Goal: Task Accomplishment & Management: Manage account settings

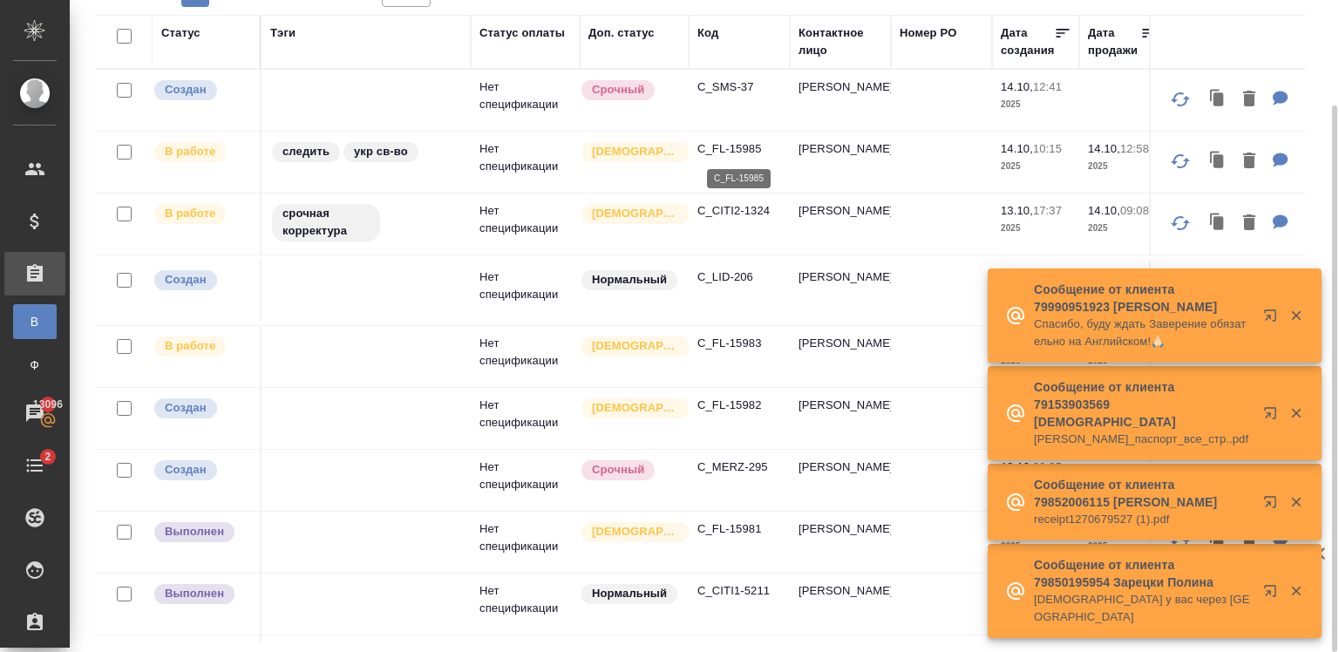
click at [716, 143] on p "C_FL-15985" at bounding box center [739, 148] width 84 height 17
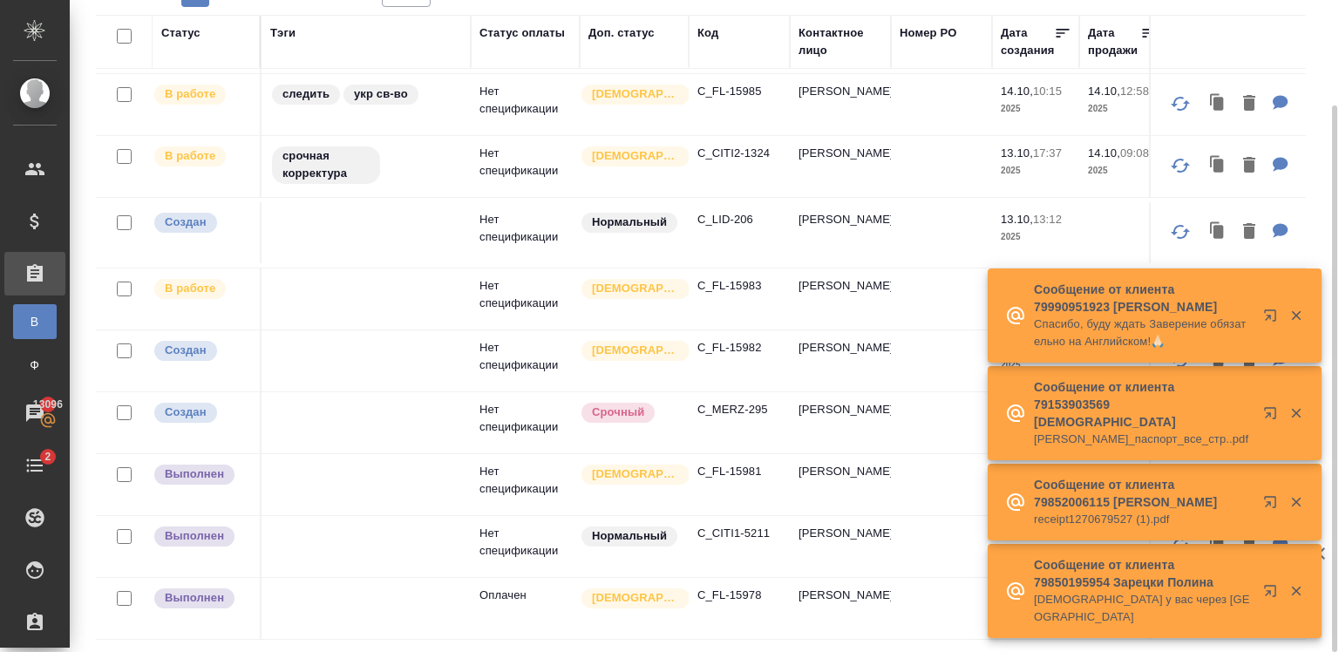
scroll to position [65, 0]
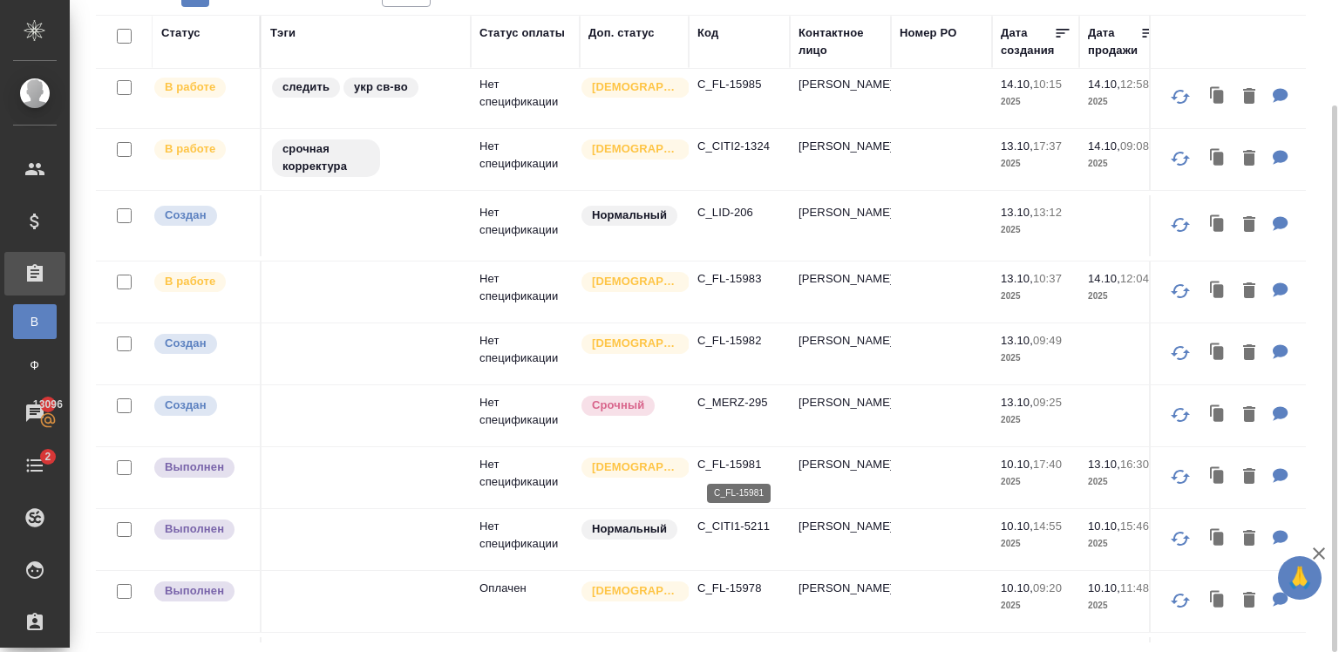
click at [722, 464] on p "C_FL-15981" at bounding box center [739, 464] width 84 height 17
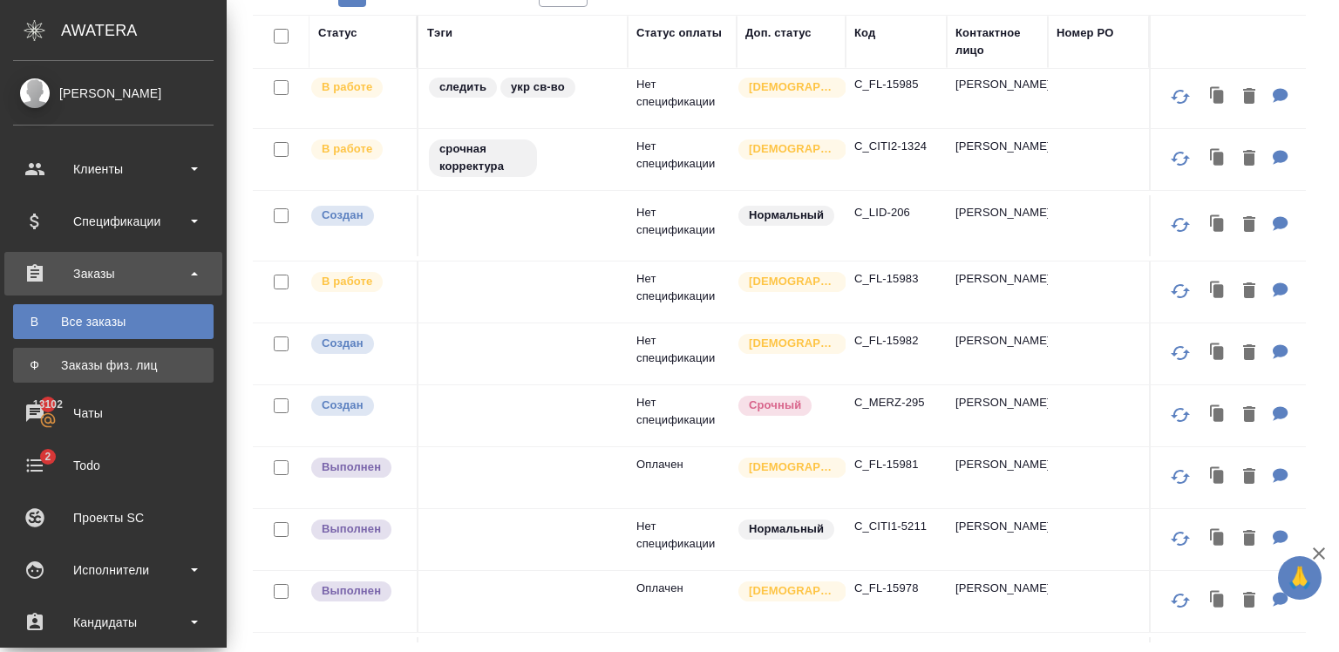
click at [56, 379] on link "Ф Заказы физ. лиц" at bounding box center [113, 365] width 200 height 35
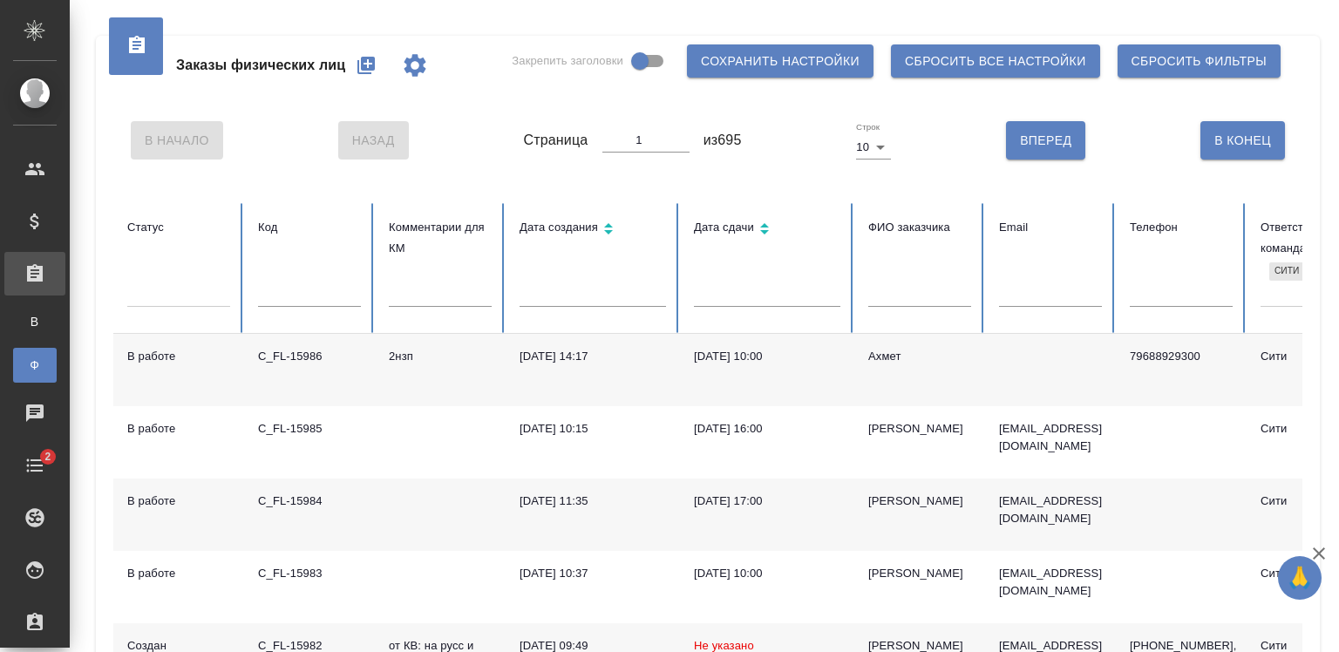
click at [363, 70] on icon "button" at bounding box center [365, 65] width 17 height 17
click at [108, 328] on div ".cls-1 fill:#fff; AWATERA Zaytseva Svetlana Клиенты Спецификации Заказы В Все з…" at bounding box center [669, 326] width 1339 height 652
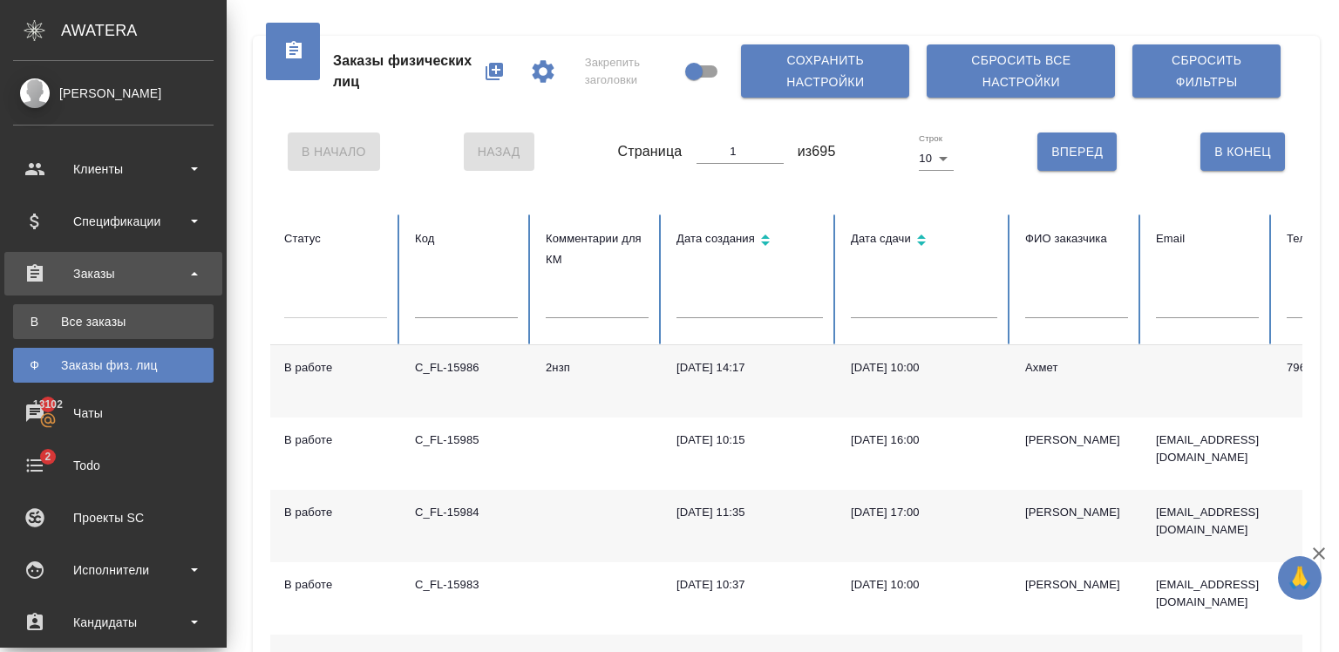
click at [98, 314] on div "Все заказы" at bounding box center [113, 321] width 183 height 17
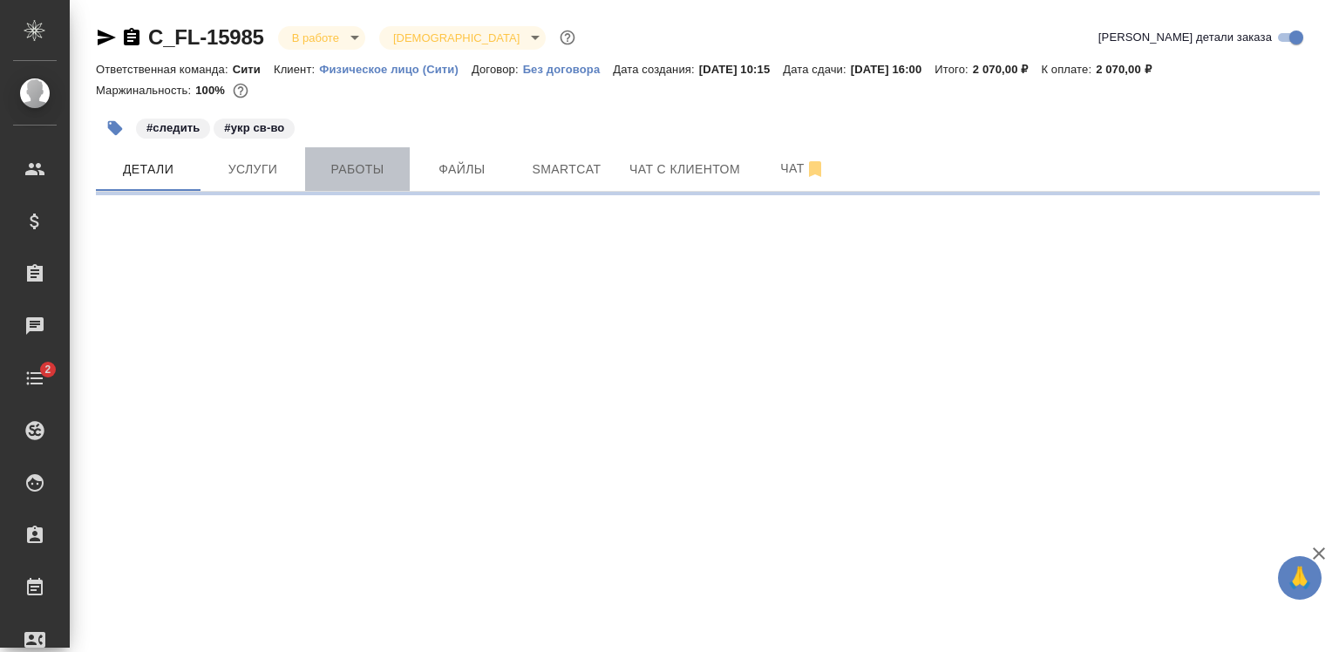
click at [376, 174] on span "Работы" at bounding box center [358, 170] width 84 height 22
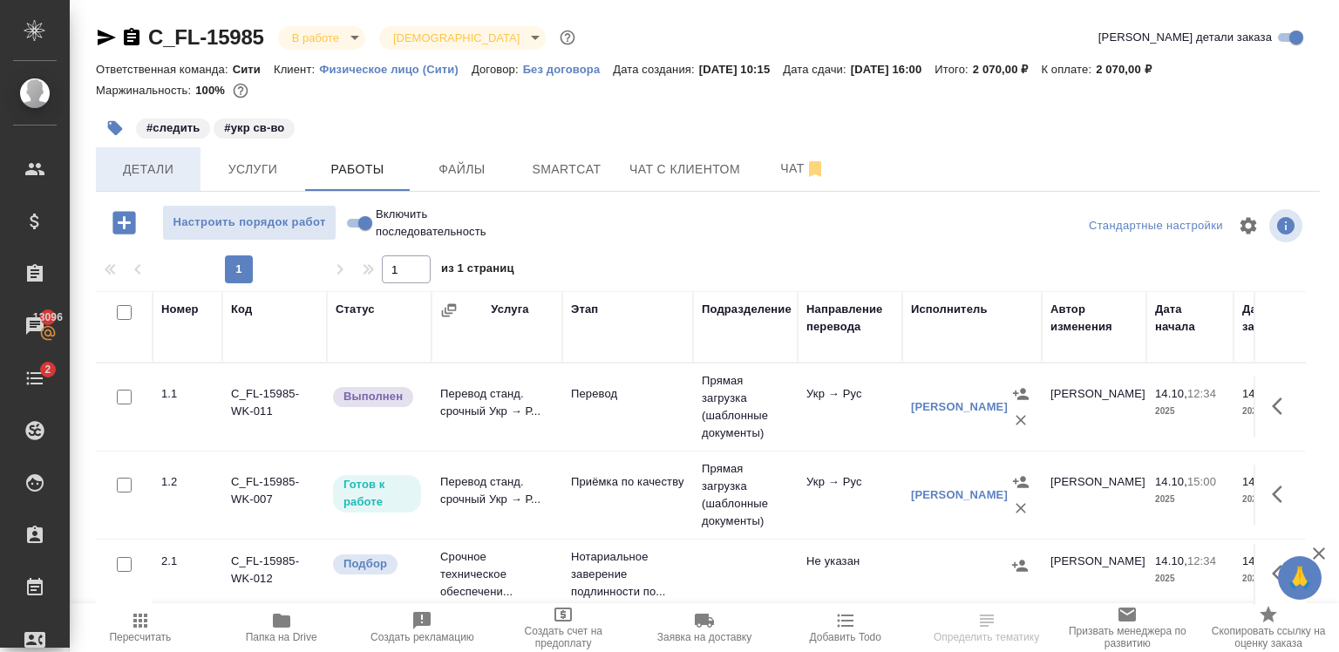
click at [167, 160] on span "Детали" at bounding box center [148, 170] width 84 height 22
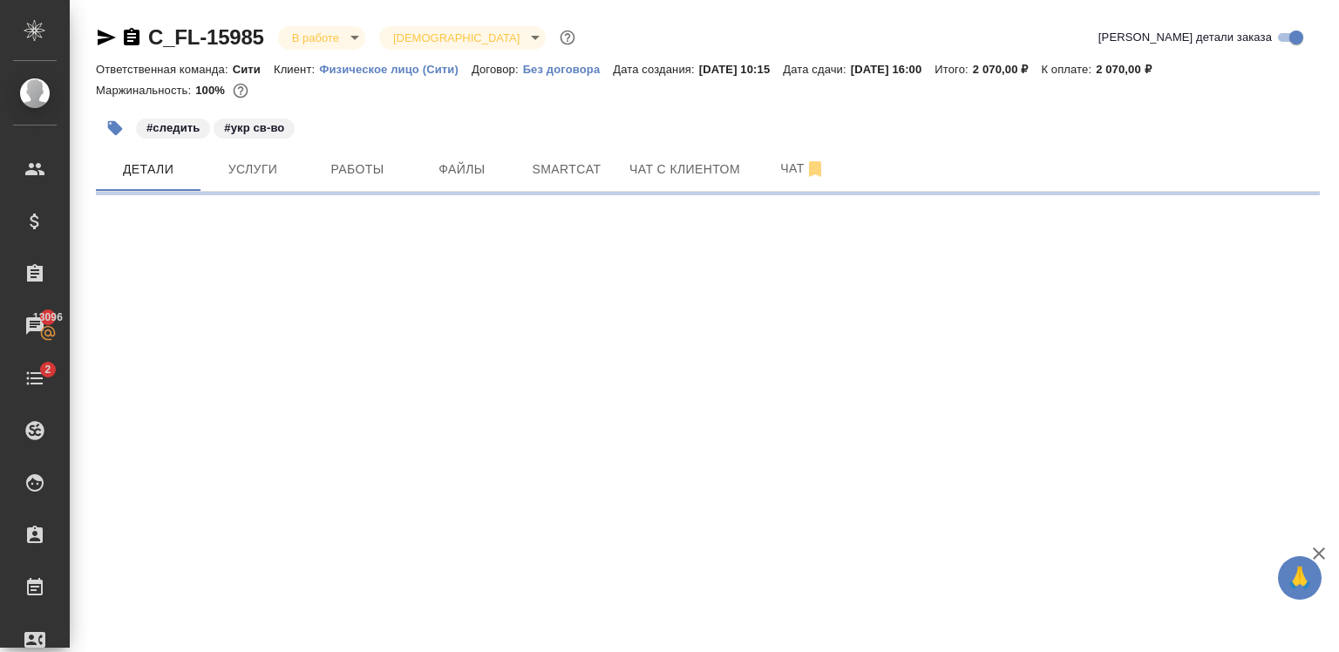
select select "RU"
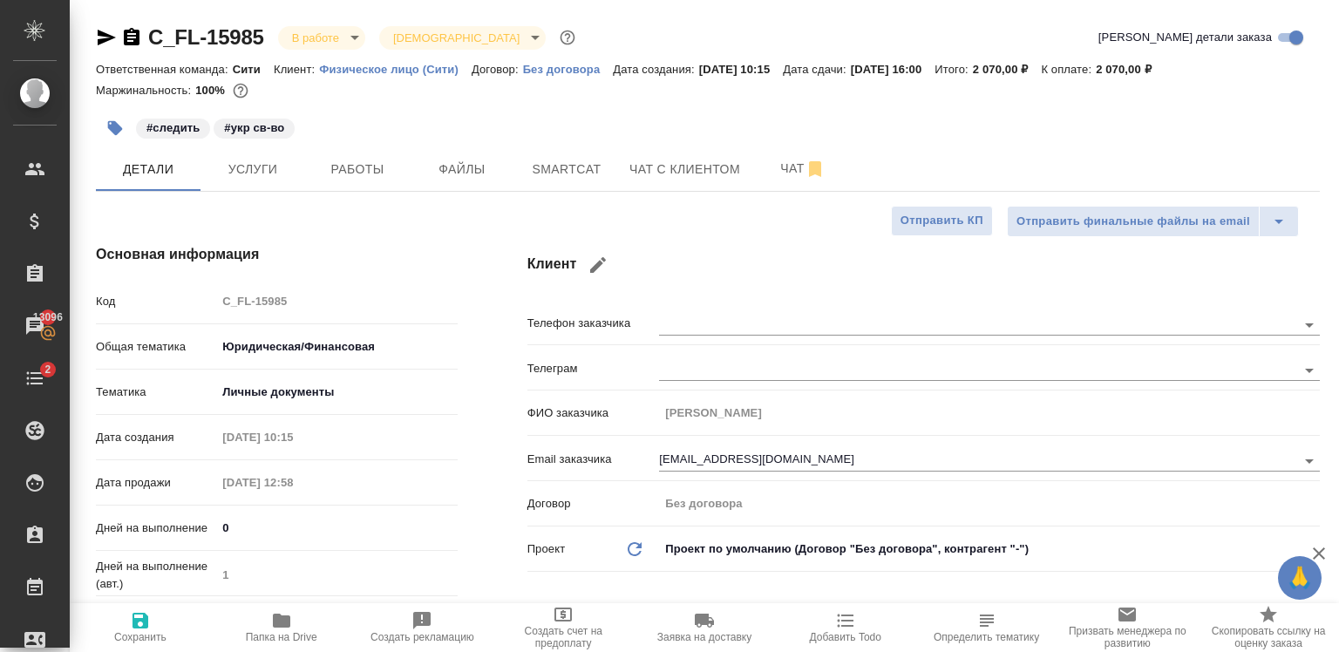
type textarea "x"
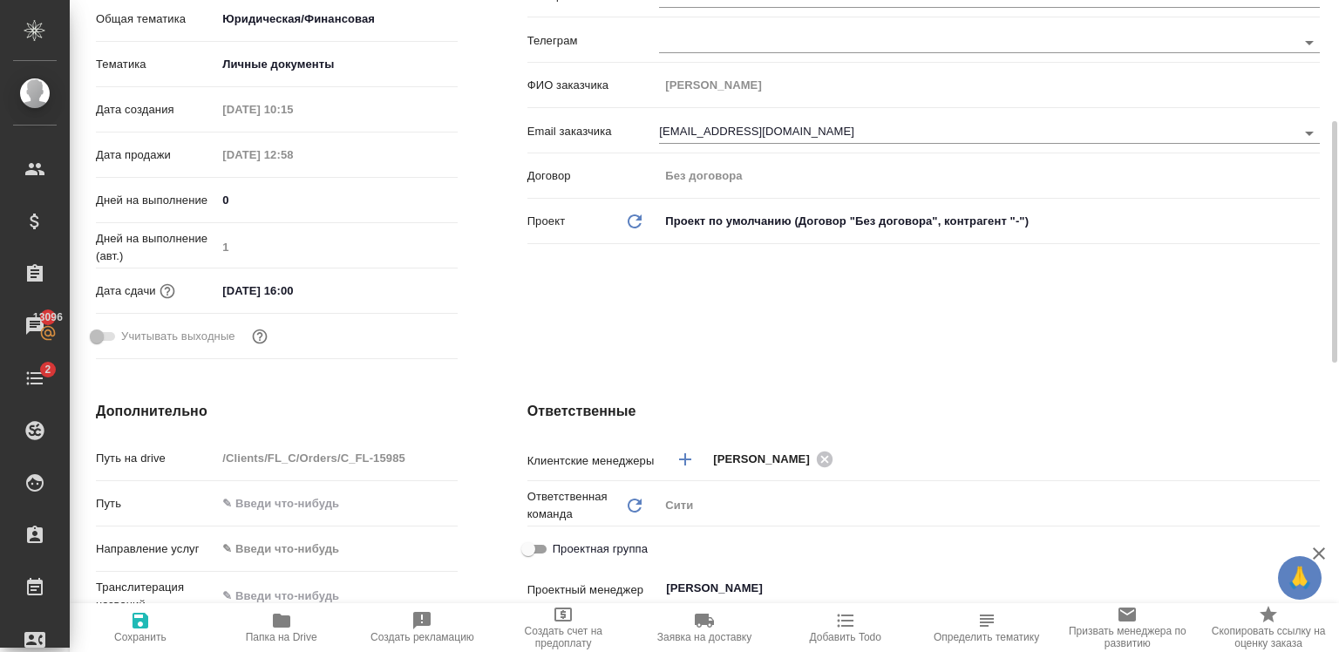
scroll to position [335, 0]
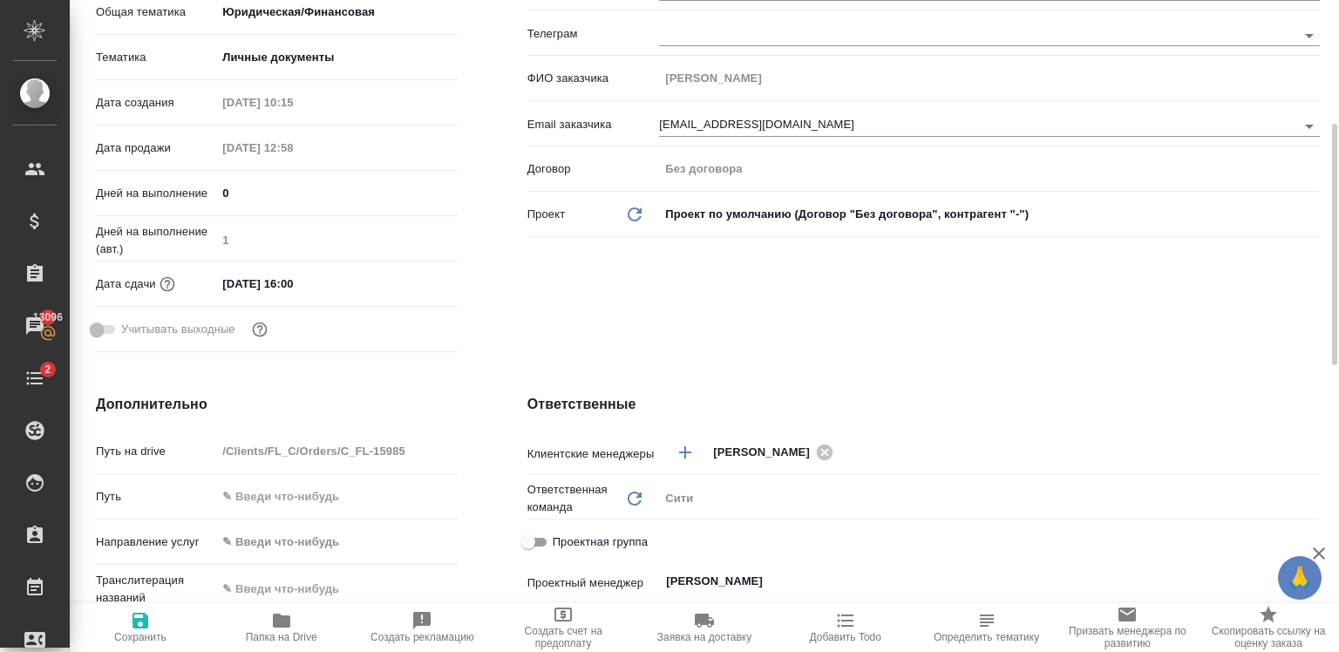
type textarea "x"
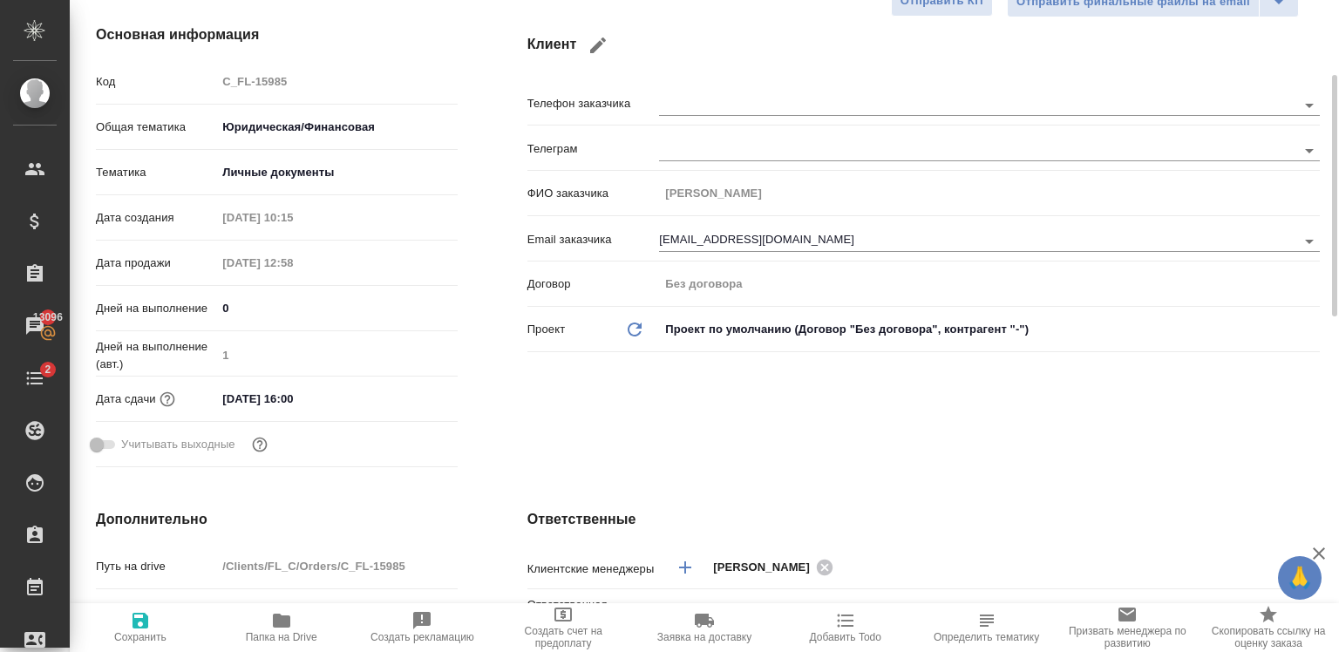
scroll to position [0, 0]
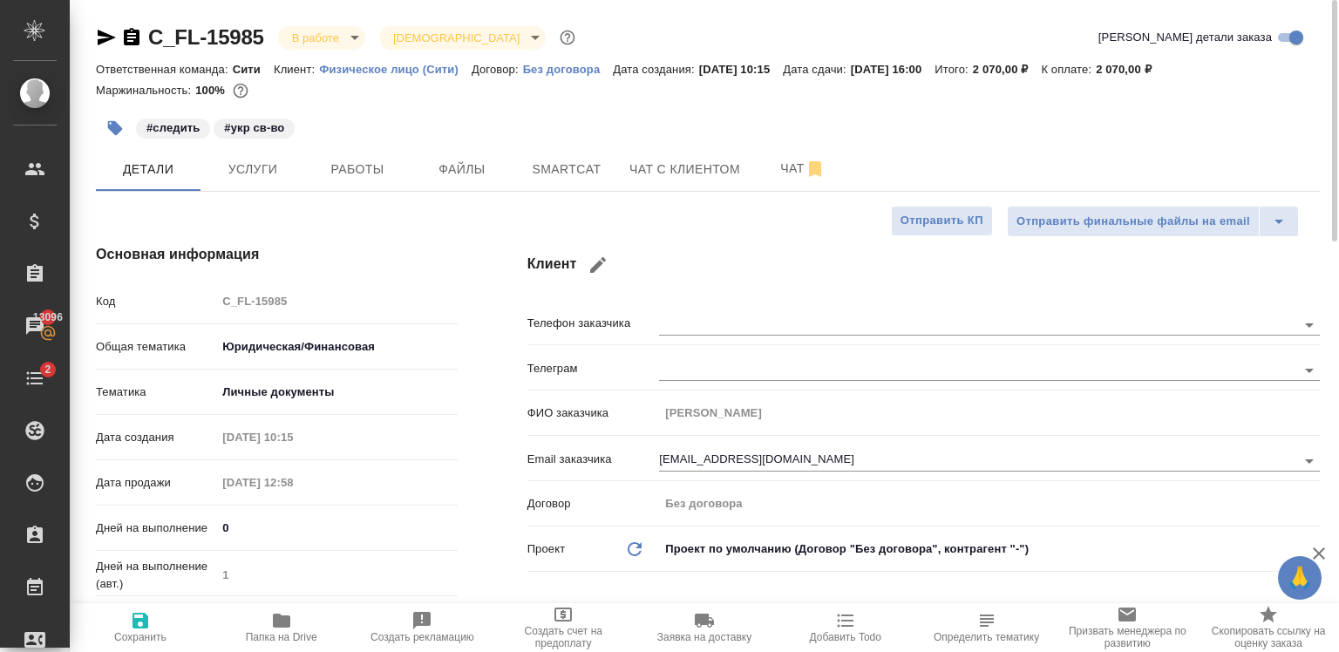
type textarea "x"
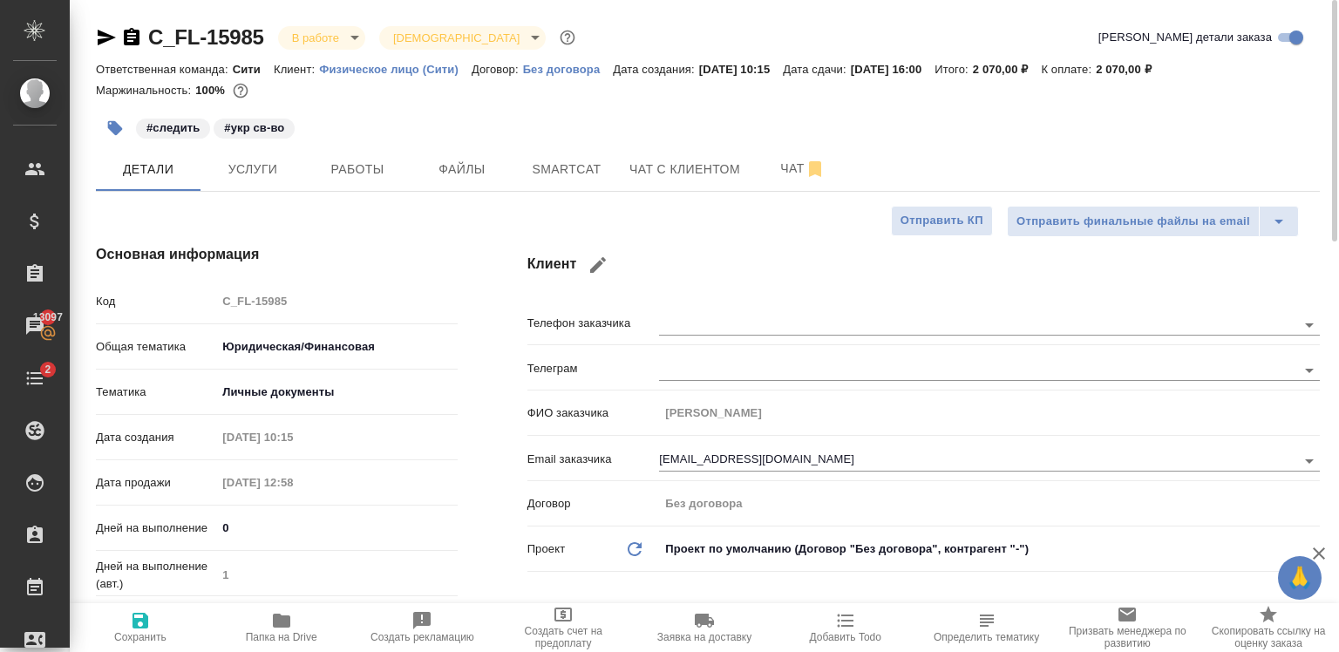
type textarea "x"
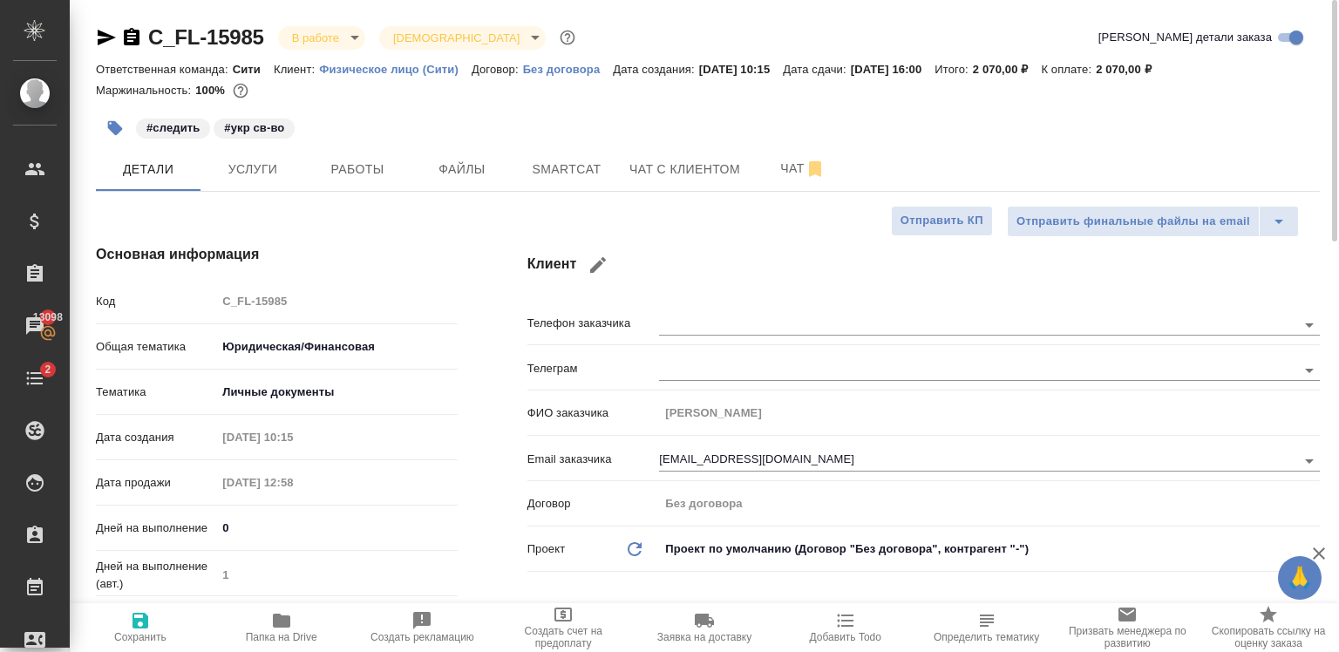
type textarea "x"
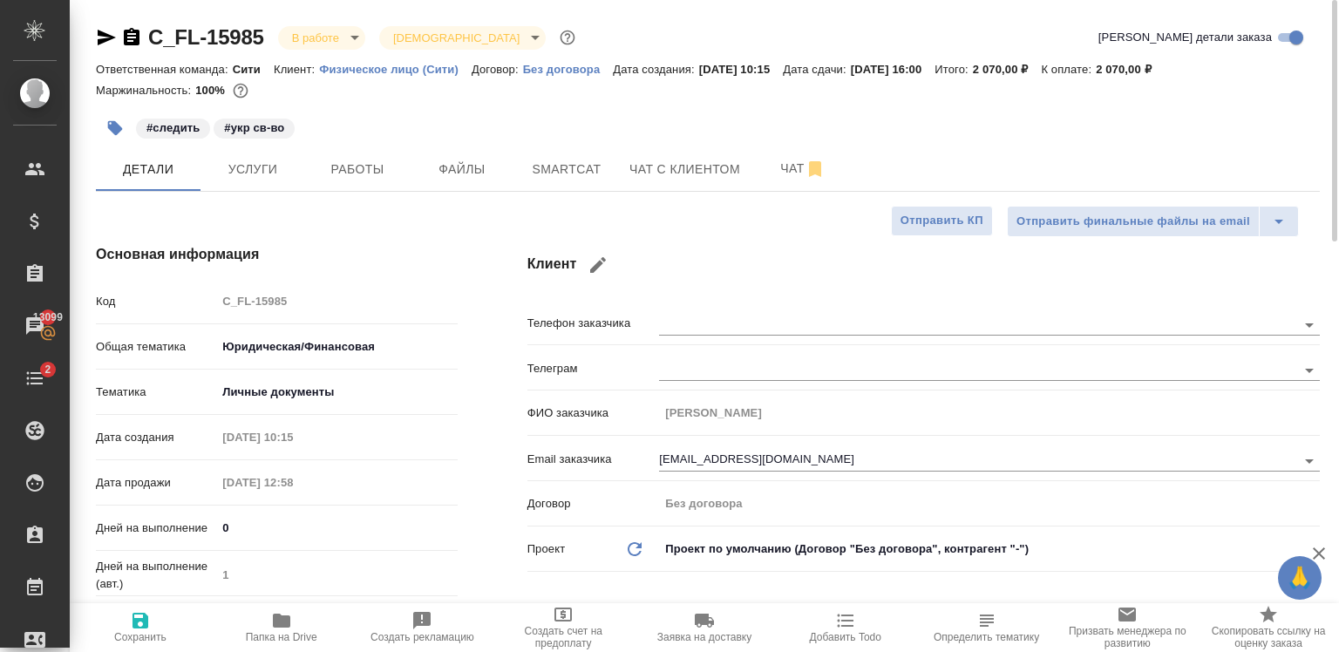
type textarea "x"
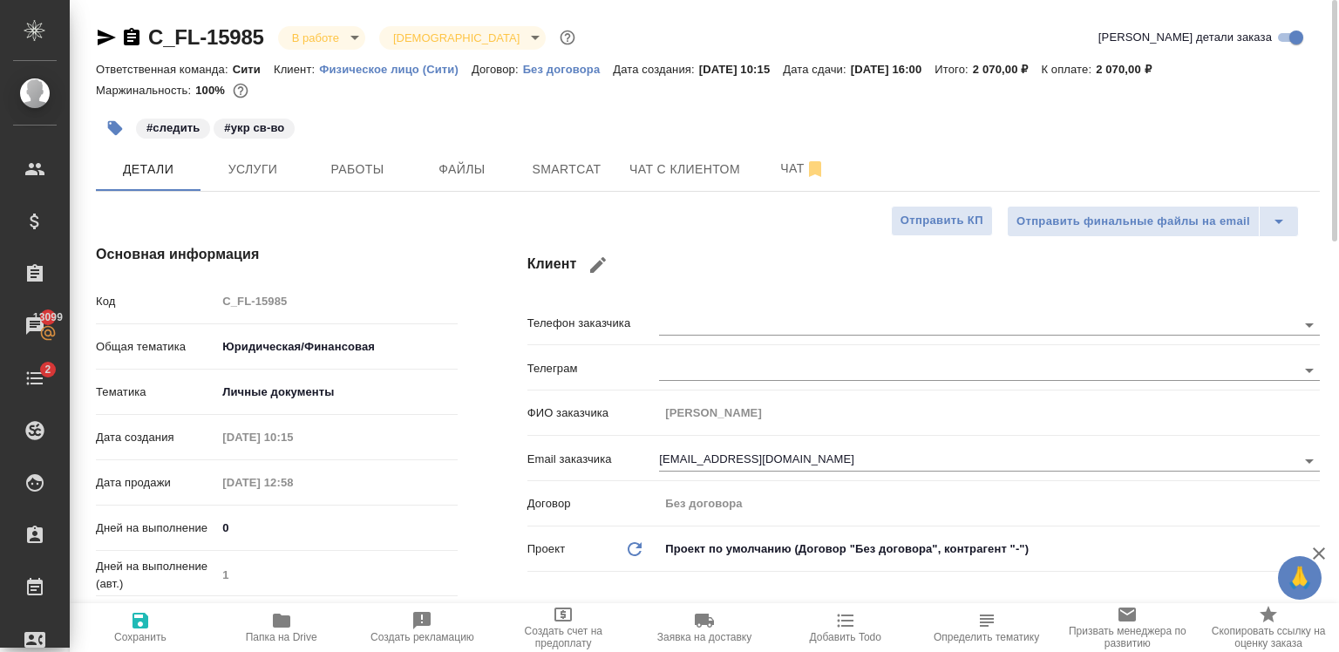
type textarea "x"
click at [268, 171] on span "Услуги" at bounding box center [253, 170] width 84 height 22
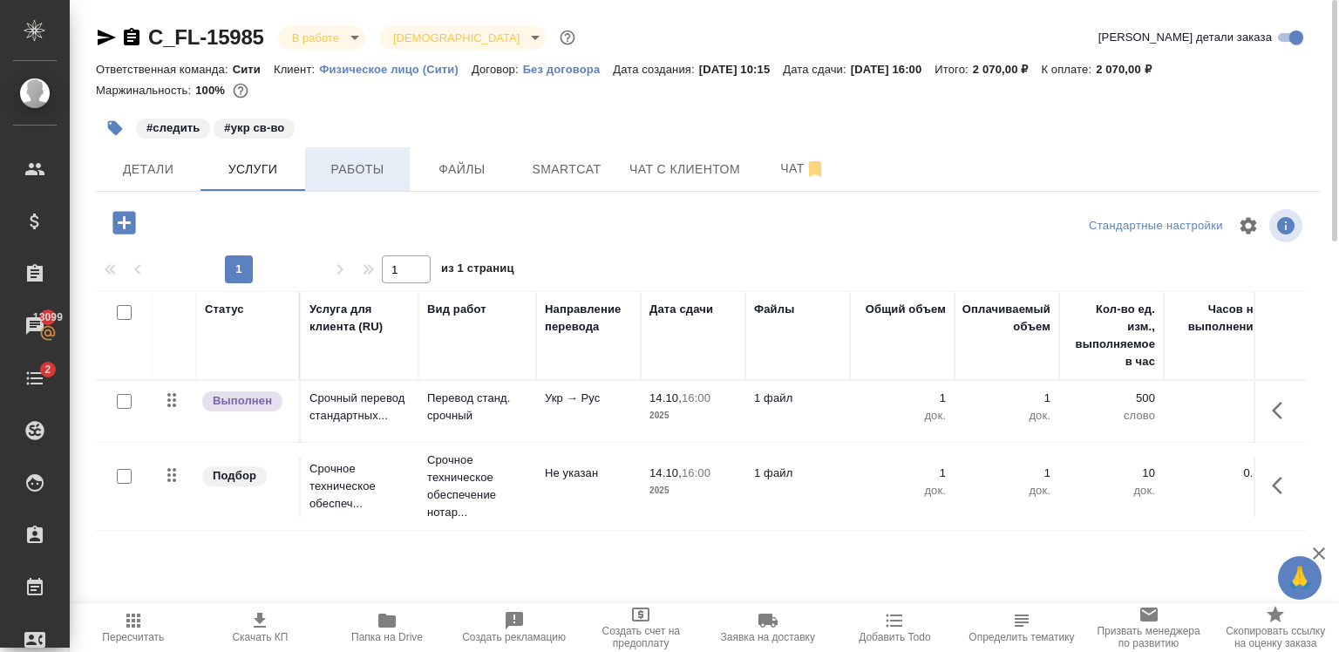
click at [343, 171] on span "Работы" at bounding box center [358, 170] width 84 height 22
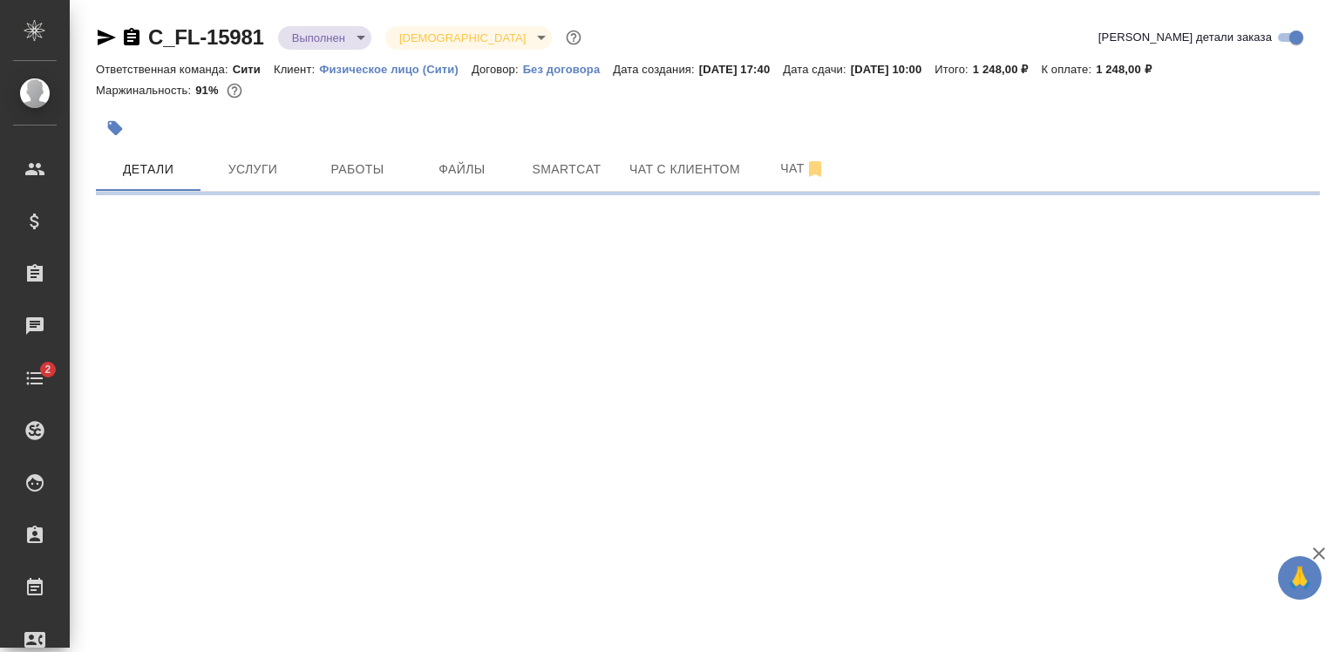
select select "RU"
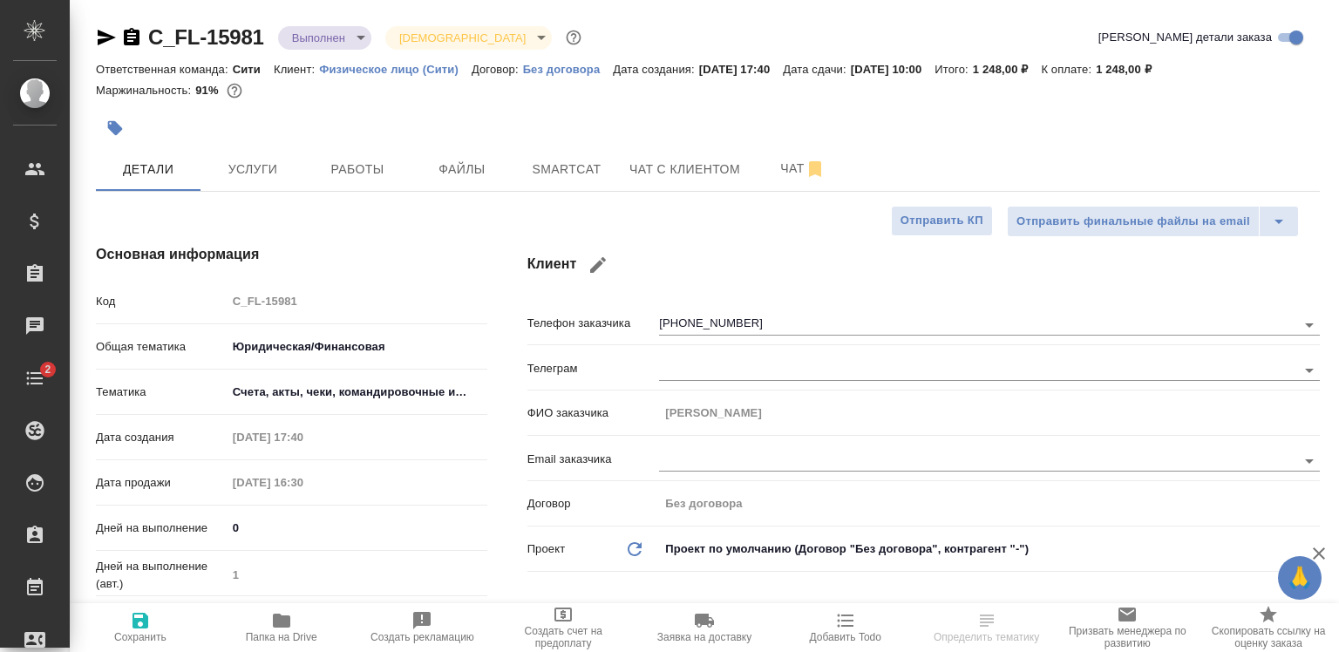
type textarea "x"
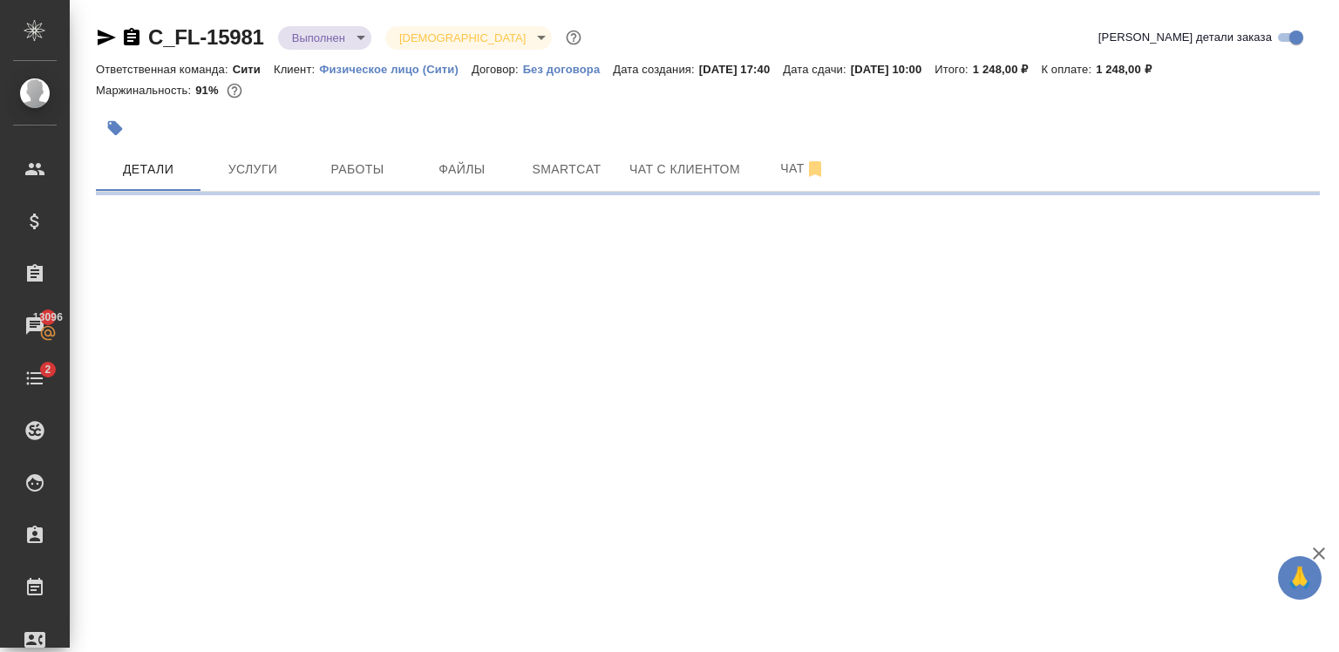
select select "RU"
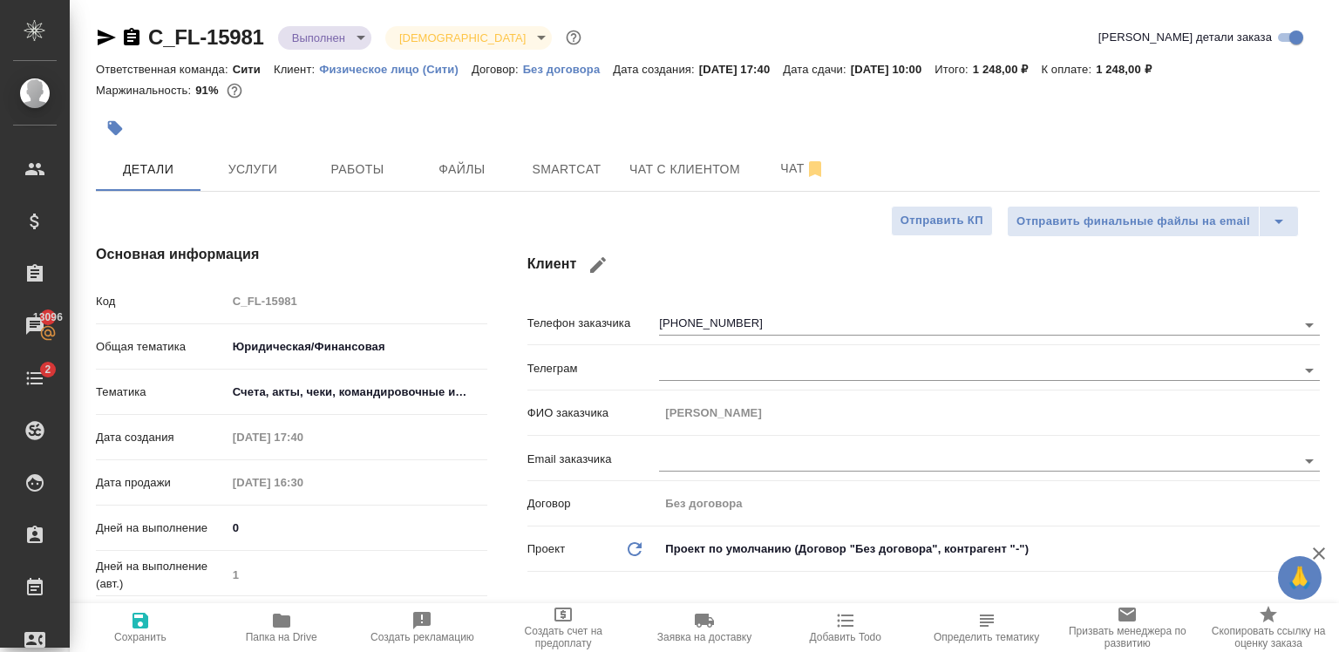
type textarea "x"
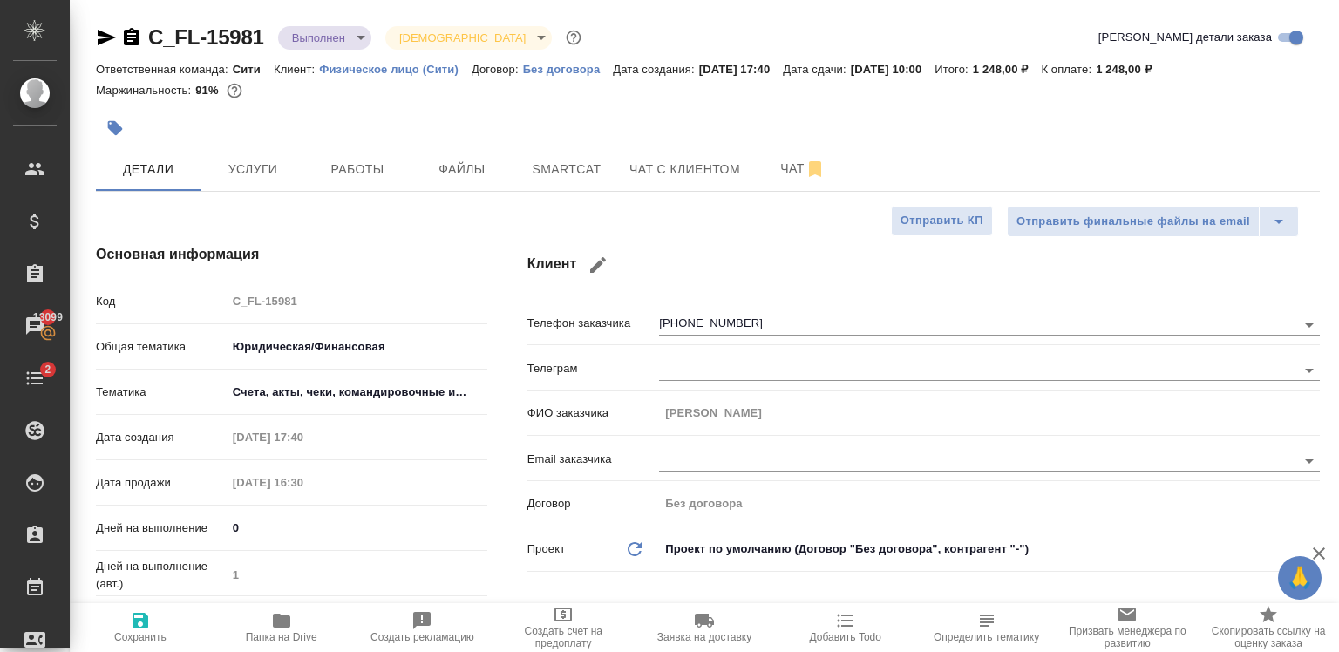
type textarea "x"
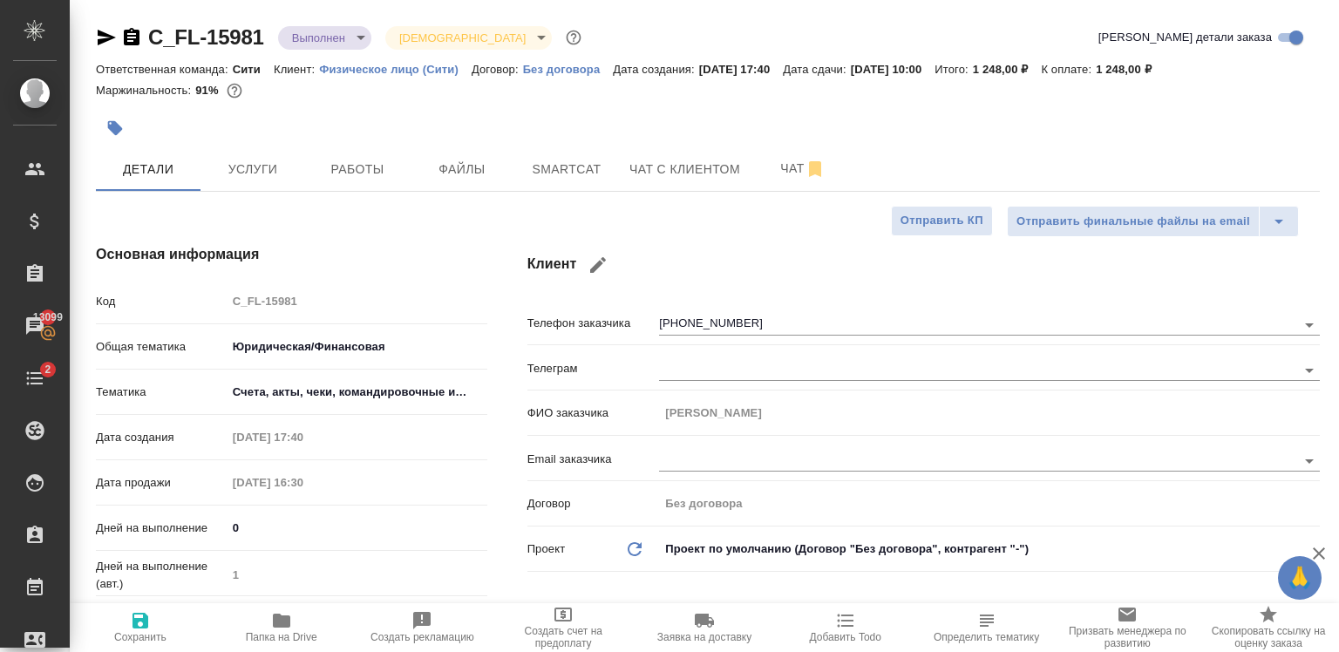
type textarea "x"
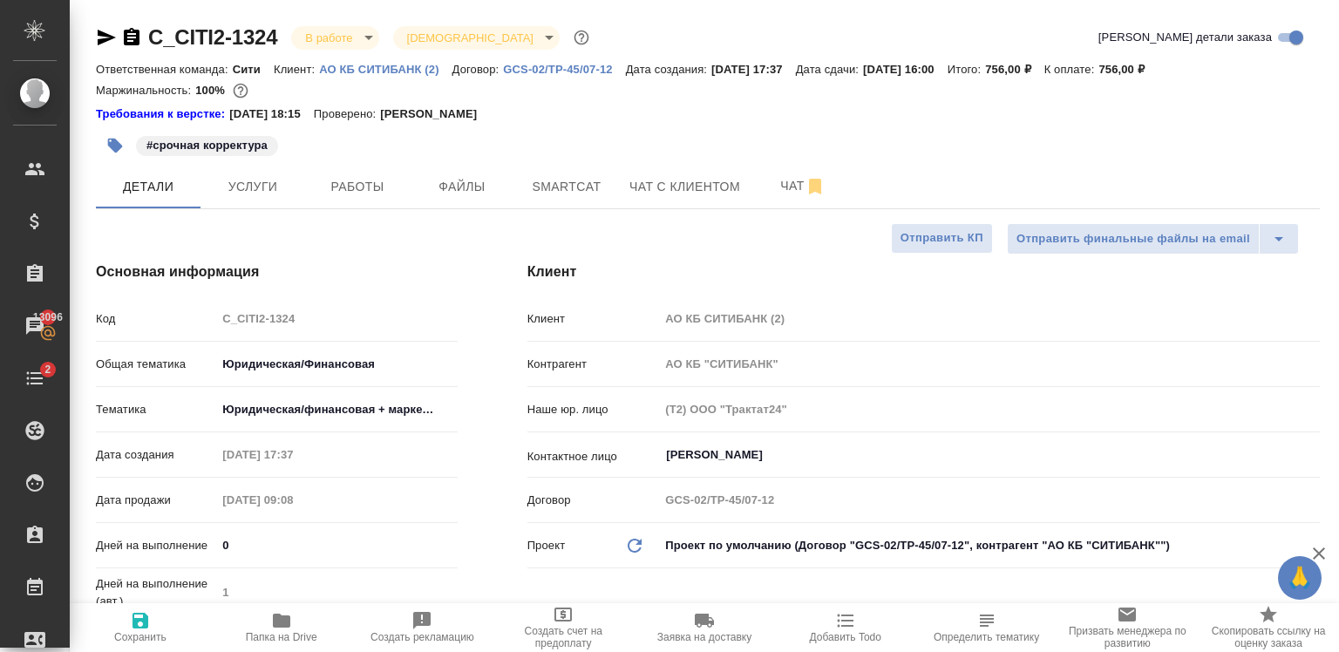
select select "RU"
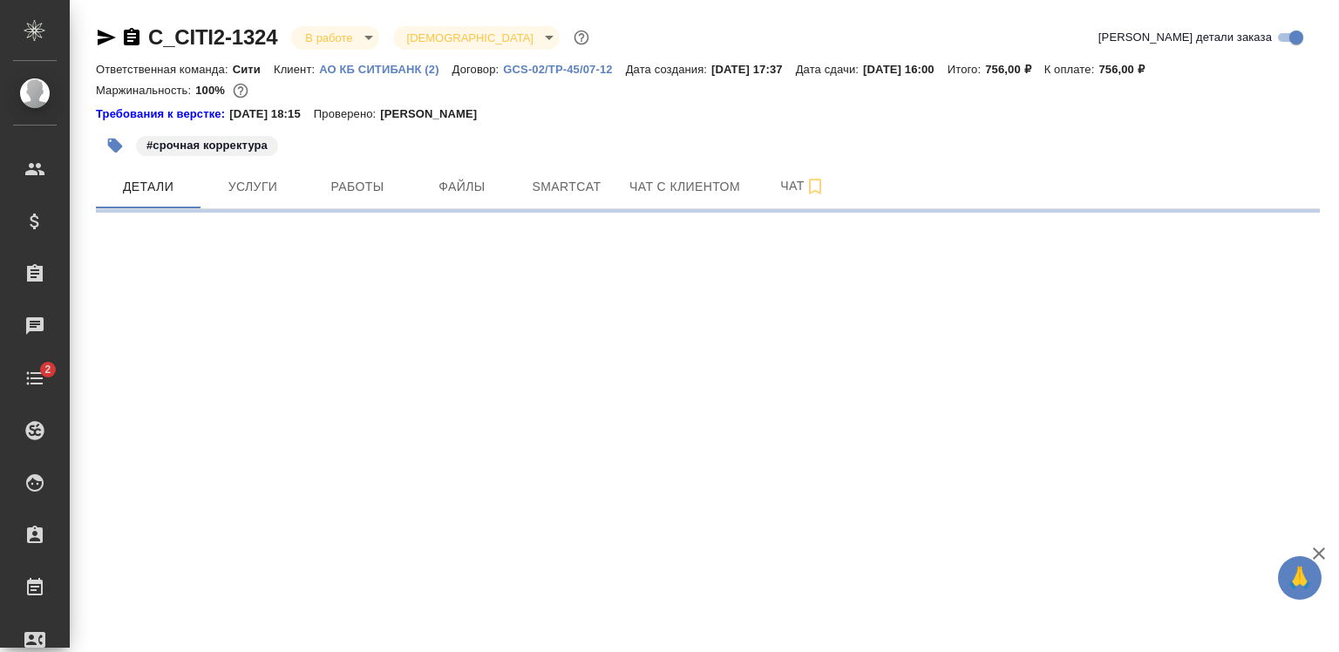
select select "RU"
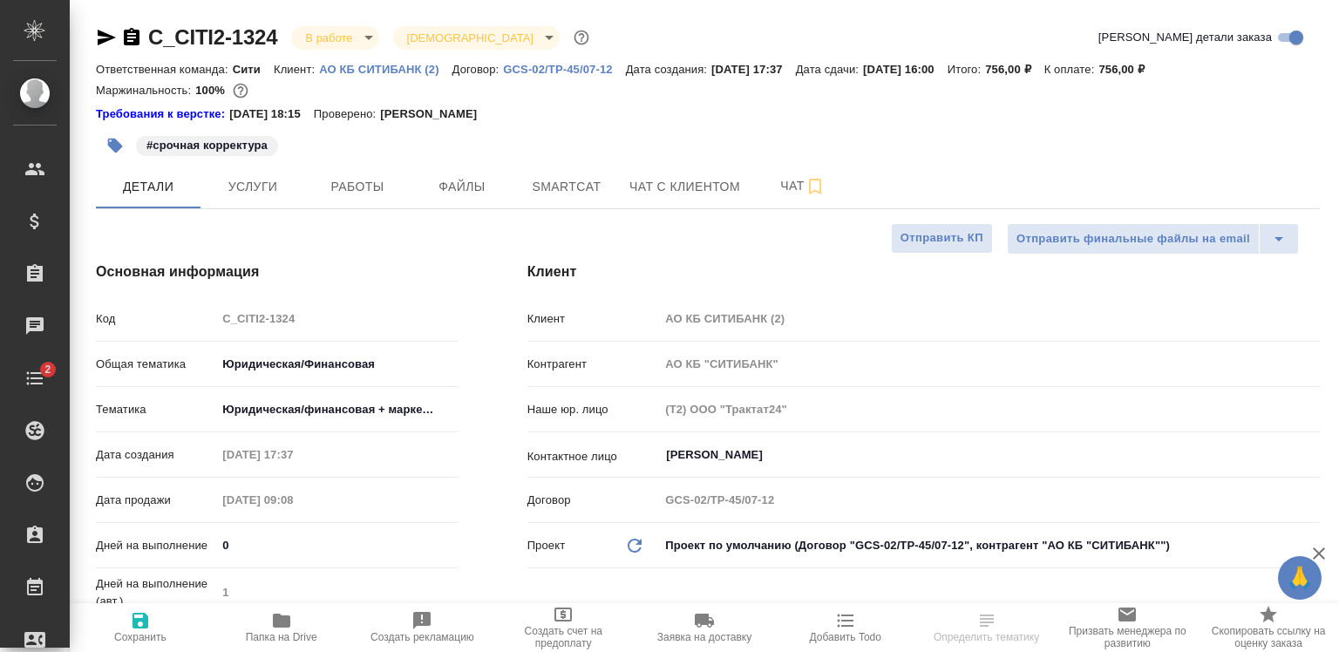
type textarea "x"
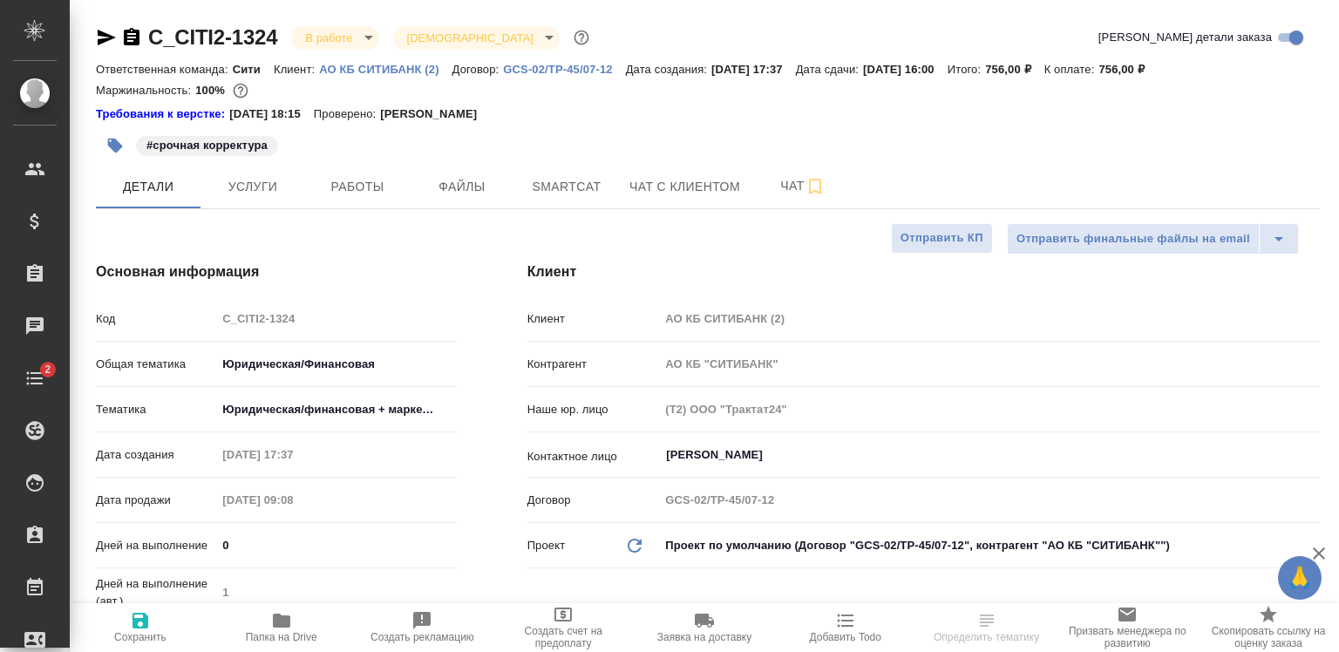
type textarea "x"
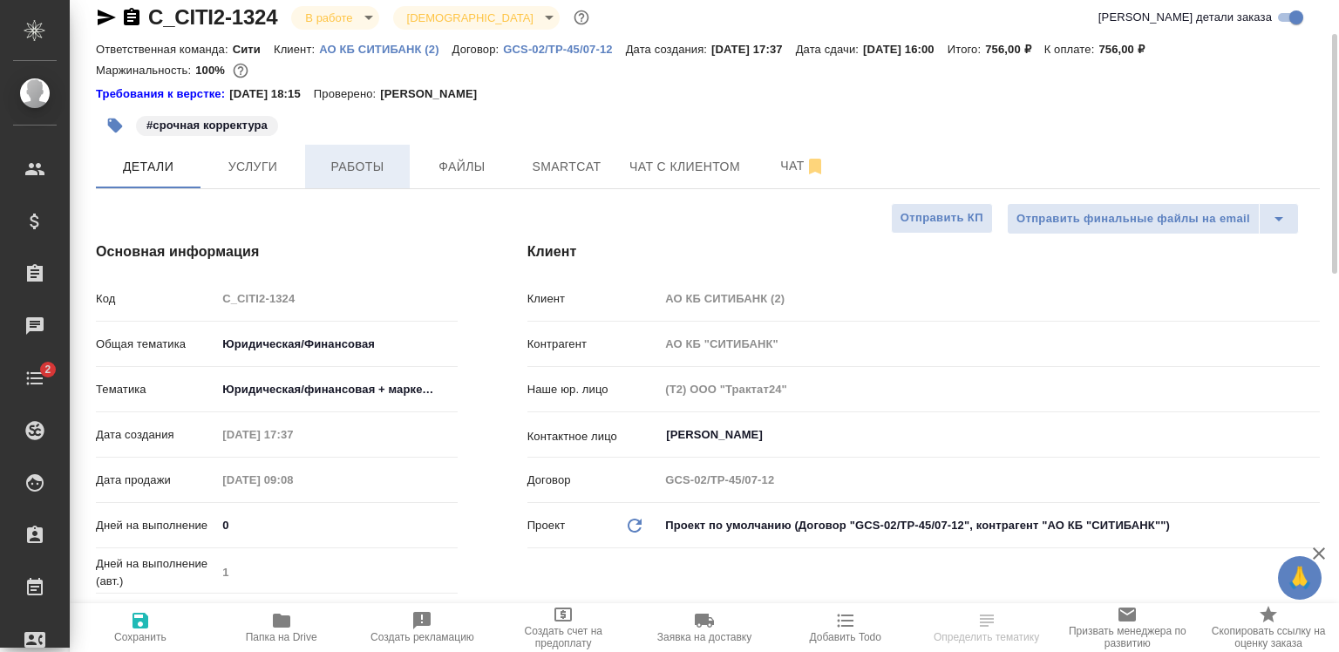
scroll to position [9, 0]
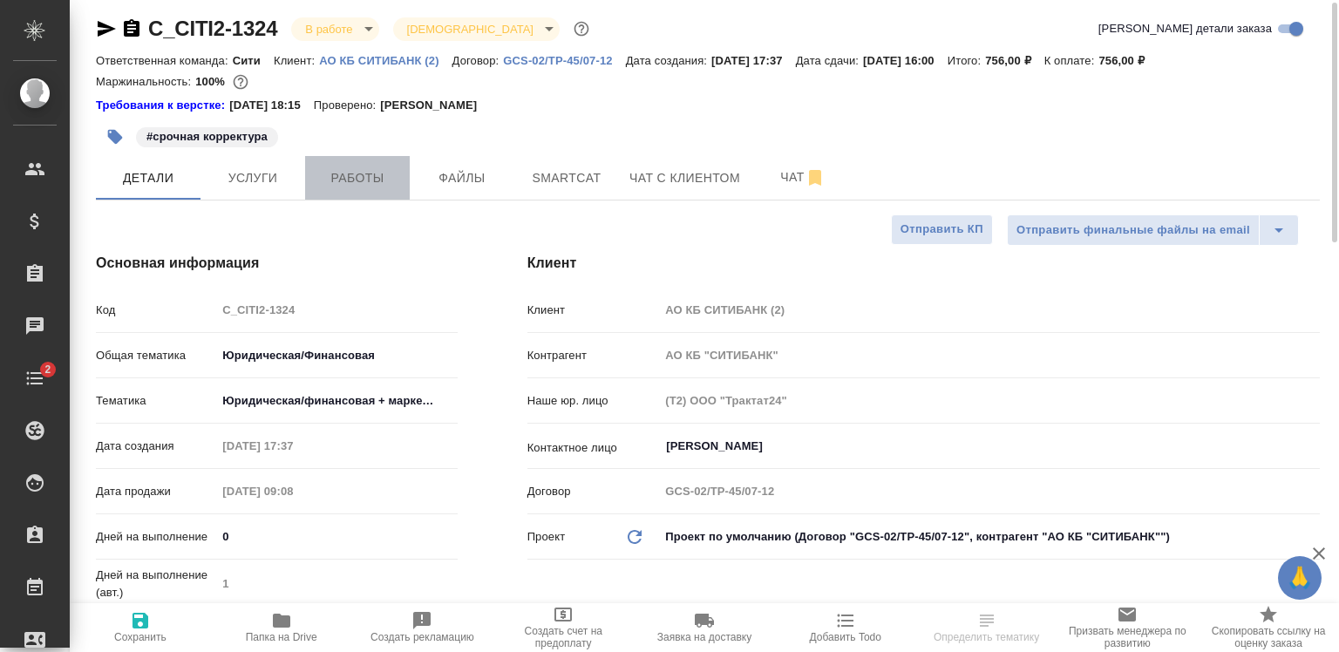
click at [338, 170] on span "Работы" at bounding box center [358, 178] width 84 height 22
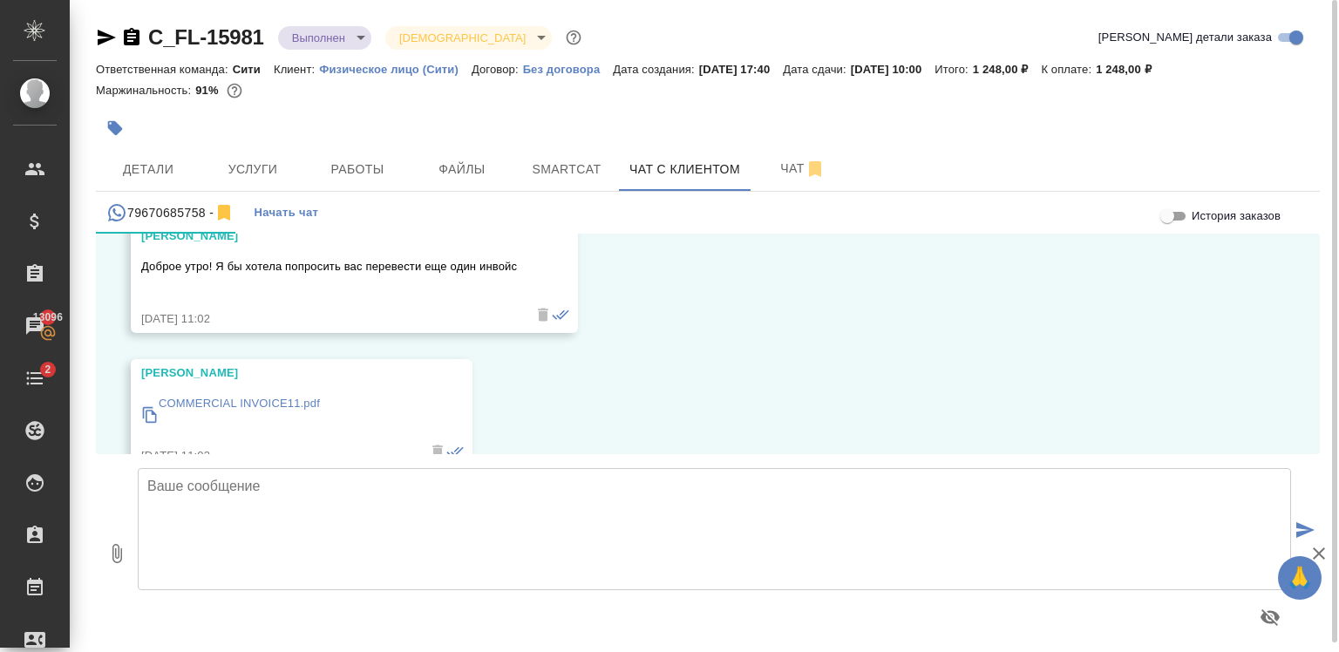
scroll to position [5539, 0]
click at [285, 396] on p "COMMERCIAL INVOICE11.pdf" at bounding box center [239, 404] width 161 height 17
click at [369, 515] on textarea at bounding box center [714, 529] width 1153 height 122
paste textarea "ATTN: Cristina"
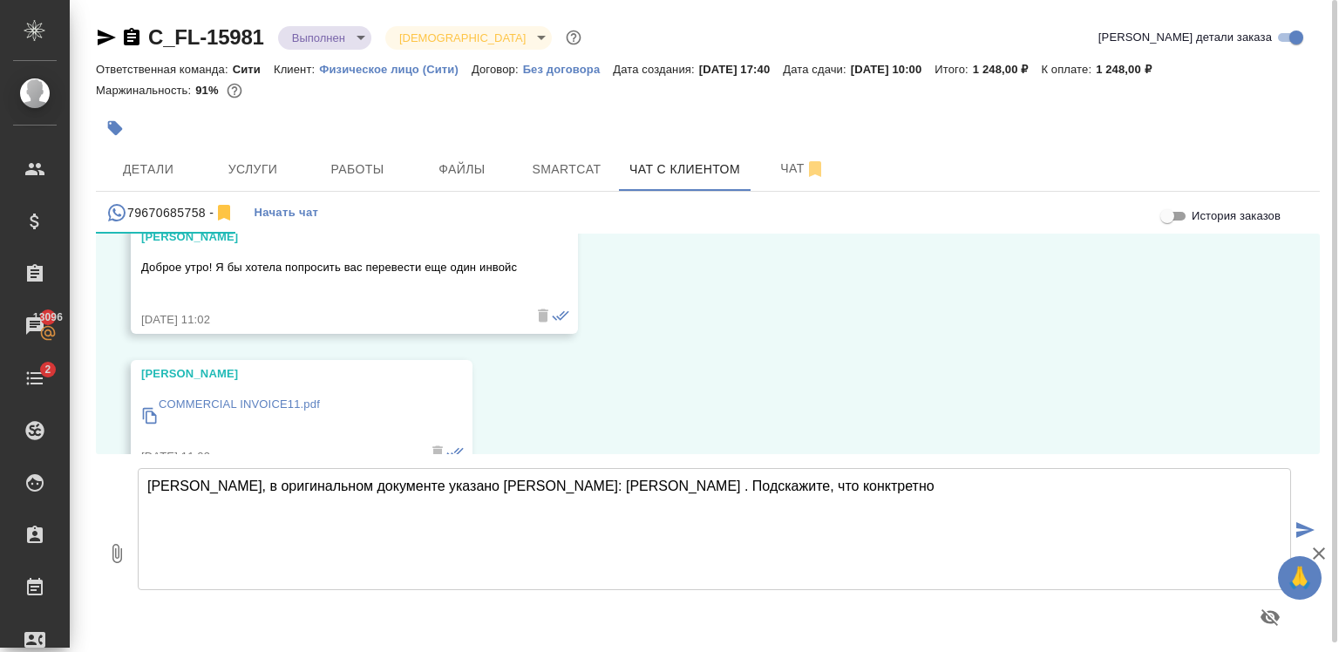
click at [701, 499] on textarea "Елизавета, в оригинальном документе указано ATTN: Cristina . Подскажите, что ко…" at bounding box center [714, 529] width 1153 height 122
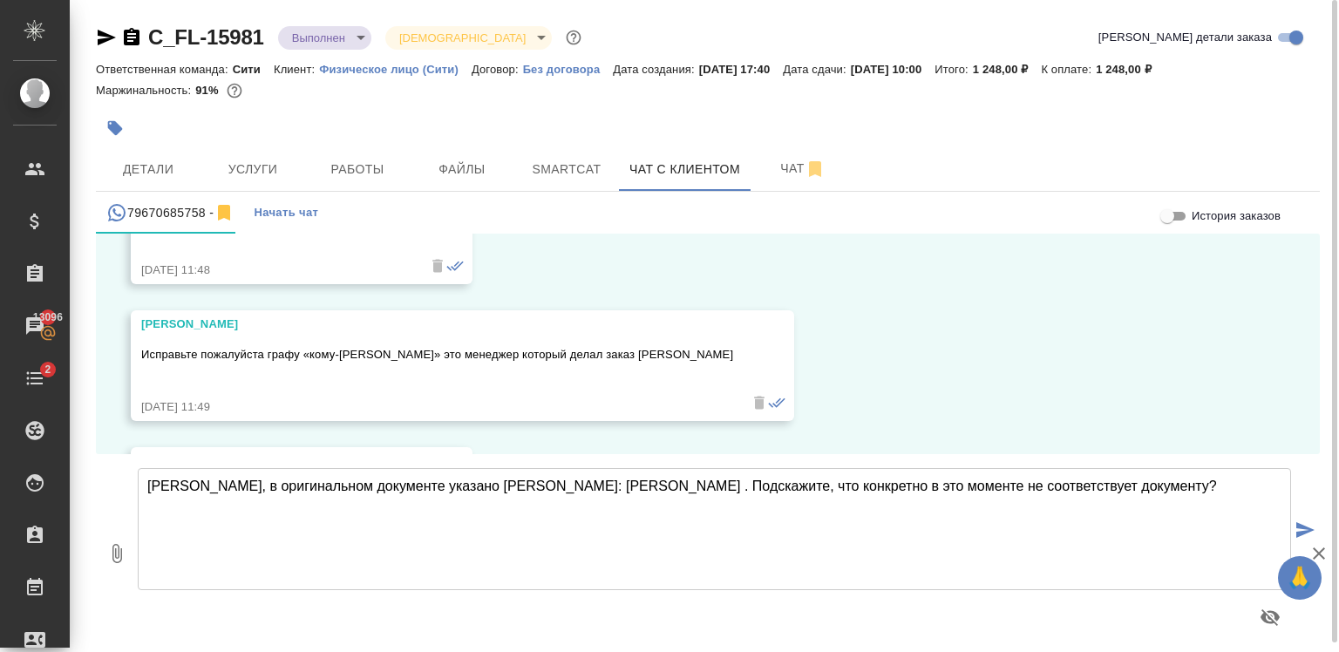
scroll to position [7210, 0]
type textarea "Елизавета, в оригинальном документе указано ATTN: Cristina . Подскажите, что ко…"
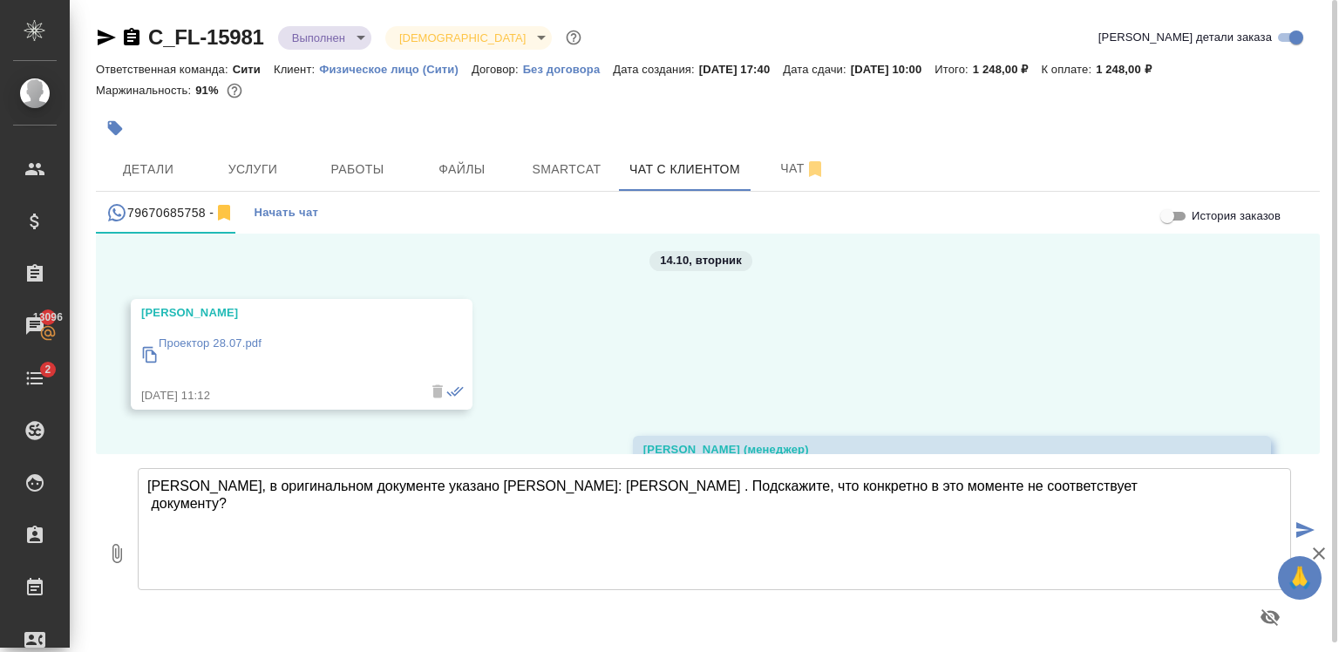
scroll to position [6438, 0]
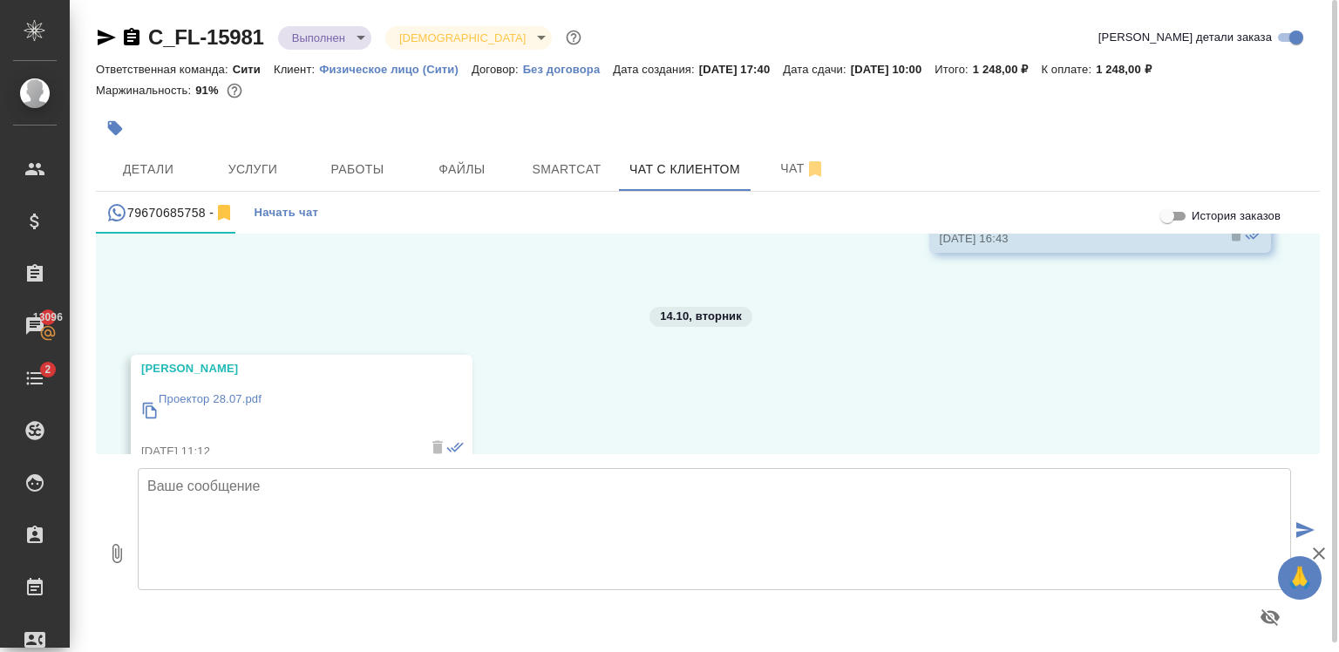
click at [210, 390] on p "Проектор 28.07.pdf" at bounding box center [210, 398] width 103 height 17
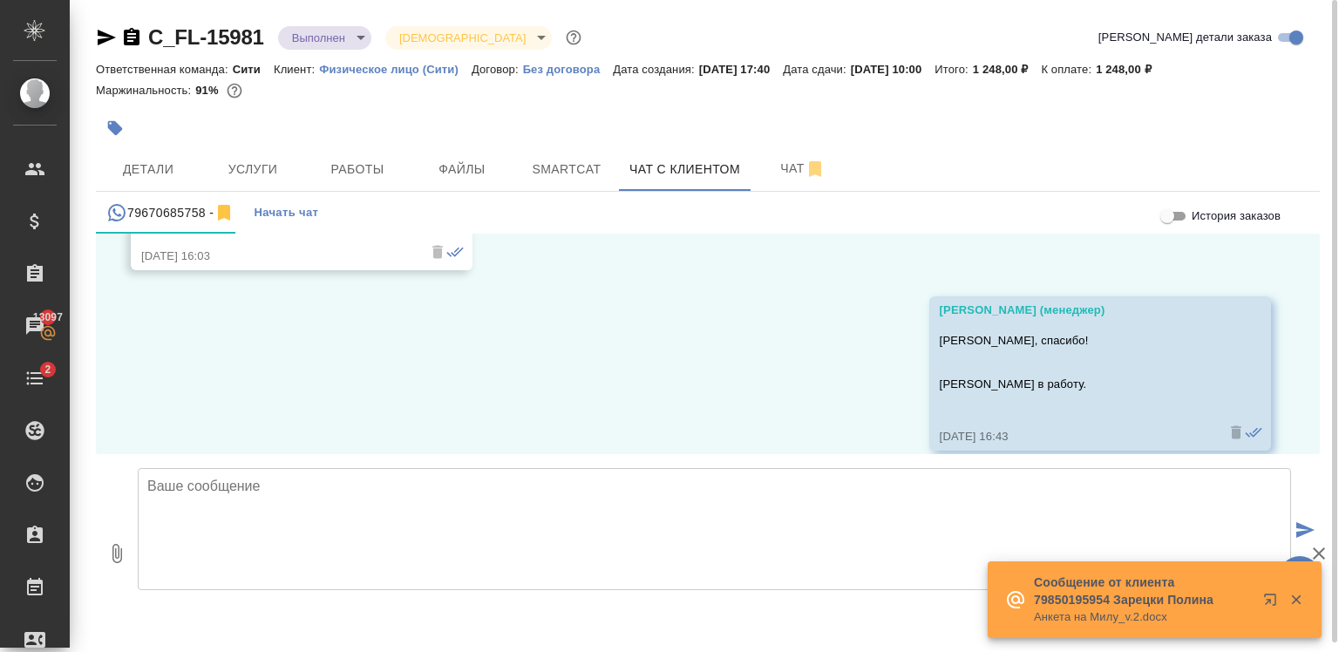
scroll to position [6322, 0]
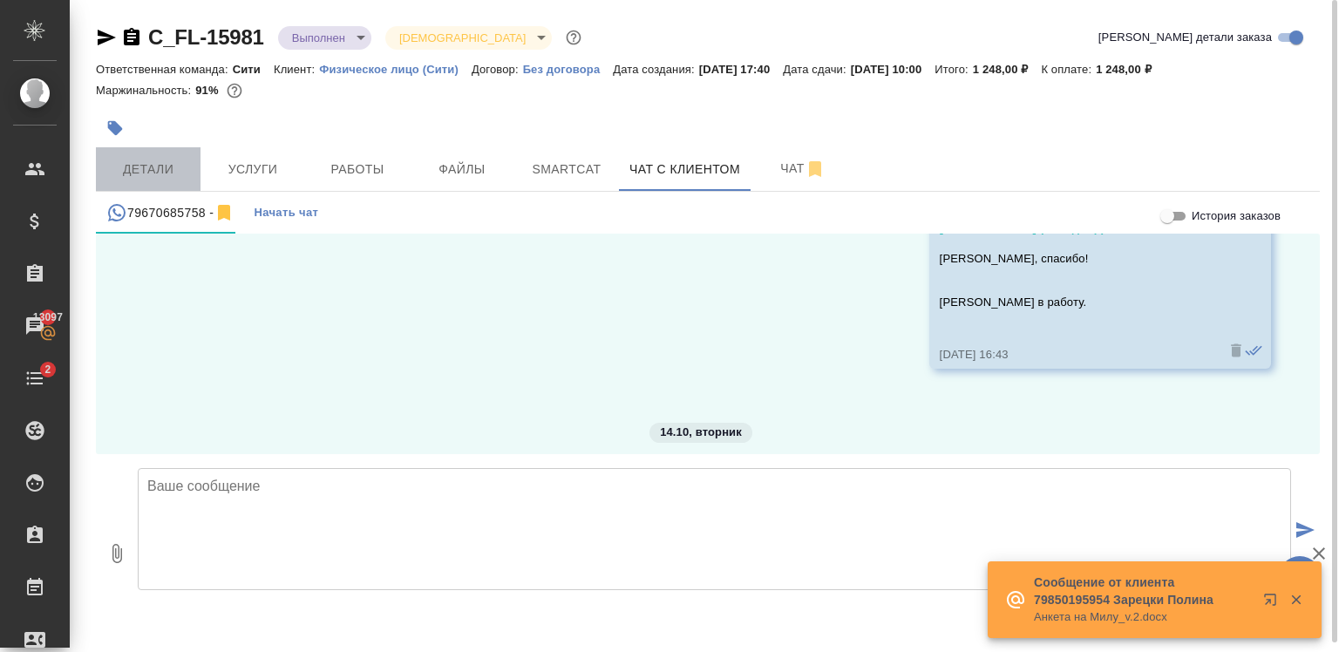
click at [152, 166] on span "Детали" at bounding box center [148, 170] width 84 height 22
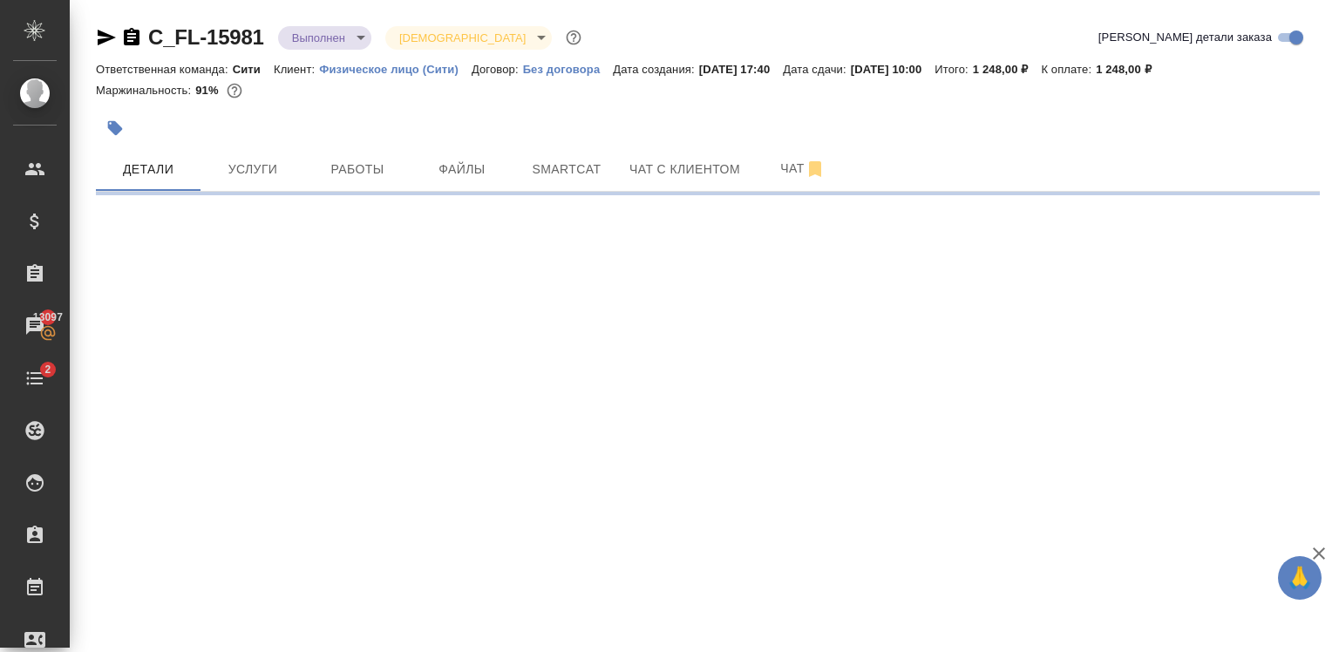
select select "RU"
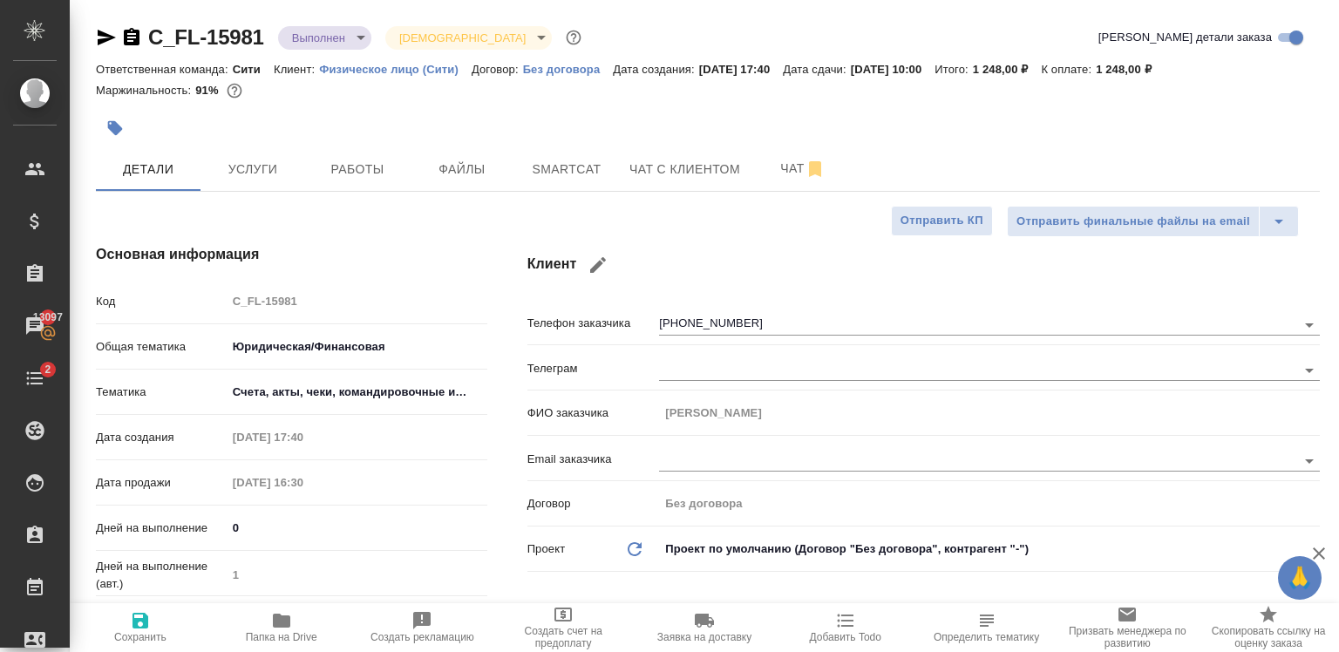
type textarea "x"
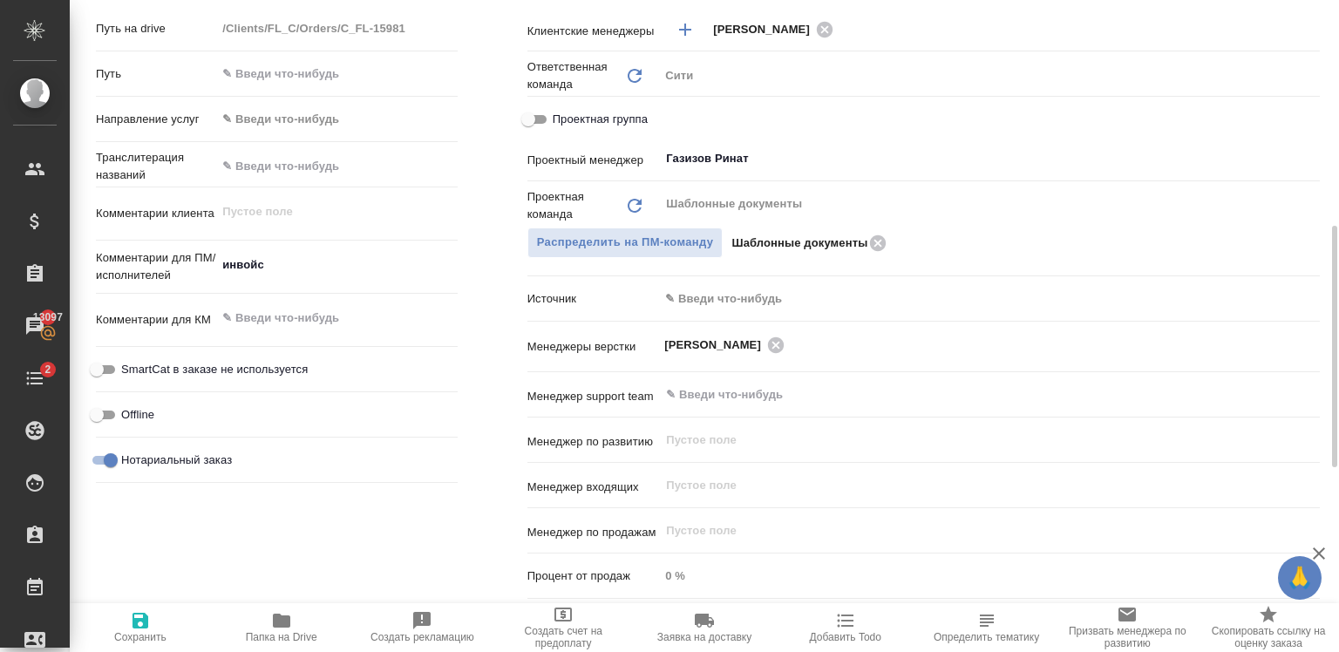
scroll to position [1104, 0]
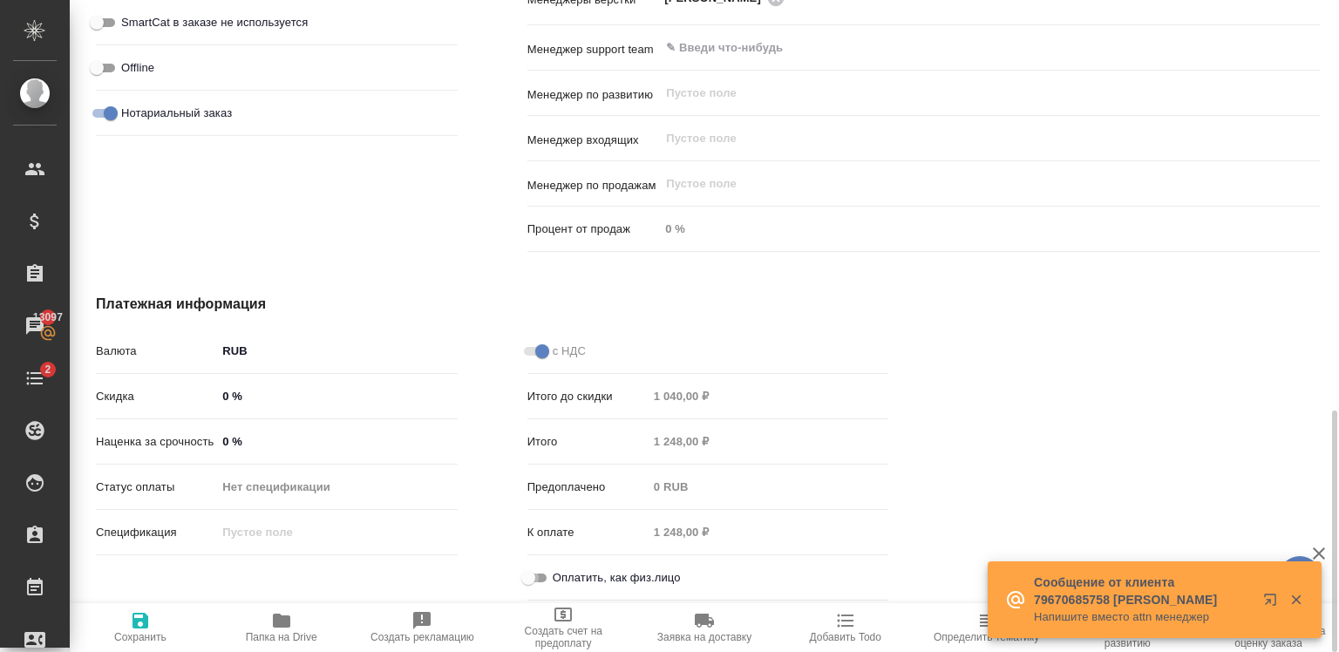
click at [540, 575] on input "Оплатить, как физ.лицо" at bounding box center [528, 577] width 63 height 21
checkbox input "true"
type textarea "x"
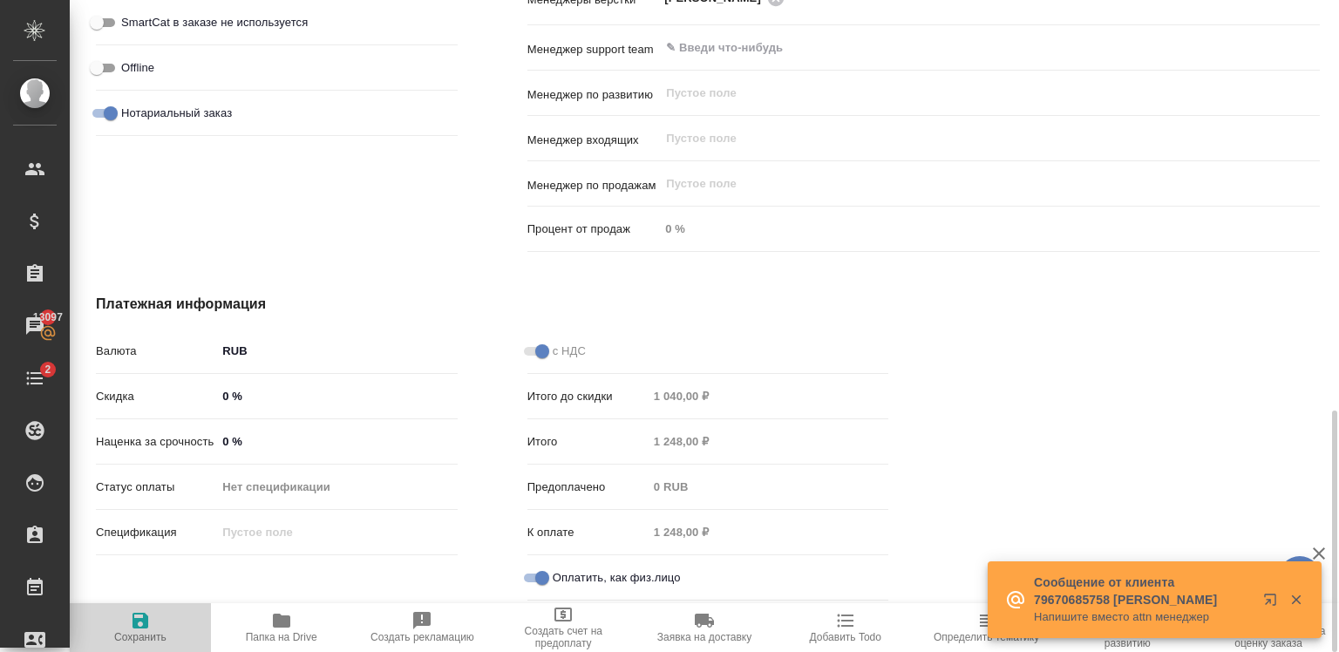
click at [145, 621] on icon "button" at bounding box center [140, 621] width 16 height 16
type textarea "x"
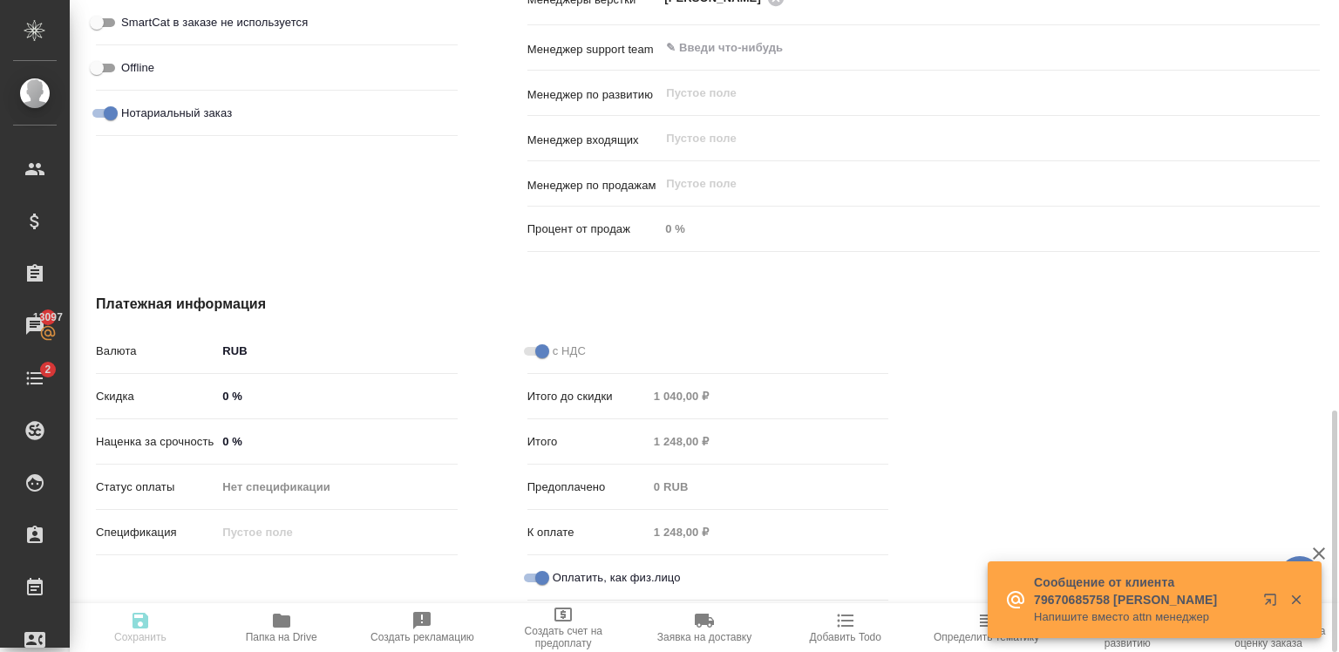
type textarea "x"
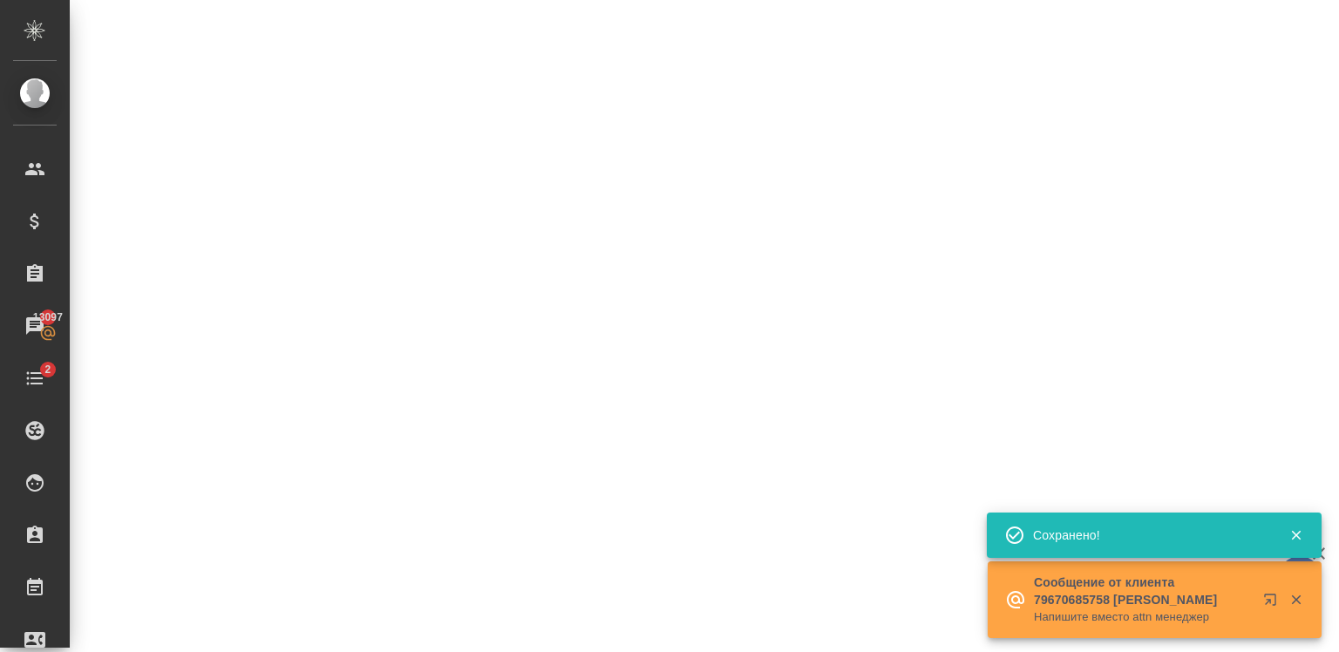
select select "RU"
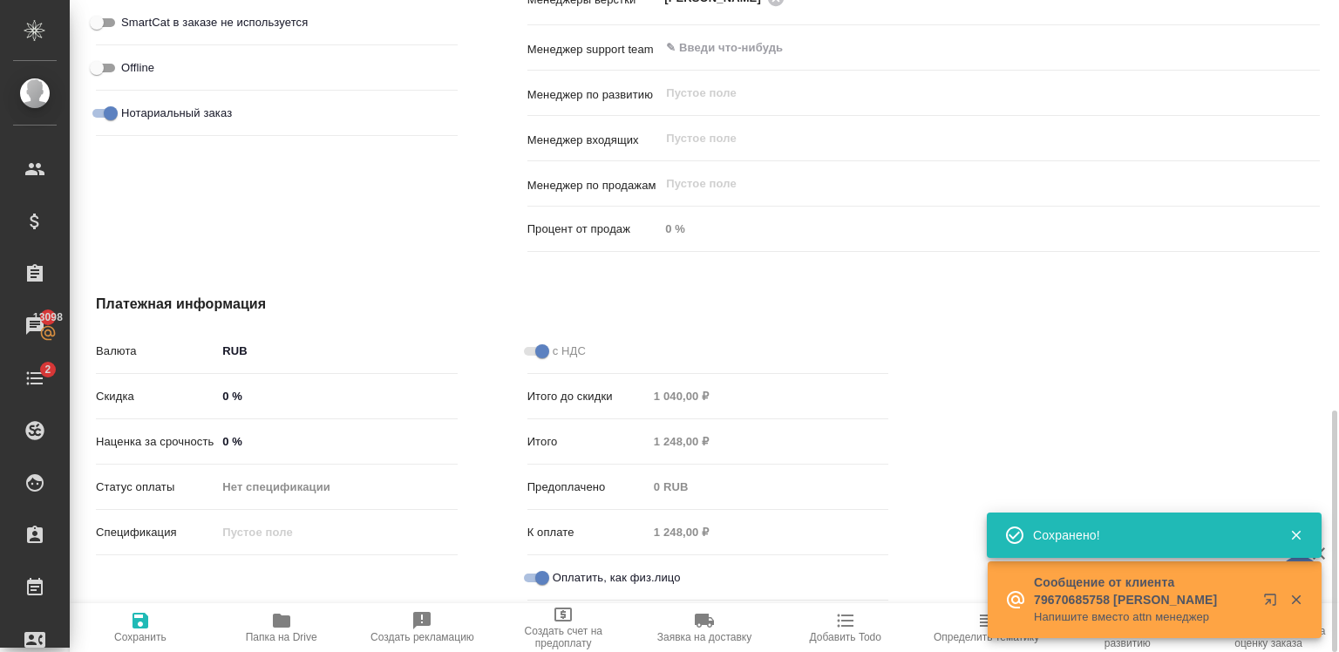
type textarea "x"
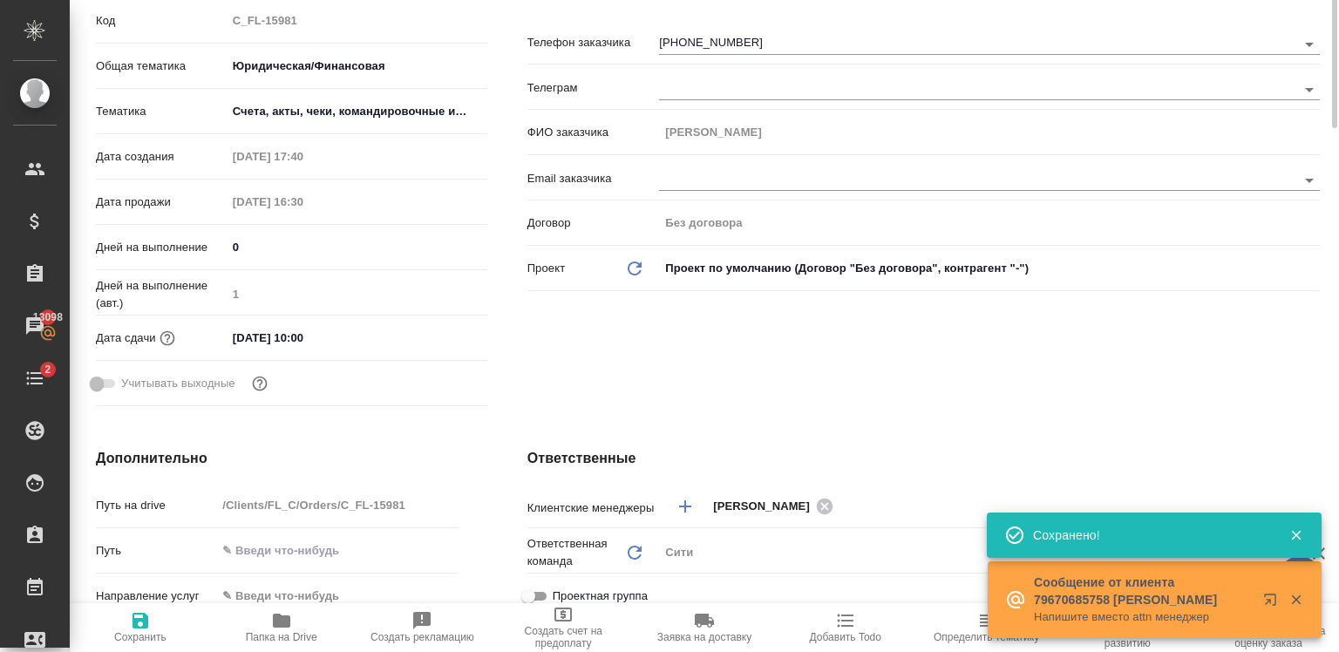
scroll to position [0, 0]
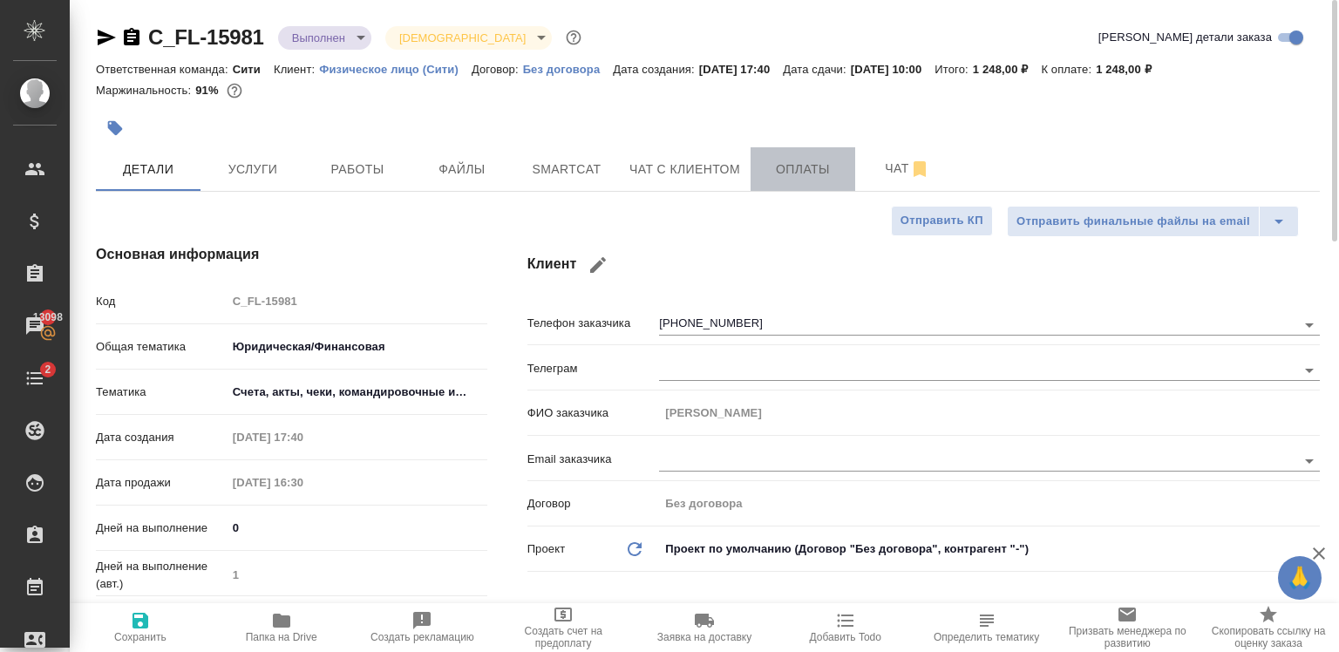
click at [778, 178] on span "Оплаты" at bounding box center [803, 170] width 84 height 22
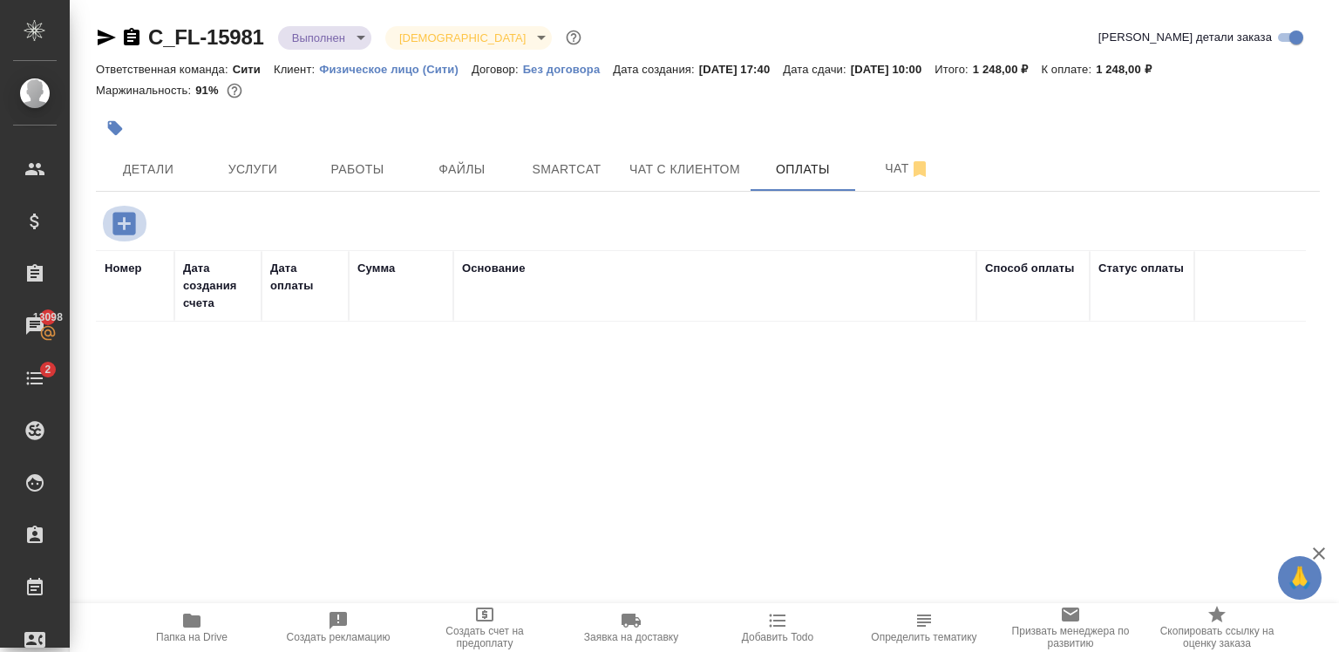
click at [125, 232] on icon "button" at bounding box center [123, 223] width 23 height 23
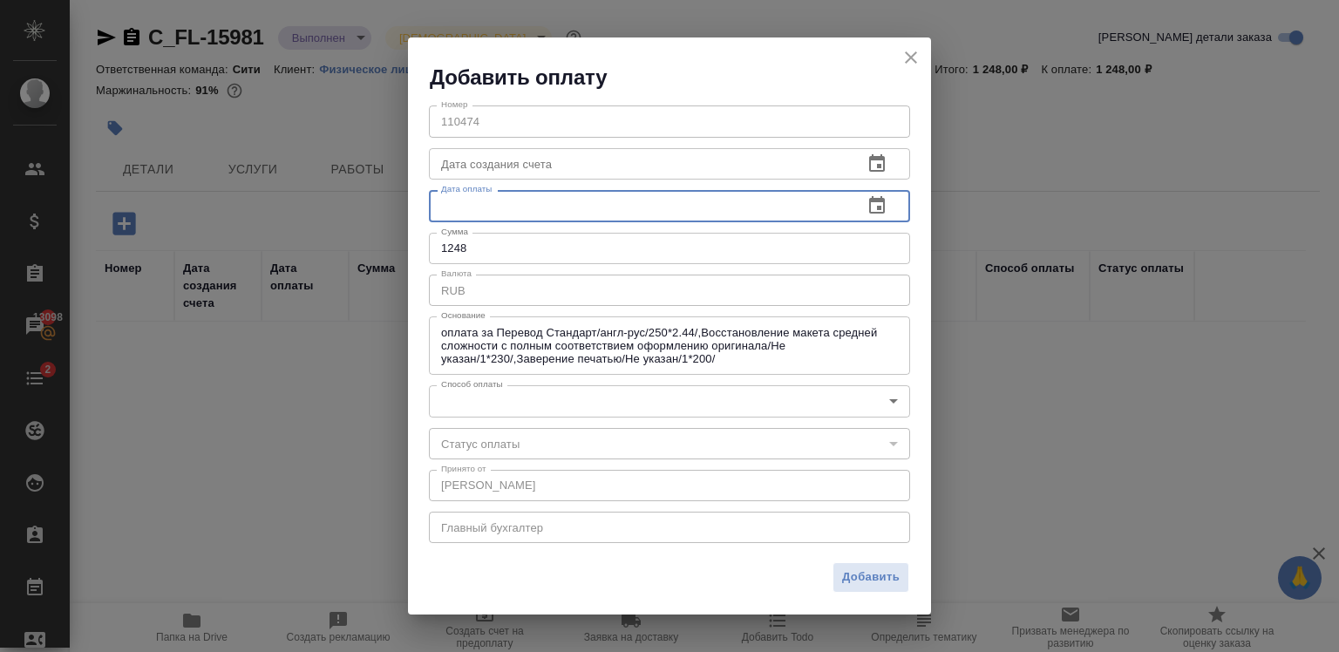
click at [566, 205] on input "text" at bounding box center [639, 205] width 420 height 31
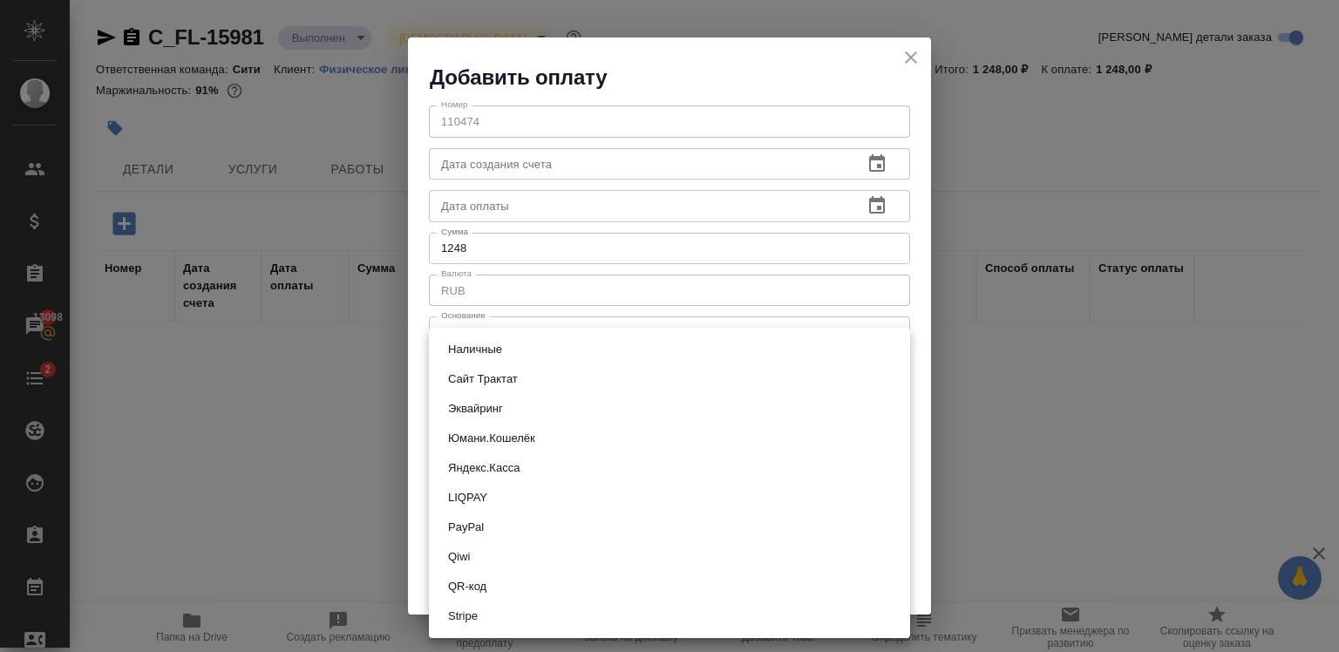
click at [522, 397] on body "🙏 .cls-1 fill:#fff; AWATERA Zaytseva Svetlana Клиенты Спецификации Заказы 13098…" at bounding box center [669, 326] width 1339 height 652
click at [510, 390] on li "Сайт Трактат" at bounding box center [669, 379] width 481 height 30
type input "site-traktat"
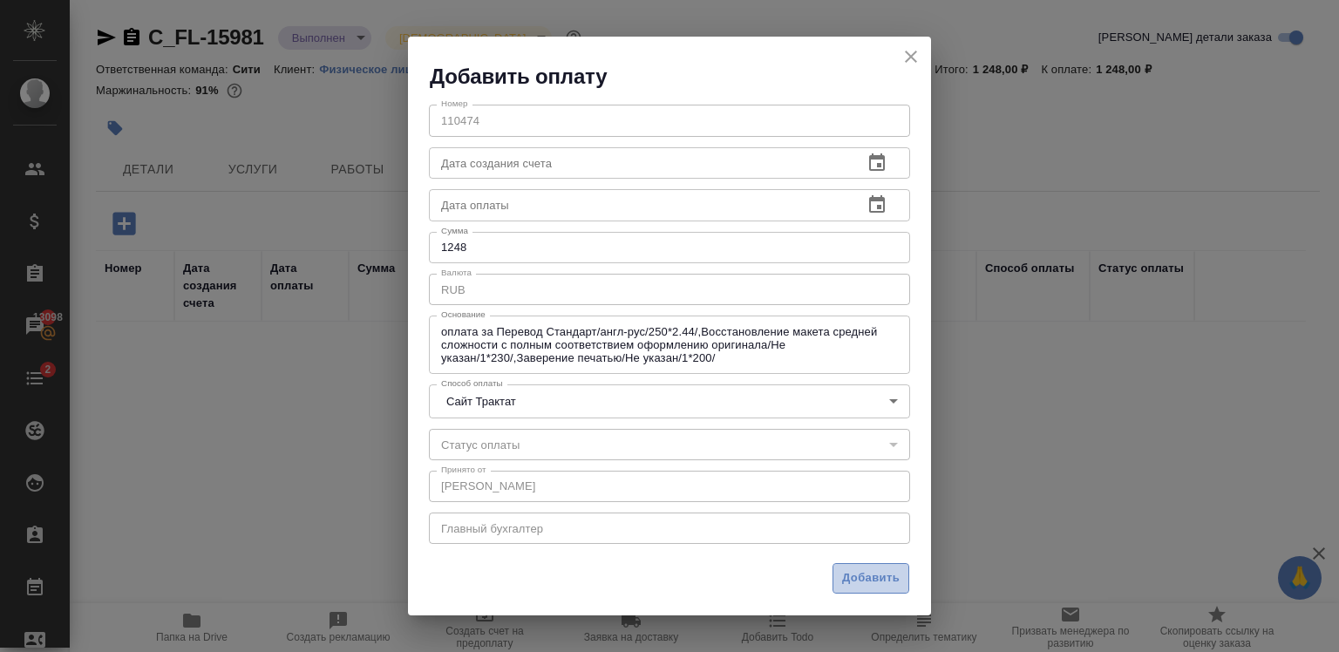
click at [865, 568] on span "Добавить" at bounding box center [871, 578] width 58 height 20
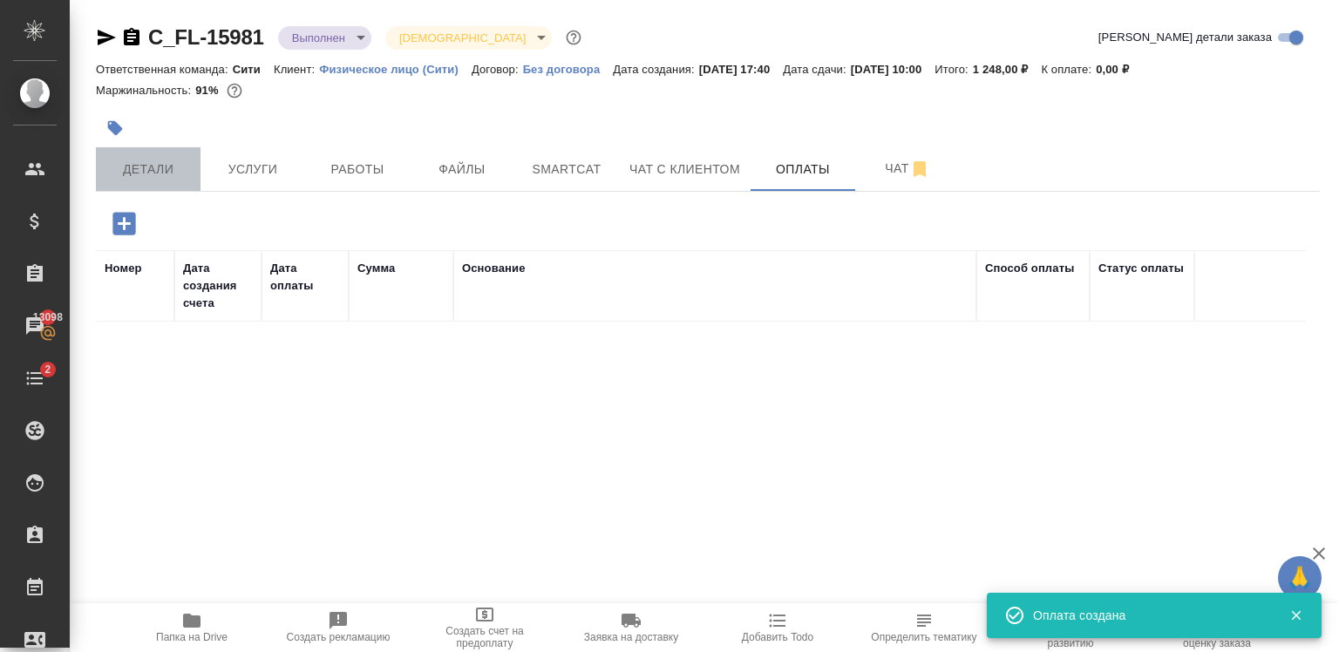
click at [146, 154] on button "Детали" at bounding box center [148, 169] width 105 height 44
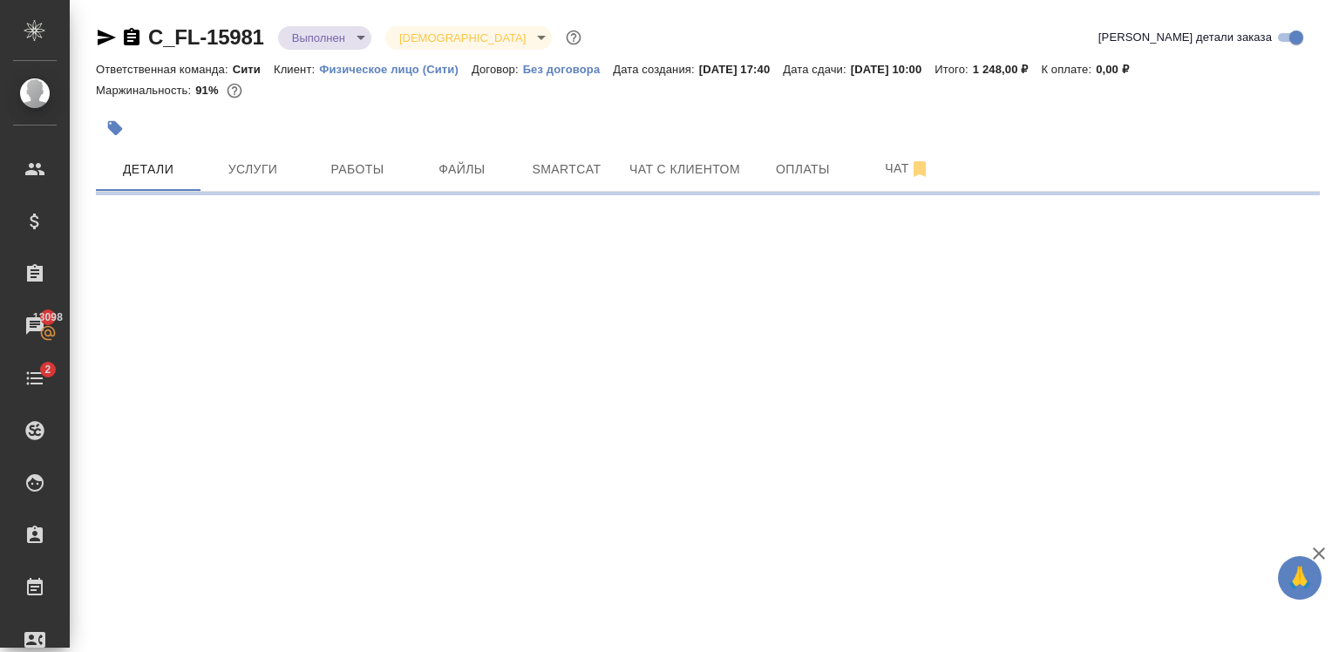
select select "RU"
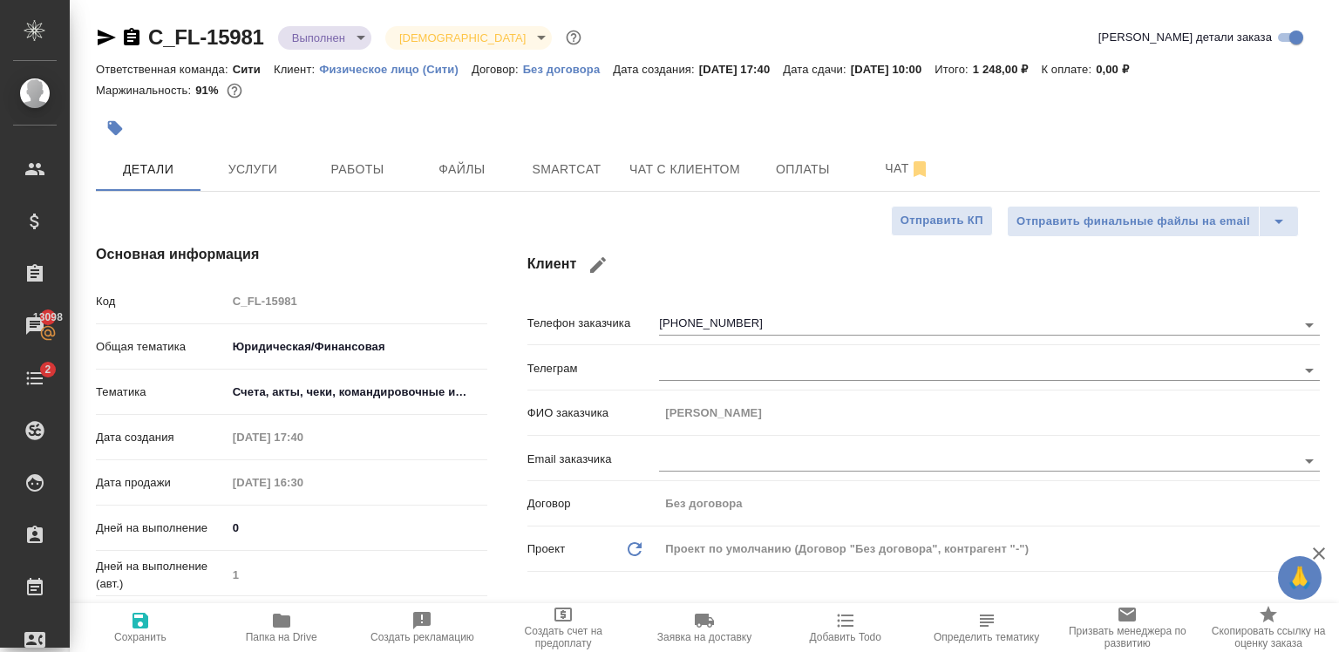
type textarea "x"
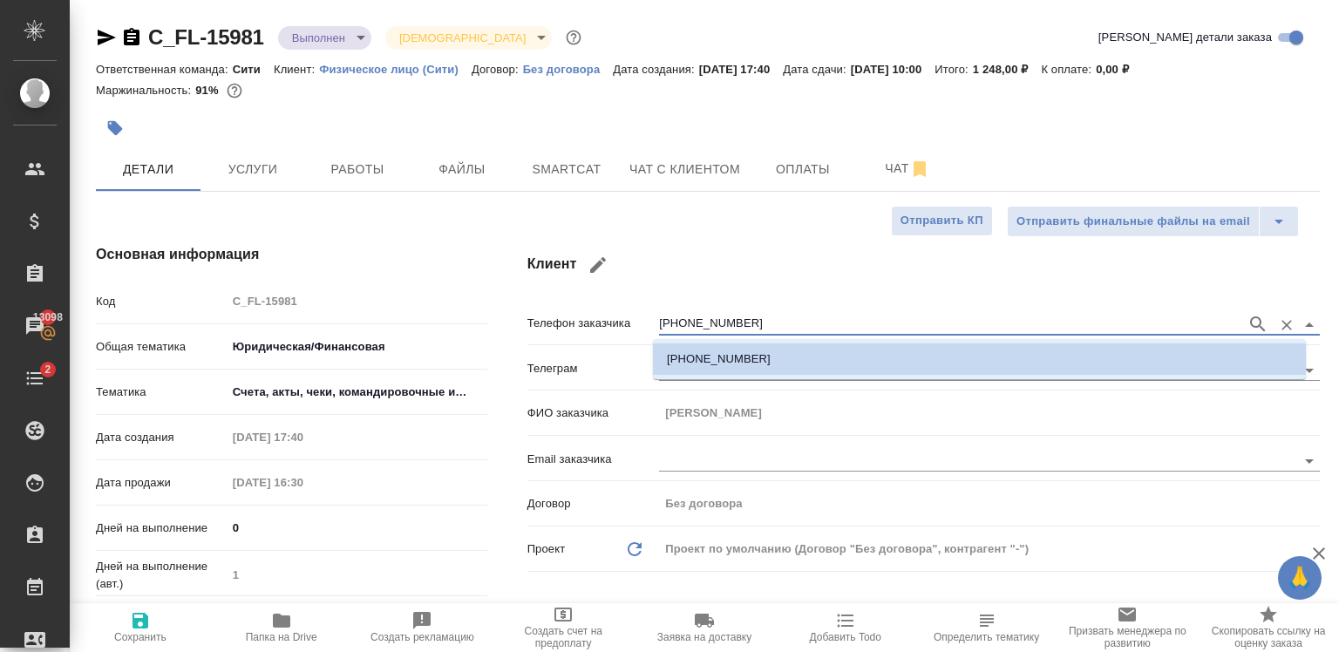
click at [732, 318] on input "+79670685758" at bounding box center [948, 324] width 579 height 21
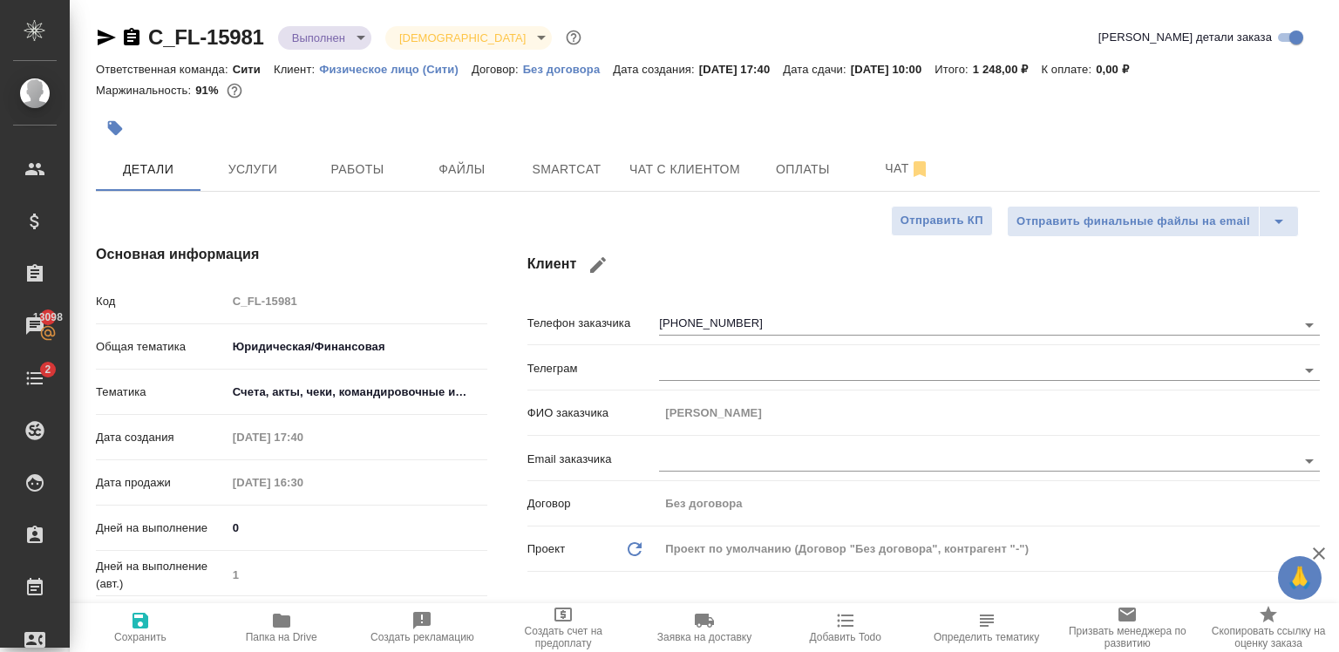
type textarea "x"
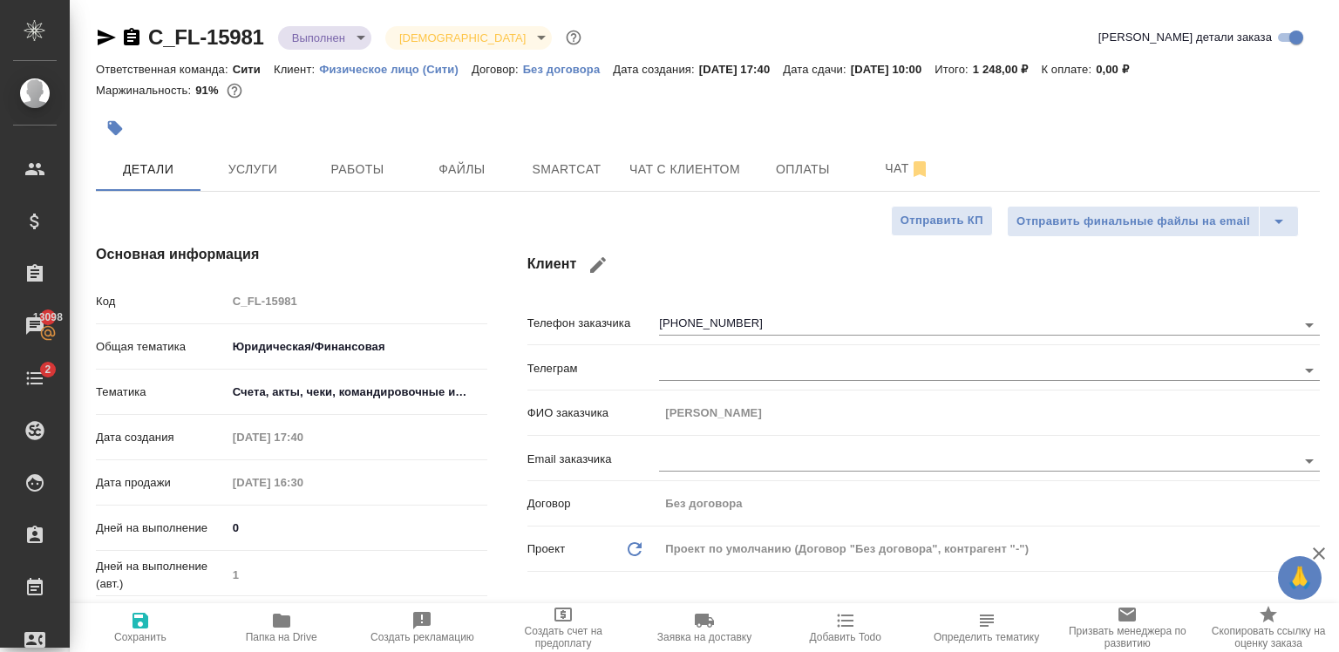
type textarea "x"
click at [676, 181] on button "Чат с клиентом" at bounding box center [685, 169] width 132 height 44
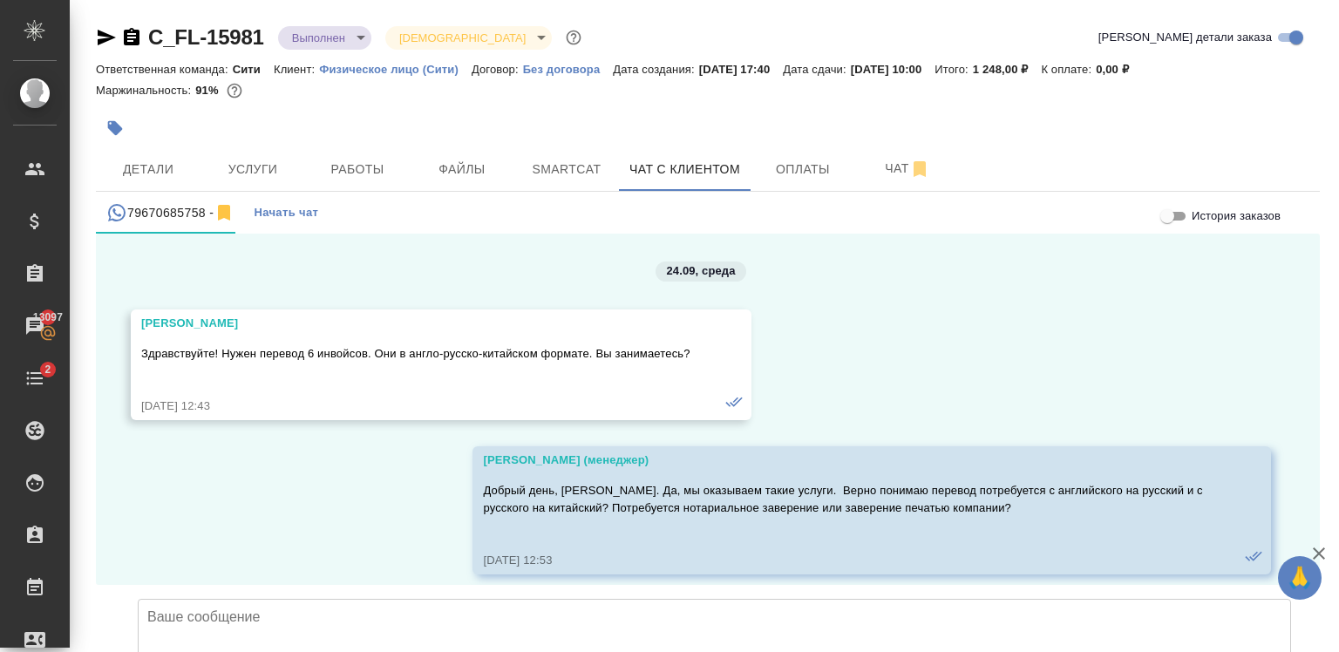
scroll to position [7614, 0]
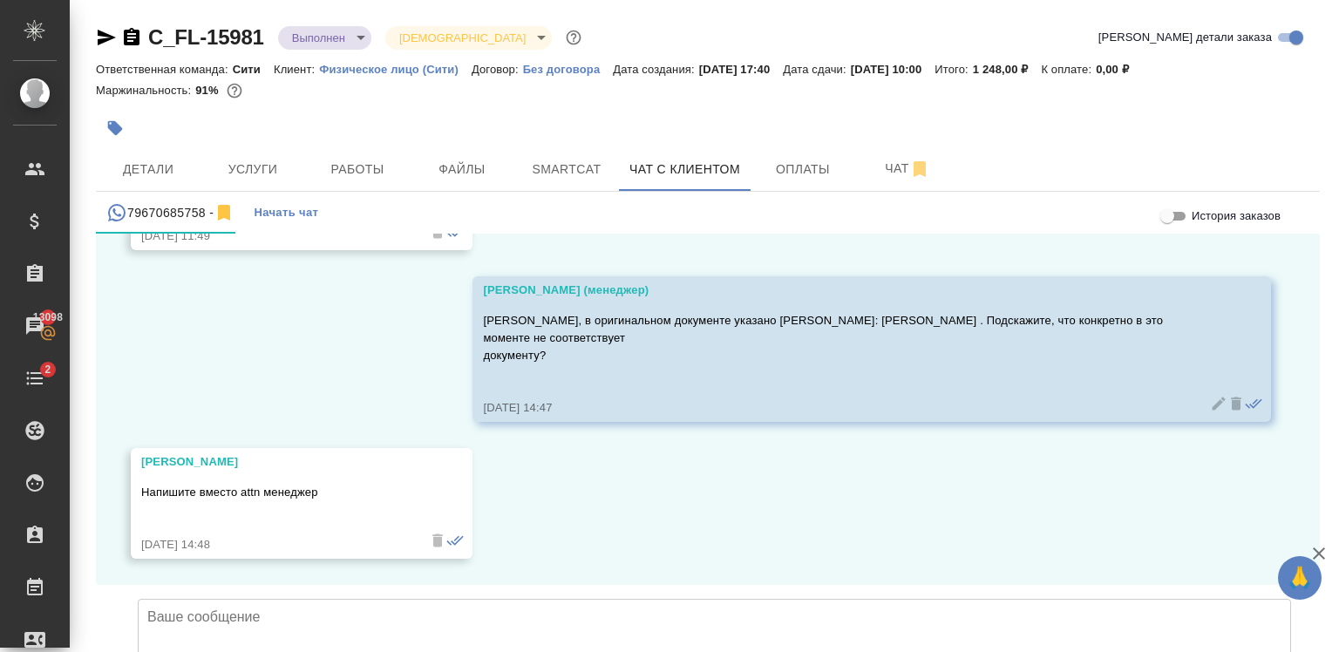
click at [350, 599] on textarea at bounding box center [714, 660] width 1153 height 122
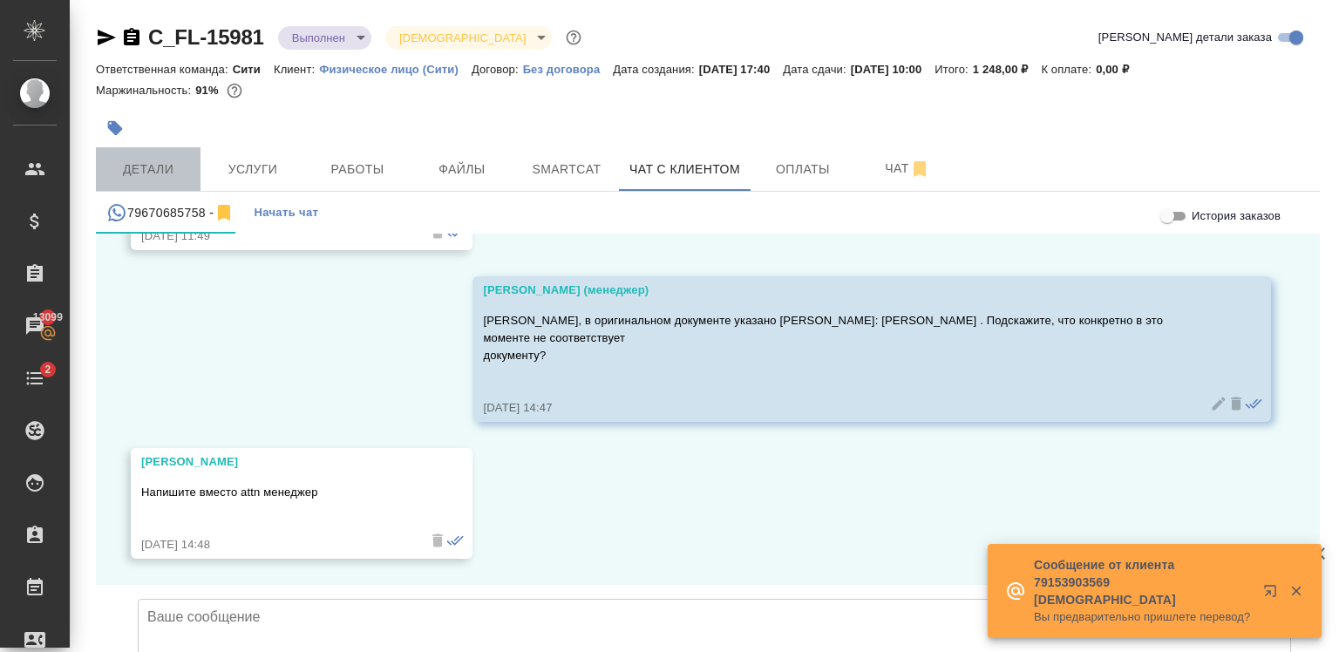
click at [134, 150] on button "Детали" at bounding box center [148, 169] width 105 height 44
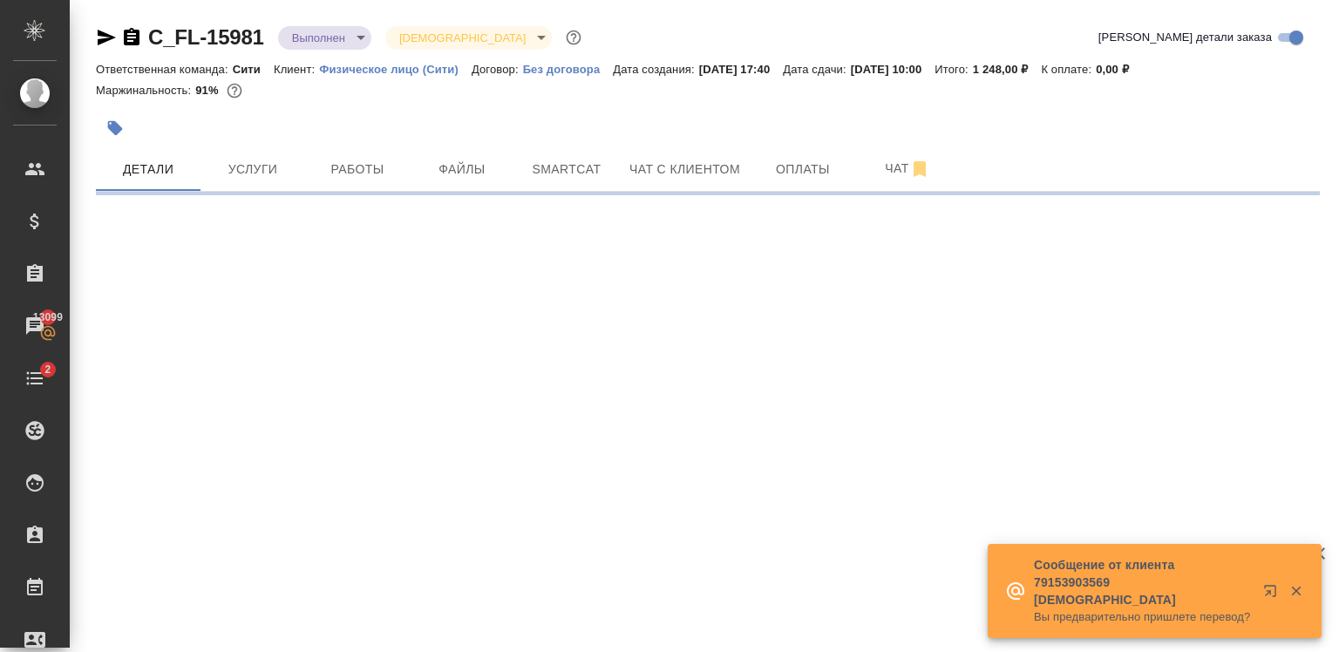
select select "RU"
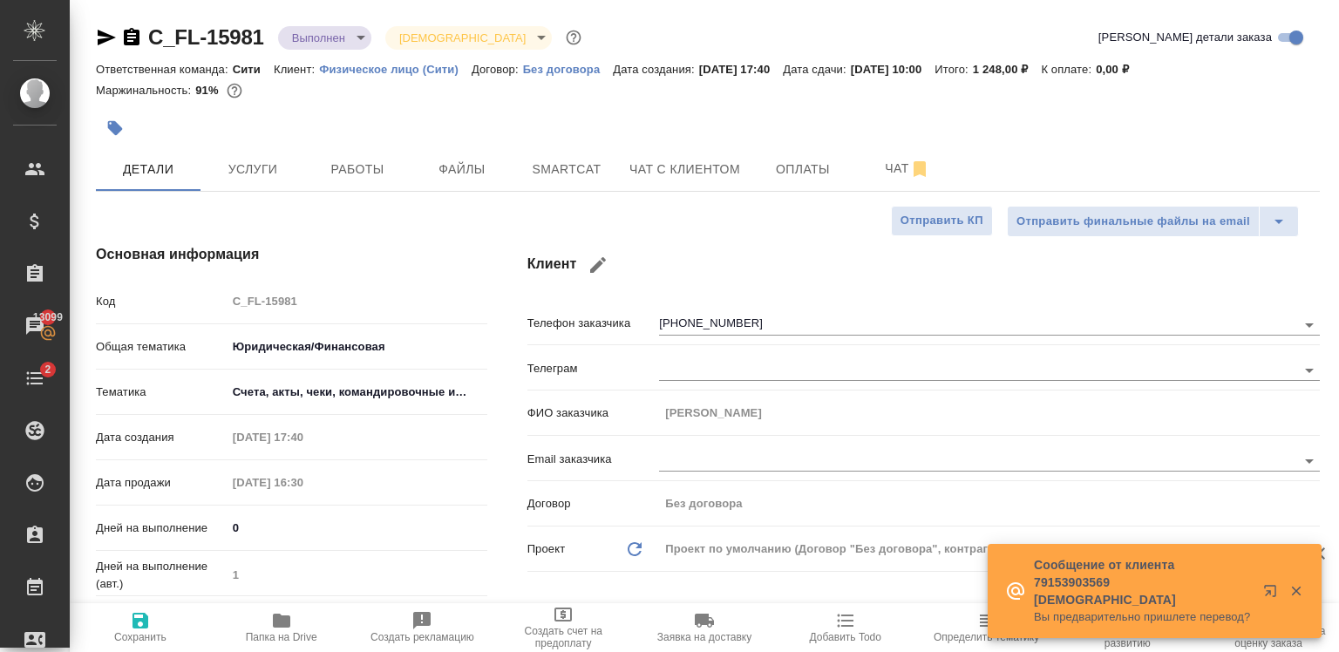
type textarea "x"
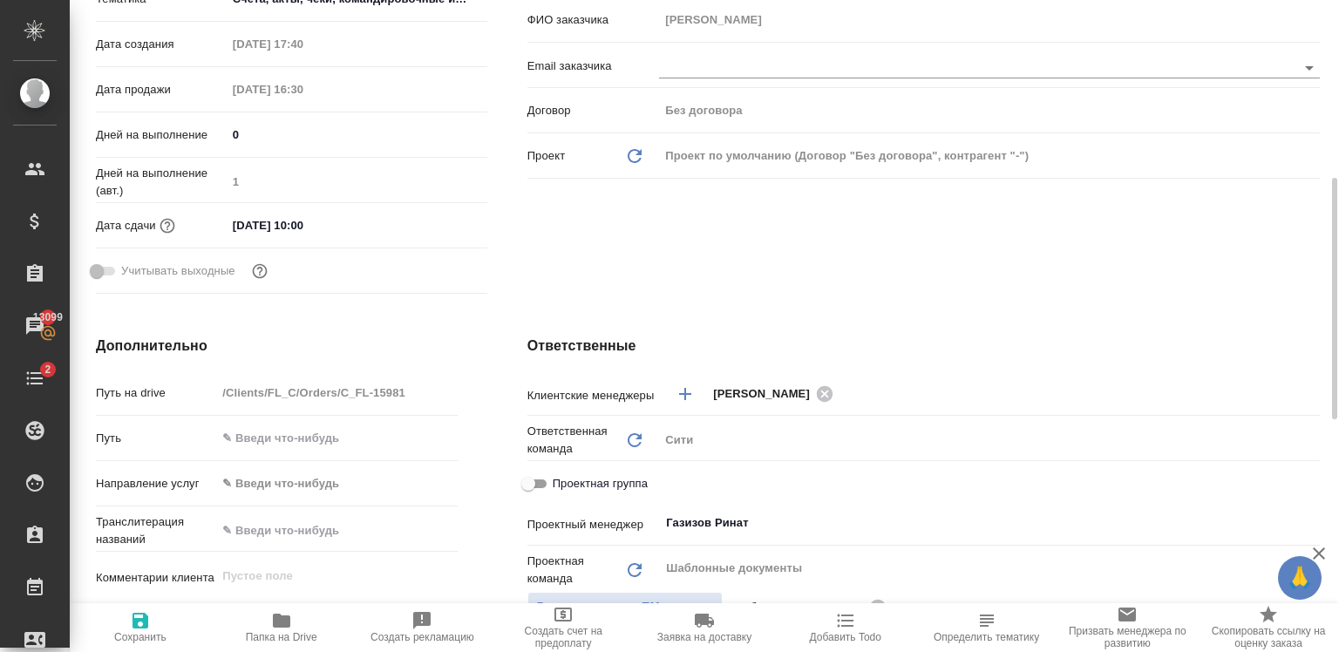
scroll to position [418, 0]
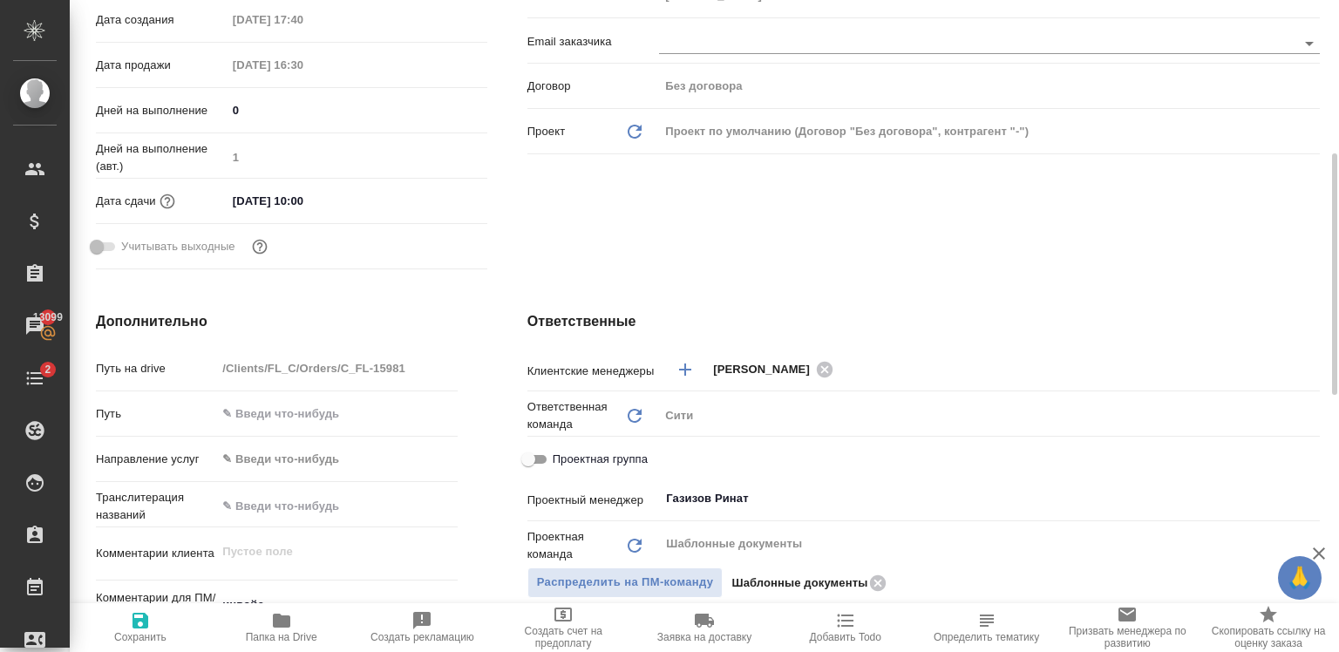
click at [805, 349] on div "Ответственные Клиентские менеджеры Зайцева Светлана ​ Ответственная команда Обн…" at bounding box center [923, 628] width 862 height 704
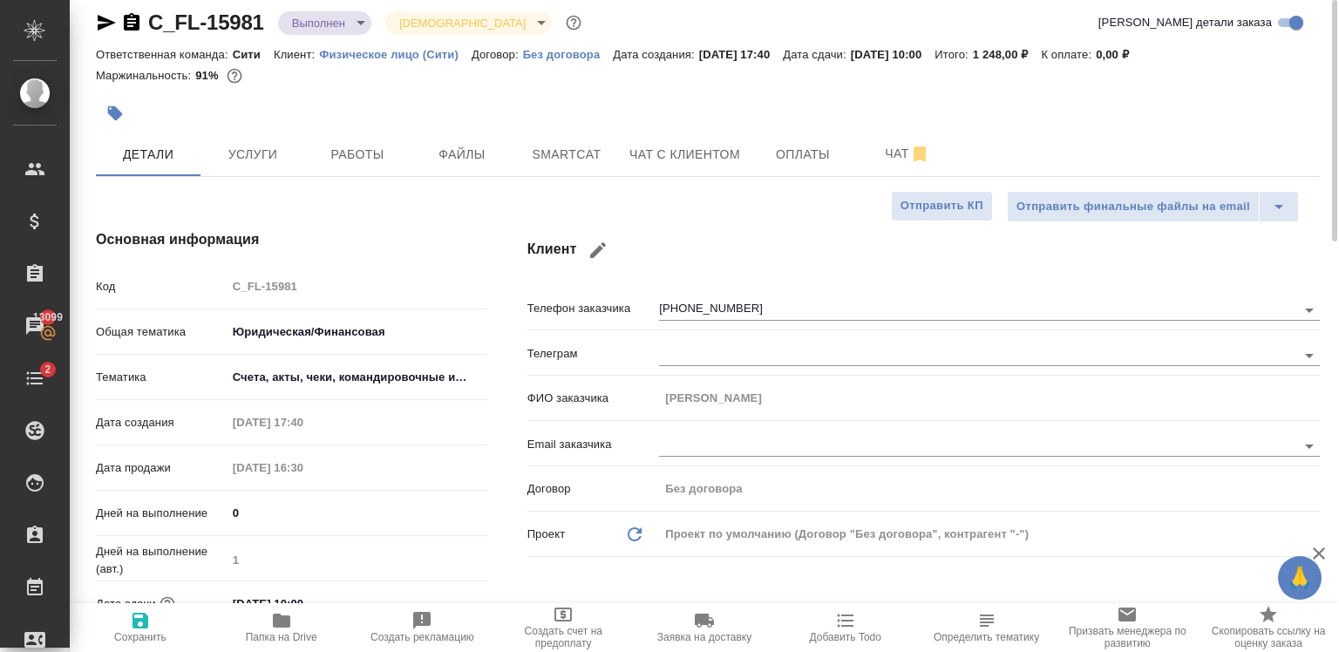
scroll to position [0, 0]
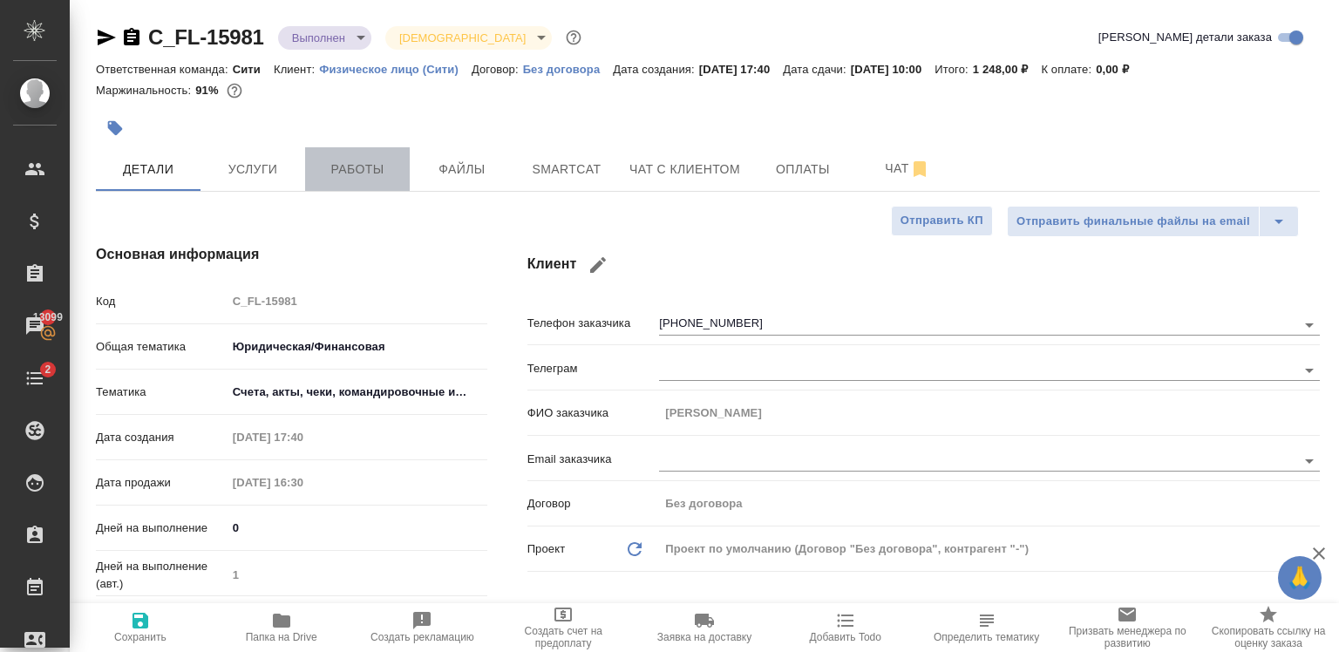
click at [344, 171] on span "Работы" at bounding box center [358, 170] width 84 height 22
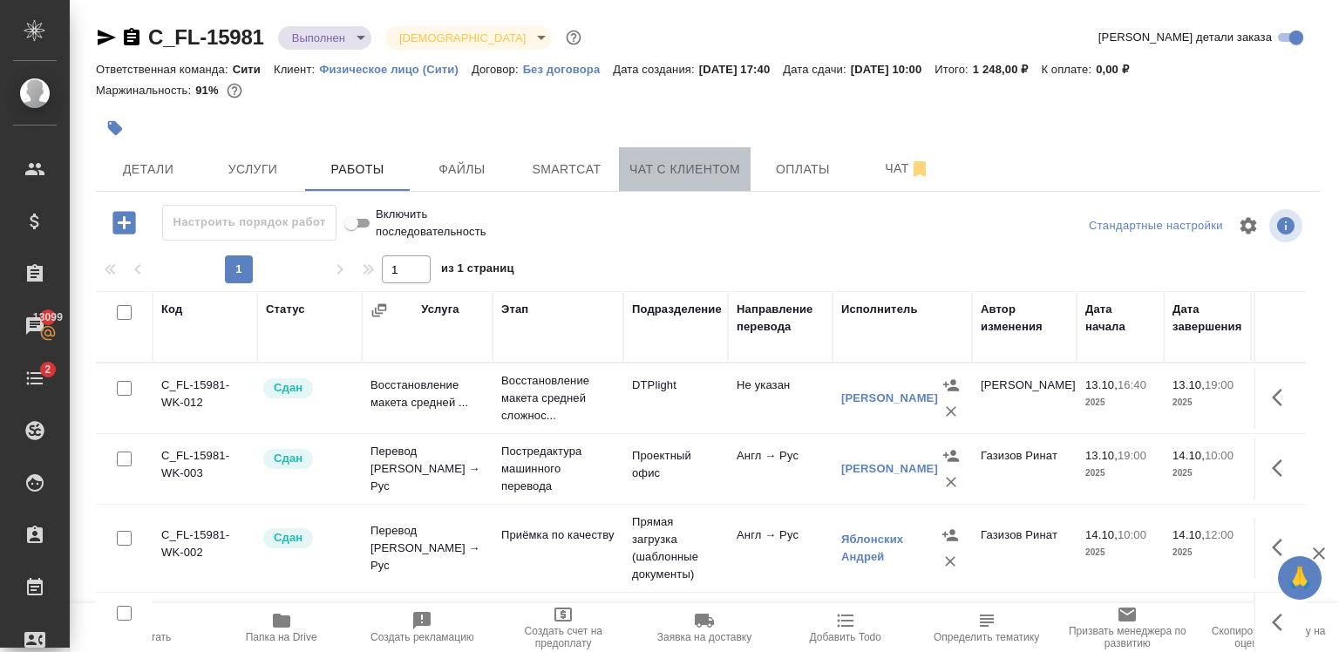
click at [667, 178] on span "Чат с клиентом" at bounding box center [684, 170] width 111 height 22
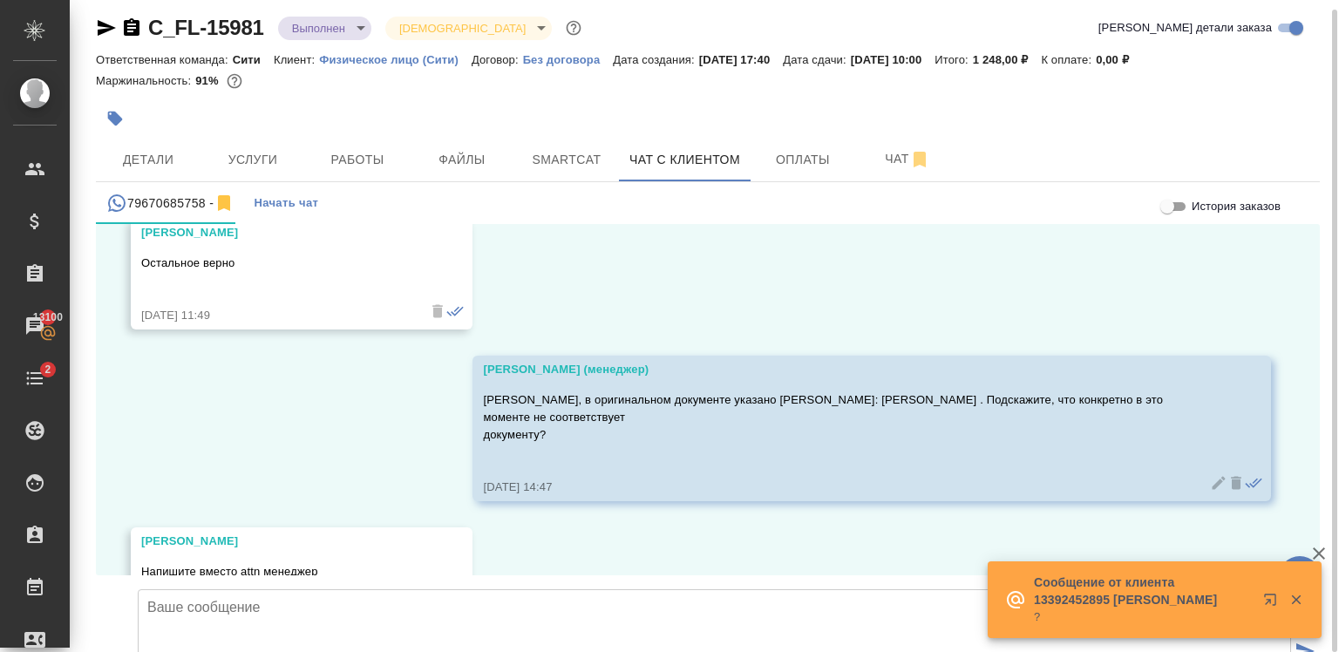
scroll to position [7614, 0]
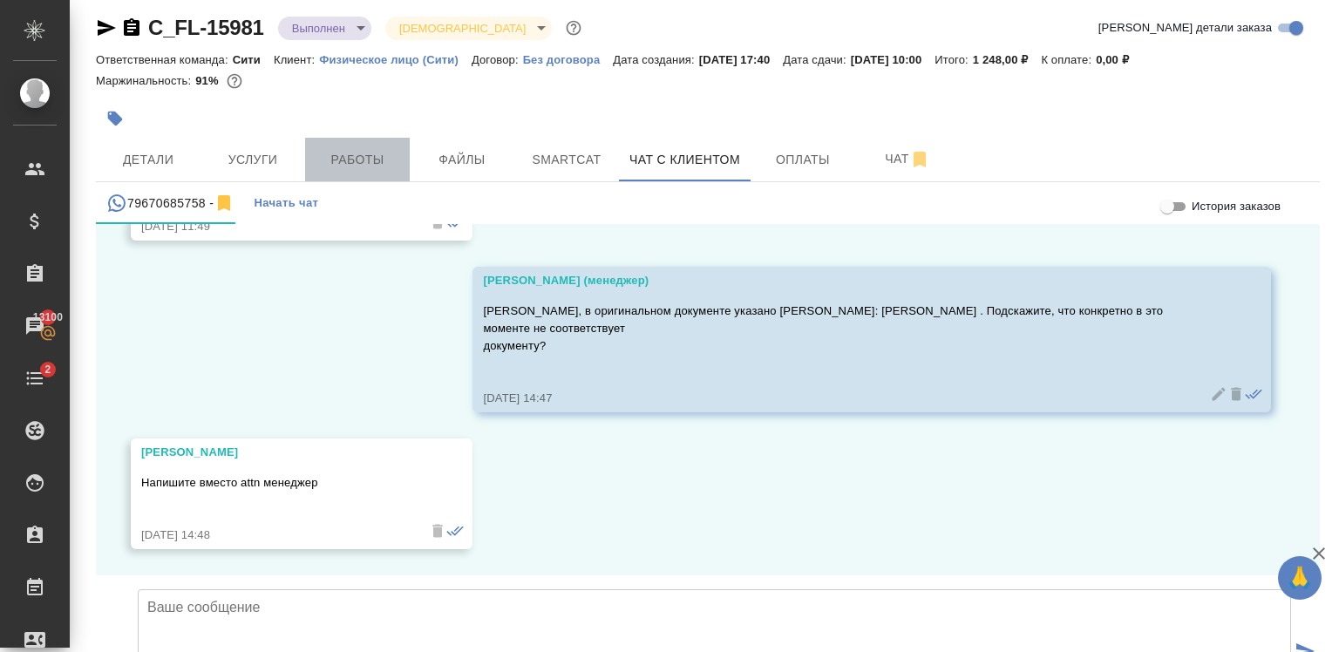
click at [343, 161] on span "Работы" at bounding box center [358, 160] width 84 height 22
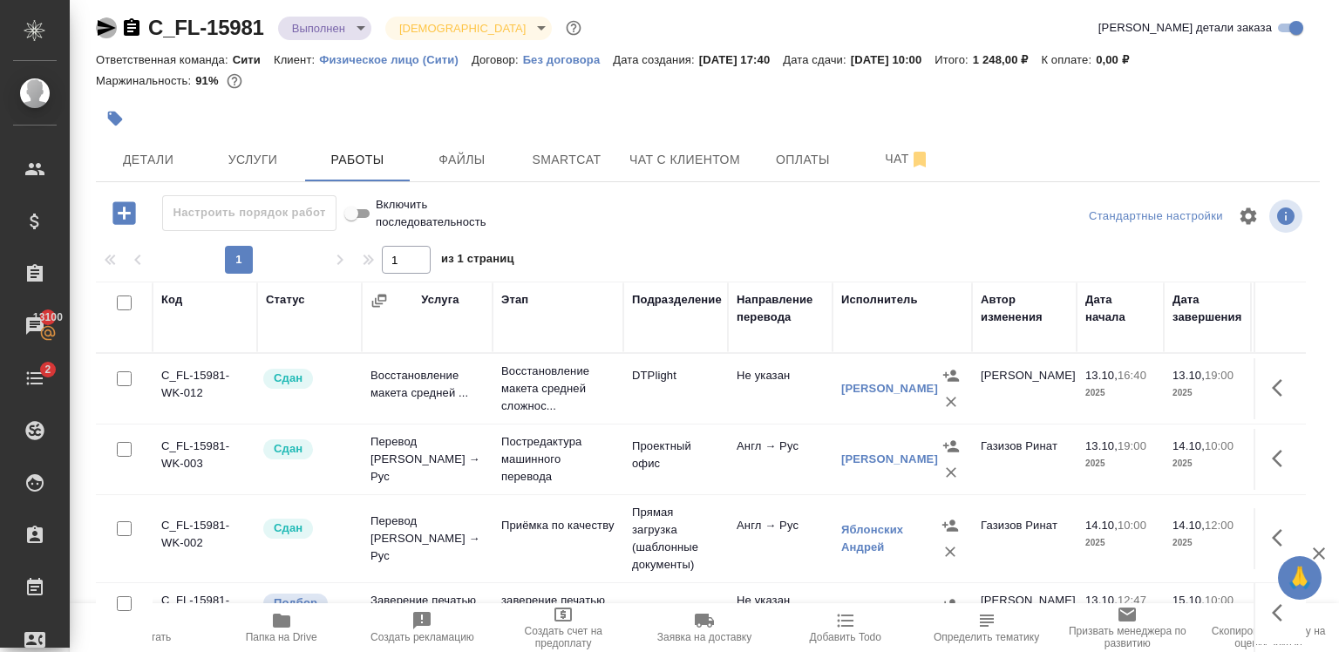
click at [98, 20] on icon "button" at bounding box center [106, 27] width 21 height 21
click at [109, 24] on icon "button" at bounding box center [106, 27] width 21 height 21
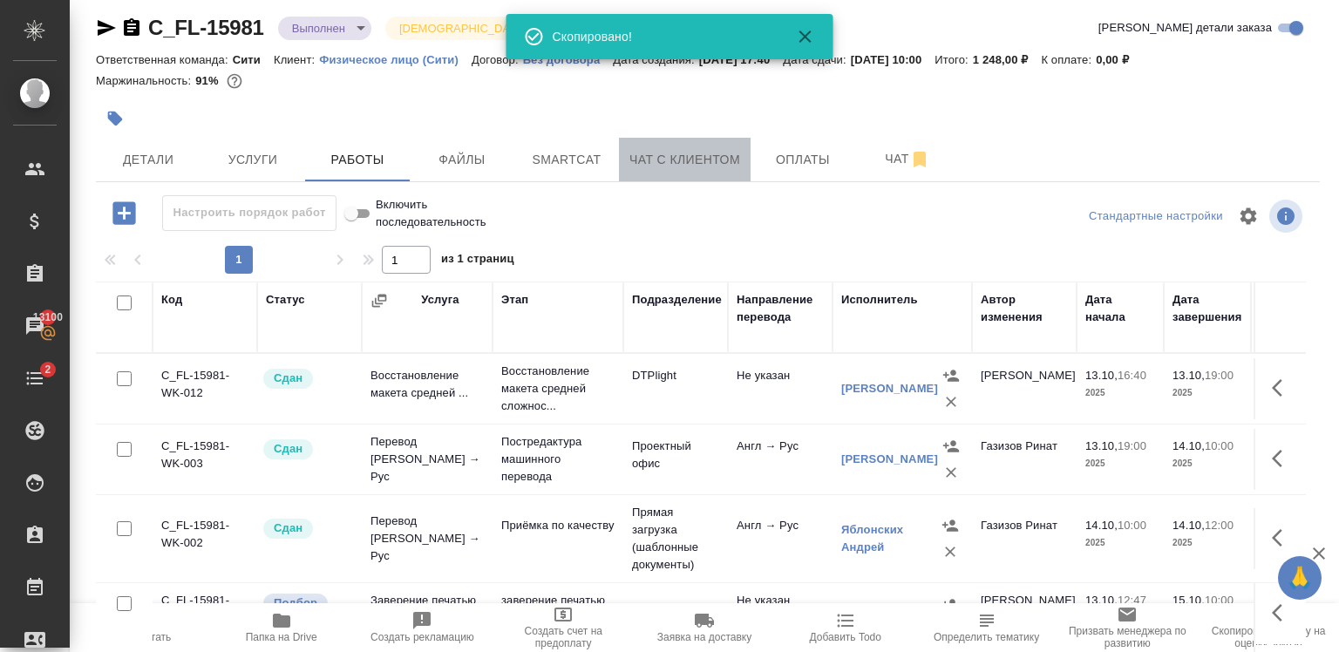
click at [683, 169] on span "Чат с клиентом" at bounding box center [684, 160] width 111 height 22
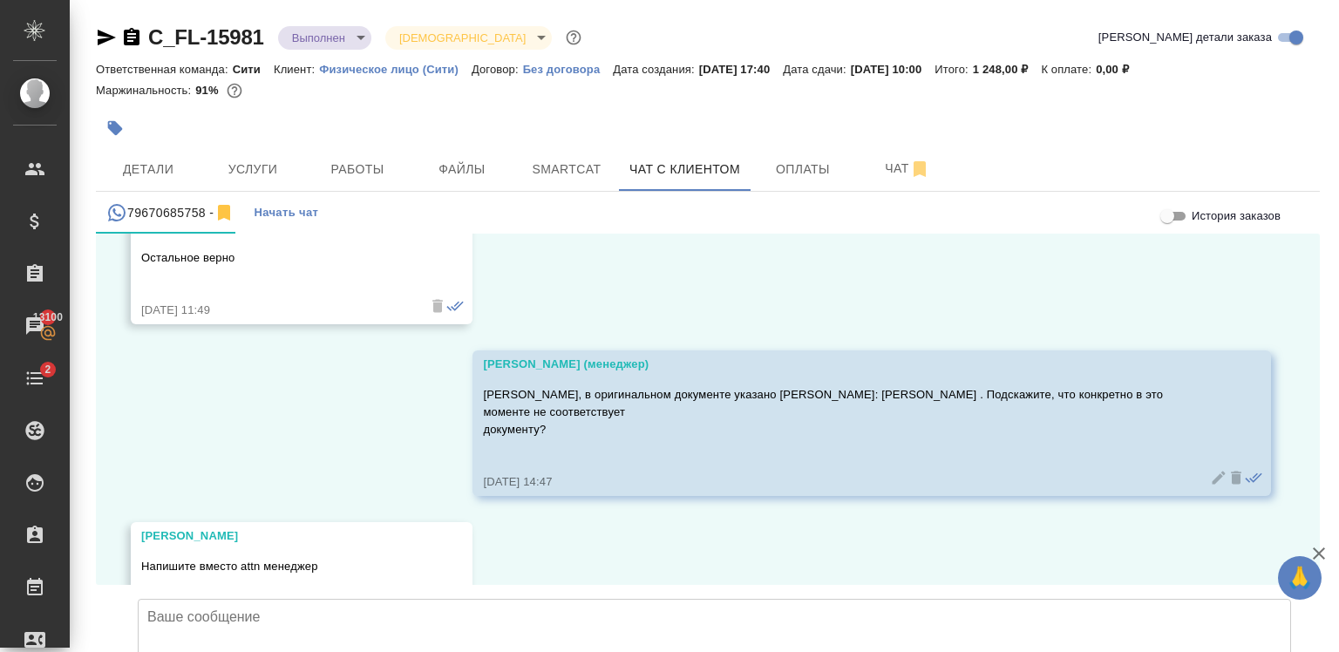
scroll to position [7443, 0]
drag, startPoint x: 778, startPoint y: 378, endPoint x: 852, endPoint y: 373, distance: 74.3
click at [852, 387] on p "Елизавета, в оригинальном документе указано ATTN: Cristina . Подскажите, что ко…" at bounding box center [846, 413] width 727 height 52
copy p "ATTN: Cristina"
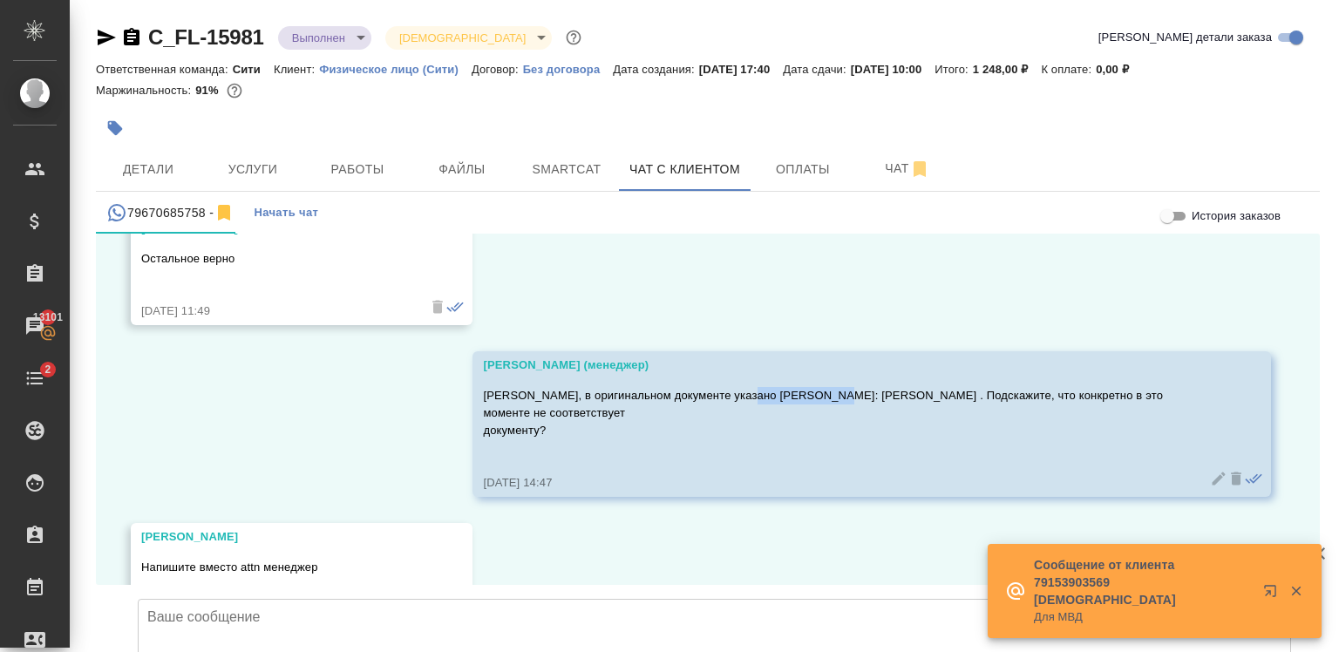
scroll to position [7614, 0]
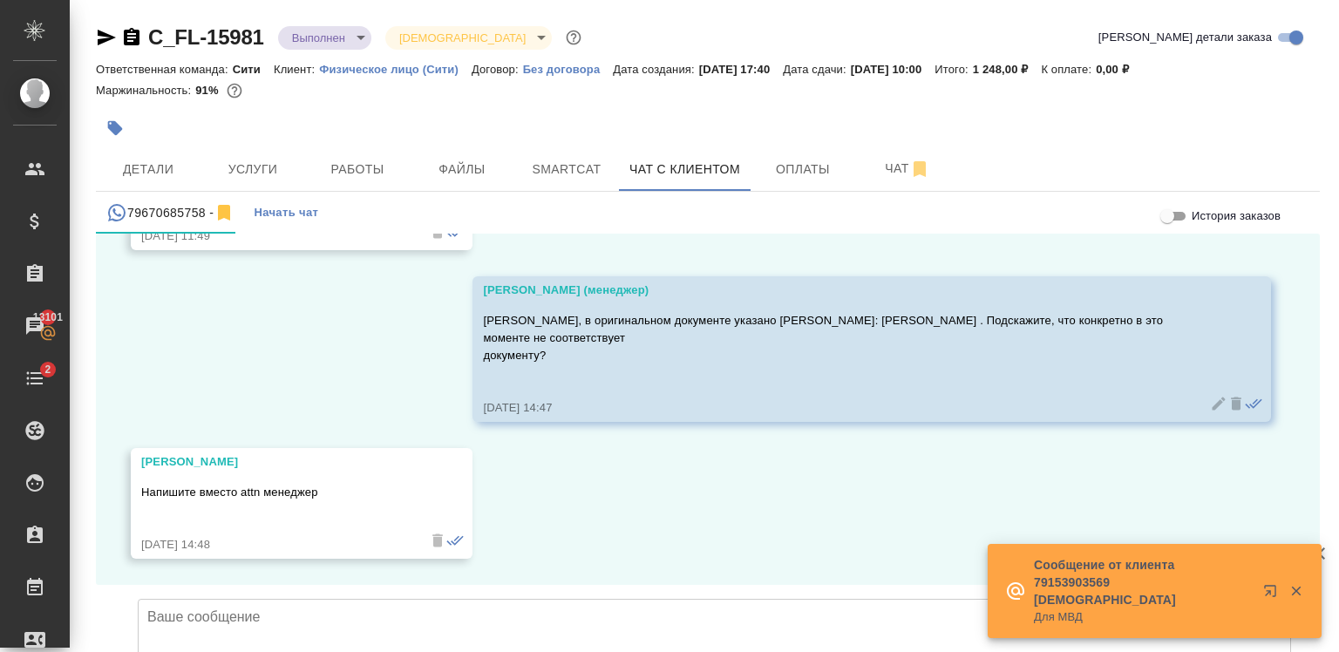
click at [541, 599] on textarea at bounding box center [714, 660] width 1153 height 122
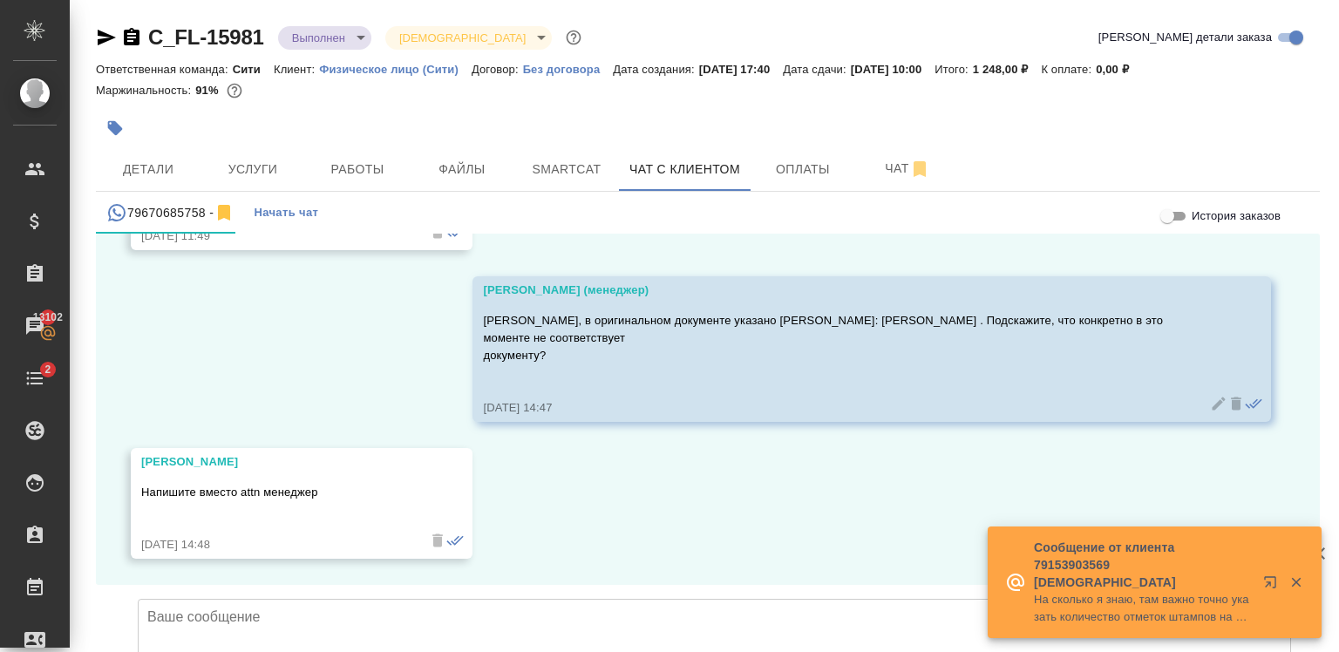
click at [288, 599] on textarea at bounding box center [714, 660] width 1153 height 122
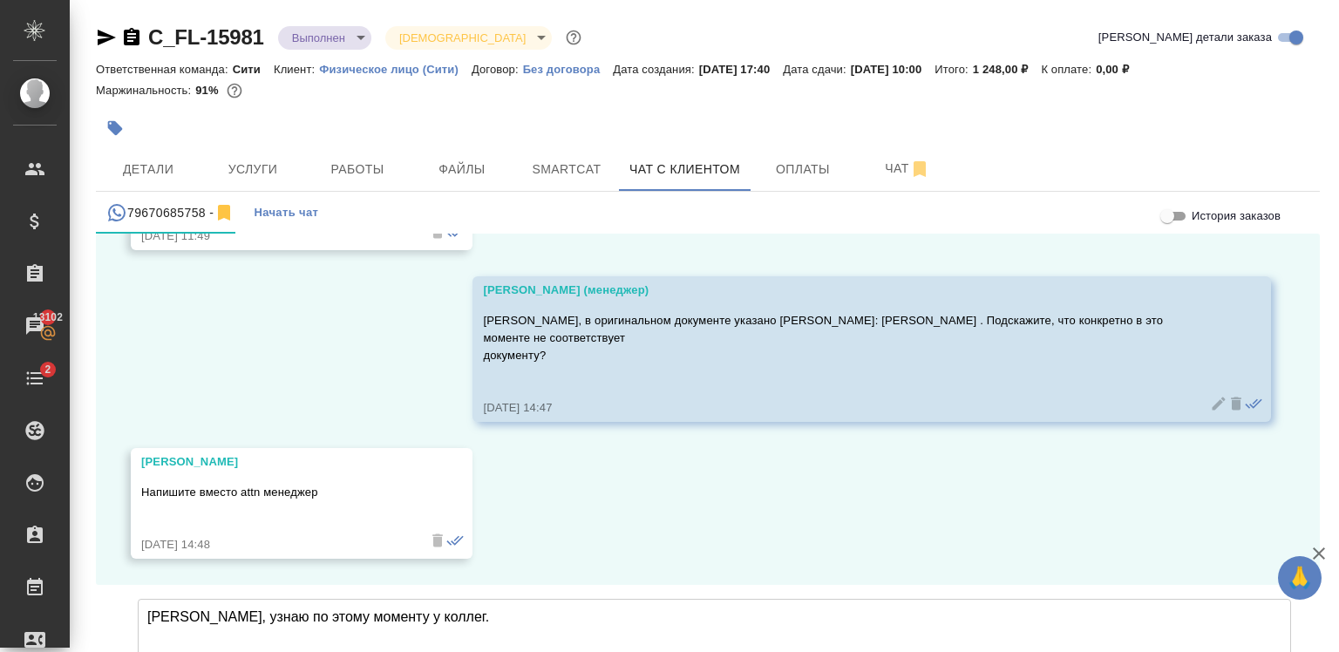
type textarea "[PERSON_NAME], узнаю по этому моменту у коллег."
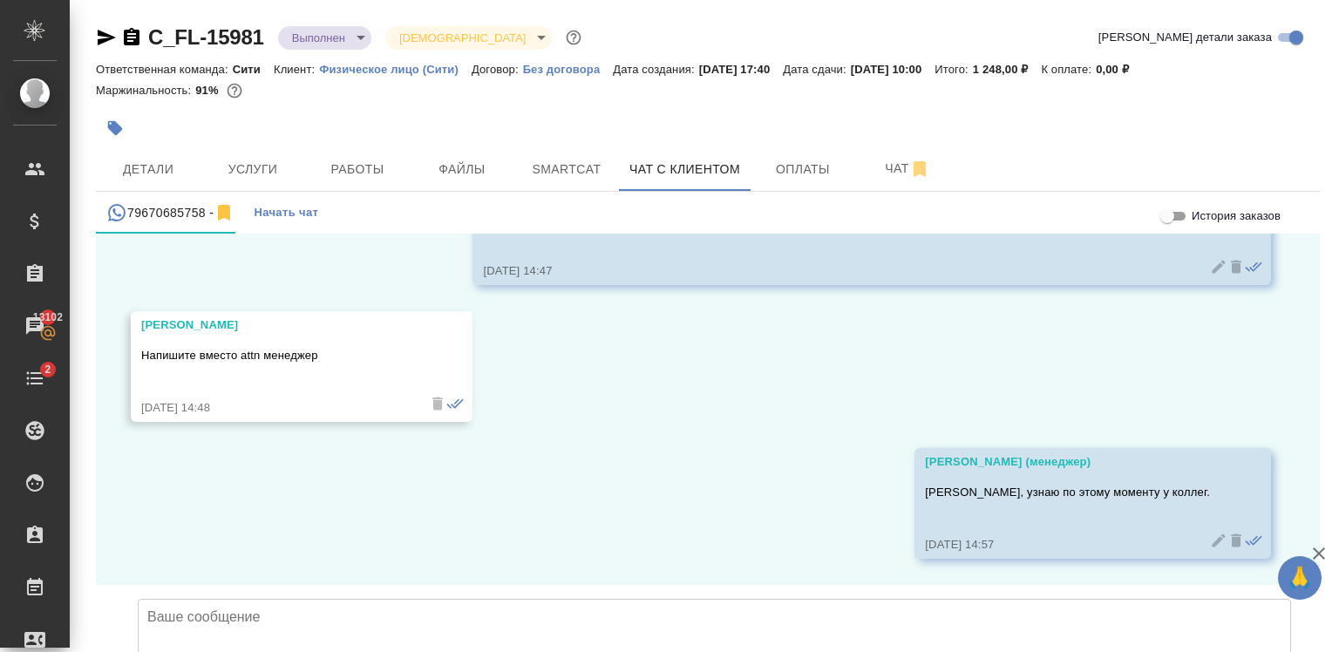
scroll to position [7751, 0]
click at [154, 168] on span "Детали" at bounding box center [148, 170] width 84 height 22
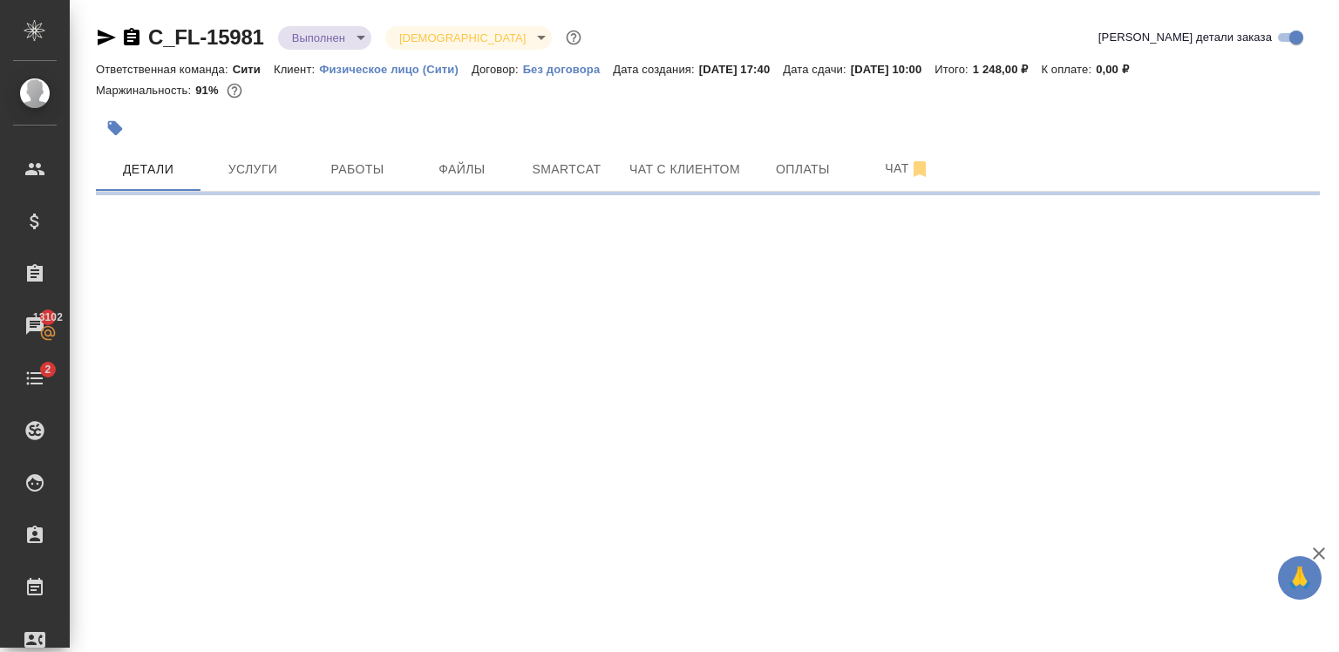
select select "RU"
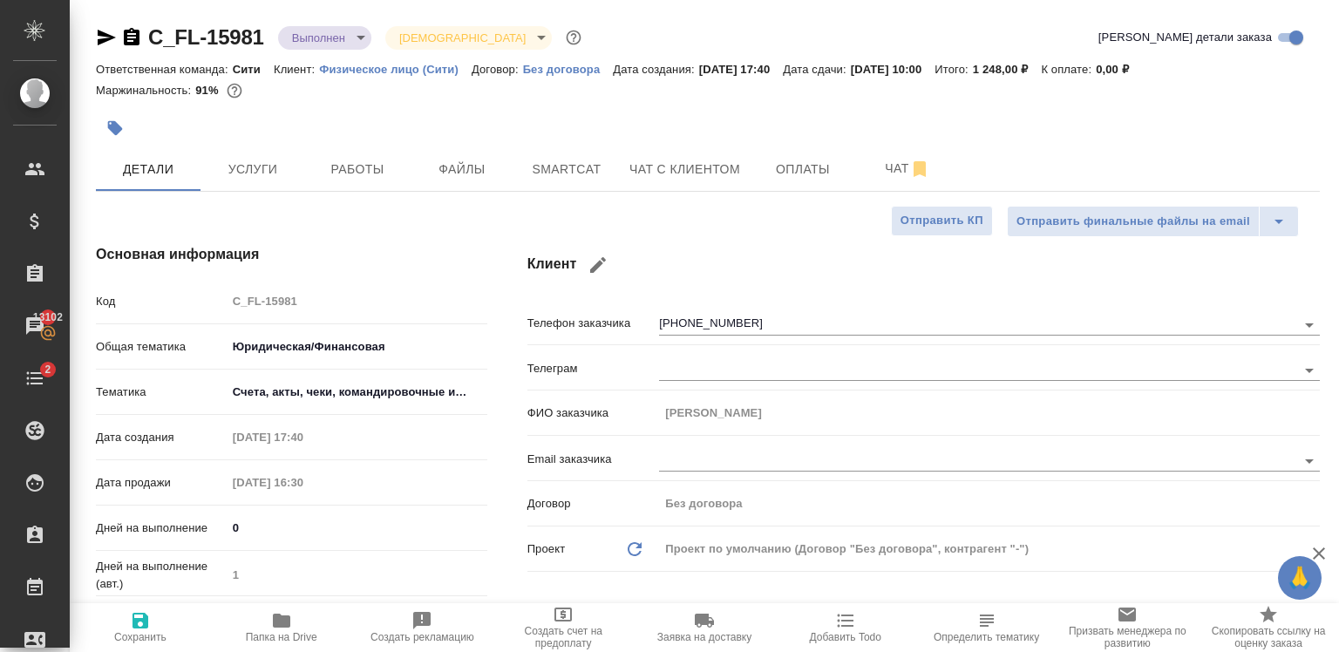
type textarea "x"
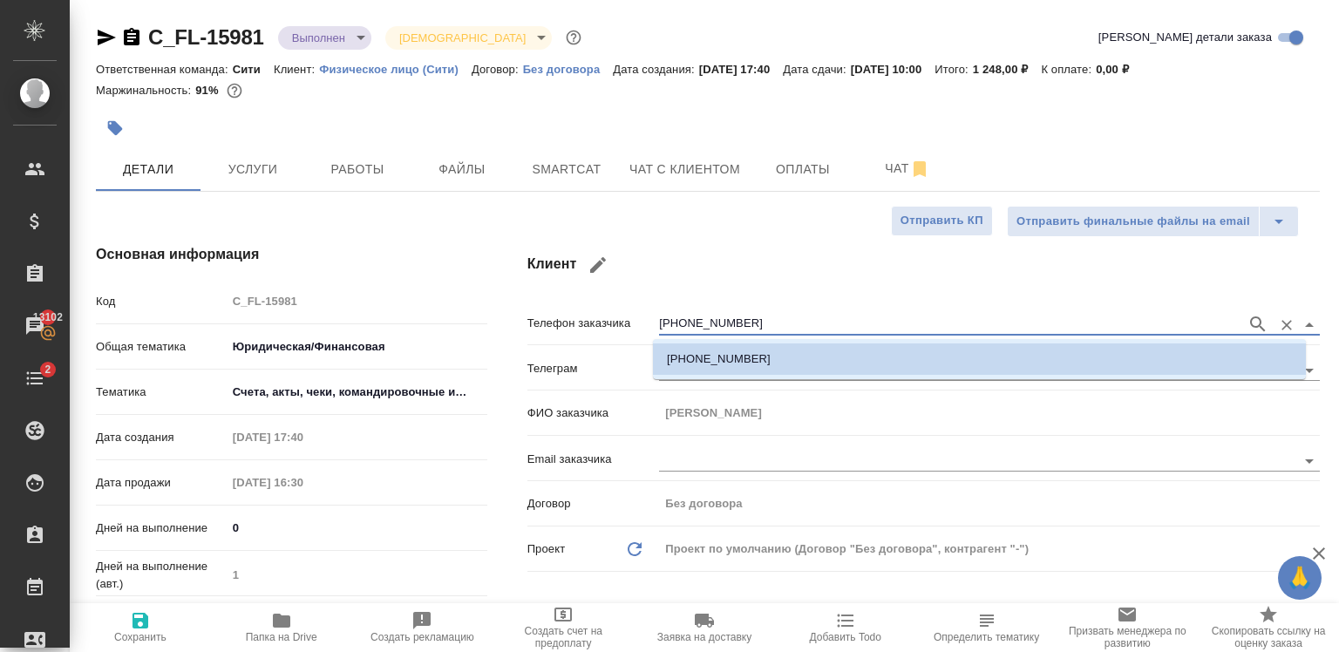
click at [736, 317] on input "+79670685758" at bounding box center [948, 324] width 579 height 21
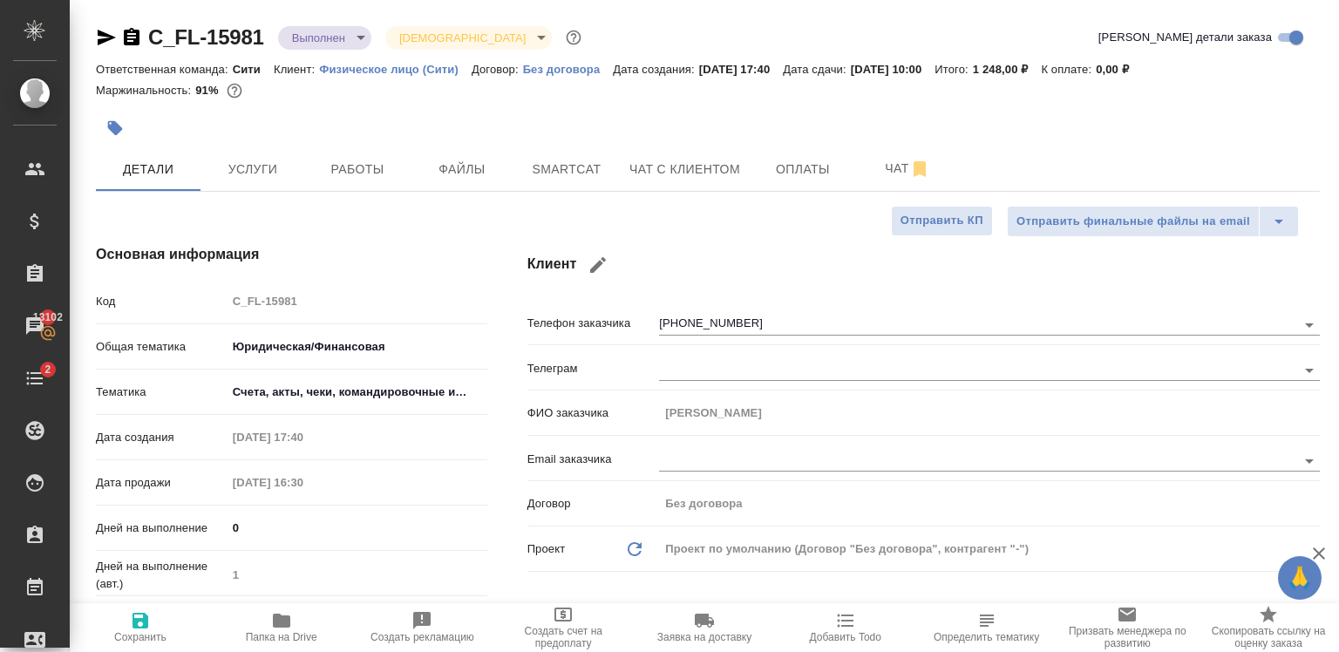
type textarea "x"
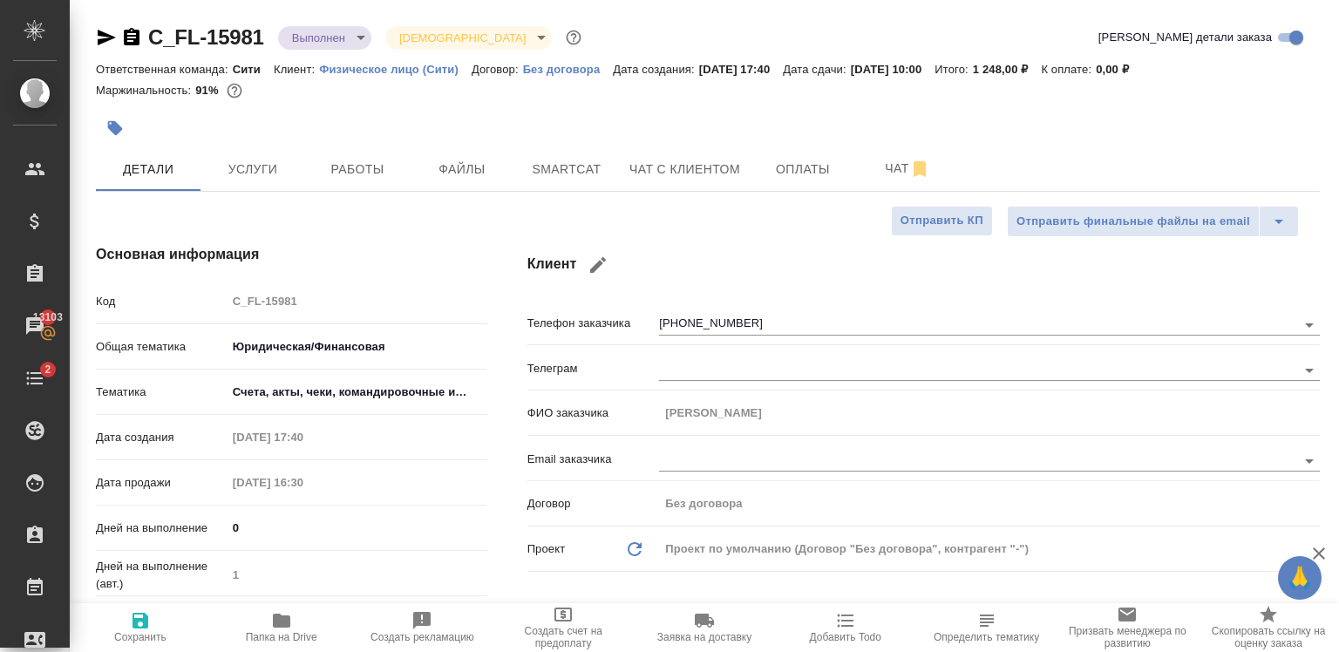
type textarea "x"
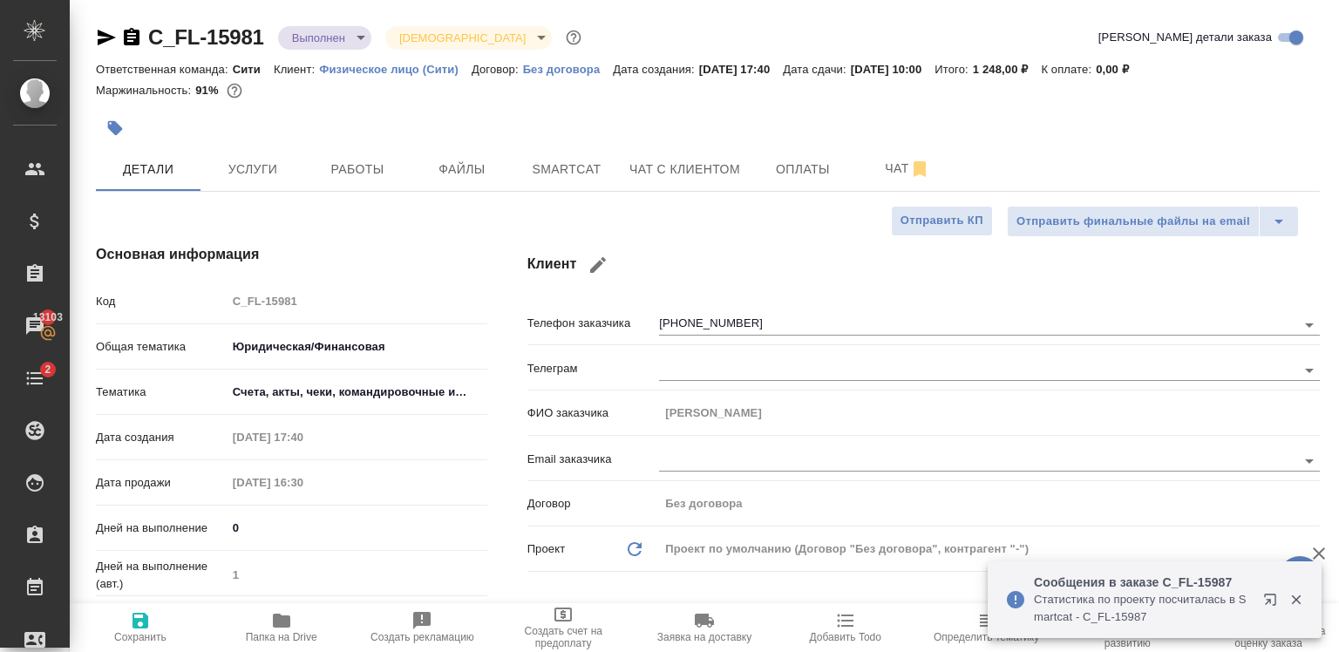
type textarea "x"
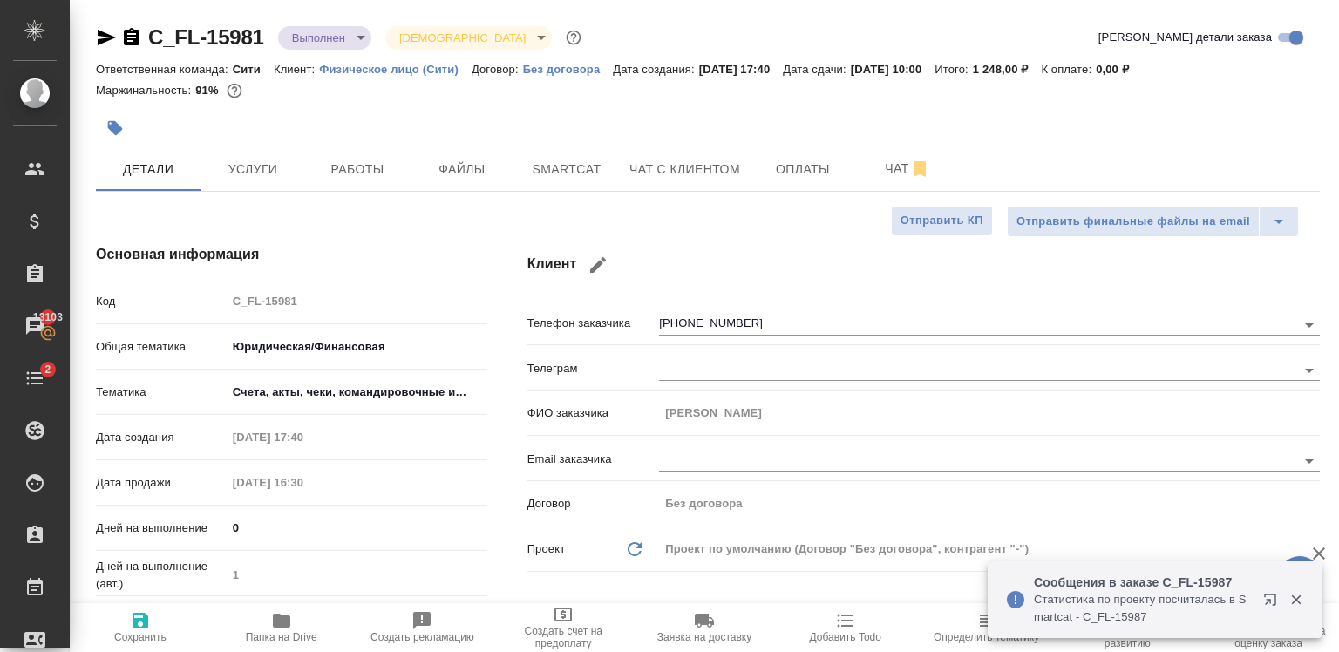
type textarea "x"
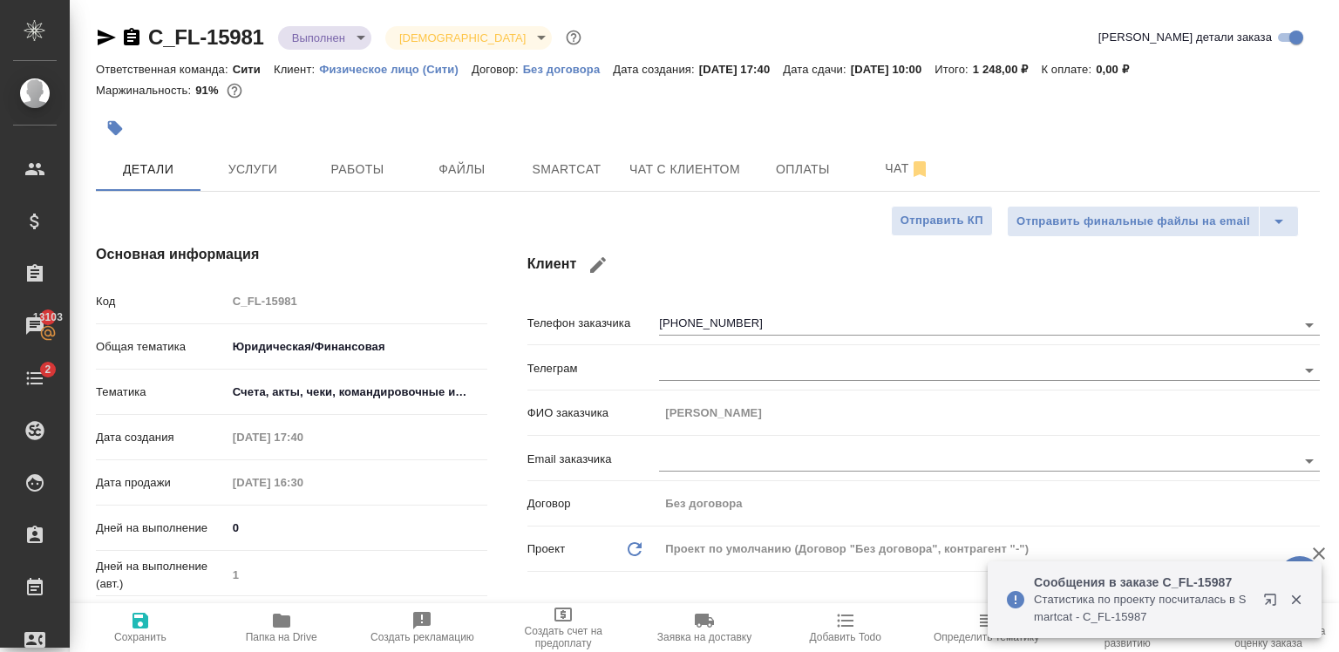
type textarea "x"
click at [266, 167] on span "Услуги" at bounding box center [253, 170] width 84 height 22
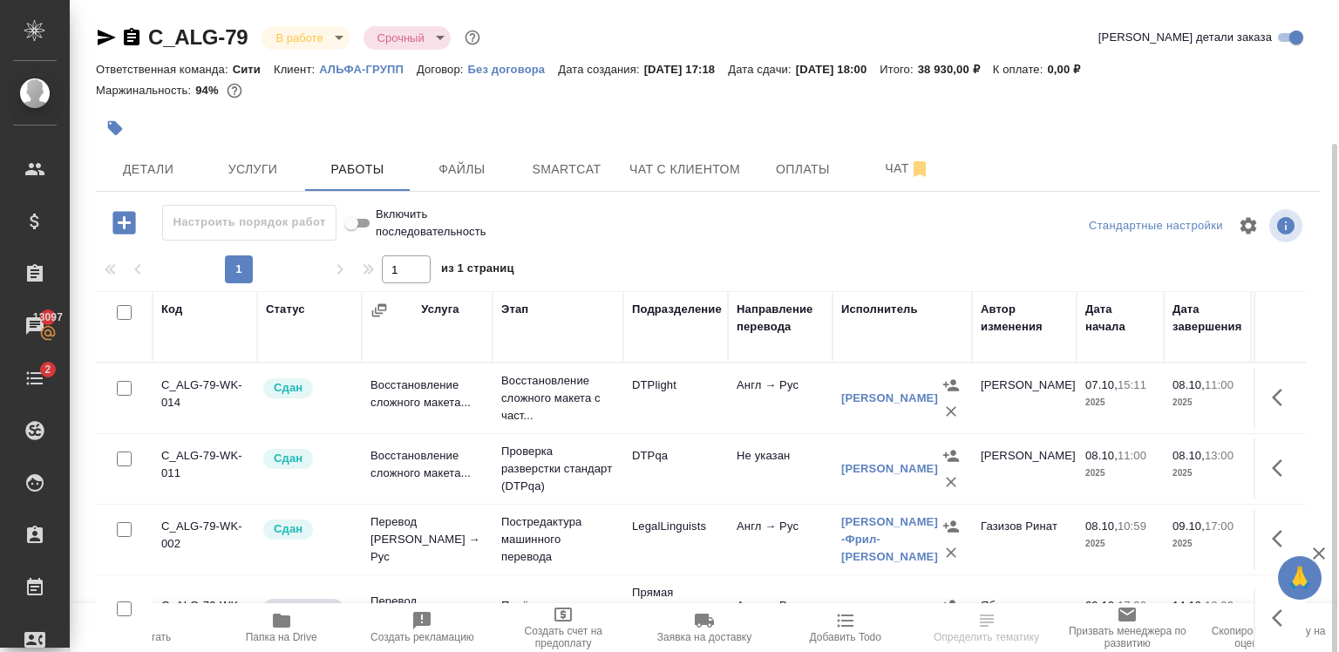
scroll to position [76, 0]
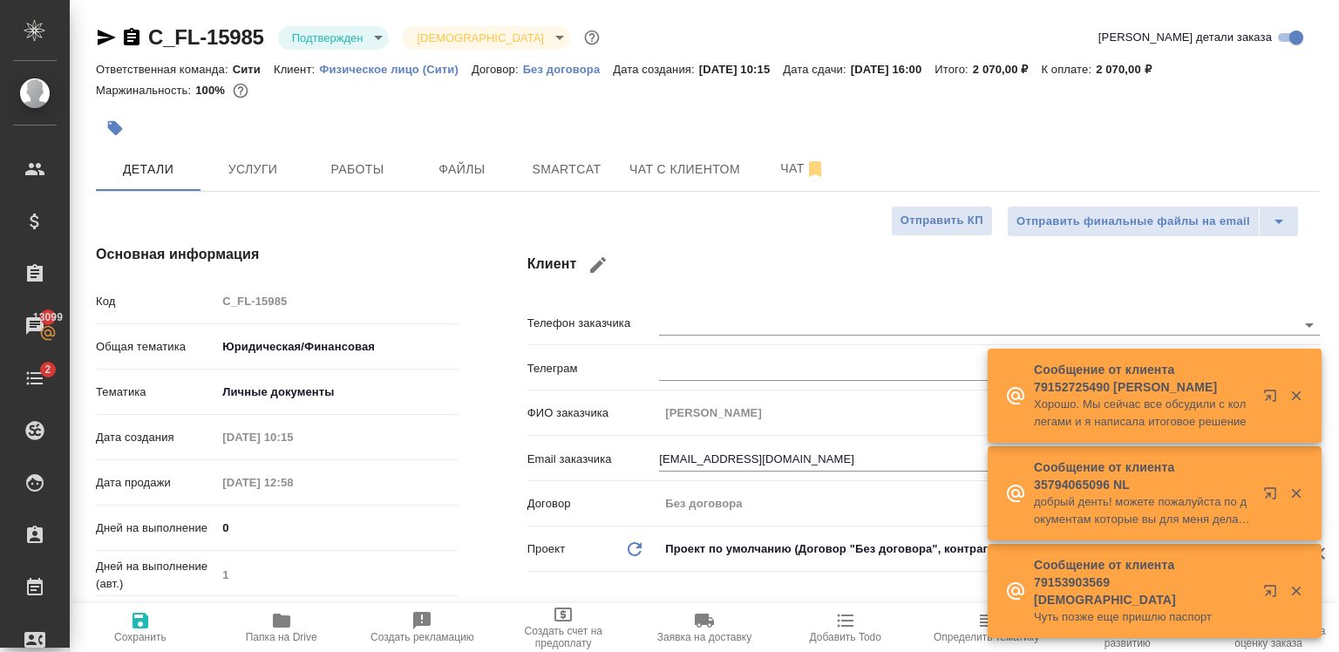
select select "RU"
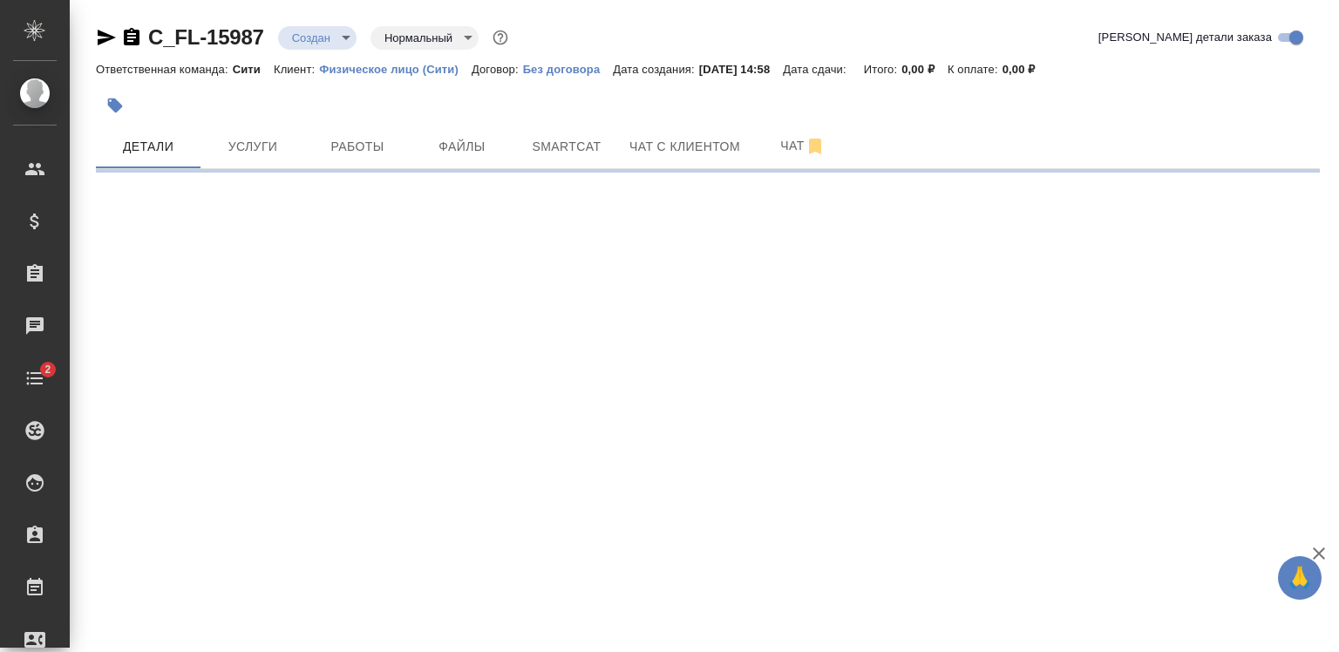
select select "RU"
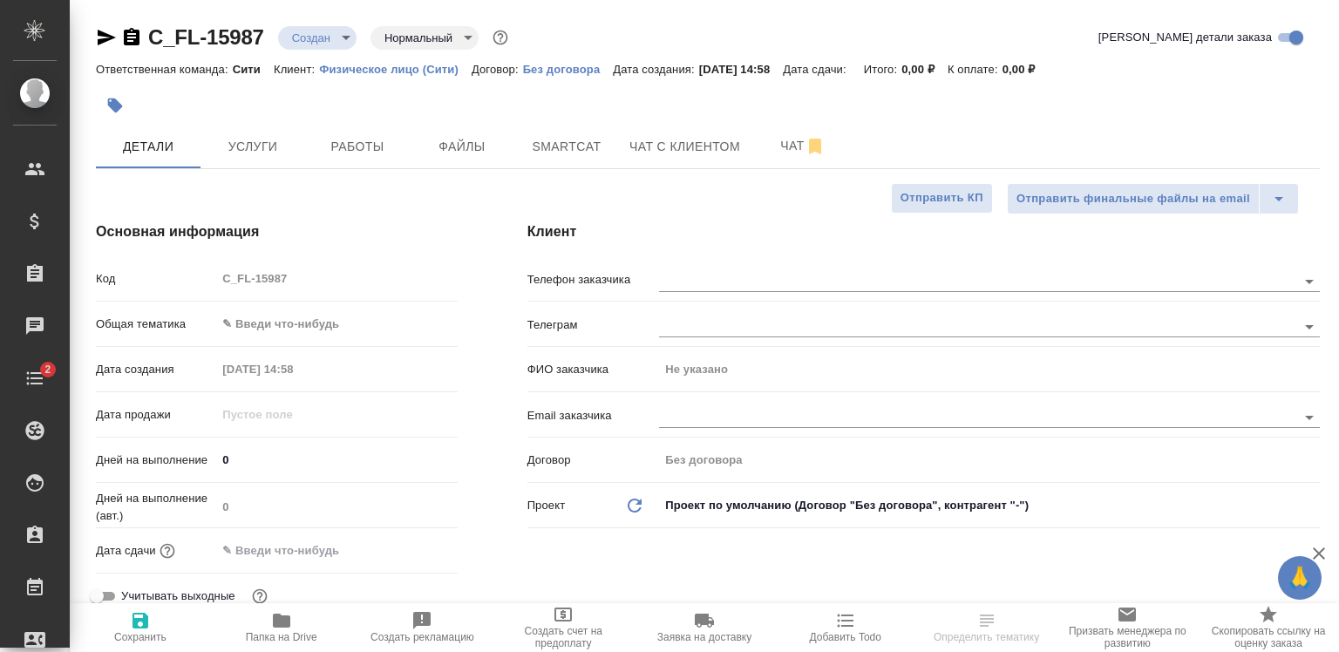
type textarea "x"
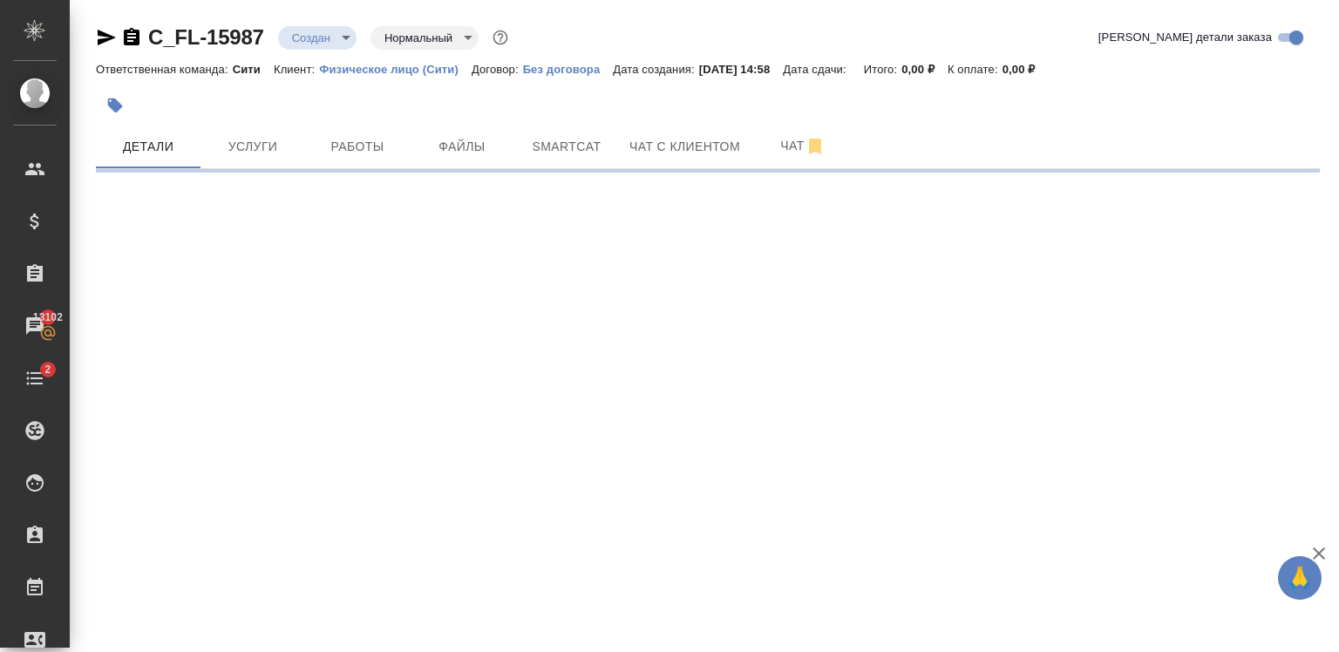
select select "RU"
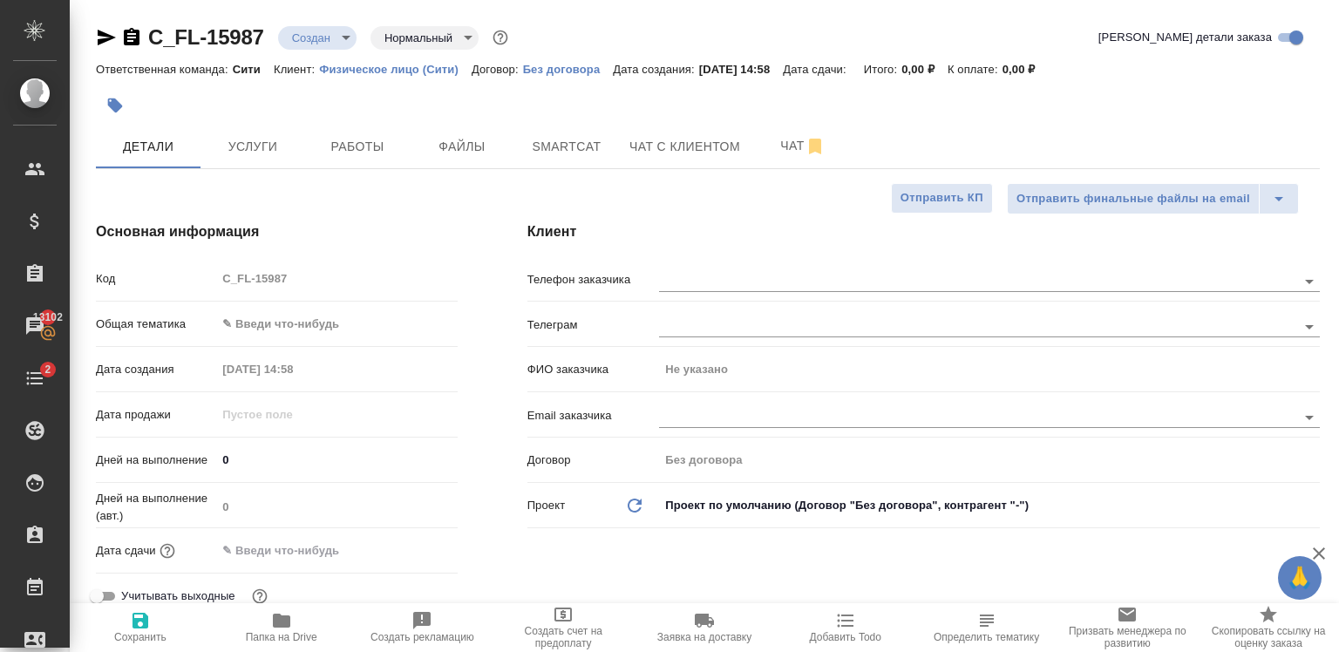
type textarea "x"
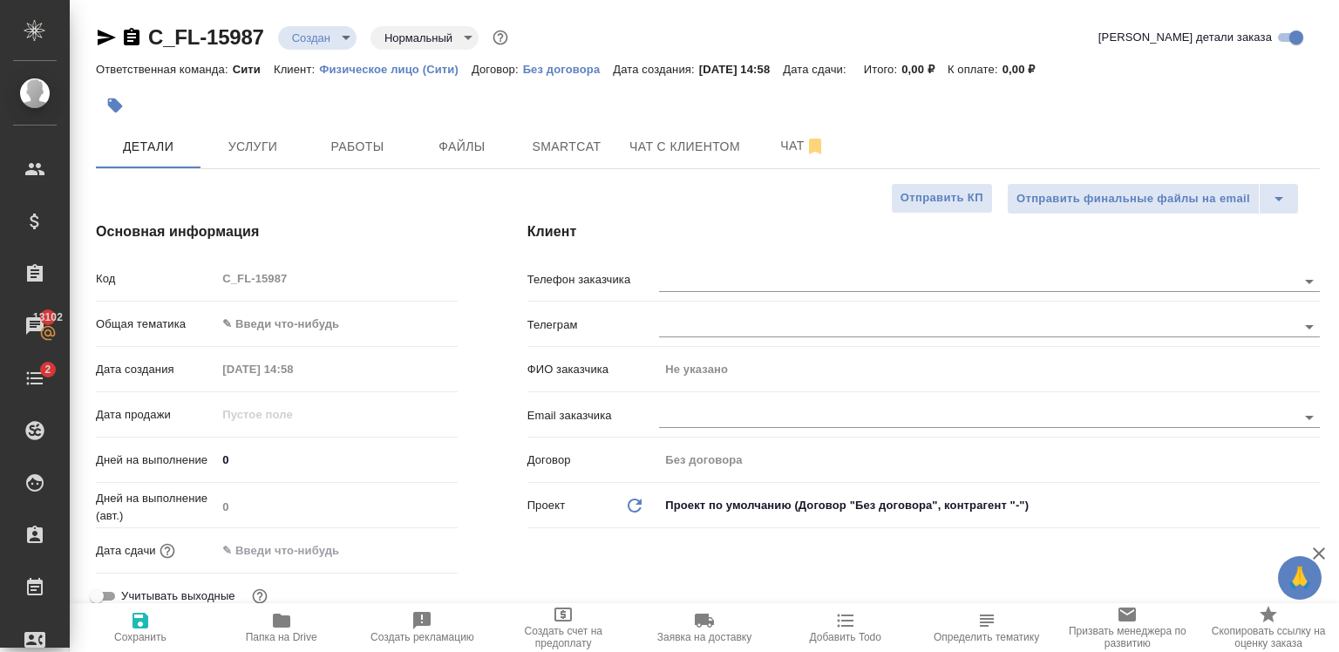
type textarea "x"
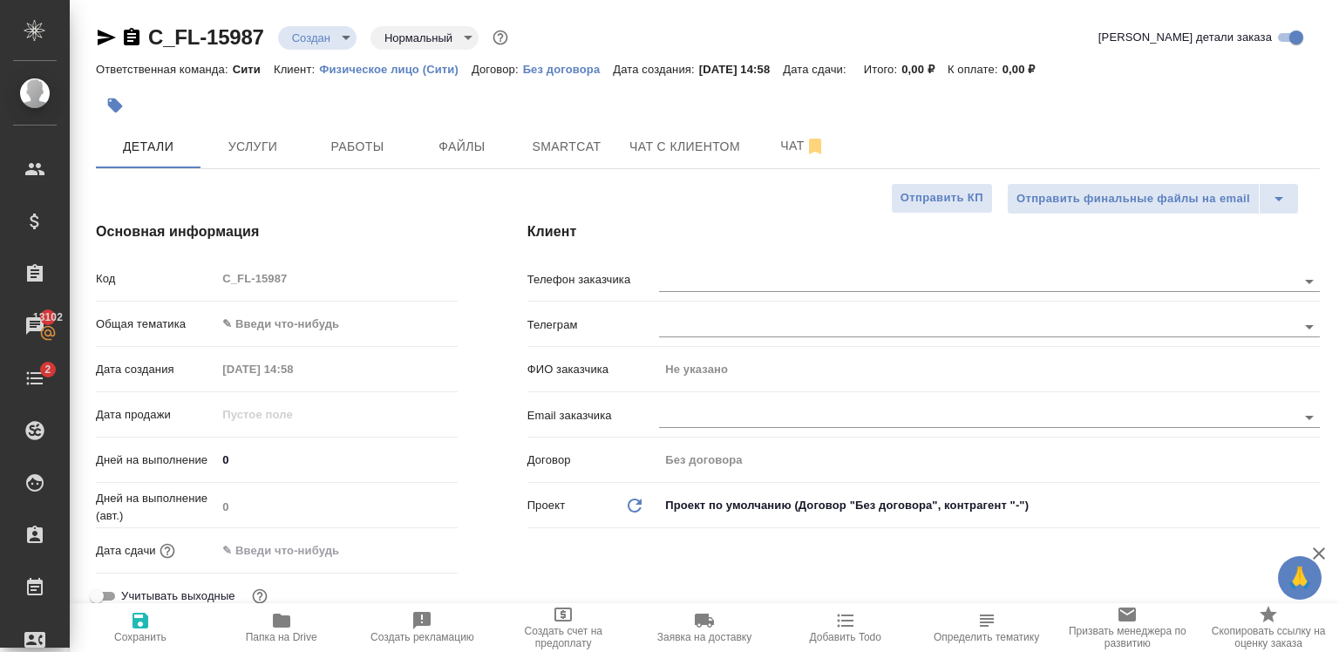
type textarea "x"
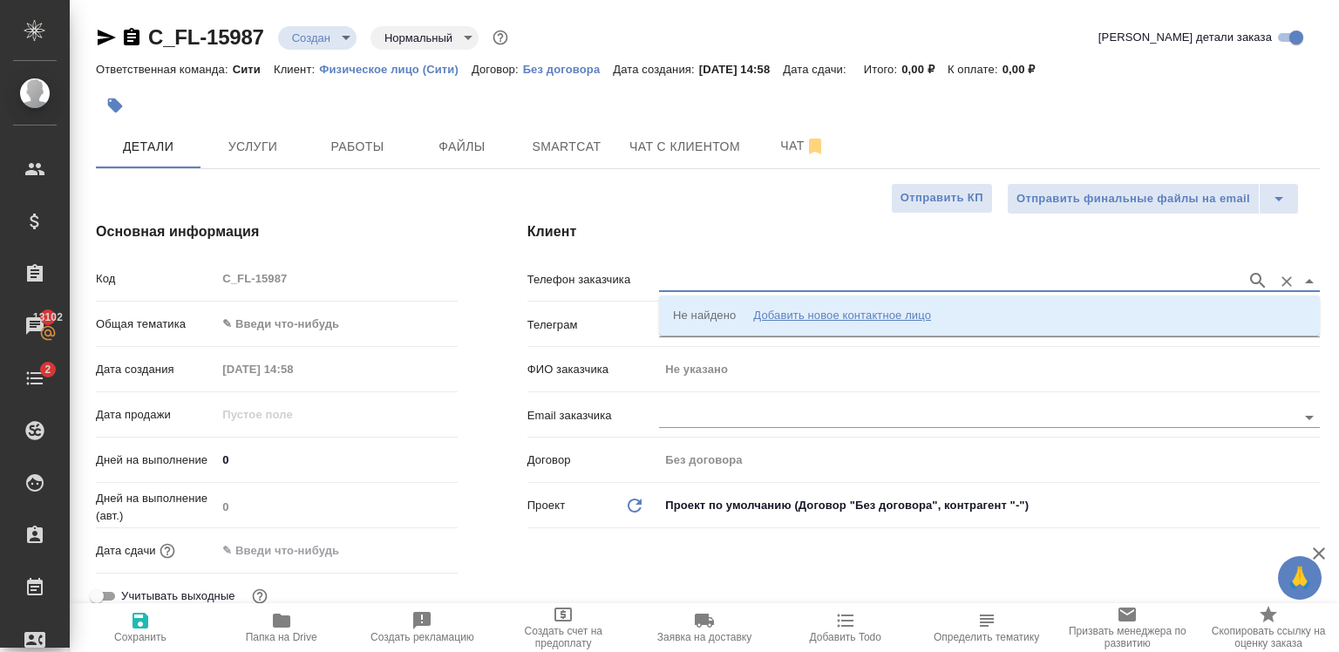
click at [676, 275] on input "text" at bounding box center [948, 280] width 579 height 21
paste input "+79670685758"
type input "+79670685758"
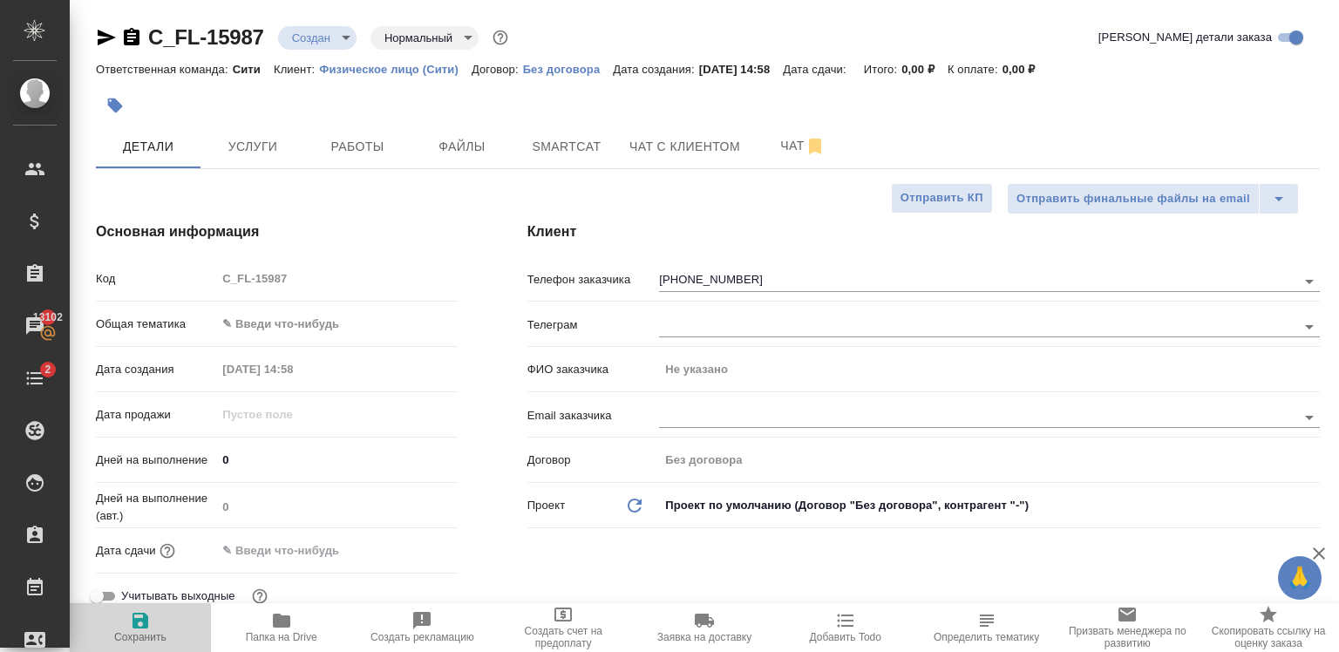
click at [149, 623] on icon "button" at bounding box center [140, 620] width 21 height 21
type textarea "x"
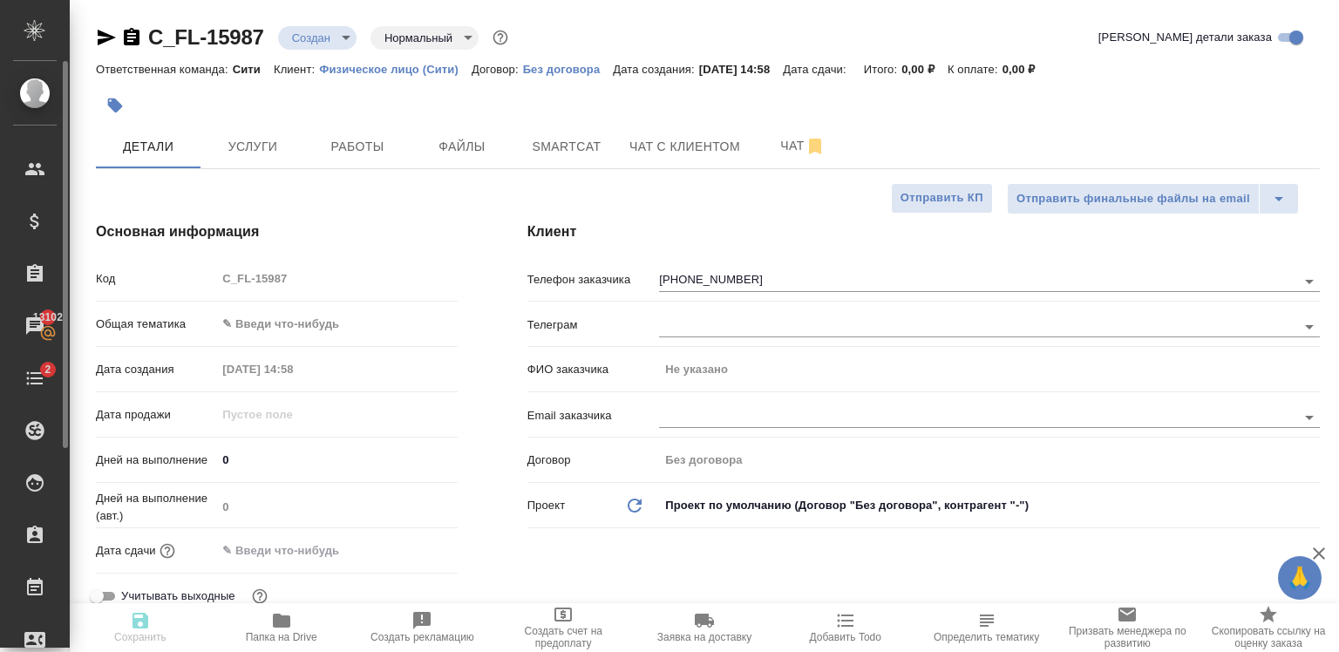
type textarea "x"
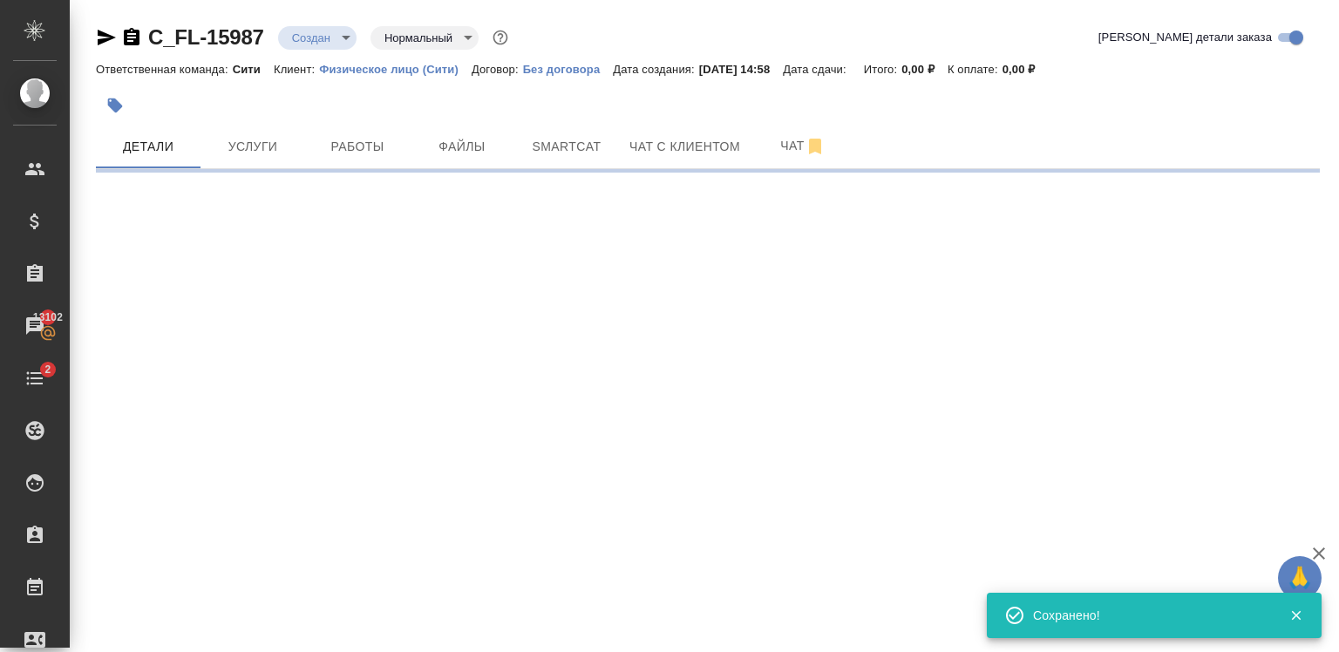
select select "RU"
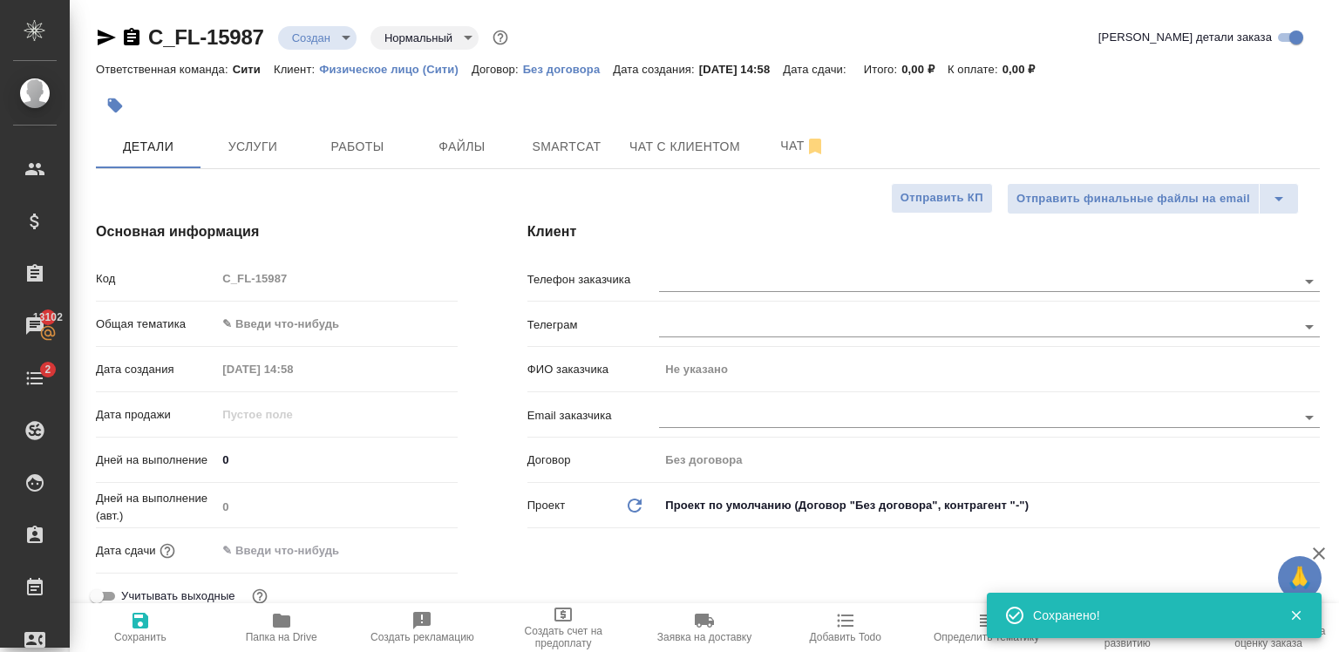
type textarea "x"
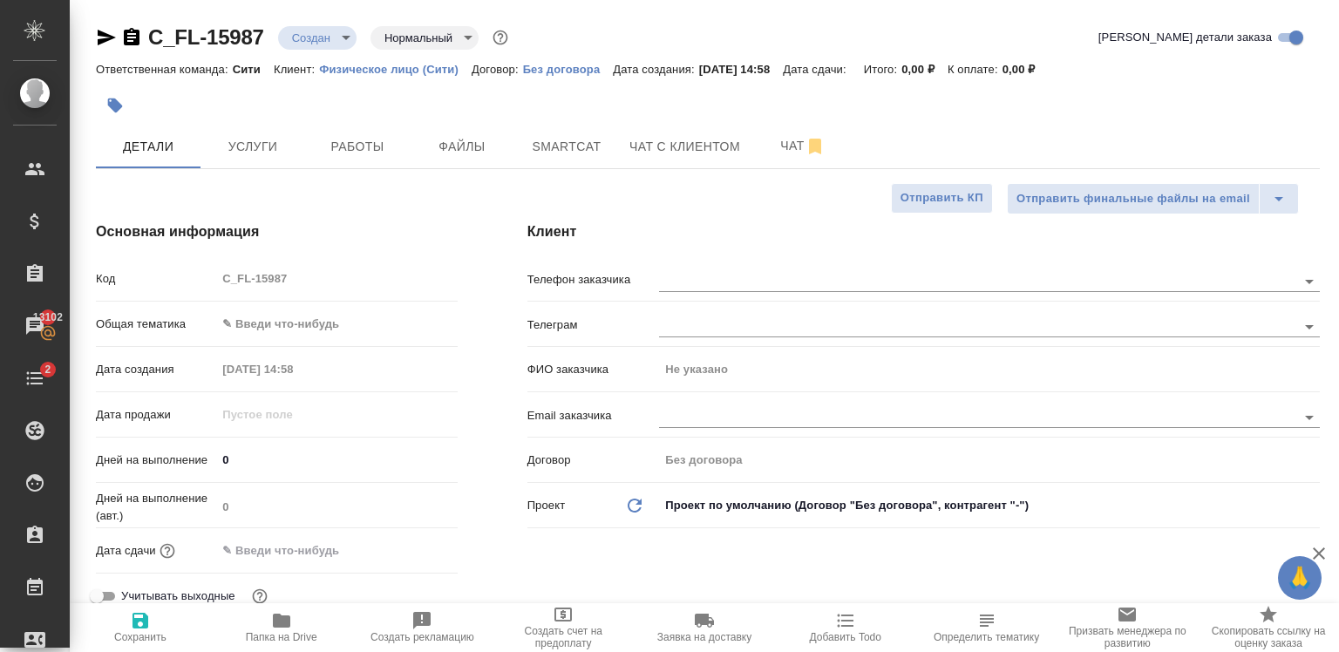
type textarea "x"
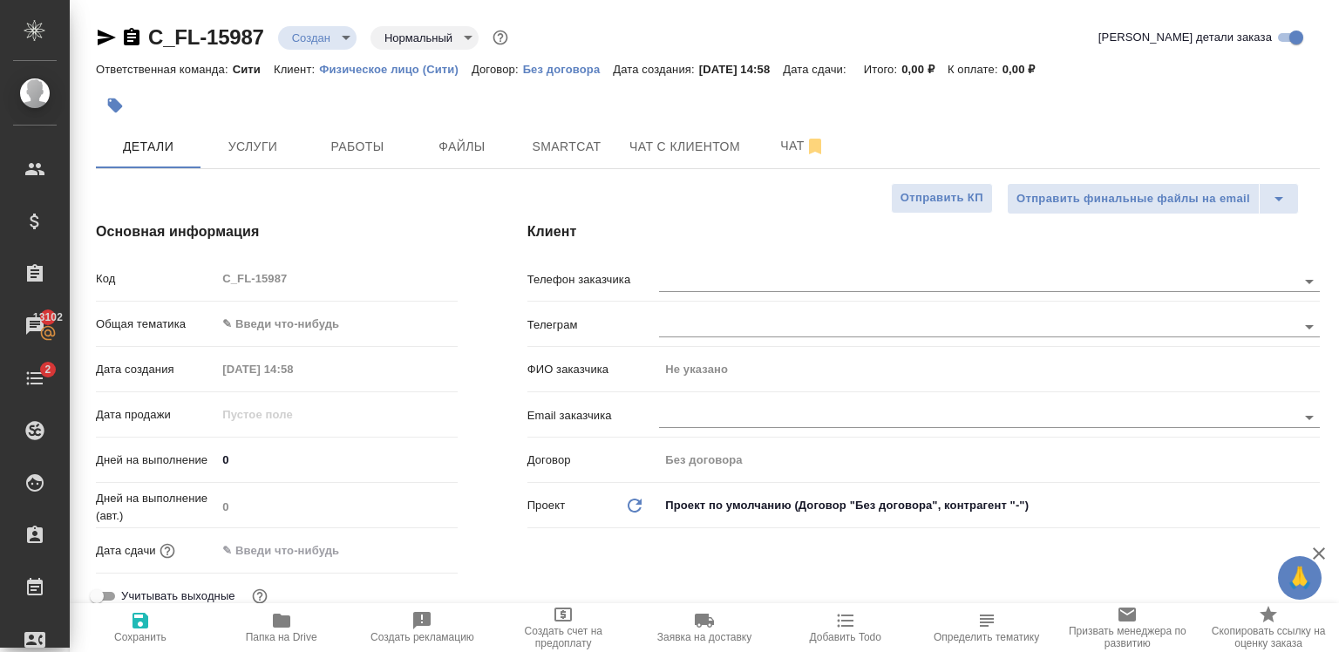
type textarea "x"
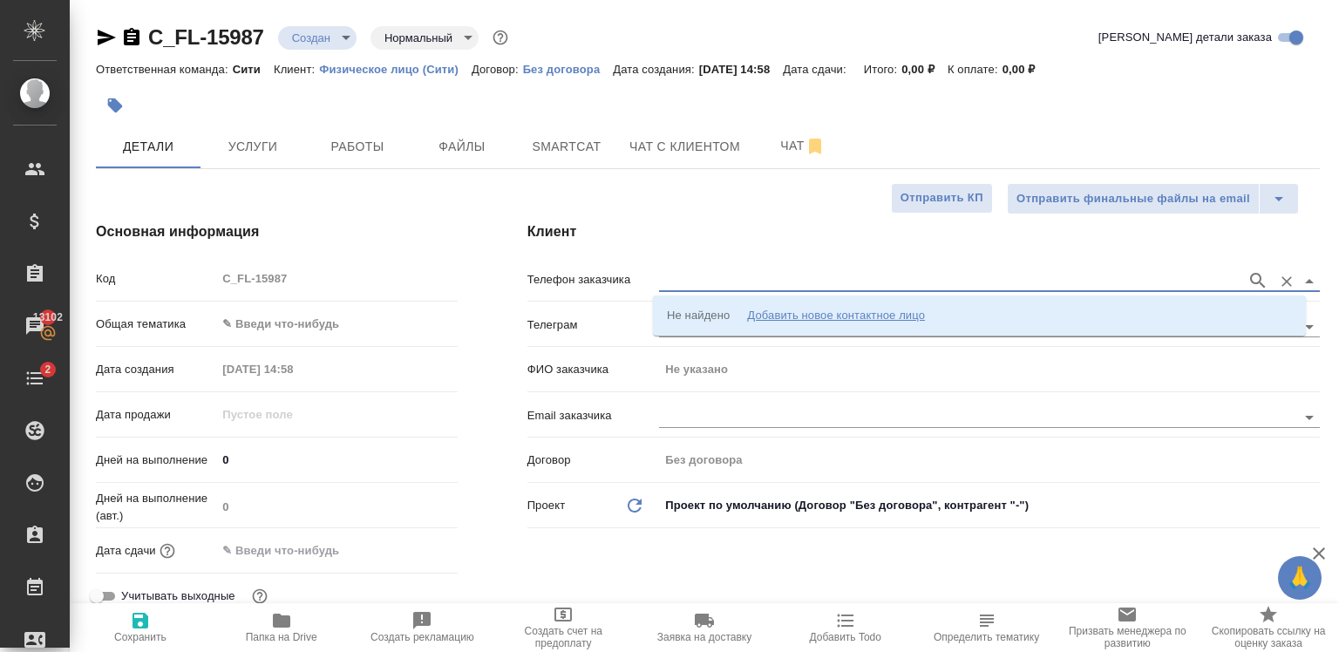
click at [687, 280] on input "text" at bounding box center [948, 280] width 579 height 21
paste input "+79670685758"
type input "+79670685758"
click at [795, 320] on p "+79670685758 Михеева Елизавета" at bounding box center [767, 315] width 201 height 17
type input "+79670685758 Михеева Елизавета"
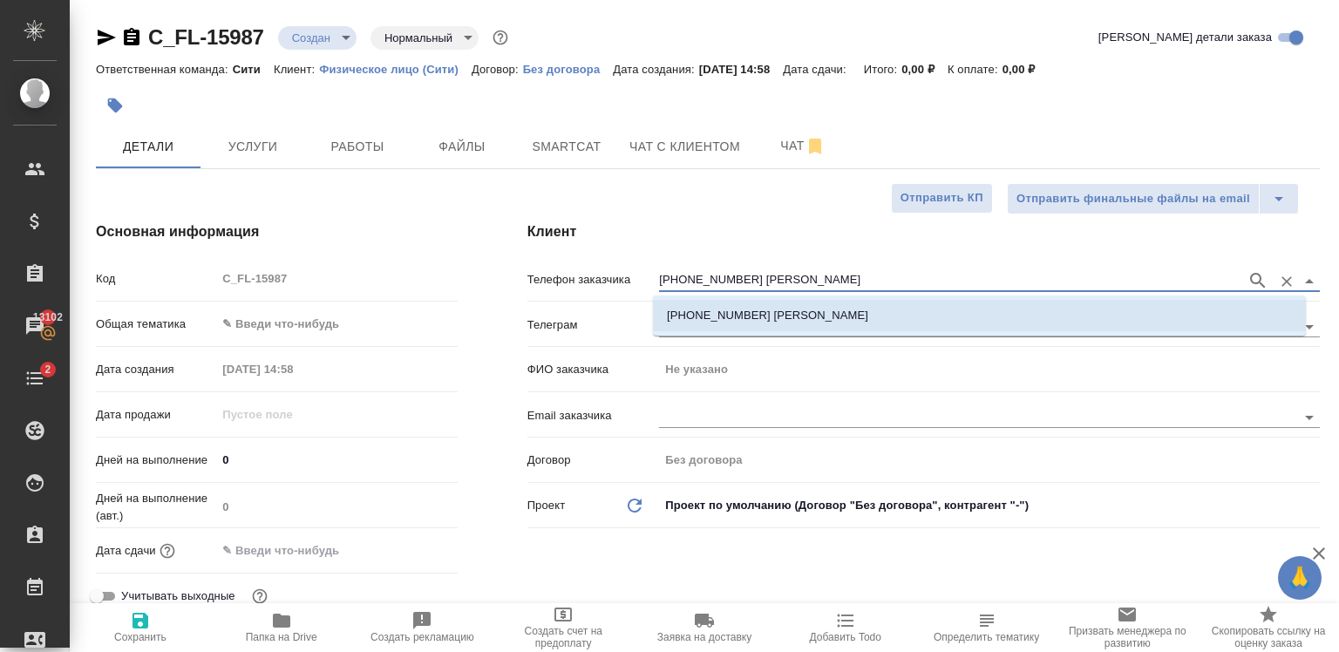
type input "Михеева Елизавета"
type textarea "x"
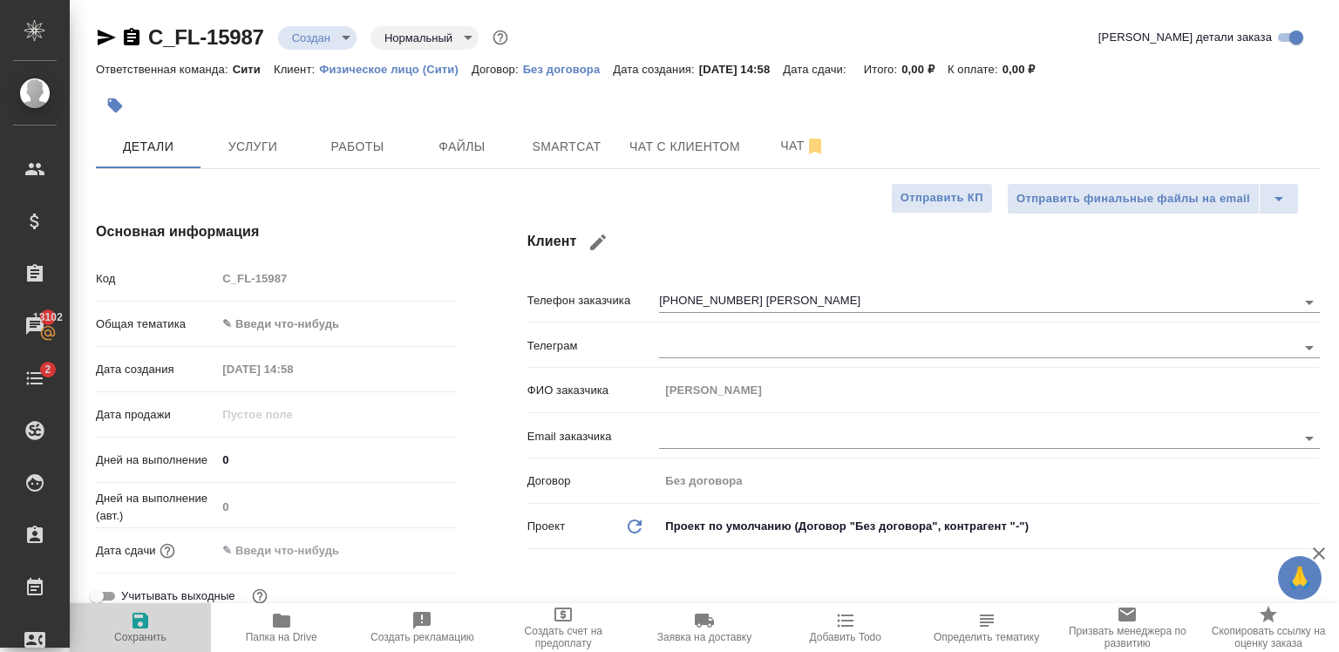
click at [150, 614] on icon "button" at bounding box center [140, 620] width 21 height 21
type textarea "x"
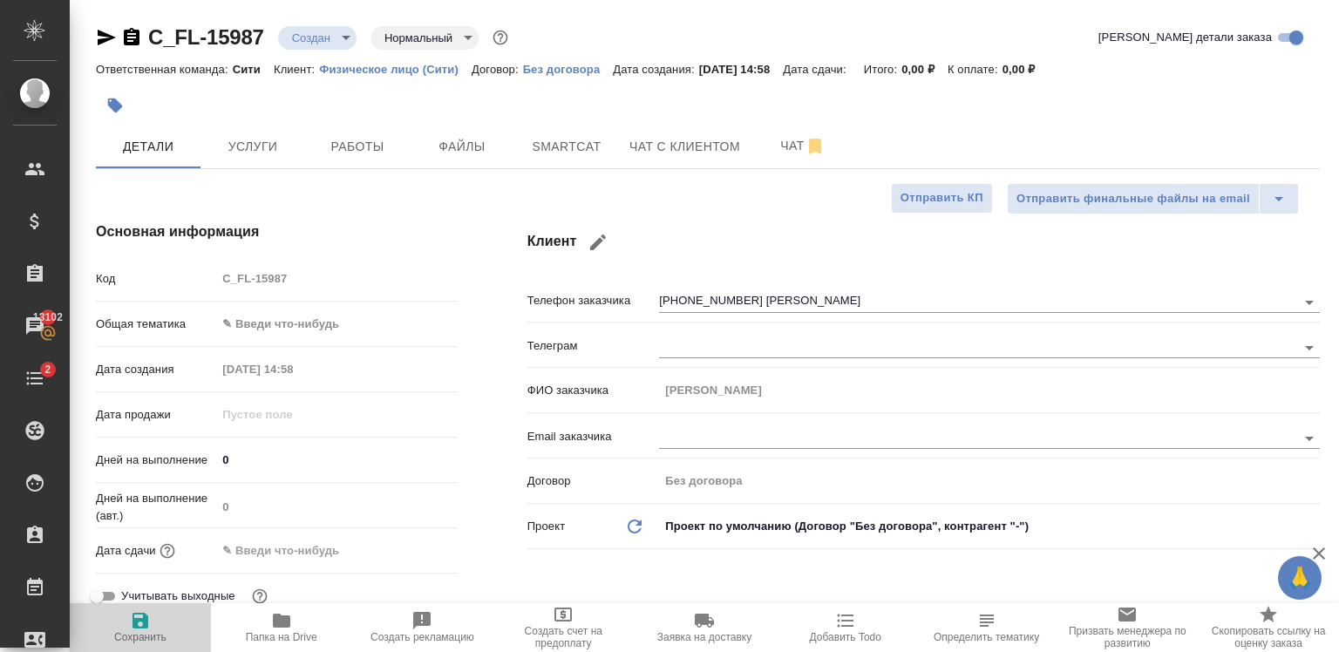
type textarea "x"
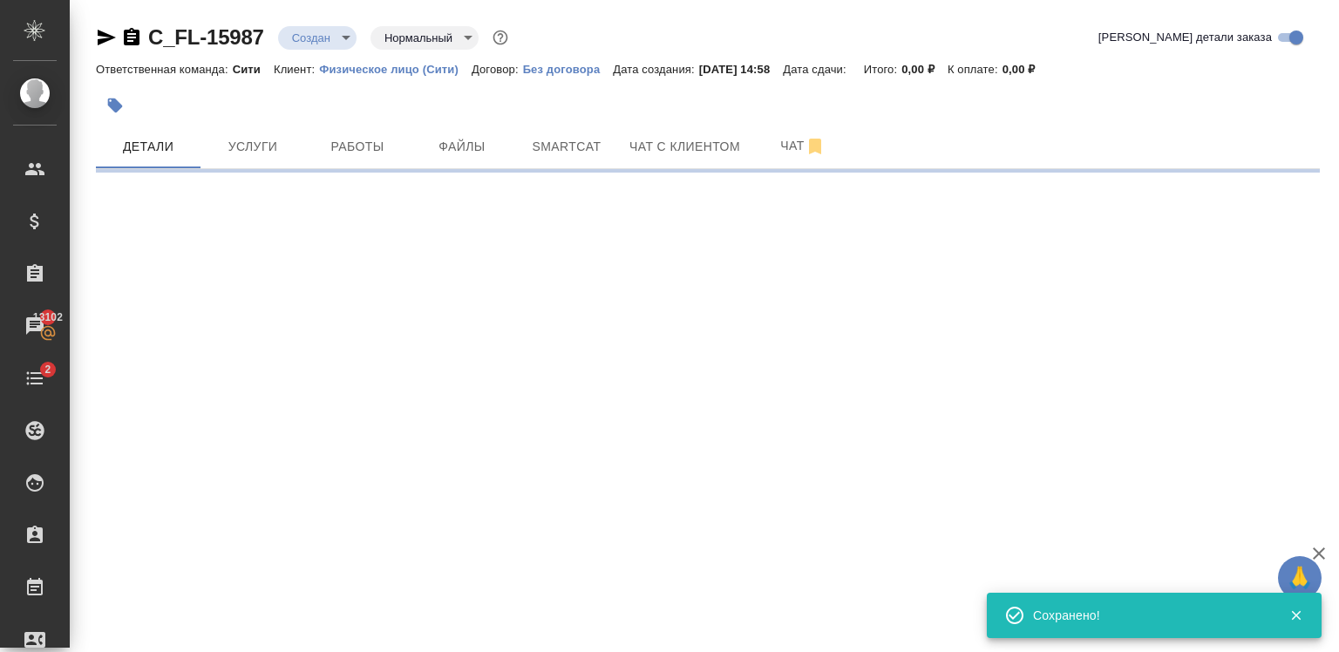
type input "holyTrinity"
select select "RU"
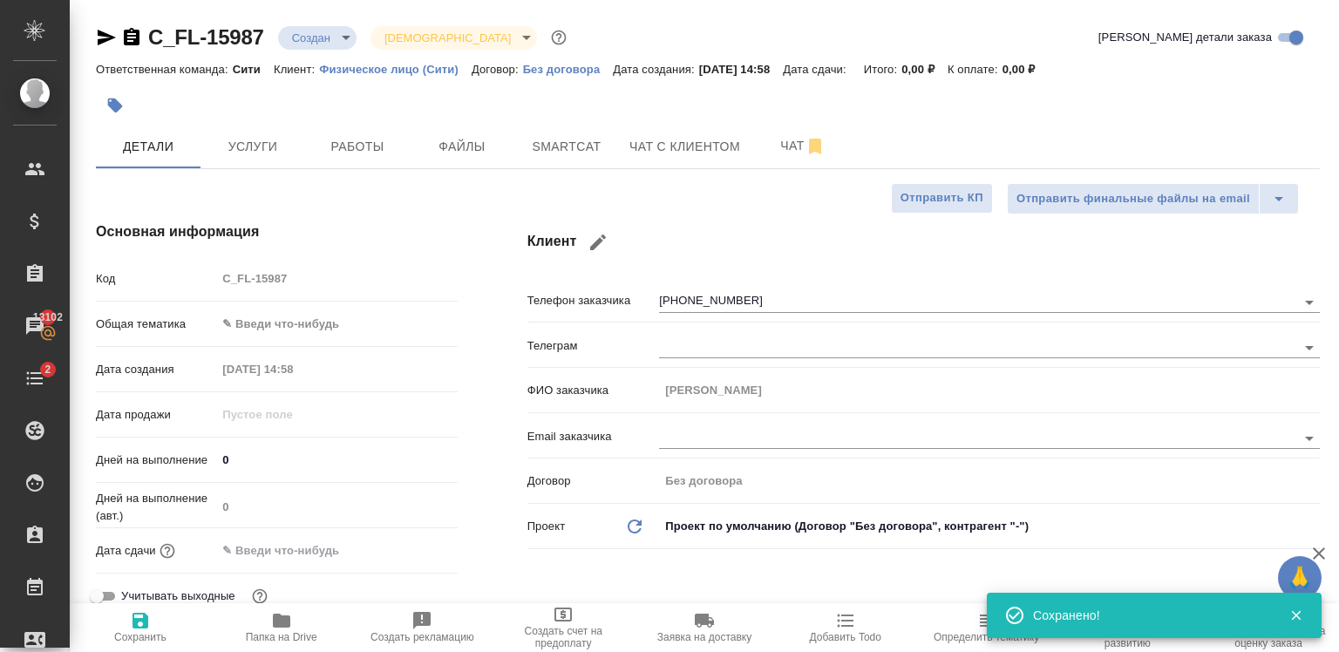
type textarea "x"
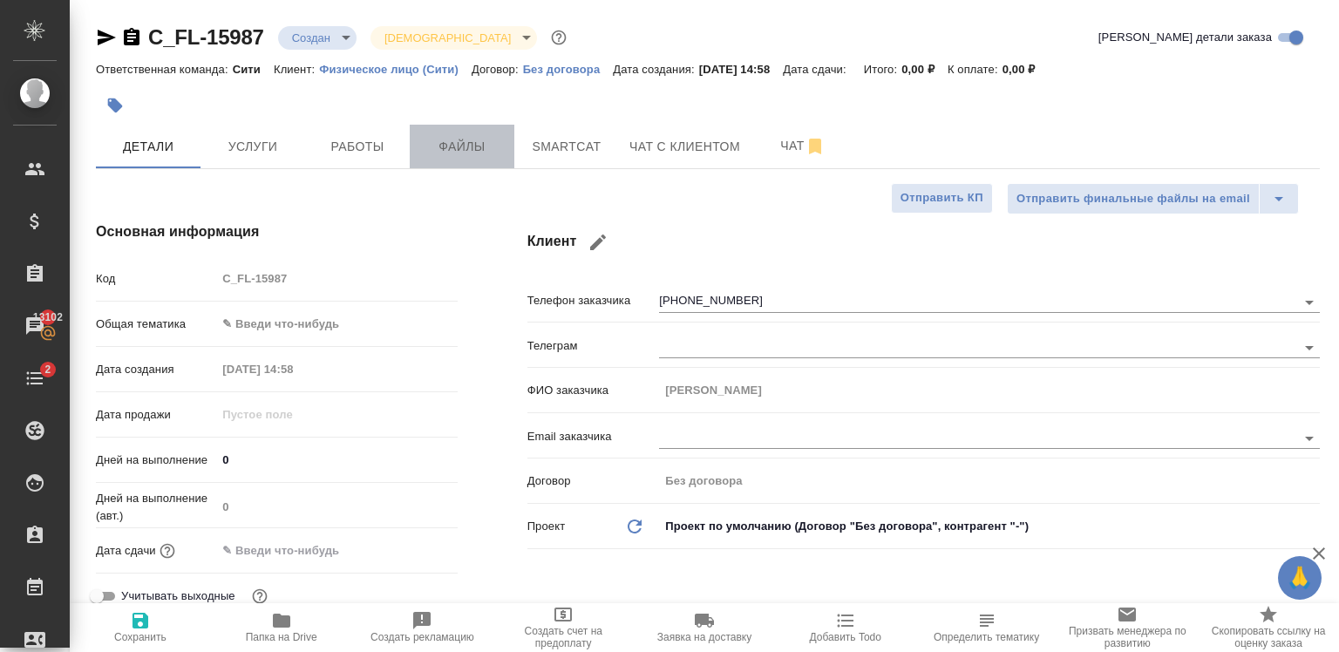
click at [501, 154] on span "Файлы" at bounding box center [462, 147] width 84 height 22
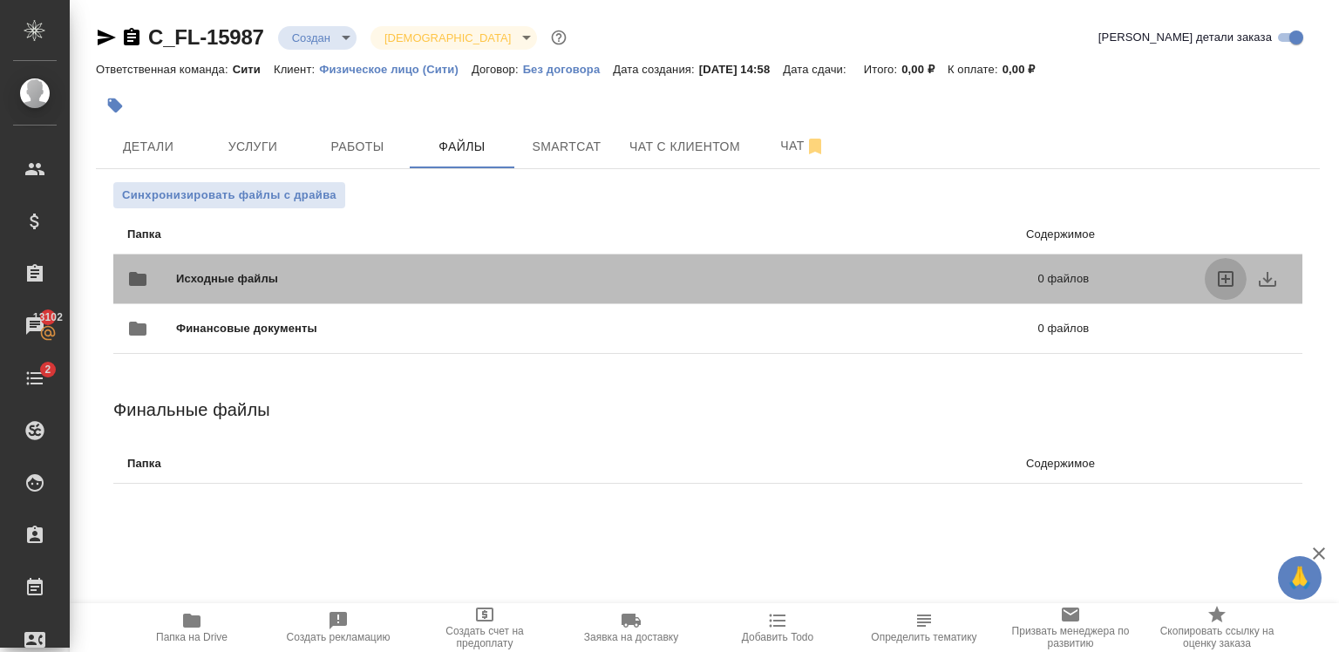
click at [1228, 282] on icon "uploadFiles" at bounding box center [1225, 278] width 21 height 21
click at [0, 0] on input "uploadFiles" at bounding box center [0, 0] width 0 height 0
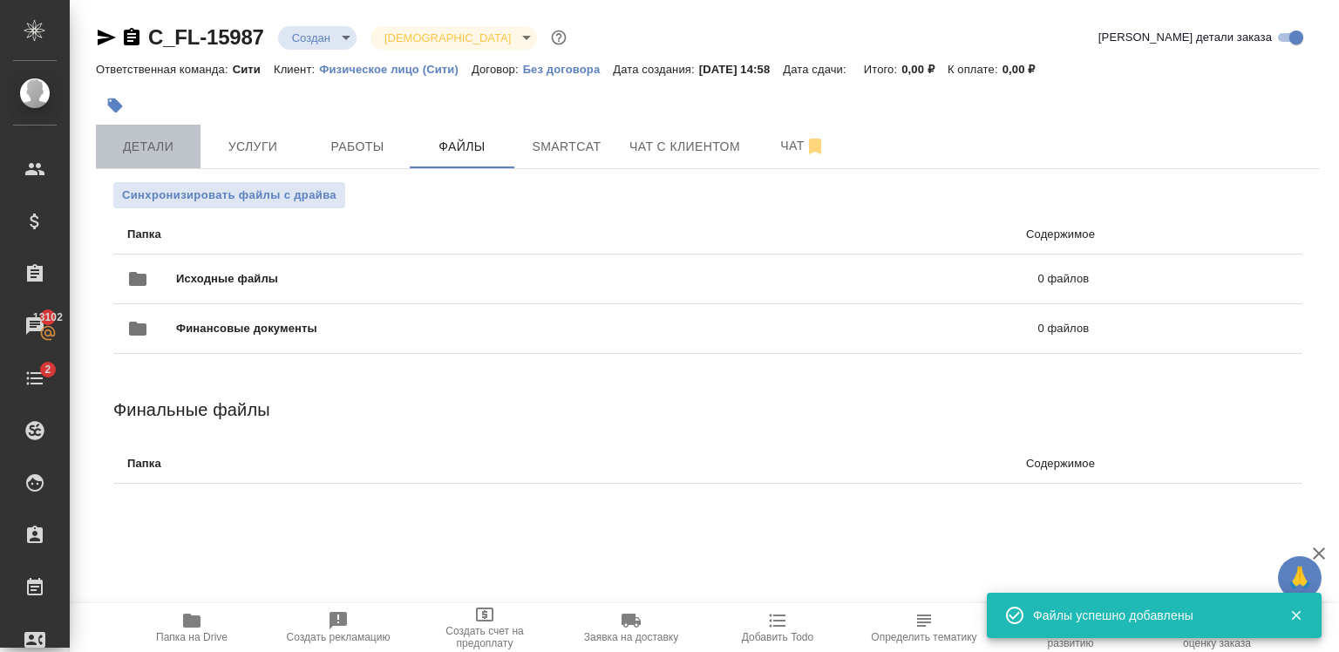
click at [144, 151] on span "Детали" at bounding box center [148, 147] width 84 height 22
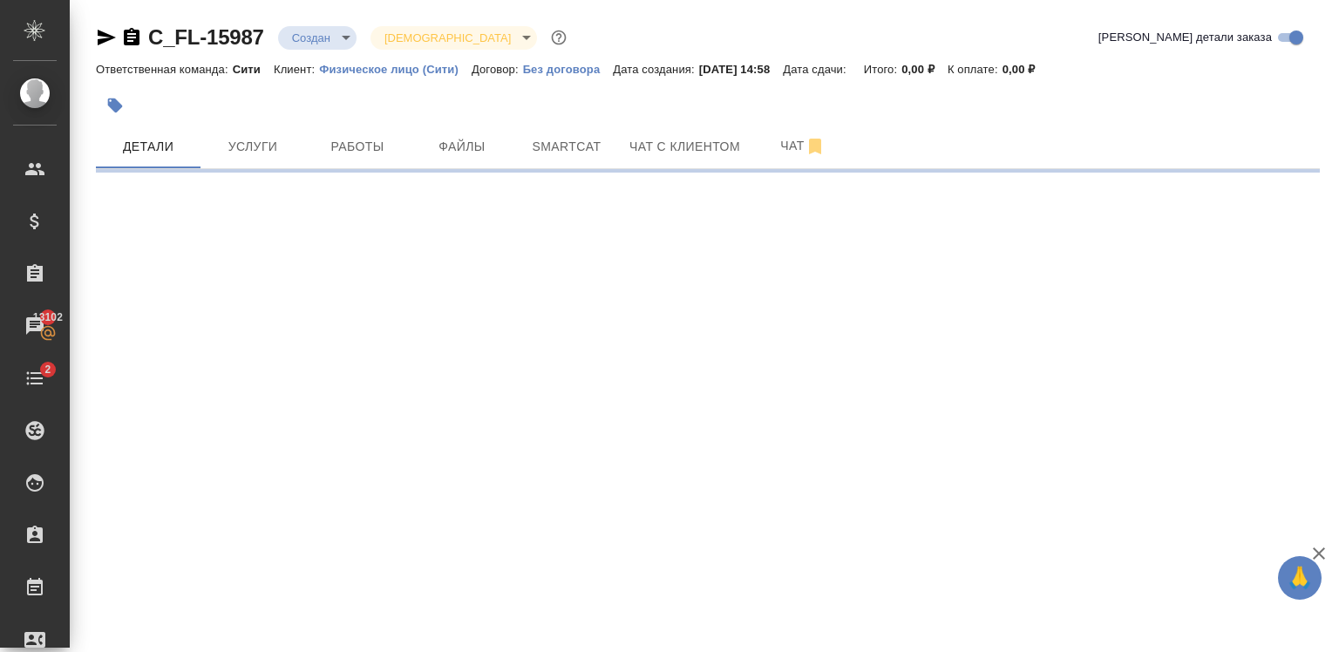
select select "RU"
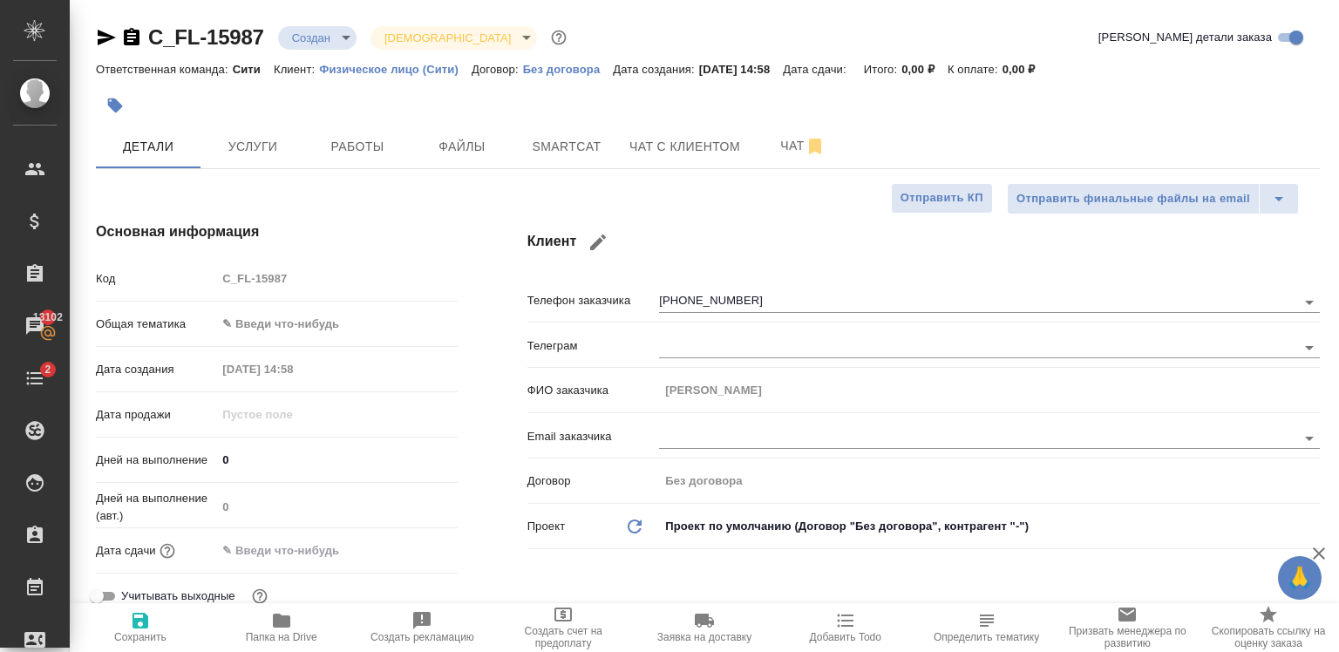
type textarea "x"
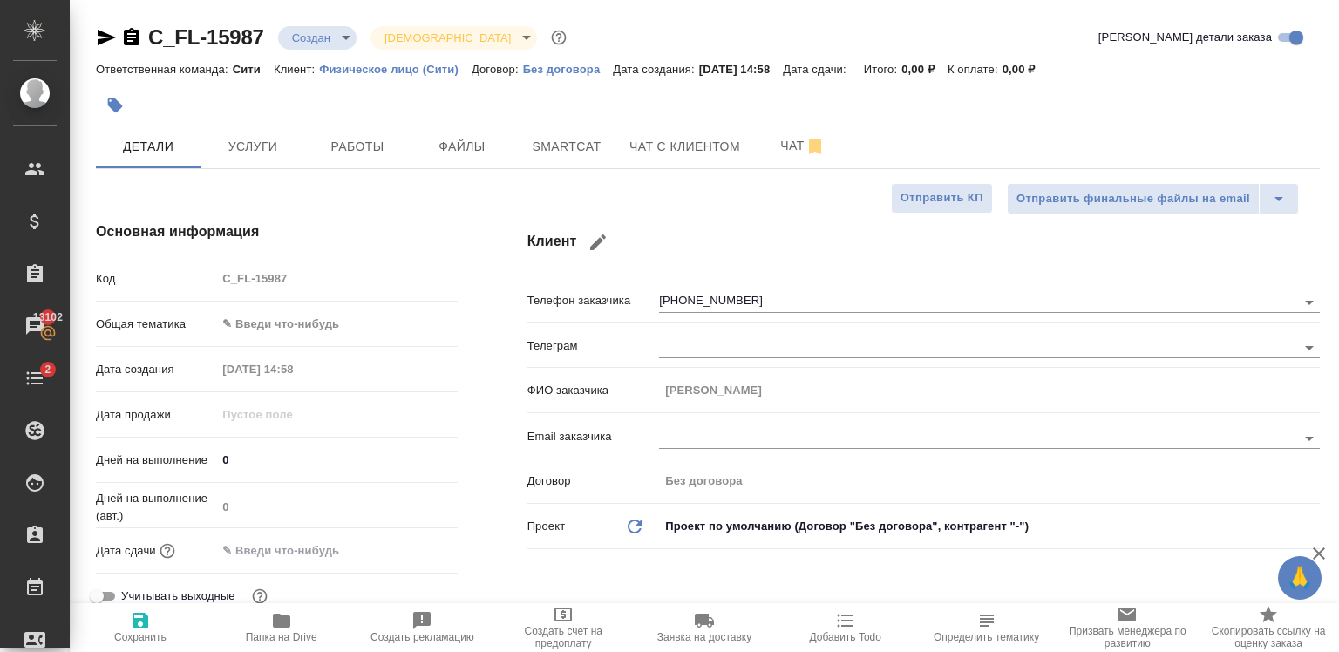
type textarea "x"
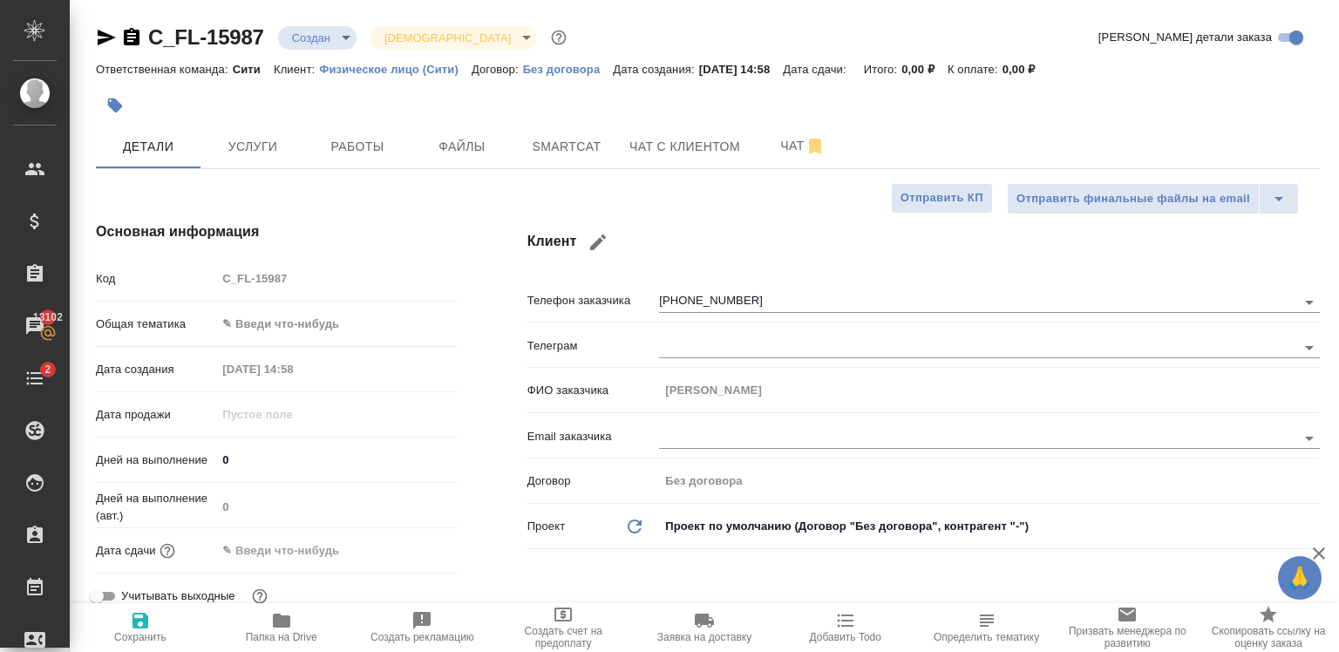
type textarea "x"
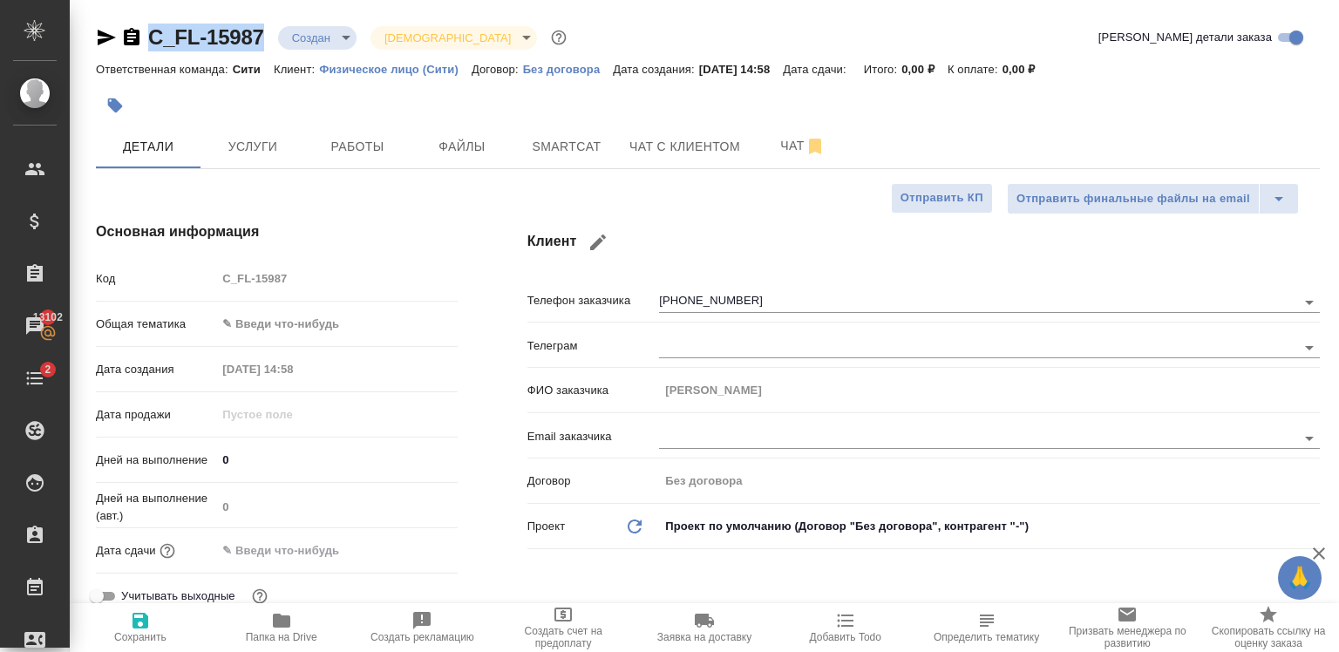
drag, startPoint x: 264, startPoint y: 38, endPoint x: 149, endPoint y: 42, distance: 115.1
click at [149, 42] on div "C_FL-15987 Создан new Святая троица holyTrinity" at bounding box center [333, 38] width 474 height 28
copy link "C_FL-15987"
type textarea "x"
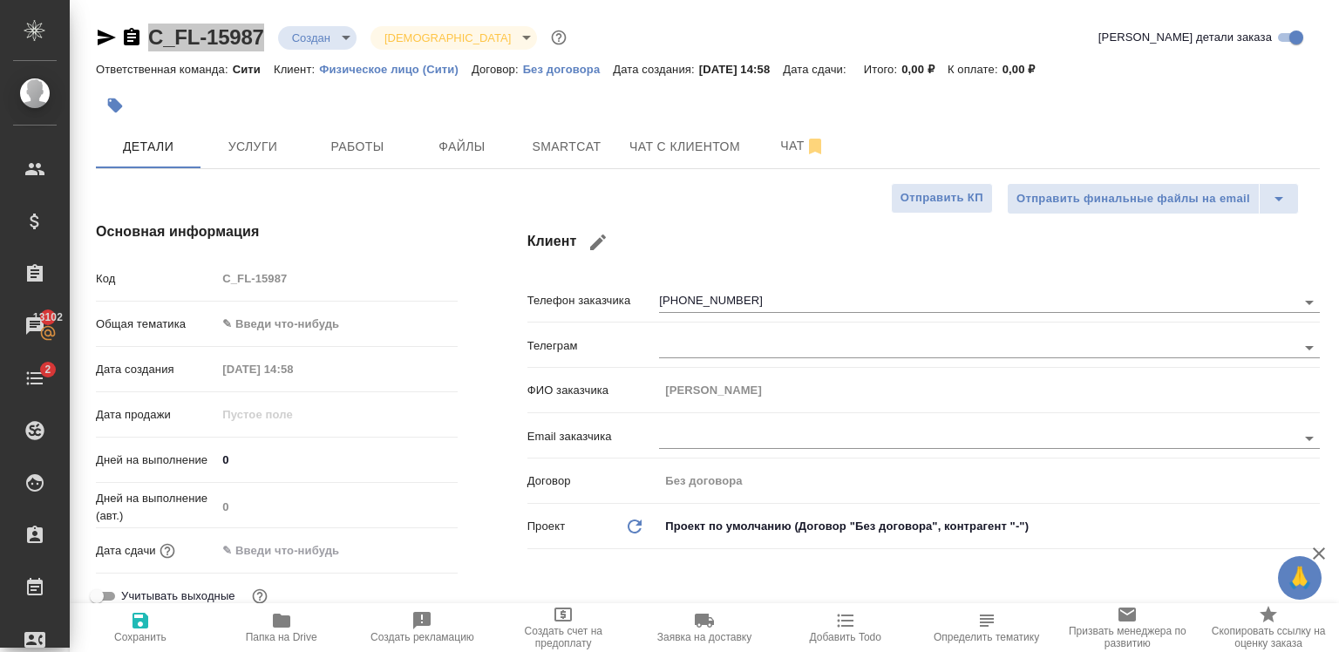
type textarea "x"
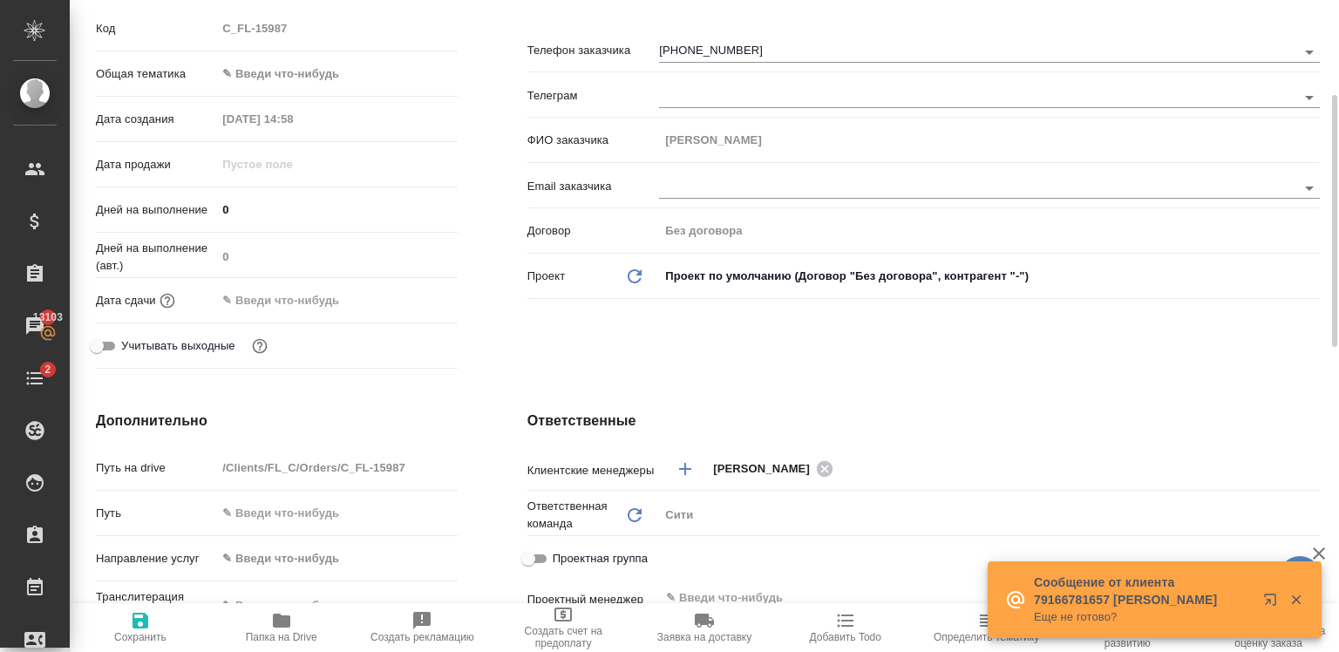
scroll to position [249, 0]
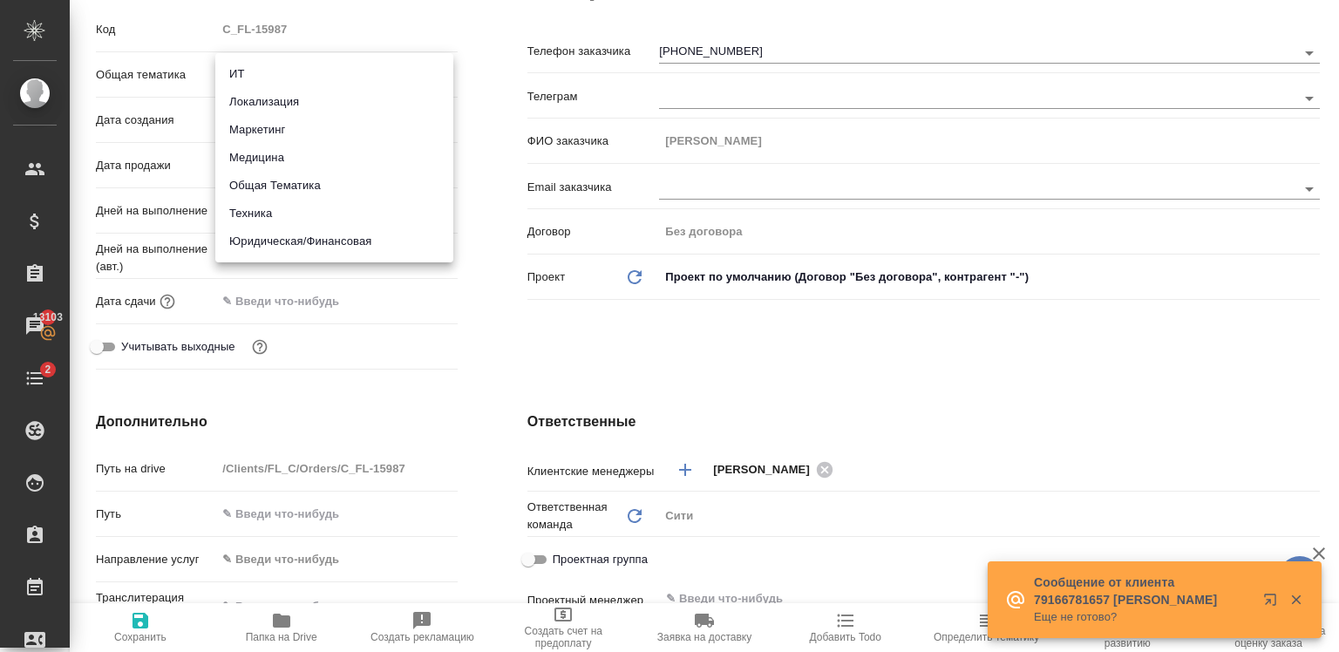
click at [278, 82] on body "🙏 .cls-1 fill:#fff; AWATERA Zaytseva Svetlana Клиенты Спецификации Заказы 13103…" at bounding box center [669, 326] width 1339 height 652
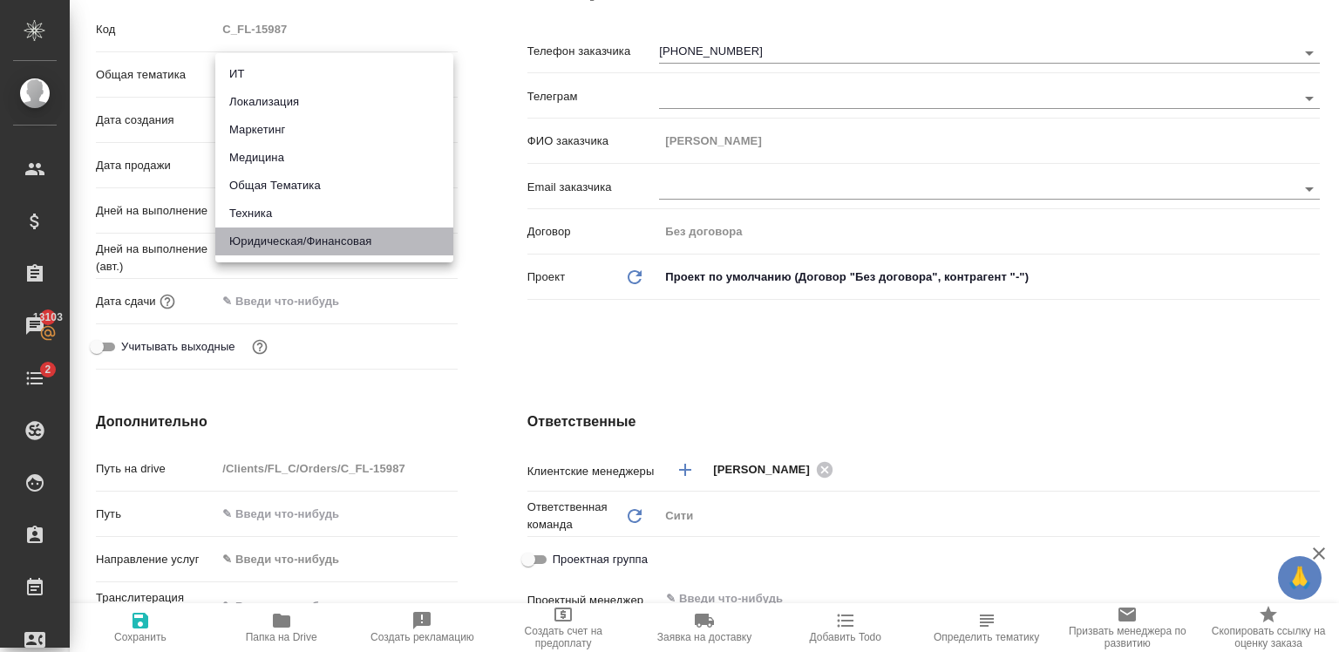
click at [303, 245] on li "Юридическая/Финансовая" at bounding box center [334, 241] width 238 height 28
type input "yr-fn"
type textarea "x"
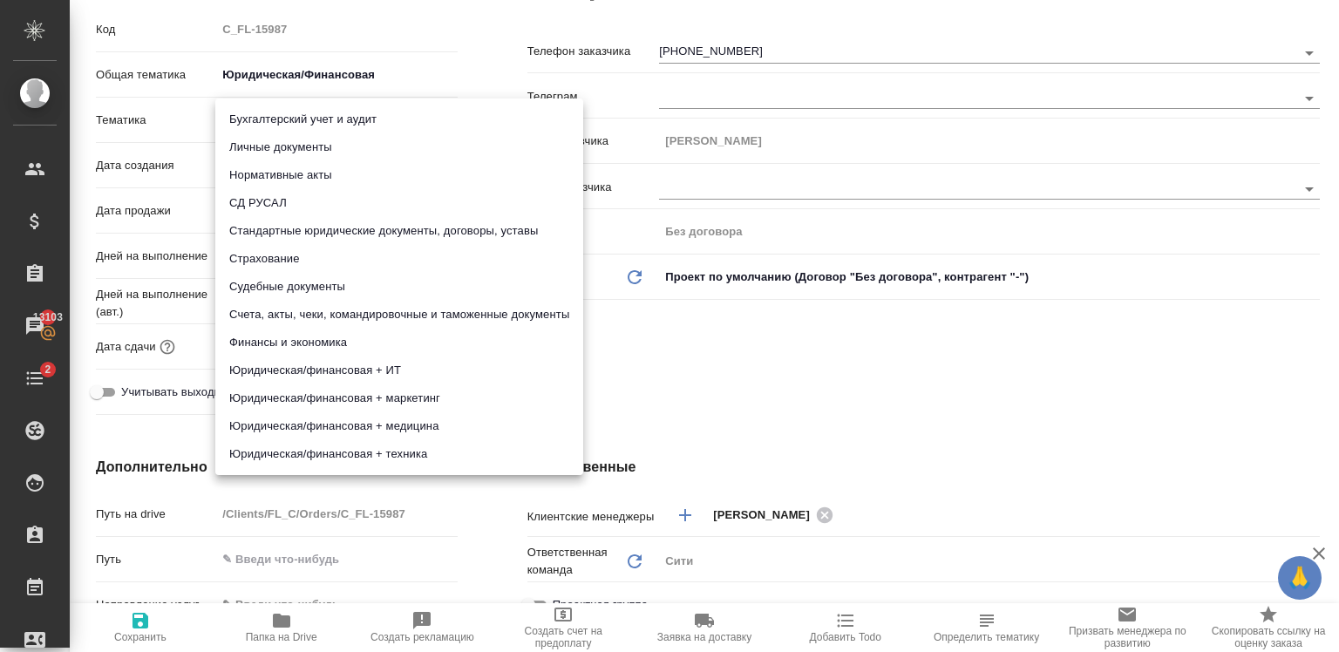
click at [247, 120] on body "🙏 .cls-1 fill:#fff; AWATERA Zaytseva Svetlana Клиенты Спецификации Заказы 13103…" at bounding box center [669, 326] width 1339 height 652
click at [321, 137] on li "Личные документы" at bounding box center [399, 147] width 368 height 28
type textarea "x"
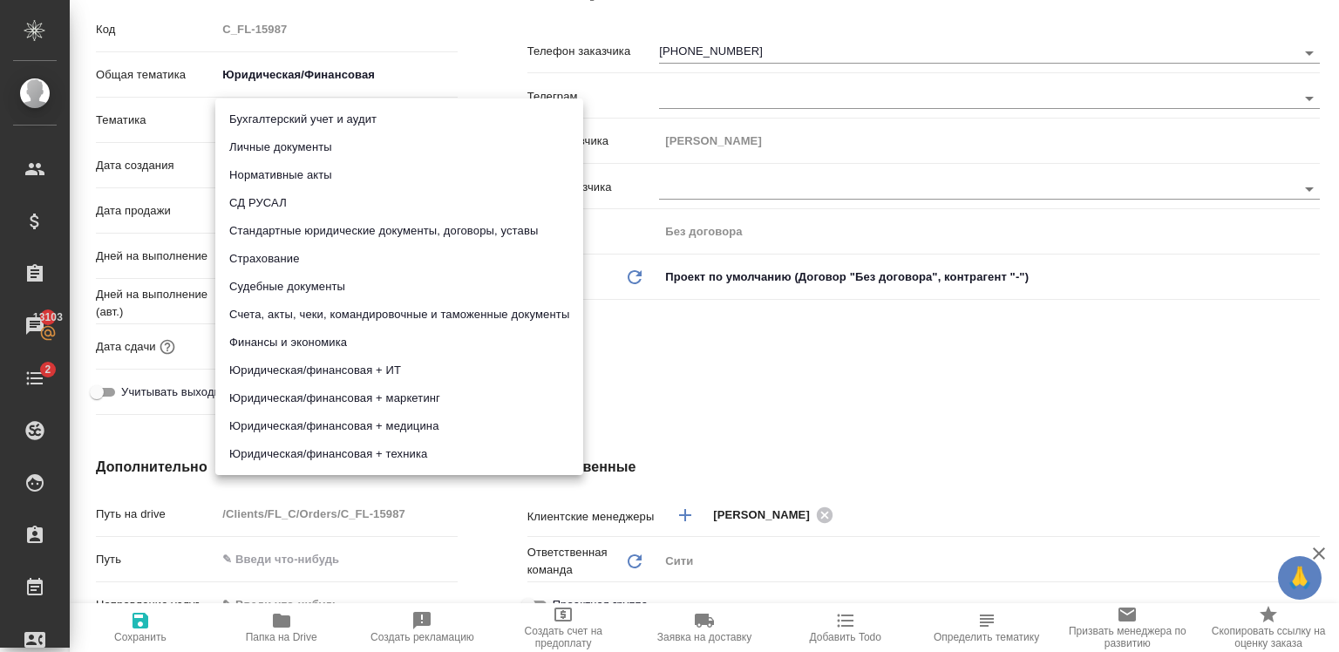
type input "5a8b8b956a9677013d343cfe"
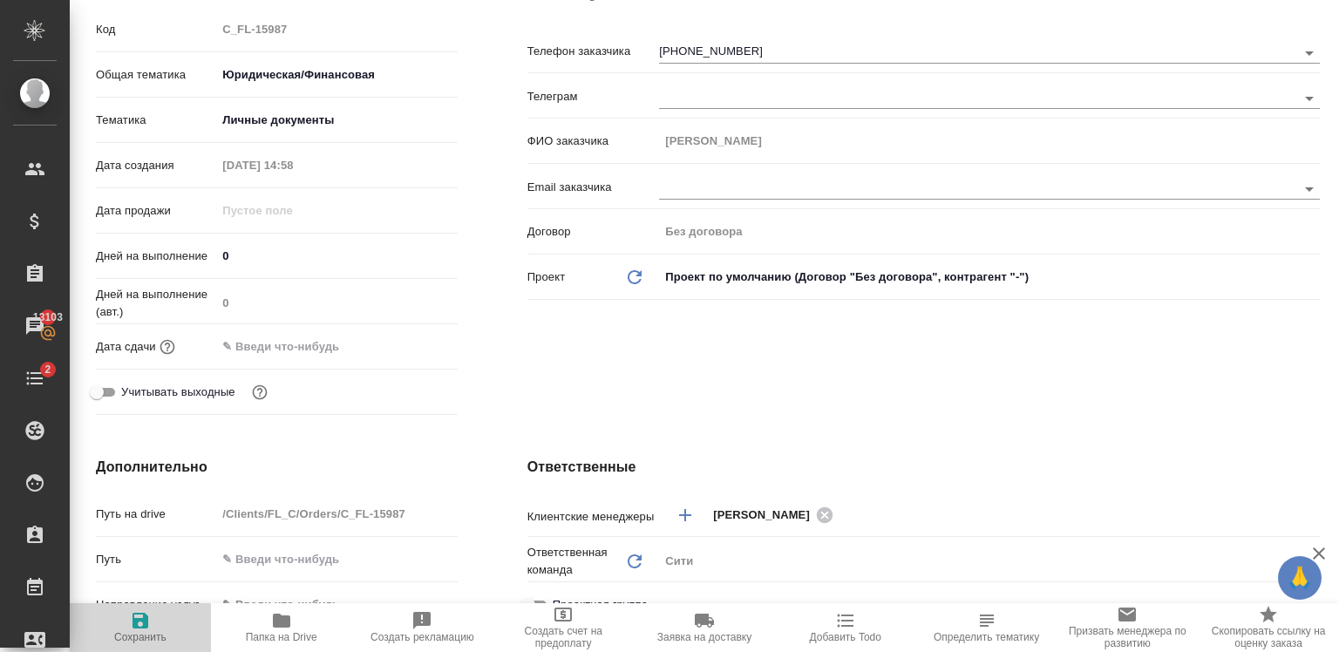
click at [148, 624] on icon "button" at bounding box center [140, 620] width 21 height 21
type textarea "x"
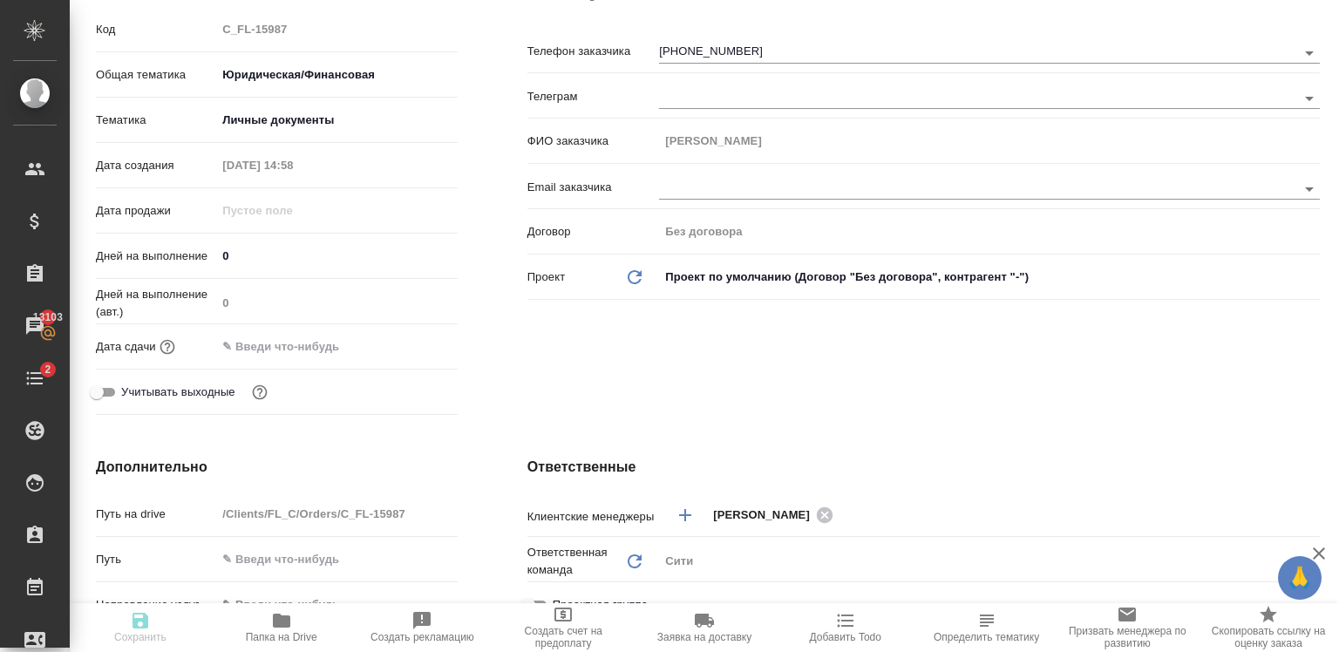
type textarea "x"
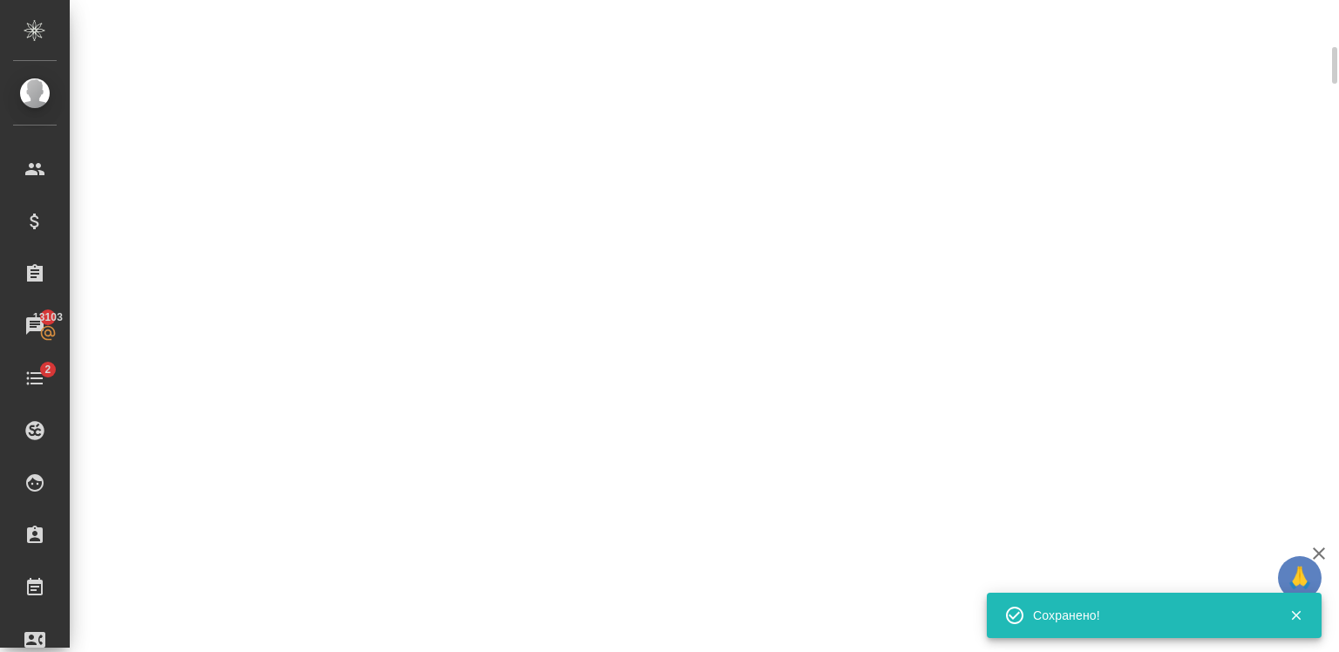
scroll to position [235, 0]
select select "RU"
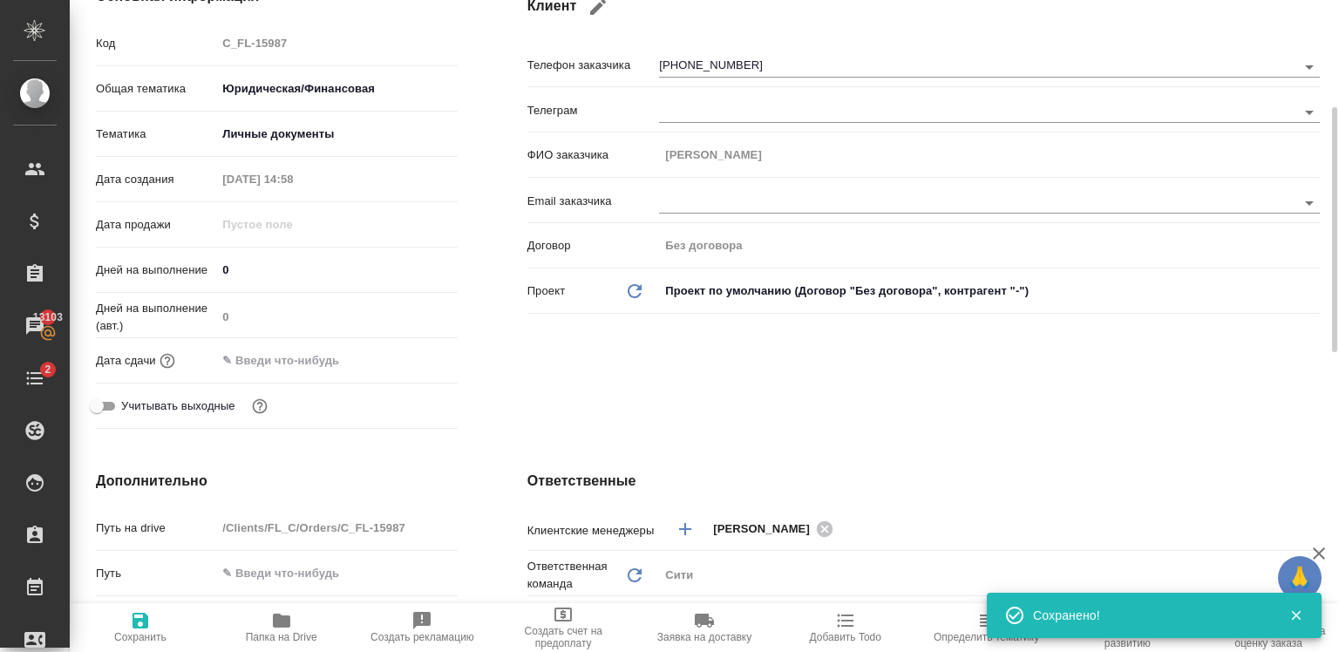
scroll to position [249, 0]
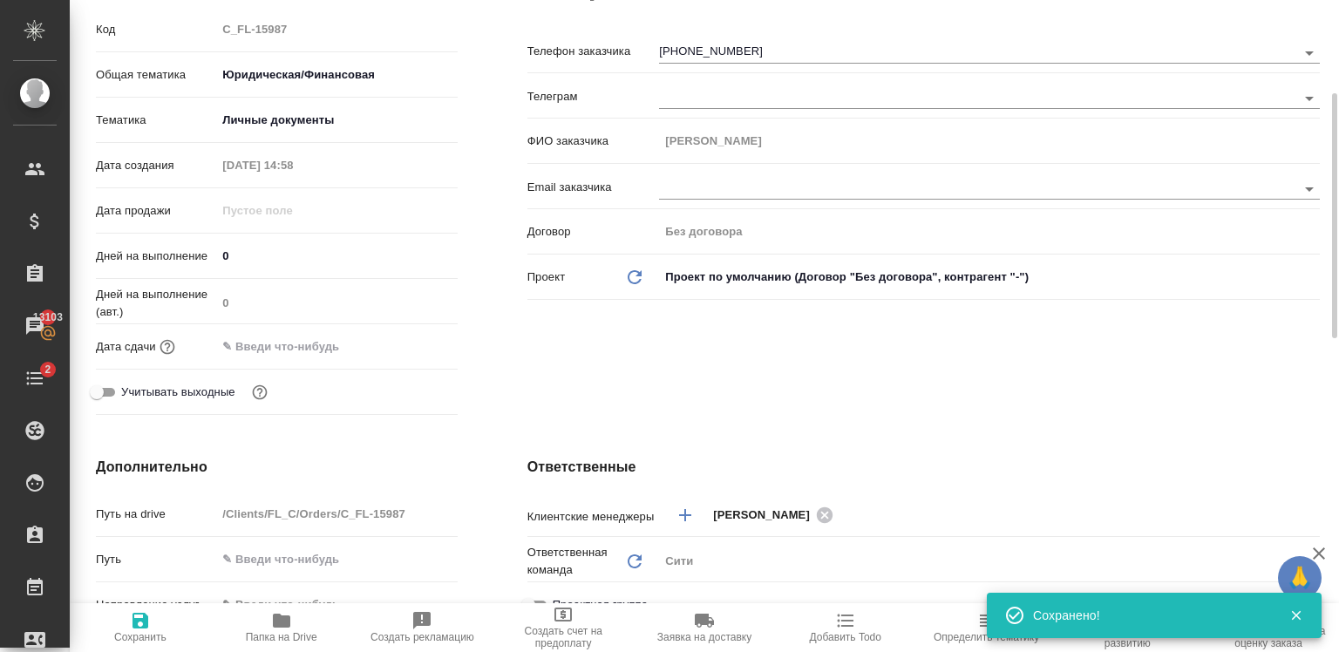
type textarea "x"
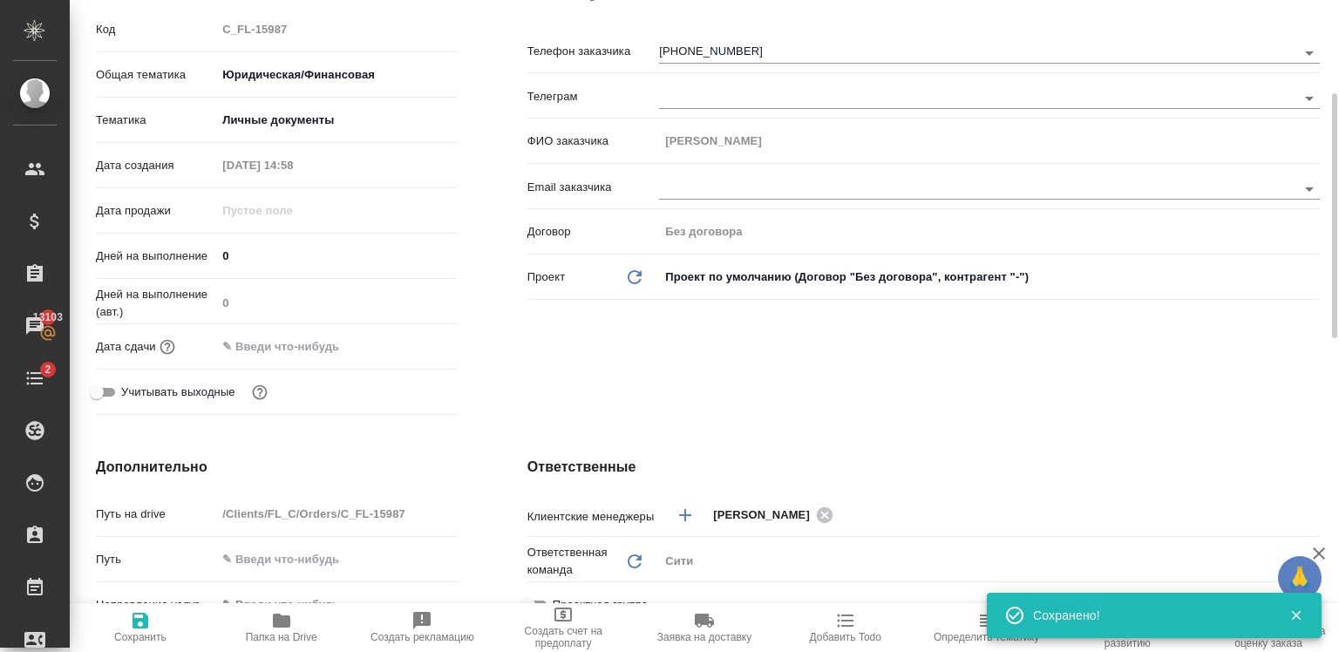
type textarea "x"
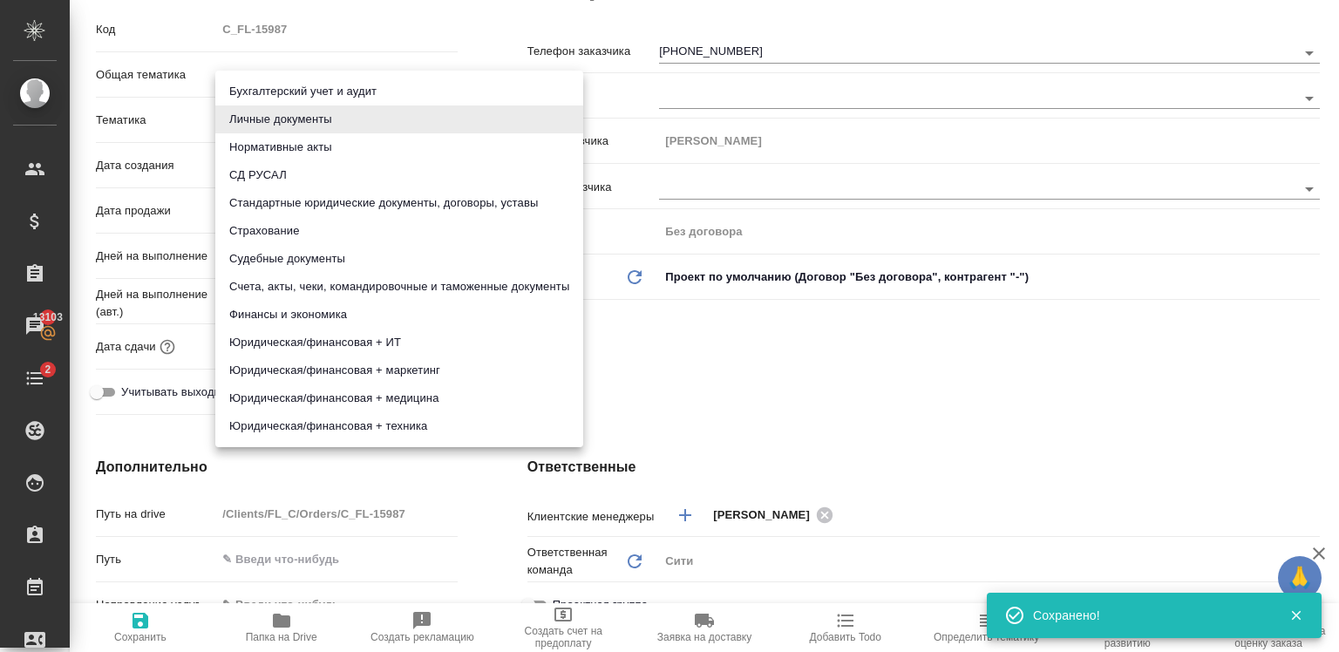
click at [316, 112] on body "🙏 .cls-1 fill:#fff; AWATERA Zaytseva Svetlana Клиенты Спецификации Заказы 13103…" at bounding box center [669, 326] width 1339 height 652
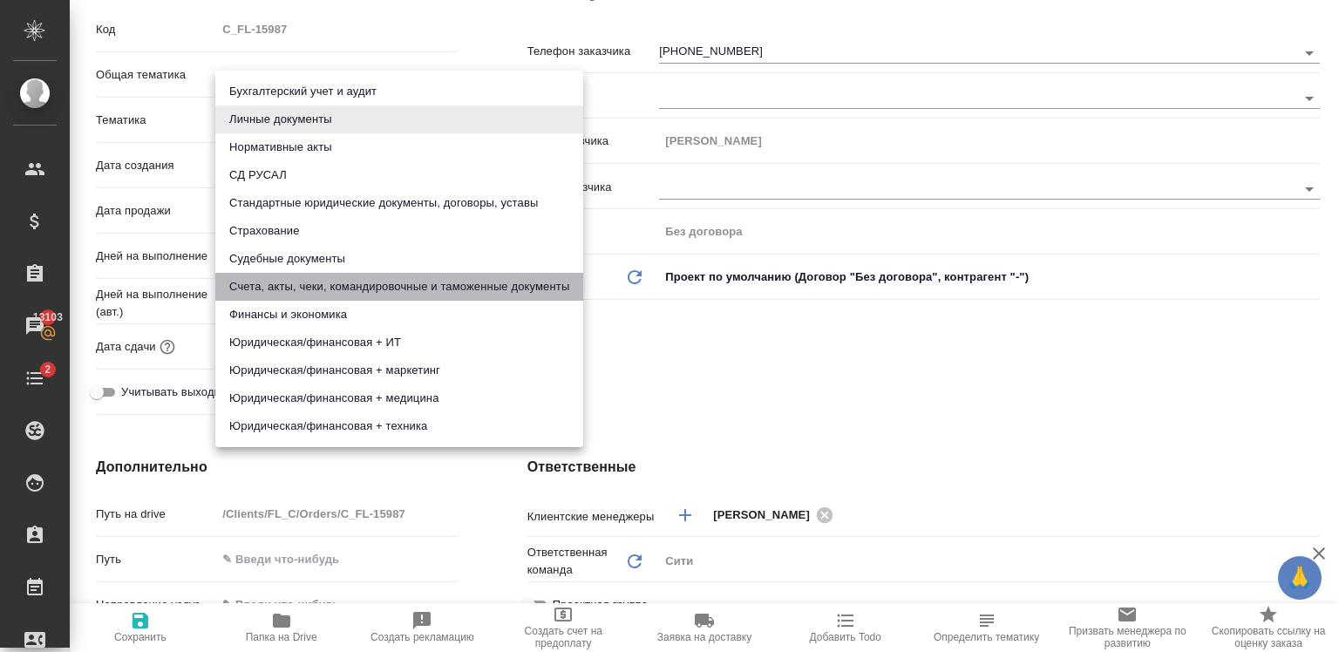
click at [436, 282] on li "Счета, акты, чеки, командировочные и таможенные документы" at bounding box center [399, 287] width 368 height 28
type input "5f647205b73bc97568ca66c0"
type textarea "x"
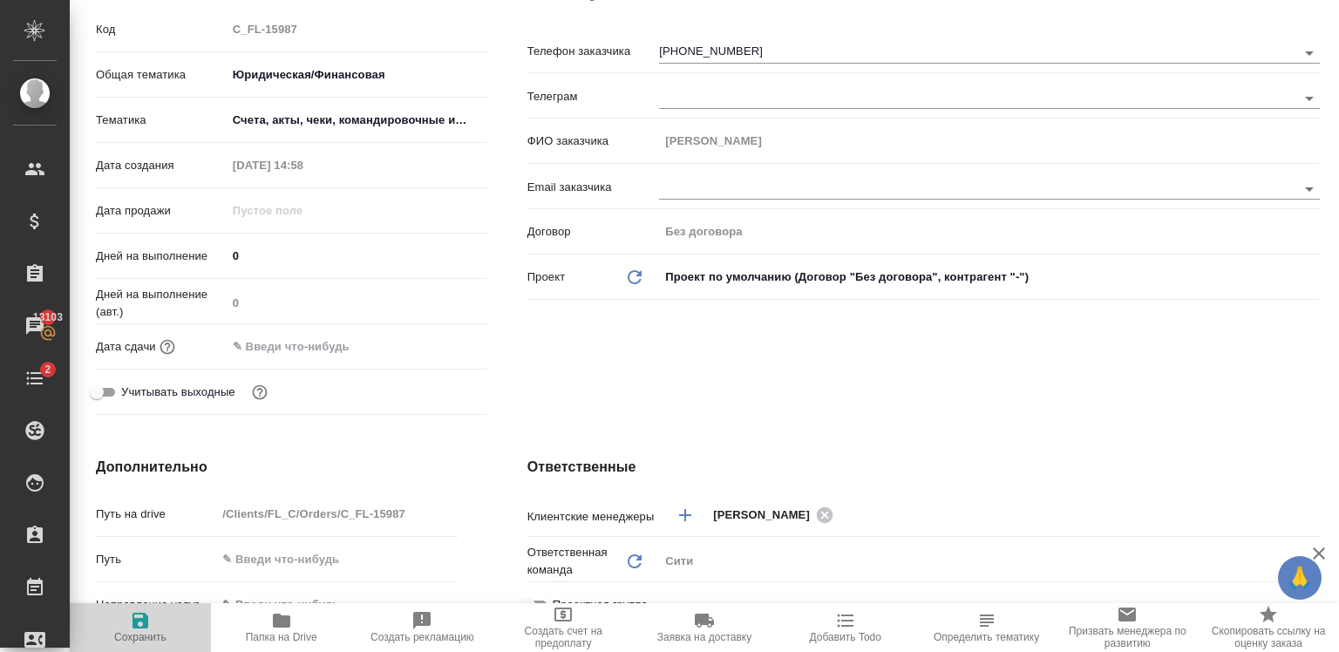
click at [139, 648] on button "Сохранить" at bounding box center [140, 627] width 141 height 49
type textarea "x"
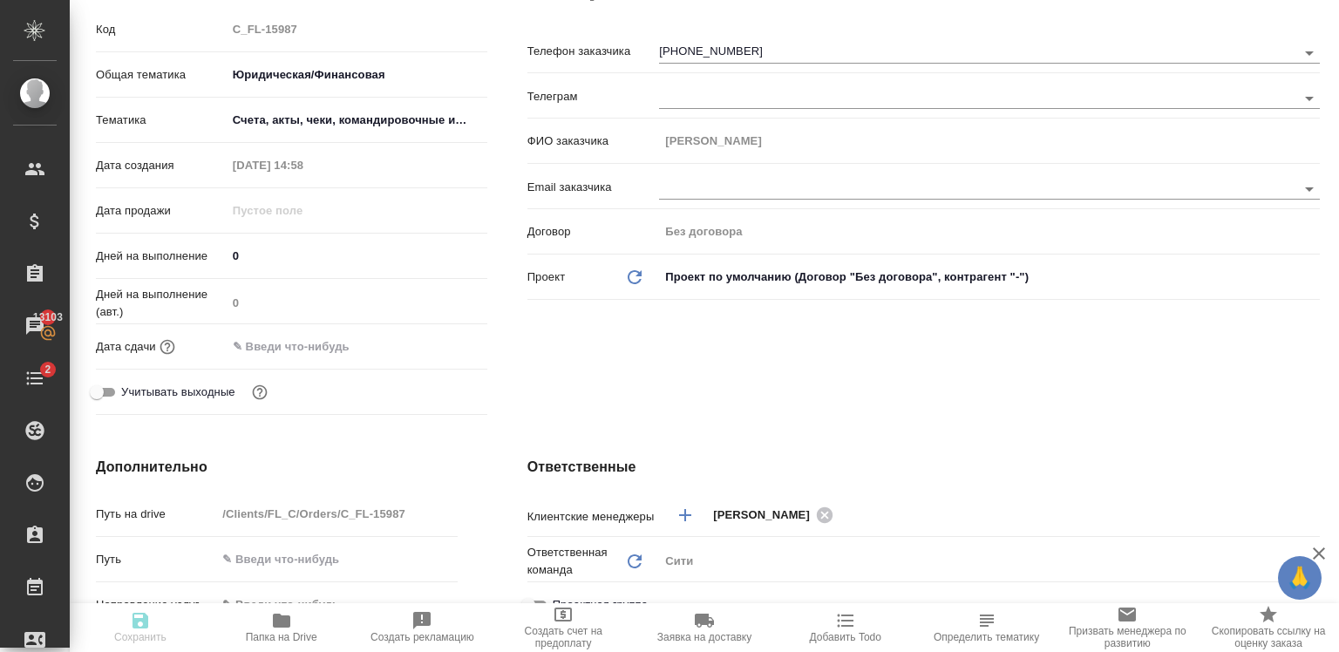
type textarea "x"
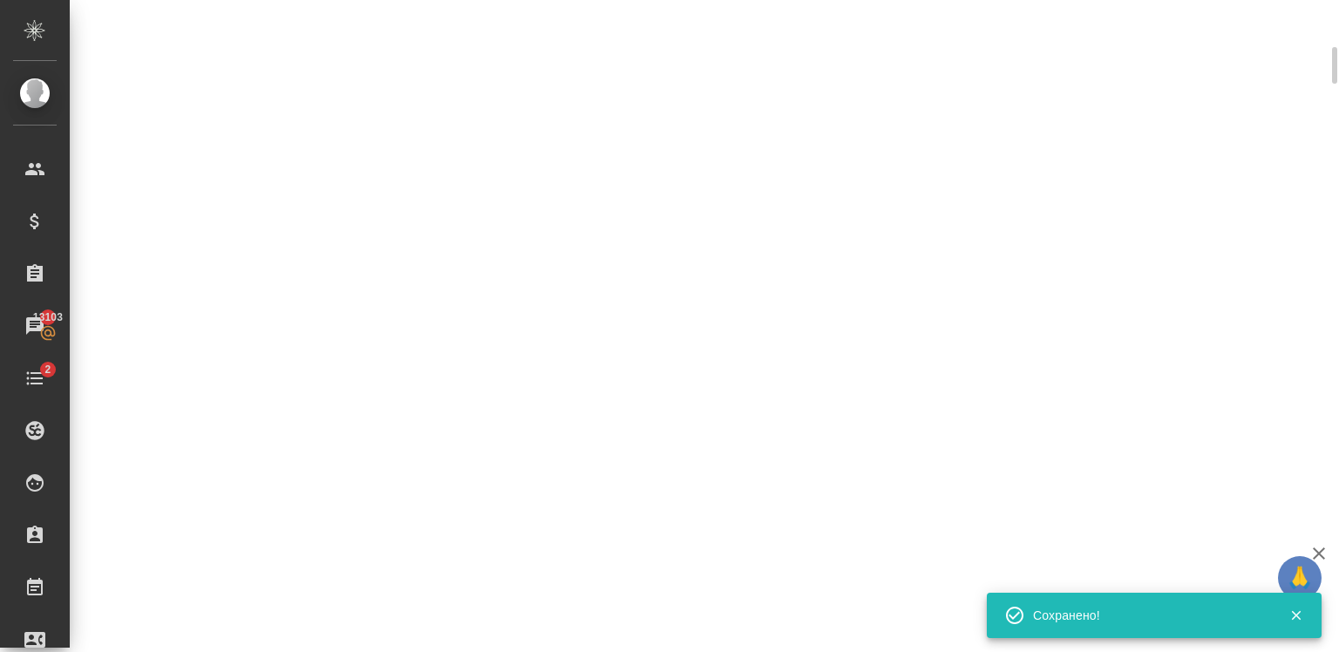
scroll to position [235, 0]
select select "RU"
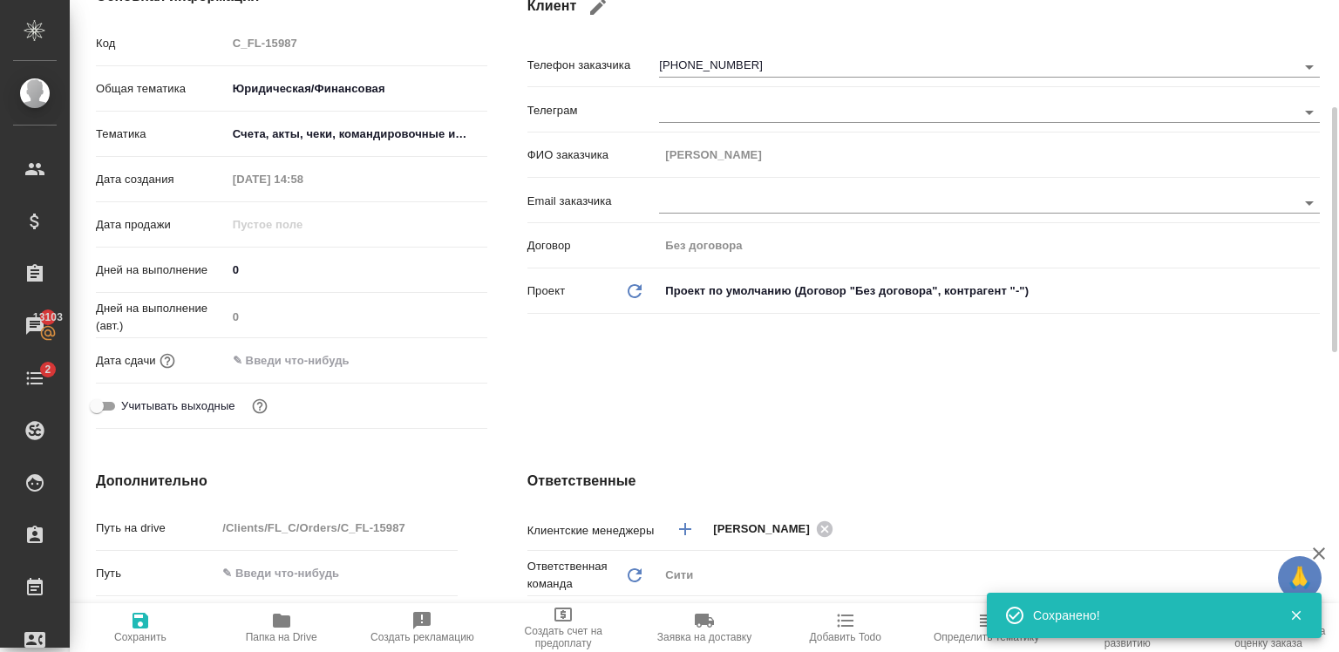
scroll to position [249, 0]
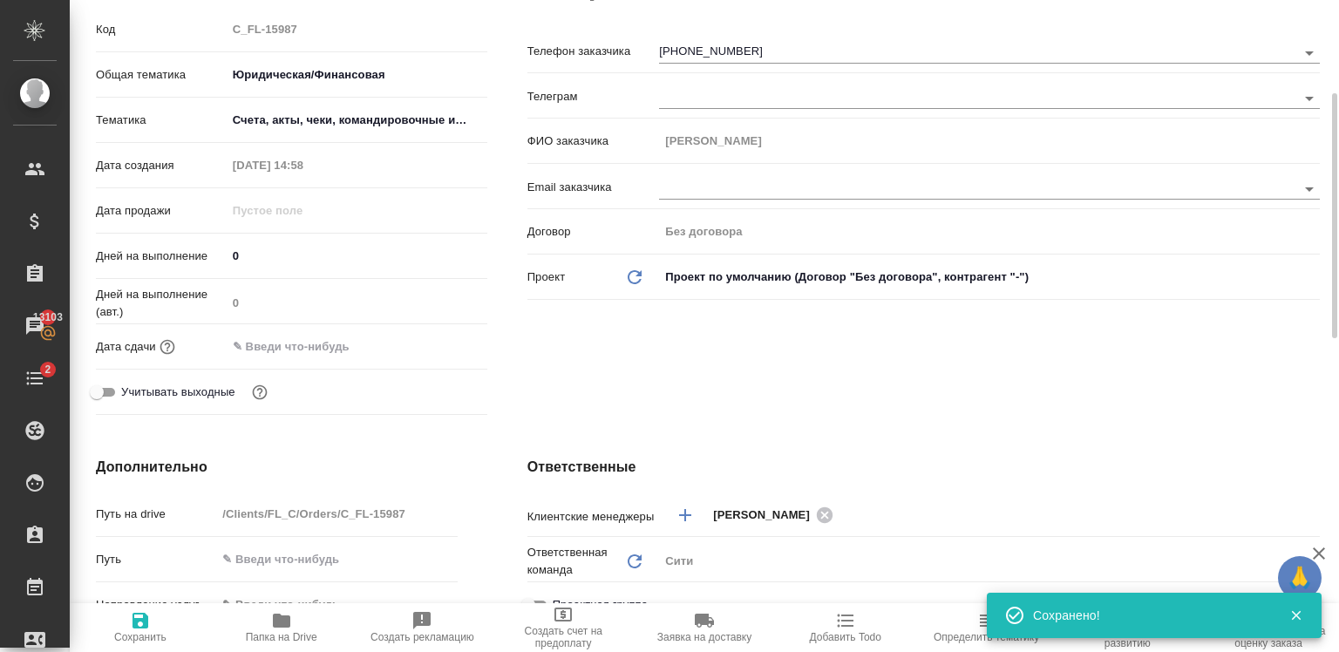
type textarea "x"
click at [341, 347] on input "text" at bounding box center [303, 346] width 153 height 25
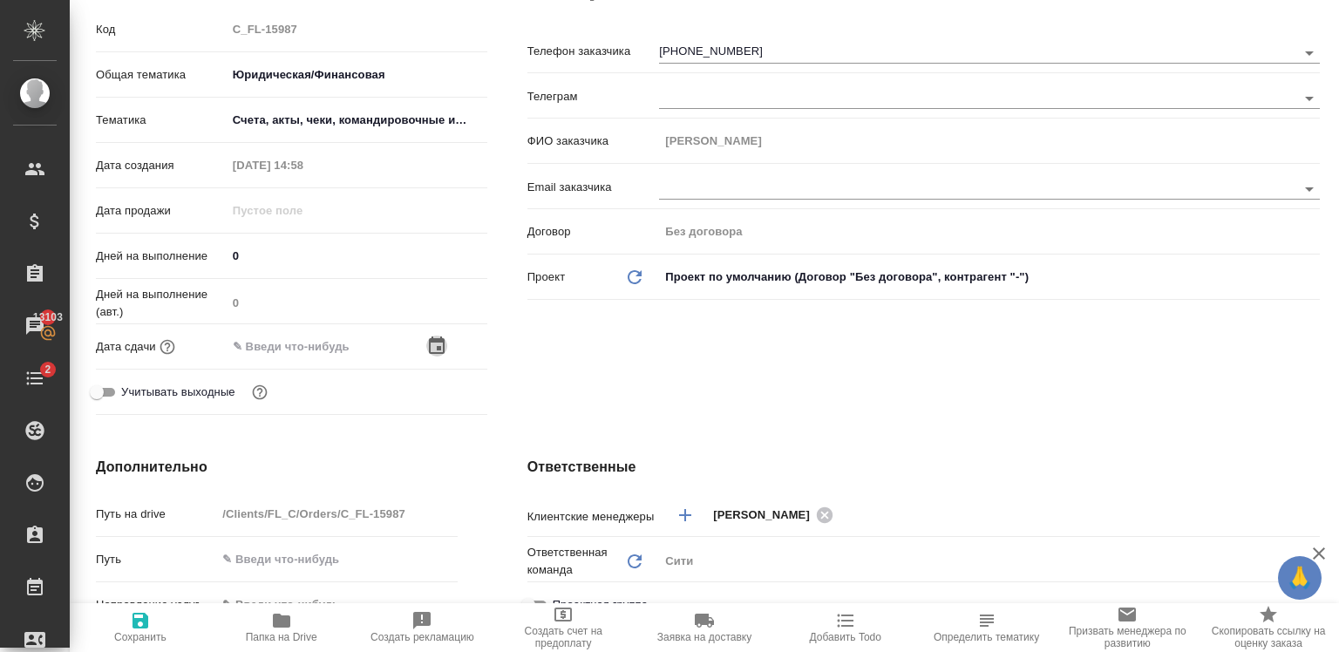
click at [436, 336] on icon "button" at bounding box center [436, 346] width 21 height 21
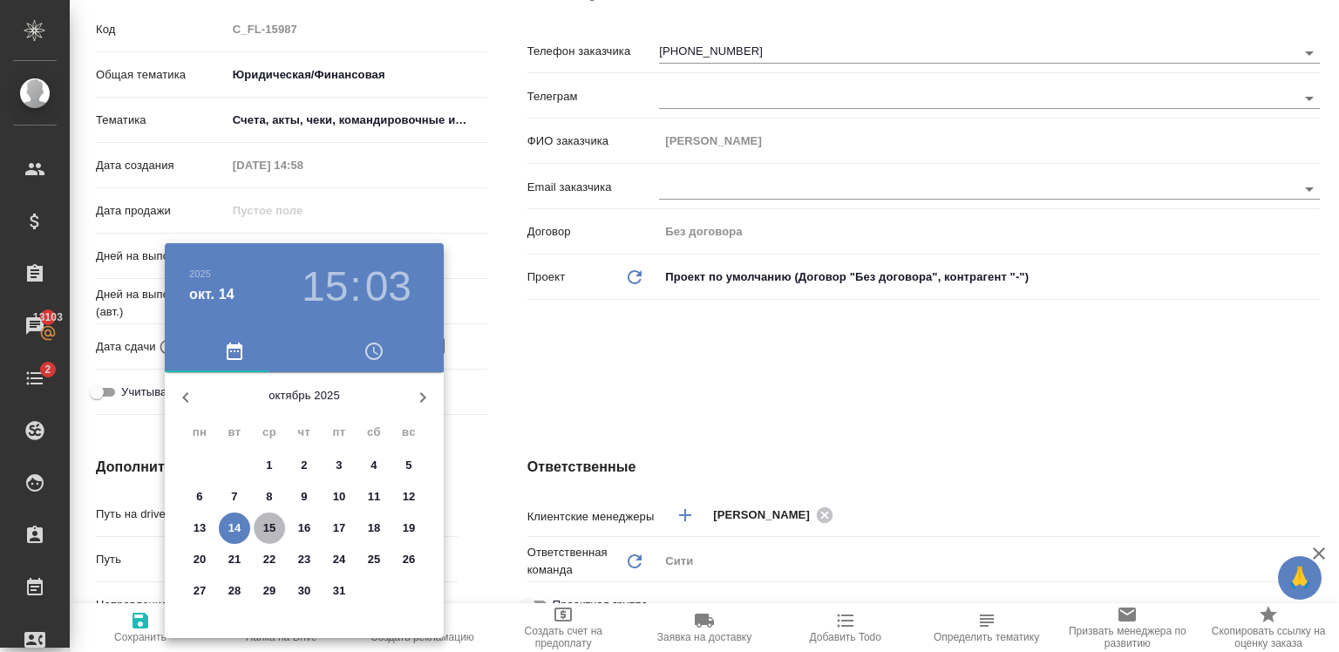
click at [258, 530] on span "15" at bounding box center [269, 527] width 31 height 17
type input "15.10.2025 15:03"
type textarea "x"
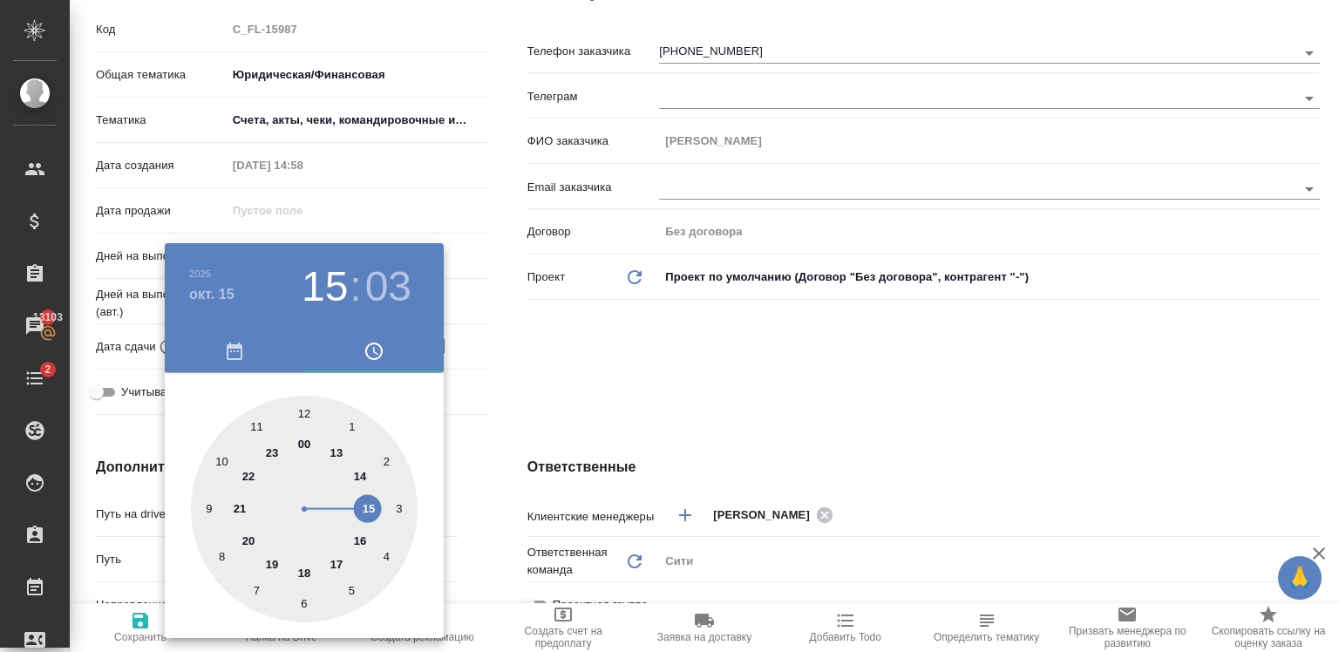
click at [361, 474] on div at bounding box center [304, 509] width 227 height 227
type input "15.10.2025 14:03"
type textarea "x"
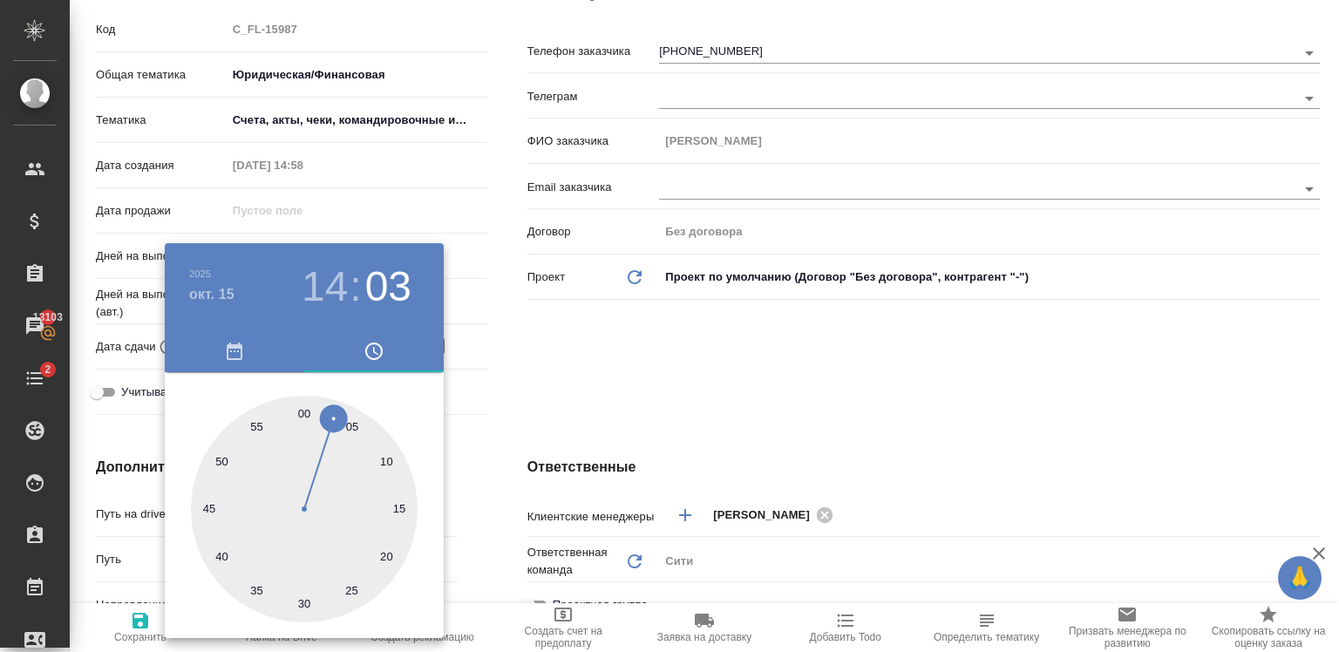
click at [301, 413] on div at bounding box center [304, 509] width 227 height 227
type input "15.10.2025 14:00"
type textarea "x"
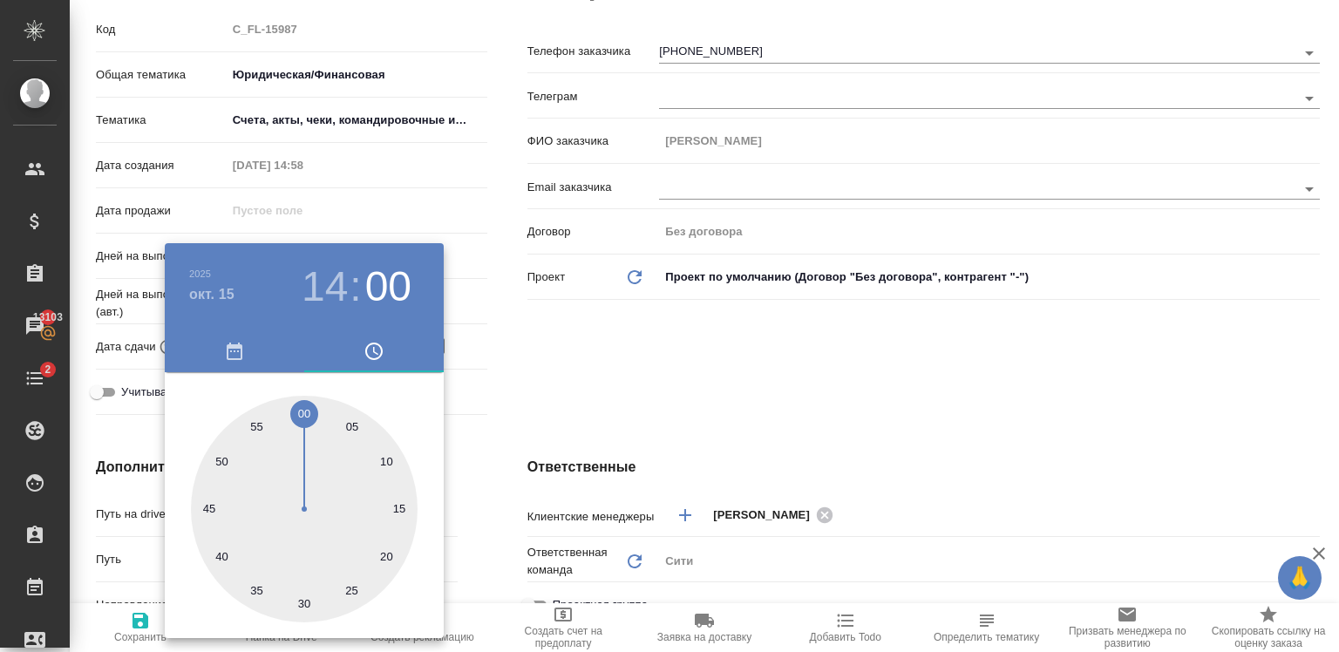
click at [633, 357] on div at bounding box center [669, 326] width 1339 height 652
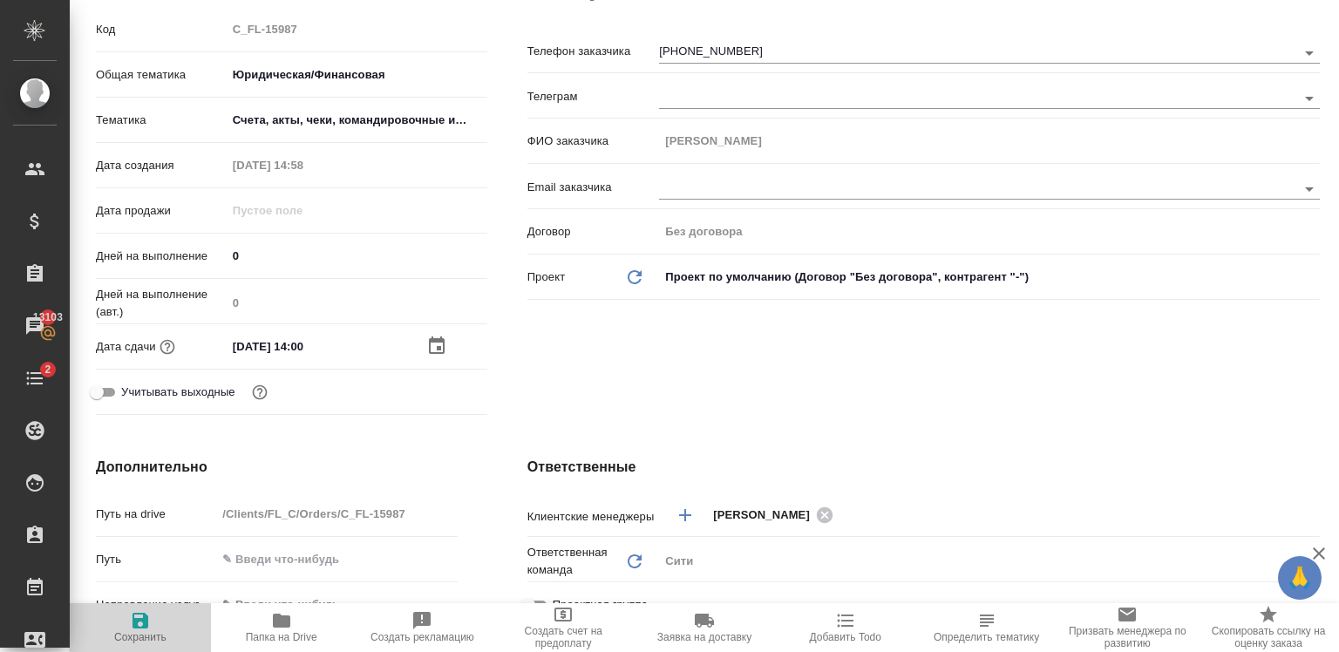
click at [143, 625] on icon "button" at bounding box center [140, 621] width 16 height 16
type textarea "x"
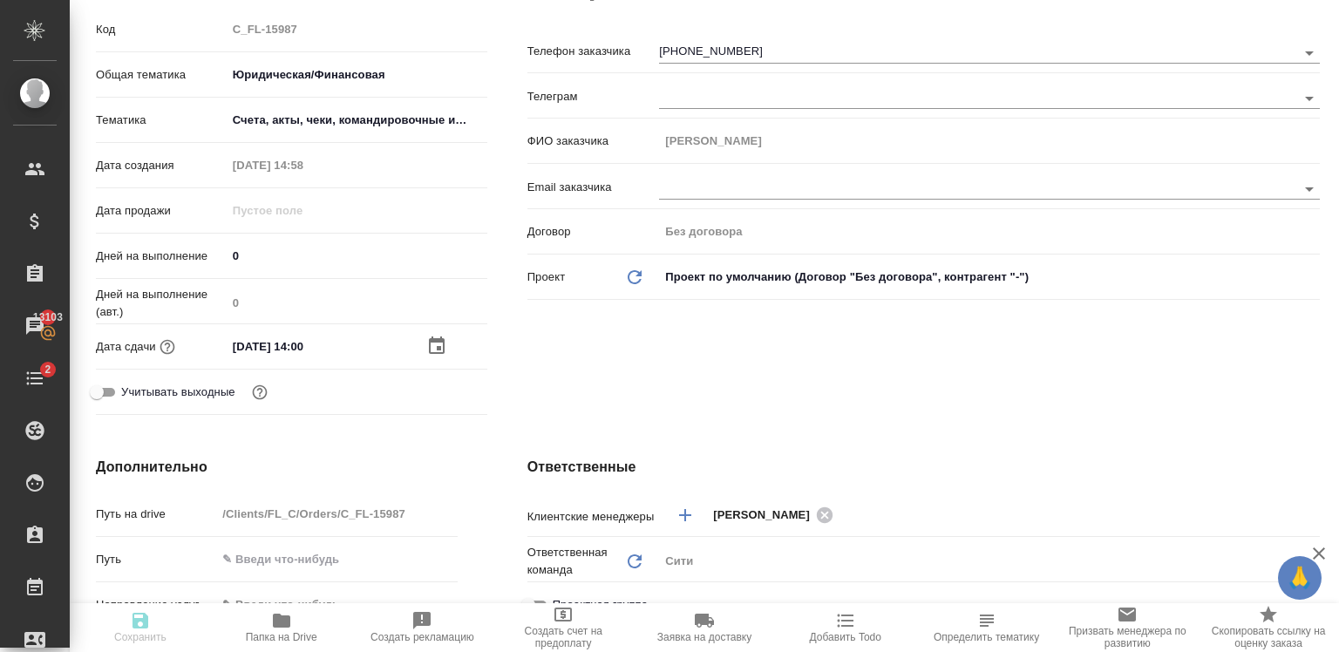
type textarea "x"
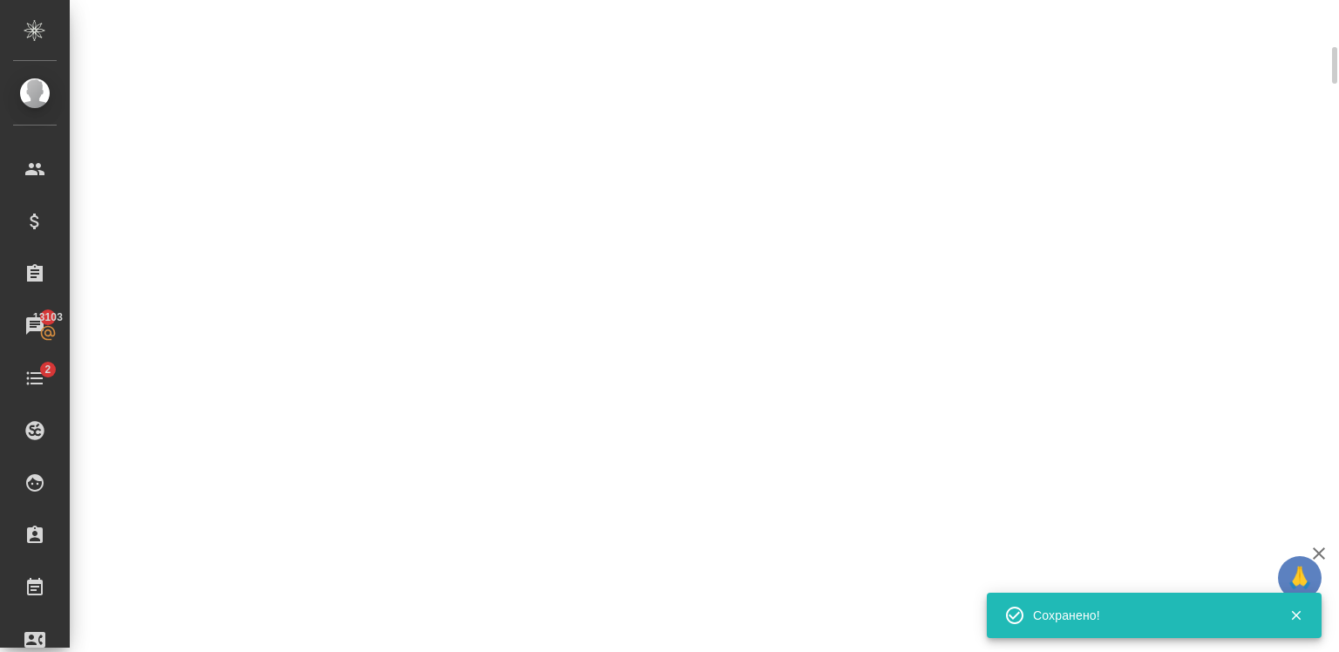
scroll to position [235, 0]
select select "RU"
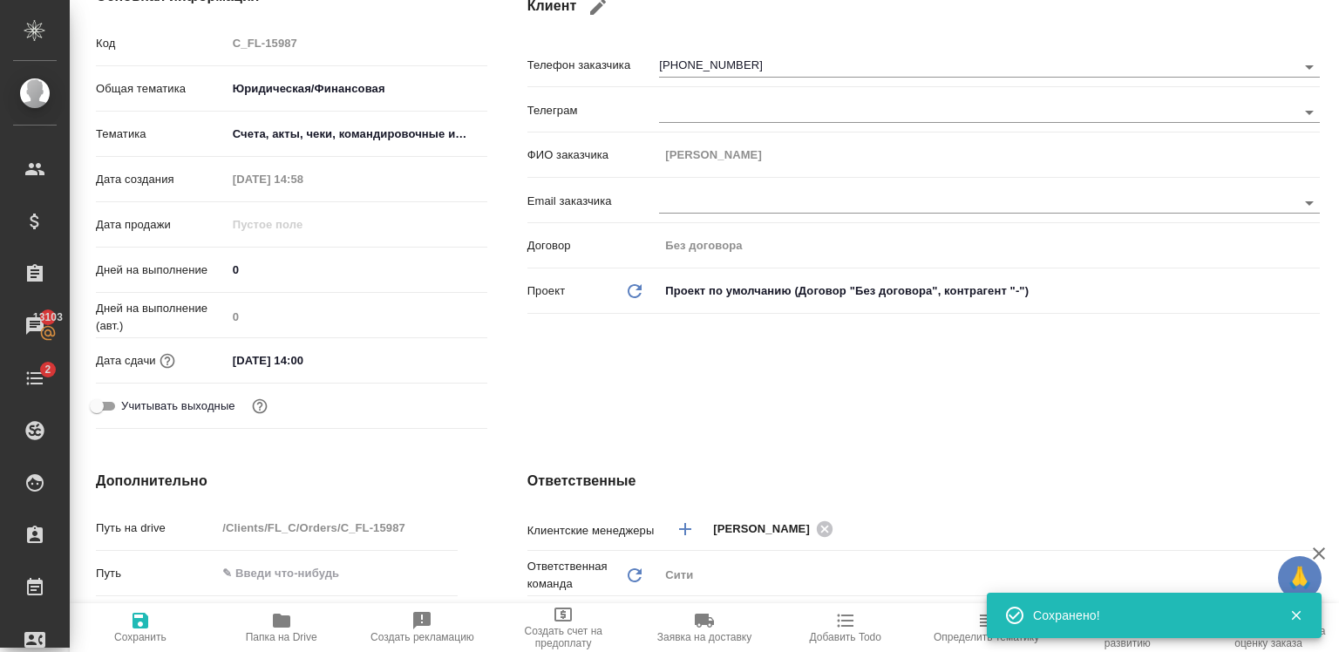
type textarea "x"
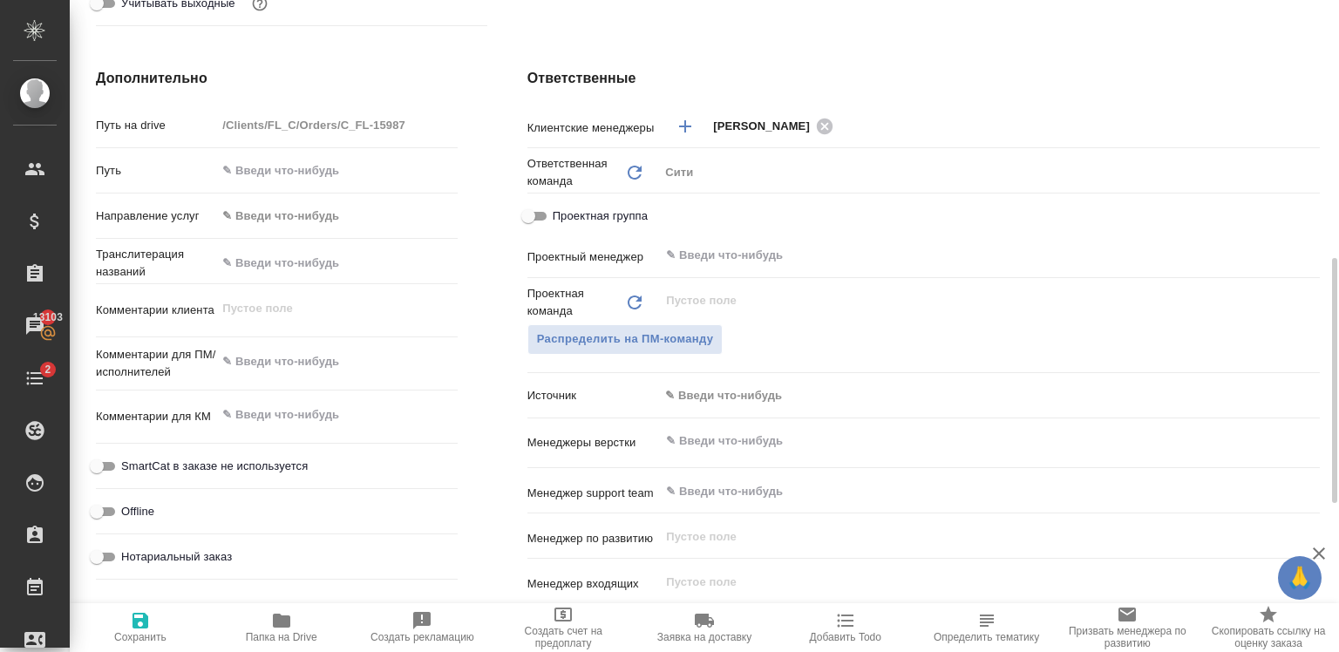
scroll to position [637, 0]
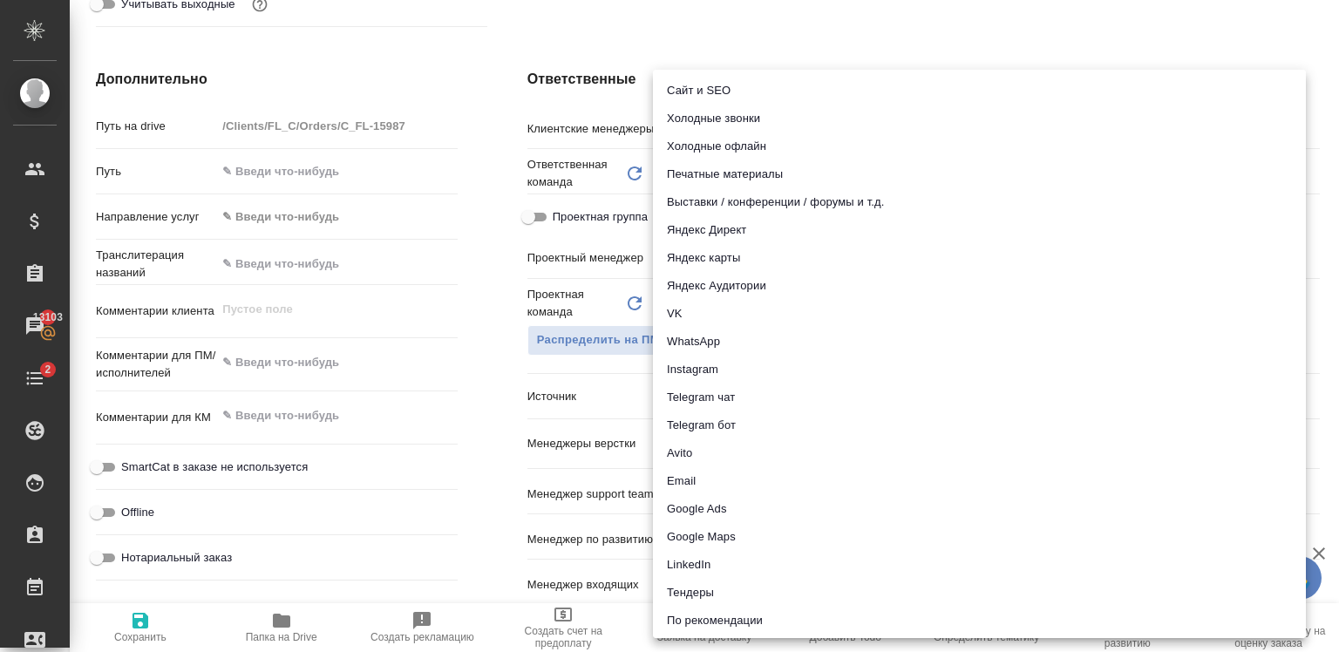
click at [750, 391] on body "🙏 .cls-1 fill:#fff; AWATERA Zaytseva Svetlana Клиенты Спецификации Заказы 13103…" at bounding box center [669, 326] width 1339 height 652
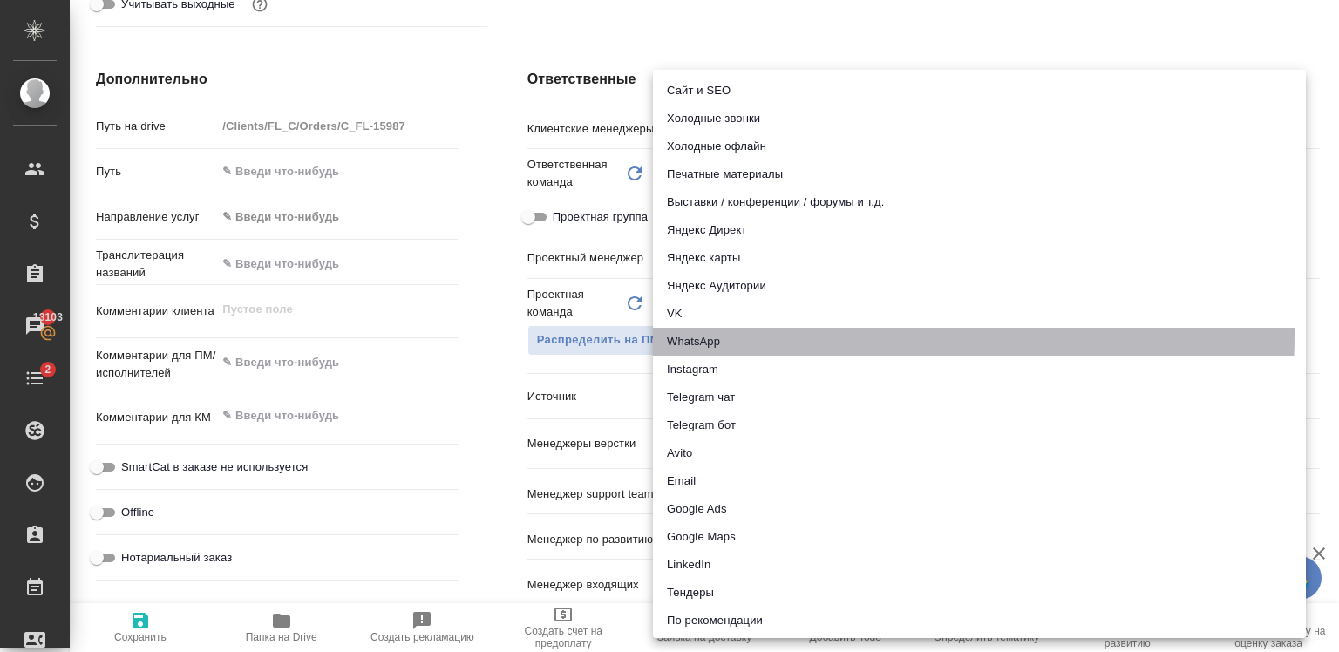
click at [715, 332] on li "WhatsApp" at bounding box center [979, 342] width 653 height 28
type textarea "x"
type input "whatsapp"
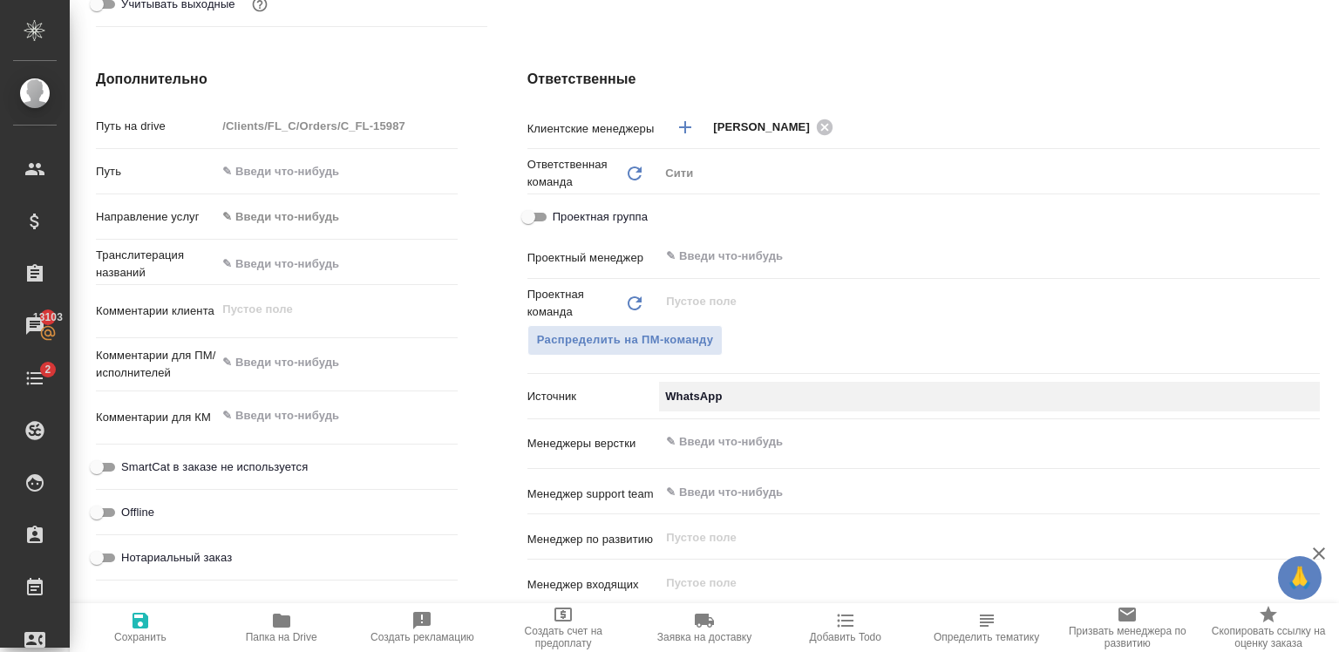
type textarea "x"
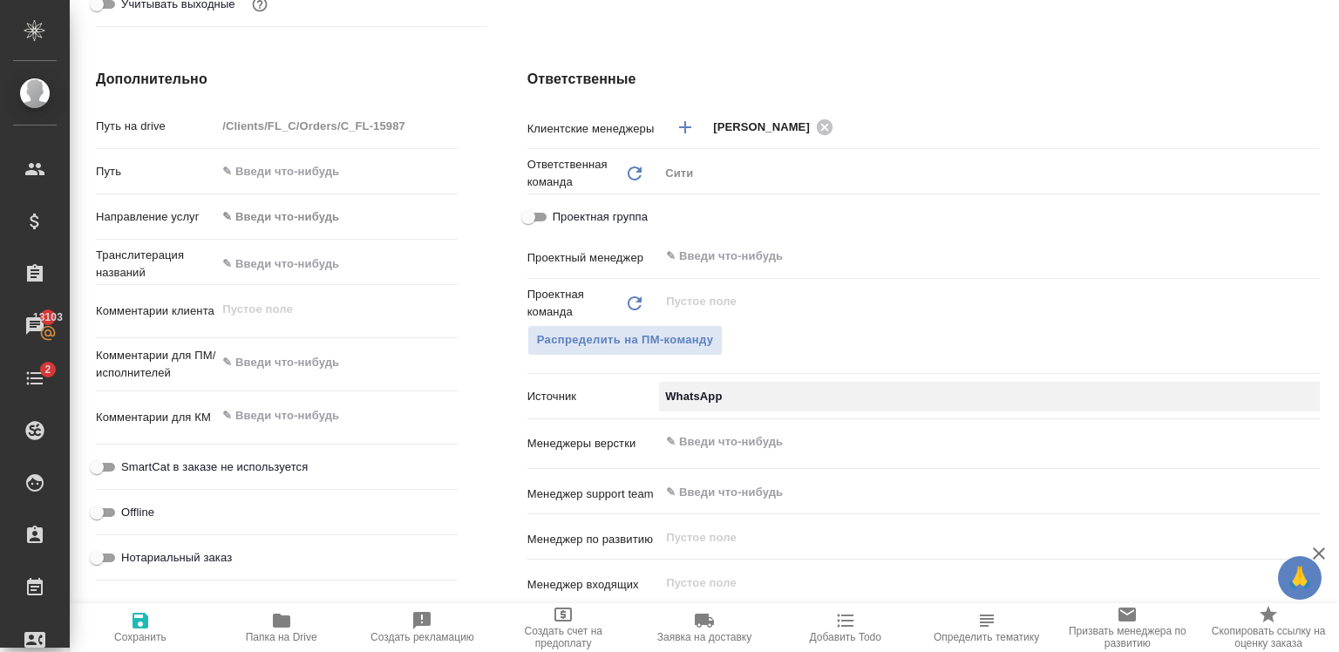
type textarea "x"
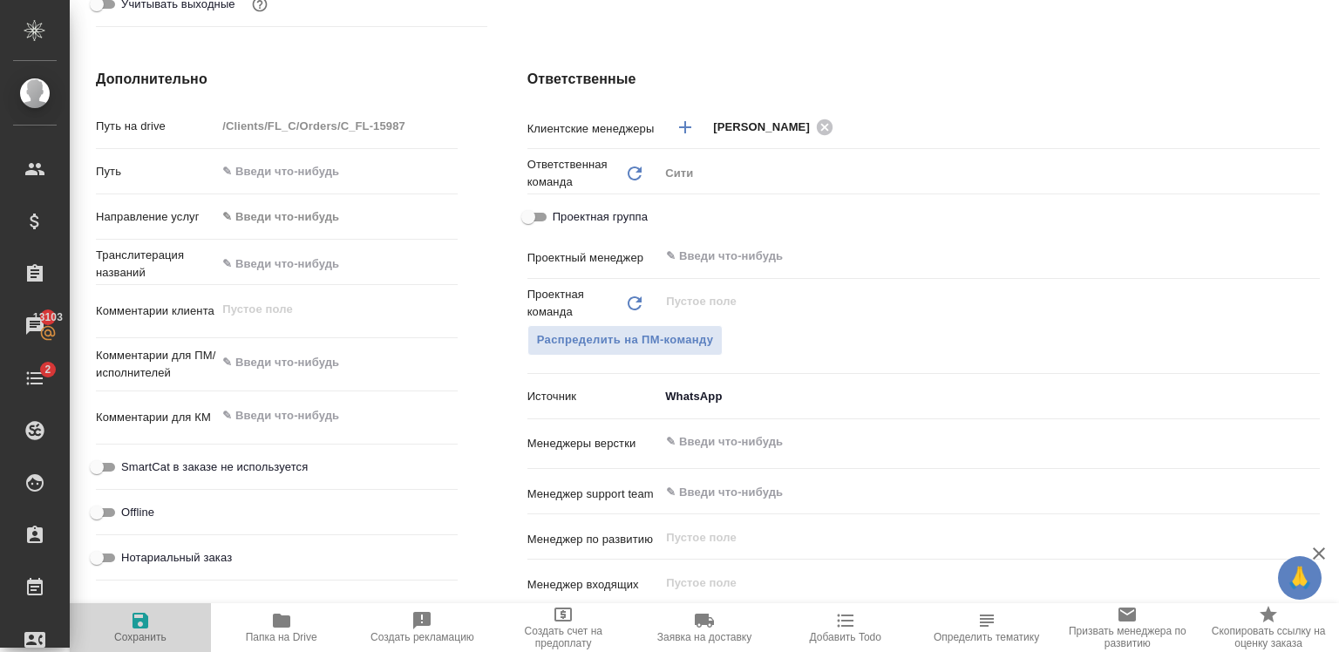
click at [141, 628] on icon "button" at bounding box center [140, 621] width 16 height 16
type textarea "x"
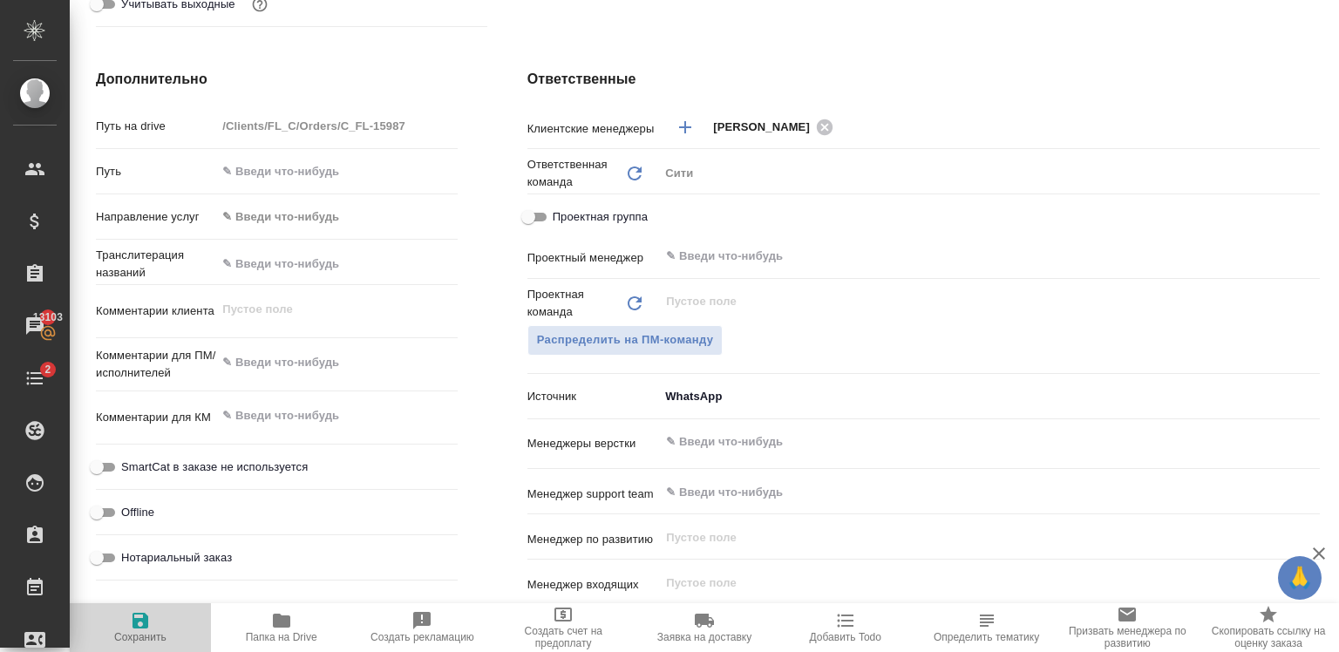
type textarea "x"
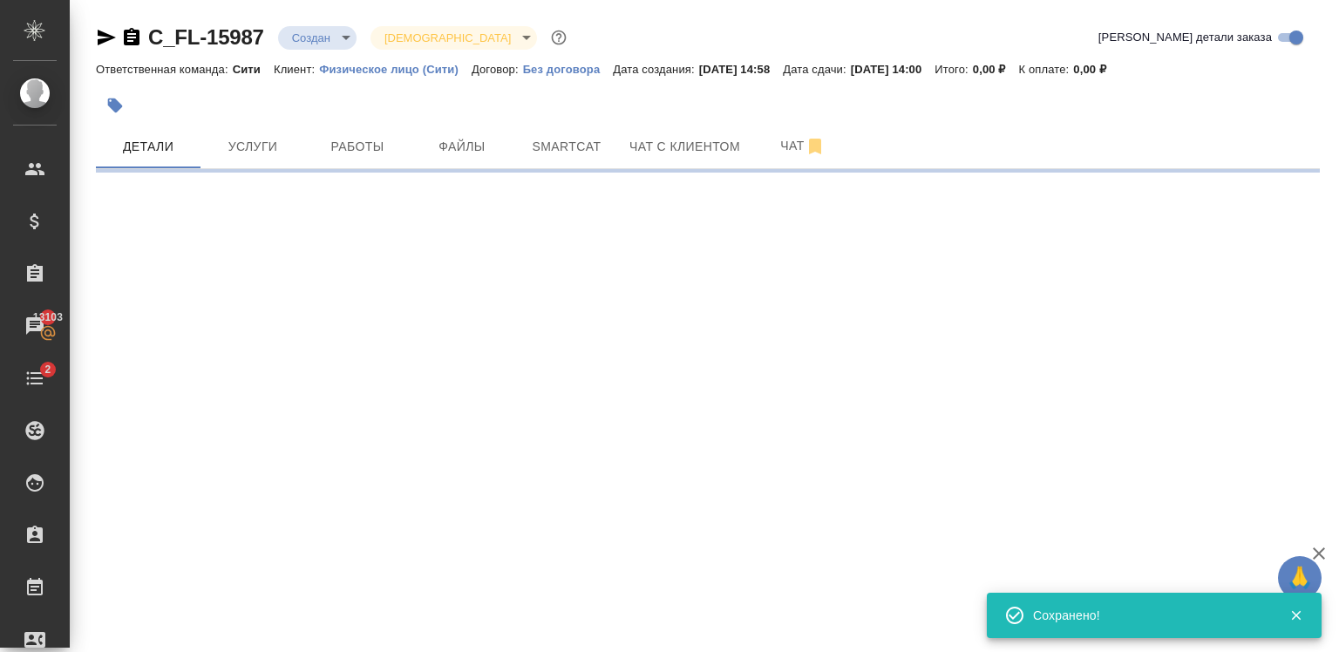
scroll to position [0, 0]
select select "RU"
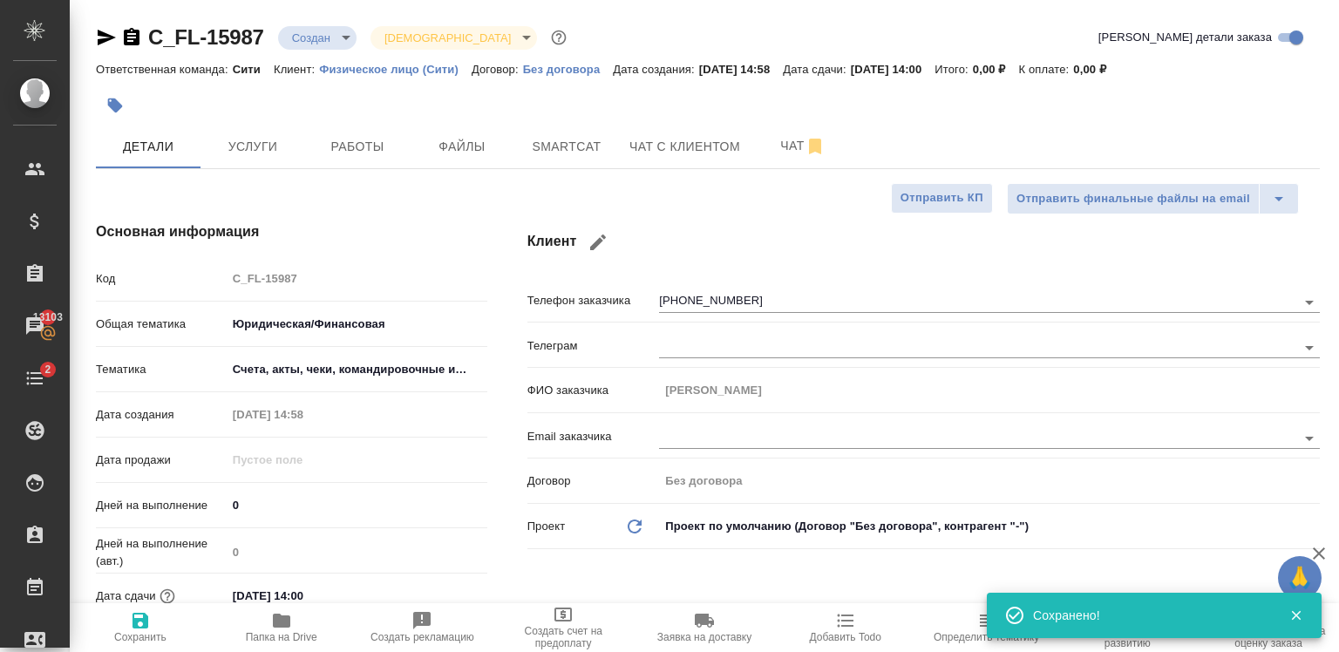
type textarea "x"
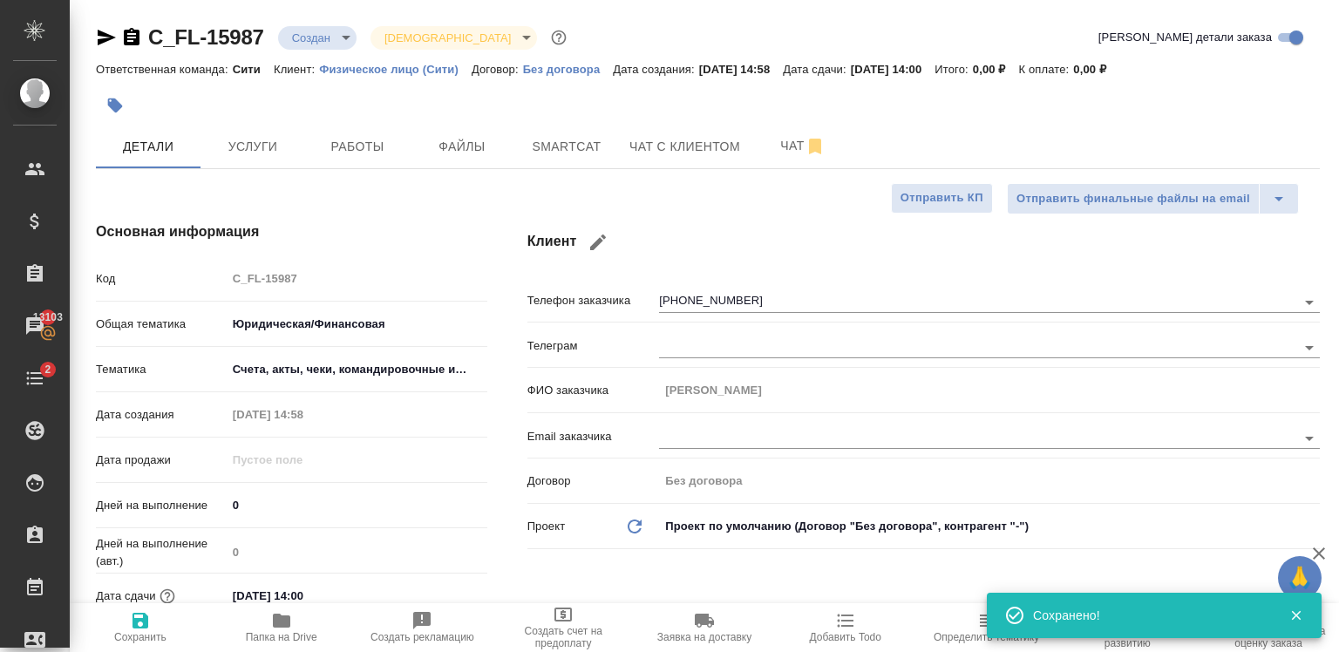
type textarea "x"
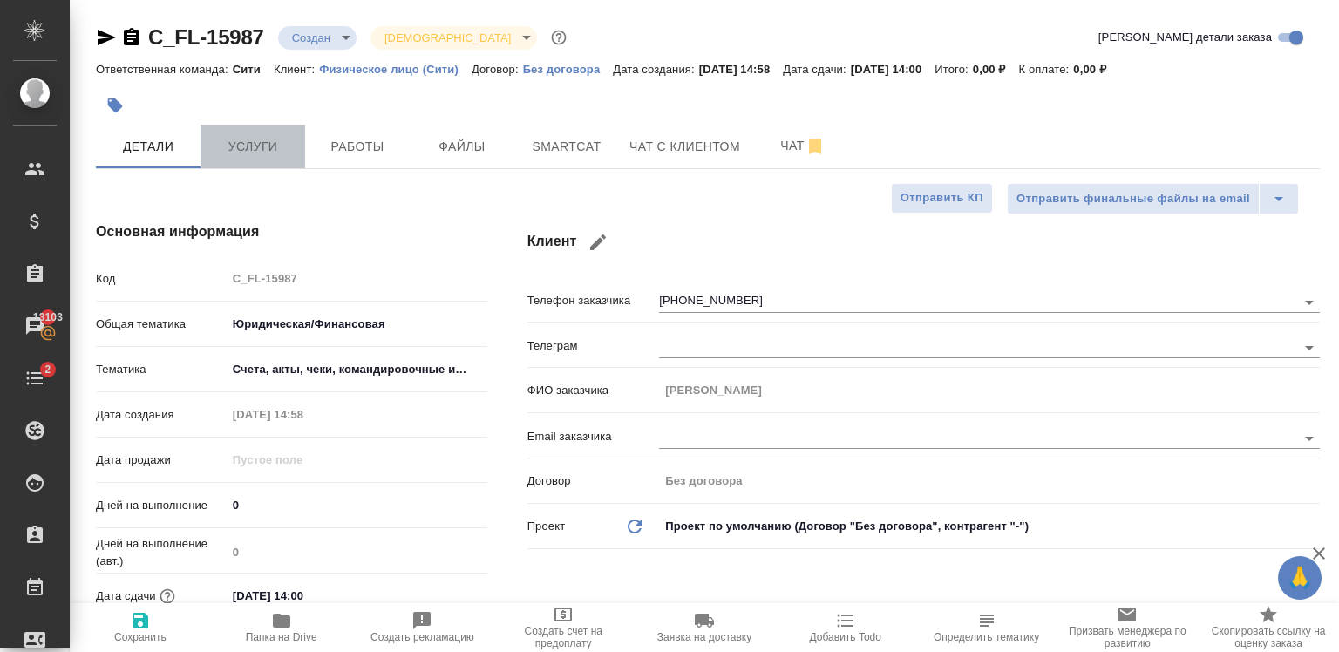
click at [212, 153] on span "Услуги" at bounding box center [253, 147] width 84 height 22
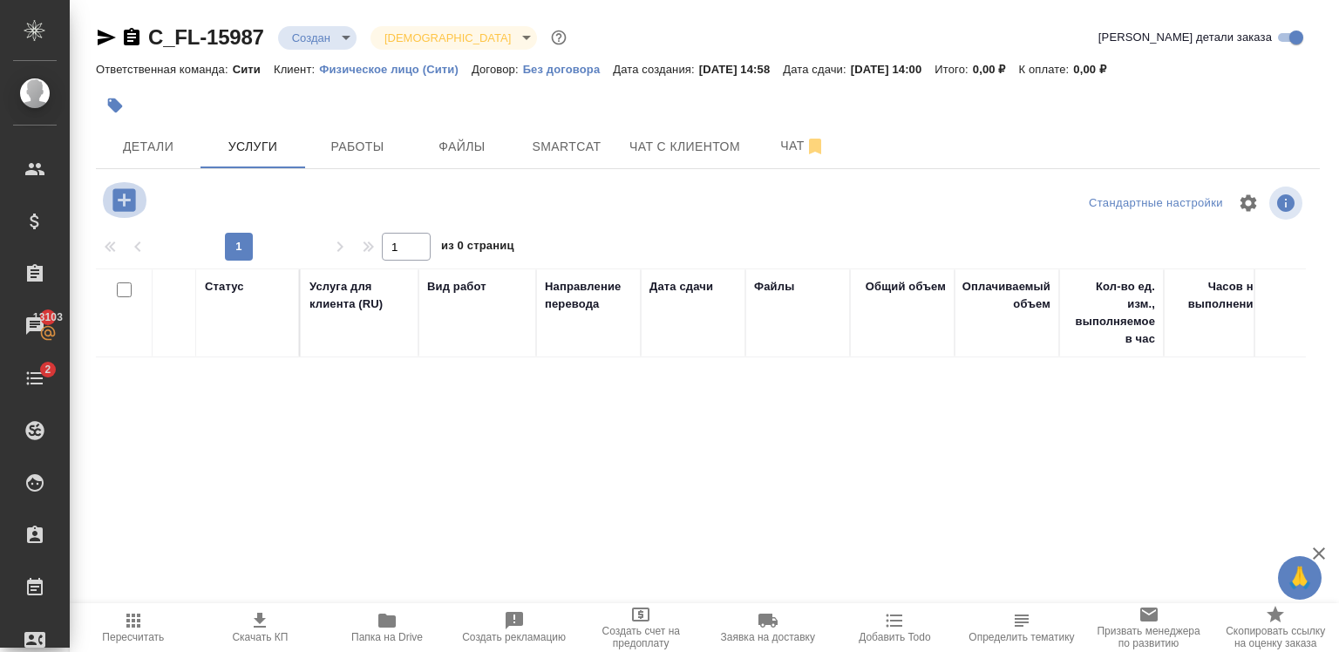
click at [132, 207] on icon "button" at bounding box center [123, 199] width 23 height 23
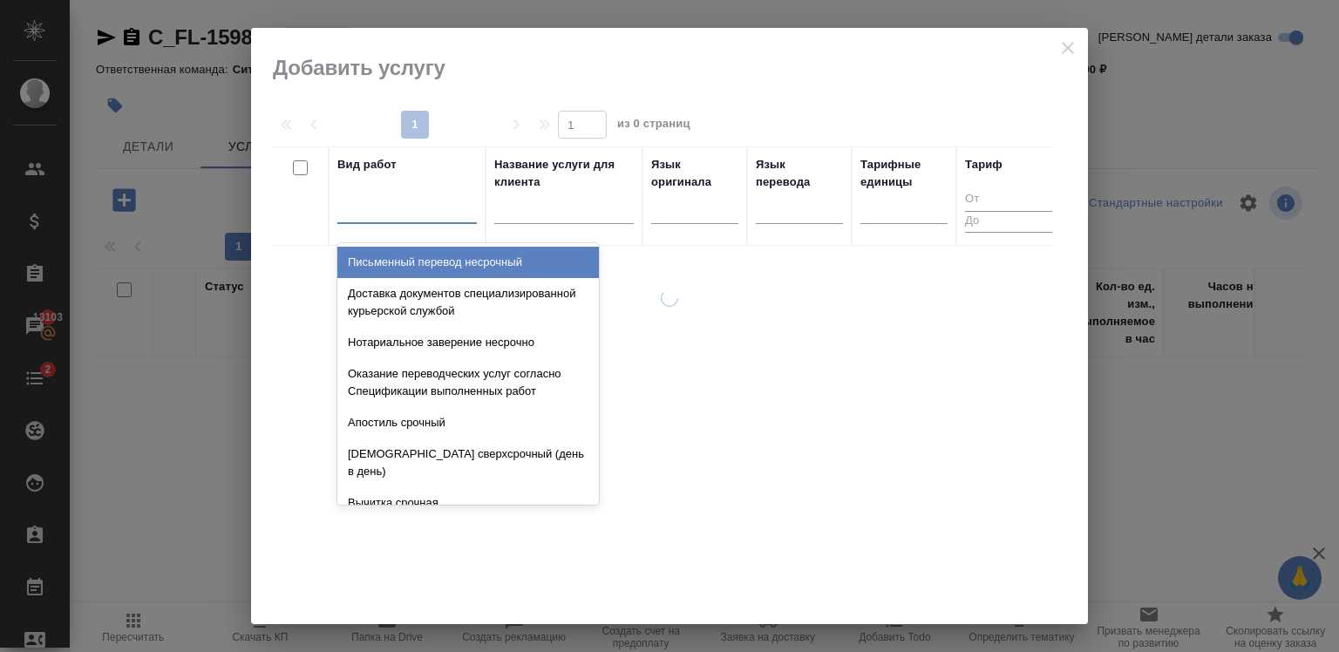
click at [397, 213] on div at bounding box center [406, 206] width 139 height 25
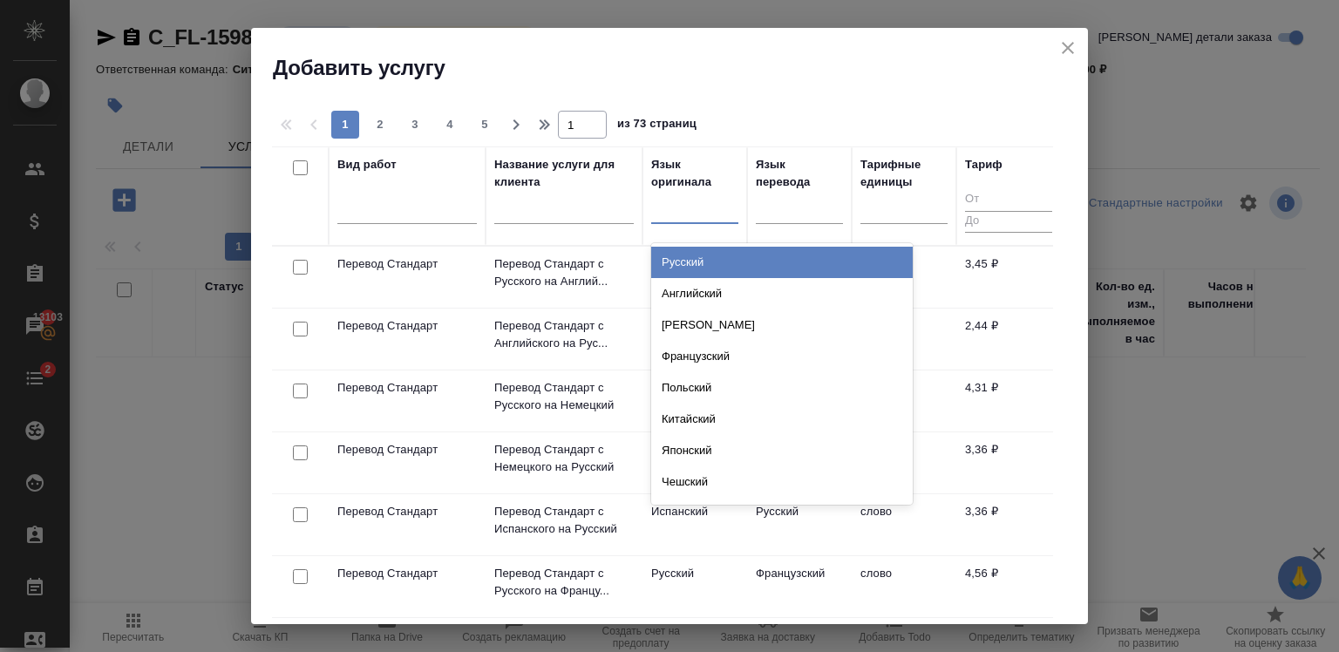
click at [653, 207] on div at bounding box center [694, 206] width 87 height 25
type input "анг"
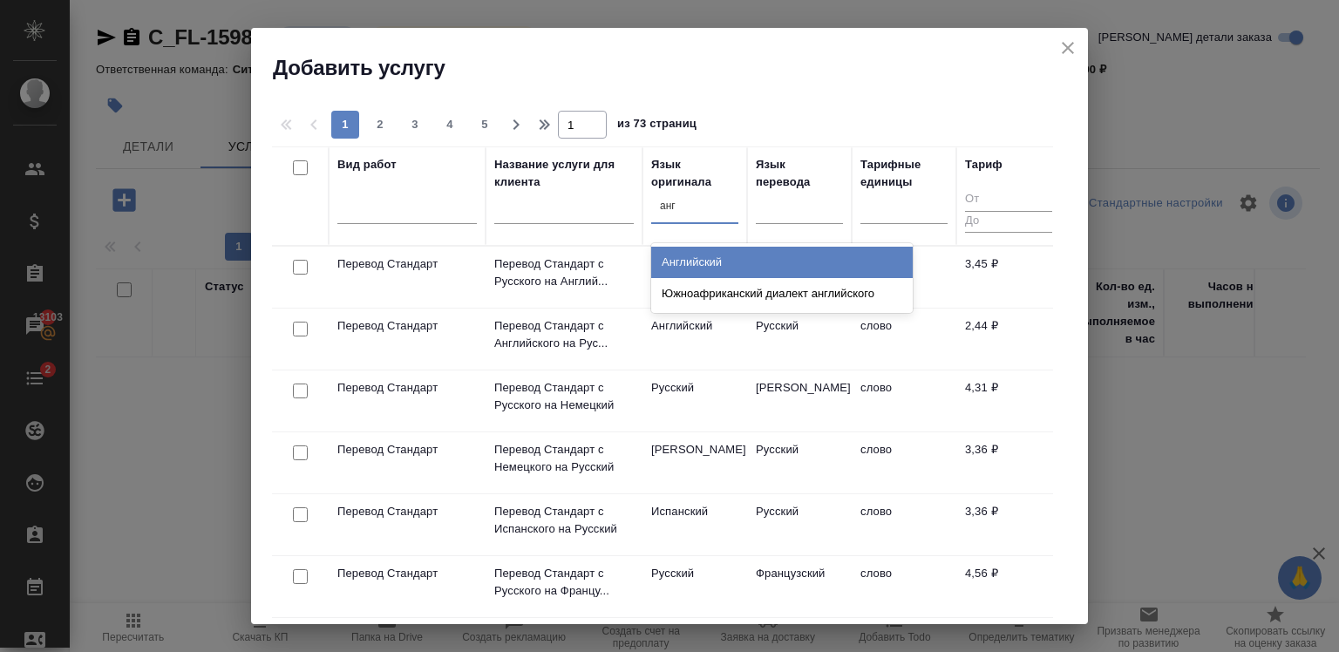
click at [708, 251] on div "Английский" at bounding box center [781, 262] width 261 height 31
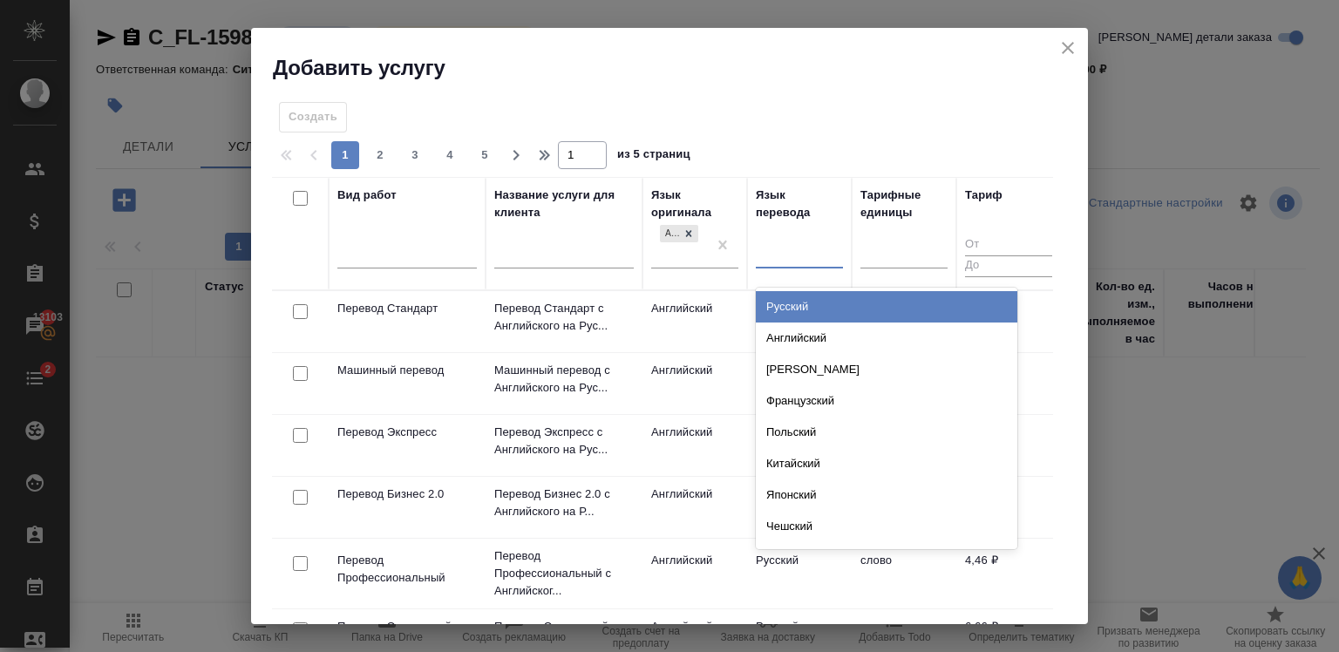
click at [809, 254] on div at bounding box center [799, 251] width 87 height 25
click at [797, 314] on div "Русский" at bounding box center [886, 306] width 261 height 31
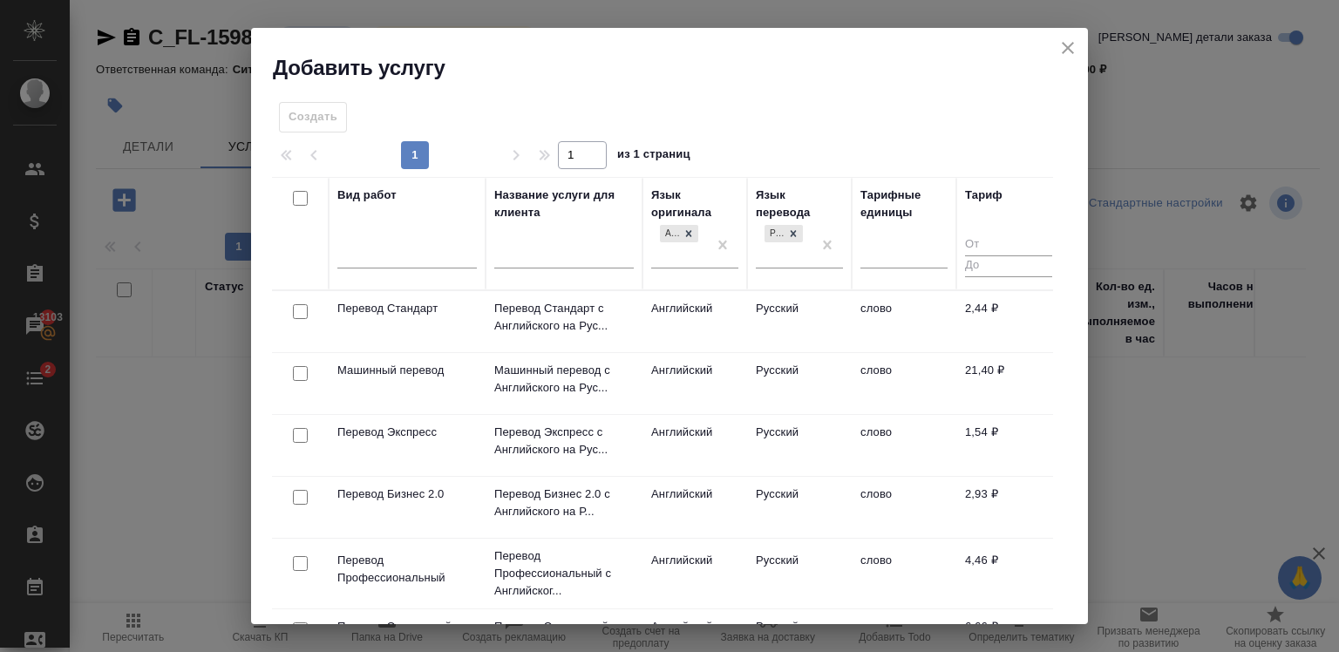
click at [300, 322] on div at bounding box center [300, 312] width 39 height 24
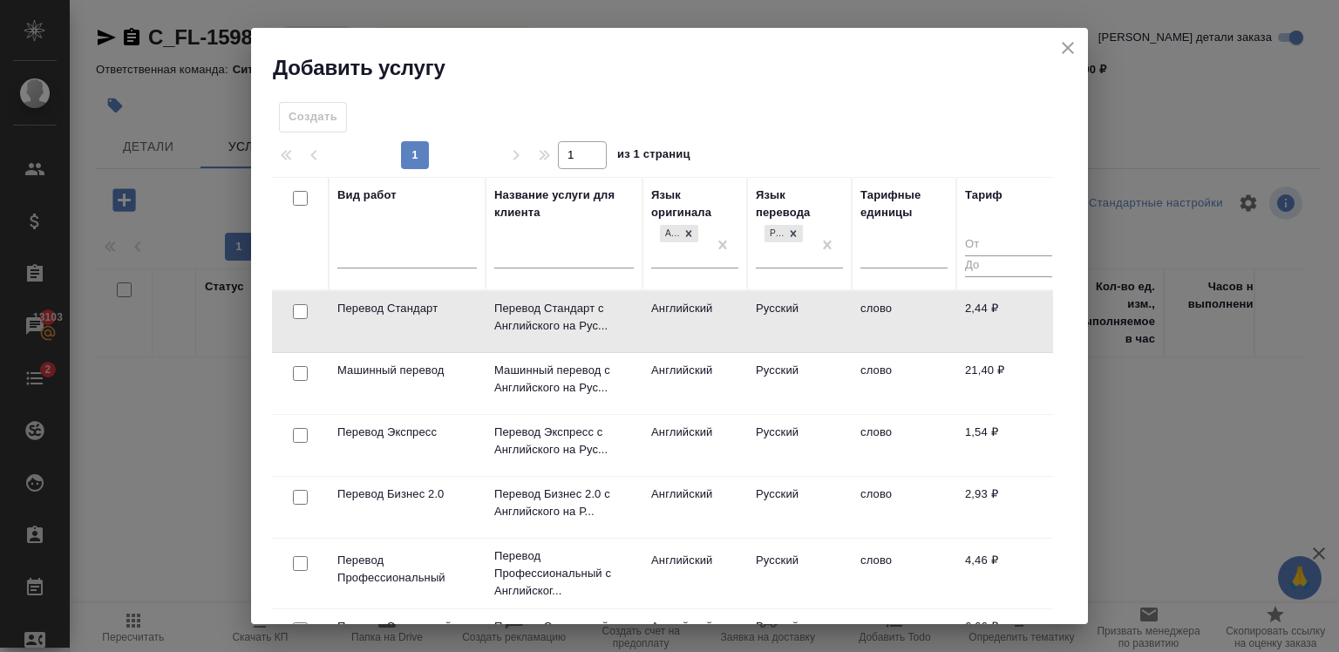
click at [296, 310] on input "checkbox" at bounding box center [300, 311] width 15 height 15
checkbox input "true"
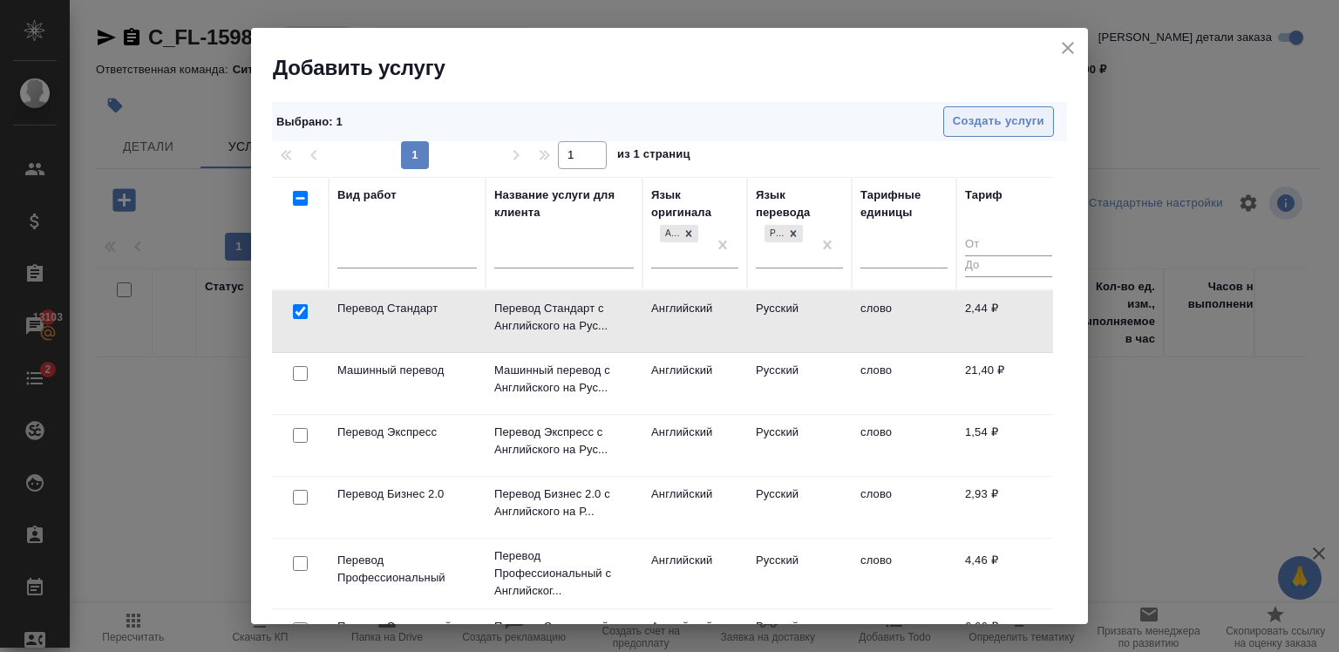
click at [994, 121] on span "Создать услуги" at bounding box center [999, 122] width 92 height 20
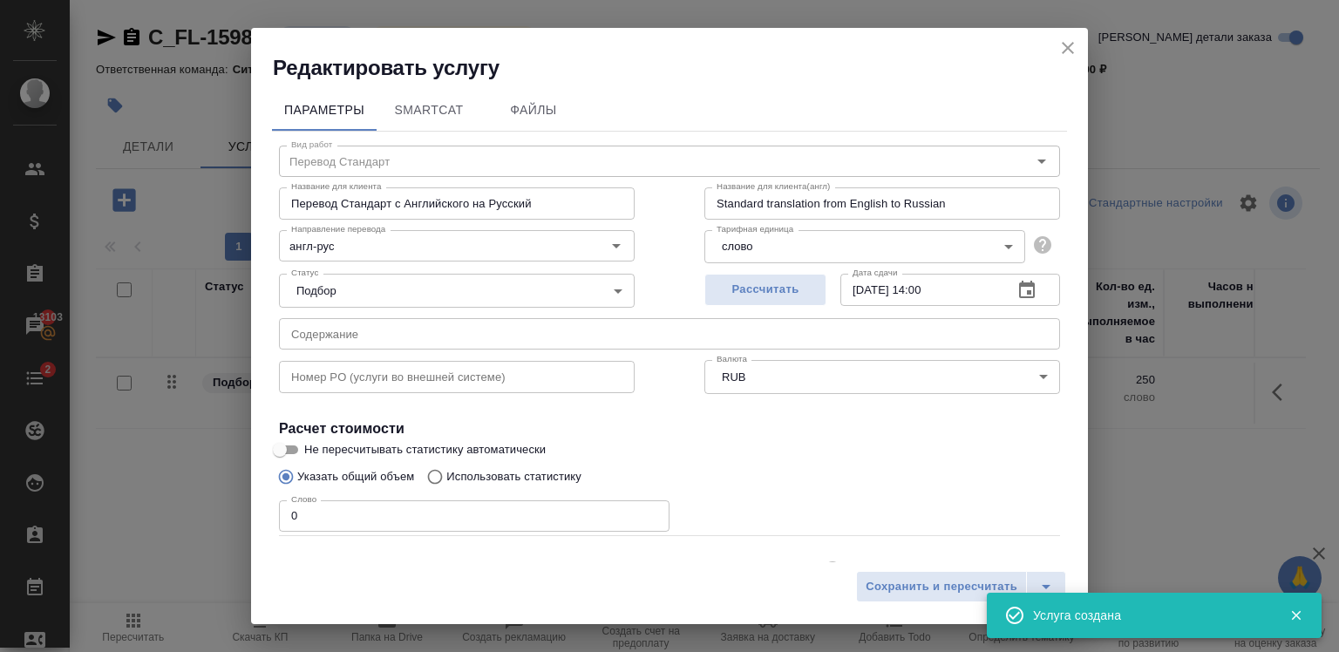
click at [445, 513] on input "0" at bounding box center [474, 515] width 390 height 31
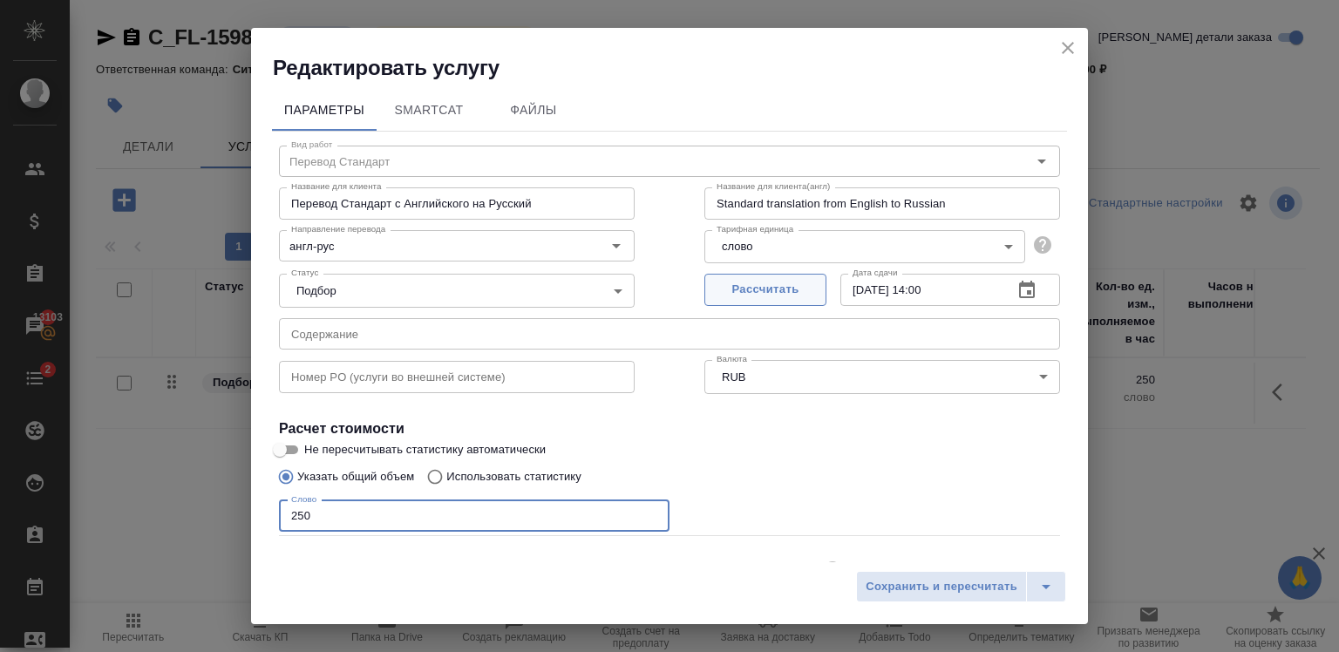
type input "250"
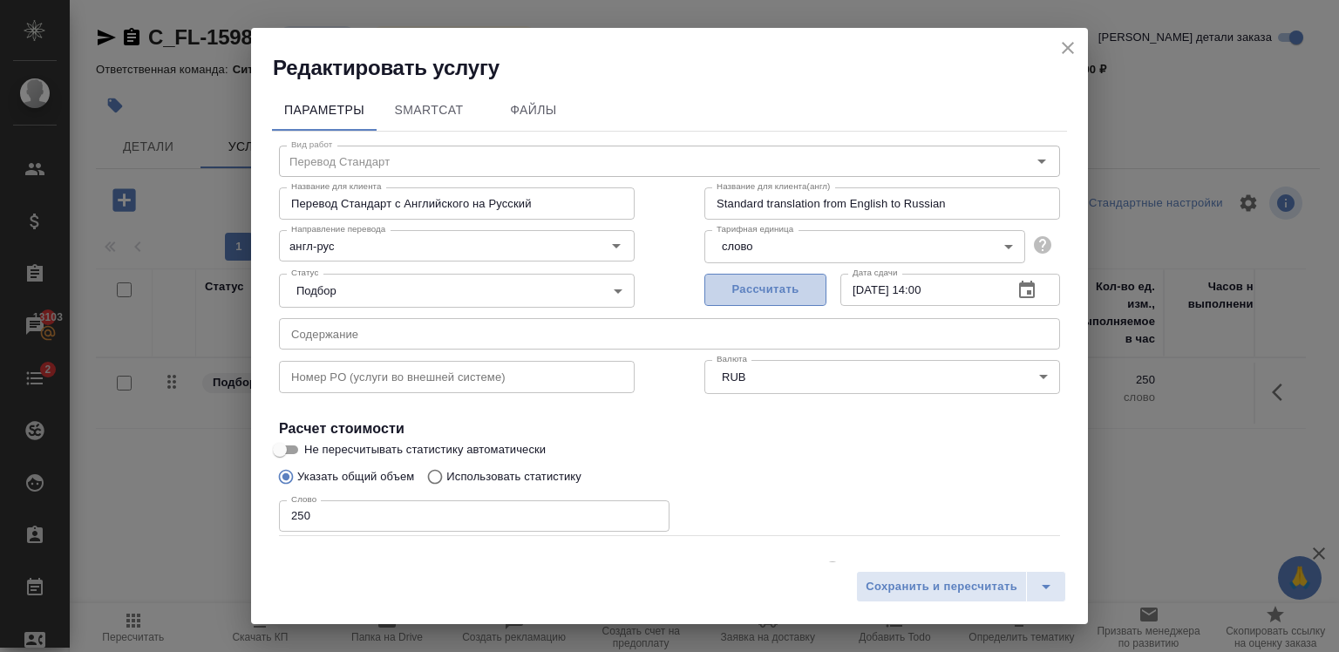
click at [753, 294] on span "Рассчитать" at bounding box center [765, 290] width 103 height 20
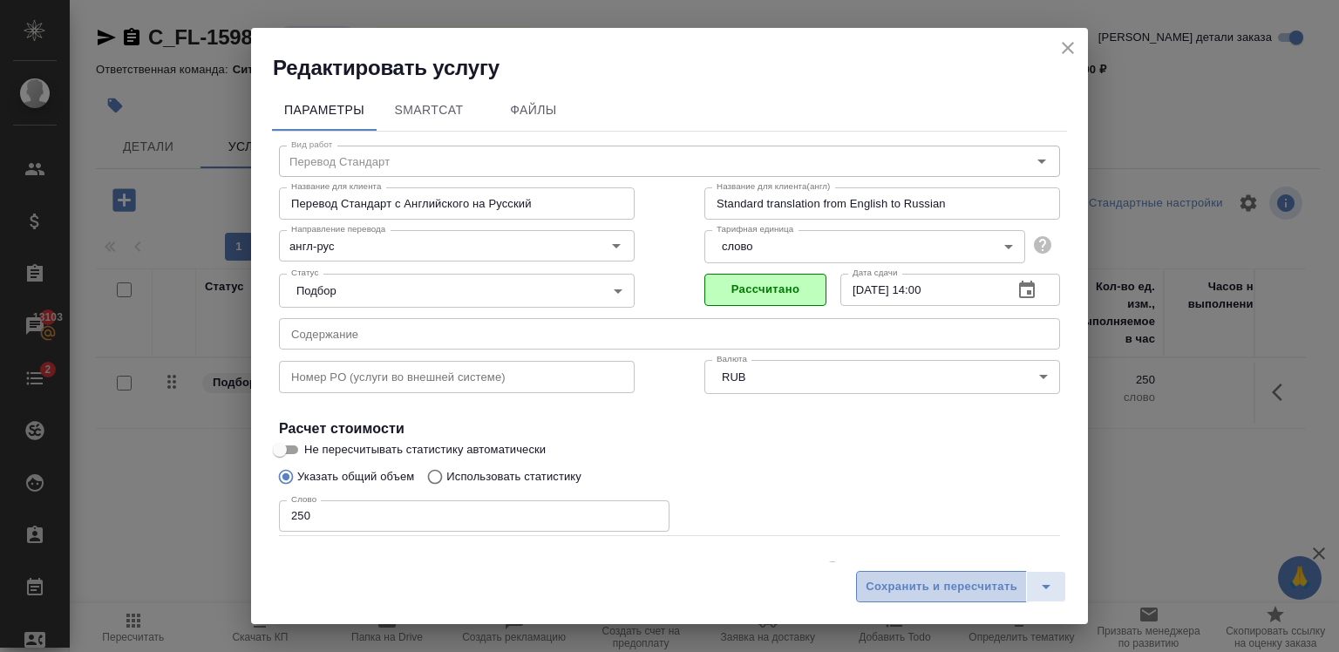
click at [959, 592] on span "Сохранить и пересчитать" at bounding box center [942, 587] width 152 height 20
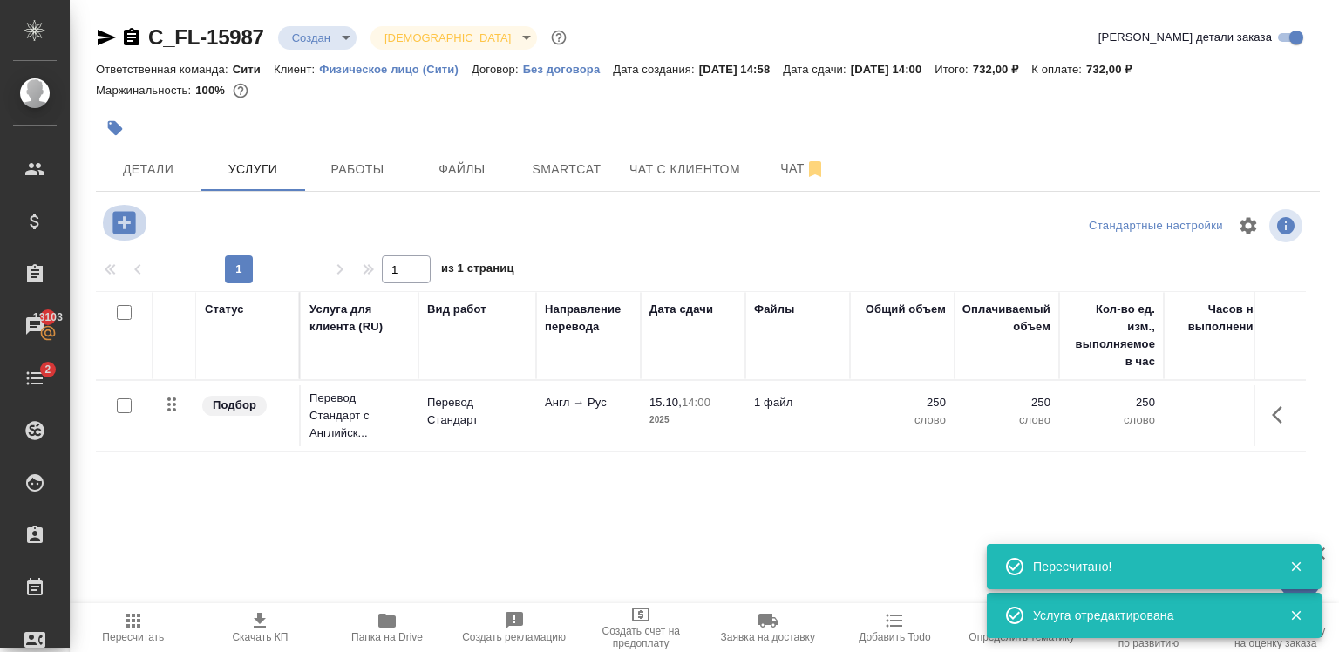
click at [126, 232] on icon "button" at bounding box center [123, 222] width 23 height 23
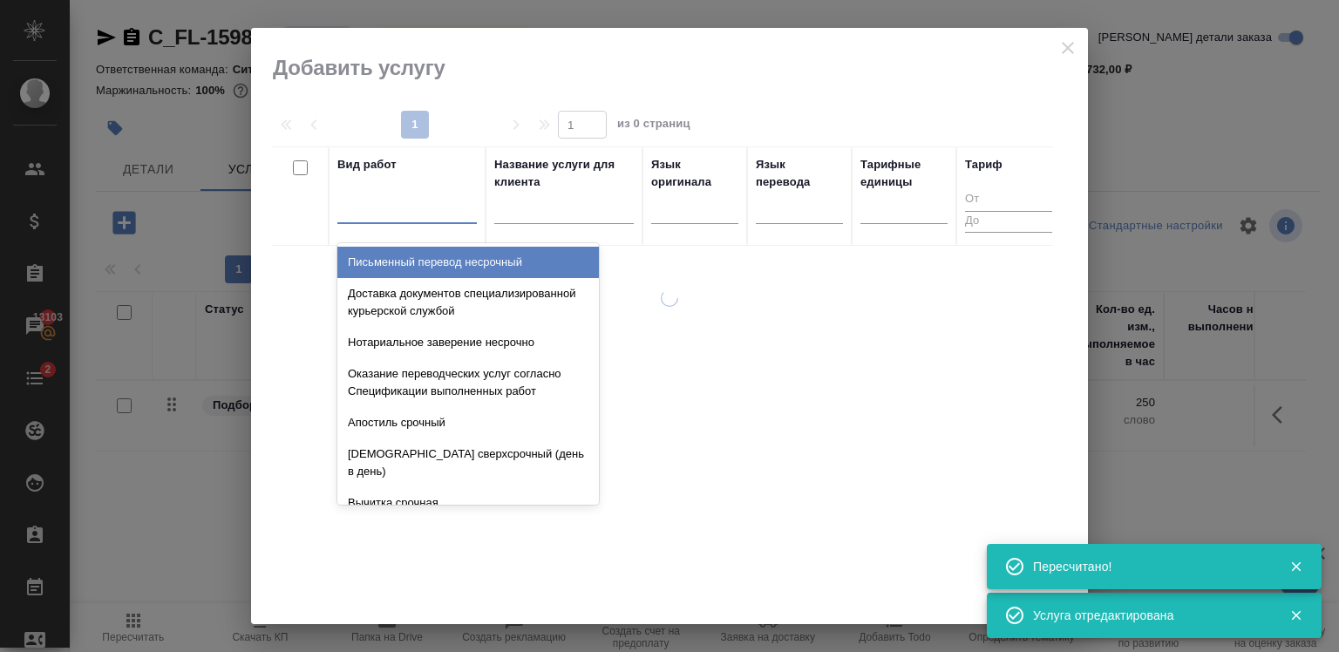
click at [421, 206] on div at bounding box center [406, 206] width 139 height 25
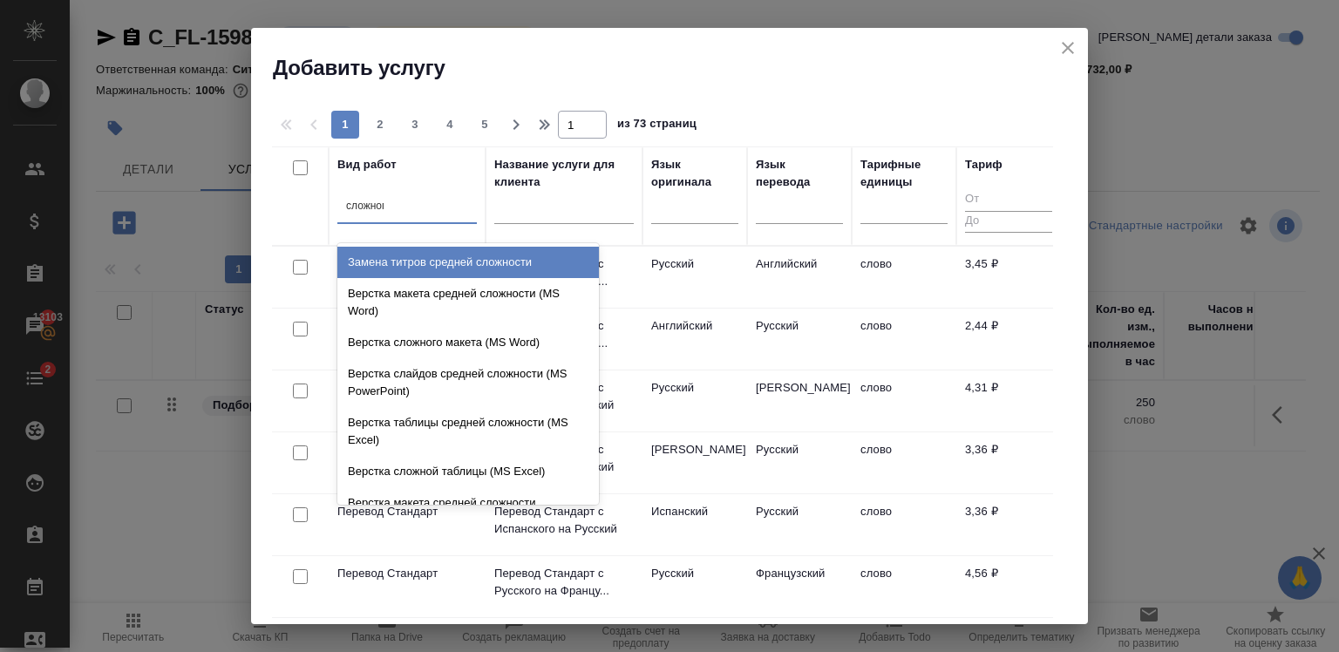
type input "сложного"
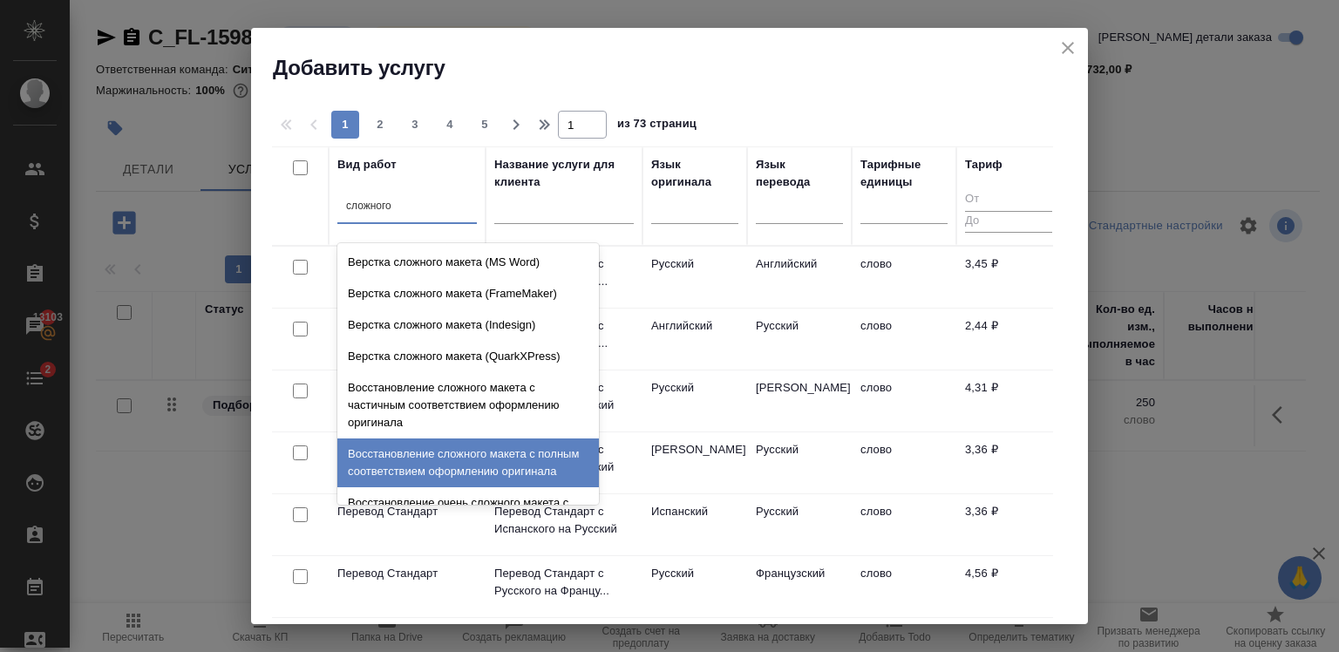
scroll to position [119, 0]
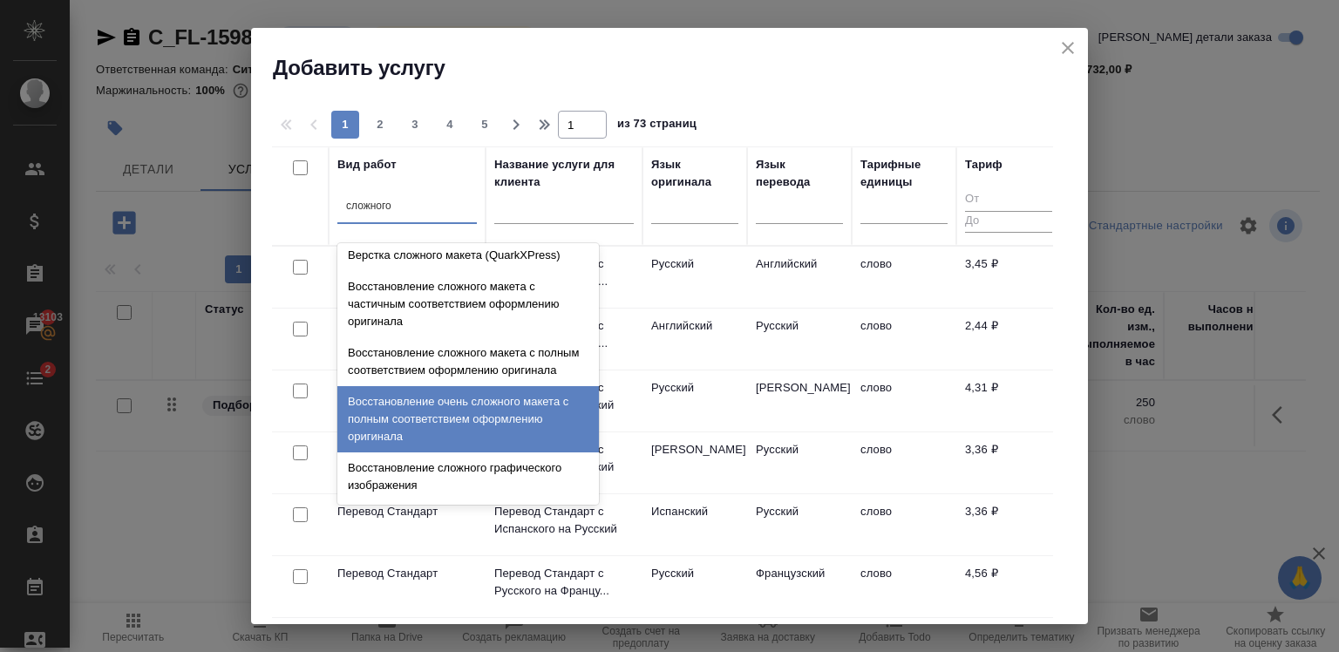
click at [451, 405] on div "Восстановление очень сложного макета с полным соответствием оформлению оригинала" at bounding box center [467, 419] width 261 height 66
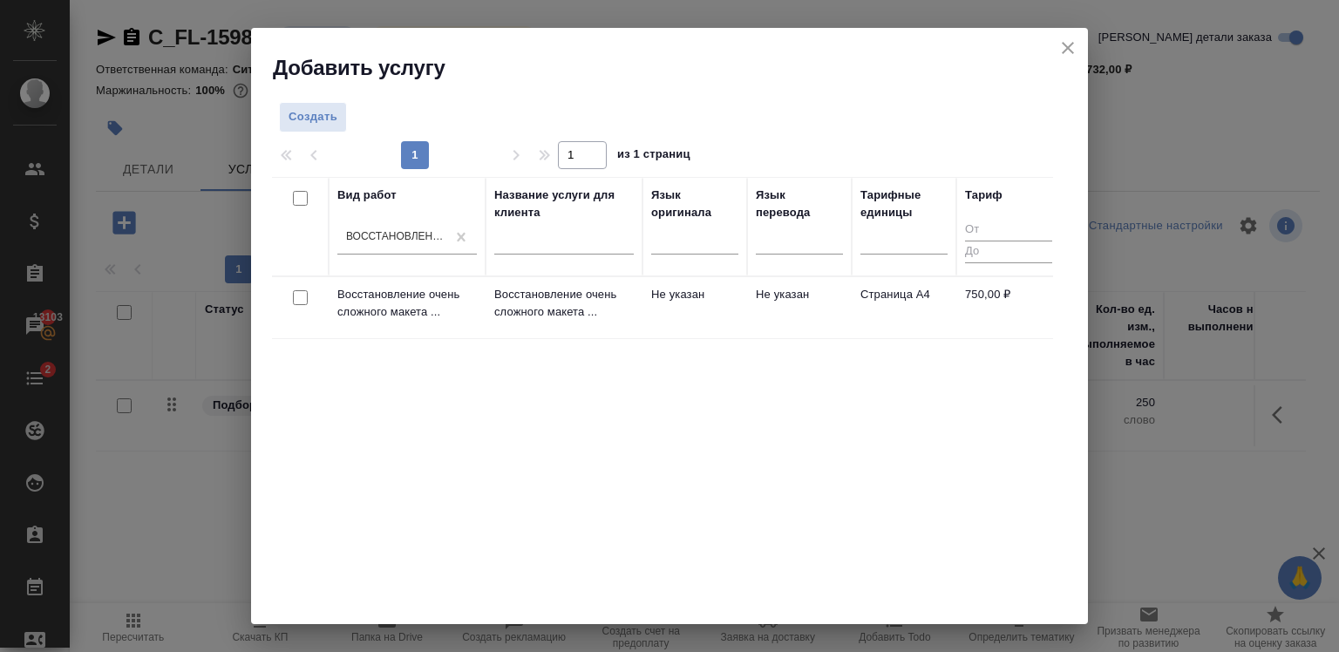
click at [440, 407] on div "Вид работ Восстановление очень сложного макета с полным соответствием оформлени…" at bounding box center [662, 438] width 781 height 523
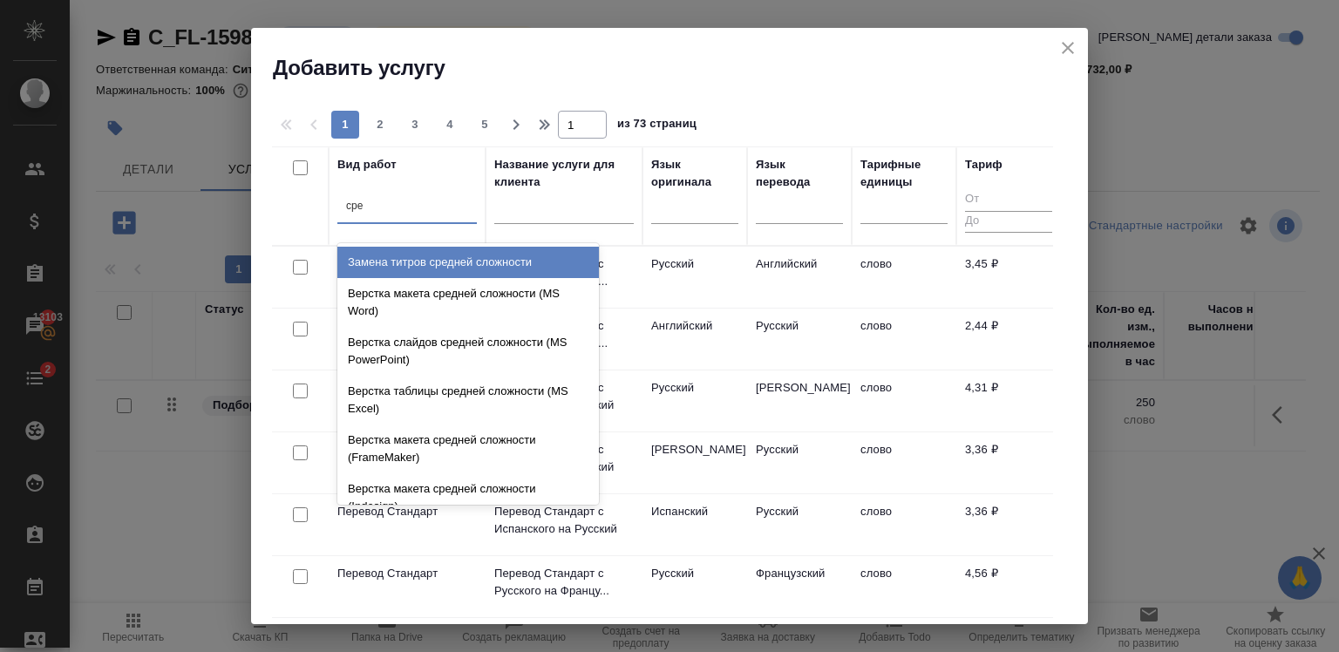
type input "сред"
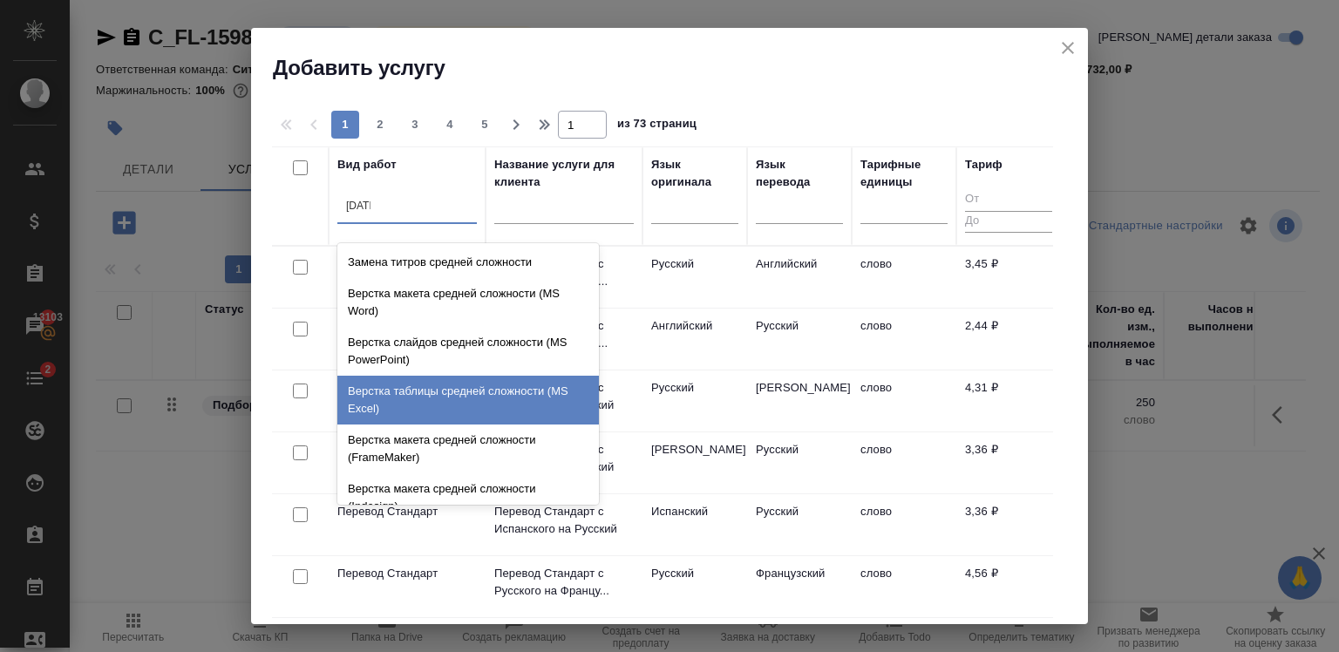
scroll to position [185, 0]
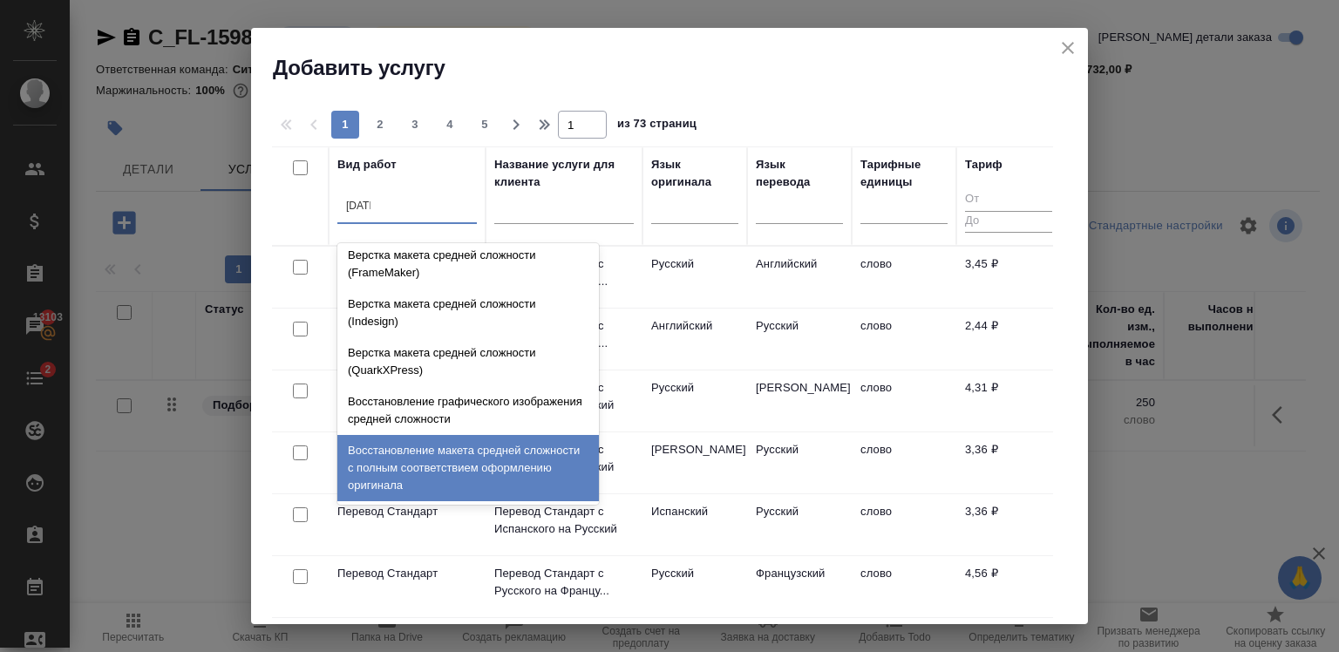
click at [468, 435] on div "Восстановление макета средней сложности с полным соответствием оформлению ориги…" at bounding box center [467, 468] width 261 height 66
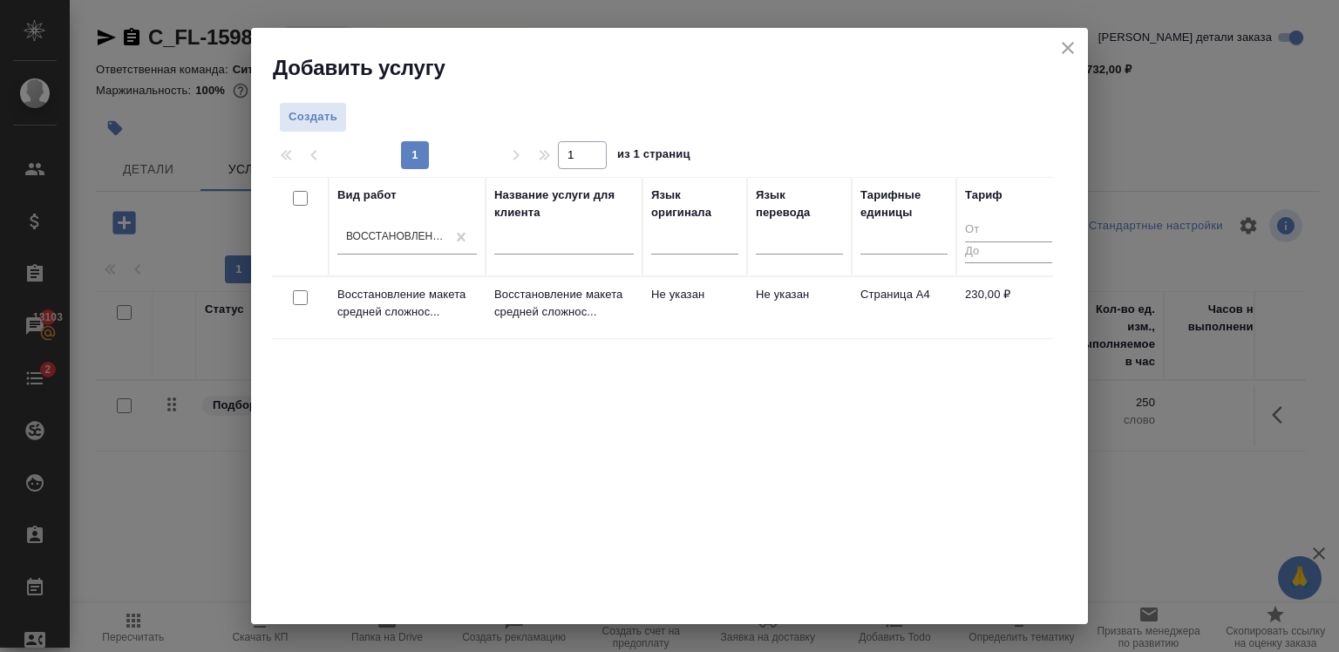
click at [303, 296] on input "checkbox" at bounding box center [300, 297] width 15 height 15
checkbox input "true"
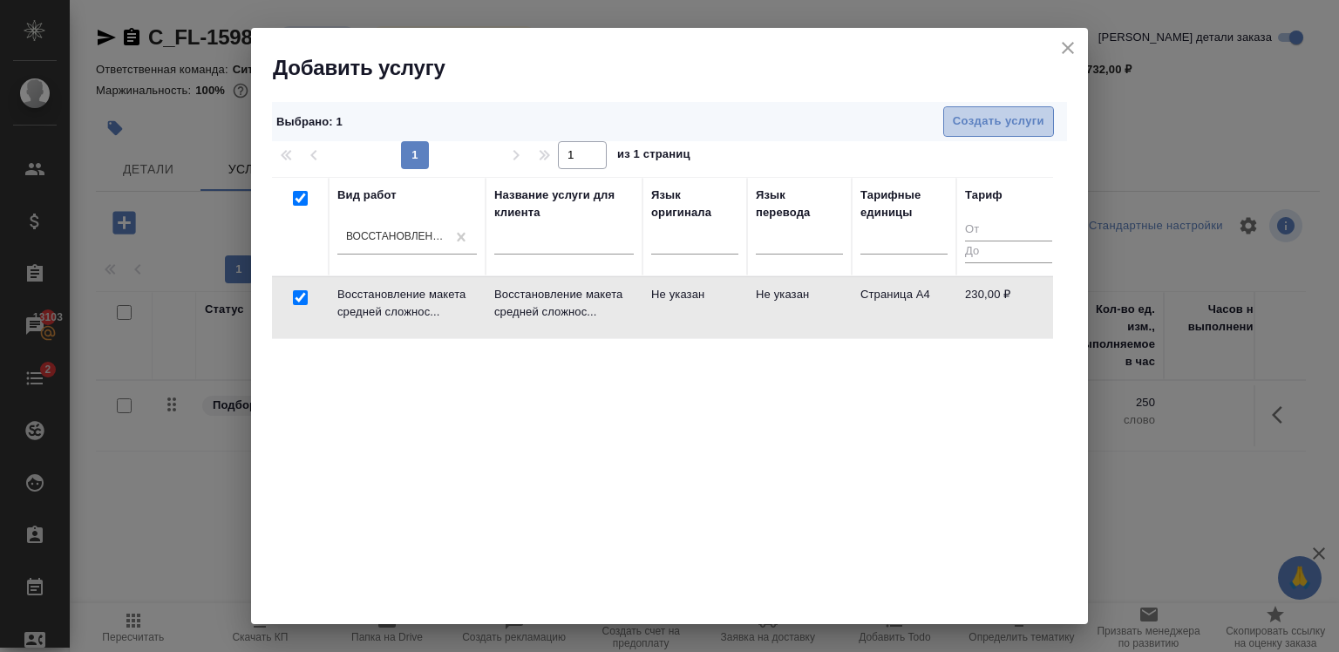
click at [959, 108] on button "Создать услуги" at bounding box center [998, 121] width 111 height 31
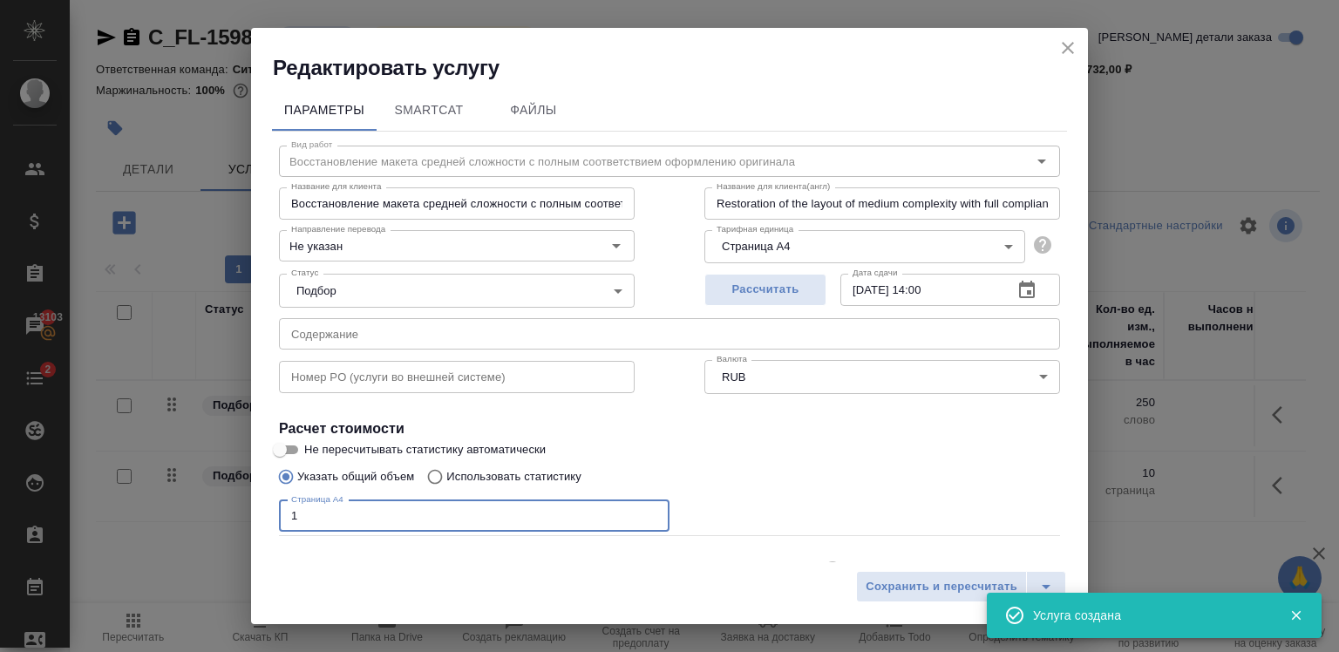
type input "1"
click at [642, 513] on input "1" at bounding box center [474, 515] width 390 height 31
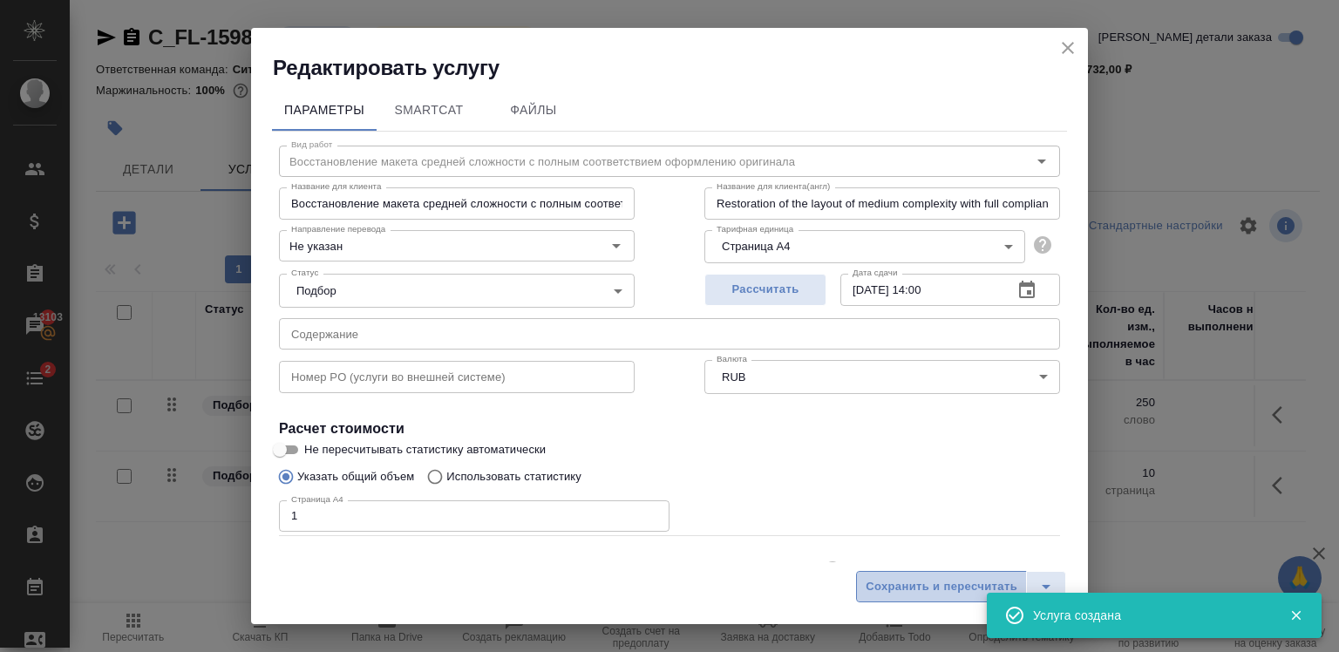
click at [910, 597] on button "Сохранить и пересчитать" at bounding box center [941, 586] width 171 height 31
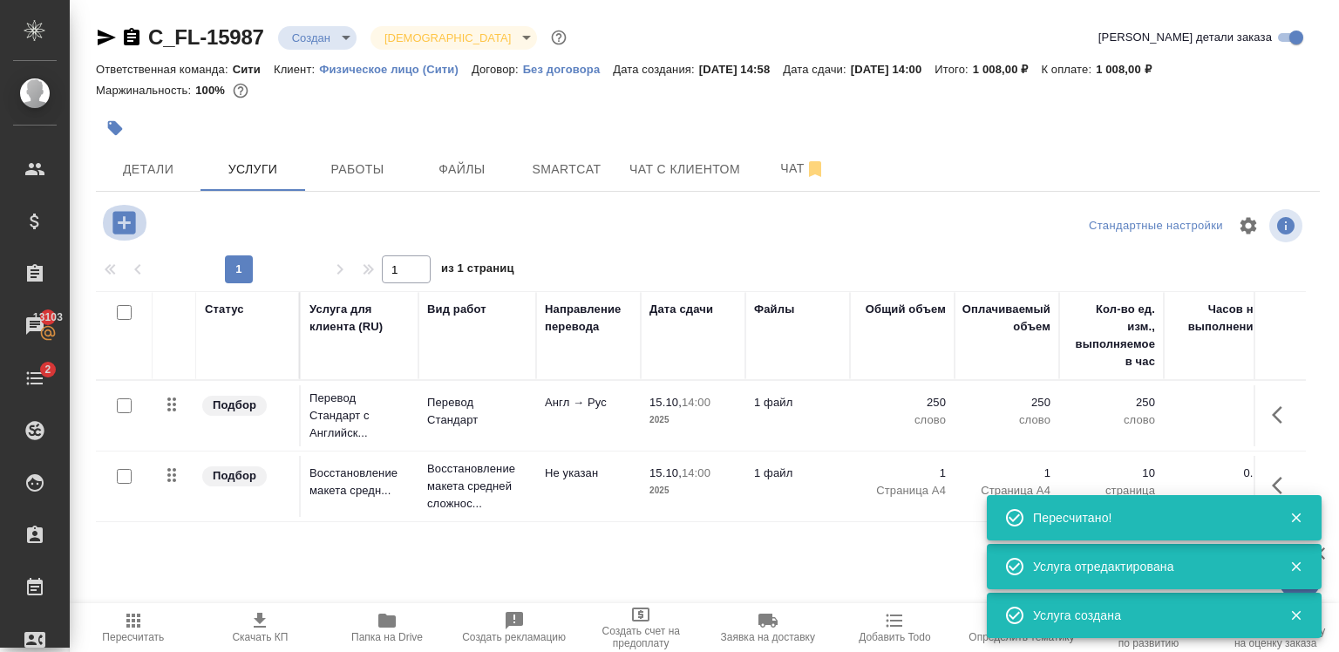
click at [122, 224] on icon "button" at bounding box center [123, 222] width 23 height 23
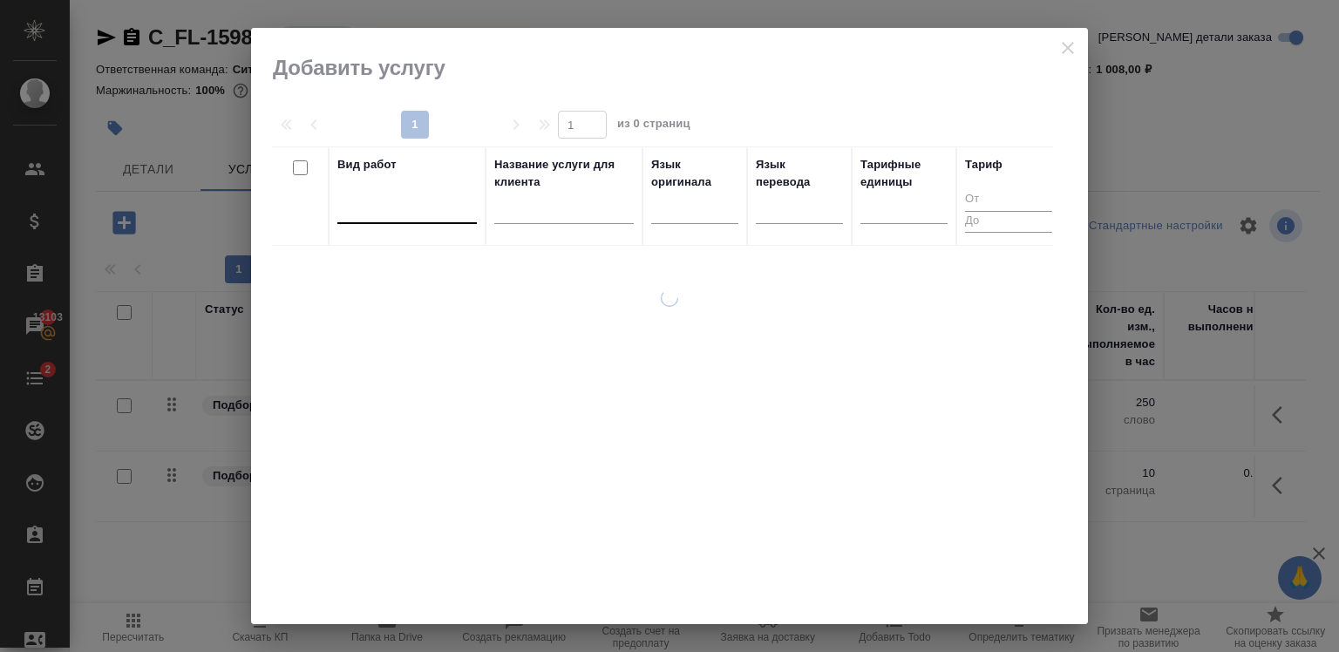
click at [405, 209] on div at bounding box center [406, 206] width 139 height 25
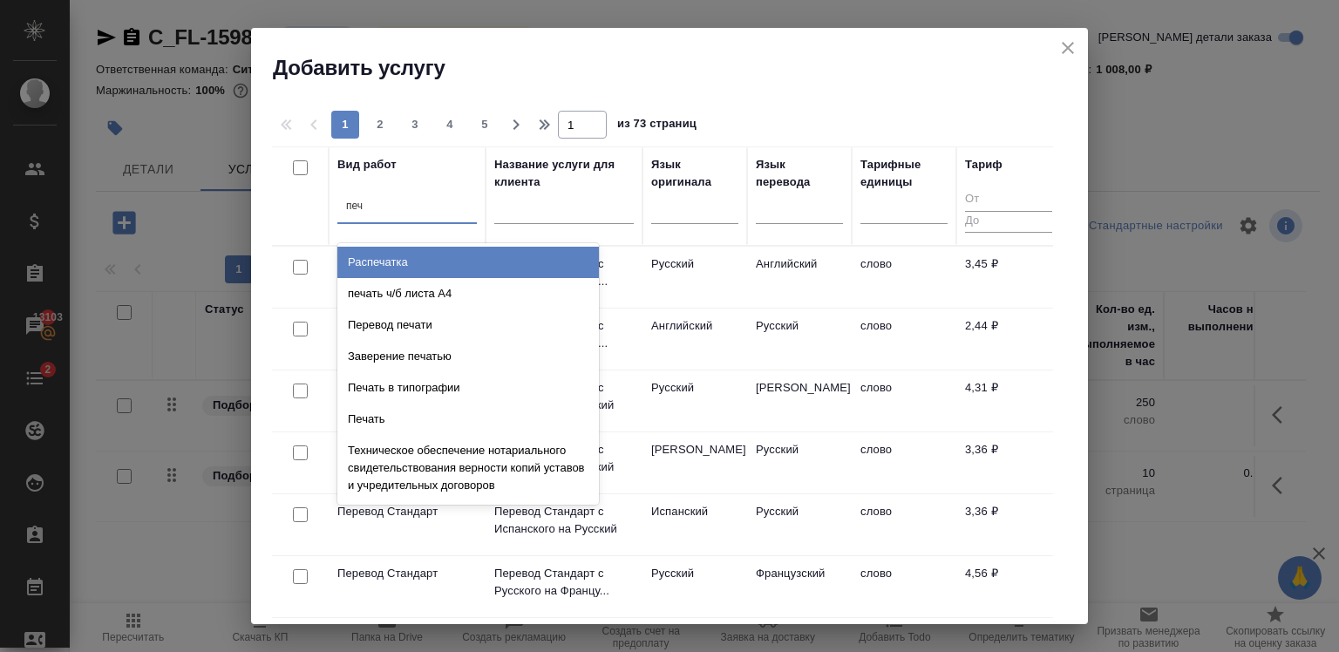
type input "печа"
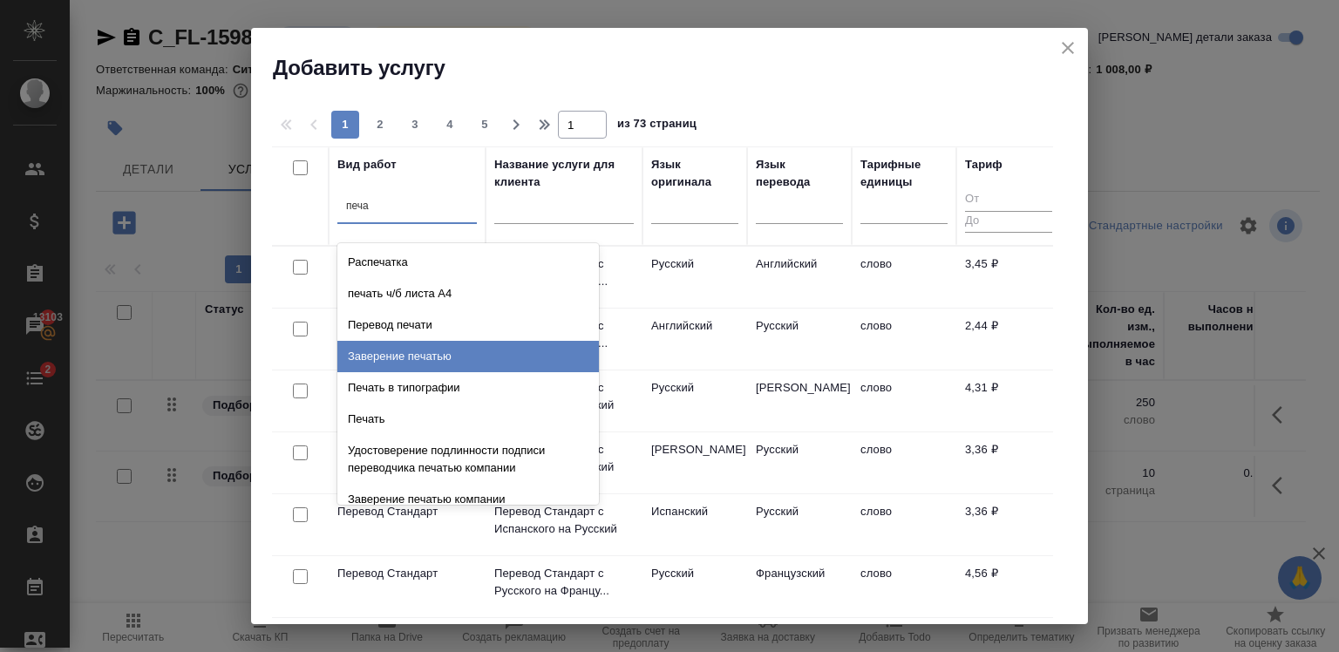
click at [445, 366] on div "Заверение печатью" at bounding box center [467, 356] width 261 height 31
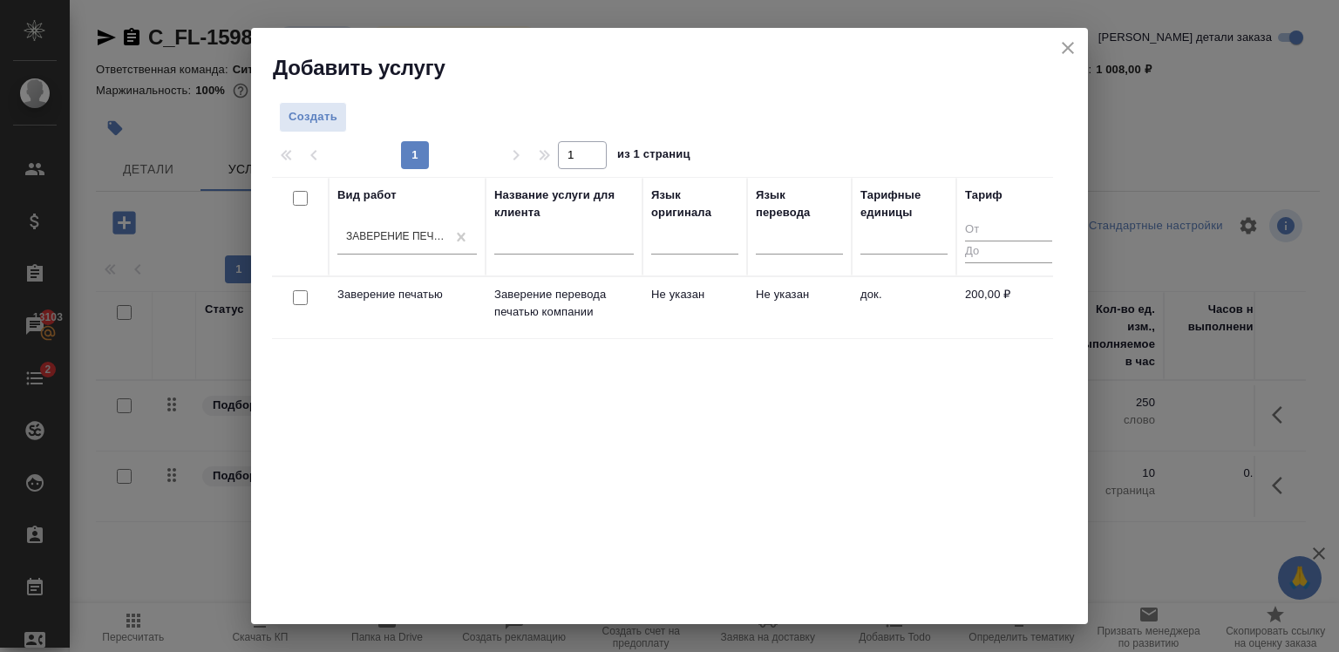
click at [296, 297] on input "checkbox" at bounding box center [300, 297] width 15 height 15
checkbox input "true"
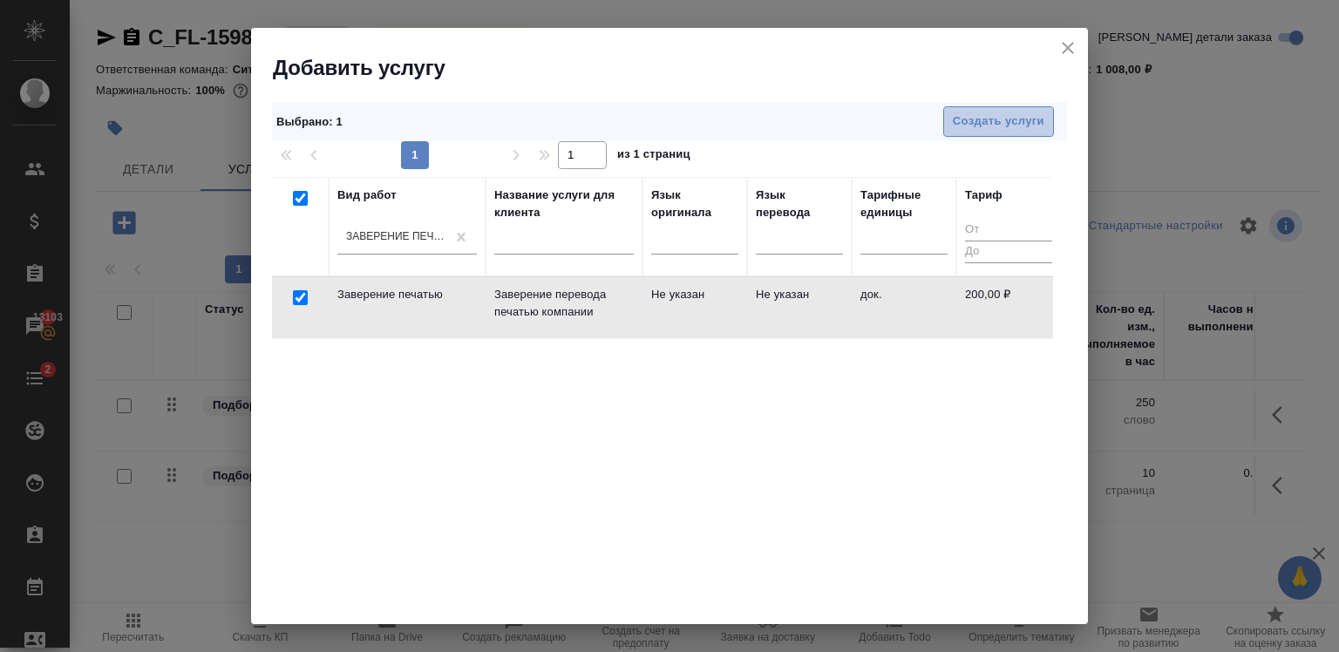
click at [988, 115] on span "Создать услуги" at bounding box center [999, 122] width 92 height 20
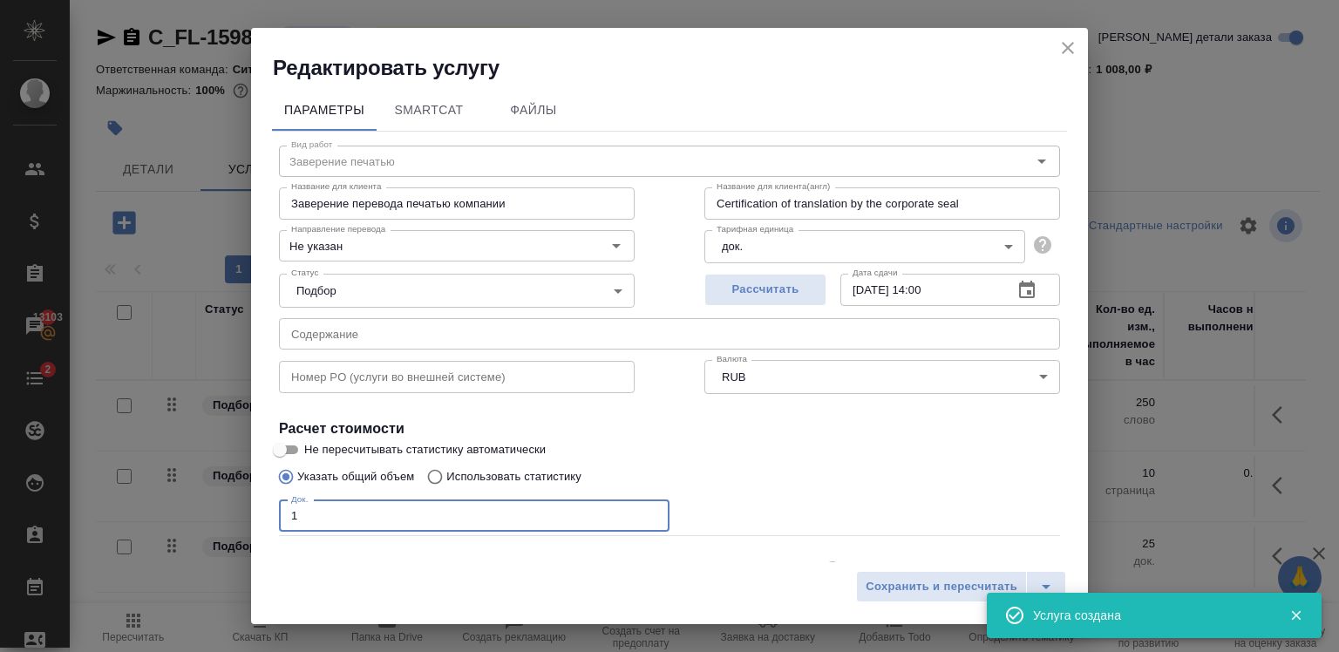
type input "1"
click at [643, 511] on input "1" at bounding box center [474, 515] width 390 height 31
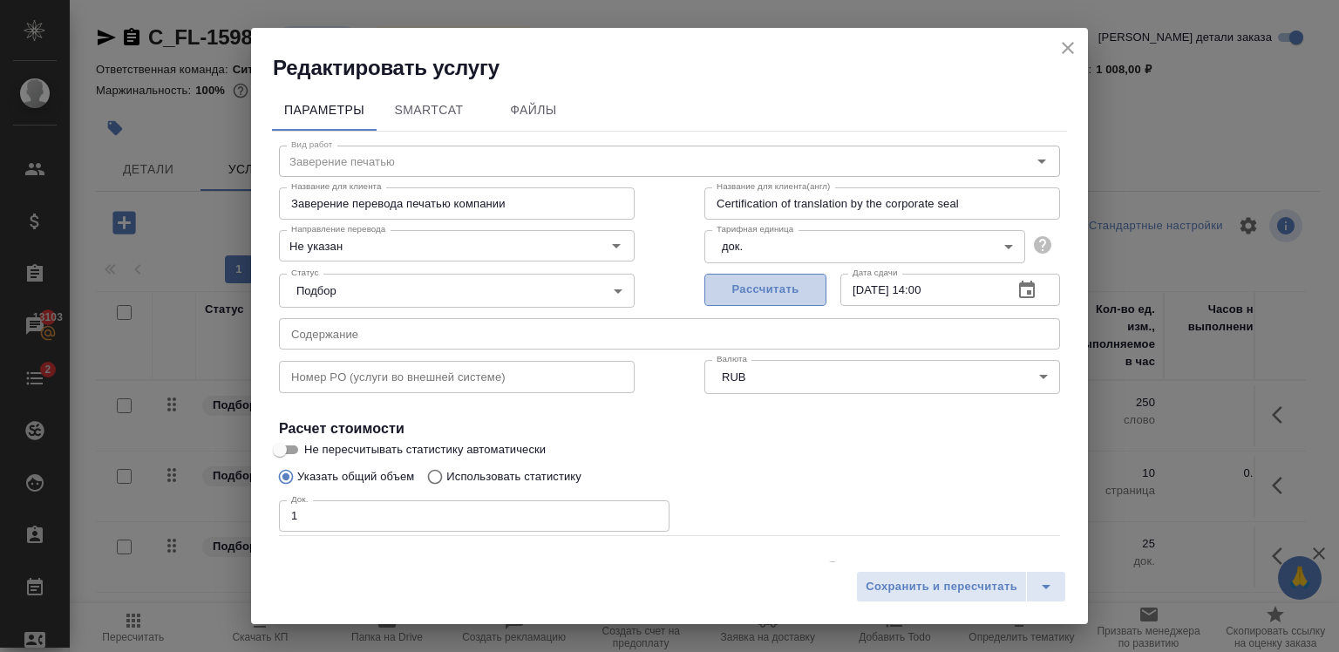
click at [757, 288] on span "Рассчитать" at bounding box center [765, 290] width 103 height 20
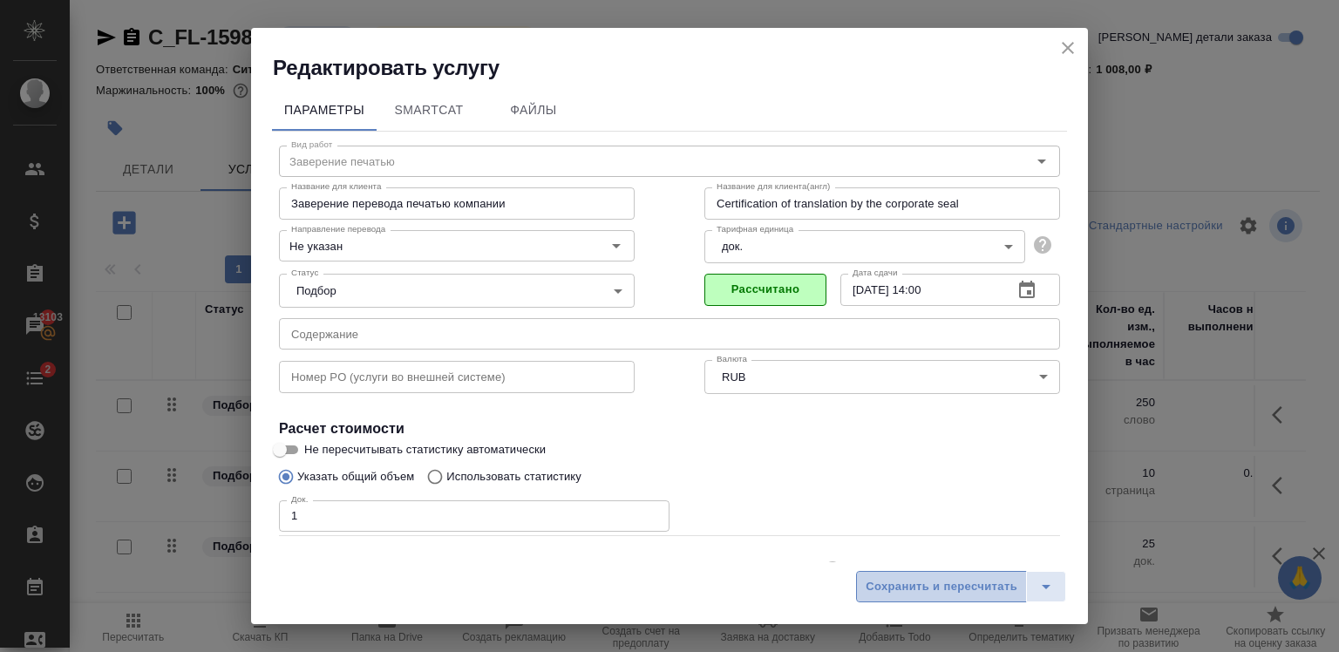
click at [924, 595] on span "Сохранить и пересчитать" at bounding box center [942, 587] width 152 height 20
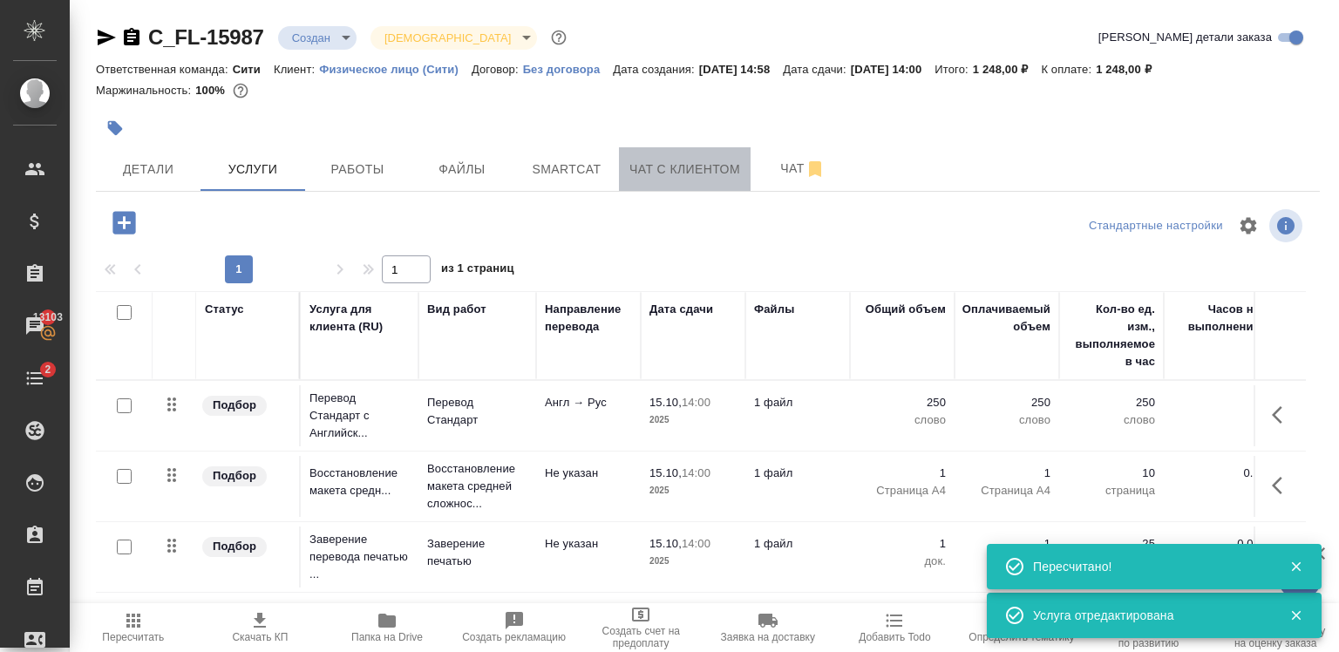
click at [664, 176] on span "Чат с клиентом" at bounding box center [684, 170] width 111 height 22
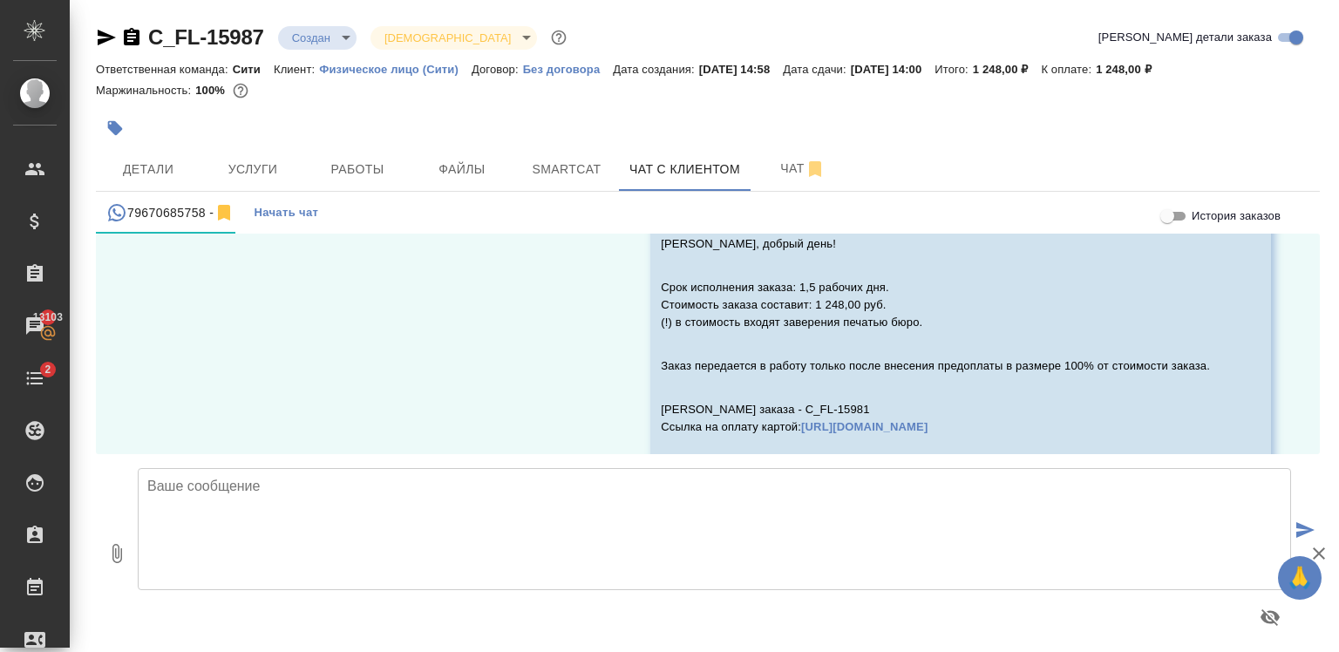
scroll to position [5836, 0]
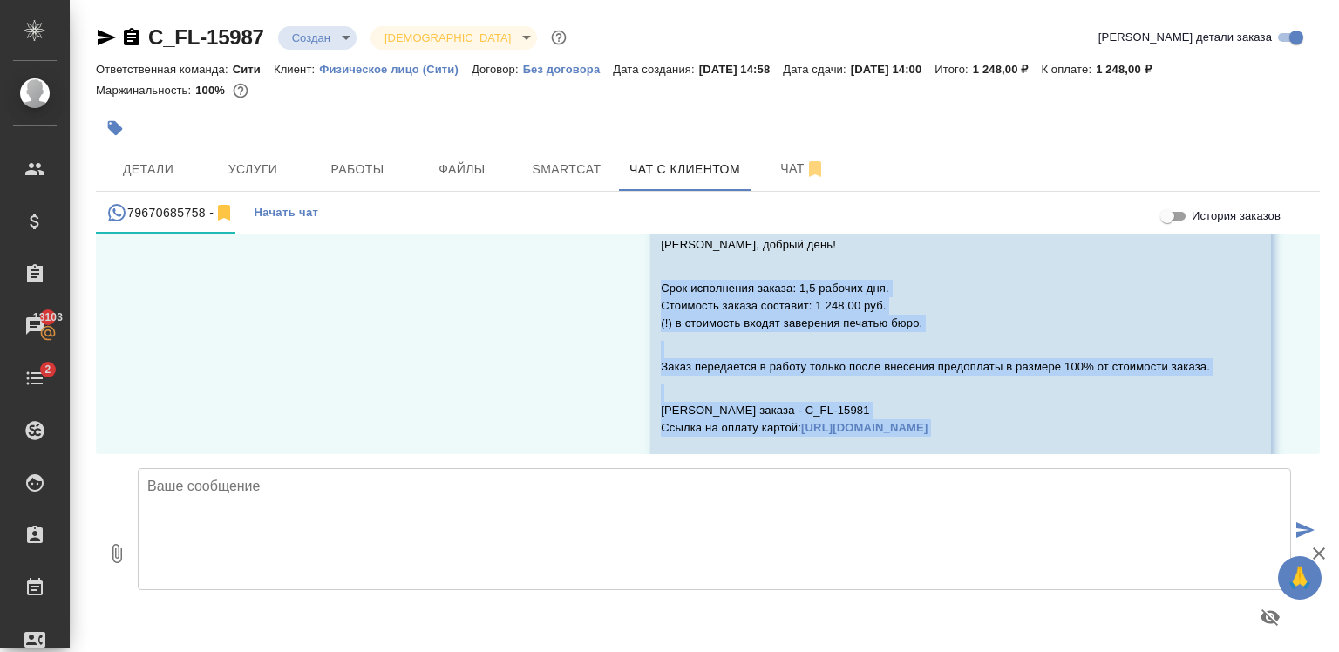
drag, startPoint x: 635, startPoint y: 271, endPoint x: 1243, endPoint y: 418, distance: 626.0
click at [1243, 418] on div "Зайцева Светлана (менеджер) Елизавета, добрый день! Срок исполнения заказа: 1,5…" at bounding box center [960, 368] width 621 height 337
copy div "Срок исполнения заказа: 1,5 рабочих дня. Стоимость заказа составит: 1 248,00 ру…"
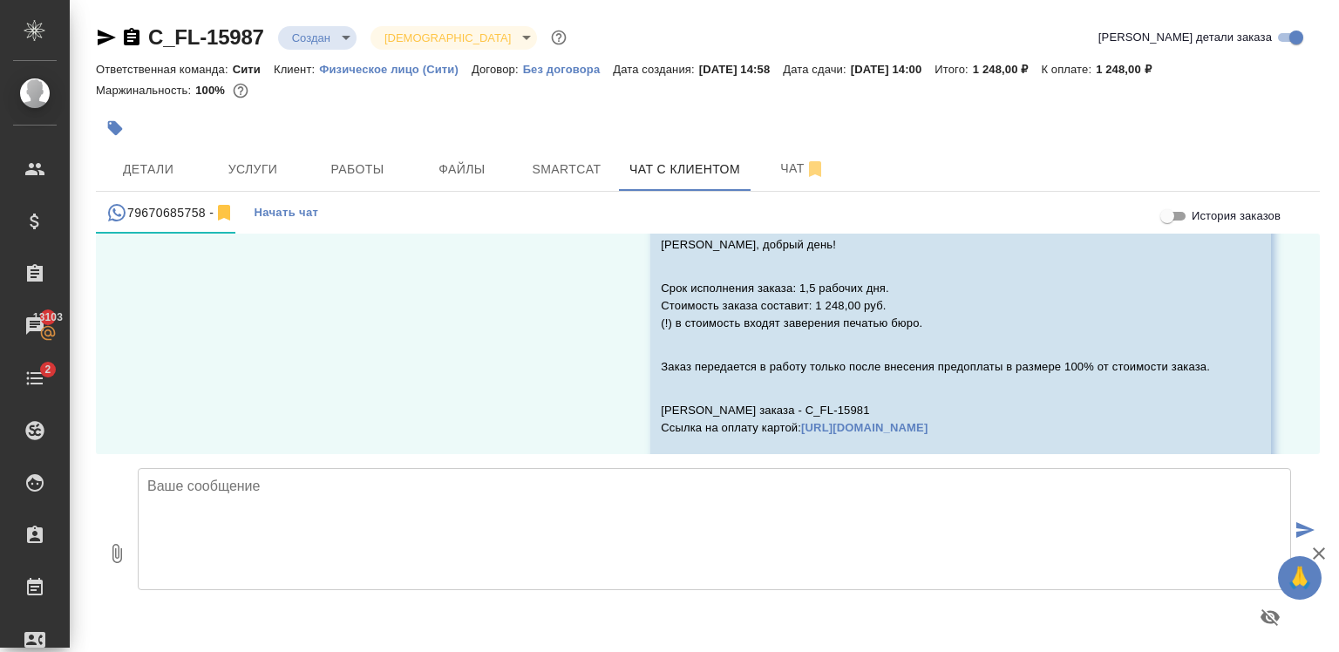
click at [351, 533] on textarea at bounding box center [714, 529] width 1153 height 122
paste textarea "Срок исполнения заказа: 1,5 рабочих дня. Стоимость заказа составит: 1 248,00 ру…"
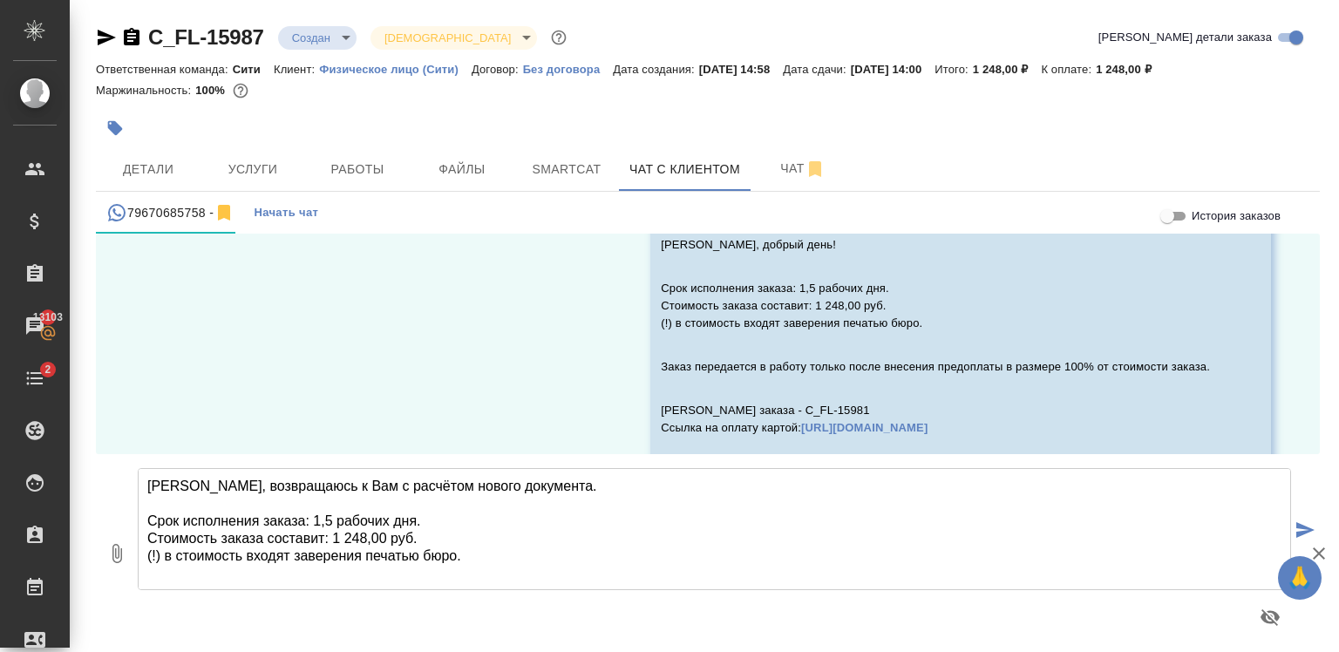
scroll to position [96, 0]
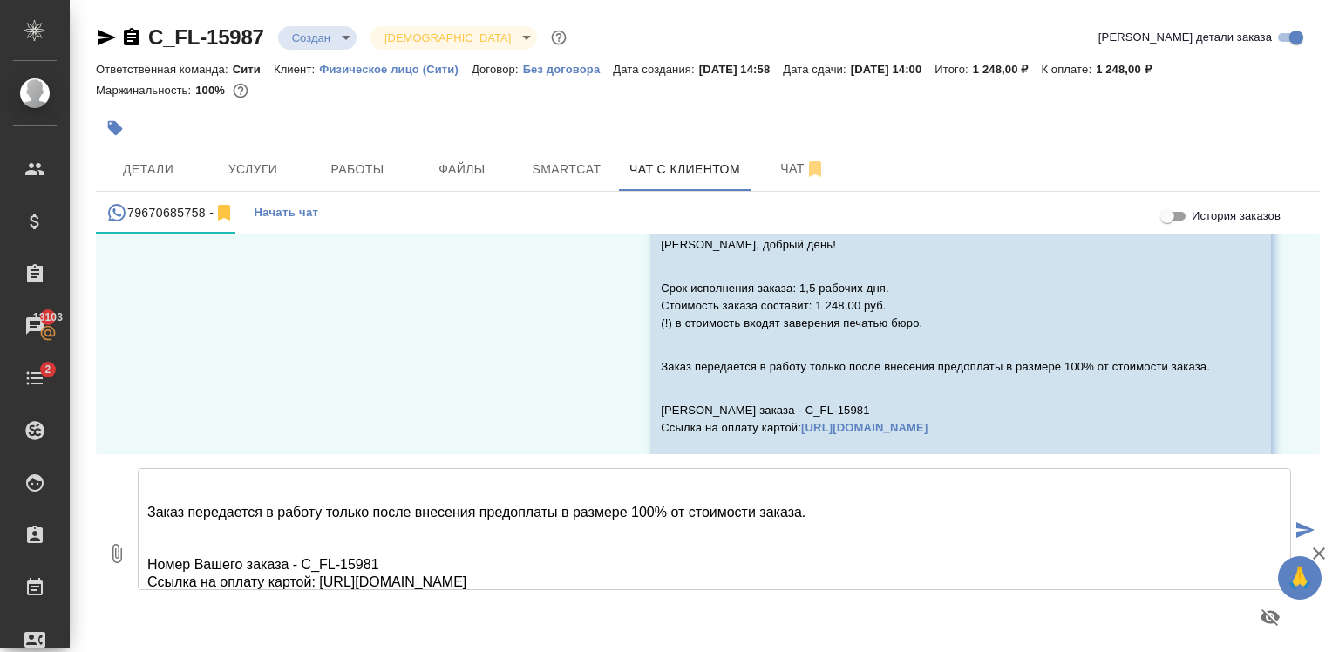
click at [385, 566] on textarea "Елизавета, возвращаюсь к Вам с расчётом нового документа. Срок исполнения заказ…" at bounding box center [714, 529] width 1153 height 122
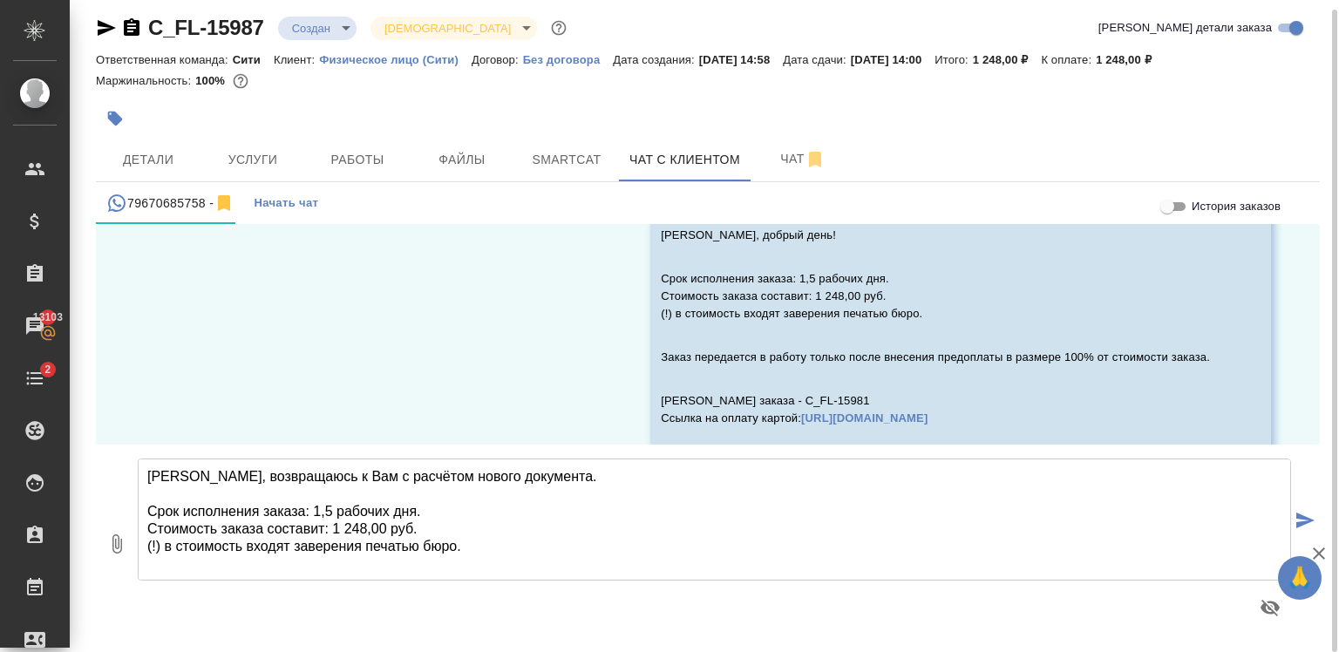
scroll to position [105, 0]
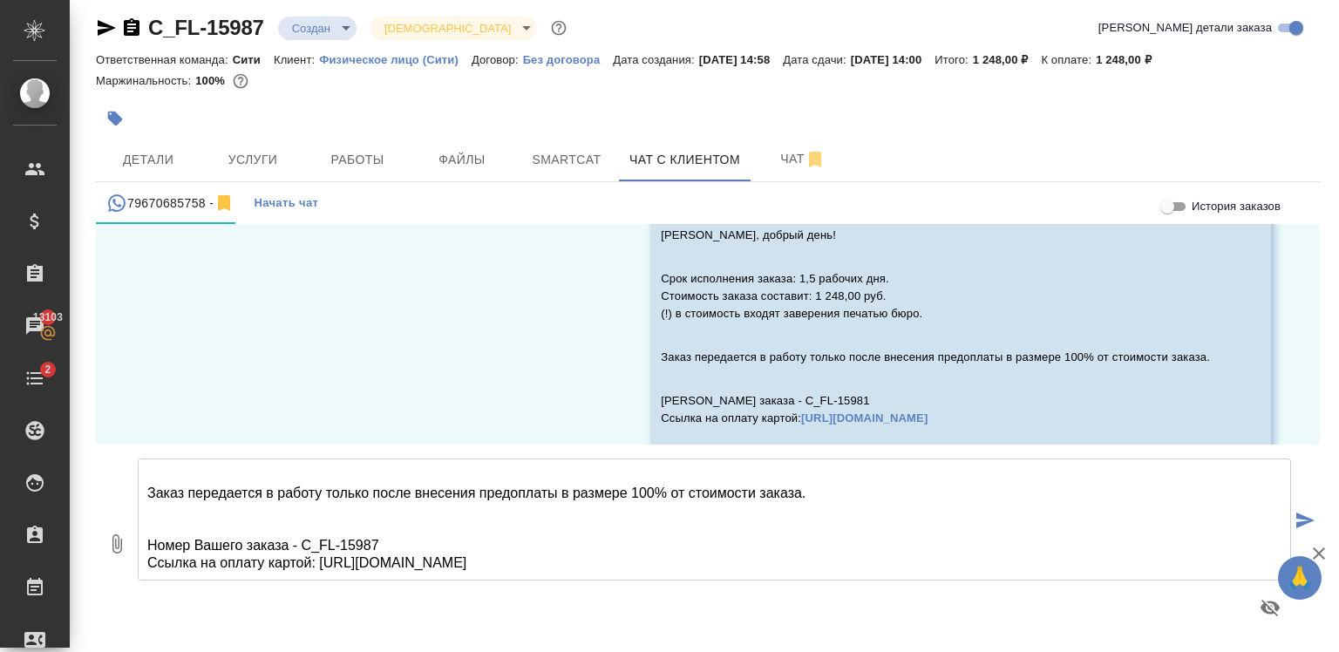
click at [638, 561] on textarea "Елизавета, возвращаюсь к Вам с расчётом нового документа. Срок исполнения заказ…" at bounding box center [714, 519] width 1153 height 122
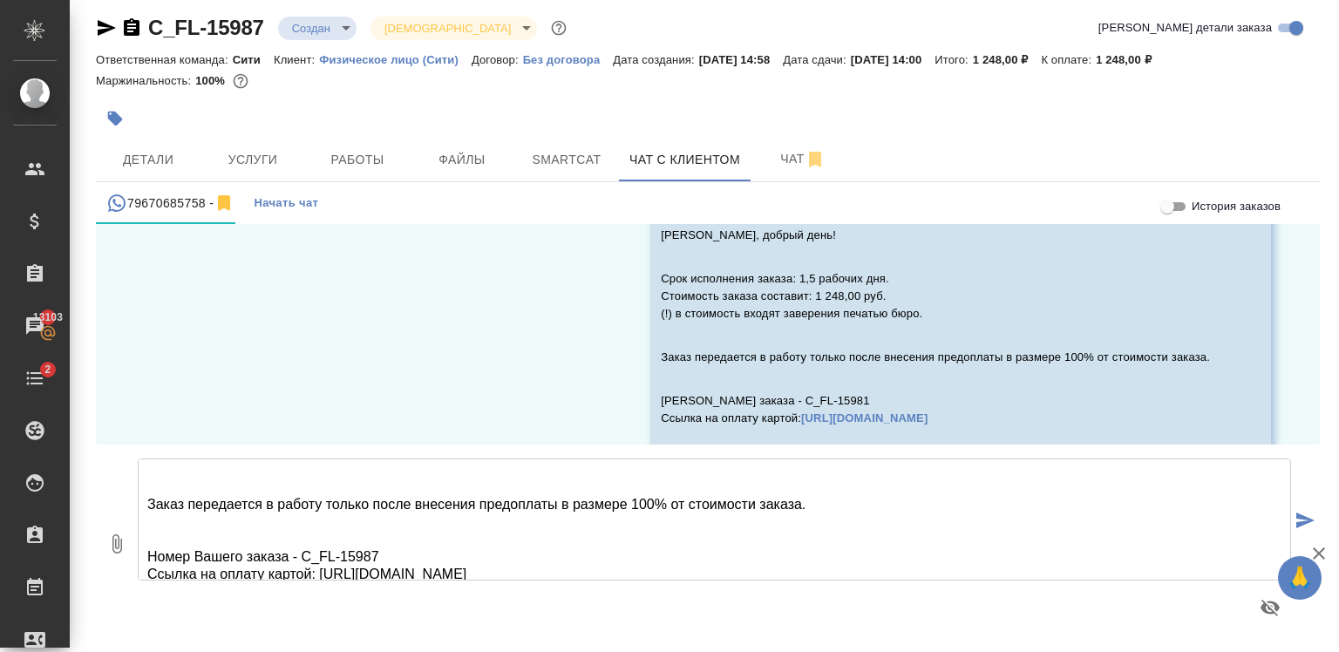
scroll to position [140, 0]
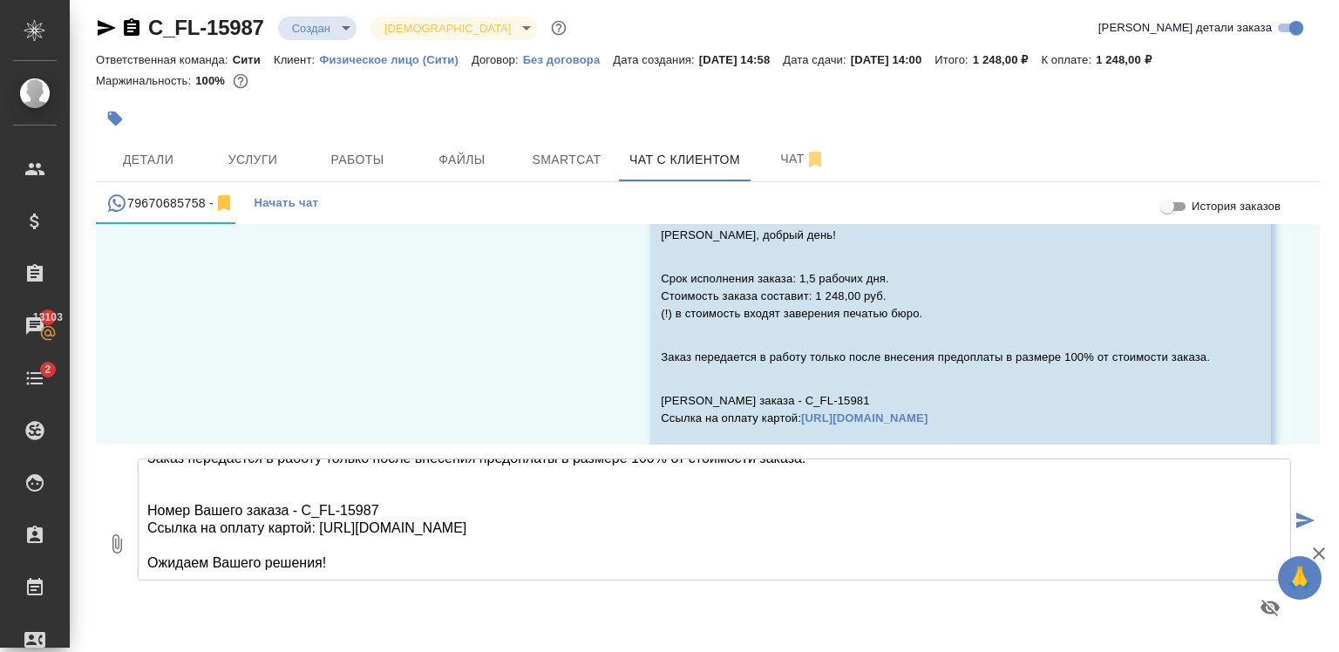
type textarea "Елизавета, возвращаюсь к Вам с расчётом нового документа. Срок исполнения заказ…"
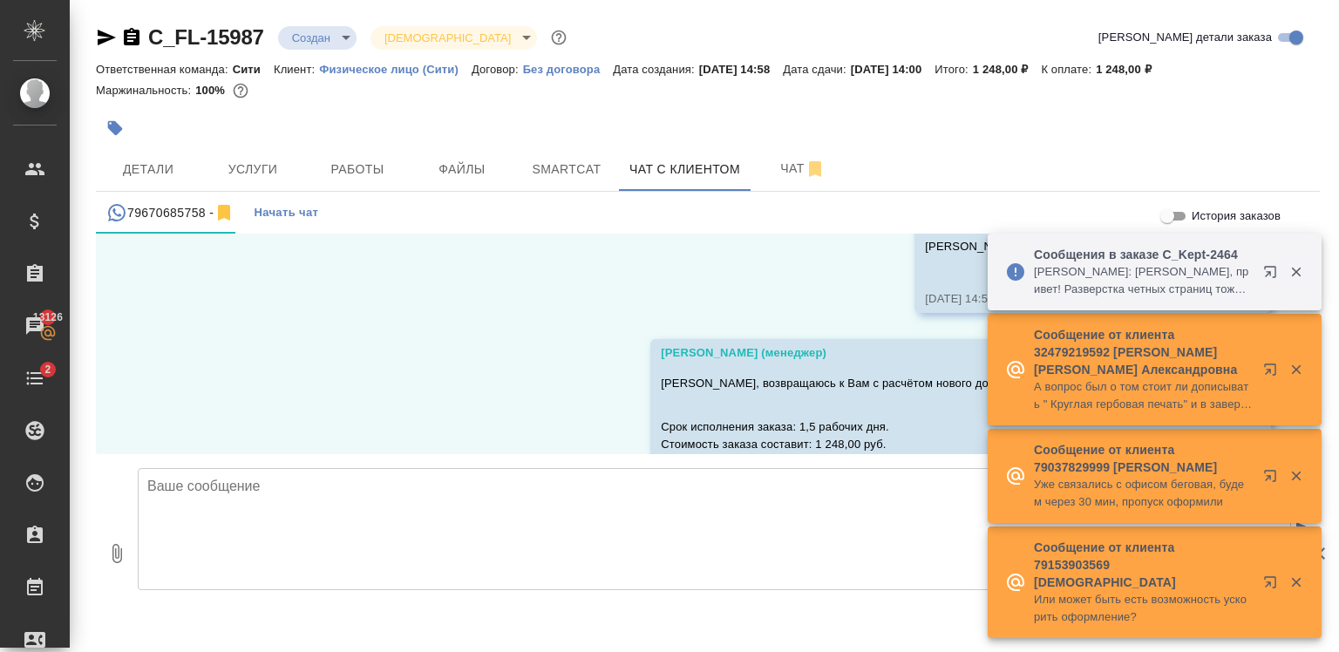
scroll to position [8113, 0]
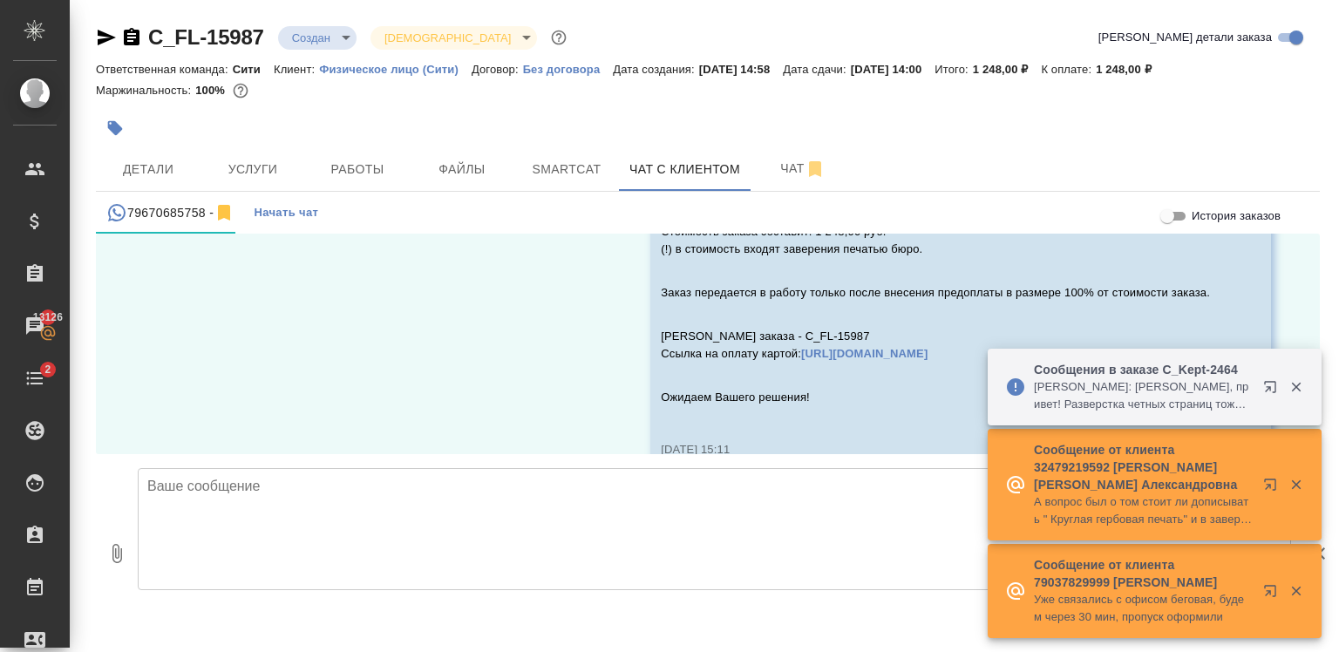
click at [1203, 395] on p "Валеев Динар: Арсеньева Вера Вера, привет! Разверстка четных страниц тоже нужна…" at bounding box center [1143, 395] width 218 height 35
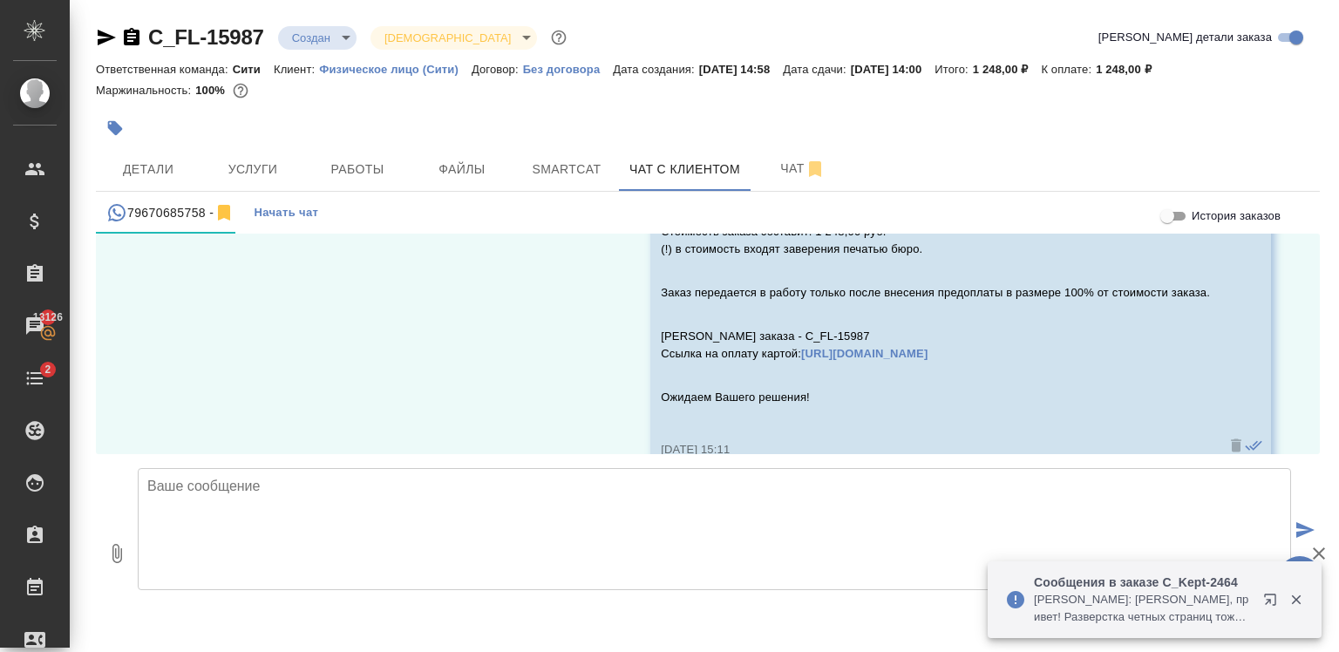
click at [1268, 603] on icon "button" at bounding box center [1273, 603] width 21 height 21
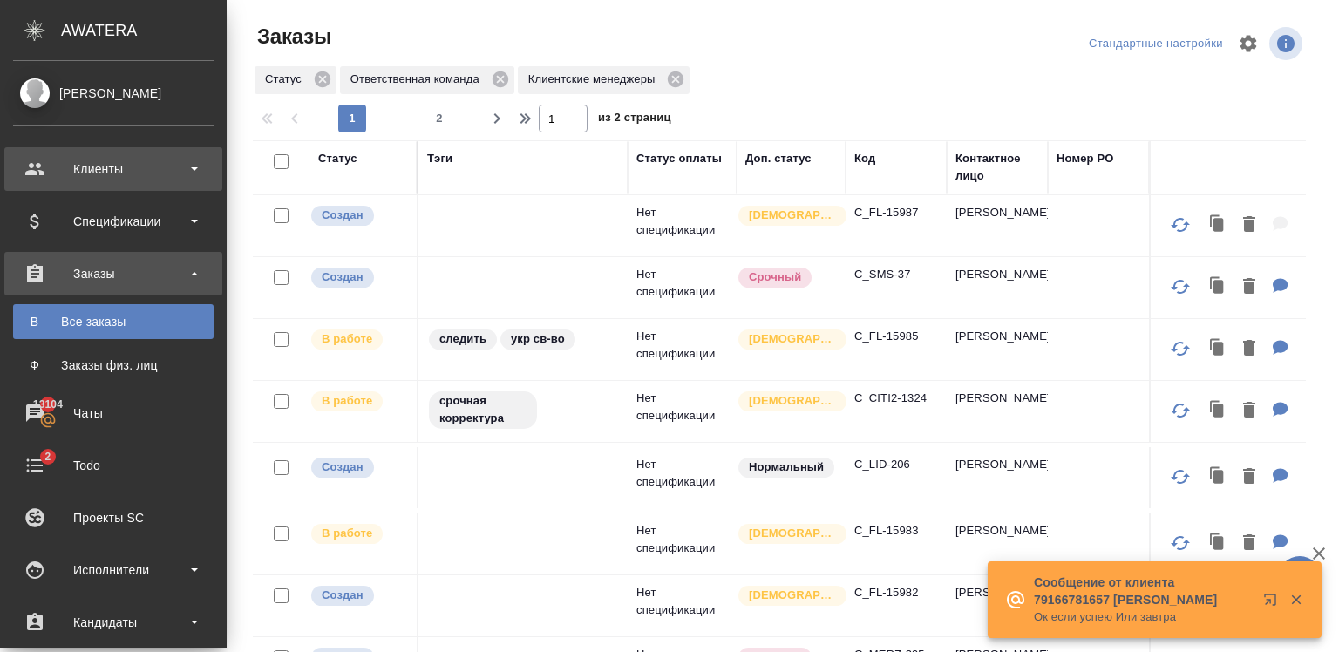
click at [91, 179] on div "Клиенты" at bounding box center [113, 169] width 200 height 26
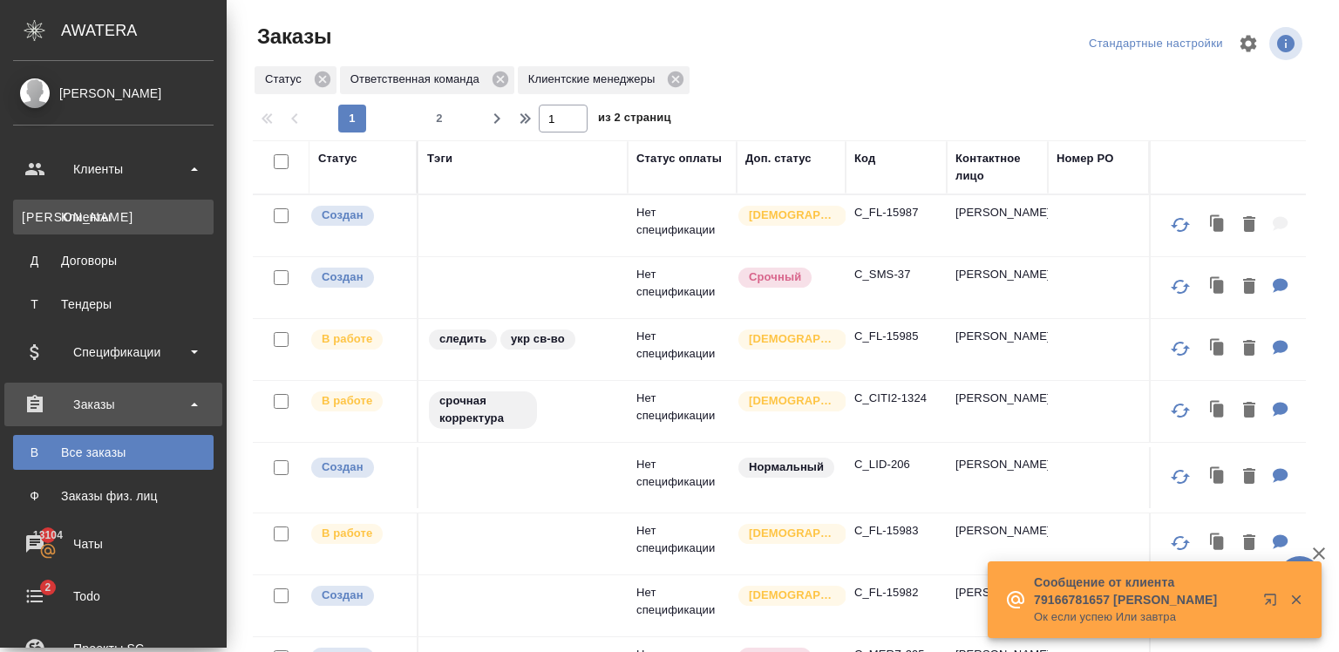
click at [140, 219] on div "Клиенты" at bounding box center [113, 216] width 183 height 17
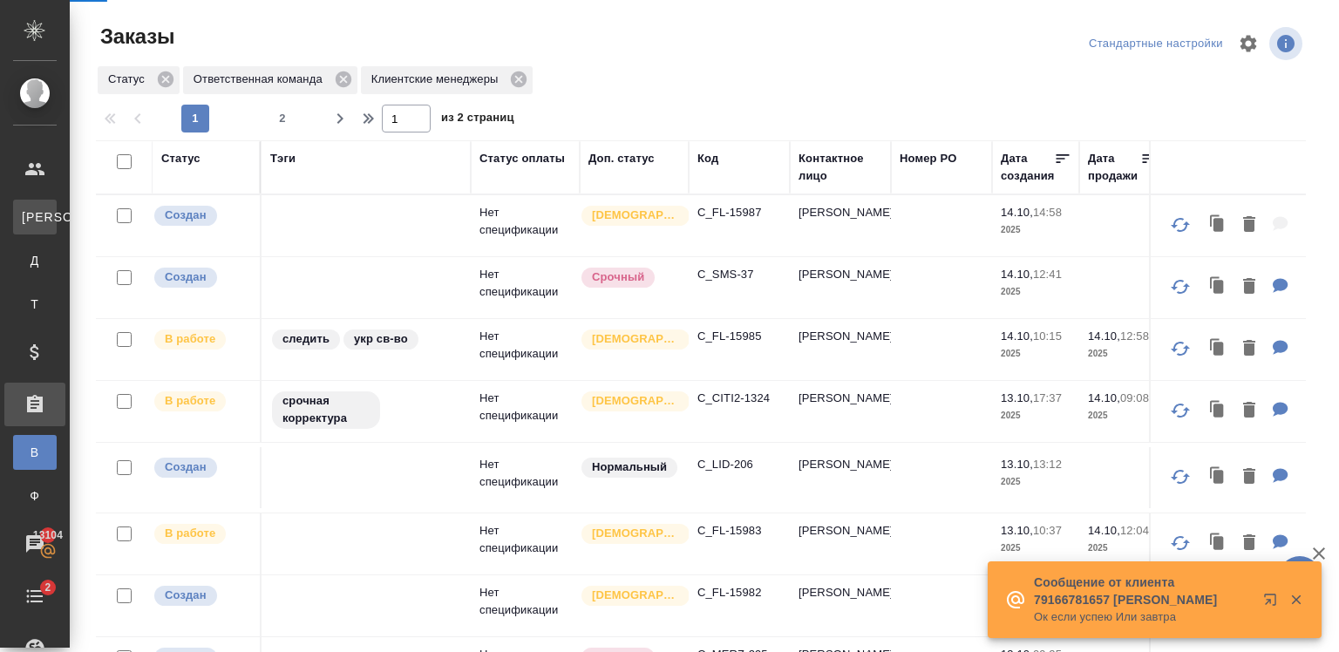
select select "RU"
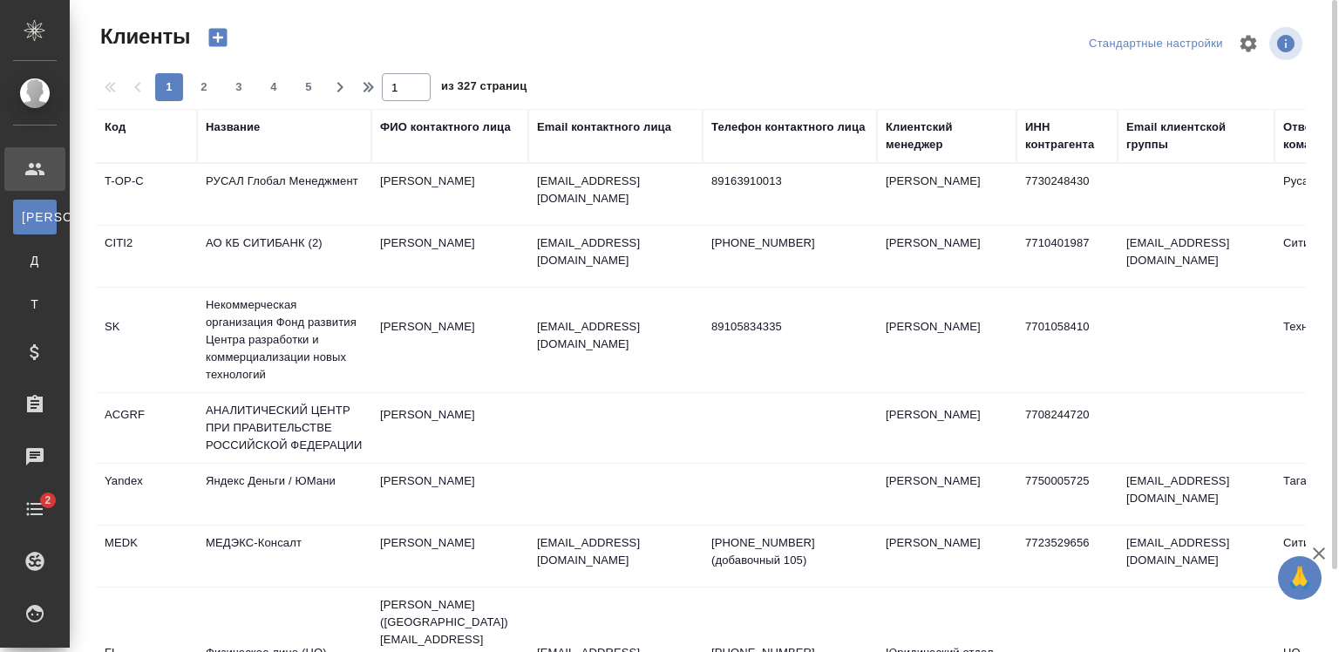
click at [586, 129] on div "Email контактного лица" at bounding box center [604, 127] width 134 height 17
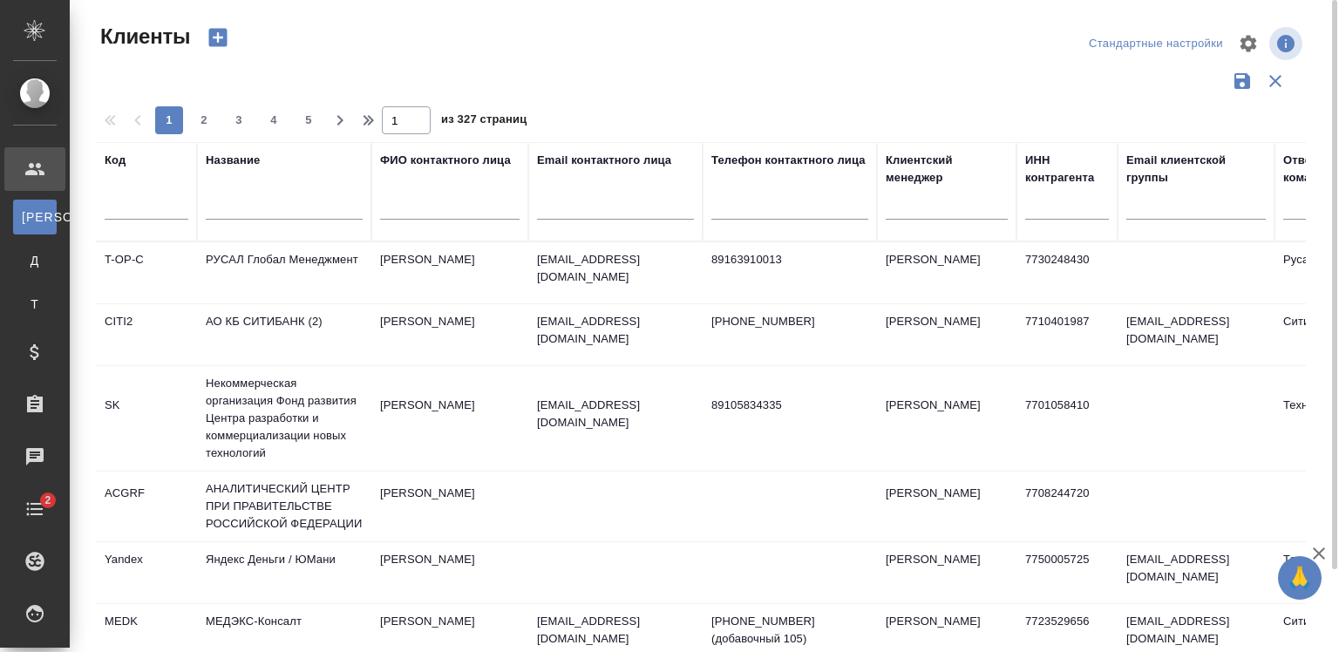
drag, startPoint x: 579, startPoint y: 221, endPoint x: 568, endPoint y: 215, distance: 12.1
click at [568, 215] on div at bounding box center [615, 210] width 157 height 43
click at [568, 215] on input "text" at bounding box center [615, 209] width 157 height 22
paste input "AIPerevezentseva@sberbank.ru"
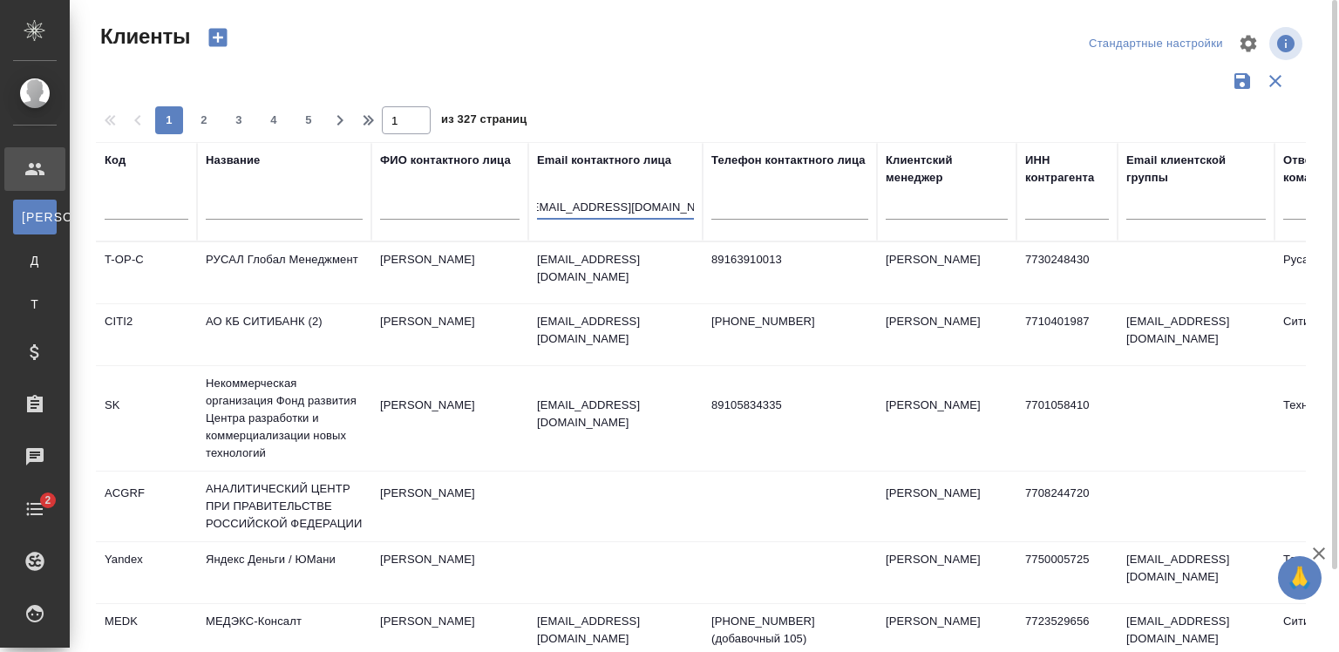
type input "AIPerevezentseva@sberbank.ru"
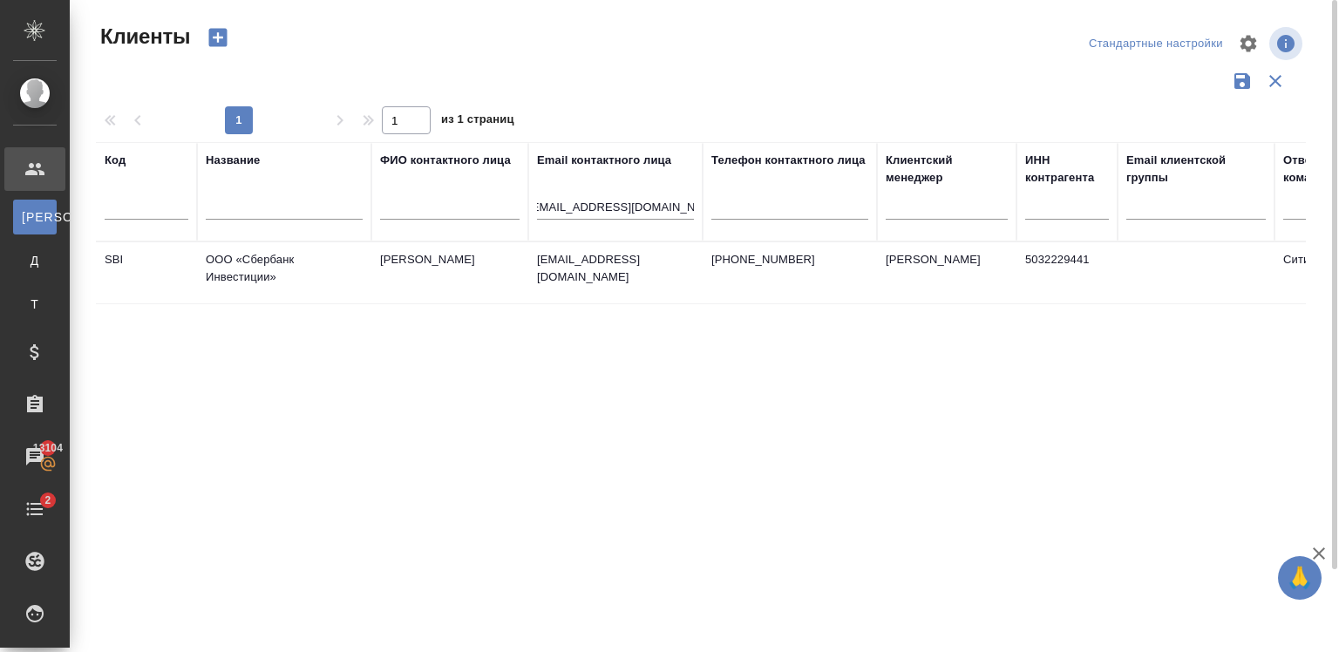
scroll to position [0, 0]
click at [604, 278] on td "aiperevezentseva@sberbank.ru" at bounding box center [615, 272] width 174 height 61
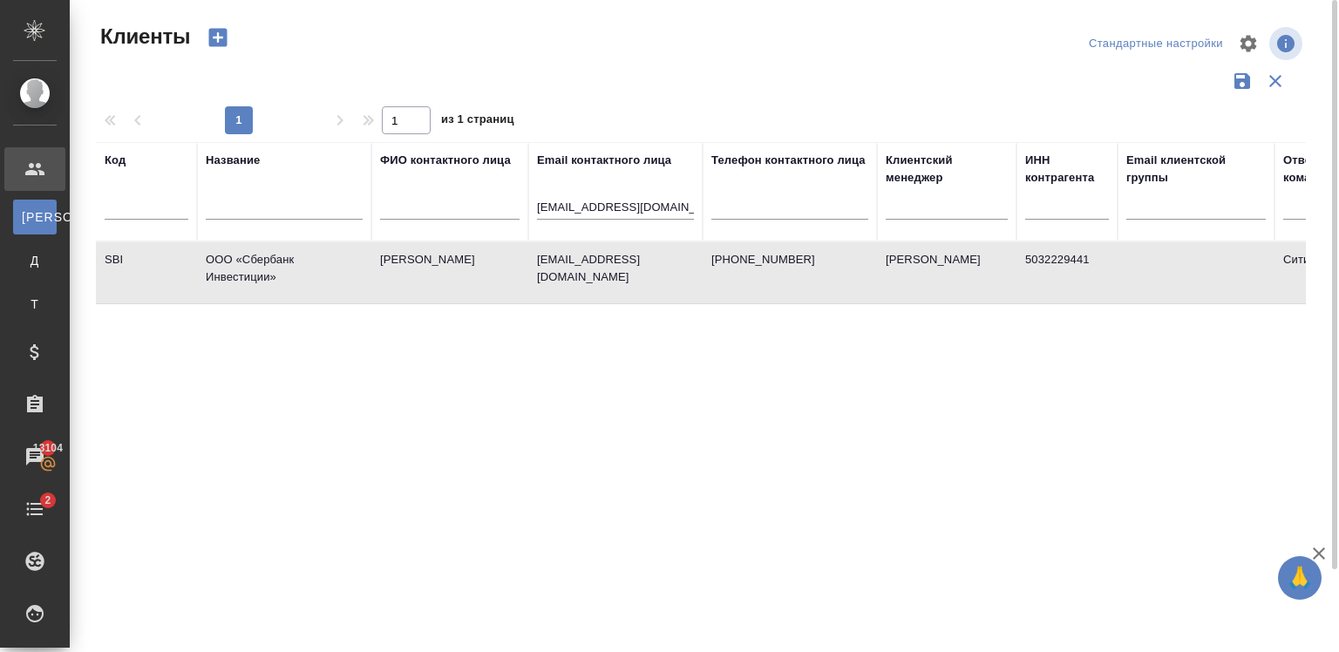
click at [604, 278] on td "aiperevezentseva@sberbank.ru" at bounding box center [615, 272] width 174 height 61
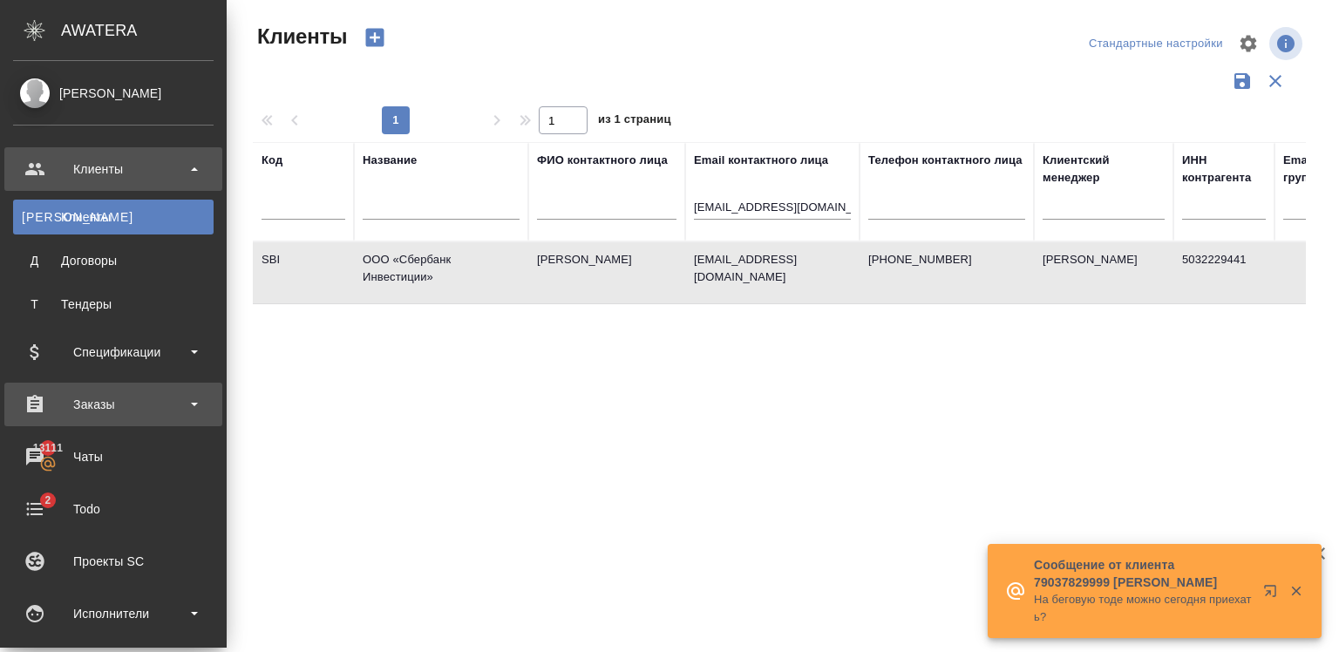
click at [155, 415] on div "Заказы" at bounding box center [113, 404] width 200 height 26
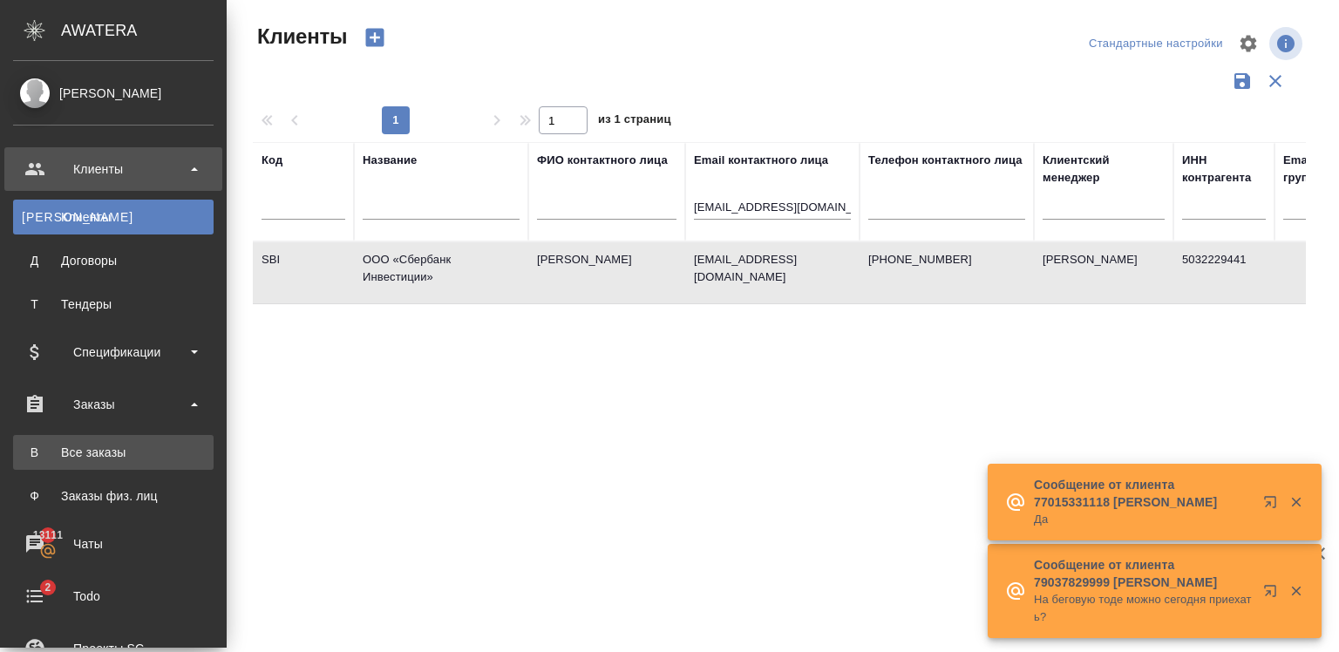
click at [111, 452] on div ".cls-1 fill:#fff; AWATERA Zaytseva Svetlana Клиенты К Клиенты Д Договоры Т Тенд…" at bounding box center [669, 326] width 1339 height 652
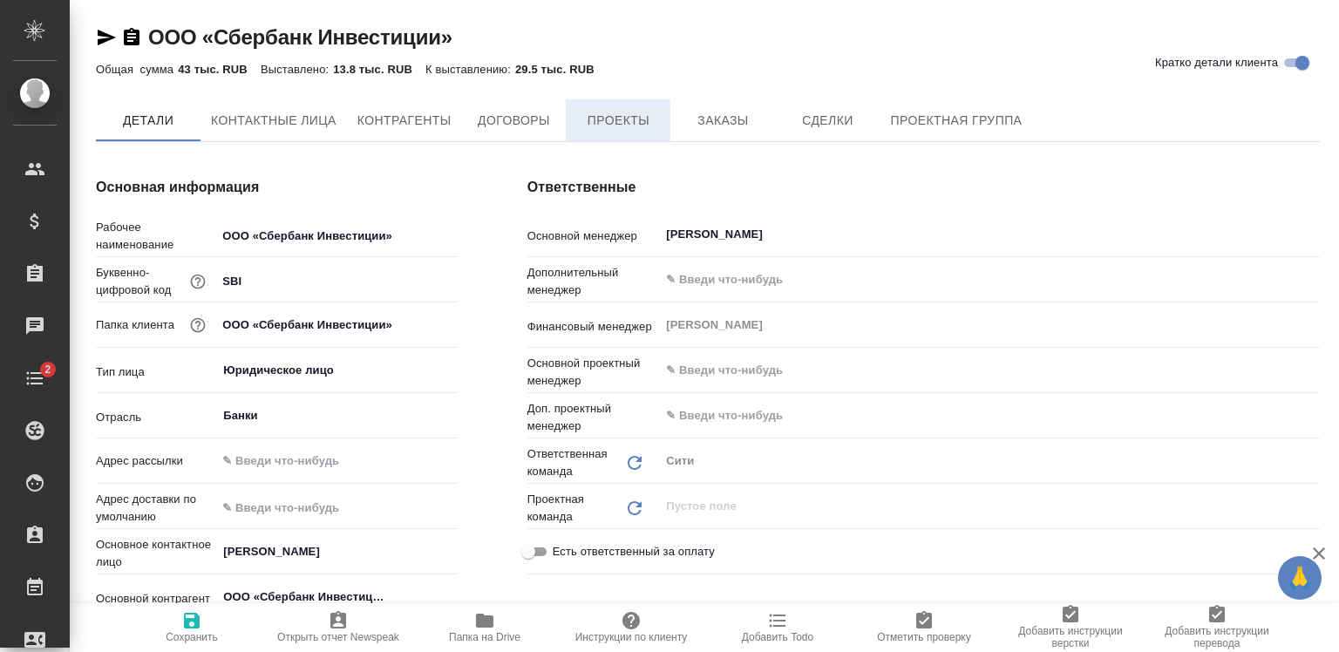
type textarea "x"
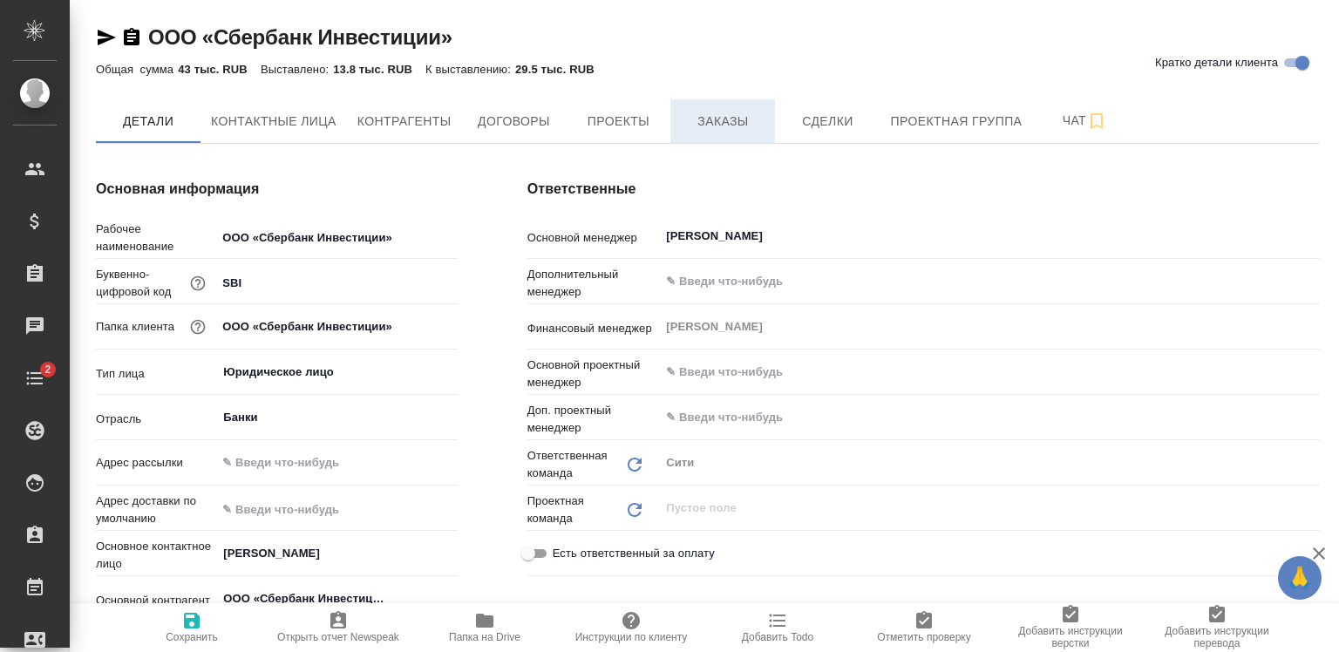
type textarea "x"
click at [683, 115] on span "Заказы" at bounding box center [723, 122] width 84 height 22
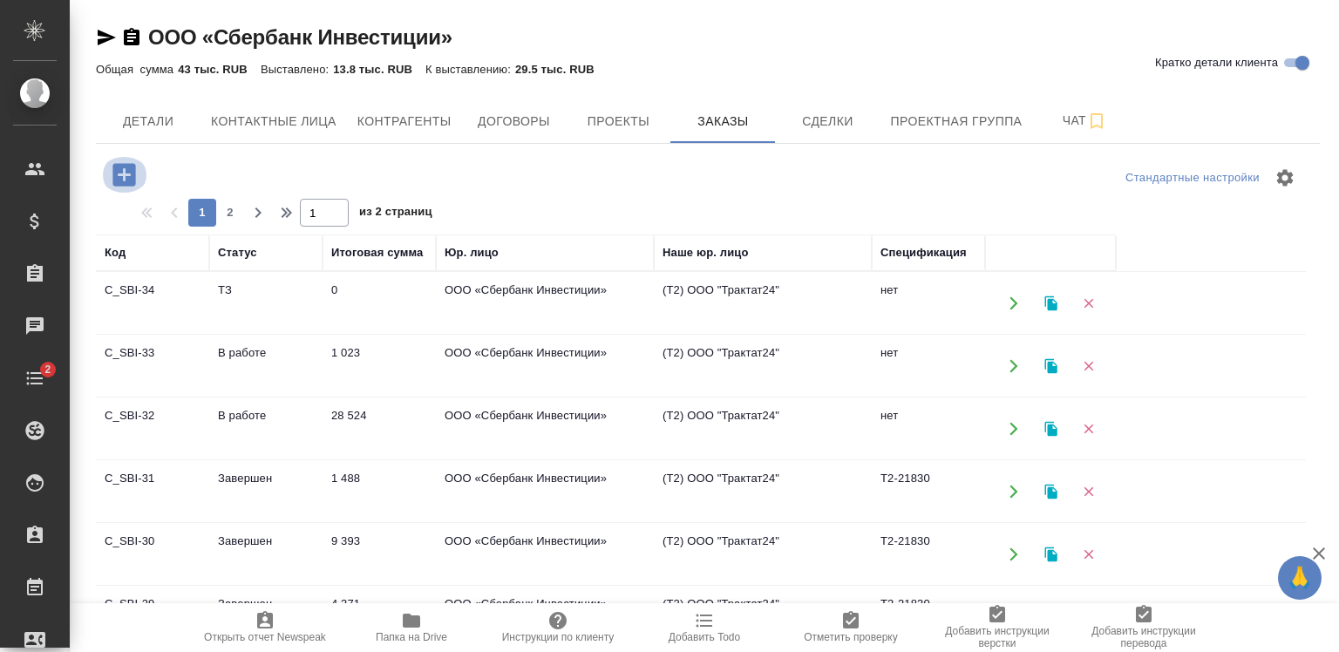
click at [126, 172] on icon "button" at bounding box center [123, 174] width 23 height 23
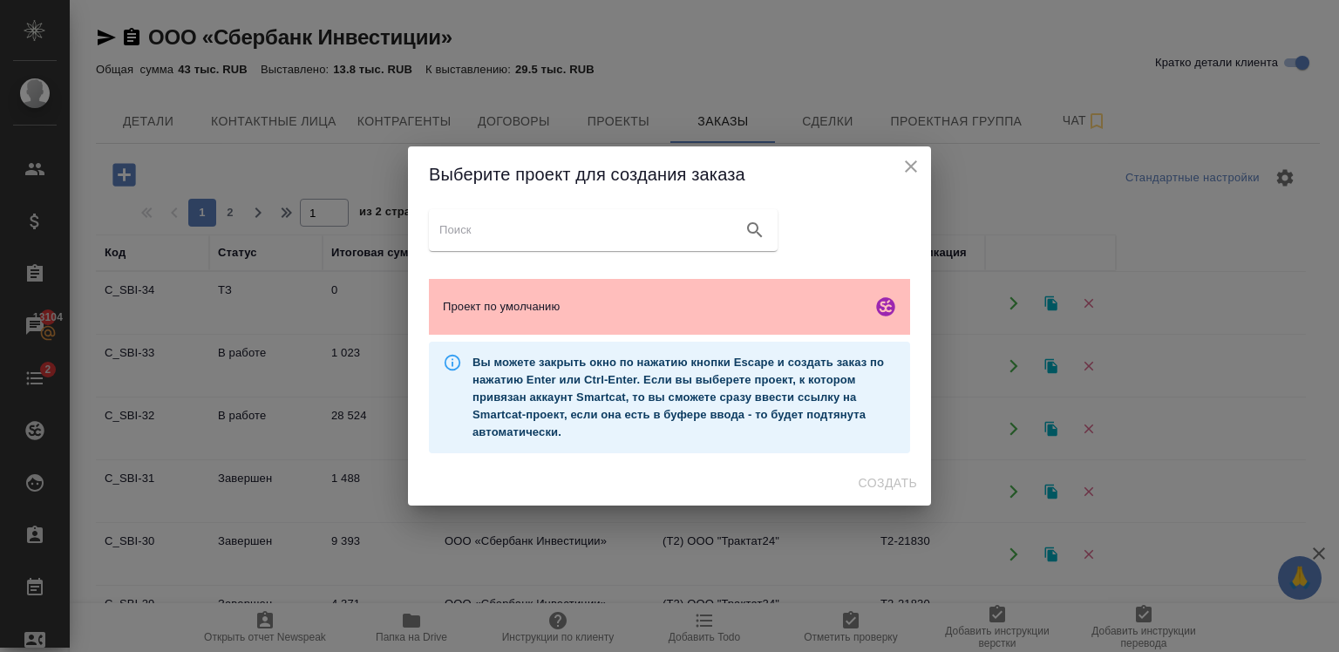
click at [677, 295] on div "Проект по умолчанию" at bounding box center [669, 307] width 481 height 56
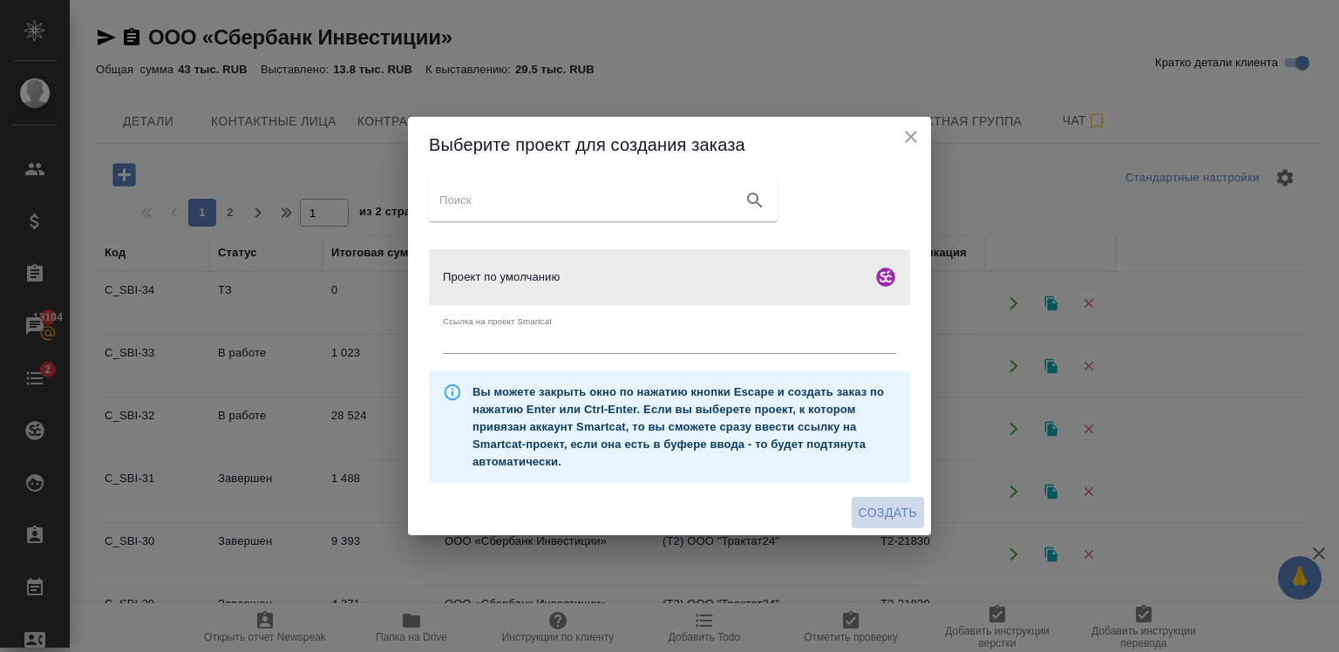
click at [874, 513] on span "Создать" at bounding box center [888, 513] width 58 height 22
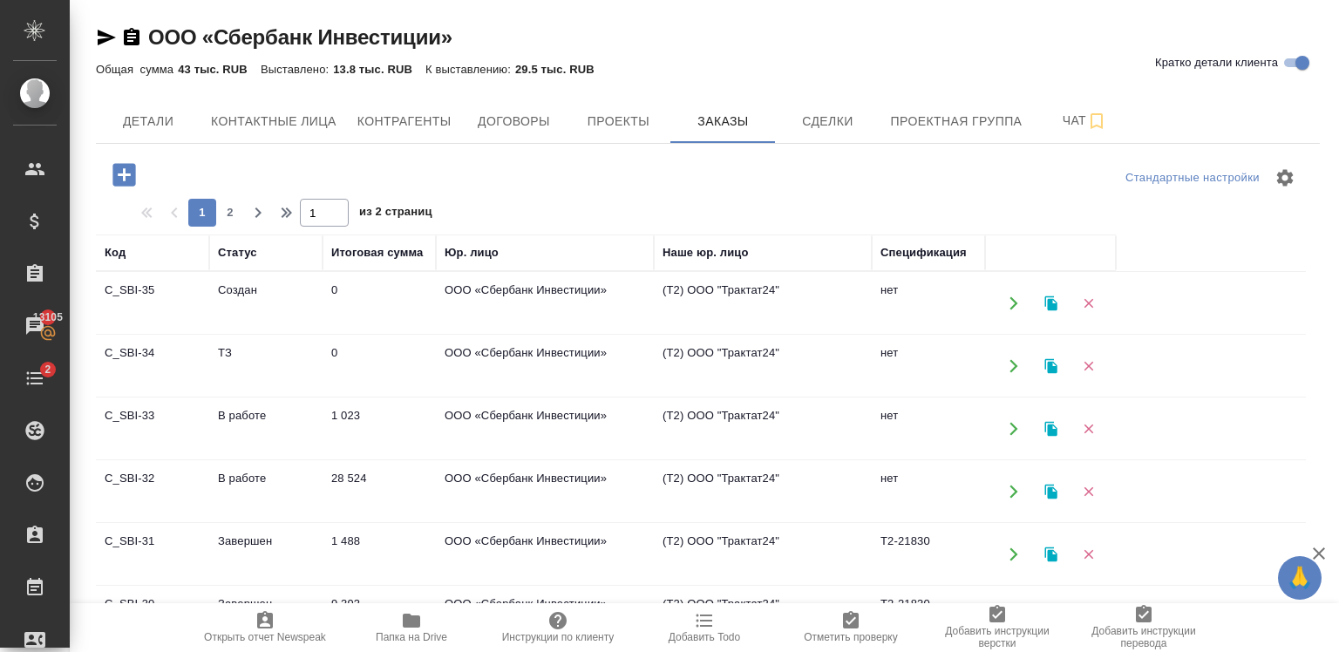
click at [200, 365] on td "C_SBI-34" at bounding box center [152, 366] width 113 height 61
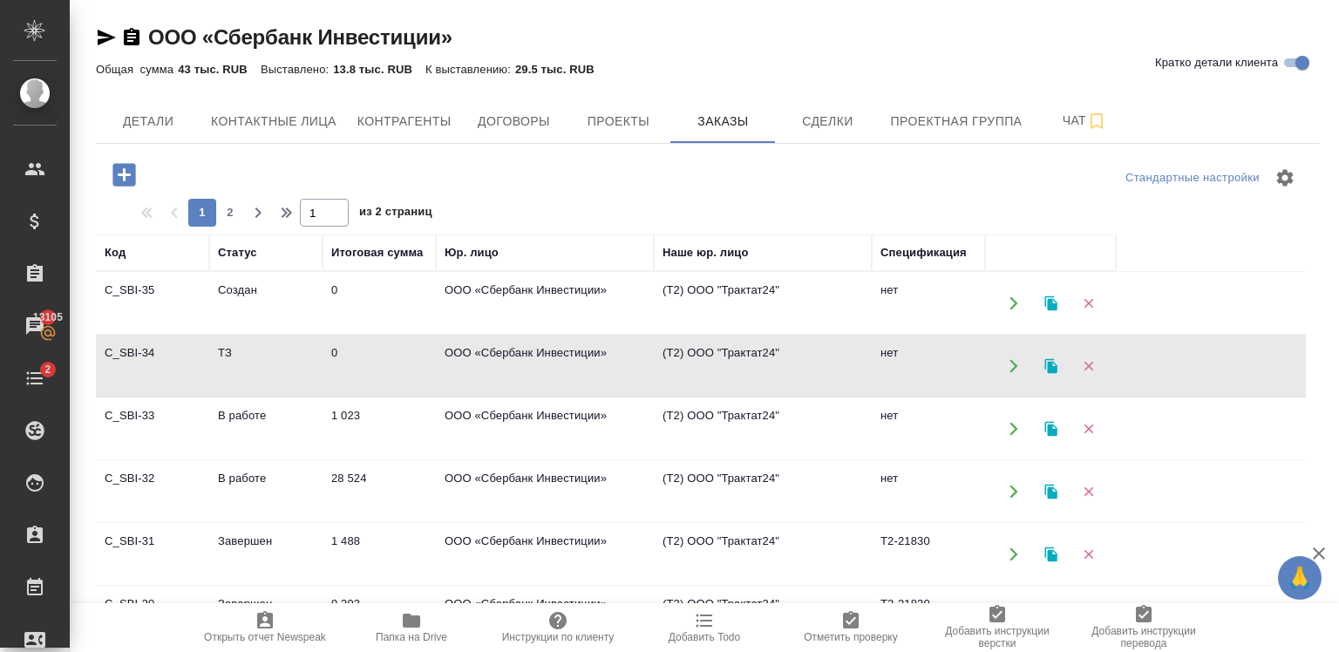
click at [200, 365] on td "C_SBI-34" at bounding box center [152, 366] width 113 height 61
click at [257, 357] on td "ТЗ" at bounding box center [265, 366] width 113 height 61
click at [1085, 303] on icon "button" at bounding box center [1088, 303] width 10 height 10
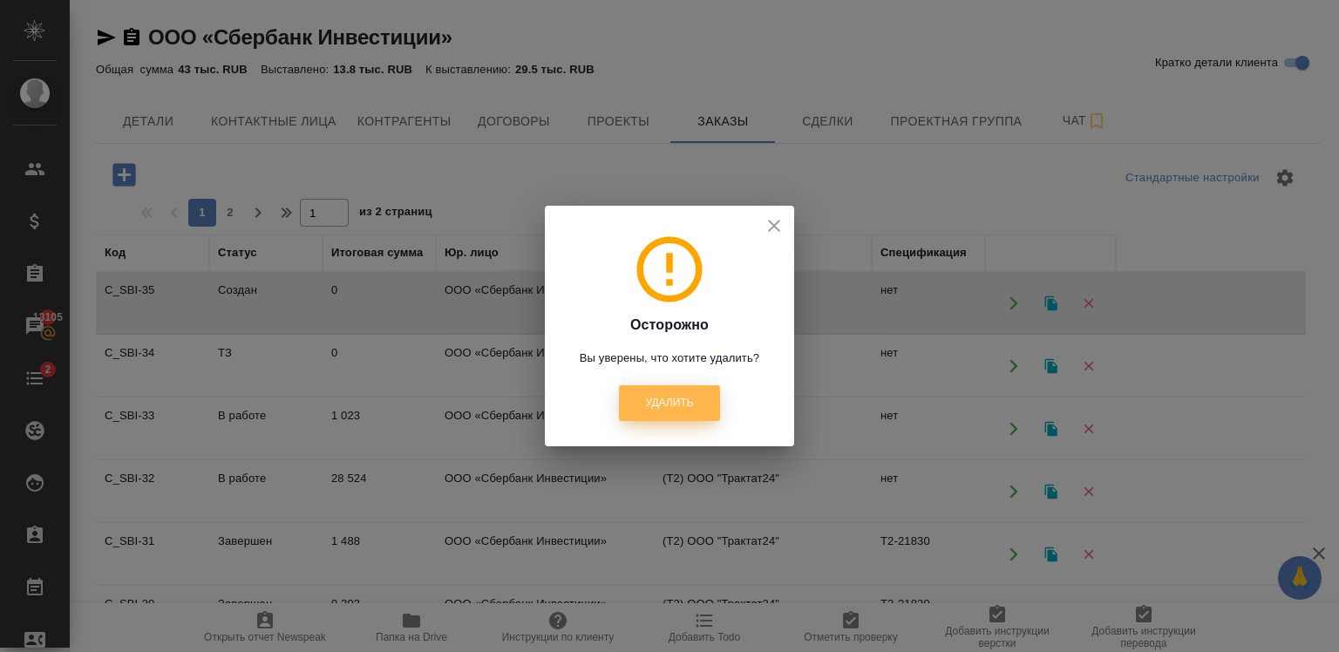
click at [699, 406] on button "Удалить" at bounding box center [669, 403] width 100 height 36
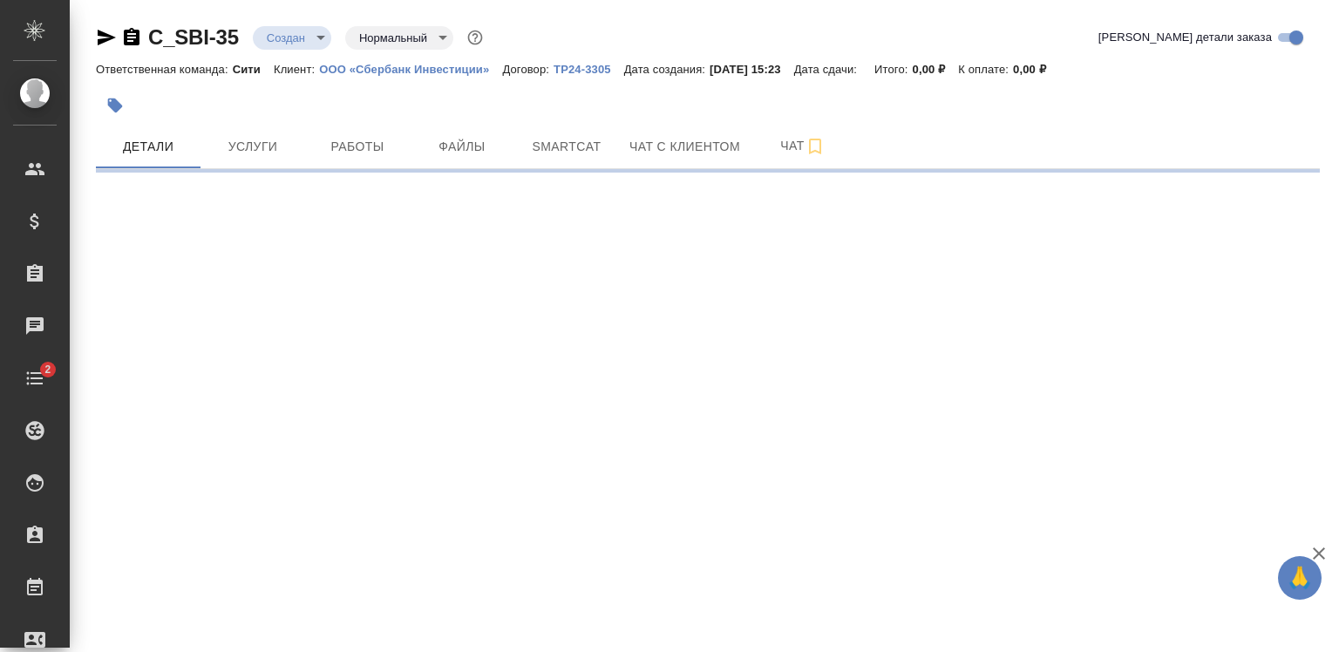
select select "RU"
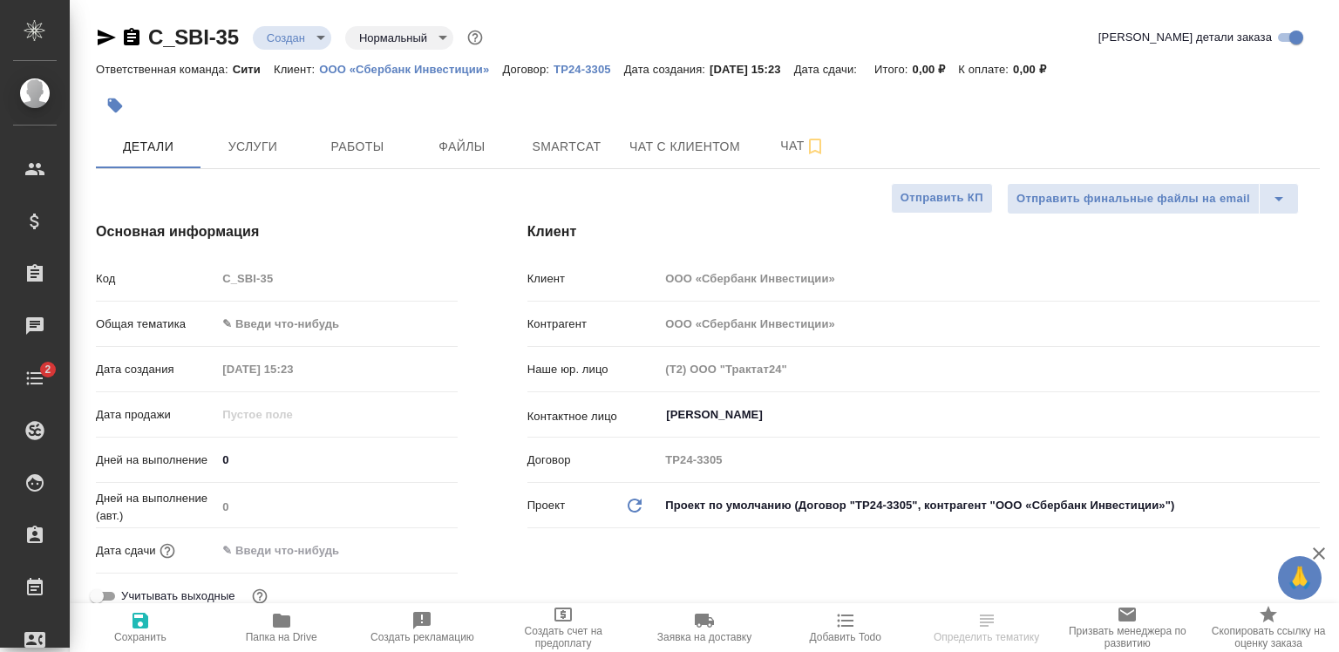
type textarea "x"
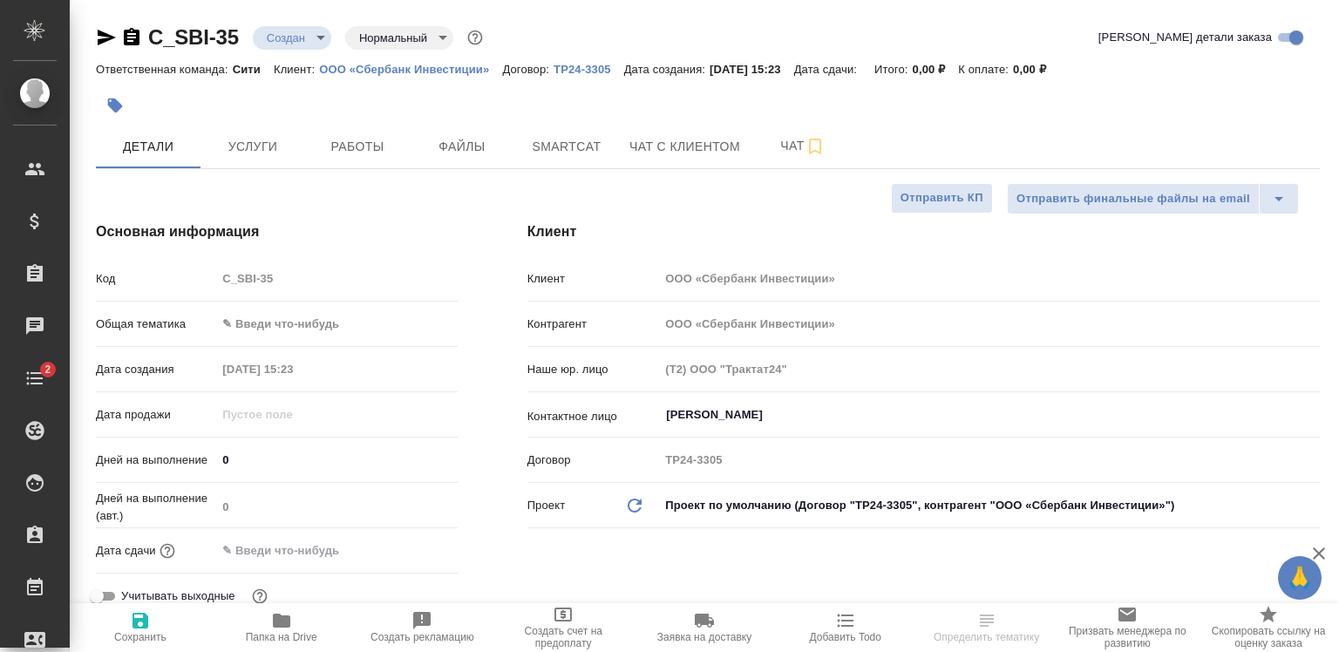
type textarea "x"
click at [248, 164] on button "Услуги" at bounding box center [252, 147] width 105 height 44
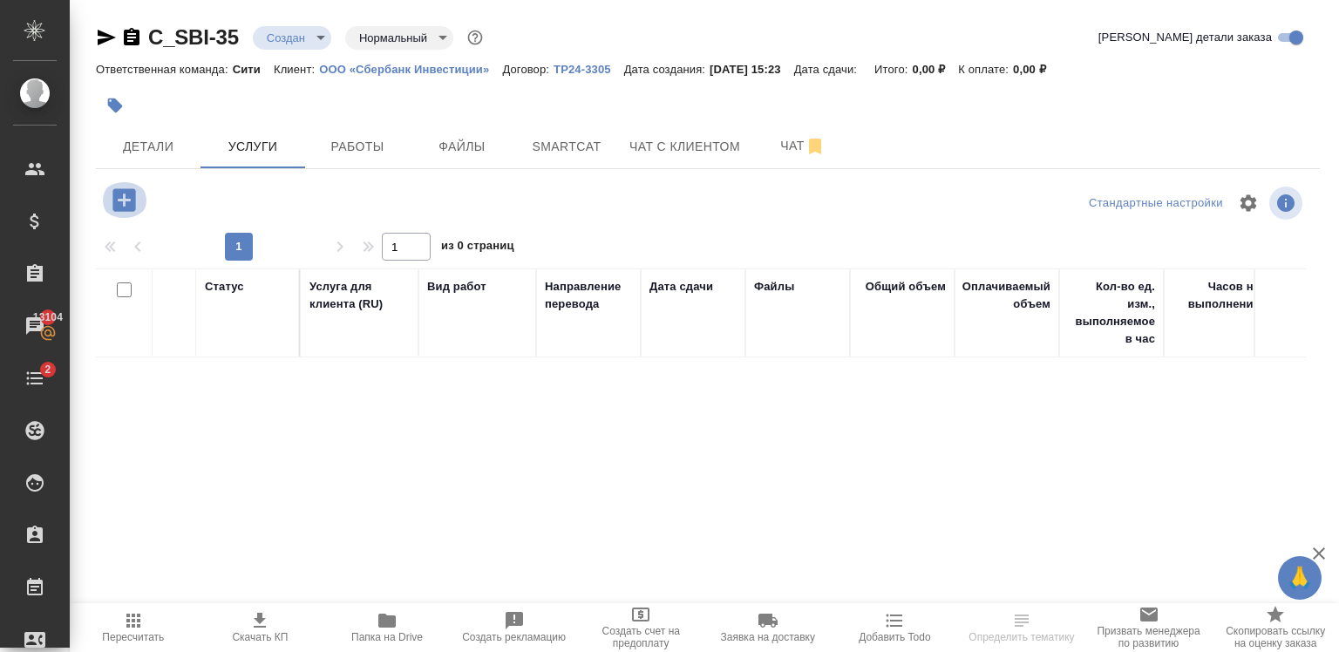
click at [132, 195] on icon "button" at bounding box center [123, 199] width 23 height 23
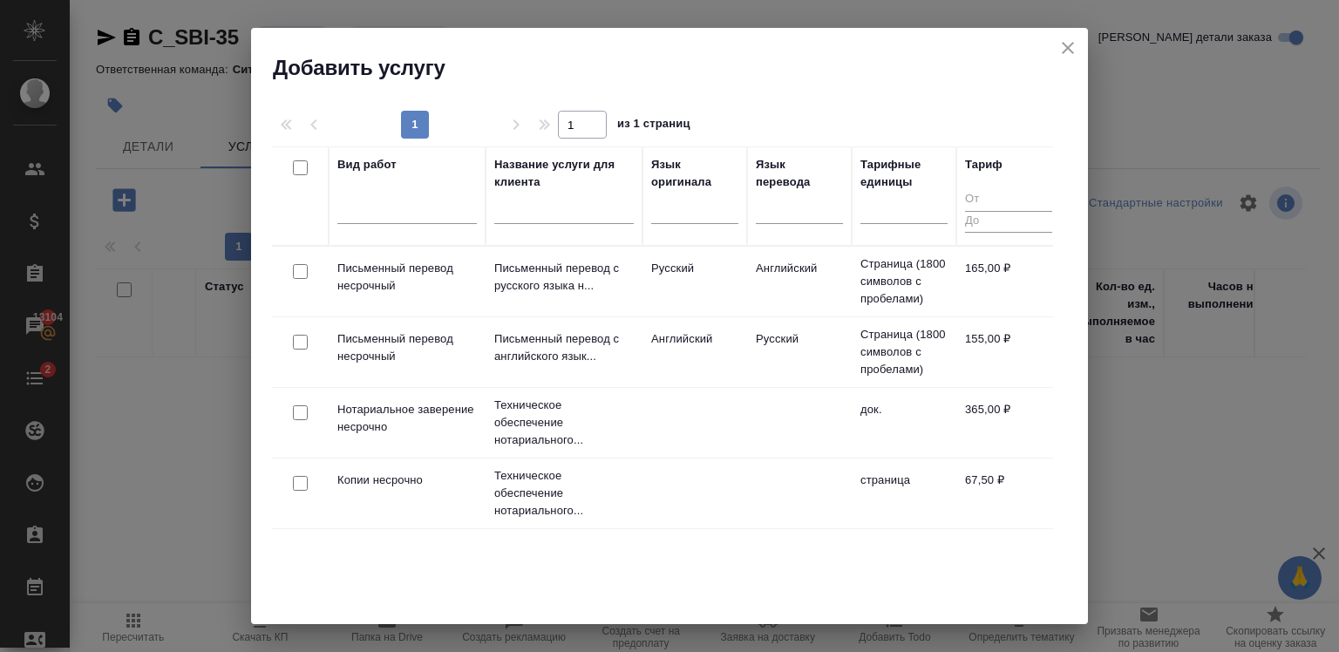
click at [296, 339] on input "checkbox" at bounding box center [300, 342] width 15 height 15
checkbox input "true"
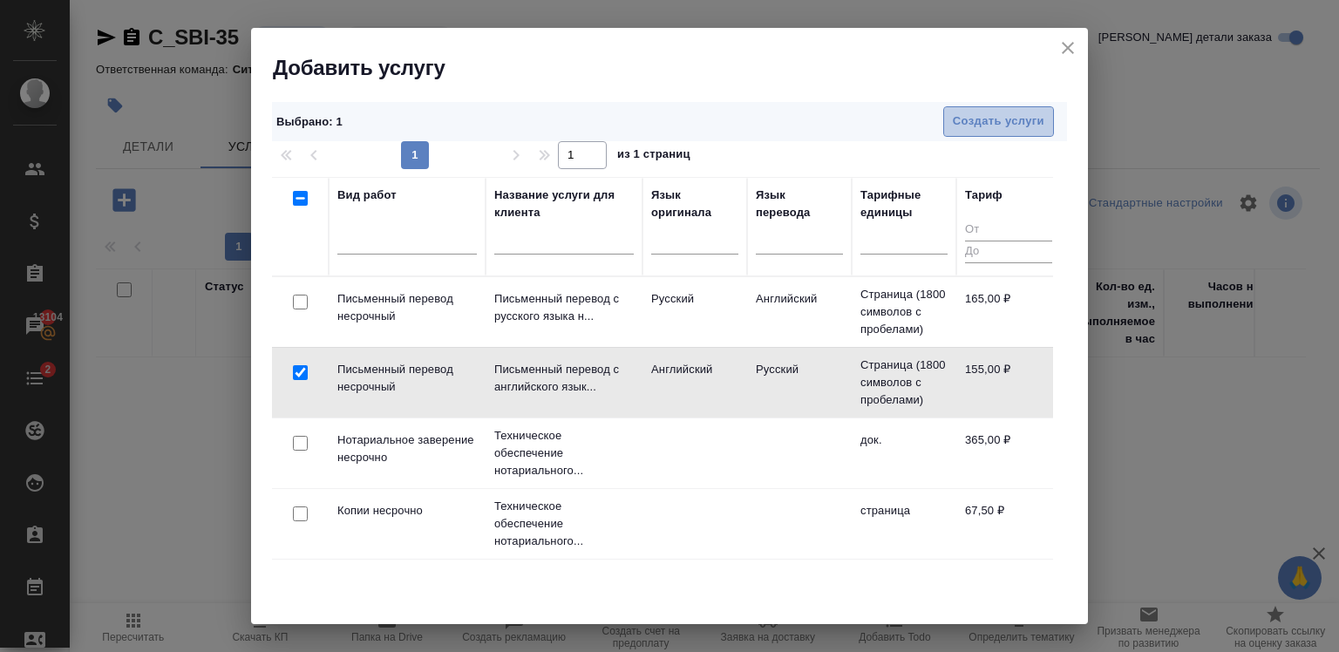
click at [966, 126] on span "Создать услуги" at bounding box center [999, 122] width 92 height 20
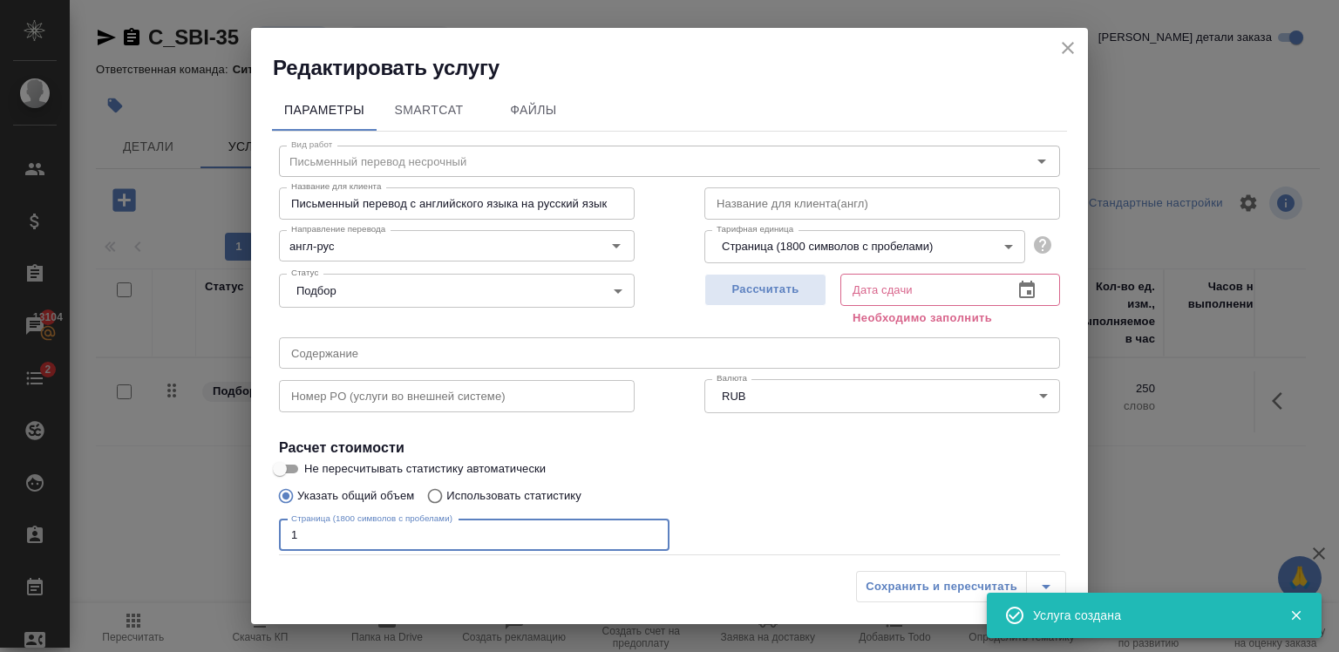
type input "1"
click at [643, 534] on input "1" at bounding box center [474, 534] width 390 height 31
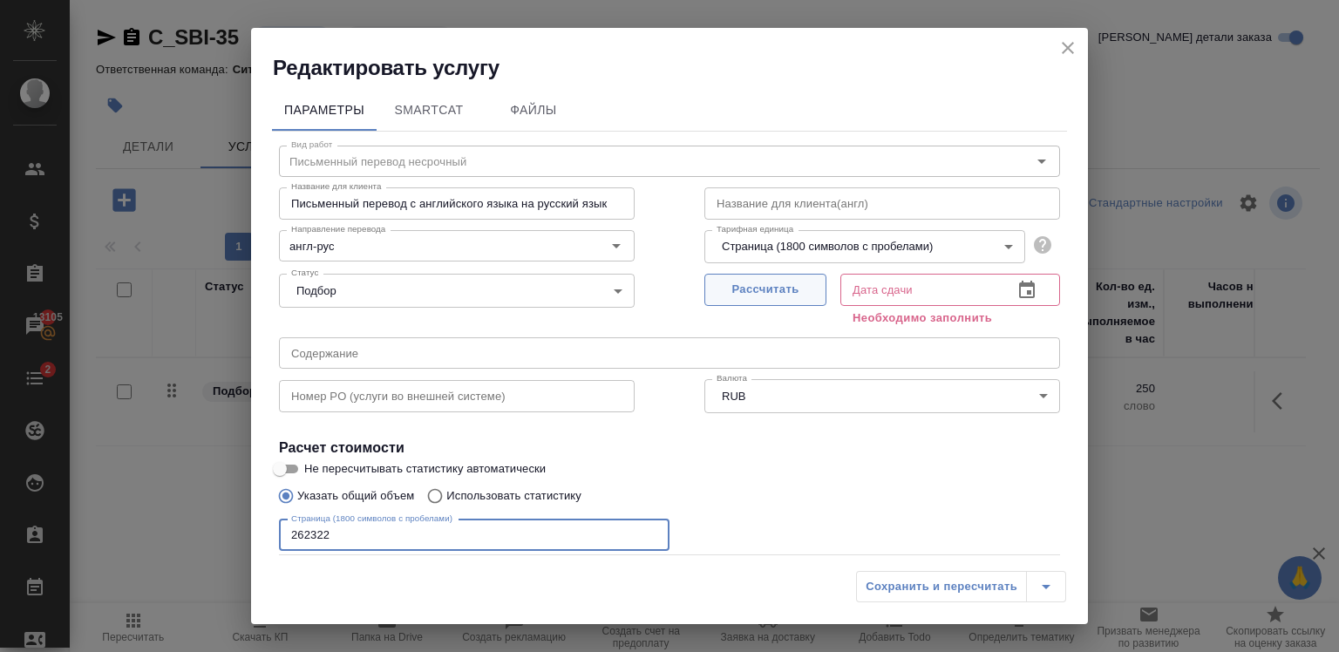
type input "262322"
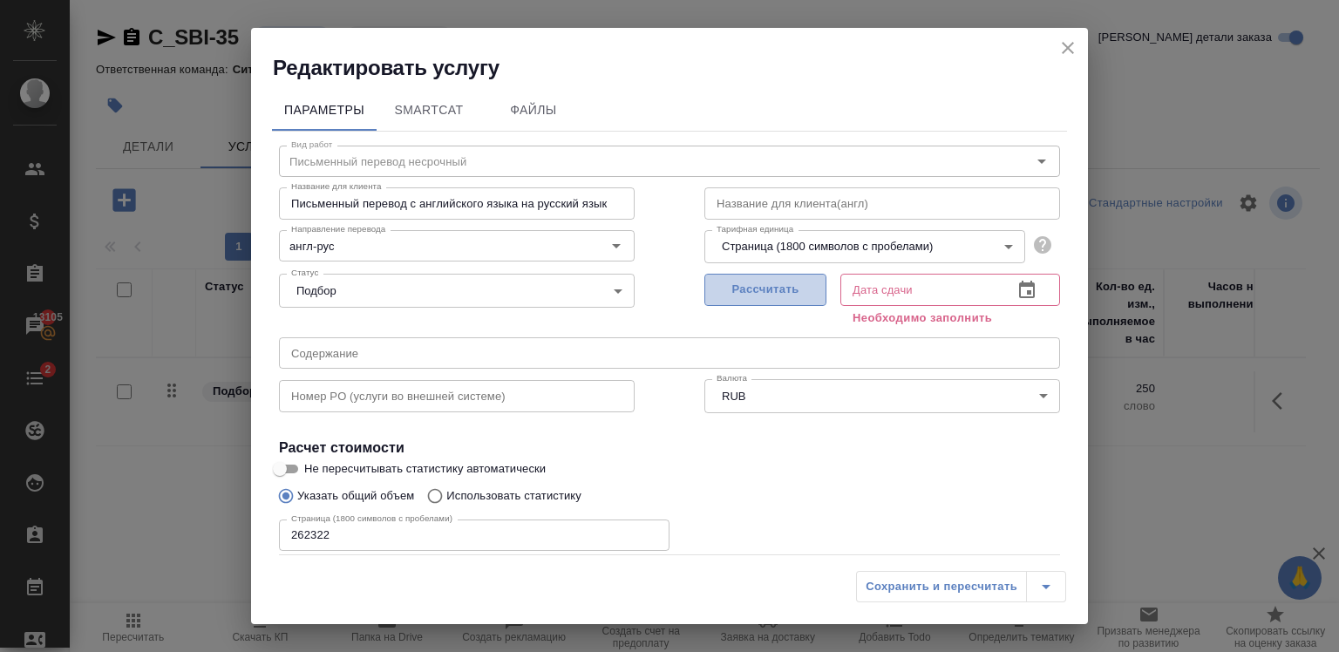
click at [750, 277] on button "Рассчитать" at bounding box center [765, 290] width 122 height 32
type input "07.11.2025 17:08"
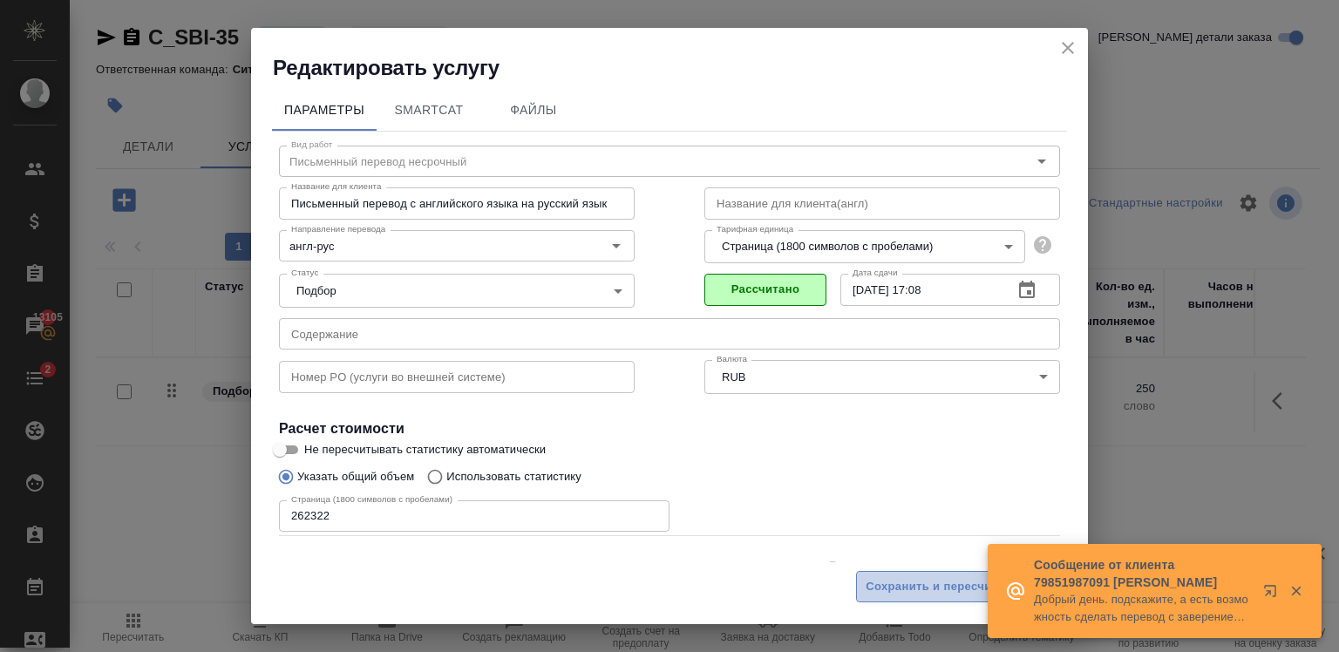
click at [896, 590] on span "Сохранить и пересчитать" at bounding box center [942, 587] width 152 height 20
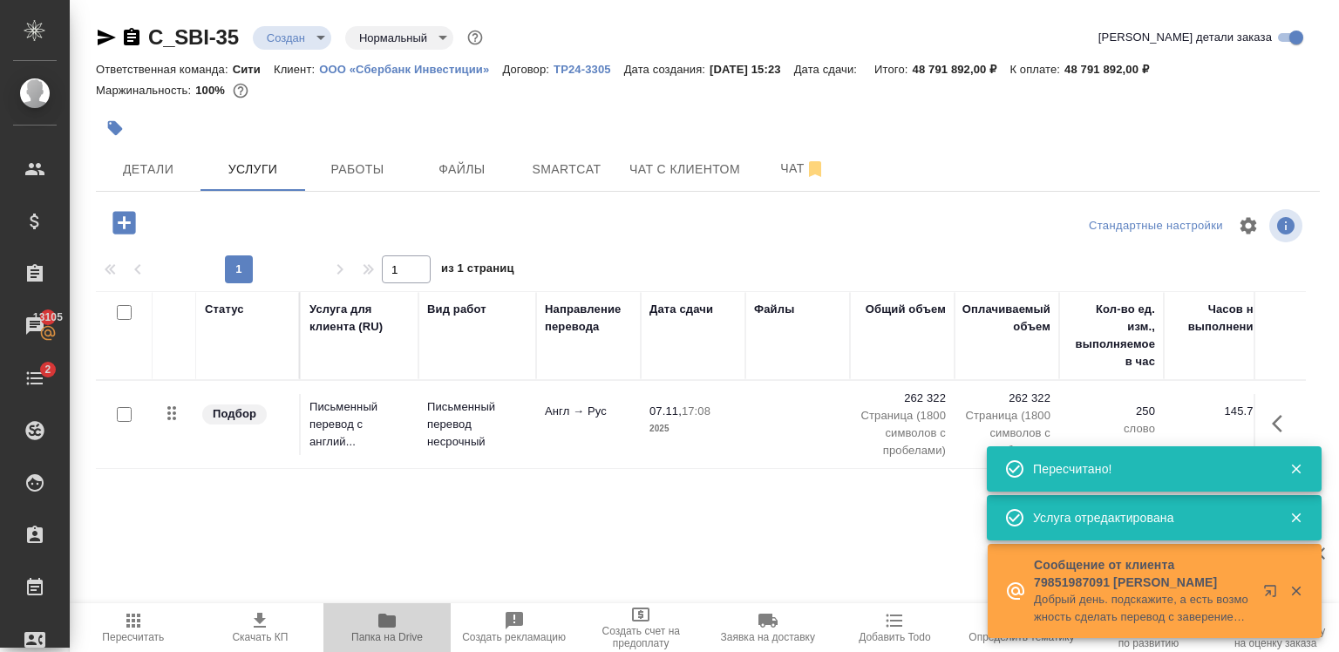
click at [384, 637] on span "Папка на Drive" at bounding box center [386, 637] width 71 height 12
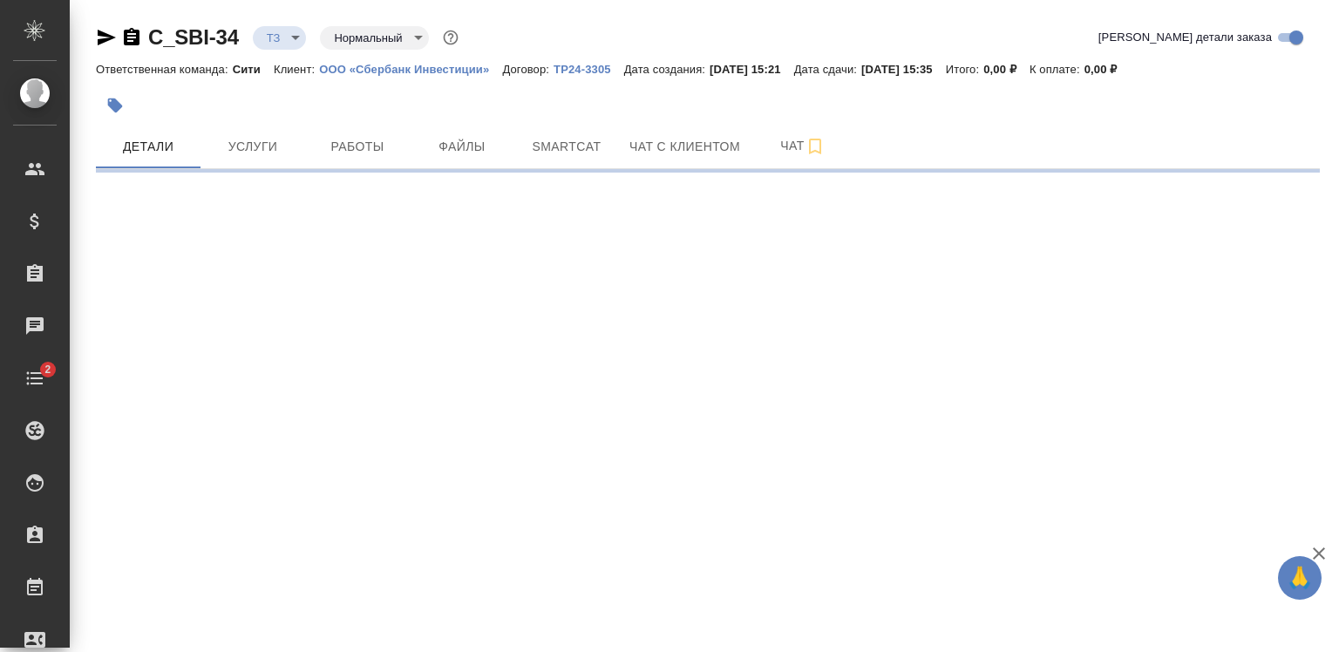
select select "RU"
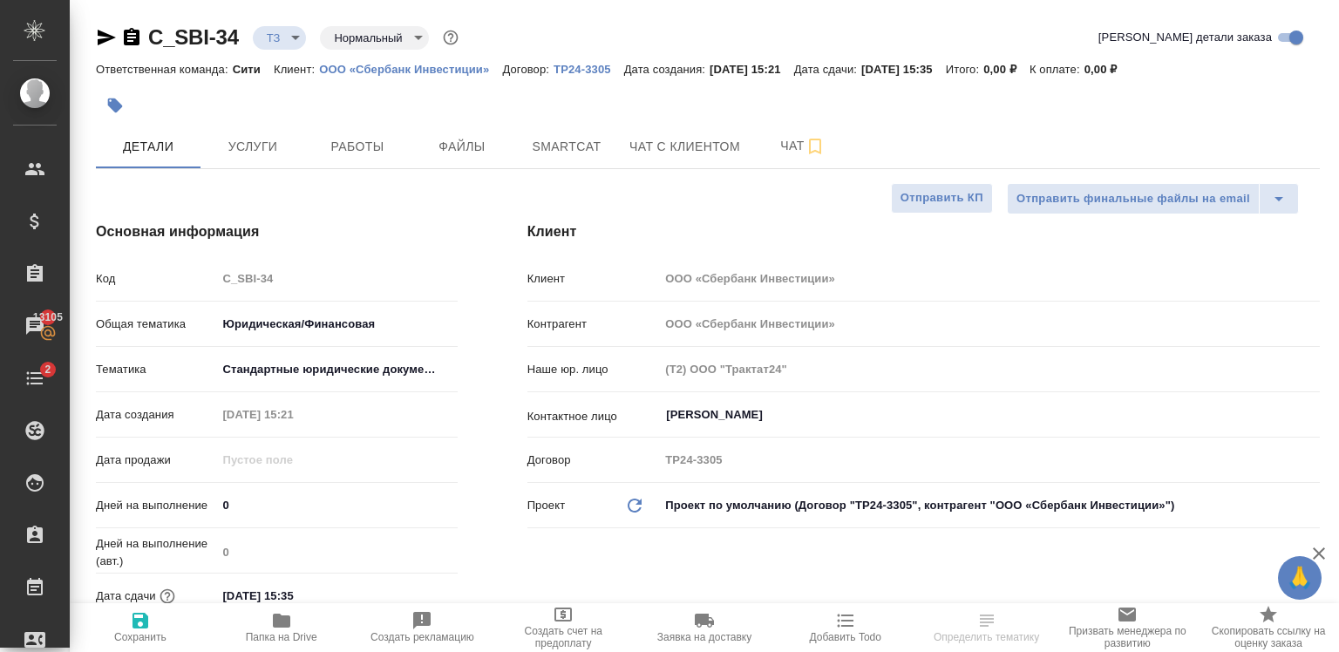
select select "RU"
type textarea "x"
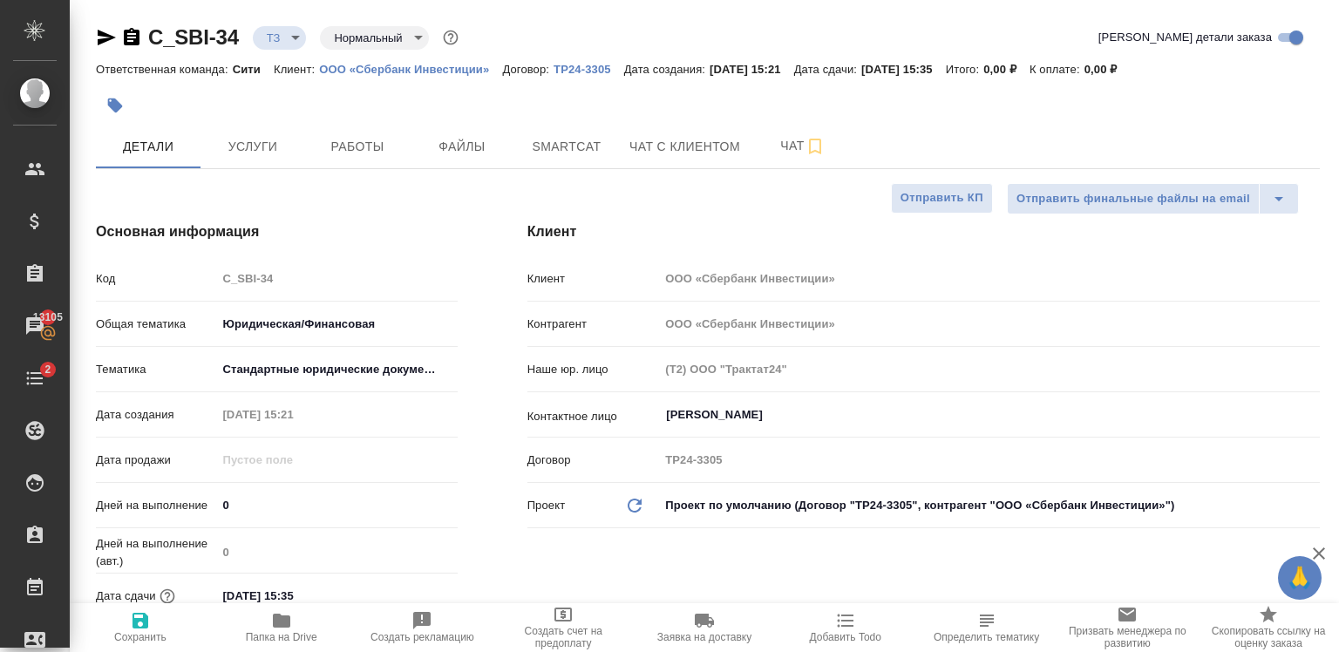
type textarea "x"
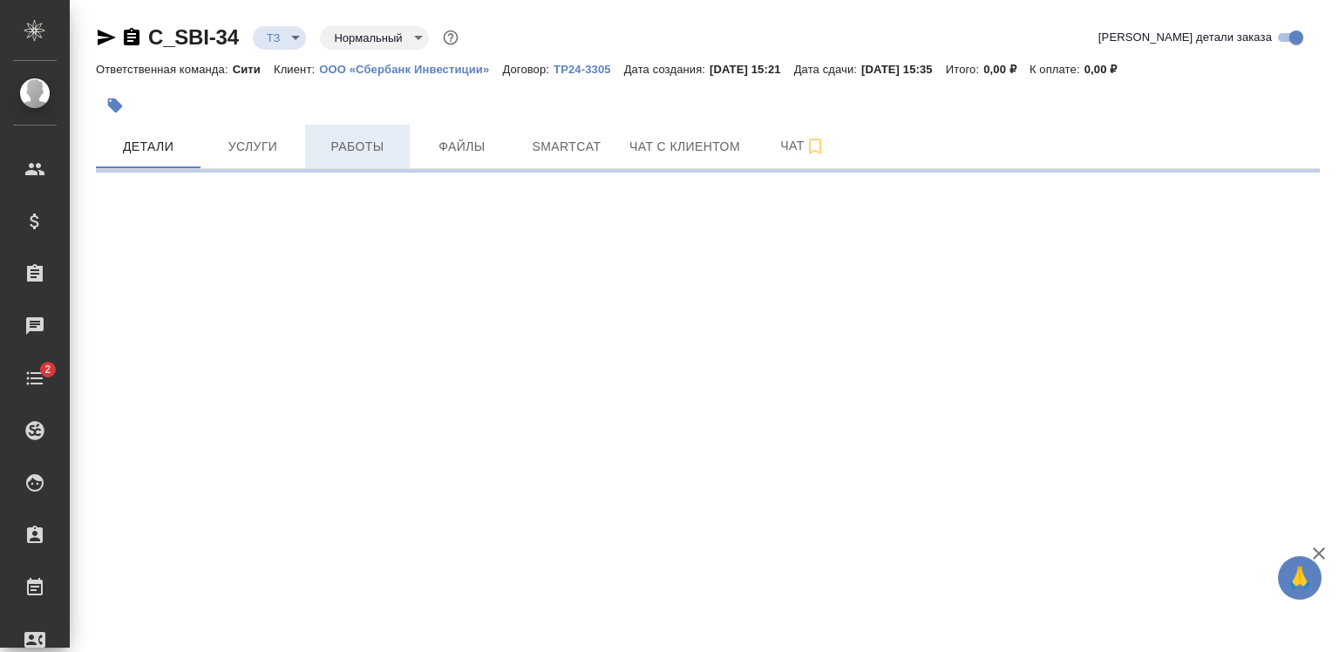
select select "RU"
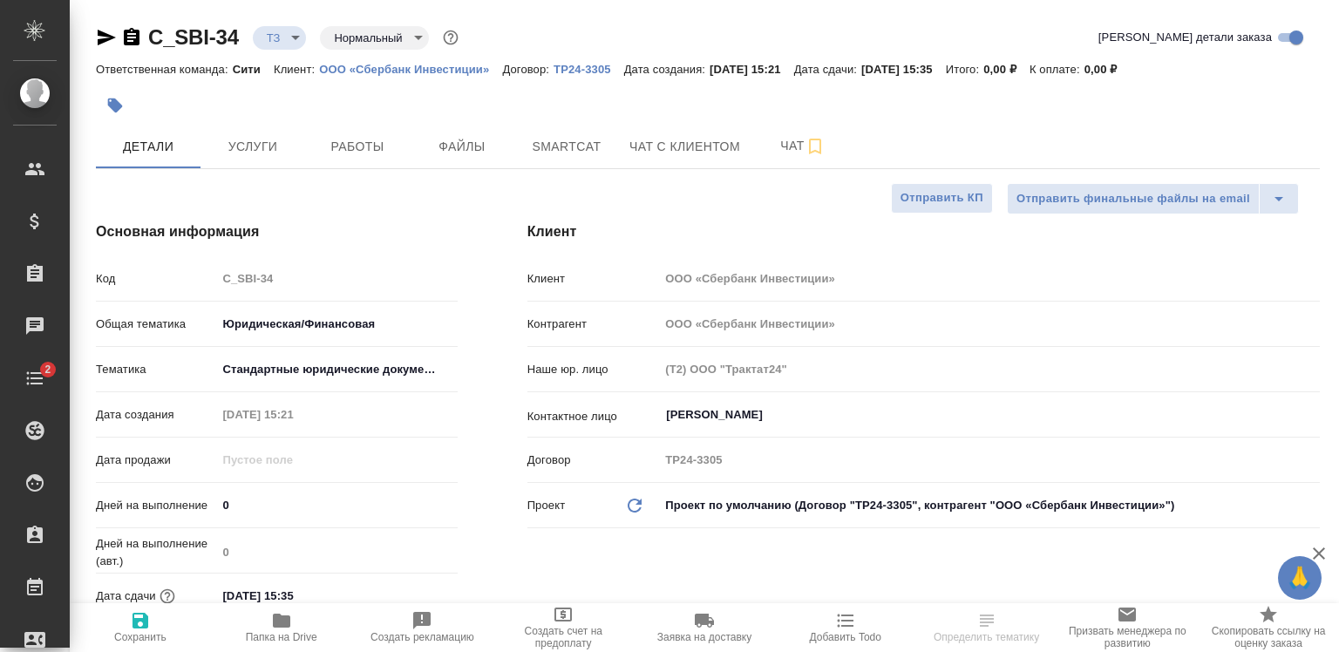
type textarea "x"
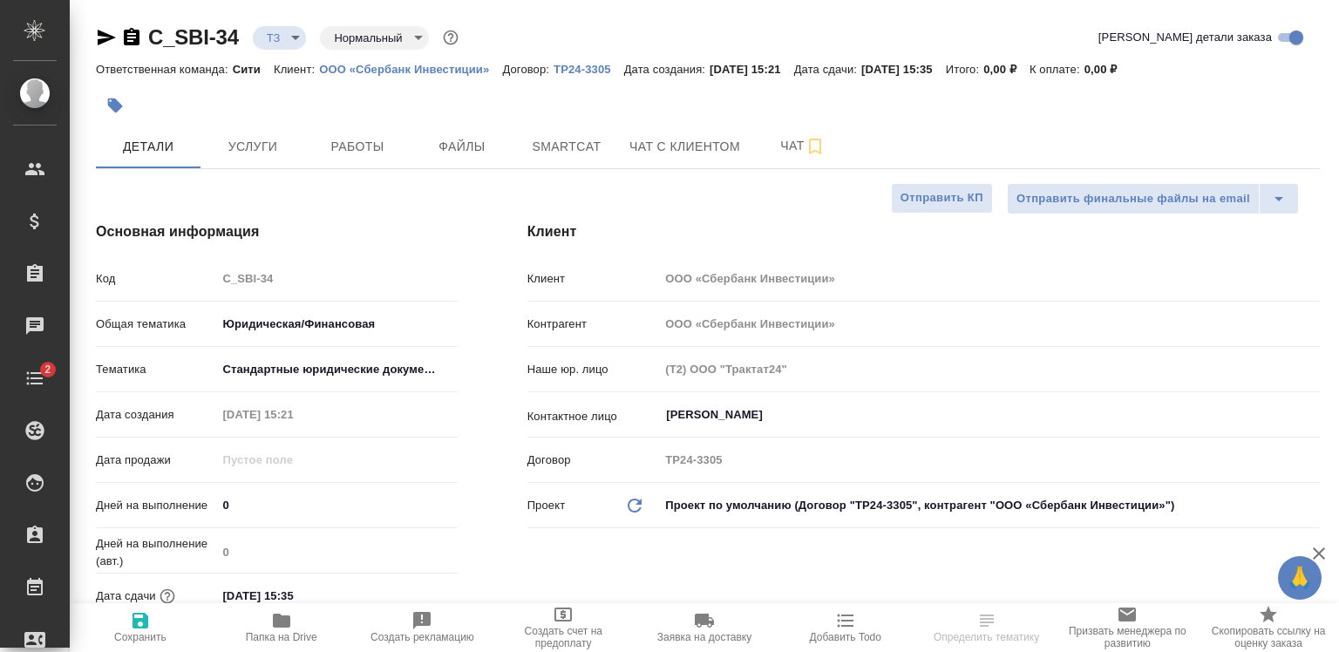
type textarea "x"
click at [447, 138] on span "Файлы" at bounding box center [462, 147] width 84 height 22
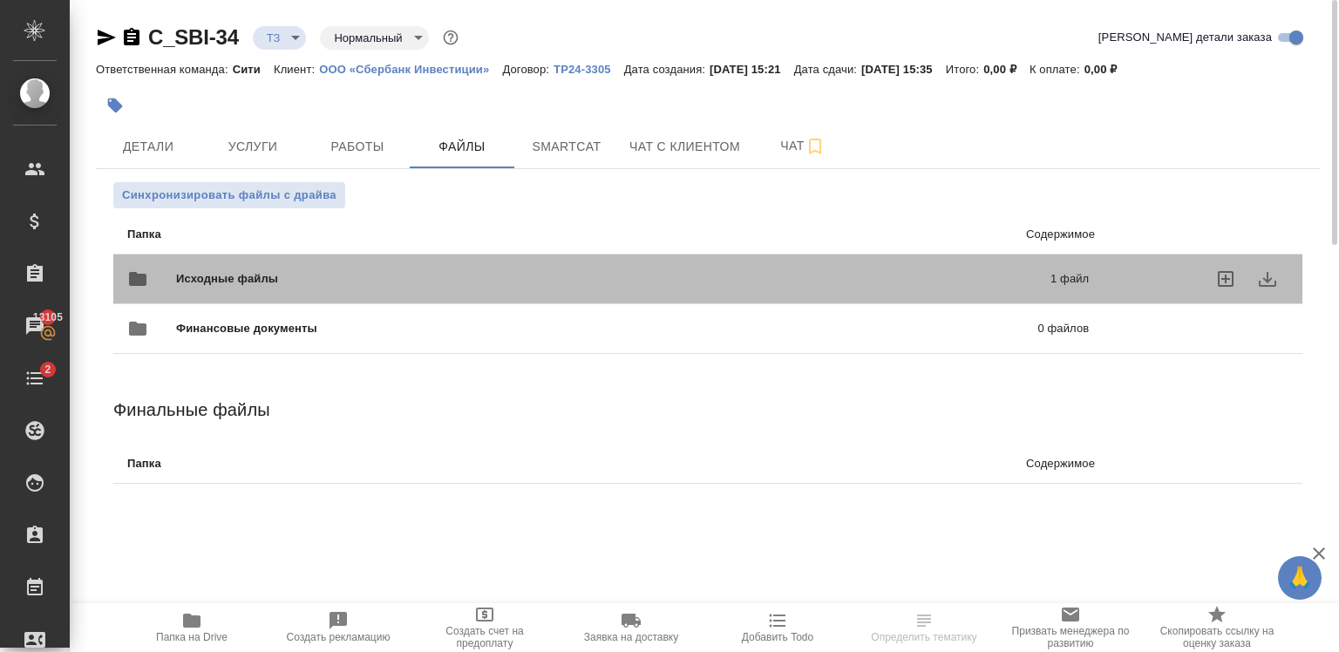
click at [563, 286] on span "Исходные файлы" at bounding box center [420, 278] width 488 height 17
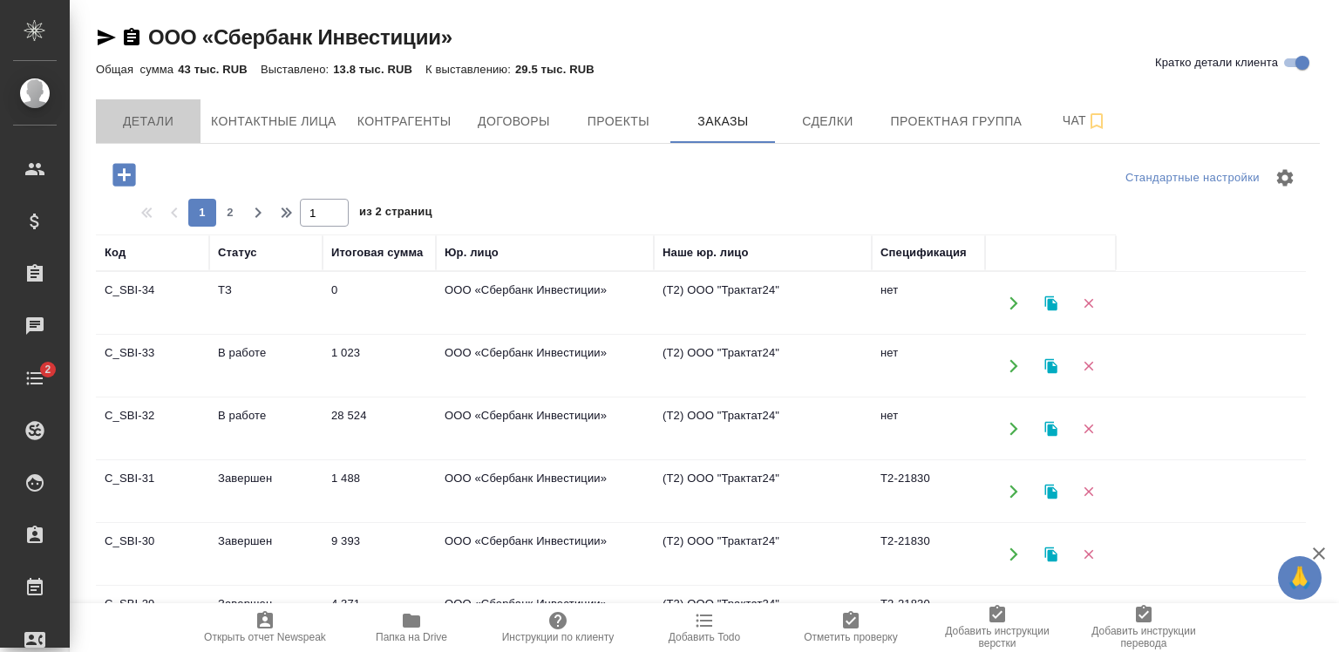
click at [162, 135] on button "Детали" at bounding box center [148, 121] width 105 height 44
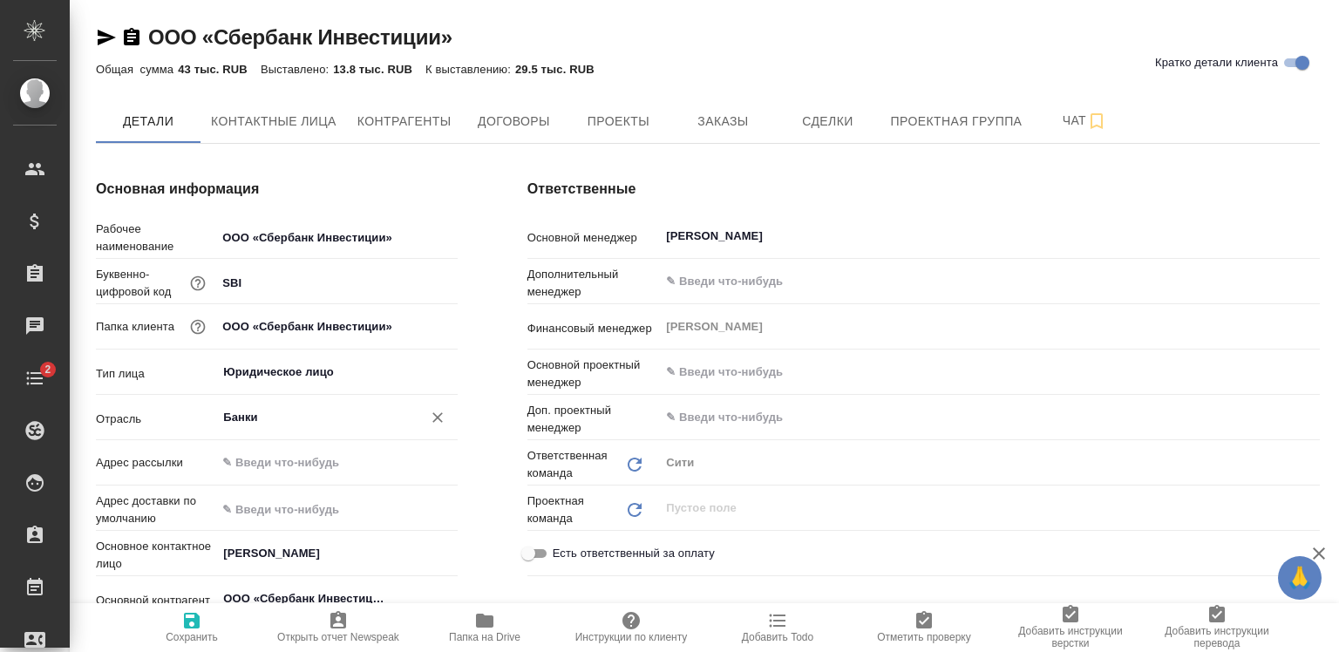
type textarea "x"
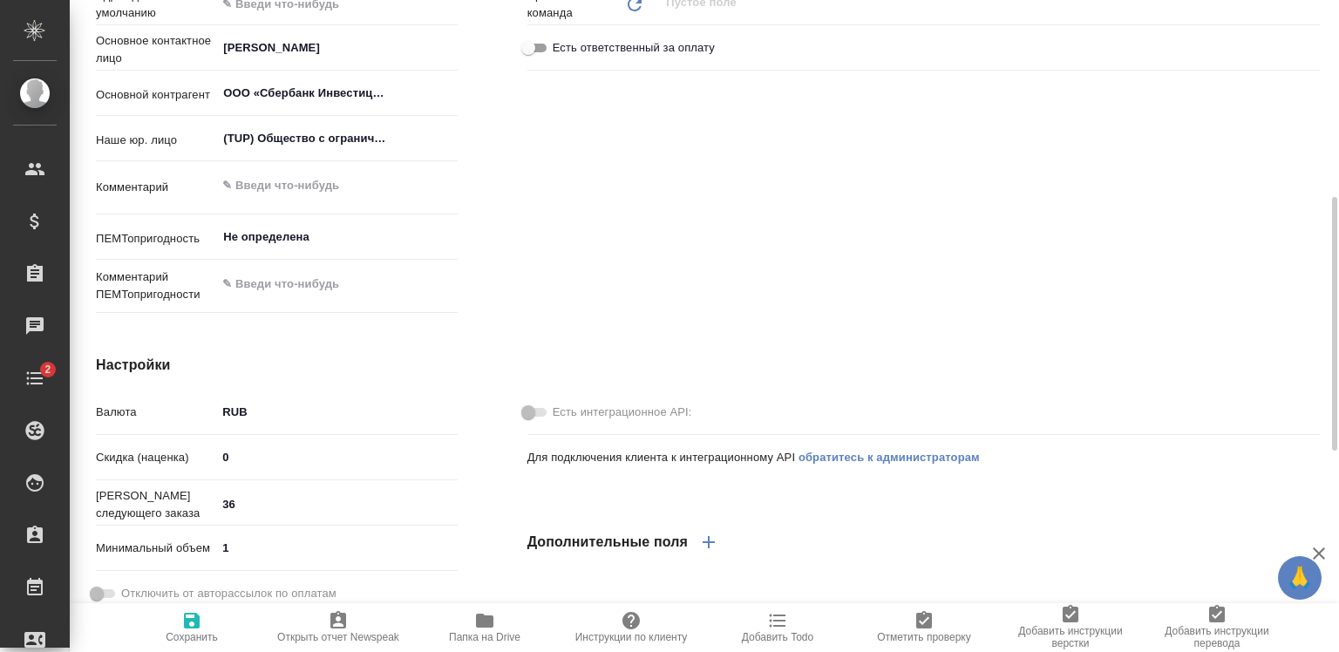
type textarea "x"
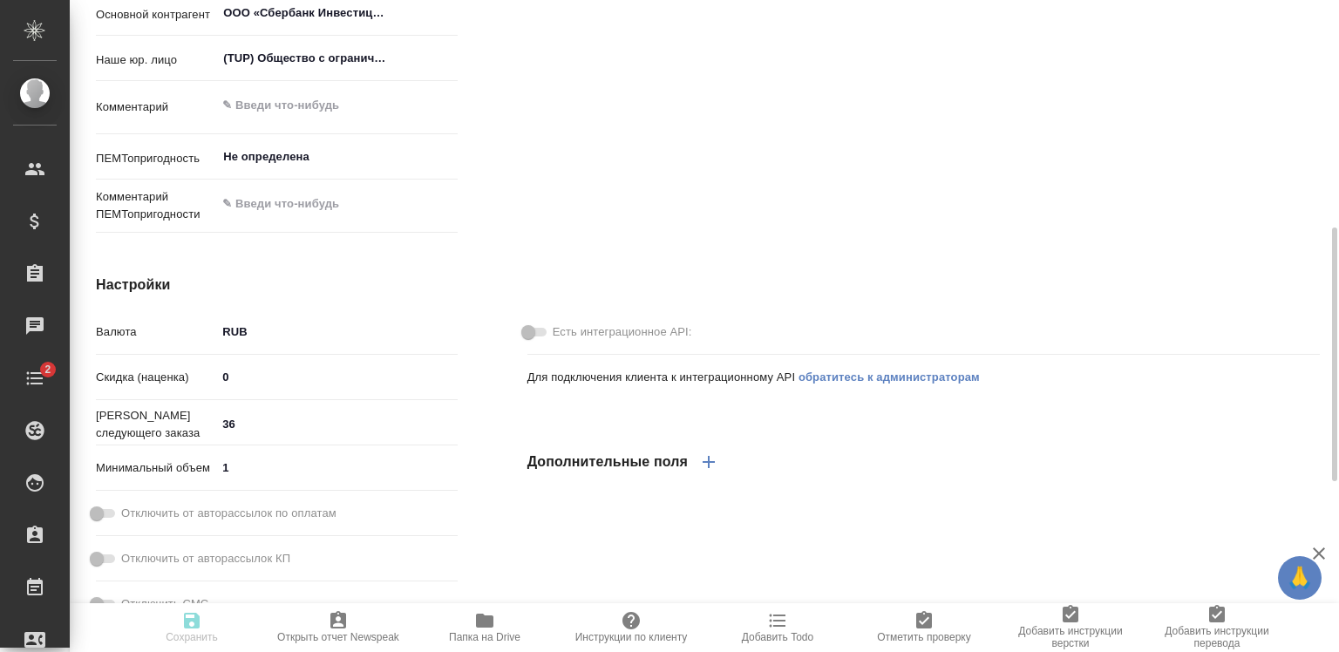
type textarea "x"
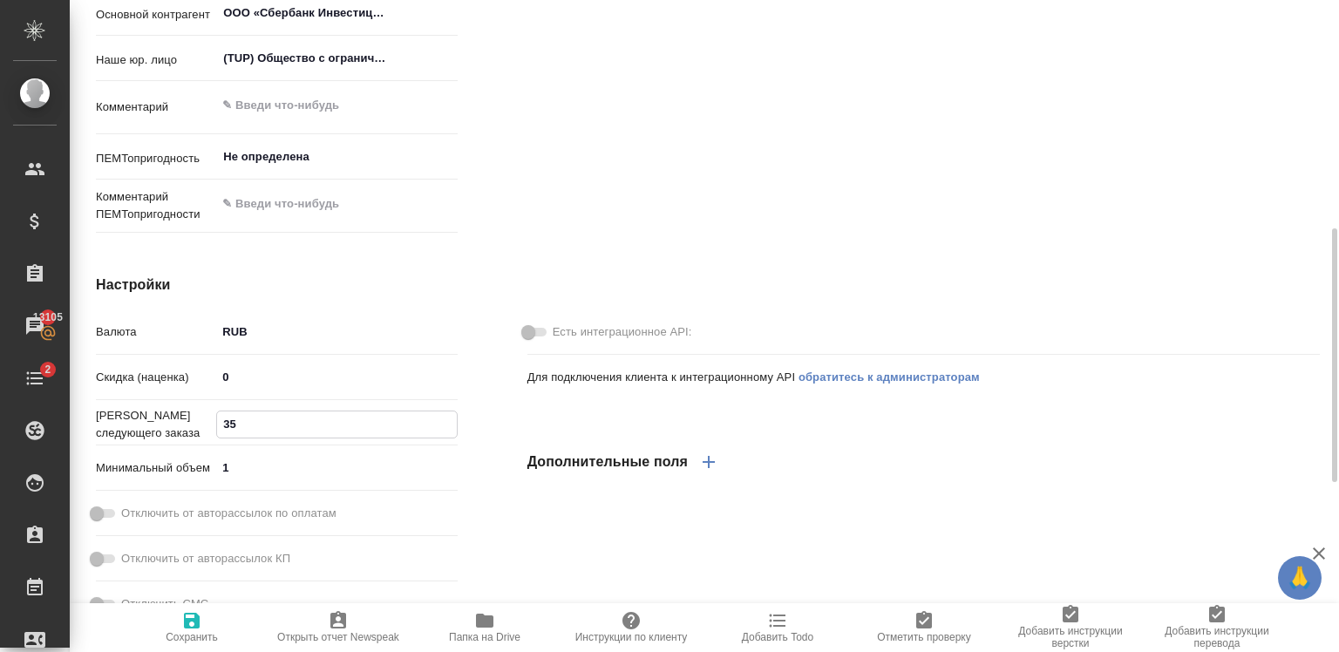
type input "35"
click at [452, 427] on input "35" at bounding box center [336, 423] width 239 height 25
click at [202, 620] on span "Сохранить" at bounding box center [192, 626] width 126 height 33
type textarea "x"
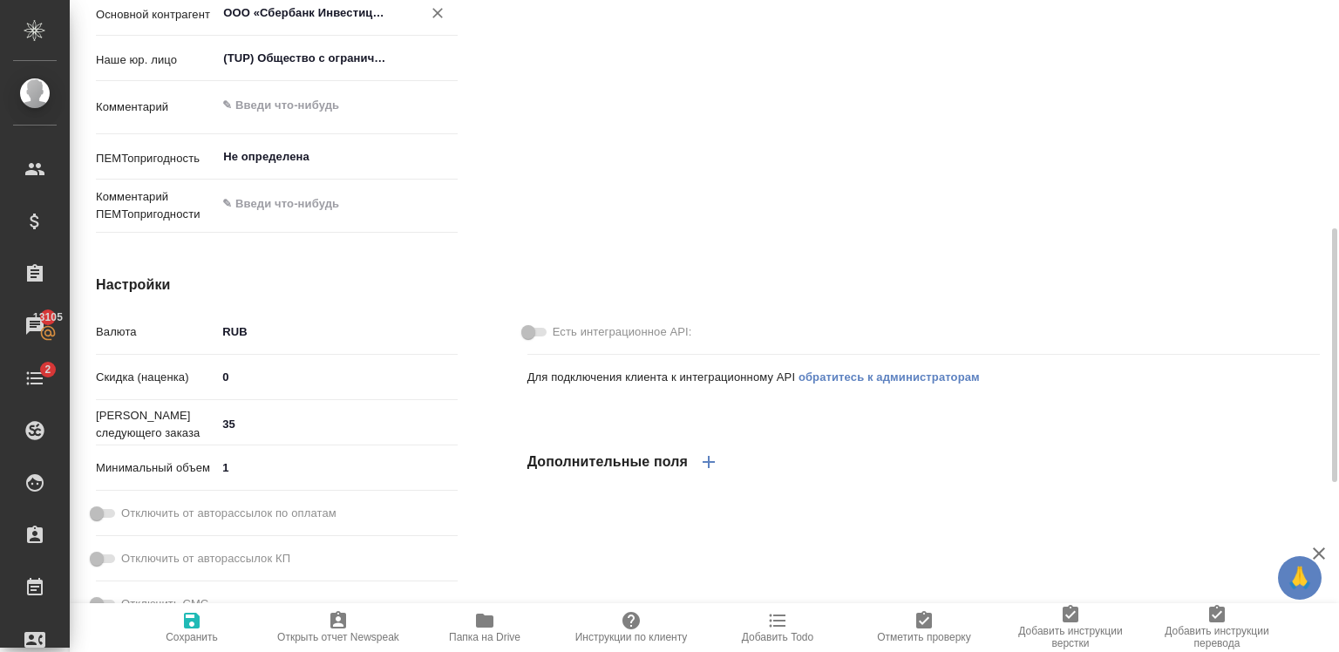
type textarea "x"
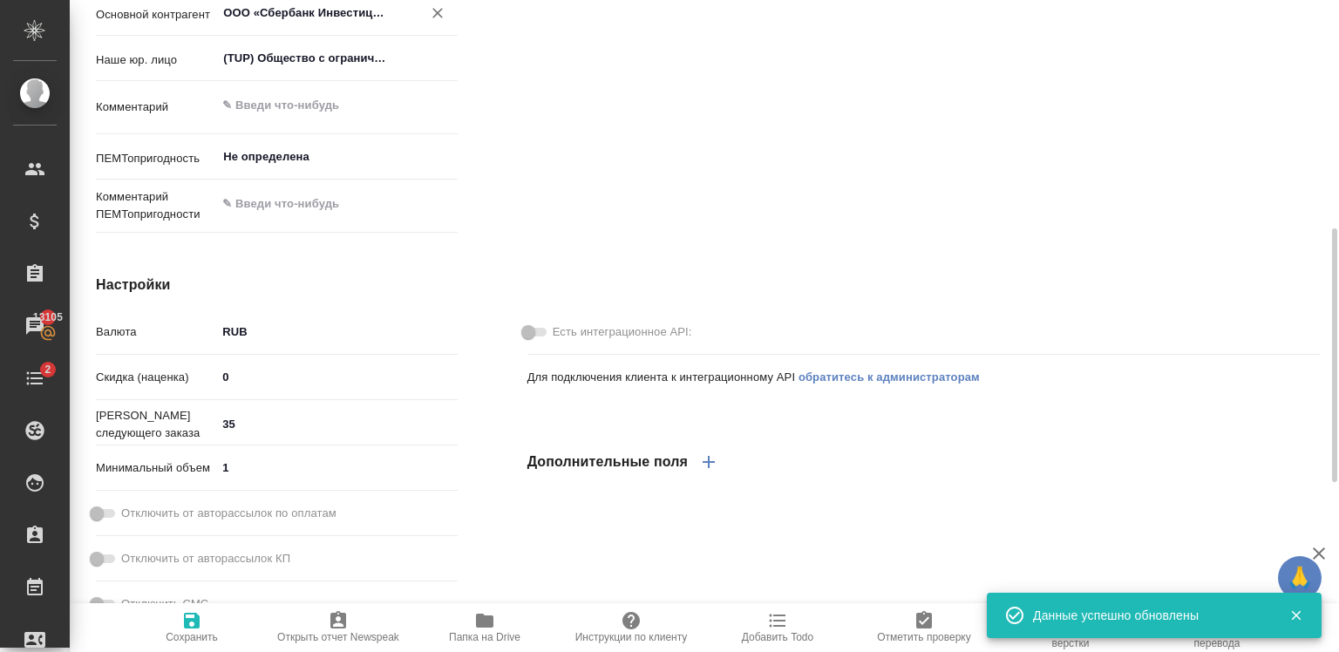
type textarea "x"
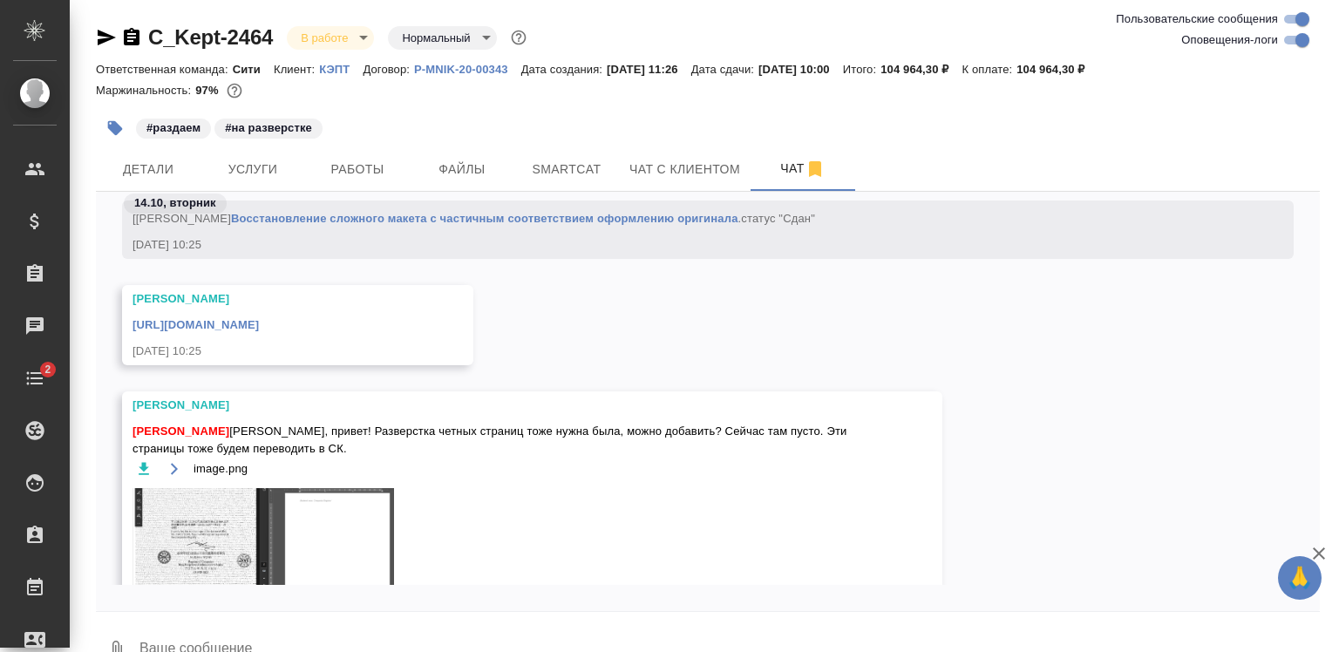
scroll to position [4470, 0]
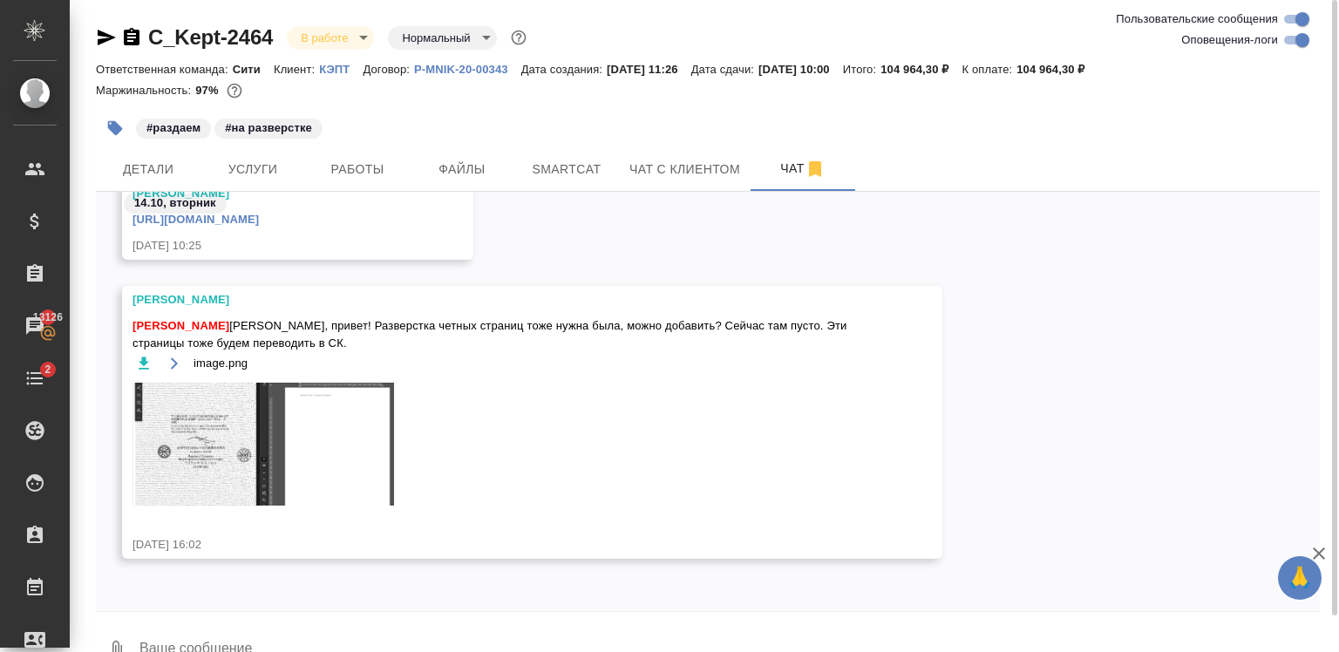
click at [282, 434] on img at bounding box center [262, 444] width 261 height 123
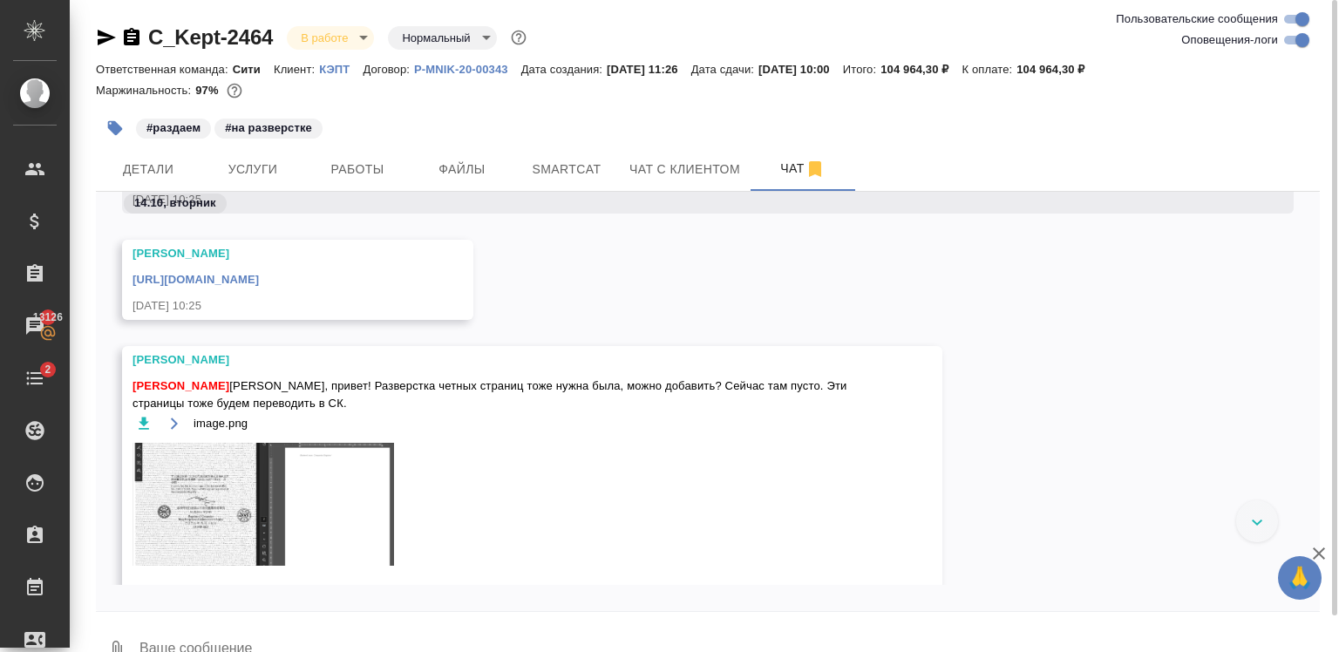
scroll to position [4393, 0]
click at [151, 160] on span "Детали" at bounding box center [148, 170] width 84 height 22
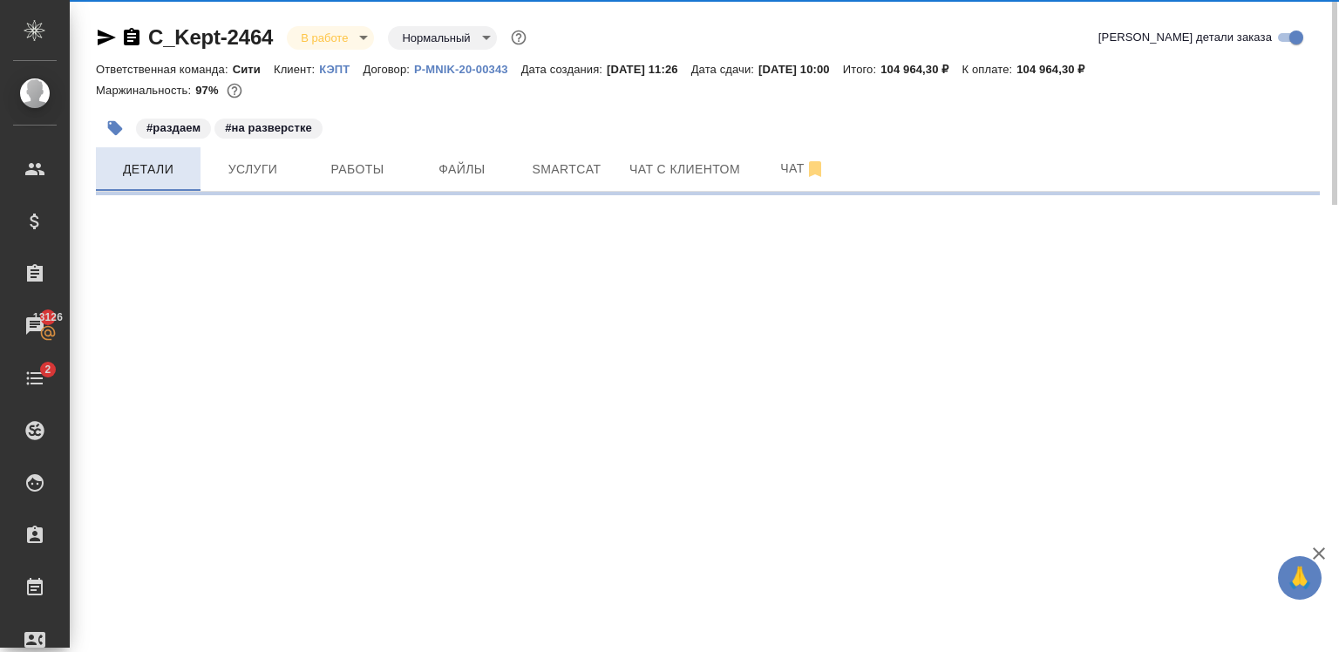
select select "RU"
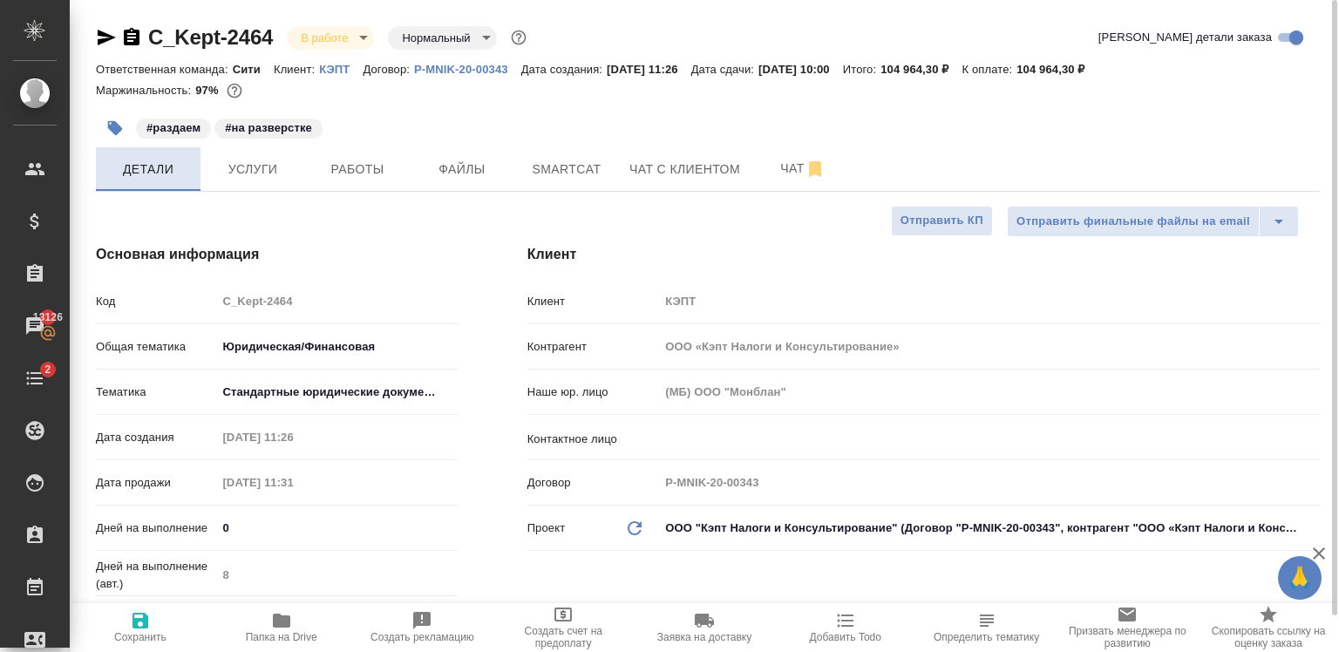
type textarea "x"
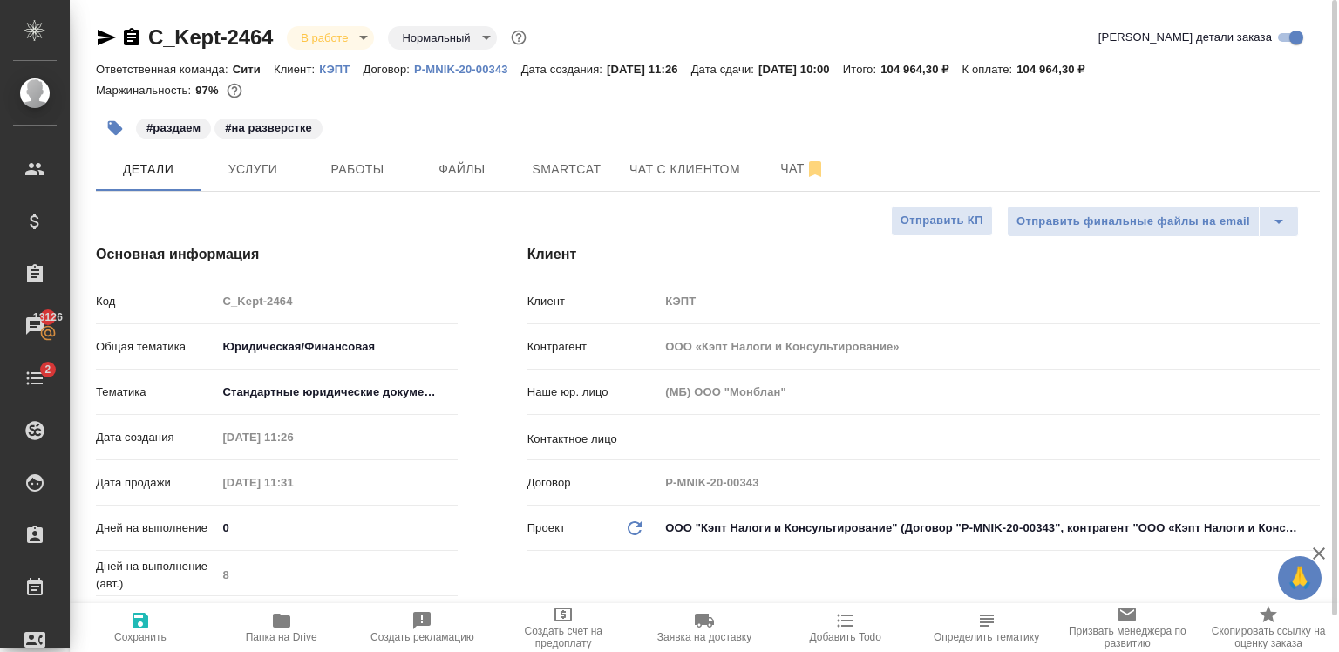
type textarea "x"
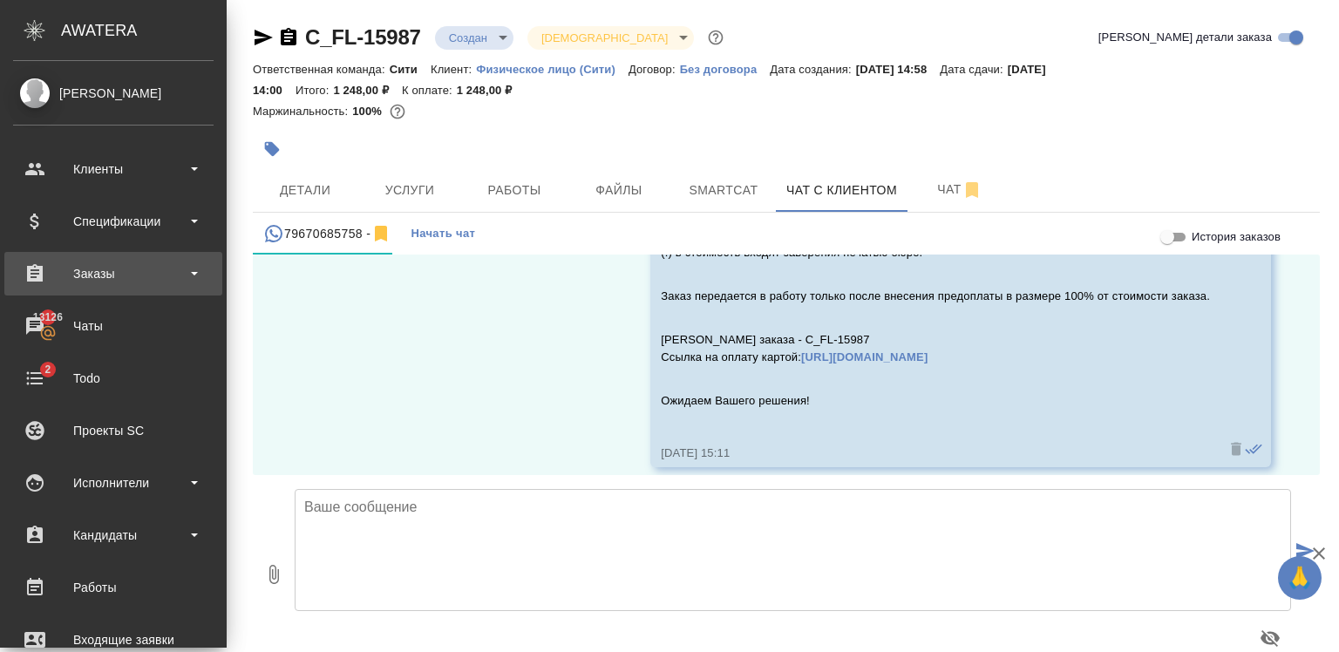
scroll to position [8183, 0]
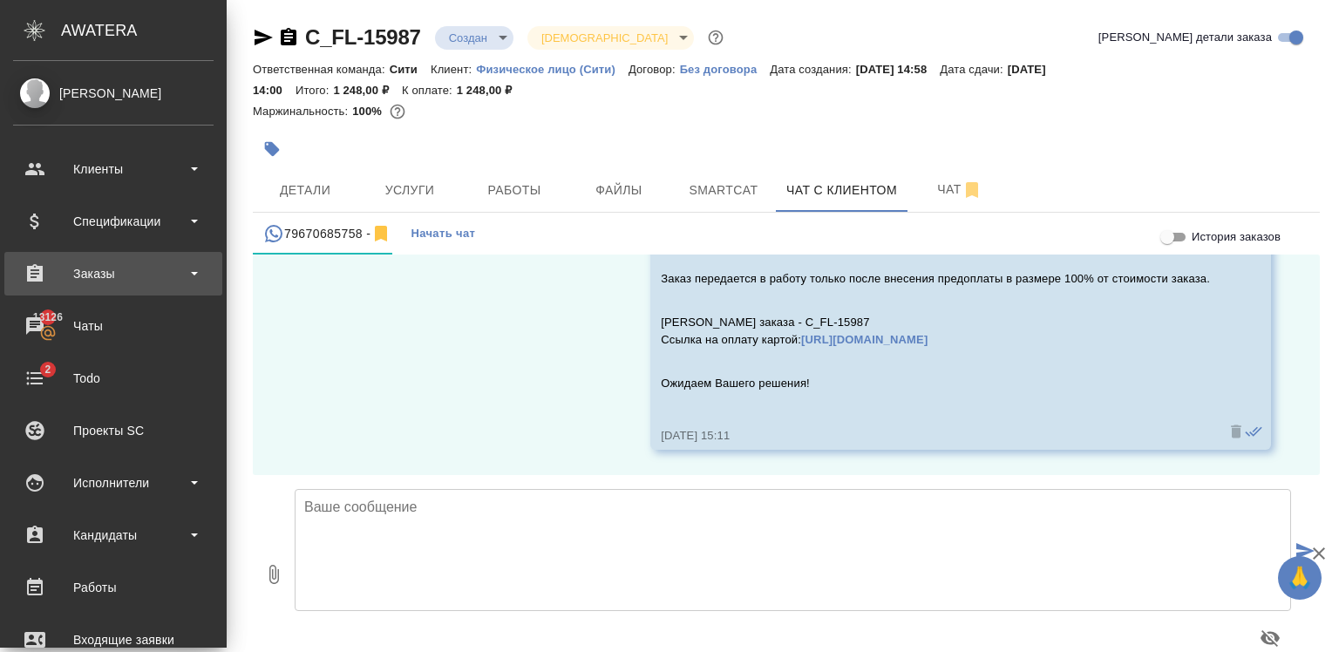
click at [110, 272] on div "Заказы" at bounding box center [113, 274] width 200 height 26
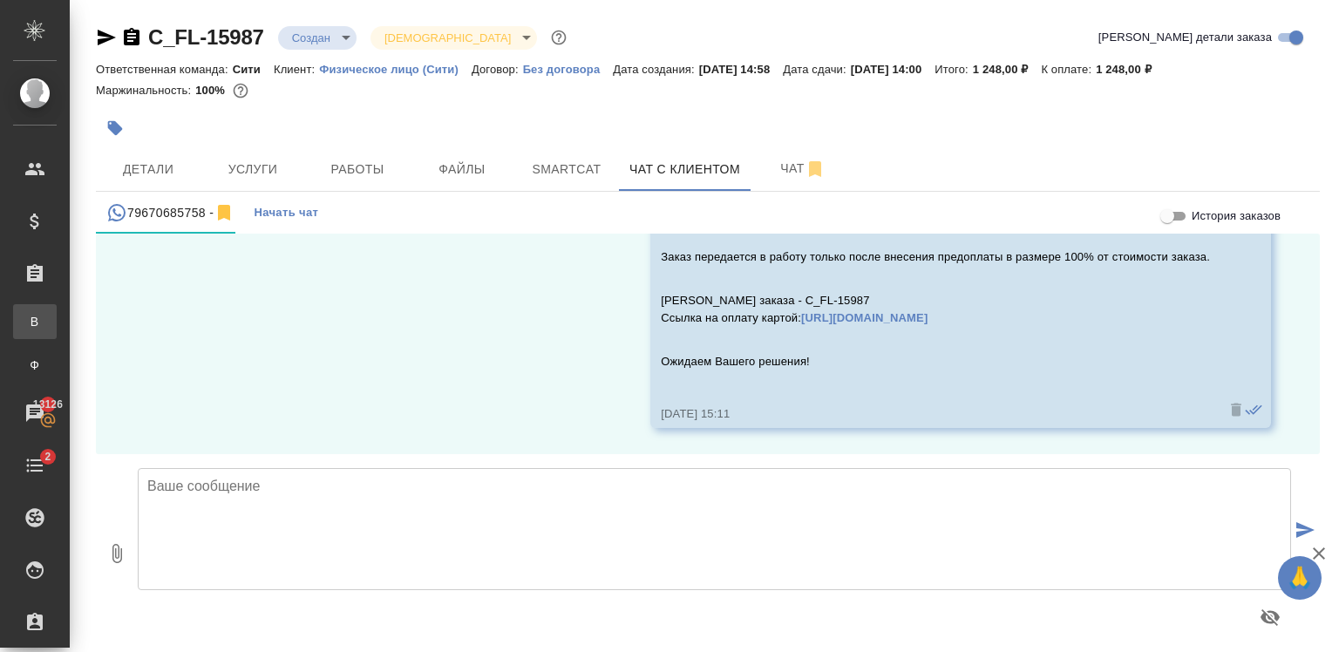
scroll to position [8113, 0]
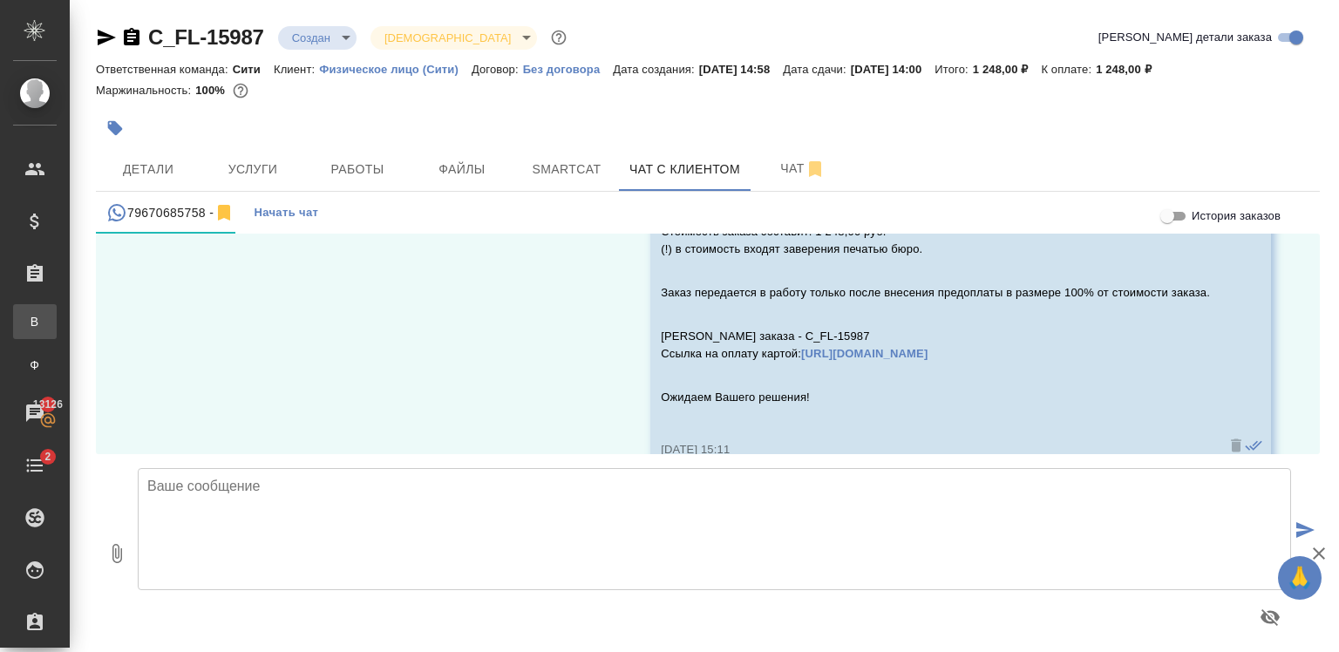
click at [129, 325] on div ".cls-1 fill:#fff; AWATERA [PERSON_NAME] Спецификации Заказы В Все заказы Ф Зака…" at bounding box center [669, 326] width 1339 height 652
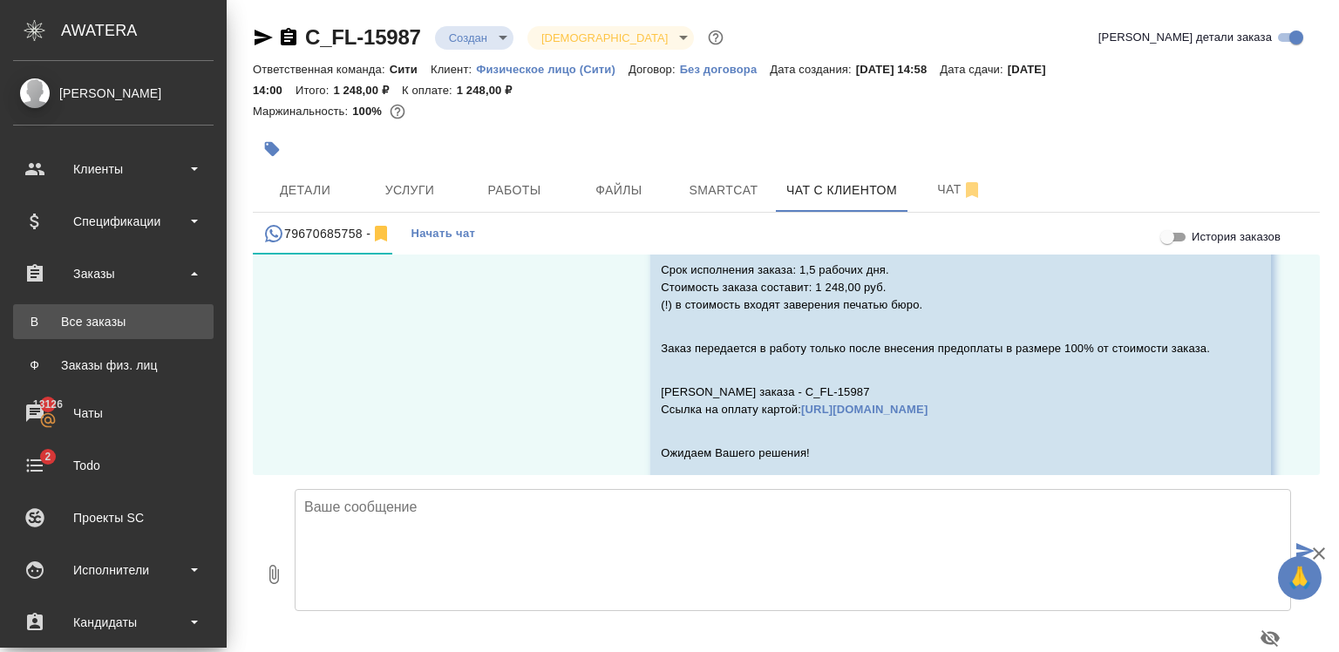
scroll to position [8183, 0]
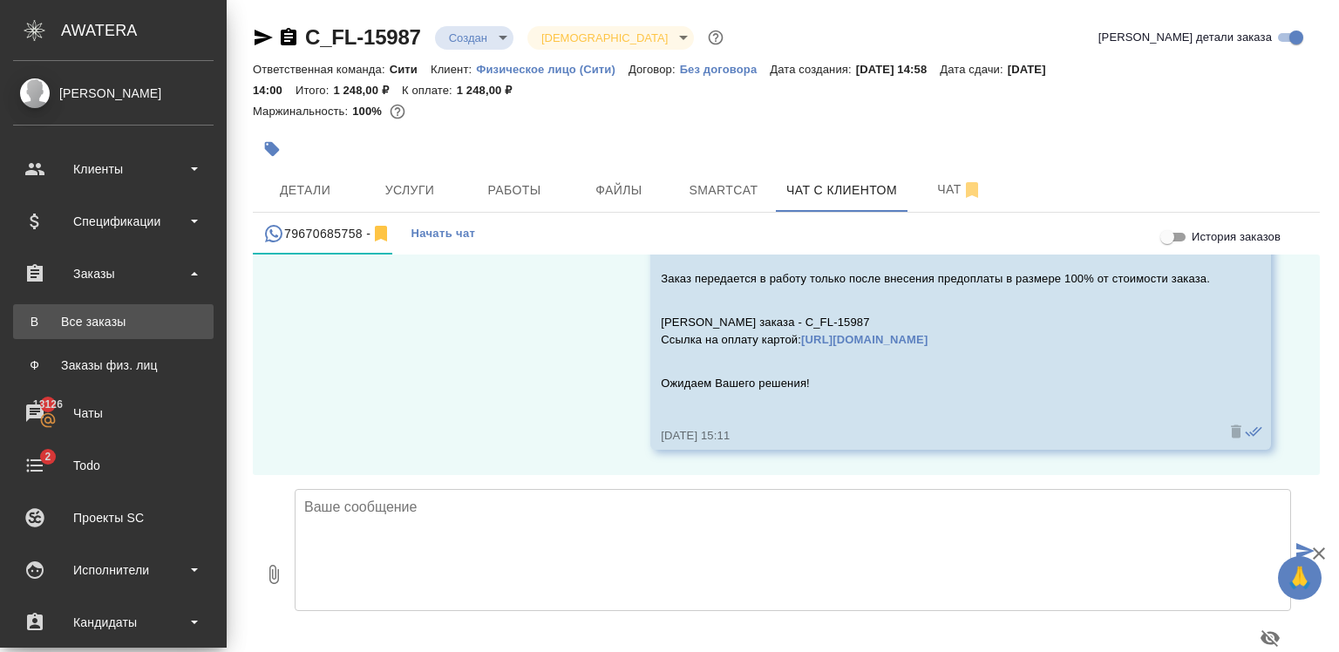
click at [66, 325] on div "Все заказы" at bounding box center [113, 321] width 183 height 17
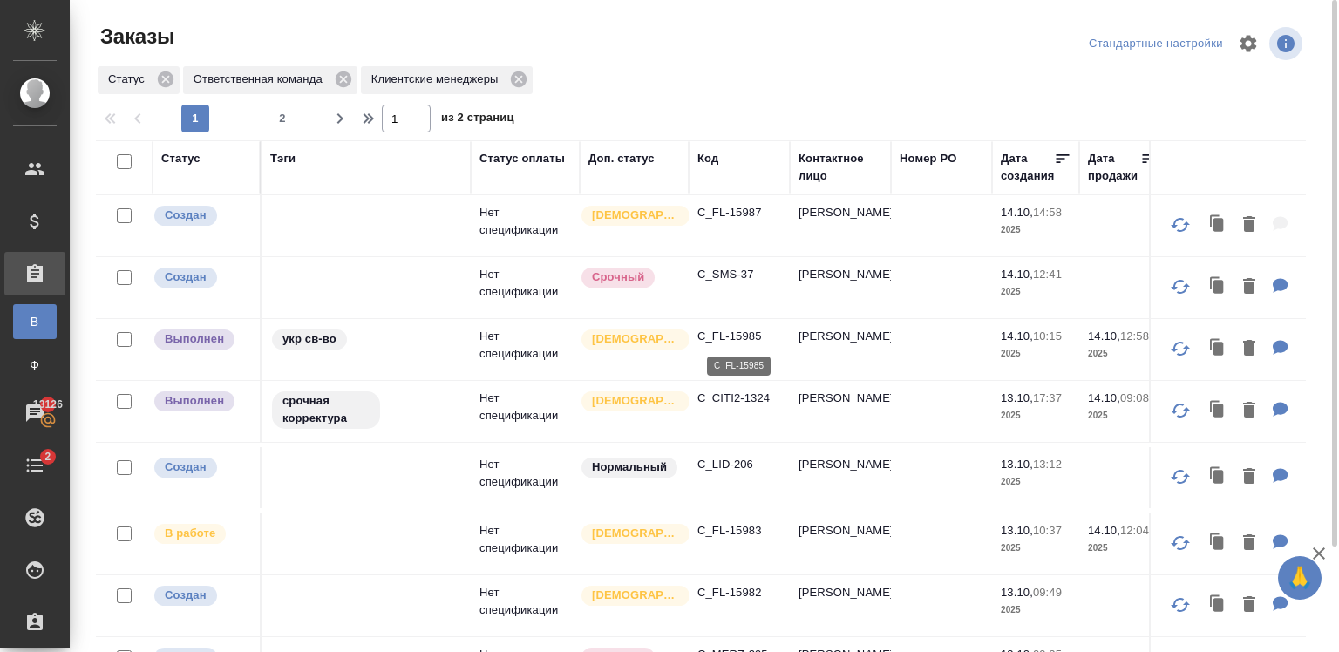
click at [732, 335] on p "C_FL-15985" at bounding box center [739, 336] width 84 height 17
click at [734, 211] on p "C_FL-15987" at bounding box center [739, 212] width 84 height 17
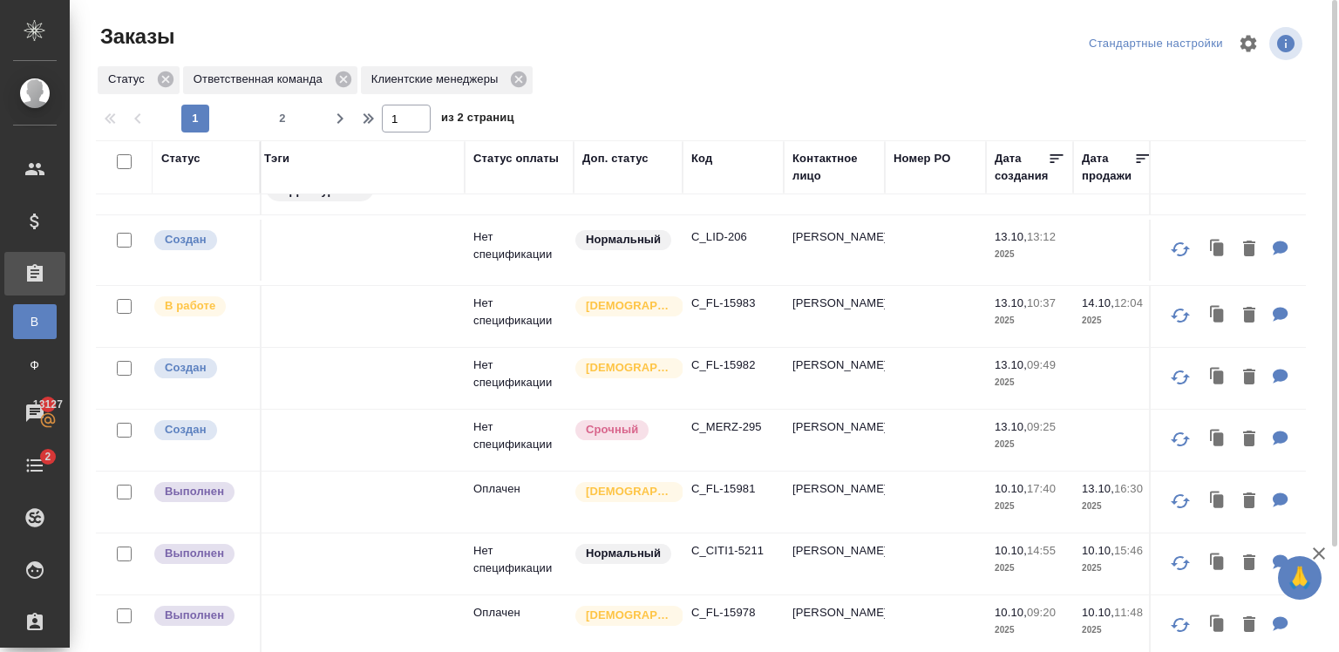
scroll to position [168, 6]
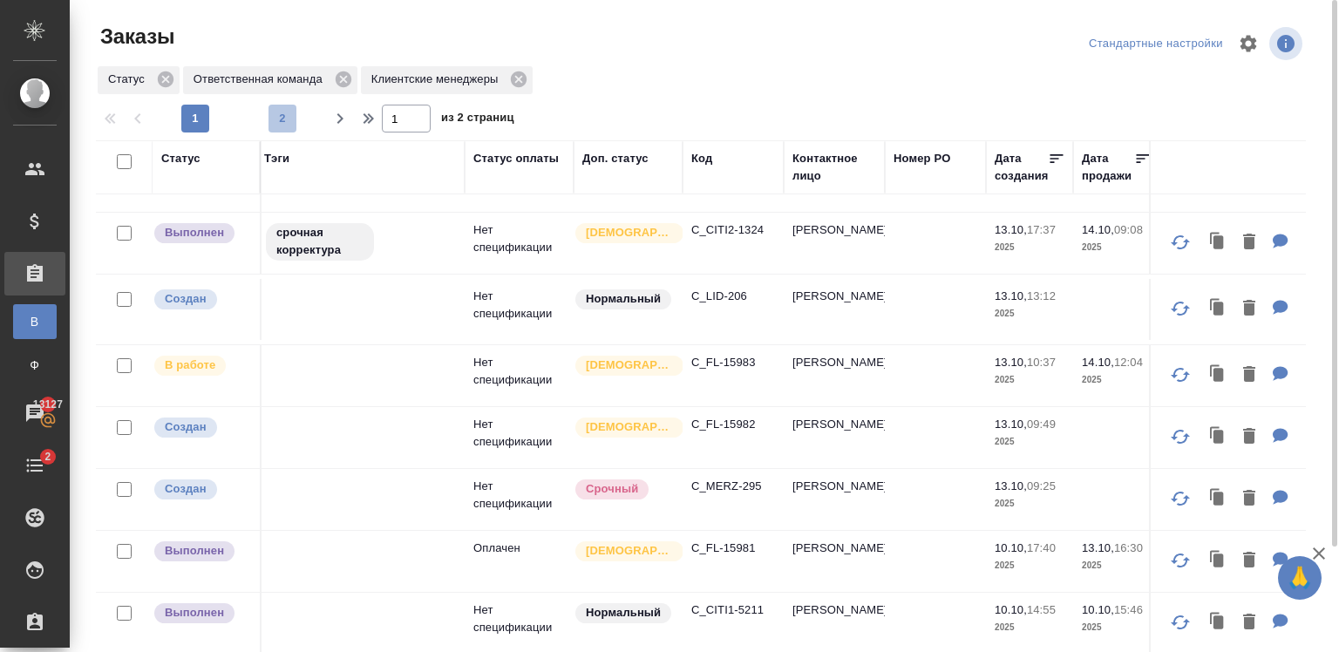
click at [281, 114] on span "2" at bounding box center [282, 118] width 28 height 17
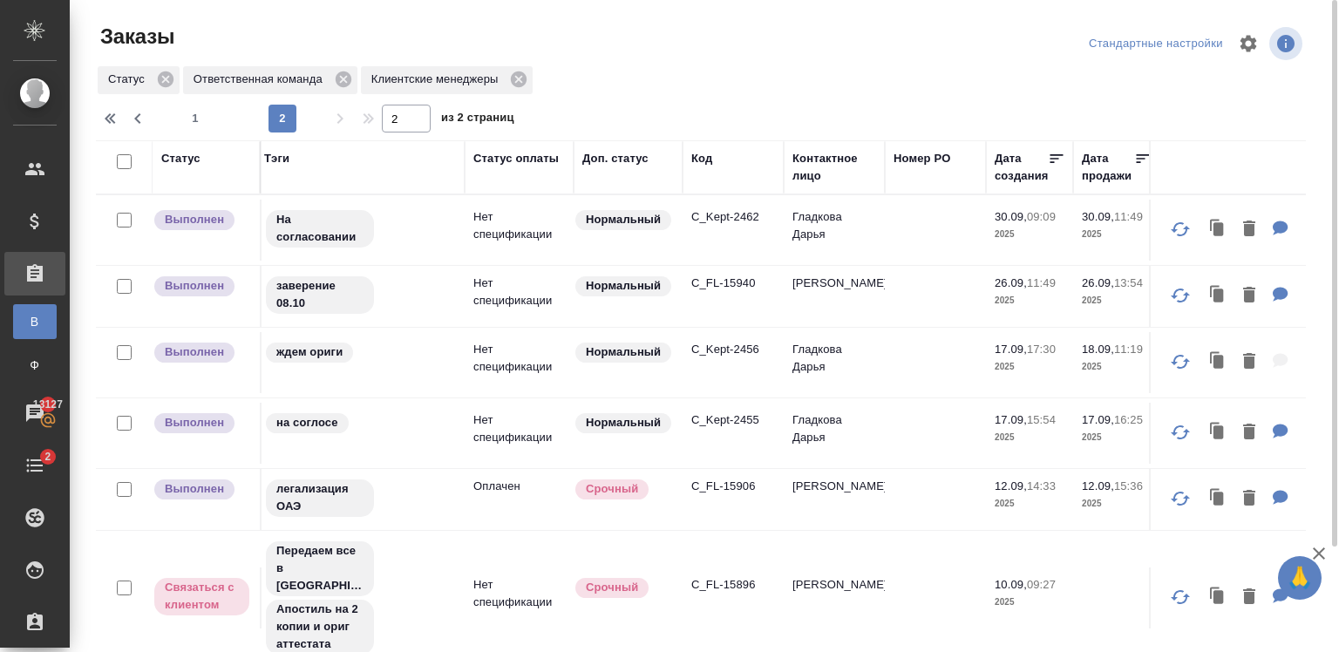
scroll to position [126, 0]
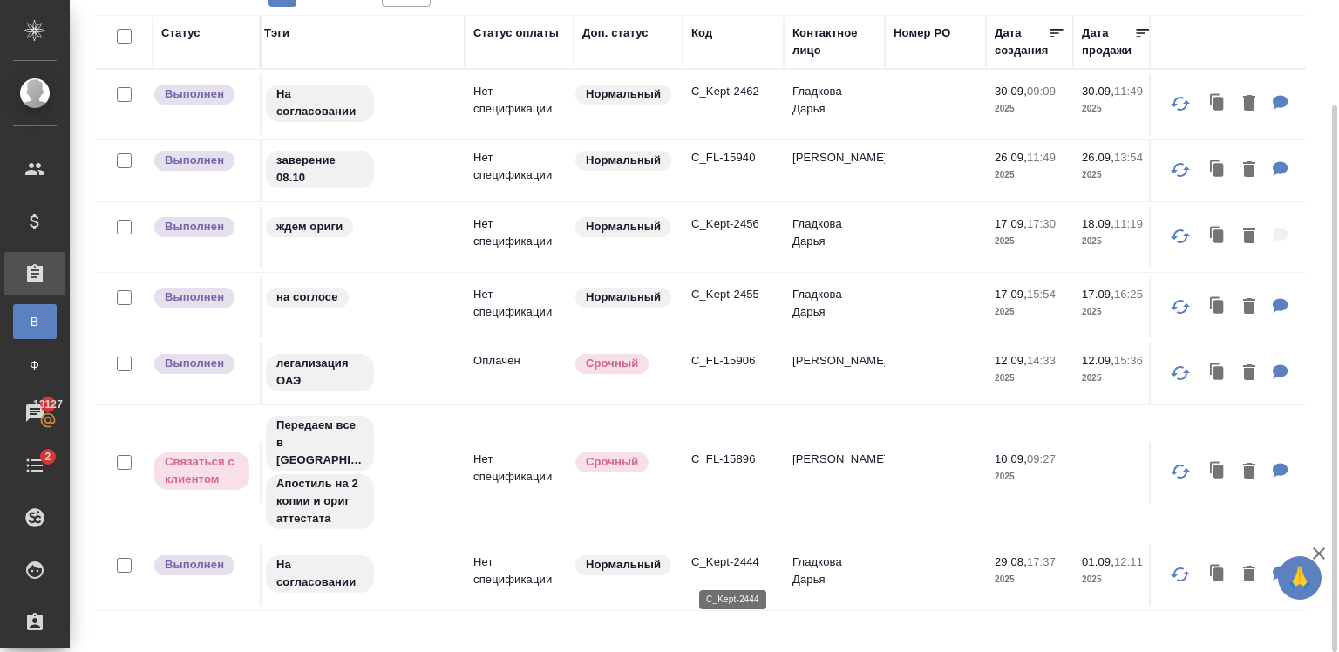
click at [715, 567] on p "C_Kept-2444" at bounding box center [733, 570] width 84 height 17
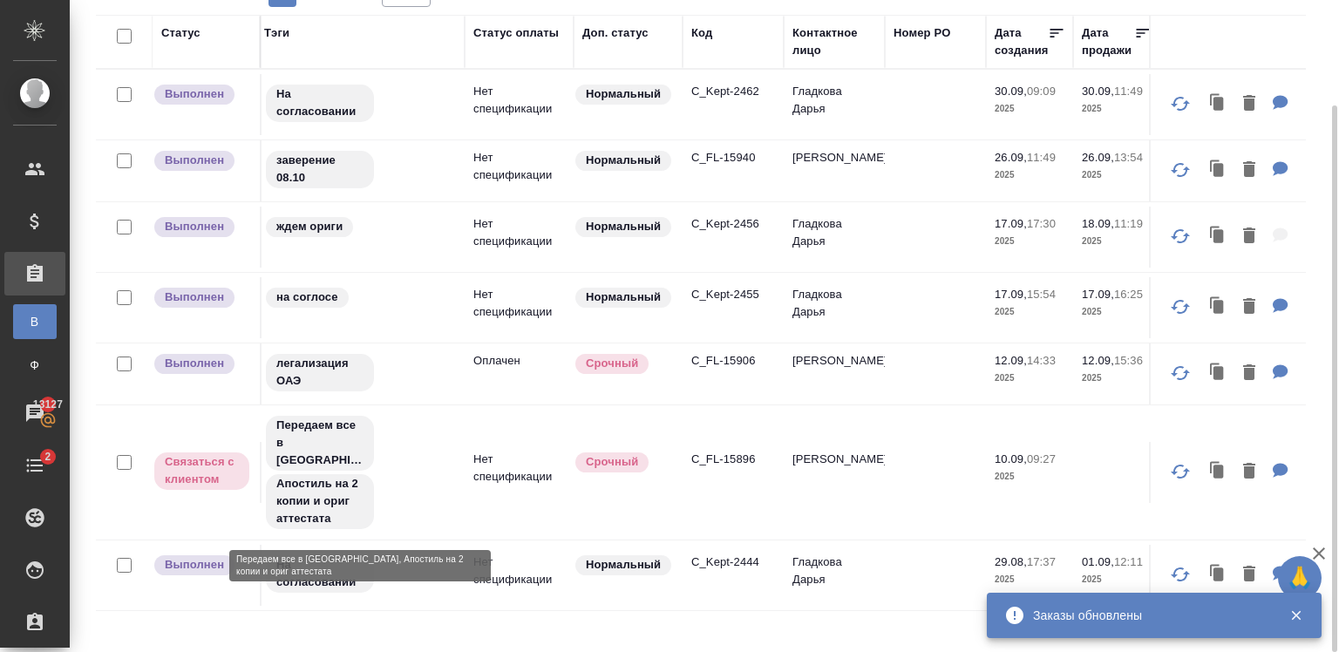
scroll to position [73, 0]
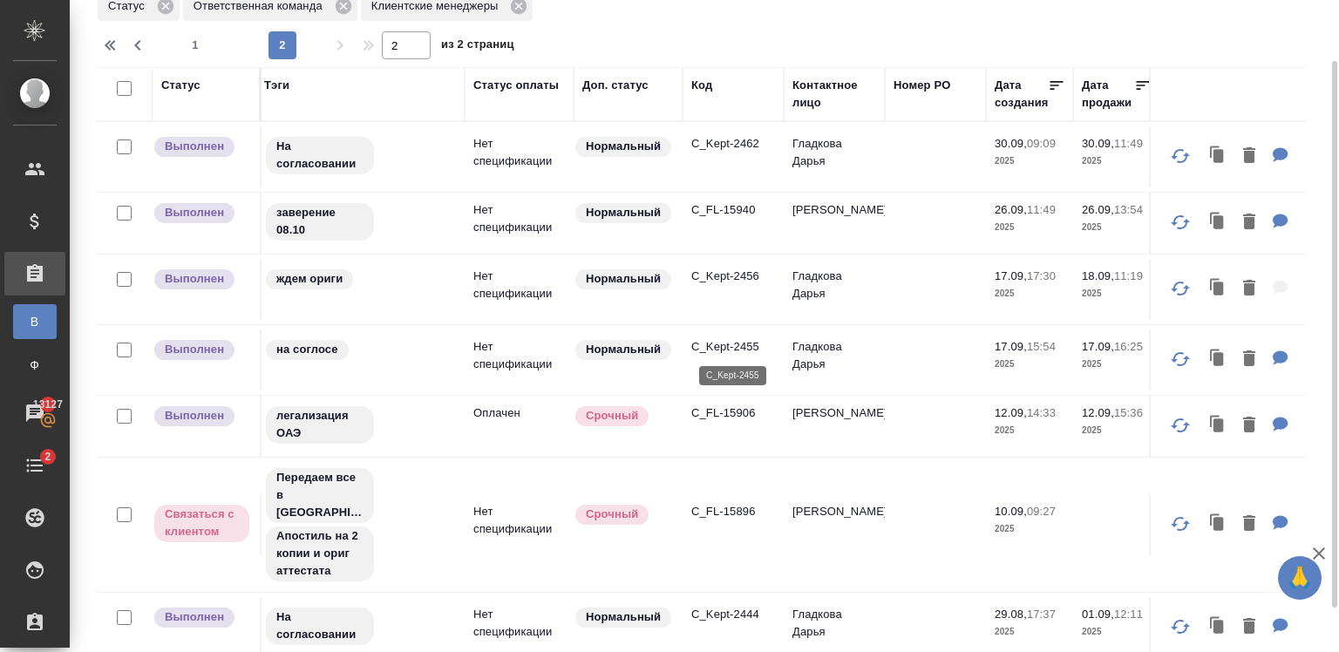
click at [706, 344] on p "C_Kept-2455" at bounding box center [733, 346] width 84 height 17
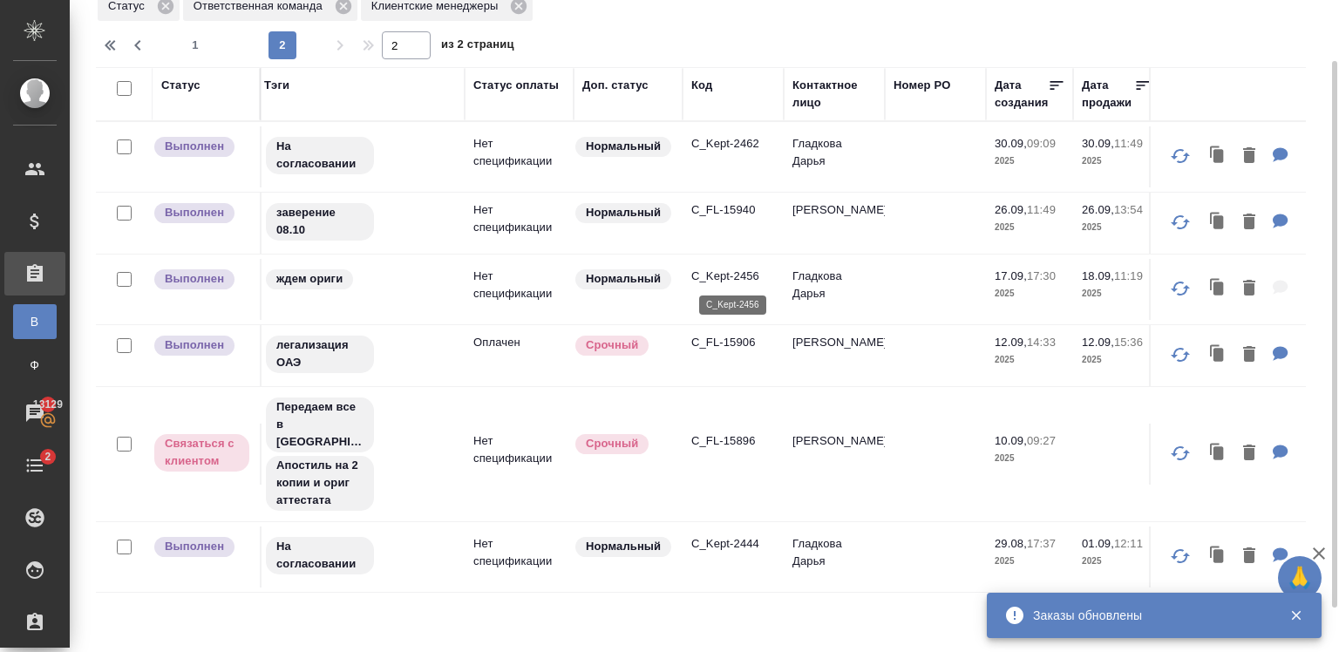
click at [706, 275] on p "C_Kept-2456" at bounding box center [733, 276] width 84 height 17
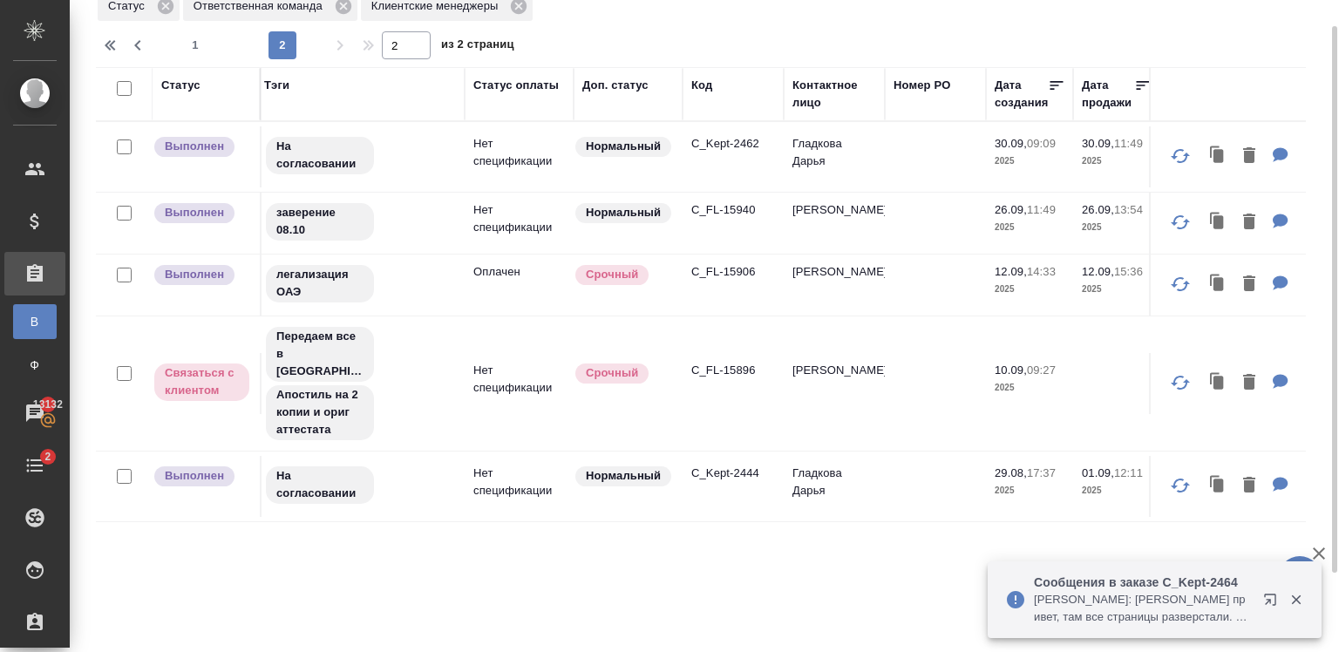
scroll to position [0, 0]
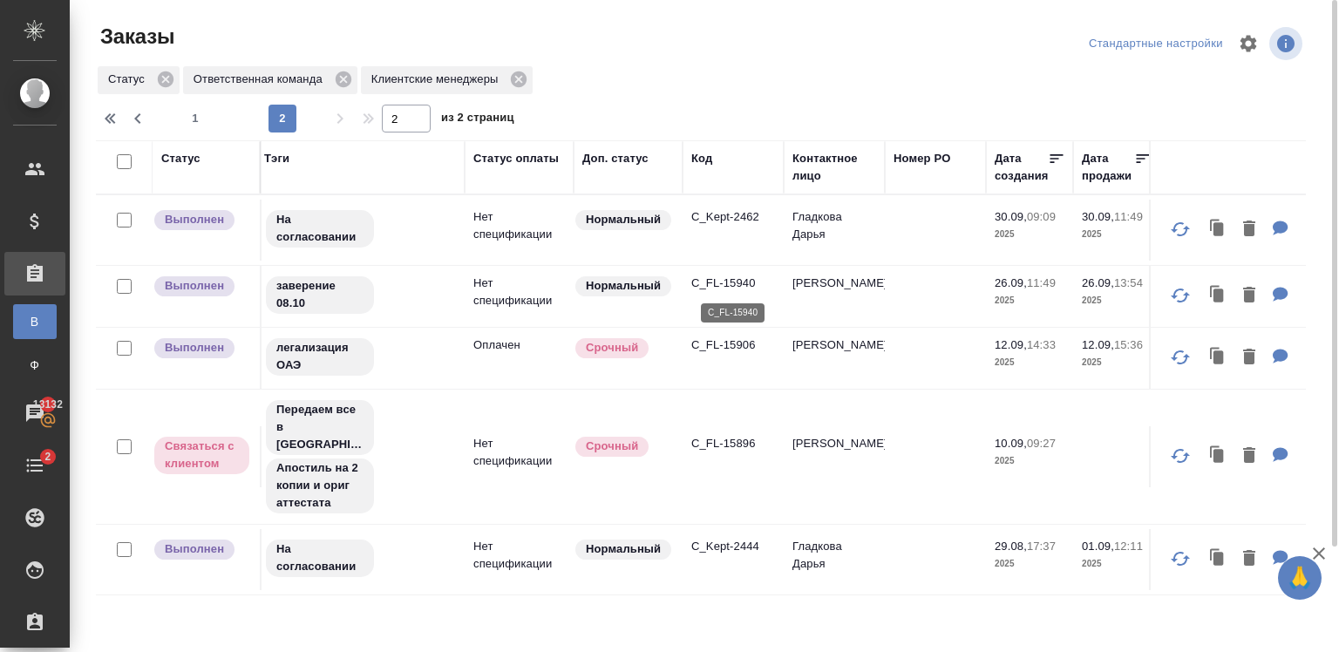
click at [746, 281] on p "C_FL-15940" at bounding box center [733, 283] width 84 height 17
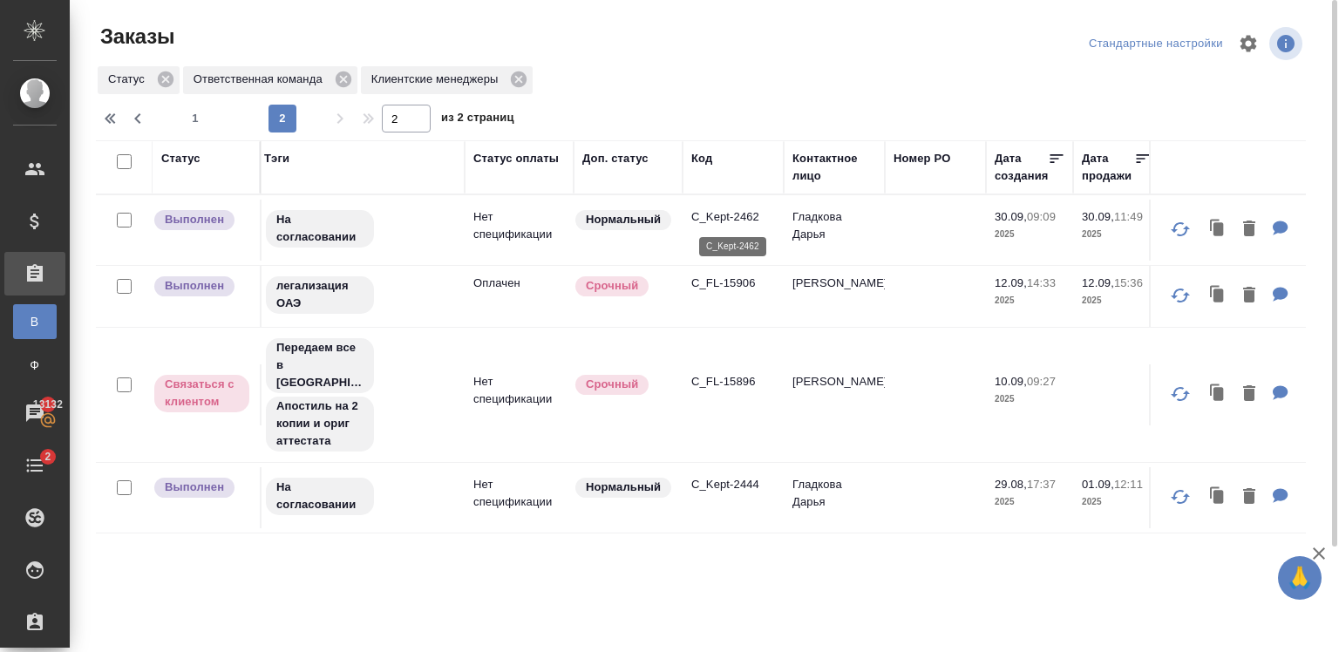
click at [738, 221] on p "C_Kept-2462" at bounding box center [733, 216] width 84 height 17
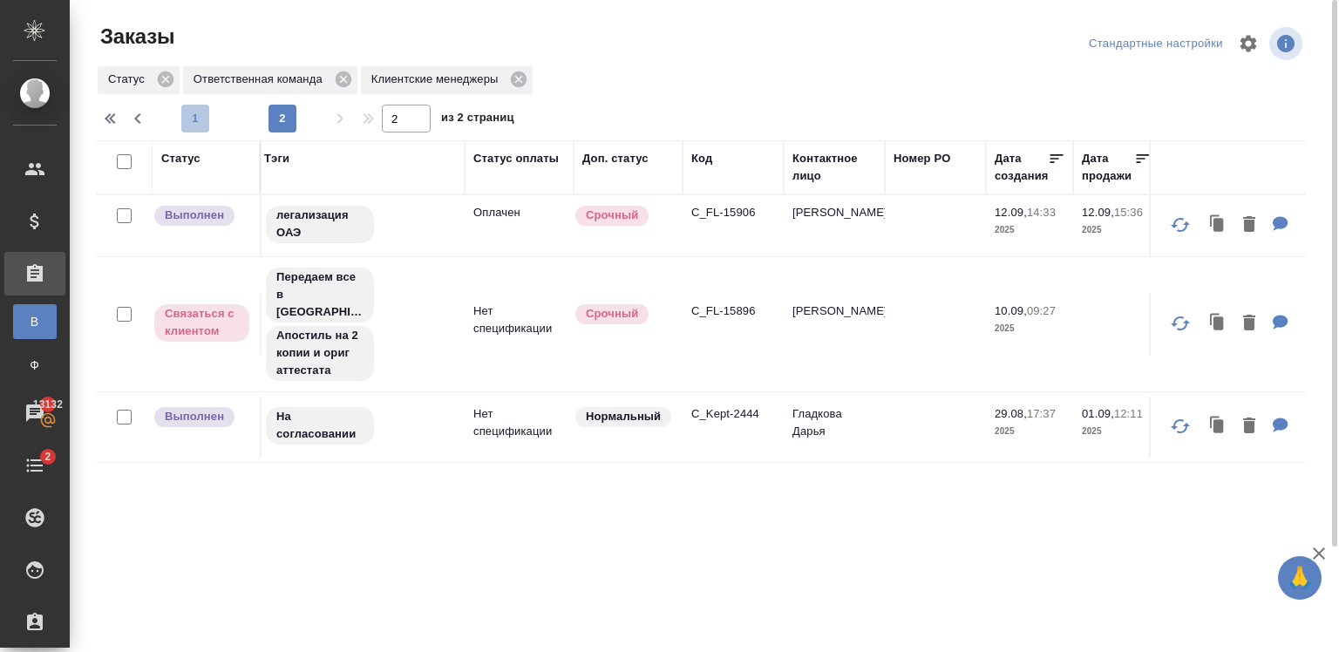
click at [196, 115] on span "1" at bounding box center [195, 118] width 28 height 17
type input "1"
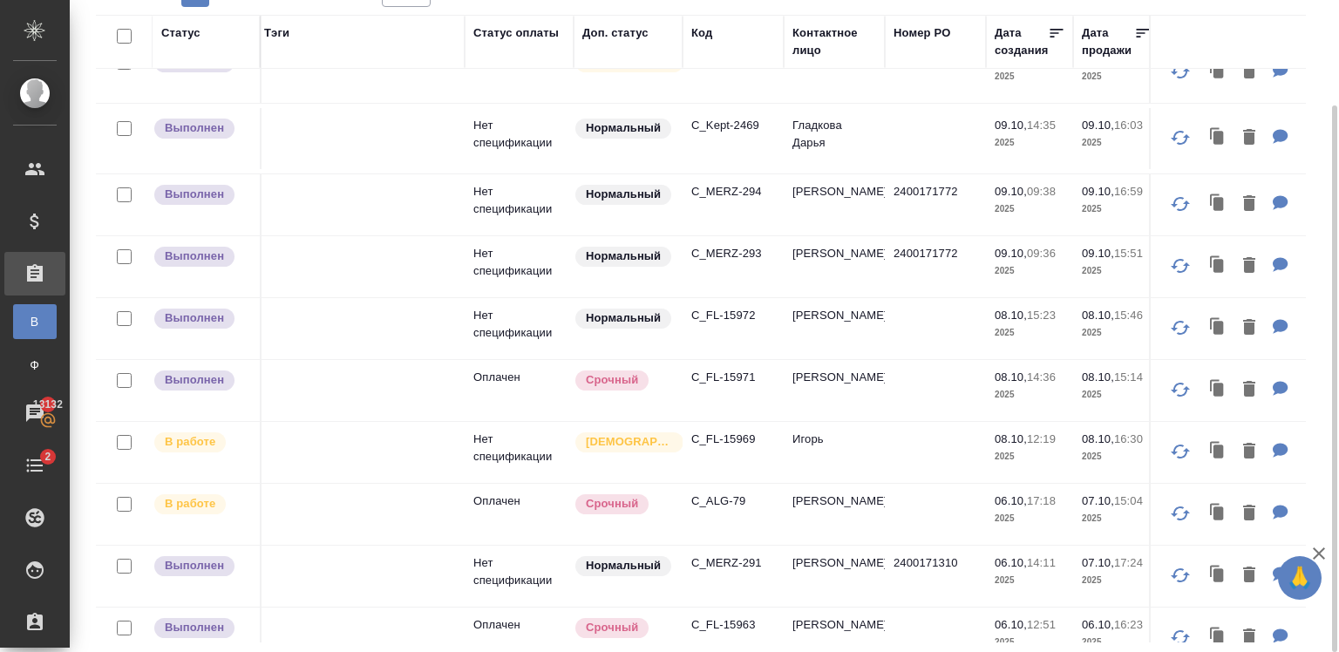
scroll to position [1026, 6]
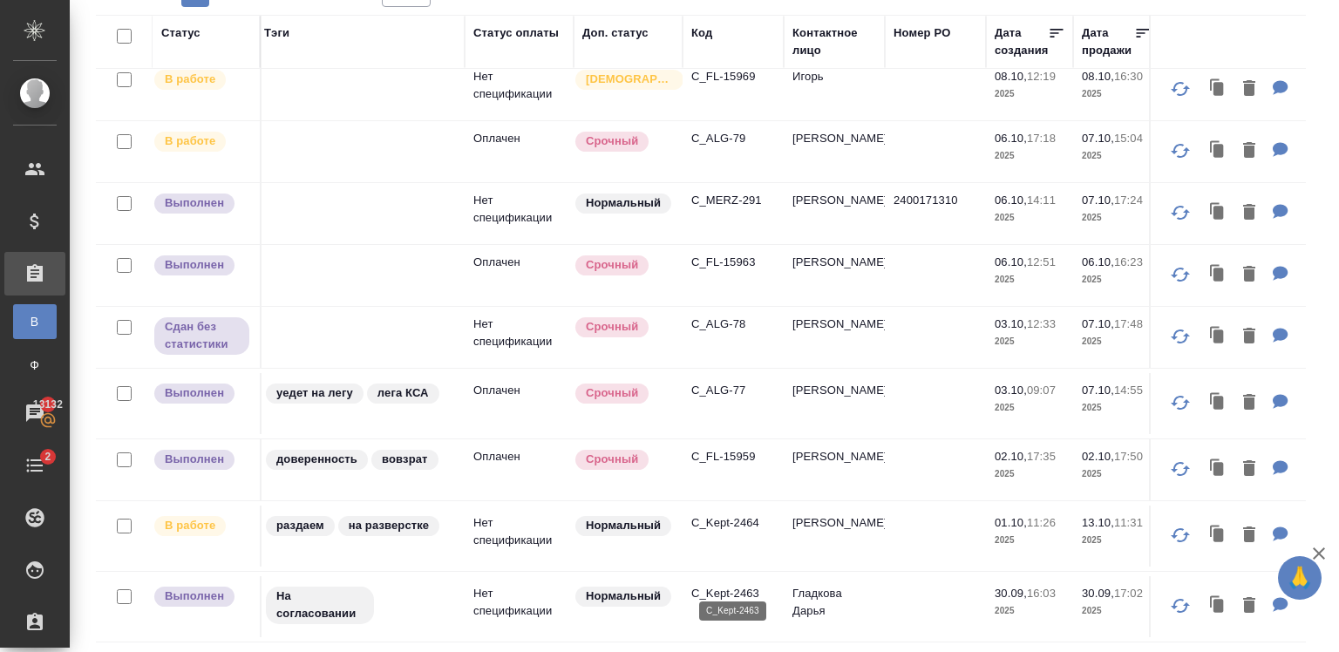
click at [721, 585] on p "C_Kept-2463" at bounding box center [733, 593] width 84 height 17
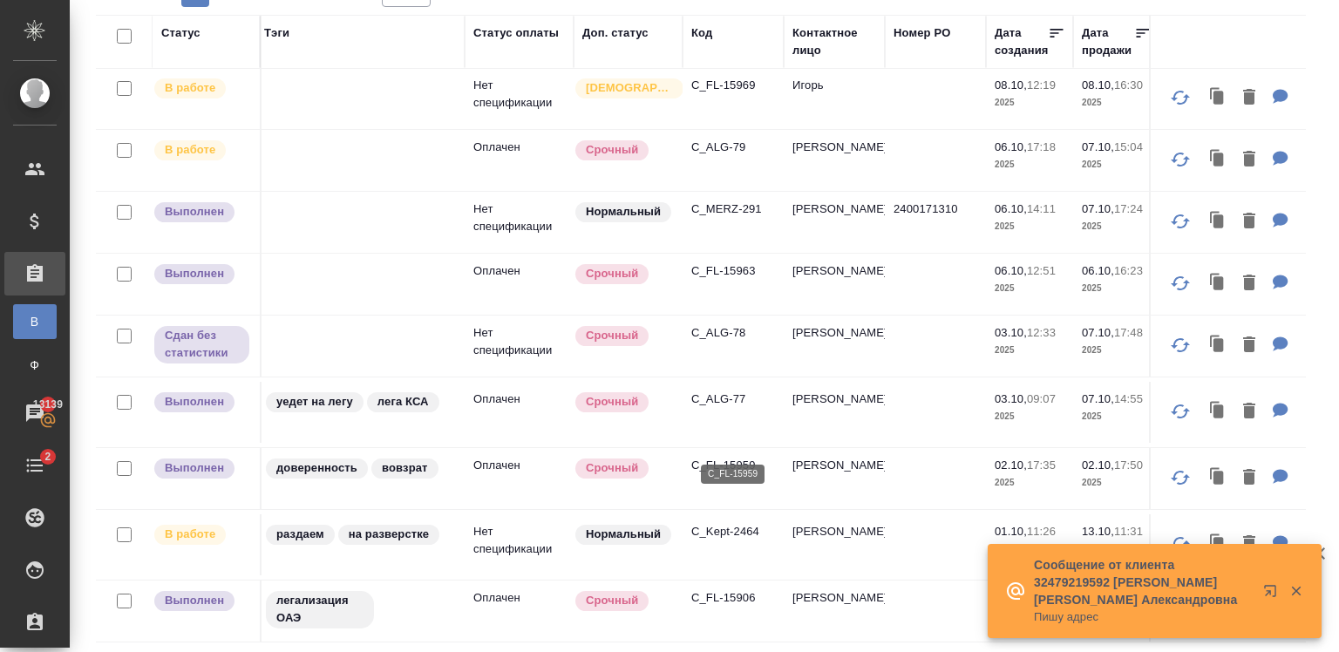
click at [748, 448] on p "C_FL-15959" at bounding box center [733, 456] width 84 height 17
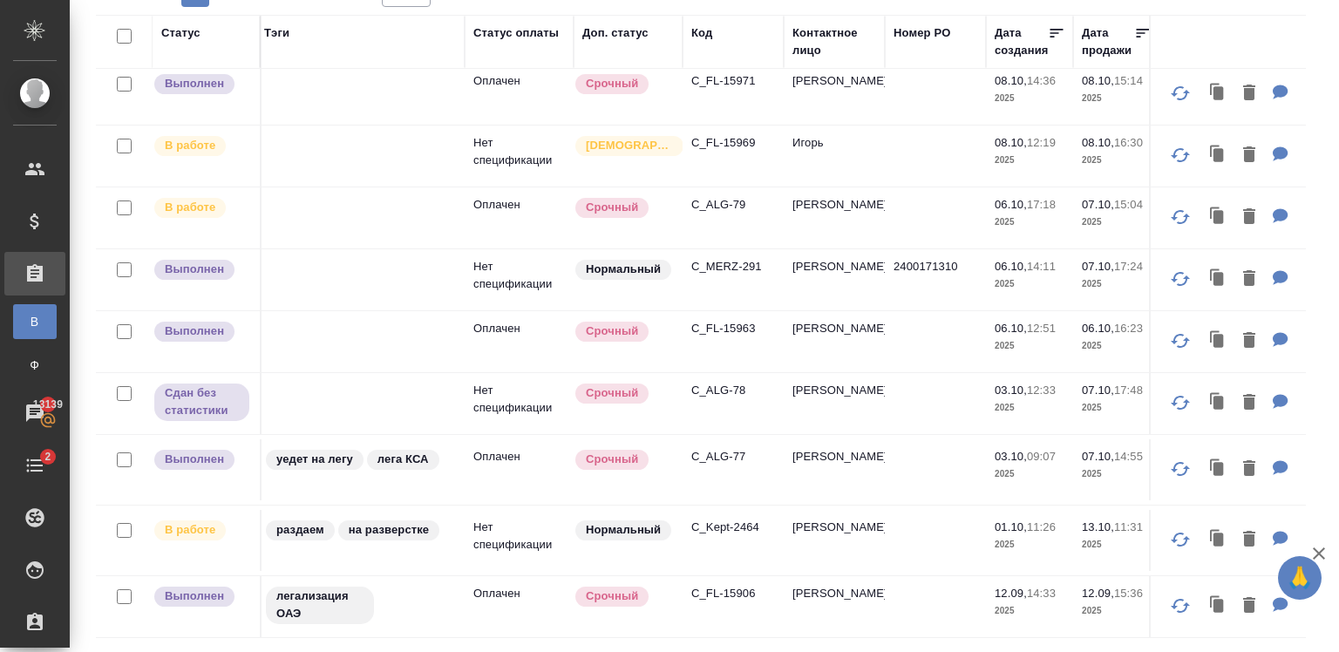
scroll to position [950, 6]
click at [750, 334] on p "C_FL-15963" at bounding box center [733, 330] width 84 height 17
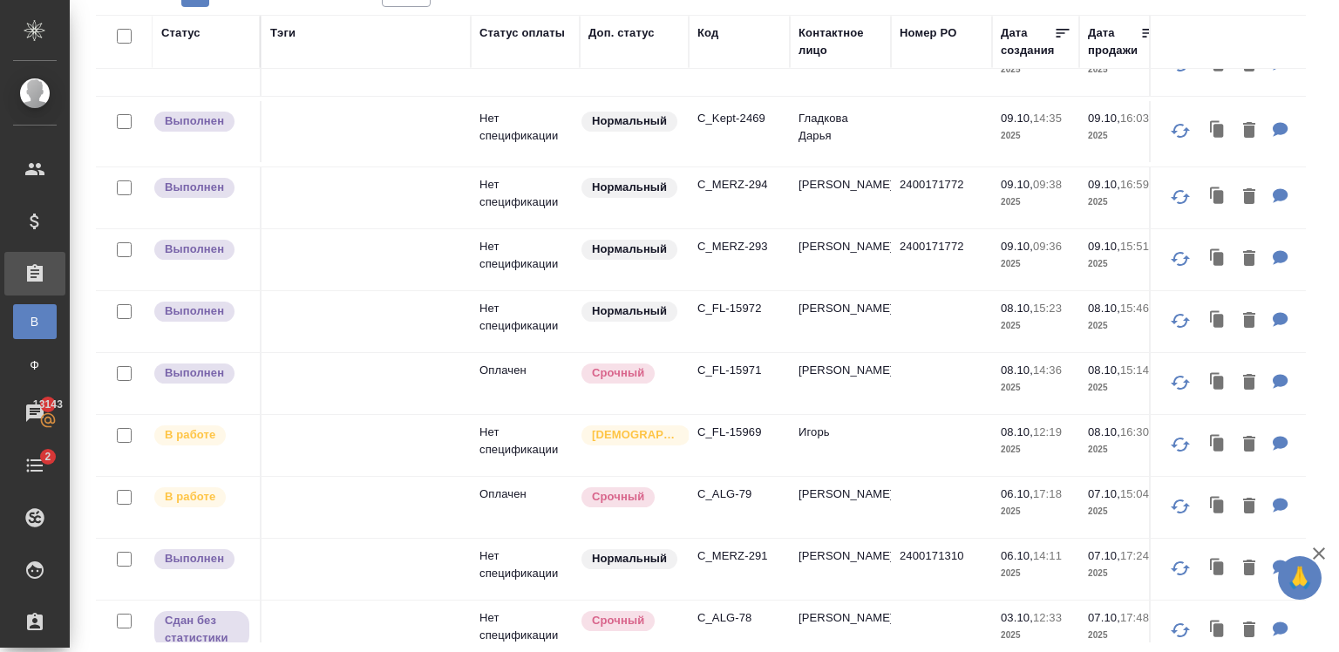
scroll to position [662, 0]
click at [704, 367] on p "C_FL-15971" at bounding box center [739, 370] width 84 height 17
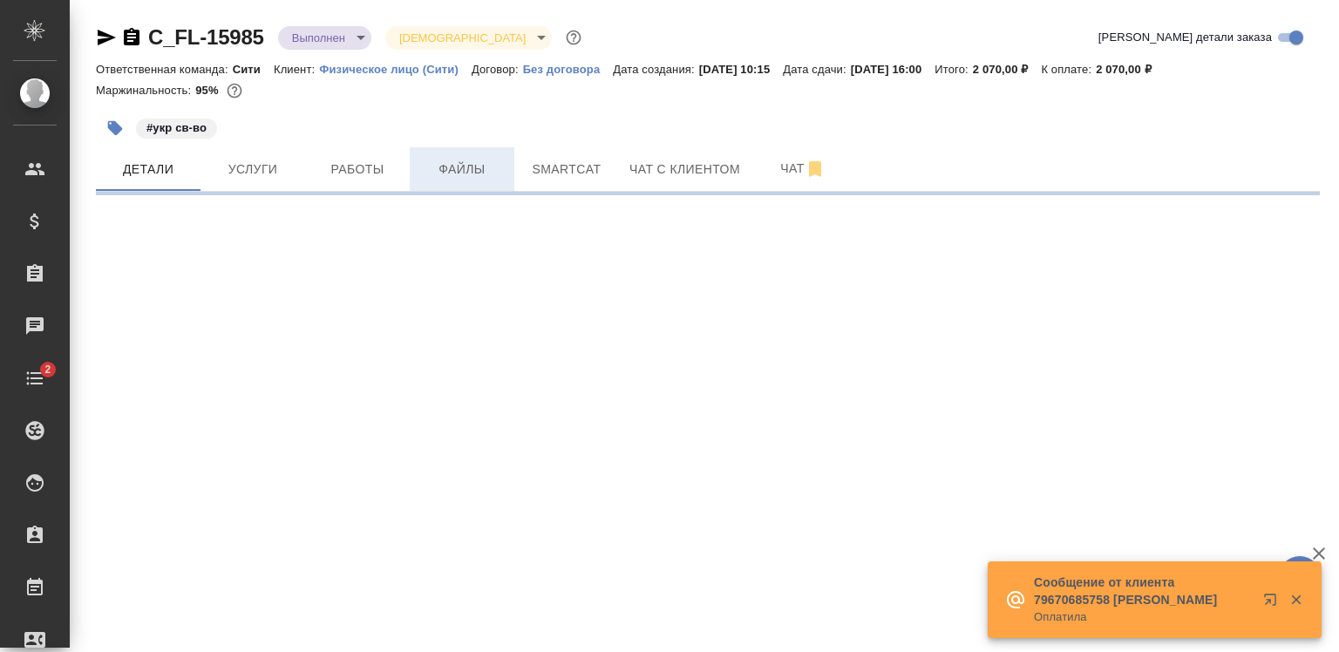
select select "RU"
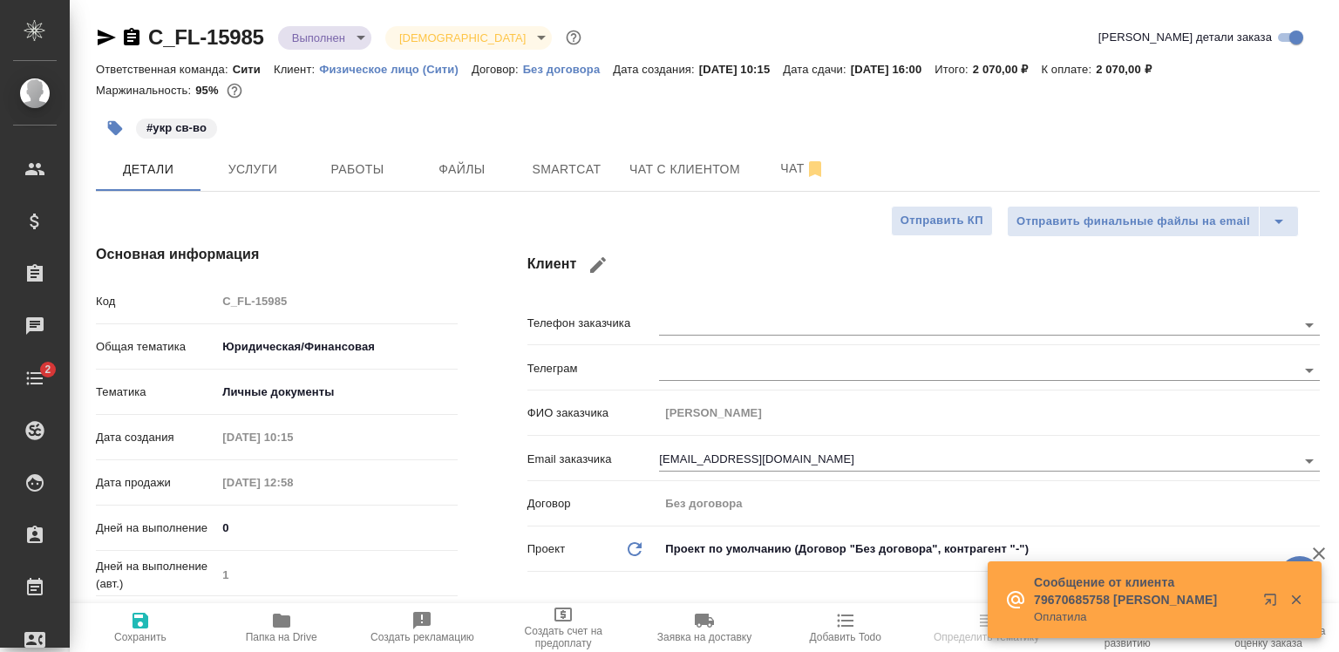
type textarea "x"
click at [626, 187] on button "Чат с клиентом" at bounding box center [685, 169] width 132 height 44
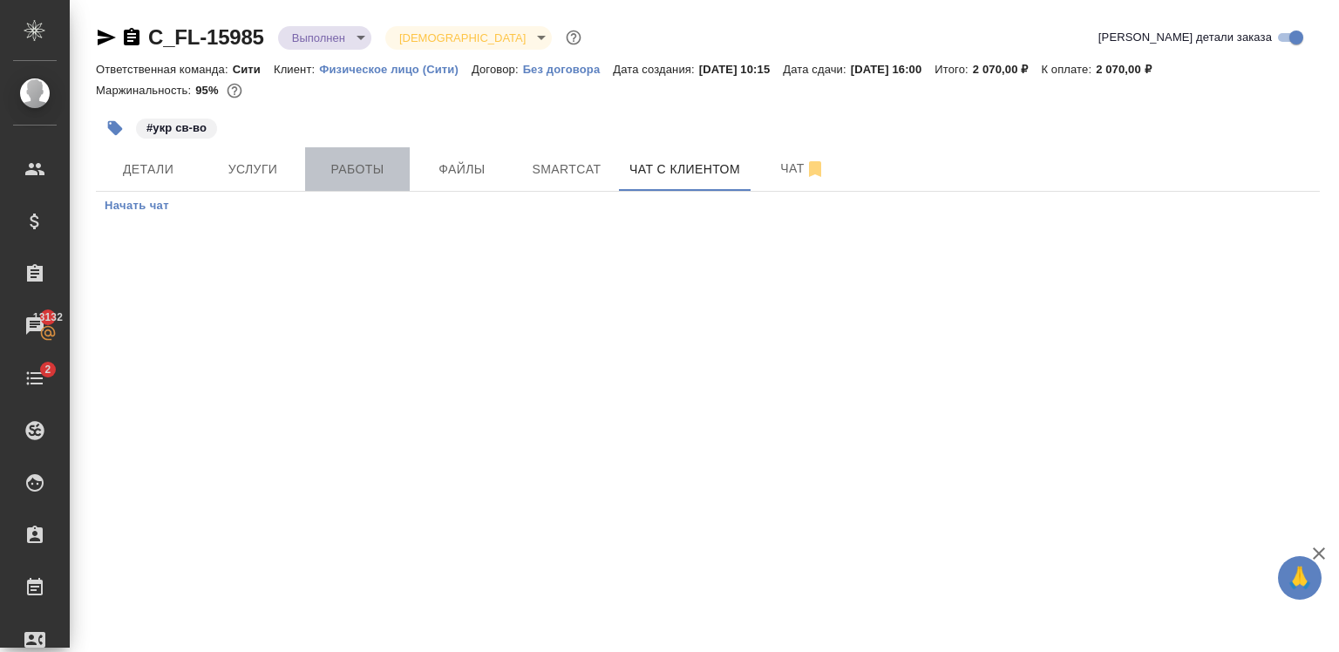
click at [373, 173] on span "Работы" at bounding box center [358, 170] width 84 height 22
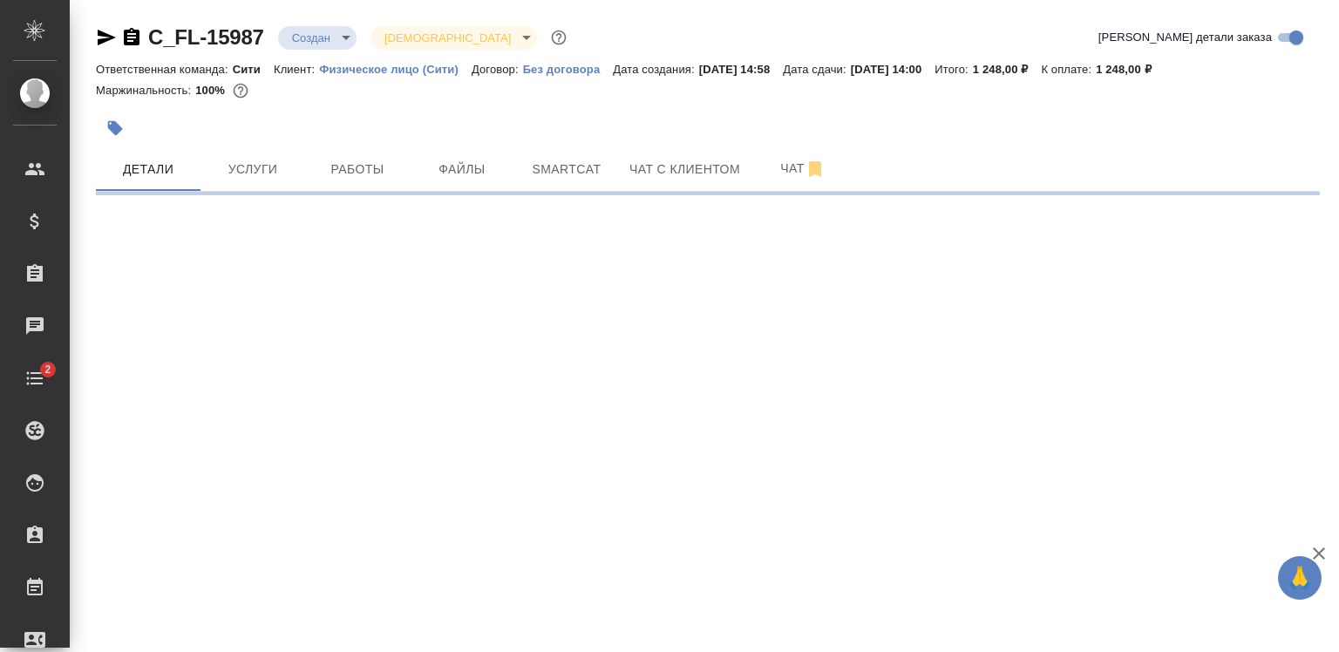
select select "RU"
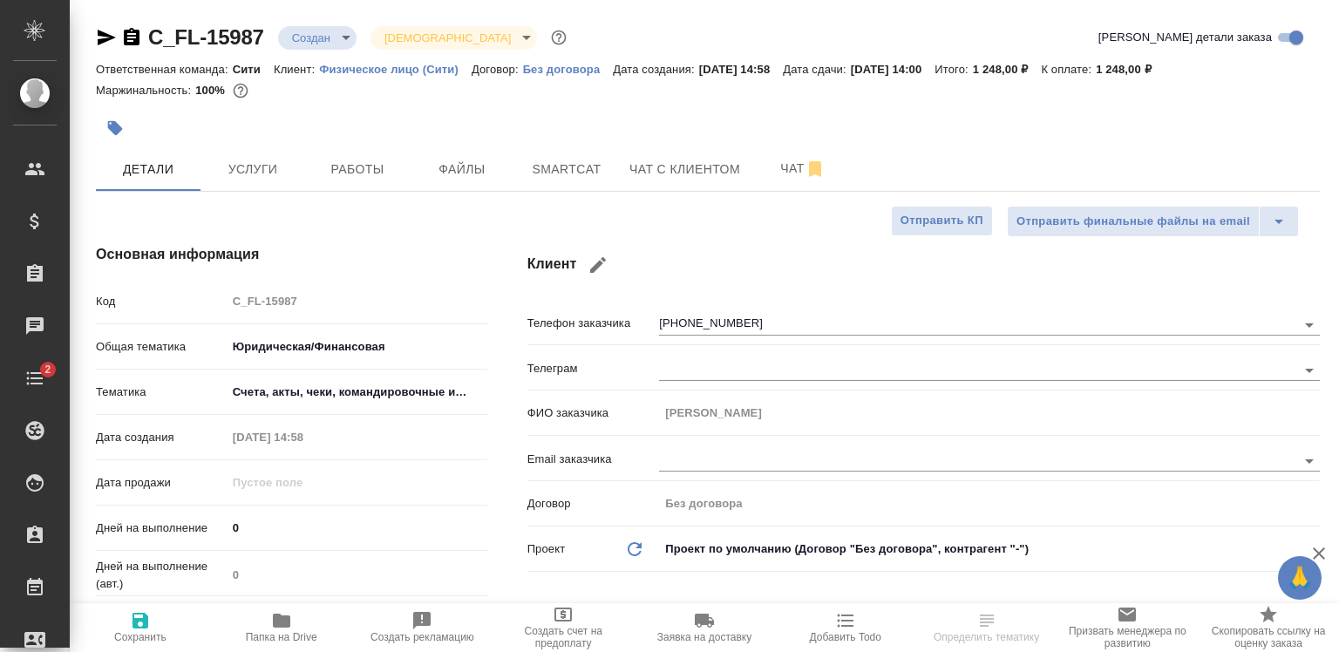
type textarea "x"
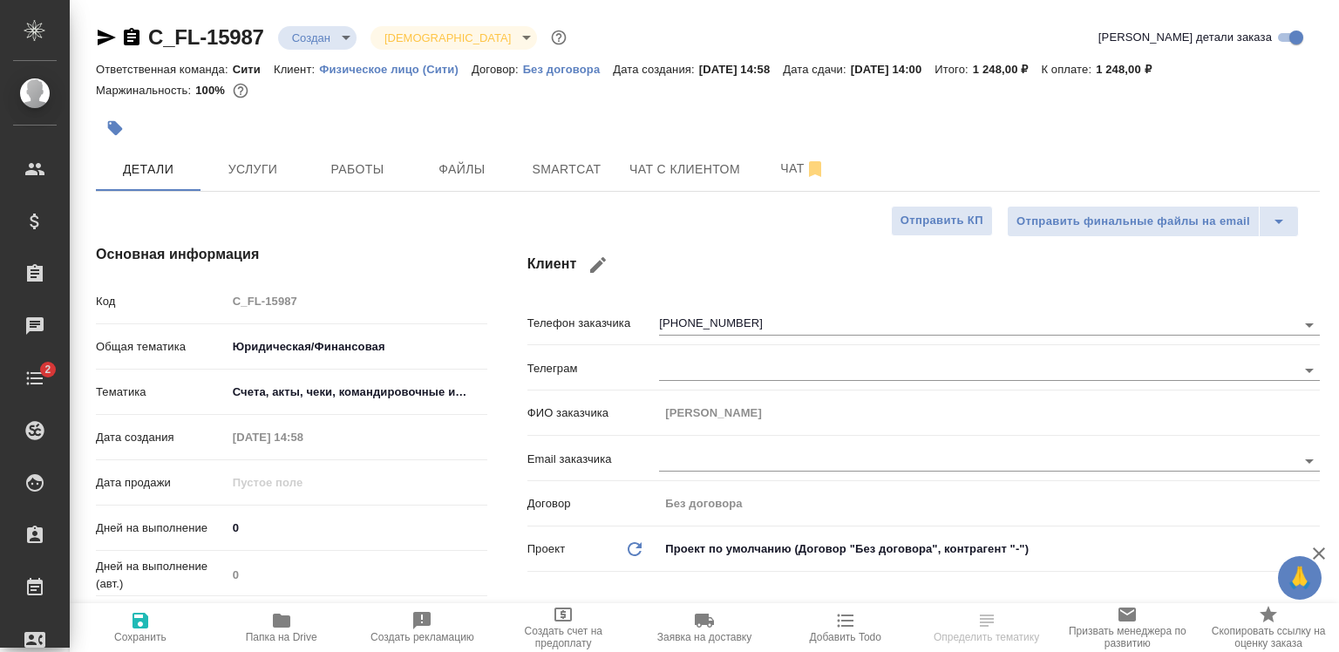
type textarea "x"
click at [622, 172] on button "Чат с клиентом" at bounding box center [685, 169] width 132 height 44
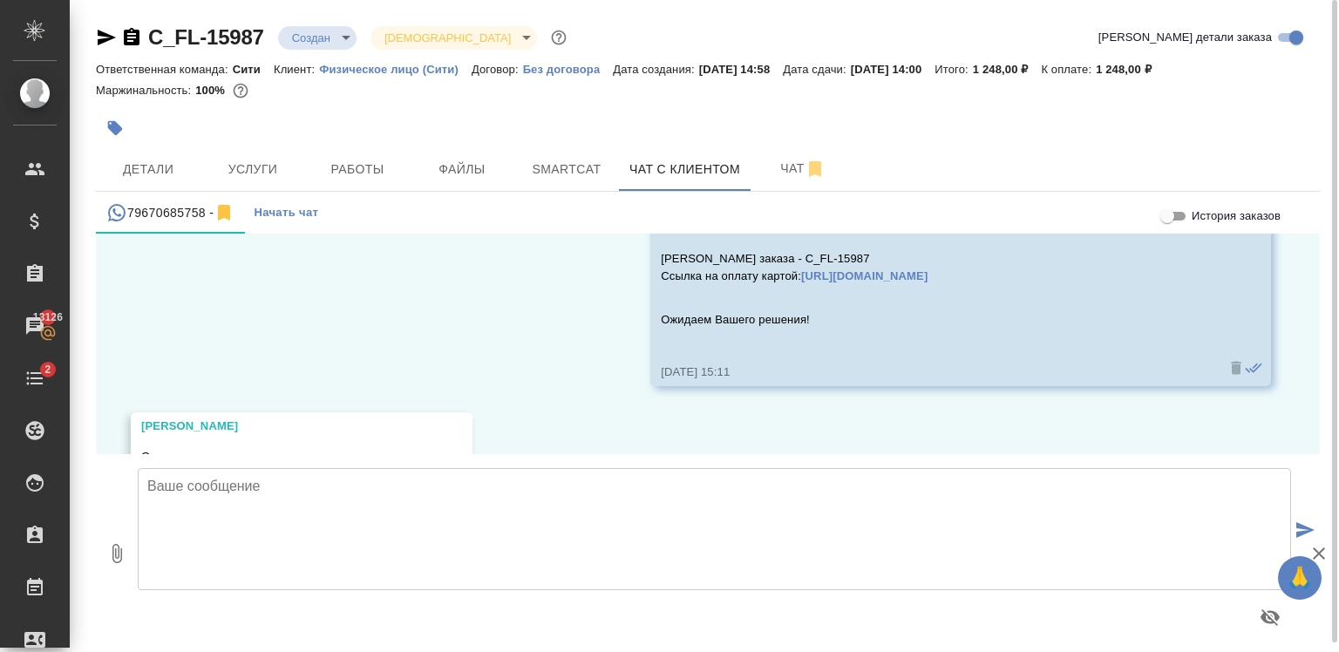
scroll to position [8250, 0]
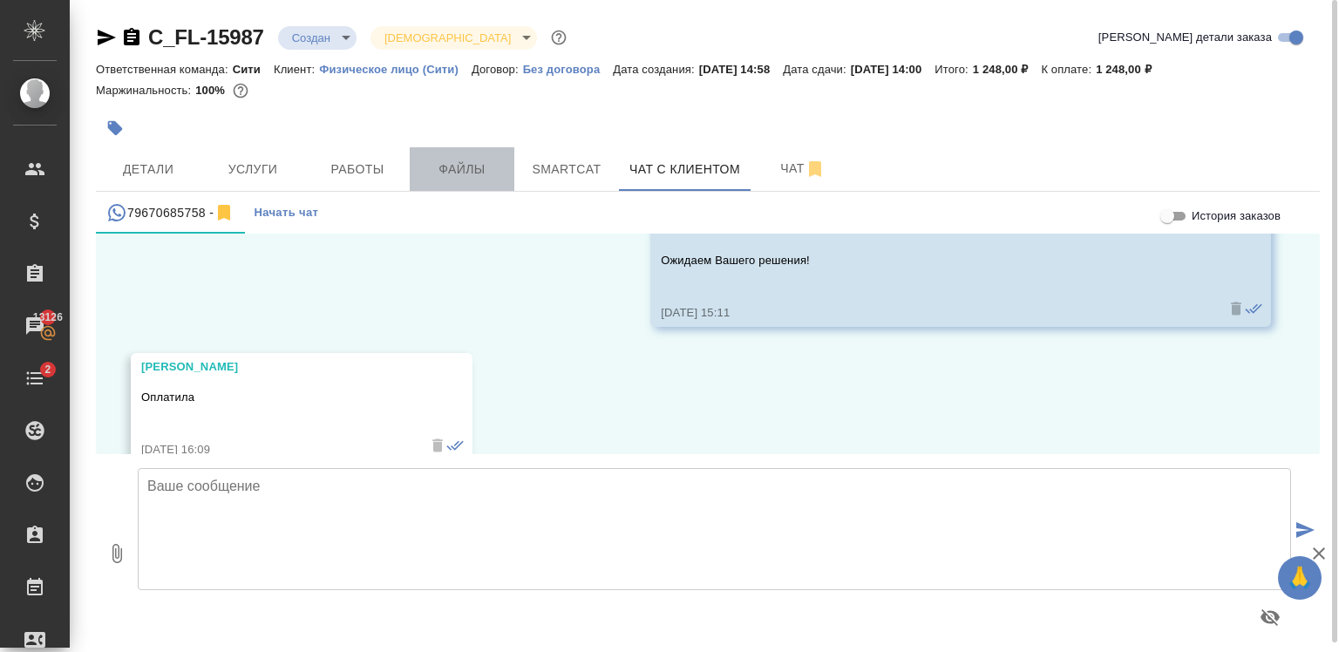
click at [478, 157] on button "Файлы" at bounding box center [462, 169] width 105 height 44
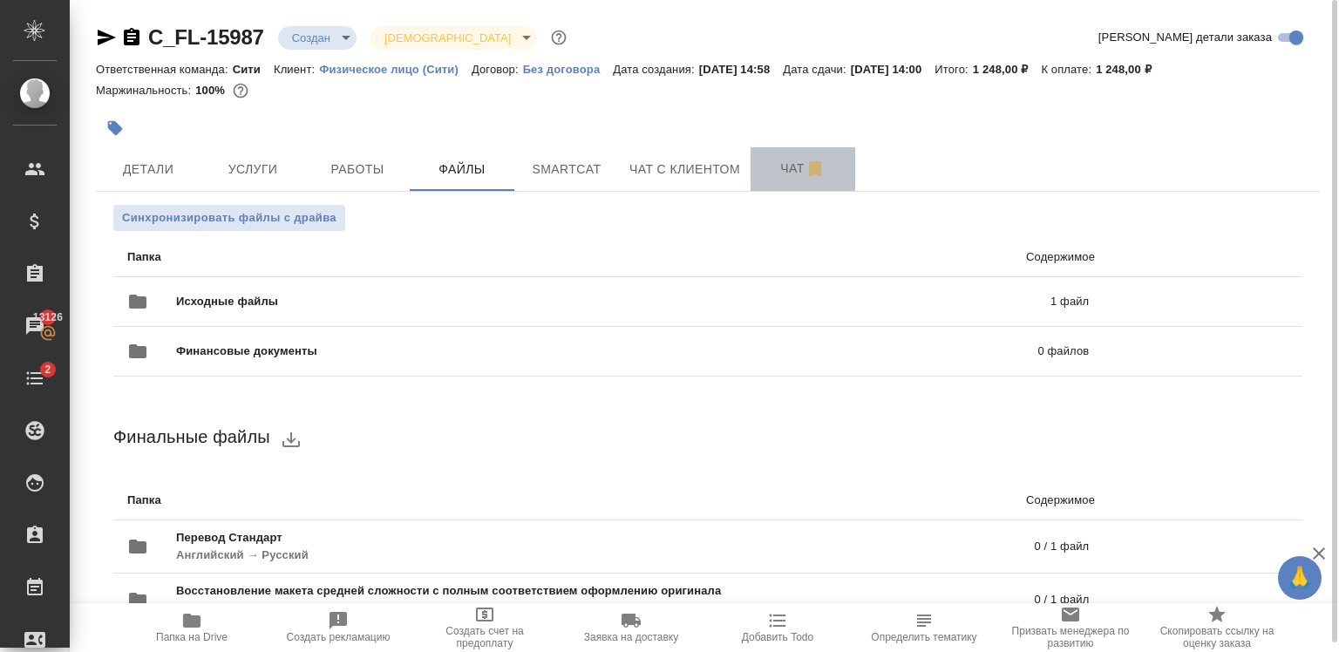
click at [775, 170] on span "Чат" at bounding box center [803, 169] width 84 height 22
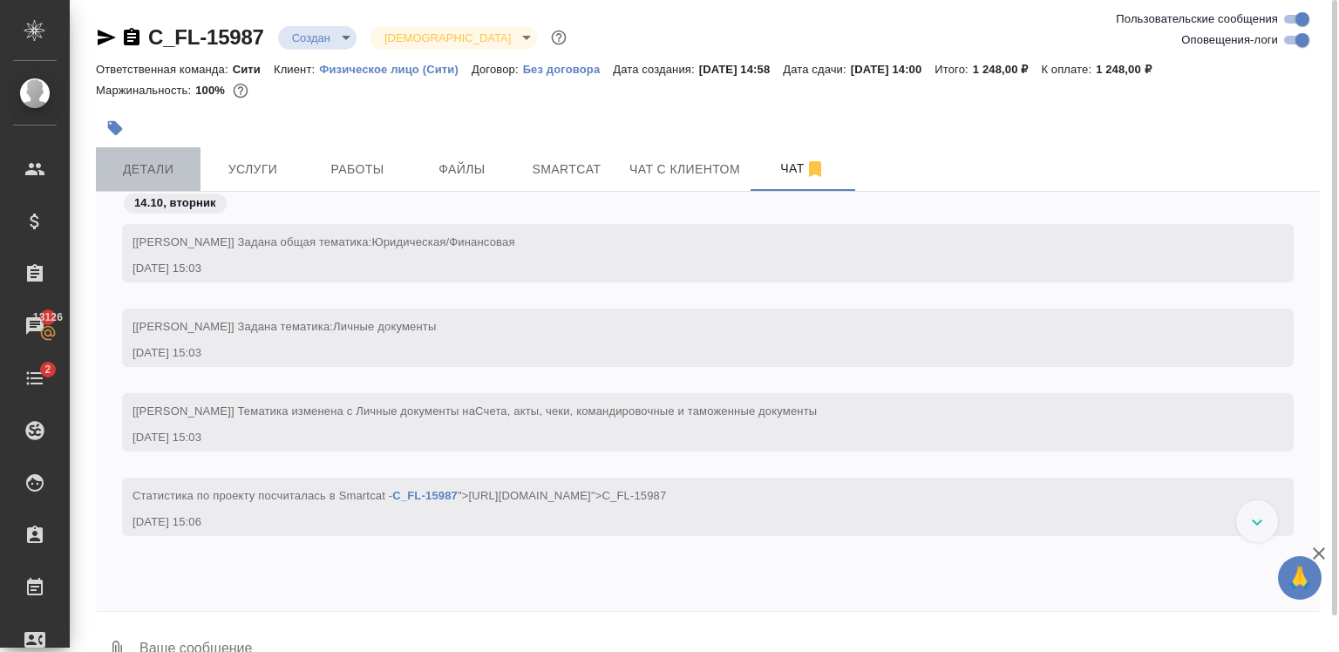
click at [134, 164] on span "Детали" at bounding box center [148, 170] width 84 height 22
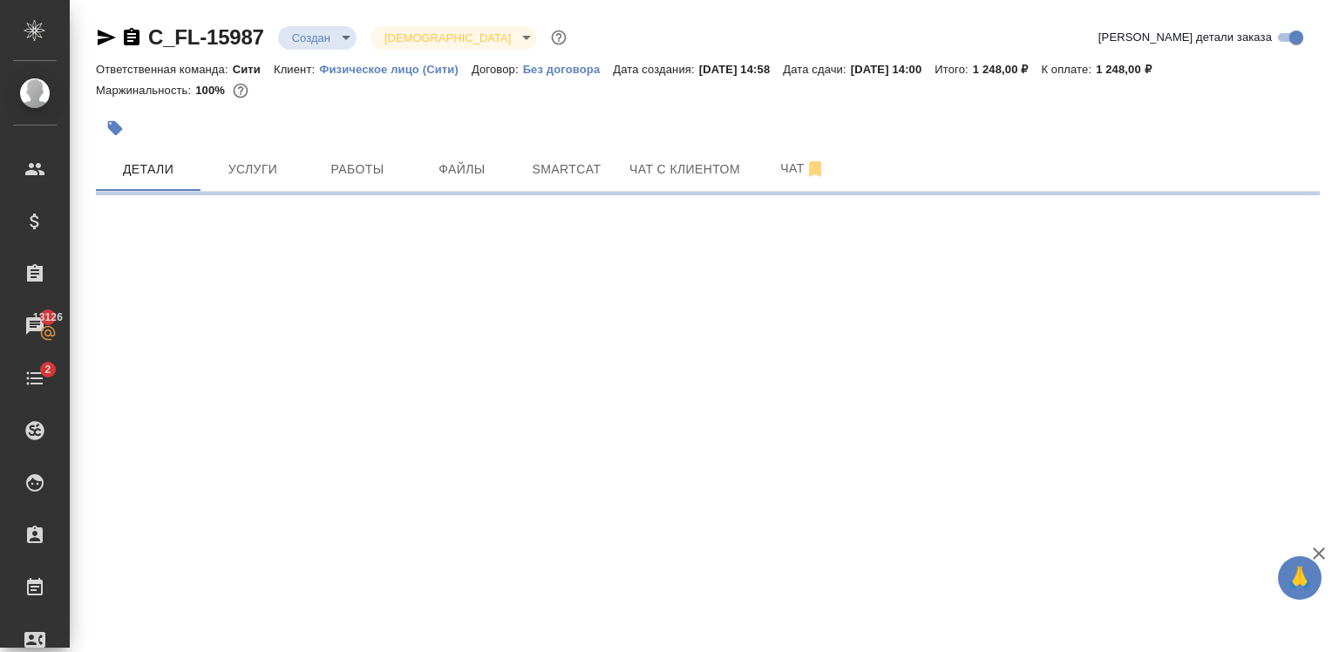
select select "RU"
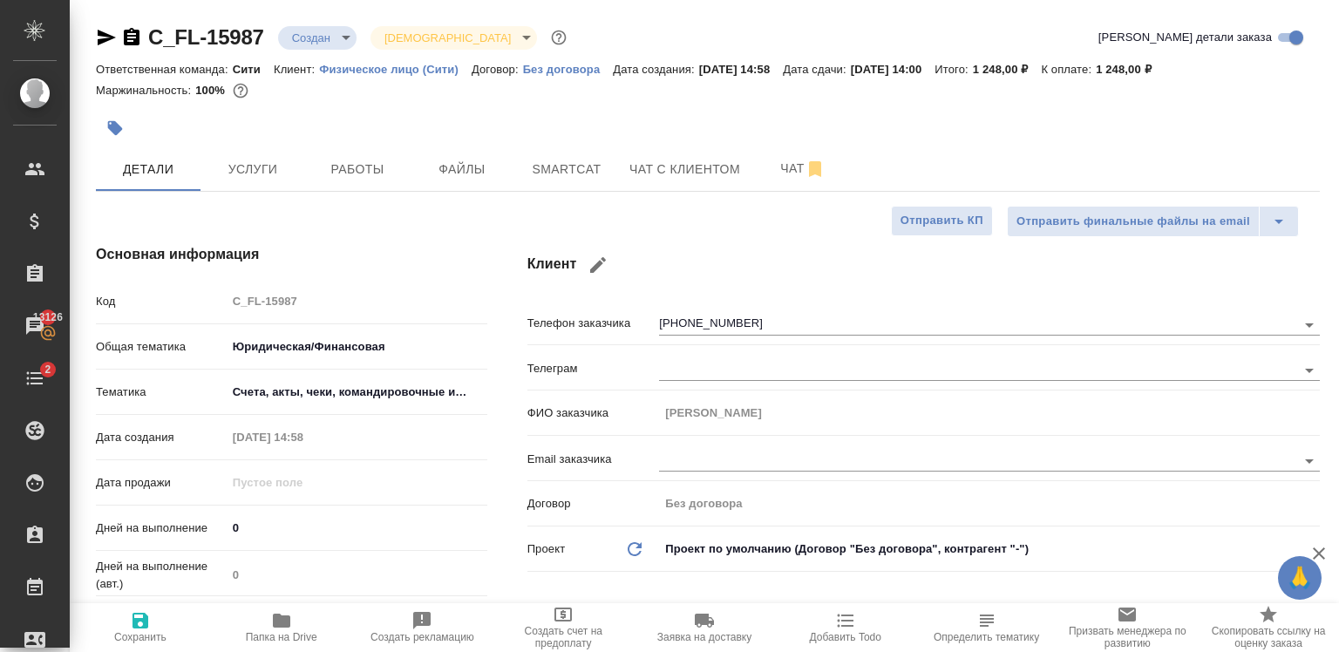
type textarea "x"
click at [639, 177] on span "Чат с клиентом" at bounding box center [684, 170] width 111 height 22
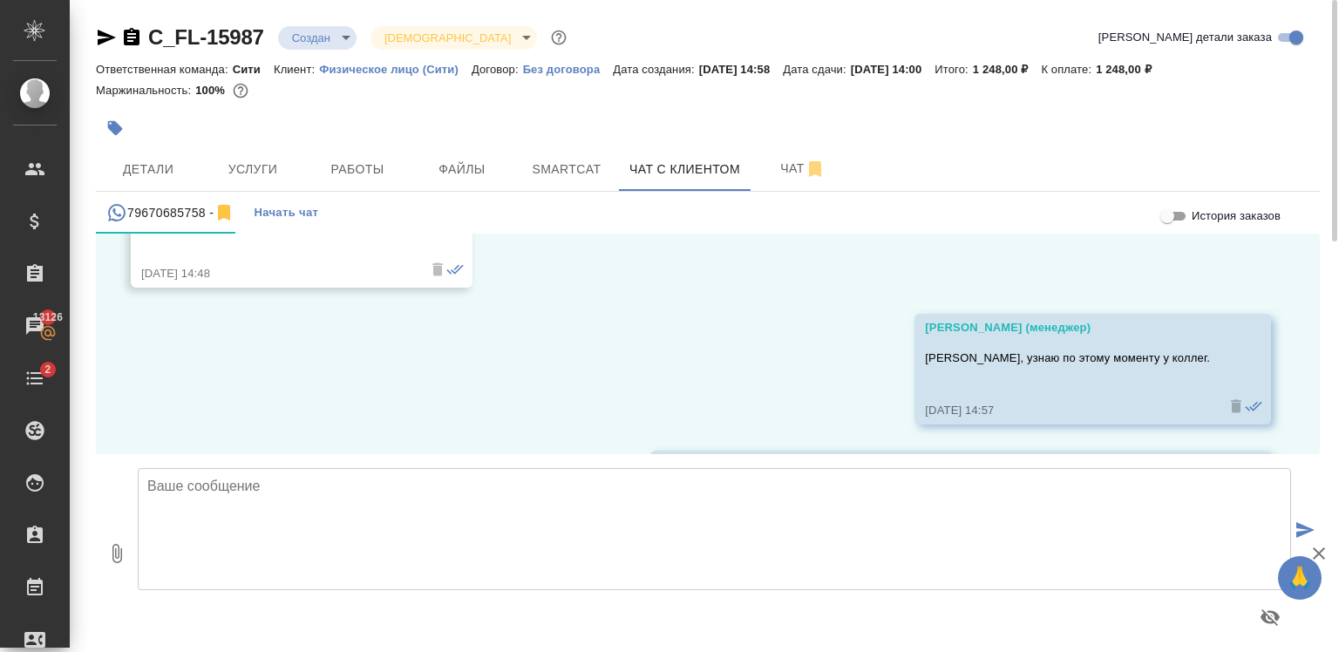
scroll to position [8251, 0]
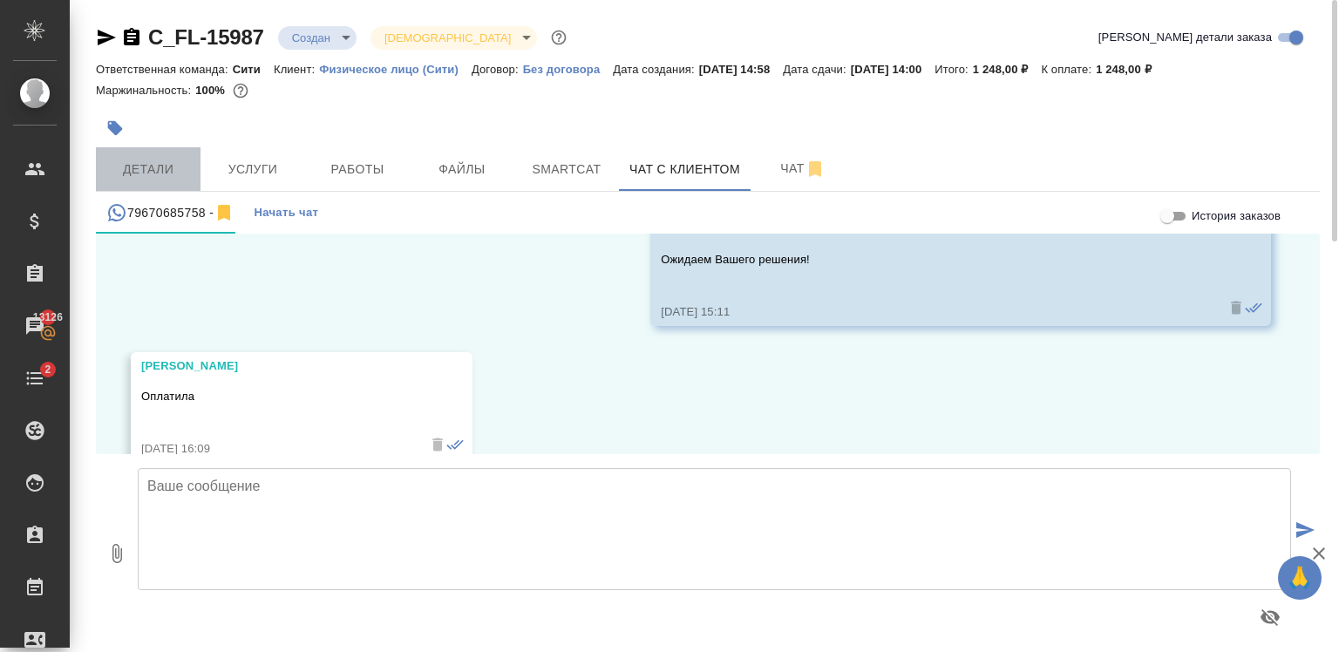
click at [164, 182] on button "Детали" at bounding box center [148, 169] width 105 height 44
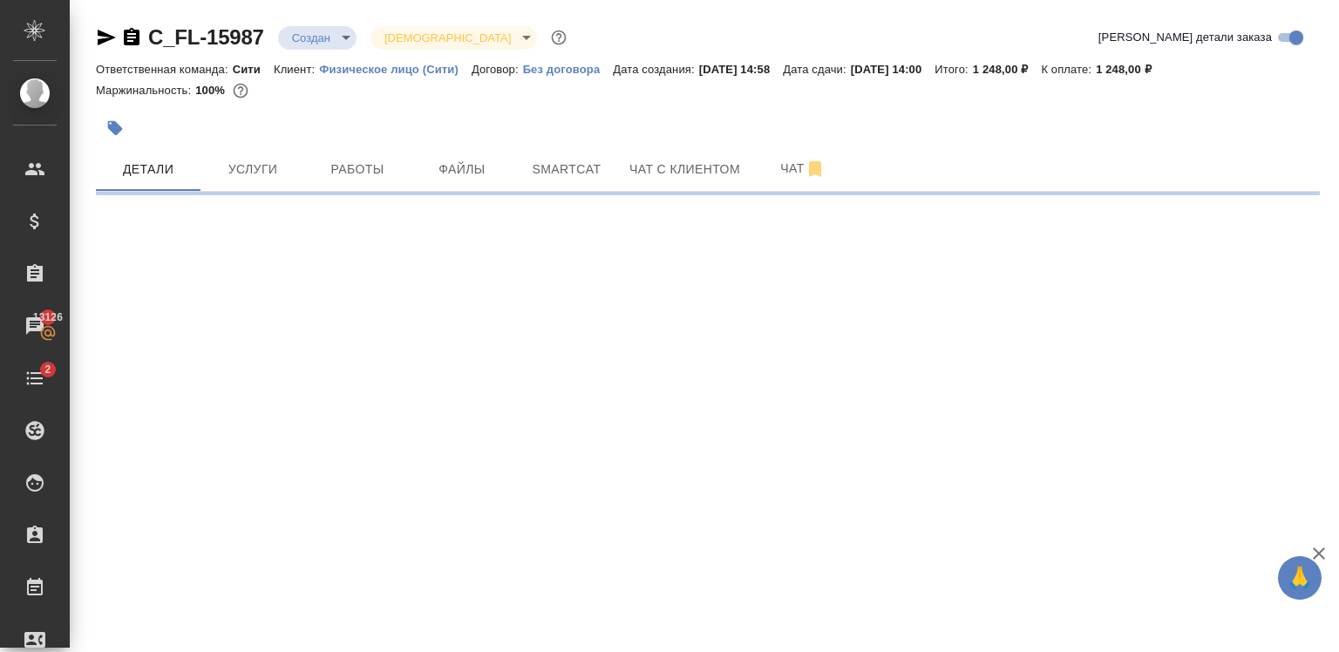
select select "RU"
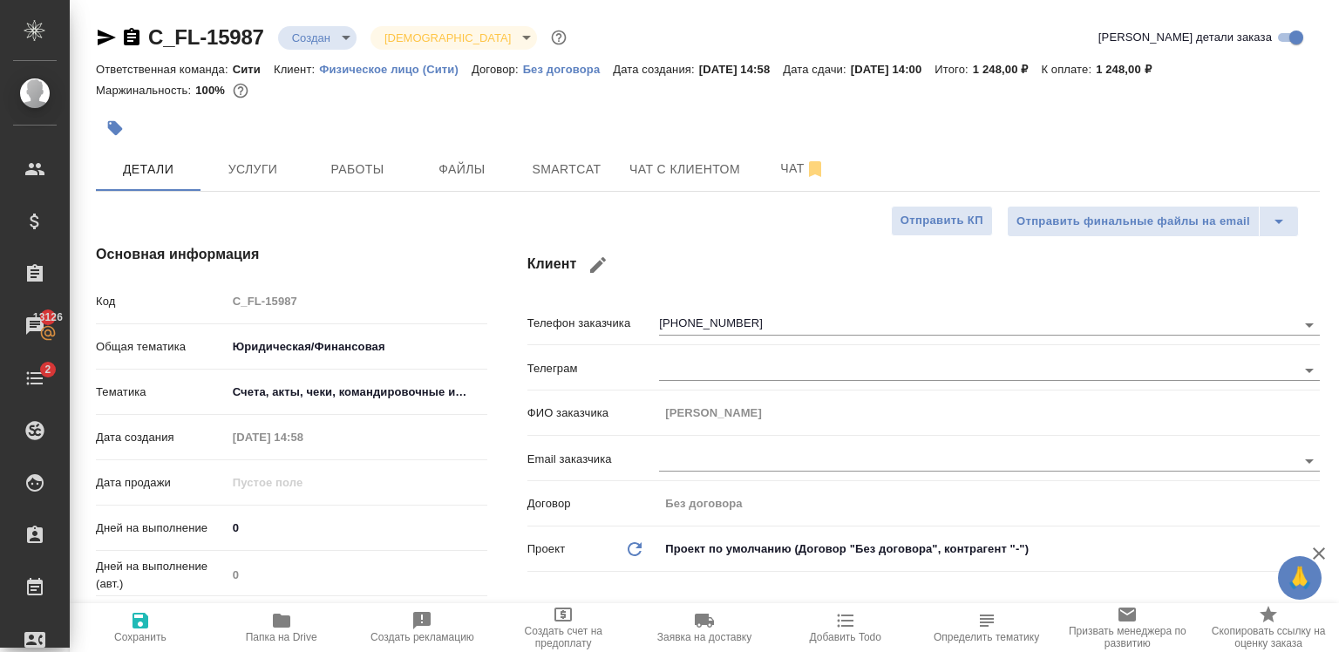
type textarea "x"
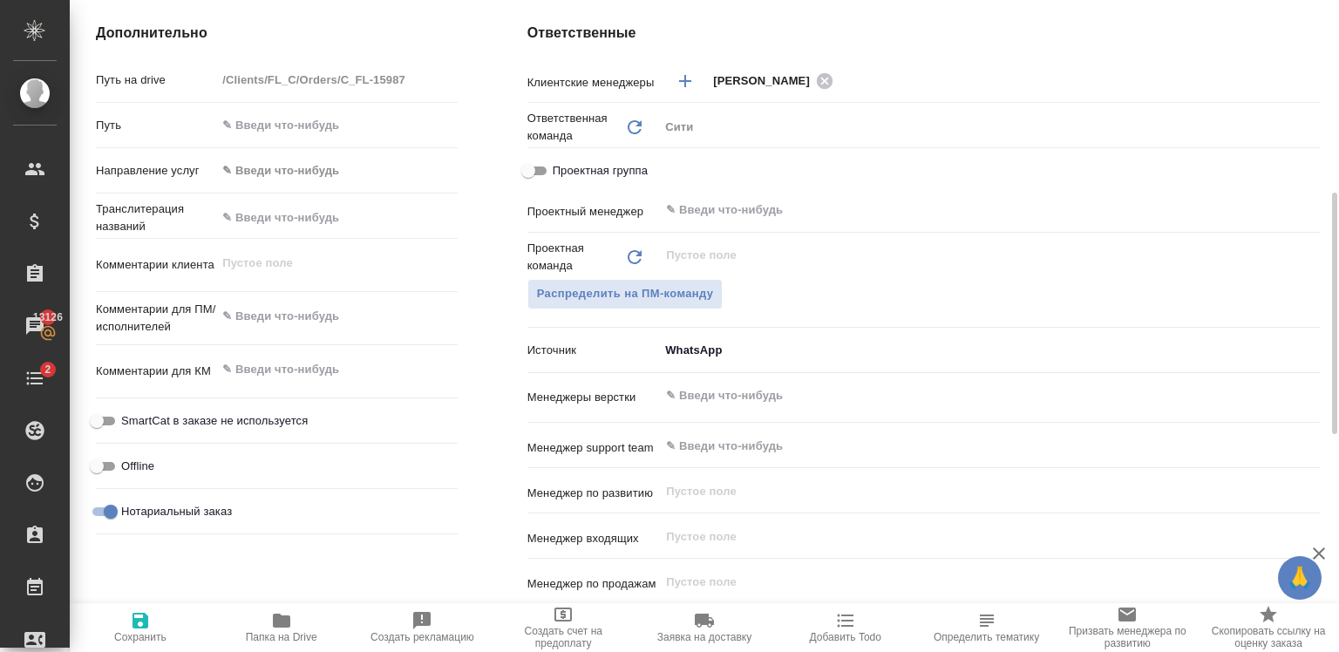
scroll to position [710, 0]
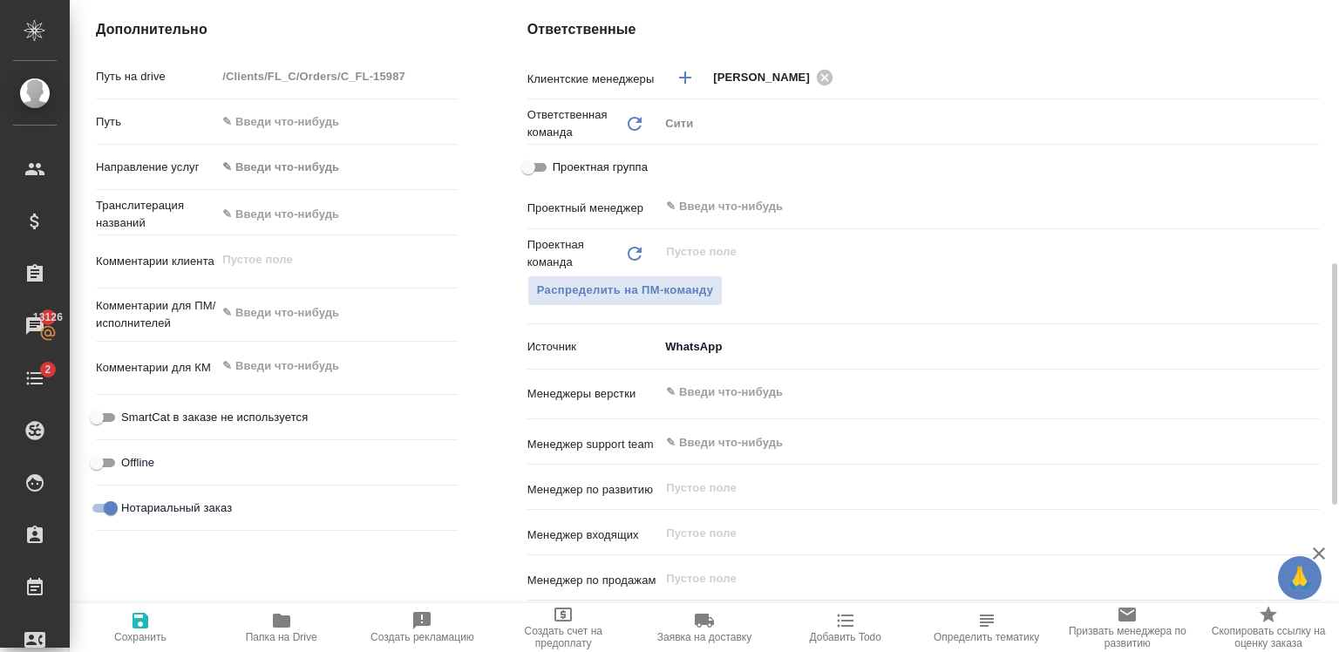
type textarea "x"
click at [311, 318] on textarea at bounding box center [336, 314] width 239 height 30
type textarea "x"
type textarea "П"
type textarea "x"
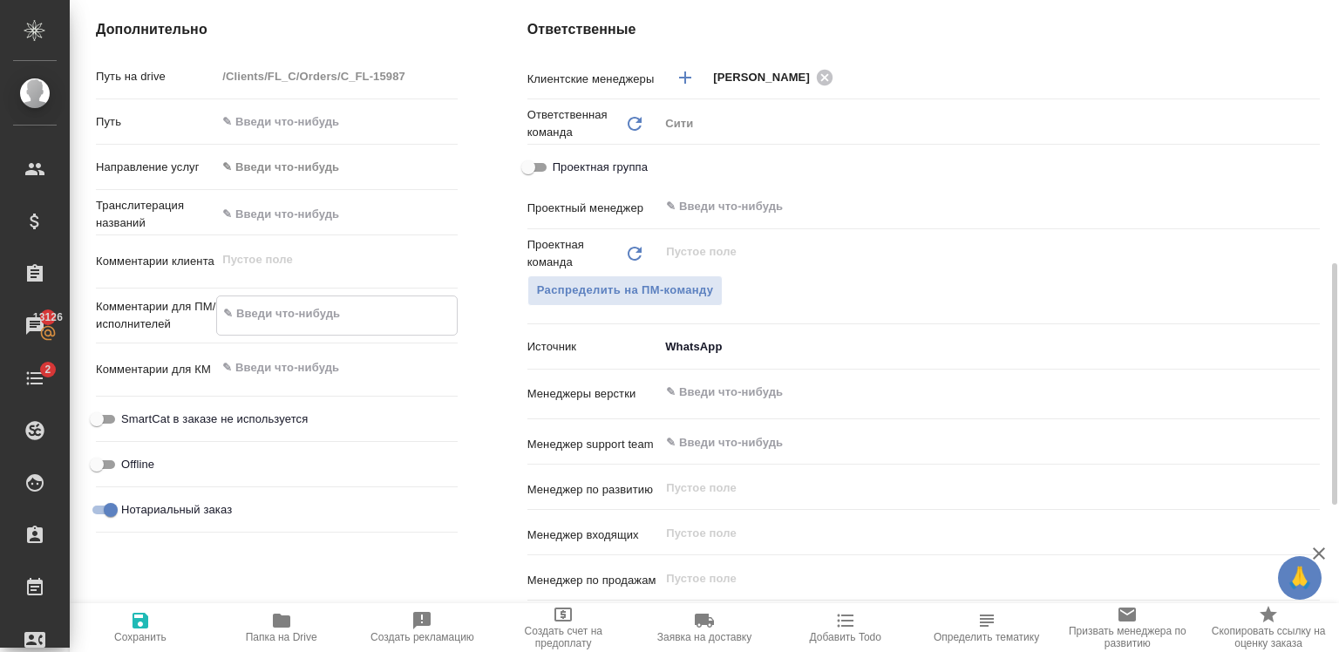
type textarea "x"
type textarea "По"
type textarea "x"
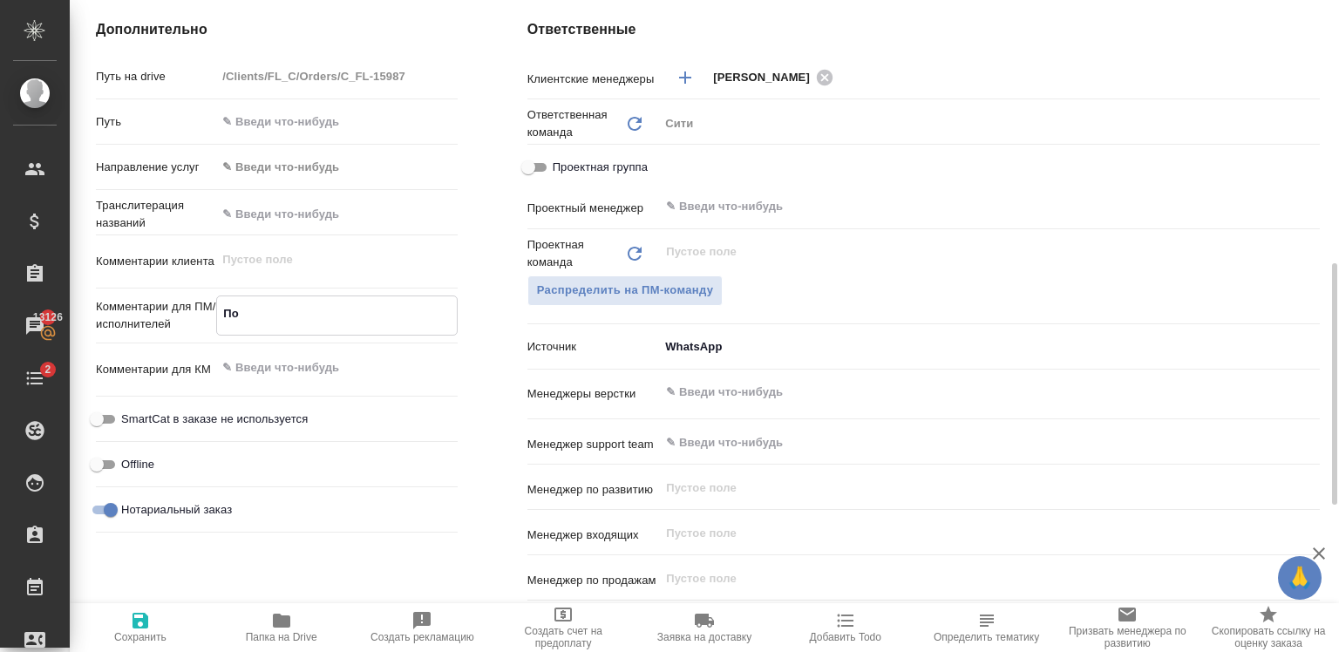
type textarea "x"
type textarea "Пос"
type textarea "x"
type textarea "Посч"
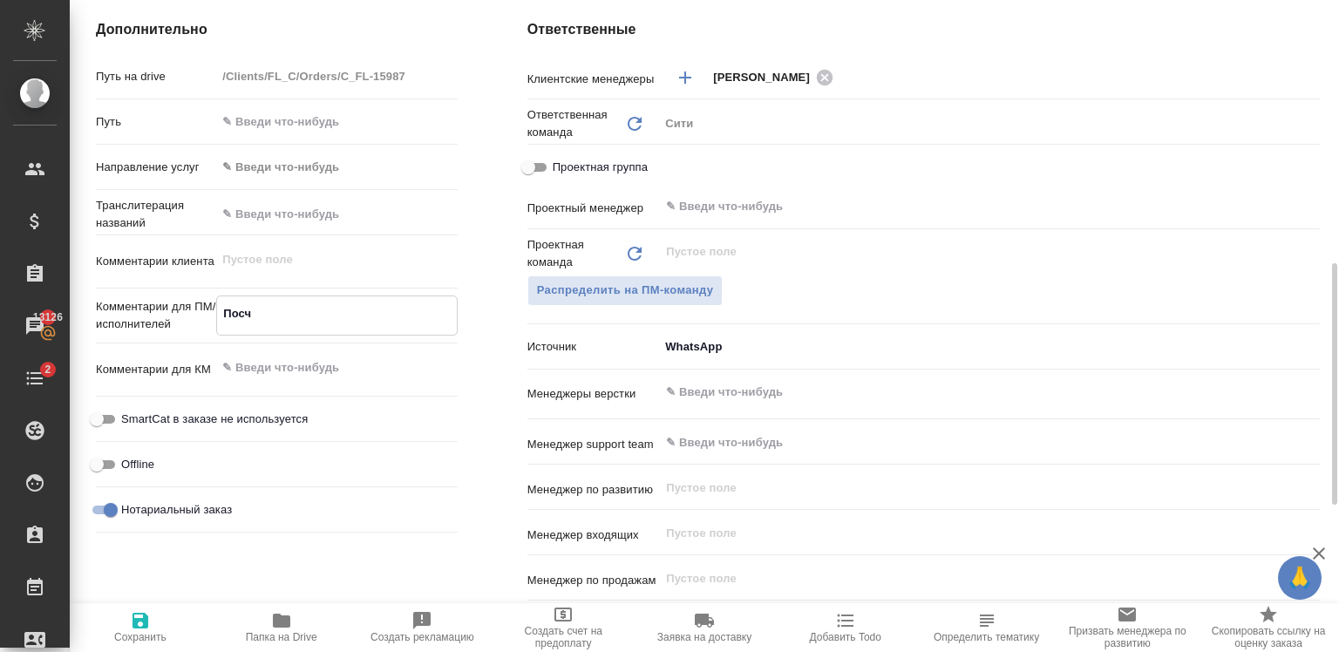
type textarea "x"
type textarea "Посчи"
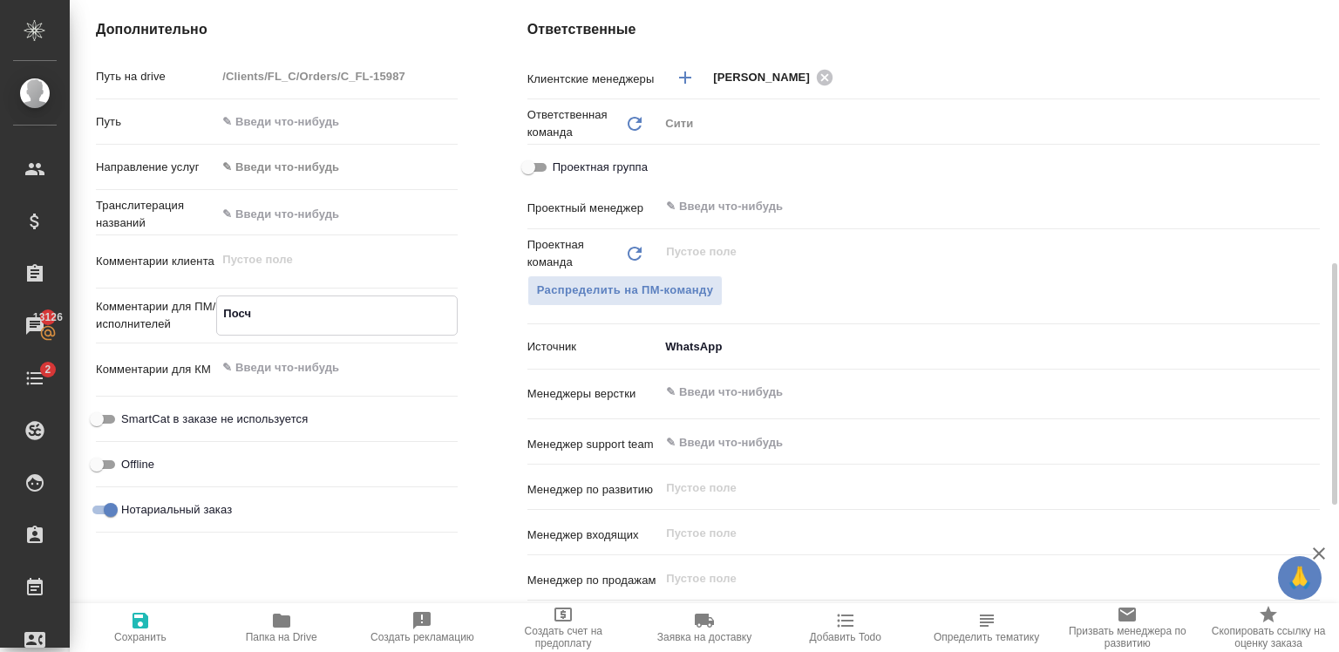
type textarea "x"
type textarea "Посчит"
type textarea "x"
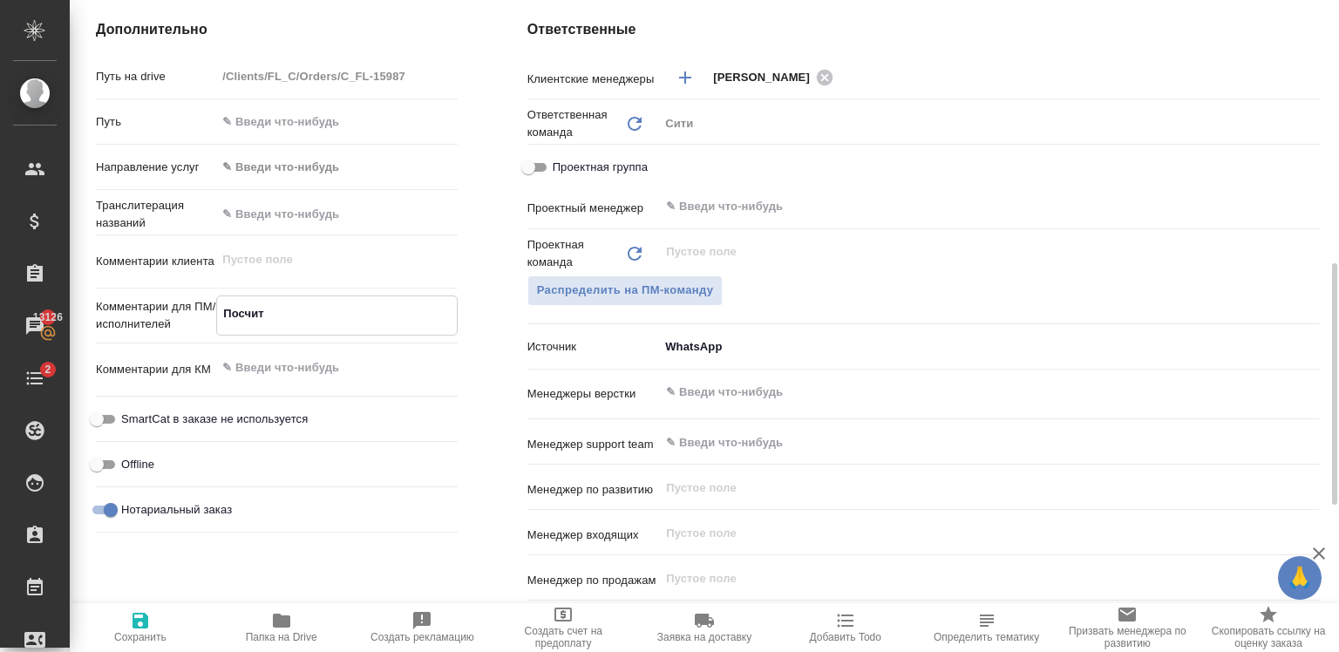
type textarea "x"
type textarea "Посчита"
type textarea "x"
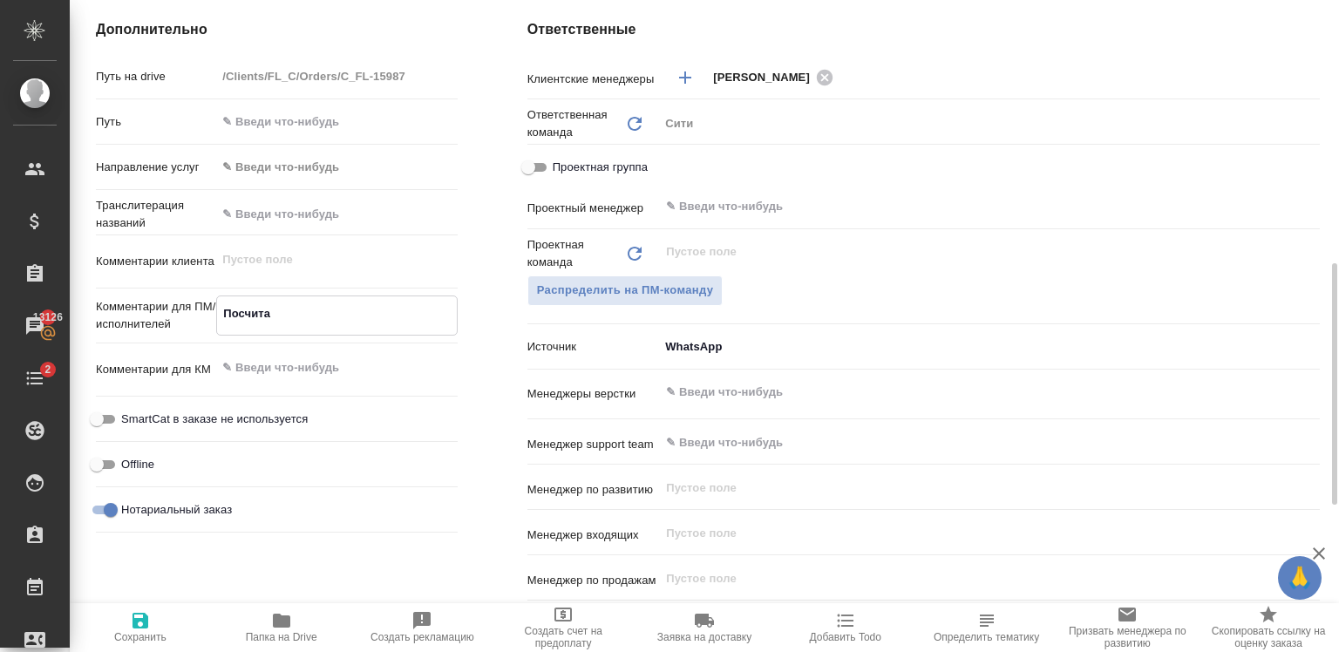
type textarea "x"
type textarea "Посчитай"
type textarea "x"
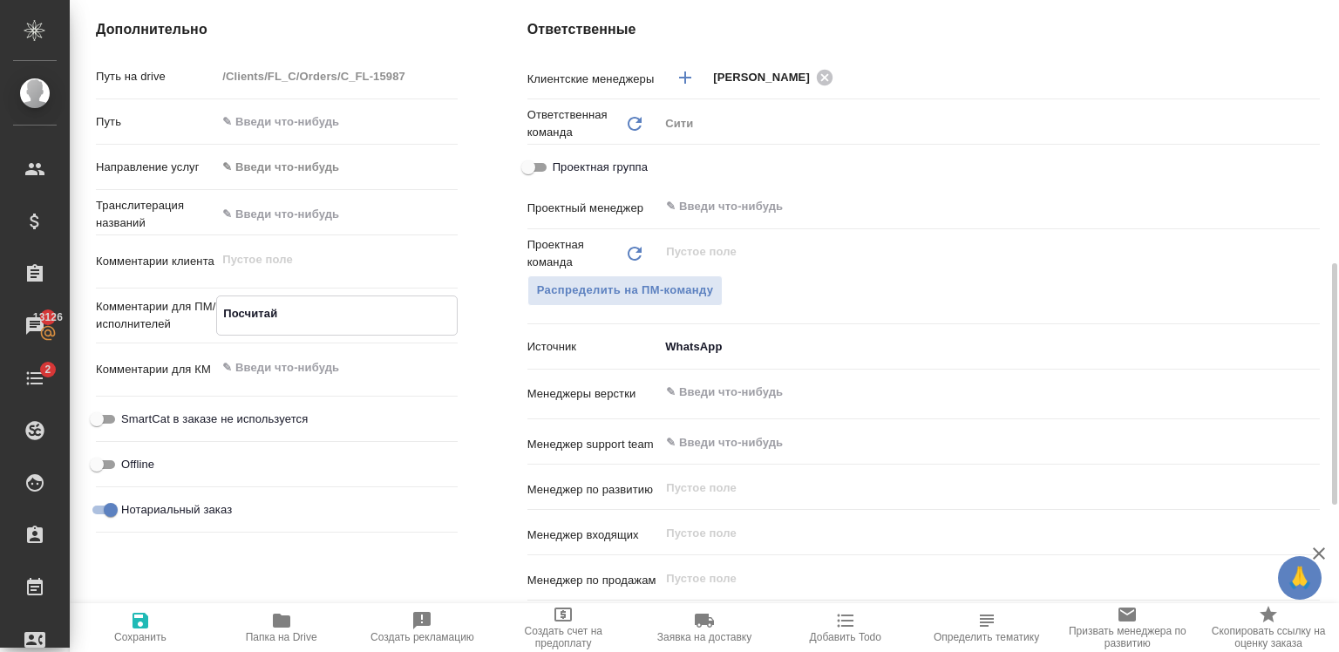
type textarea "Посчитайт"
type textarea "x"
type textarea "Посчитайте"
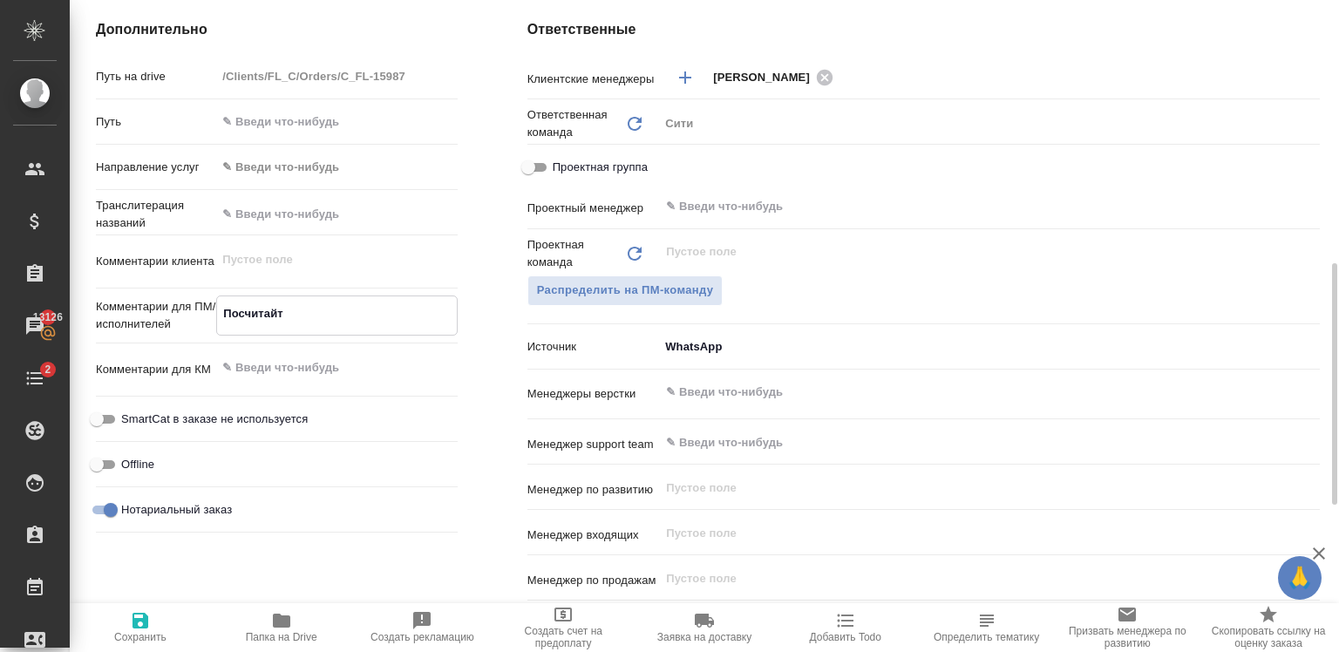
type textarea "x"
type textarea "Посчитайте"
type textarea "x"
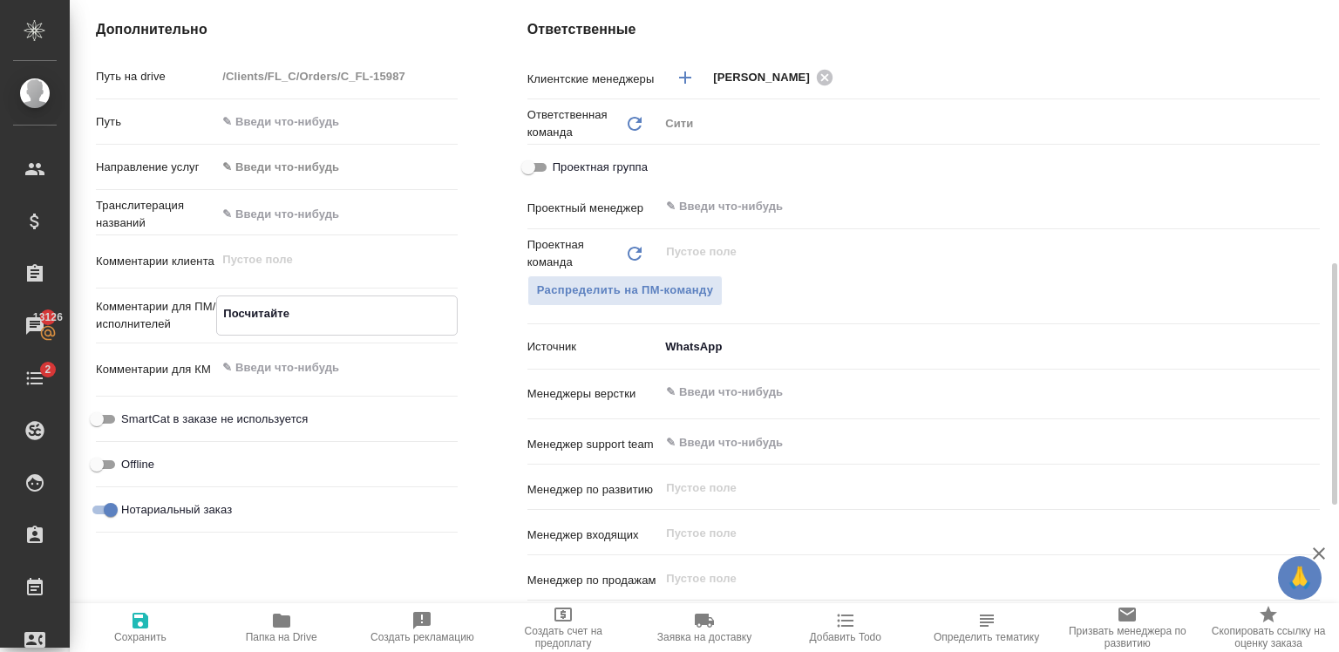
type textarea "x"
type textarea "Посчитайте п"
type textarea "x"
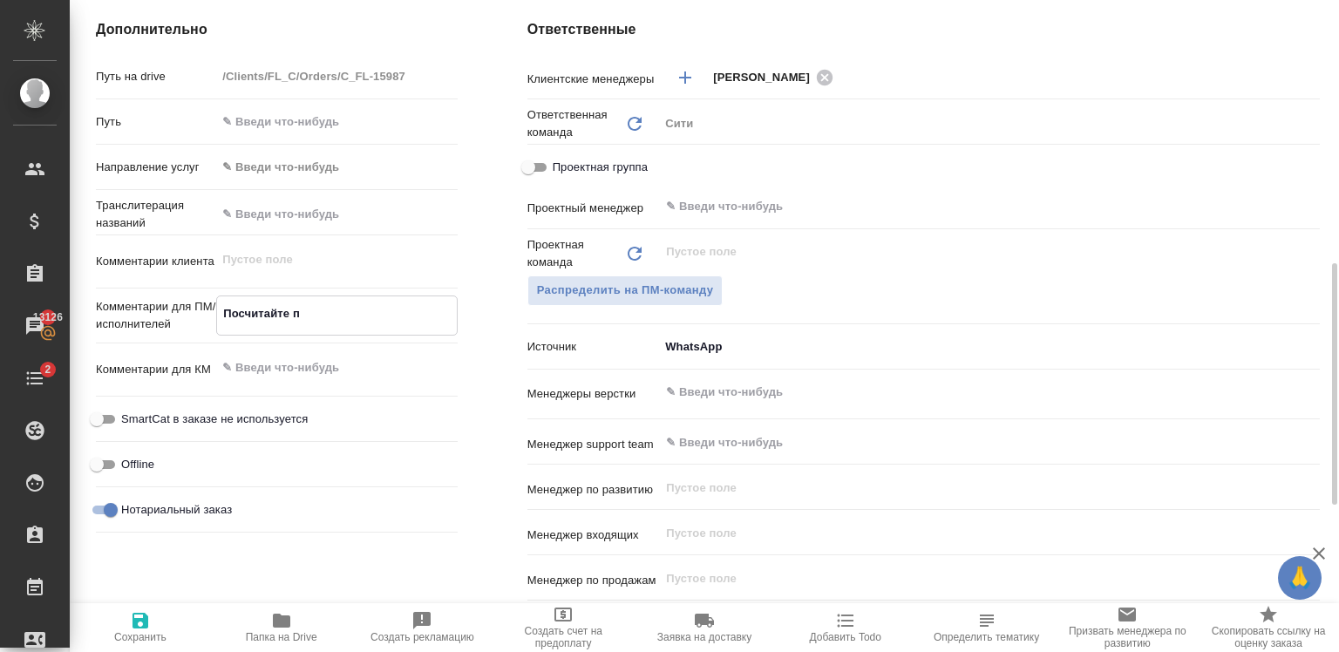
type textarea "x"
type textarea "Посчитайте по"
type textarea "x"
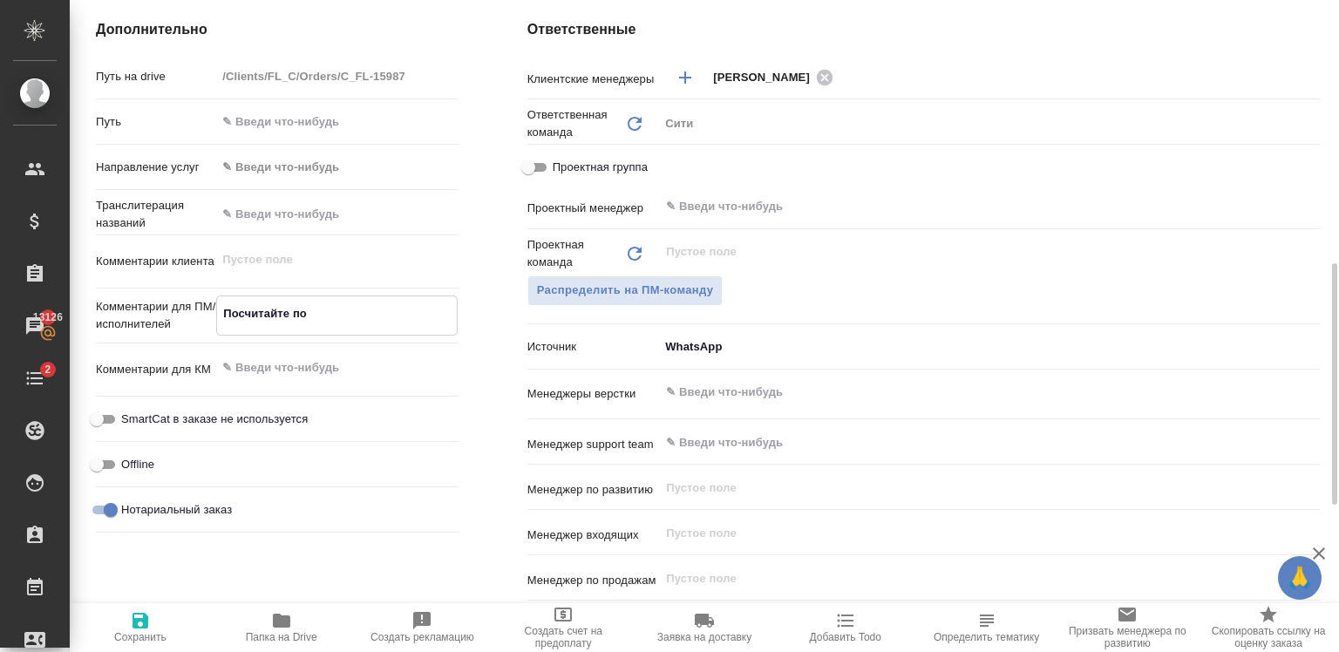
type textarea "Посчитайте пож"
type textarea "x"
type textarea "Посчитайте пожа"
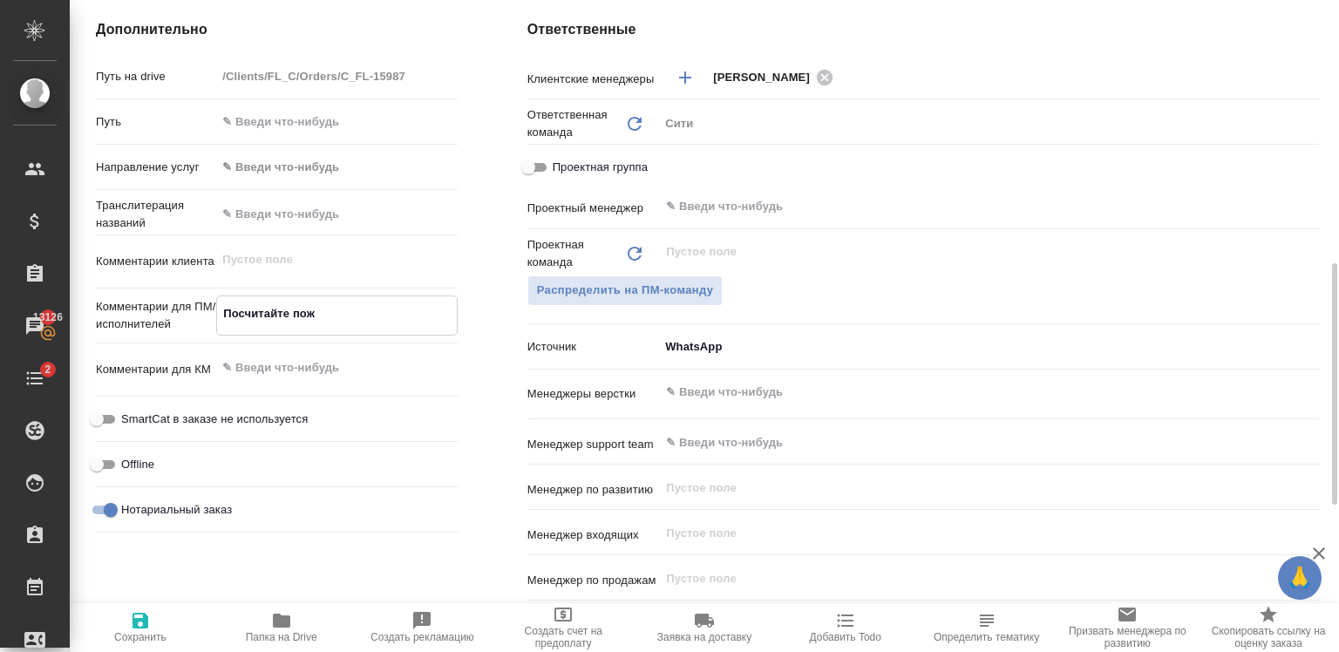
type textarea "x"
type textarea "Посчитайте пожал"
type textarea "x"
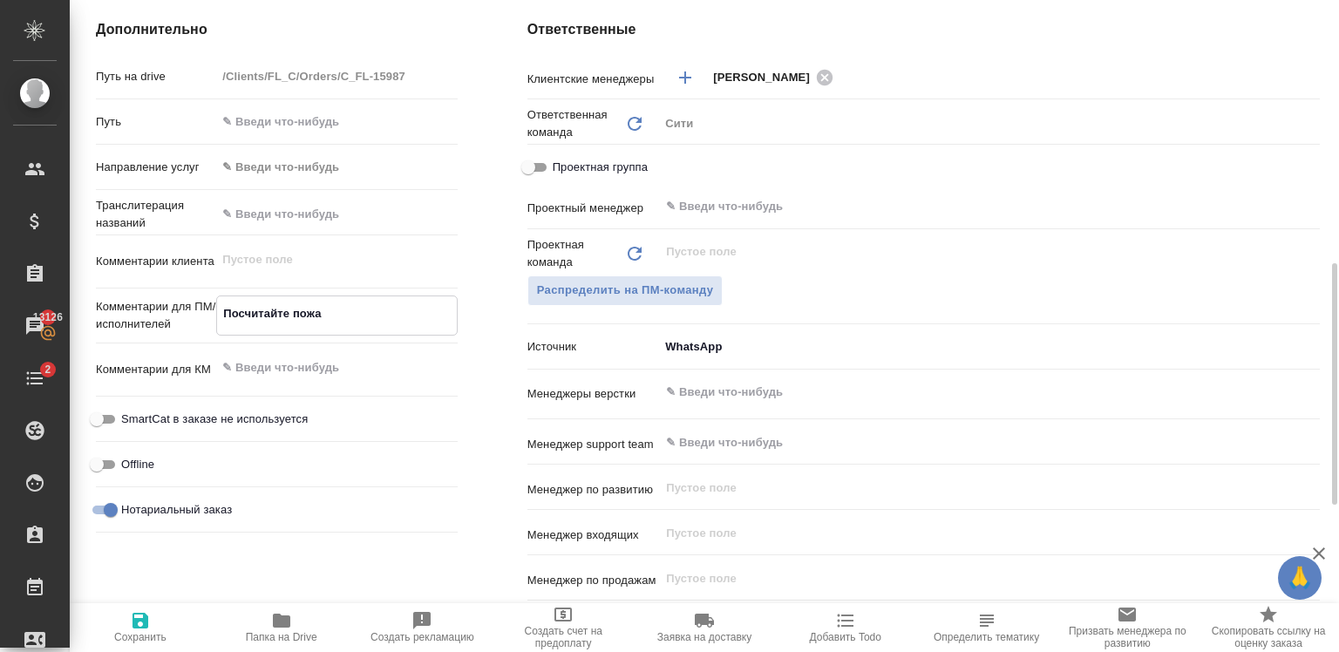
type textarea "x"
type textarea "Посчитайте пожалу"
type textarea "x"
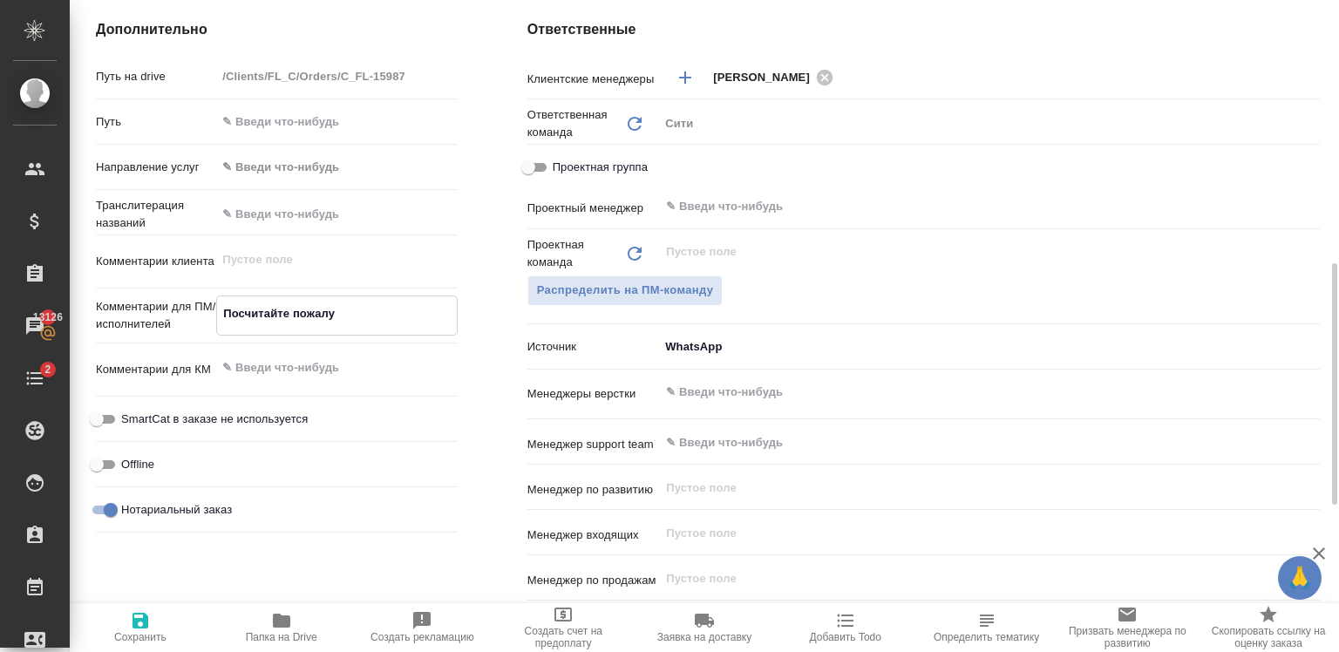
type textarea "x"
type textarea "Посчитайте пожалуй"
type textarea "x"
type textarea "Посчитайте пожалуйс"
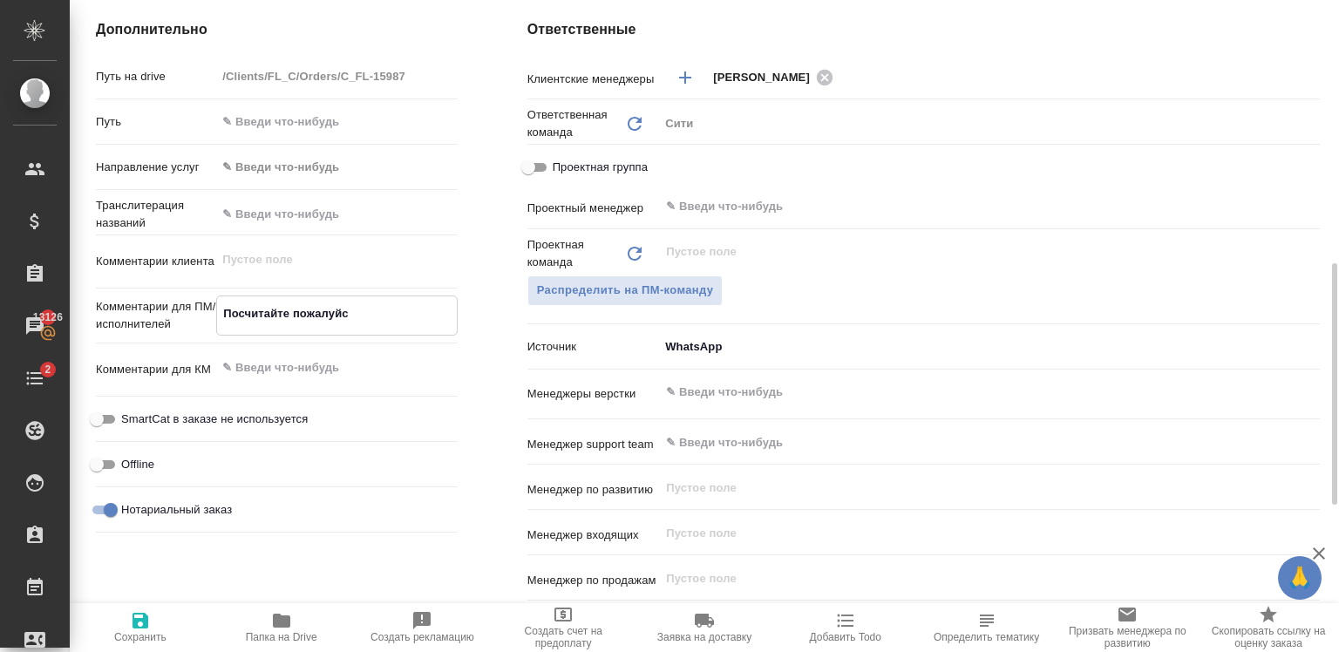
type textarea "x"
type textarea "Посчитайте пожалуйст"
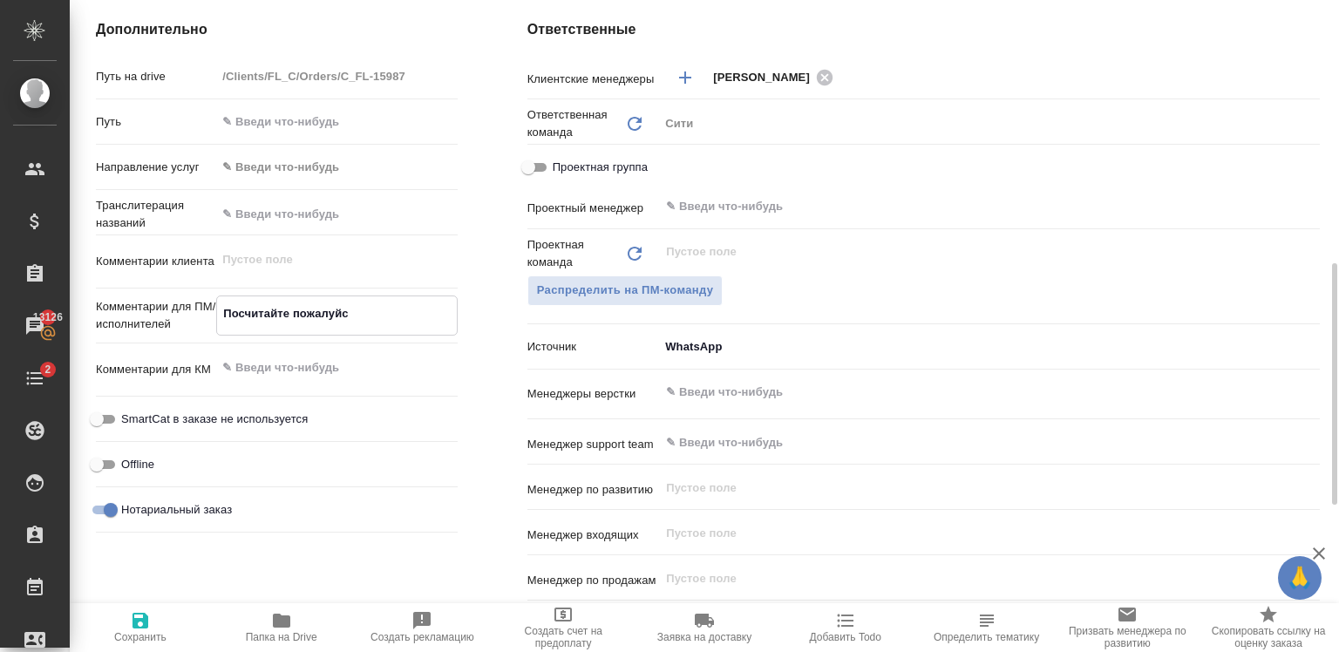
type textarea "x"
type textarea "Посчитайте пожалуйста"
type textarea "x"
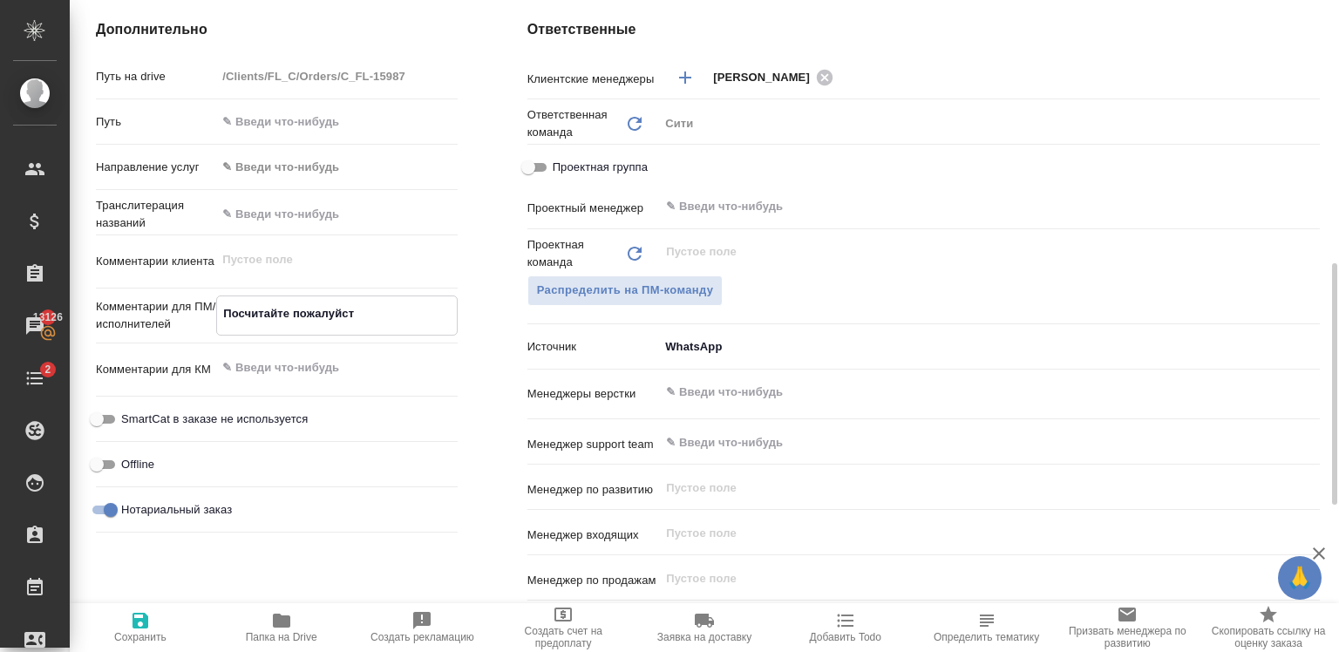
type textarea "x"
type textarea "Посчитайте пожалуйст"
type textarea "x"
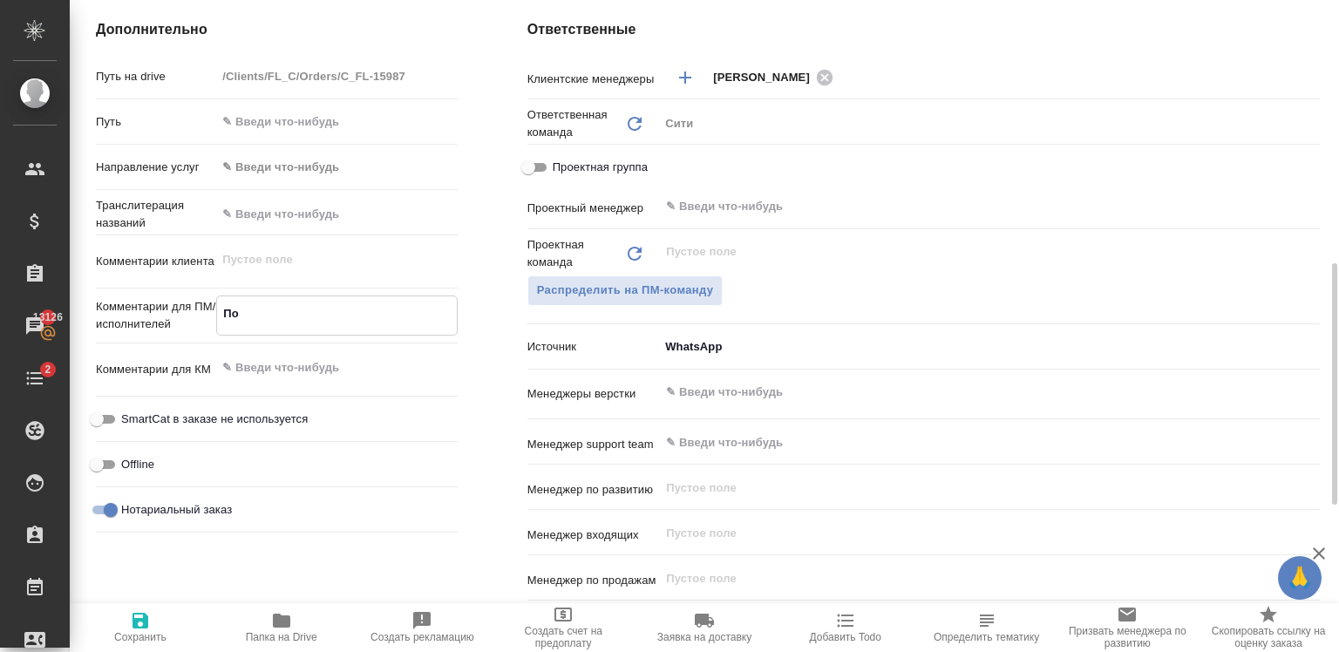
type textarea "П"
type textarea "x"
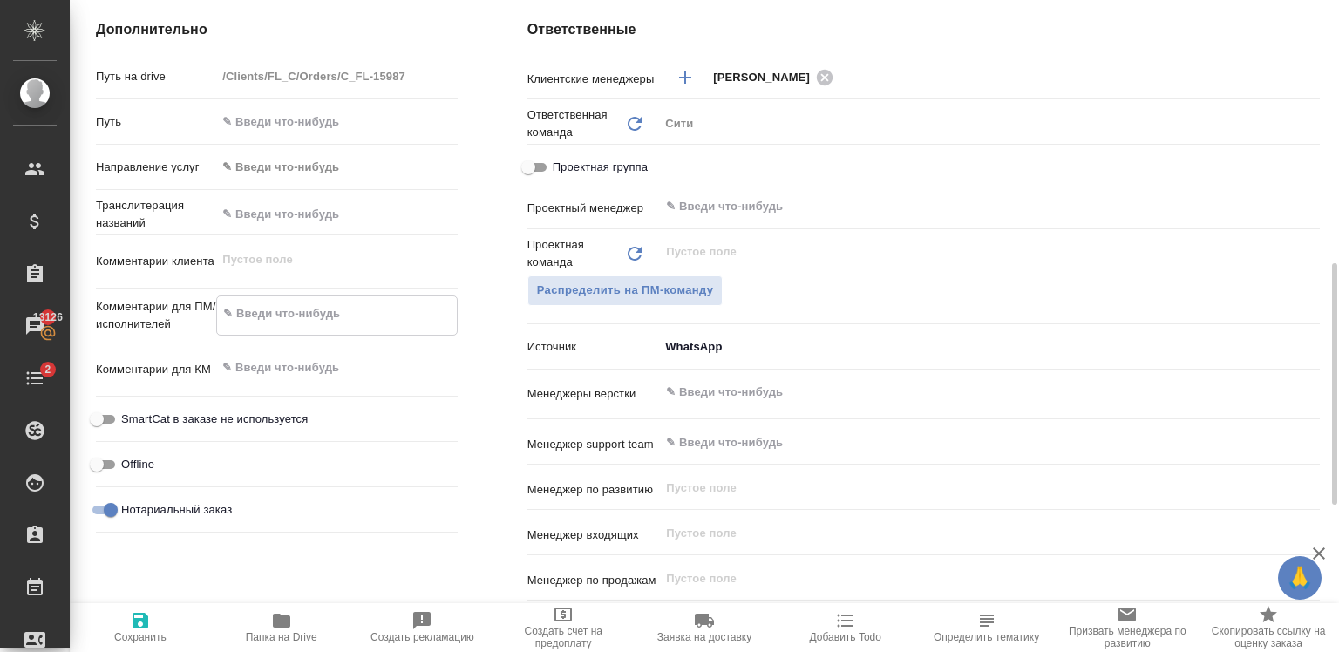
type textarea "С"
type textarea "x"
type textarea "Сд"
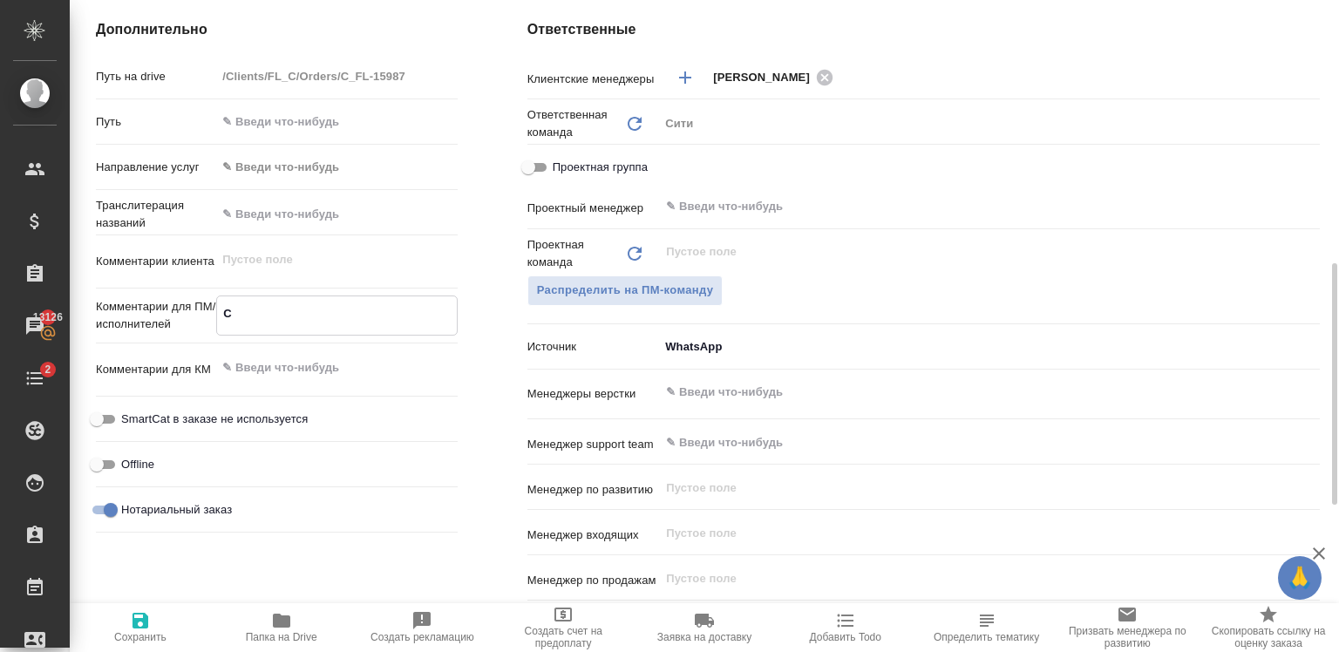
type textarea "x"
type textarea "Сде"
type textarea "x"
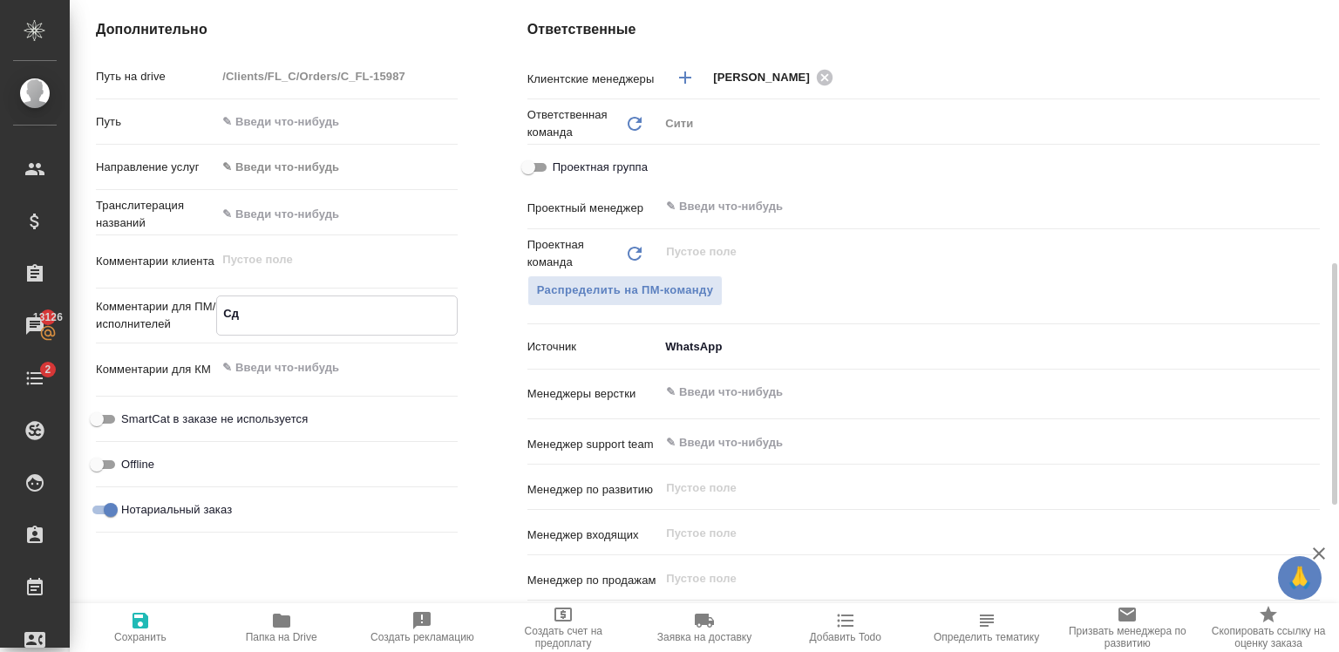
type textarea "x"
type textarea "Сдел"
type textarea "x"
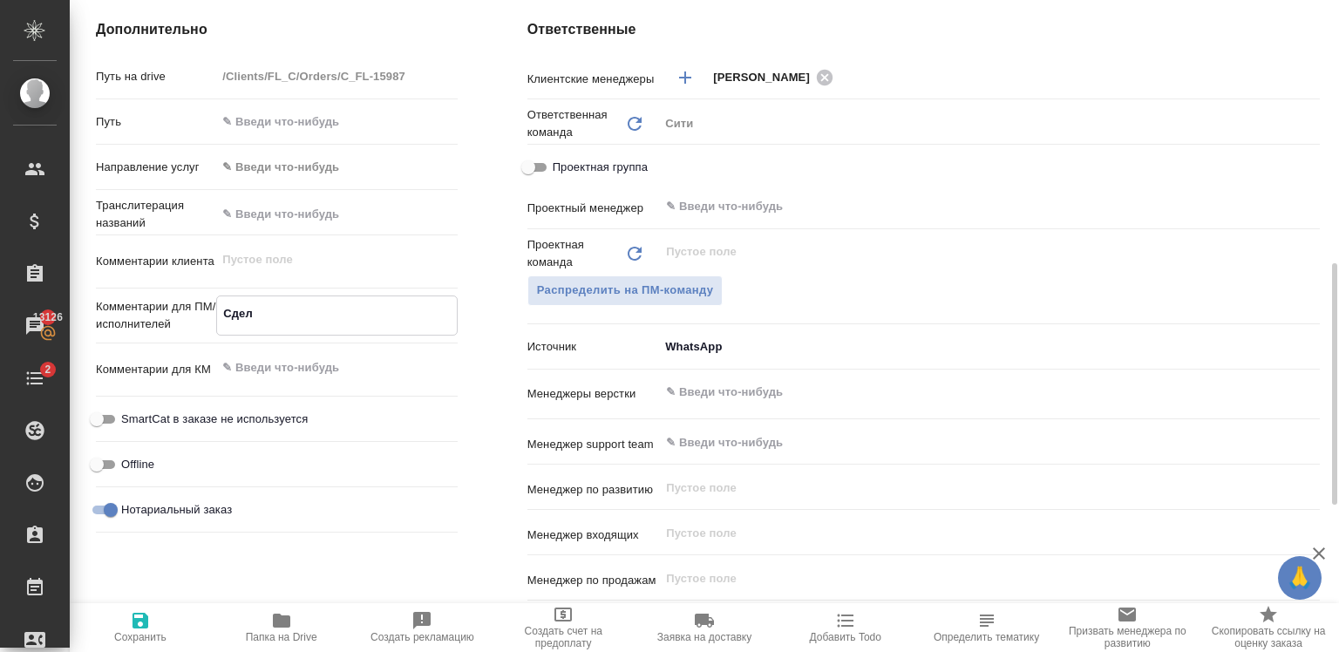
type textarea "x"
type textarea "Сдела"
type textarea "x"
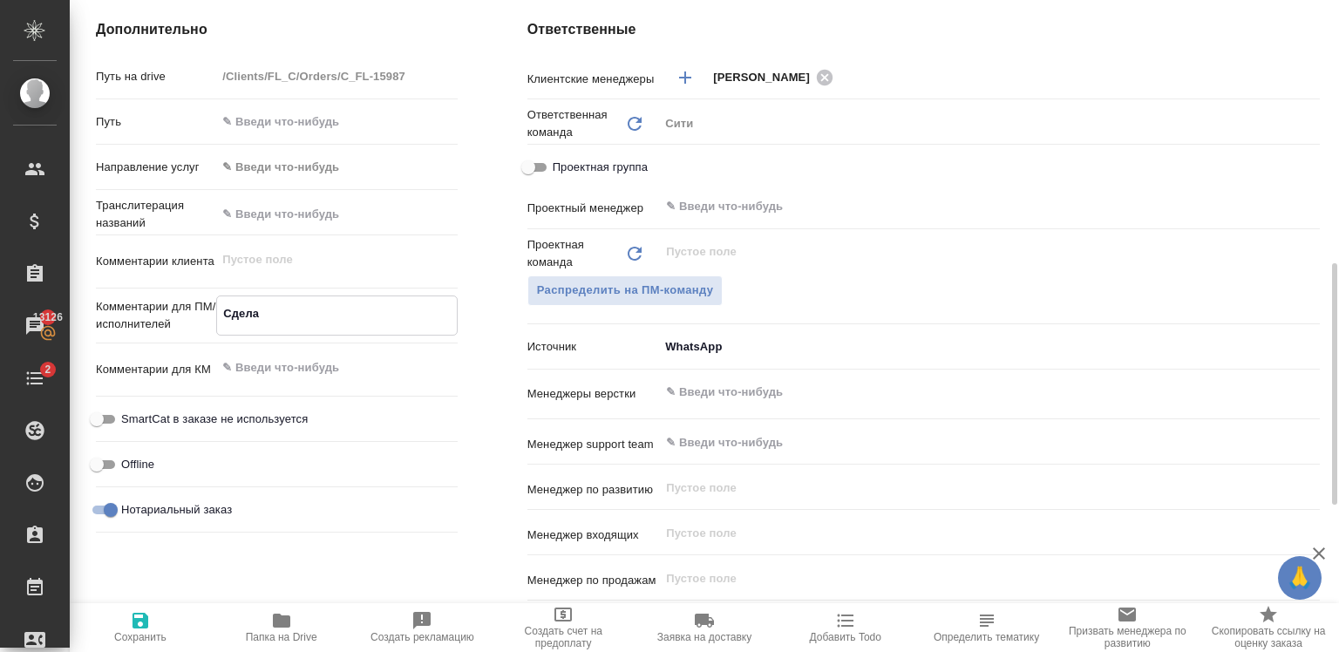
type textarea "Сделай"
type textarea "x"
type textarea "Сделайт"
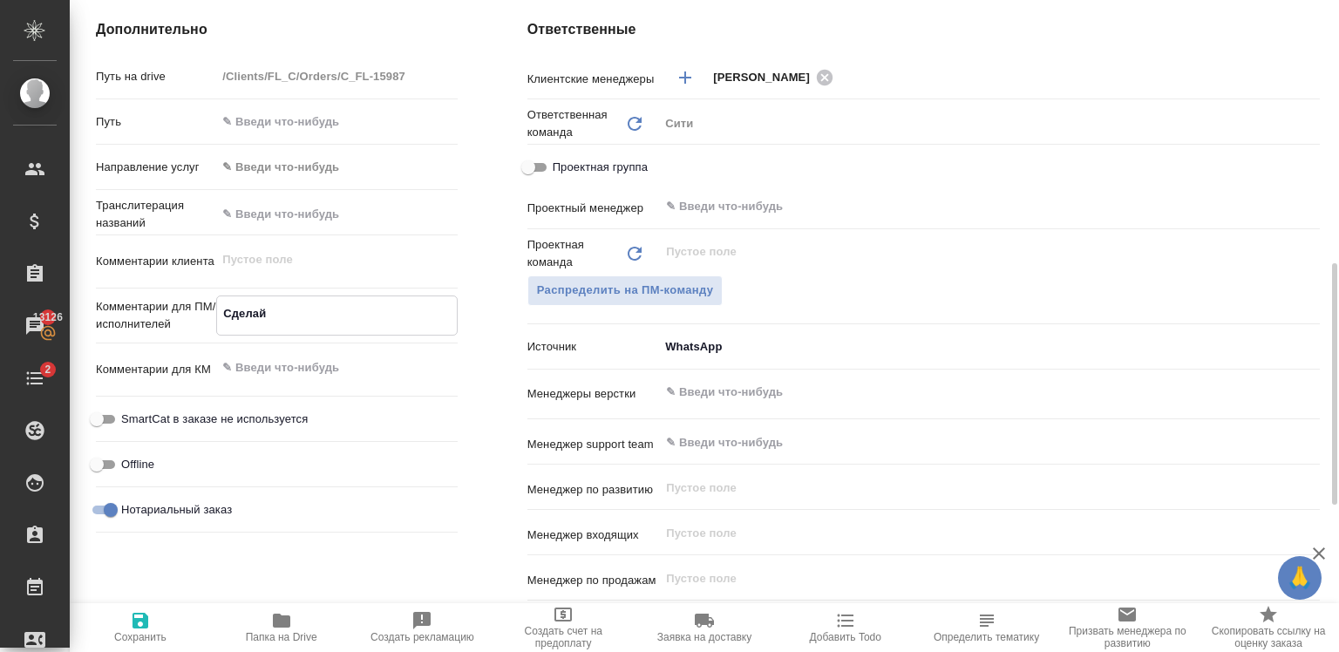
type textarea "x"
type textarea "Сделайте"
type textarea "x"
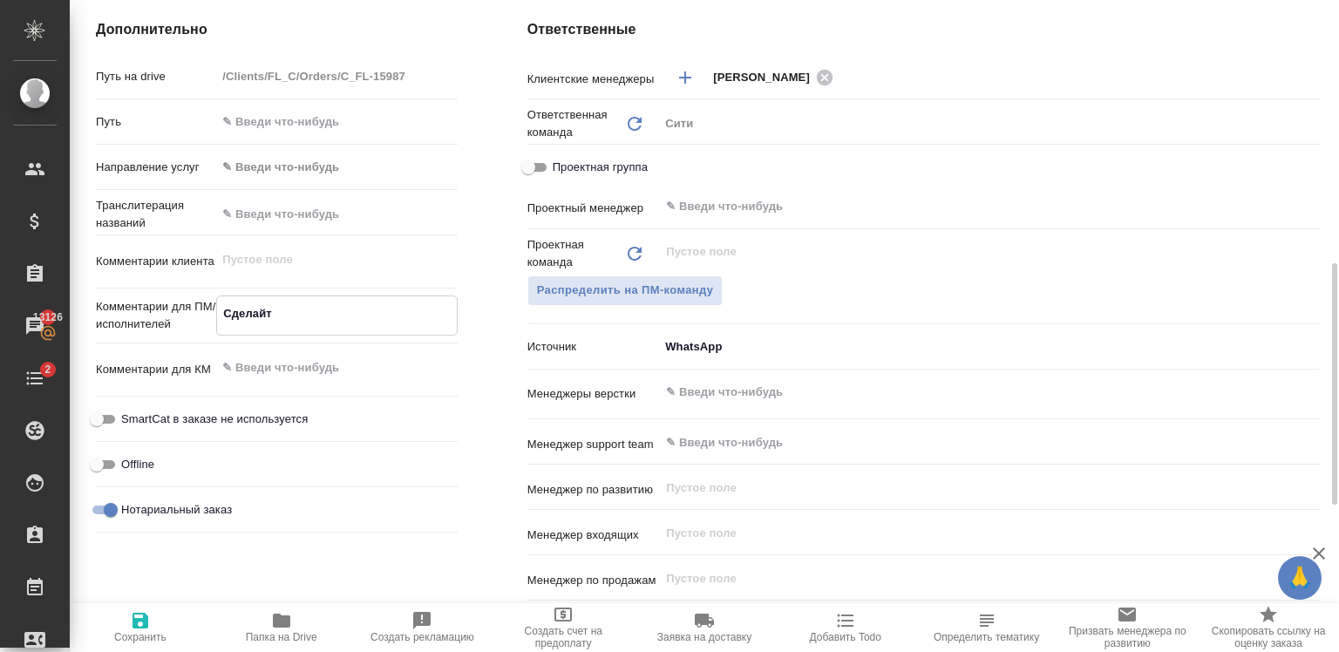
type textarea "x"
type textarea "Сделайте"
type textarea "x"
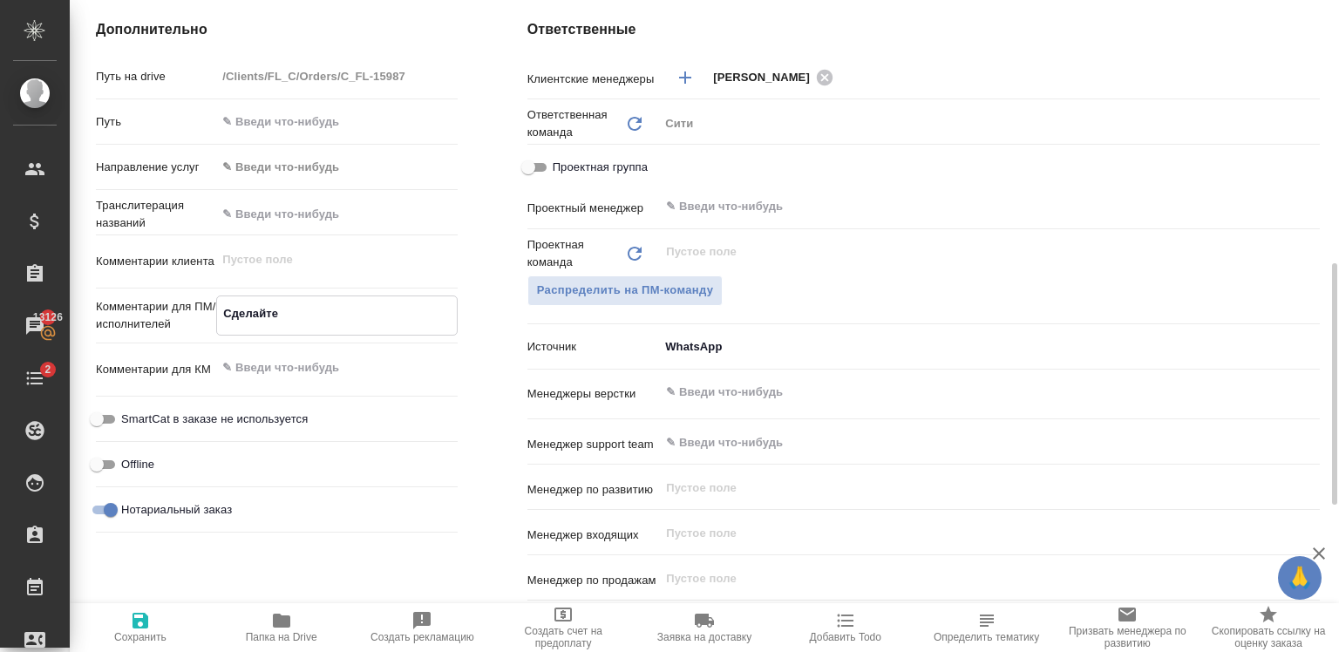
type textarea "x"
type textarea "Сделайте п"
type textarea "x"
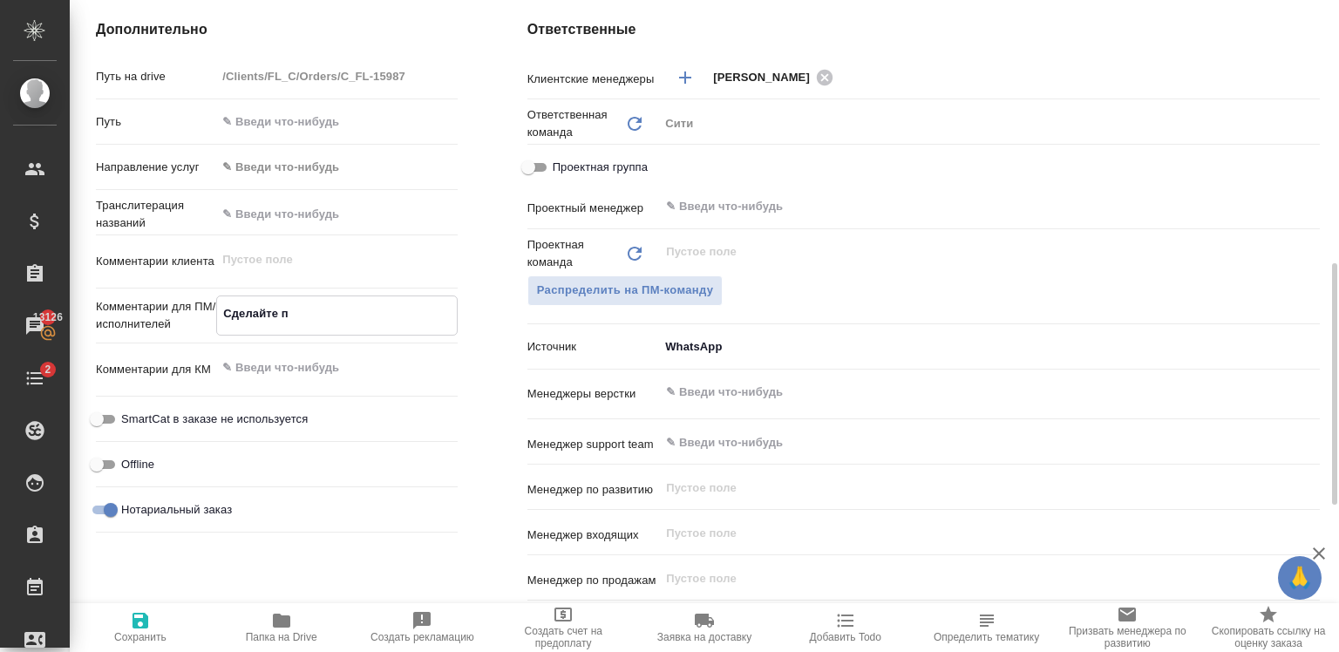
type textarea "Сделайте по"
type textarea "x"
type textarea "Сделайте п"
type textarea "x"
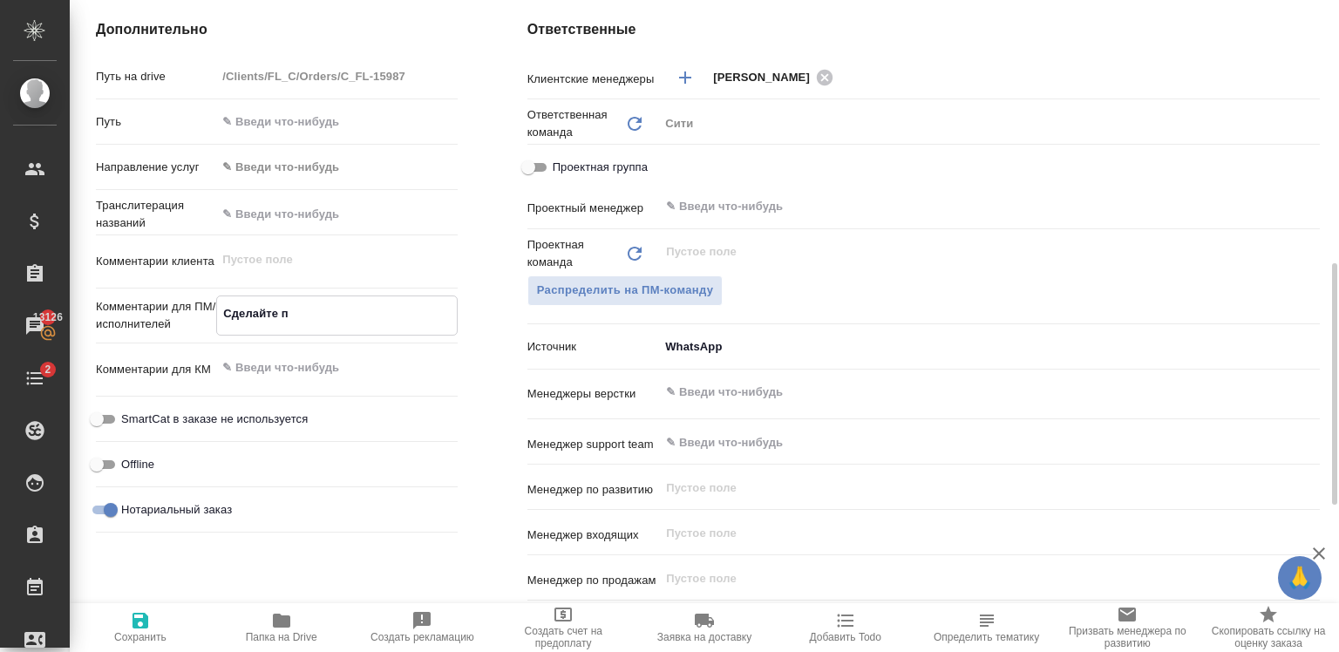
type textarea "x"
type textarea "Сделайте"
type textarea "x"
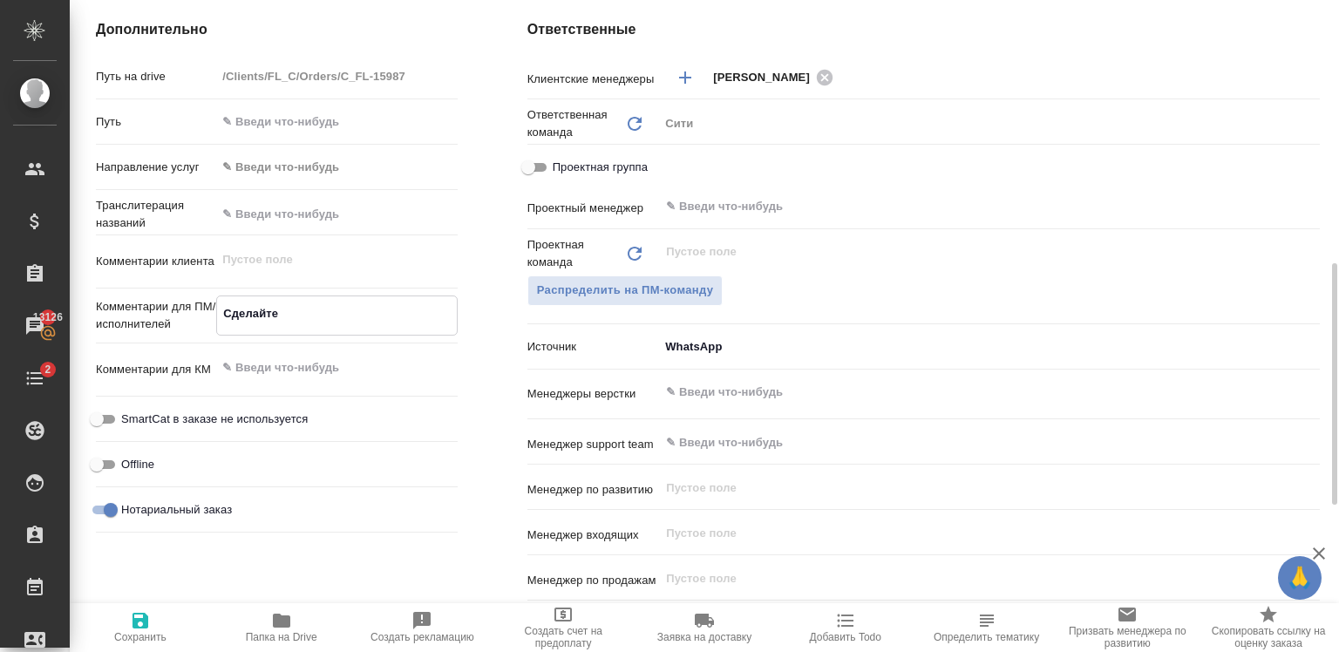
type textarea "x"
type textarea "Сделайте"
type textarea "x"
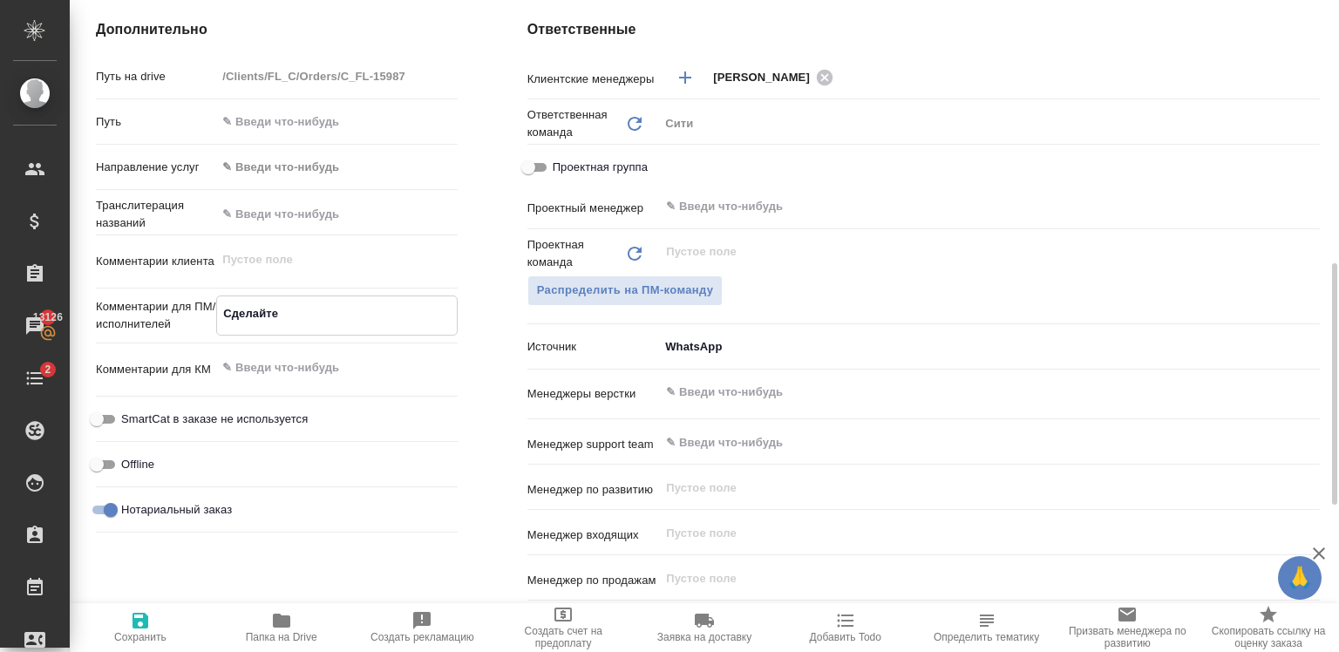
type textarea "x"
type textarea "Сделайте,"
type textarea "x"
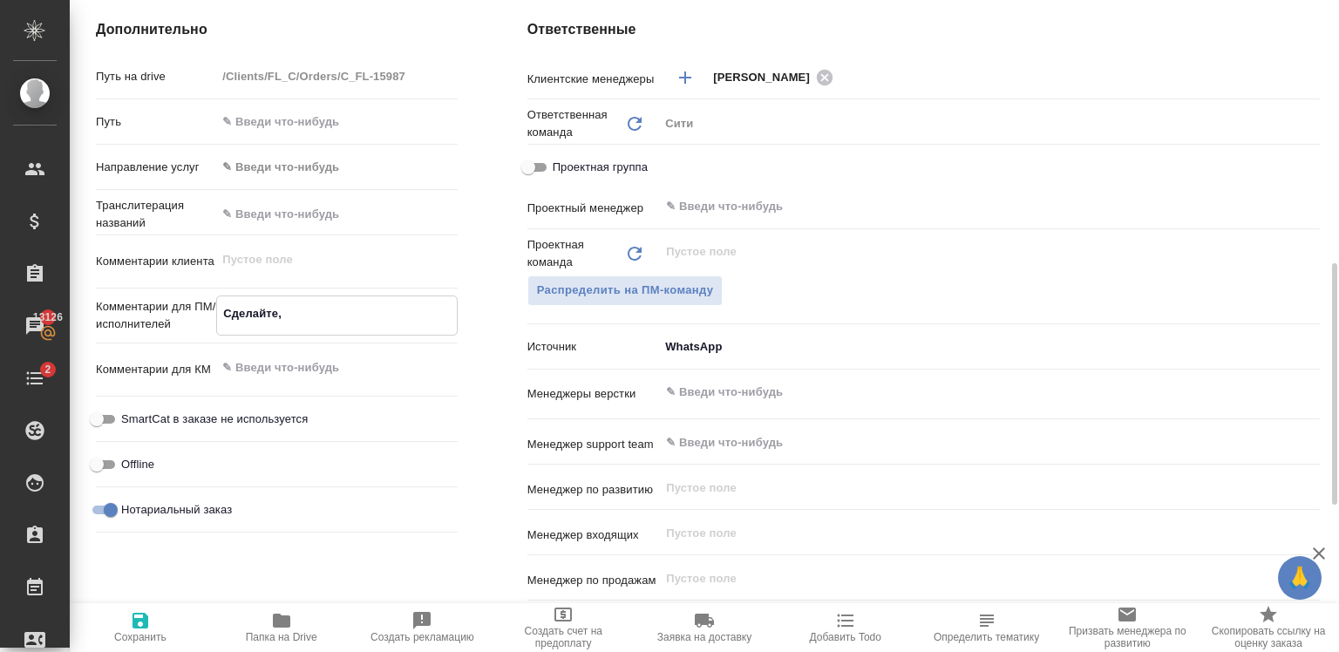
type textarea "Сделайте,"
type textarea "x"
type textarea "Сделайте, п"
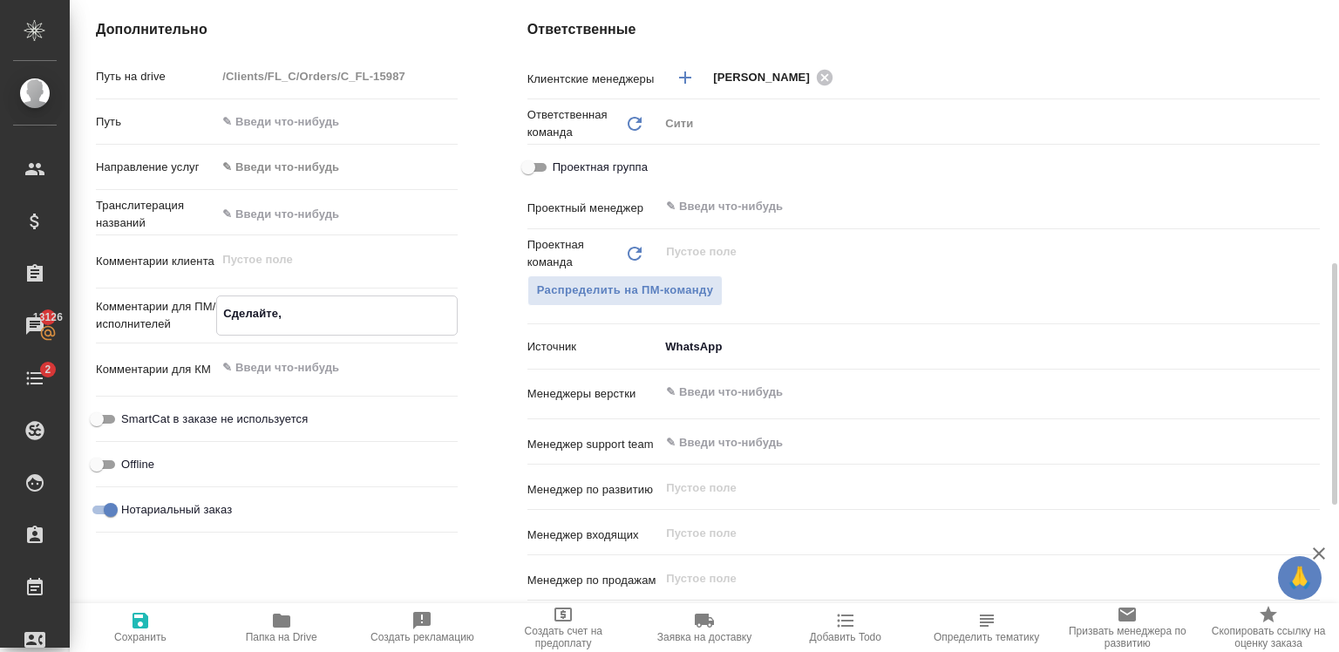
type textarea "x"
type textarea "Сделайте, по"
type textarea "x"
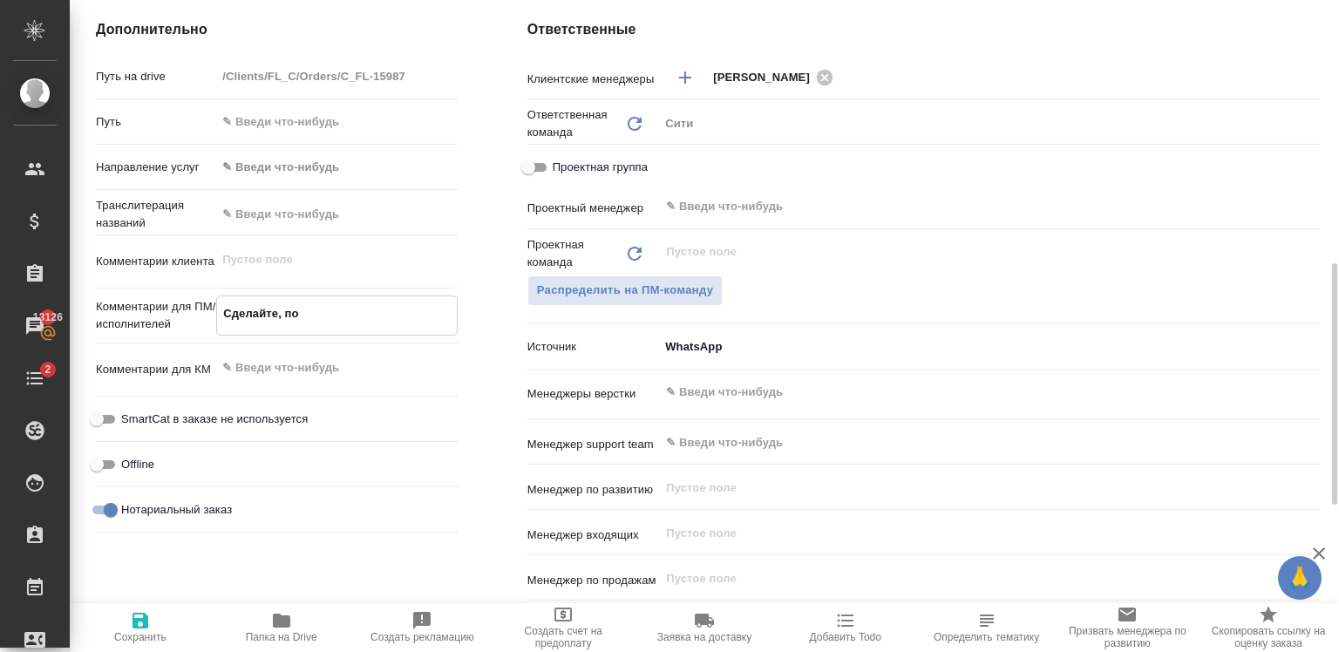
type textarea "x"
type textarea "Сделайте, пож"
type textarea "x"
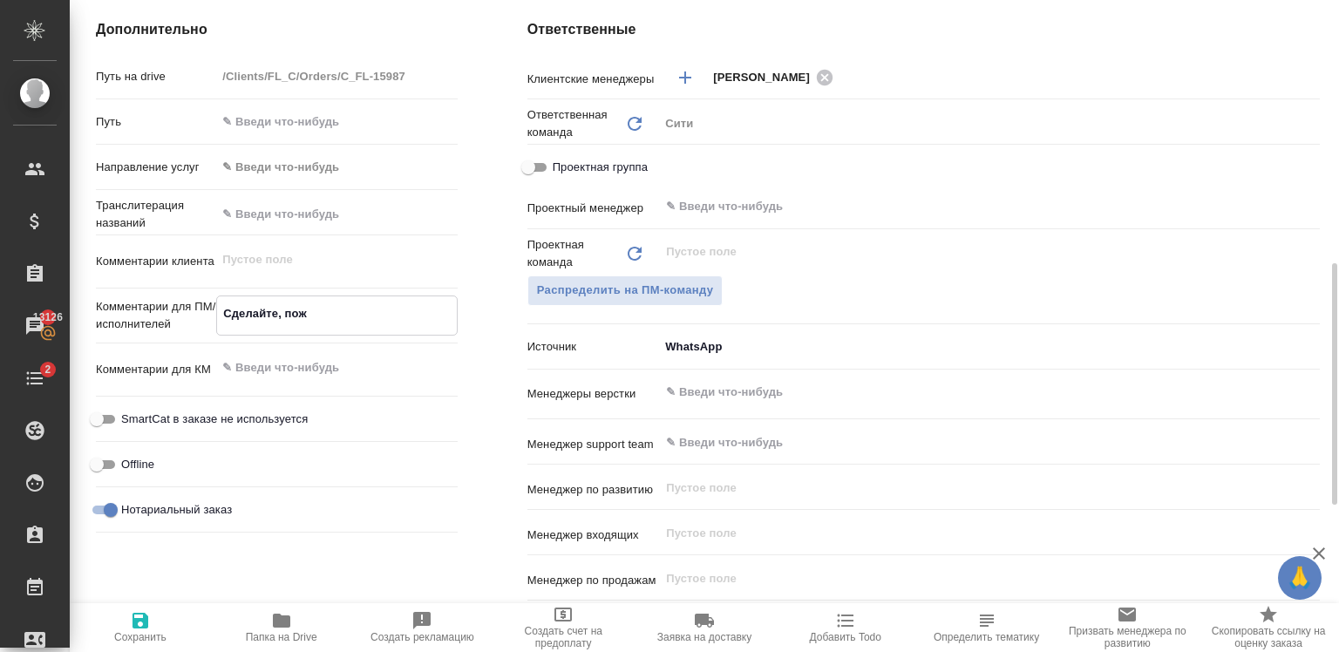
type textarea "x"
type textarea "Сделайте, пожа"
type textarea "x"
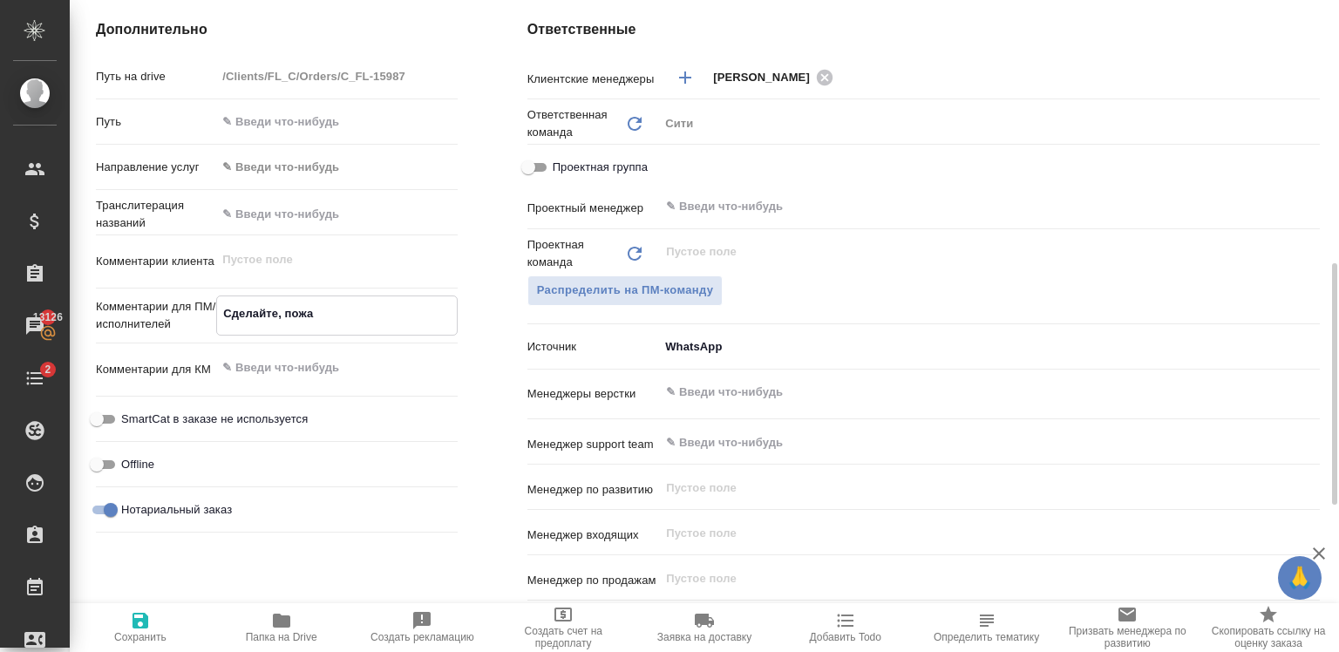
type textarea "Сделайте, пожал"
type textarea "x"
type textarea "Сделайте, пожалу"
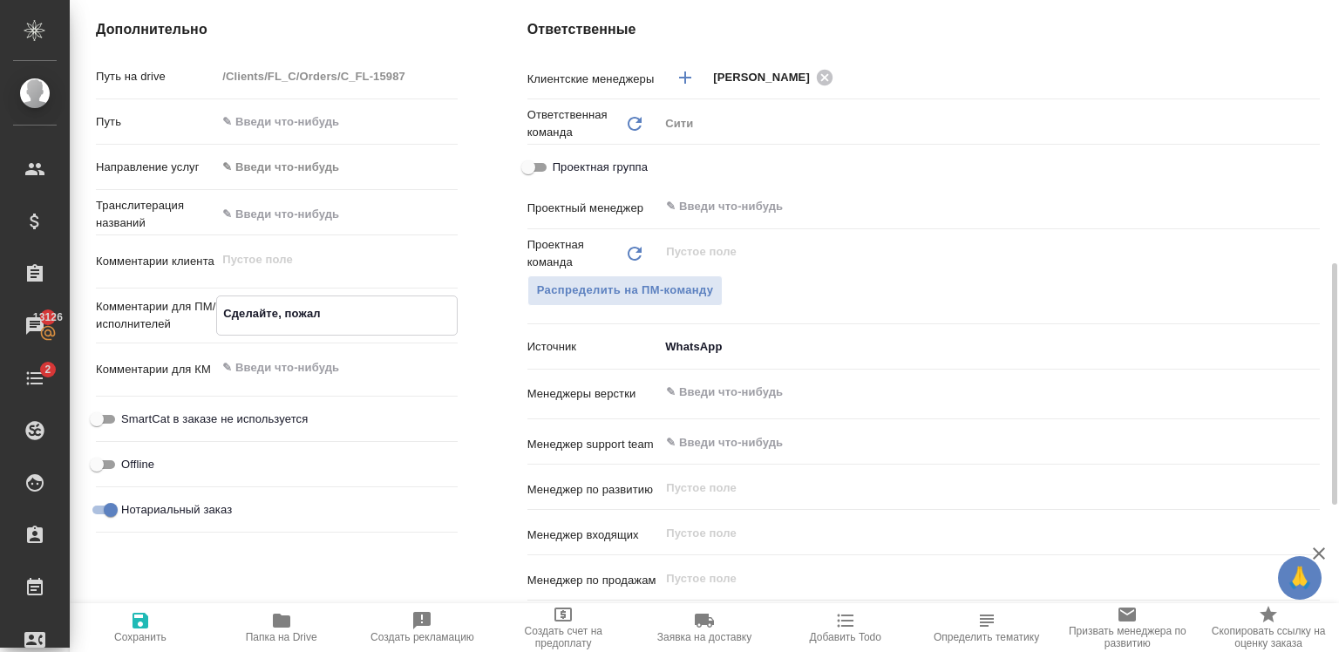
type textarea "x"
type textarea "Сделайте, пожалуй"
type textarea "x"
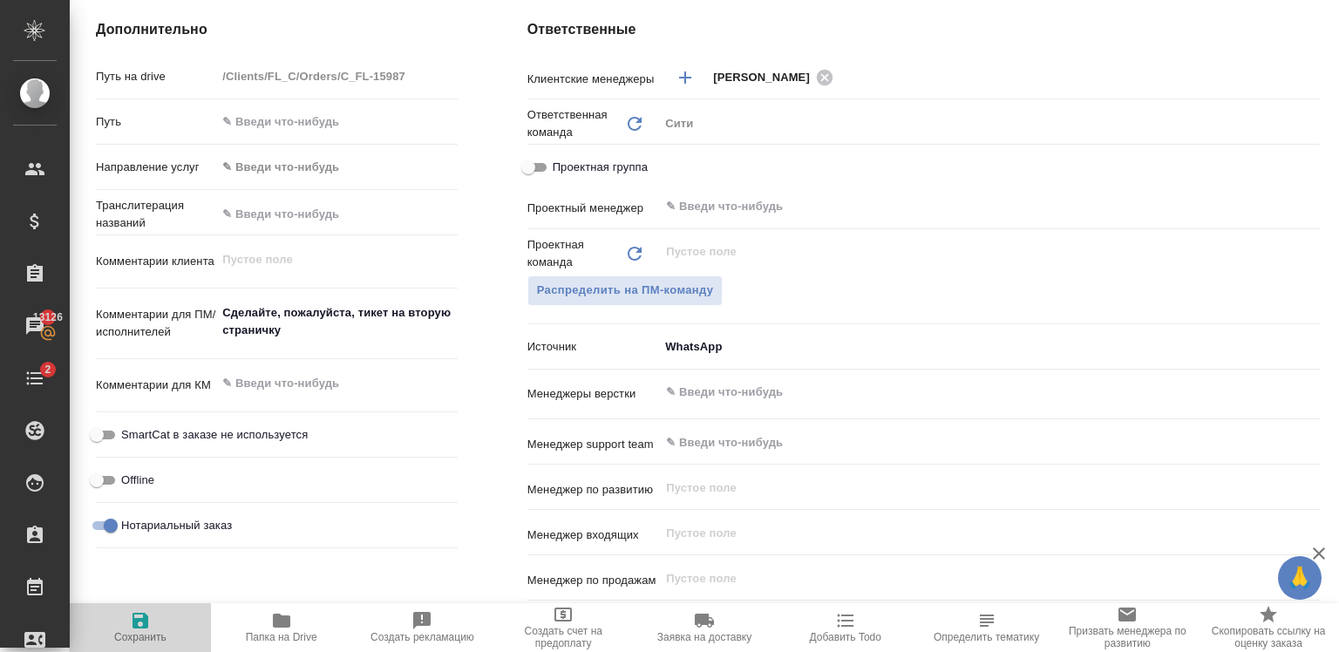
click at [134, 637] on span "Сохранить" at bounding box center [140, 637] width 52 height 12
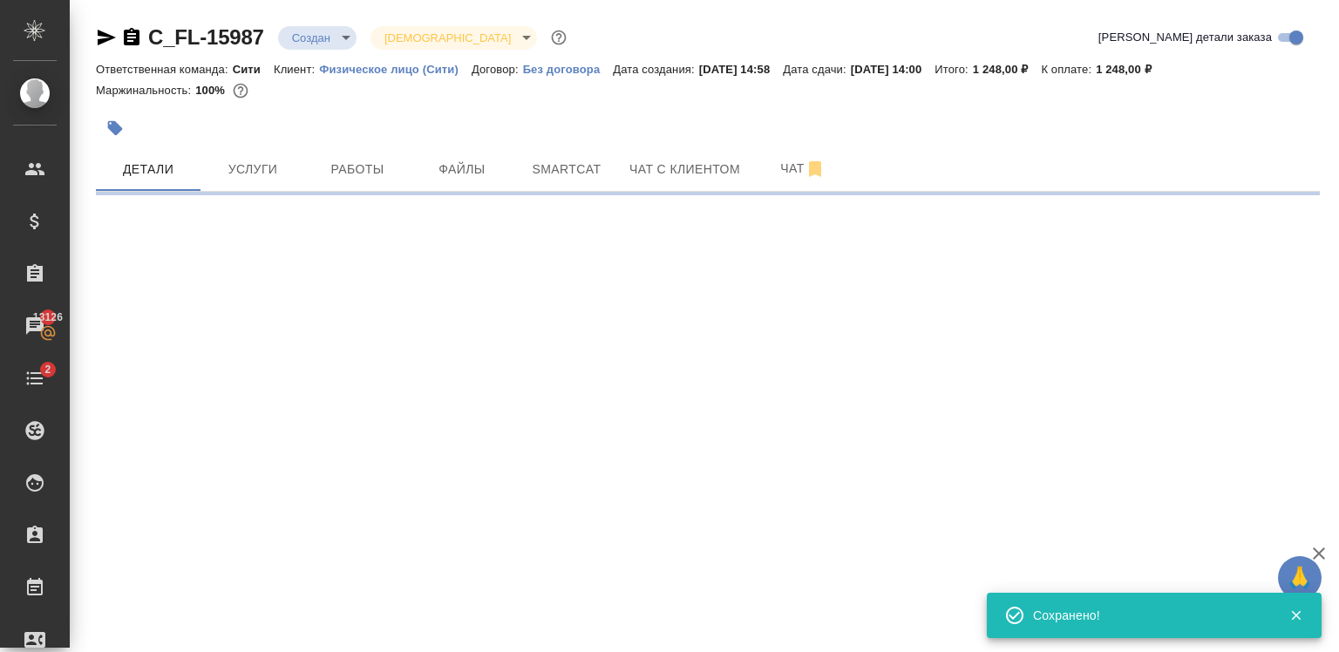
scroll to position [0, 0]
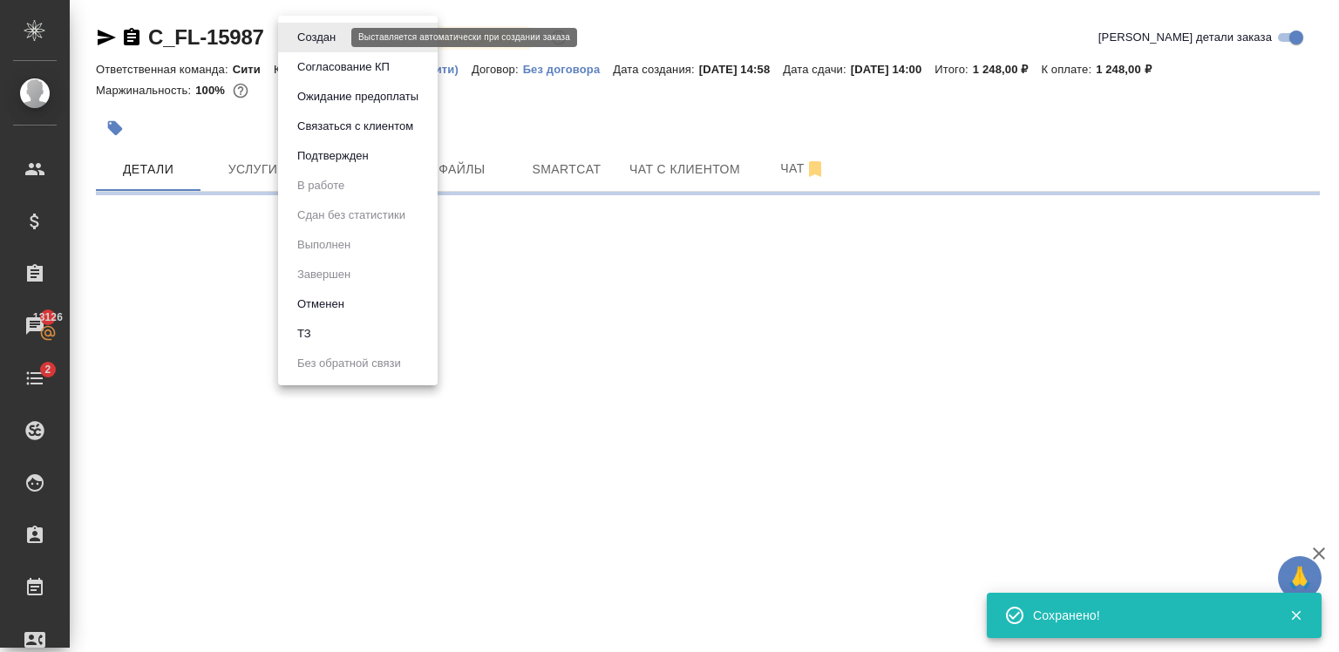
click at [339, 44] on body "🙏 .cls-1 fill:#fff; AWATERA Zaytseva Svetlana Клиенты Спецификации Заказы 13126…" at bounding box center [669, 326] width 1339 height 652
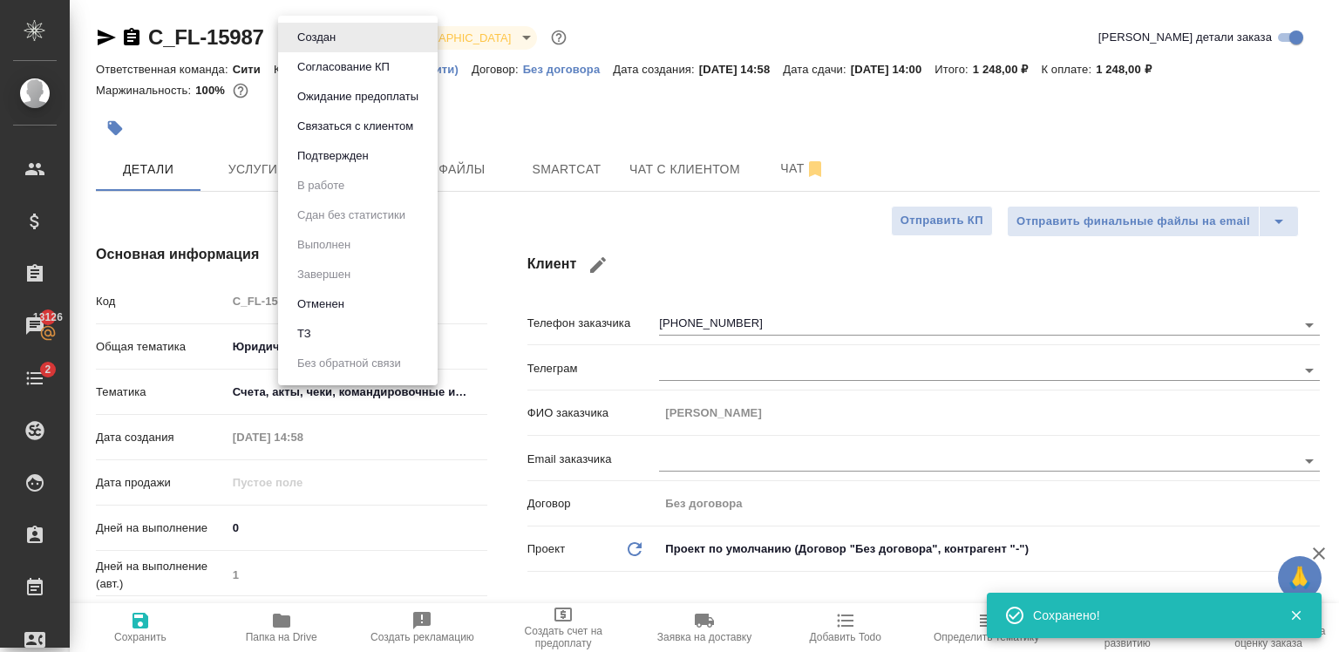
click at [736, 126] on div at bounding box center [669, 326] width 1339 height 652
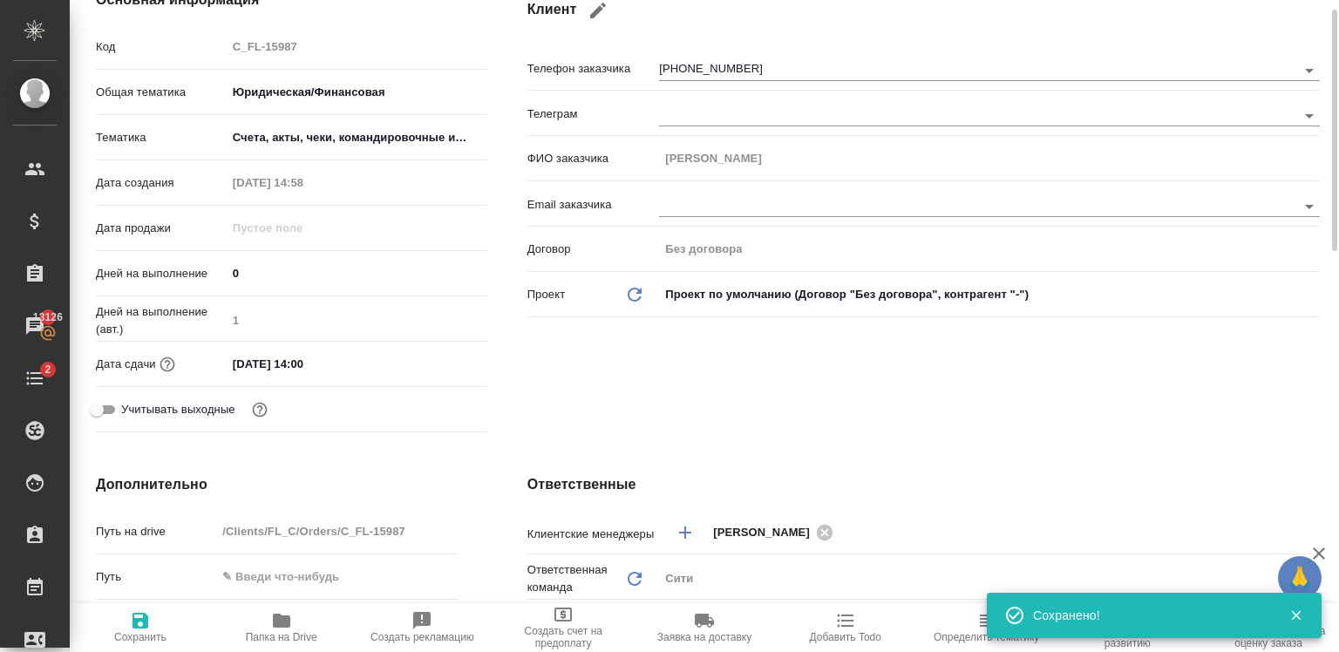
scroll to position [270, 0]
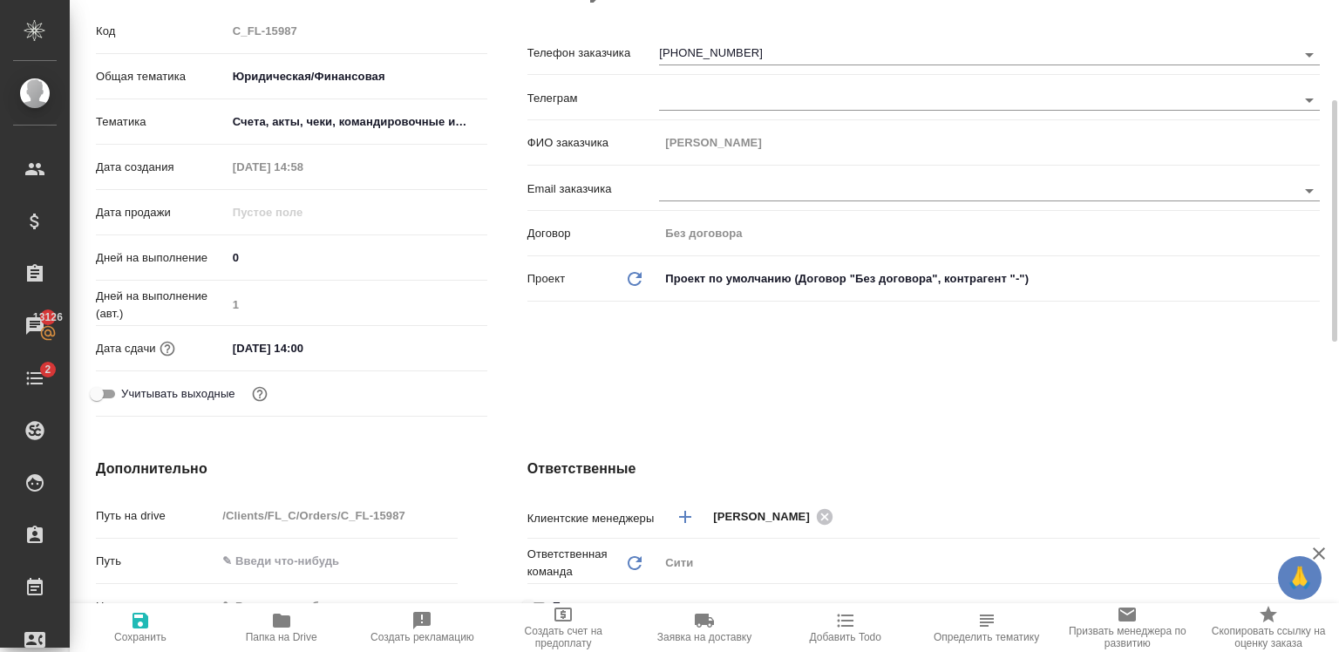
click at [389, 349] on div "15.10.2025 14:00" at bounding box center [357, 348] width 261 height 25
click at [268, 349] on input "15.10.2025 14:00" at bounding box center [303, 348] width 153 height 25
click at [432, 345] on icon "button" at bounding box center [436, 347] width 21 height 21
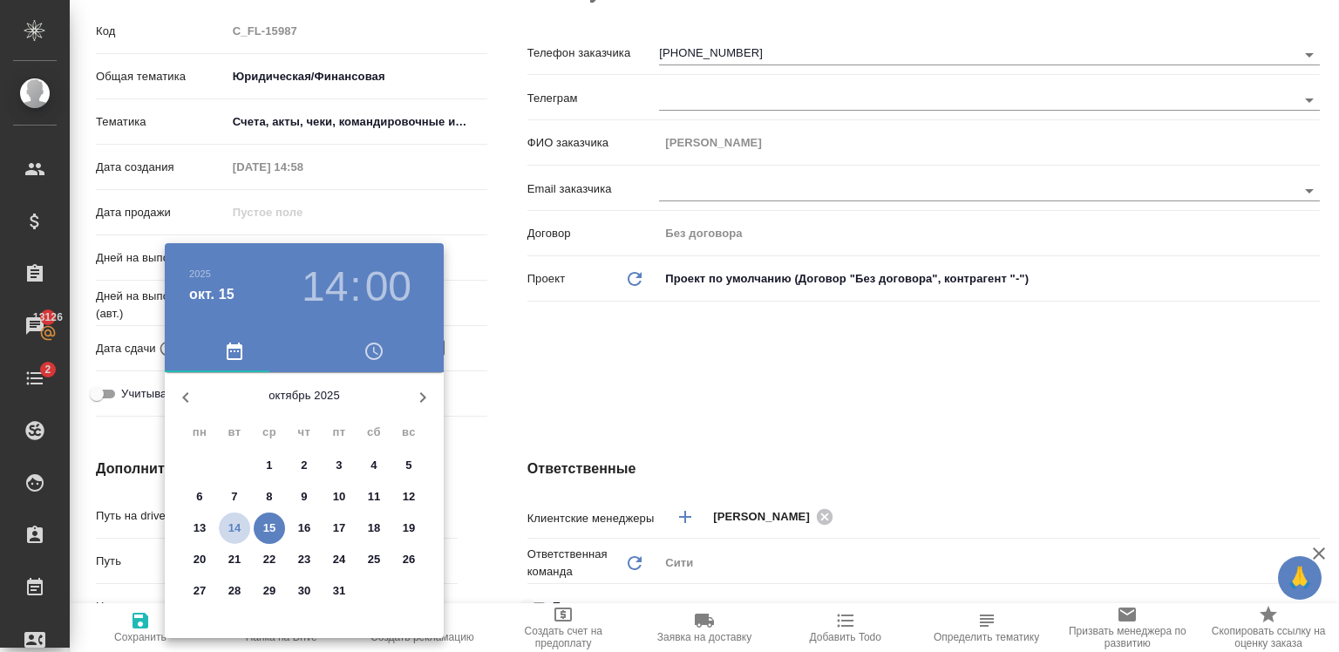
click at [237, 525] on p "14" at bounding box center [234, 527] width 13 height 17
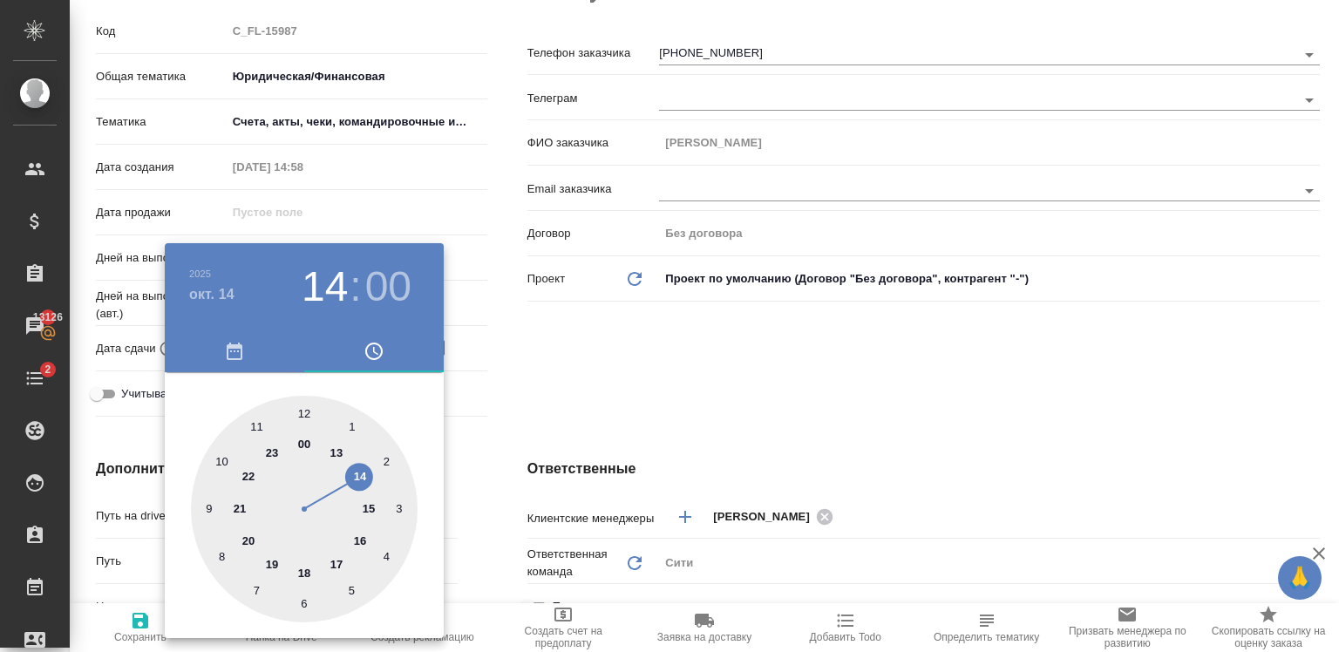
click at [359, 540] on div at bounding box center [304, 509] width 227 height 227
click at [300, 604] on div at bounding box center [304, 509] width 227 height 227
click at [581, 404] on div at bounding box center [669, 326] width 1339 height 652
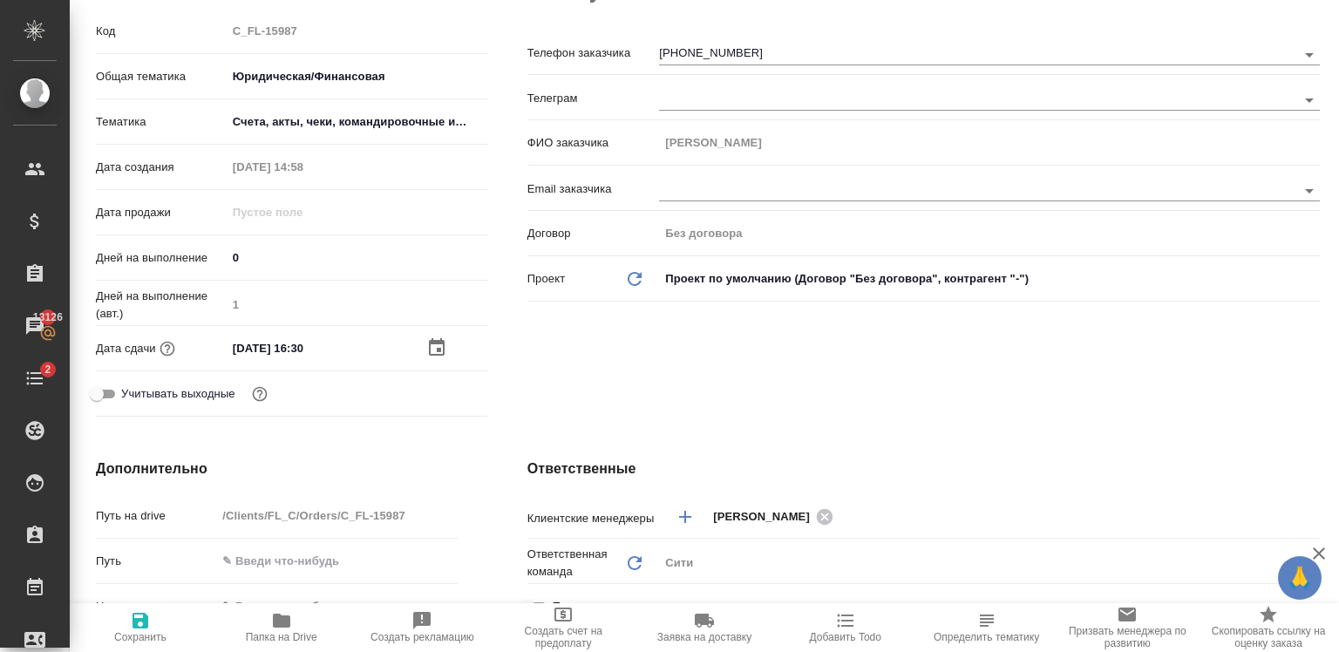
click at [99, 631] on span "Сохранить" at bounding box center [140, 626] width 120 height 33
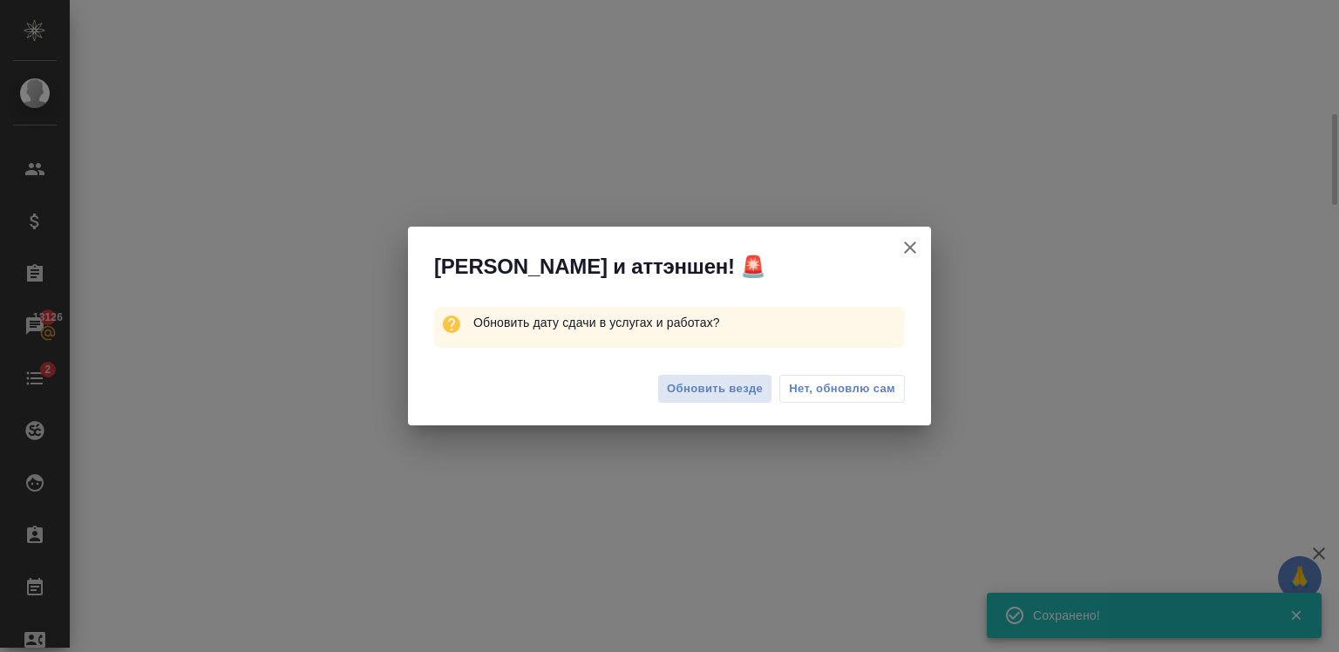
scroll to position [255, 0]
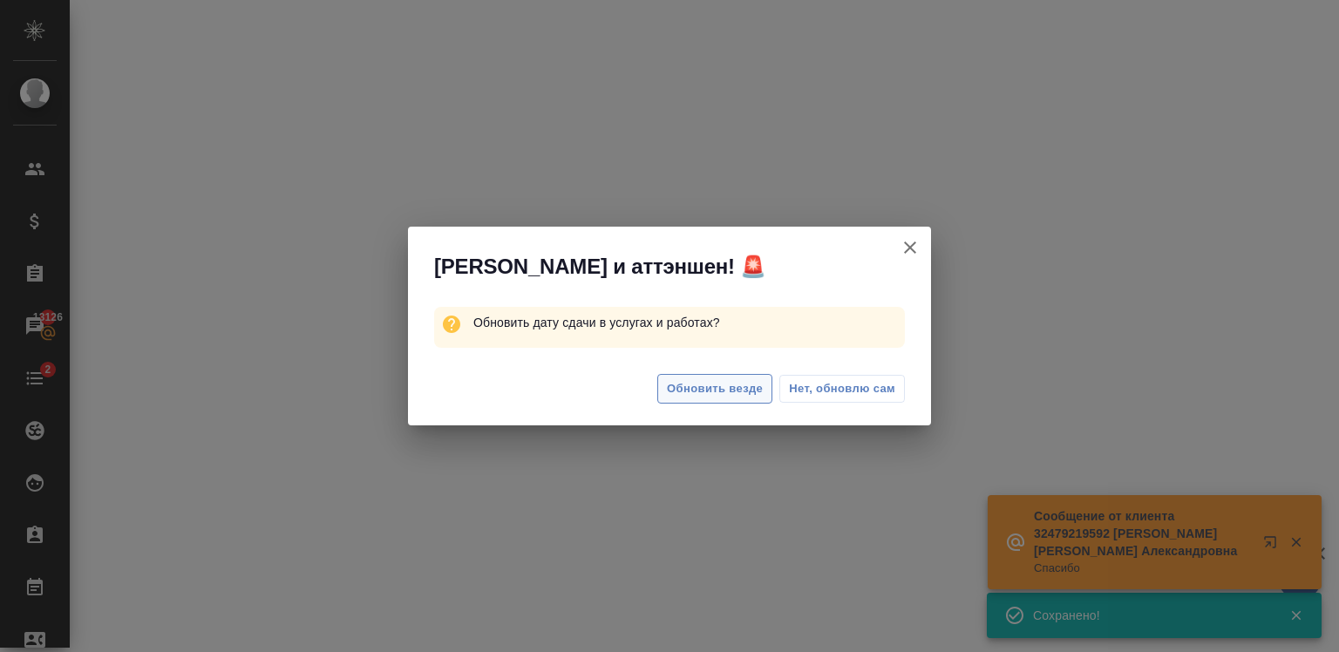
click at [718, 397] on span "Обновить везде" at bounding box center [715, 389] width 96 height 20
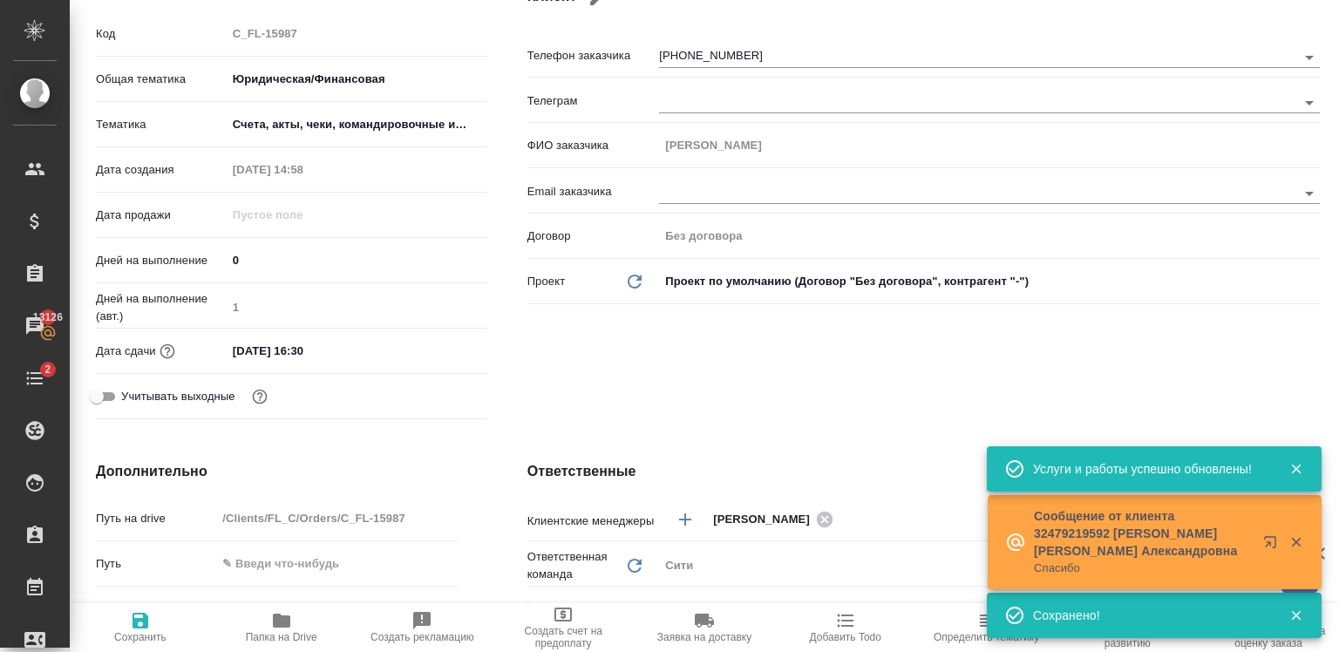
scroll to position [0, 0]
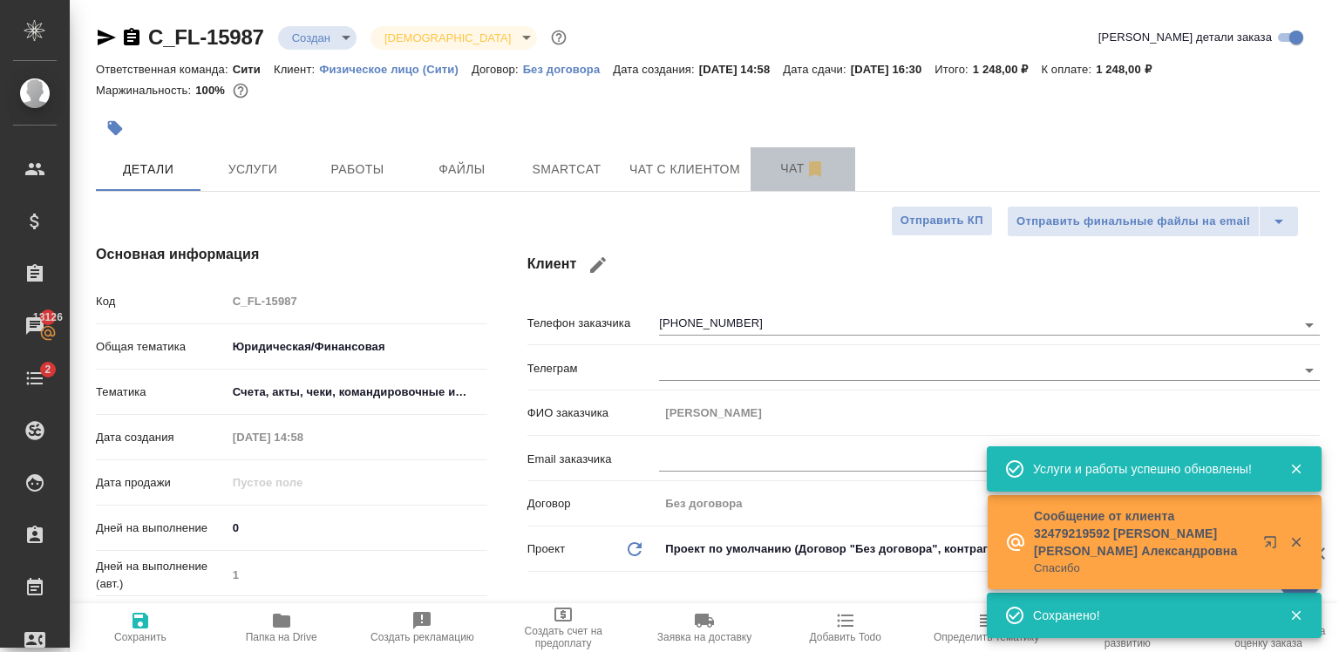
click at [769, 168] on span "Чат" at bounding box center [803, 169] width 84 height 22
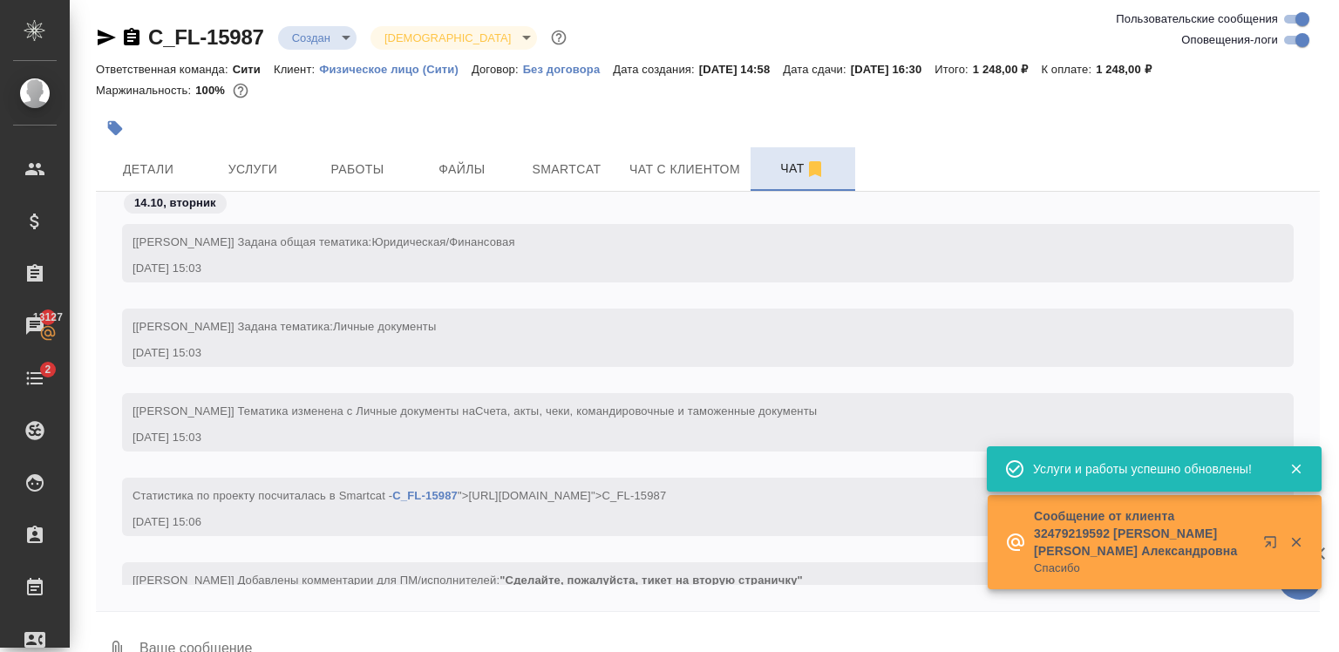
scroll to position [62, 0]
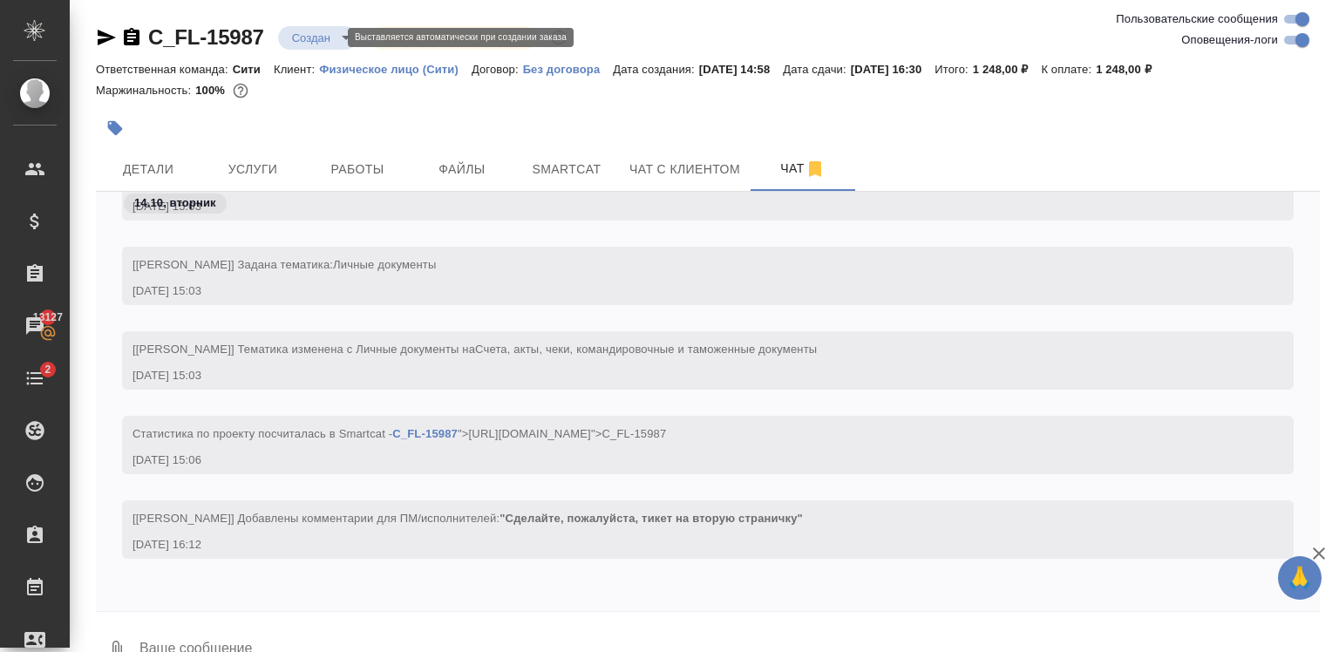
click at [335, 43] on body "🙏 .cls-1 fill:#fff; AWATERA Zaytseva Svetlana Клиенты Спецификации Заказы 13127…" at bounding box center [669, 326] width 1339 height 652
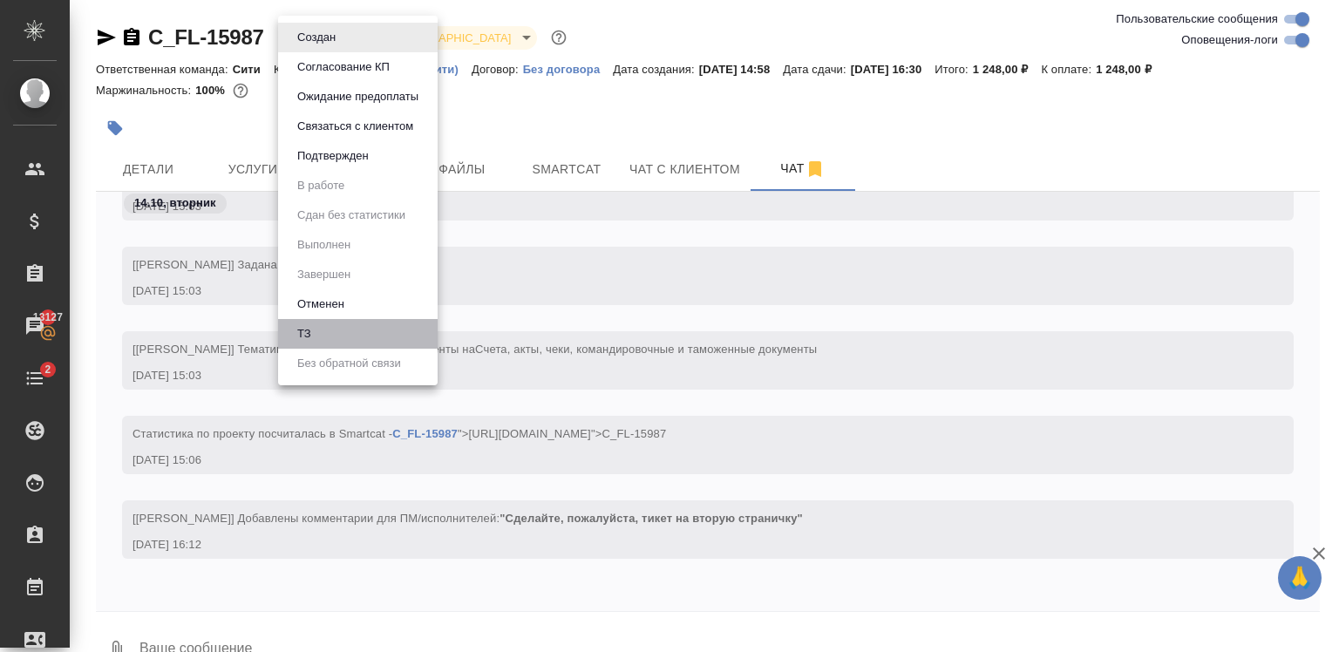
click at [350, 331] on li "ТЗ" at bounding box center [358, 334] width 160 height 30
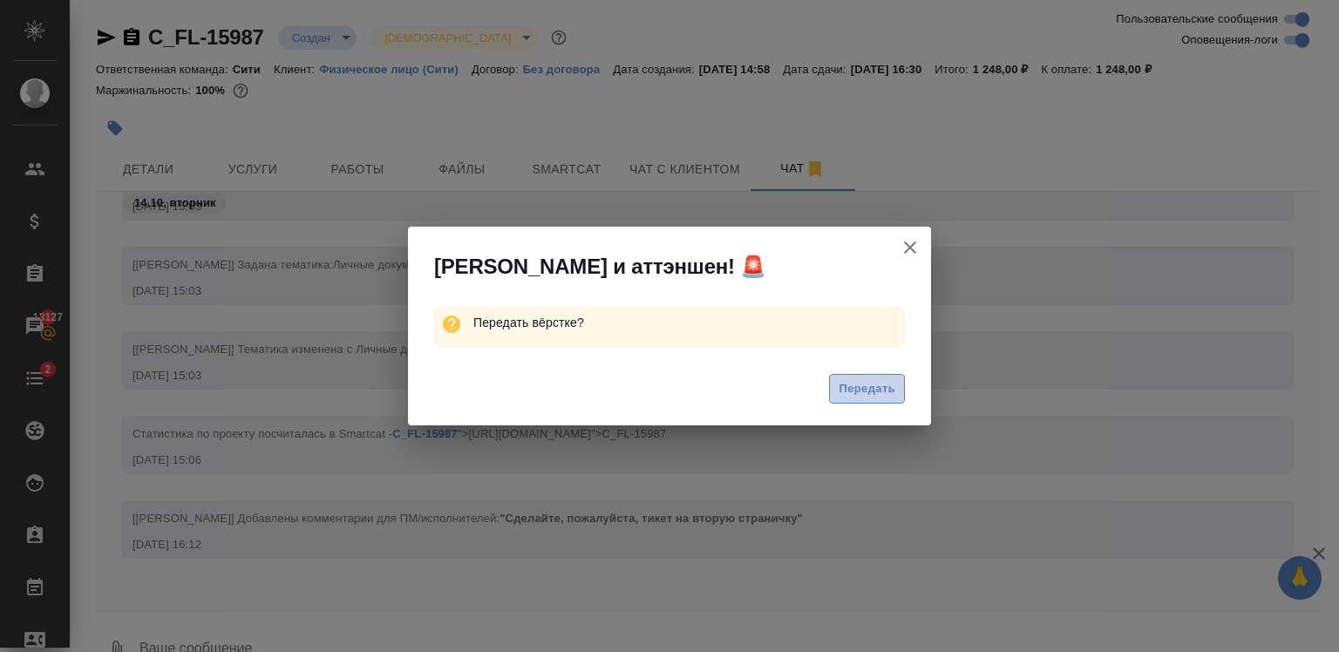
click at [843, 395] on span "Передать" at bounding box center [867, 389] width 57 height 20
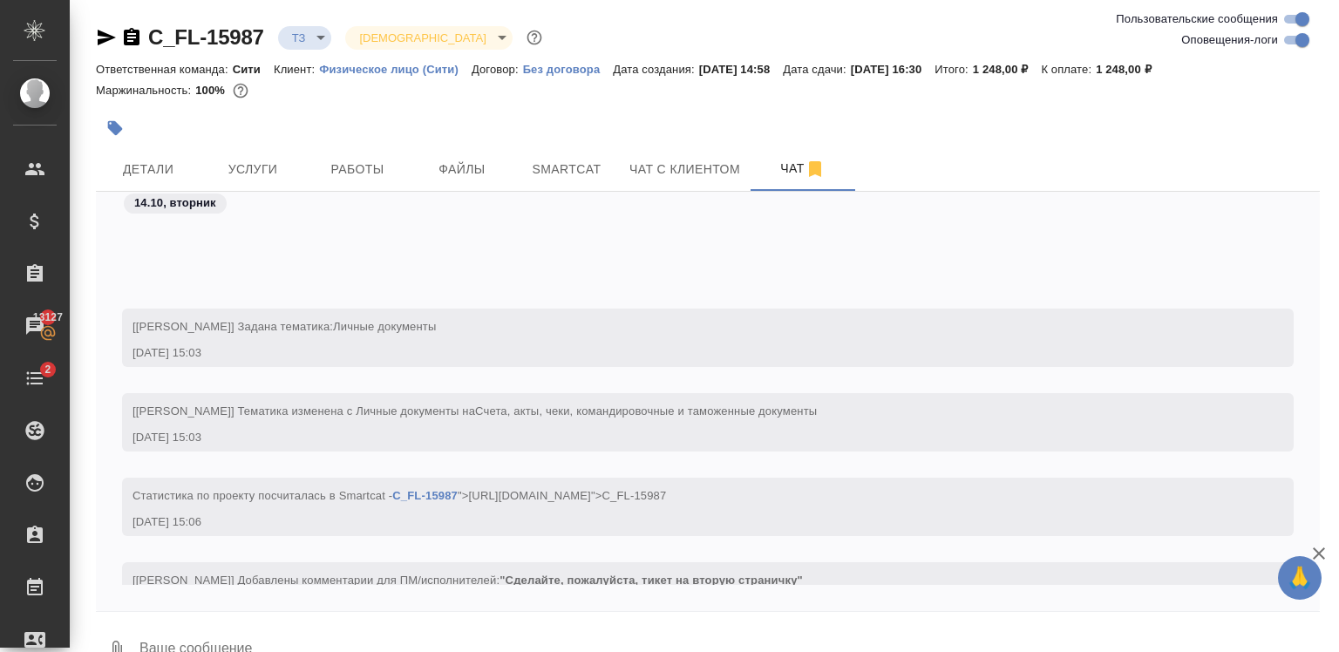
scroll to position [146, 0]
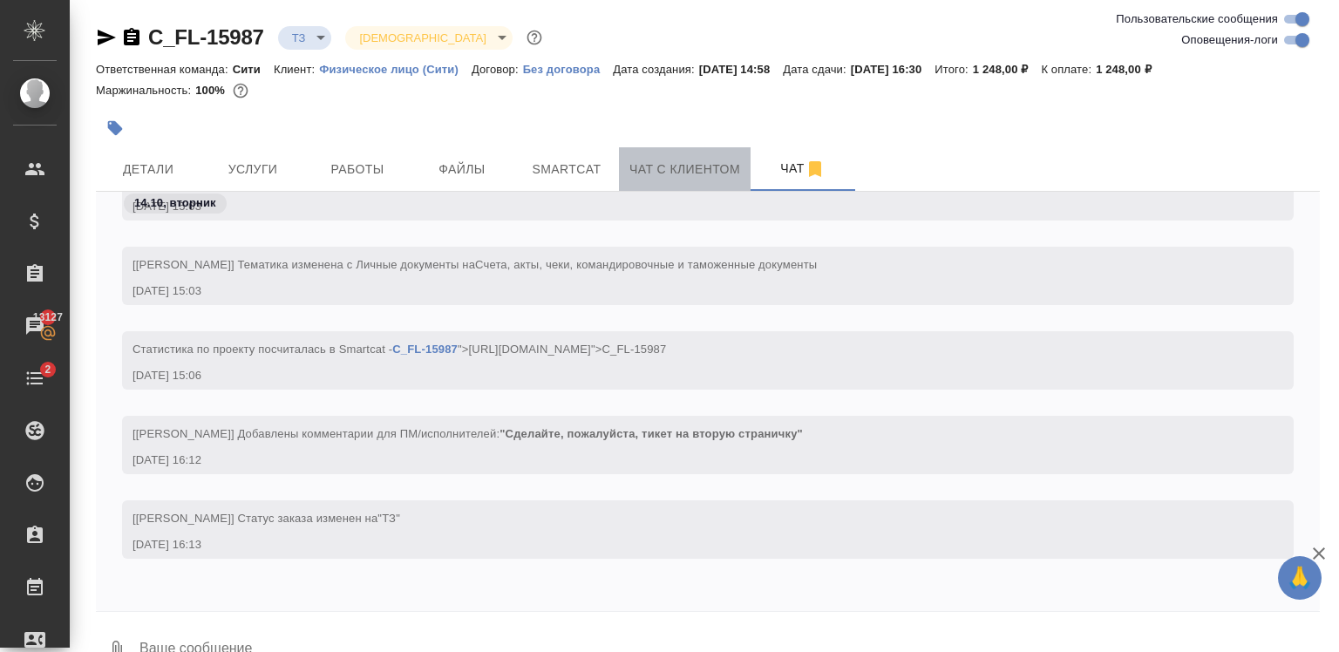
click at [669, 174] on span "Чат с клиентом" at bounding box center [684, 170] width 111 height 22
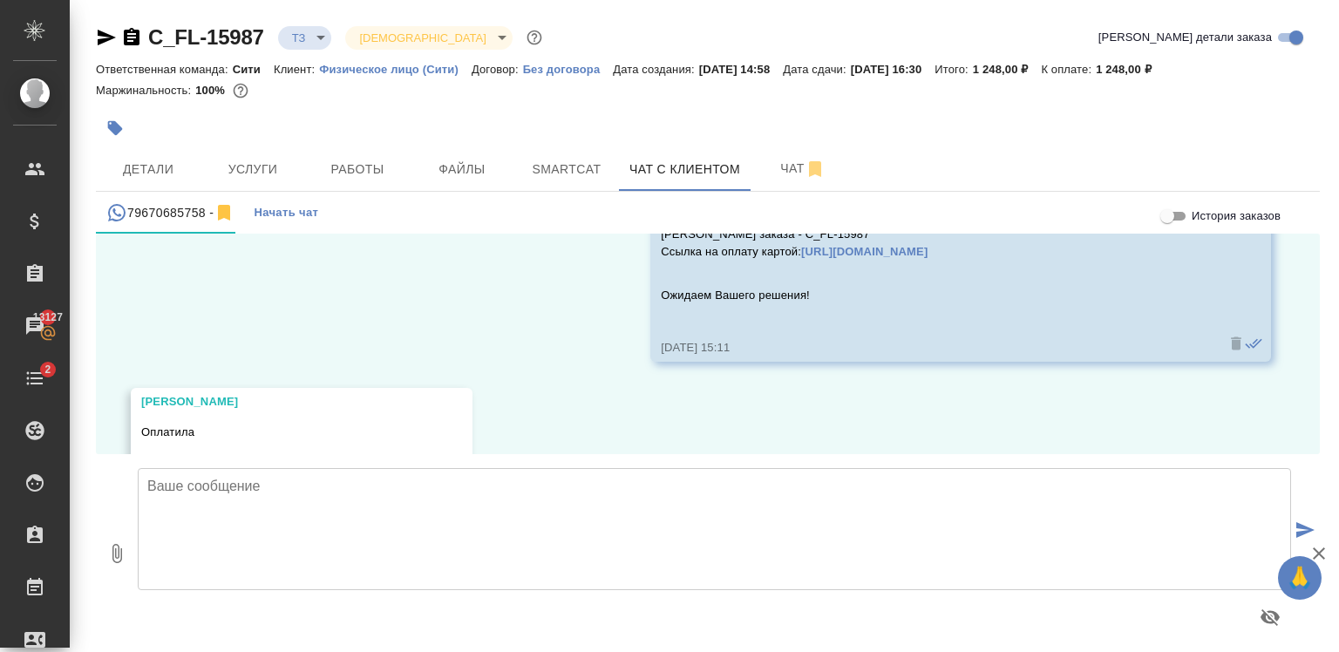
scroll to position [8251, 0]
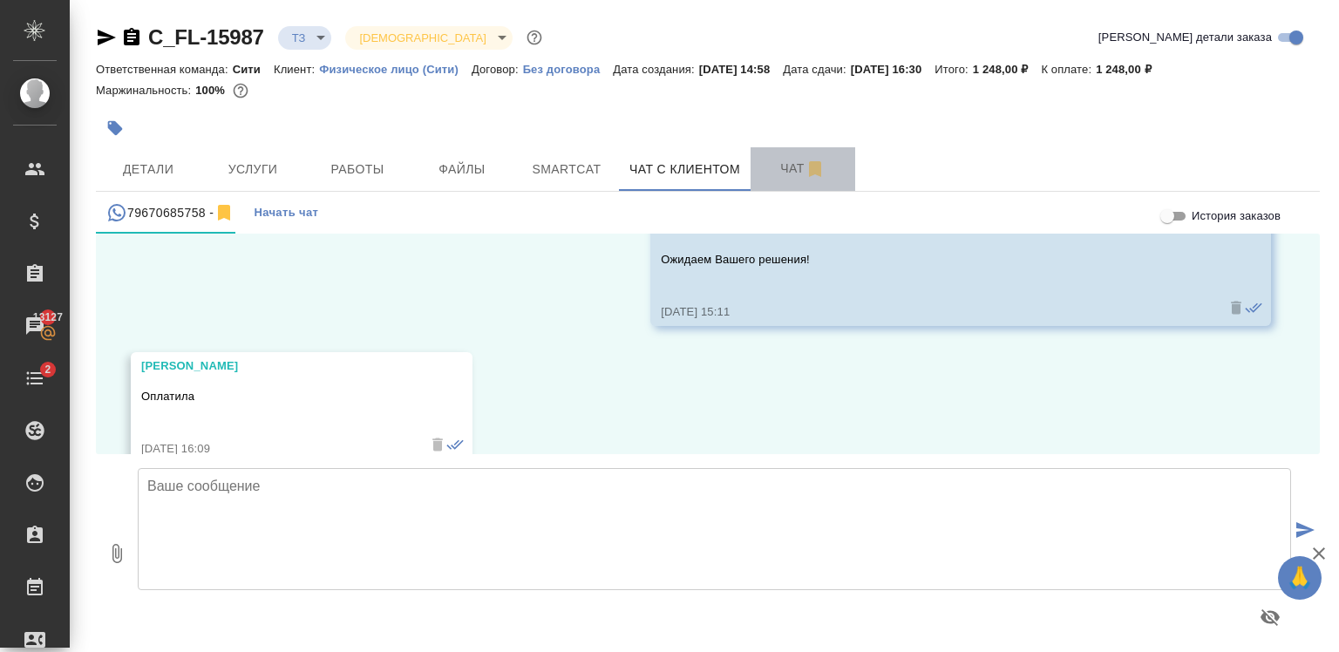
click at [771, 167] on span "Чат" at bounding box center [803, 169] width 84 height 22
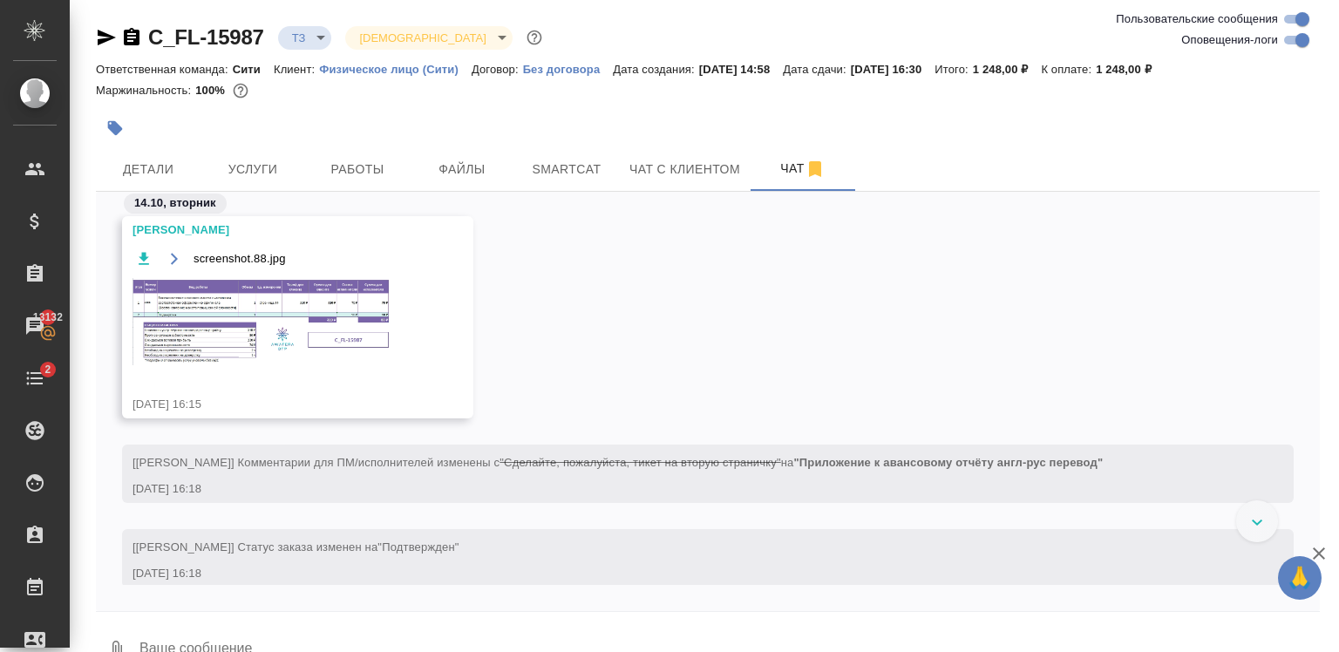
scroll to position [558, 0]
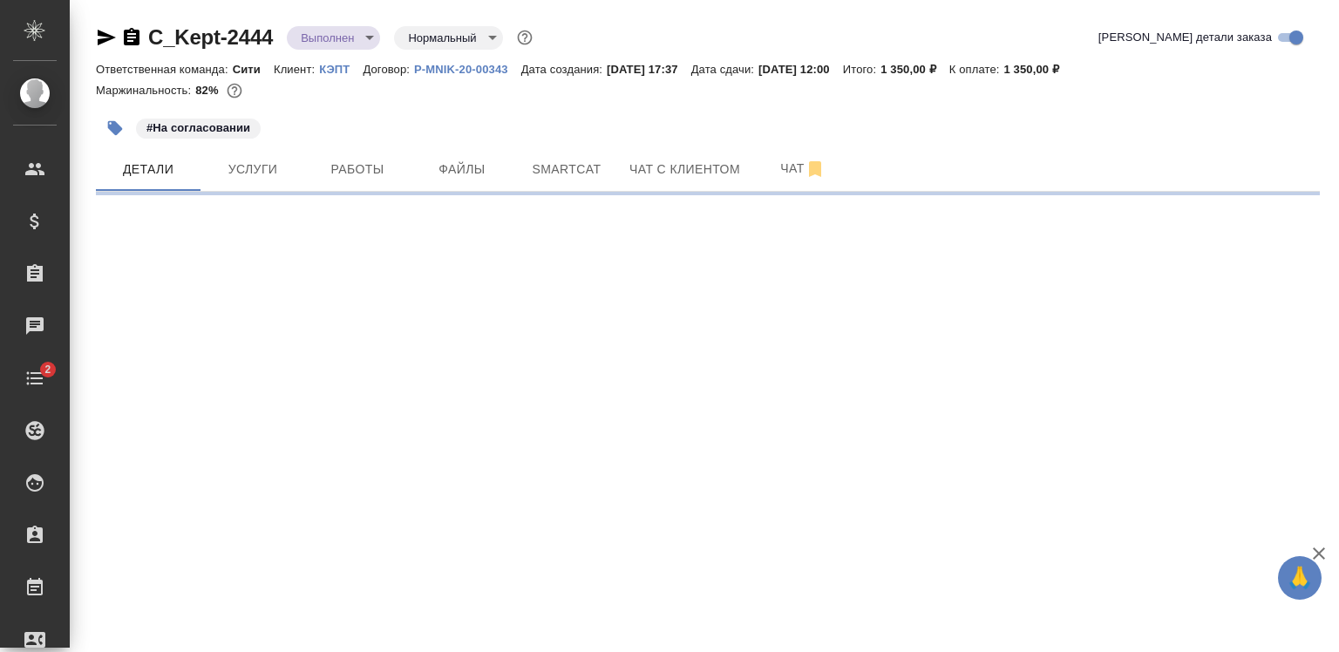
select select "RU"
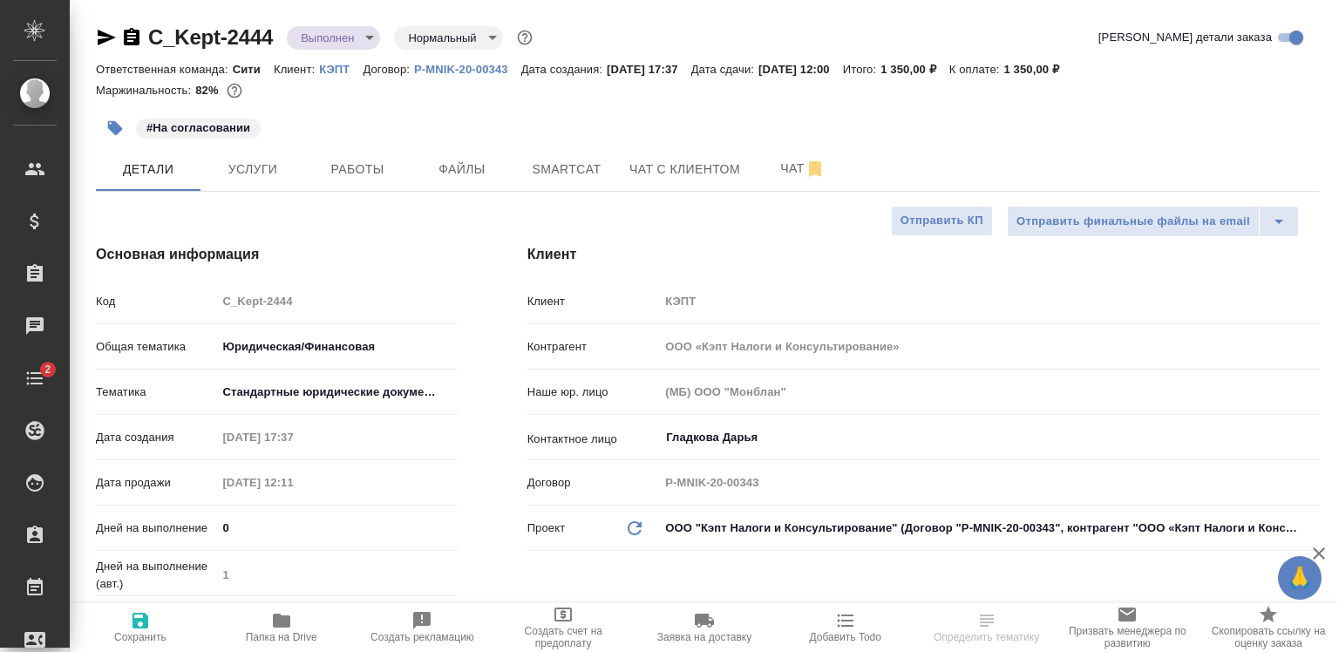
type textarea "x"
click at [453, 187] on button "Файлы" at bounding box center [462, 169] width 105 height 44
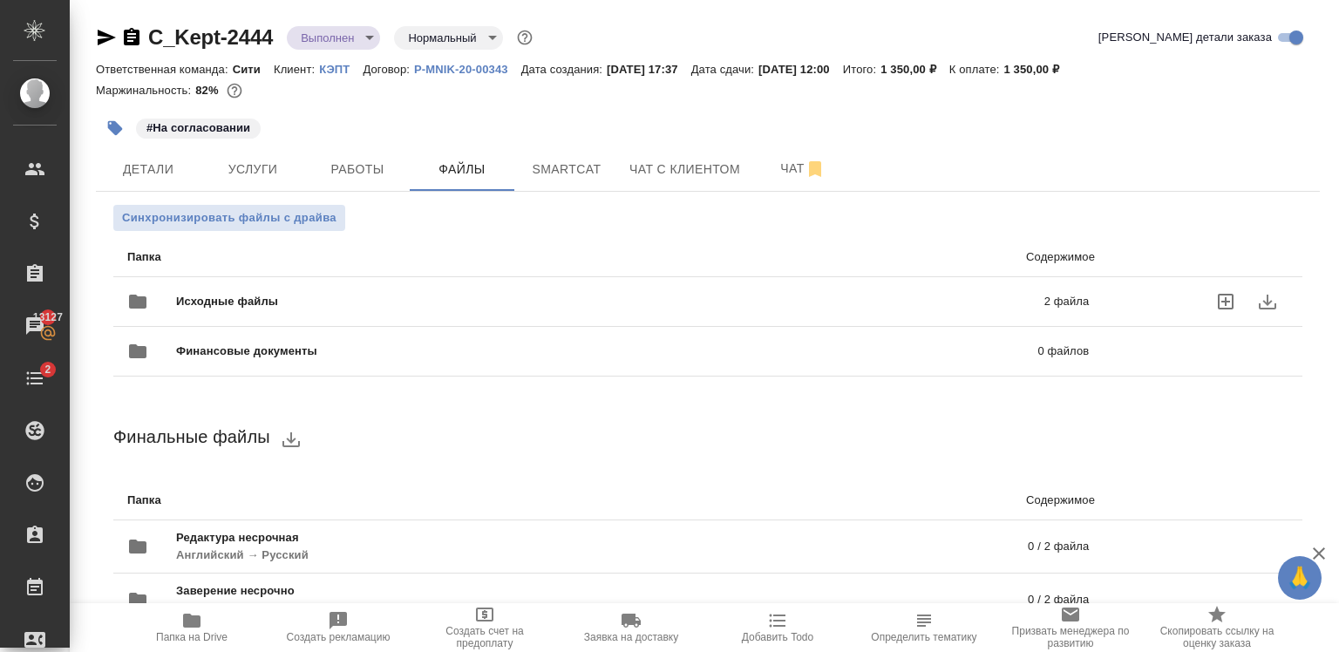
click at [582, 279] on div "Исходные файлы 2 файла" at bounding box center [608, 301] width 996 height 77
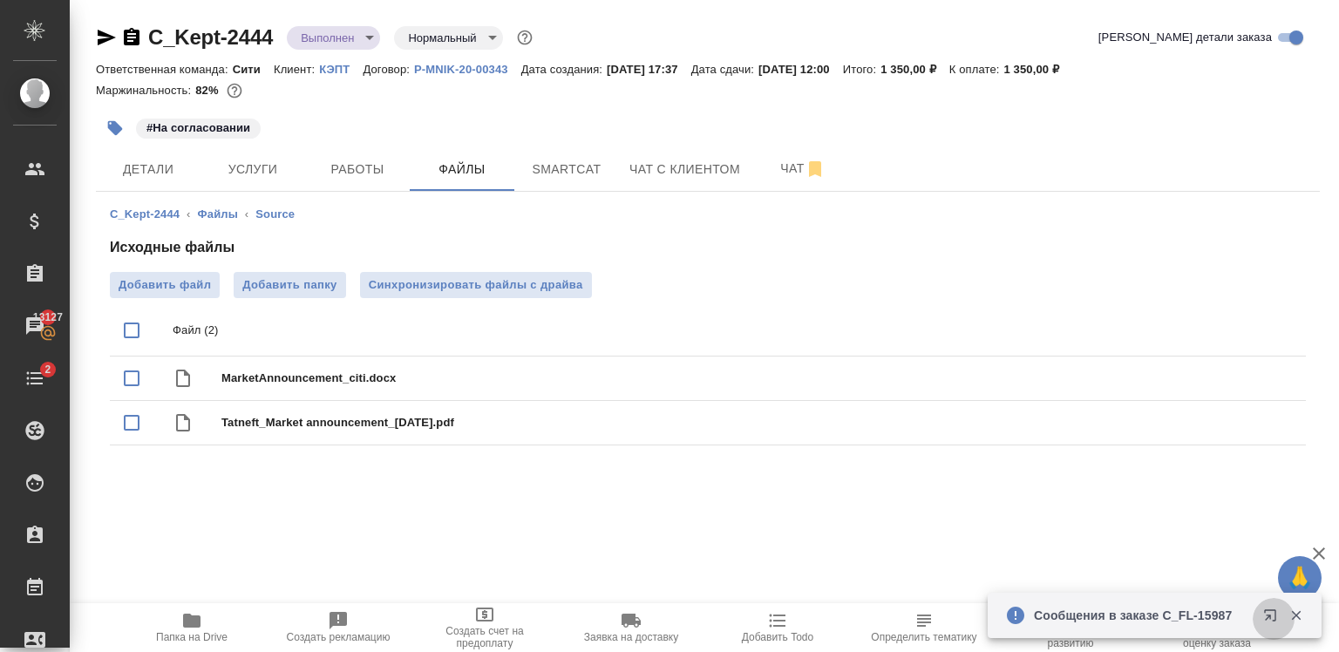
click at [1268, 614] on icon "button" at bounding box center [1273, 618] width 21 height 21
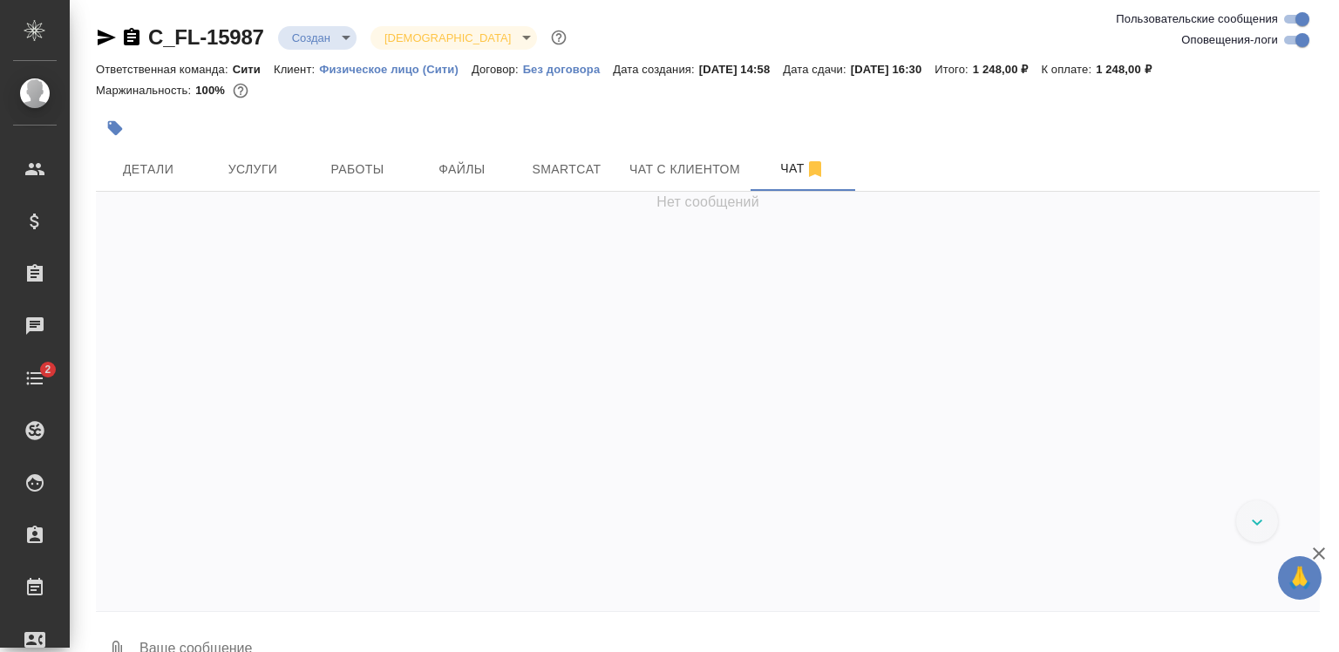
scroll to position [372, 0]
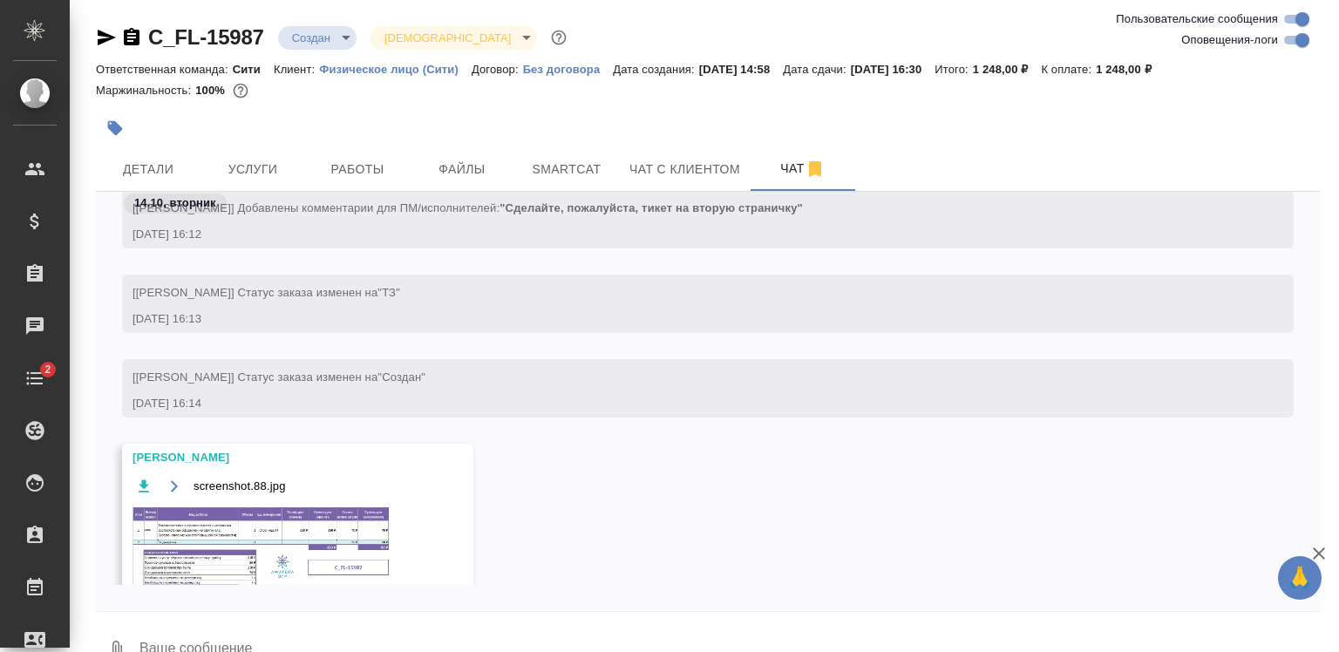
click at [216, 547] on img at bounding box center [262, 549] width 261 height 87
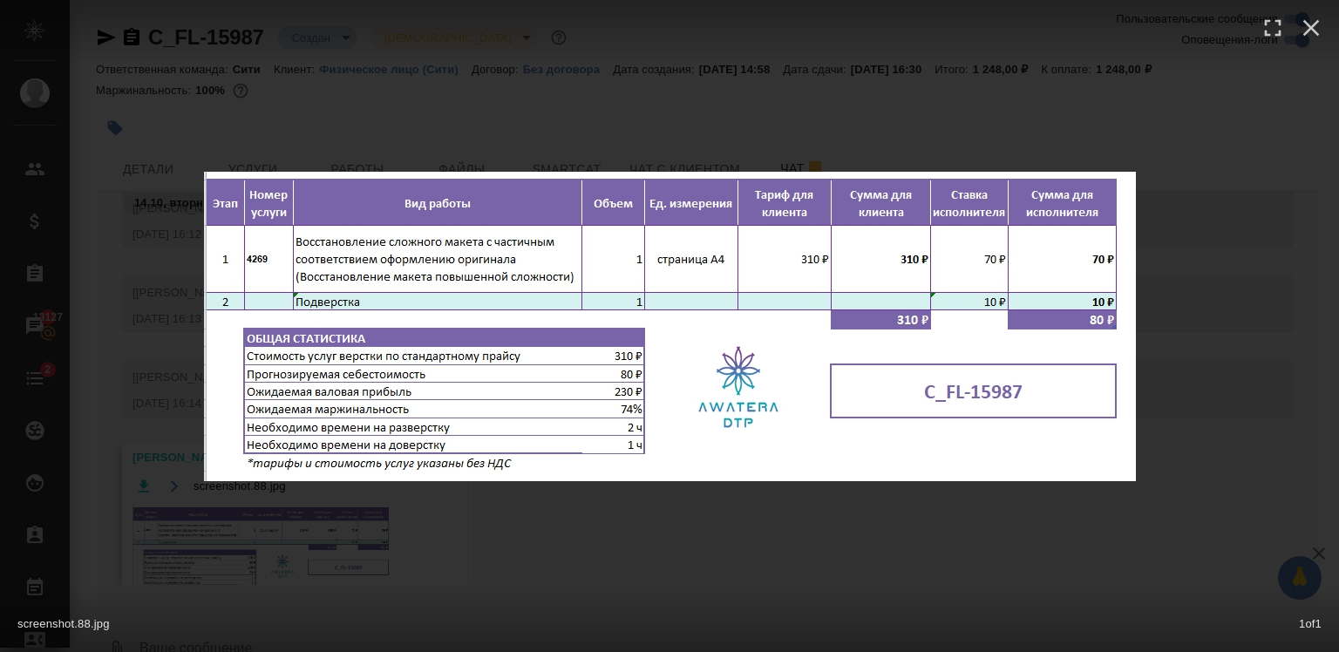
click at [635, 597] on div "screenshot.88.jpg 1 of 1" at bounding box center [669, 619] width 1339 height 65
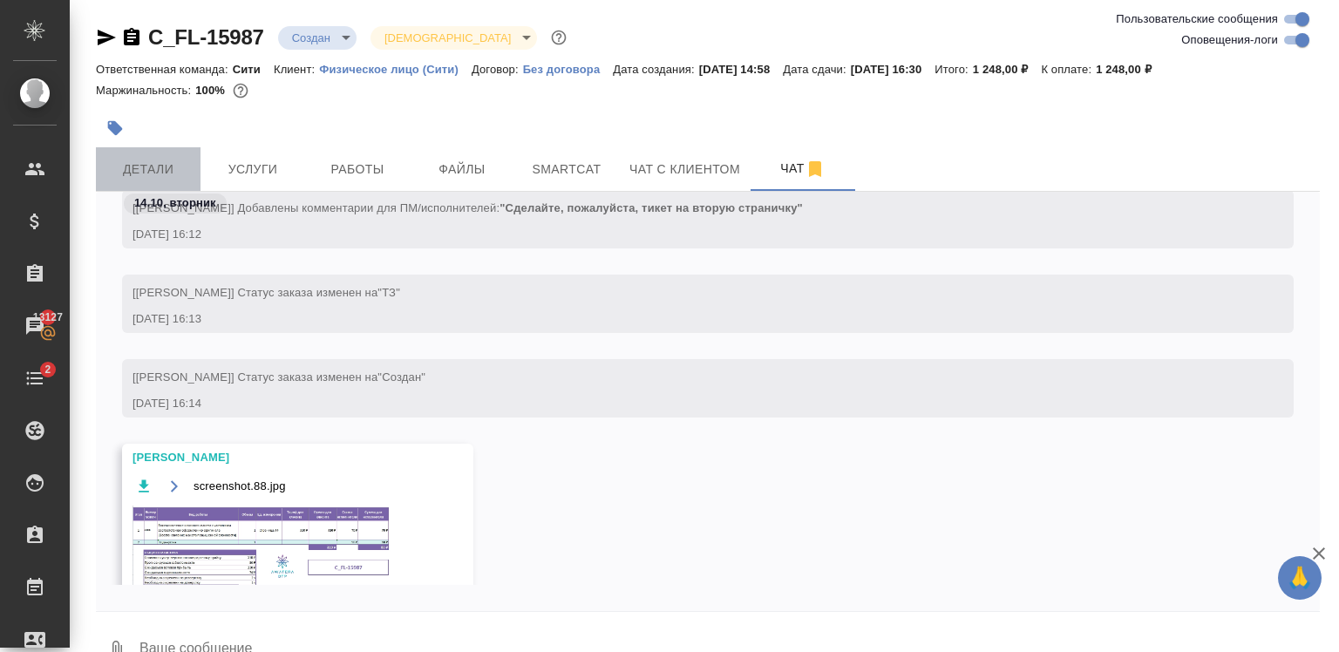
click at [145, 159] on span "Детали" at bounding box center [148, 170] width 84 height 22
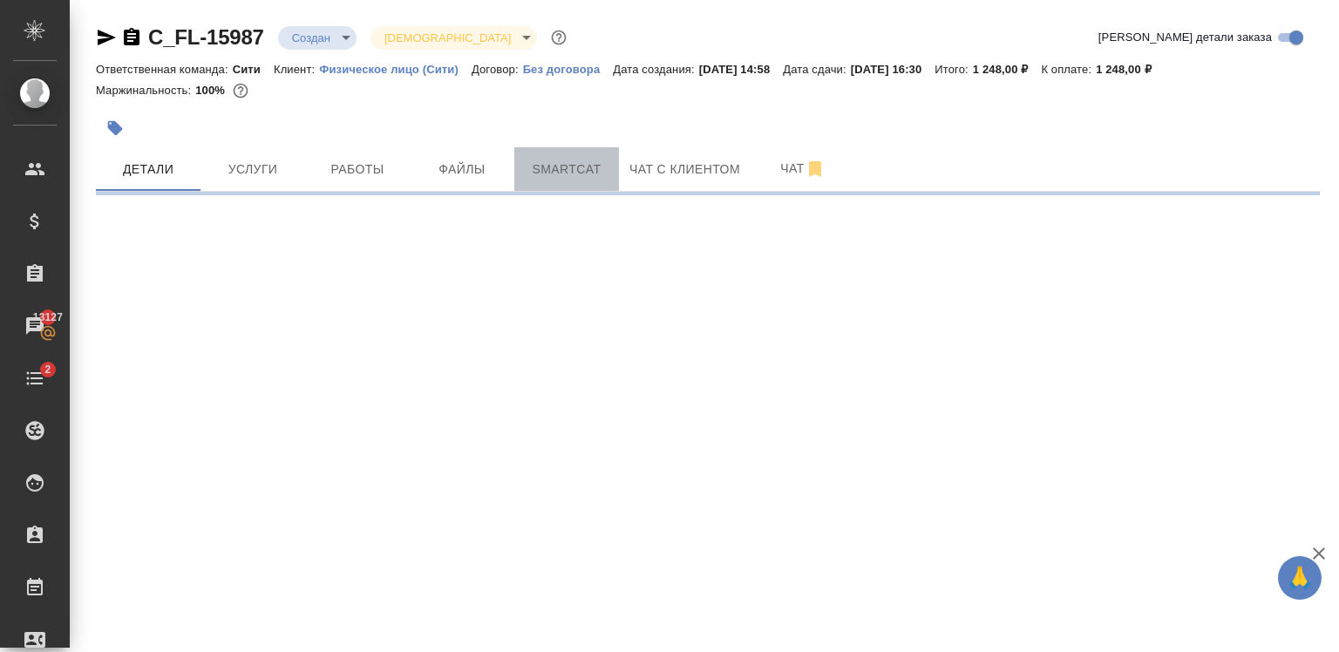
click at [591, 169] on span "Smartcat" at bounding box center [567, 170] width 84 height 22
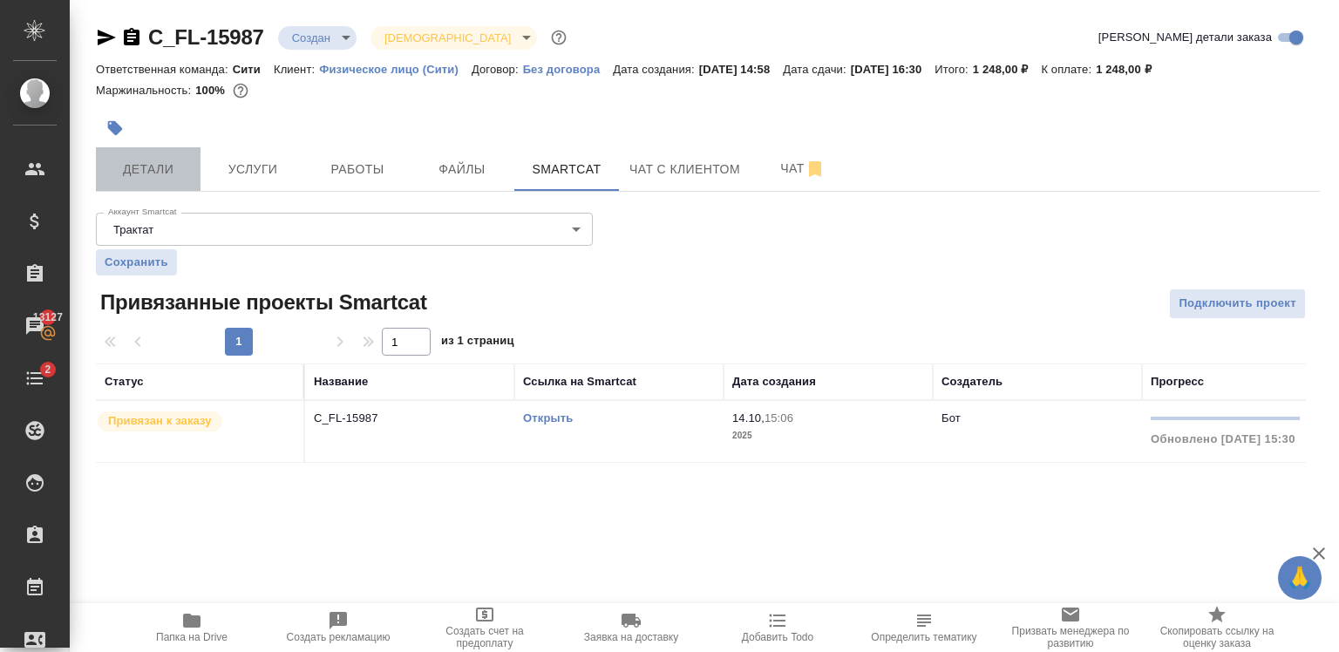
click at [119, 178] on span "Детали" at bounding box center [148, 170] width 84 height 22
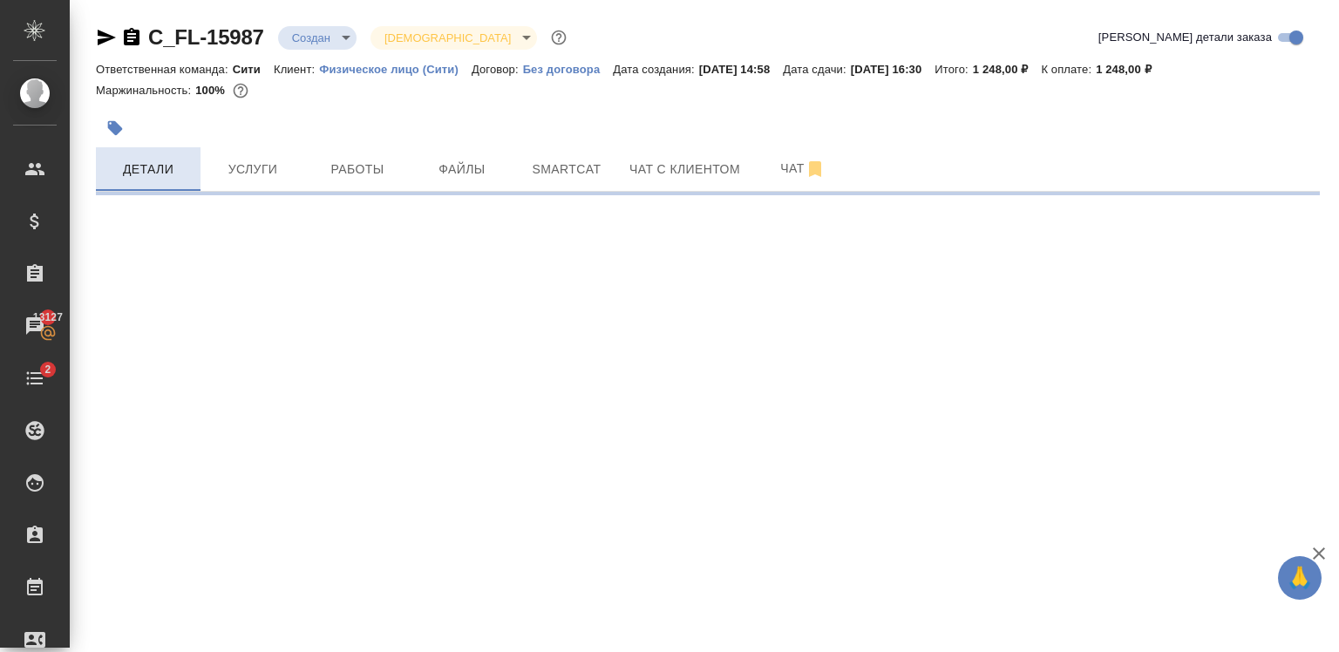
select select "RU"
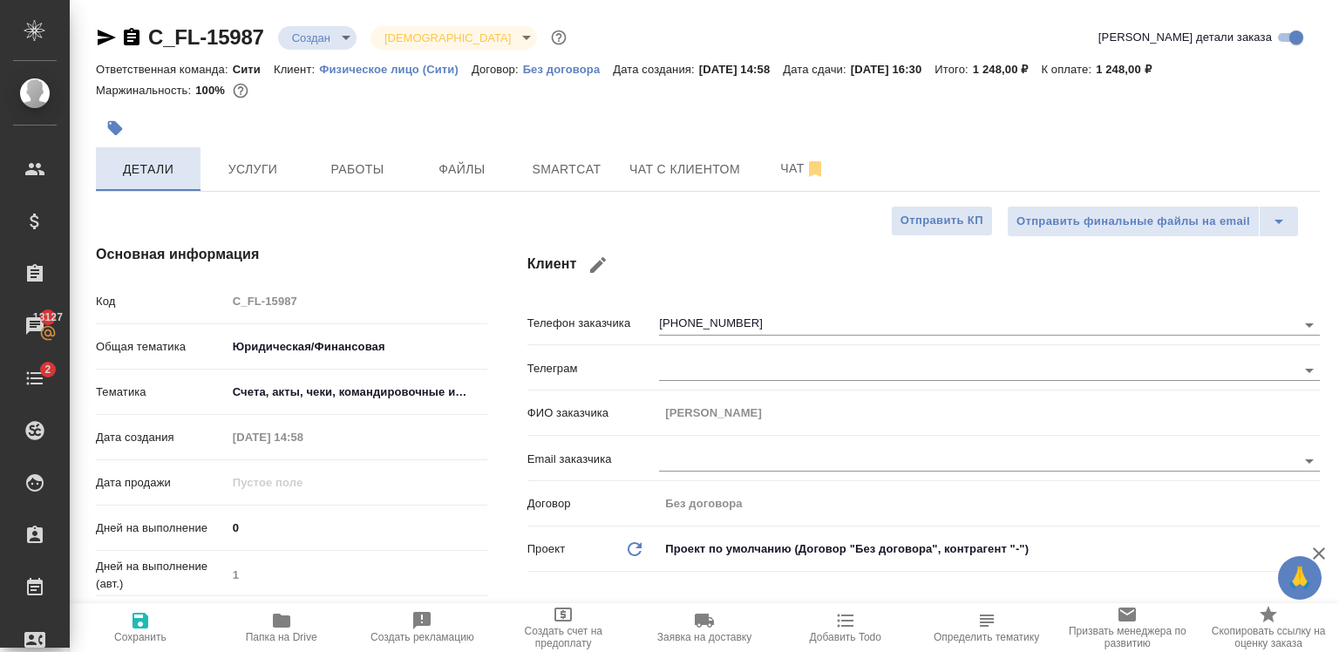
type textarea "x"
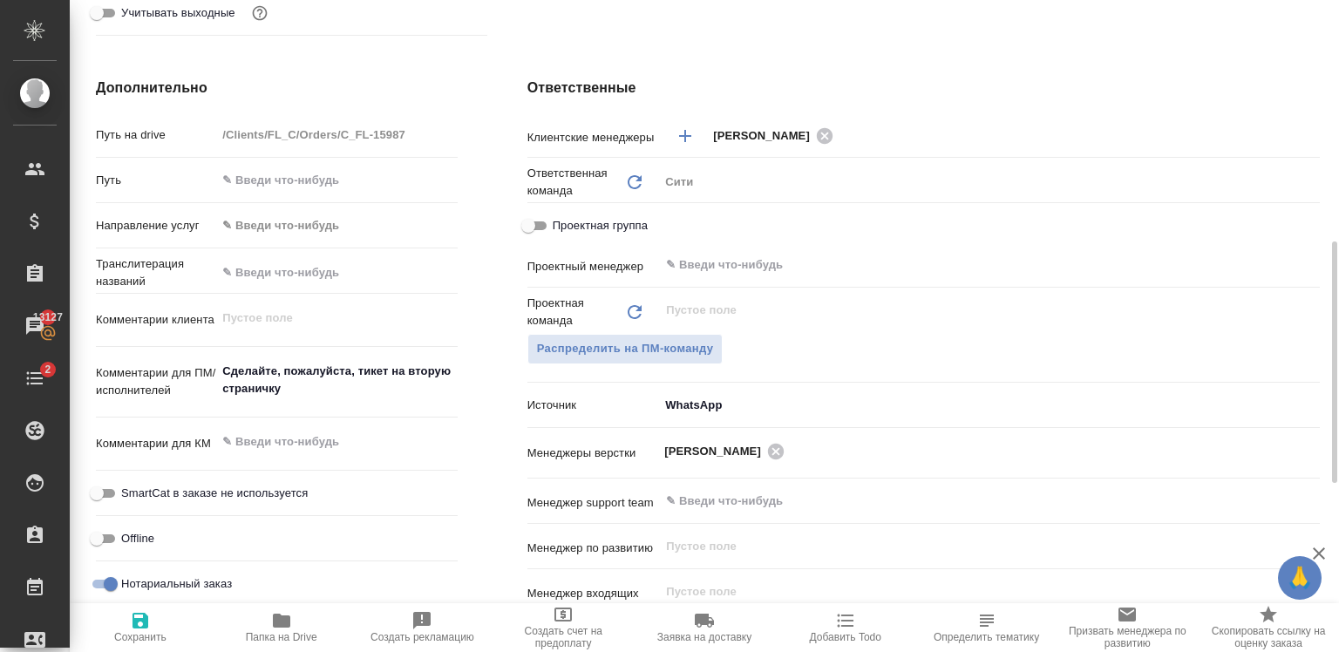
scroll to position [652, 0]
type textarea "x"
click at [307, 385] on textarea "Сделайте, пожалуйста, тикет на вторую страничку" at bounding box center [336, 379] width 239 height 47
click at [335, 384] on textarea "Сделайте, пожалуйста, тикет на вторую страничку" at bounding box center [336, 379] width 239 height 47
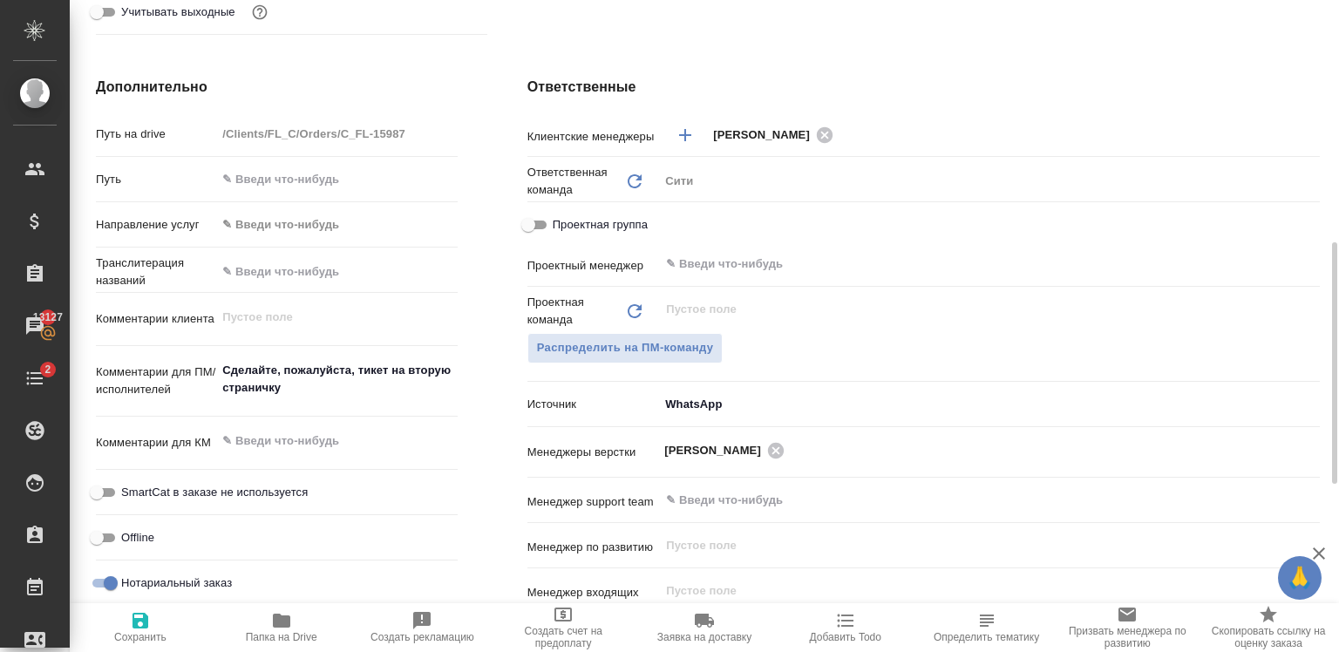
type textarea "x"
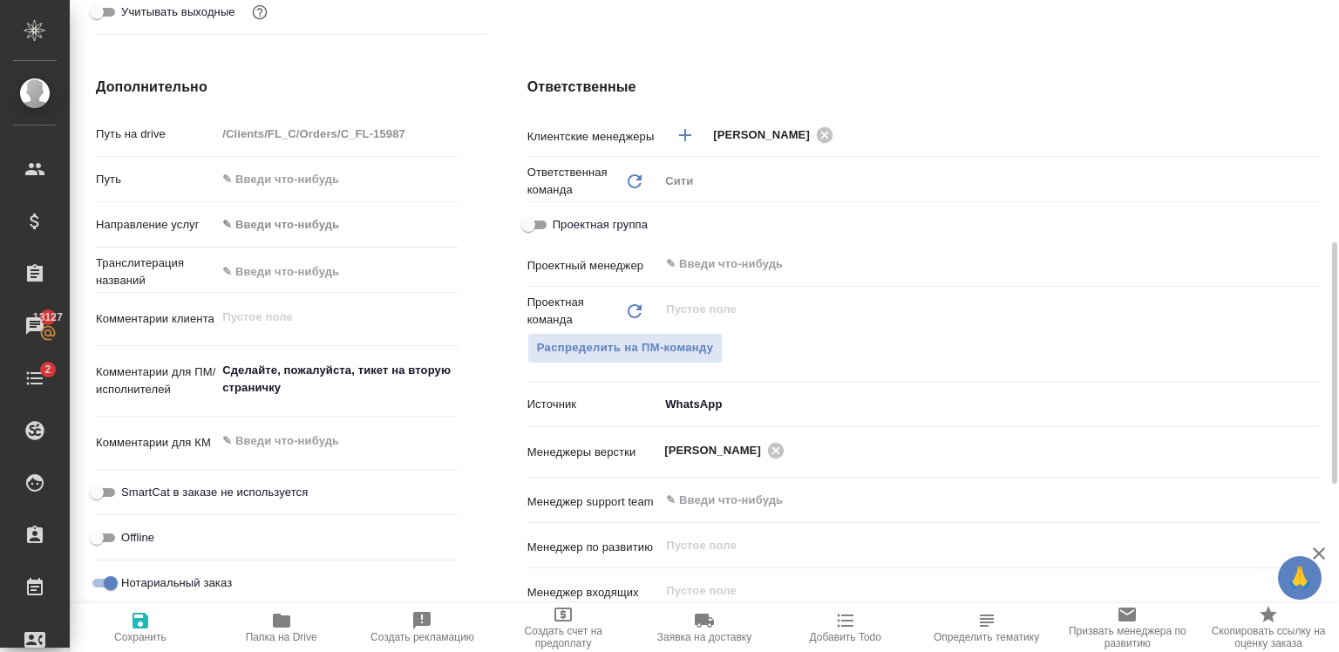
type textarea "x"
drag, startPoint x: 286, startPoint y: 393, endPoint x: 186, endPoint y: 349, distance: 109.7
click at [186, 349] on div "Путь на drive /Clients/FL_C/Orders/C_FL-15987 Путь Направление услуг ✎ Введи чт…" at bounding box center [277, 367] width 362 height 496
type textarea "П"
type textarea "x"
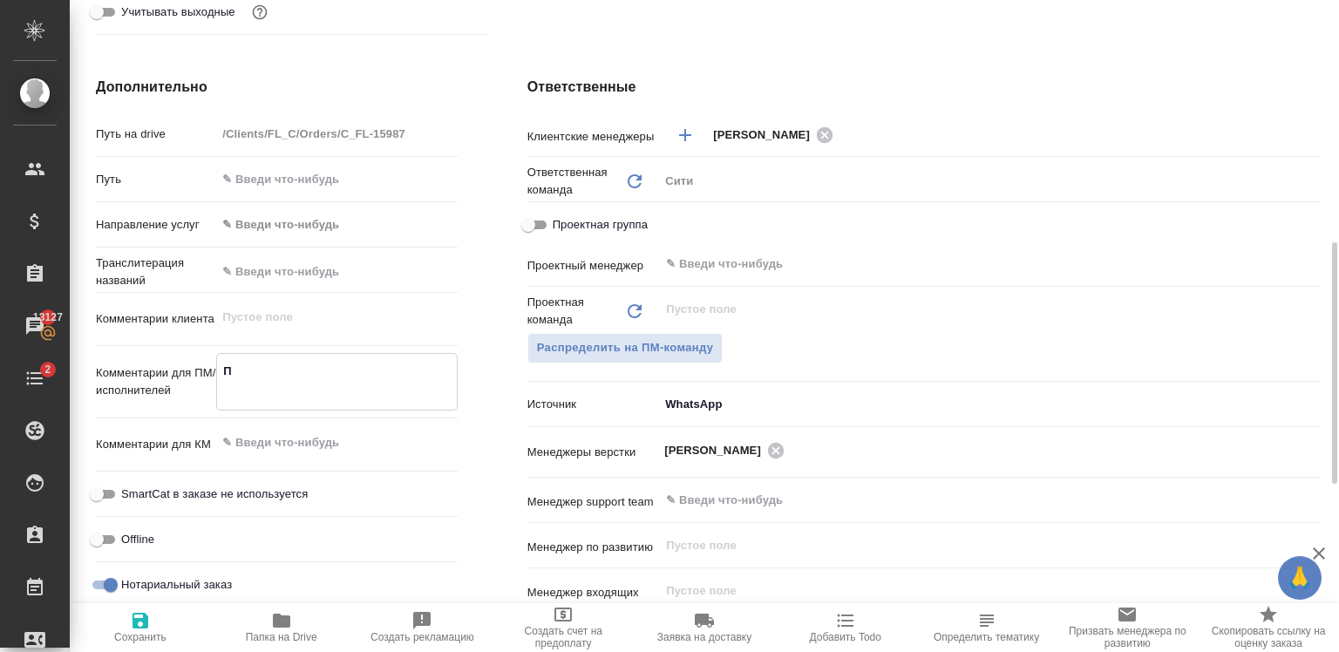
type textarea "x"
type textarea "Пр"
type textarea "x"
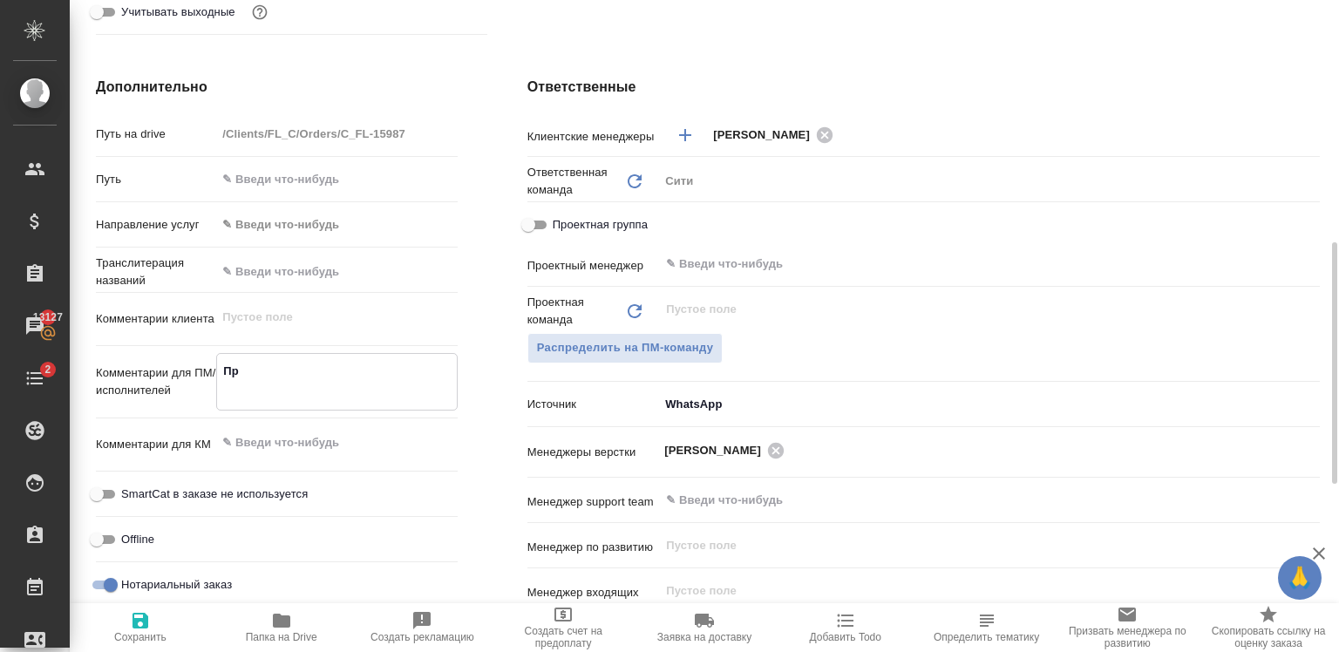
type textarea "x"
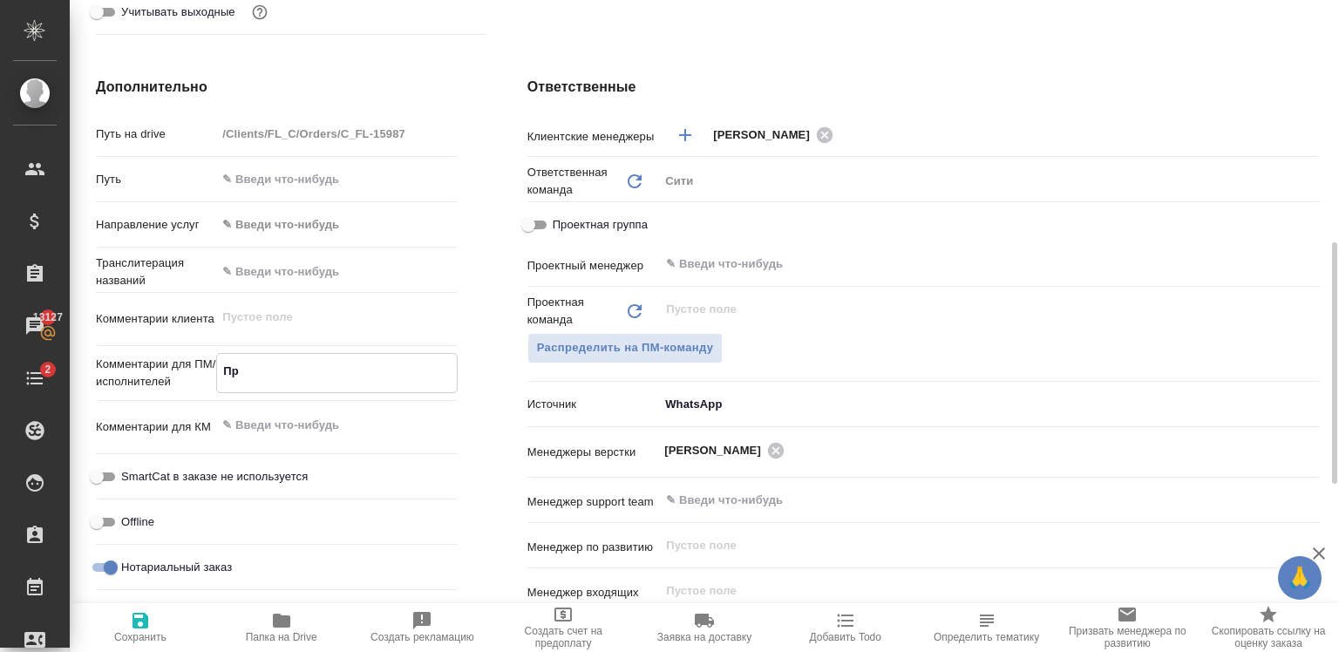
type textarea "При"
type textarea "x"
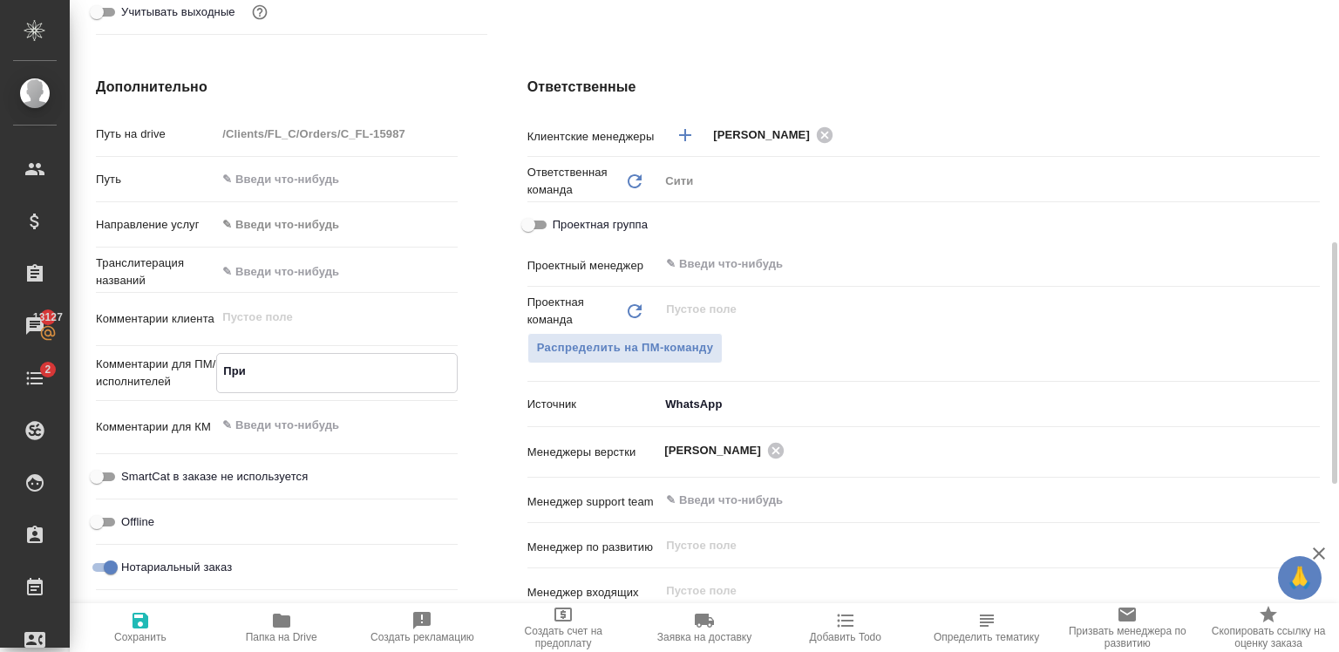
type textarea "Прил"
type textarea "x"
type textarea "Прило"
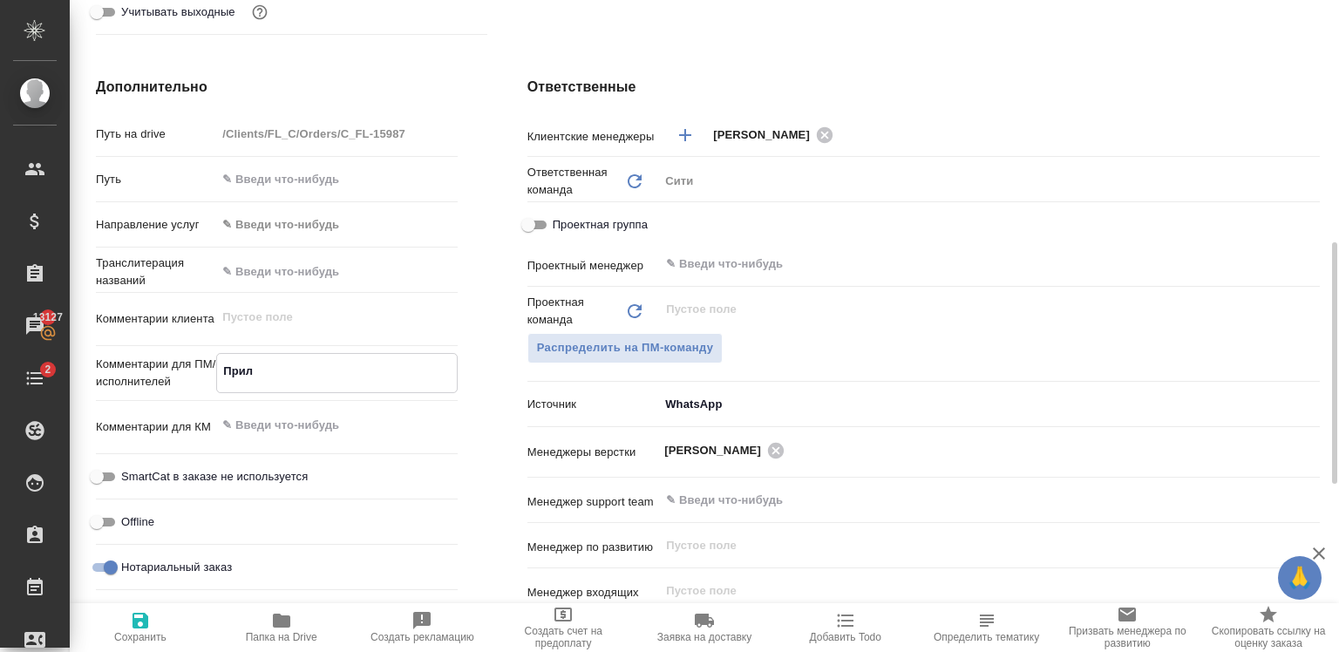
type textarea "x"
type textarea "Прилож"
type textarea "x"
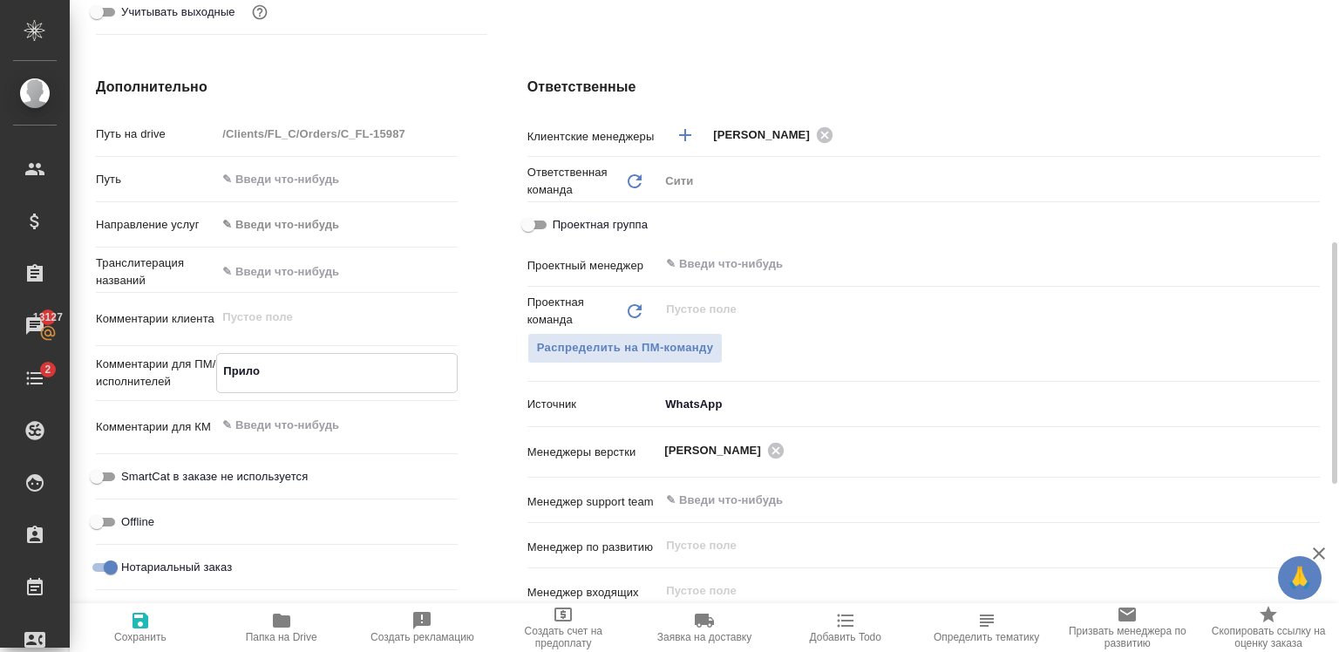
type textarea "x"
type textarea "Приложе"
type textarea "x"
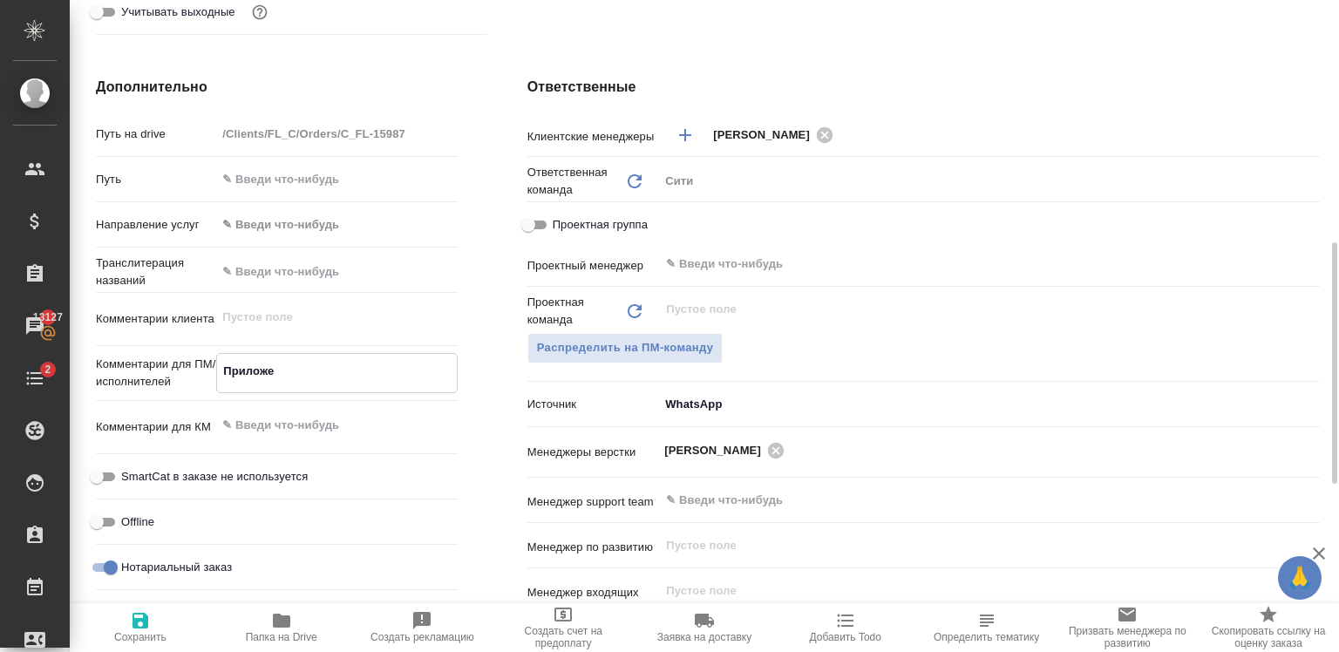
type textarea "x"
type textarea "Приложен"
type textarea "x"
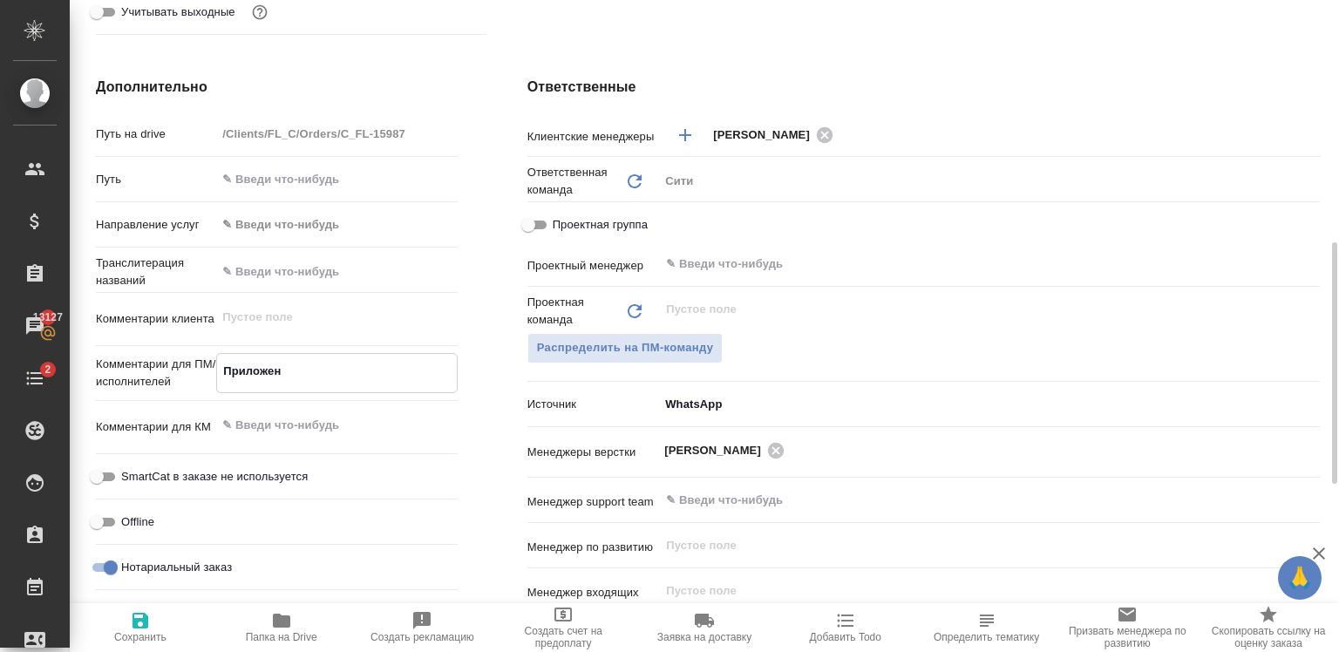
type textarea "Приложени"
type textarea "x"
type textarea "Приложение"
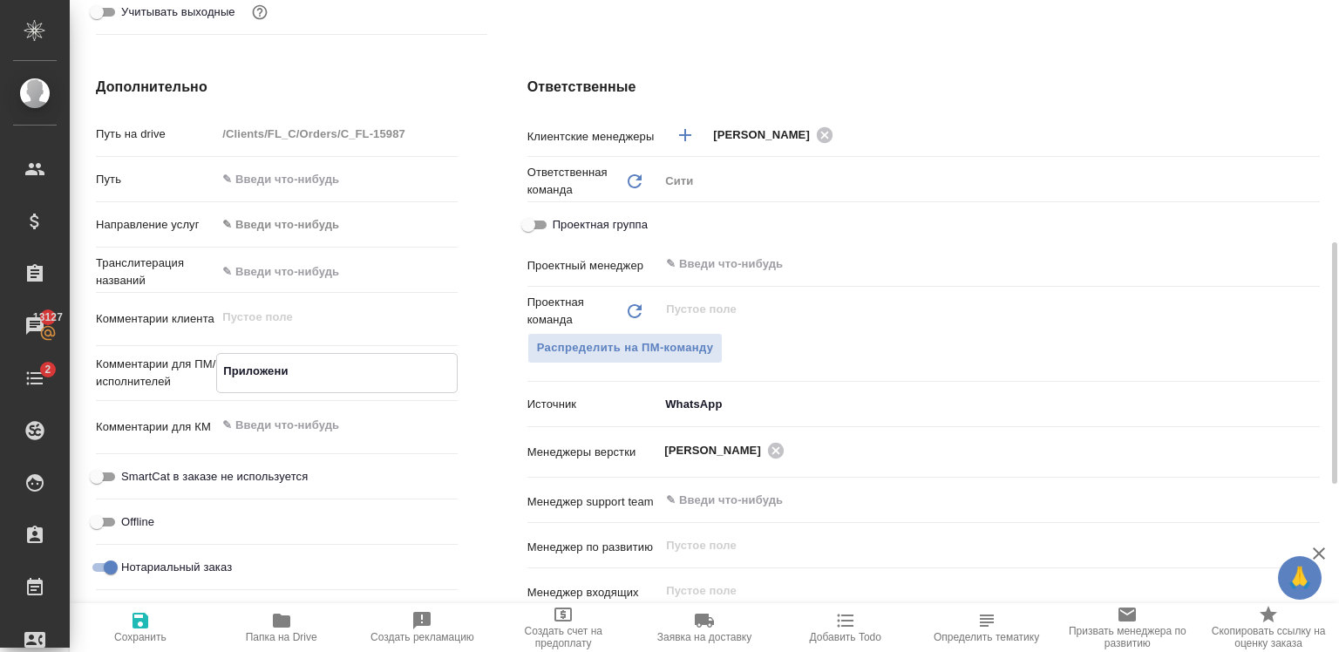
type textarea "x"
type textarea "Приложение"
type textarea "x"
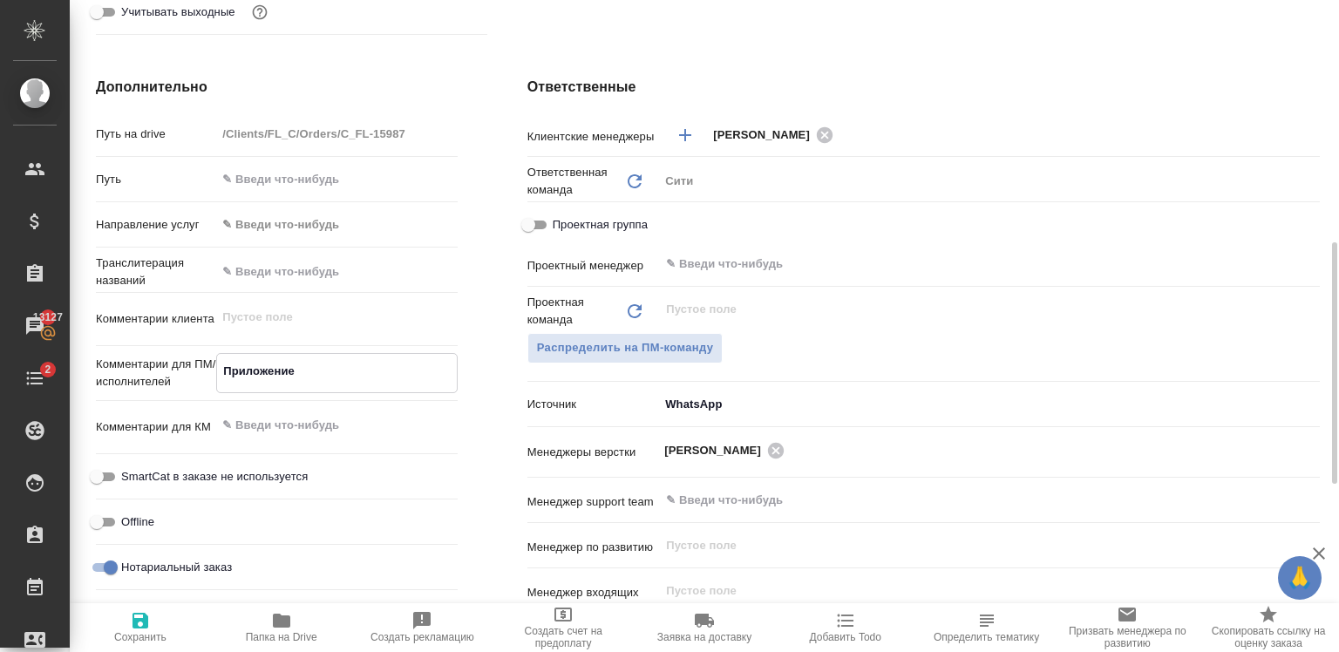
type textarea "x"
type textarea "Приложение к"
type textarea "x"
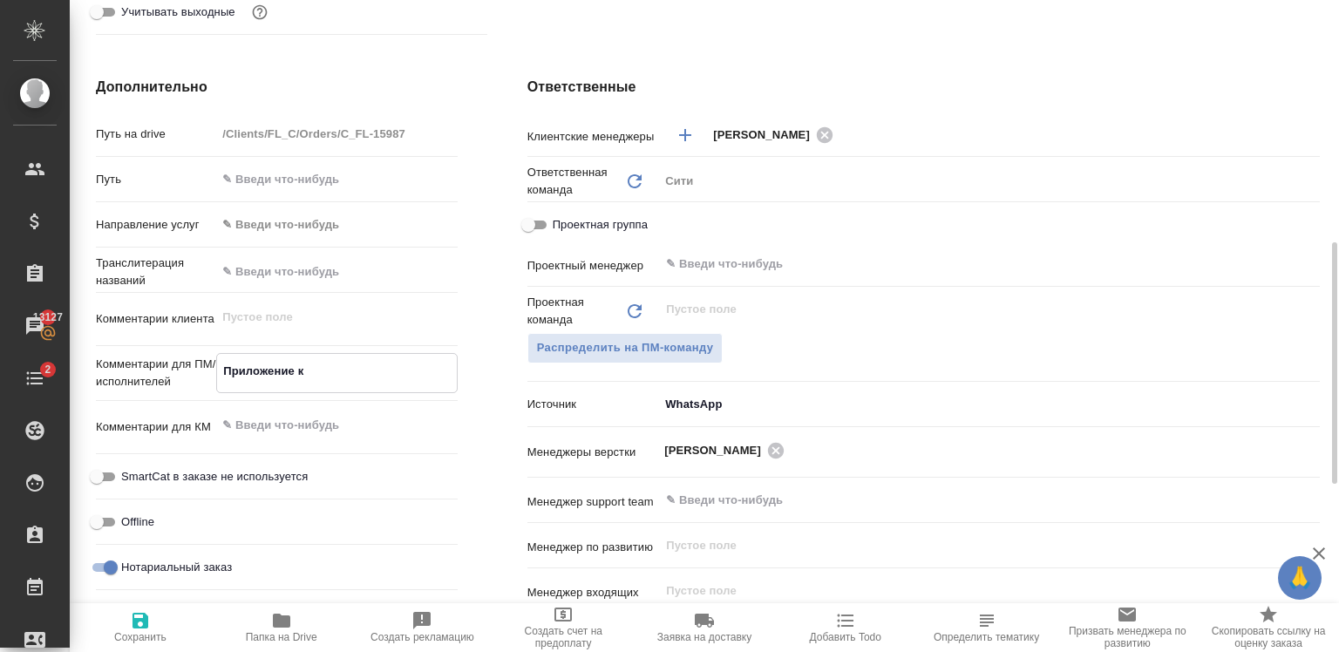
type textarea "x"
type textarea "Приложение к"
type textarea "x"
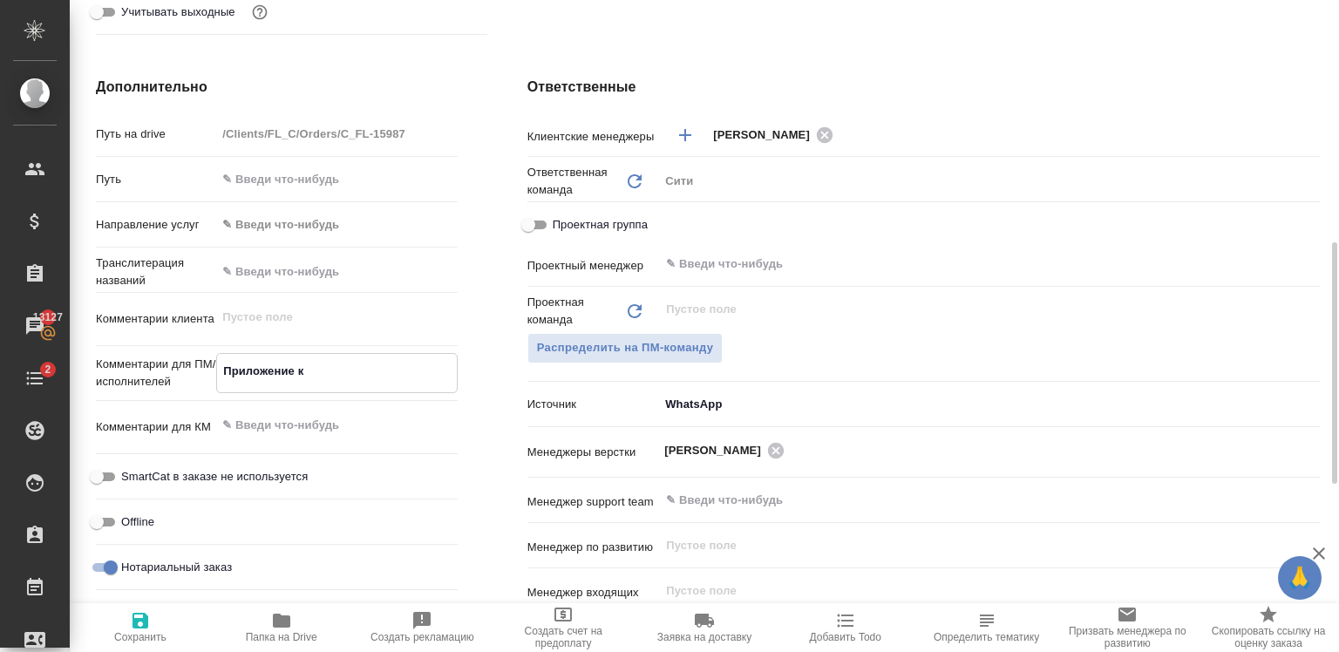
type textarea "Приложение к а"
type textarea "x"
type textarea "Приложение к ав"
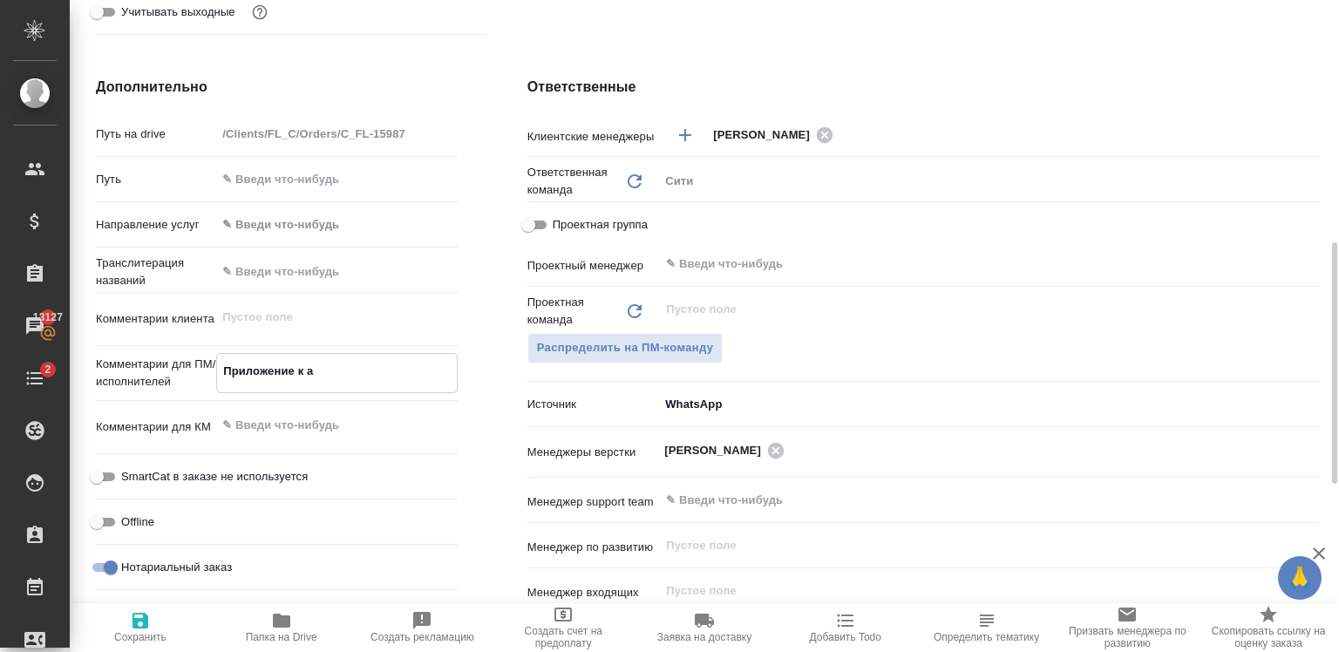
type textarea "x"
type textarea "Приложение к ава"
type textarea "x"
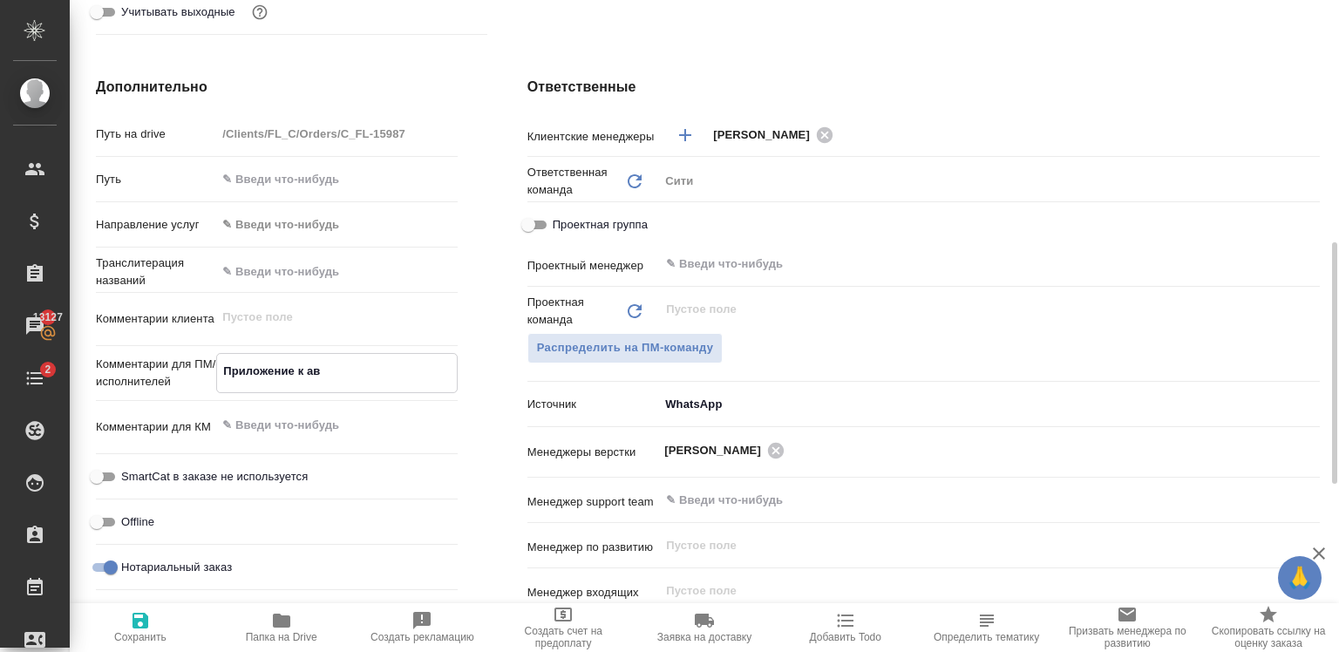
type textarea "x"
type textarea "Приложение к аван"
type textarea "x"
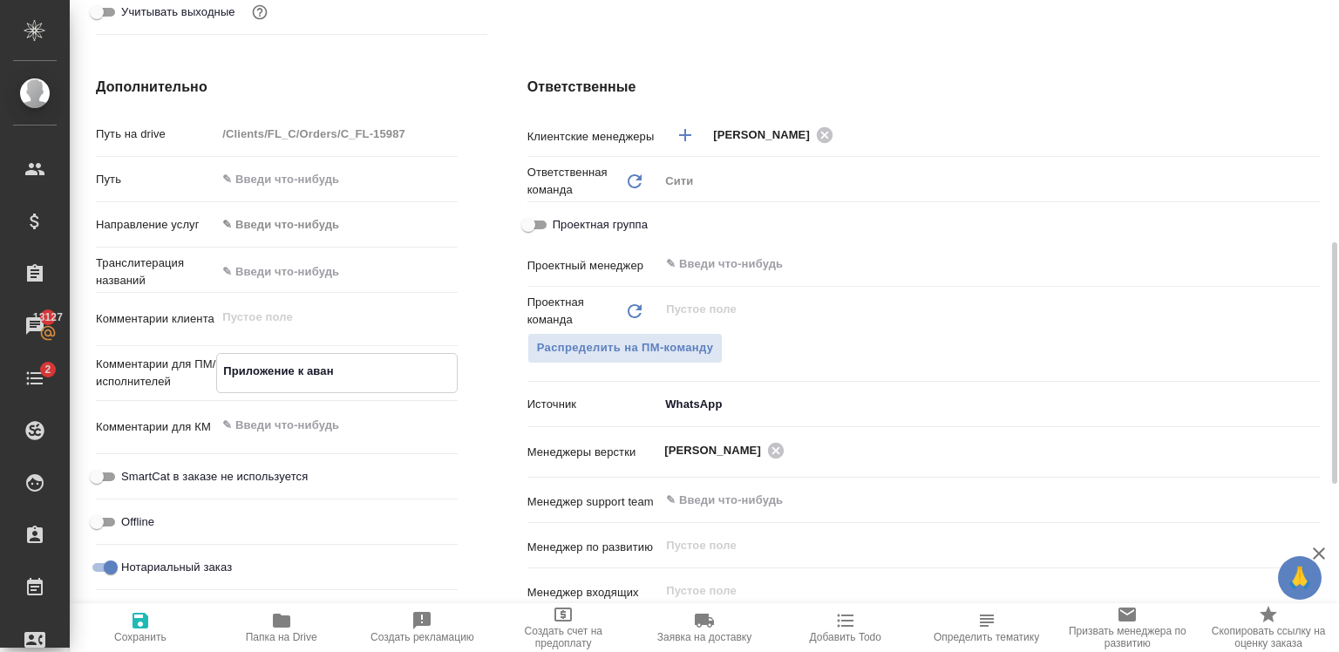
type textarea "x"
type textarea "Приложение к аванс"
type textarea "x"
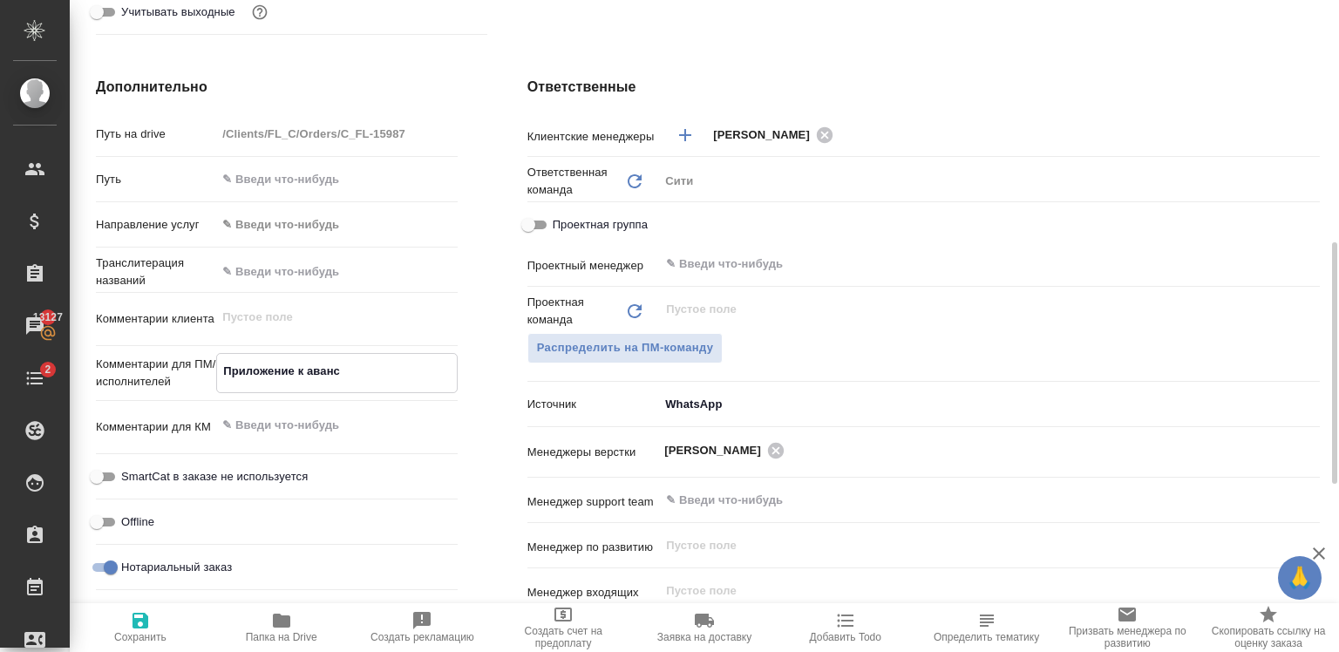
type textarea "Приложение к авансо"
type textarea "x"
type textarea "Приложение к авансов"
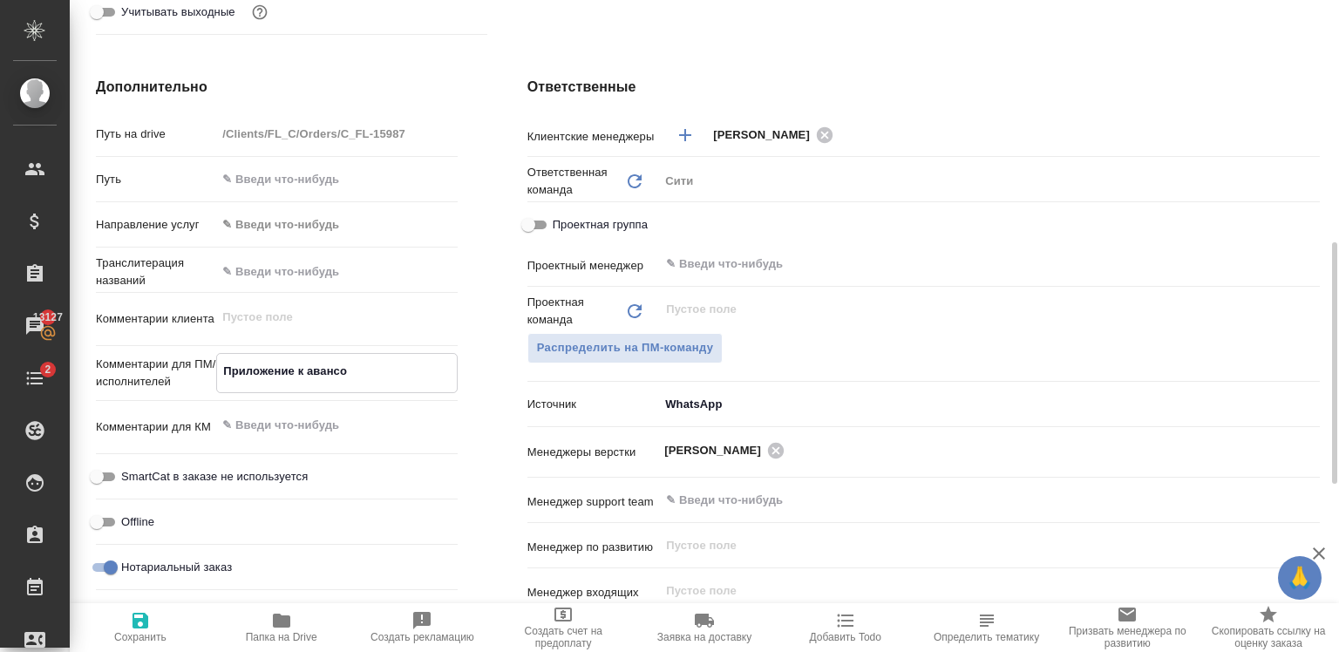
type textarea "x"
type textarea "Приложение к авансово"
type textarea "x"
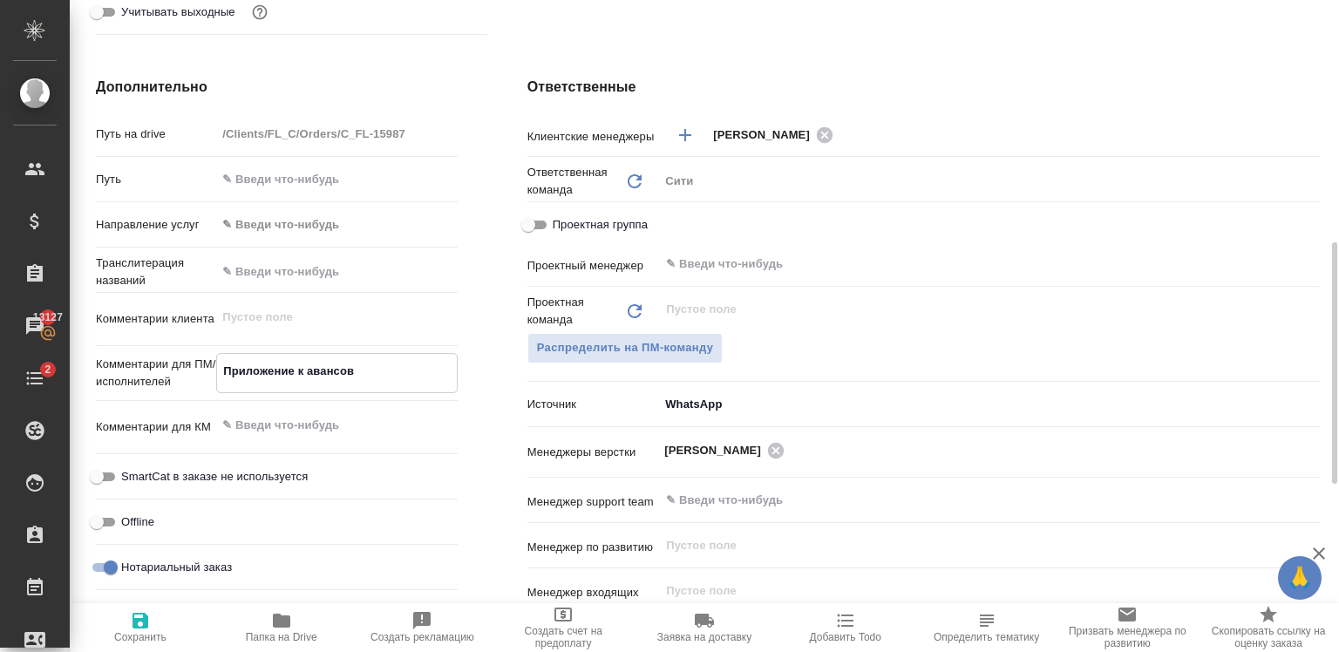
type textarea "x"
type textarea "Приложение к авансовом"
type textarea "x"
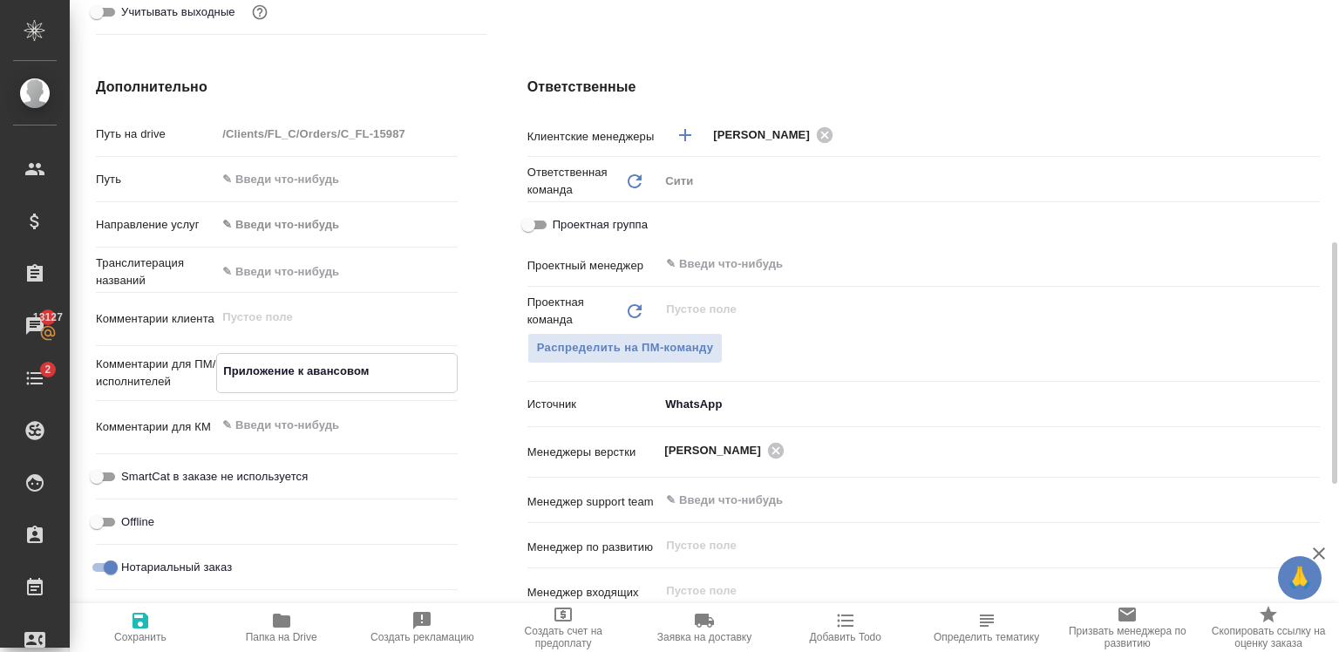
type textarea "x"
type textarea "Приложение к авансовому"
type textarea "x"
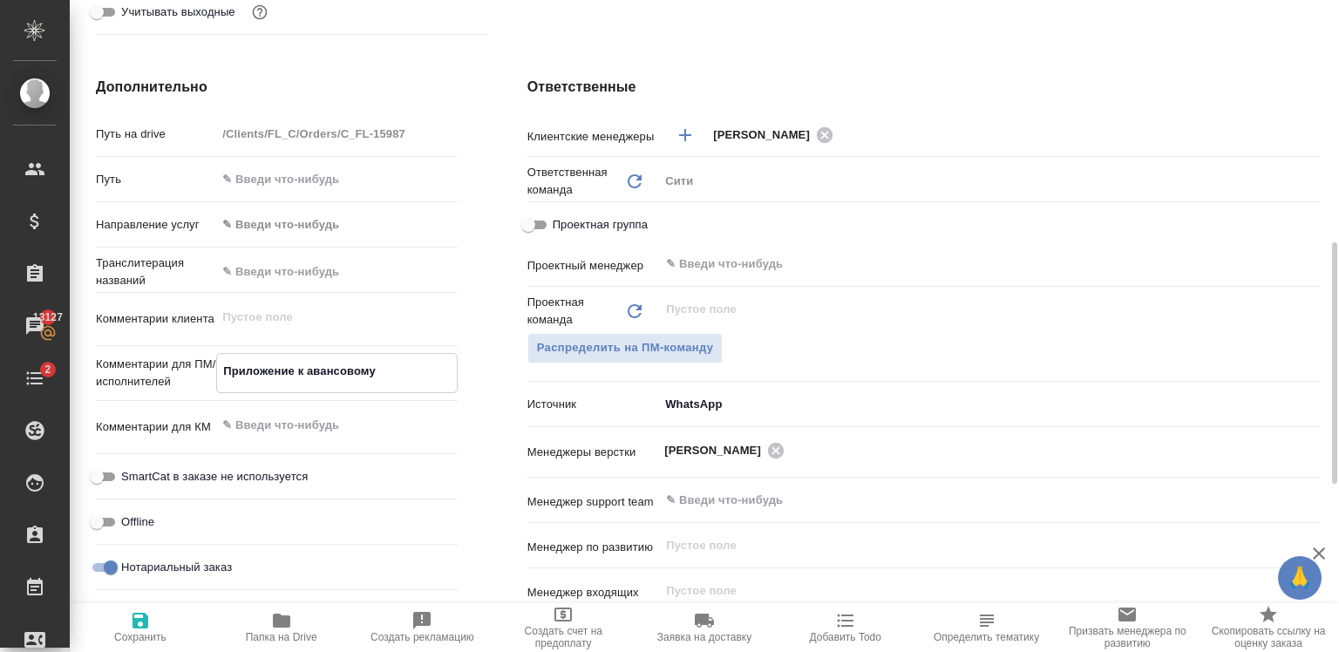
type textarea "Приложение к авансовому"
type textarea "x"
type textarea "Приложение к авансовому о"
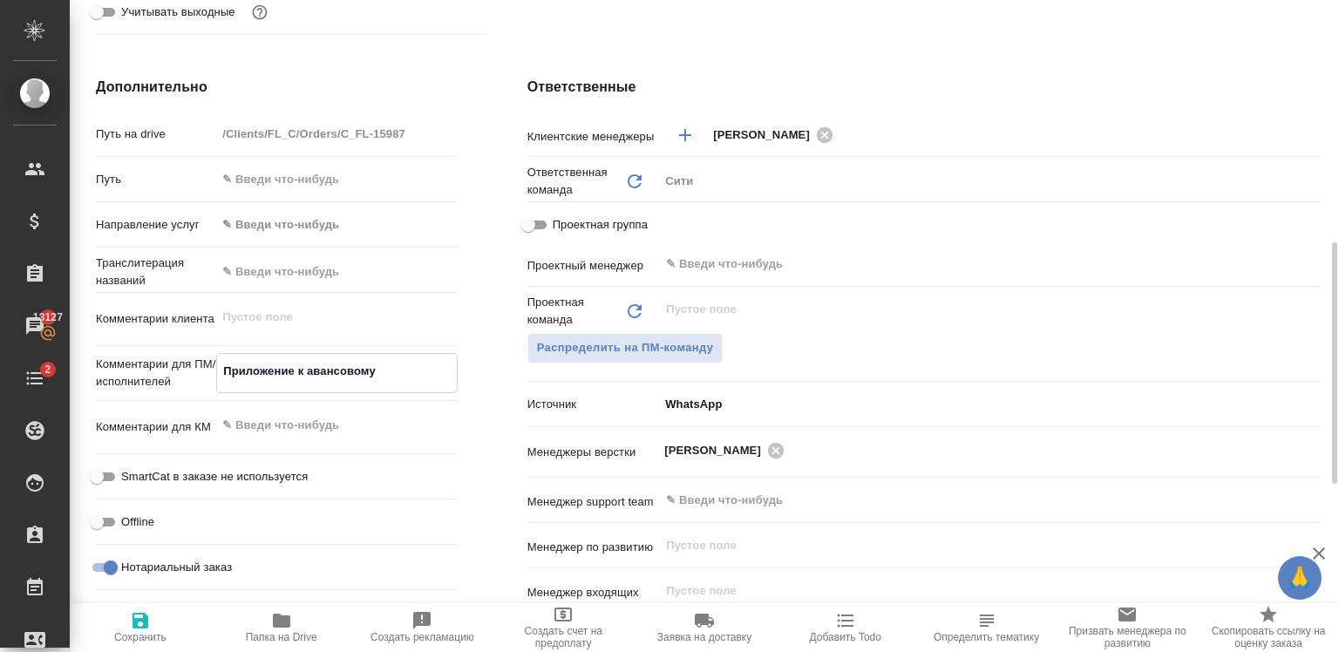
type textarea "x"
type textarea "Приложение к авансовому от"
type textarea "x"
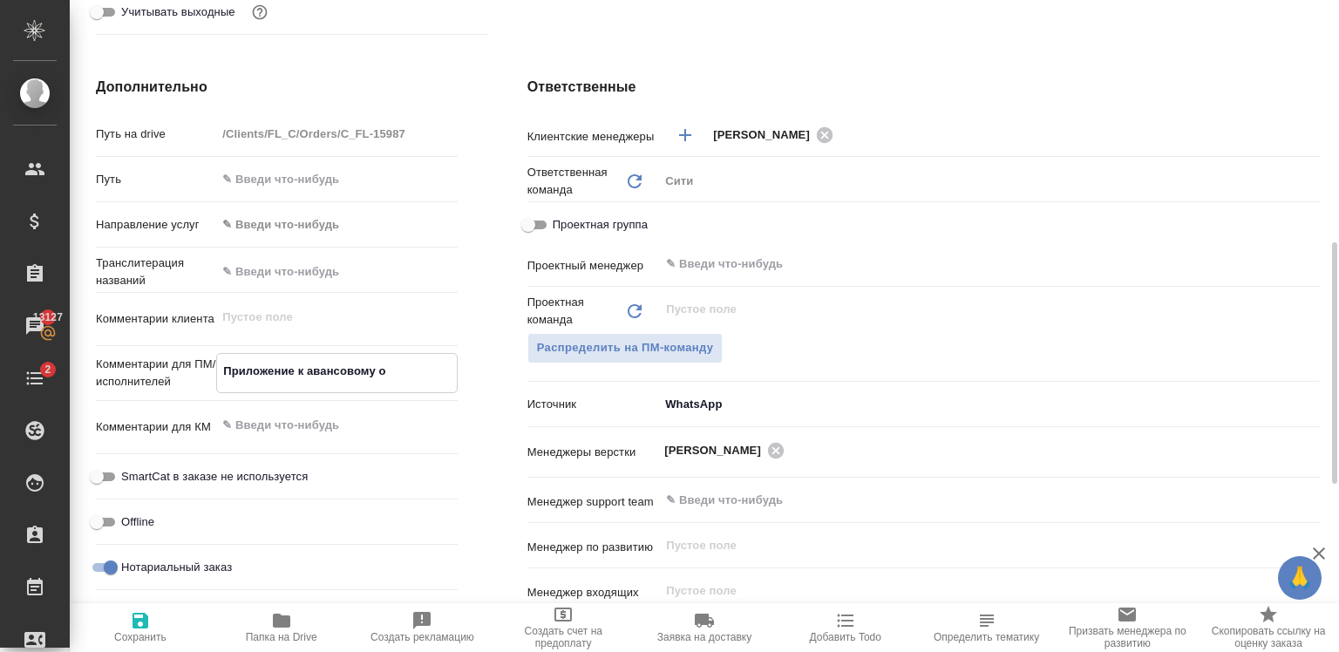
type textarea "x"
type textarea "Приложение к авансовому отч"
type textarea "x"
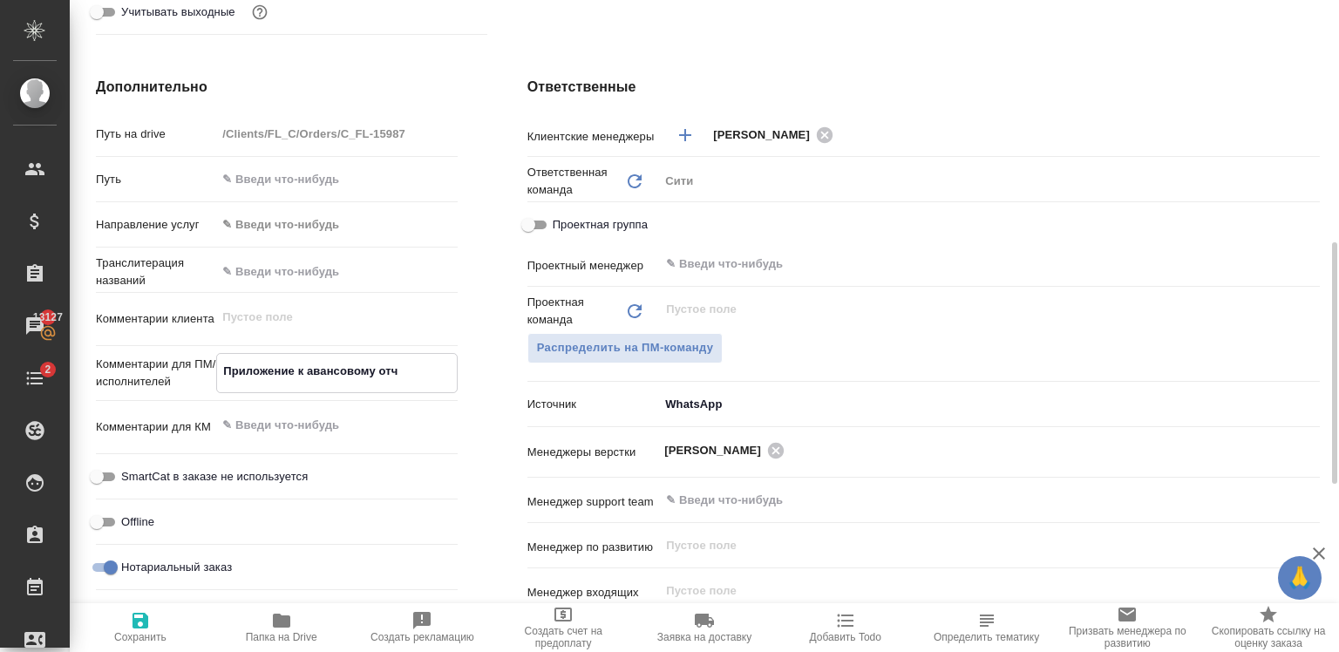
type textarea "x"
type textarea "Приложение к авансовому отчё"
type textarea "x"
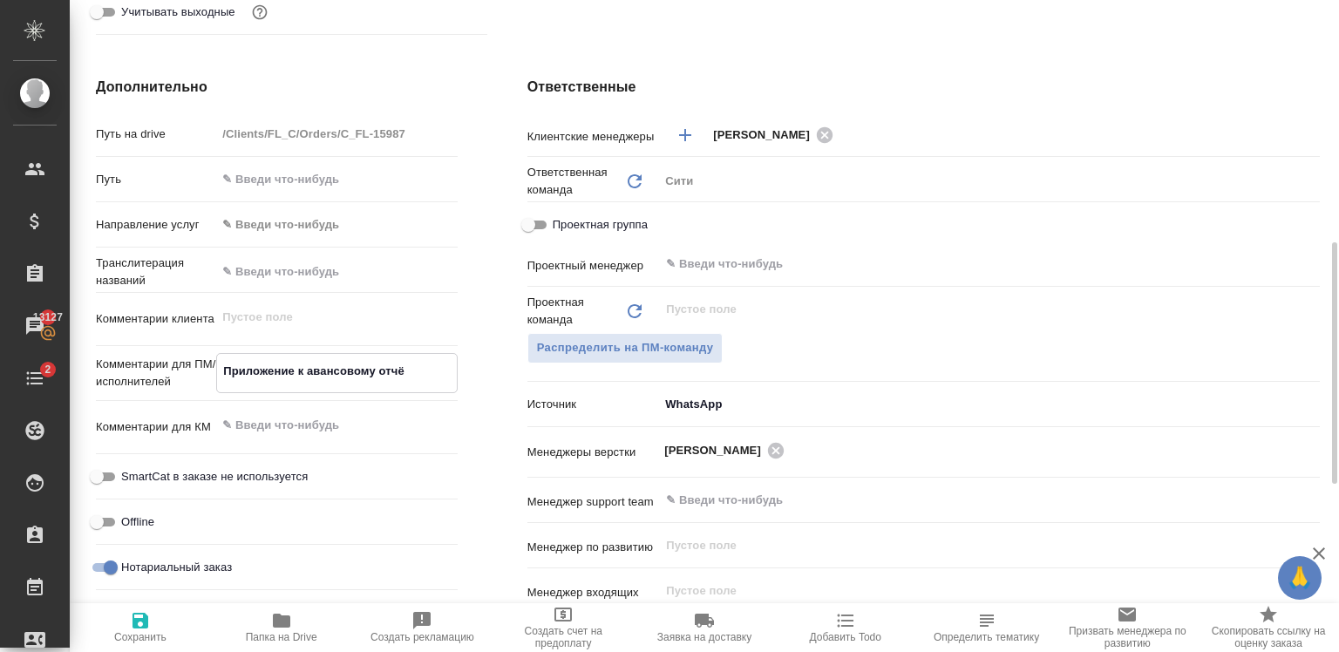
type textarea "Приложение к авансовому отчёт"
type textarea "x"
type textarea "Приложение к авансовому отчёта"
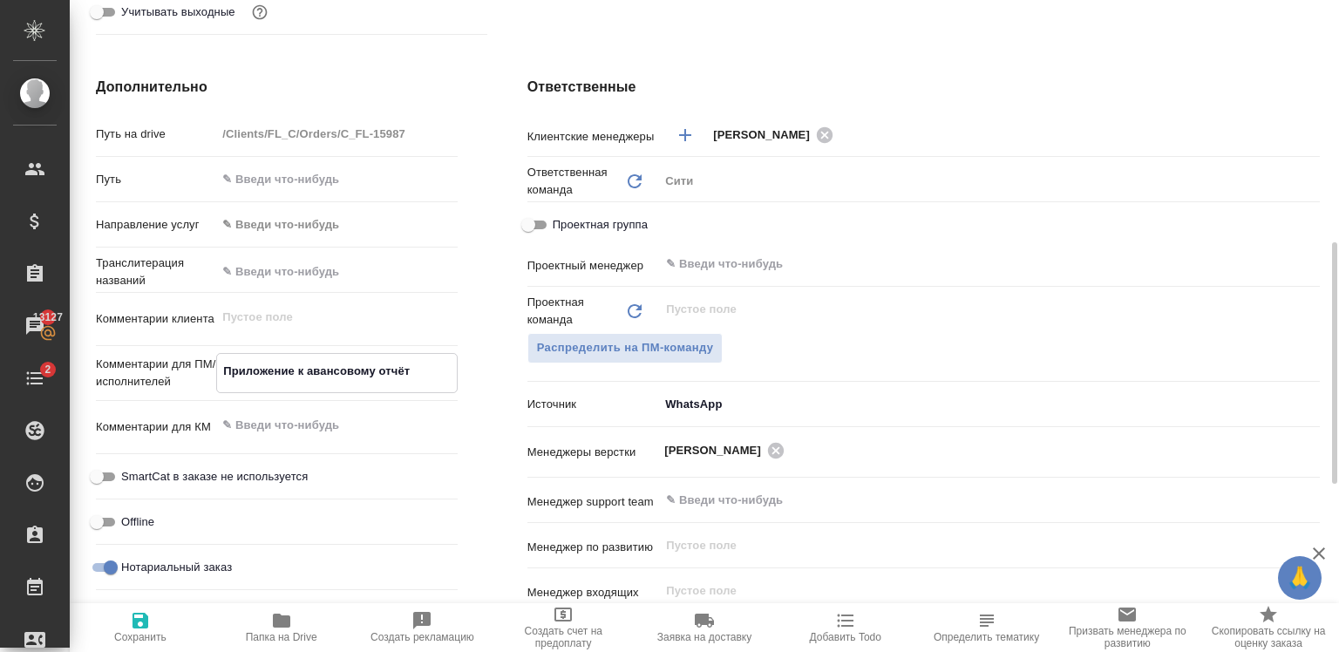
type textarea "x"
type textarea "Приложение к авансовому отчёта"
type textarea "x"
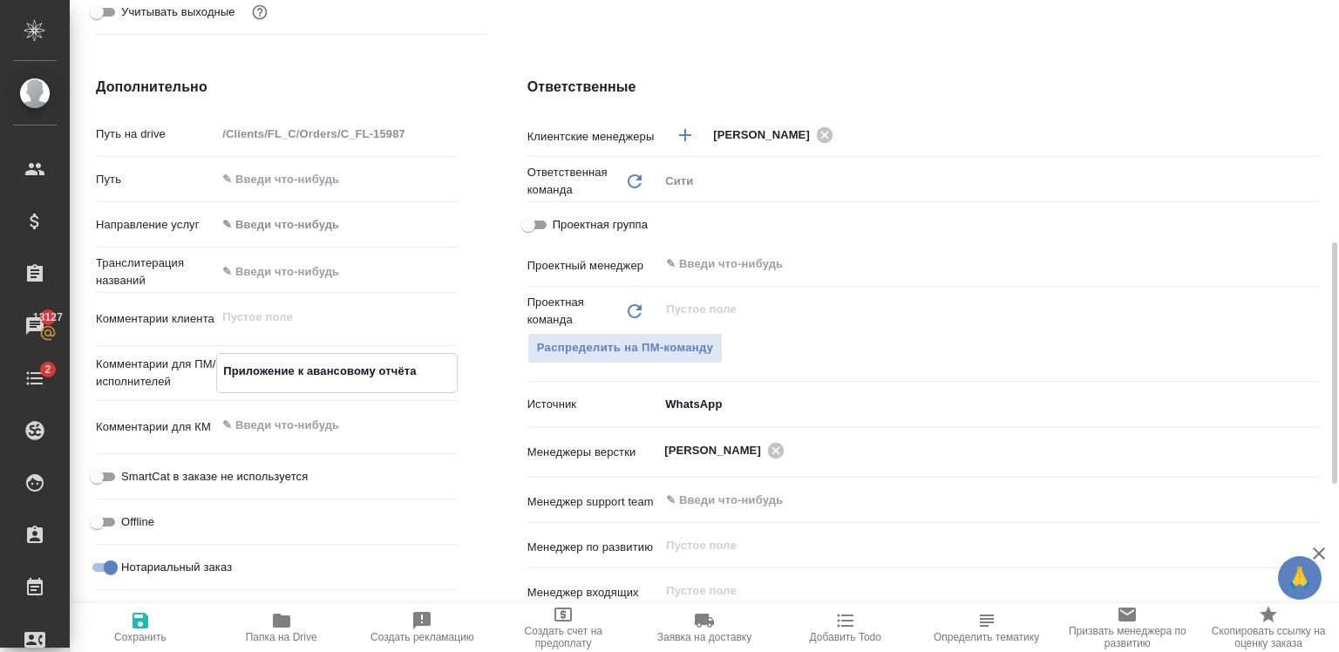
type textarea "x"
type textarea "Приложение к авансовому отчёта а"
type textarea "x"
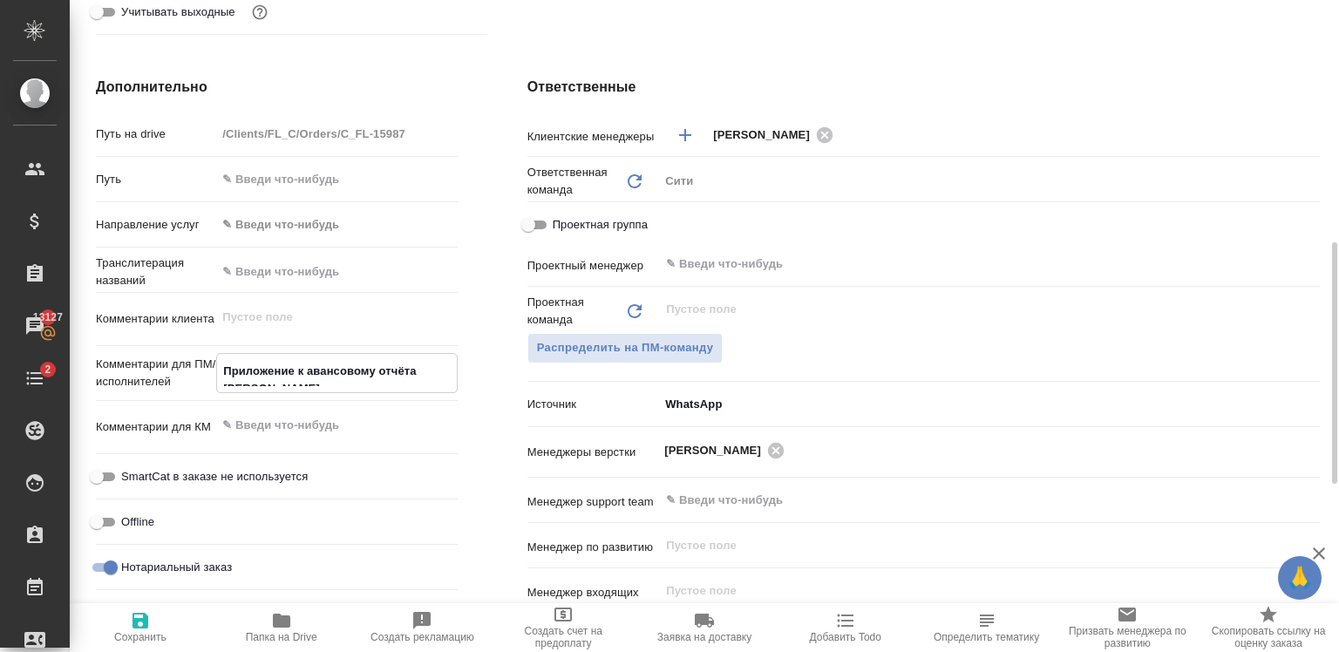
type textarea "x"
type textarea "Приложение к авансовому отчёта ан"
type textarea "x"
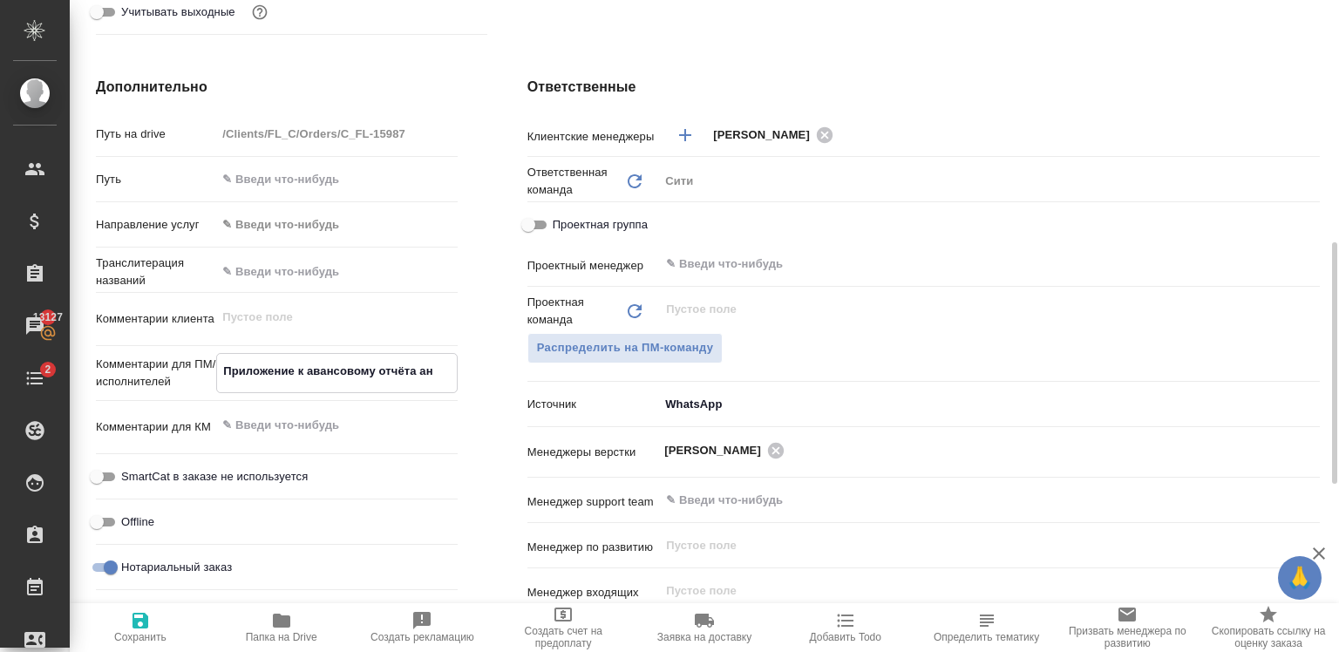
type textarea "Приложение к авансовому отчёта анг"
type textarea "x"
type textarea "Приложение к авансовому отчёта ан"
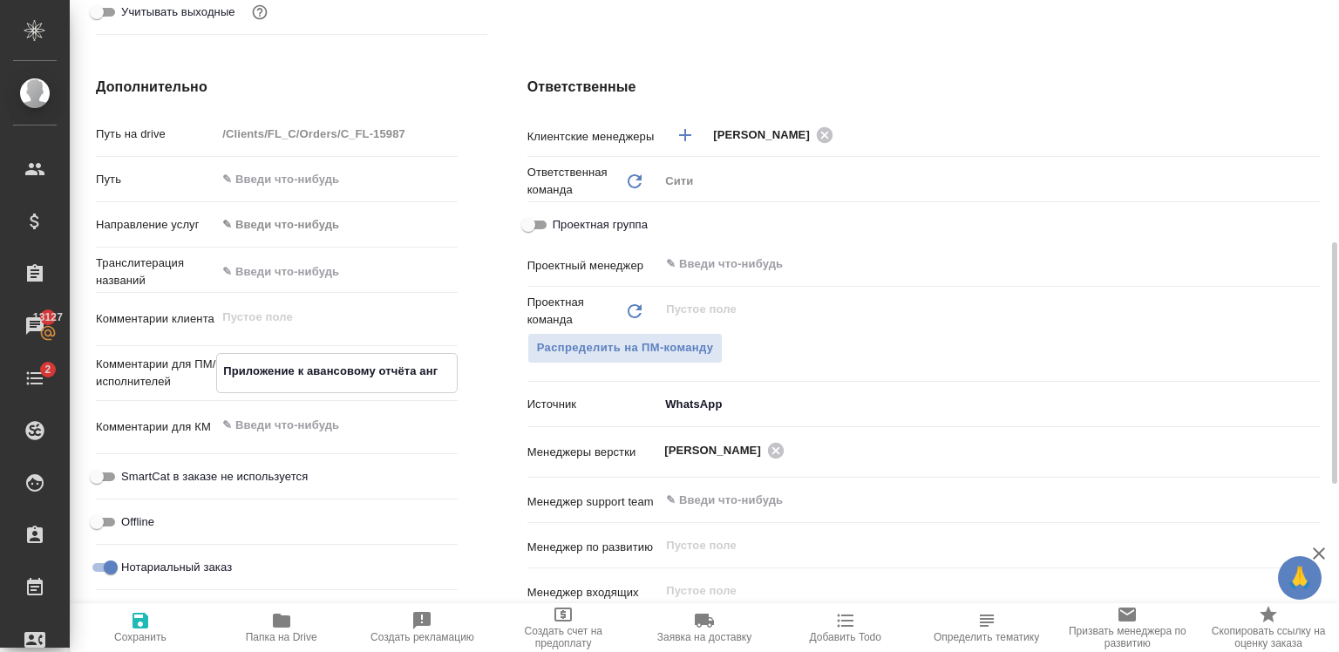
type textarea "x"
type textarea "Приложение к авансовому отчёта а"
type textarea "x"
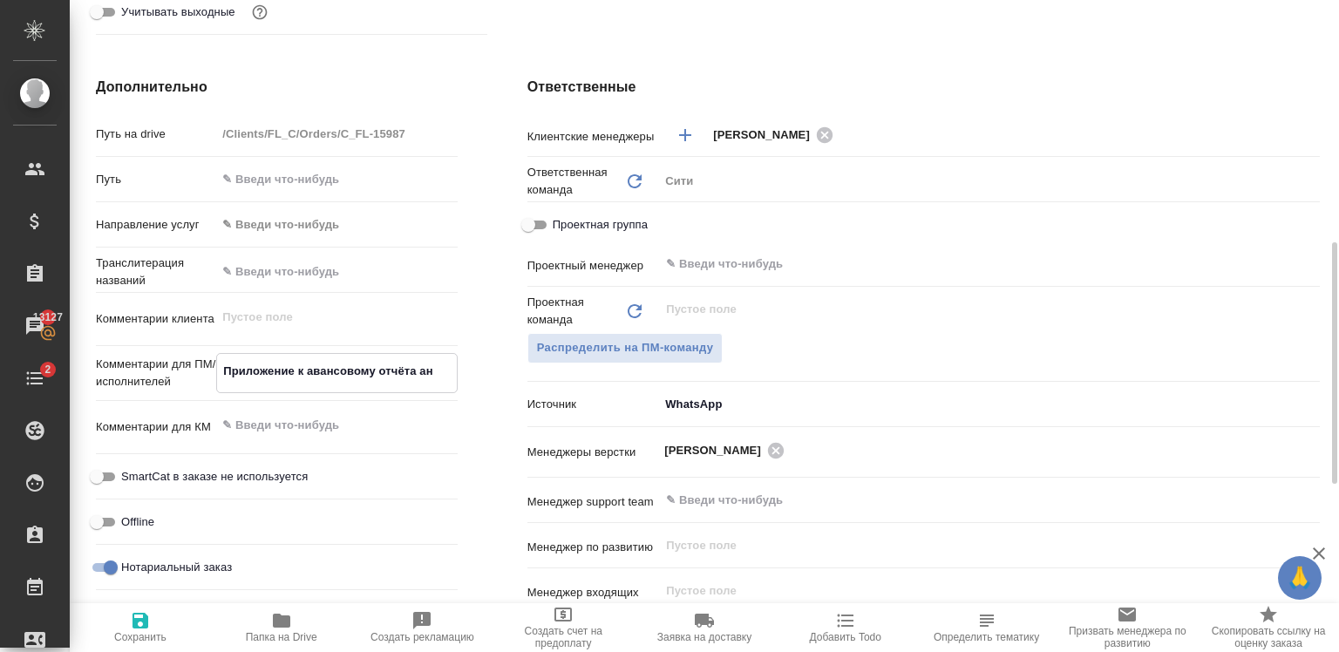
type textarea "x"
type textarea "Приложение к авансовому отчёта"
type textarea "x"
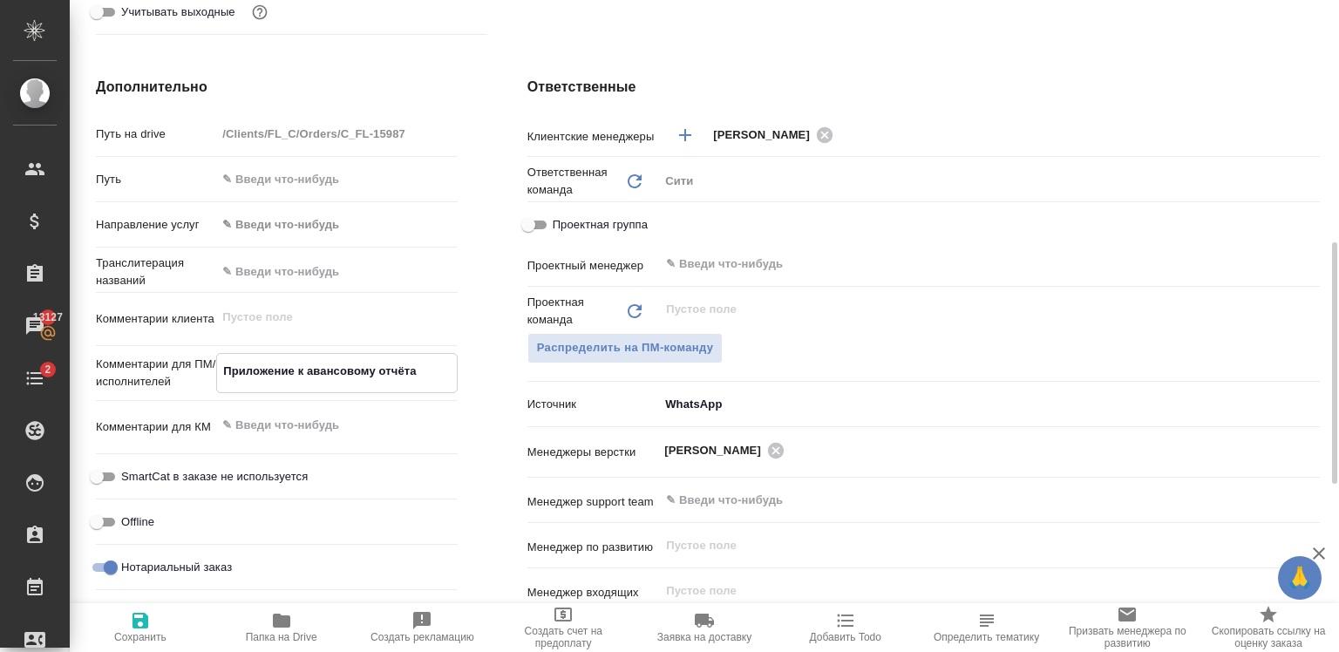
type textarea "Приложение к авансовому отчёта"
type textarea "x"
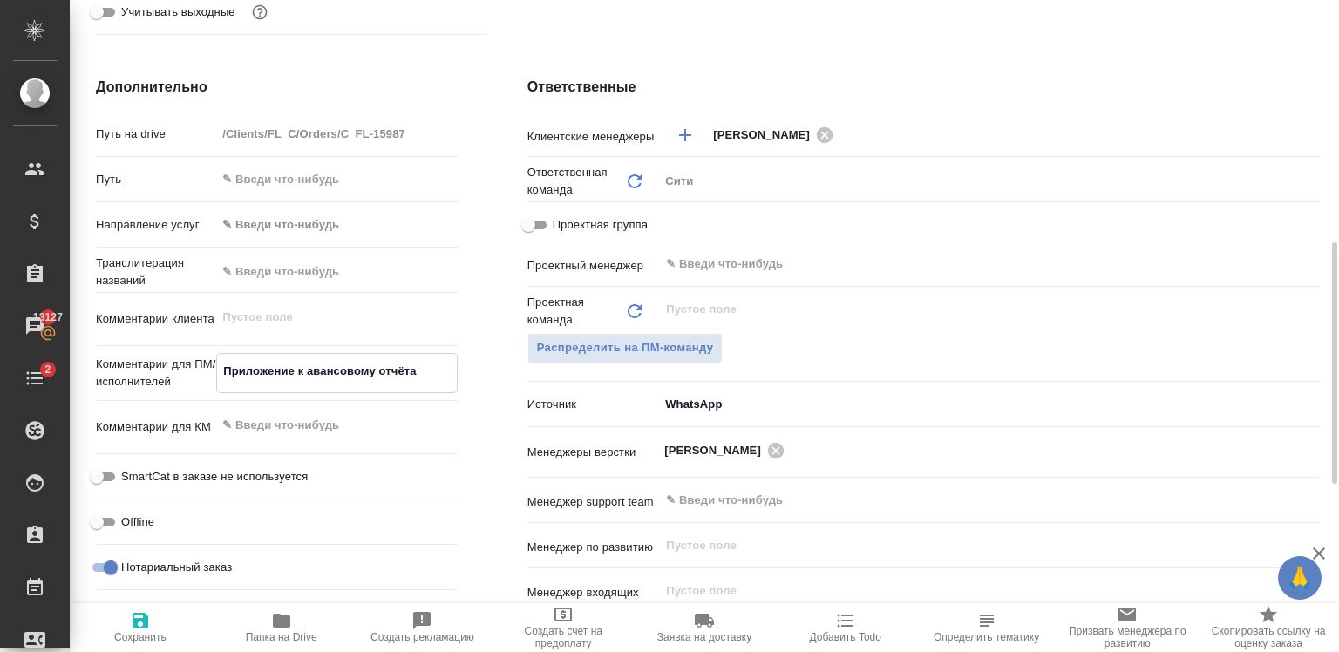
type textarea "Приложение к авансовому отчёт"
type textarea "x"
type textarea "Приложение к авансовому отчёту"
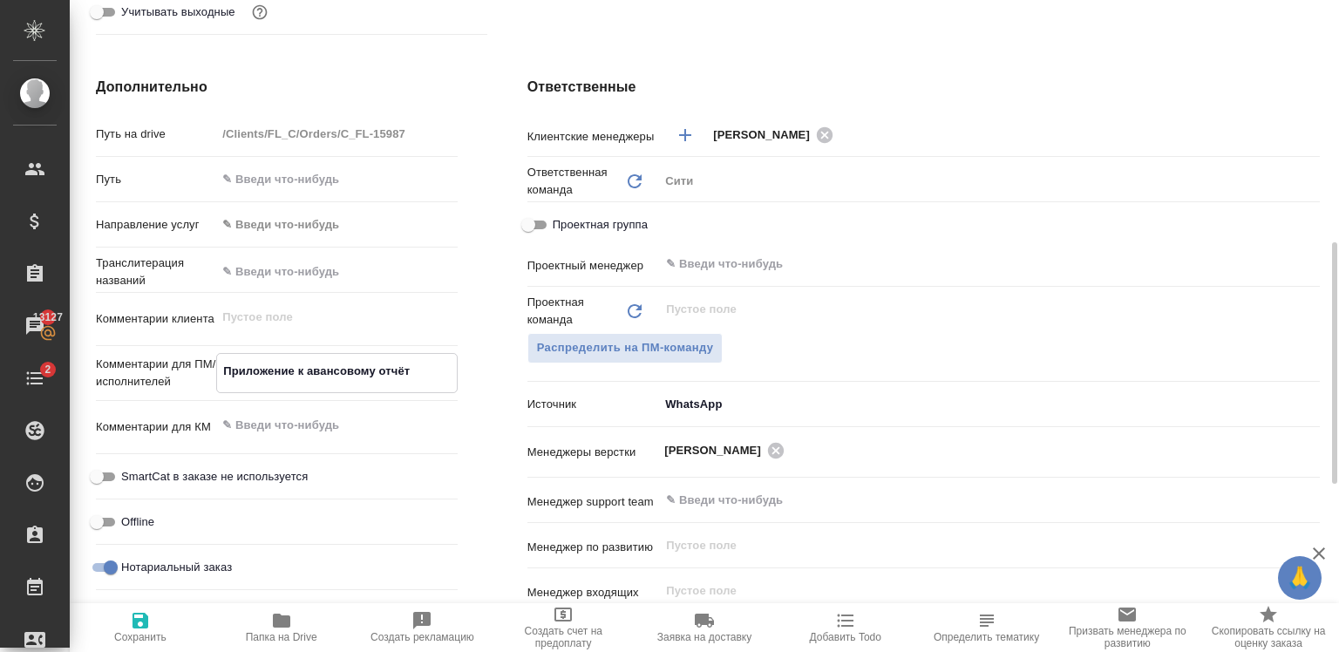
type textarea "x"
type textarea "Приложение к авансовому отчёту"
type textarea "x"
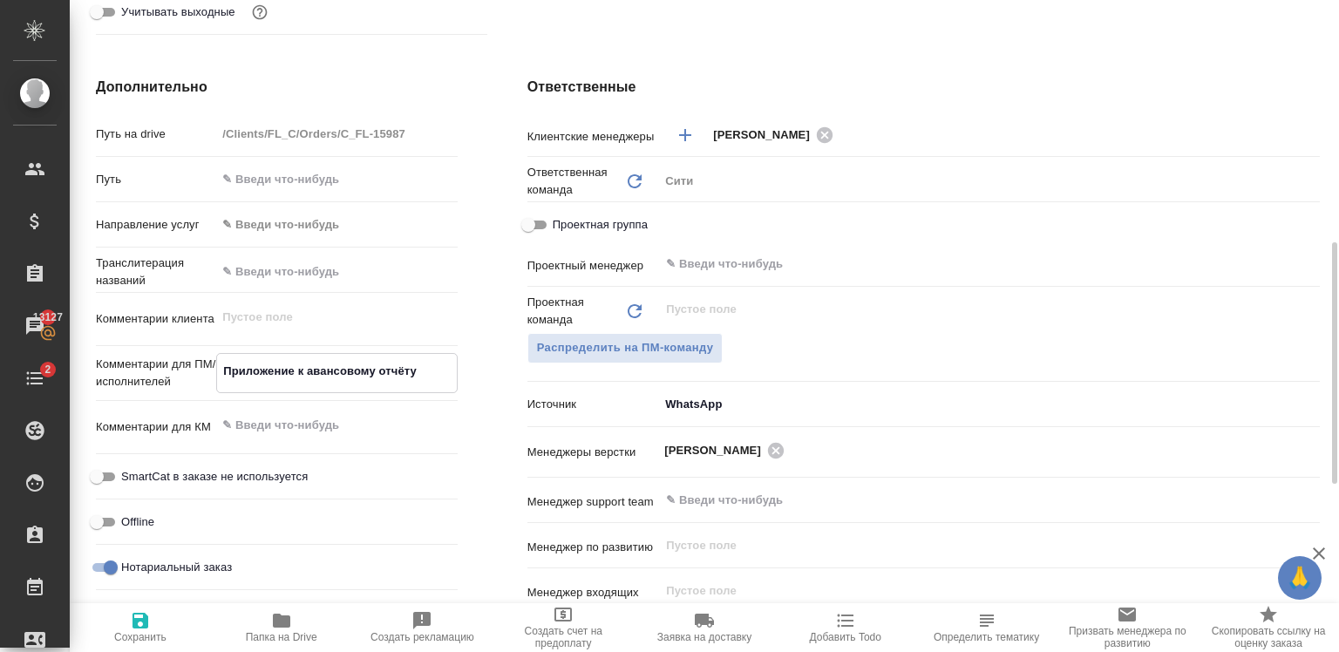
type textarea "x"
type textarea "Приложение к авансовому отчёту а"
type textarea "x"
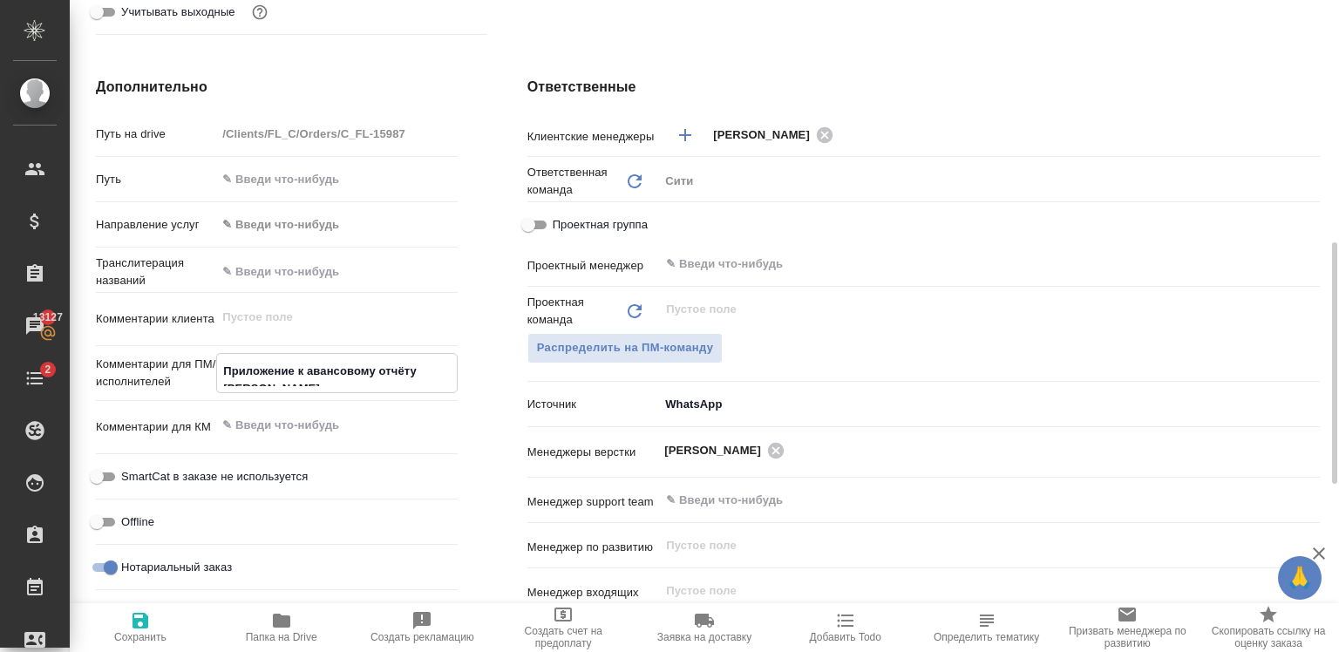
type textarea "x"
type textarea "Приложение к авансовому отчёту ан"
type textarea "x"
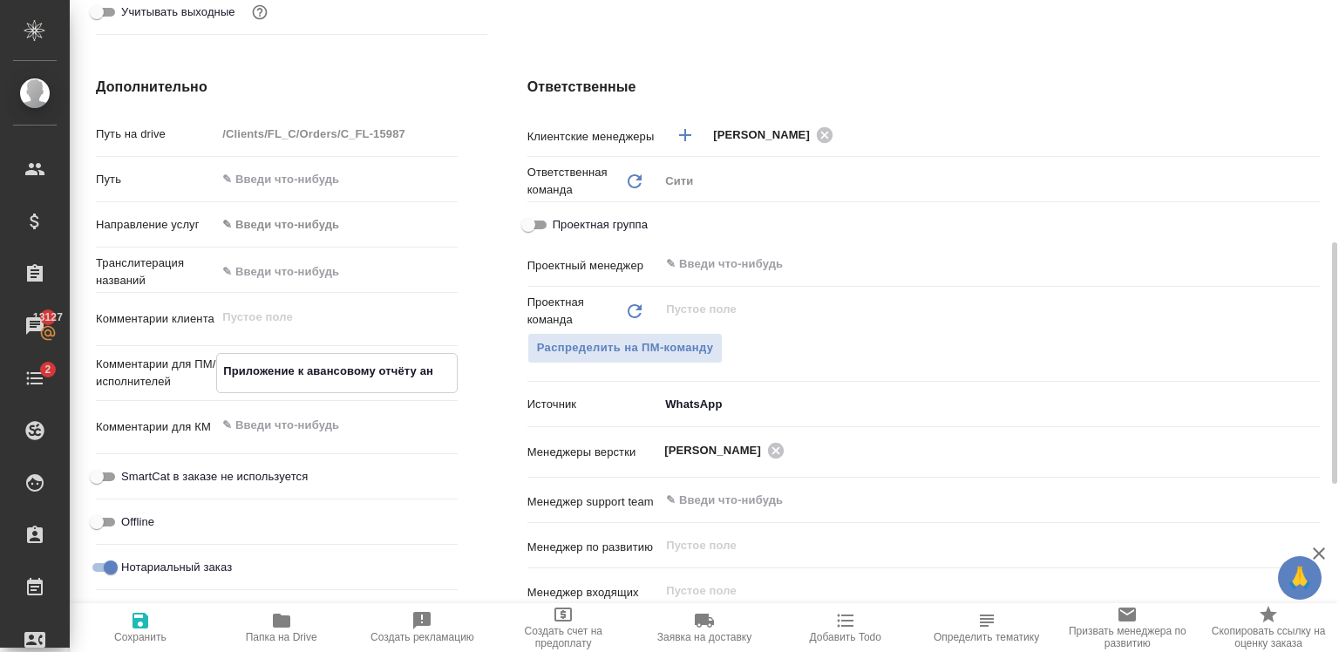
type textarea "Приложение к авансовому отчёту анг"
type textarea "x"
type textarea "Приложение к авансовому отчёту англ"
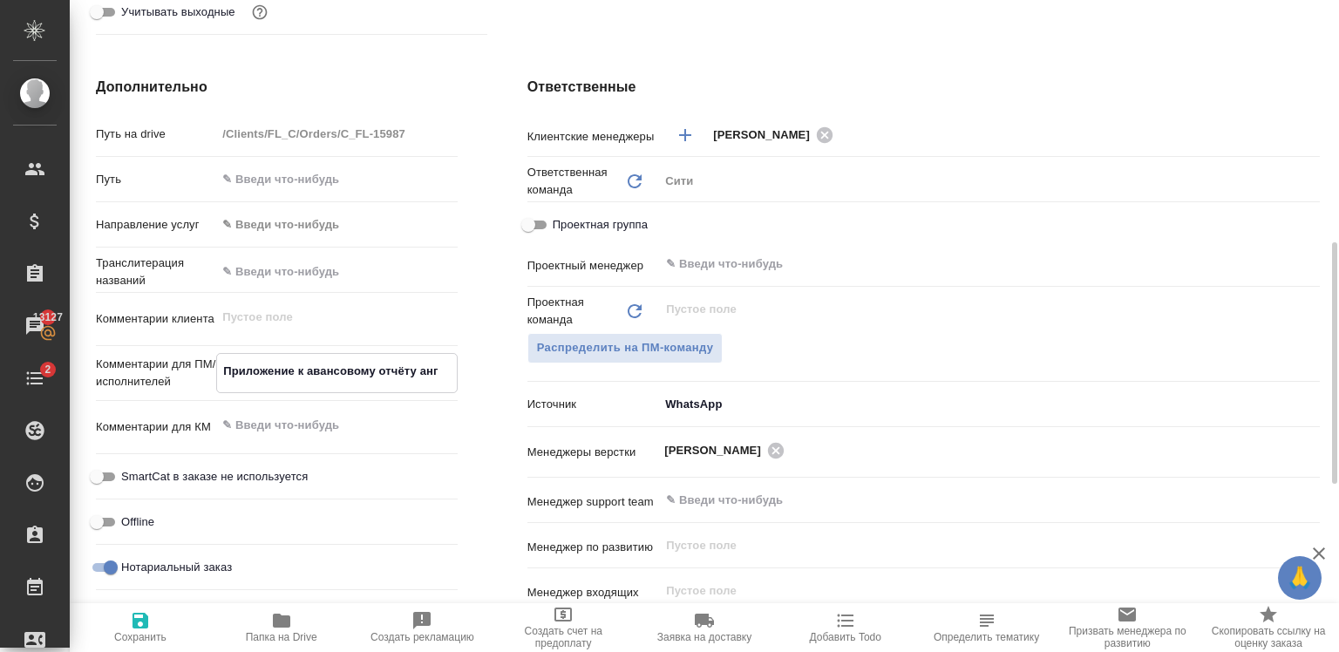
type textarea "x"
type textarea "Приложение к авансовому отчёту англ-"
type textarea "x"
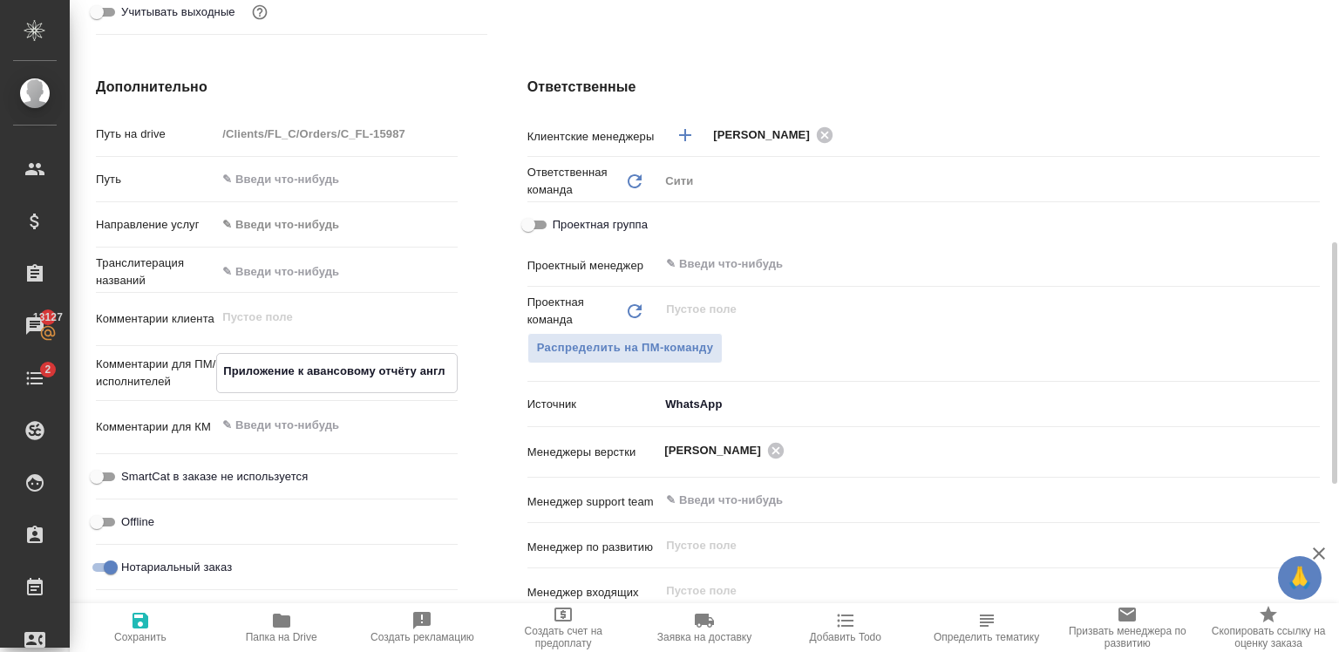
type textarea "x"
type textarea "Приложение к авансовому отчёту англ-р"
type textarea "x"
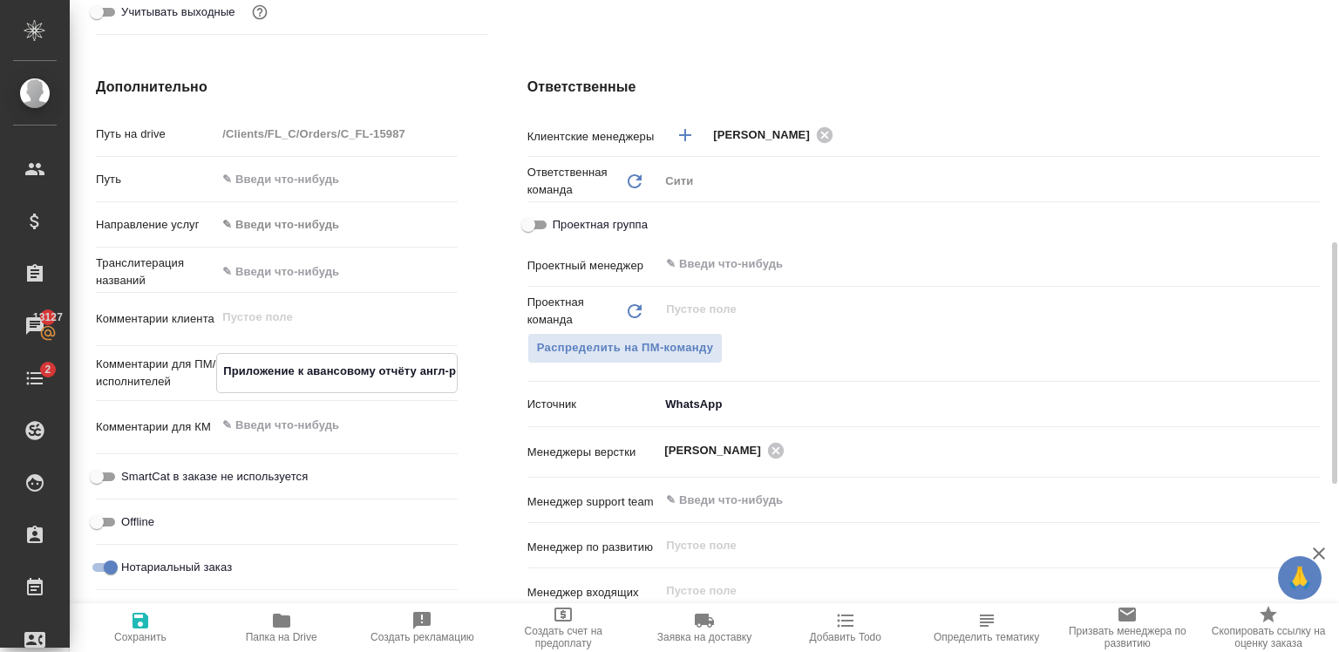
type textarea "x"
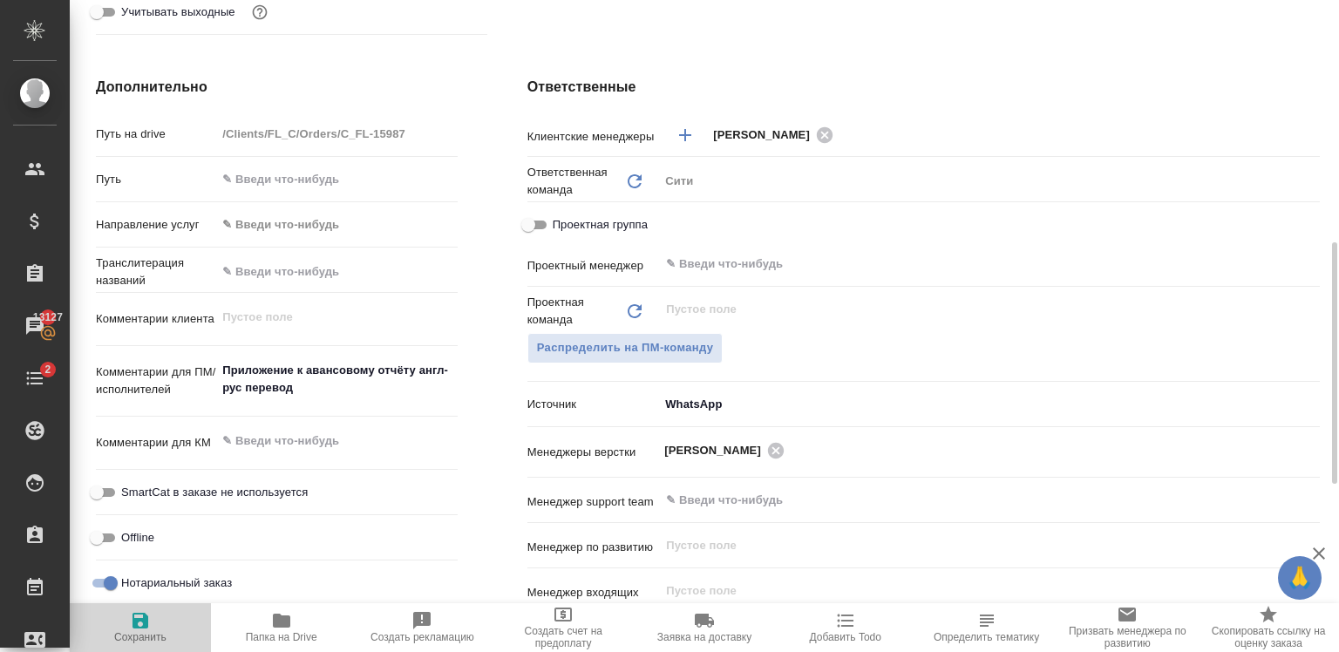
click at [132, 630] on icon "button" at bounding box center [140, 620] width 21 height 21
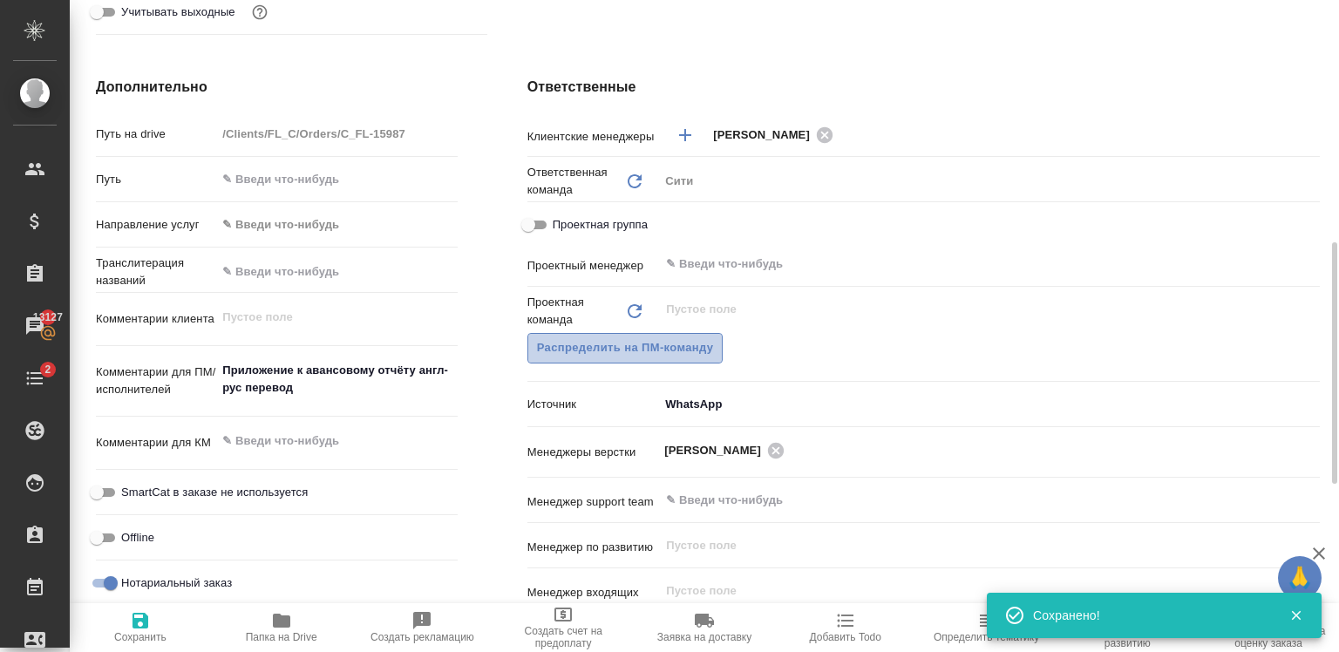
click at [597, 336] on button "Распределить на ПМ-команду" at bounding box center [625, 348] width 196 height 31
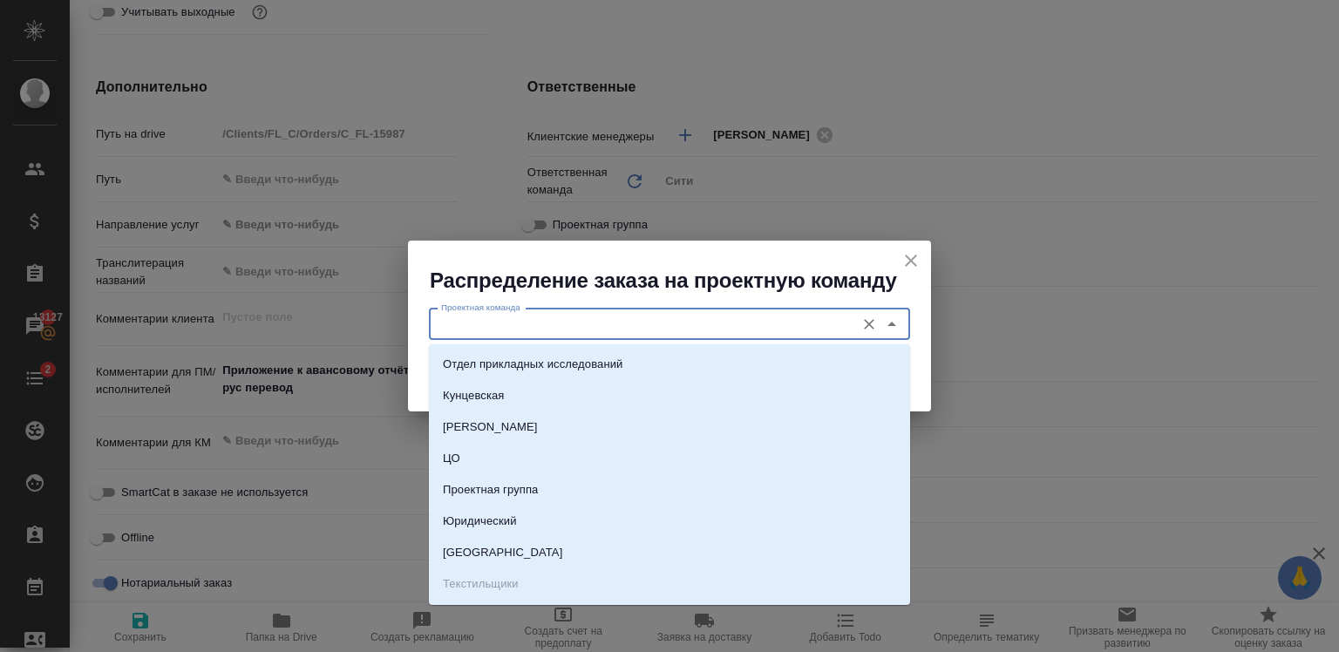
click at [635, 334] on input "Проектная команда" at bounding box center [640, 324] width 412 height 21
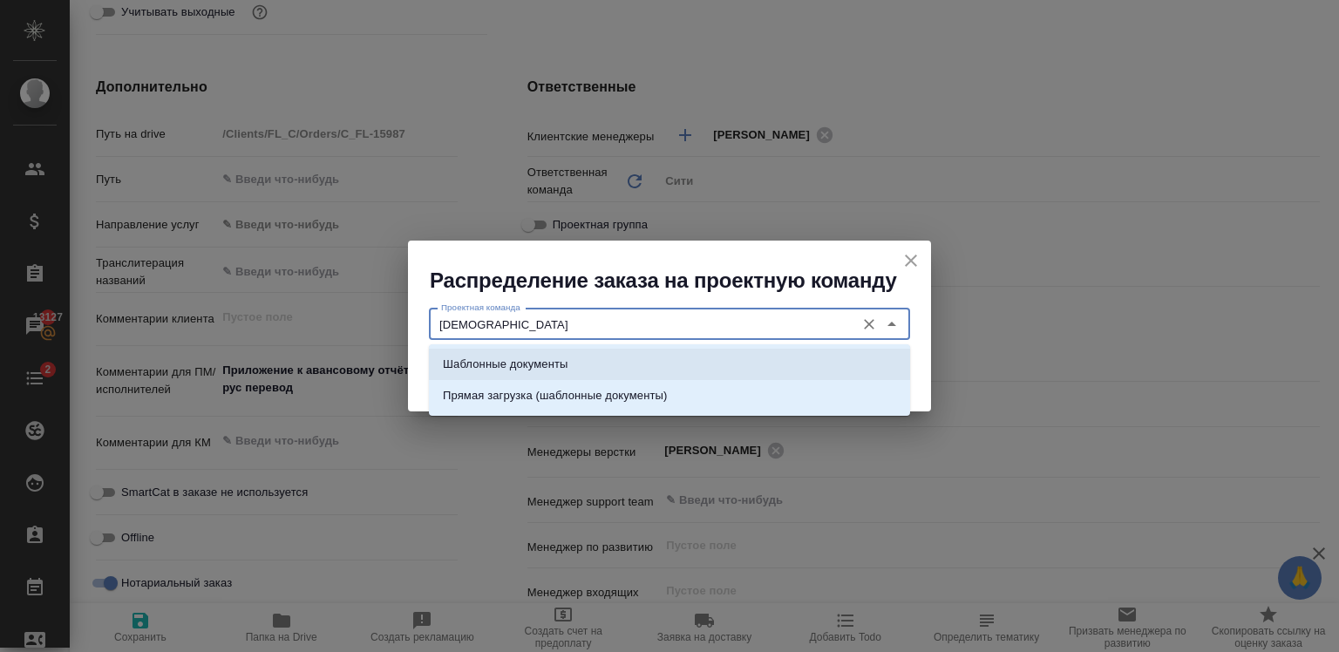
click at [847, 373] on li "Шаблонные документы" at bounding box center [669, 364] width 481 height 31
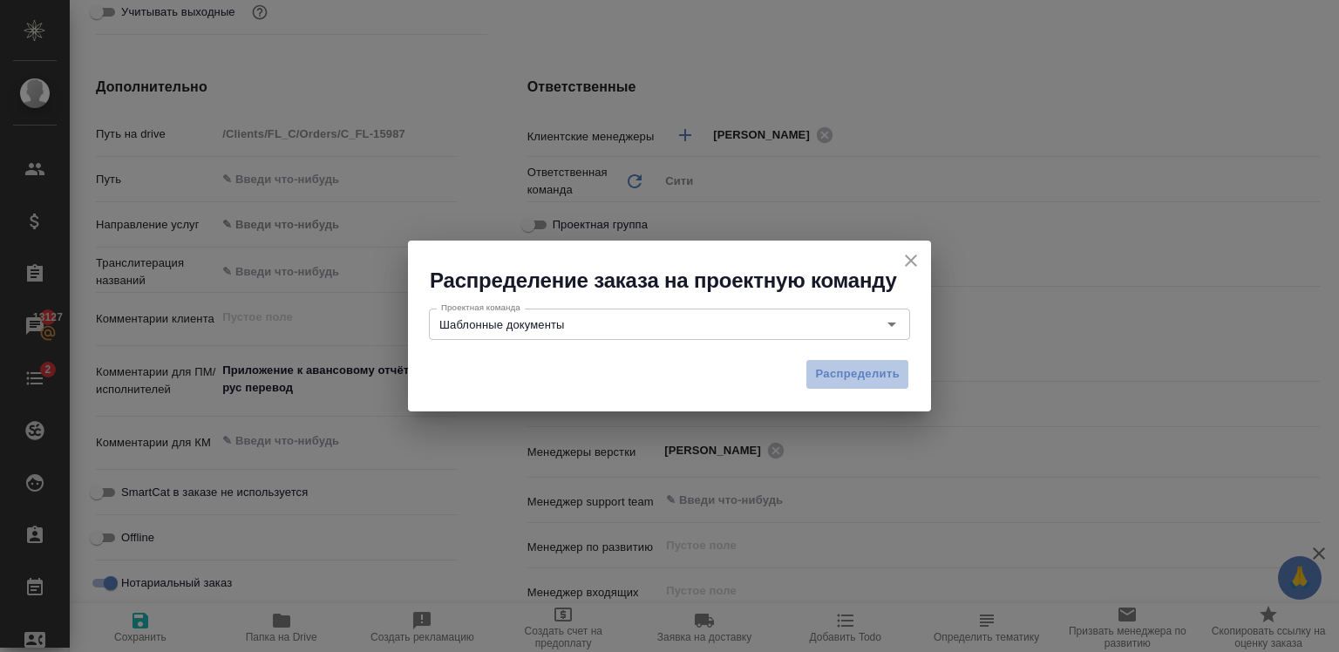
click at [847, 373] on span "Распределить" at bounding box center [857, 374] width 85 height 20
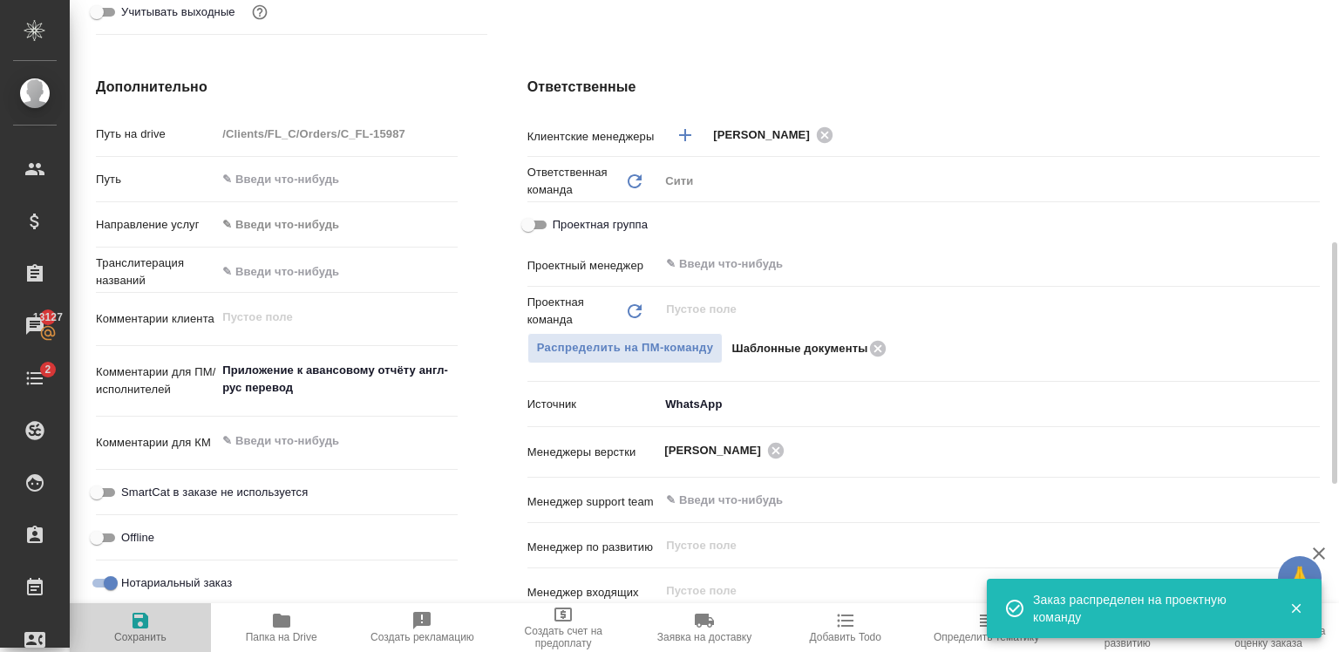
click at [142, 631] on span "Сохранить" at bounding box center [140, 637] width 52 height 12
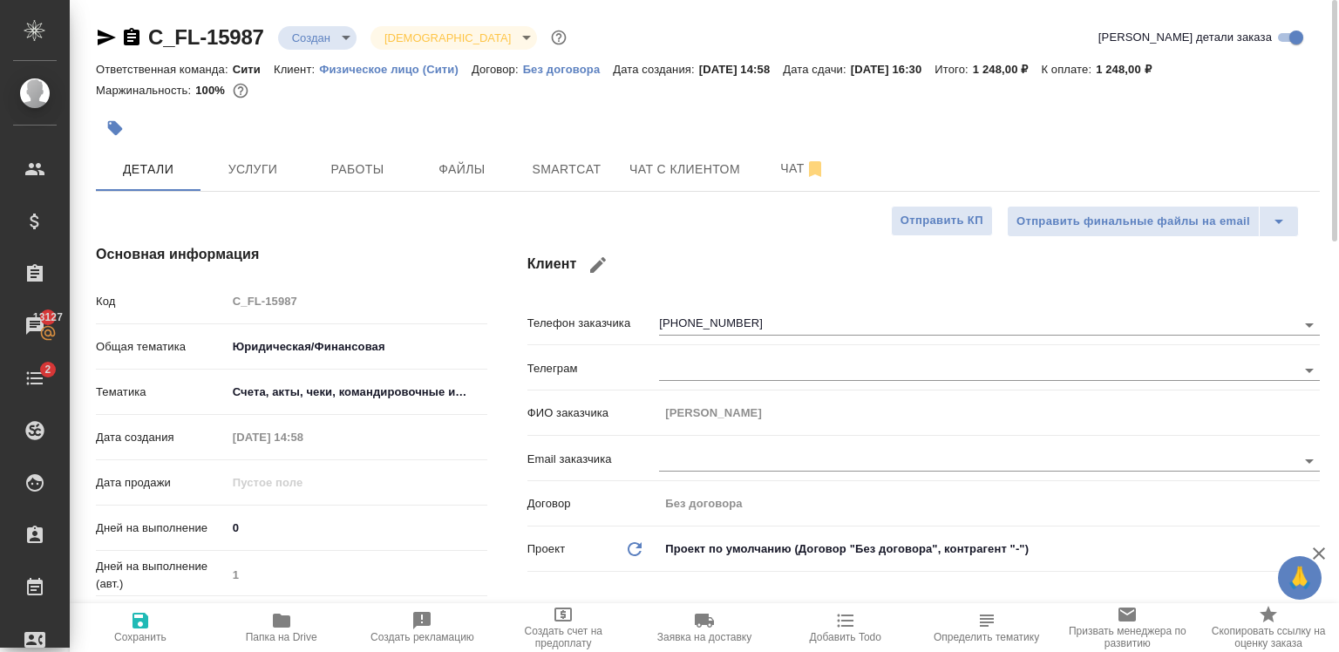
scroll to position [0, 0]
click at [325, 52] on div "C_FL-15987 Создан new Святая троица holyTrinity Кратко детали заказа" at bounding box center [708, 41] width 1224 height 35
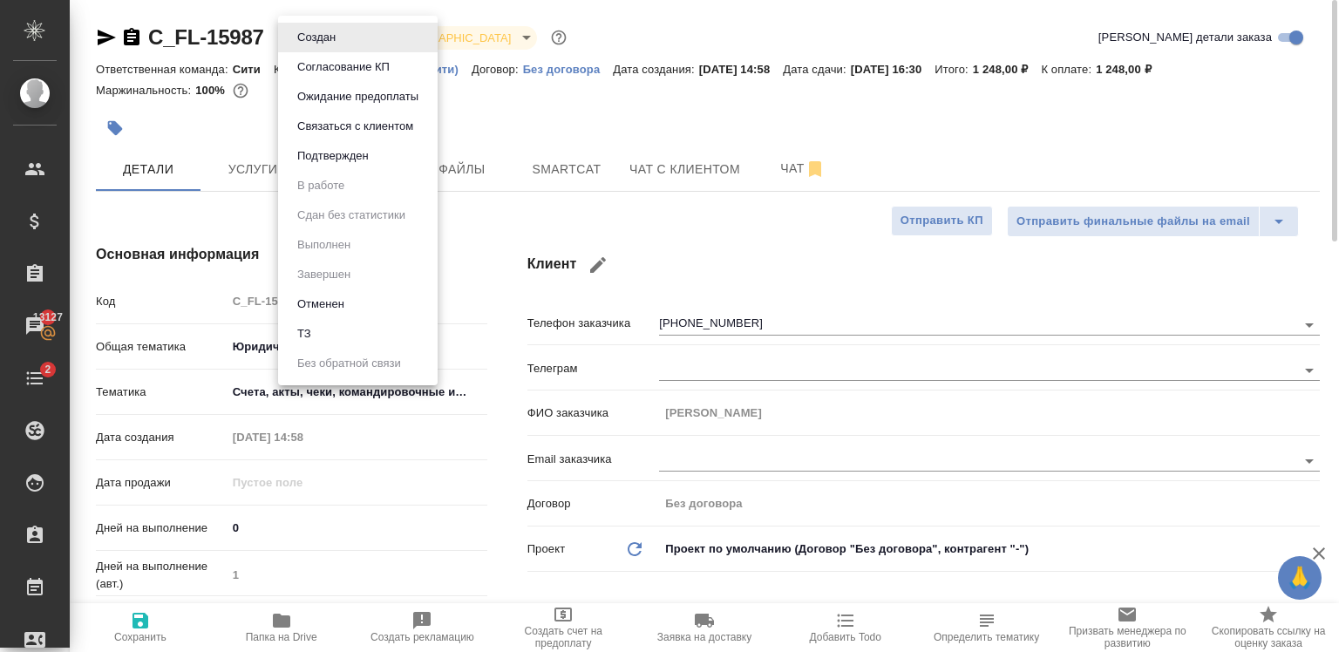
click at [305, 43] on body "🙏 .cls-1 fill:#fff; AWATERA Zaytseva Svetlana Клиенты Спецификации Заказы 13127…" at bounding box center [669, 326] width 1339 height 652
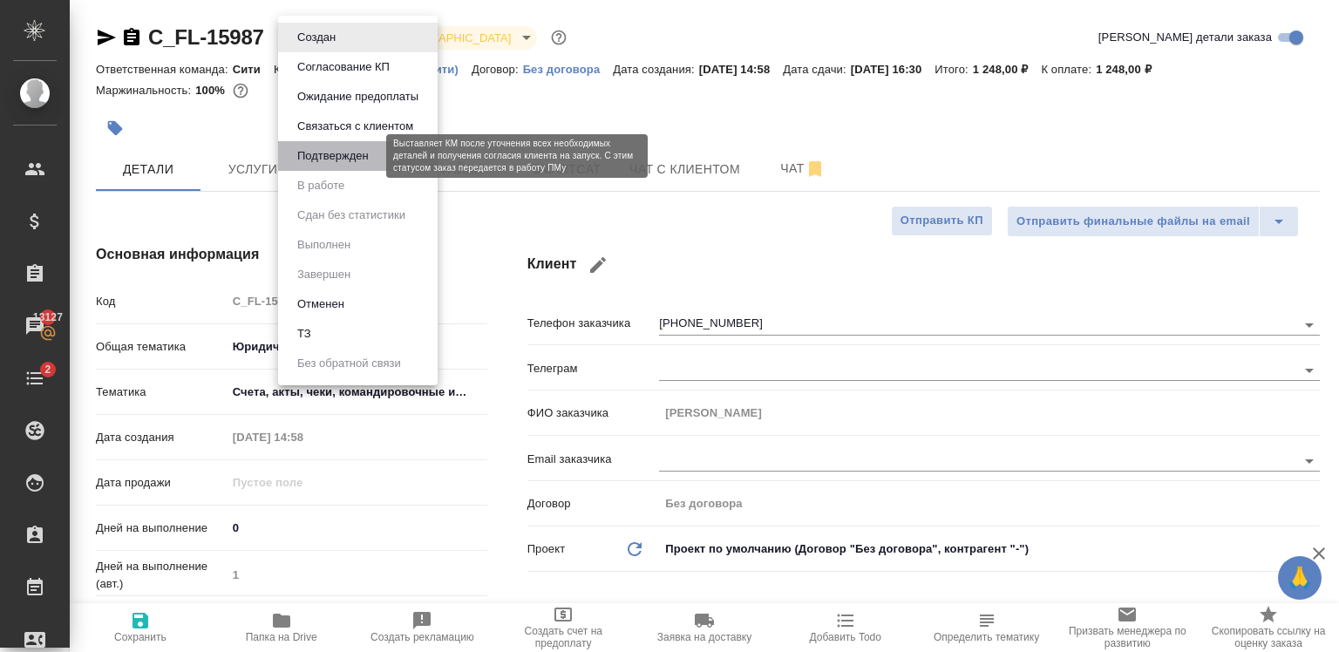
click at [302, 161] on button "Подтвержден" at bounding box center [333, 155] width 82 height 19
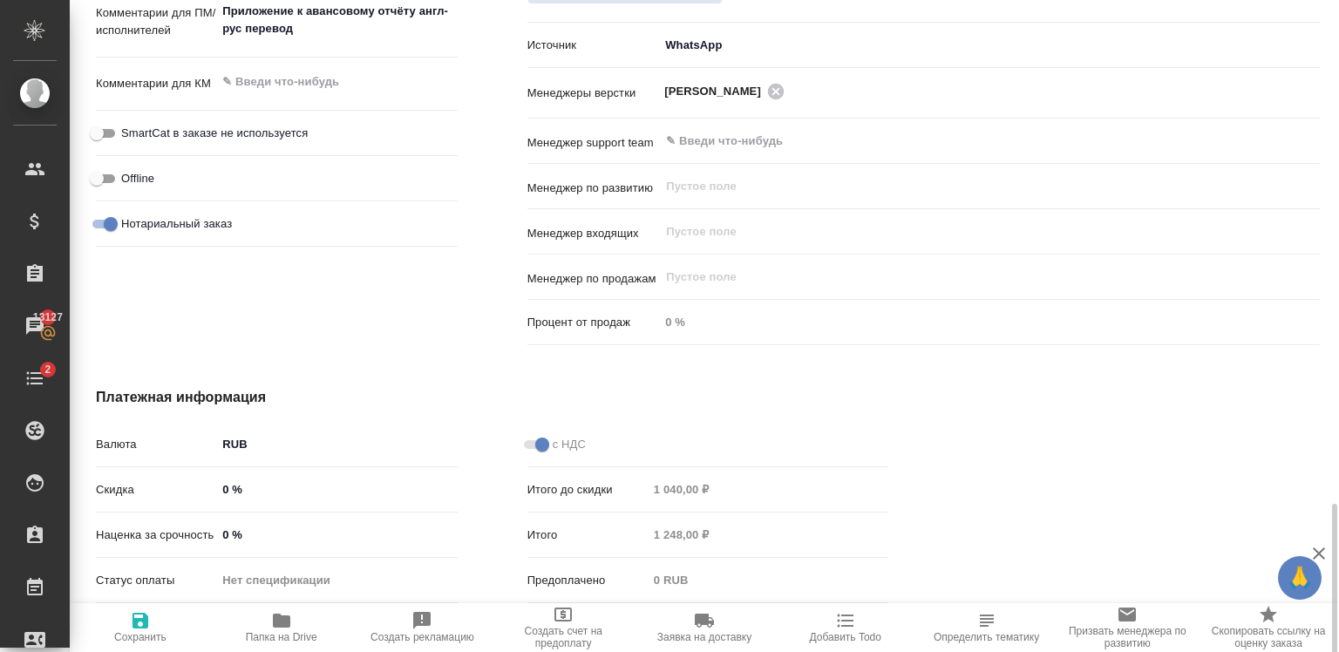
scroll to position [1104, 0]
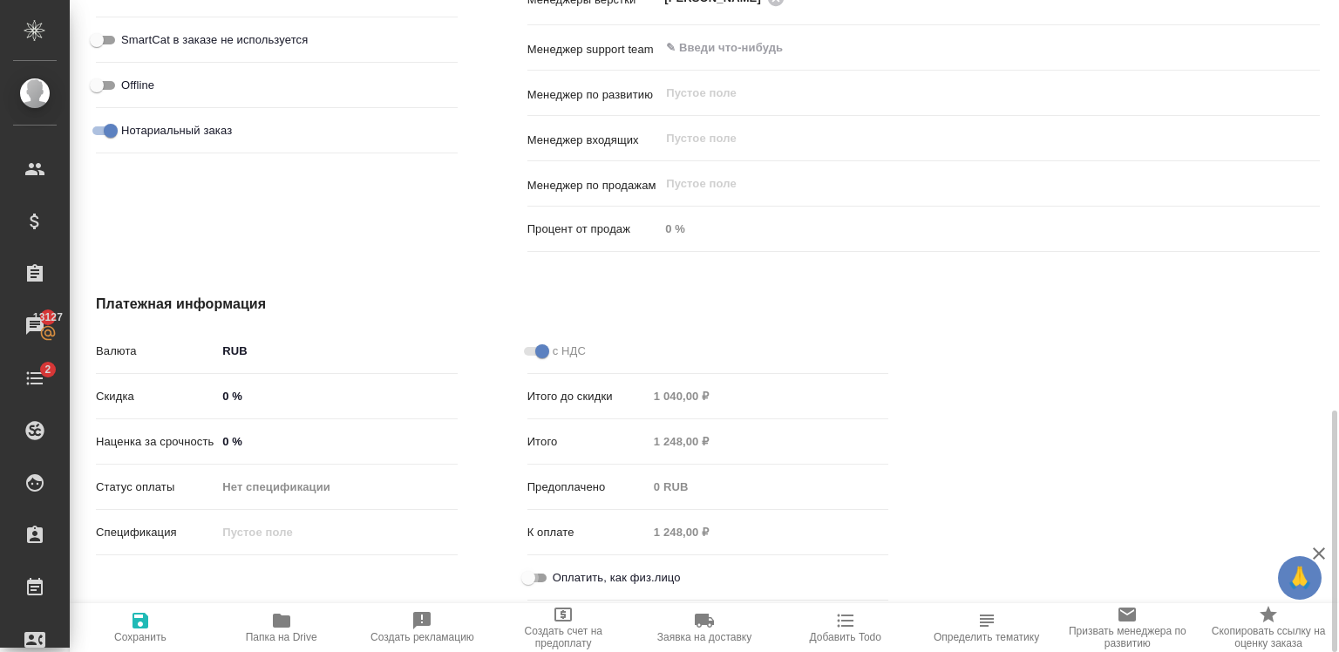
click at [539, 575] on input "Оплатить, как физ.лицо" at bounding box center [528, 577] width 63 height 21
click at [130, 629] on icon "button" at bounding box center [140, 620] width 21 height 21
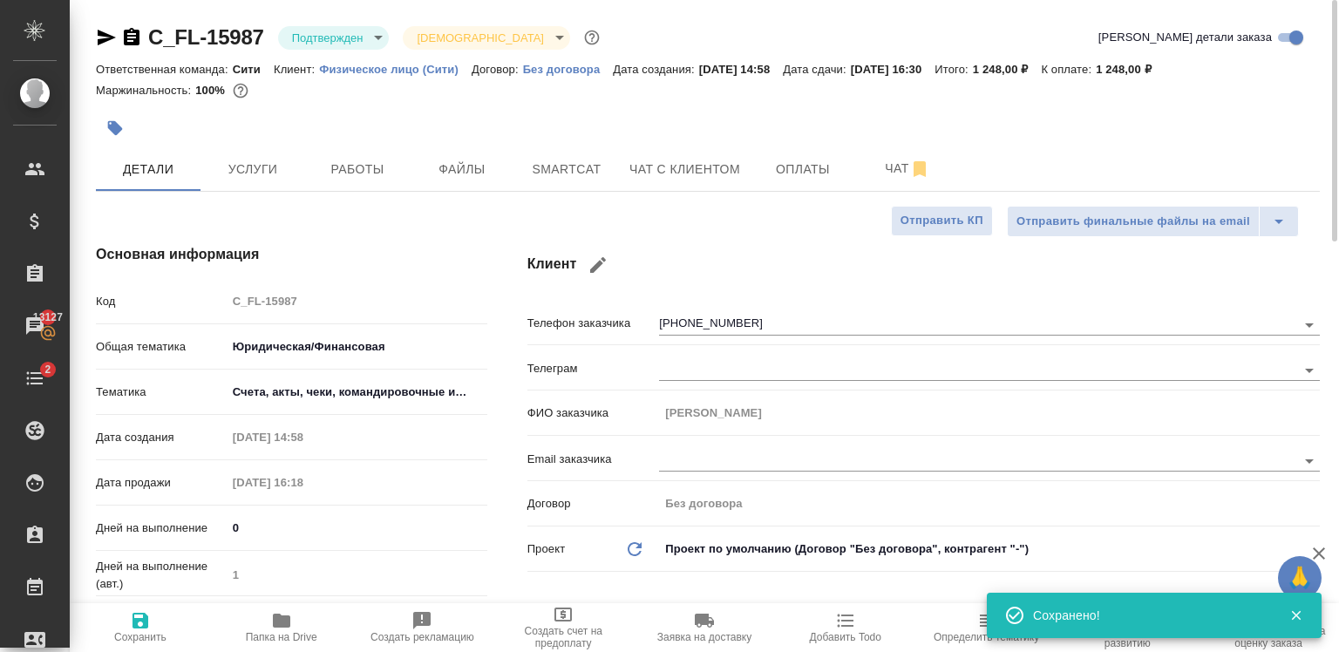
scroll to position [0, 0]
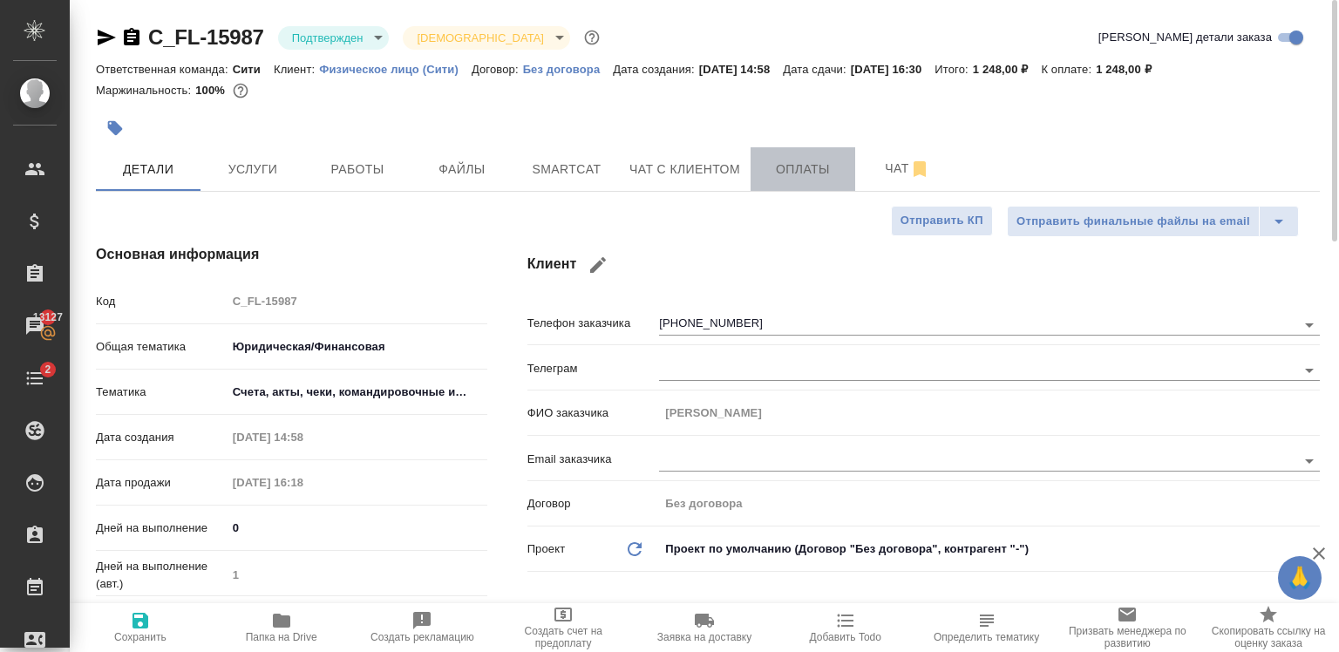
click at [810, 155] on button "Оплаты" at bounding box center [802, 169] width 105 height 44
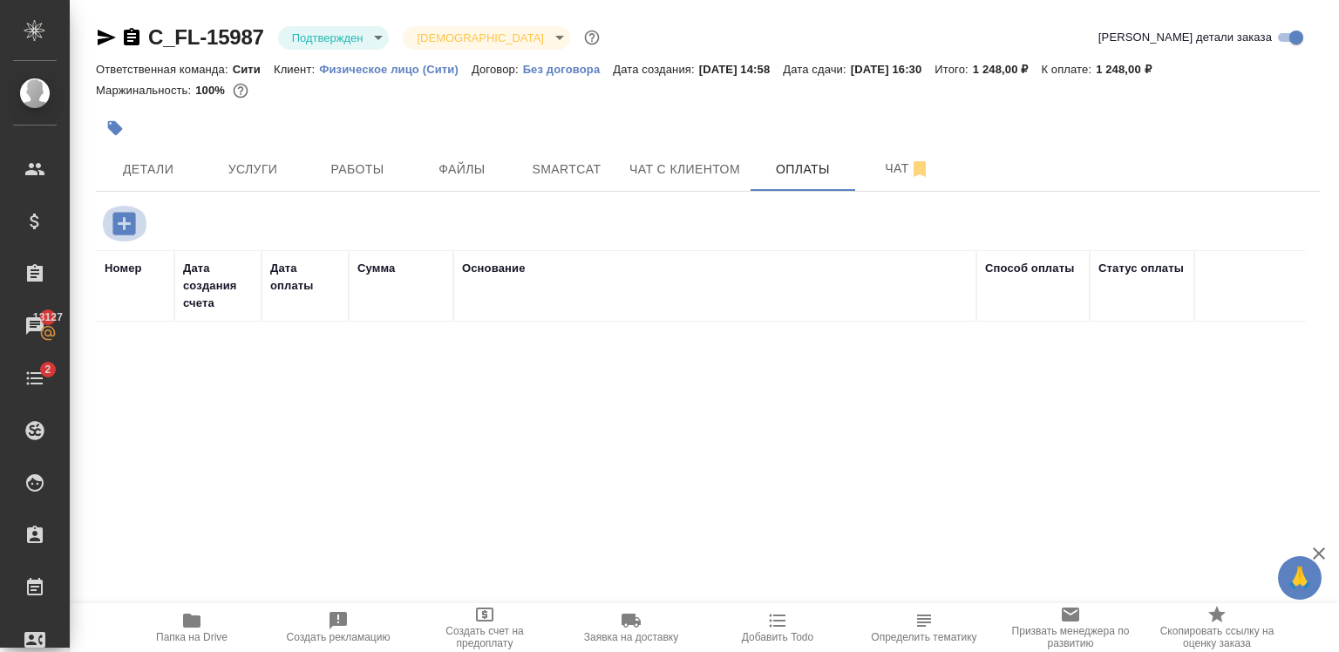
click at [125, 216] on icon "button" at bounding box center [123, 223] width 23 height 23
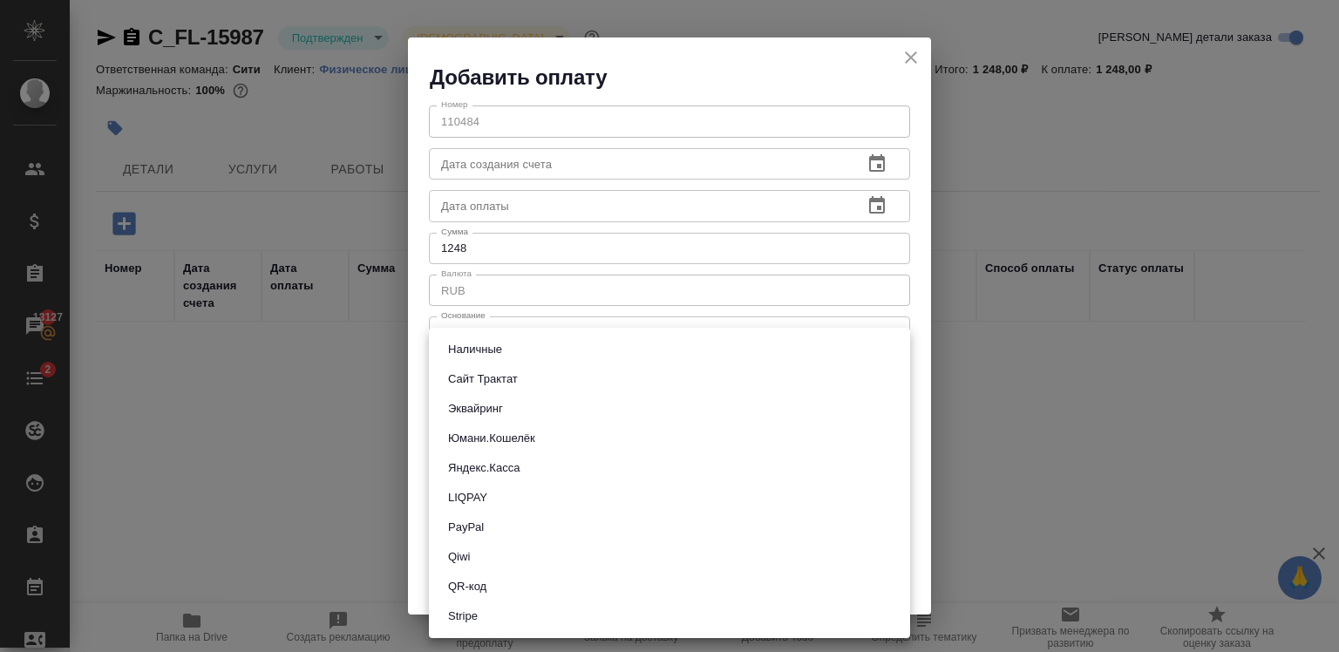
click at [558, 394] on body "🙏 .cls-1 fill:#fff; AWATERA Zaytseva Svetlana Клиенты Спецификации Заказы 13127…" at bounding box center [669, 326] width 1339 height 652
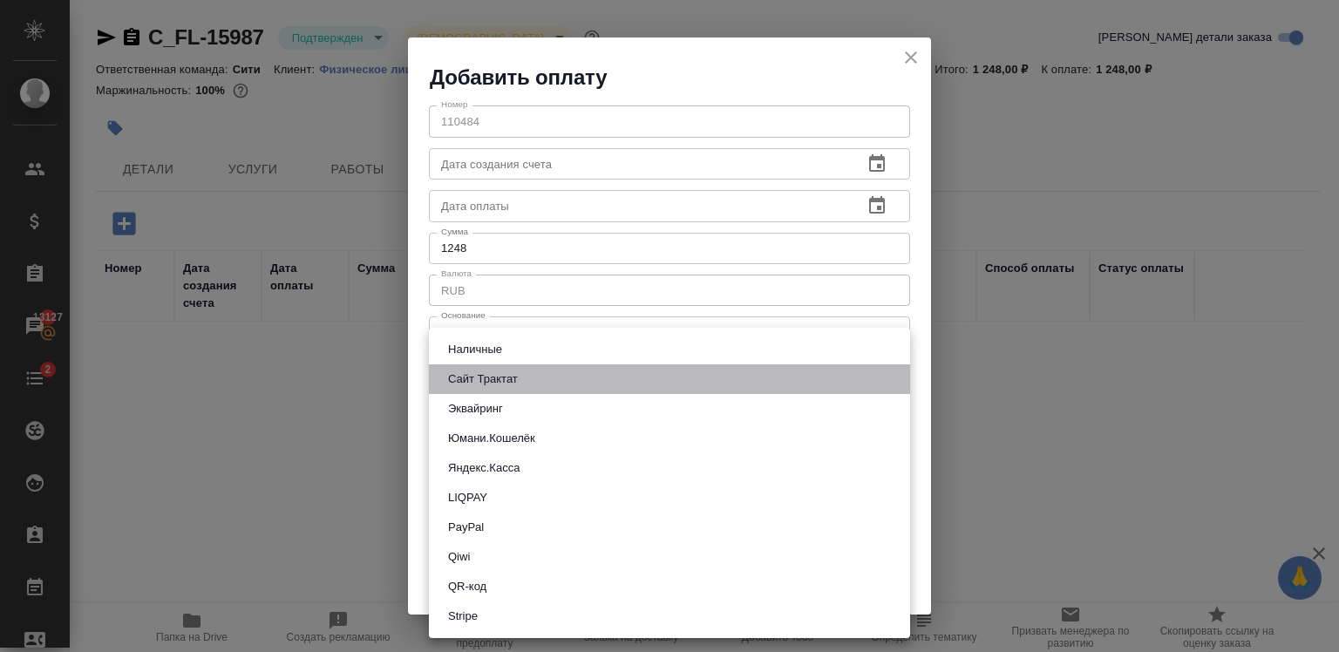
click at [510, 365] on li "Сайт Трактат" at bounding box center [669, 379] width 481 height 30
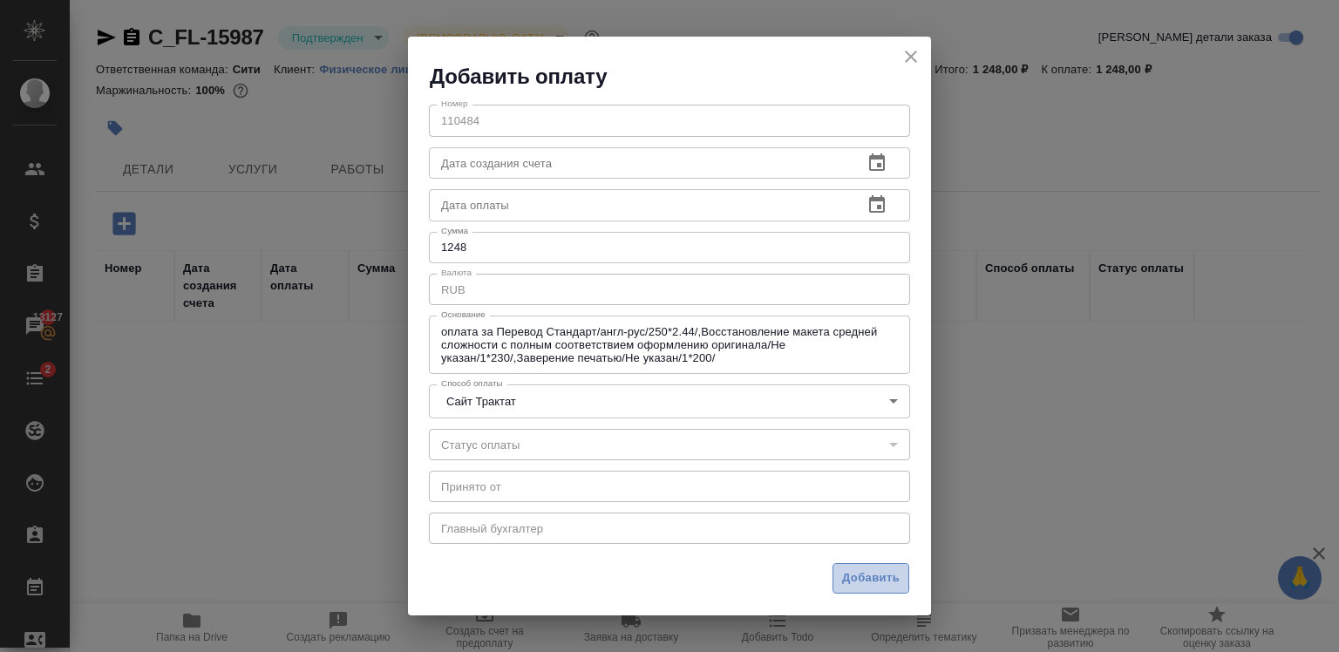
click at [861, 571] on span "Добавить" at bounding box center [871, 578] width 58 height 20
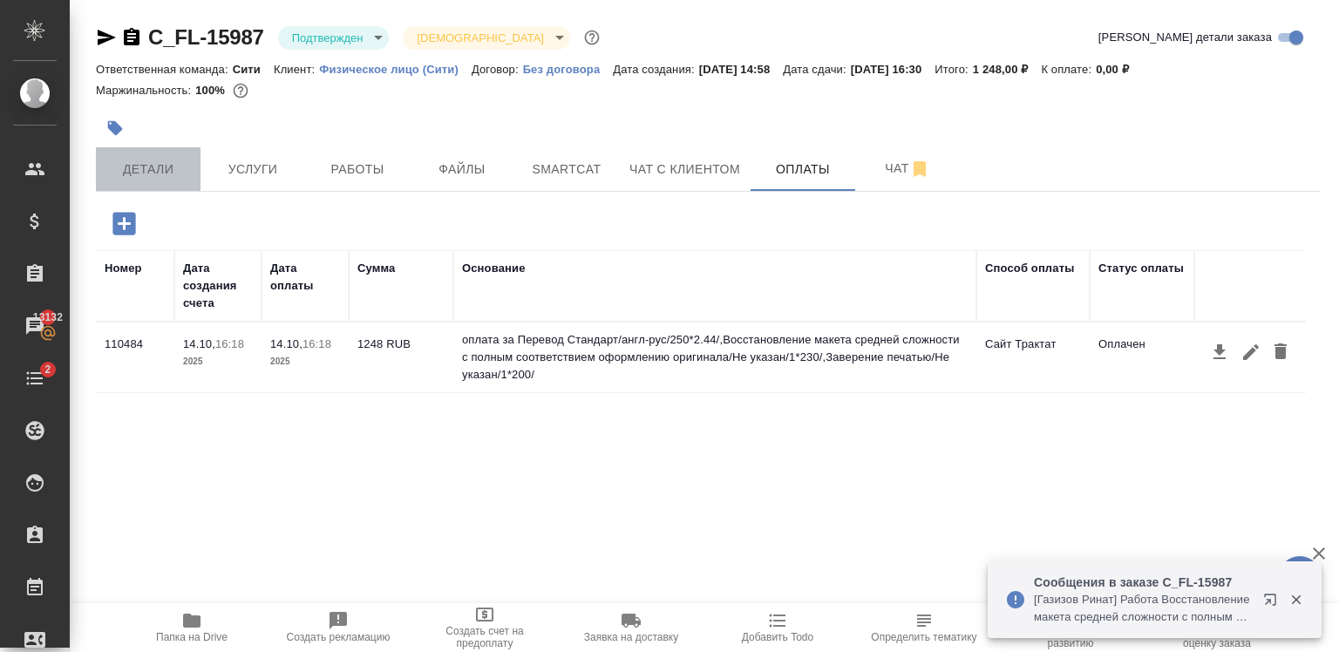
click at [150, 160] on span "Детали" at bounding box center [148, 170] width 84 height 22
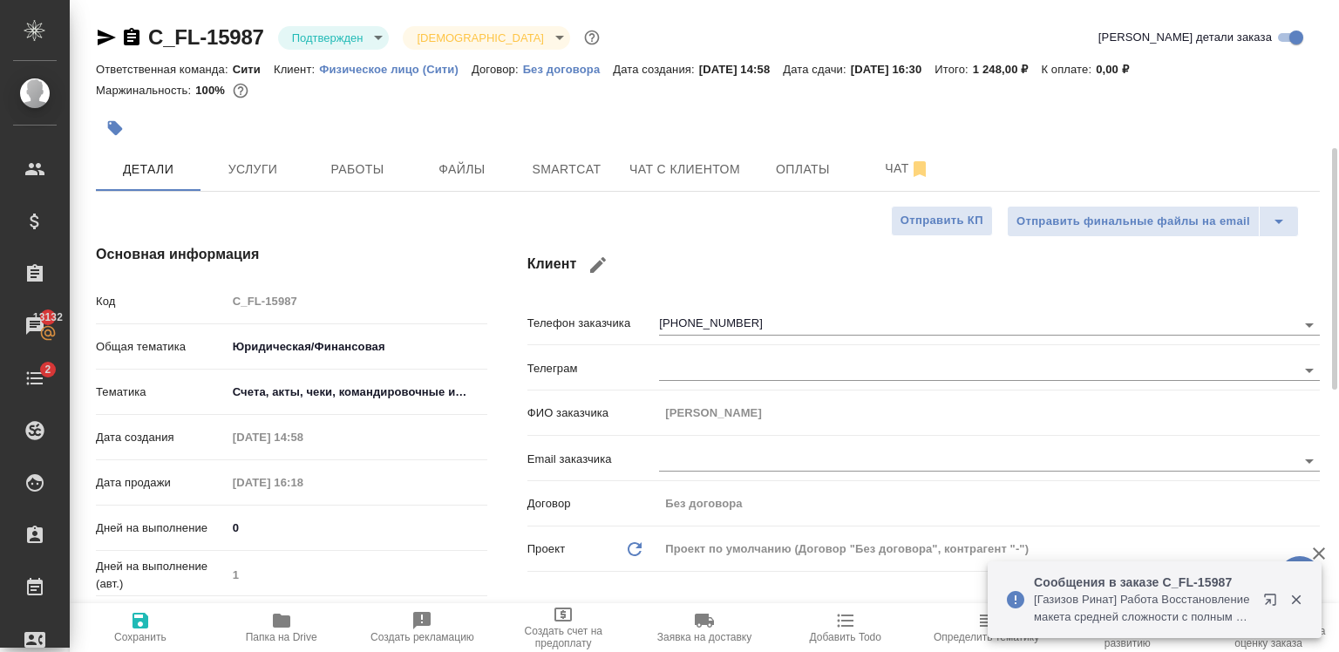
scroll to position [289, 0]
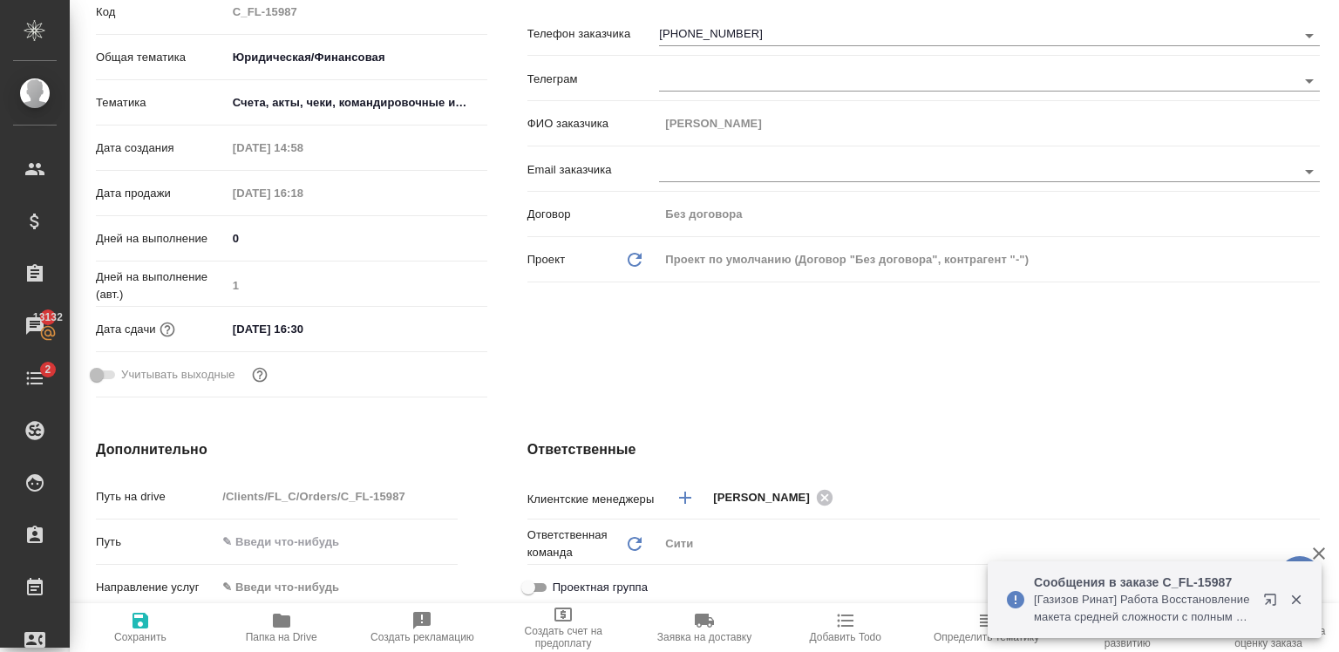
click at [342, 328] on input "14.10.2025 16:30" at bounding box center [303, 328] width 153 height 25
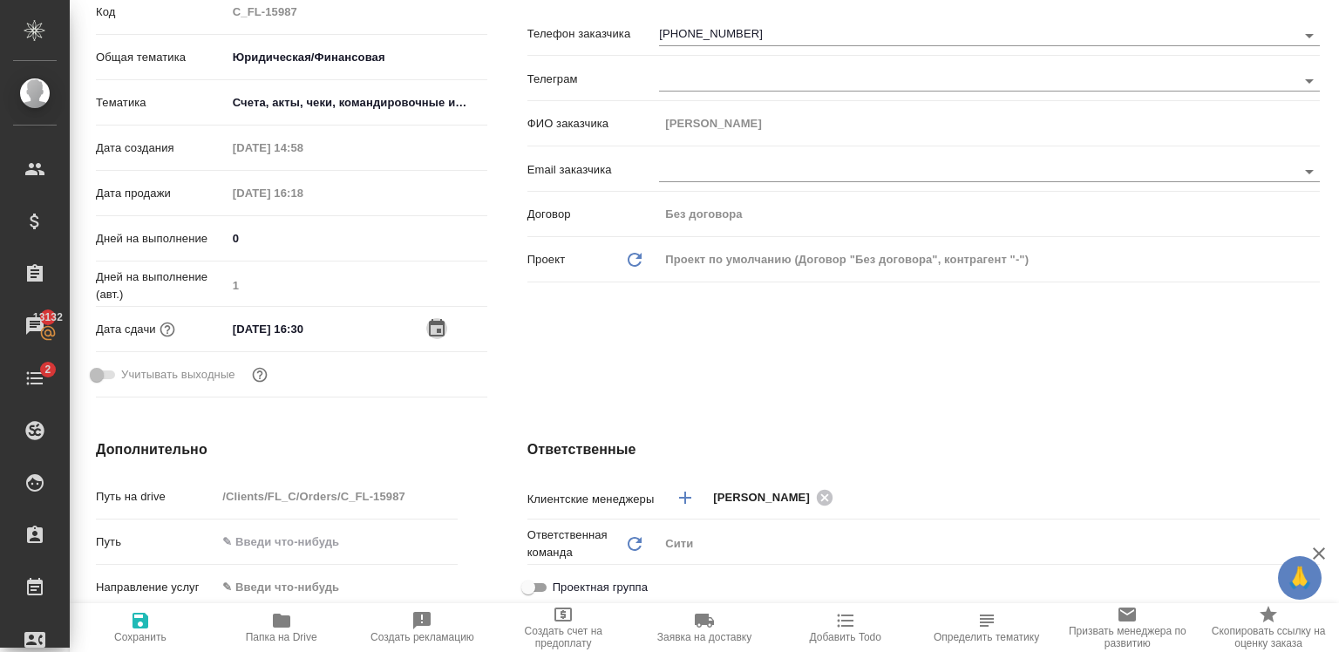
click at [438, 323] on icon "button" at bounding box center [437, 327] width 16 height 17
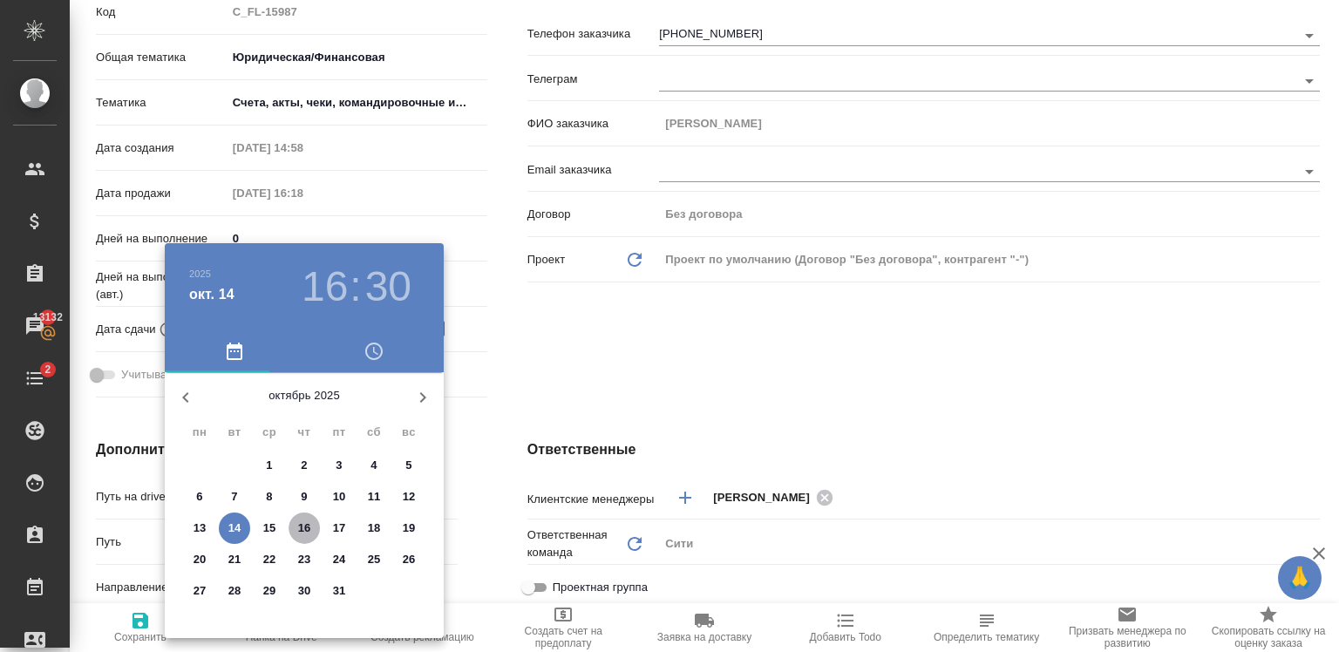
click at [307, 529] on p "16" at bounding box center [304, 527] width 13 height 17
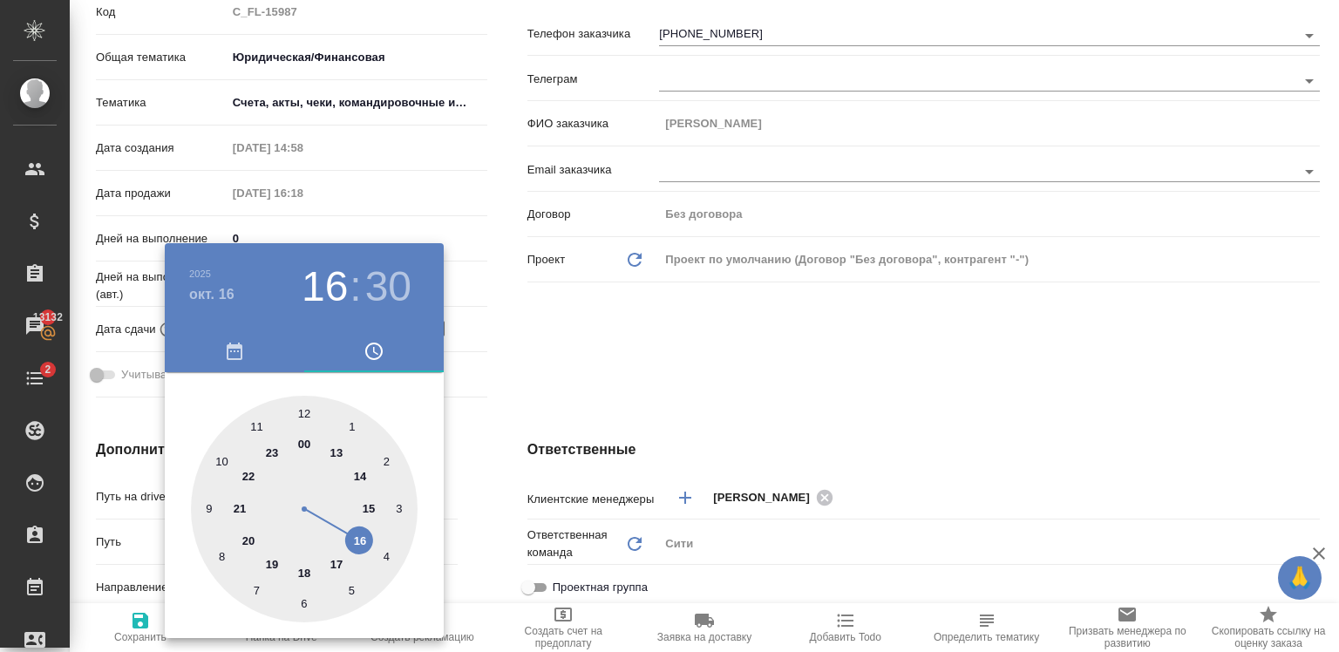
click at [252, 431] on div at bounding box center [304, 509] width 227 height 227
click at [304, 409] on div at bounding box center [304, 509] width 227 height 227
click at [659, 338] on div at bounding box center [669, 326] width 1339 height 652
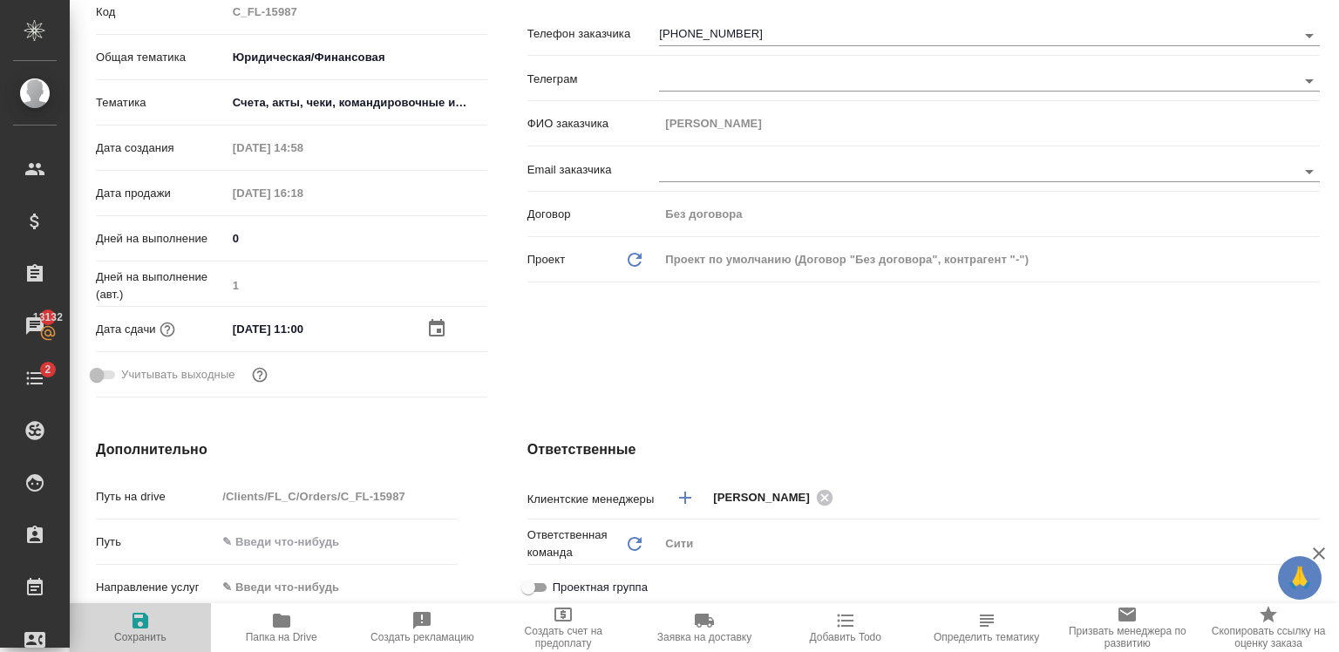
click at [129, 623] on span "Сохранить" at bounding box center [140, 626] width 120 height 33
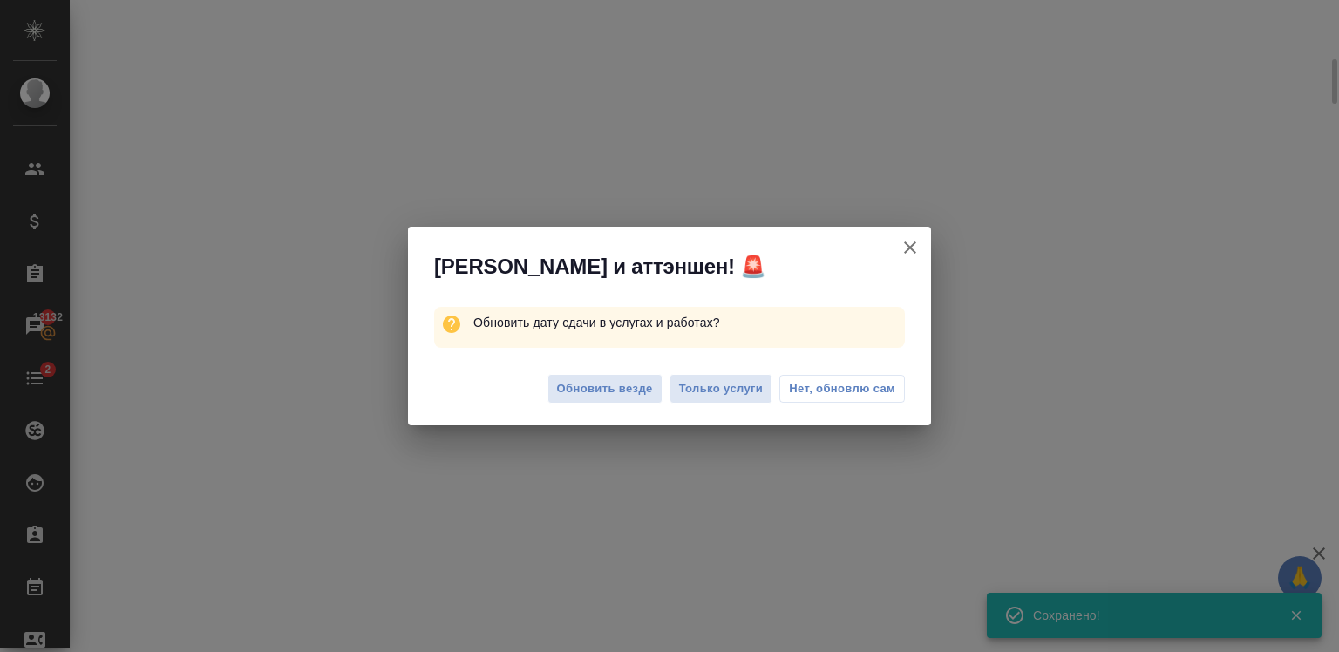
scroll to position [275, 0]
click at [625, 390] on span "Обновить везде" at bounding box center [605, 389] width 96 height 20
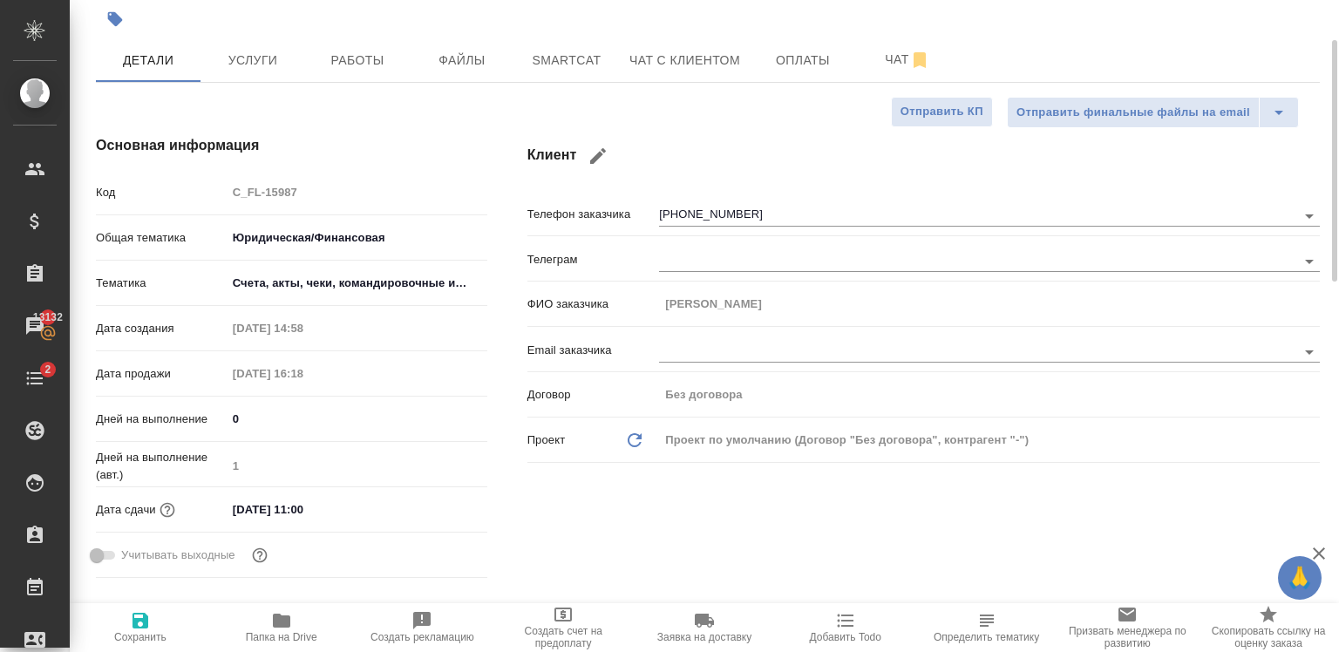
scroll to position [0, 0]
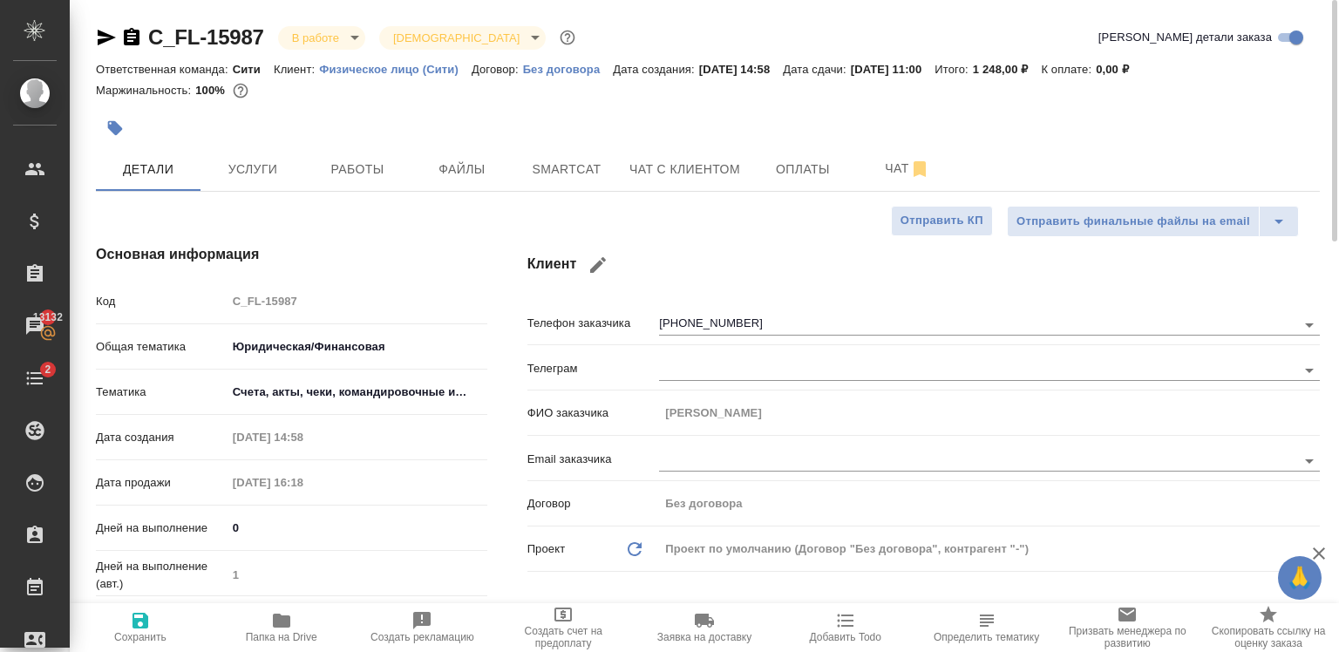
click at [549, 106] on div at bounding box center [708, 106] width 1224 height 3
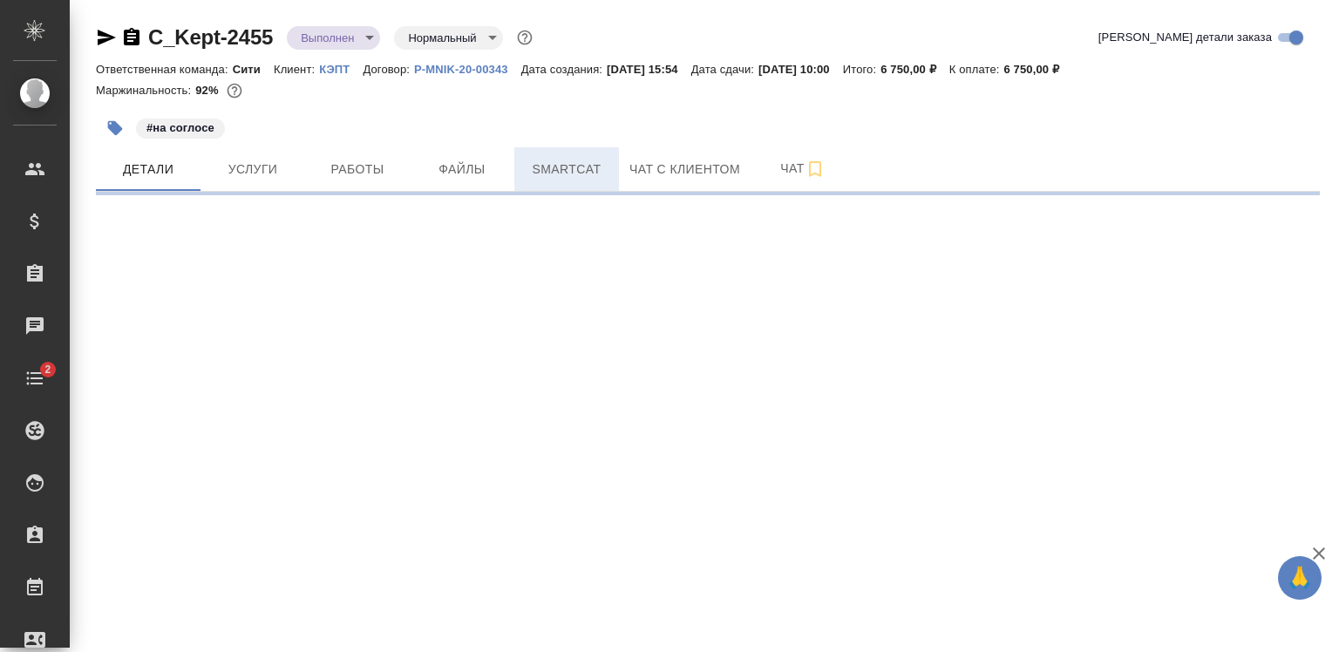
select select "RU"
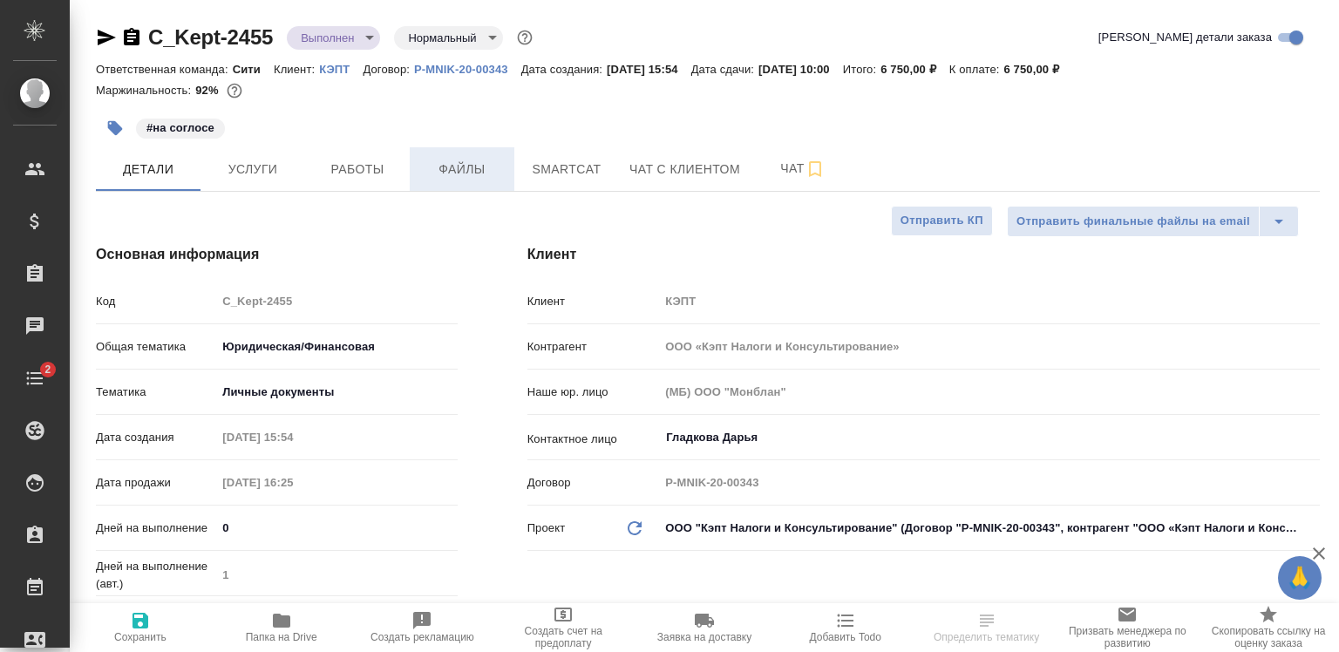
type textarea "x"
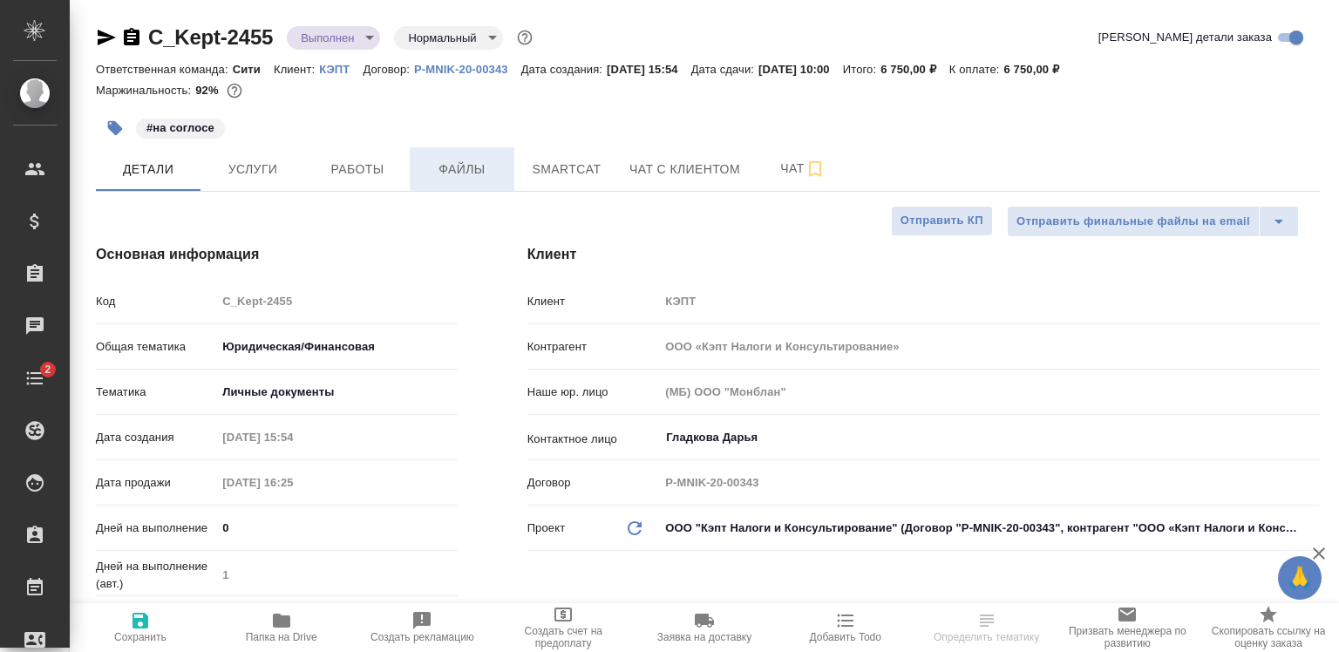
type textarea "x"
click at [478, 171] on span "Файлы" at bounding box center [462, 170] width 84 height 22
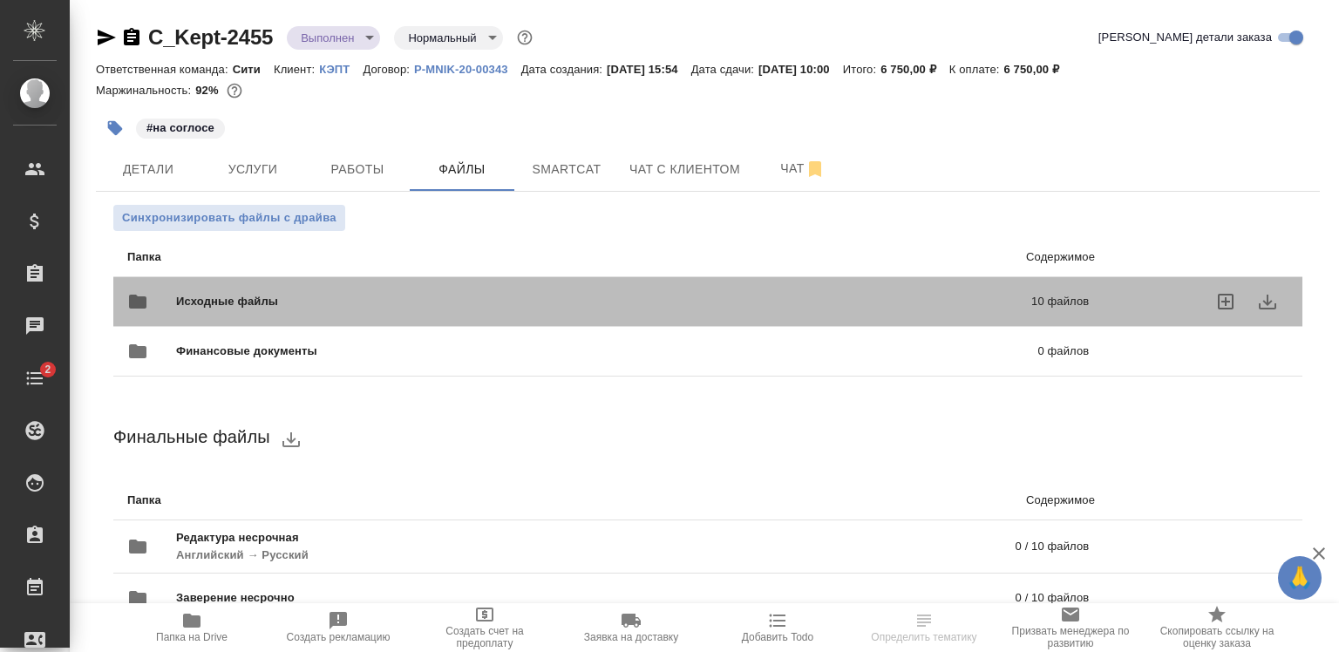
click at [467, 302] on span "Исходные файлы" at bounding box center [415, 301] width 479 height 17
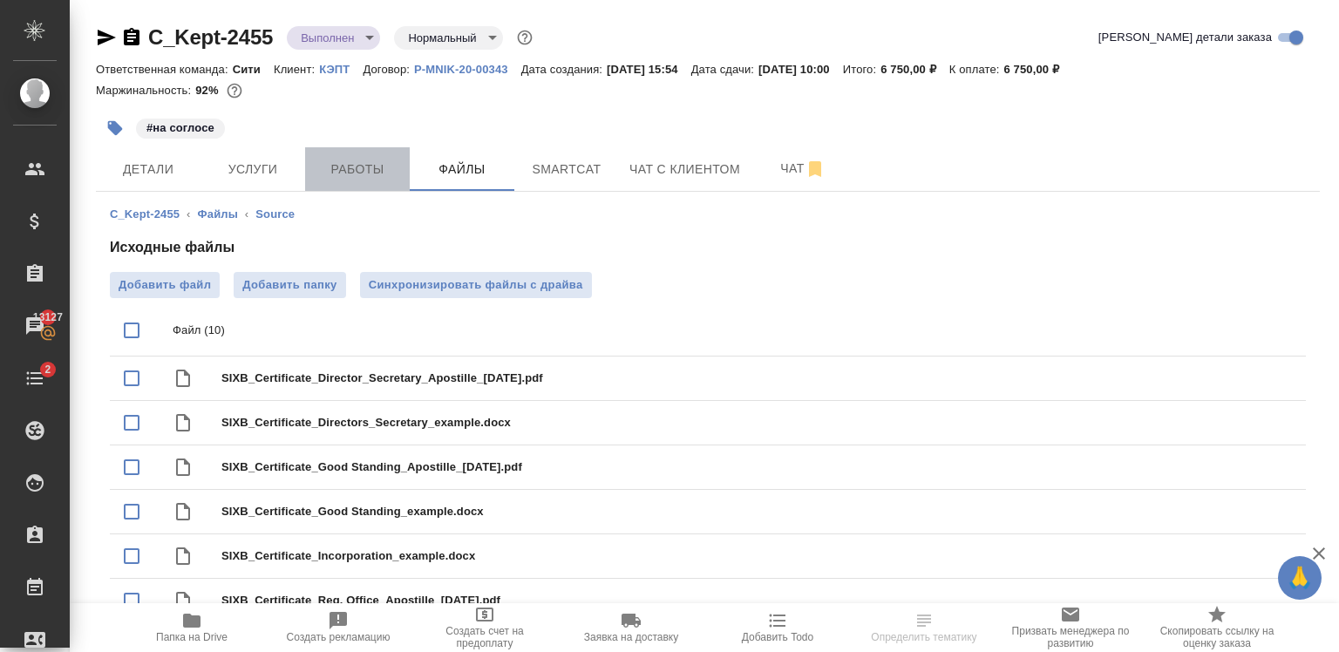
click at [336, 180] on span "Работы" at bounding box center [358, 170] width 84 height 22
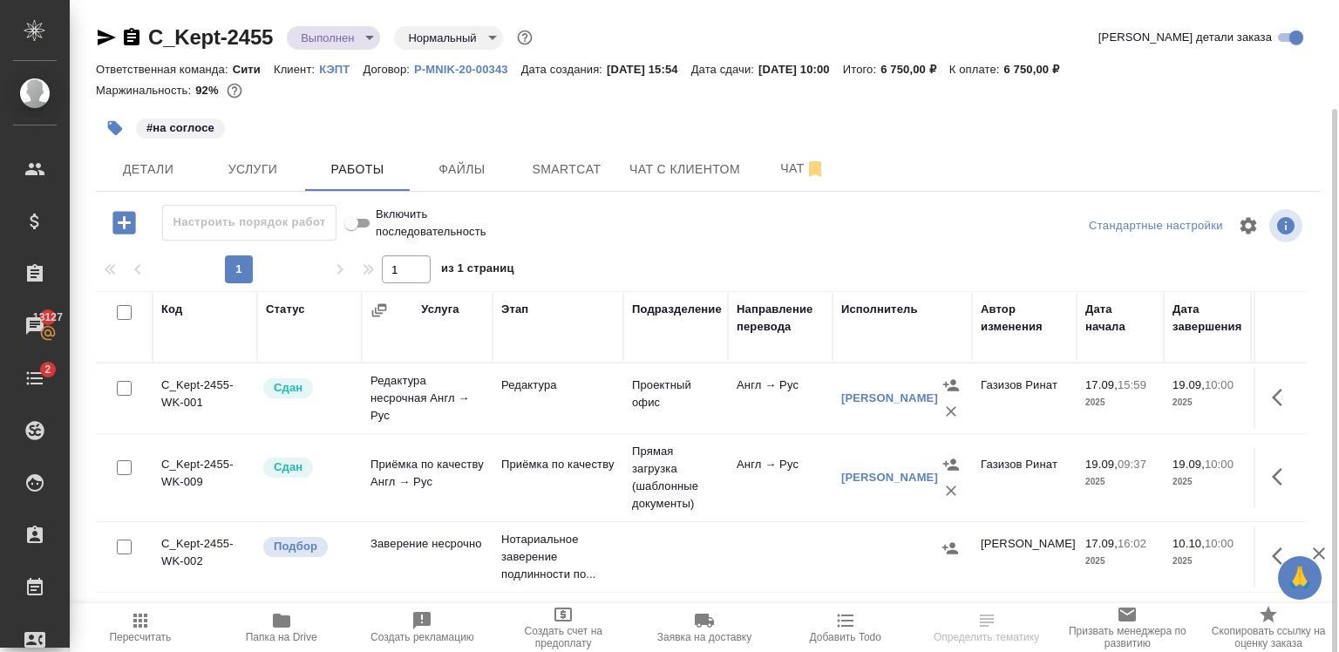
scroll to position [76, 0]
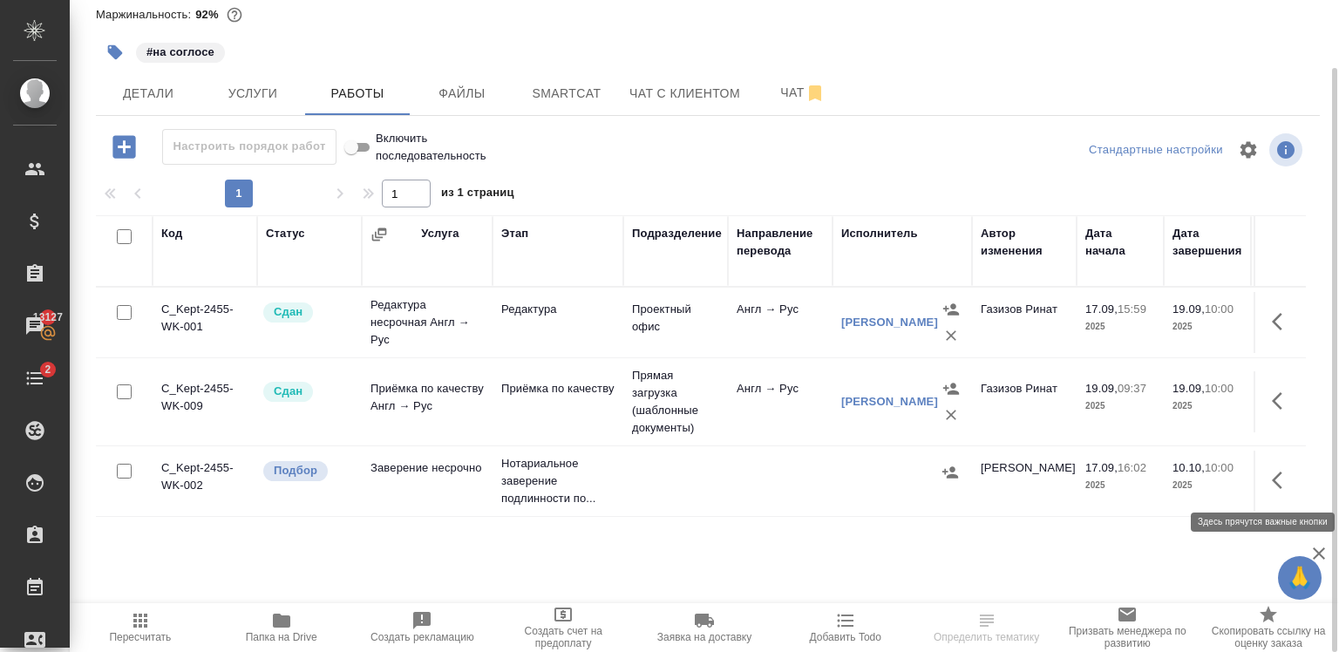
click at [1293, 469] on button "button" at bounding box center [1282, 480] width 42 height 42
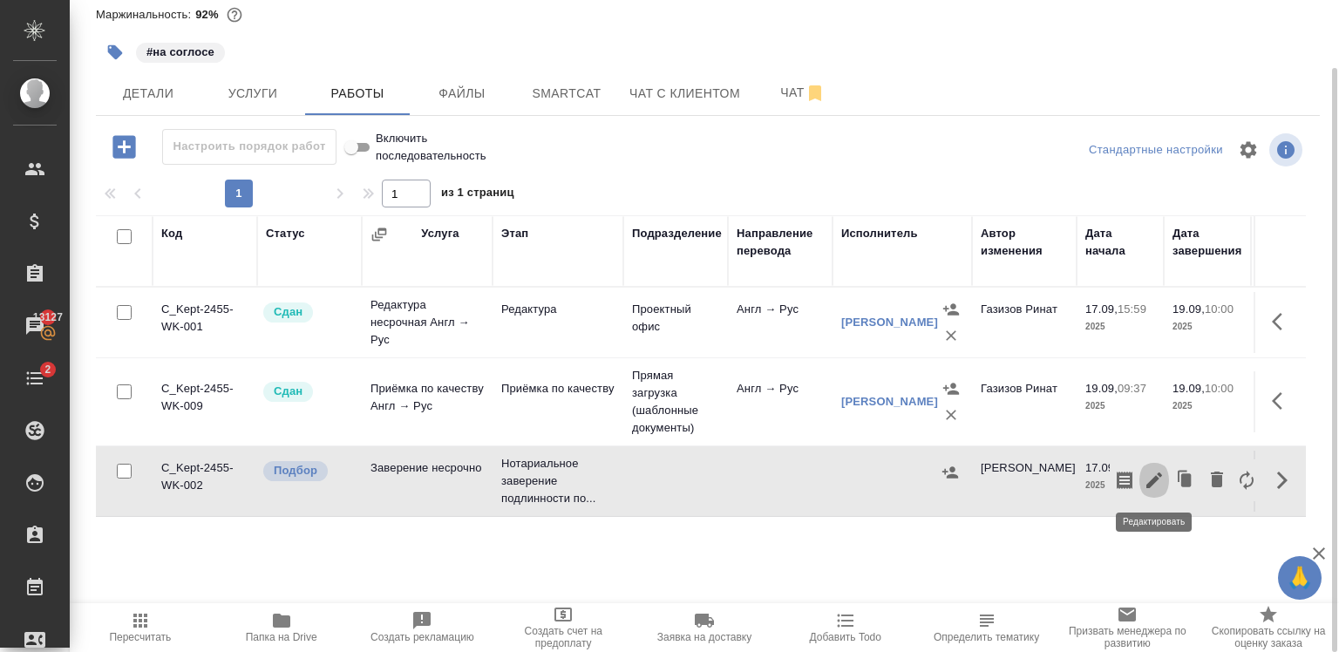
click at [1154, 474] on icon "button" at bounding box center [1154, 480] width 21 height 21
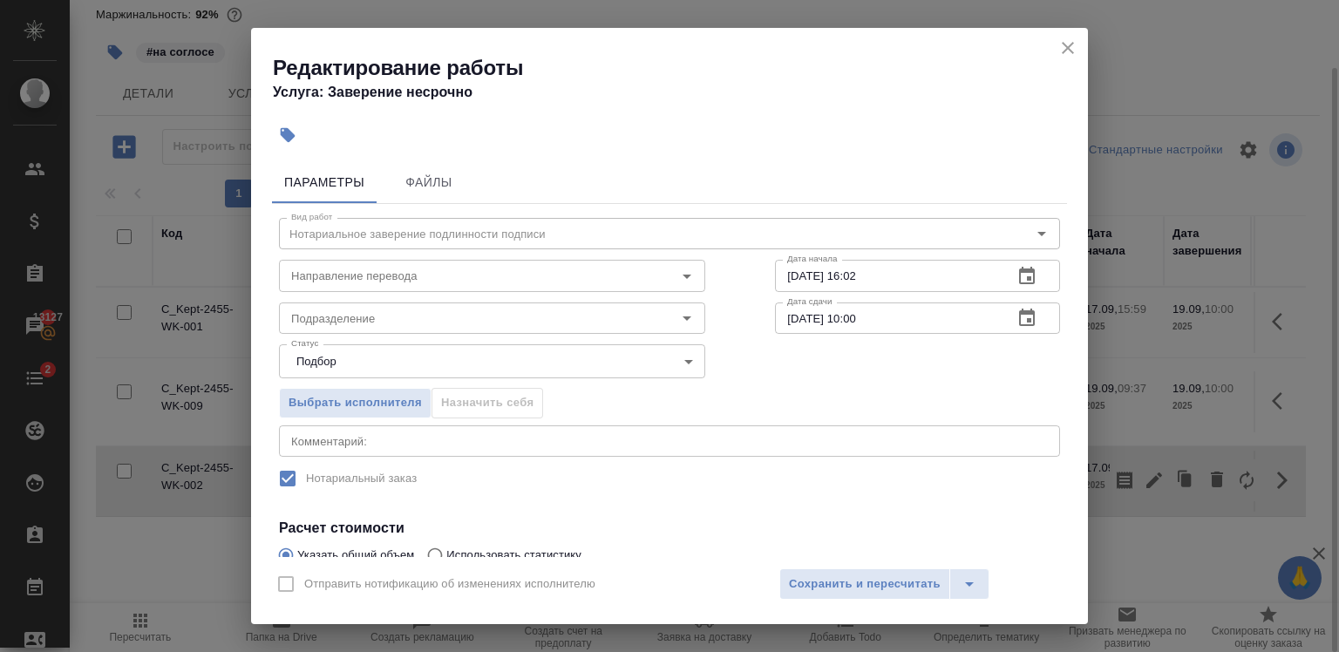
scroll to position [205, 0]
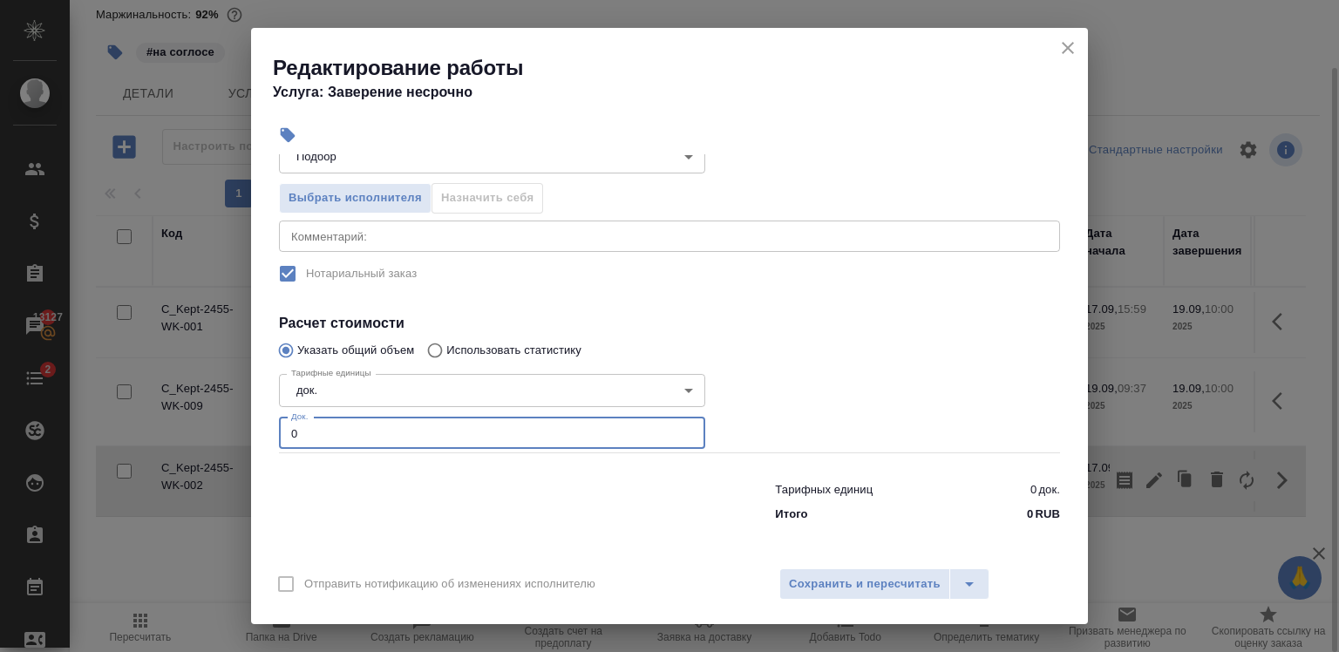
click at [324, 439] on input "0" at bounding box center [492, 433] width 426 height 31
type input "10"
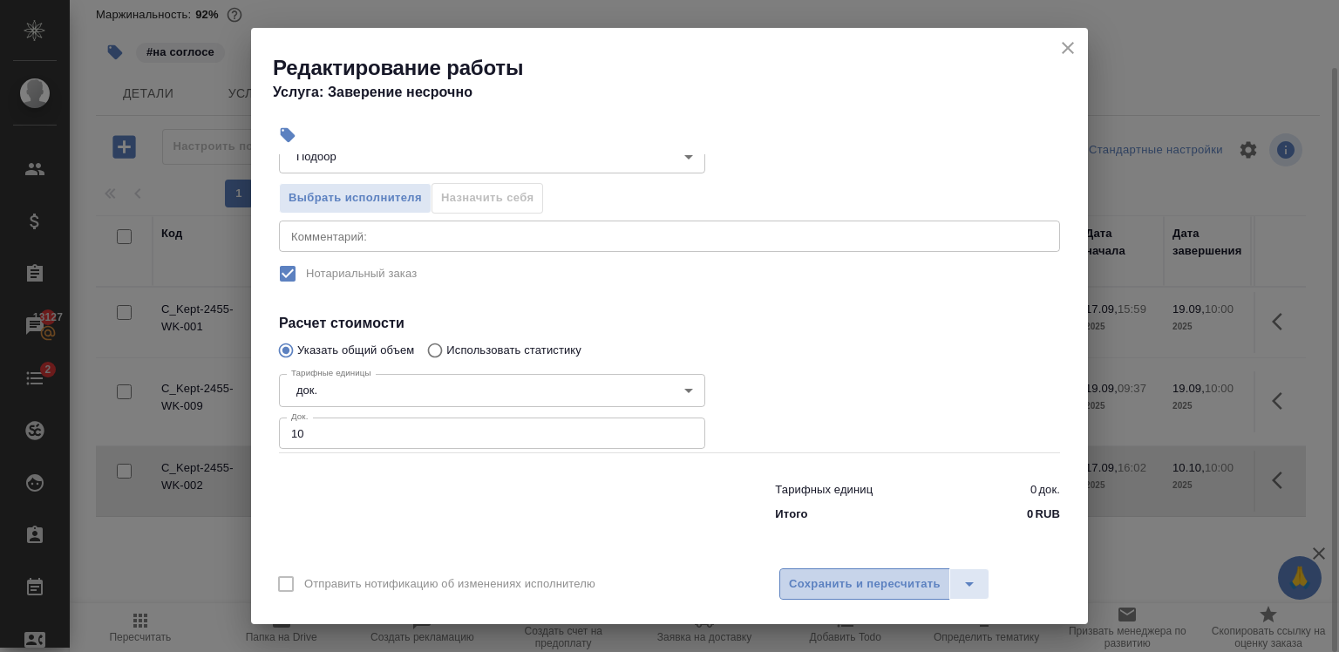
click at [832, 587] on span "Сохранить и пересчитать" at bounding box center [865, 584] width 152 height 20
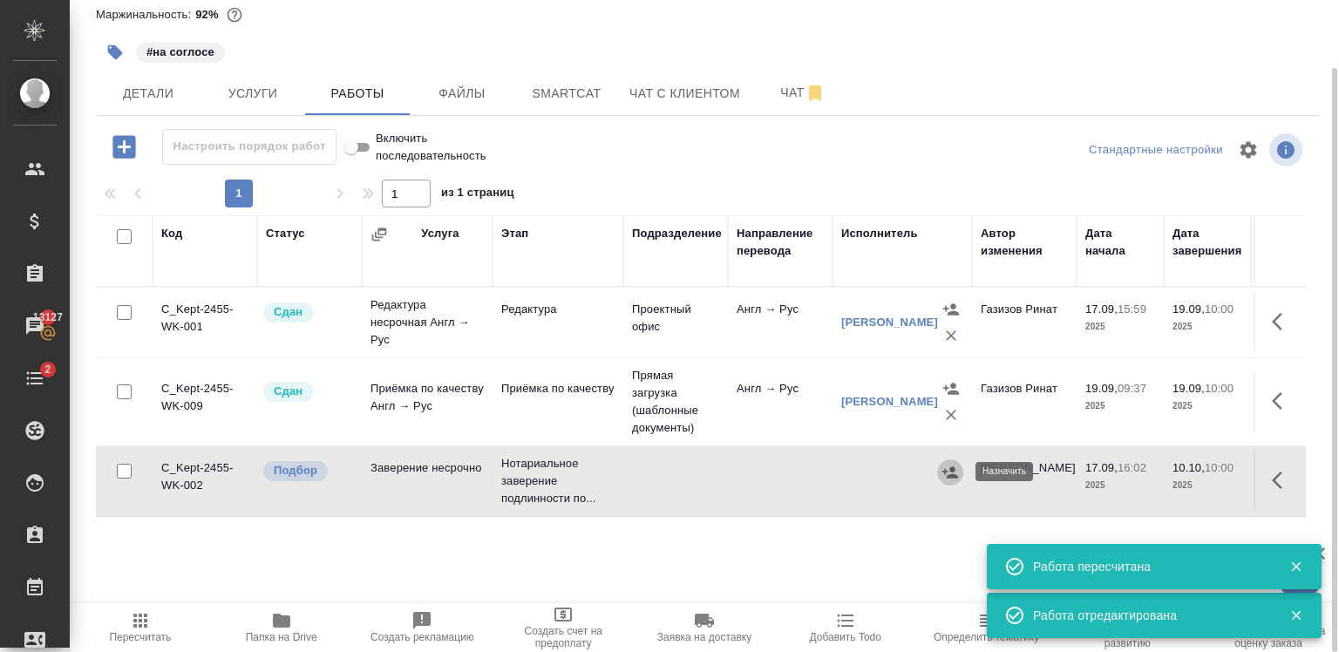
click at [945, 474] on icon "button" at bounding box center [949, 472] width 17 height 17
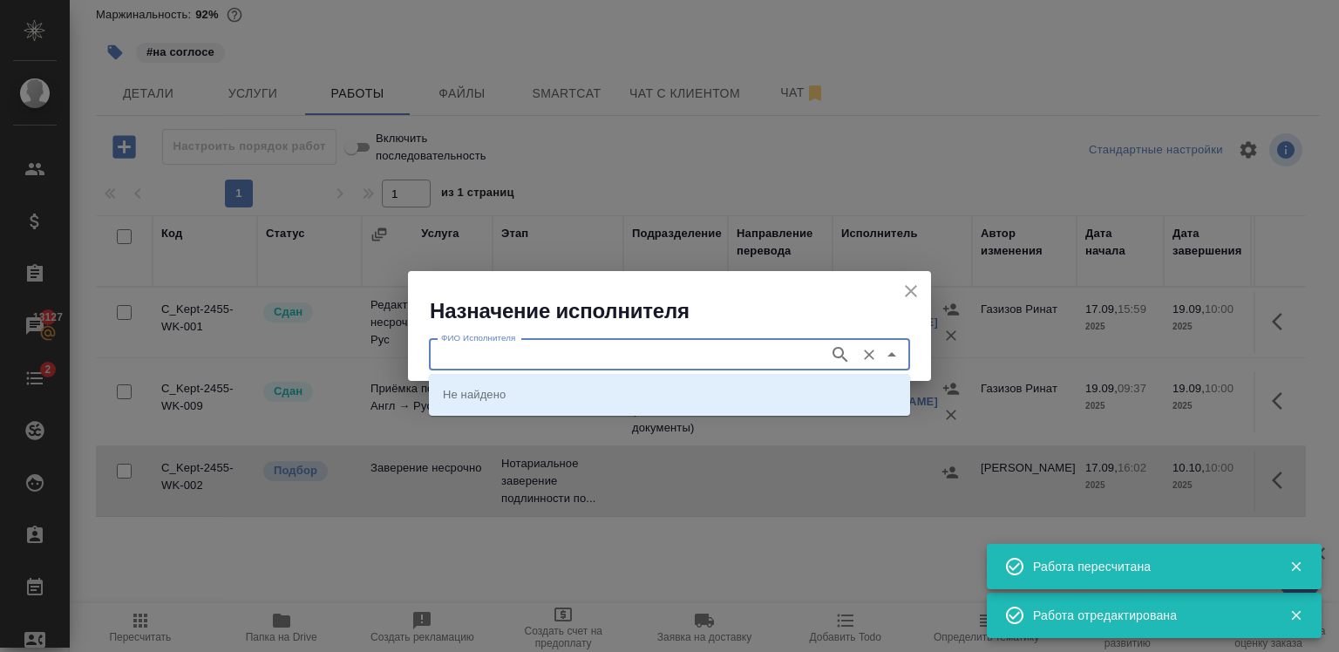
click at [727, 350] on input "ФИО Исполнителя" at bounding box center [627, 354] width 386 height 21
type input "шишенков"
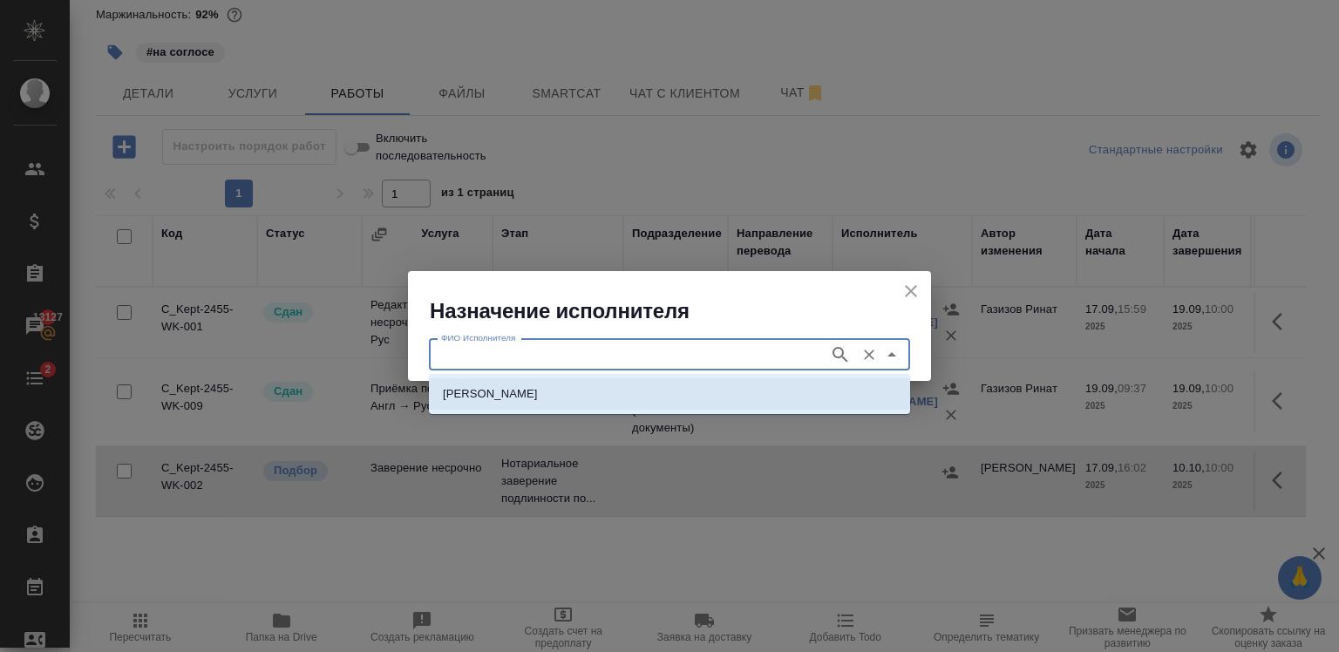
click at [689, 383] on li "[PERSON_NAME]" at bounding box center [669, 393] width 481 height 31
type input "[PERSON_NAME]"
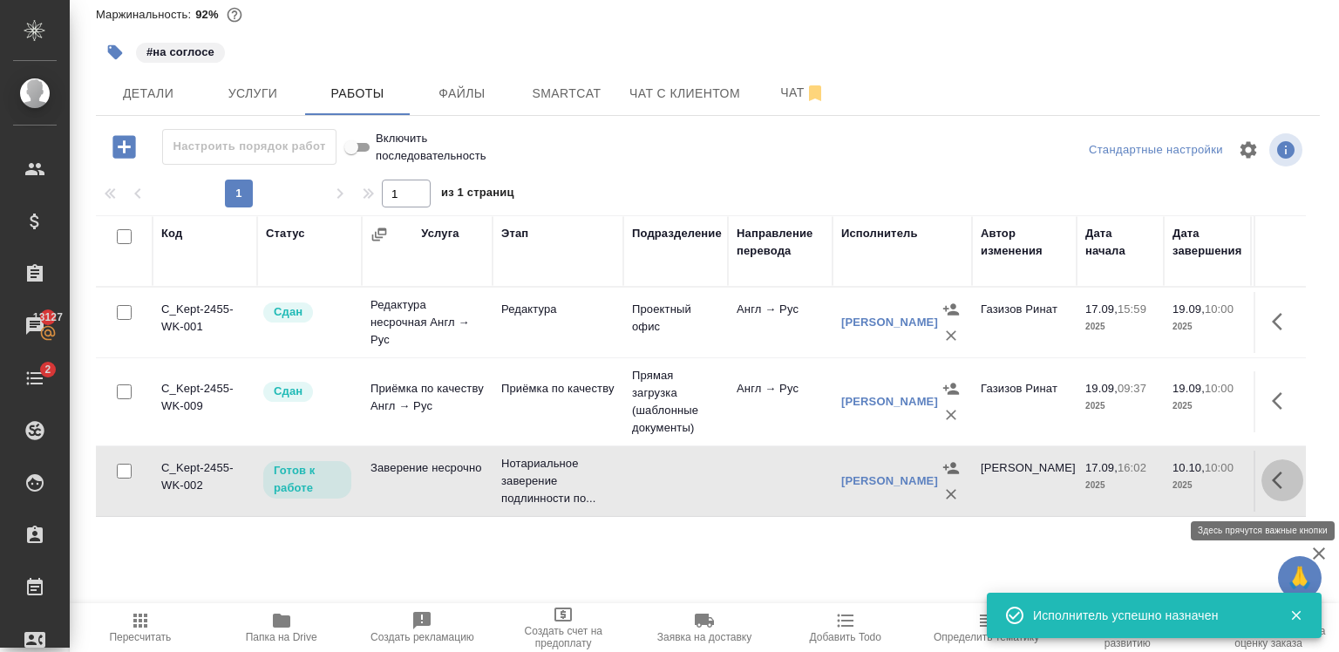
click at [1273, 491] on icon "button" at bounding box center [1282, 480] width 21 height 21
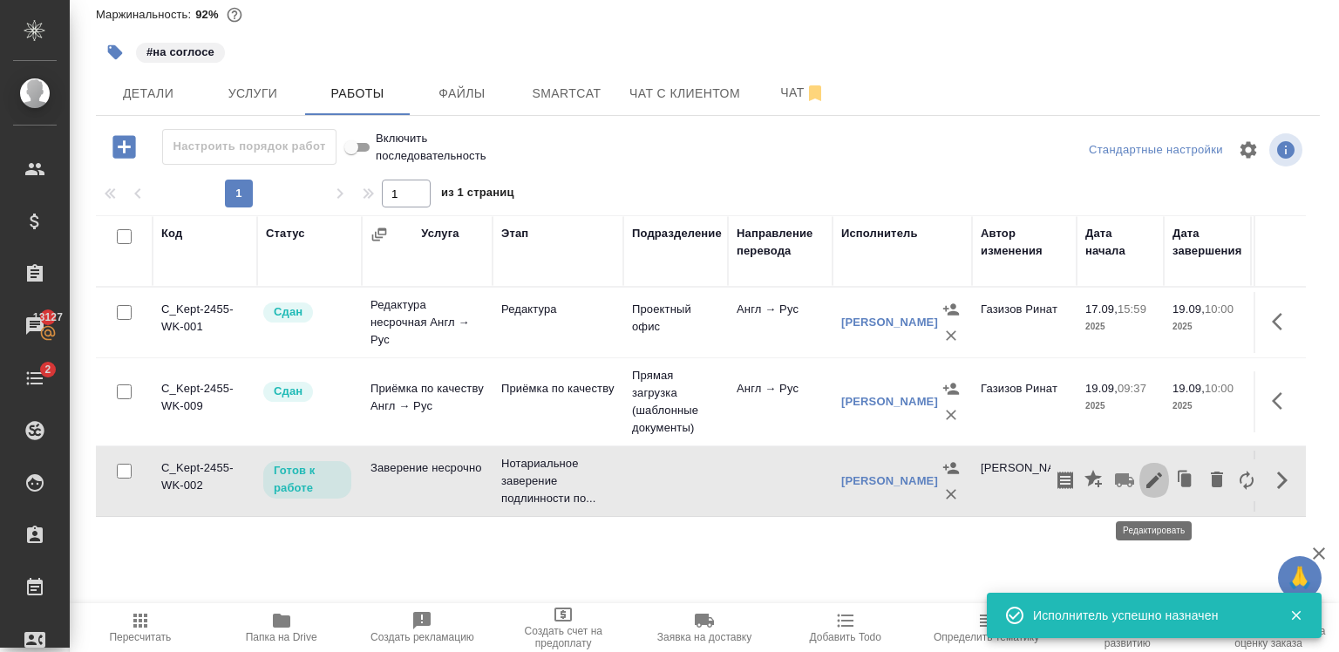
click at [1144, 478] on icon "button" at bounding box center [1154, 480] width 21 height 21
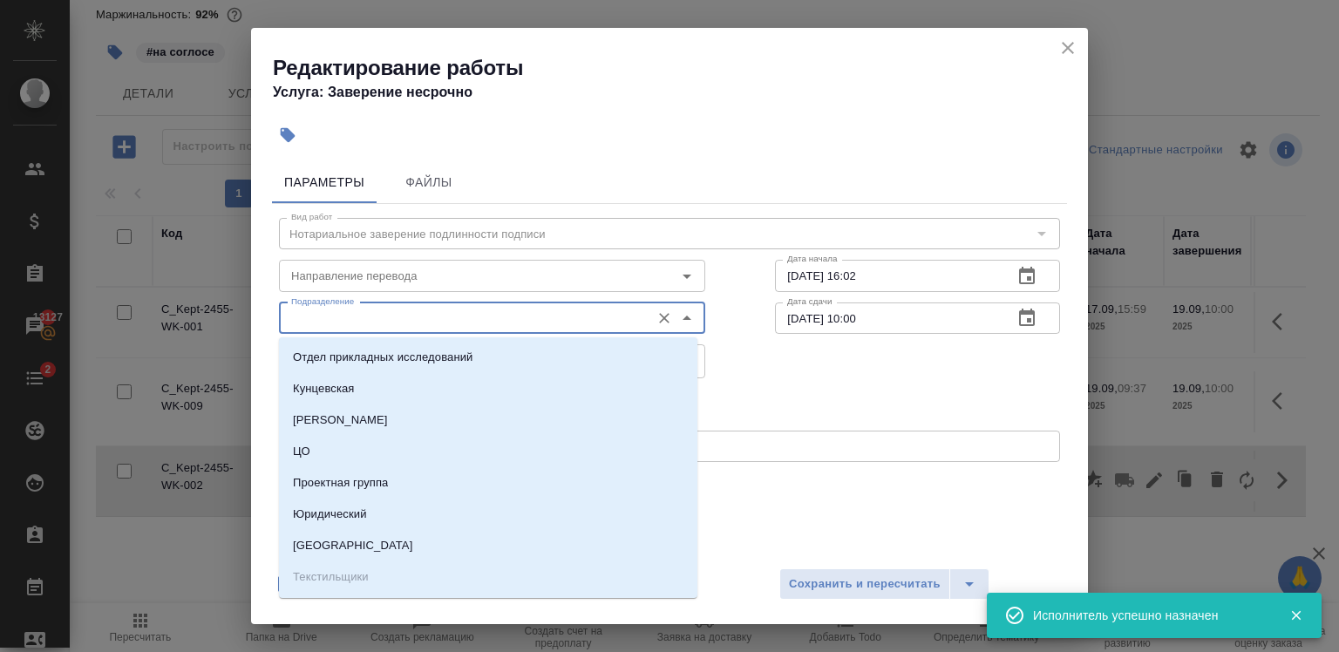
click at [424, 315] on input "Подразделение" at bounding box center [462, 318] width 357 height 21
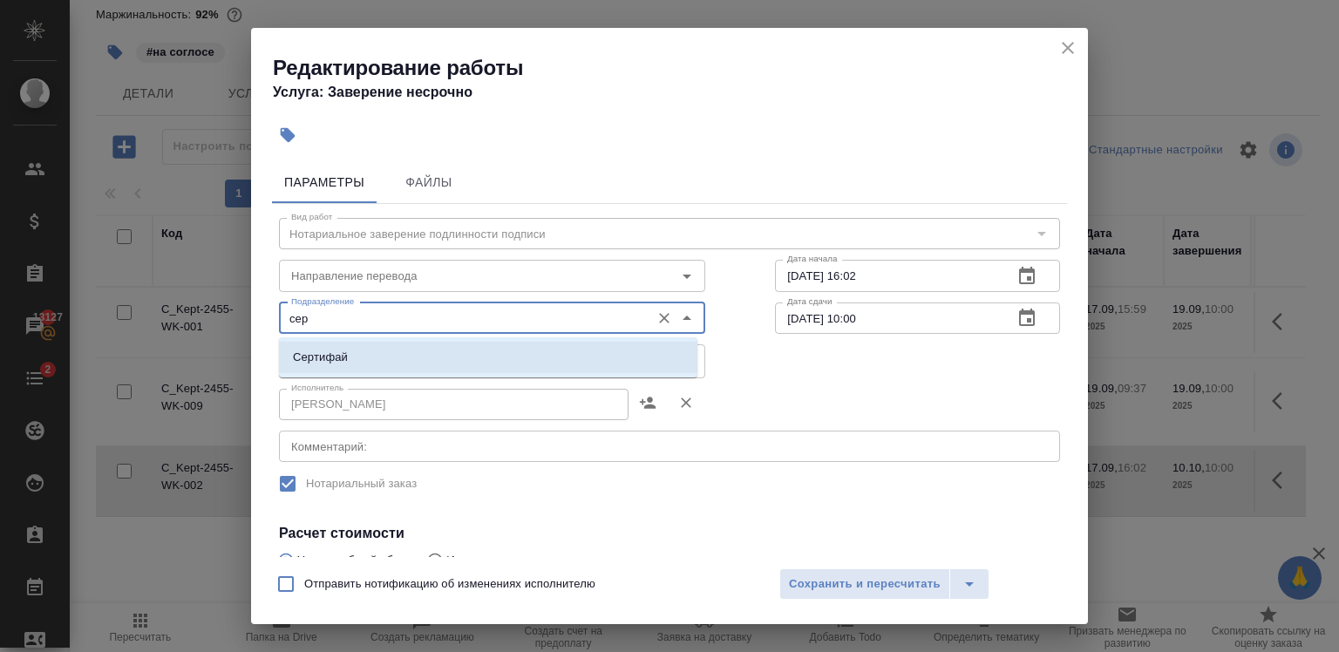
click at [432, 349] on li "Сертифай" at bounding box center [488, 357] width 418 height 31
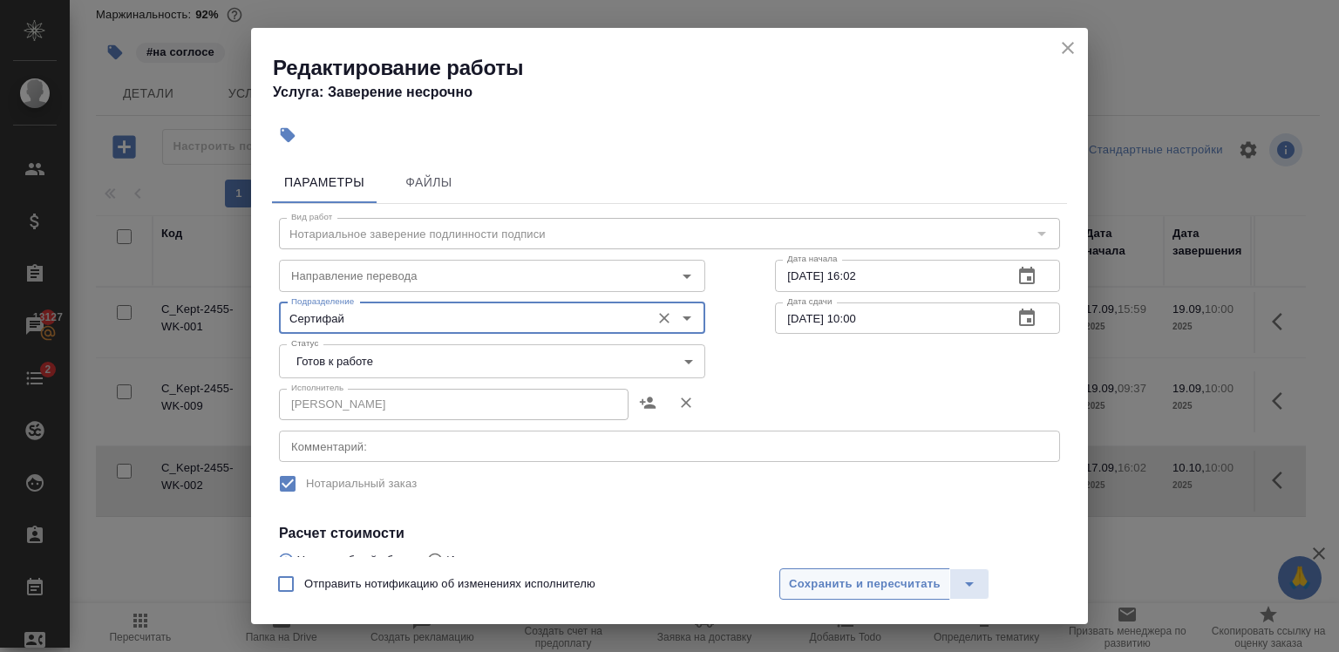
type input "Сертифай"
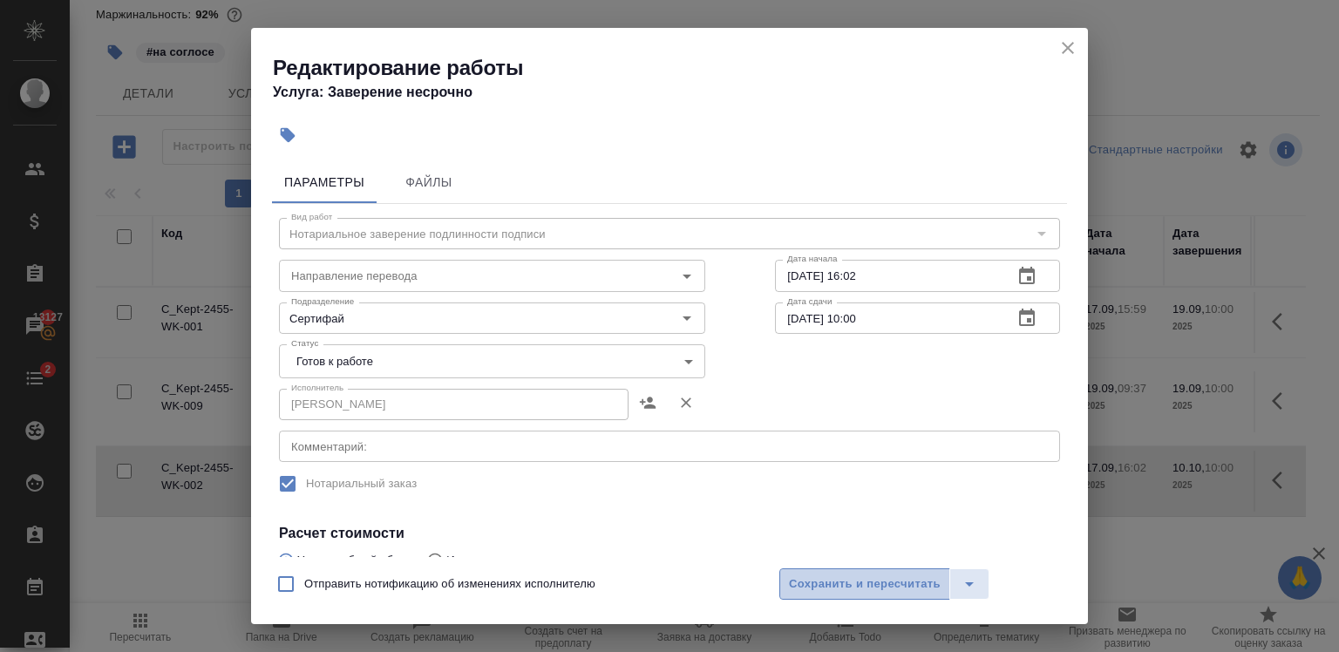
click at [874, 581] on span "Сохранить и пересчитать" at bounding box center [865, 584] width 152 height 20
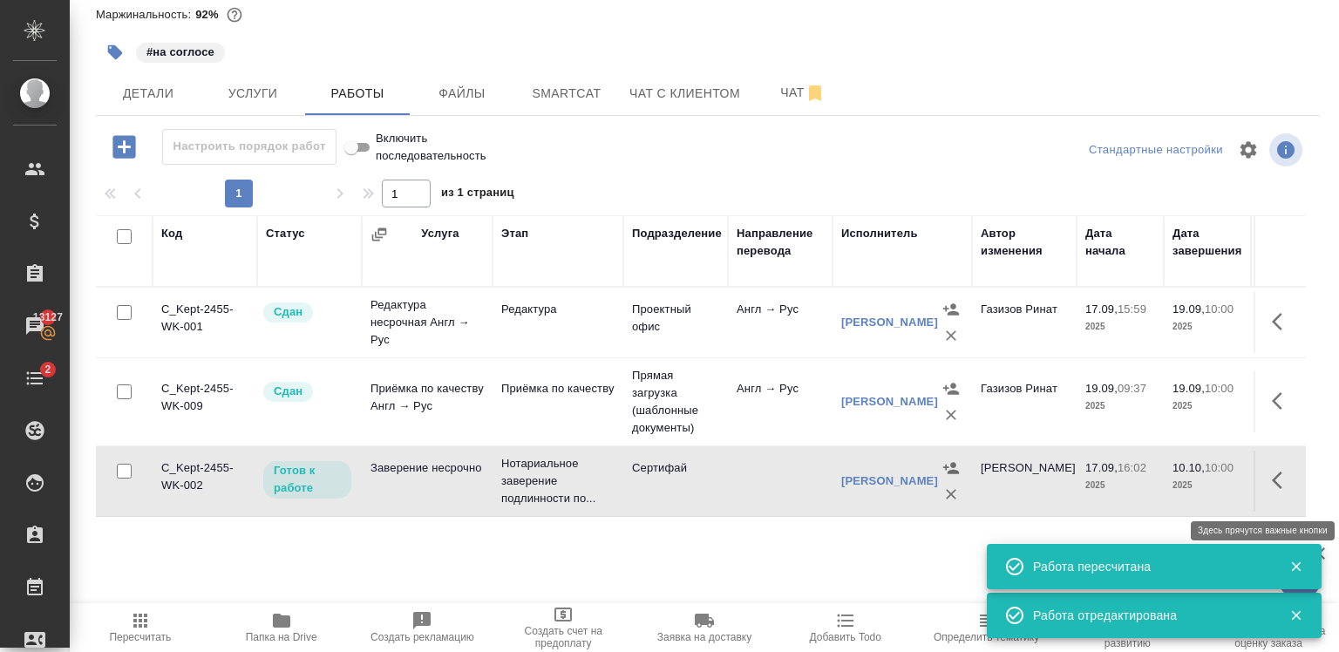
click at [1290, 499] on button "button" at bounding box center [1282, 480] width 42 height 42
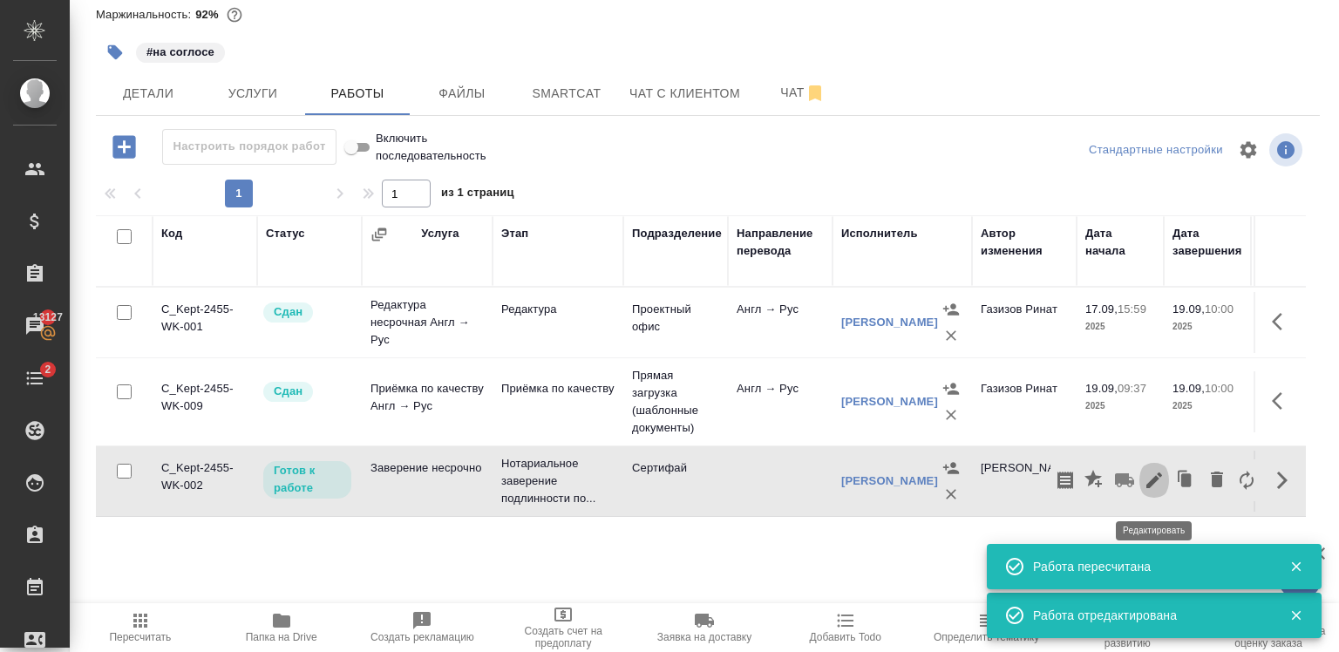
click at [1161, 484] on icon "button" at bounding box center [1154, 480] width 21 height 21
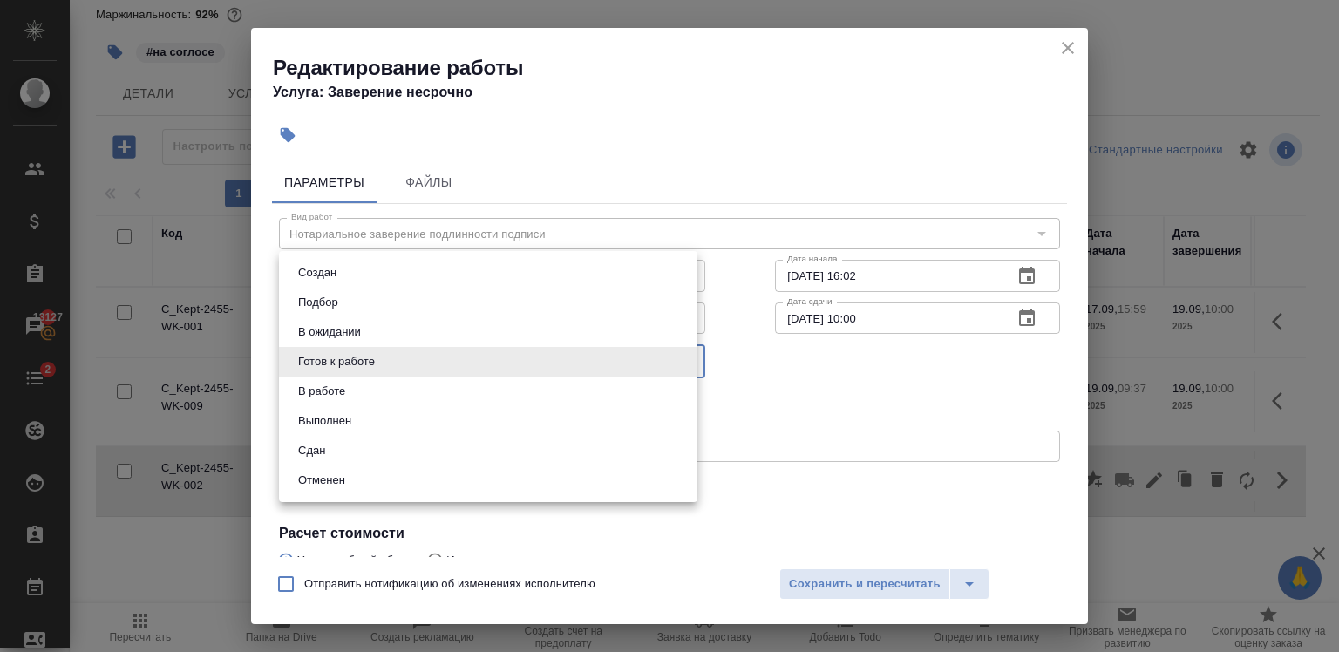
click at [417, 364] on body "🙏 .cls-1 fill:#fff; AWATERA Zaytseva Svetlana Клиенты Спецификации Заказы 13127…" at bounding box center [669, 326] width 1339 height 652
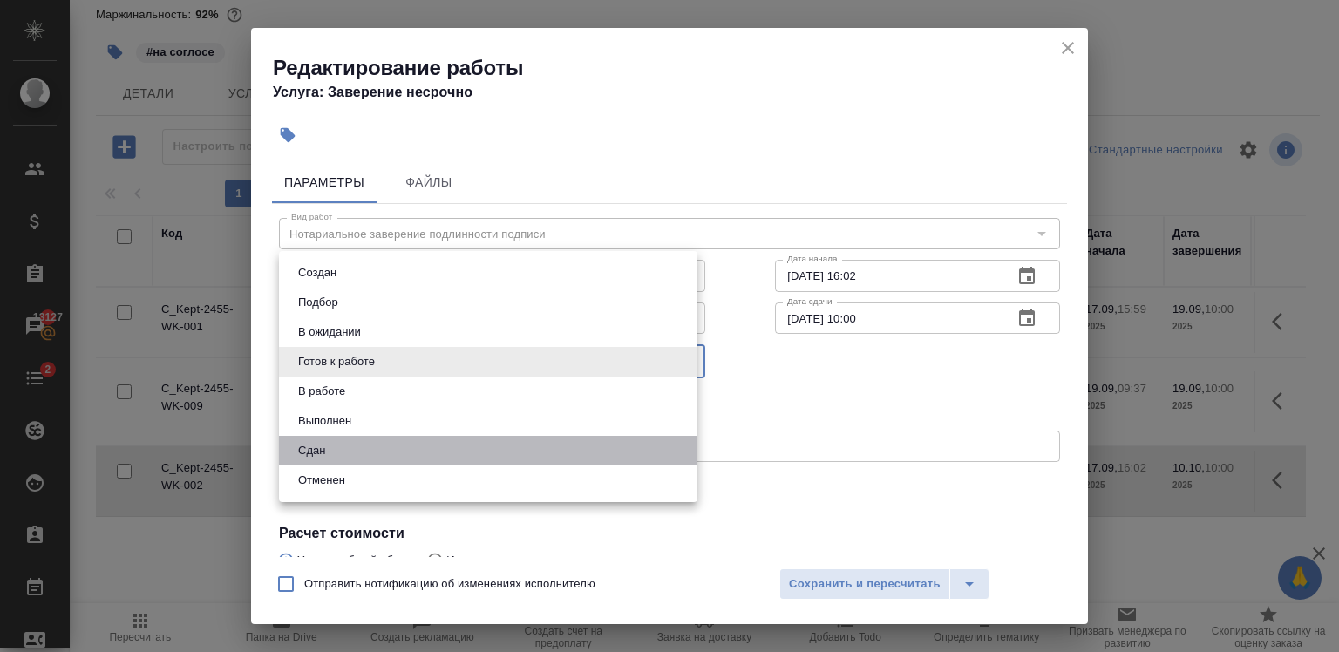
click at [366, 452] on li "Сдан" at bounding box center [488, 451] width 418 height 30
type input "closed"
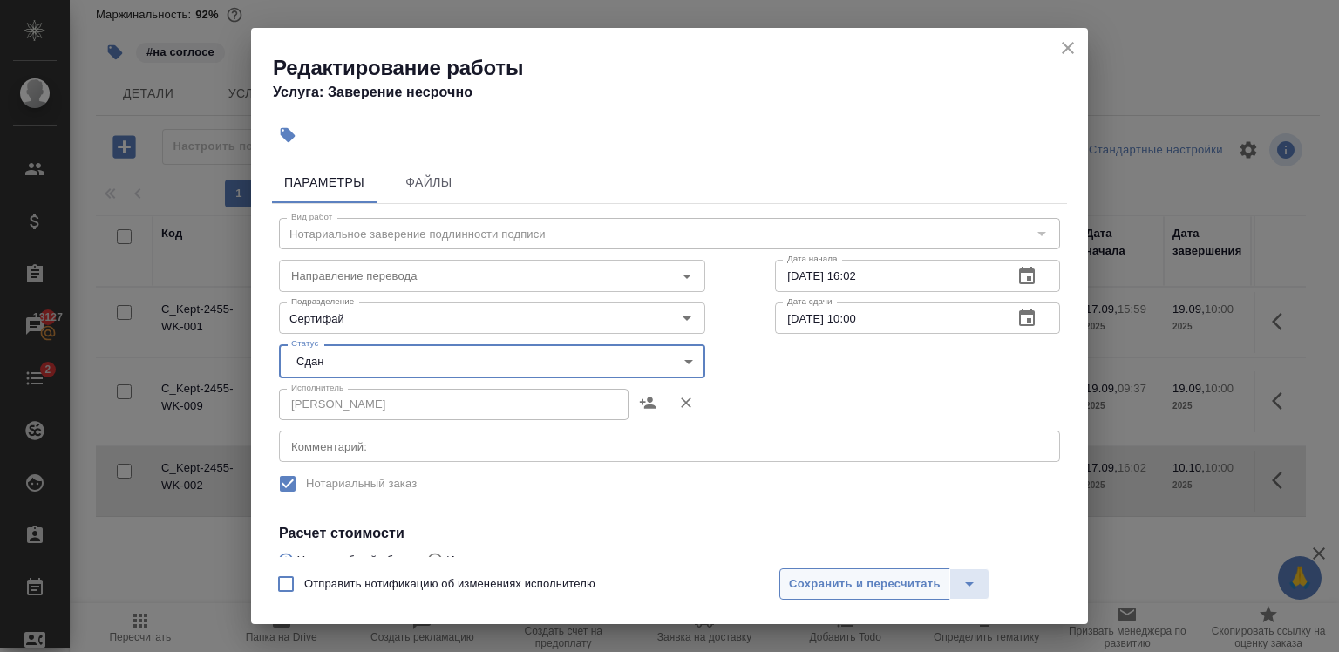
click at [833, 594] on button "Сохранить и пересчитать" at bounding box center [864, 583] width 171 height 31
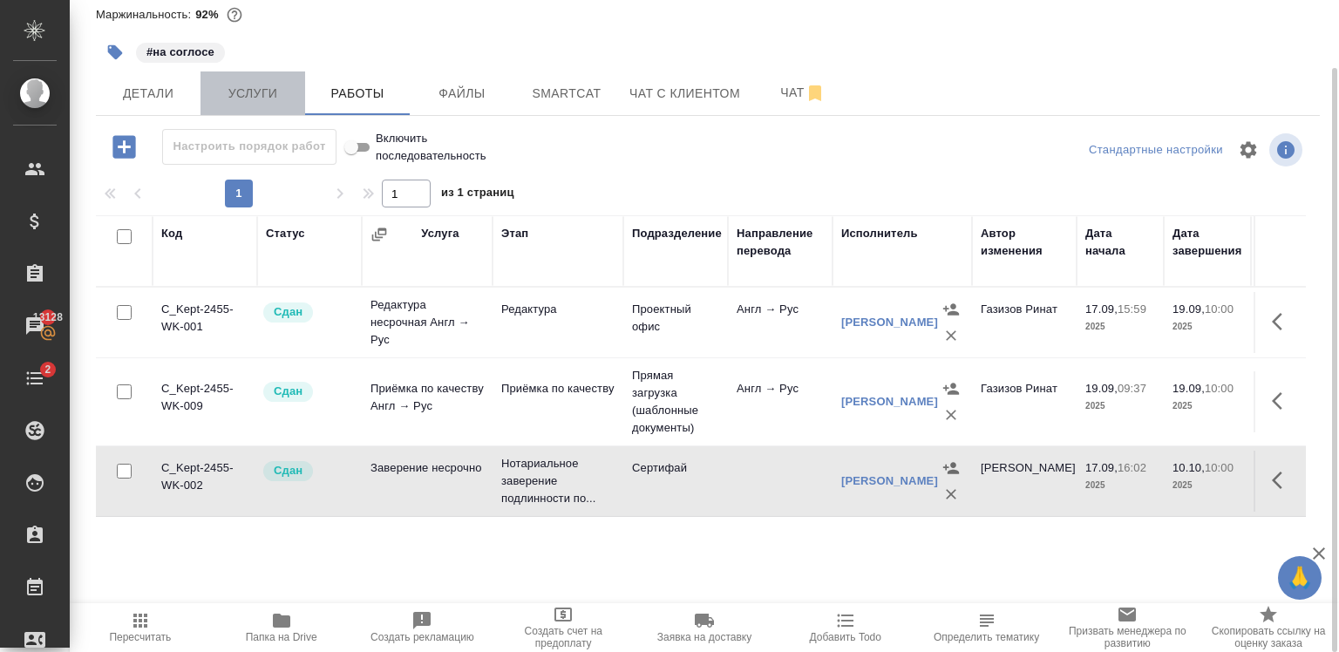
click at [241, 104] on span "Услуги" at bounding box center [253, 94] width 84 height 22
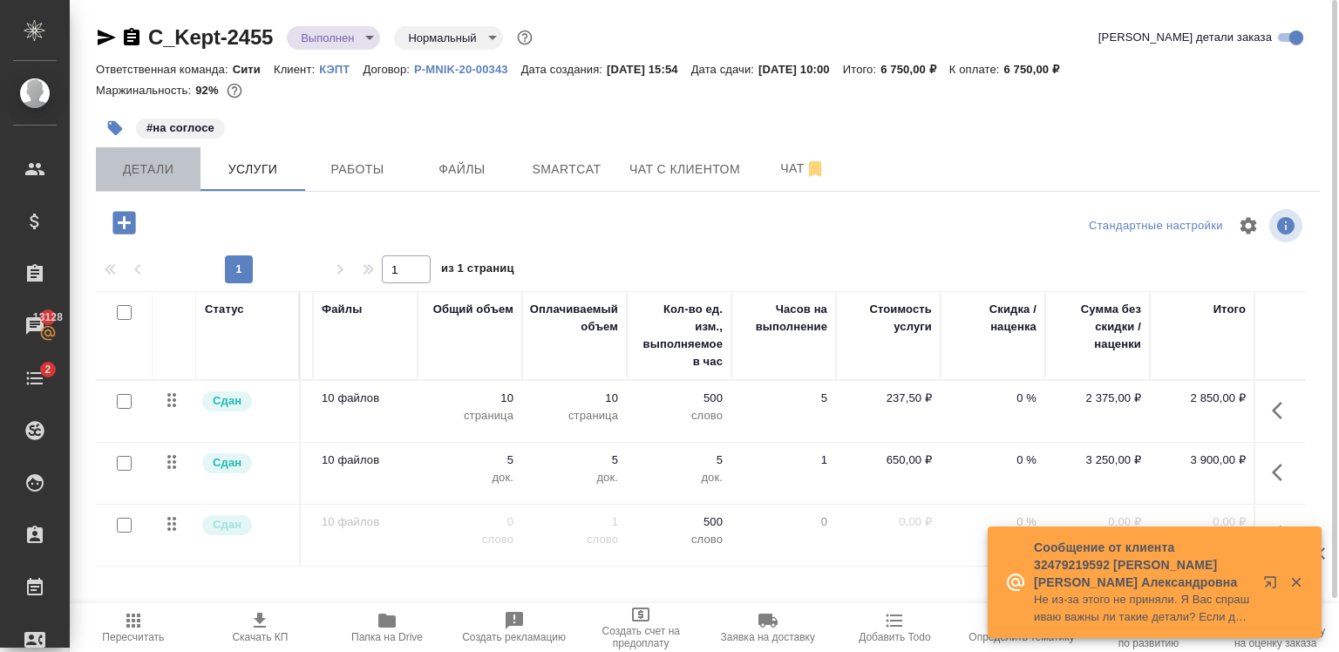
click at [138, 178] on span "Детали" at bounding box center [148, 170] width 84 height 22
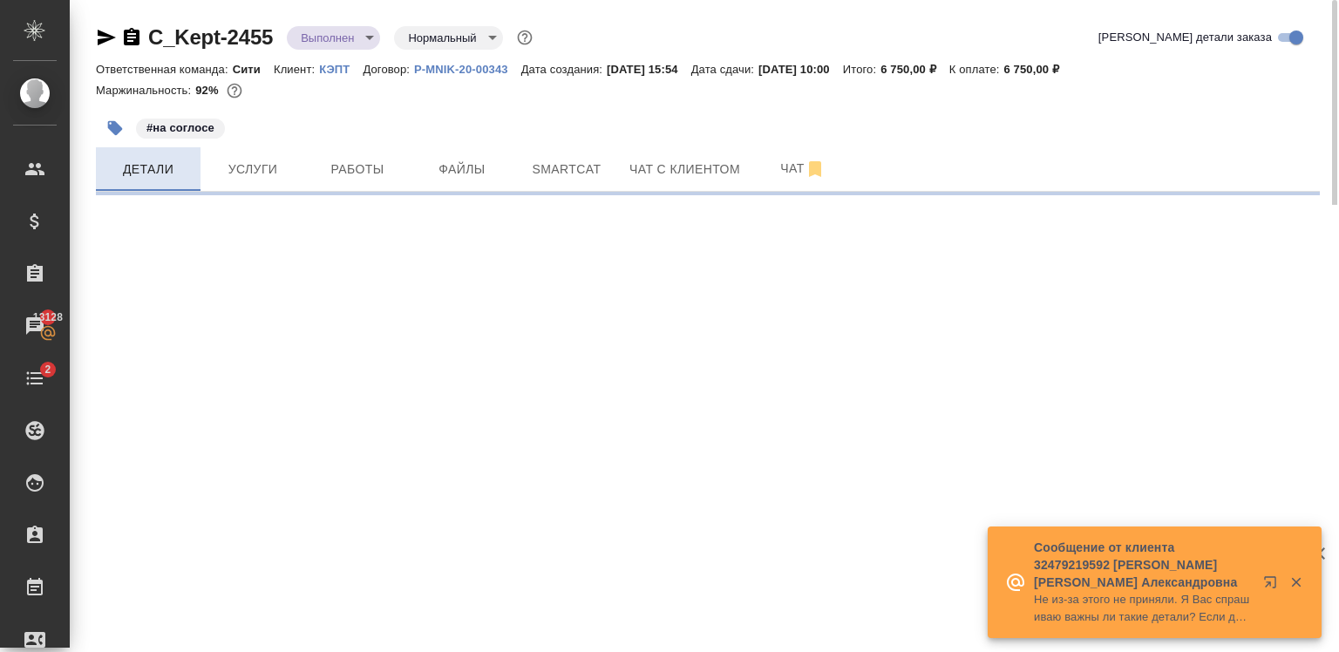
select select "RU"
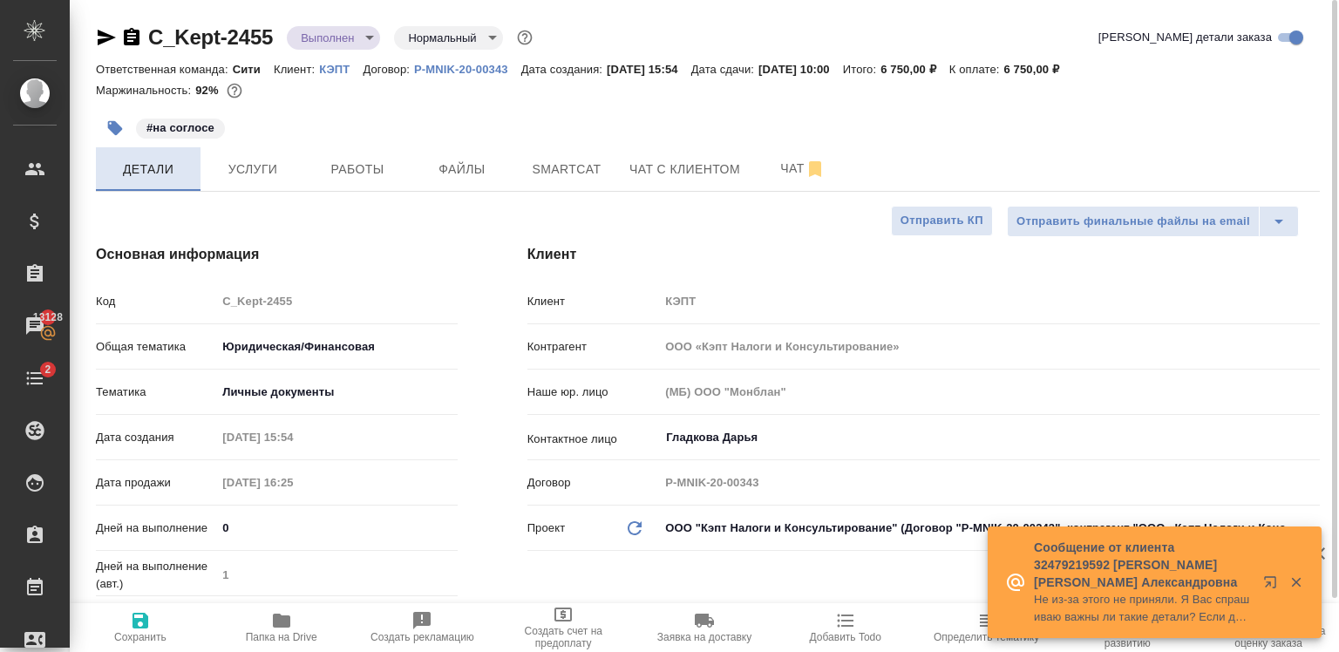
type textarea "x"
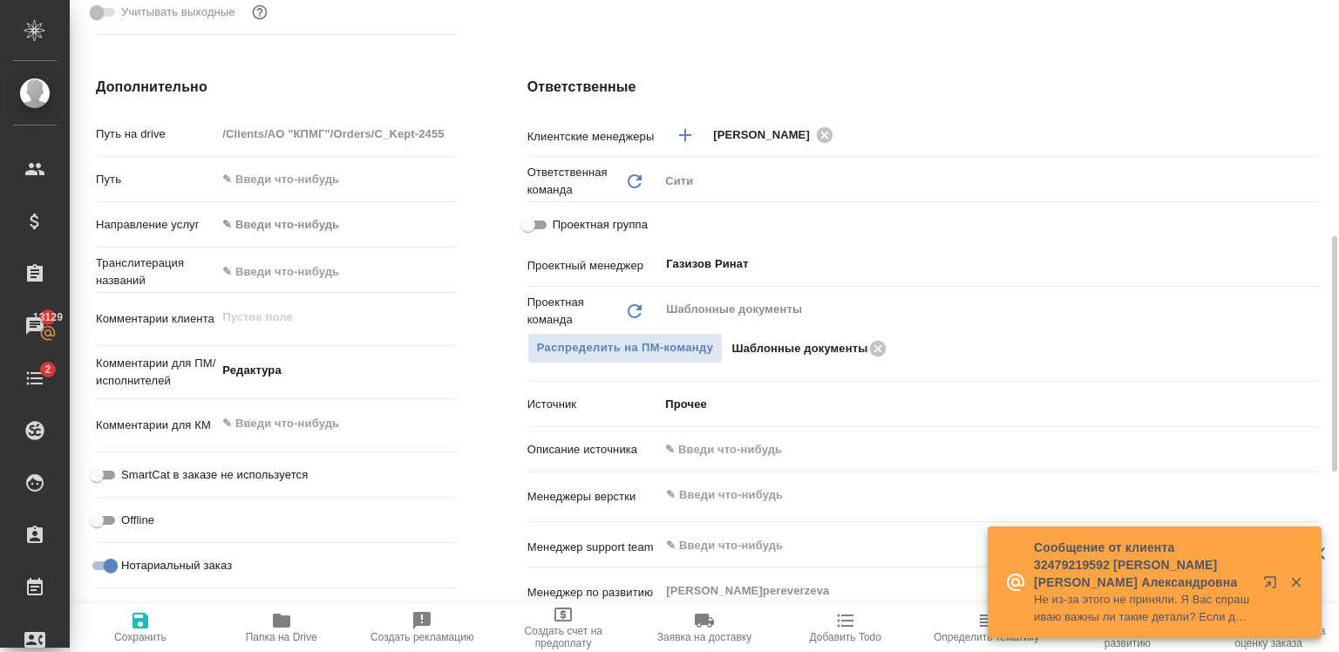
scroll to position [729, 0]
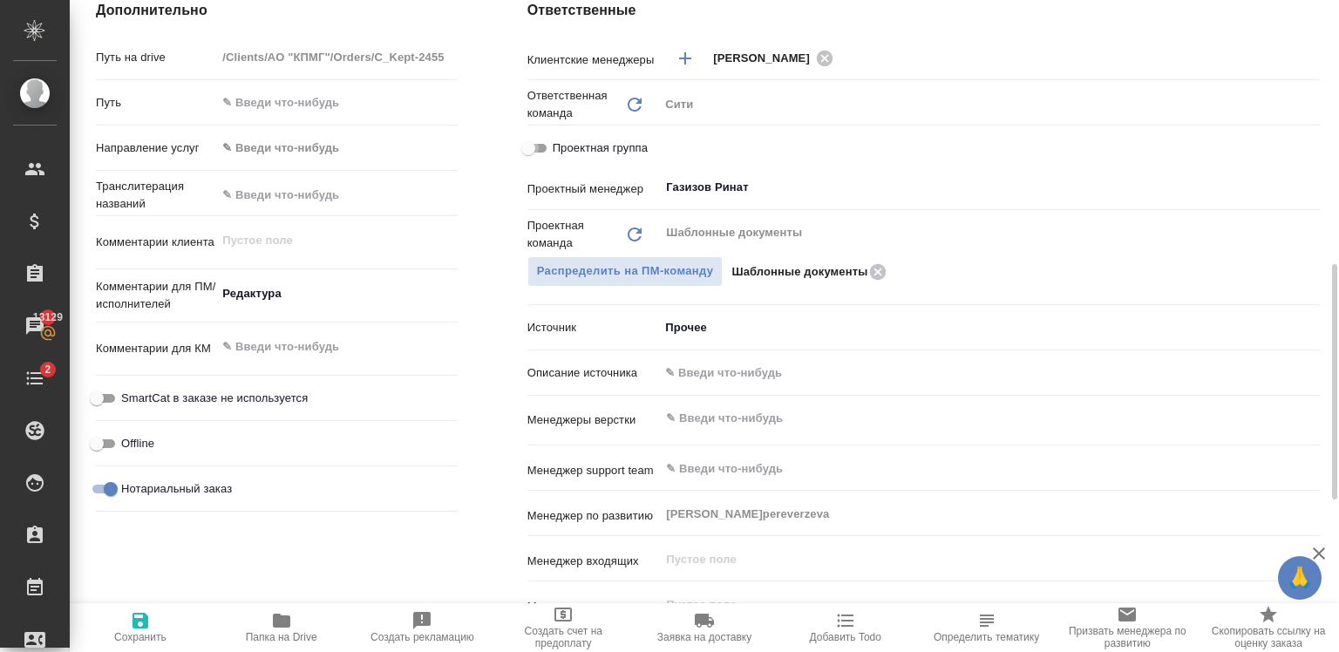
click at [533, 149] on input "Проектная группа" at bounding box center [528, 148] width 63 height 21
checkbox input "true"
type textarea "x"
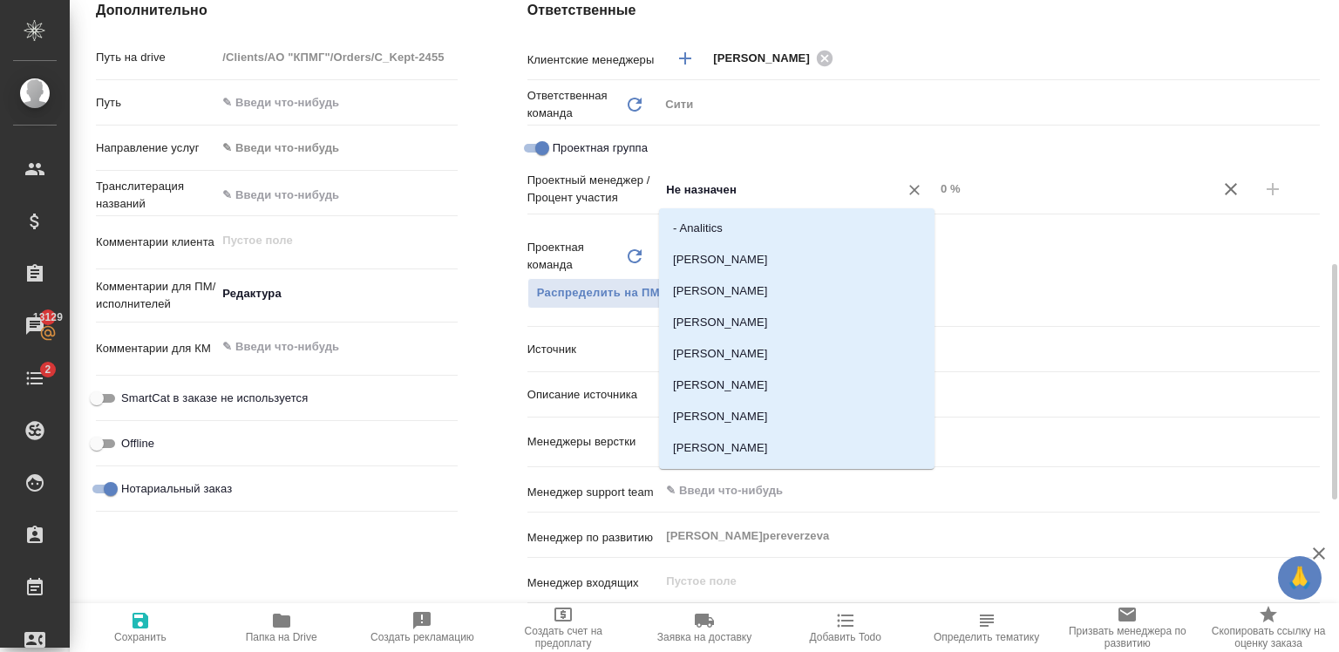
click at [697, 184] on input "Не назначен" at bounding box center [767, 189] width 207 height 21
type input "газ"
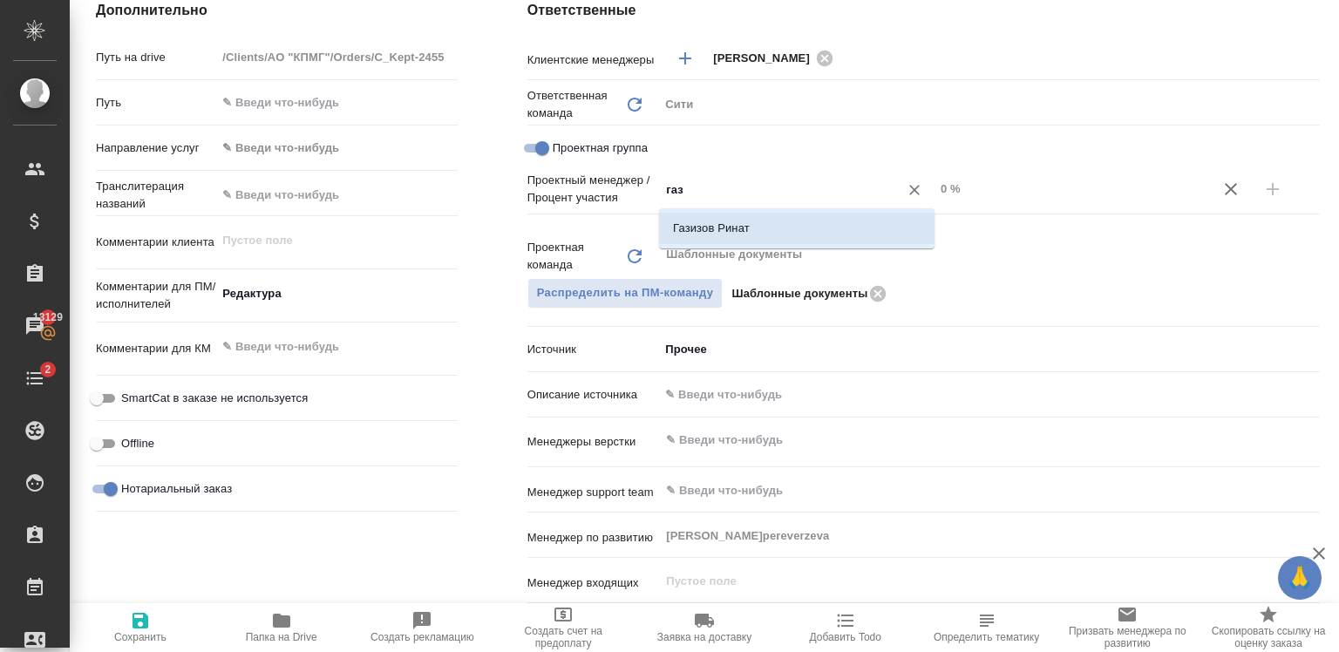
click at [736, 234] on li "Газизов Ринат" at bounding box center [796, 228] width 275 height 31
type textarea "x"
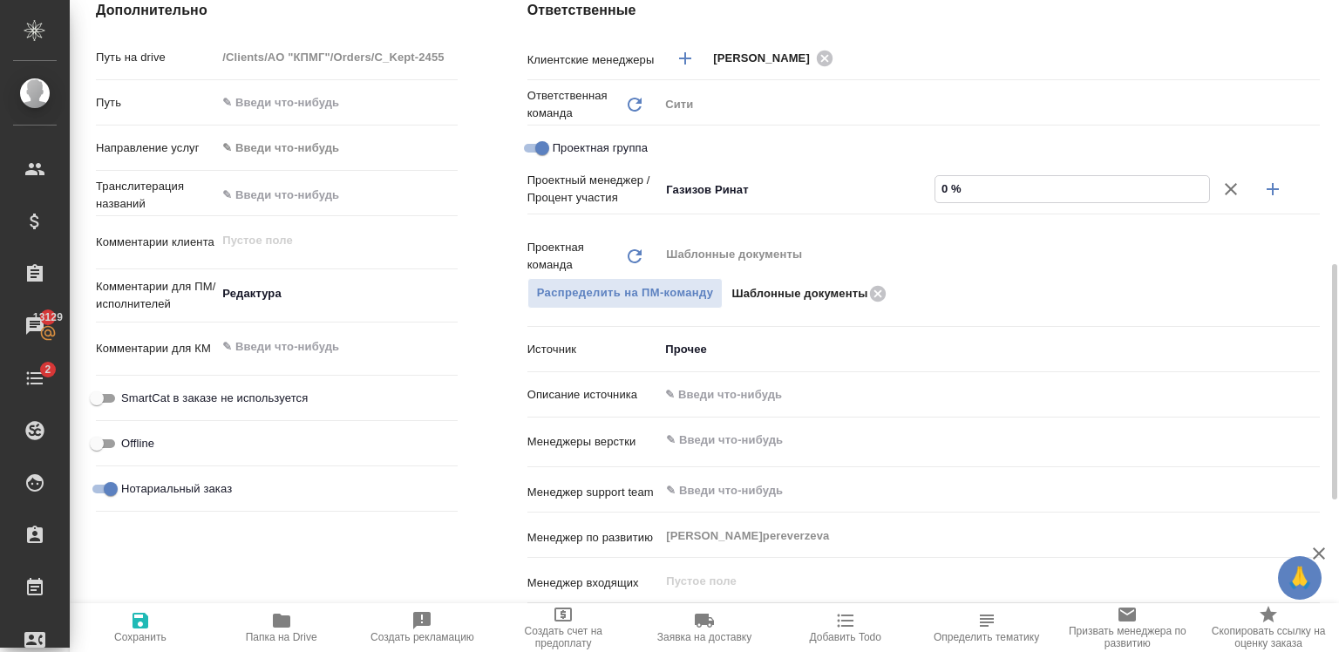
drag, startPoint x: 947, startPoint y: 188, endPoint x: 934, endPoint y: 185, distance: 12.7
click at [935, 185] on input "0 %" at bounding box center [1072, 188] width 274 height 25
type textarea "x"
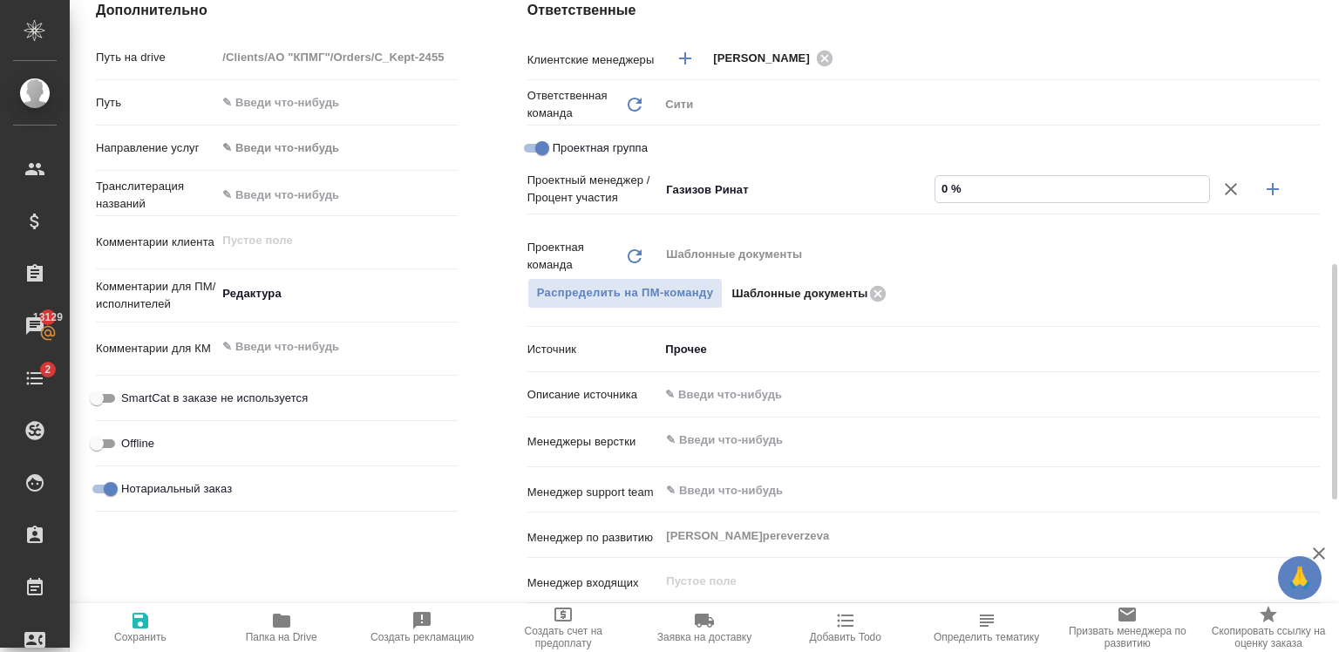
type input "4 %"
type textarea "x"
type input "45 %"
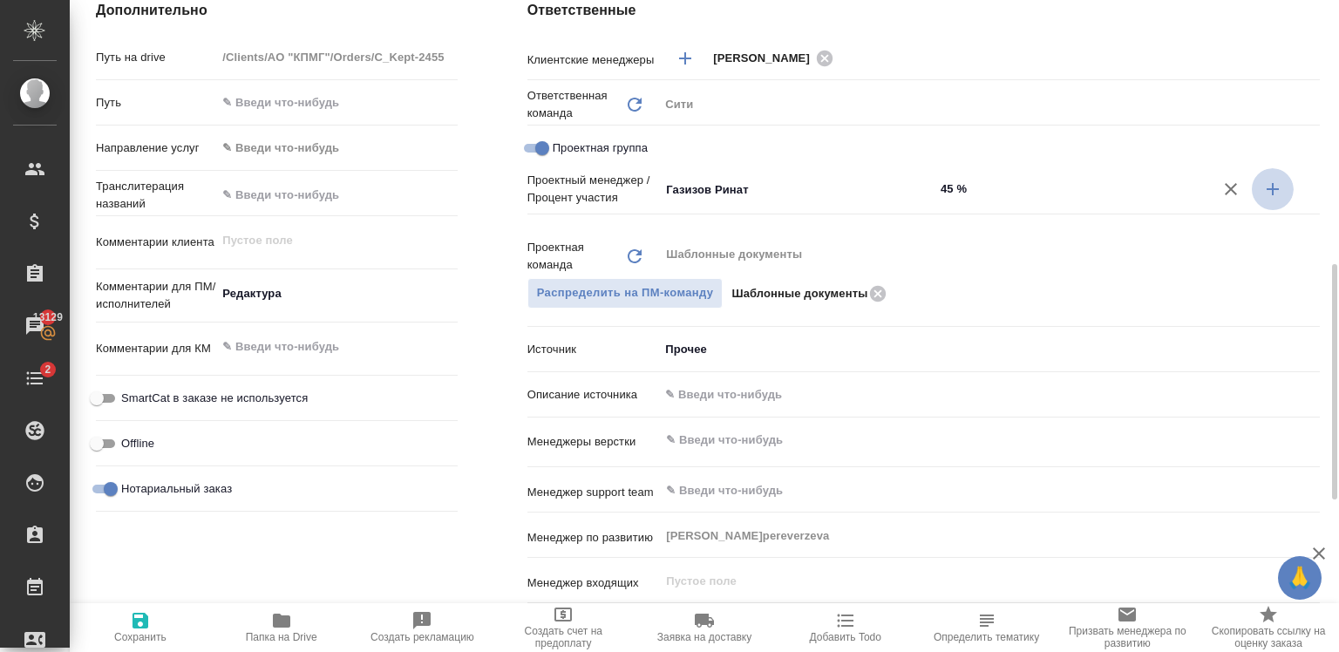
click at [1273, 188] on icon "button" at bounding box center [1272, 189] width 12 height 12
type textarea "x"
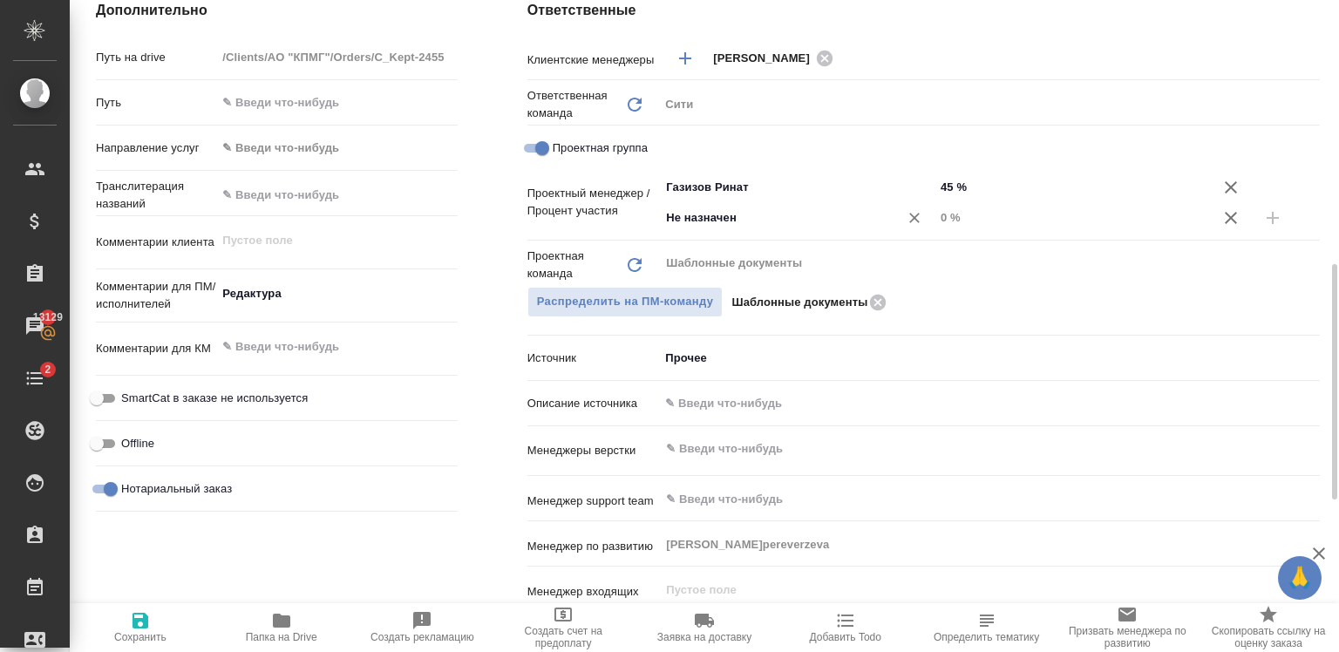
click at [755, 213] on input "Не назначен" at bounding box center [767, 217] width 207 height 21
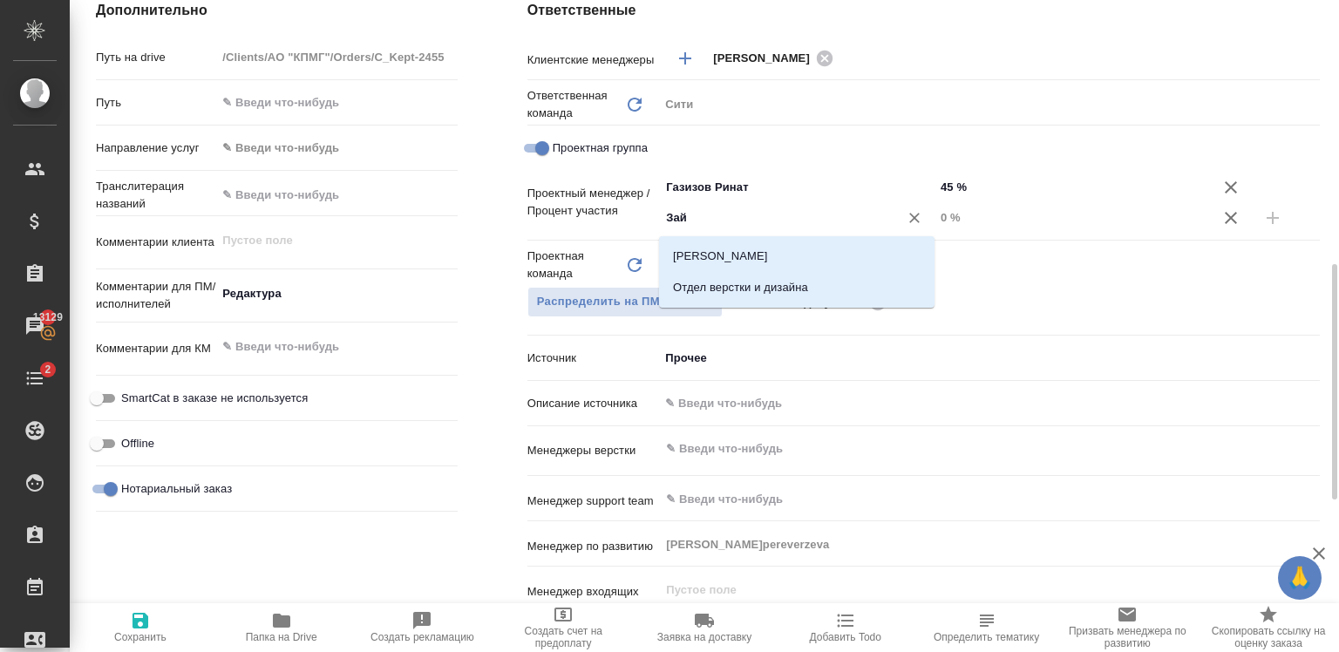
type input "Зайц"
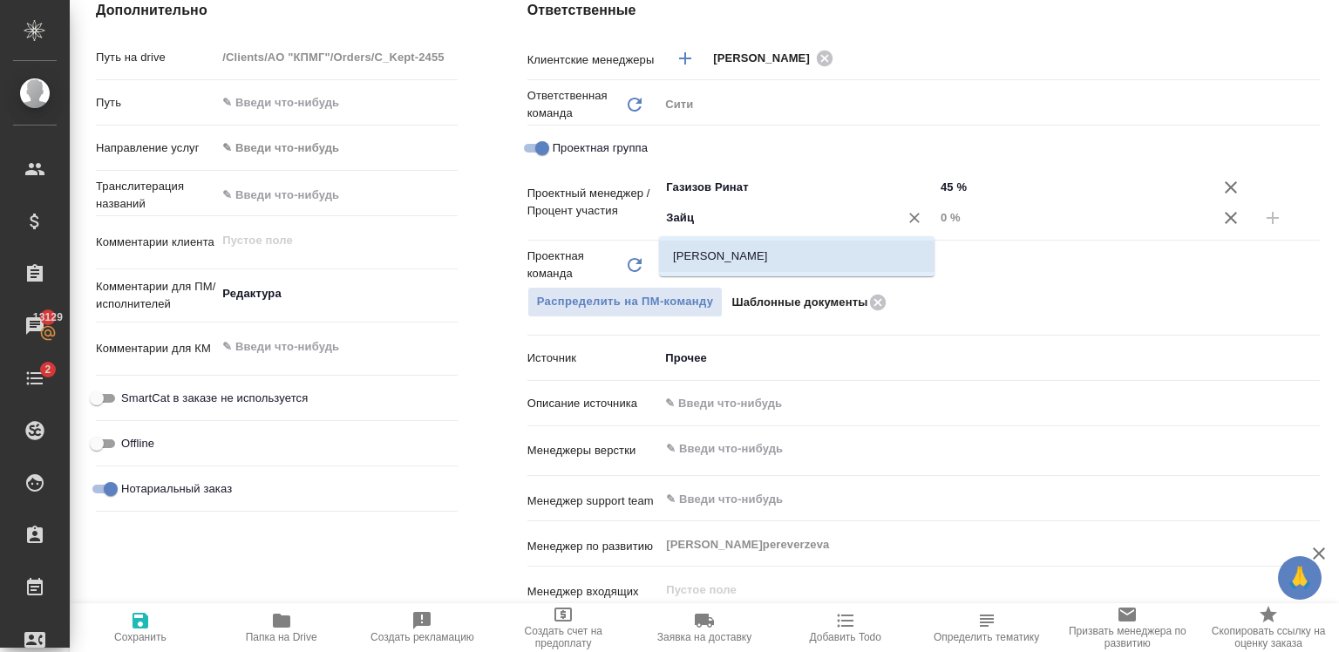
click at [764, 256] on li "[PERSON_NAME]" at bounding box center [796, 256] width 275 height 31
type textarea "x"
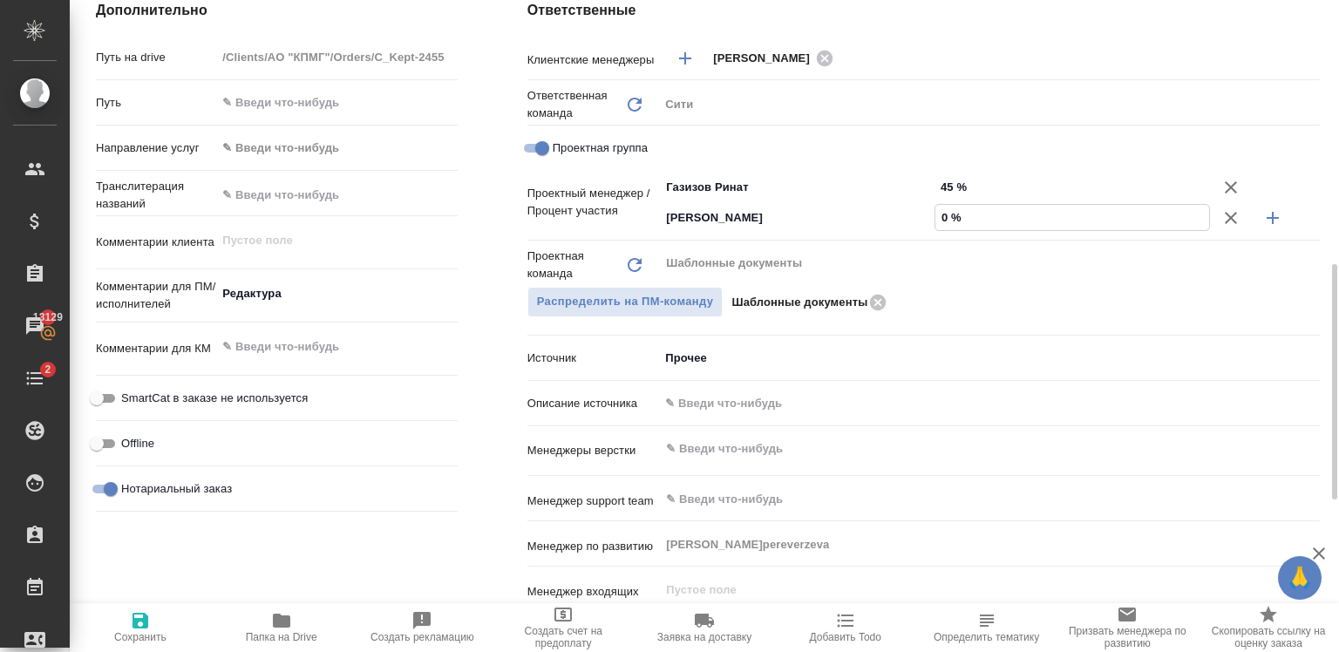
drag, startPoint x: 948, startPoint y: 220, endPoint x: 939, endPoint y: 220, distance: 9.6
click at [939, 220] on input "0 %" at bounding box center [1072, 217] width 274 height 25
type textarea "x"
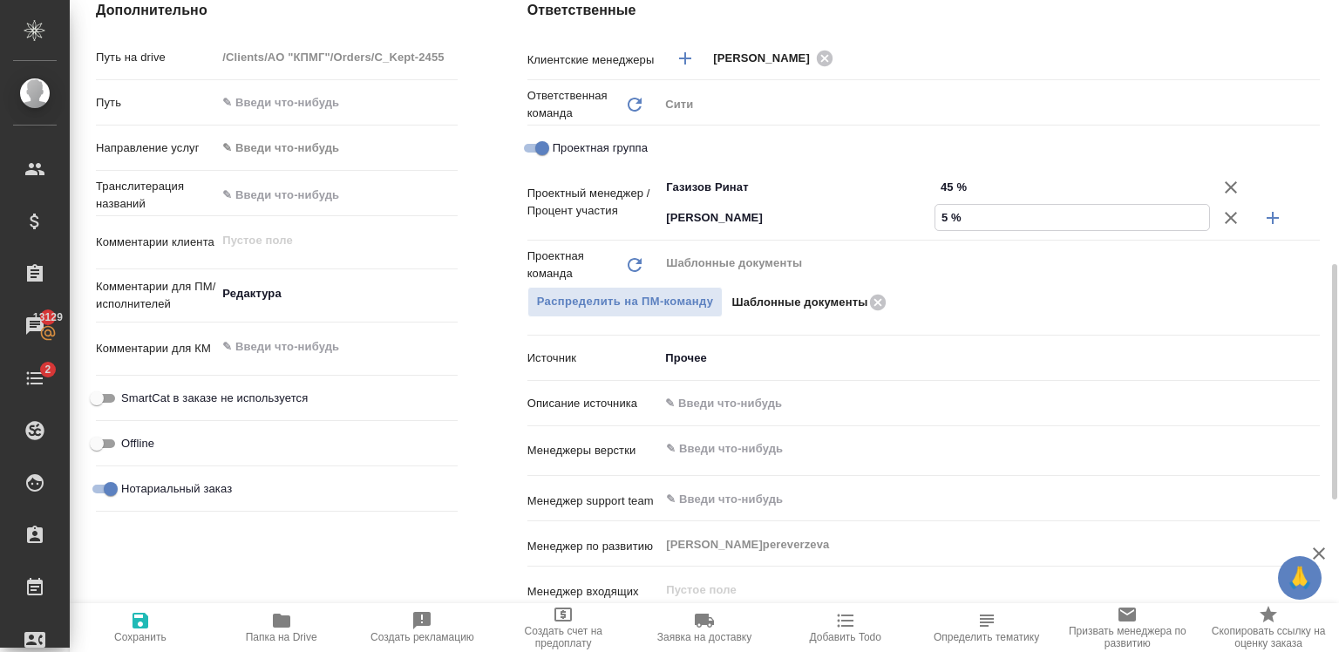
type input "55 %"
type textarea "x"
type input "55 %"
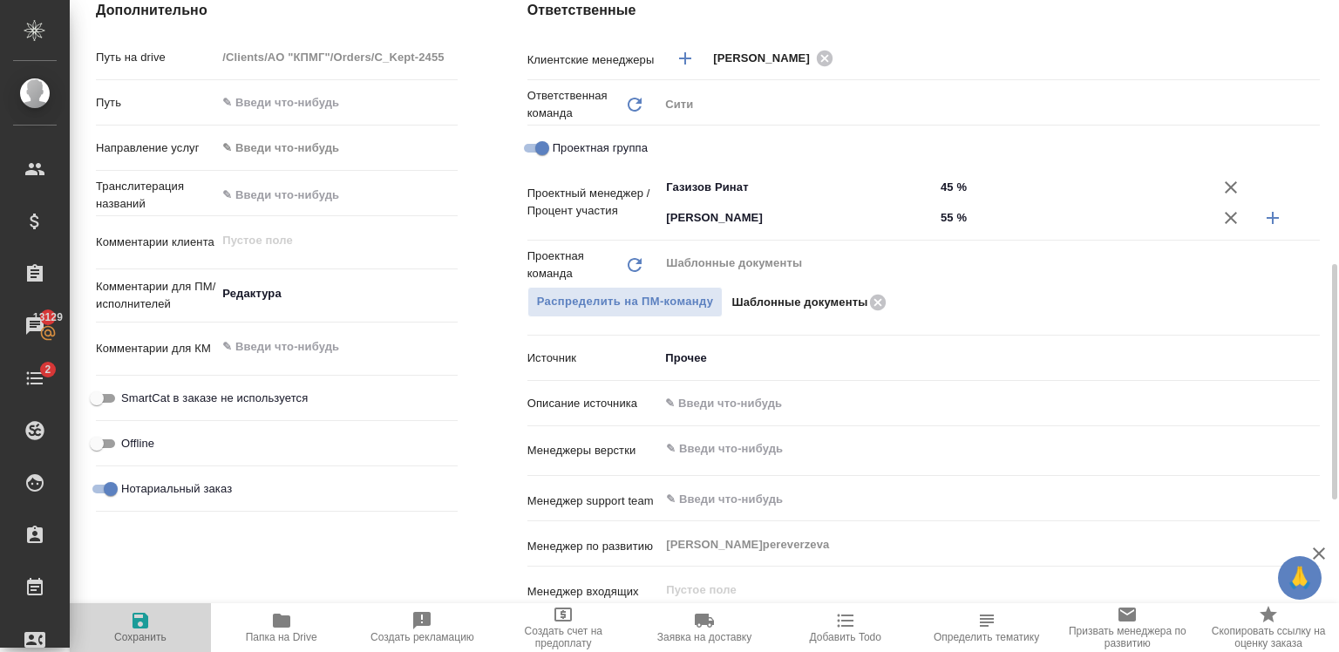
click at [122, 618] on span "Сохранить" at bounding box center [140, 626] width 120 height 33
type textarea "x"
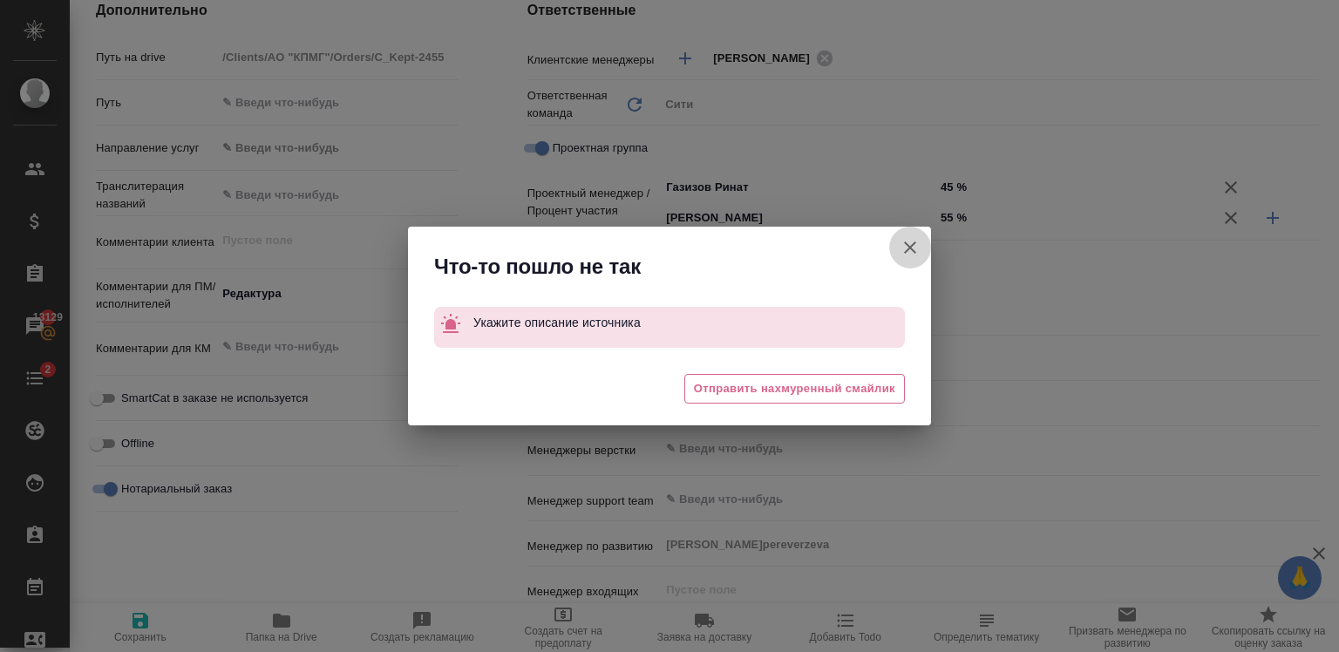
click at [907, 244] on icon "button" at bounding box center [910, 247] width 12 height 12
type textarea "x"
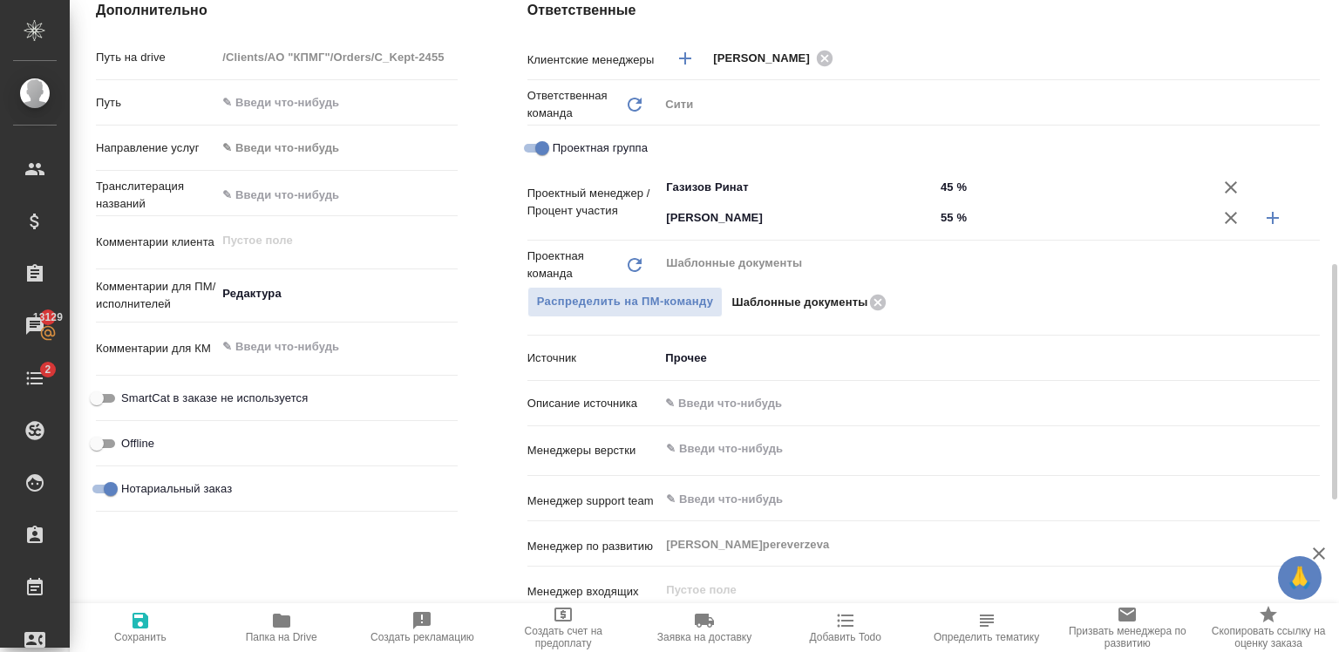
click at [704, 360] on body "🙏 .cls-1 fill:#fff; AWATERA Zaytseva Svetlana Клиенты Спецификации Заказы 13129…" at bounding box center [669, 326] width 1339 height 652
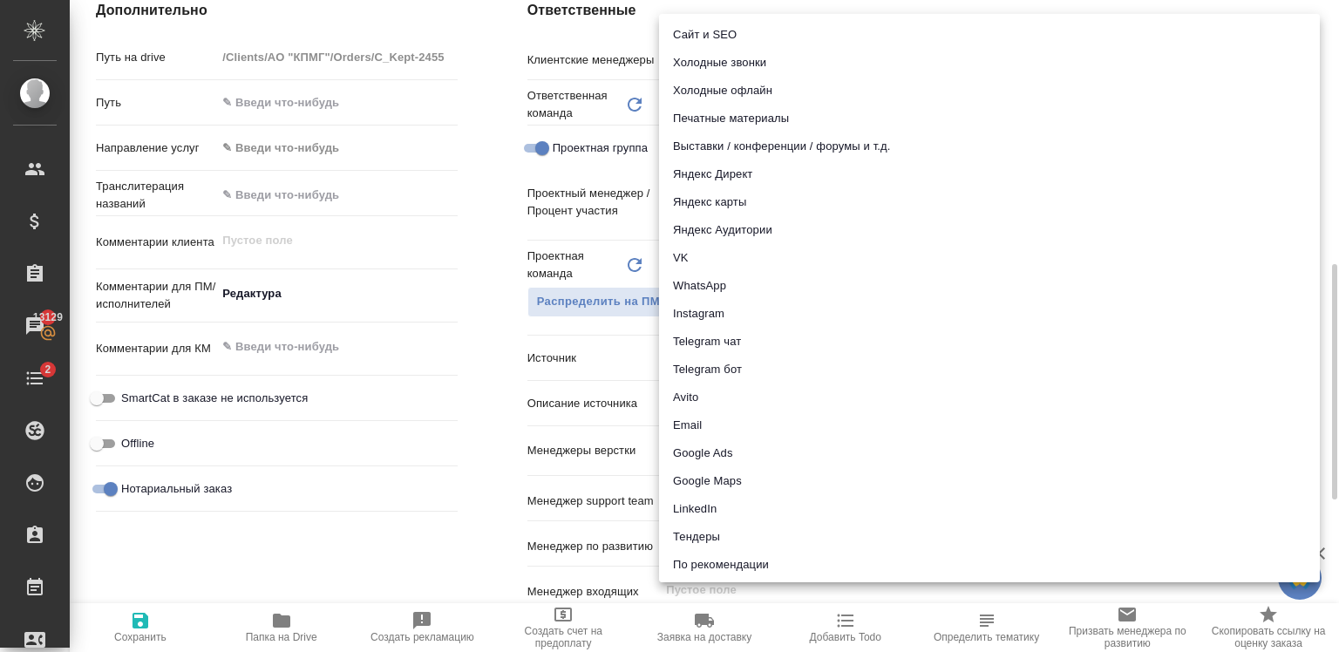
scroll to position [143, 0]
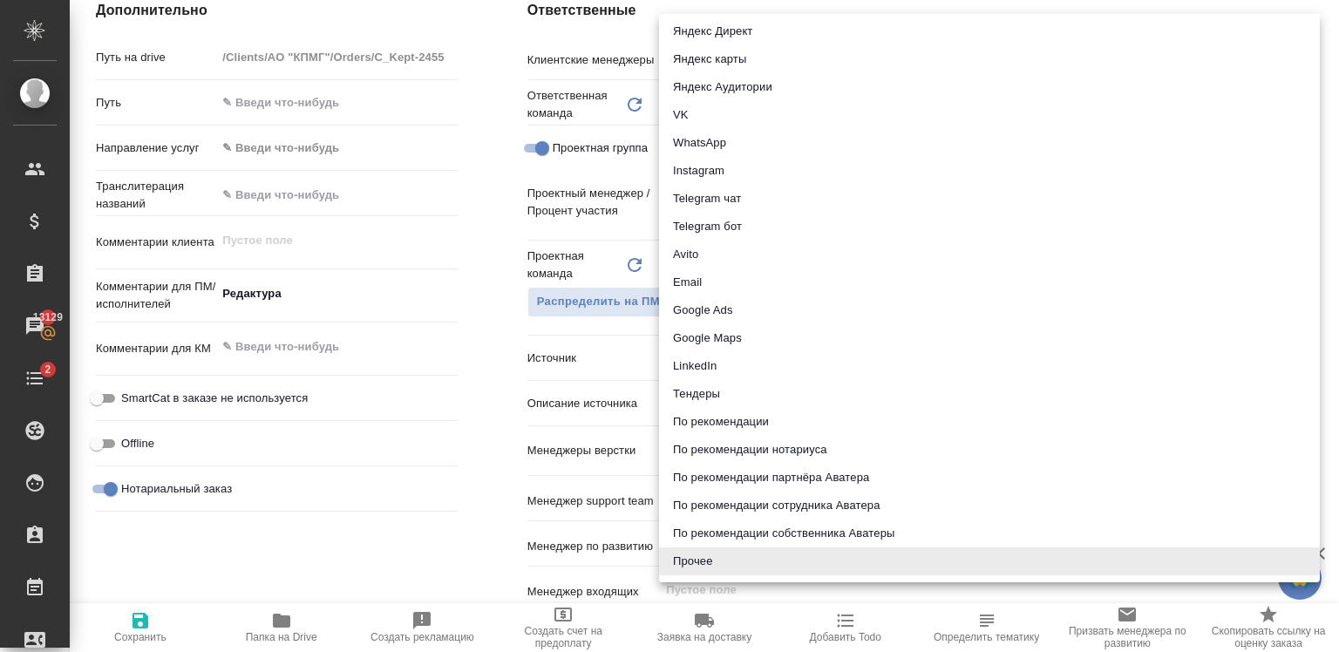
click at [718, 280] on li "Email" at bounding box center [989, 282] width 661 height 28
type textarea "x"
type input "emailAds"
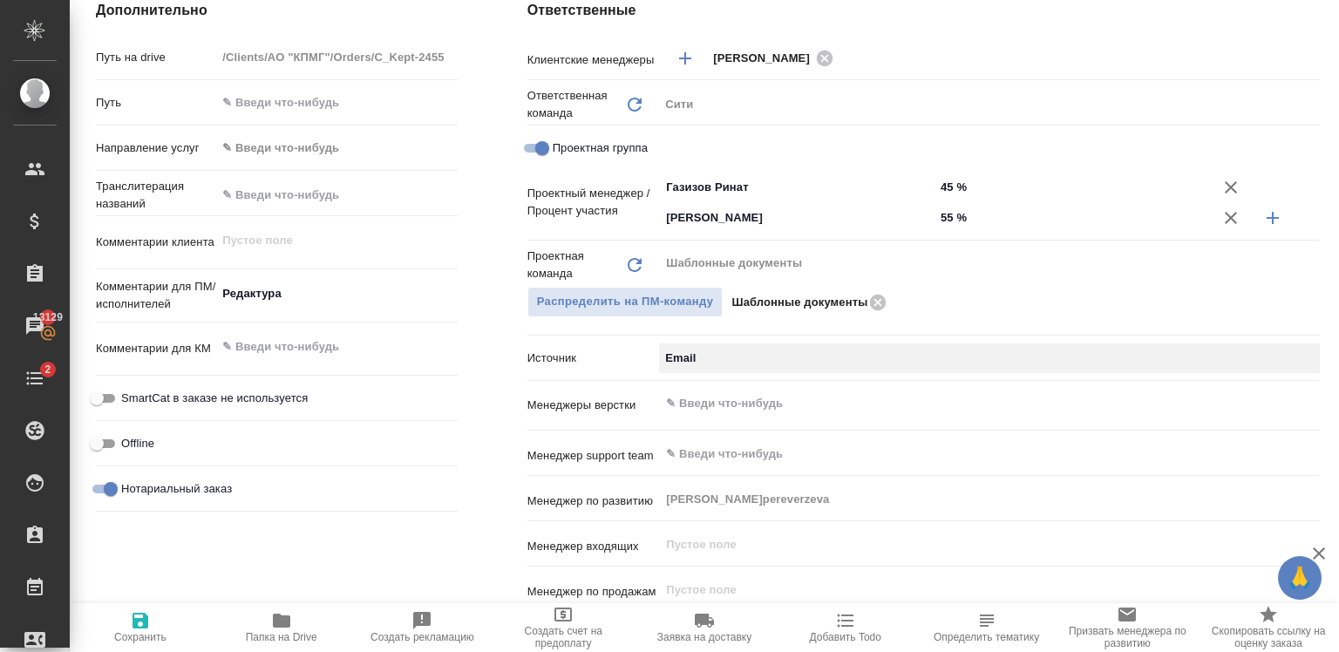
type textarea "x"
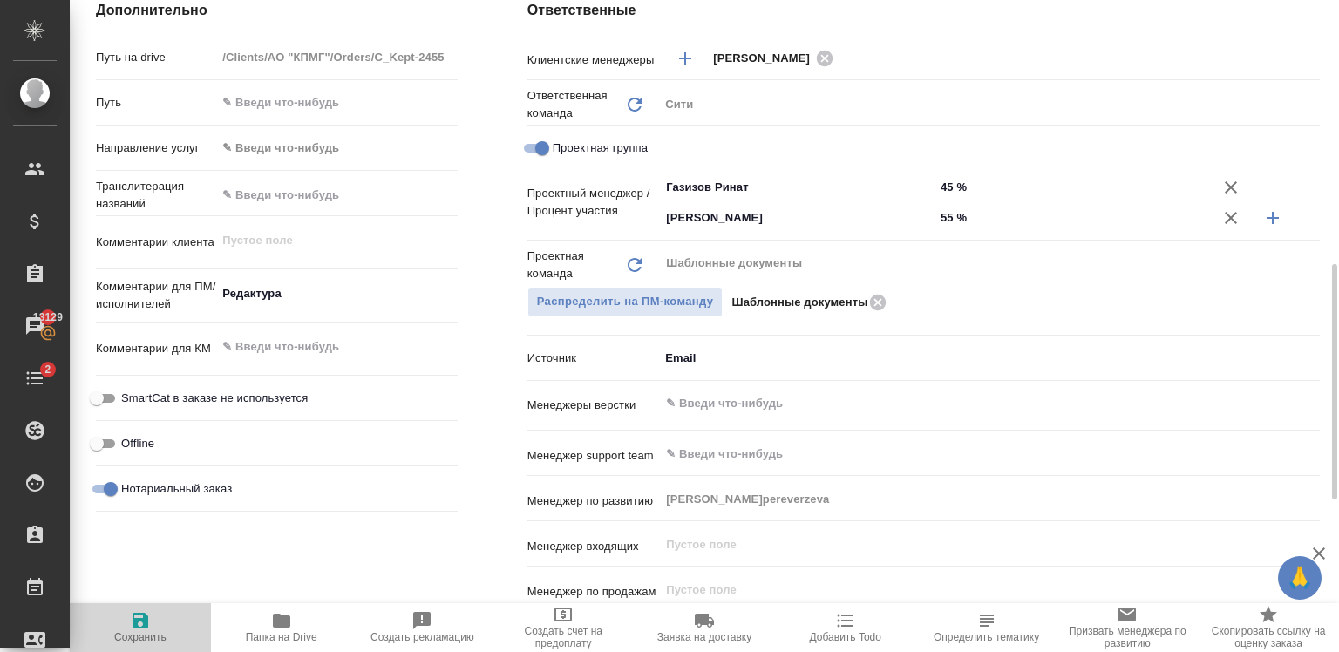
click at [124, 623] on span "Сохранить" at bounding box center [140, 626] width 120 height 33
type textarea "x"
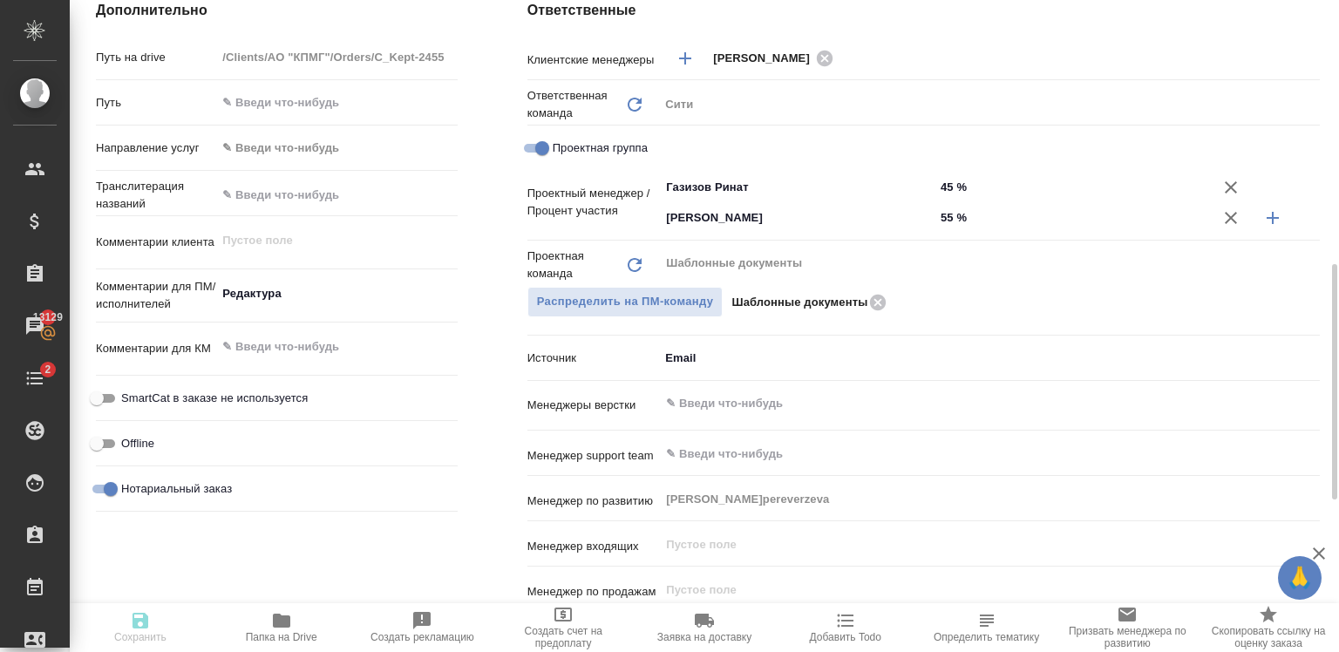
type textarea "x"
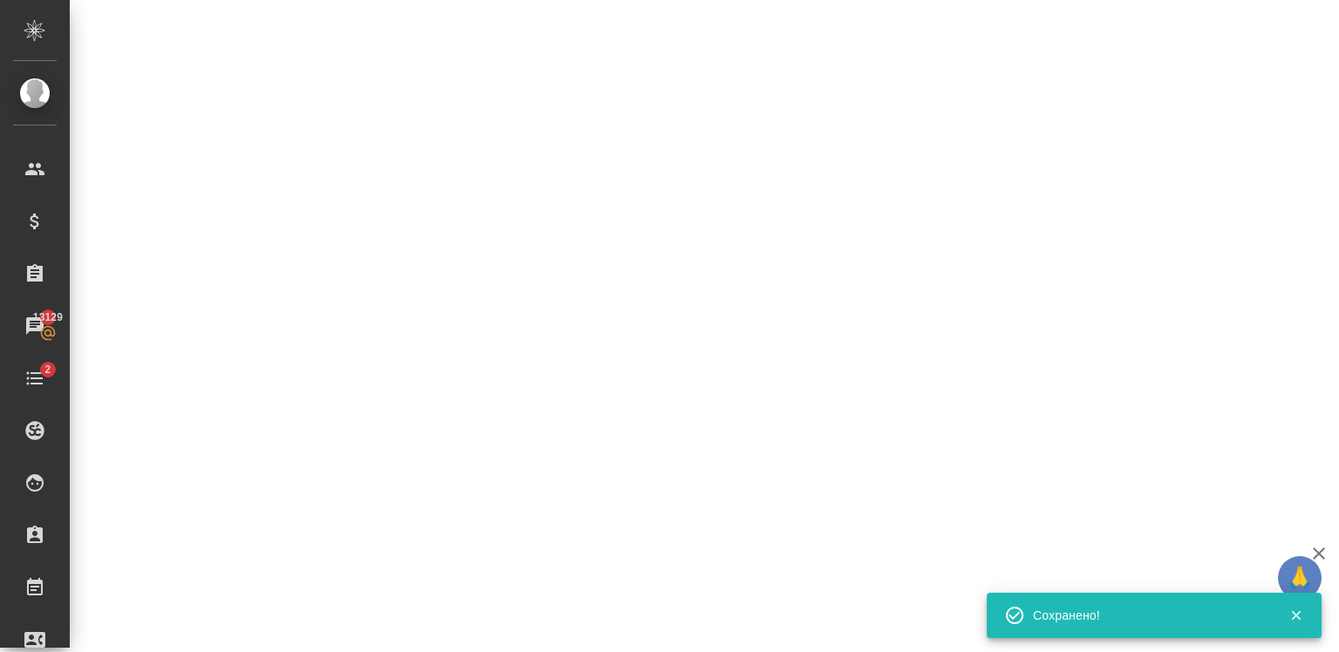
select select "RU"
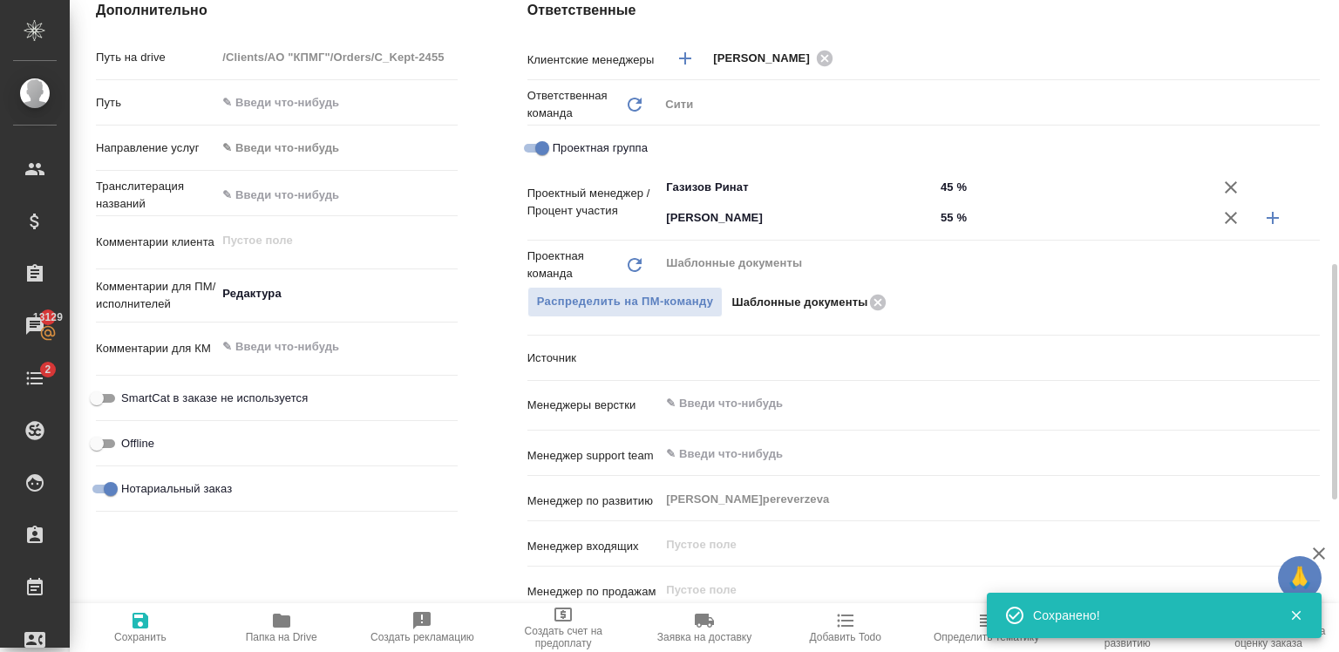
type textarea "x"
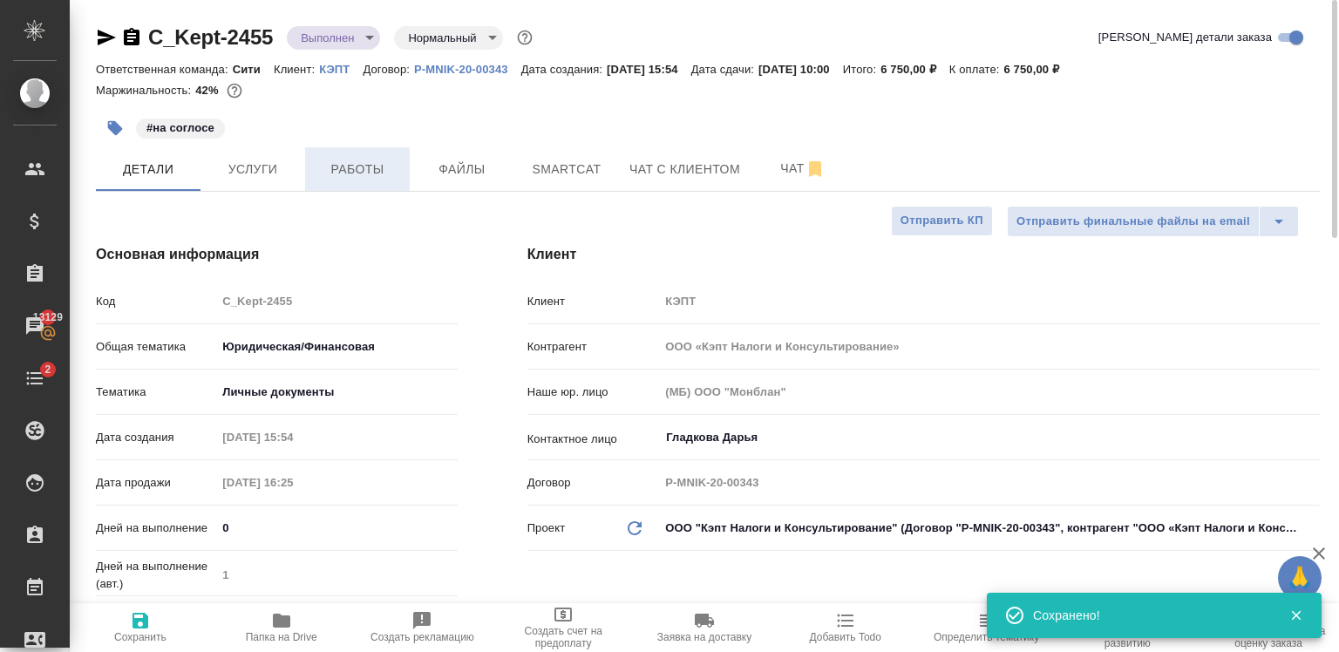
scroll to position [0, 0]
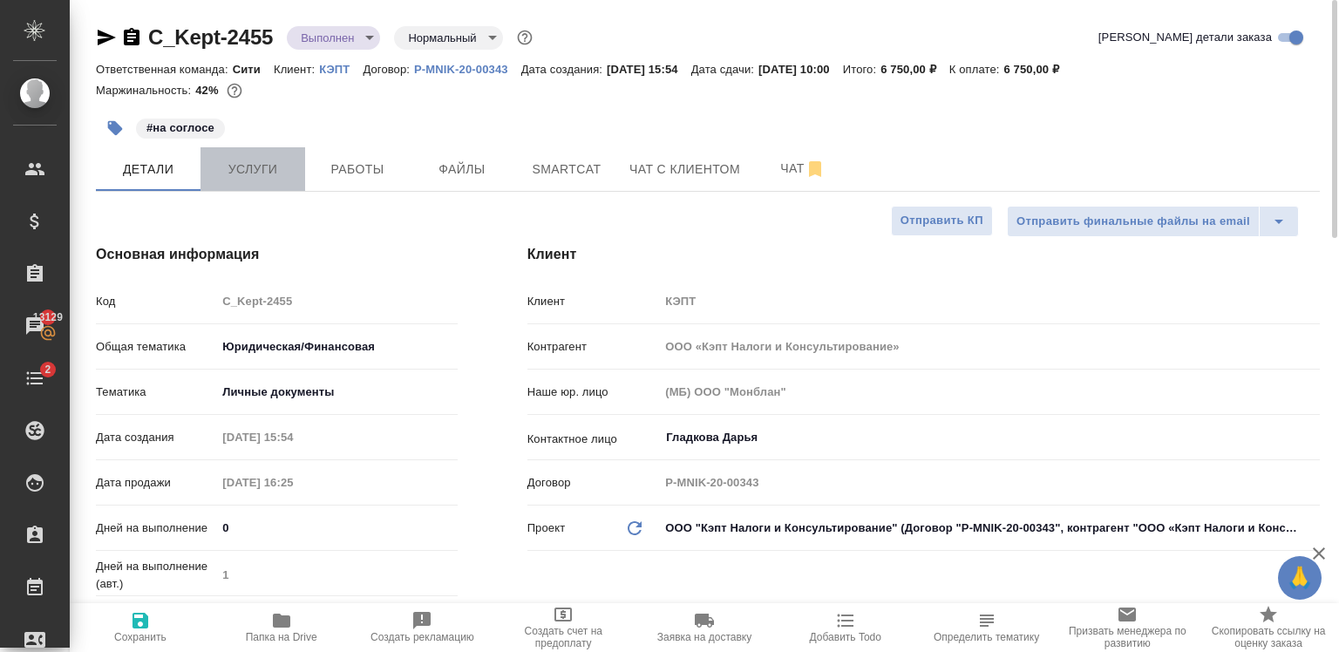
click at [277, 176] on span "Услуги" at bounding box center [253, 170] width 84 height 22
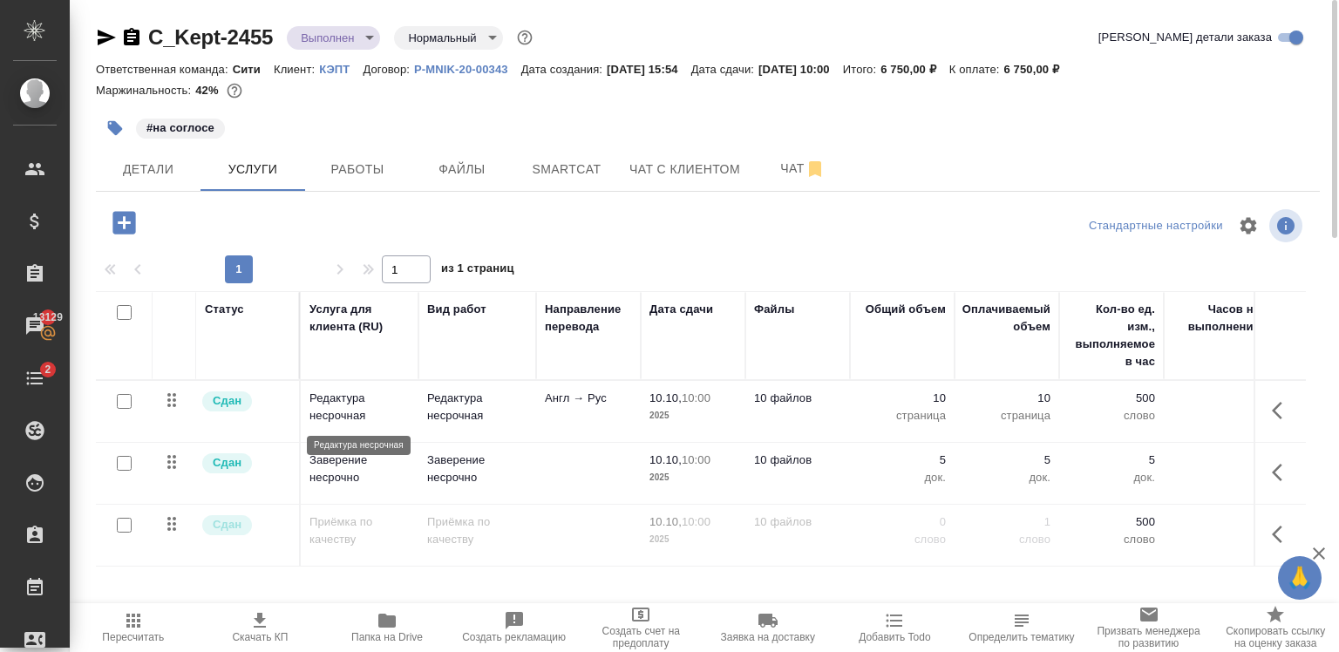
click at [356, 417] on p "Редактура несрочная" at bounding box center [359, 407] width 100 height 35
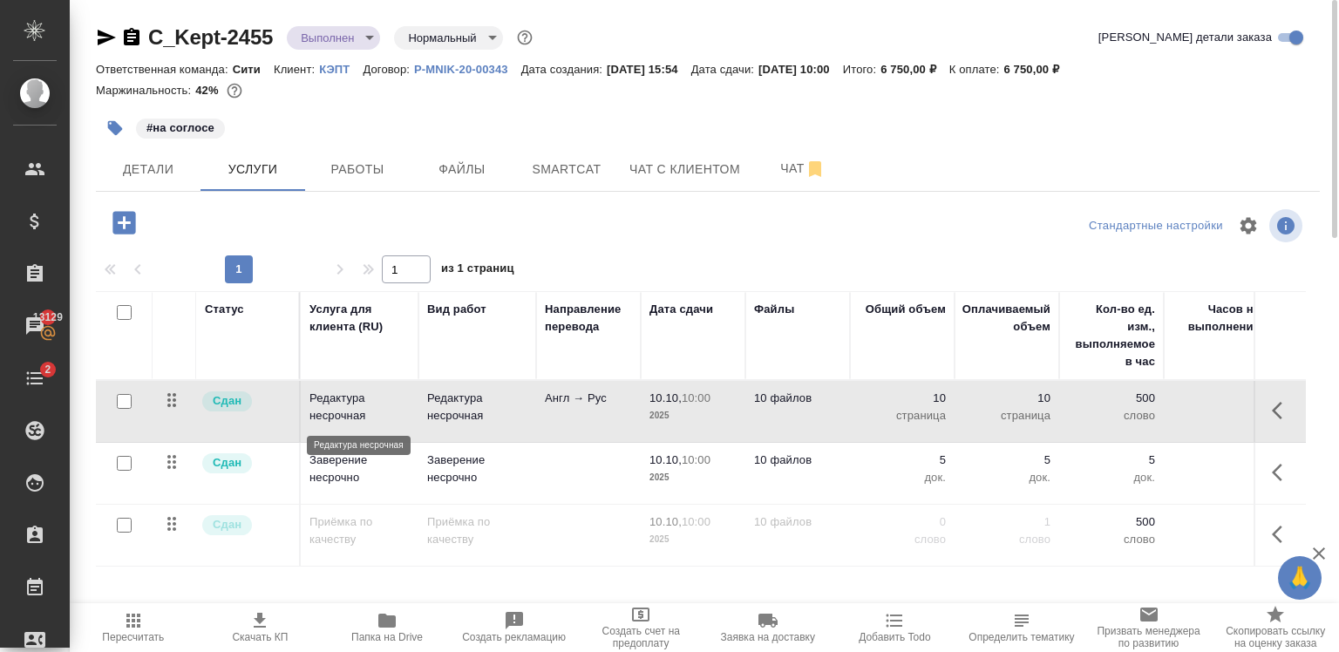
click at [356, 417] on p "Редактура несрочная" at bounding box center [359, 407] width 100 height 35
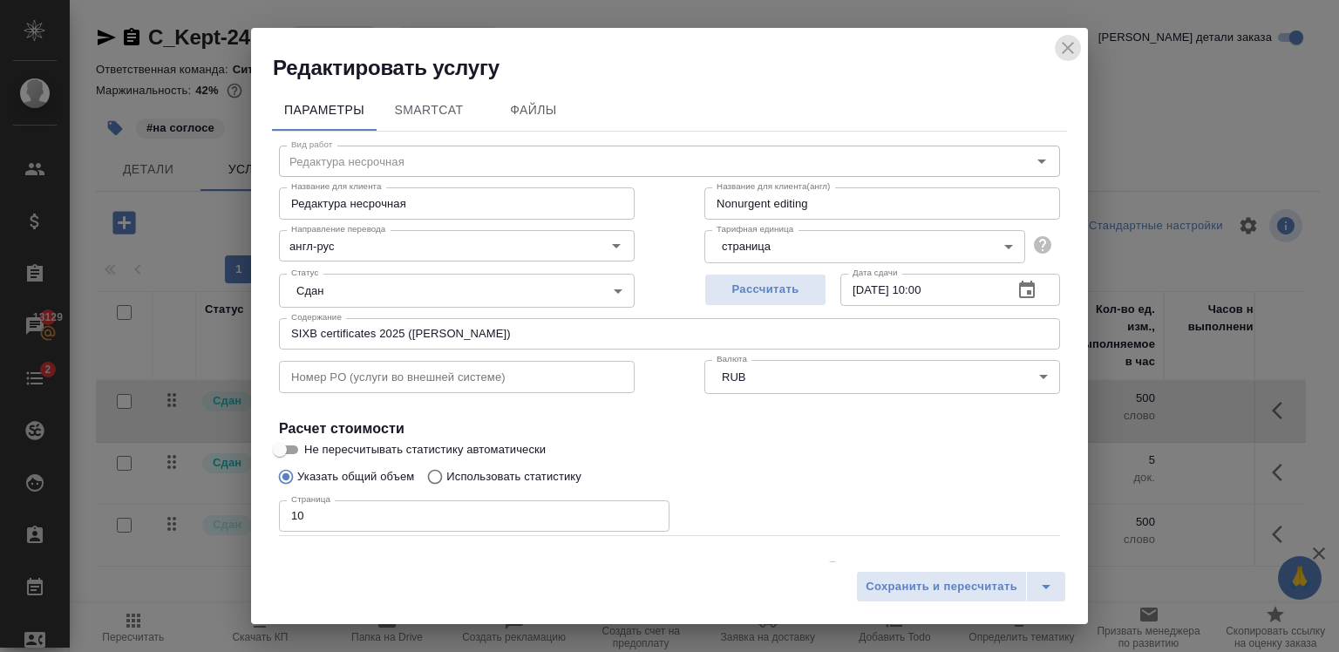
click at [1067, 37] on icon "close" at bounding box center [1067, 47] width 21 height 21
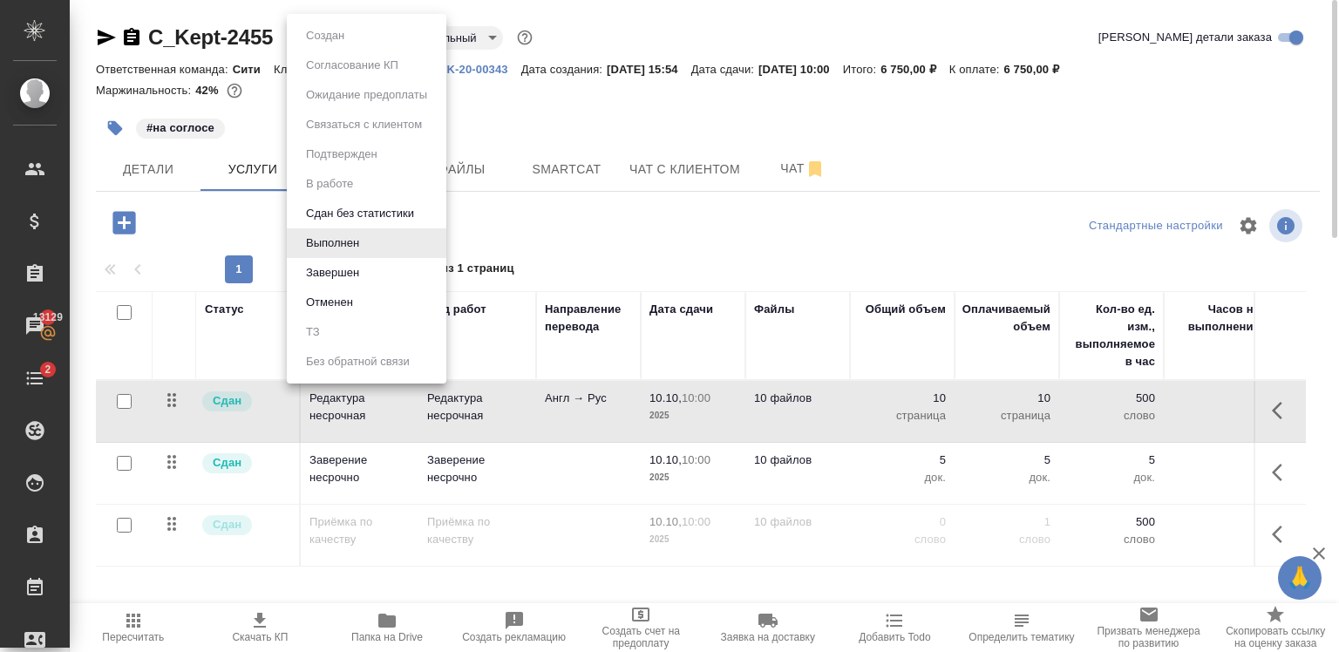
click at [340, 29] on body "🙏 .cls-1 fill:#fff; AWATERA Zaytseva Svetlana Клиенты Спецификации Заказы 13129…" at bounding box center [669, 326] width 1339 height 652
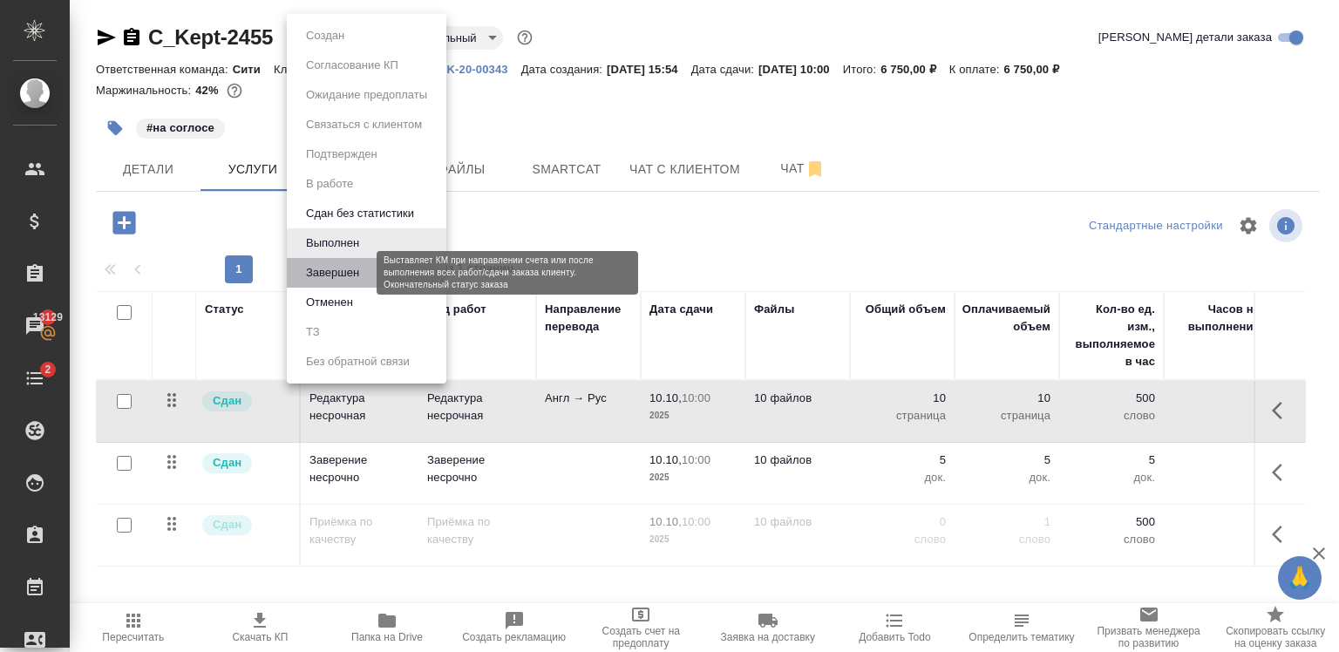
click at [343, 269] on button "Завершен" at bounding box center [333, 272] width 64 height 19
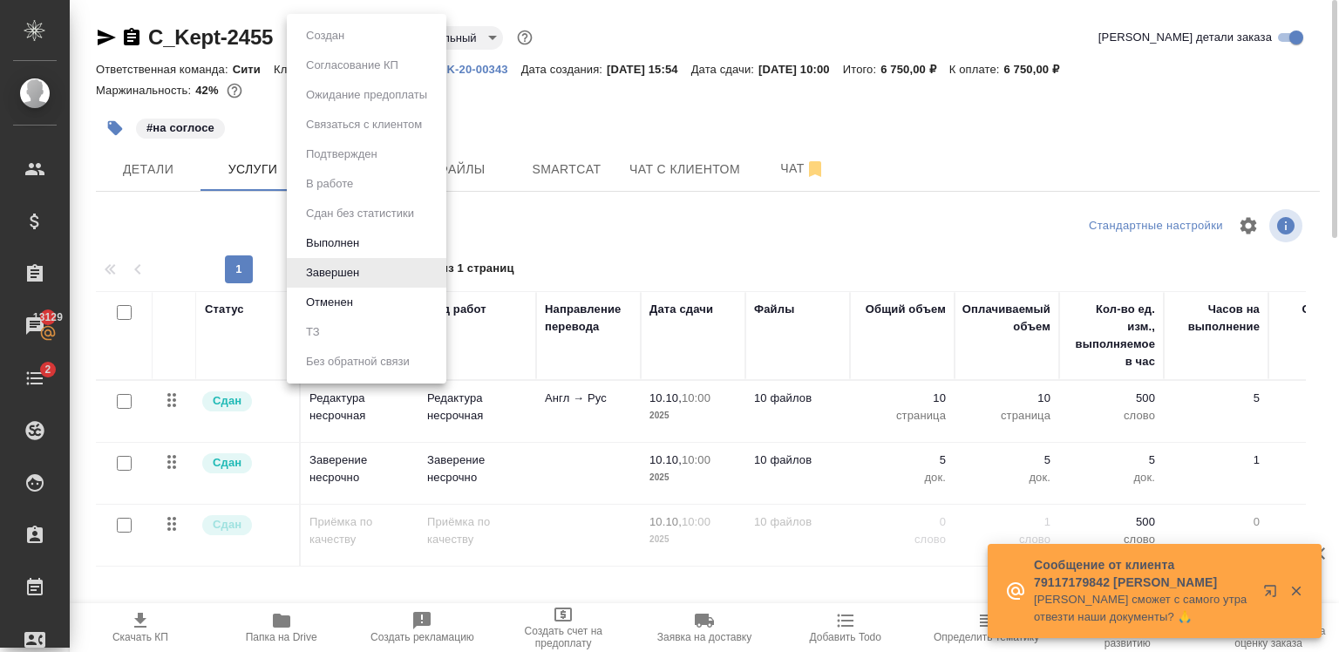
click at [308, 40] on body "🙏 .cls-1 fill:#fff; AWATERA Zaytseva Svetlana Клиенты Спецификации Заказы 13129…" at bounding box center [669, 326] width 1339 height 652
click at [730, 224] on div at bounding box center [669, 326] width 1339 height 652
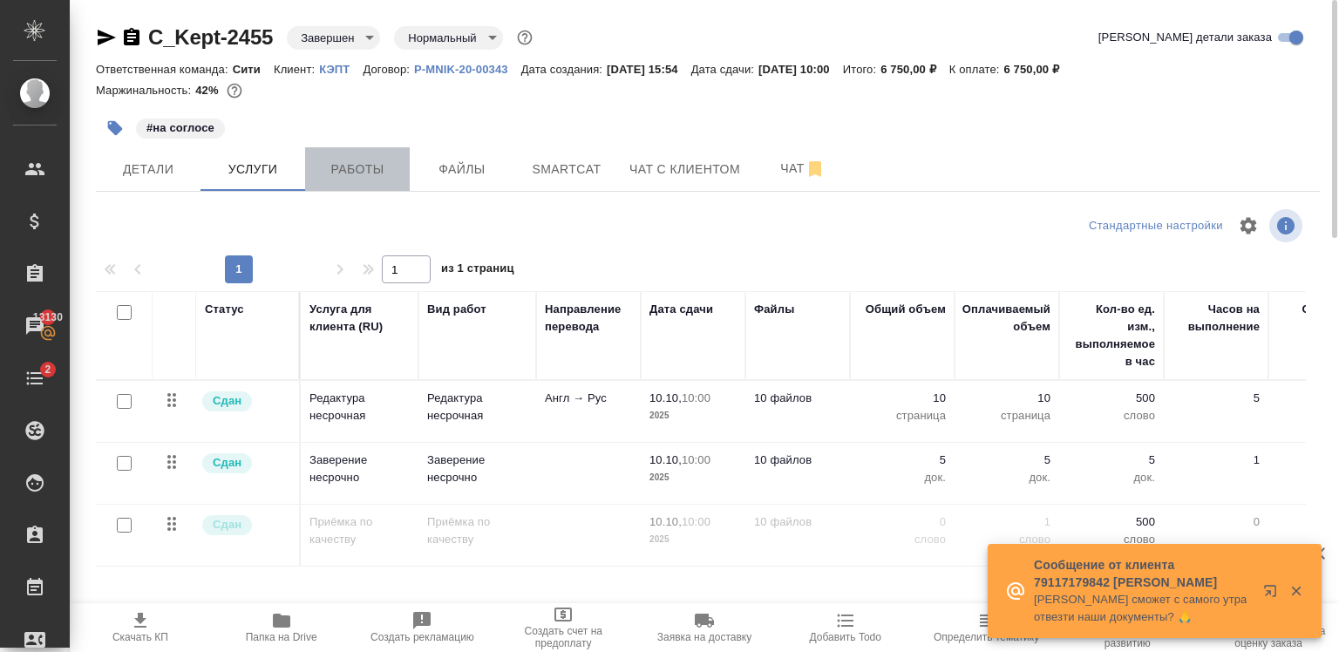
click at [338, 167] on span "Работы" at bounding box center [358, 170] width 84 height 22
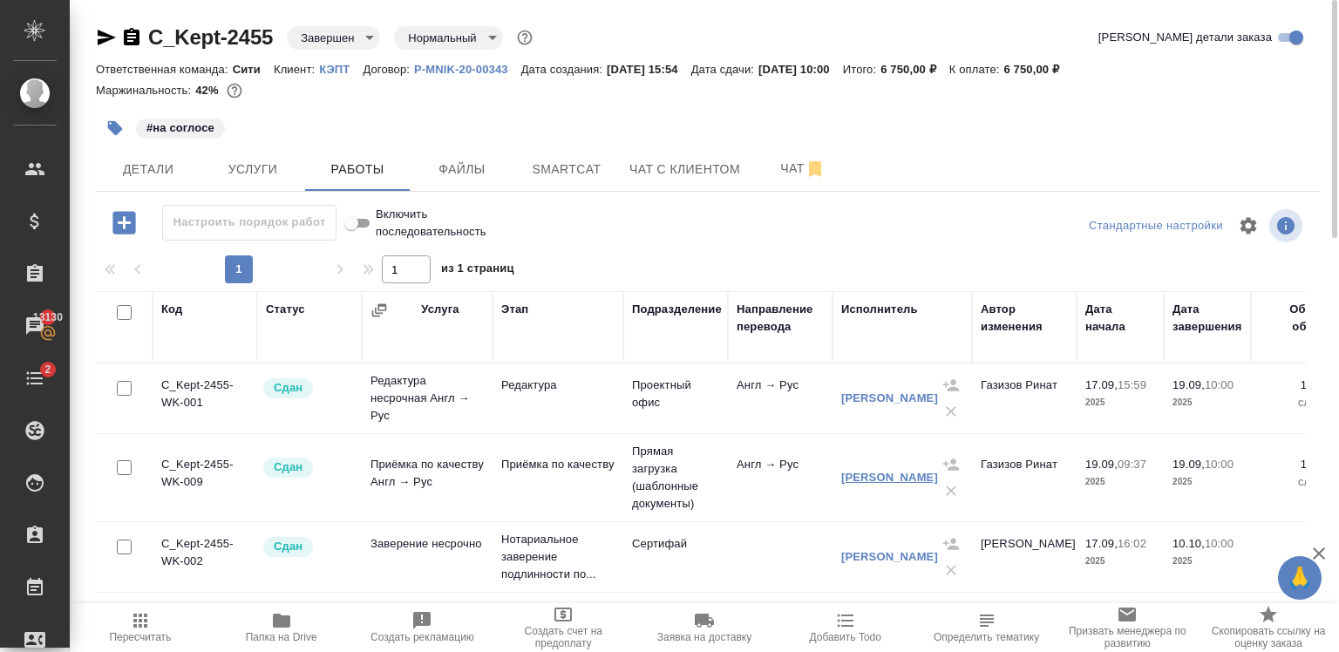
scroll to position [76, 0]
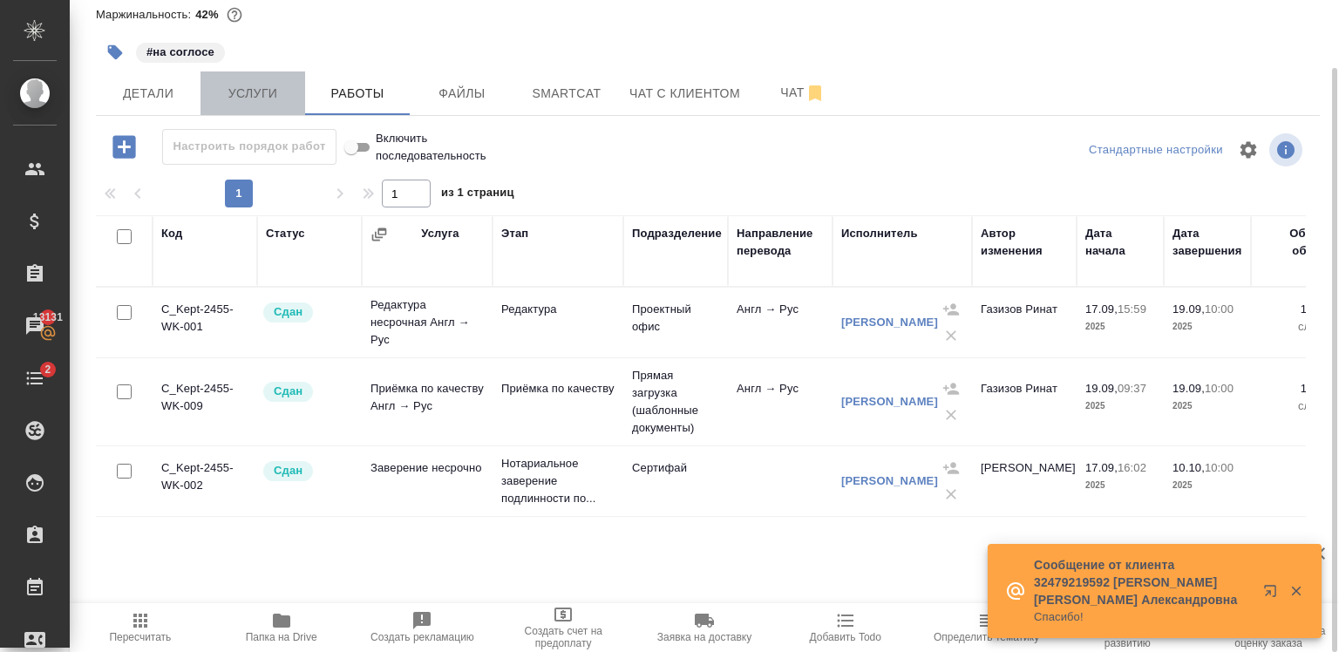
click at [261, 85] on span "Услуги" at bounding box center [253, 94] width 84 height 22
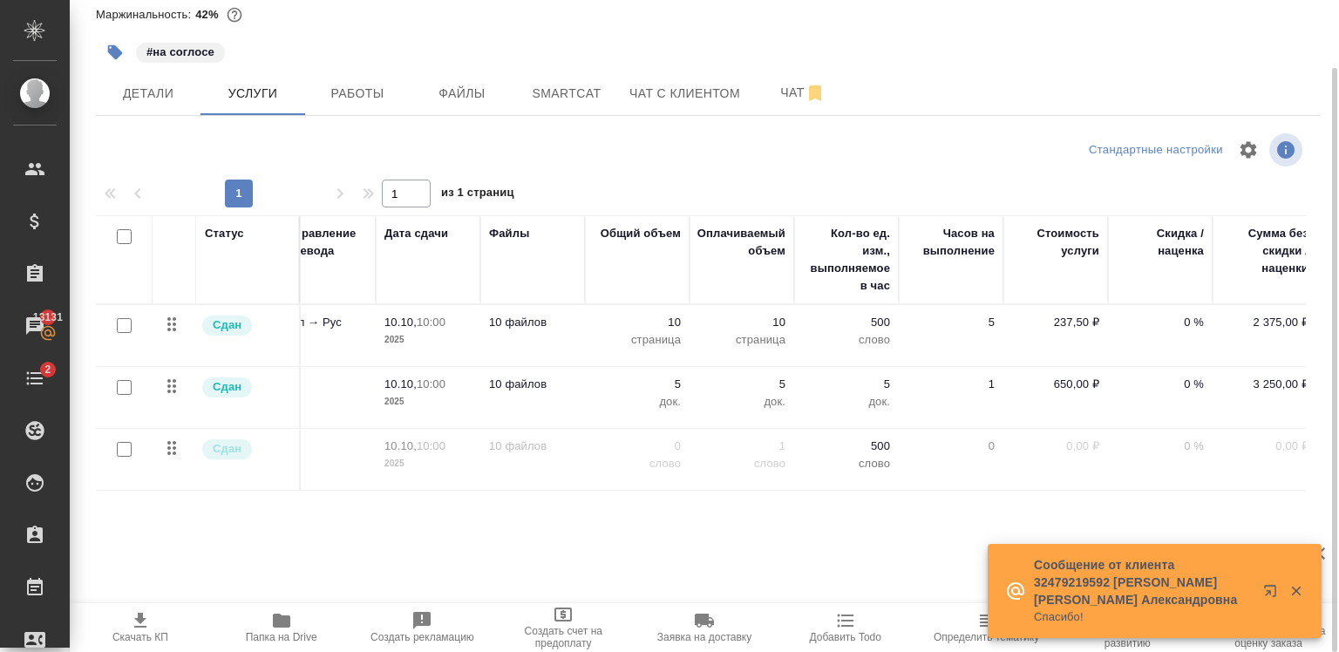
scroll to position [0, 381]
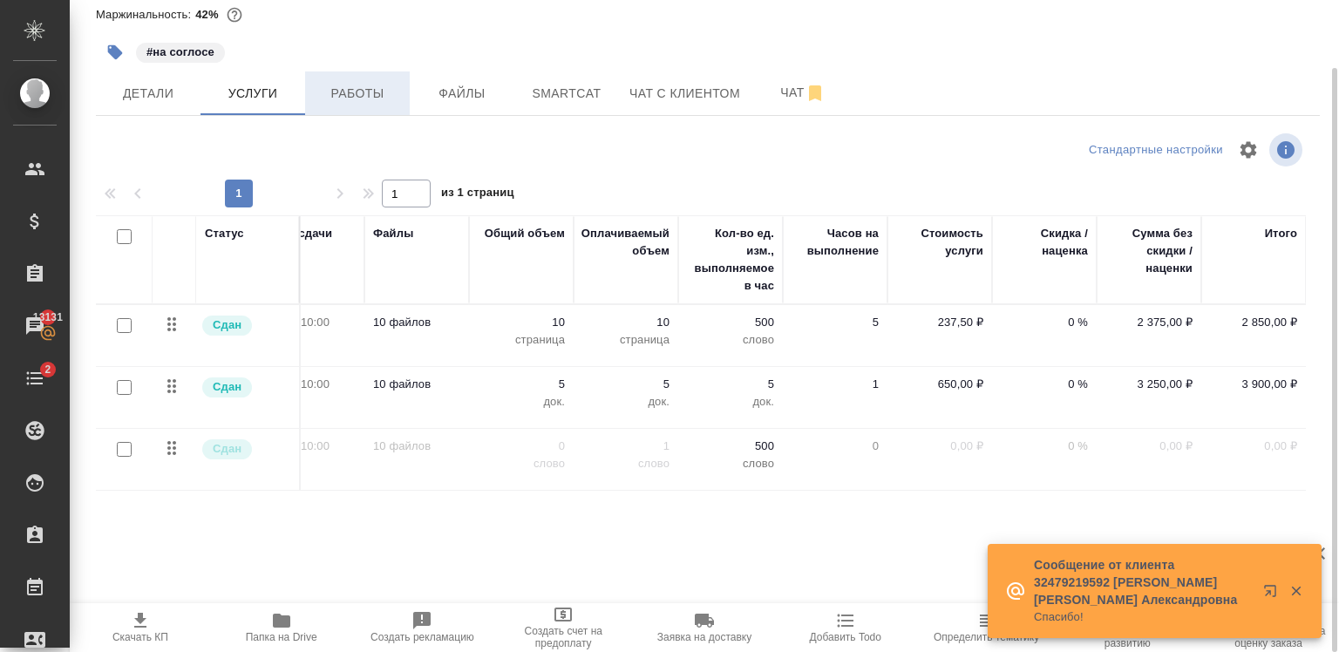
click at [338, 97] on span "Работы" at bounding box center [358, 94] width 84 height 22
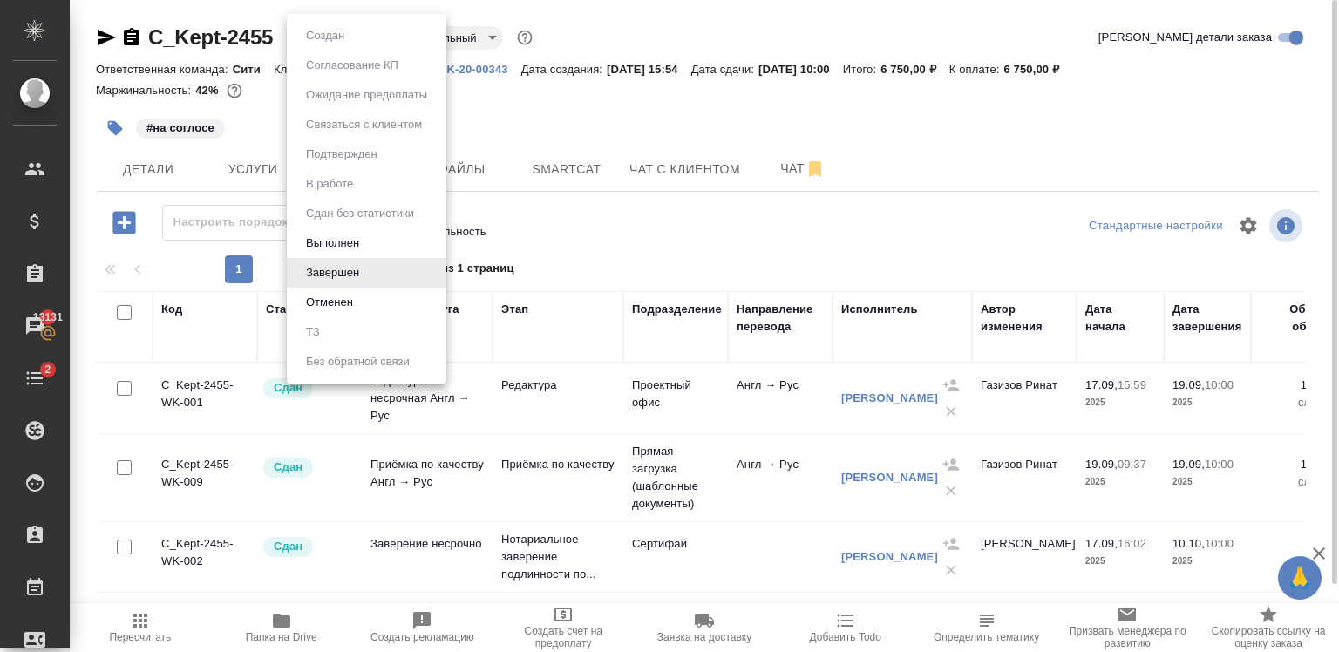
click at [349, 38] on body "🙏 .cls-1 fill:#fff; AWATERA Zaytseva Svetlana Клиенты Спецификации Заказы 13131…" at bounding box center [669, 326] width 1339 height 652
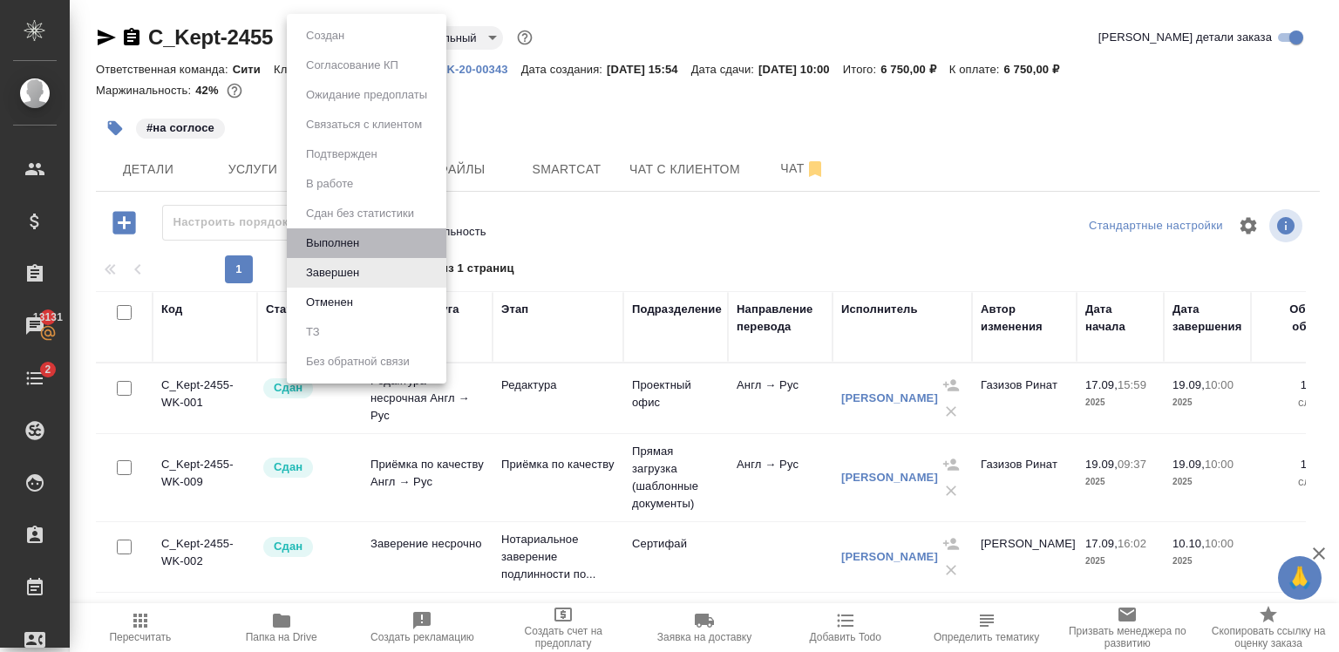
click at [368, 240] on li "Выполнен" at bounding box center [367, 243] width 160 height 30
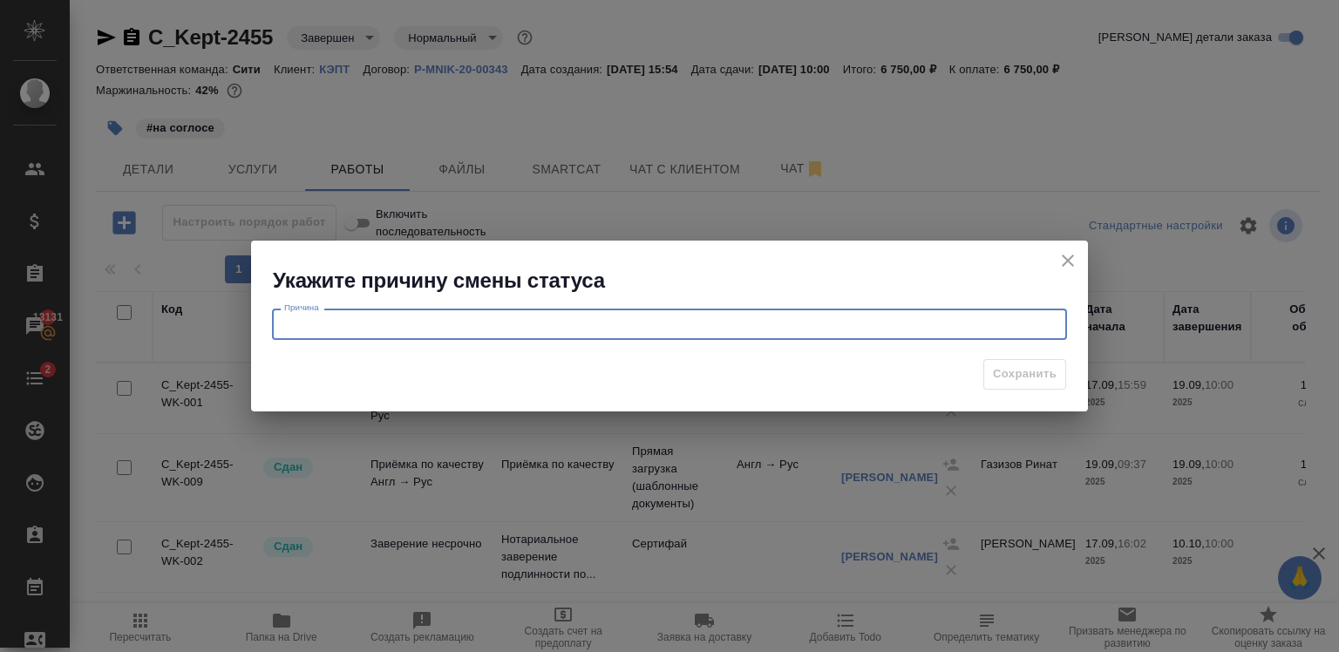
click at [817, 321] on textarea at bounding box center [669, 324] width 771 height 13
type textarea "р"
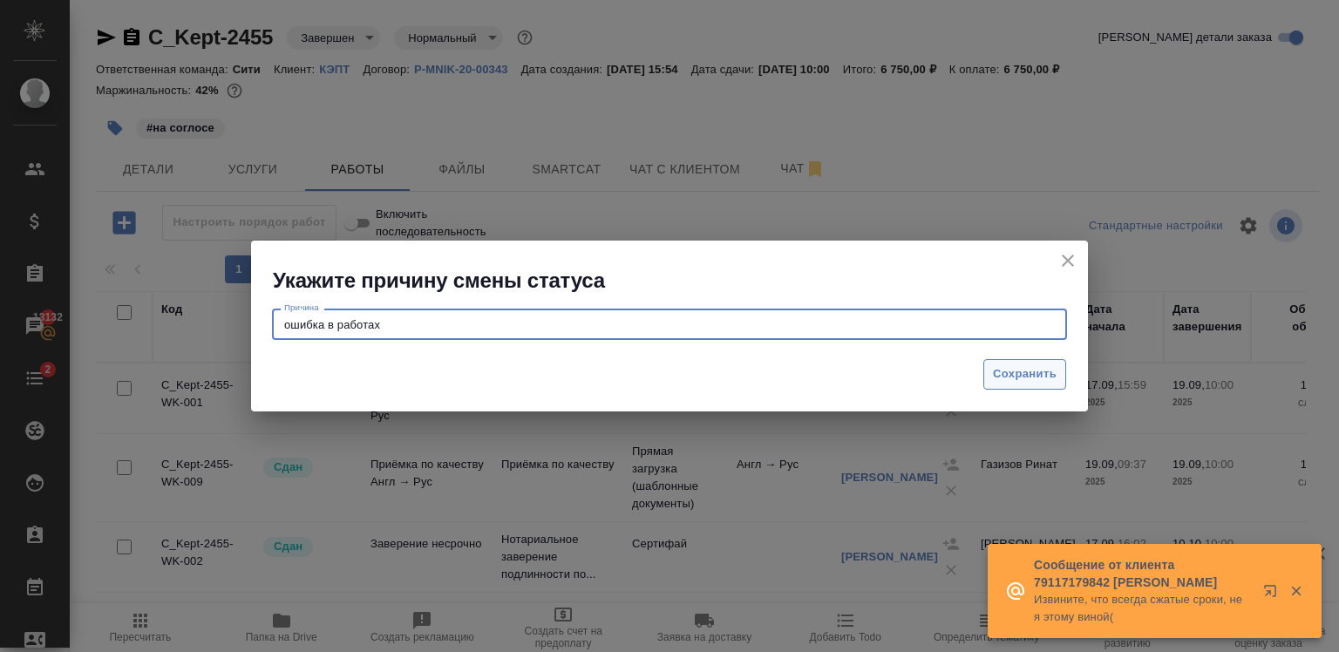
type textarea "ошибка в работах"
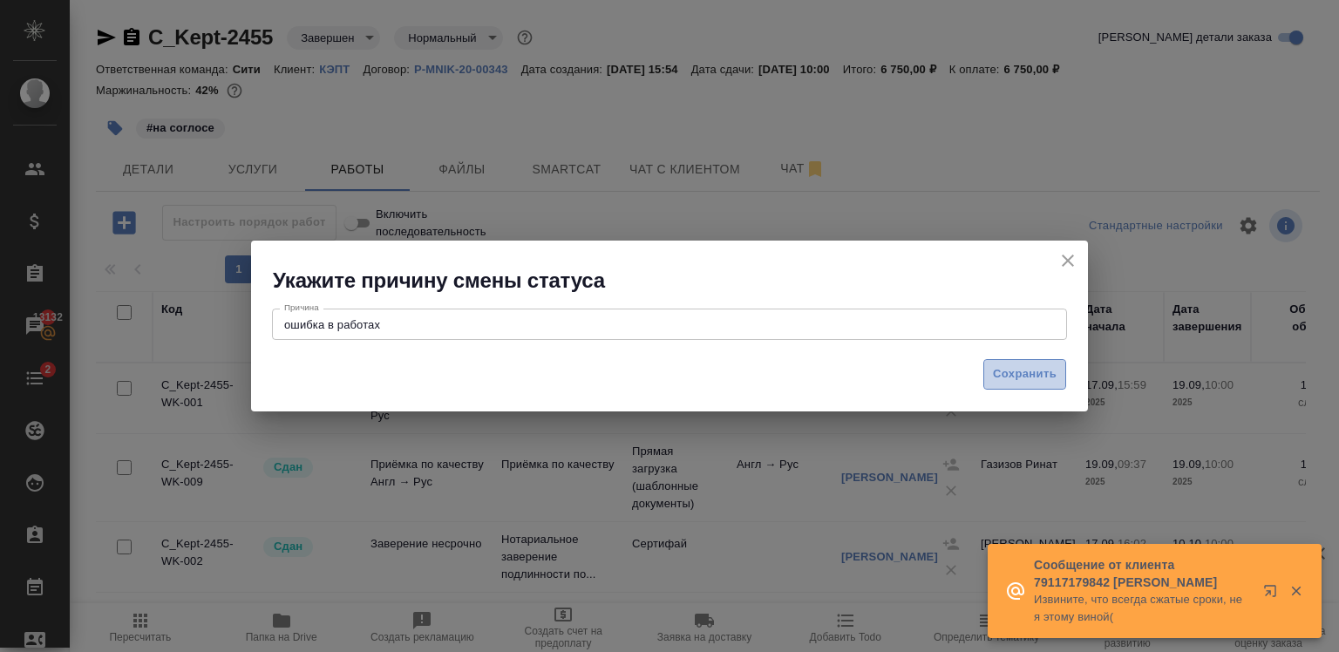
click at [1008, 367] on span "Сохранить" at bounding box center [1025, 374] width 64 height 20
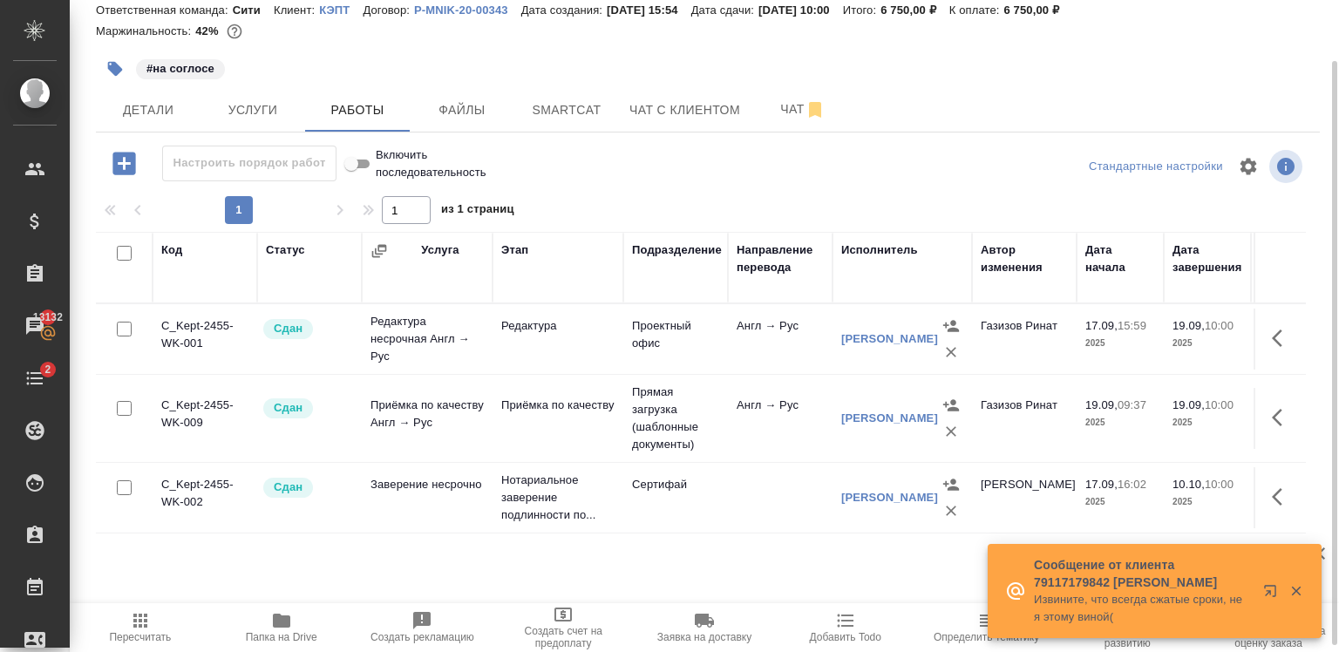
scroll to position [76, 0]
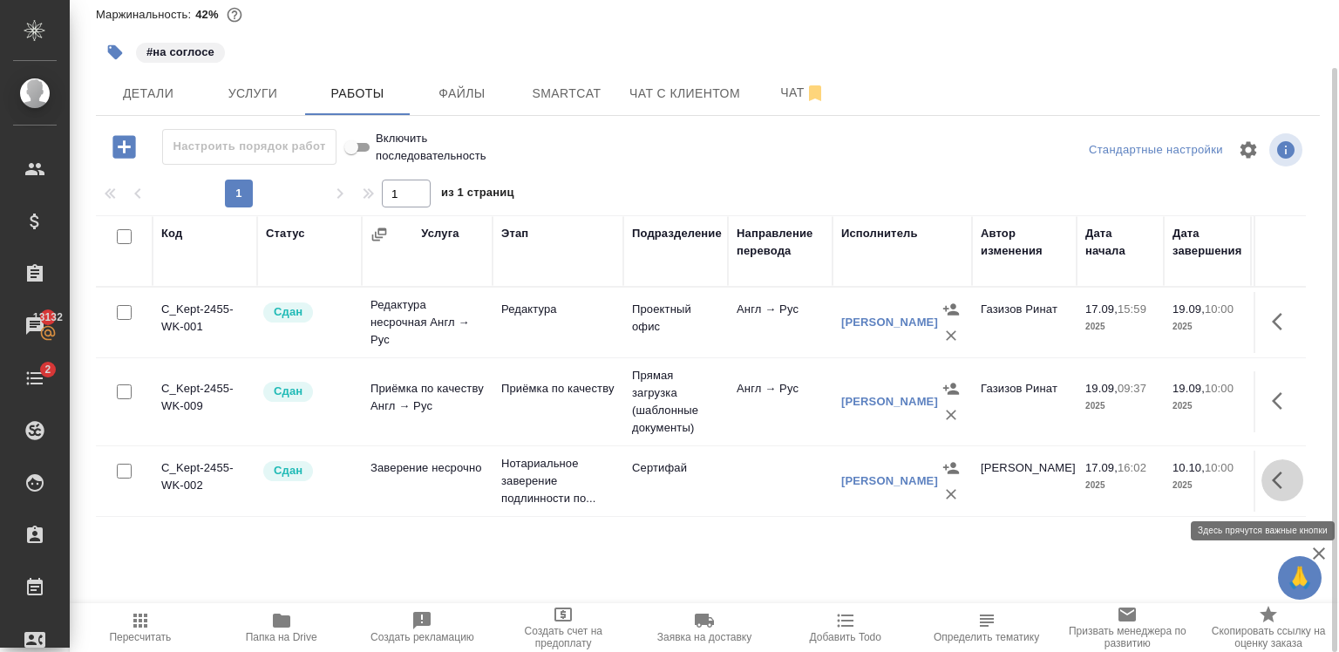
click at [1280, 487] on icon "button" at bounding box center [1282, 480] width 21 height 21
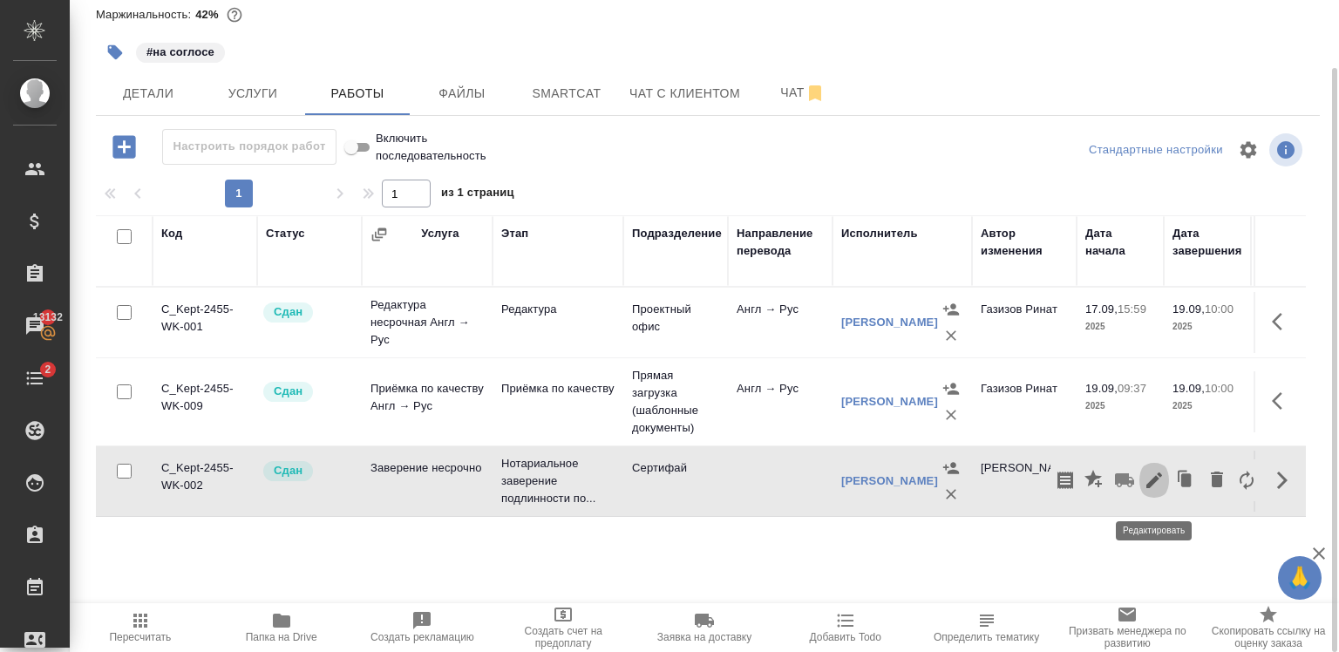
click at [1158, 478] on icon "button" at bounding box center [1154, 480] width 21 height 21
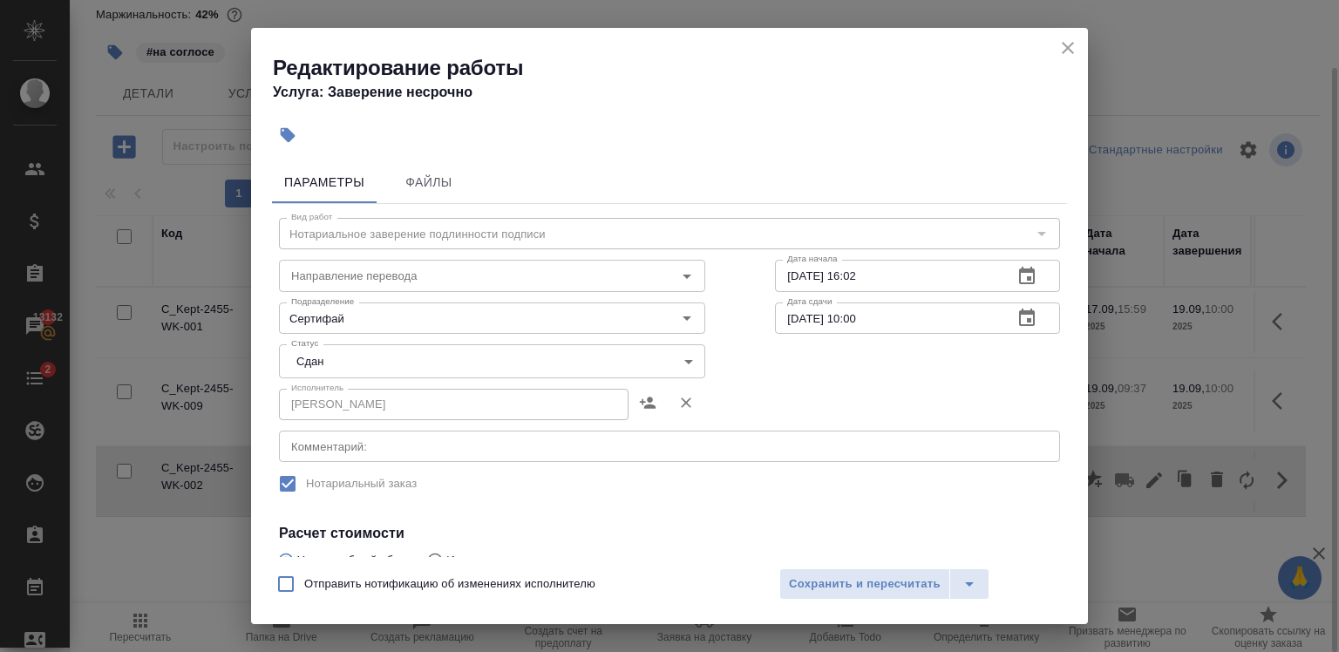
scroll to position [314, 0]
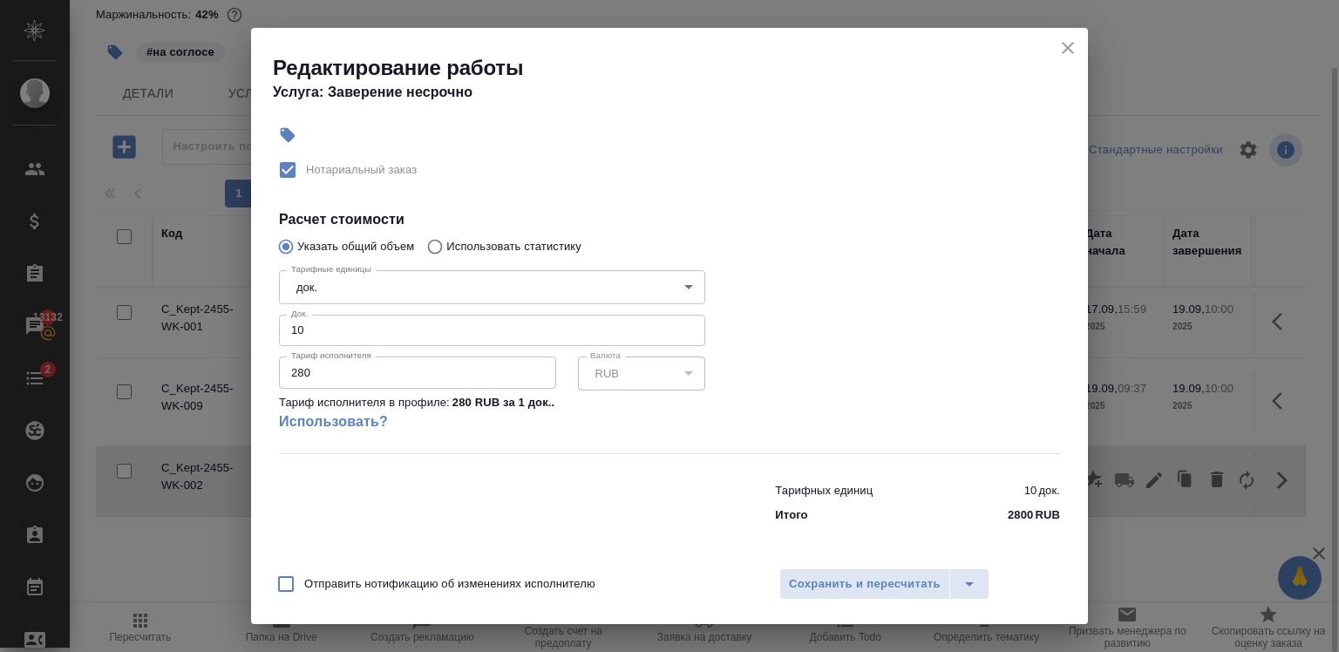
click at [352, 330] on input "10" at bounding box center [492, 330] width 426 height 31
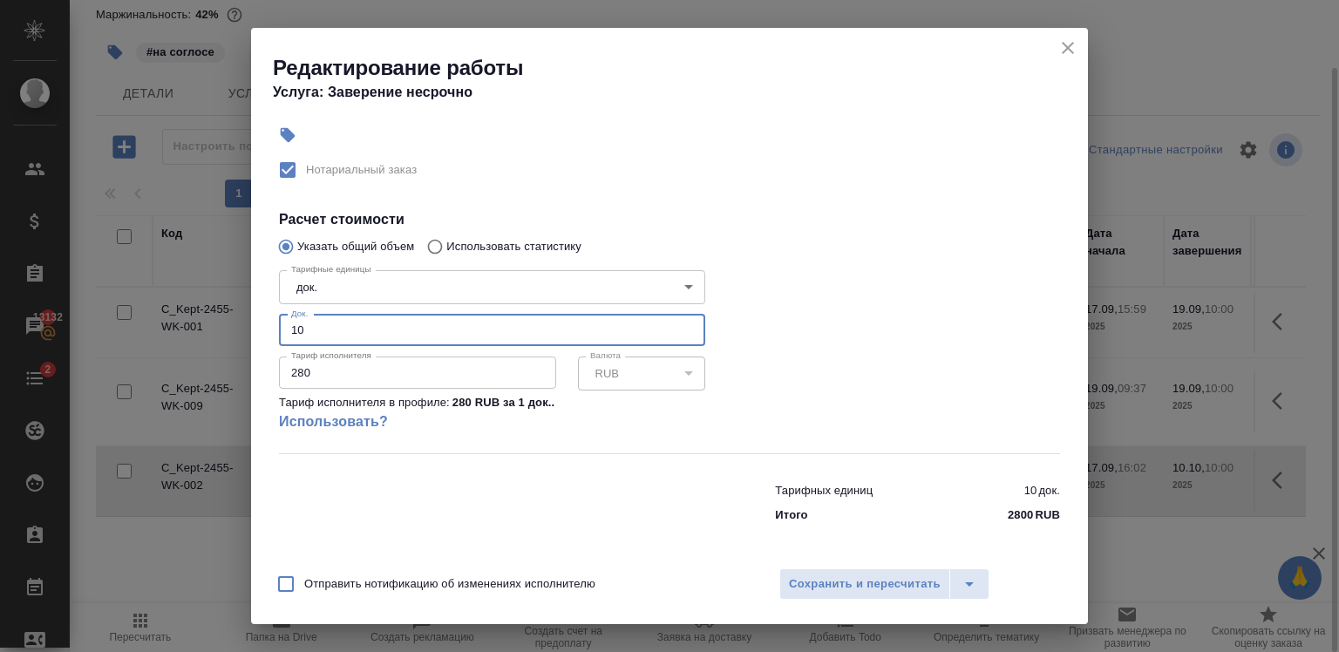
click at [352, 330] on input "10" at bounding box center [492, 330] width 426 height 31
type input "5"
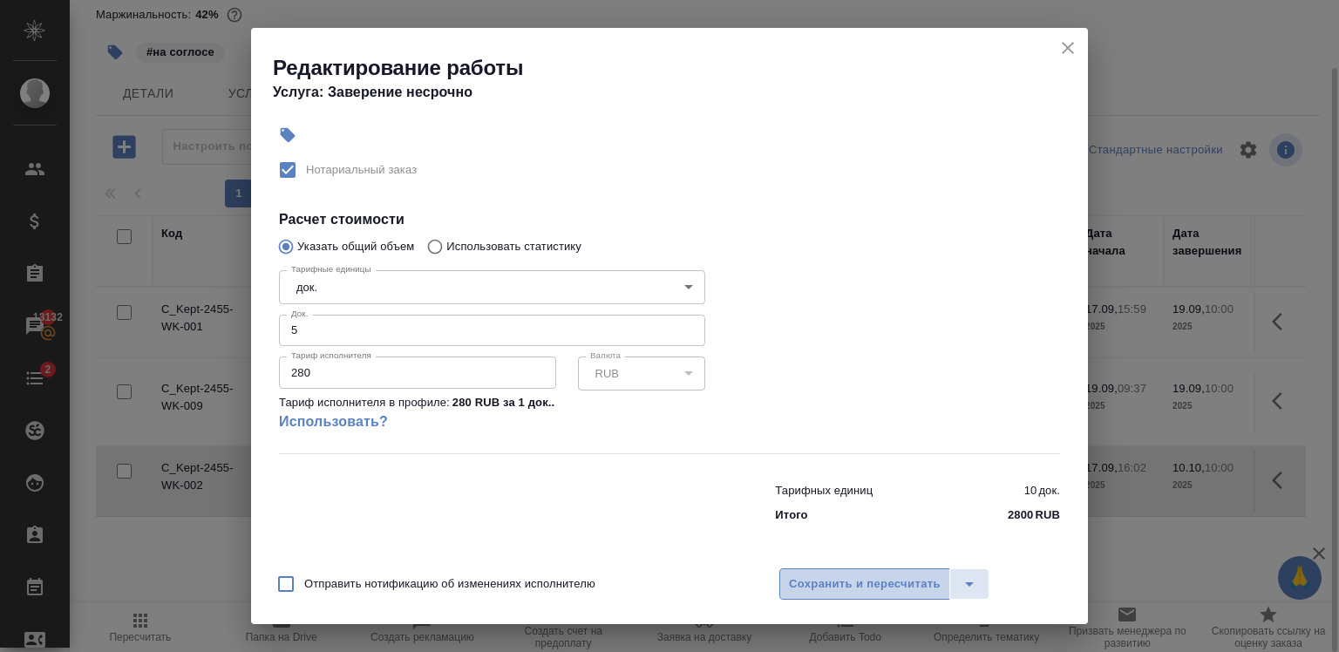
click at [859, 581] on span "Сохранить и пересчитать" at bounding box center [865, 584] width 152 height 20
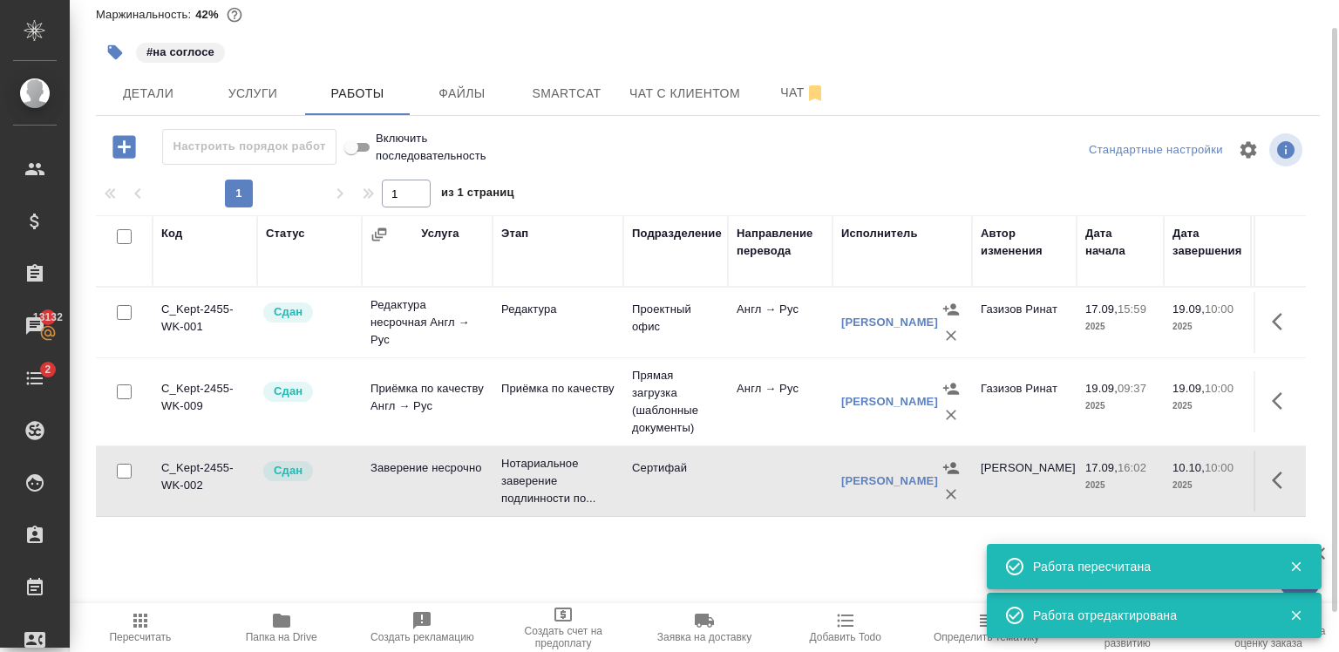
scroll to position [0, 0]
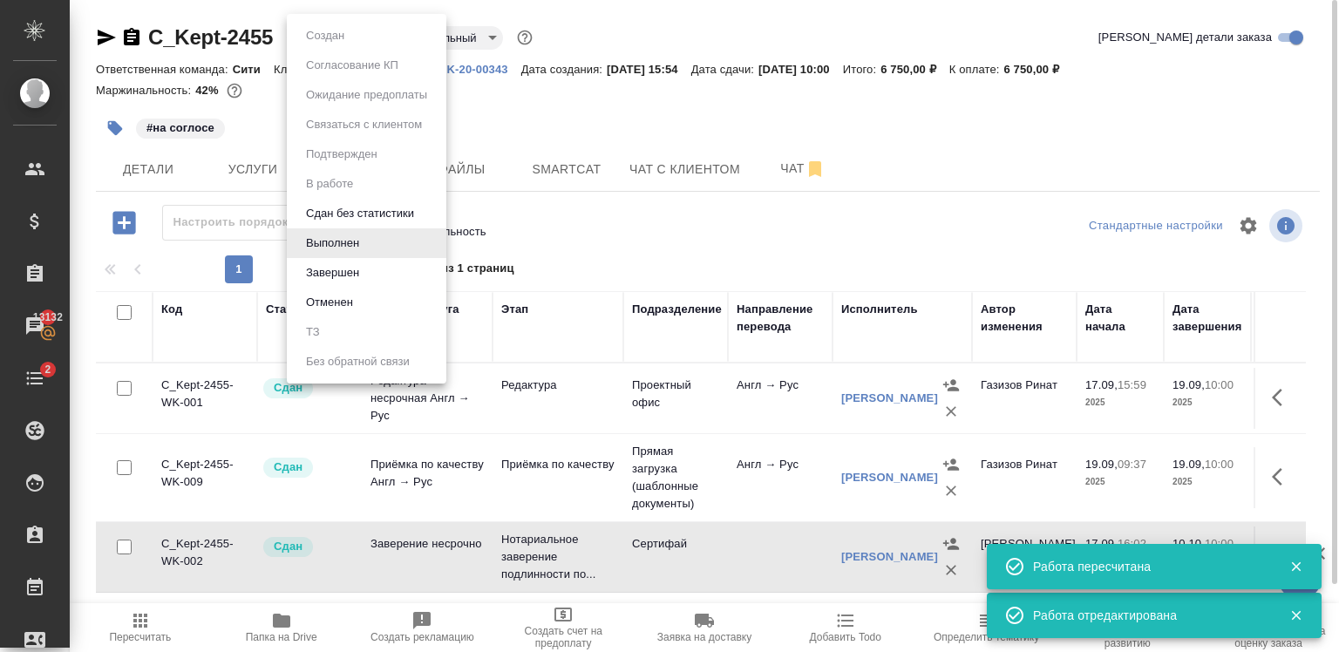
click at [318, 37] on body "🙏 .cls-1 fill:#fff; AWATERA Zaytseva Svetlana Клиенты Спецификации Заказы 13132…" at bounding box center [669, 326] width 1339 height 652
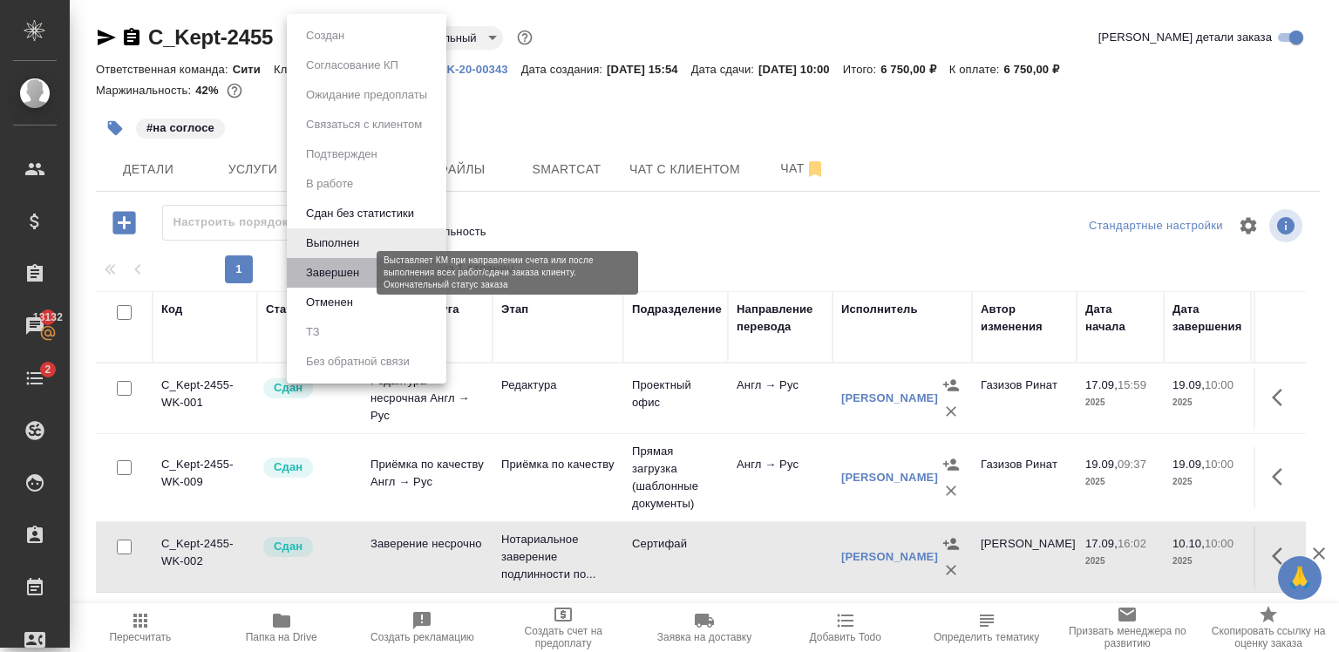
click at [352, 274] on button "Завершен" at bounding box center [333, 272] width 64 height 19
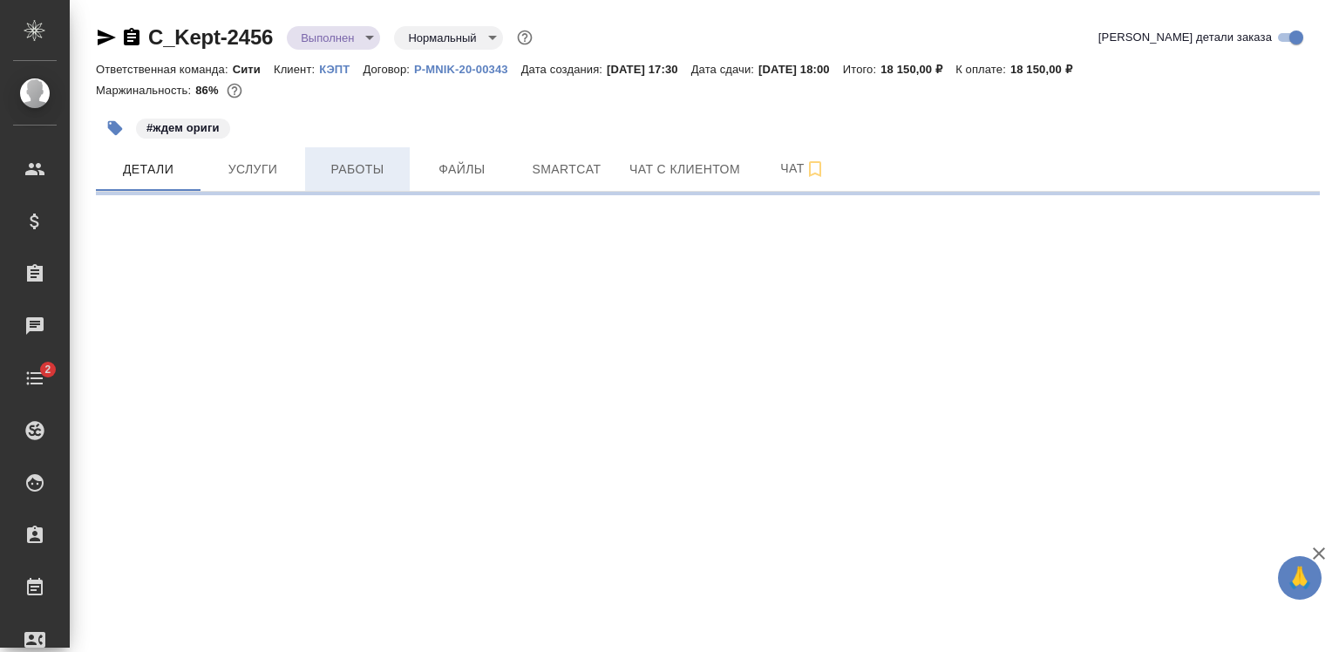
select select "RU"
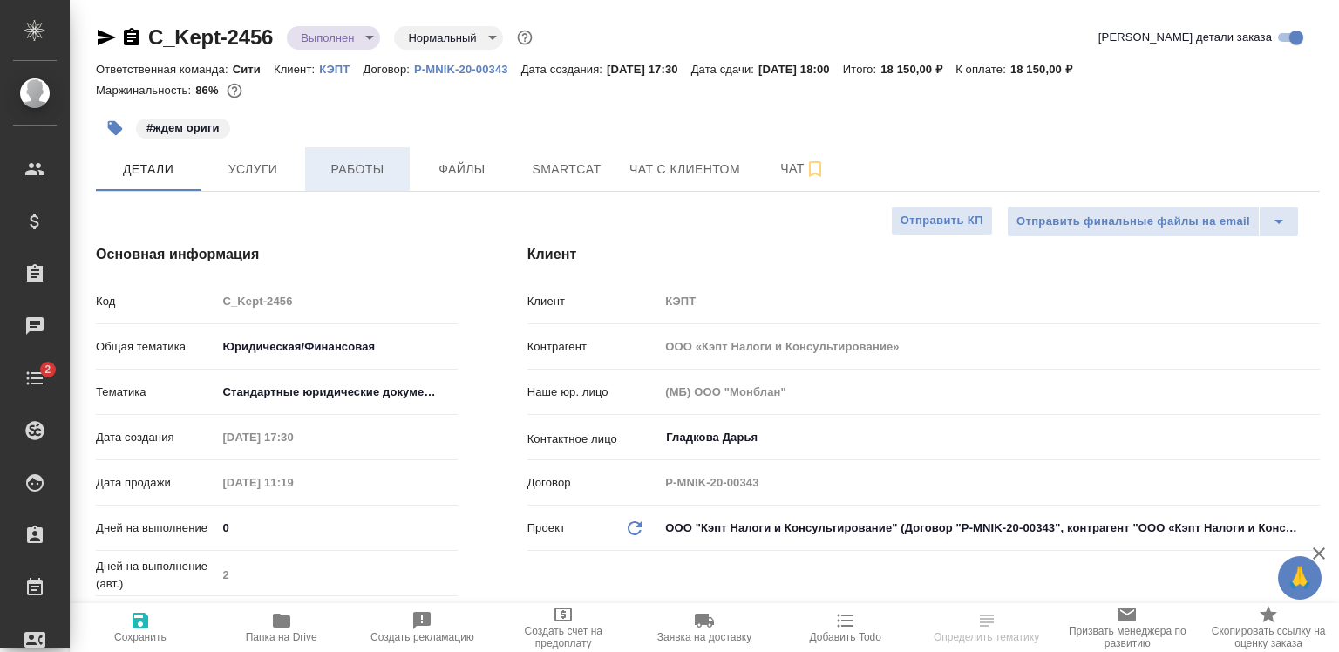
type textarea "x"
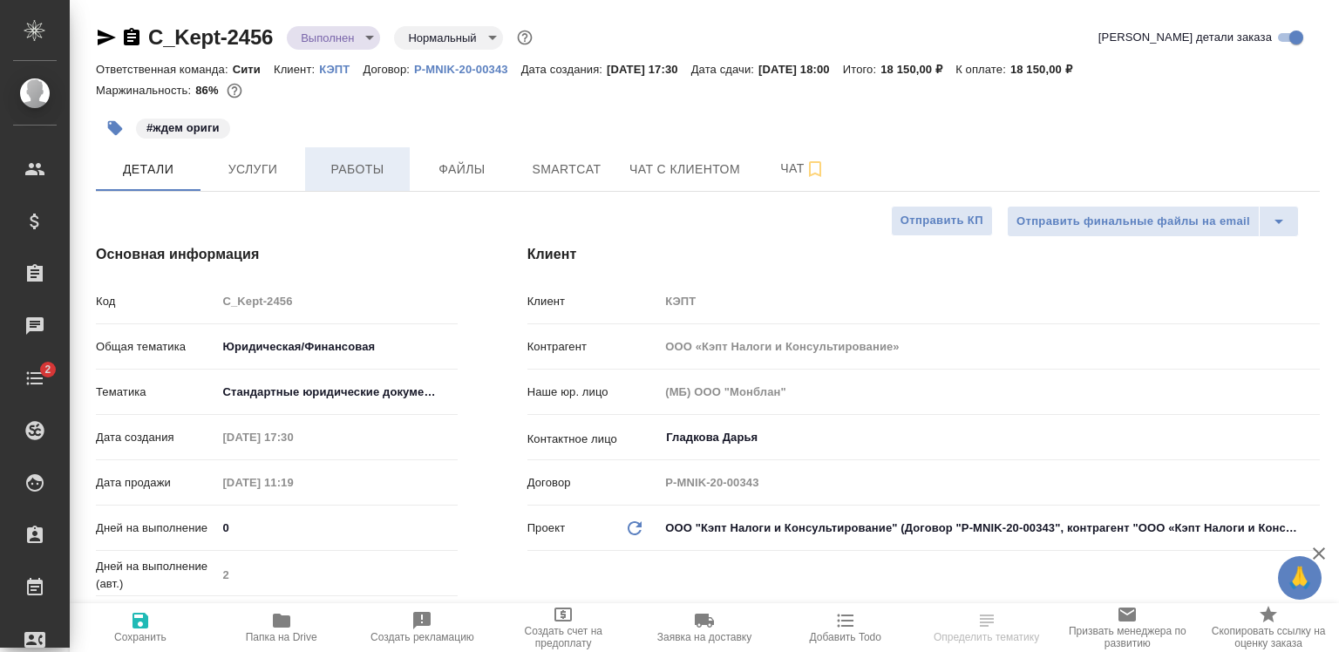
type textarea "x"
click at [275, 165] on span "Услуги" at bounding box center [253, 170] width 84 height 22
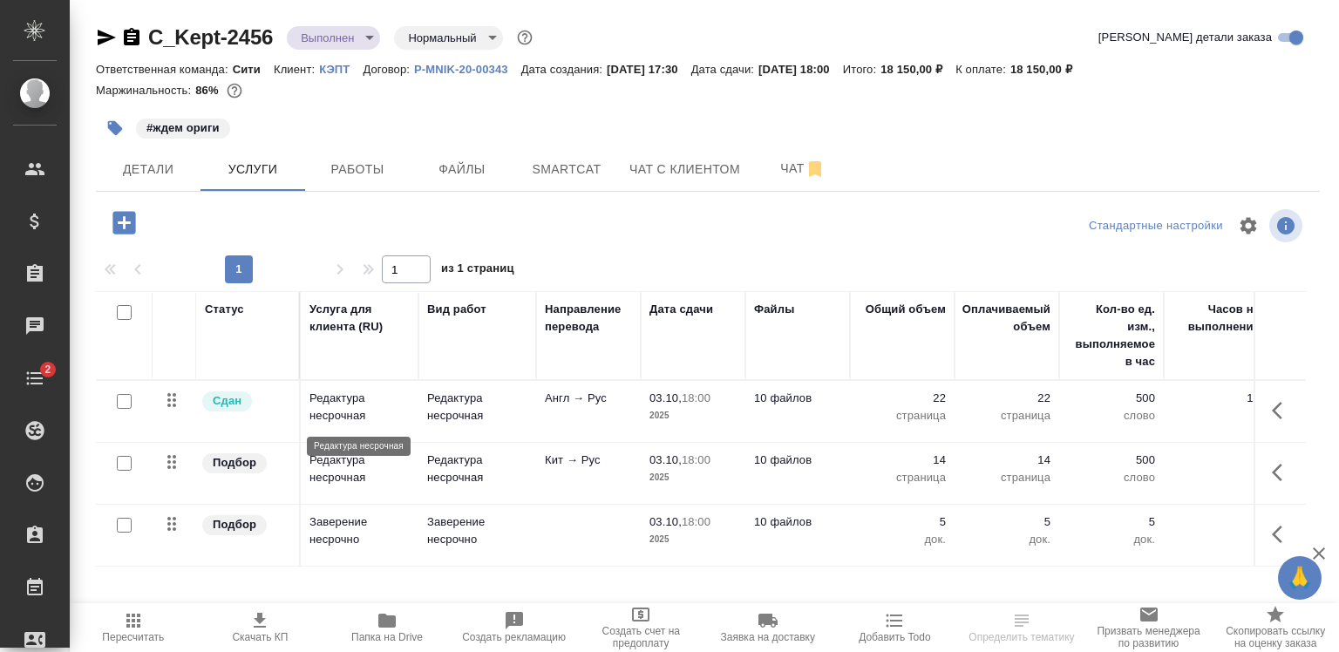
click at [387, 416] on p "Редактура несрочная" at bounding box center [359, 407] width 100 height 35
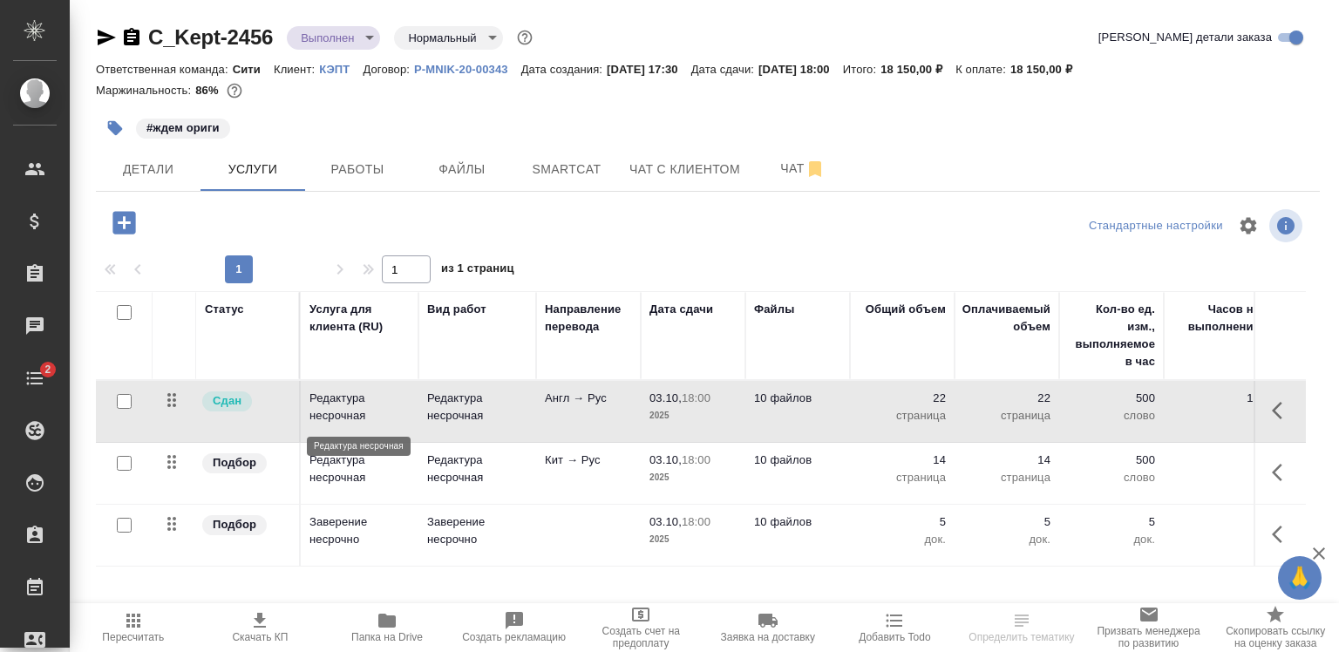
click at [387, 416] on p "Редактура несрочная" at bounding box center [359, 407] width 100 height 35
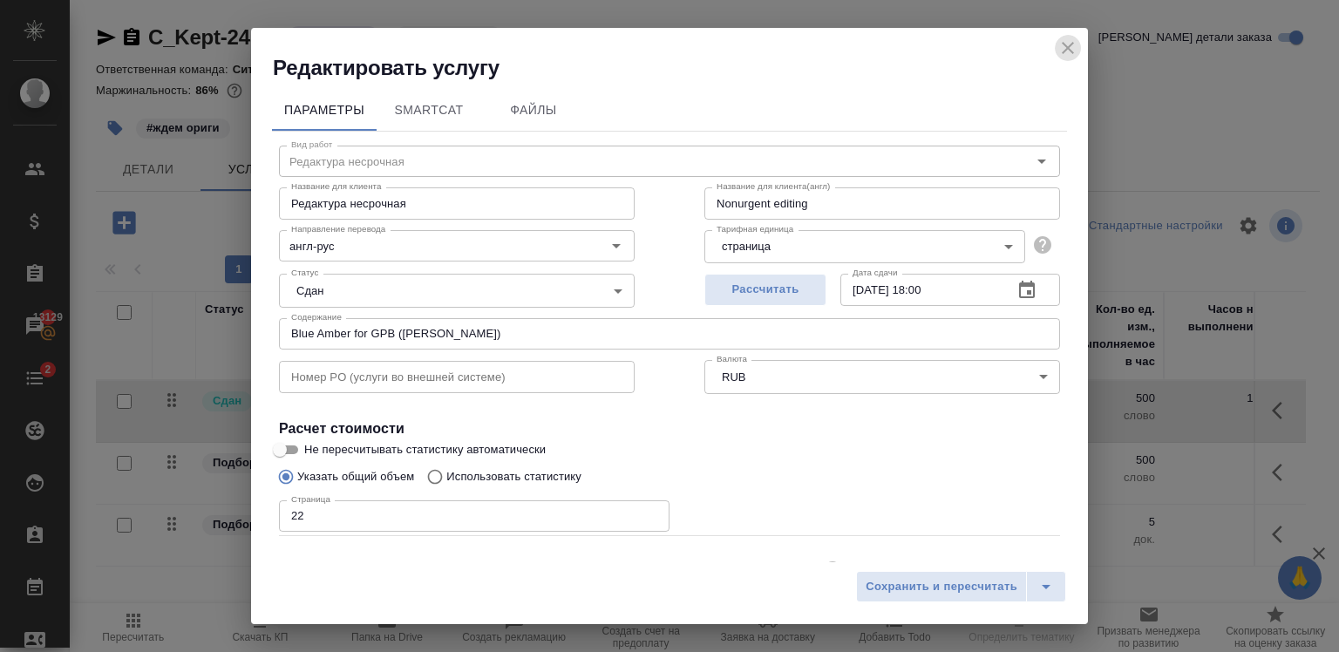
click at [1067, 52] on icon "close" at bounding box center [1067, 47] width 21 height 21
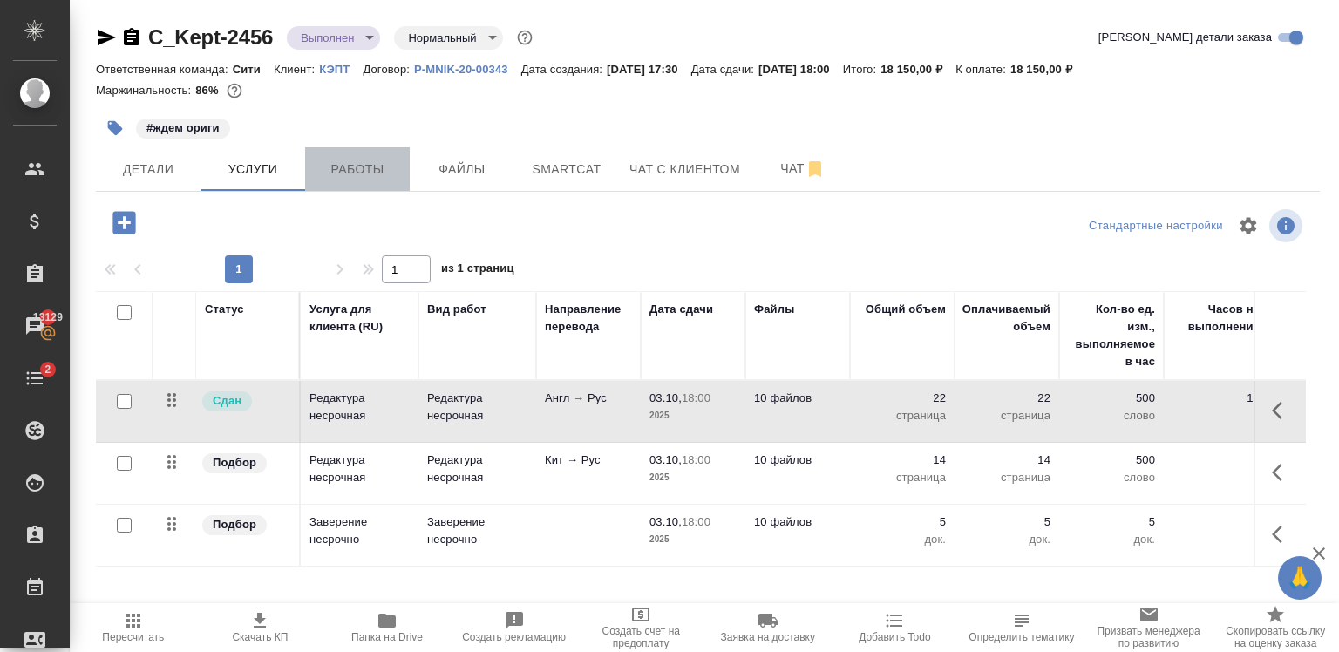
click at [335, 188] on button "Работы" at bounding box center [357, 169] width 105 height 44
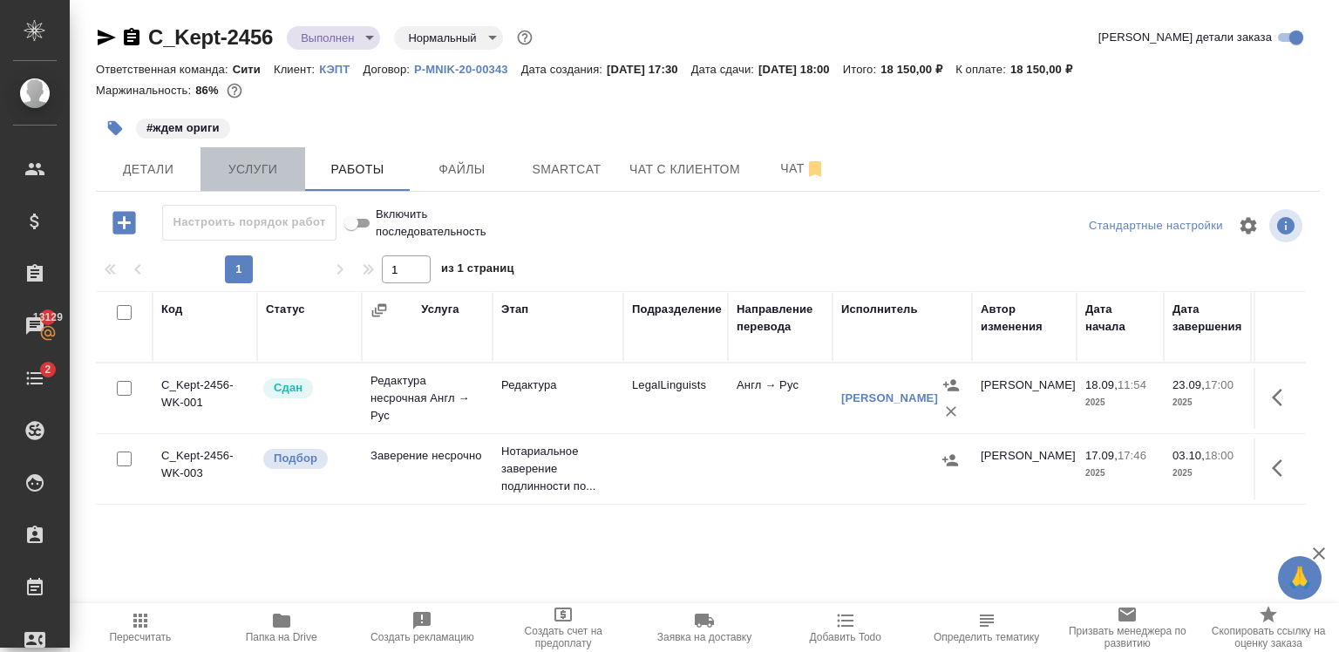
click at [272, 172] on span "Услуги" at bounding box center [253, 170] width 84 height 22
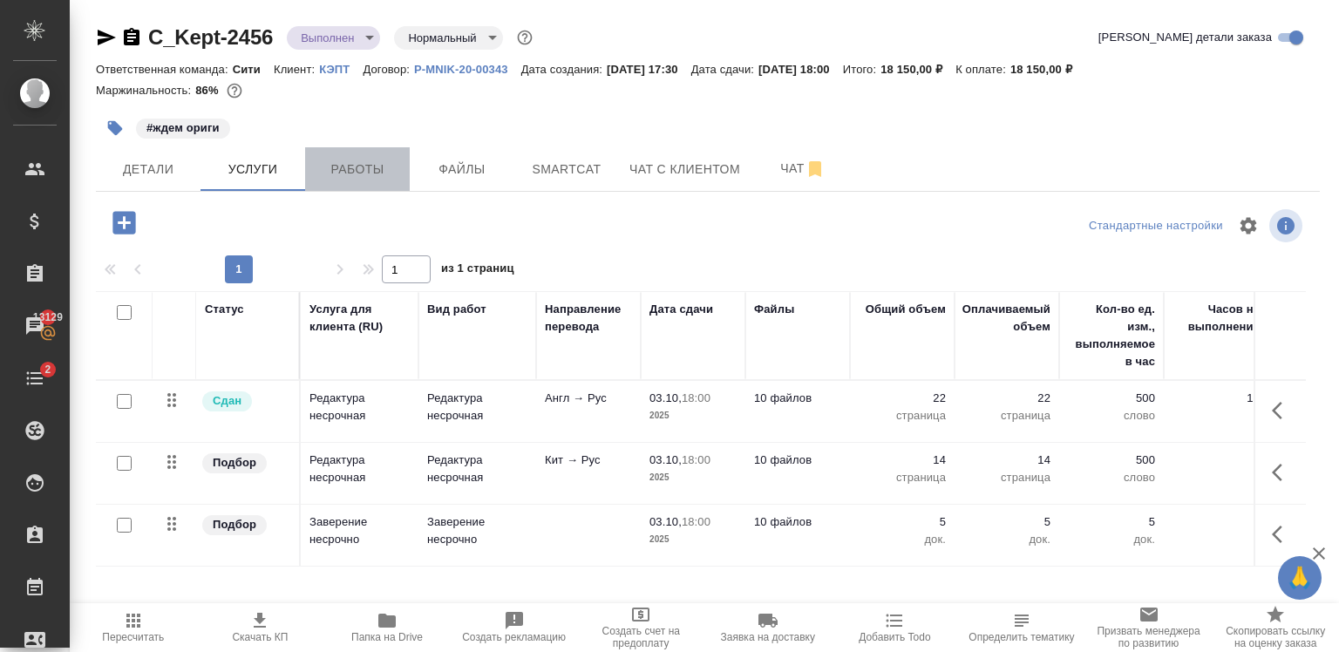
click at [373, 155] on button "Работы" at bounding box center [357, 169] width 105 height 44
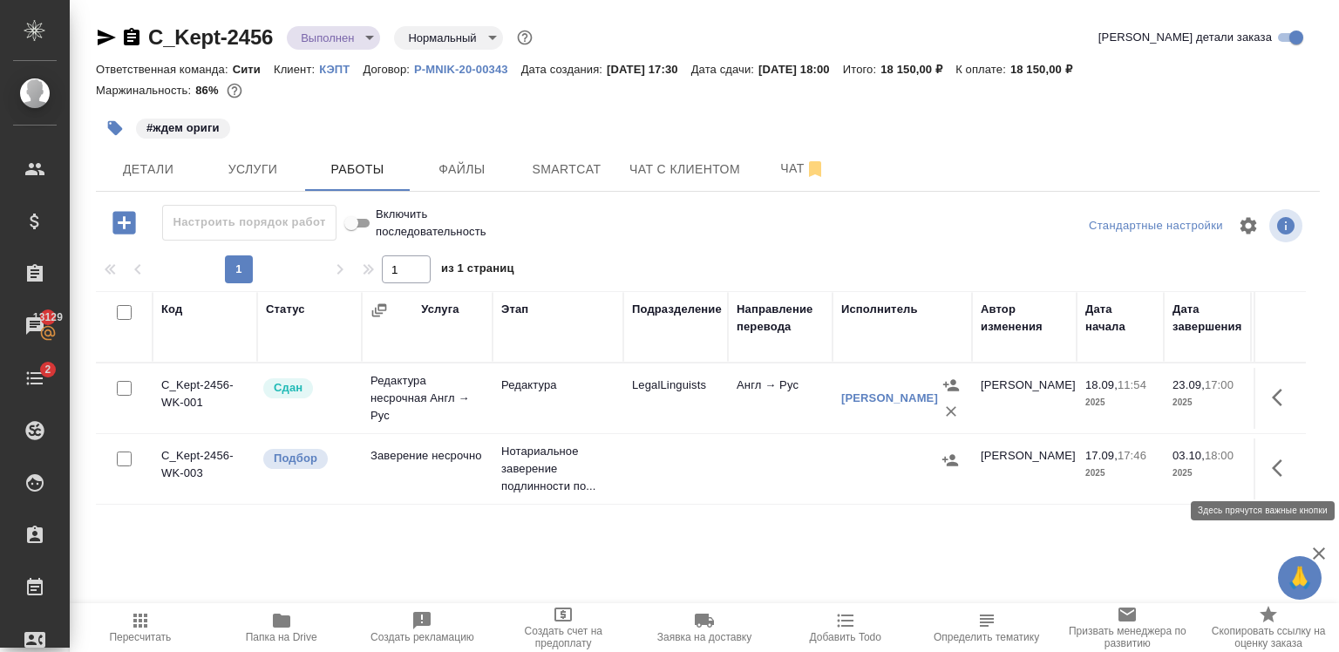
click at [1272, 465] on icon "button" at bounding box center [1282, 468] width 21 height 21
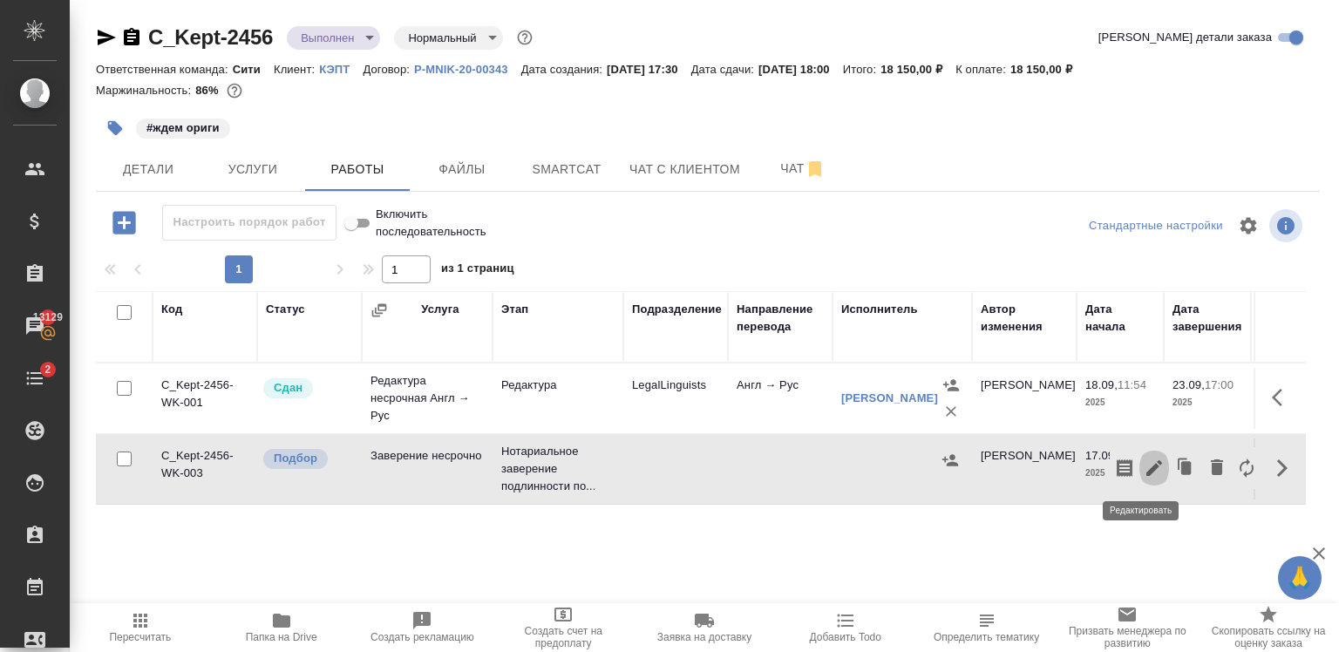
click at [1146, 469] on icon "button" at bounding box center [1154, 468] width 16 height 16
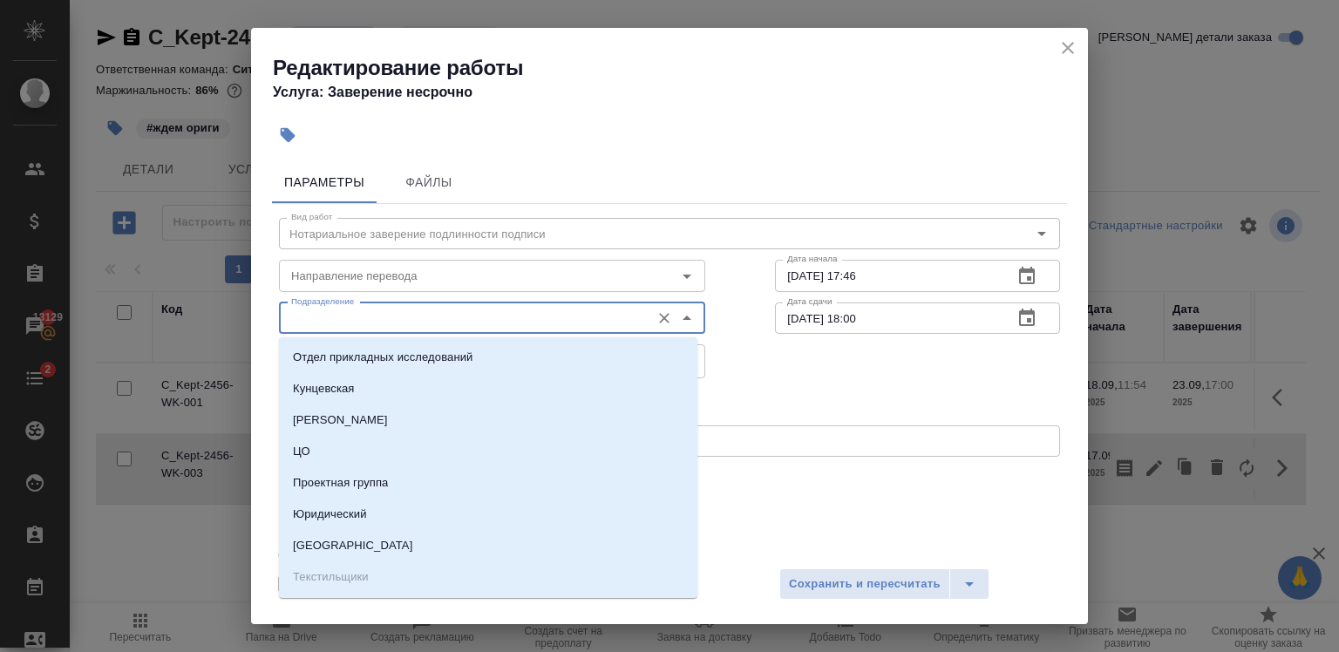
click at [402, 321] on input "Подразделение" at bounding box center [462, 318] width 357 height 21
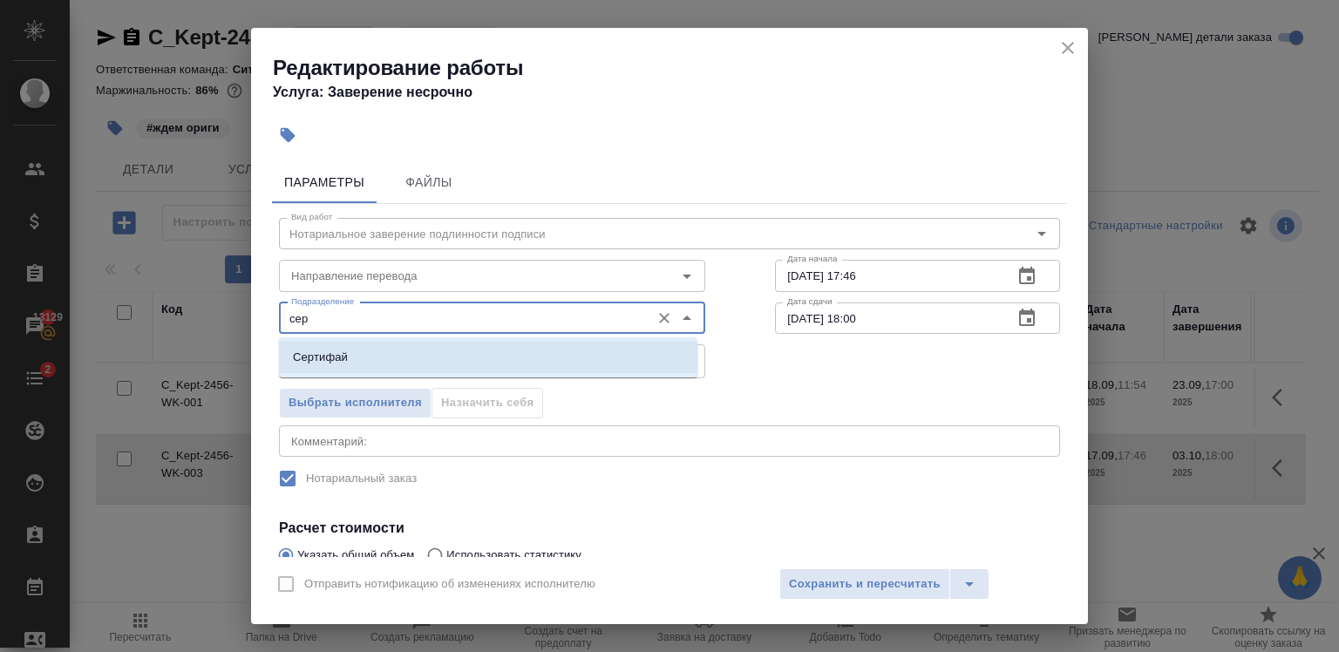
click at [358, 366] on li "Сертифай" at bounding box center [488, 357] width 418 height 31
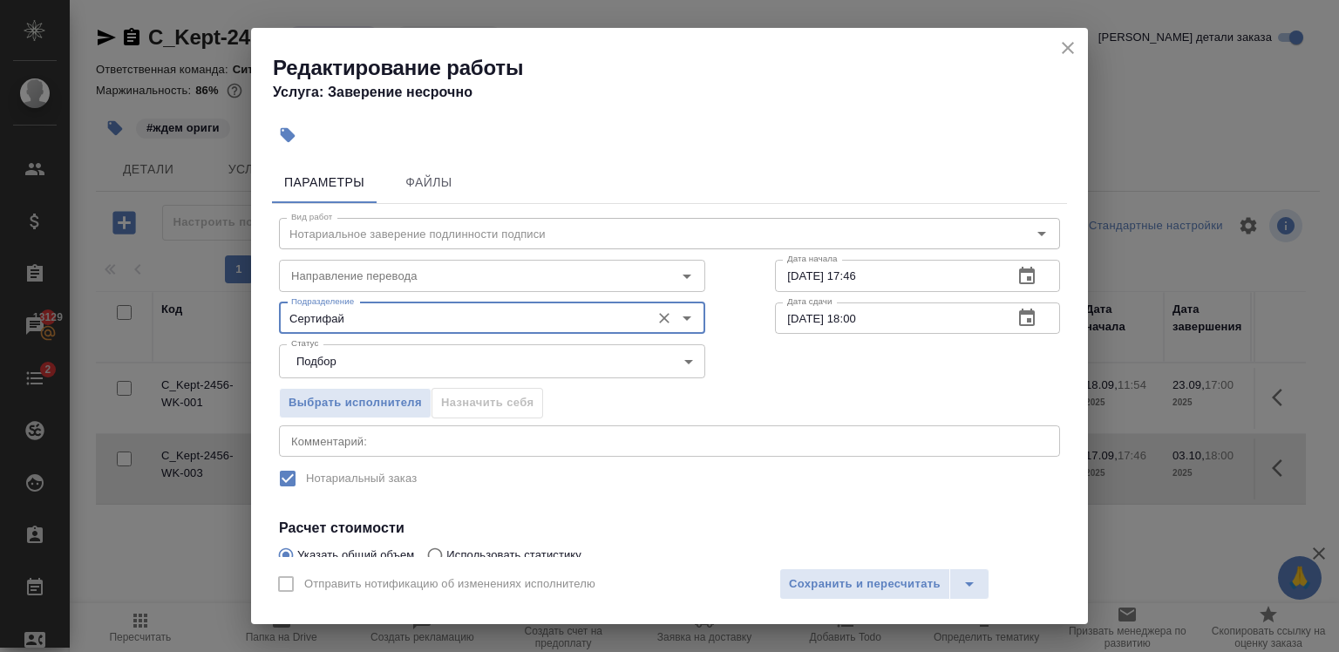
scroll to position [205, 0]
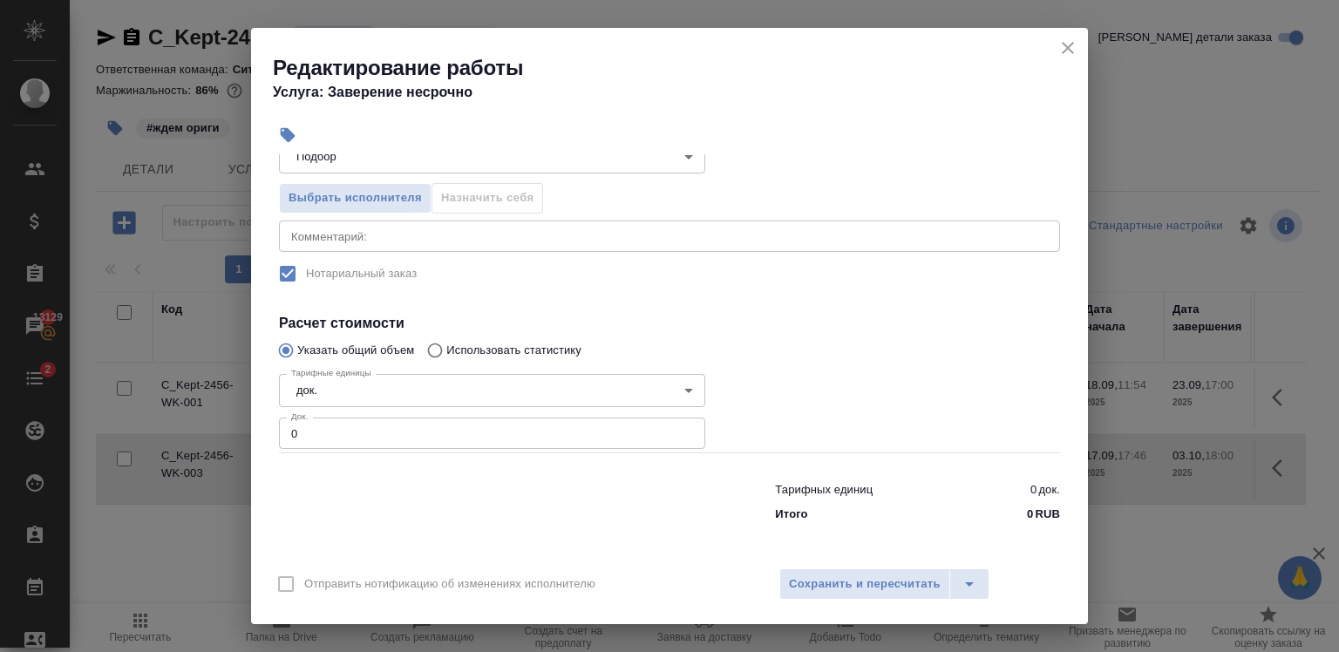
type input "Сертифай"
click at [328, 429] on input "0" at bounding box center [492, 433] width 426 height 31
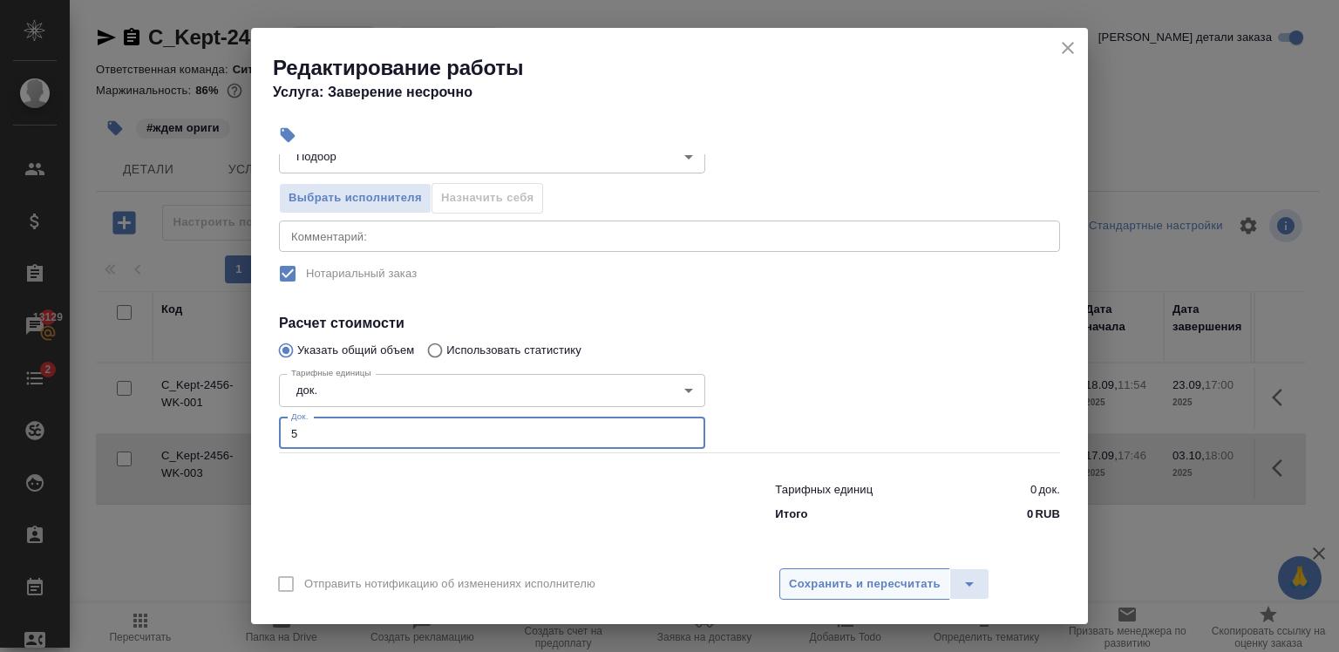
type input "5"
click at [847, 584] on span "Сохранить и пересчитать" at bounding box center [865, 584] width 152 height 20
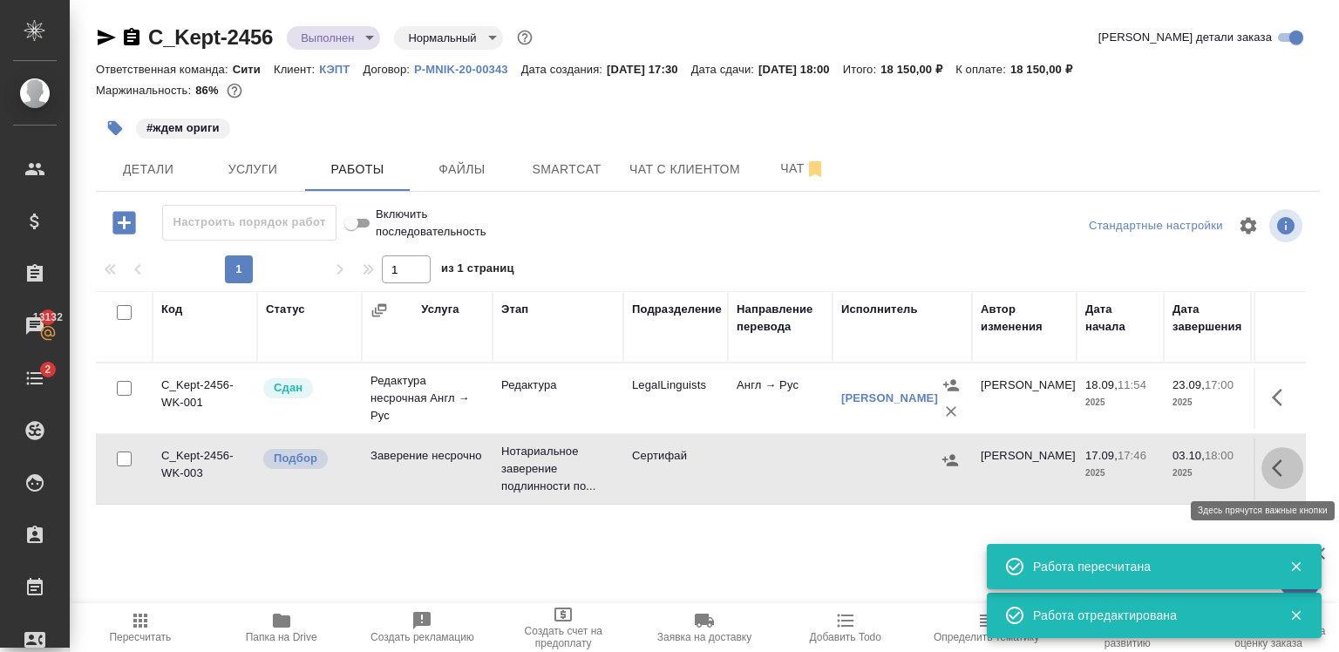
click at [1283, 463] on button "button" at bounding box center [1282, 468] width 42 height 42
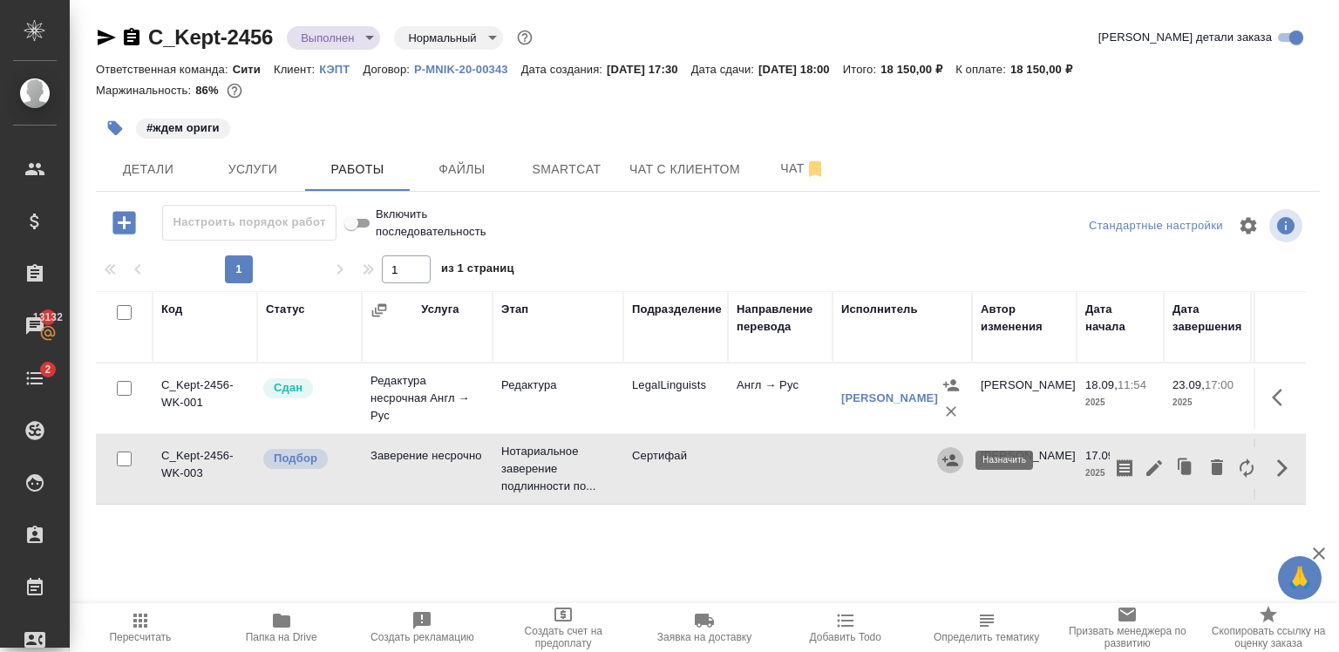
click at [952, 461] on icon "button" at bounding box center [950, 459] width 16 height 11
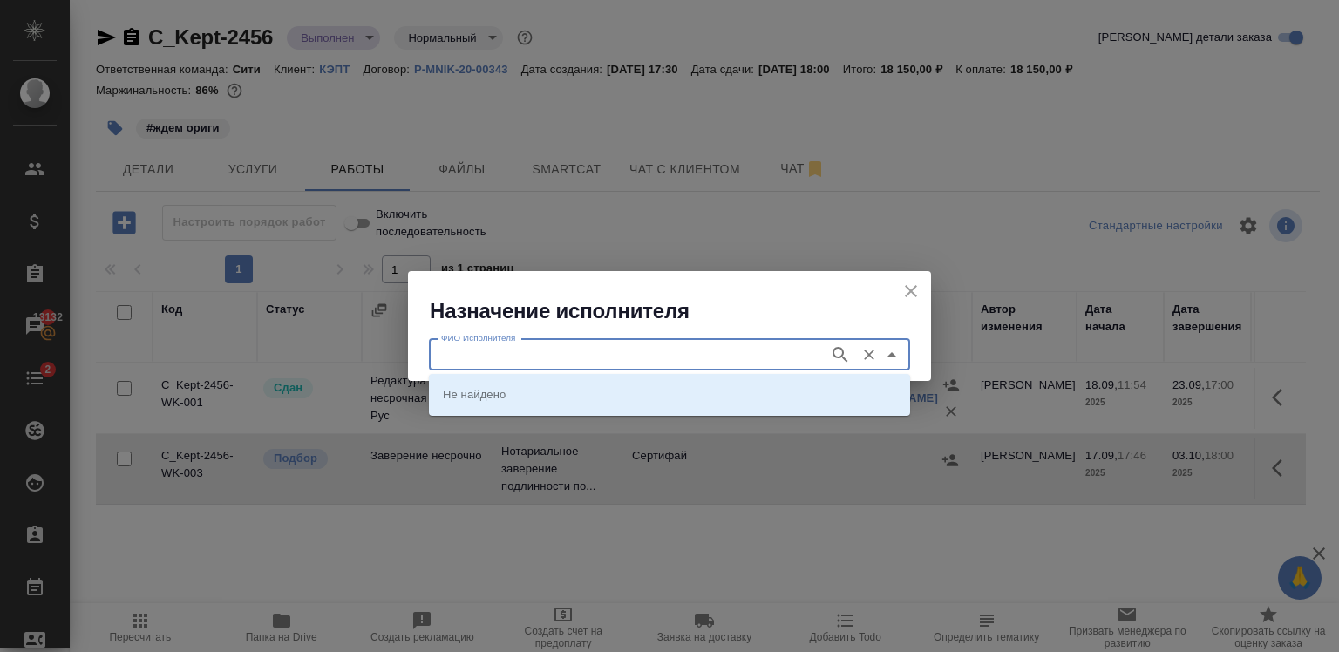
click at [587, 358] on input "ФИО Исполнителя" at bounding box center [627, 354] width 386 height 21
type input "шишенков"
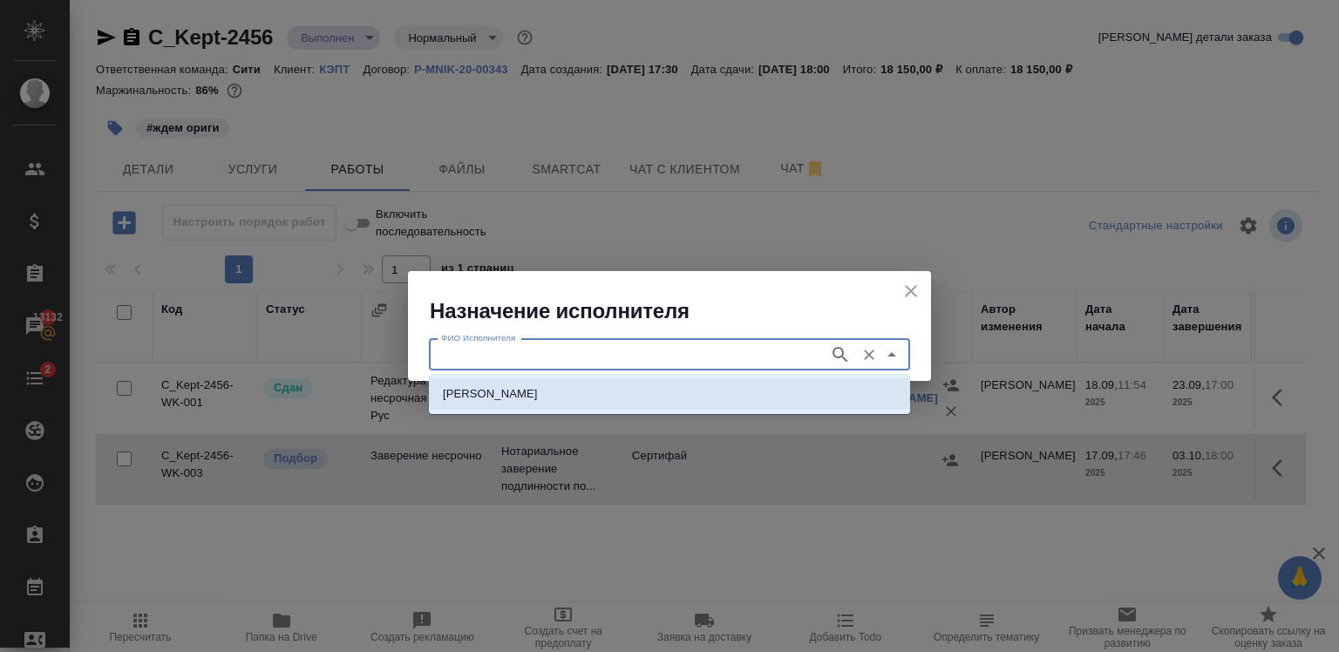
click at [653, 381] on li "[PERSON_NAME]" at bounding box center [669, 393] width 481 height 31
type input "[PERSON_NAME]"
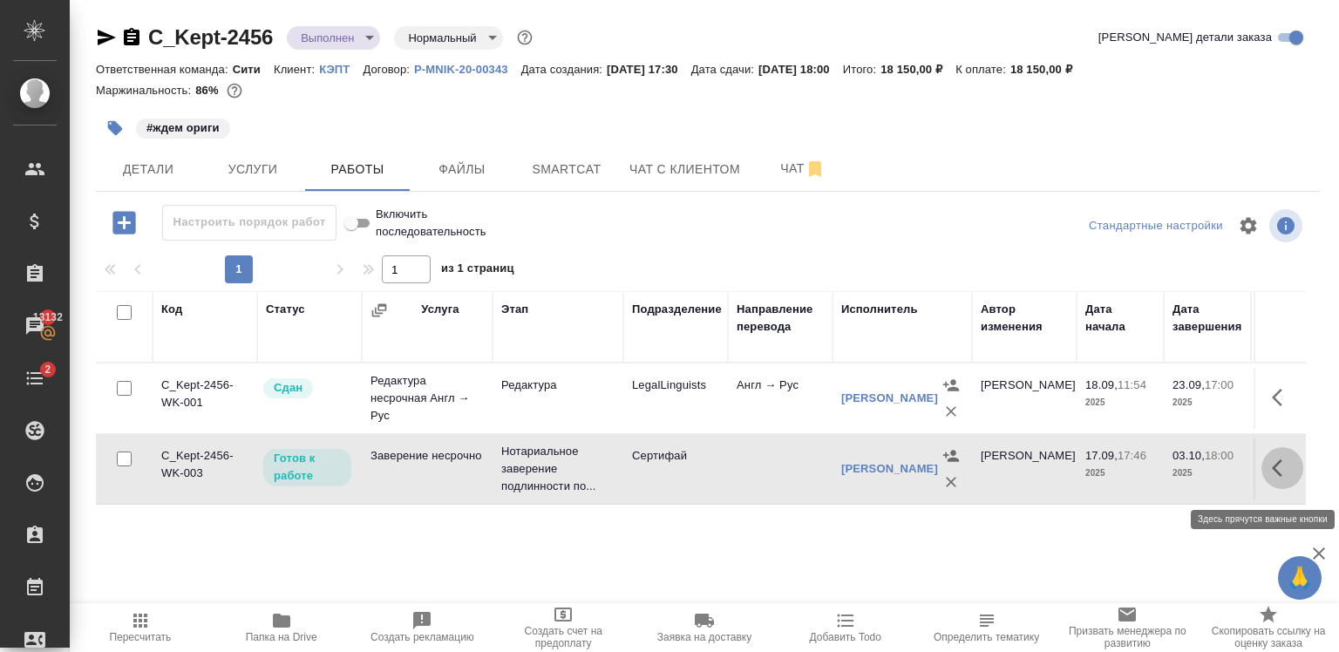
click at [1261, 482] on button "button" at bounding box center [1282, 468] width 42 height 42
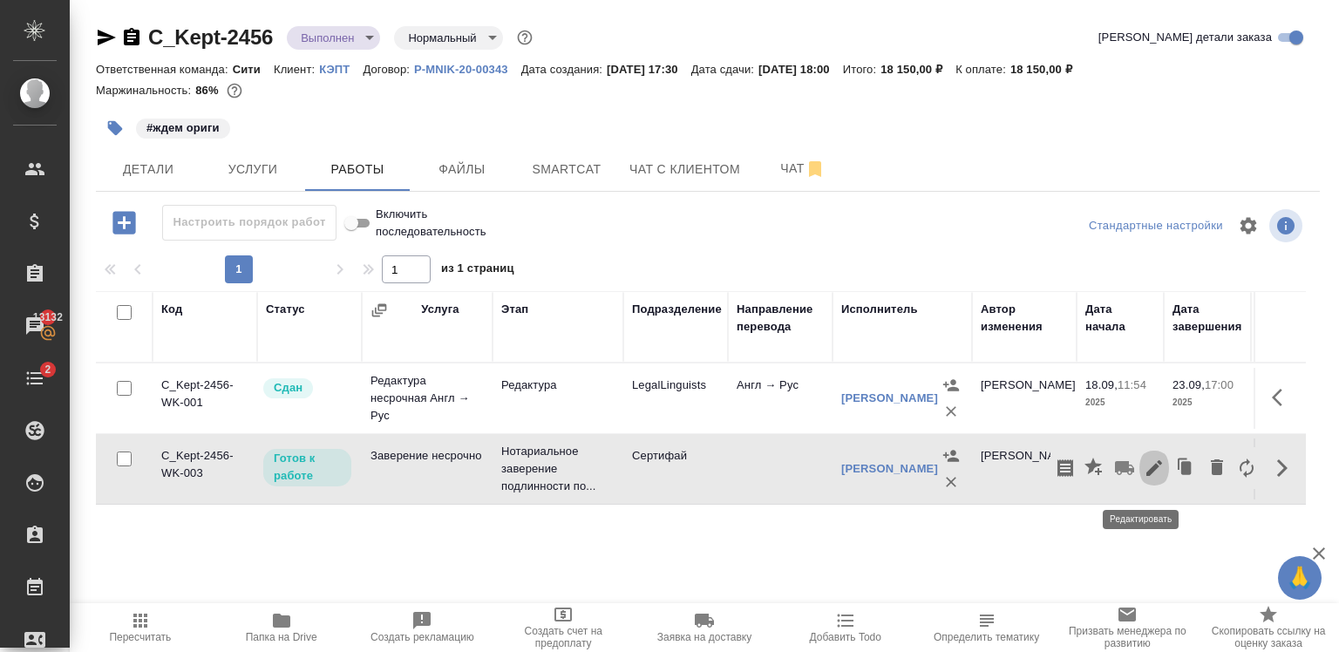
click at [1144, 472] on icon "button" at bounding box center [1154, 468] width 21 height 21
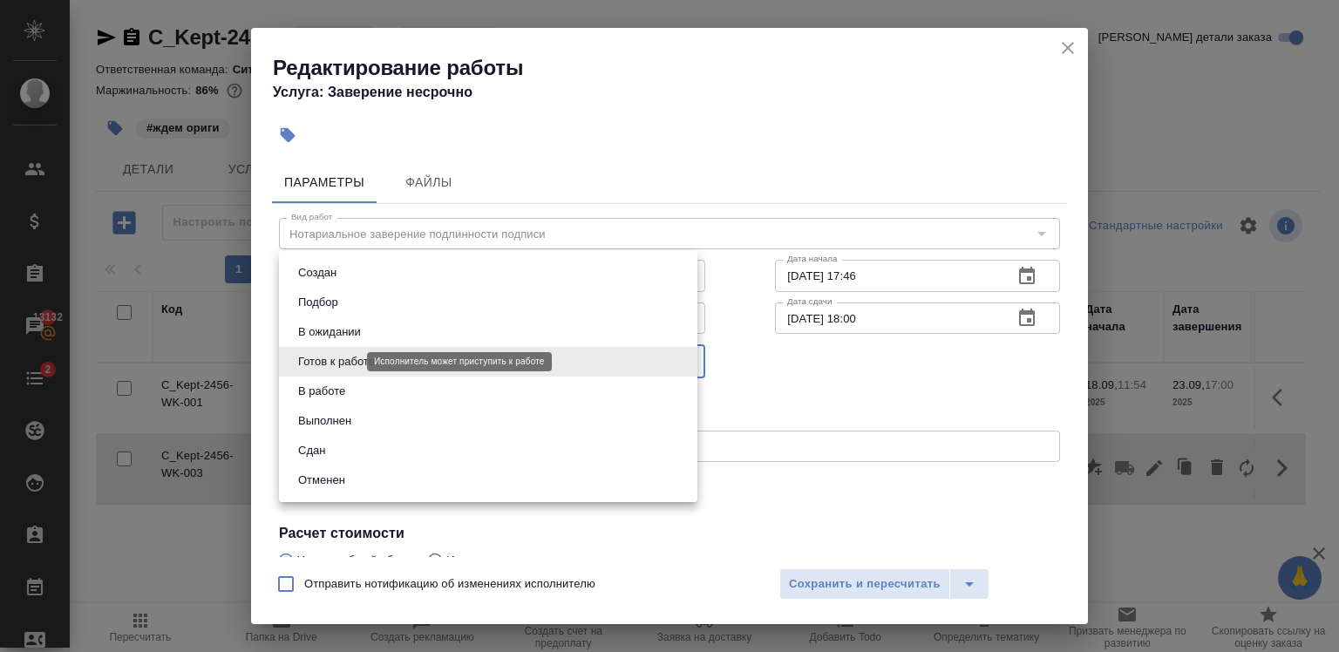
click at [329, 362] on body "🙏 .cls-1 fill:#fff; AWATERA [PERSON_NAME] Спецификации Заказы 13132 Чаты 2 Todo…" at bounding box center [669, 326] width 1339 height 652
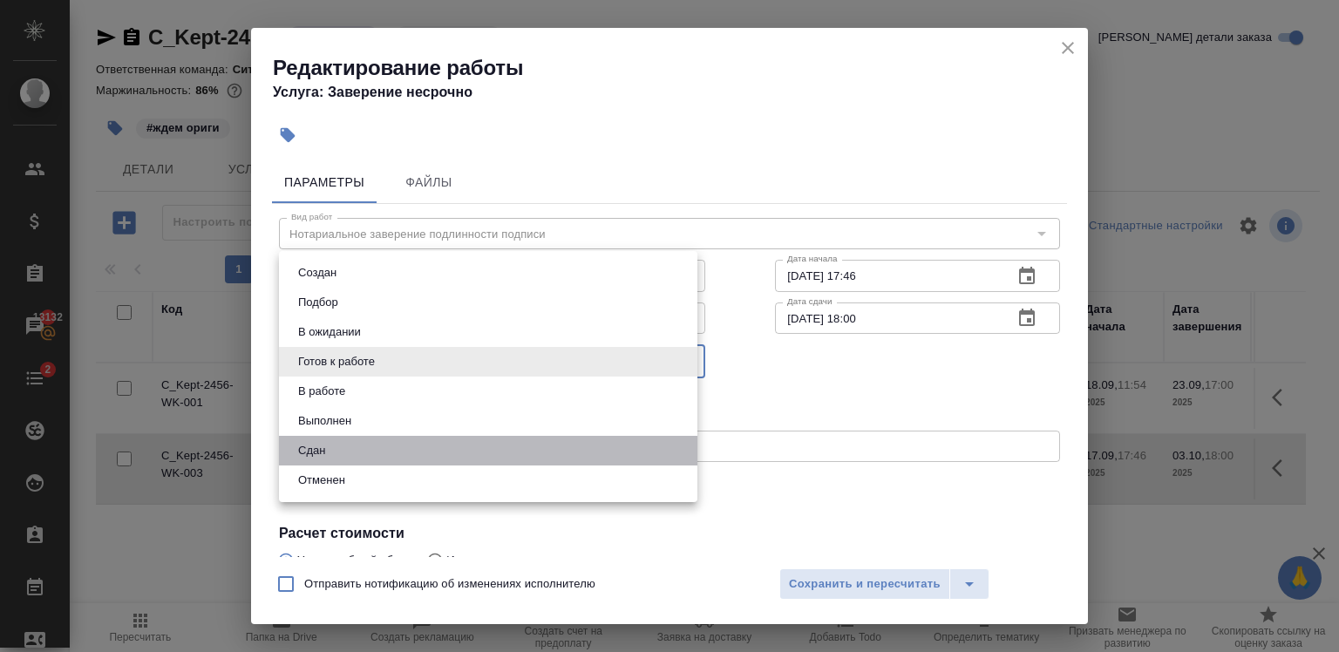
click at [368, 460] on li "Сдан" at bounding box center [488, 451] width 418 height 30
type input "closed"
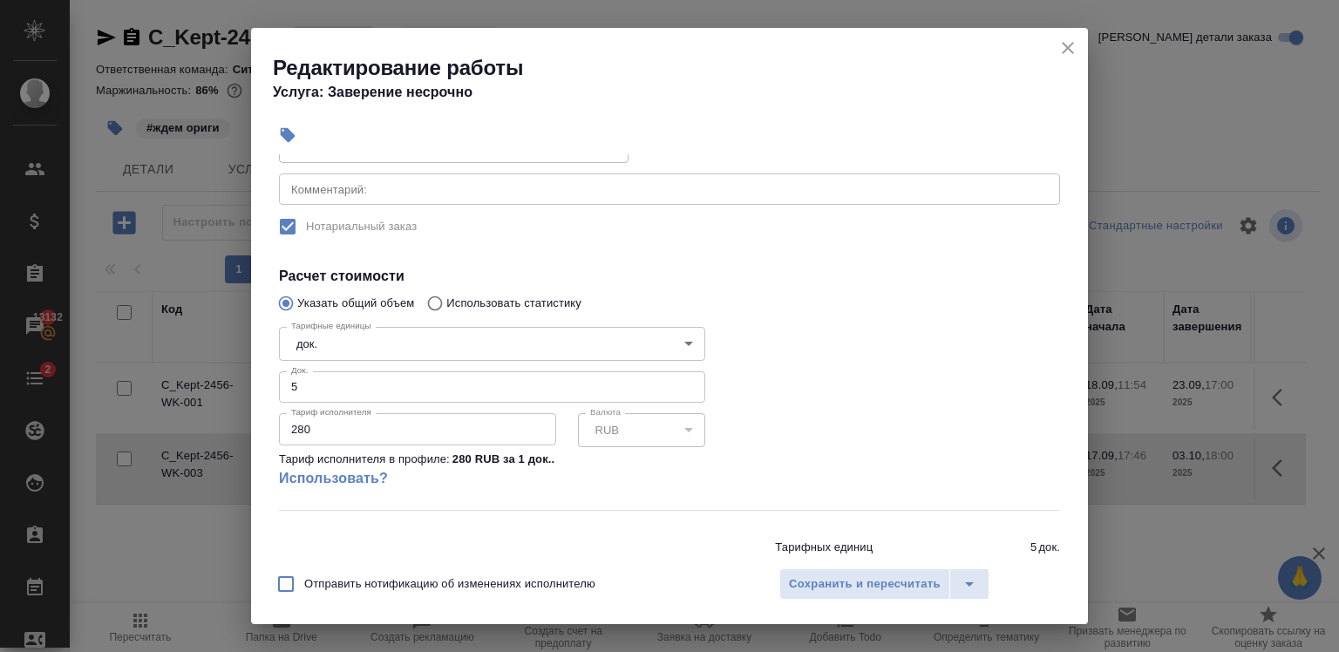
scroll to position [314, 0]
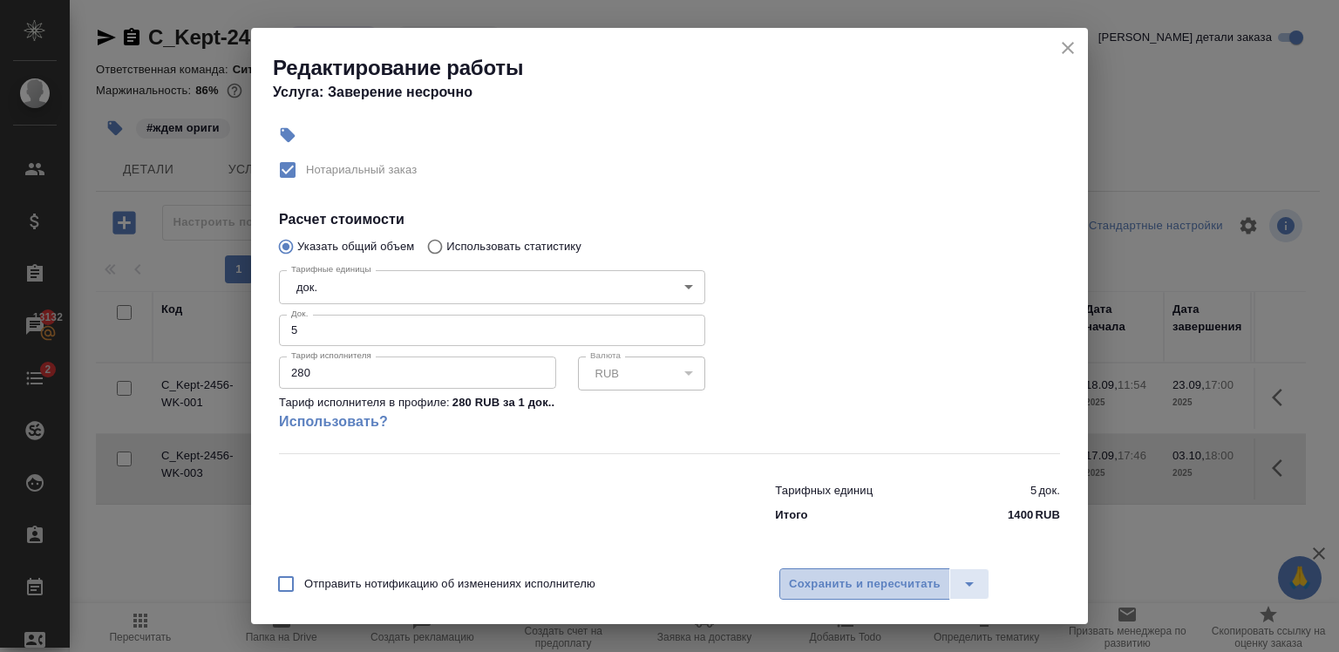
click at [858, 589] on span "Сохранить и пересчитать" at bounding box center [865, 584] width 152 height 20
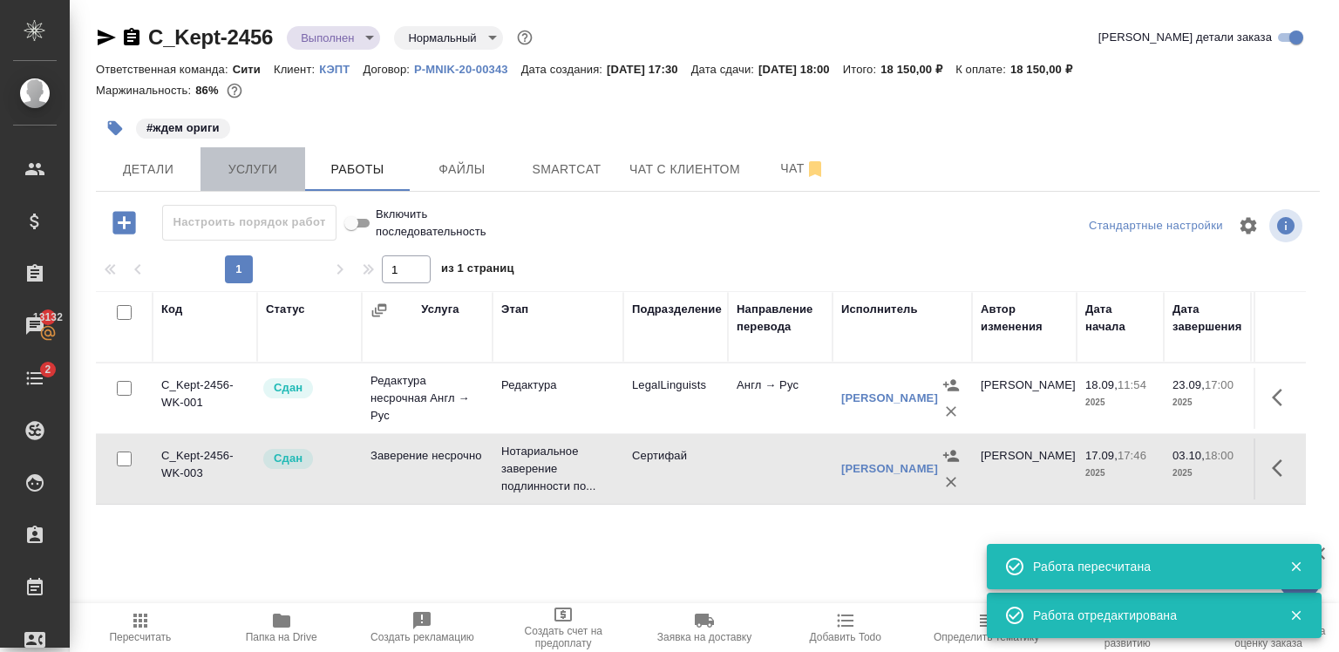
click at [229, 177] on span "Услуги" at bounding box center [253, 170] width 84 height 22
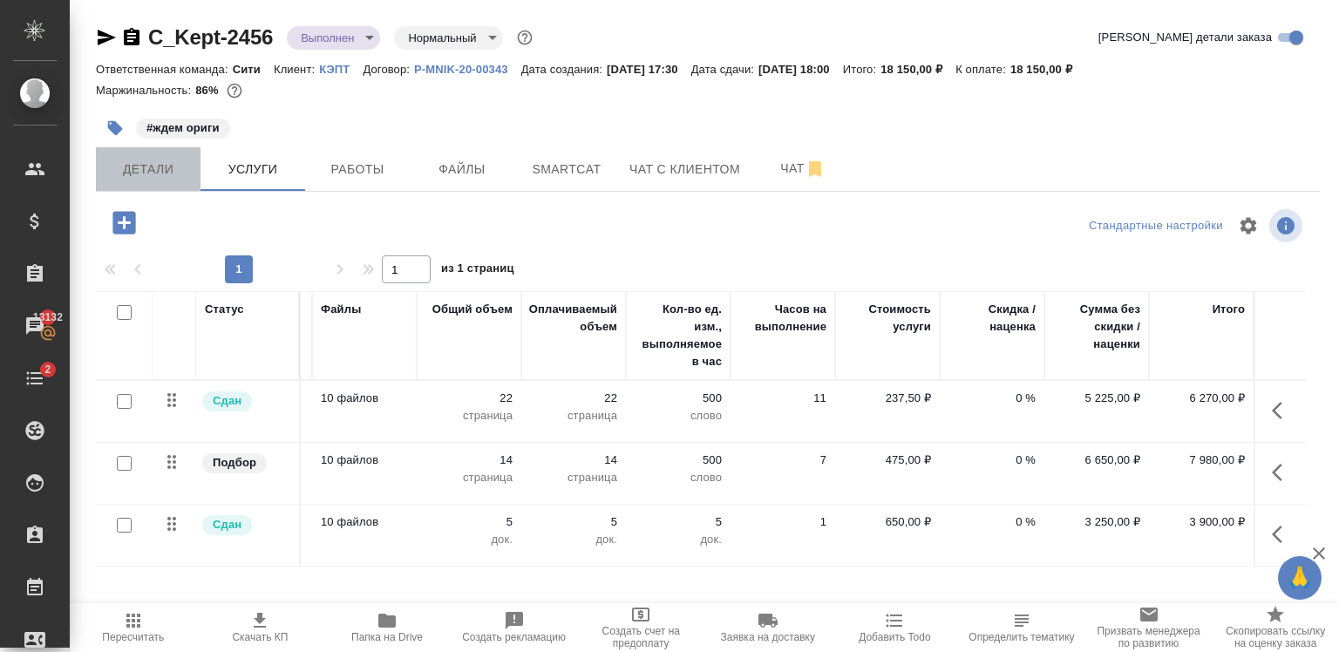
click at [185, 167] on span "Детали" at bounding box center [148, 170] width 84 height 22
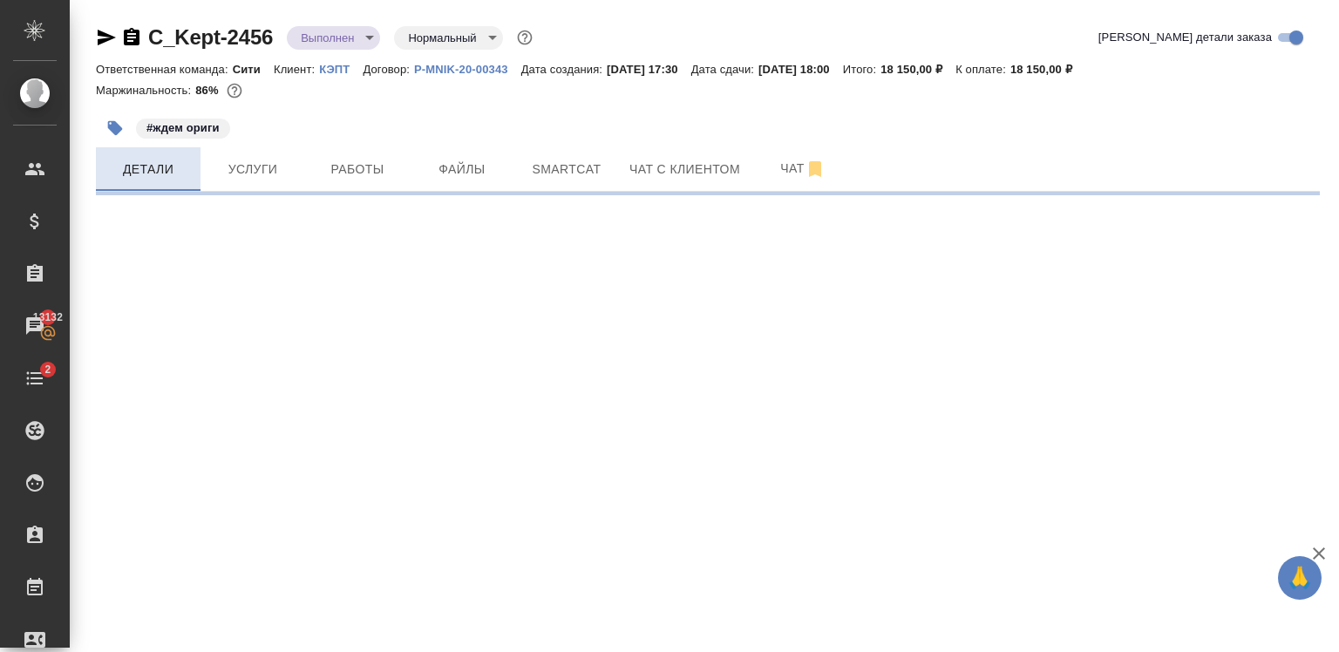
select select "RU"
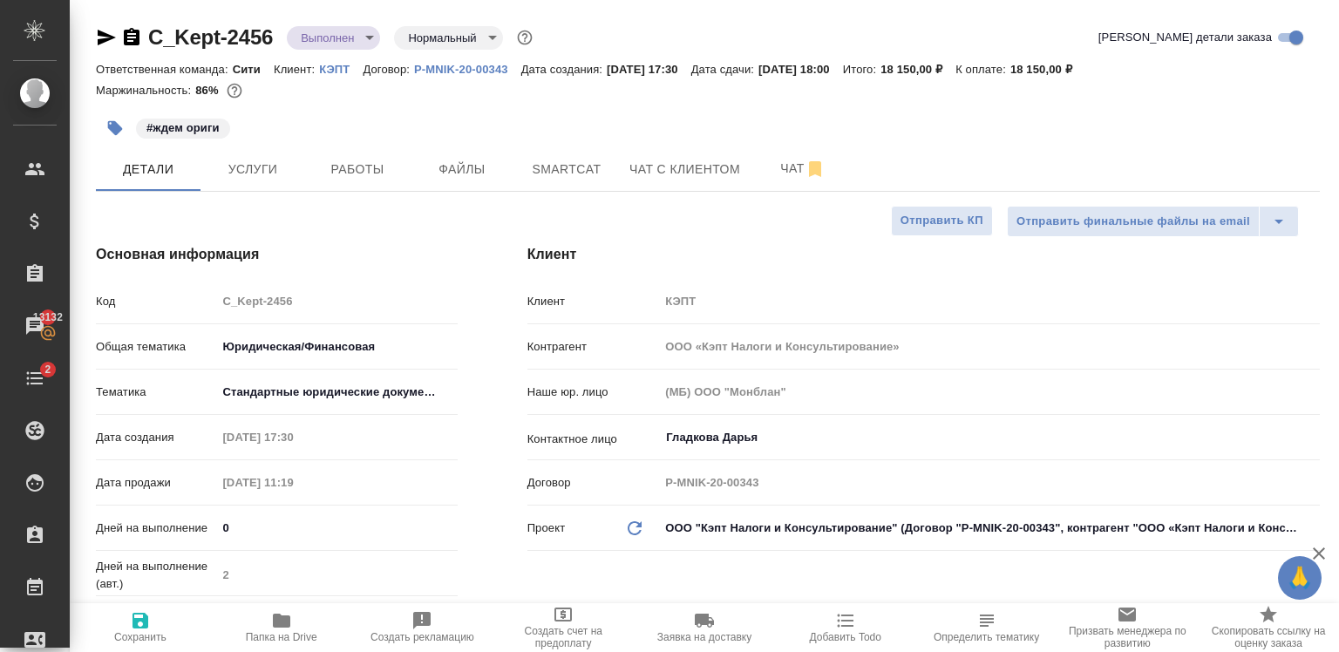
type textarea "x"
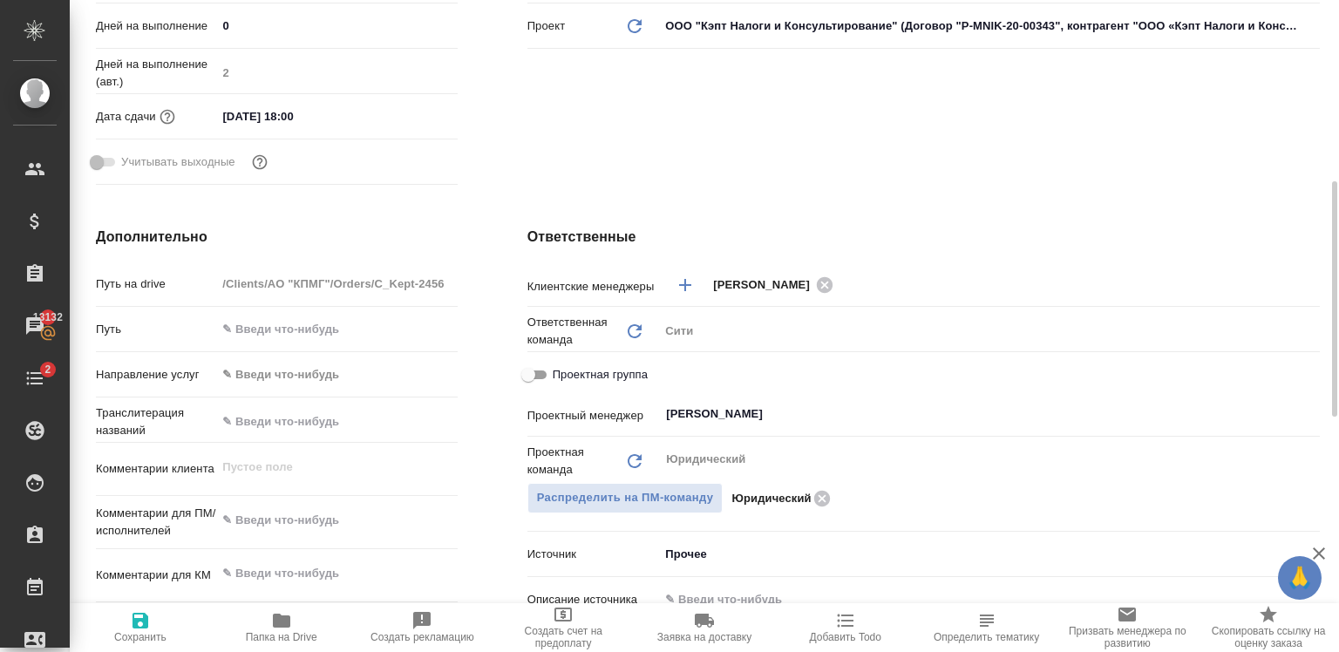
scroll to position [502, 0]
click at [554, 372] on span "Проектная группа" at bounding box center [600, 374] width 95 height 17
click at [554, 372] on input "Проектная группа" at bounding box center [528, 374] width 63 height 21
checkbox input "true"
type textarea "x"
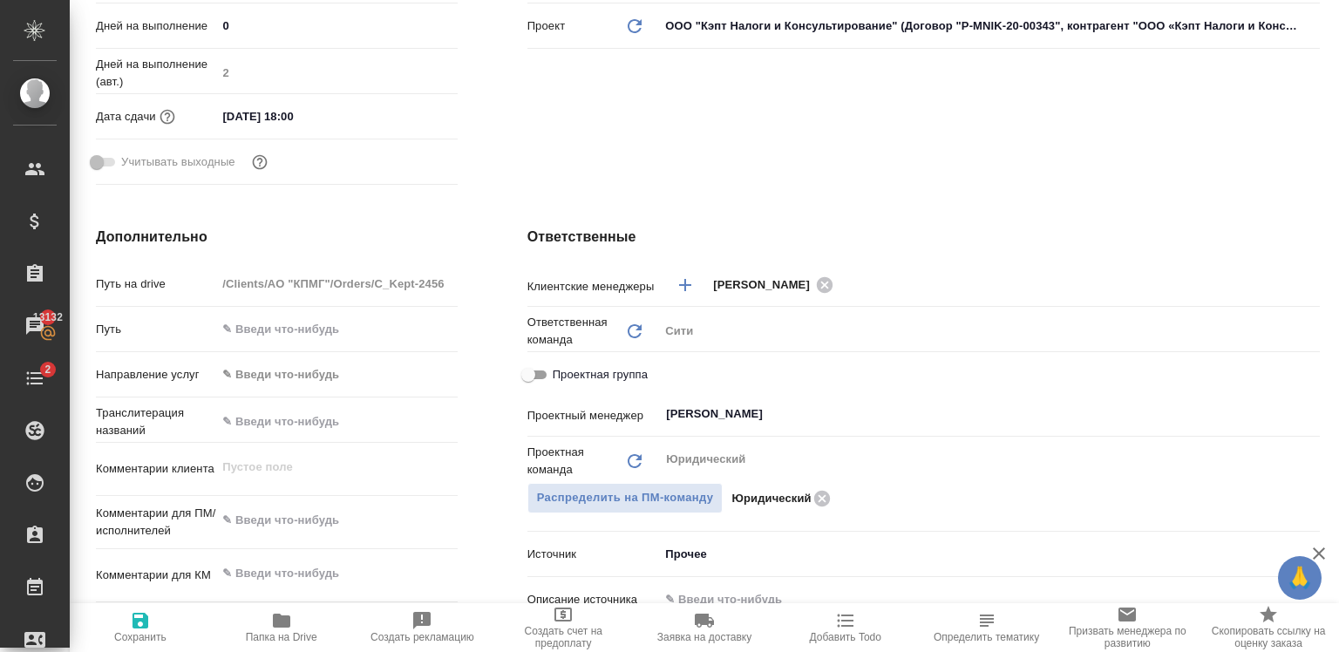
type textarea "x"
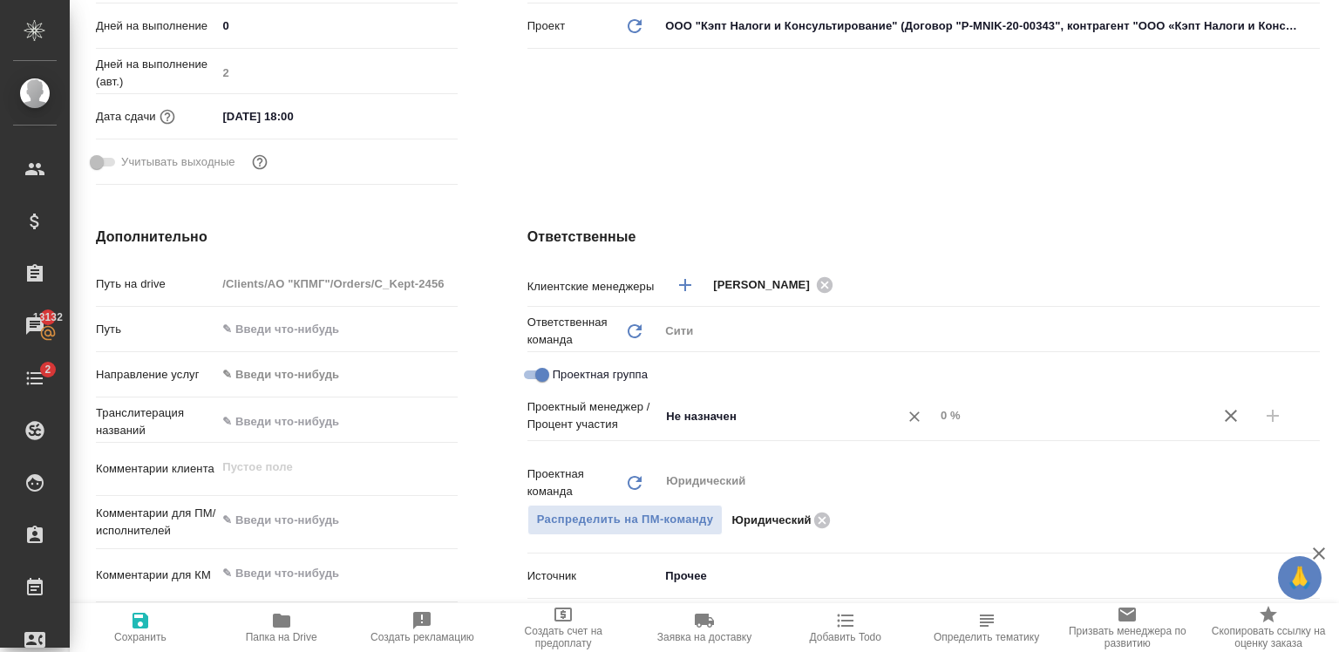
click at [701, 418] on input "Не назначен" at bounding box center [767, 415] width 207 height 21
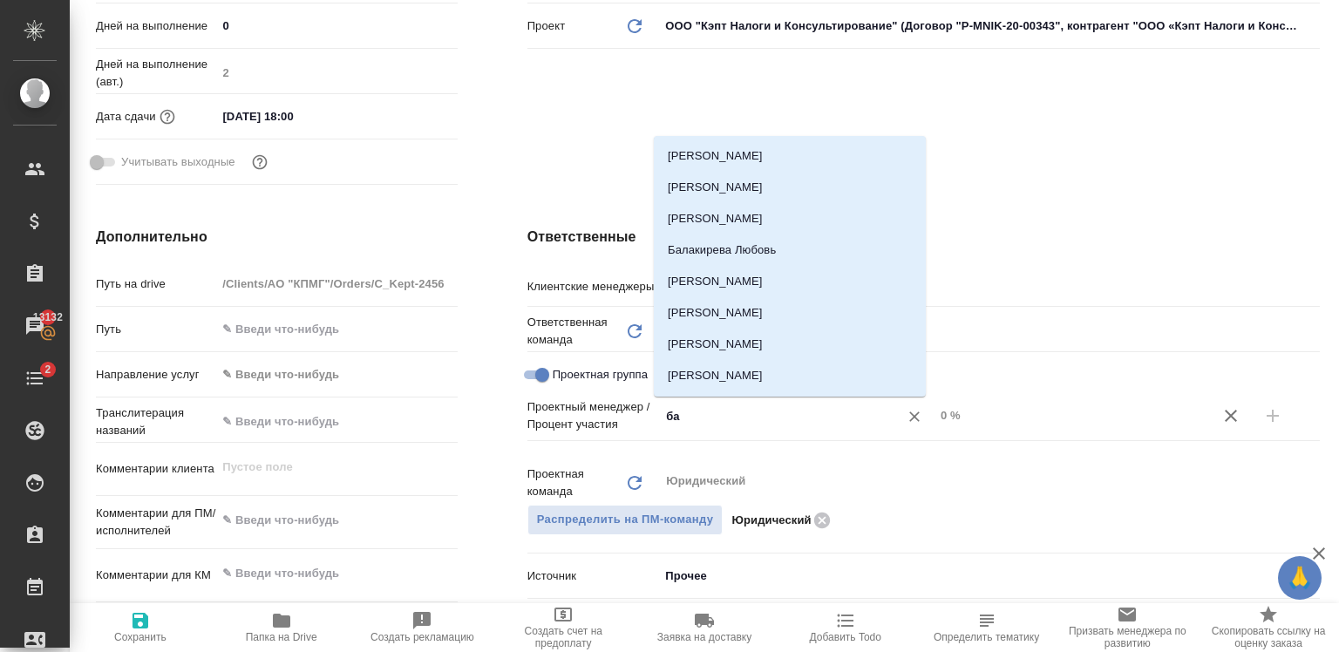
type input "баб"
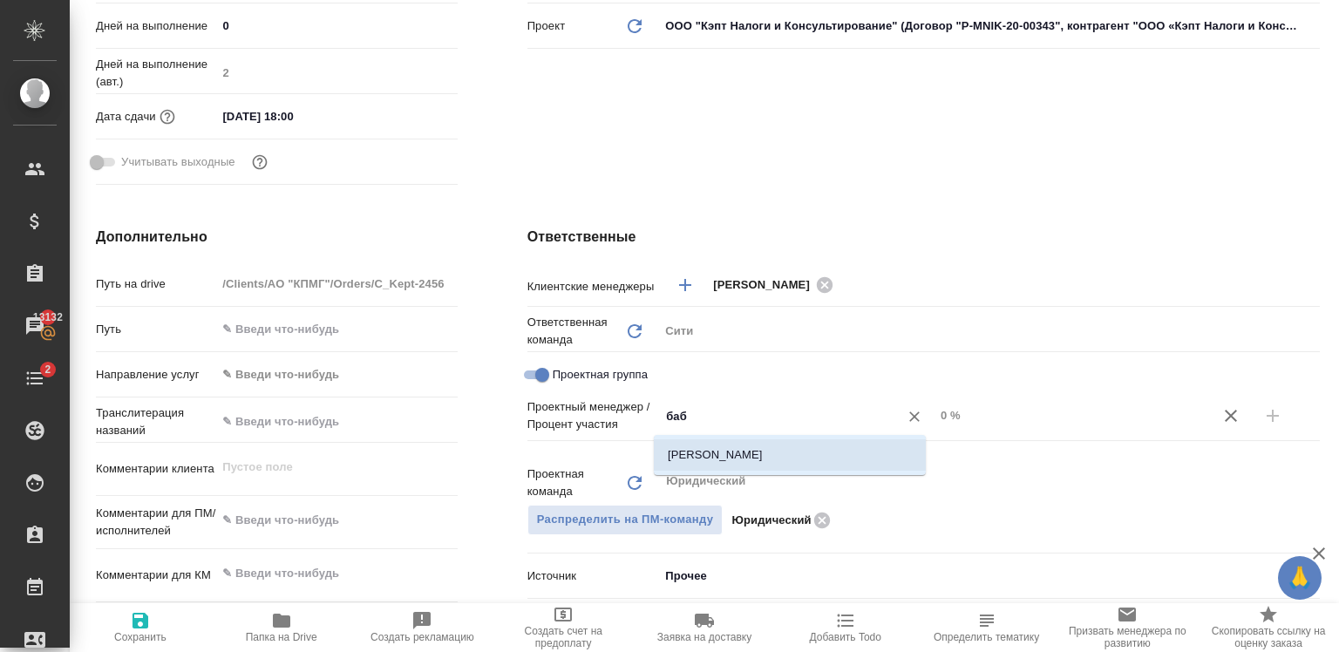
click at [727, 451] on li "[PERSON_NAME]" at bounding box center [790, 454] width 272 height 31
type textarea "x"
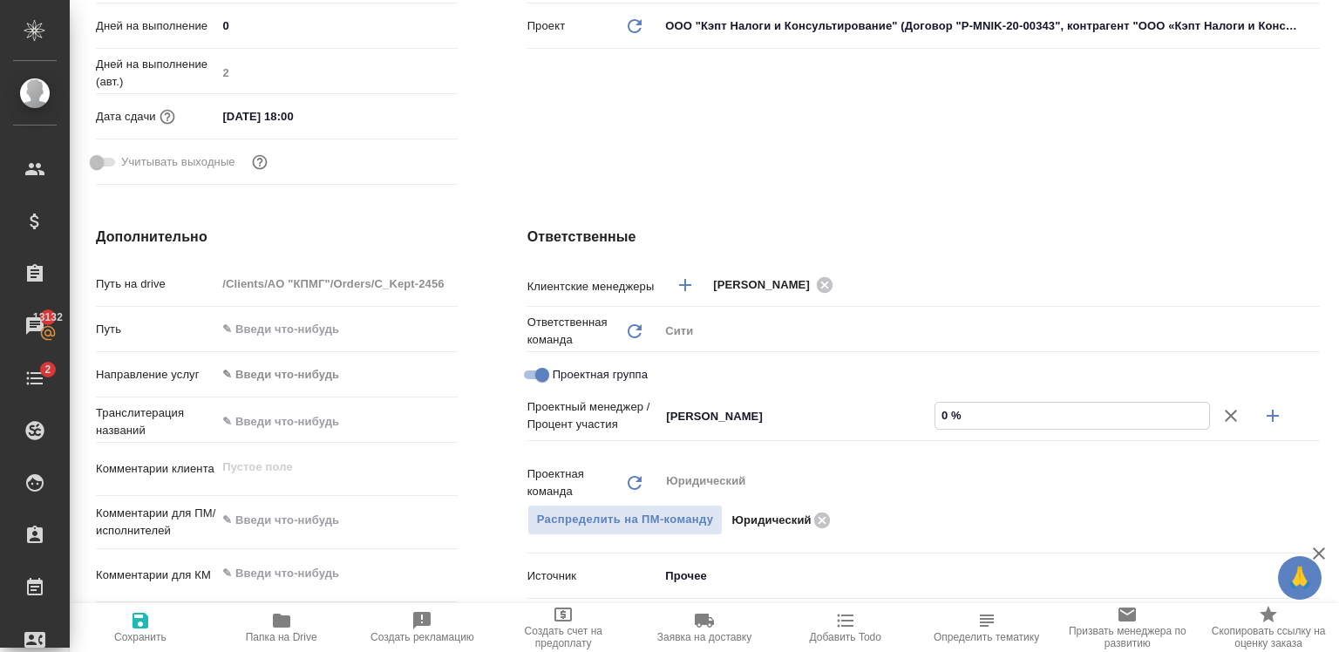
click at [938, 422] on input "0 %" at bounding box center [1072, 415] width 274 height 25
type textarea "x"
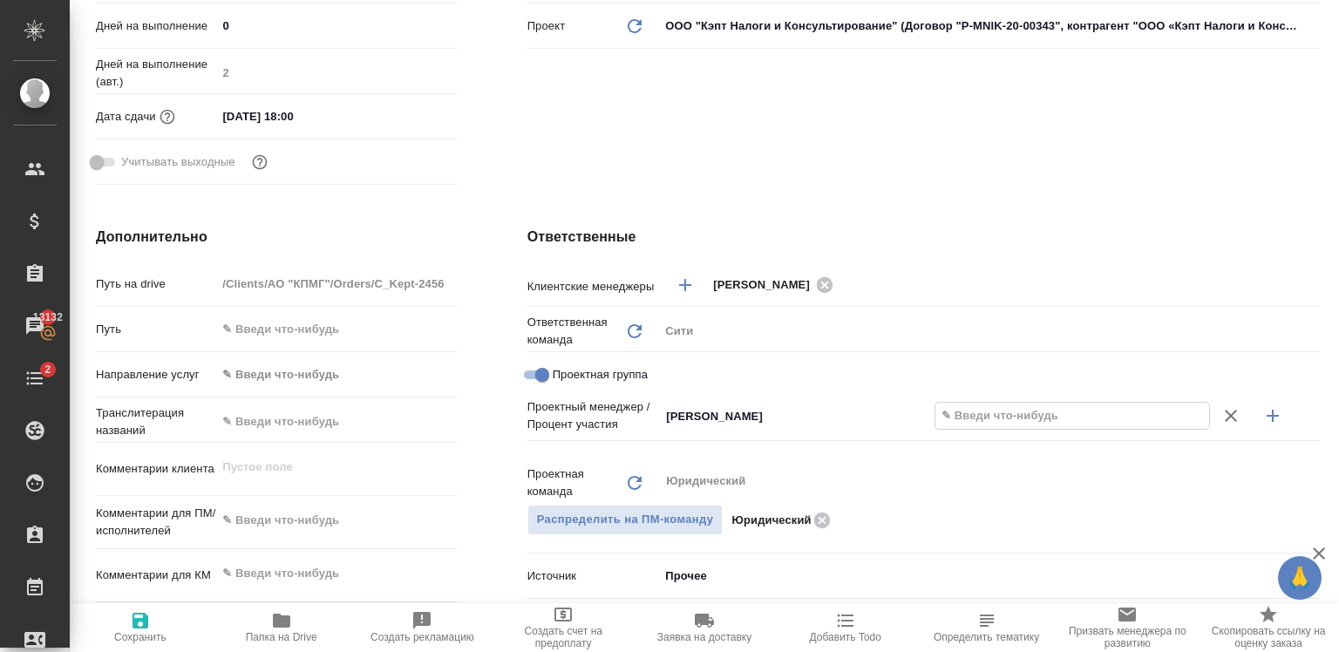
type textarea "x"
type input "80 %"
type textarea "x"
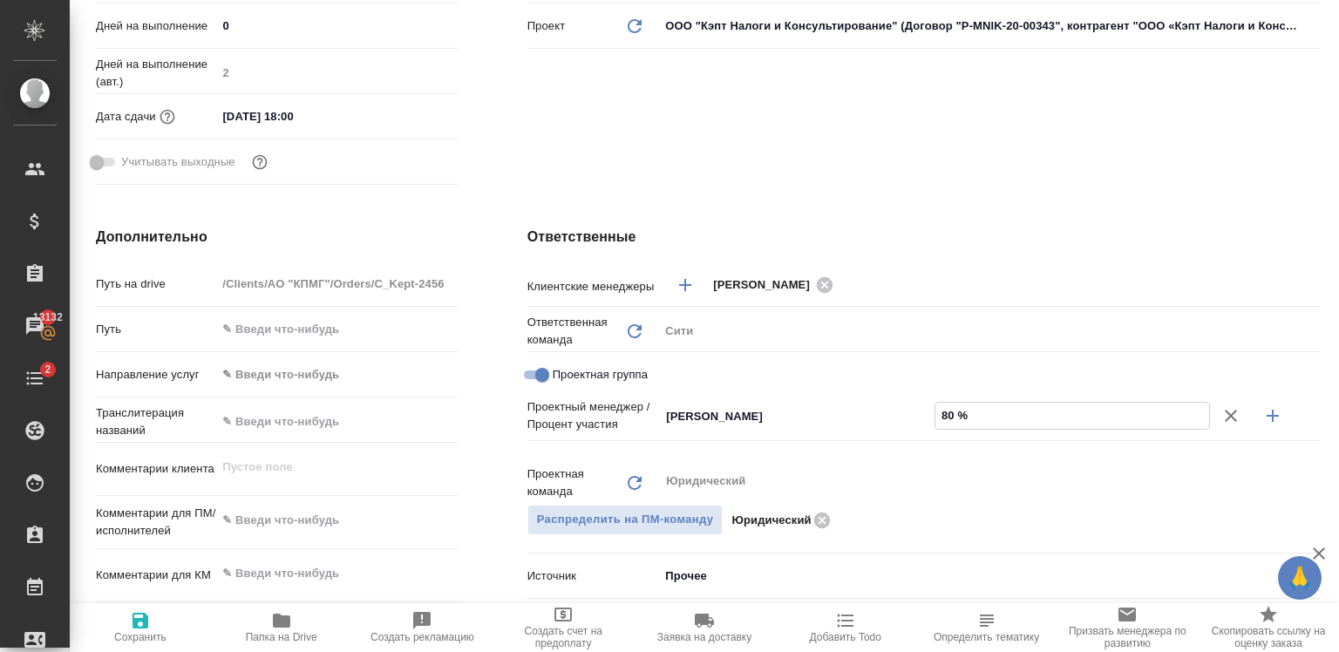
type textarea "x"
type input "80 %"
click at [1268, 415] on icon "button" at bounding box center [1272, 415] width 21 height 21
type textarea "x"
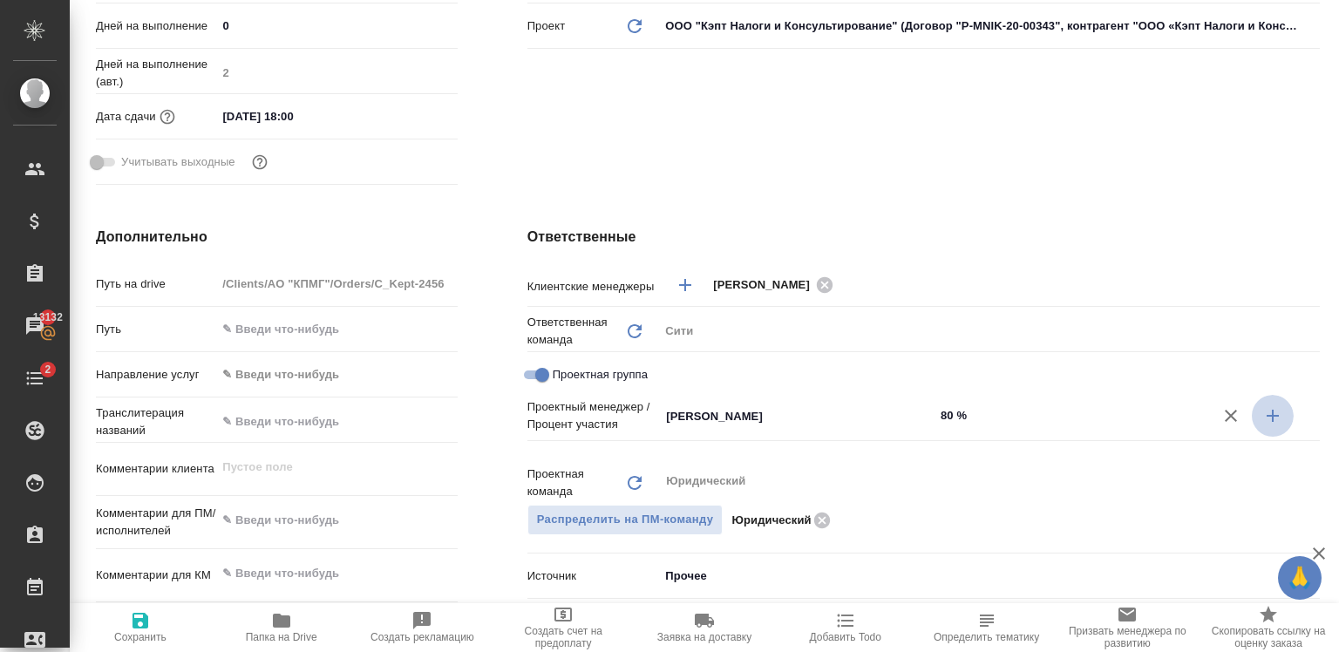
type textarea "x"
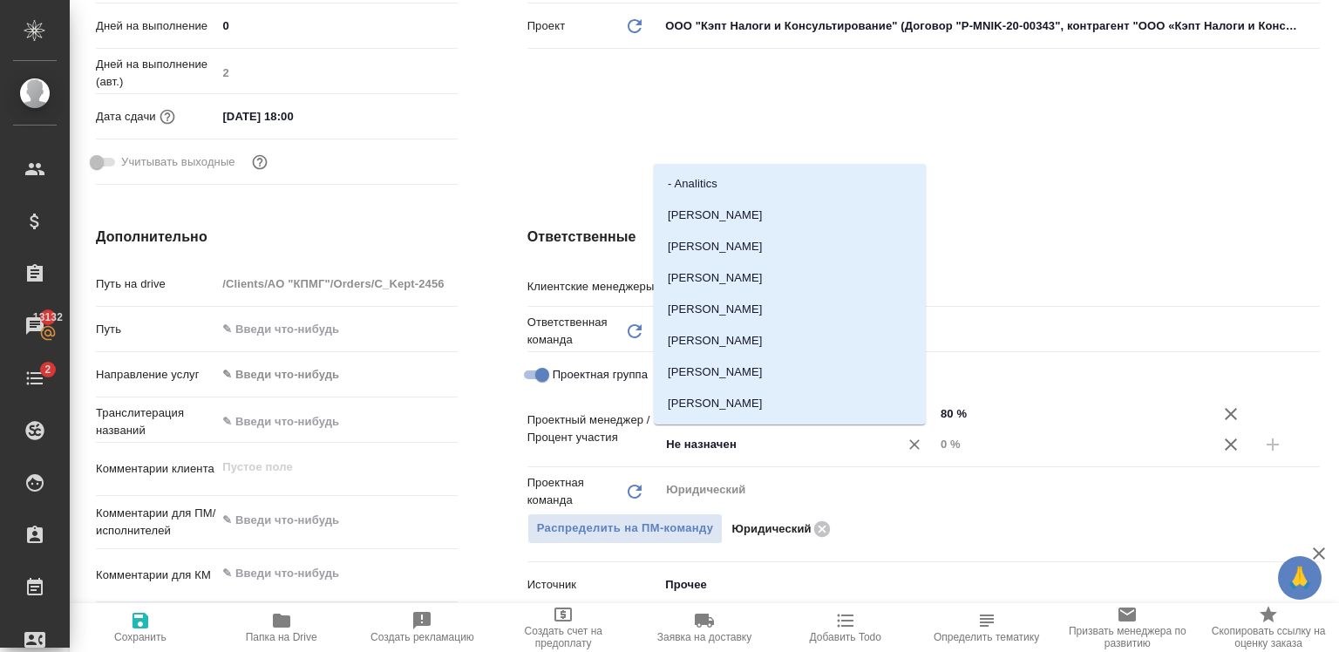
click at [686, 450] on input "Не назначен" at bounding box center [767, 444] width 207 height 21
type input "зАЙ"
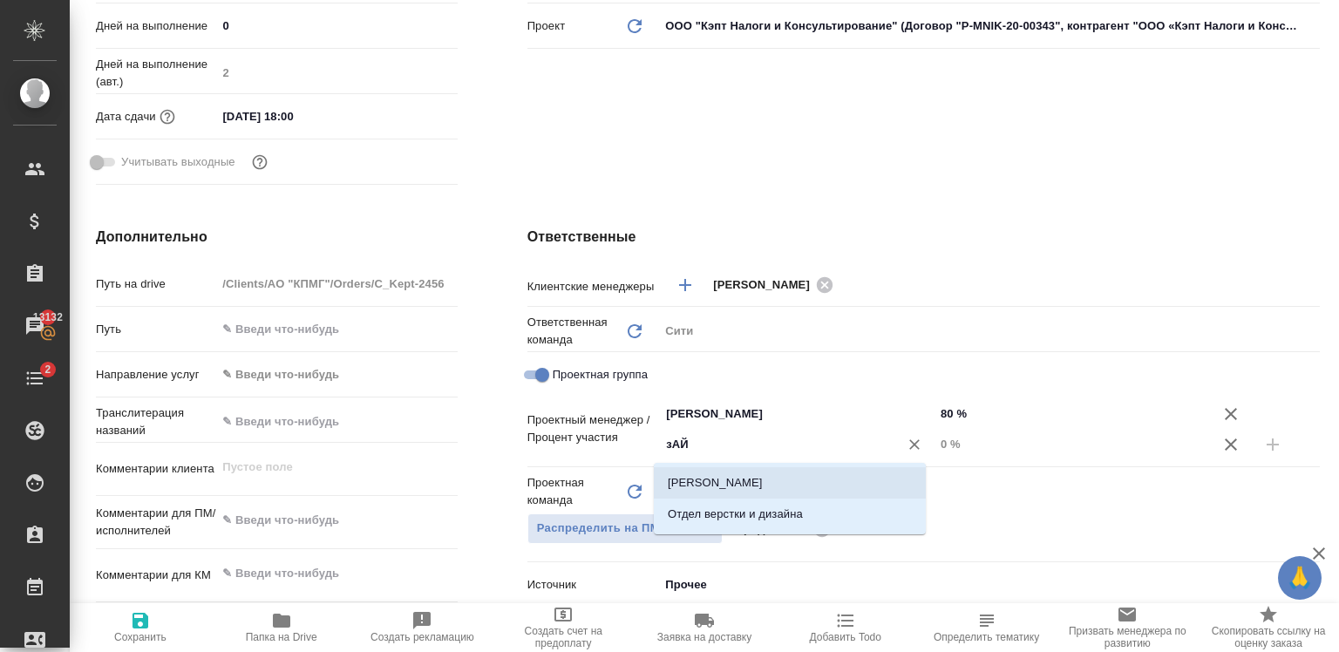
click at [708, 479] on li "[PERSON_NAME]" at bounding box center [790, 482] width 272 height 31
type textarea "x"
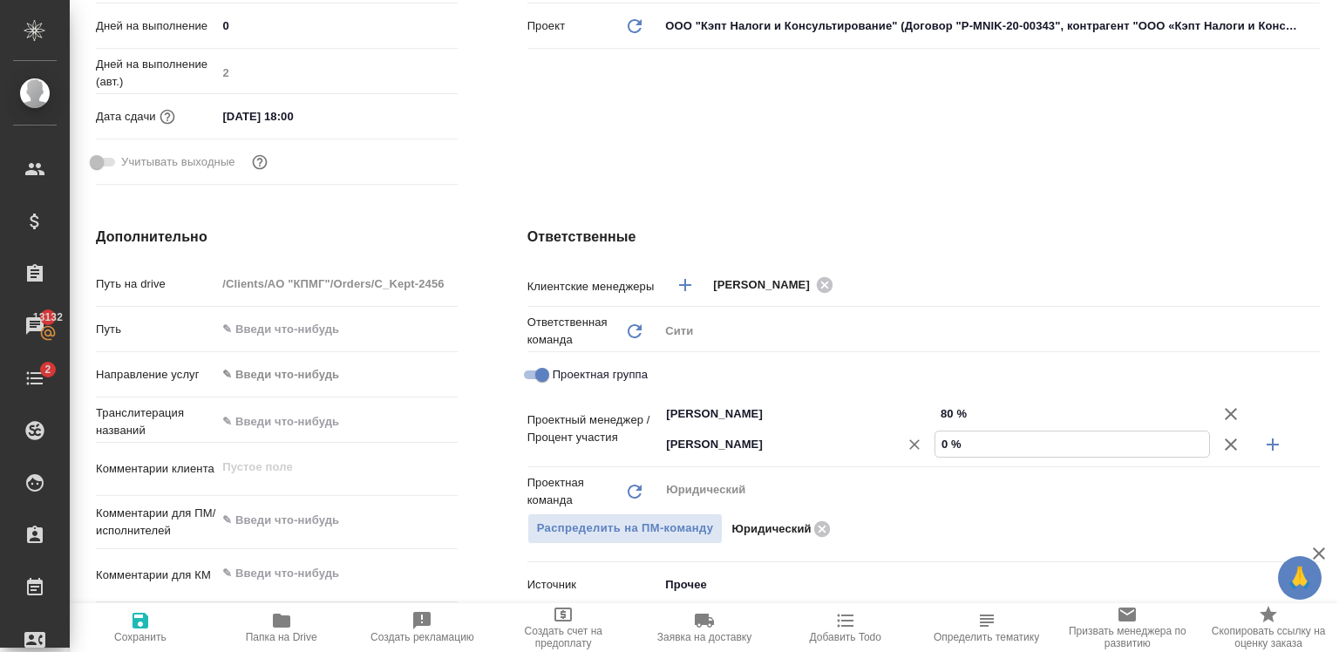
drag, startPoint x: 940, startPoint y: 446, endPoint x: 924, endPoint y: 445, distance: 16.6
click at [924, 445] on div "[PERSON_NAME] ​ 0 %" at bounding box center [989, 444] width 661 height 31
type input "20 %"
type textarea "x"
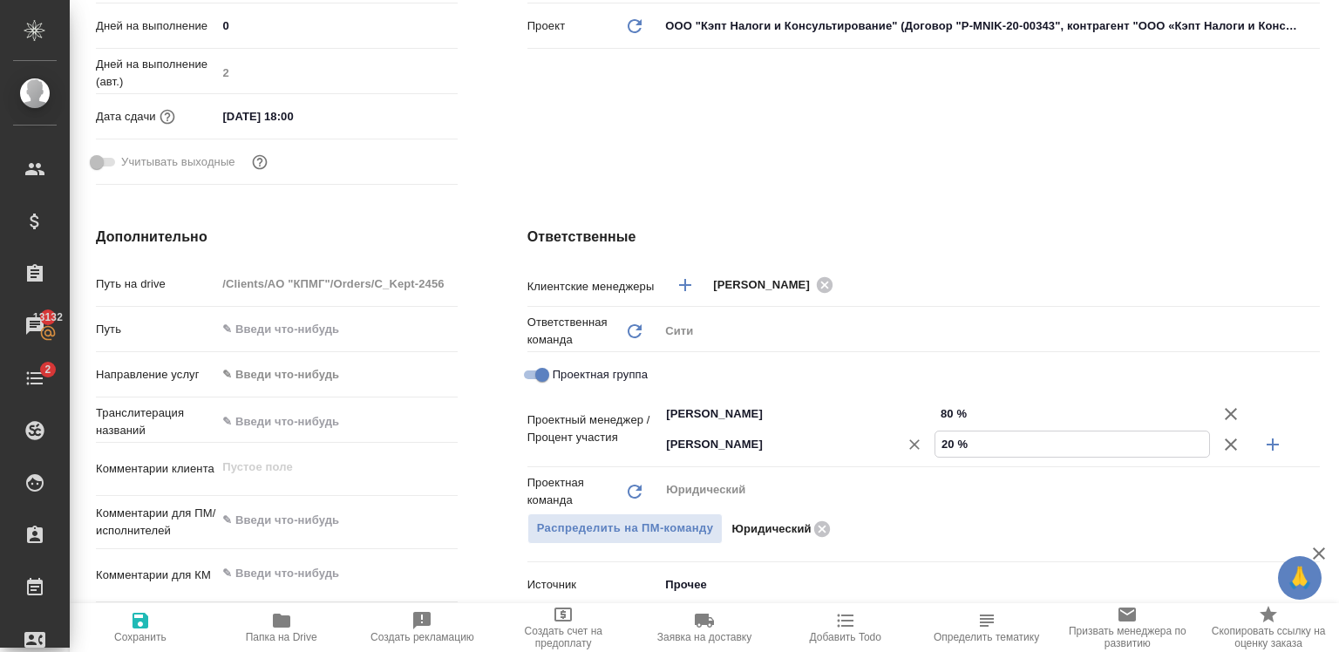
type textarea "x"
type input "20 %"
click at [146, 617] on icon "button" at bounding box center [140, 621] width 16 height 16
type textarea "x"
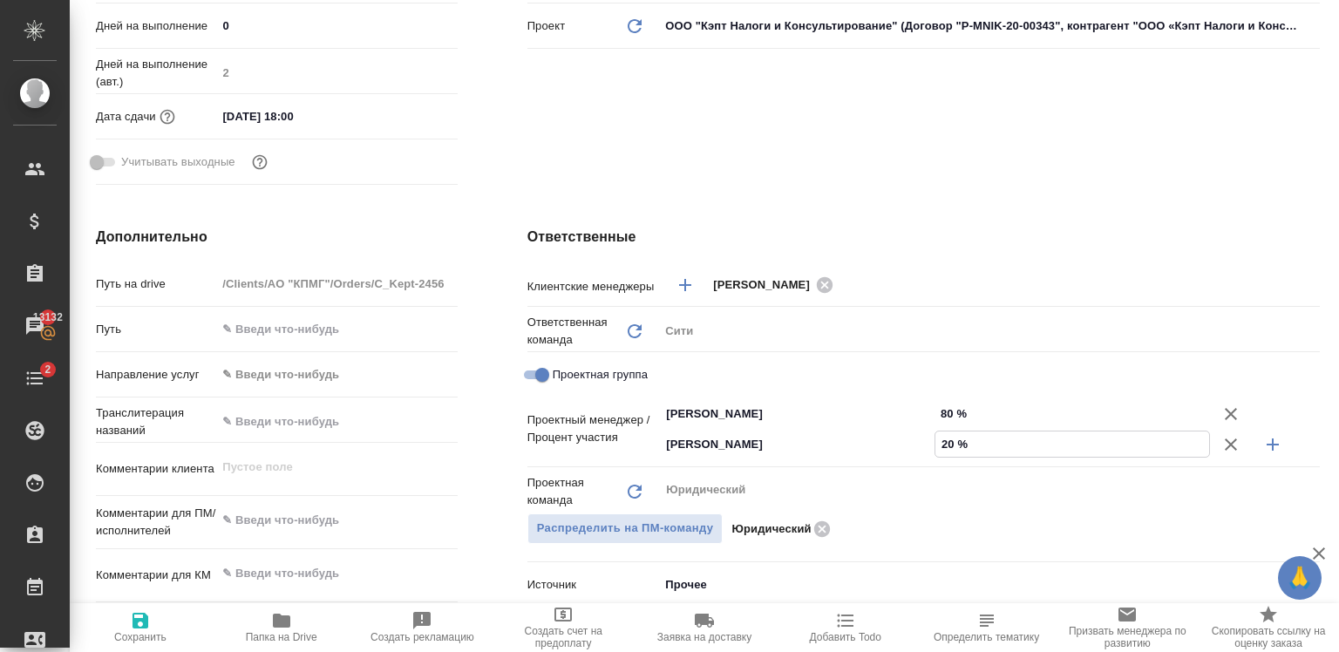
type textarea "x"
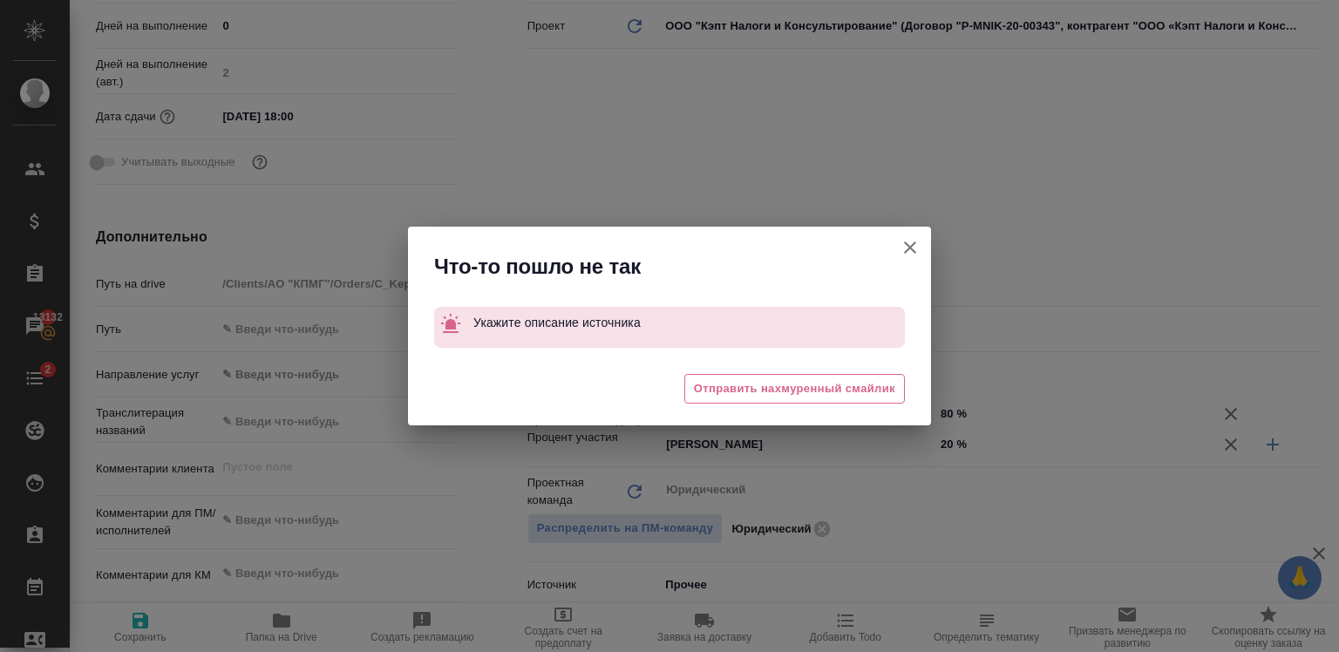
click at [910, 247] on icon "button" at bounding box center [910, 247] width 12 height 12
type textarea "x"
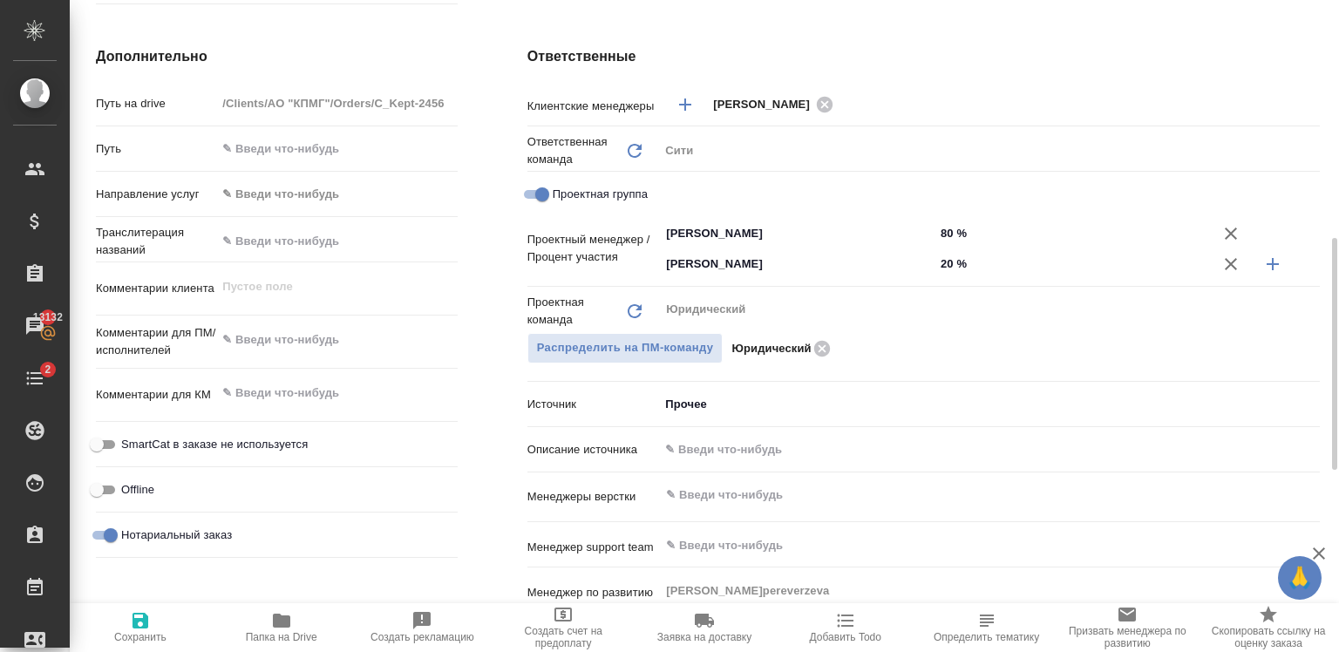
scroll to position [683, 0]
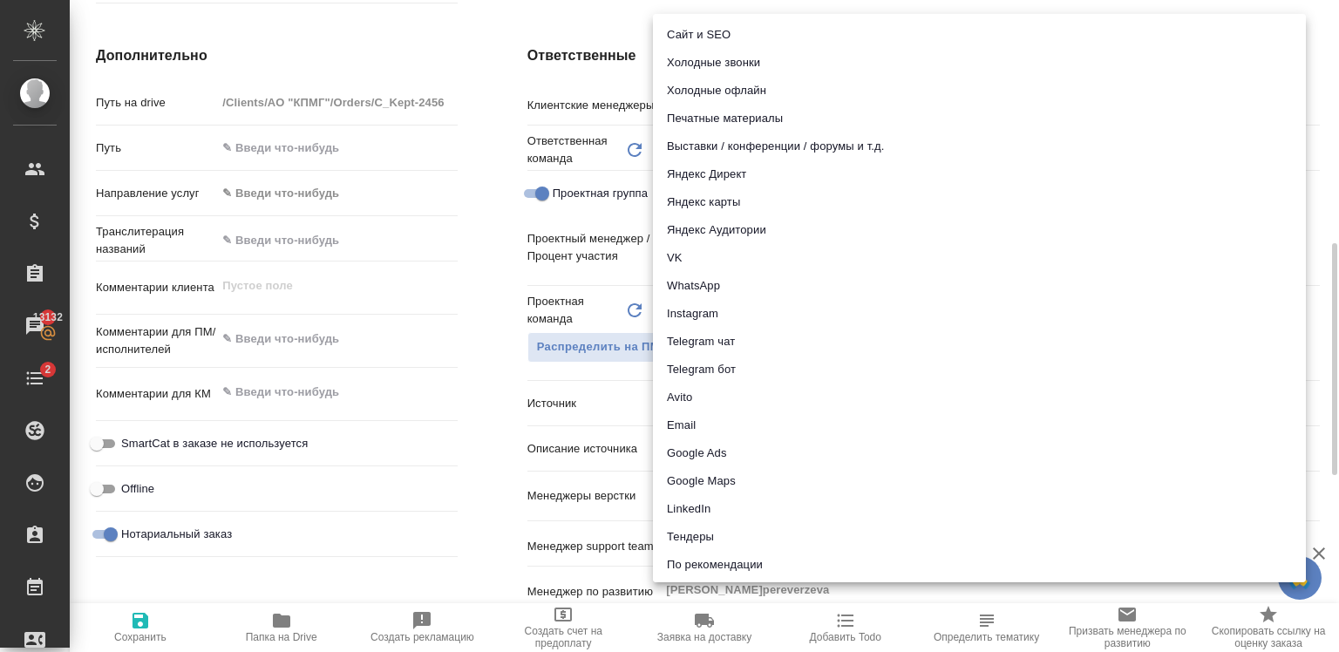
click at [725, 408] on body "🙏 .cls-1 fill:#fff; AWATERA [PERSON_NAME] Спецификации Заказы 13132 Чаты 2 Todo…" at bounding box center [669, 326] width 1339 height 652
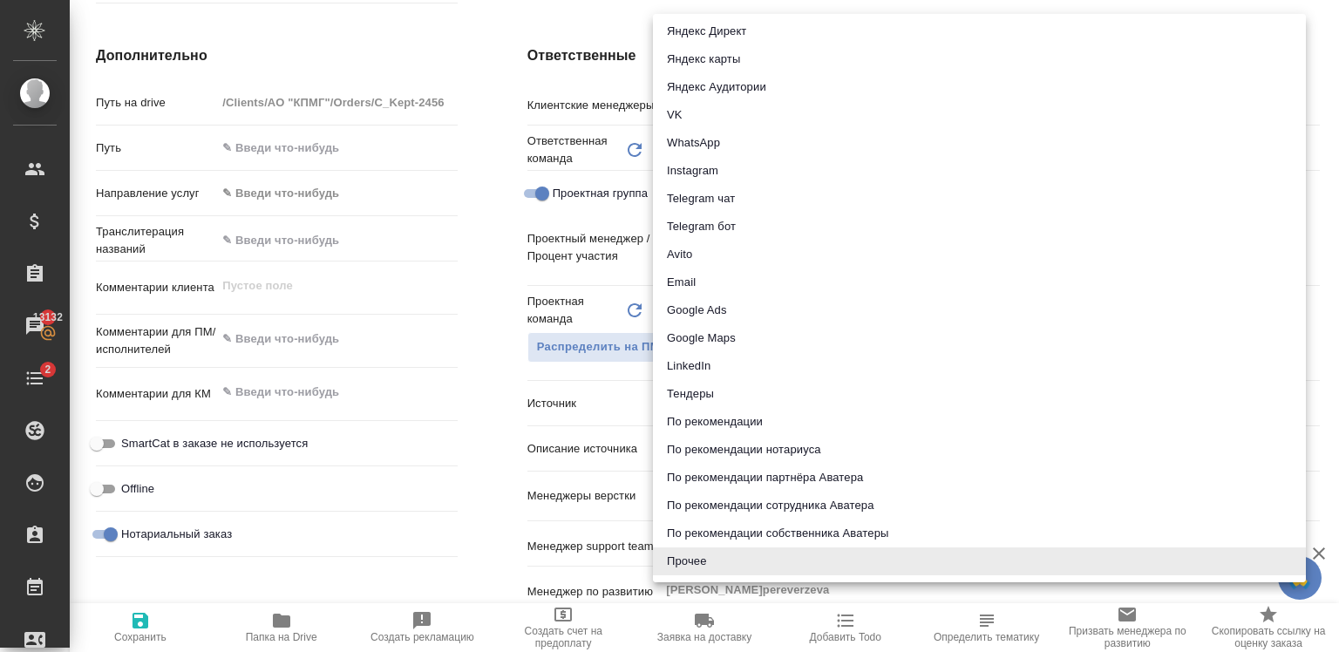
click at [711, 276] on li "Email" at bounding box center [979, 282] width 653 height 28
type textarea "x"
type input "emailAds"
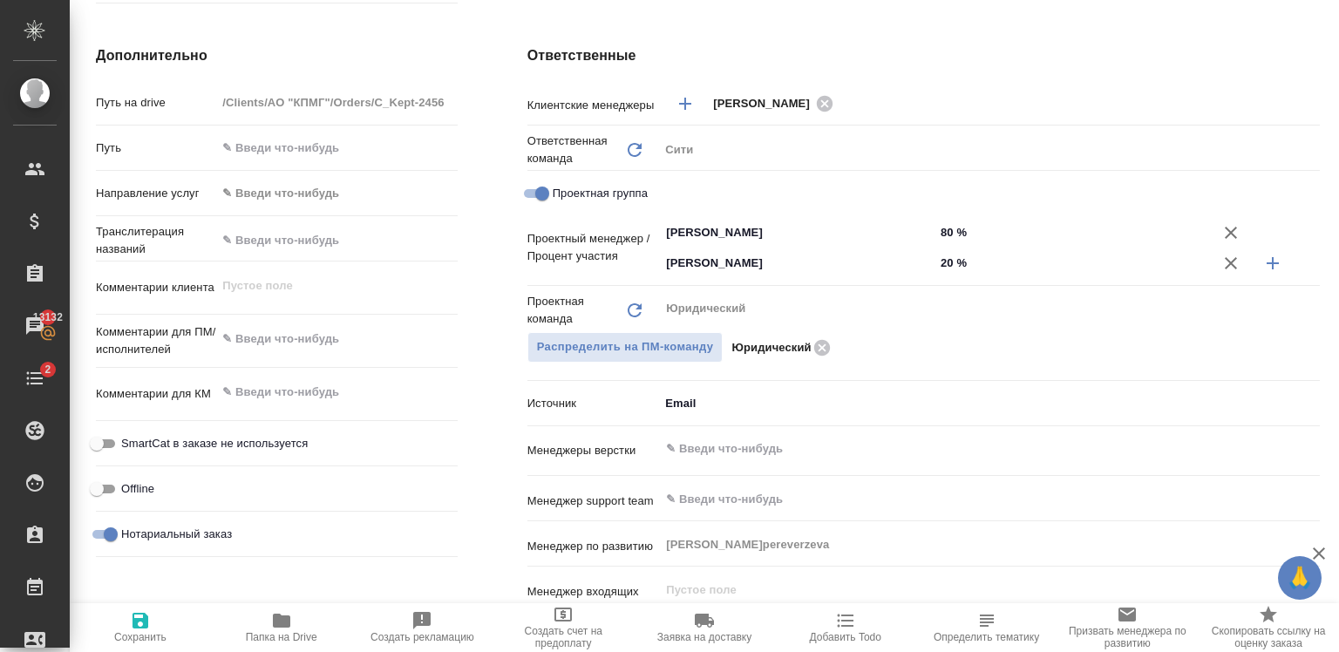
click at [176, 580] on div "Дополнительно Путь на drive /Clients/АО "КПМГ"/Orders/C_Kept-2456 Путь Направле…" at bounding box center [276, 377] width 431 height 734
click at [151, 621] on span "Сохранить" at bounding box center [140, 626] width 120 height 33
type textarea "x"
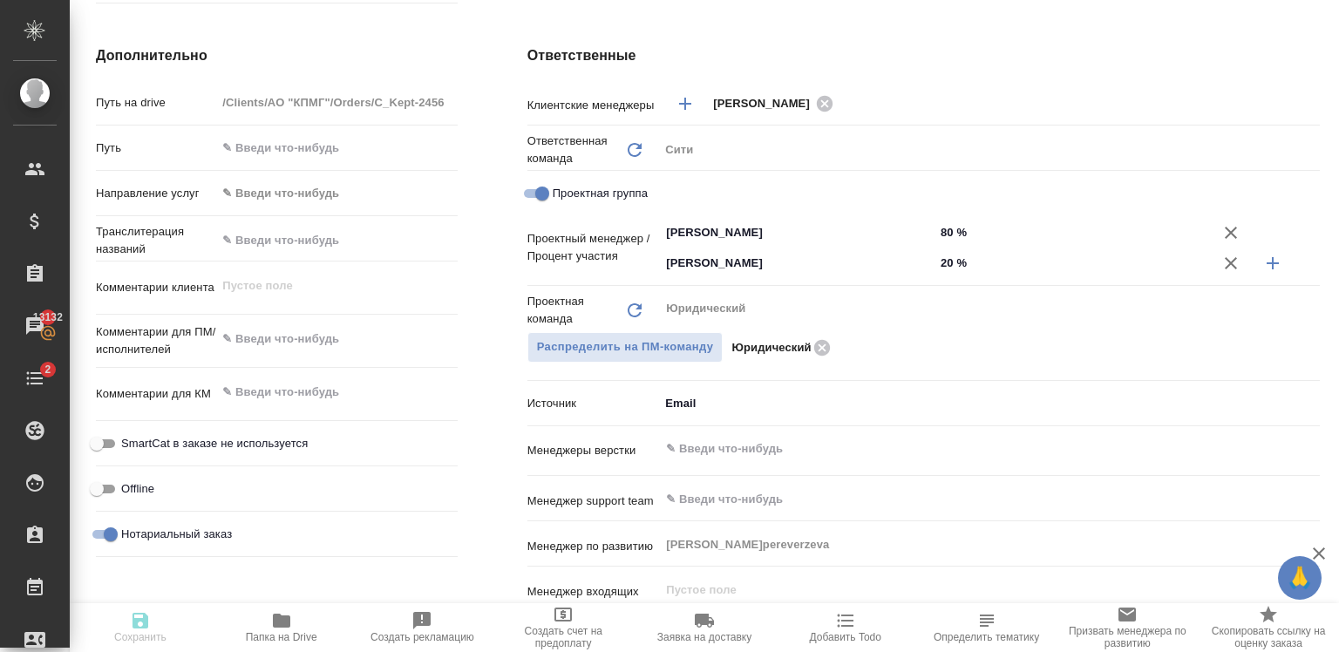
type textarea "x"
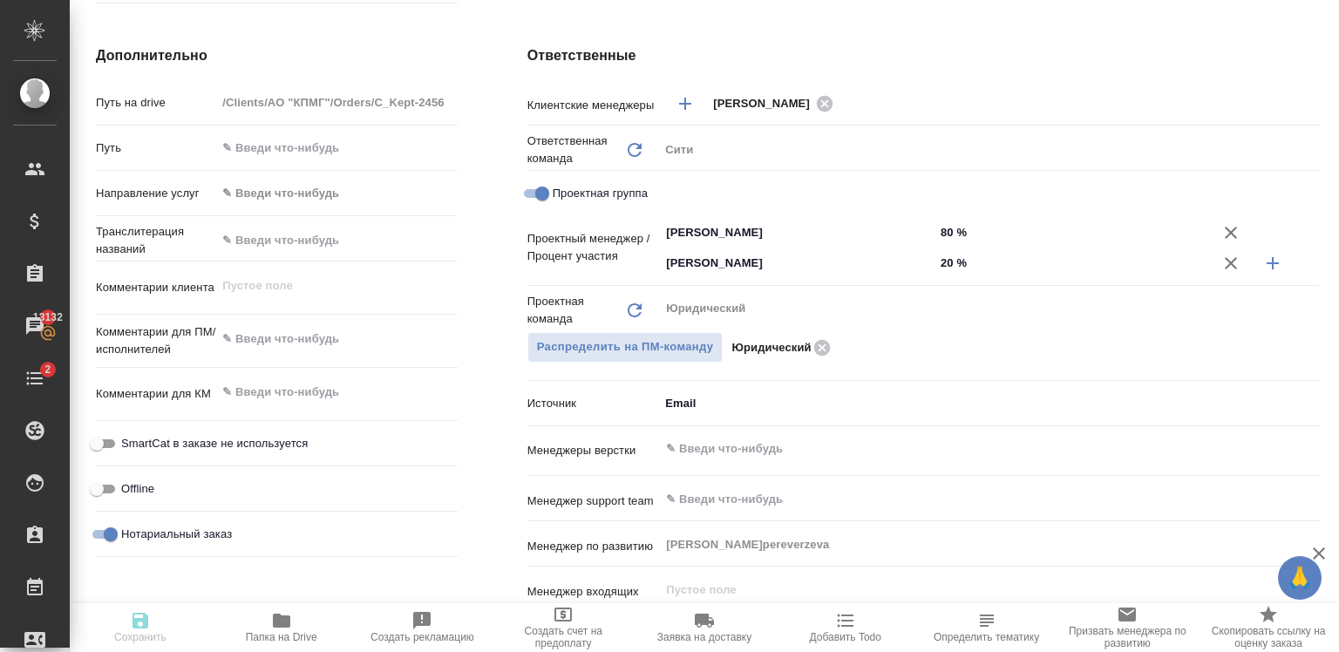
type textarea "x"
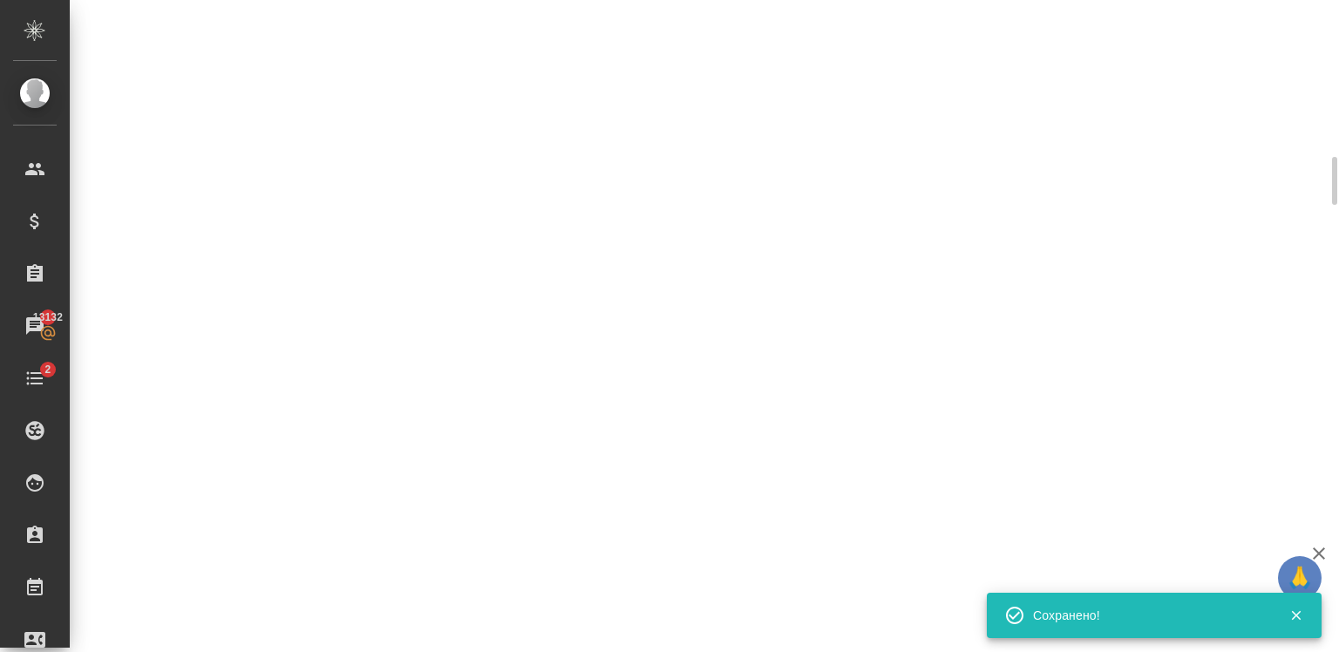
select select "RU"
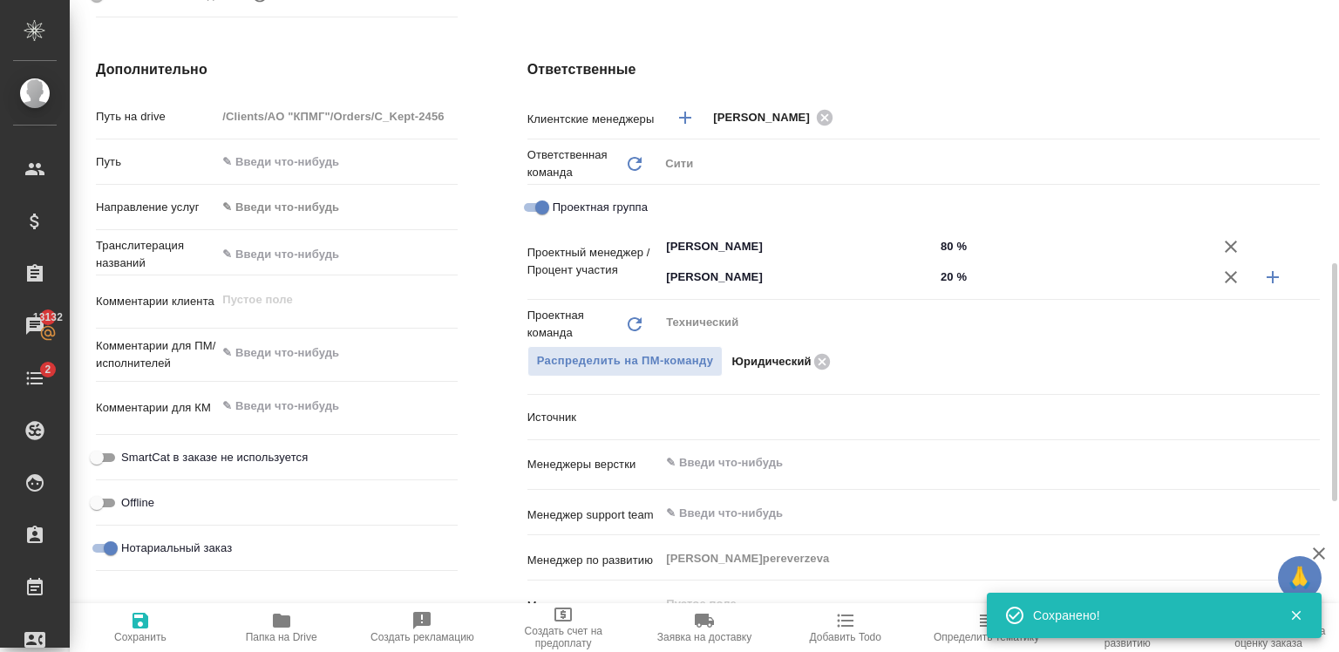
scroll to position [683, 0]
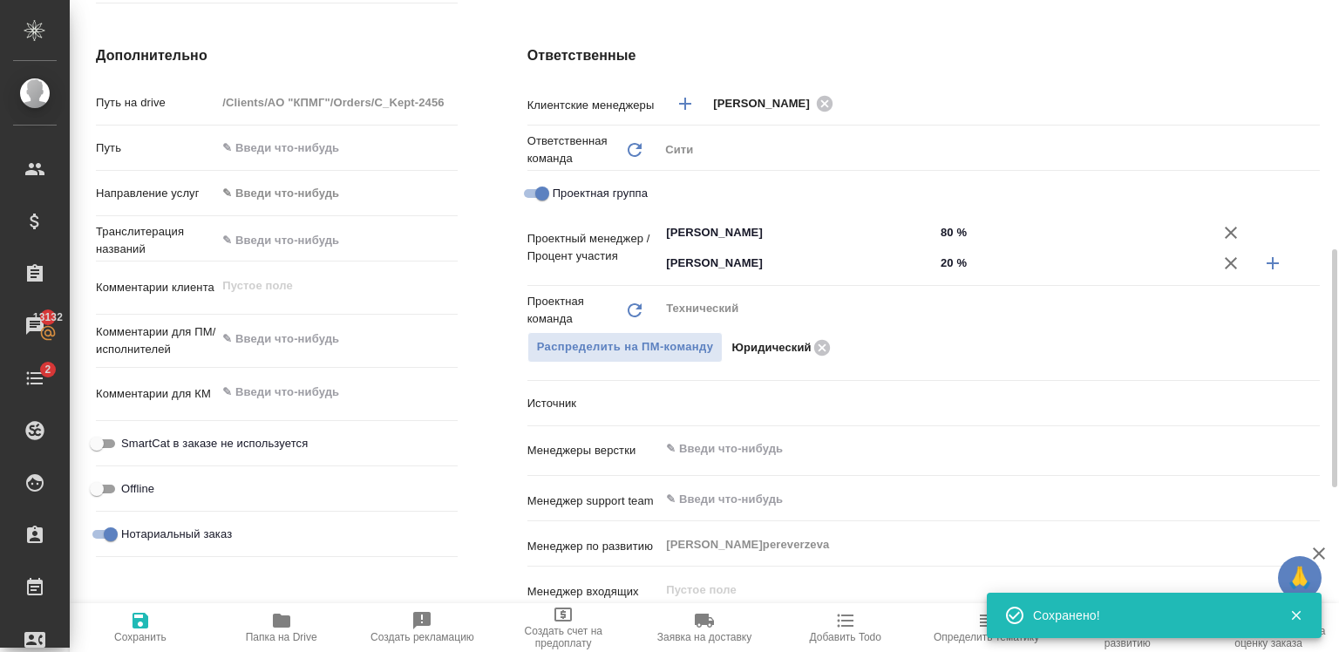
type textarea "x"
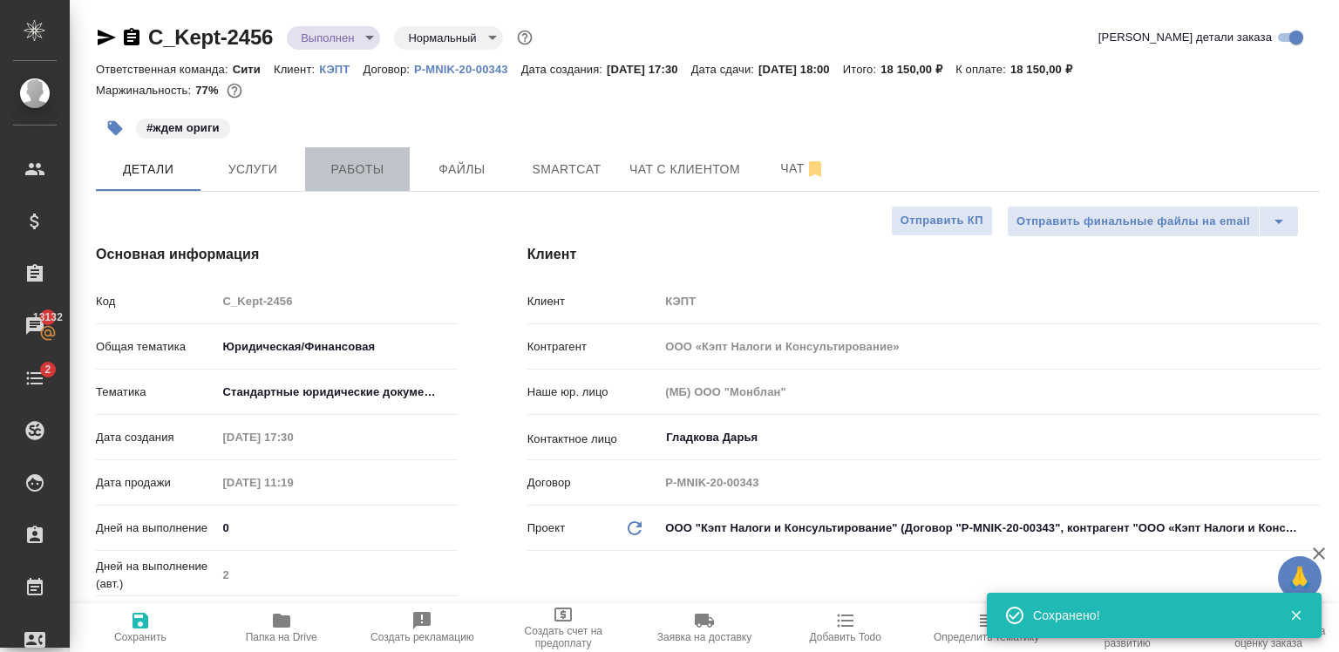
click at [322, 165] on span "Работы" at bounding box center [358, 170] width 84 height 22
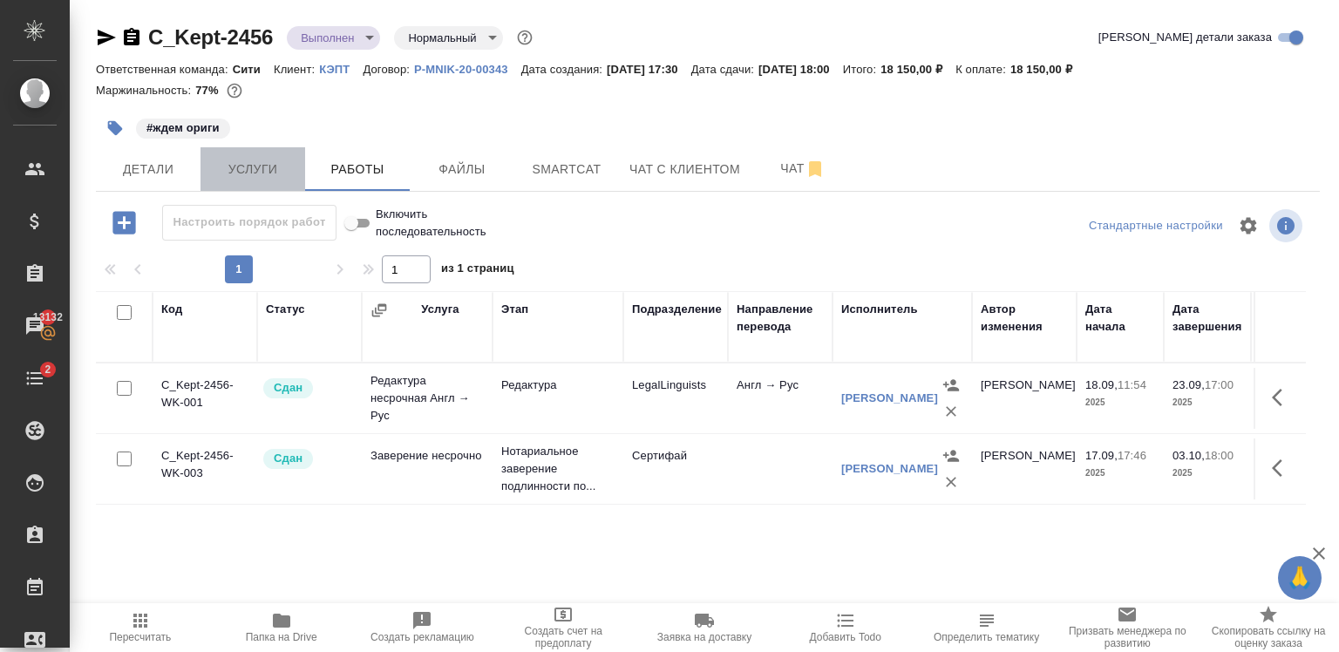
click at [272, 175] on span "Услуги" at bounding box center [253, 170] width 84 height 22
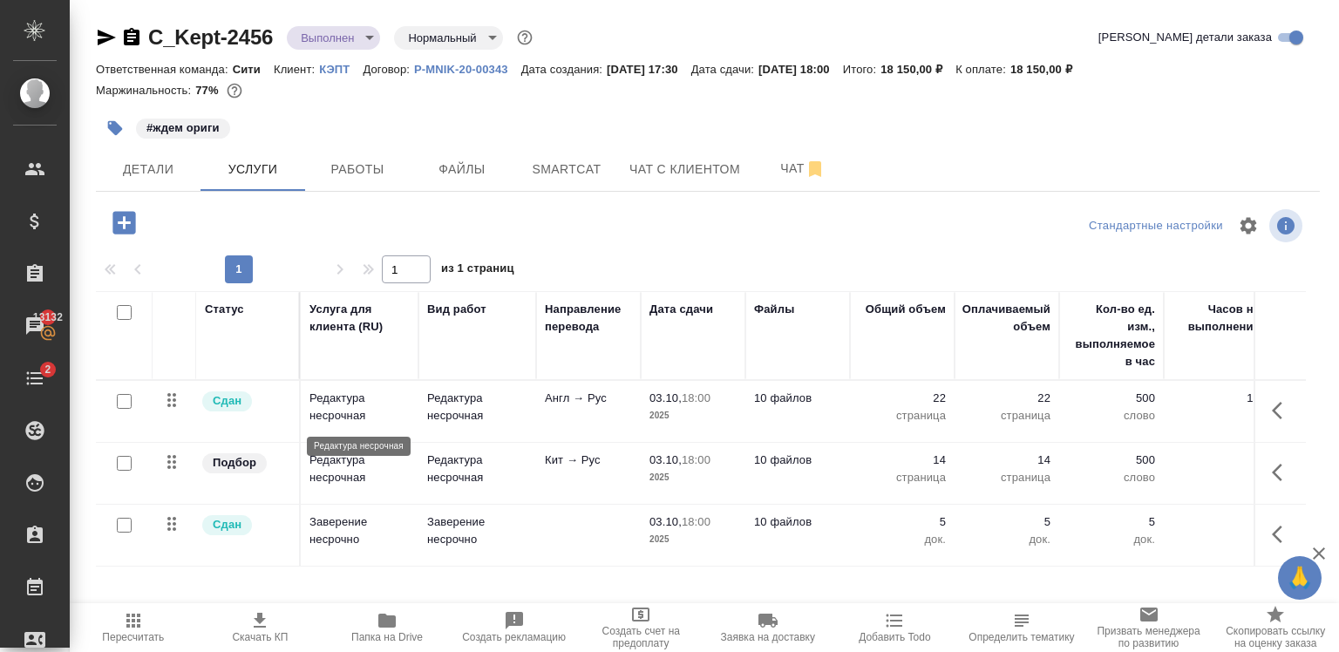
click at [353, 414] on p "Редактура несрочная" at bounding box center [359, 407] width 100 height 35
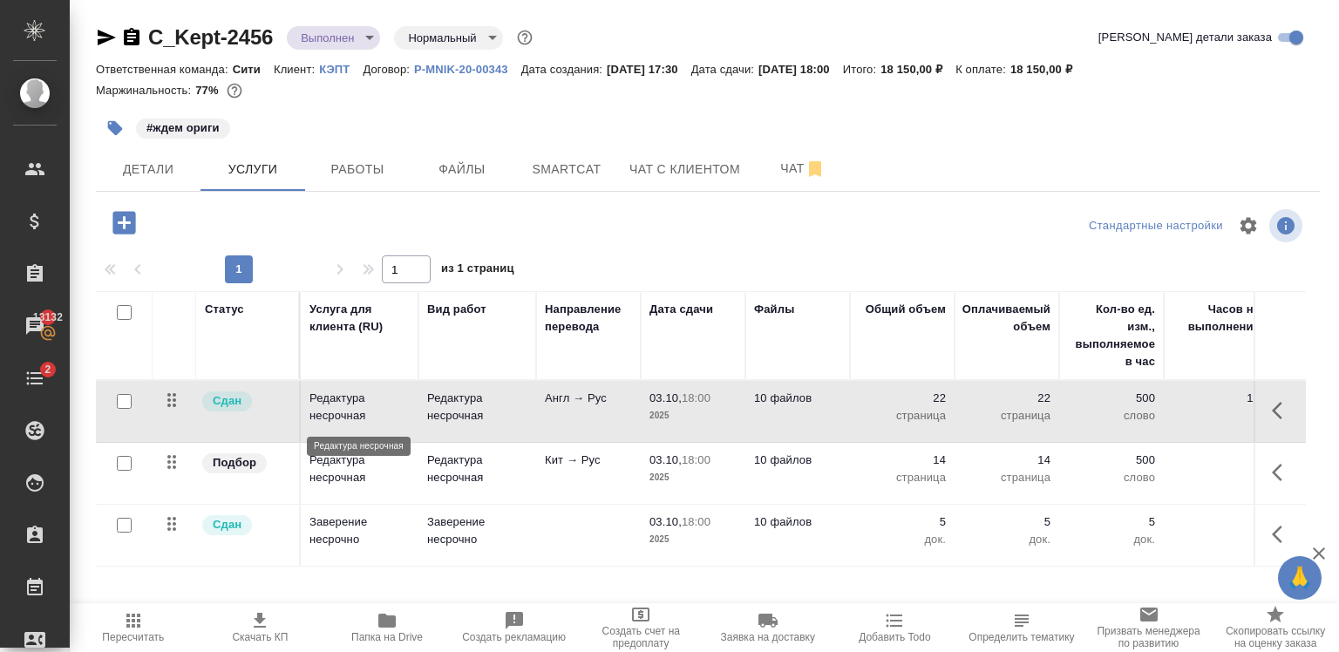
click at [353, 414] on p "Редактура несрочная" at bounding box center [359, 407] width 100 height 35
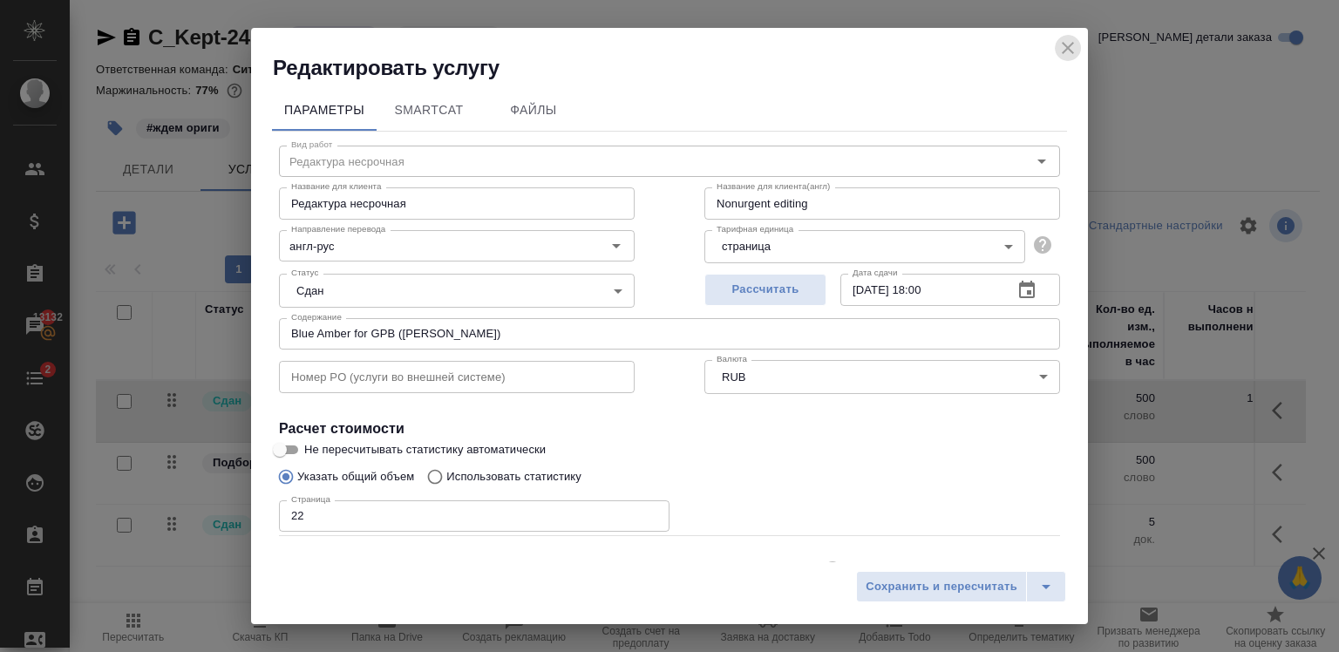
click at [1070, 52] on icon "close" at bounding box center [1067, 47] width 21 height 21
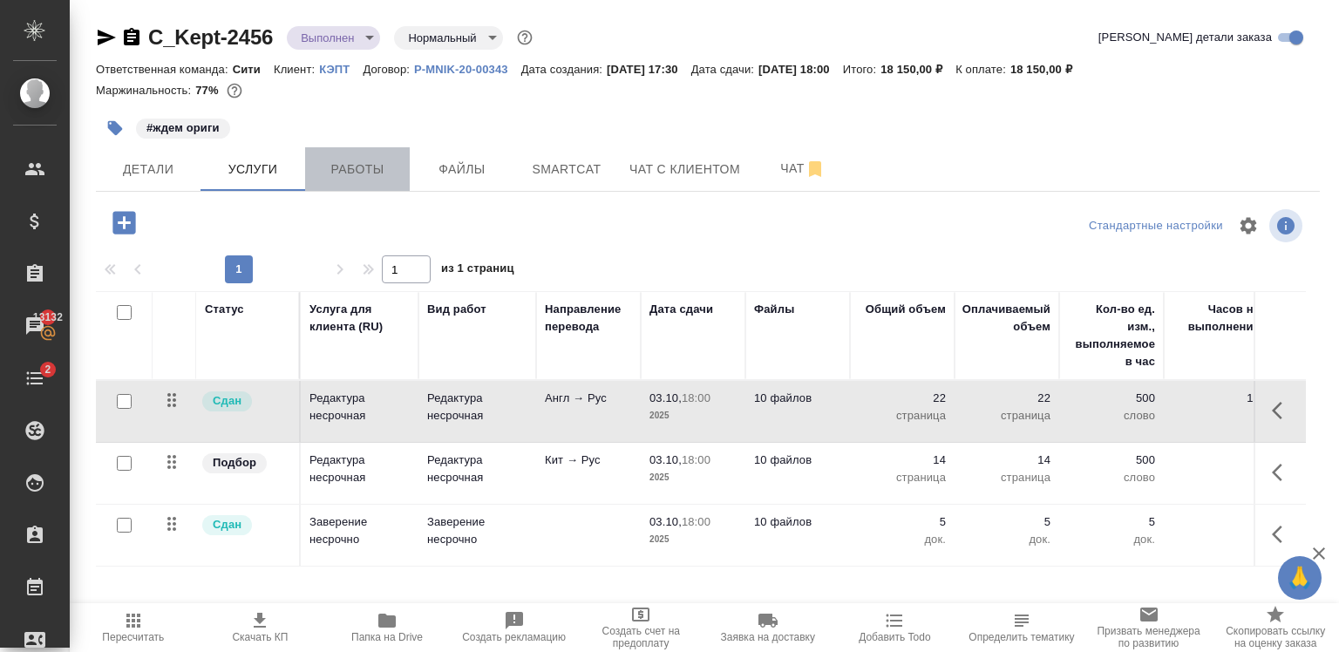
click at [379, 160] on span "Работы" at bounding box center [358, 170] width 84 height 22
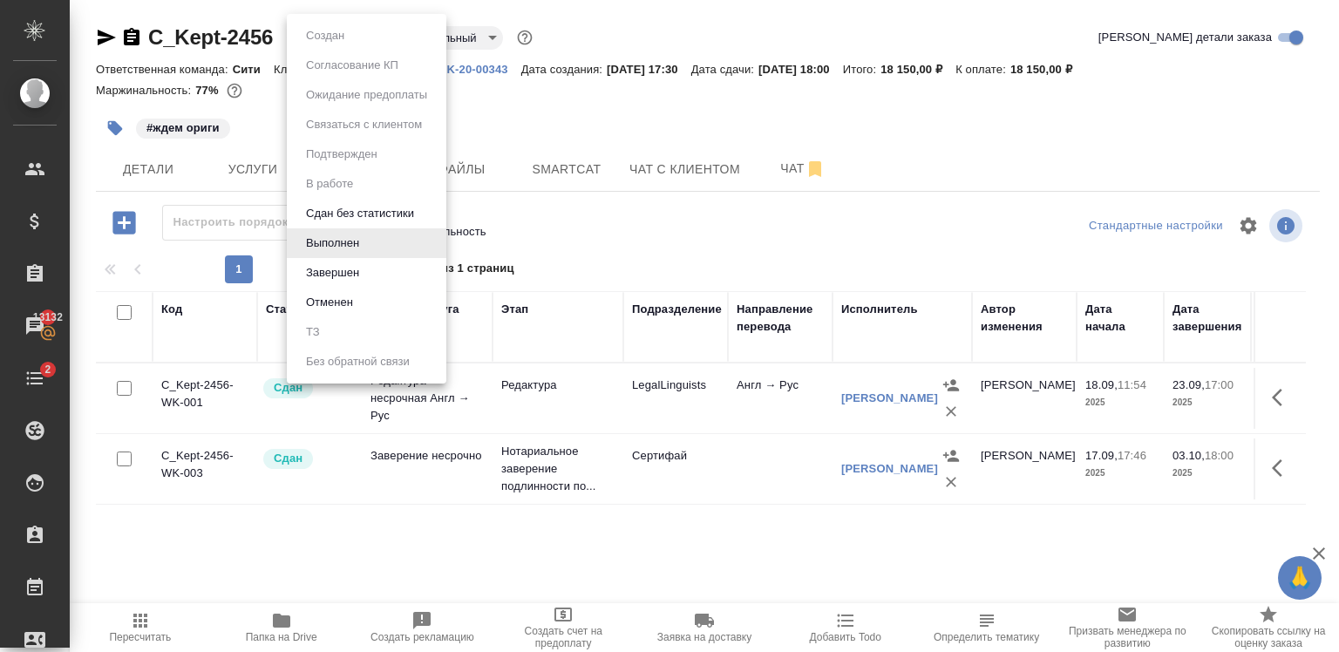
click at [320, 31] on body "🙏 .cls-1 fill:#fff; AWATERA [PERSON_NAME] Спецификации Заказы 13132 Чаты 2 Todo…" at bounding box center [669, 326] width 1339 height 652
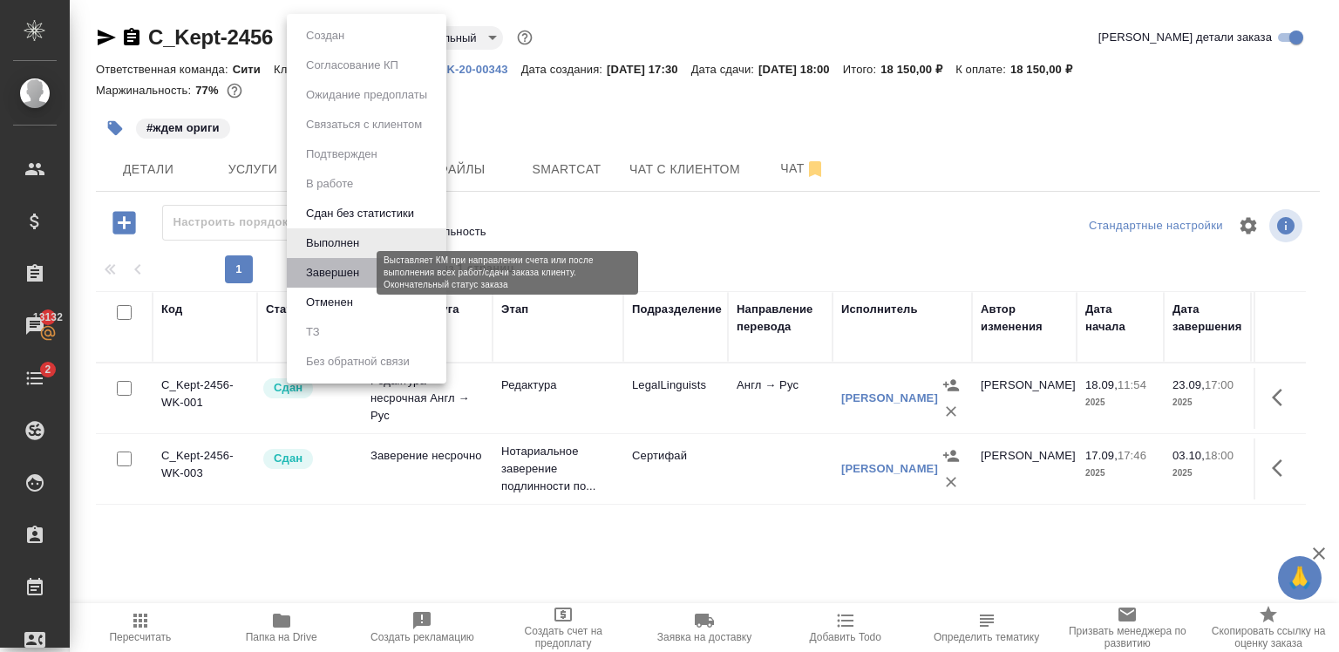
click at [363, 272] on button "Завершен" at bounding box center [333, 272] width 64 height 19
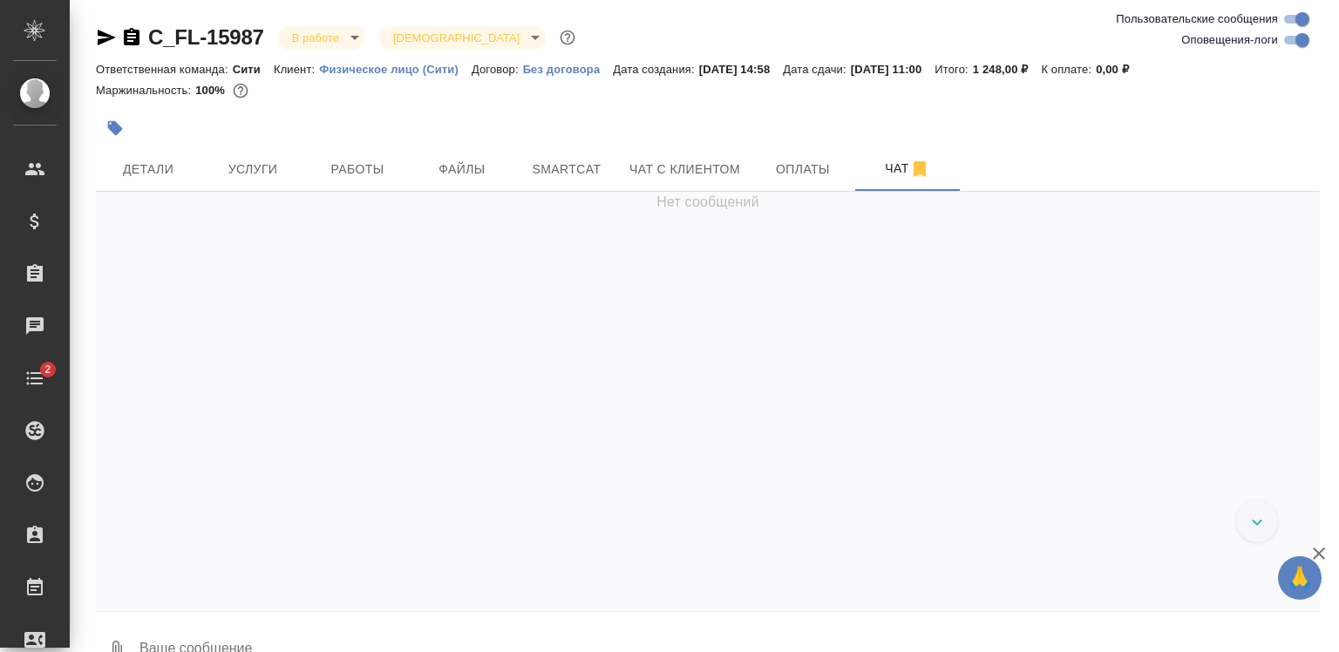
scroll to position [2699, 0]
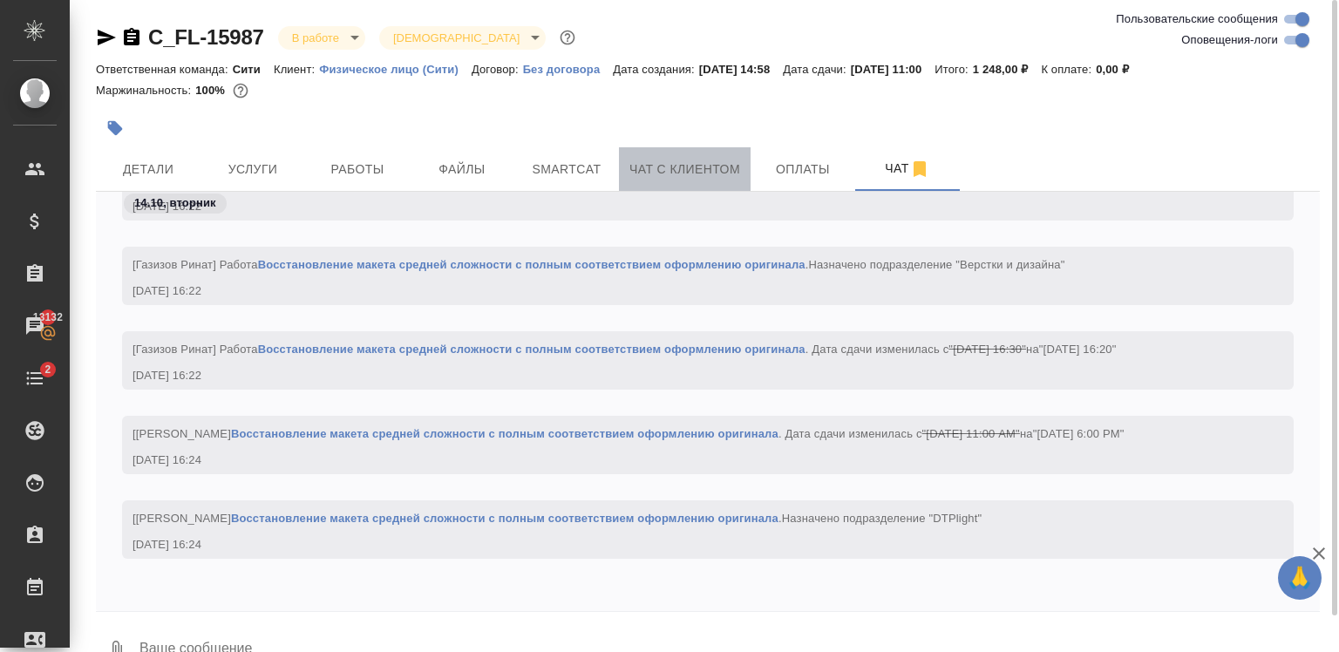
click at [657, 161] on span "Чат с клиентом" at bounding box center [684, 170] width 111 height 22
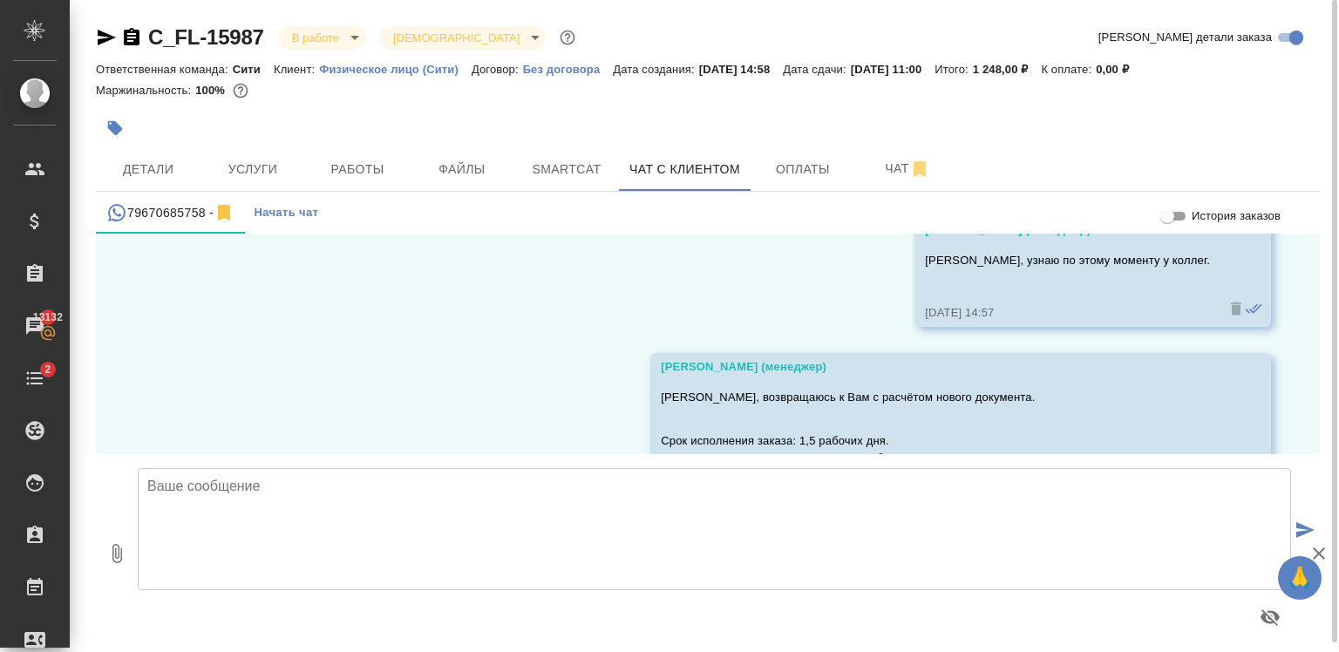
scroll to position [8250, 0]
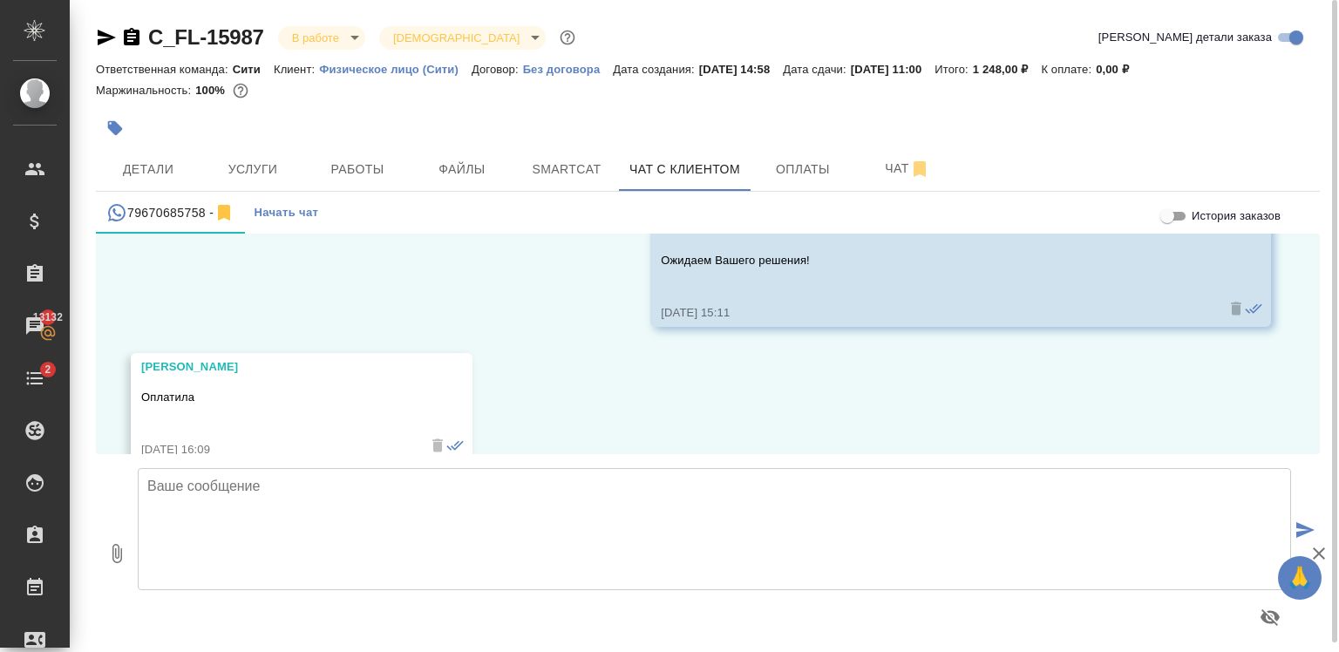
click at [349, 491] on textarea at bounding box center [714, 529] width 1153 height 122
type textarea "е"
type textarea "[PERSON_NAME], спасибо! Берём в работу."
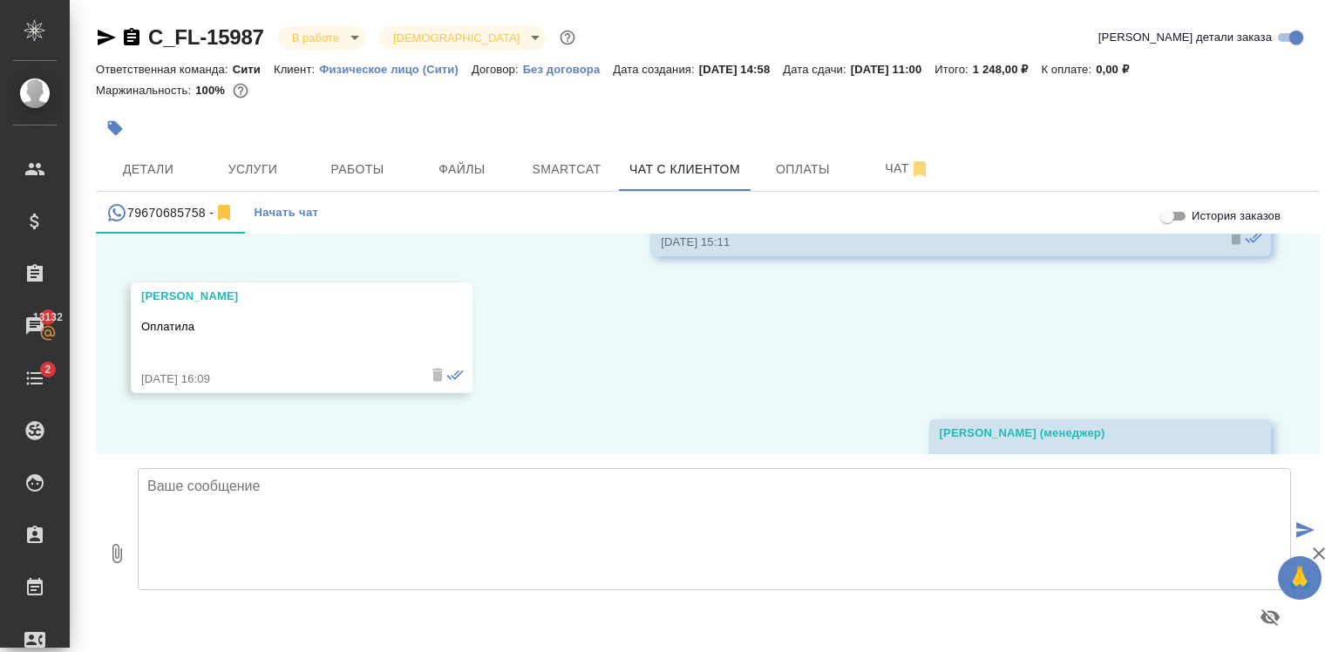
scroll to position [8417, 0]
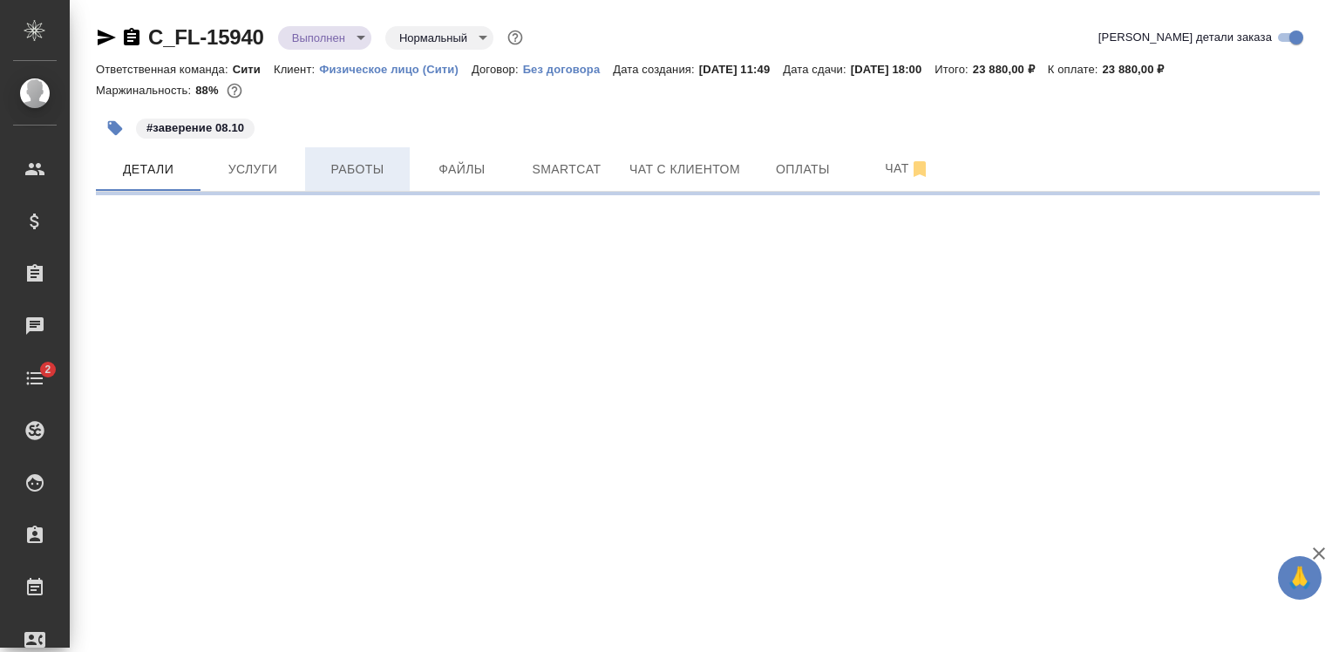
select select "RU"
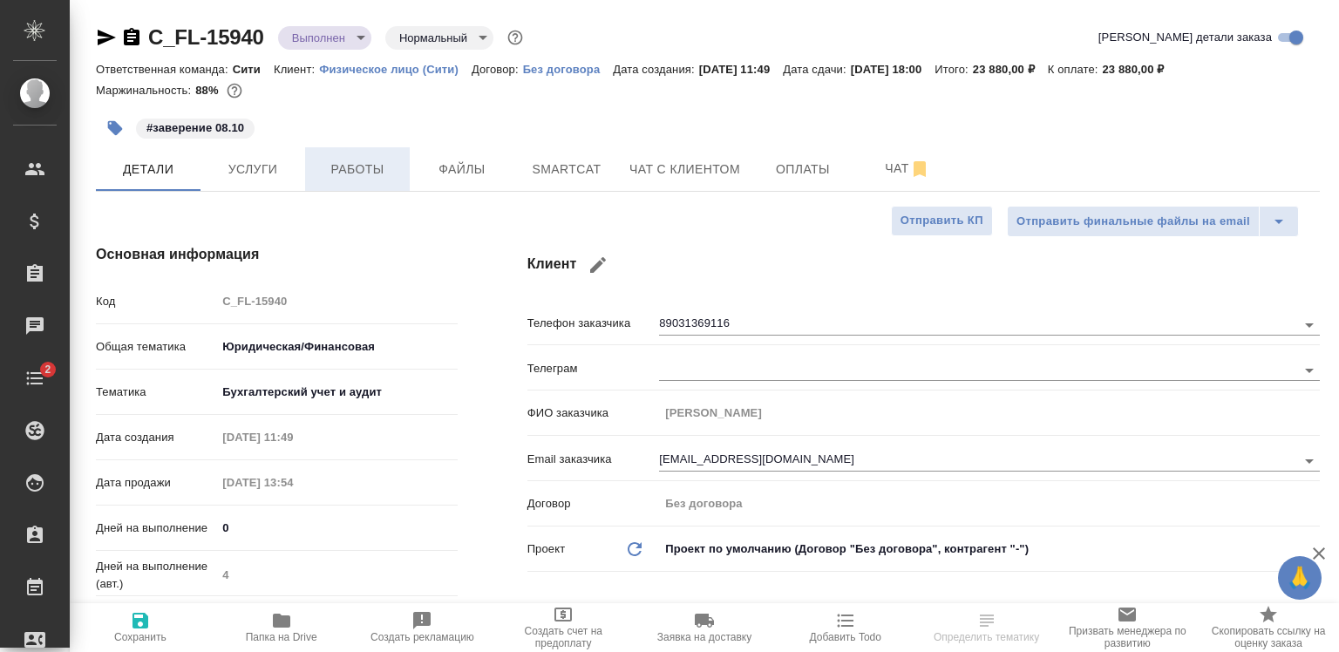
type textarea "x"
click at [318, 164] on span "Работы" at bounding box center [358, 170] width 84 height 22
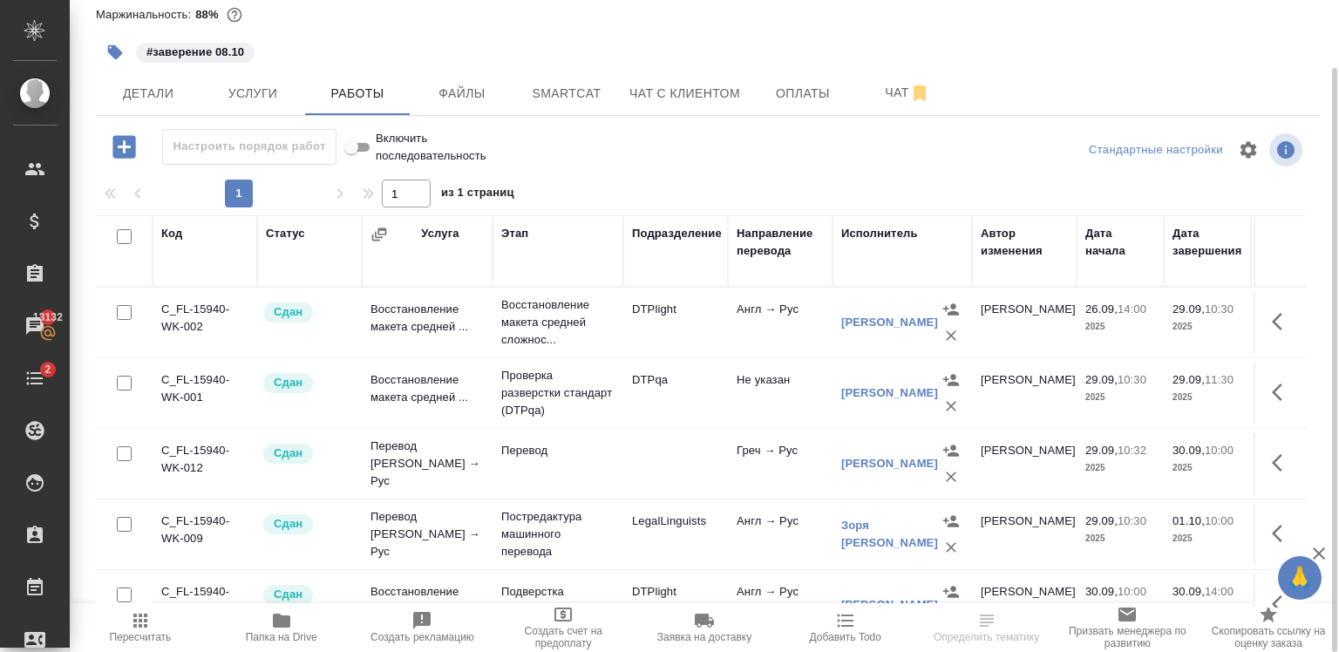
scroll to position [167, 0]
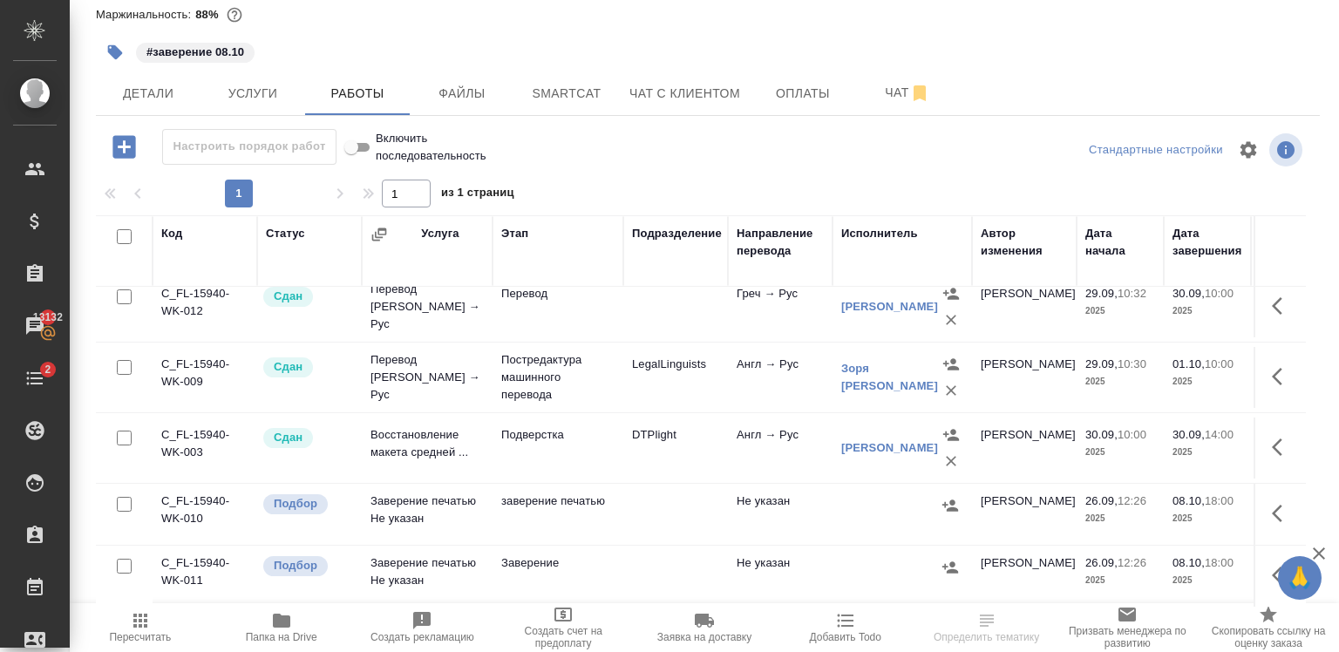
click at [122, 497] on input "checkbox" at bounding box center [124, 504] width 15 height 15
checkbox input "true"
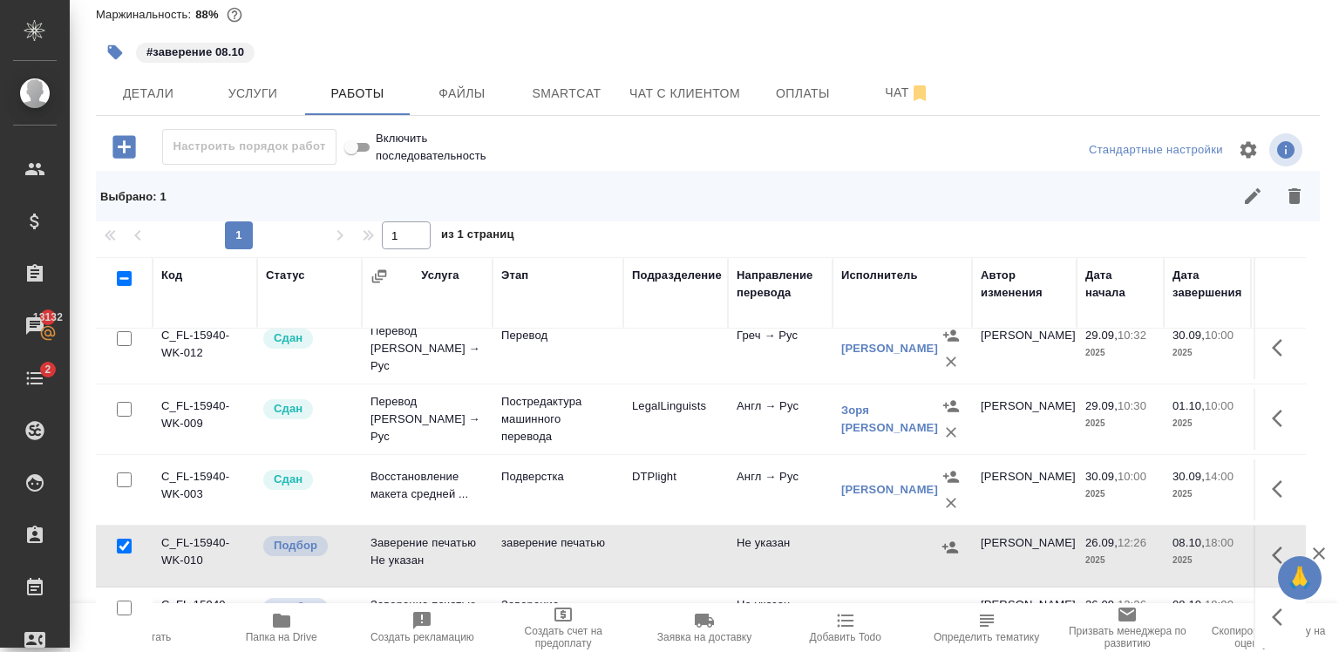
click at [126, 601] on input "checkbox" at bounding box center [124, 608] width 15 height 15
checkbox input "true"
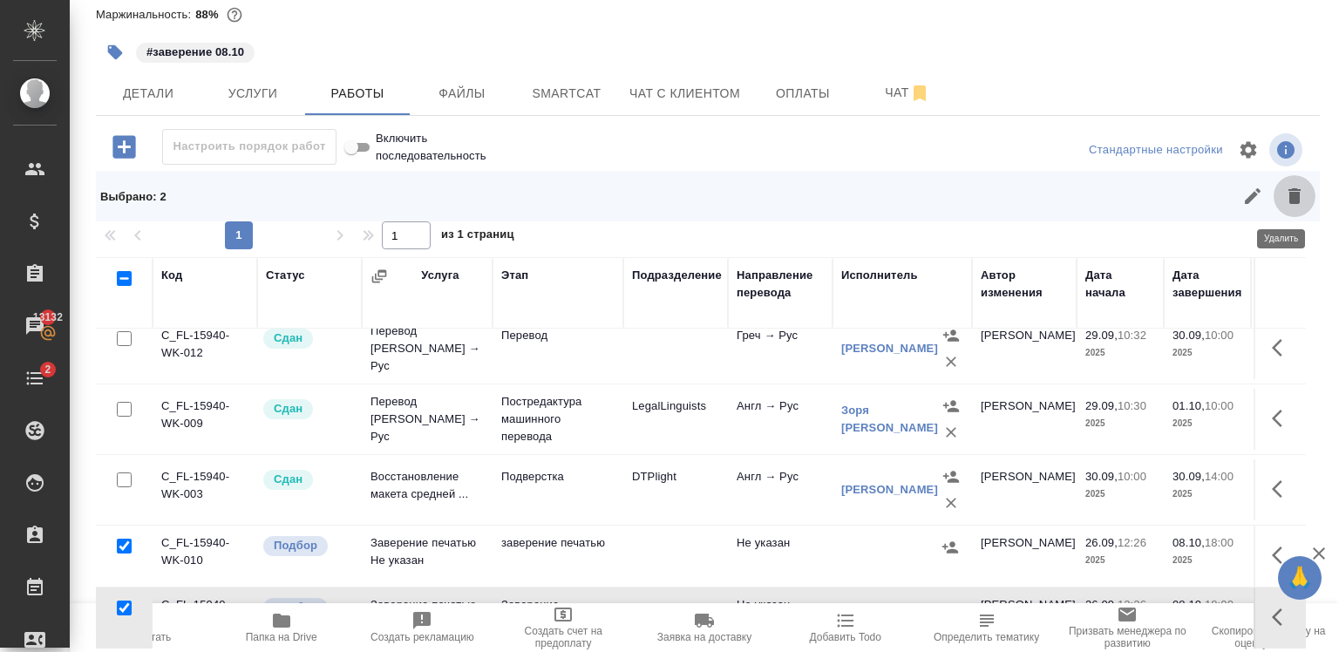
click at [1288, 189] on icon "button" at bounding box center [1294, 196] width 12 height 16
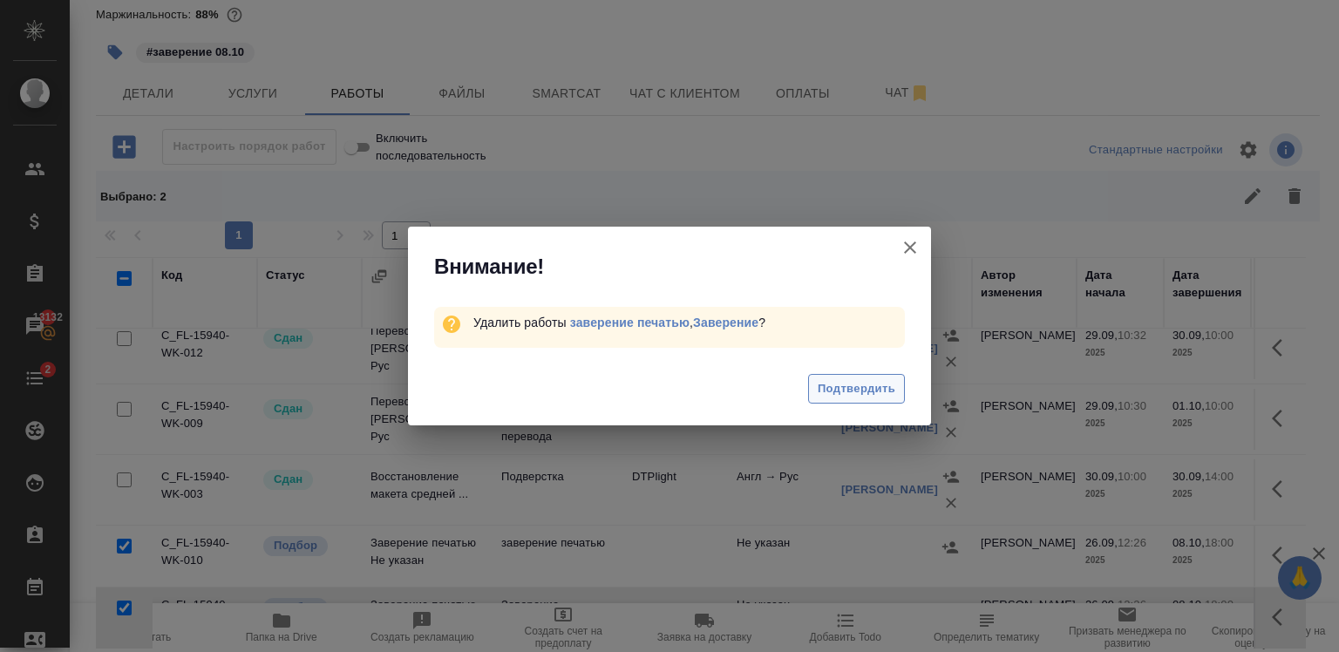
click at [848, 393] on span "Подтвердить" at bounding box center [857, 389] width 78 height 20
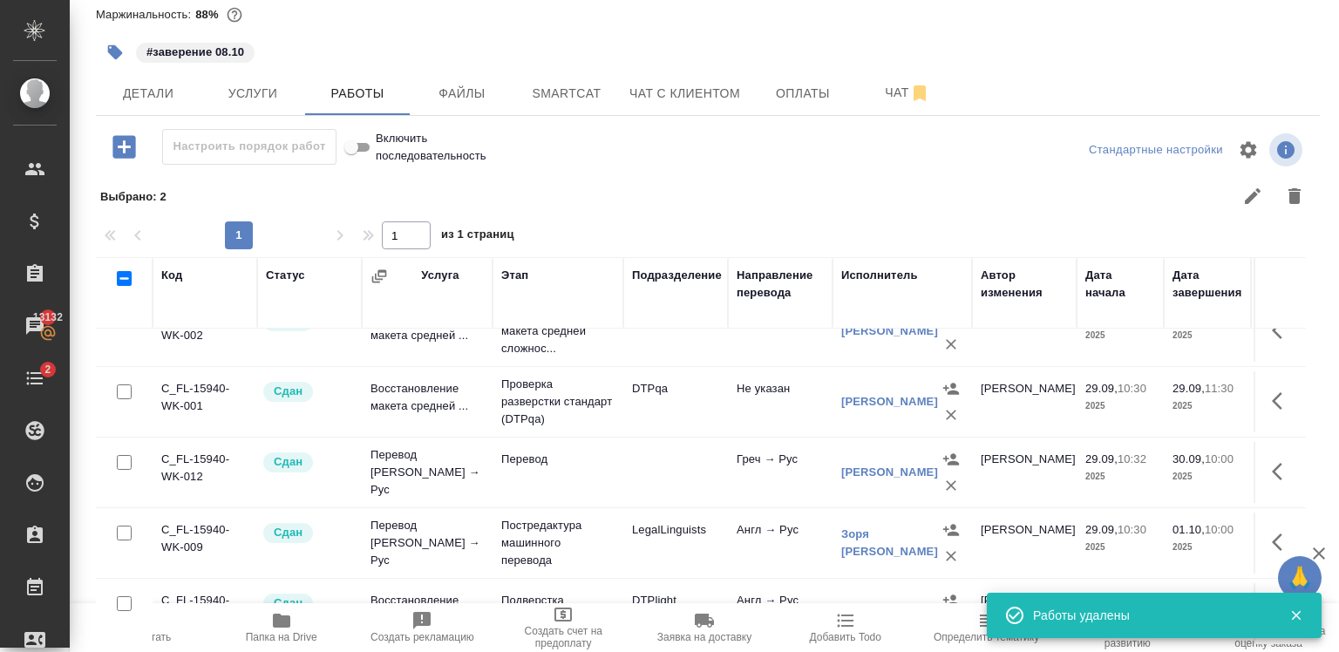
scroll to position [44, 0]
click at [234, 73] on button "Услуги" at bounding box center [252, 93] width 105 height 44
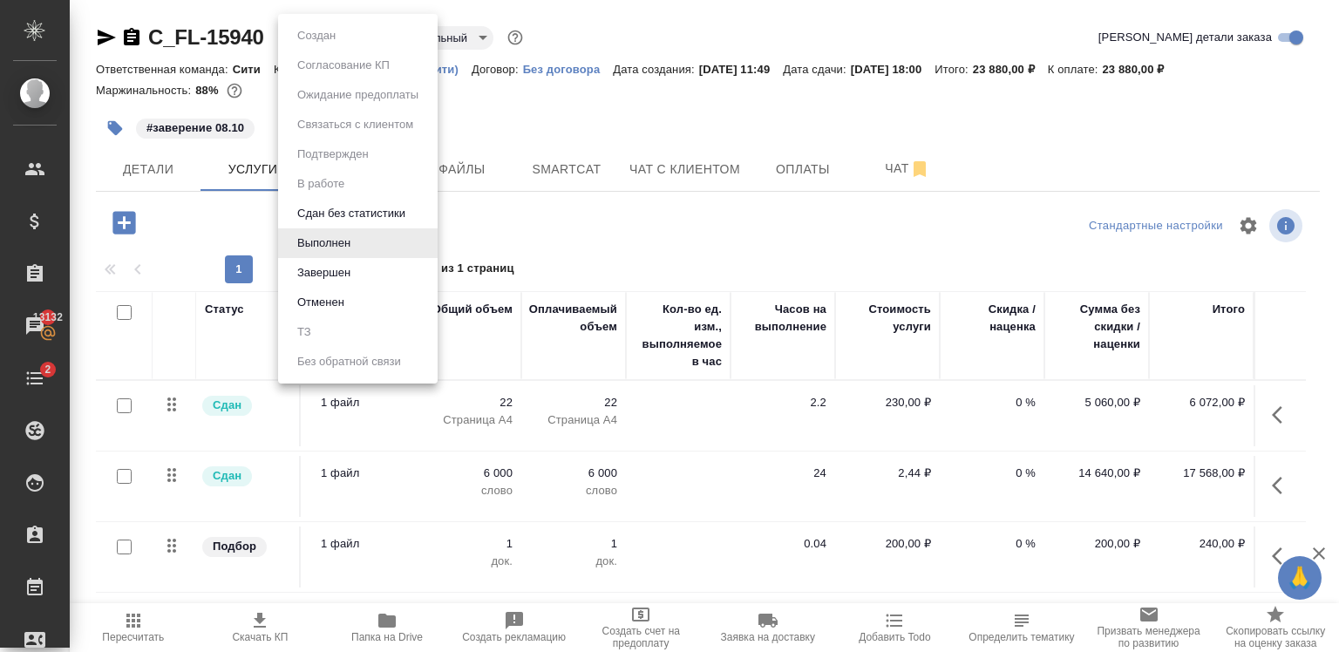
click at [321, 34] on body "🙏 .cls-1 fill:#fff; AWATERA [PERSON_NAME] Спецификации Заказы 13132 Чаты 2 Todo…" at bounding box center [669, 326] width 1339 height 652
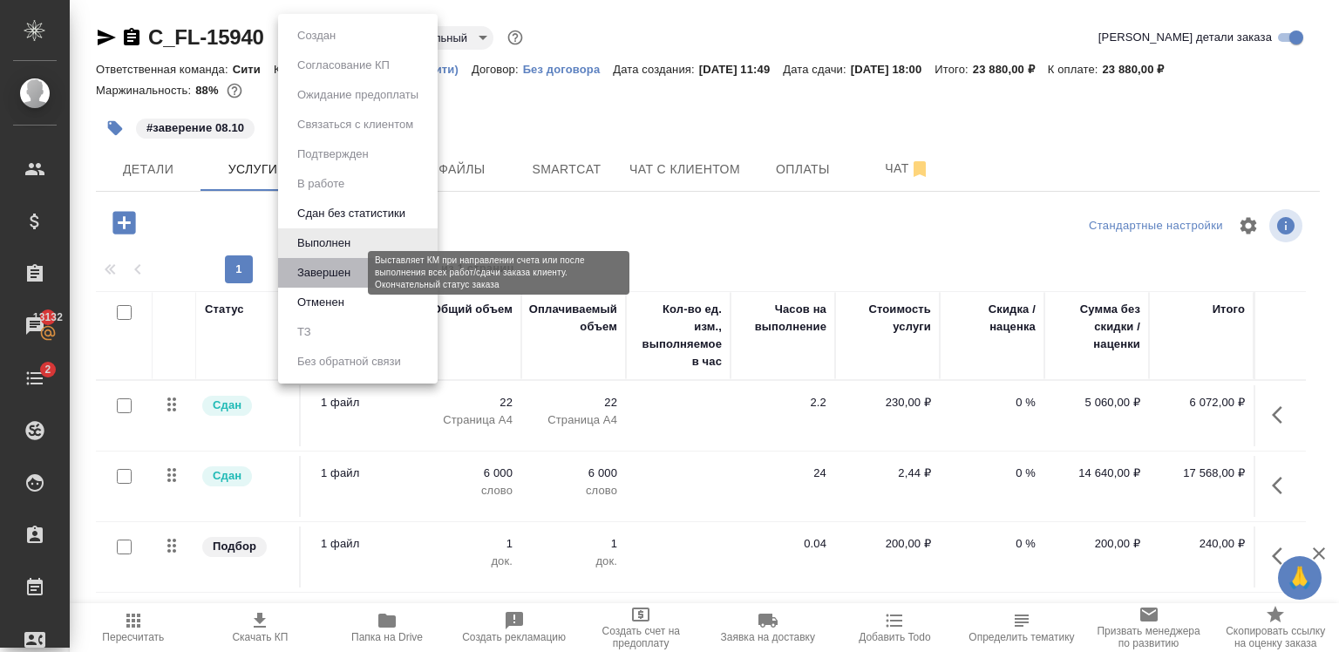
click at [350, 268] on button "Завершен" at bounding box center [324, 272] width 64 height 19
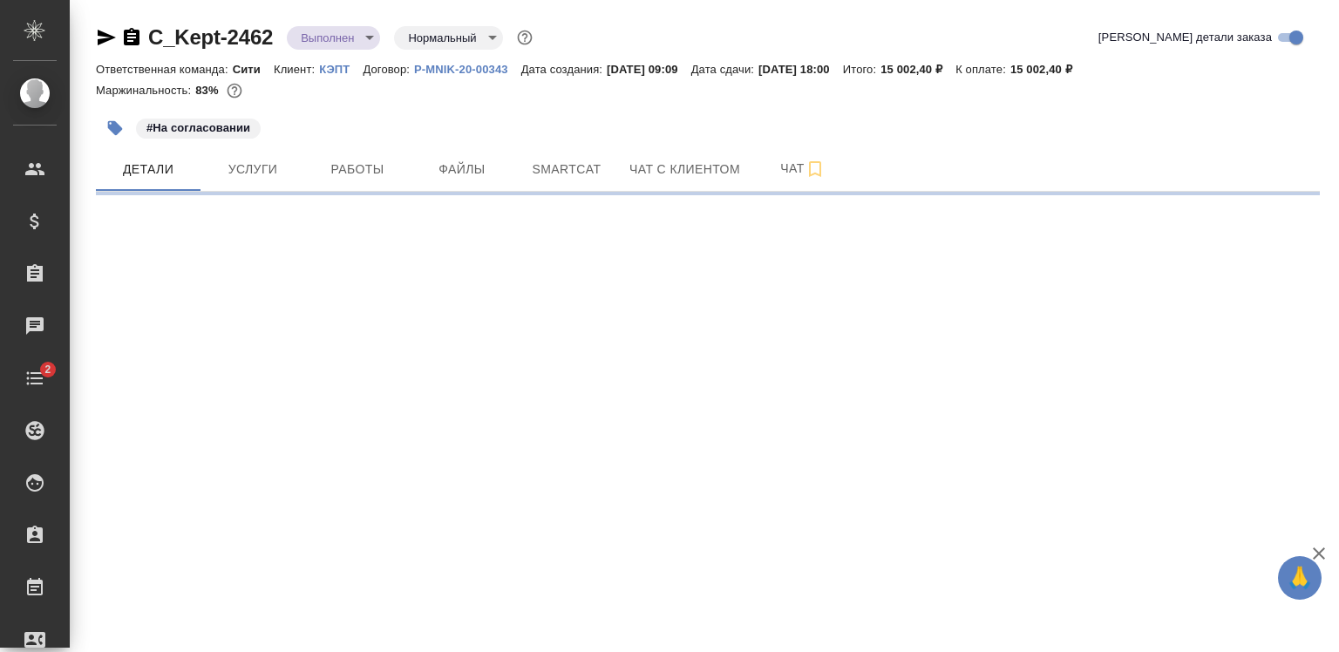
select select "RU"
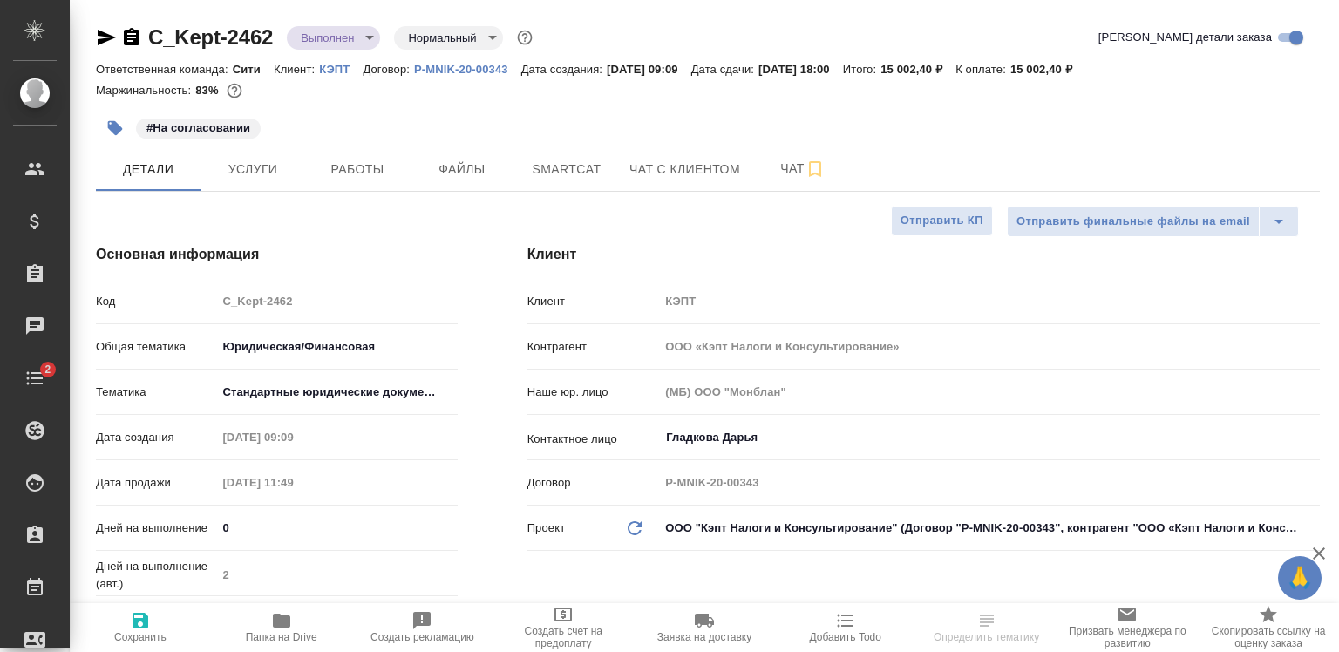
type textarea "x"
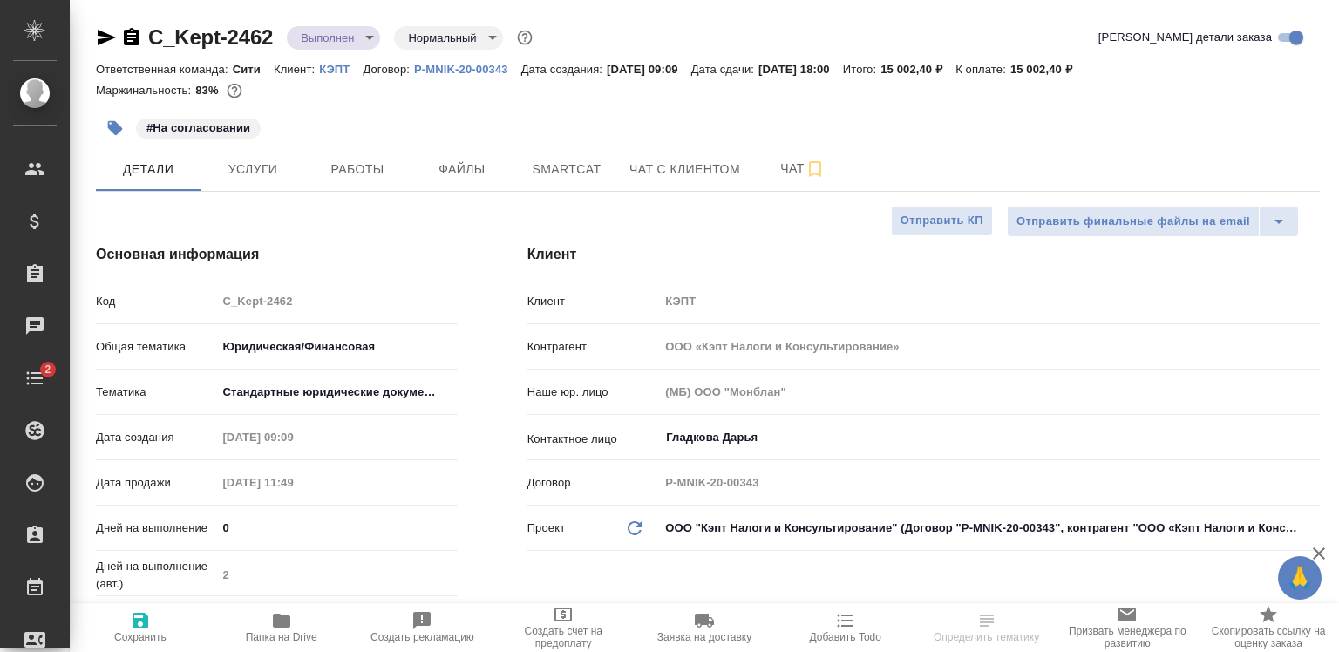
type textarea "x"
click at [267, 170] on span "Услуги" at bounding box center [253, 170] width 84 height 22
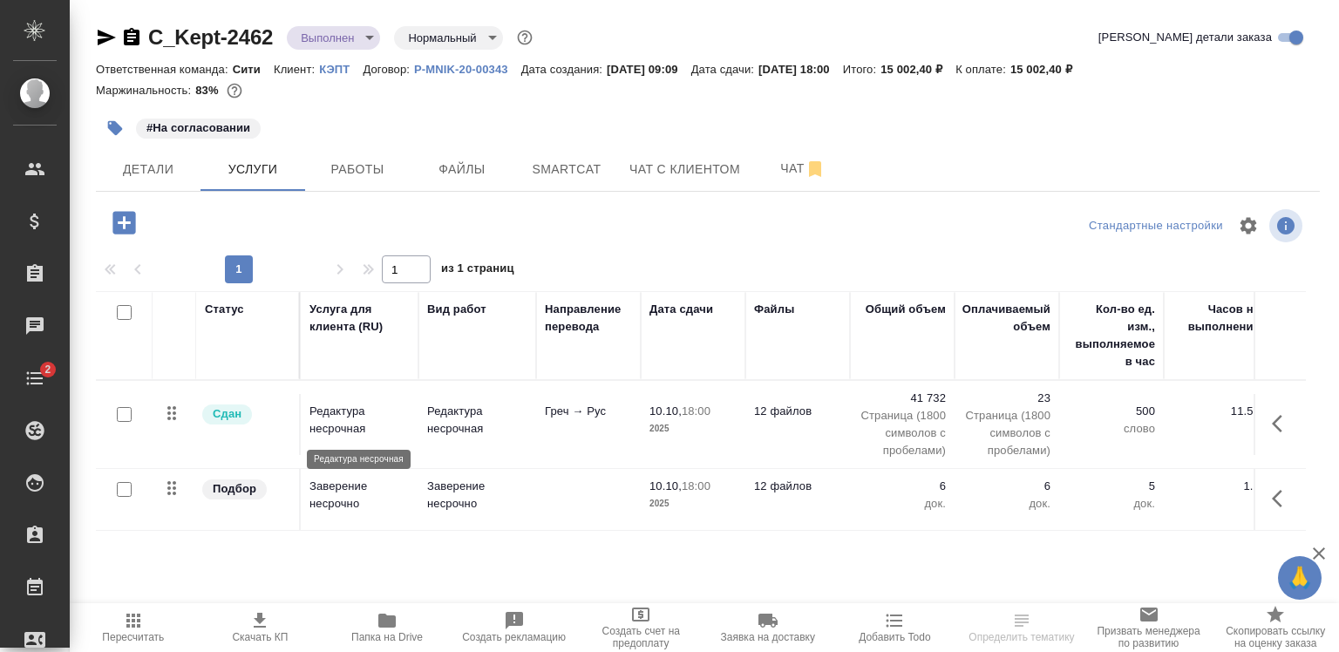
click at [337, 429] on p "Редактура несрочная" at bounding box center [359, 420] width 100 height 35
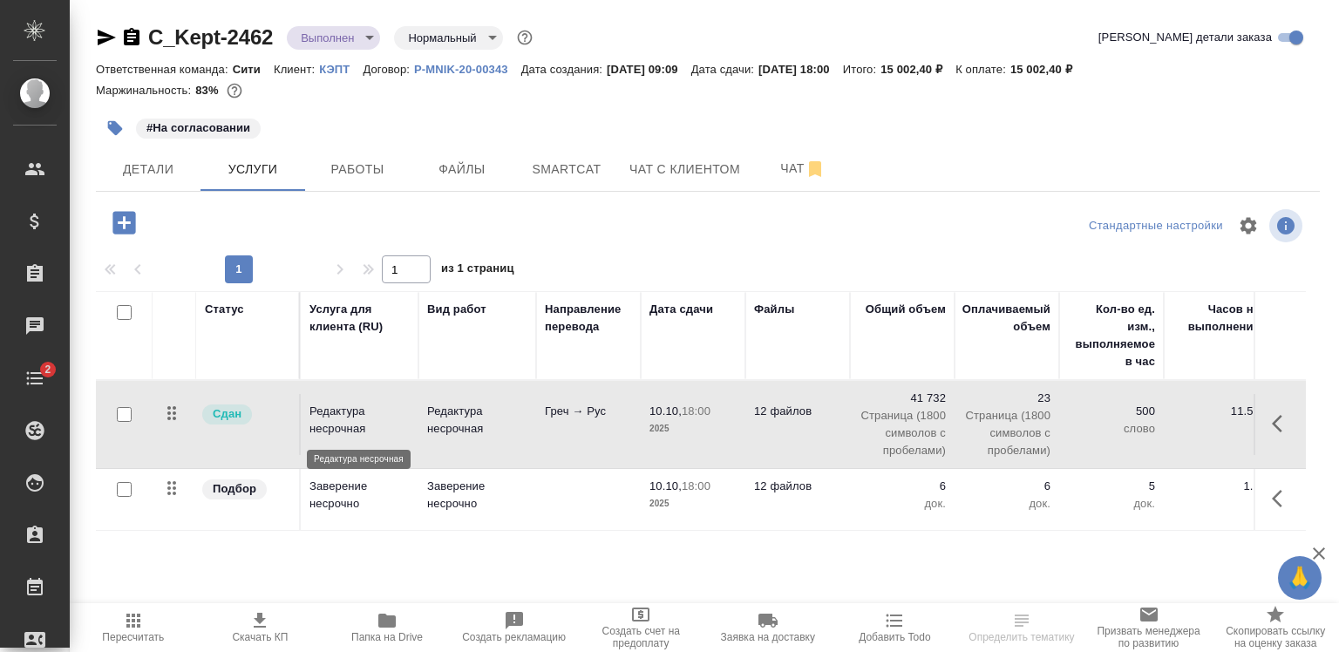
click at [337, 429] on p "Редактура несрочная" at bounding box center [359, 420] width 100 height 35
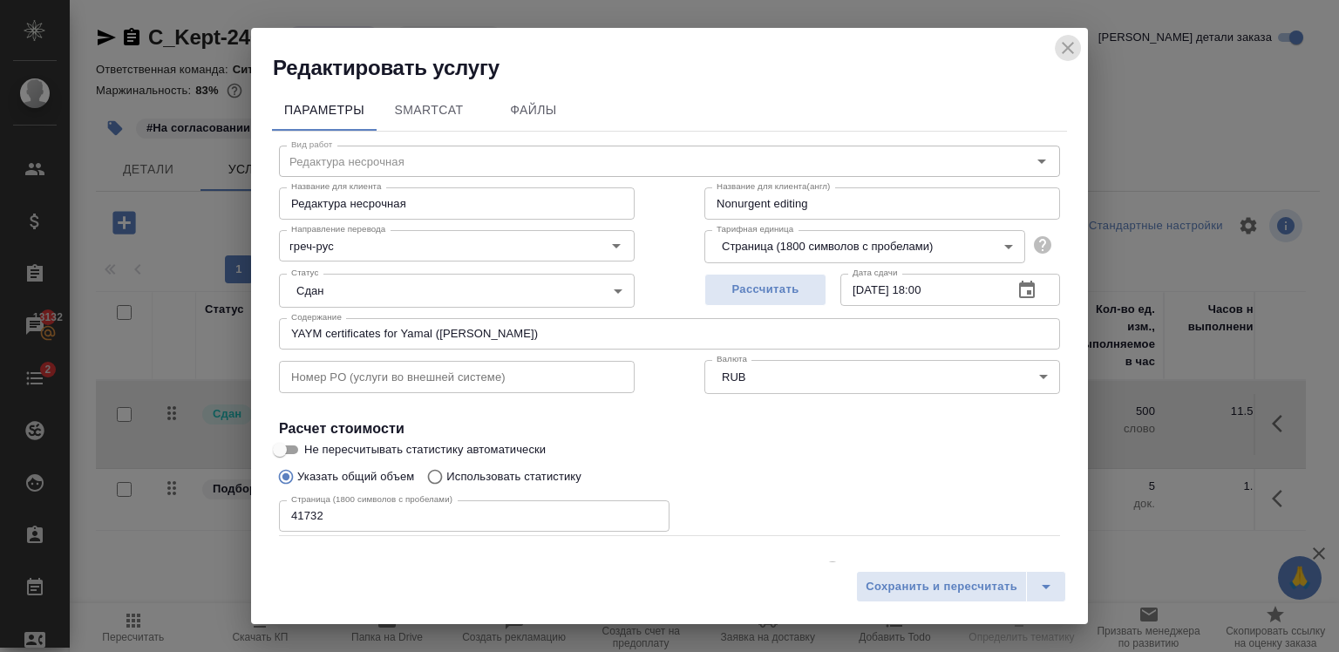
click at [1063, 39] on icon "close" at bounding box center [1067, 47] width 21 height 21
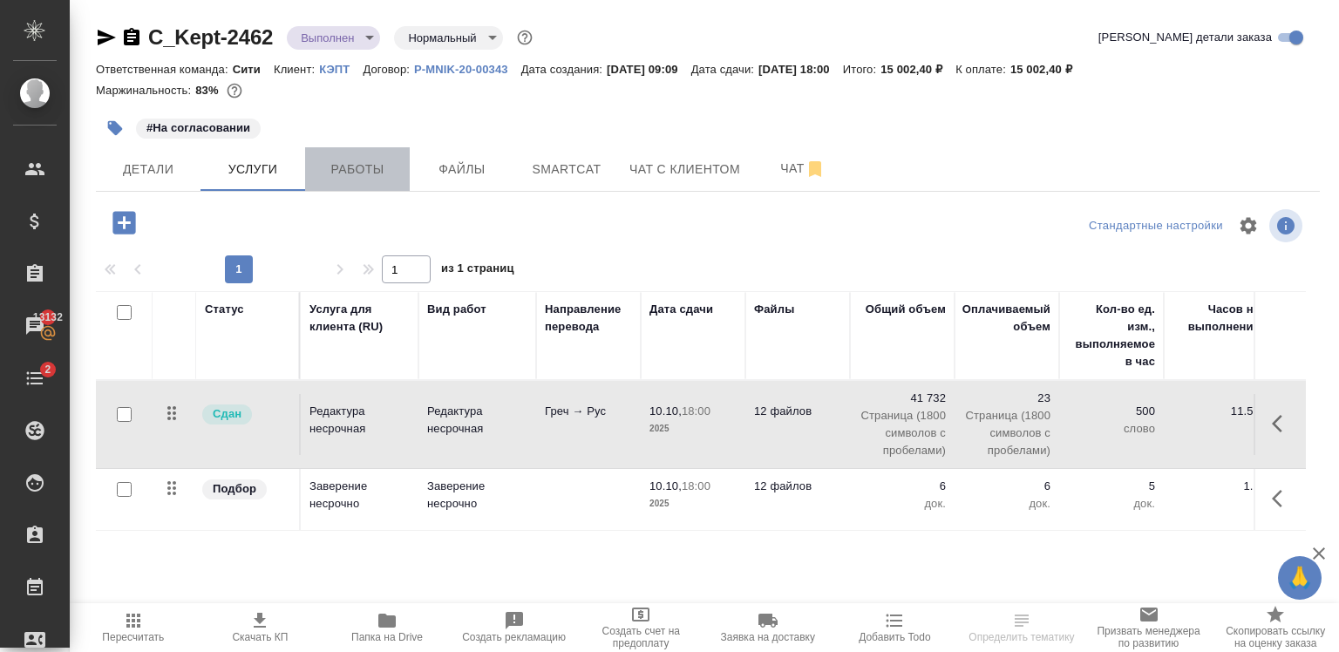
click at [355, 148] on button "Работы" at bounding box center [357, 169] width 105 height 44
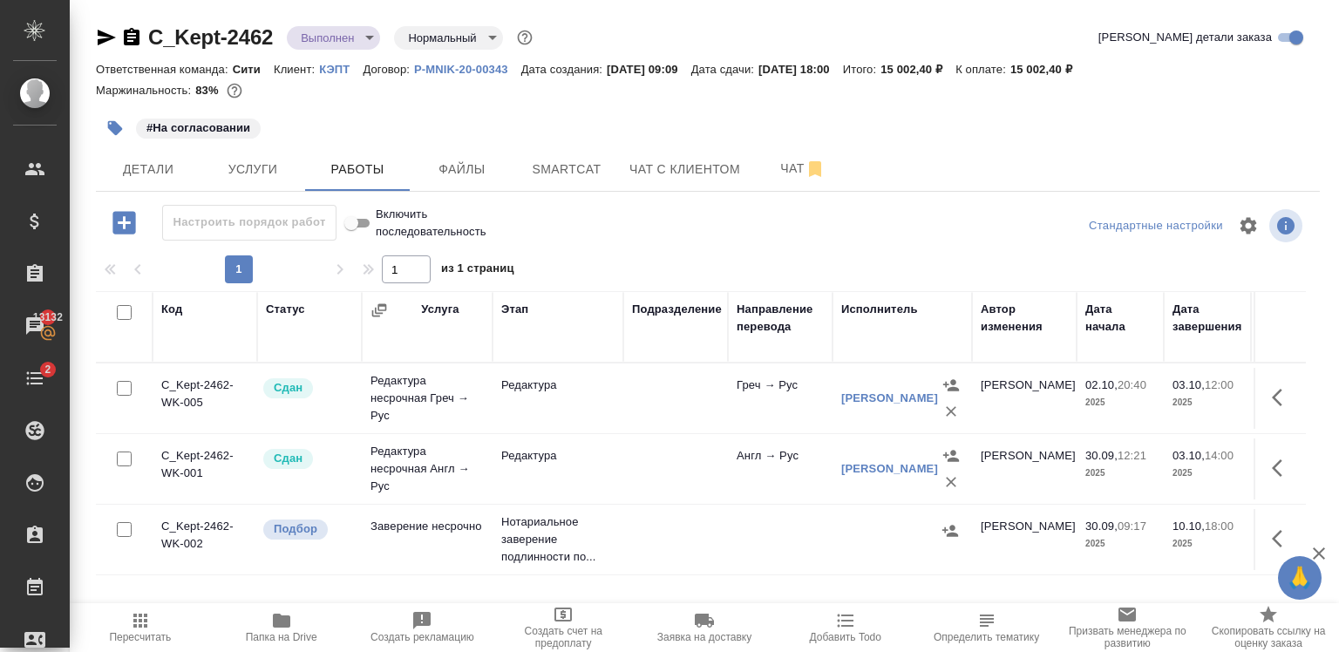
scroll to position [76, 0]
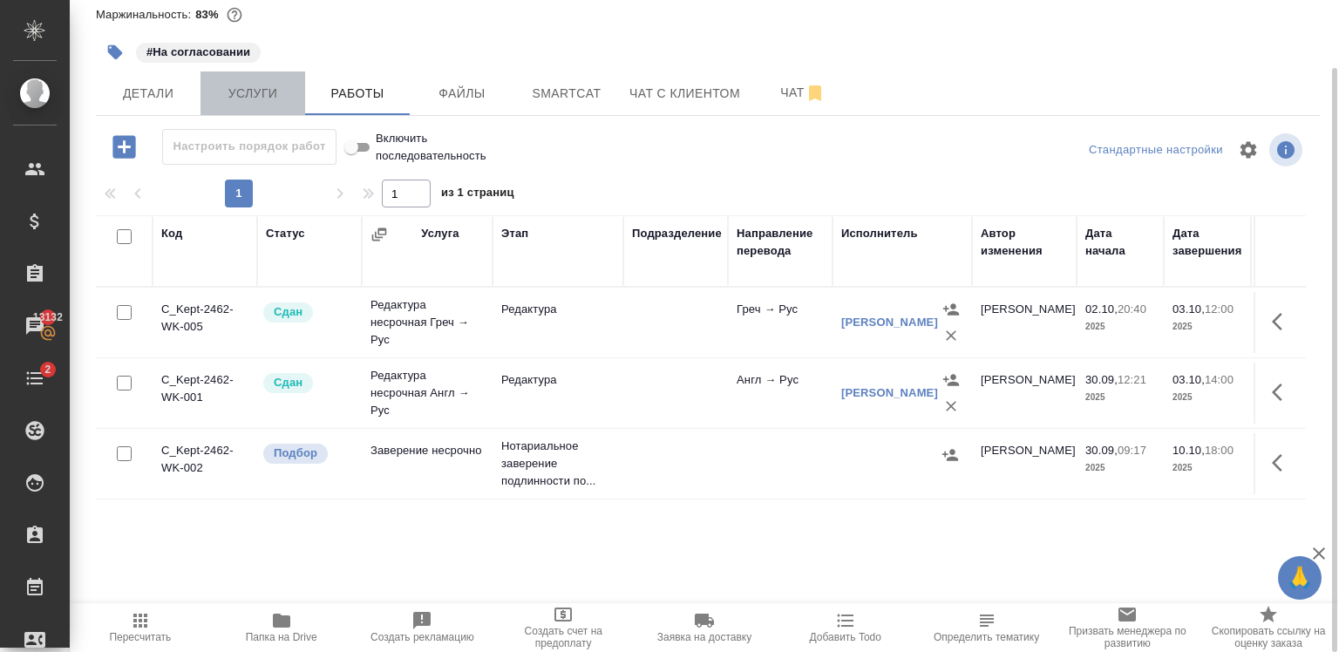
click at [266, 80] on button "Услуги" at bounding box center [252, 93] width 105 height 44
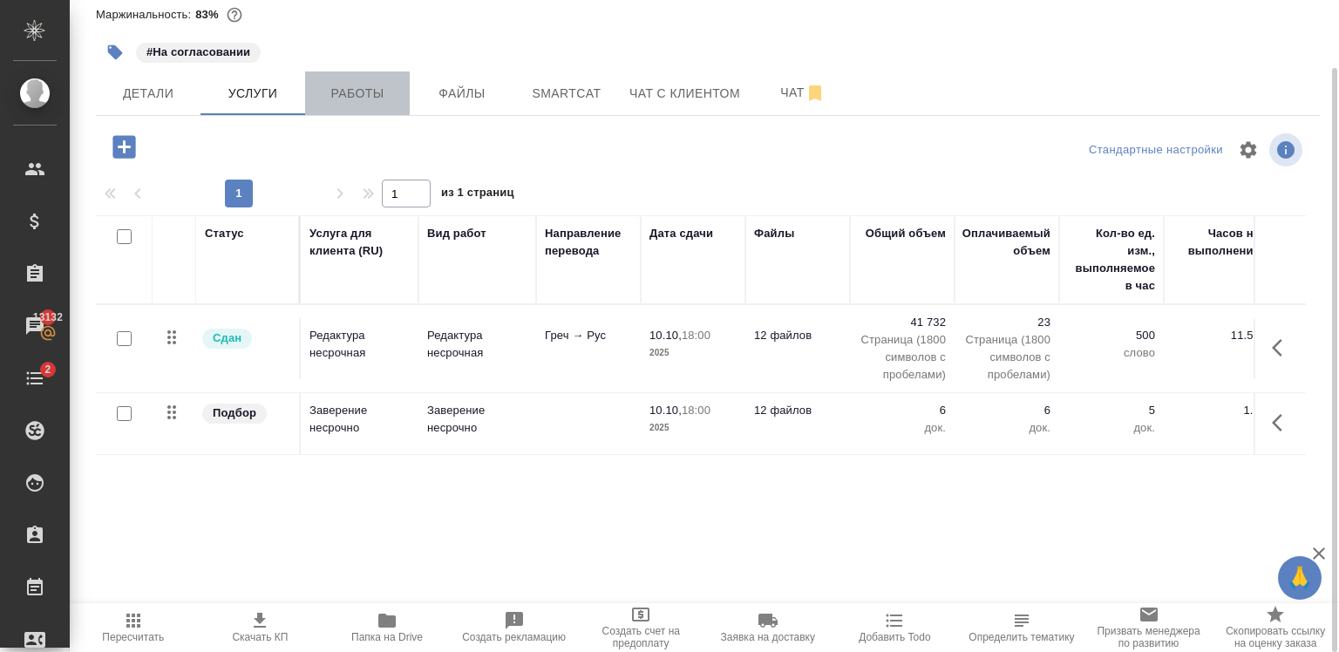
click at [360, 73] on button "Работы" at bounding box center [357, 93] width 105 height 44
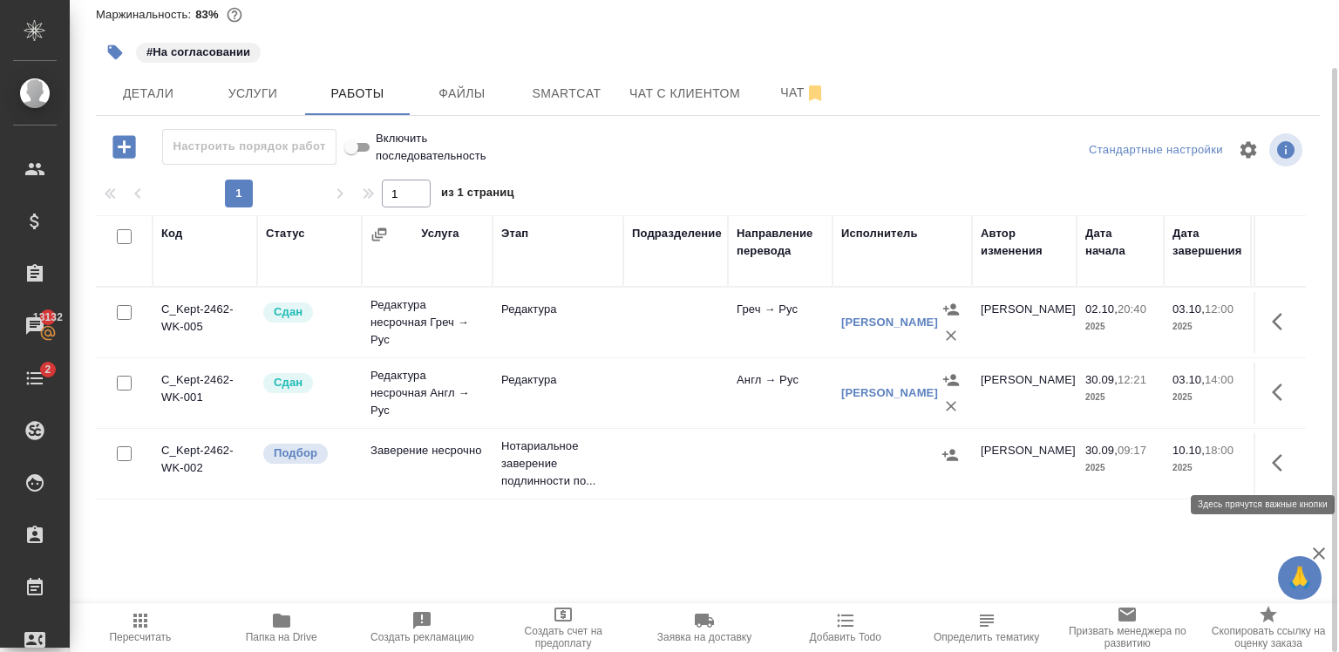
click at [1280, 457] on icon "button" at bounding box center [1282, 462] width 21 height 21
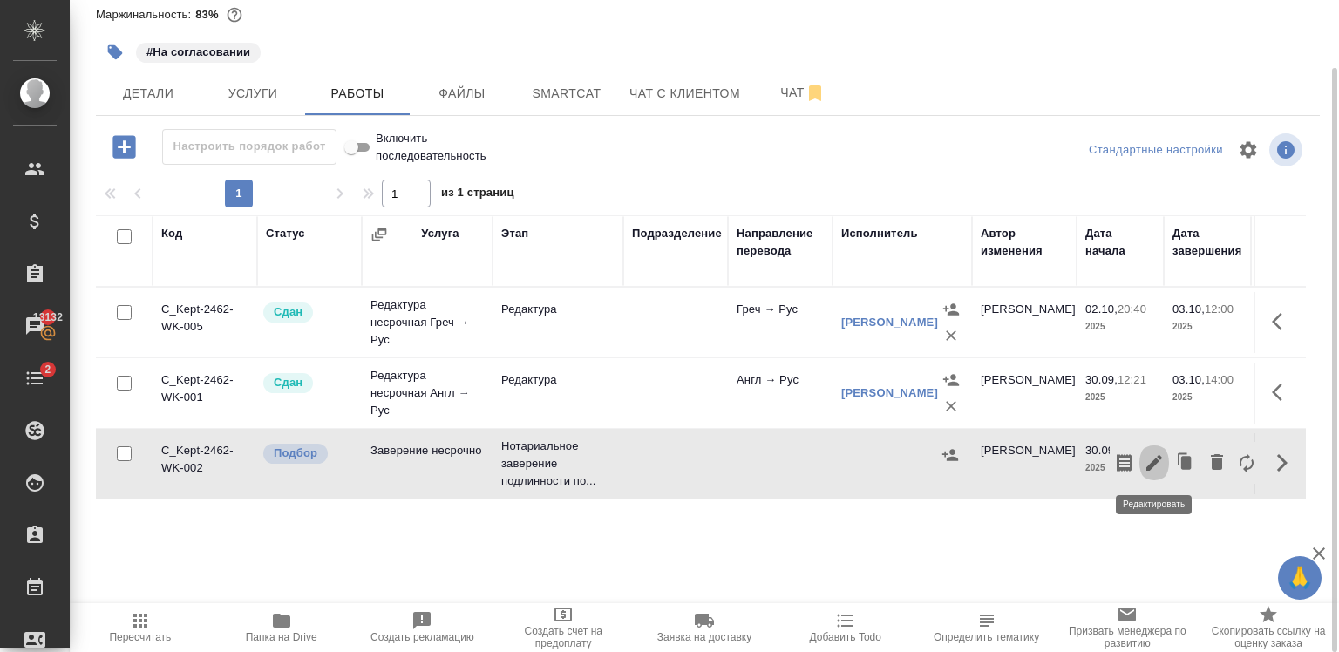
click at [1151, 467] on icon "button" at bounding box center [1154, 463] width 16 height 16
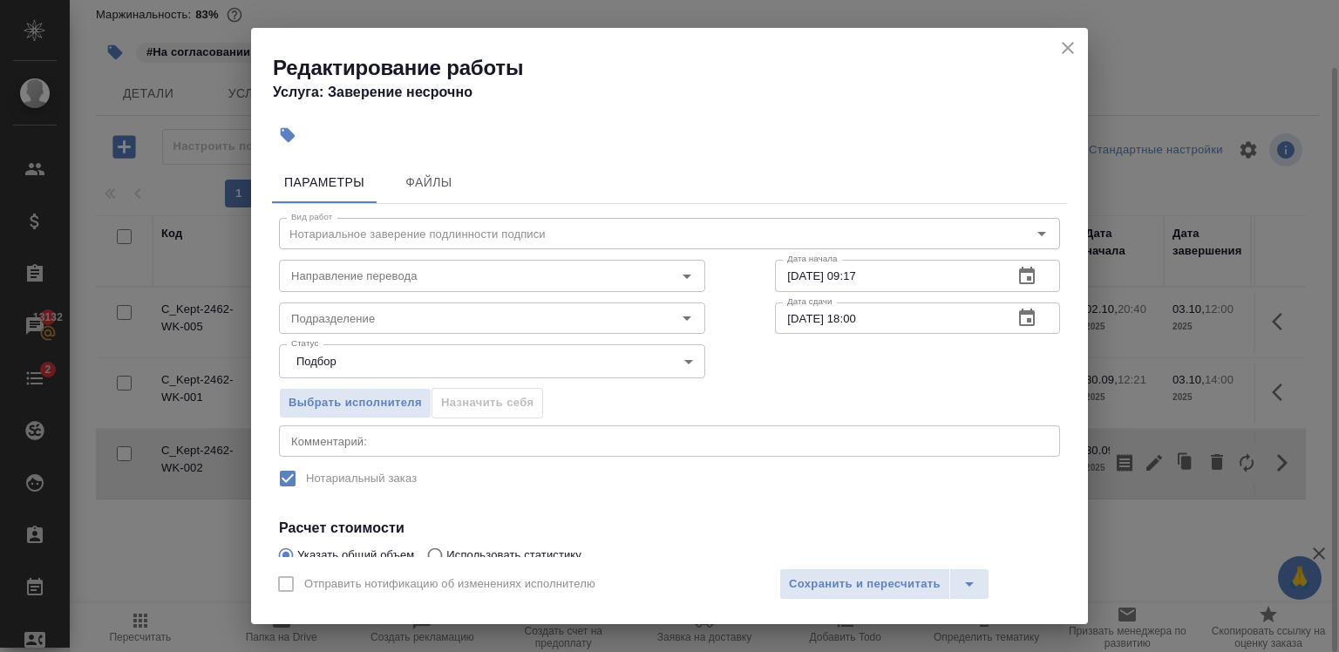
scroll to position [205, 0]
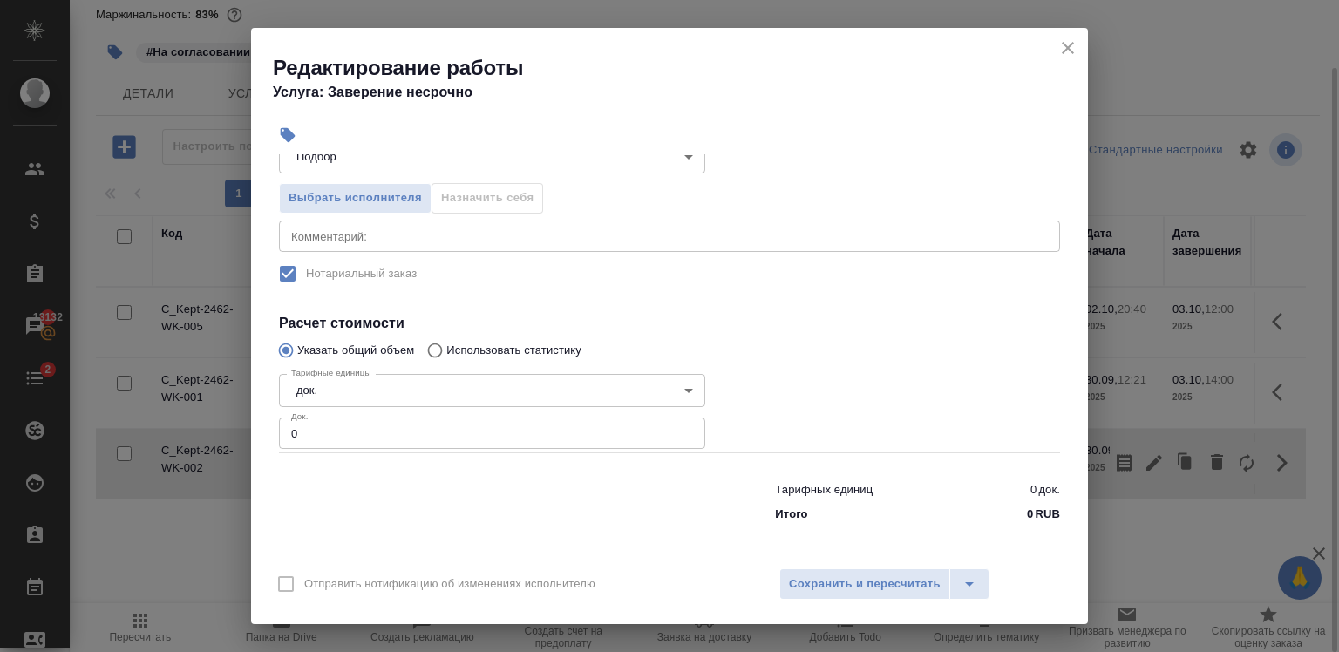
click at [341, 433] on input "0" at bounding box center [492, 433] width 426 height 31
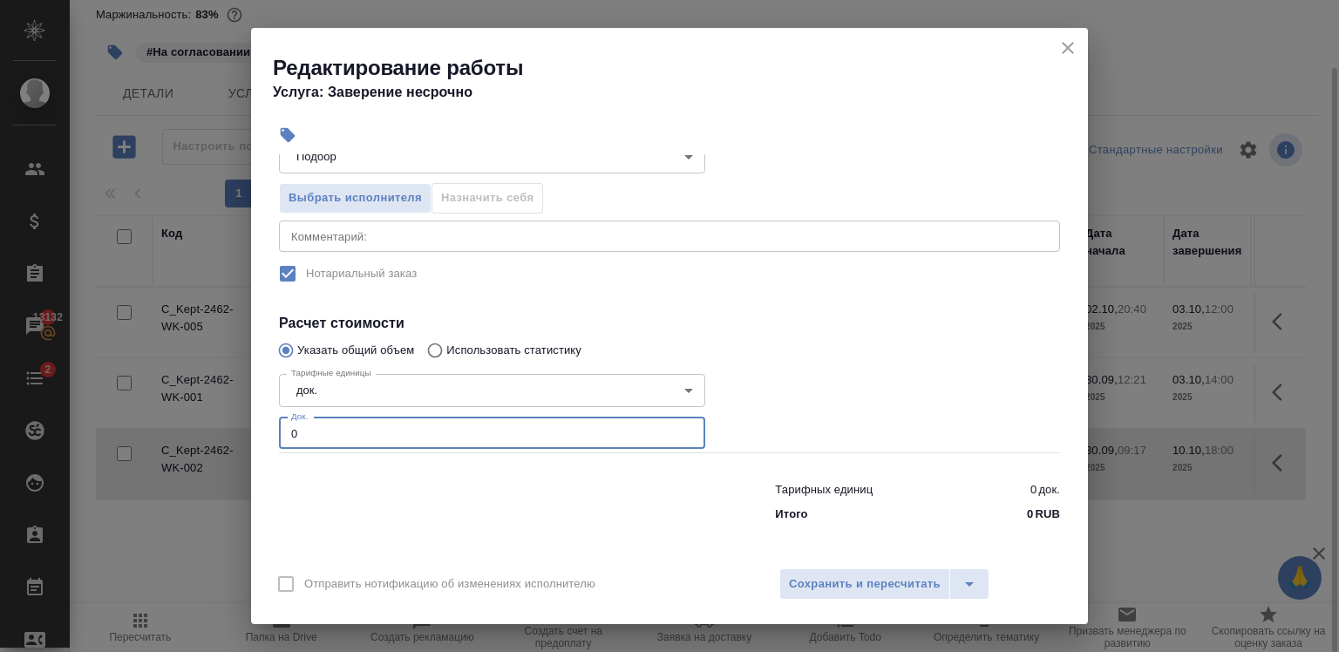
click at [341, 433] on input "0" at bounding box center [492, 433] width 426 height 31
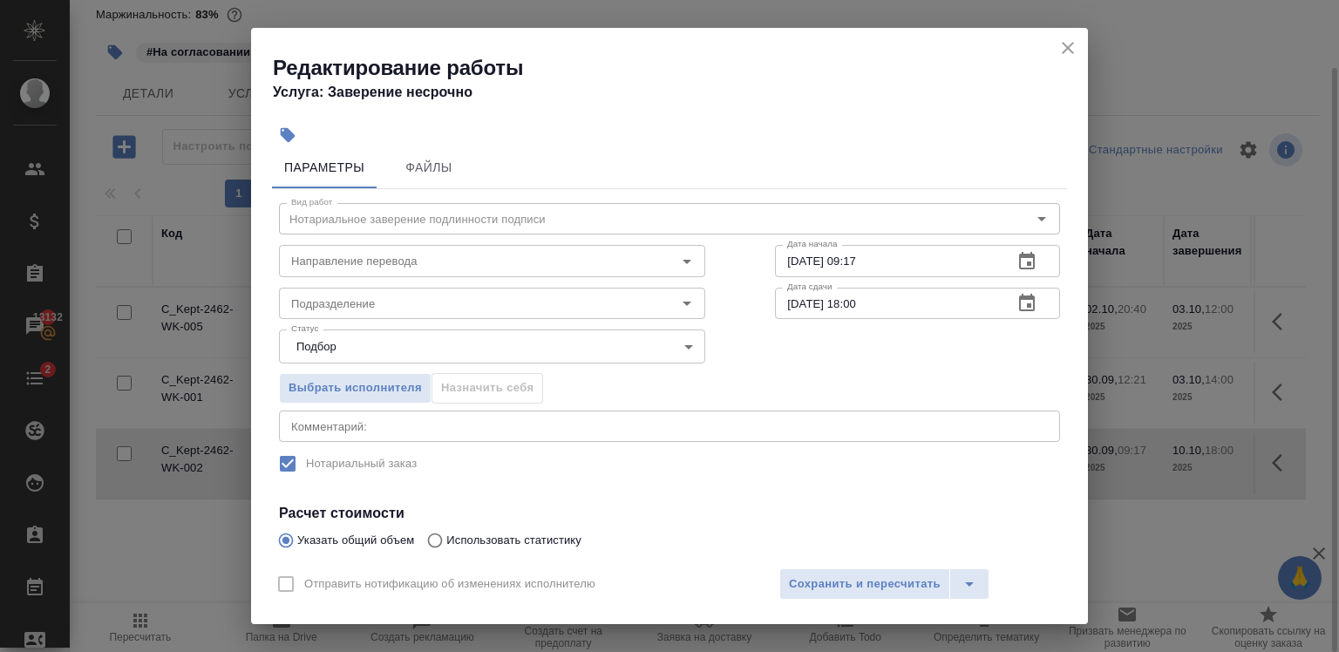
scroll to position [9, 0]
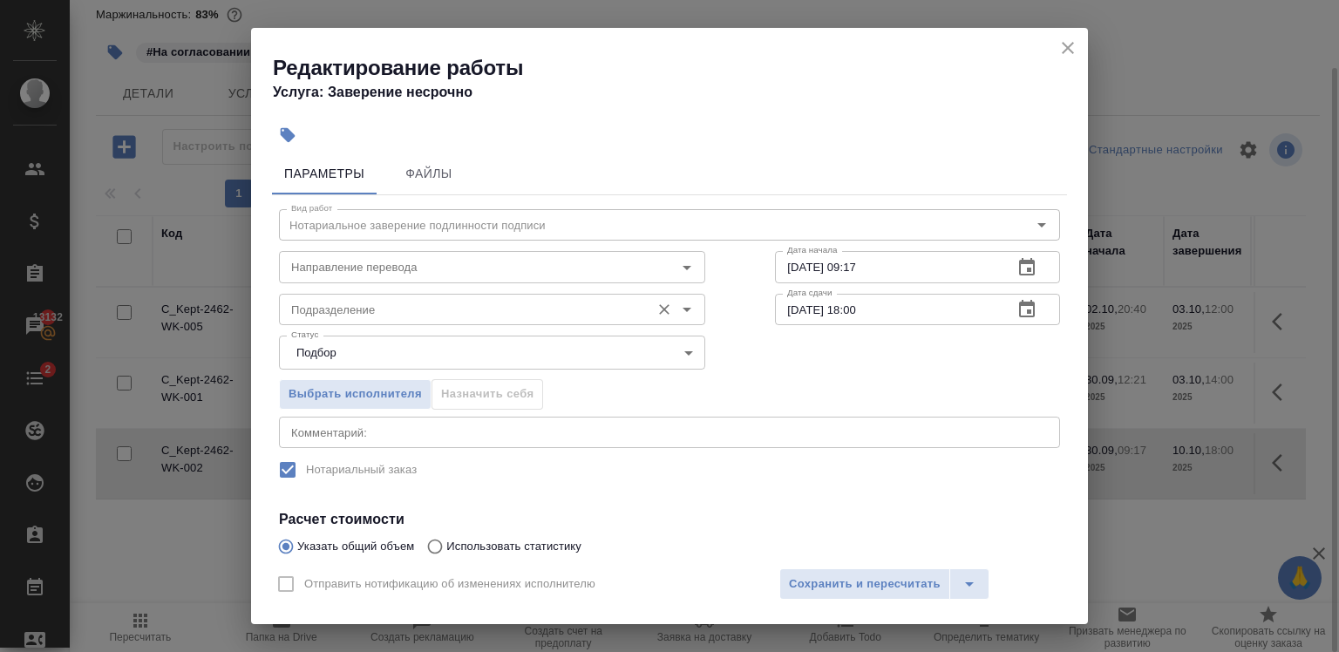
type input "6"
click at [408, 302] on input "Подразделение" at bounding box center [462, 309] width 357 height 21
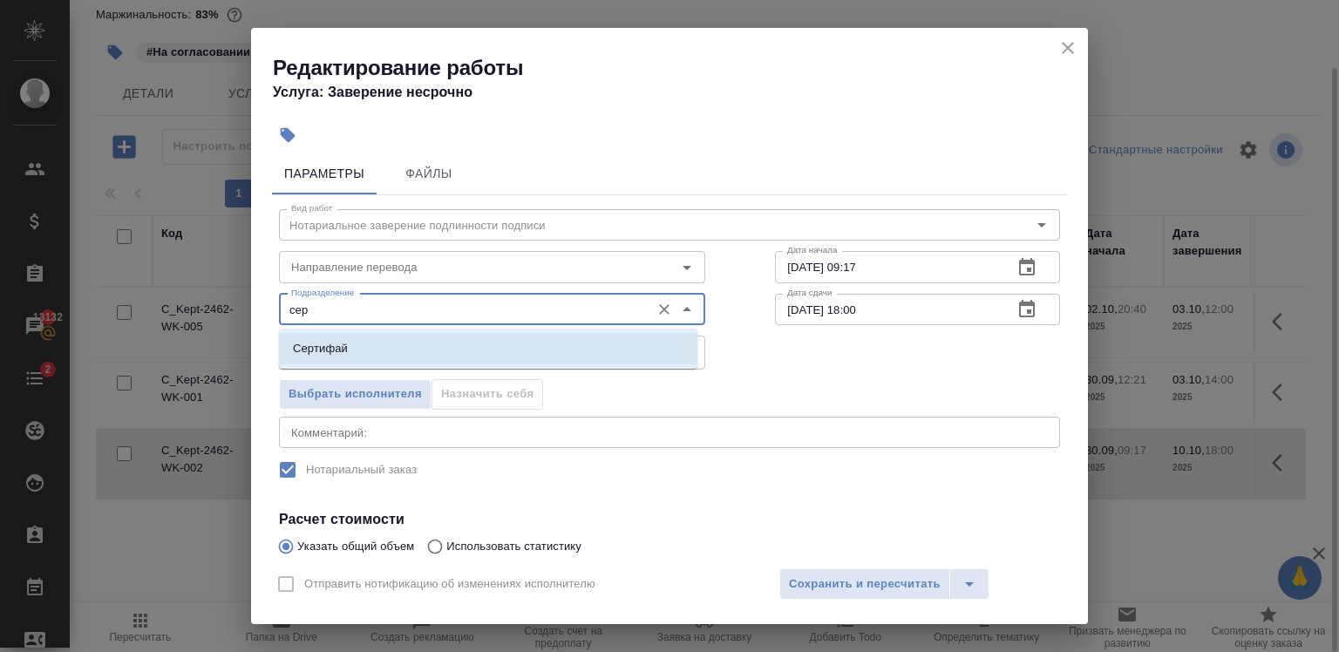
click at [380, 356] on li "Сертифай" at bounding box center [488, 348] width 418 height 31
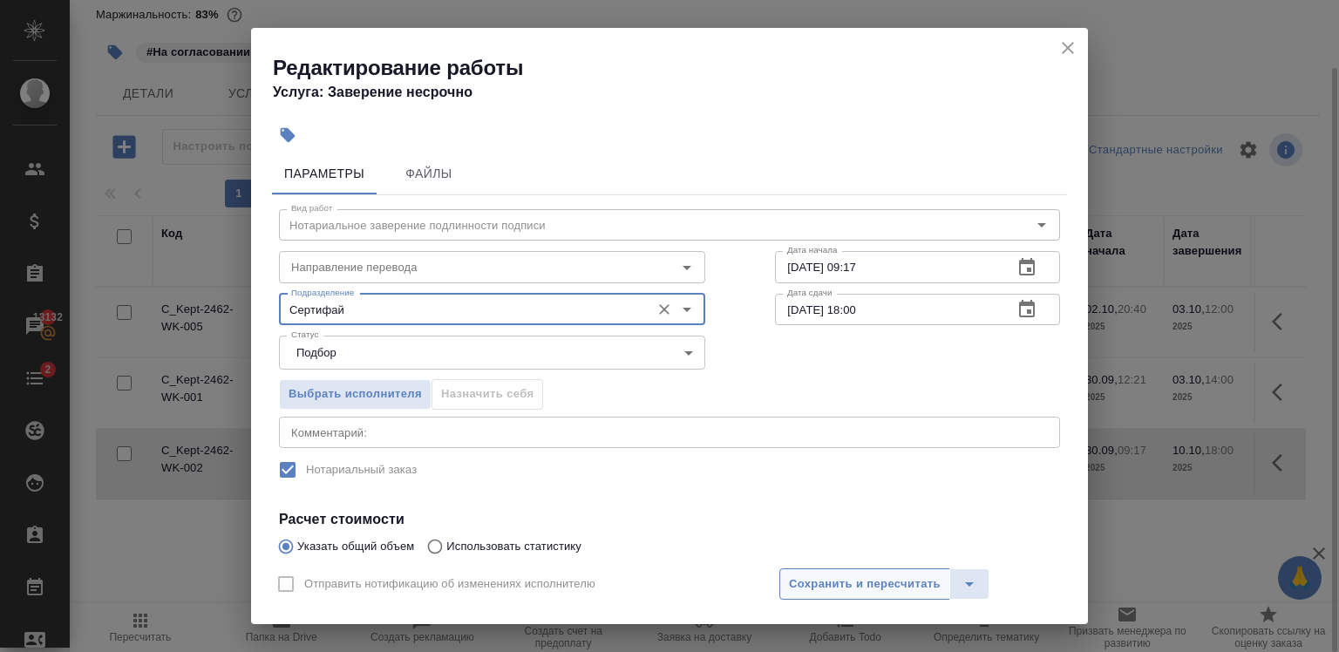
type input "Сертифай"
click at [856, 596] on button "Сохранить и пересчитать" at bounding box center [864, 583] width 171 height 31
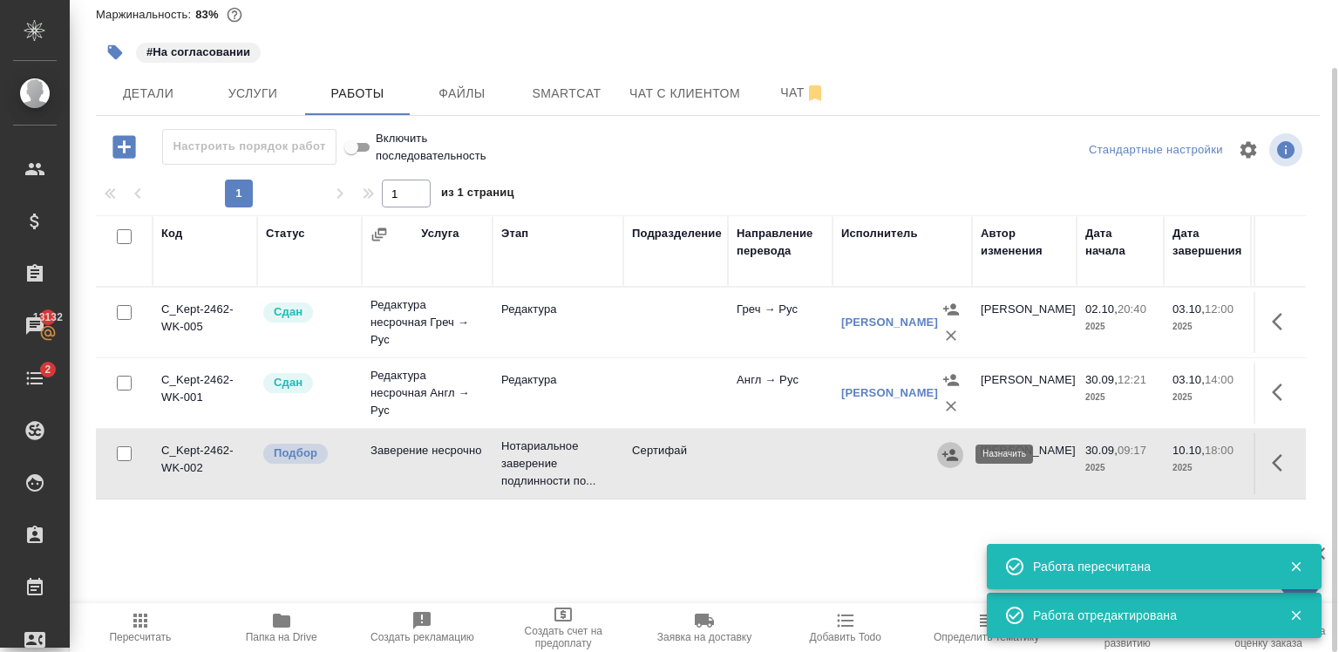
click at [952, 455] on icon "button" at bounding box center [949, 454] width 17 height 17
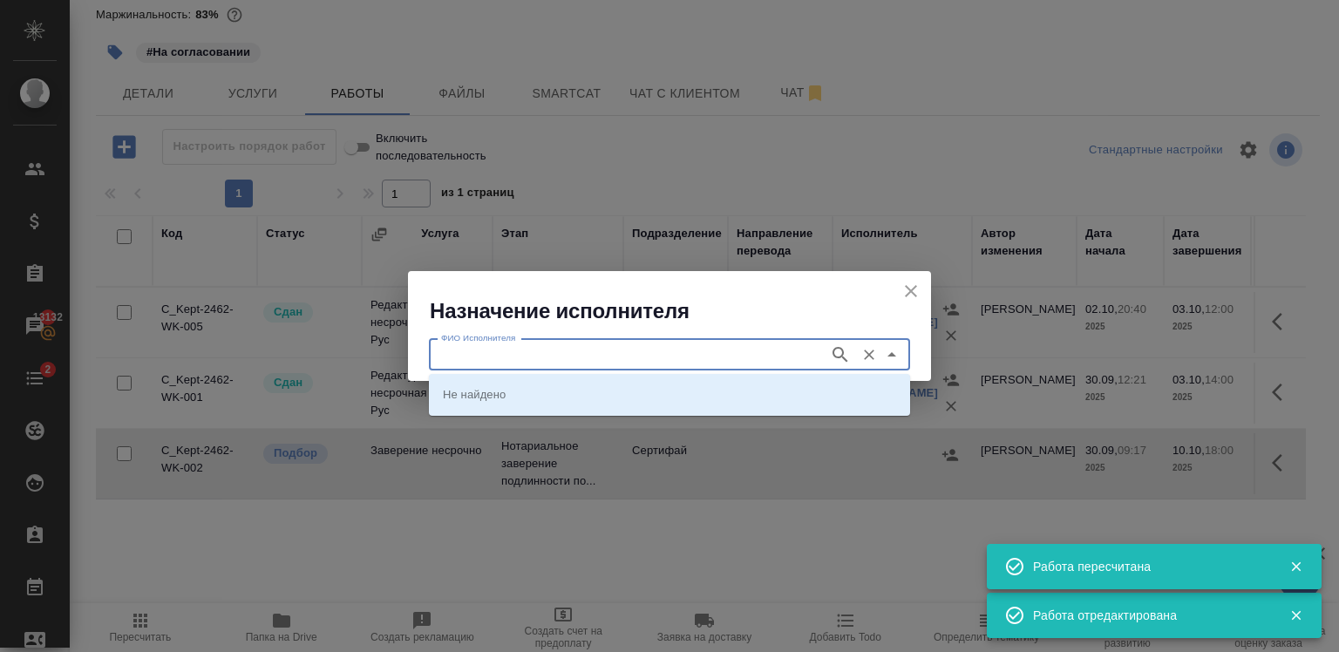
click at [730, 355] on input "ФИО Исполнителя" at bounding box center [627, 354] width 386 height 21
type input "шишенков"
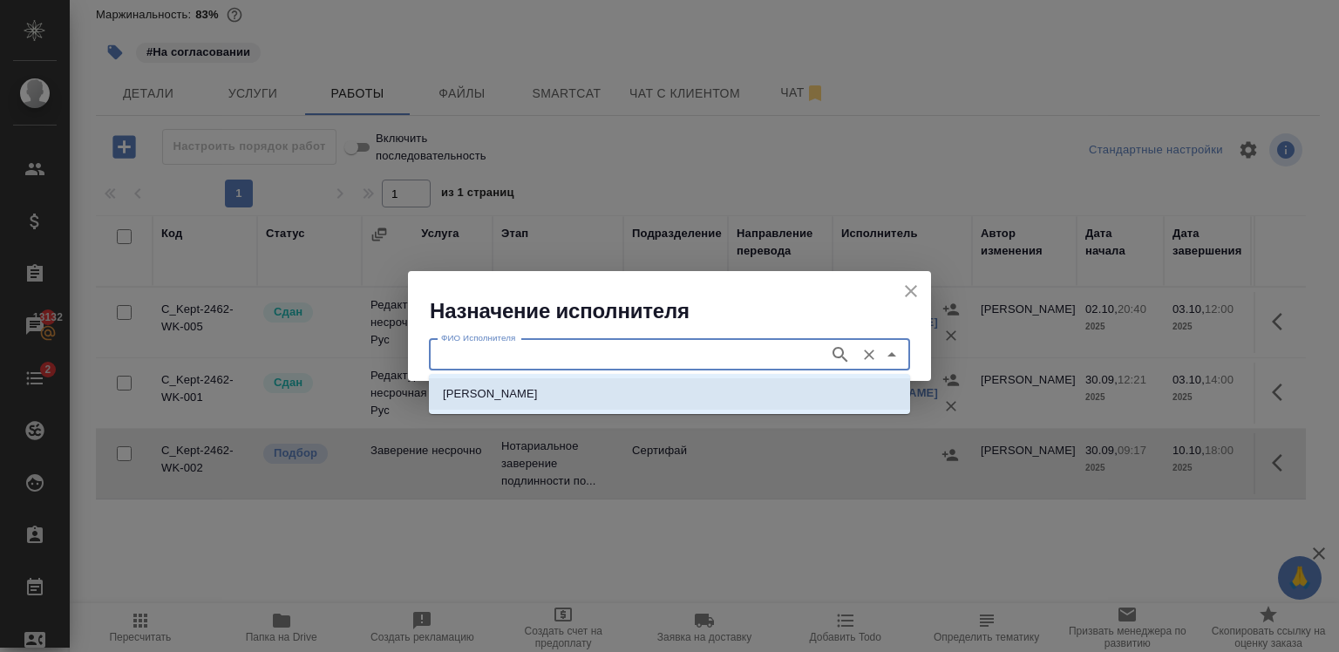
click at [708, 392] on li "[PERSON_NAME]" at bounding box center [669, 393] width 481 height 31
type input "[PERSON_NAME]"
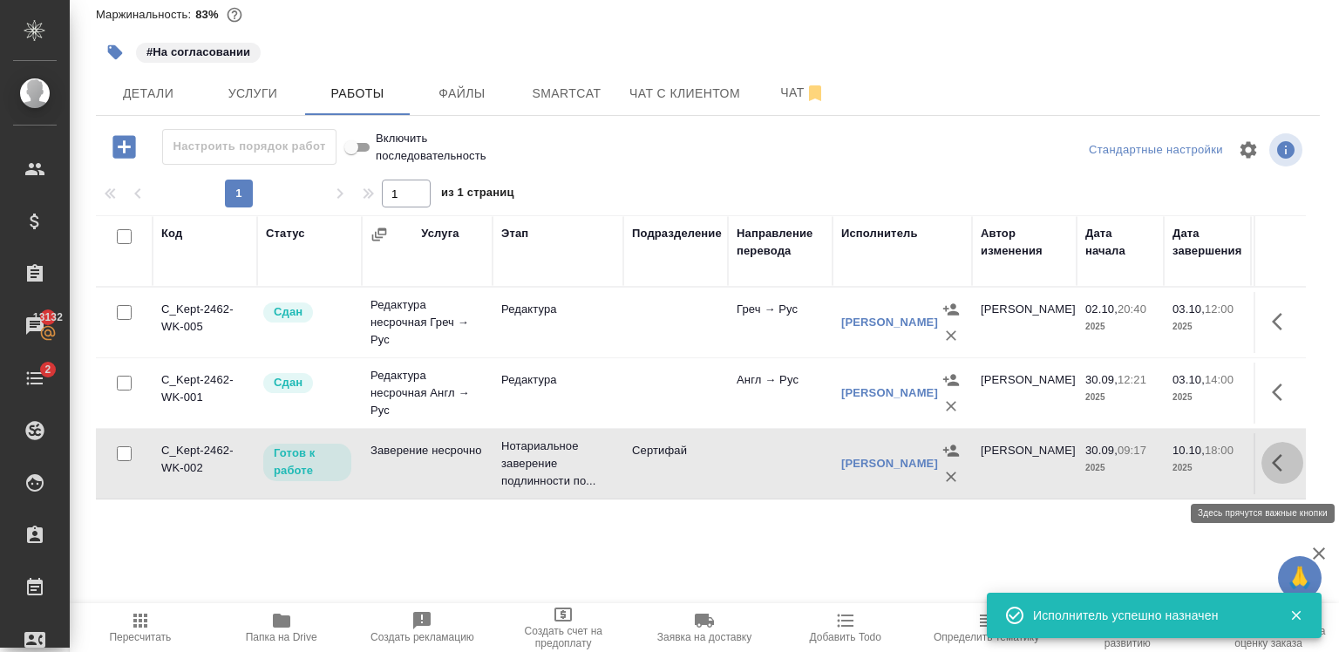
click at [1273, 473] on icon "button" at bounding box center [1282, 462] width 21 height 21
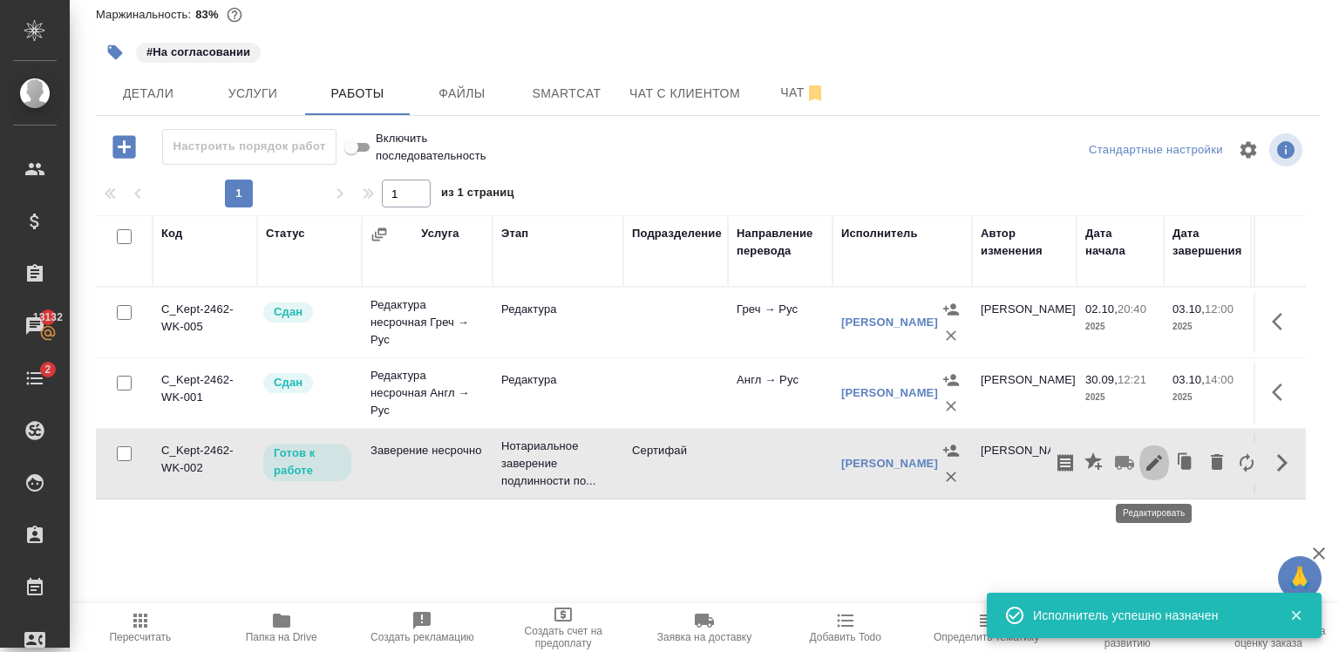
click at [1151, 467] on icon "button" at bounding box center [1154, 462] width 21 height 21
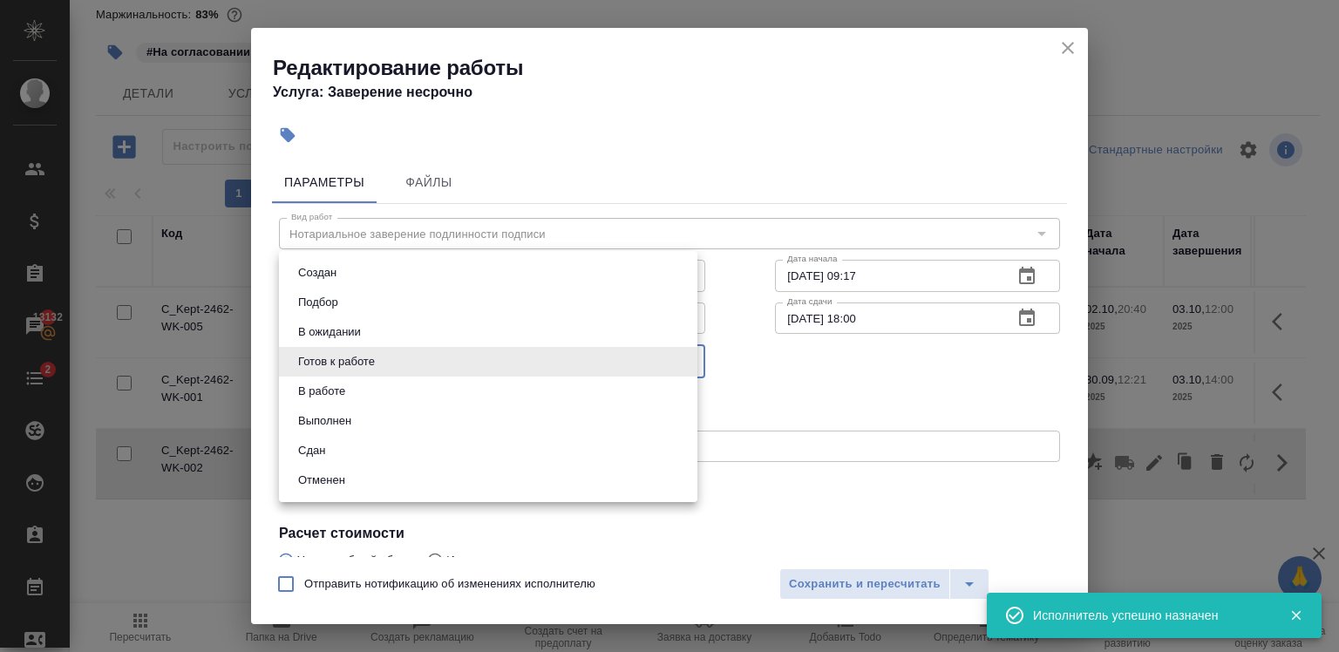
click at [456, 366] on body "🙏 .cls-1 fill:#fff; AWATERA Zaytseva Svetlana Клиенты Спецификации Заказы 13132…" at bounding box center [669, 326] width 1339 height 652
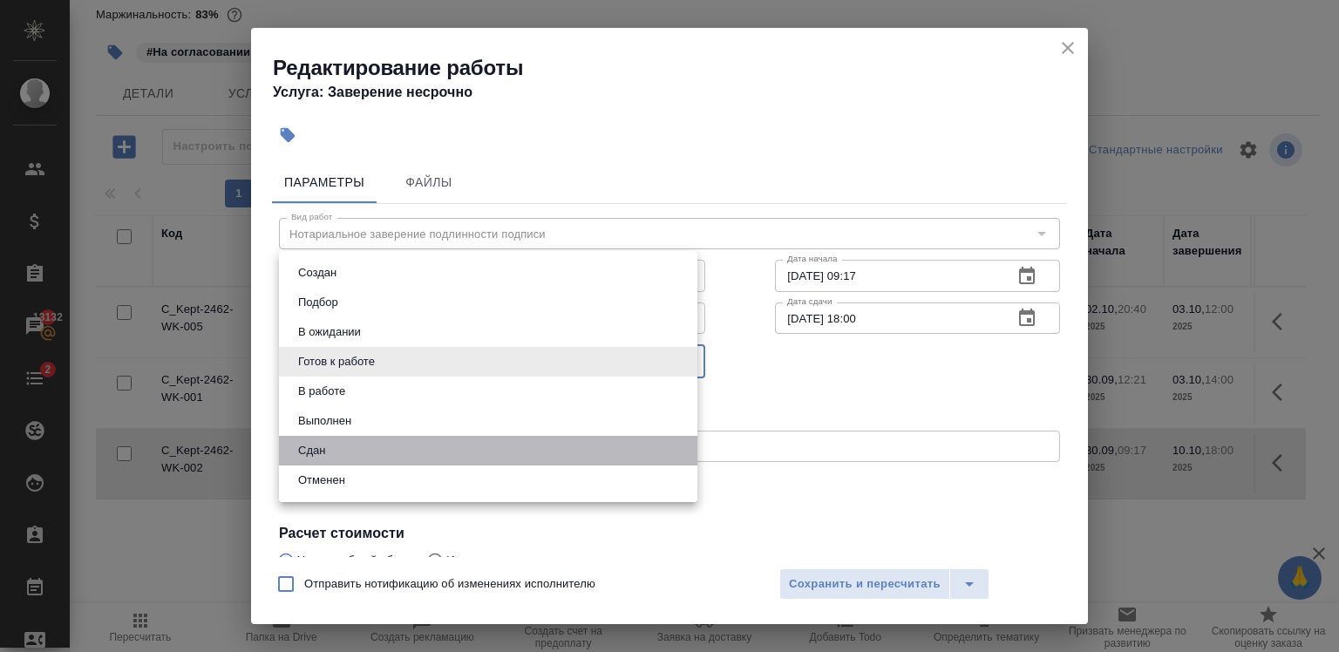
click at [411, 464] on li "Сдан" at bounding box center [488, 451] width 418 height 30
type input "closed"
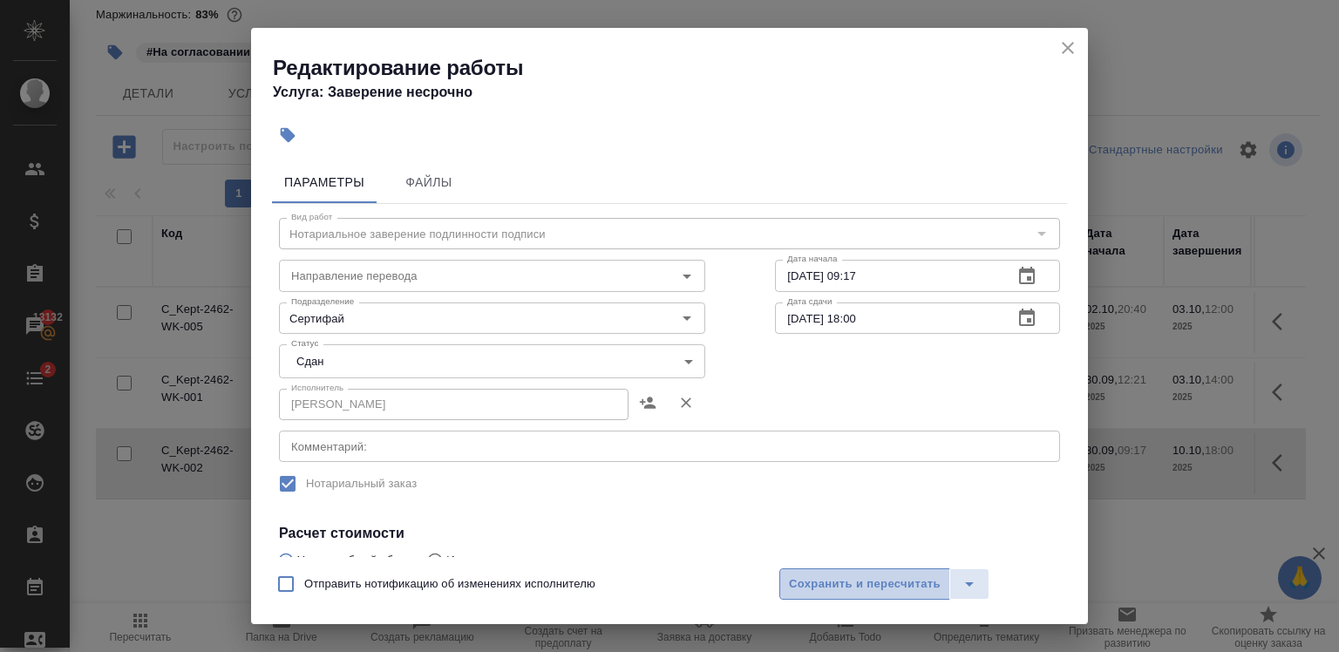
click at [858, 581] on span "Сохранить и пересчитать" at bounding box center [865, 584] width 152 height 20
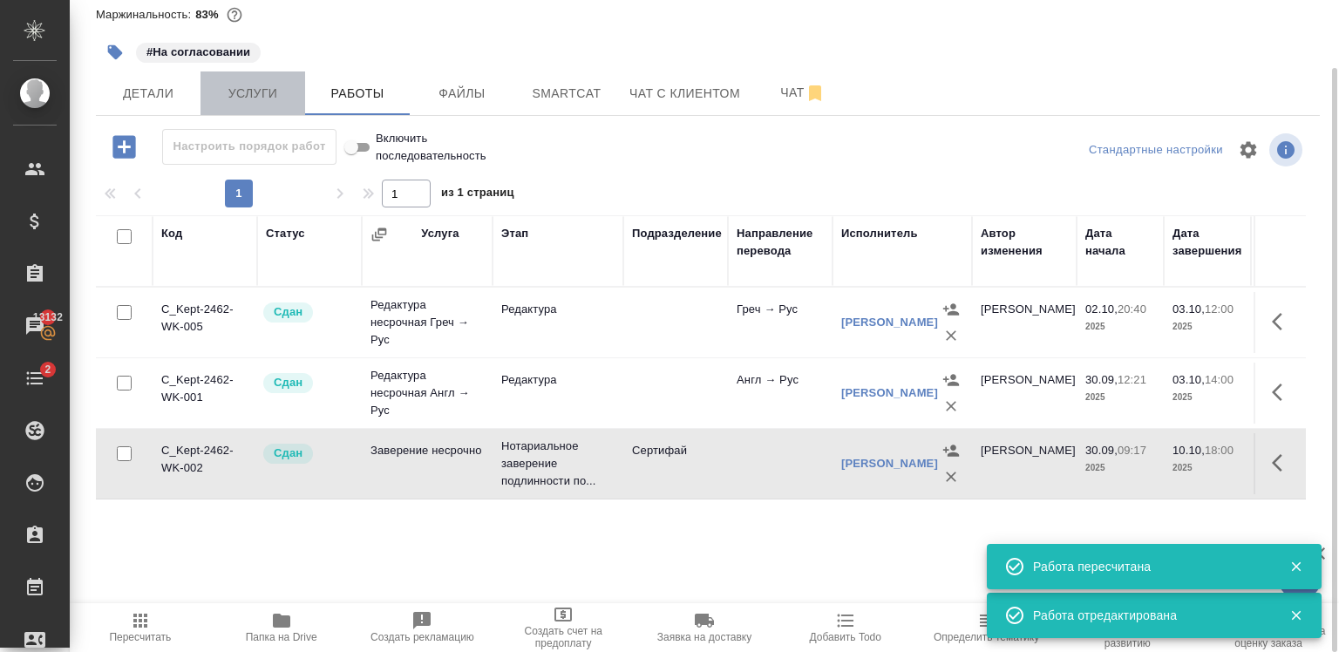
click at [245, 105] on button "Услуги" at bounding box center [252, 93] width 105 height 44
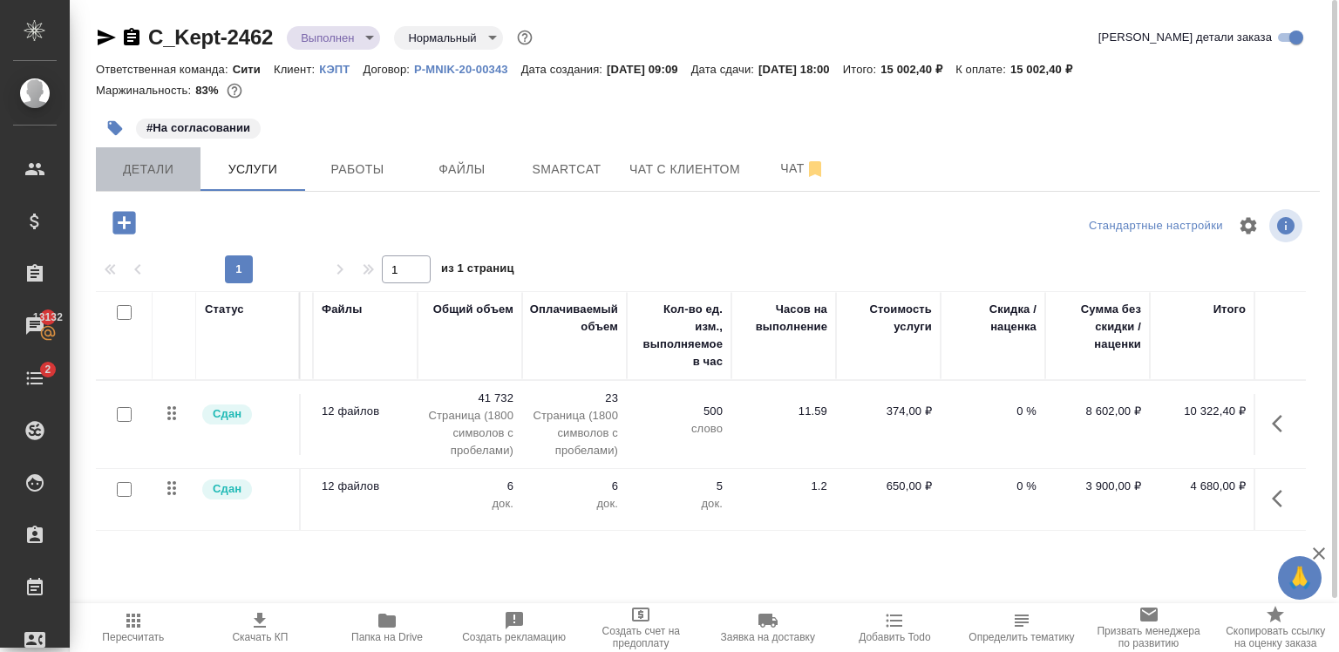
click at [167, 173] on span "Детали" at bounding box center [148, 170] width 84 height 22
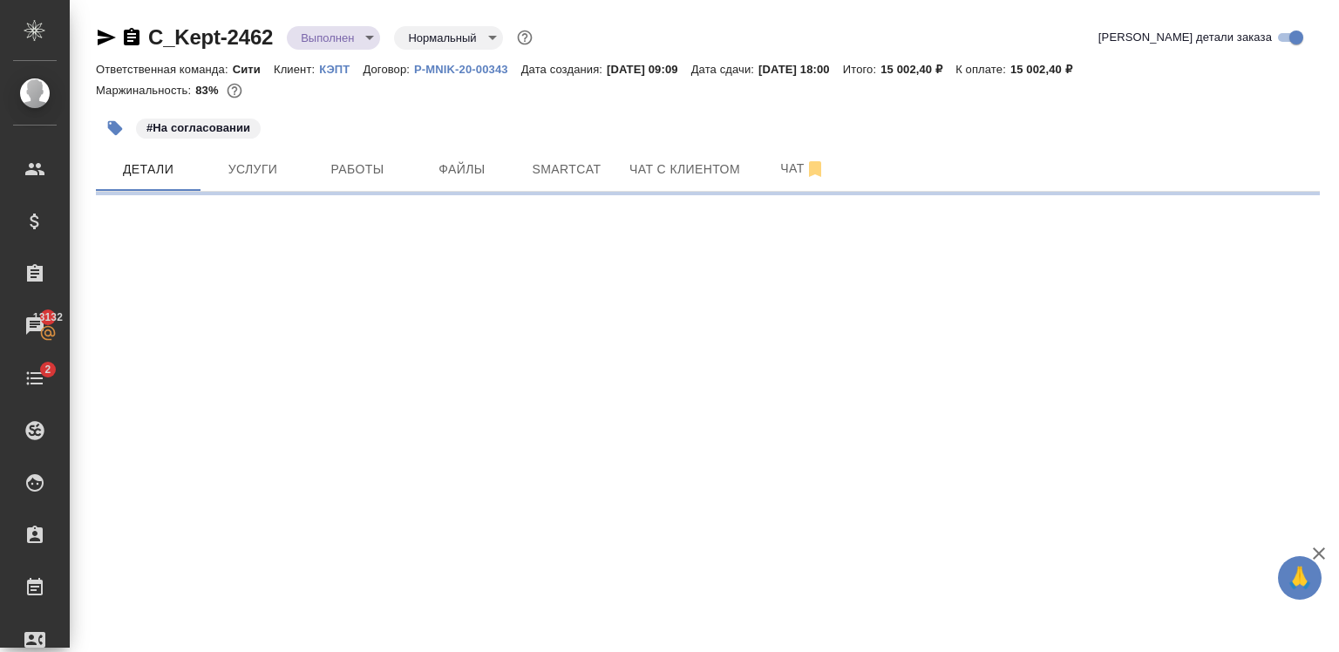
select select "RU"
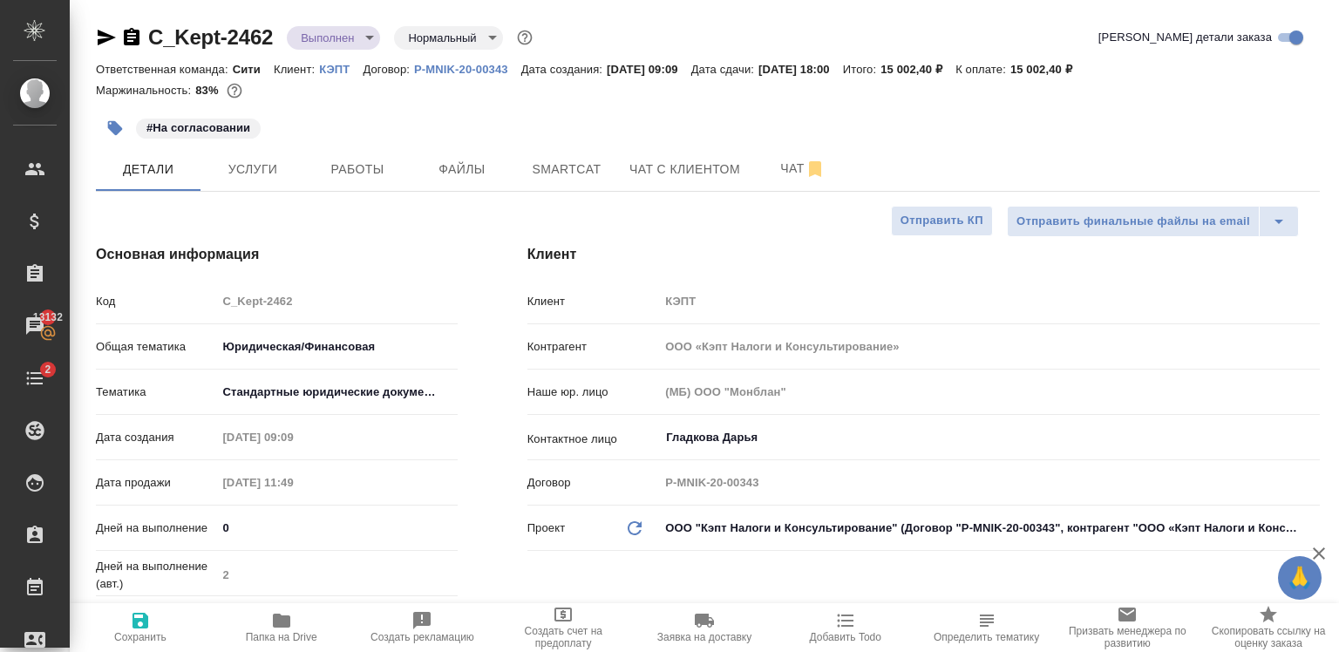
type textarea "x"
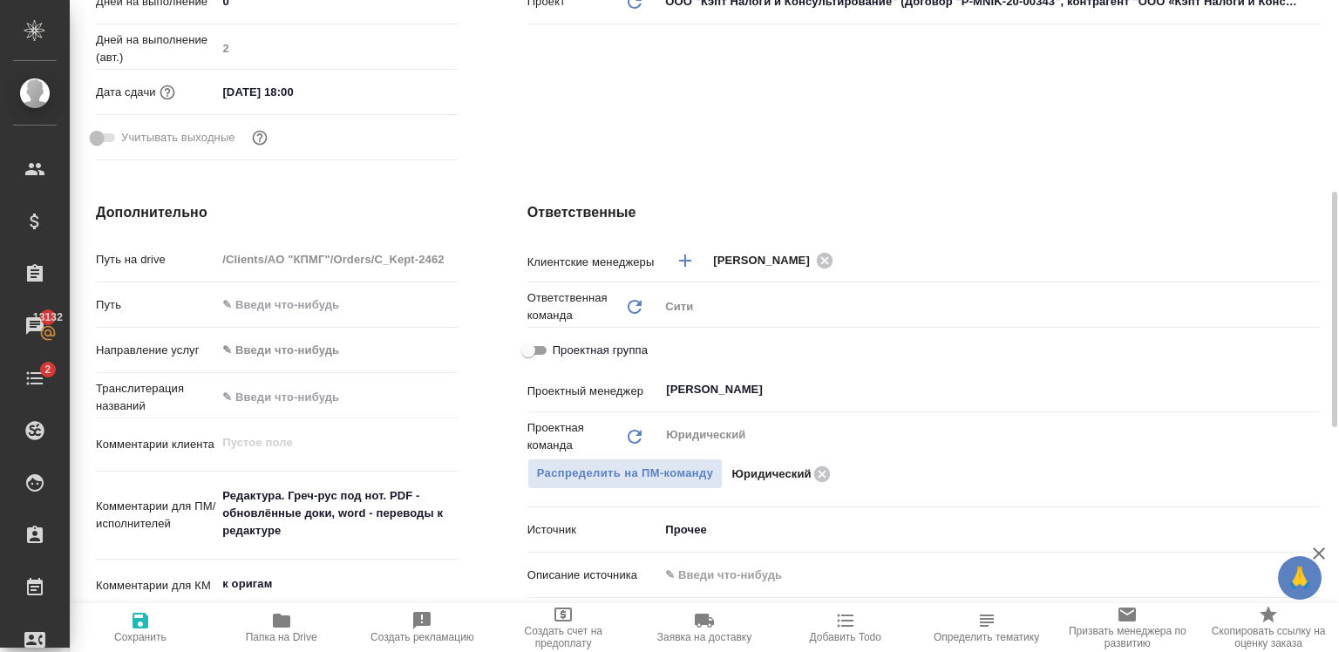
scroll to position [527, 0]
click at [533, 346] on input "Проектная группа" at bounding box center [528, 349] width 63 height 21
checkbox input "true"
type textarea "x"
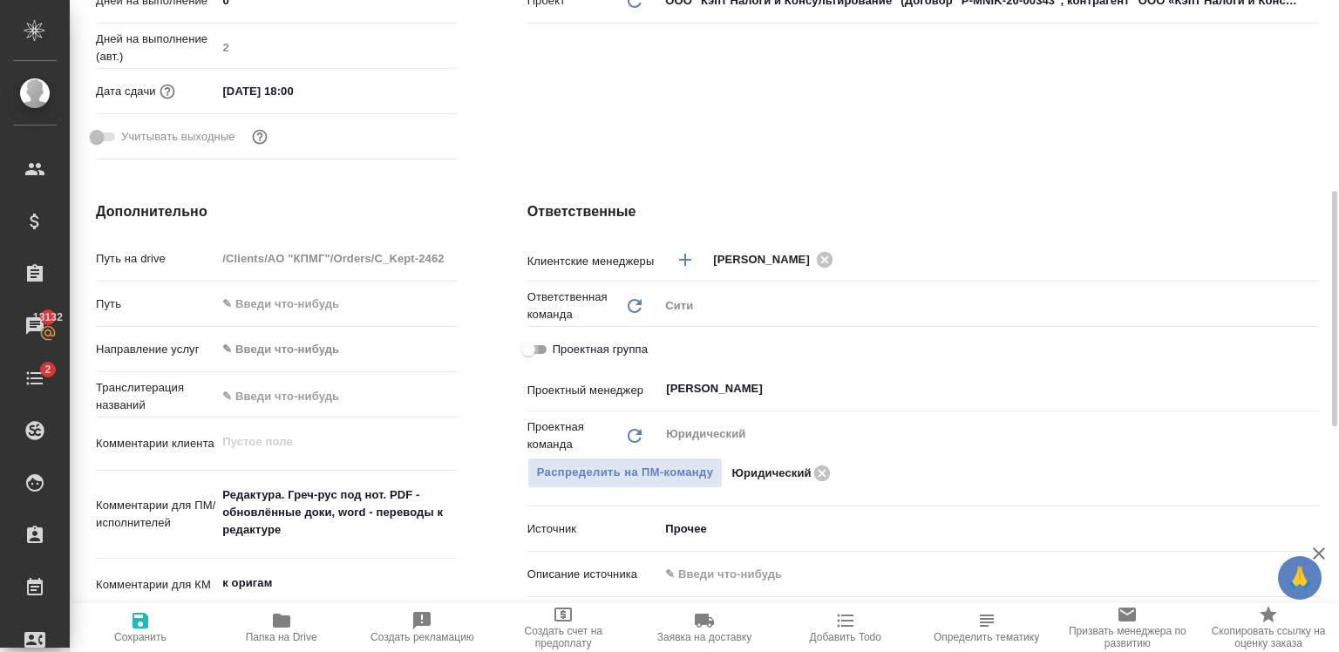
type textarea "x"
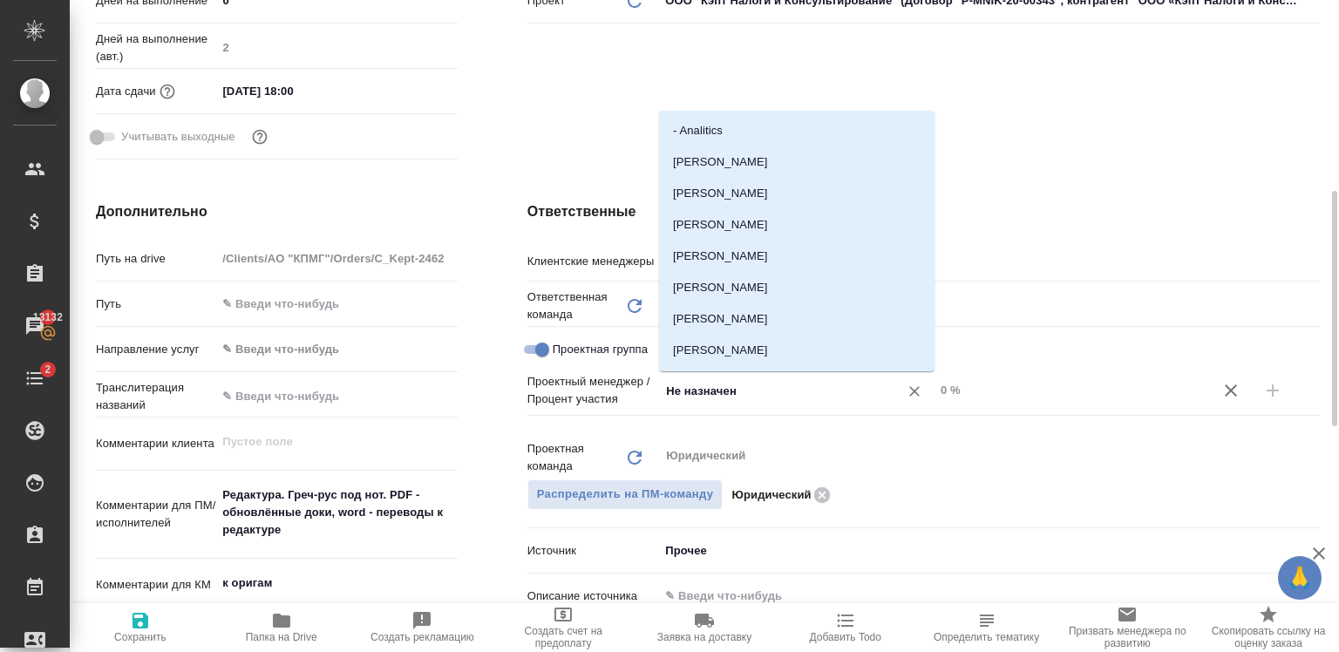
click at [723, 394] on input "Не назначен" at bounding box center [767, 390] width 207 height 21
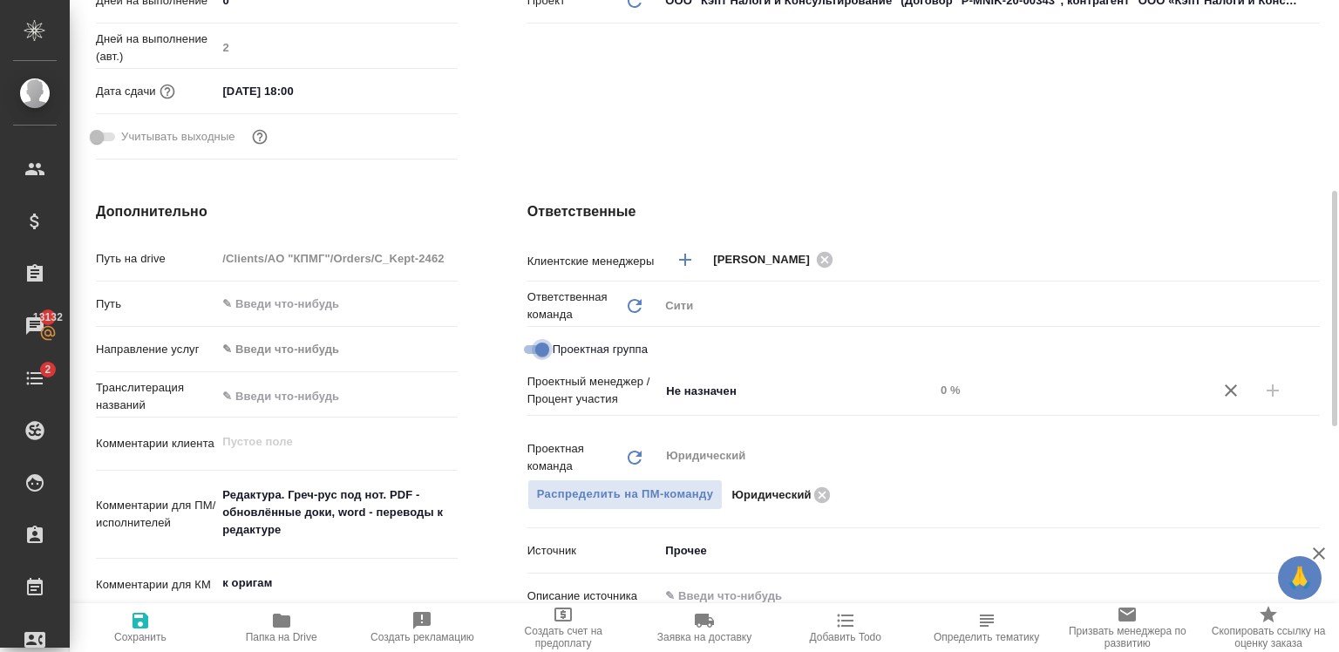
click at [547, 348] on input "Проектная группа" at bounding box center [542, 349] width 63 height 21
checkbox input "false"
type textarea "x"
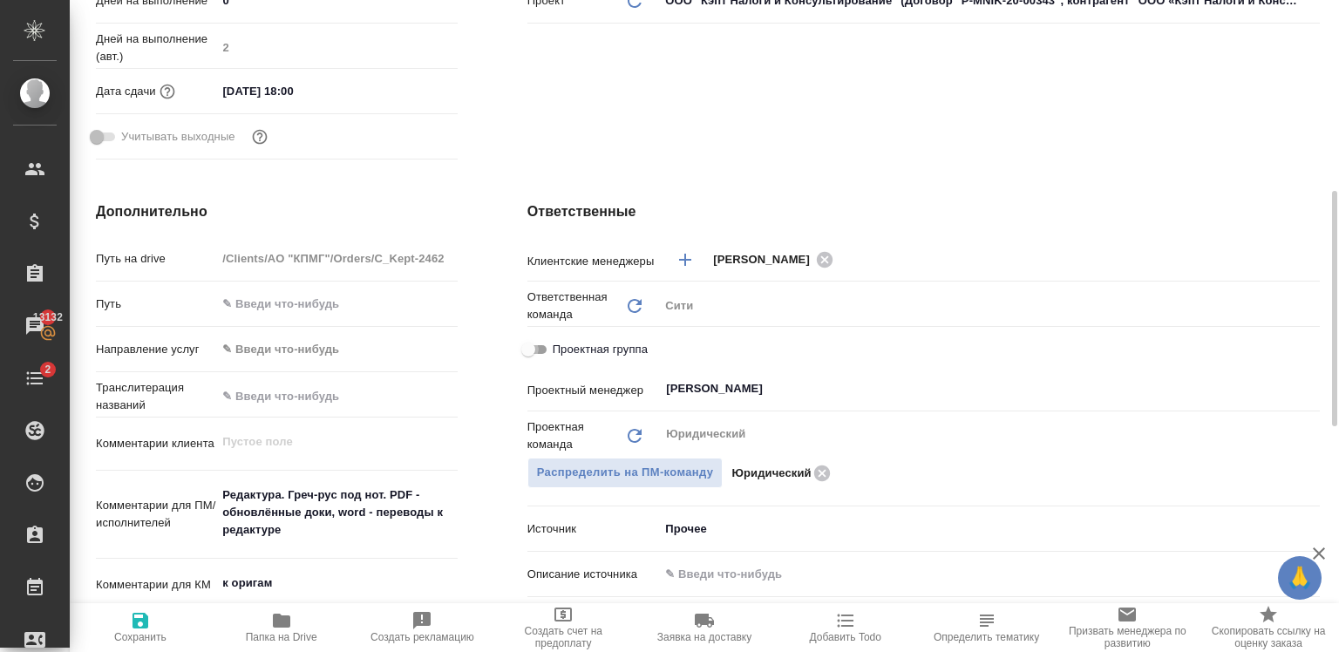
click at [547, 348] on input "Проектная группа" at bounding box center [528, 349] width 63 height 21
checkbox input "true"
type textarea "x"
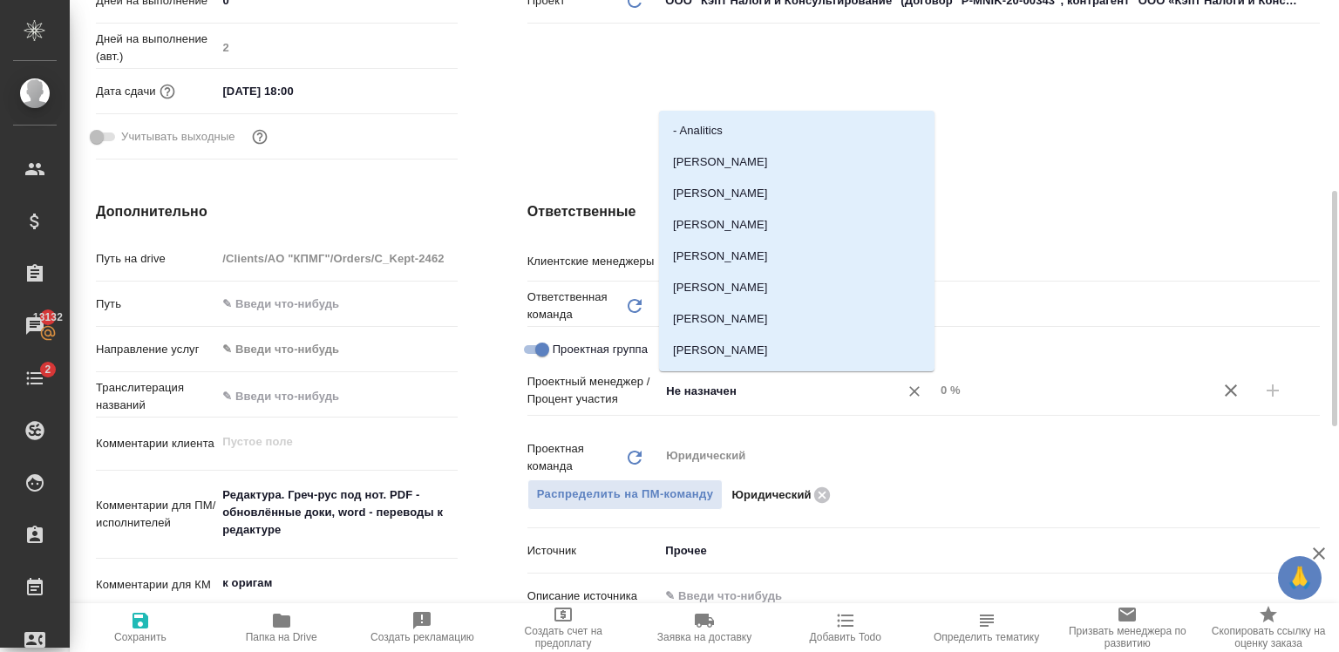
click at [780, 390] on input "Не назначен" at bounding box center [767, 390] width 207 height 21
type input "баб"
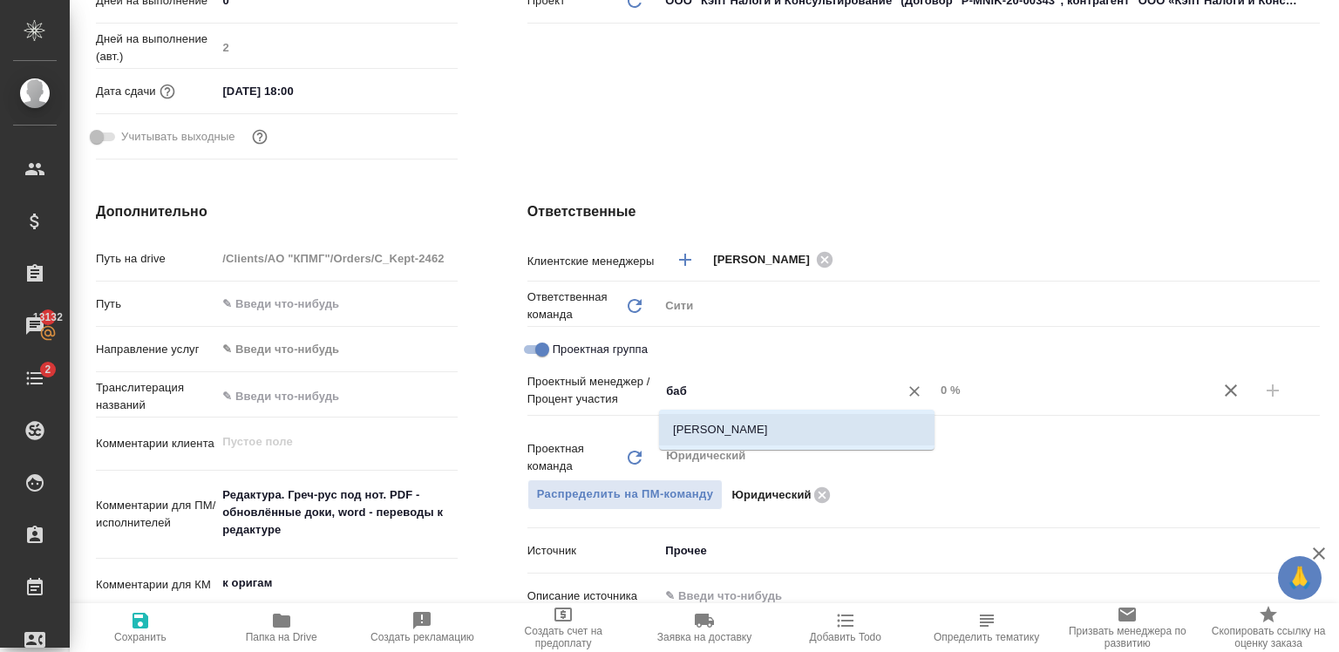
click at [750, 432] on li "Бабкина Анастасия" at bounding box center [796, 429] width 275 height 31
type textarea "x"
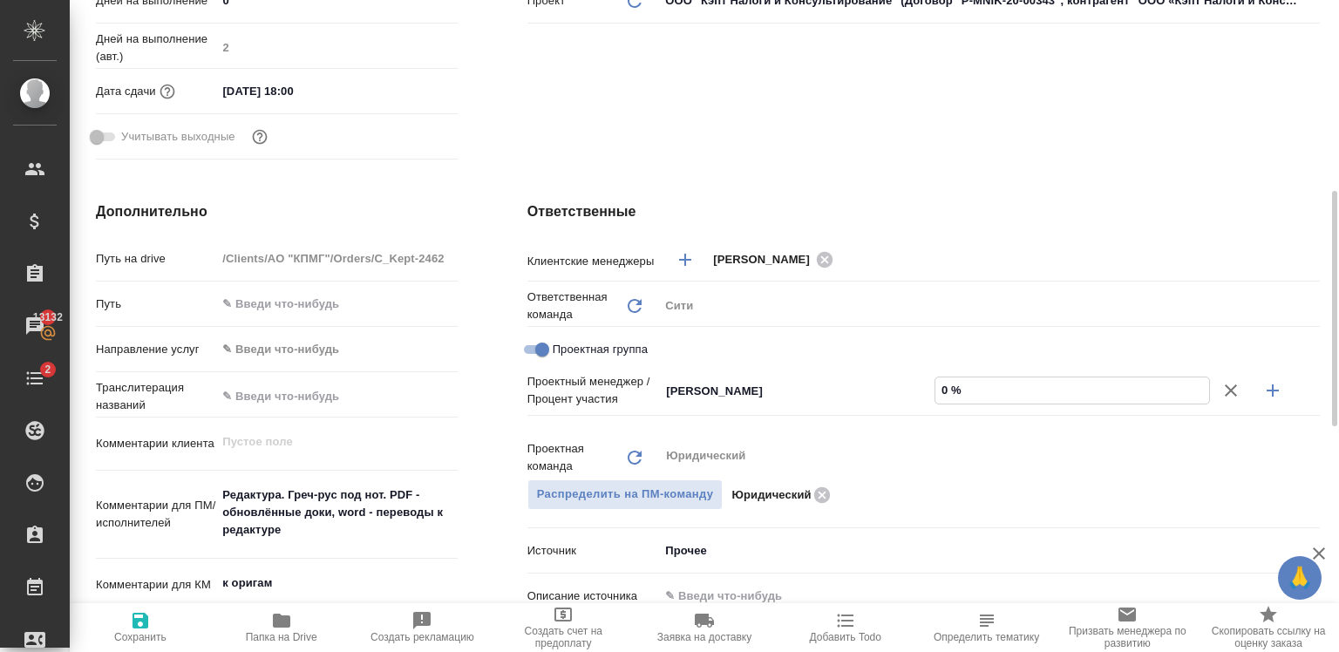
click at [945, 397] on input "0 %" at bounding box center [1072, 389] width 274 height 25
type textarea "x"
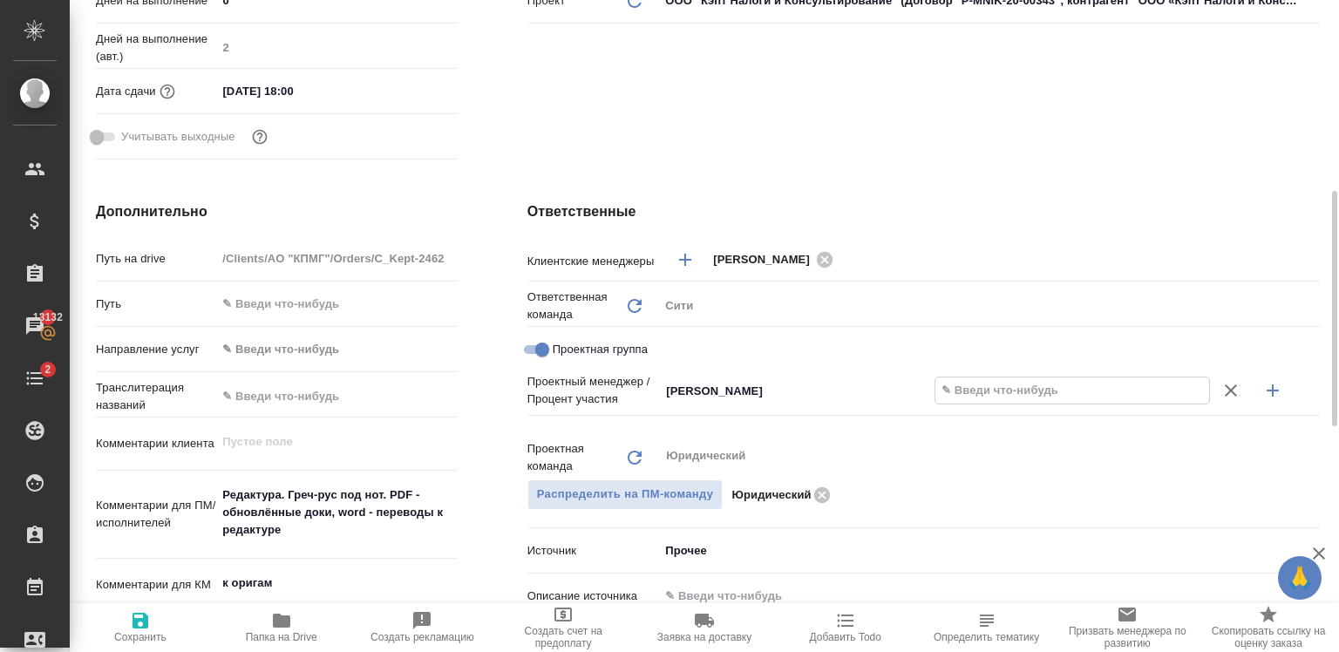
type textarea "x"
type input "7 %"
type textarea "x"
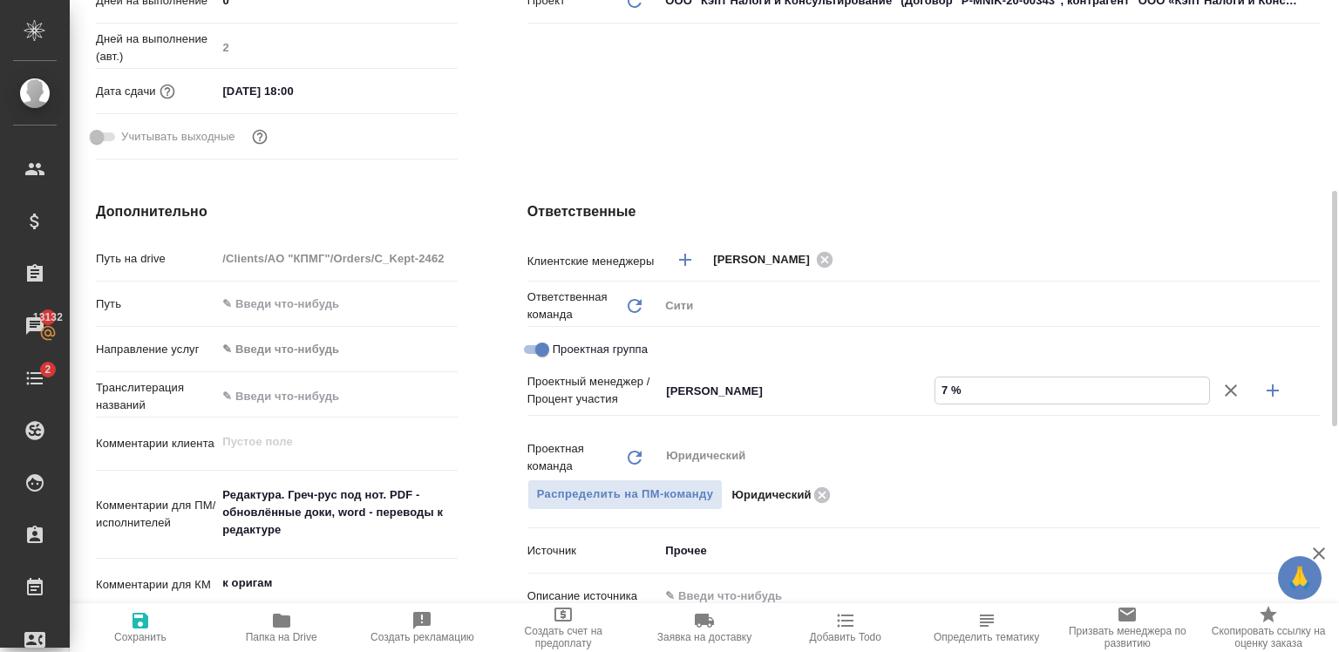
type textarea "x"
type input "70 %"
click at [1279, 390] on icon "button" at bounding box center [1272, 390] width 21 height 21
type textarea "x"
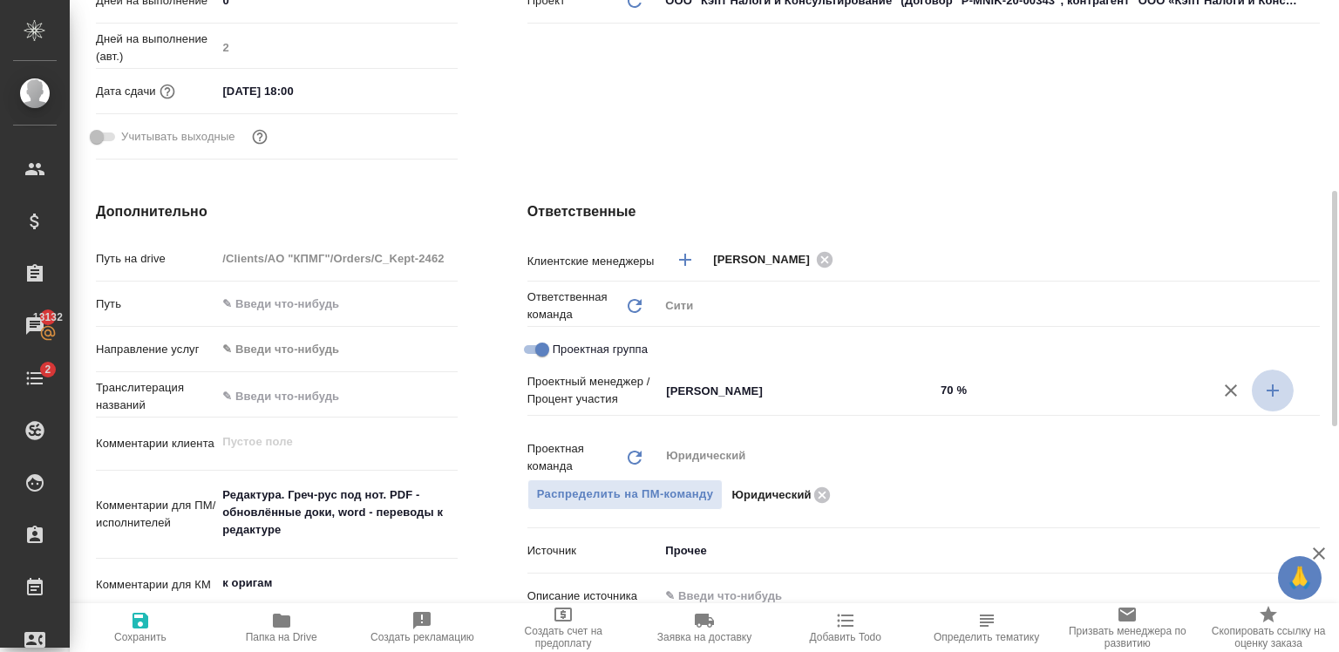
type textarea "x"
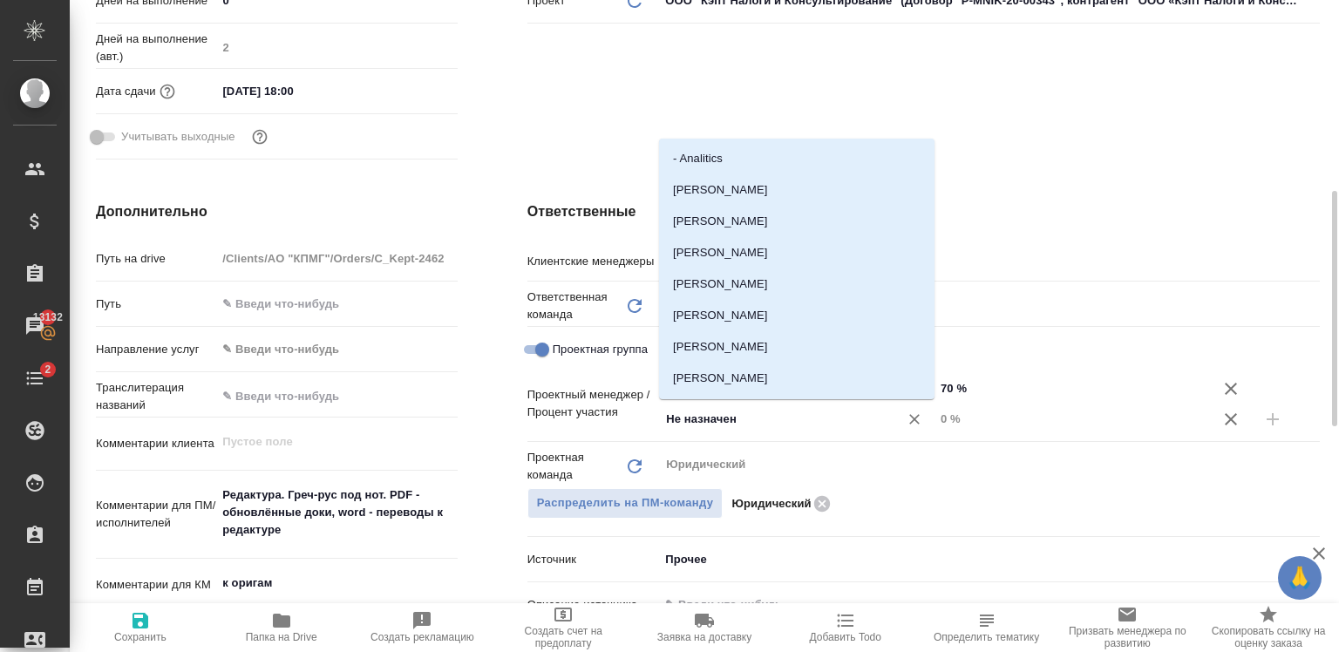
click at [780, 414] on input "Не назначен" at bounding box center [767, 419] width 207 height 21
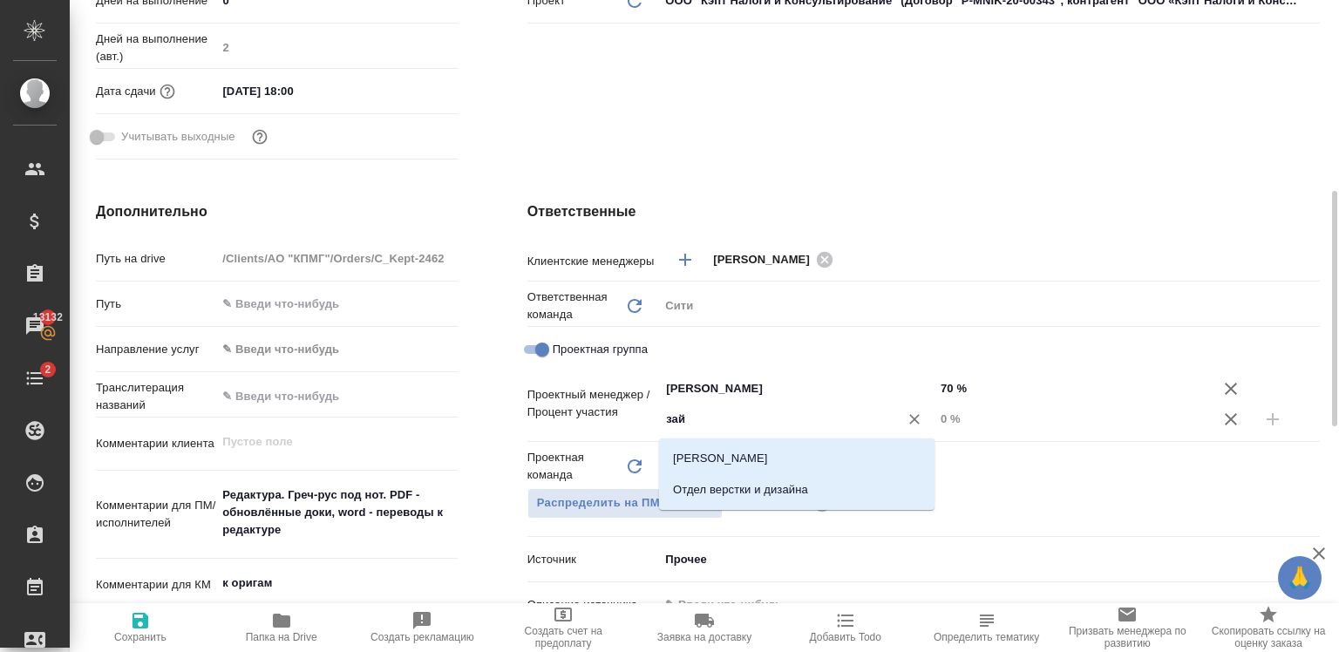
type input "зайц"
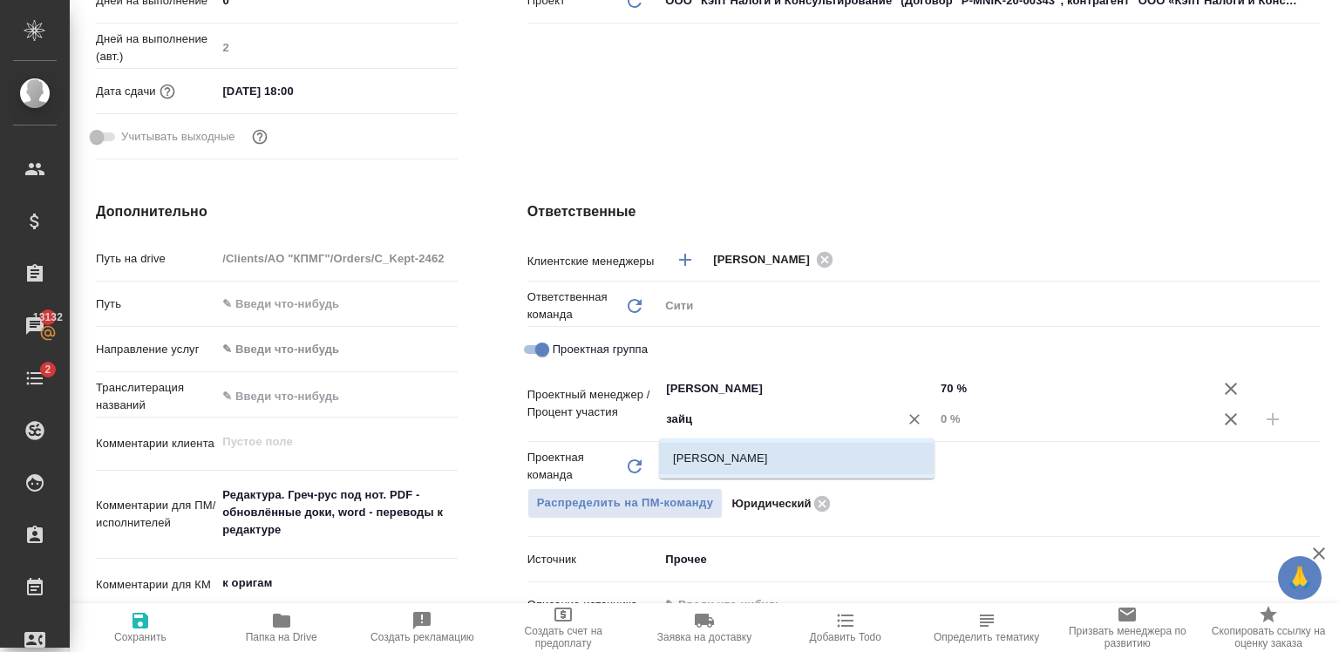
click at [789, 458] on li "[PERSON_NAME]" at bounding box center [796, 458] width 275 height 31
type textarea "x"
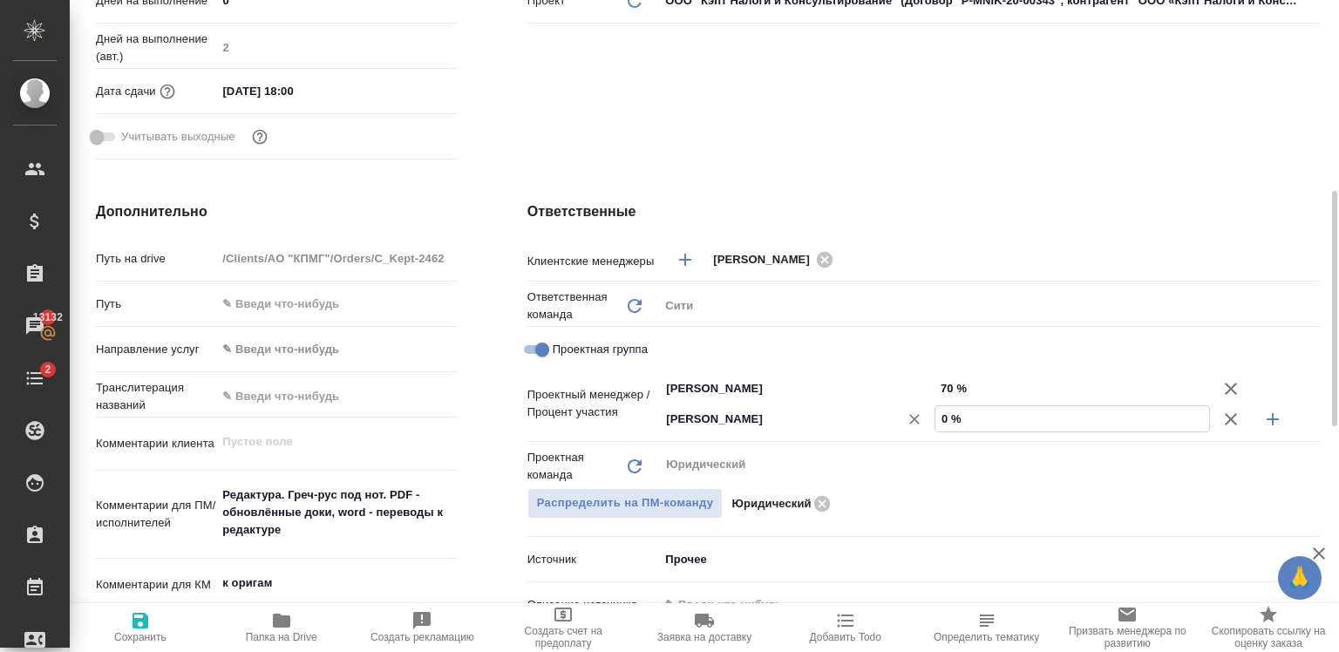
drag, startPoint x: 948, startPoint y: 424, endPoint x: 927, endPoint y: 422, distance: 21.9
click at [927, 422] on div "Зайцева Светлана ​ 0 %" at bounding box center [989, 419] width 661 height 31
type textarea "x"
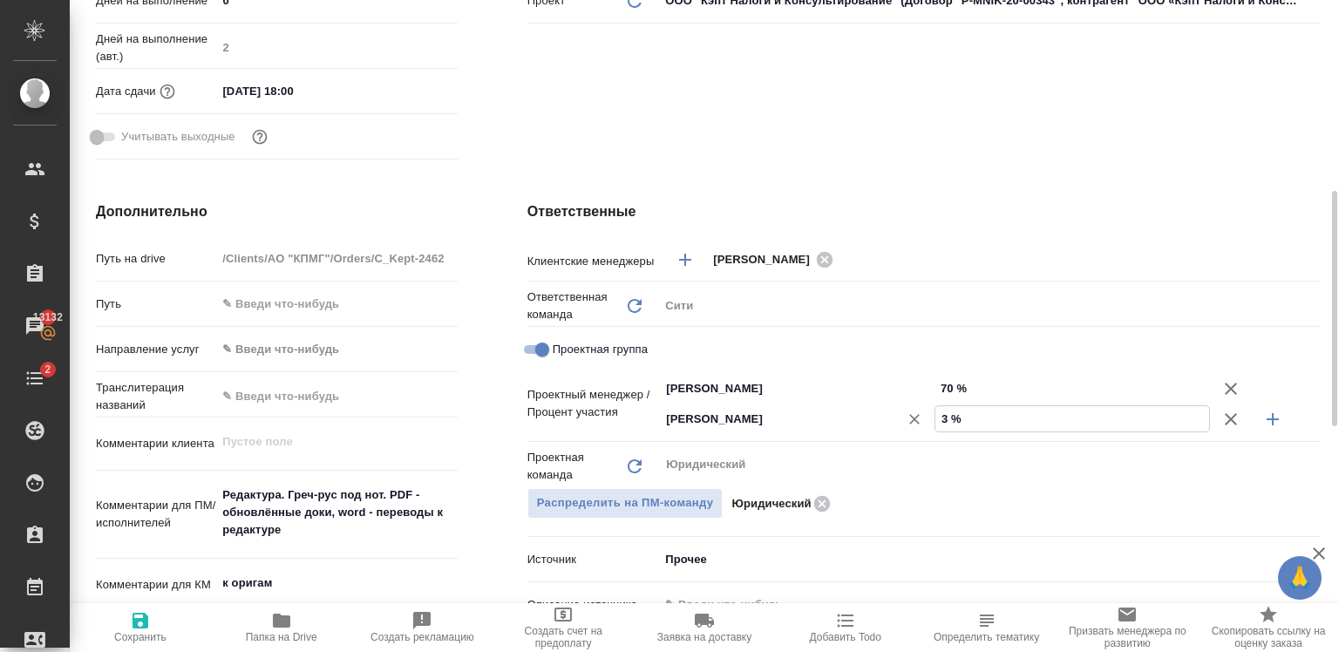
type input "30 %"
type textarea "x"
type input "30 %"
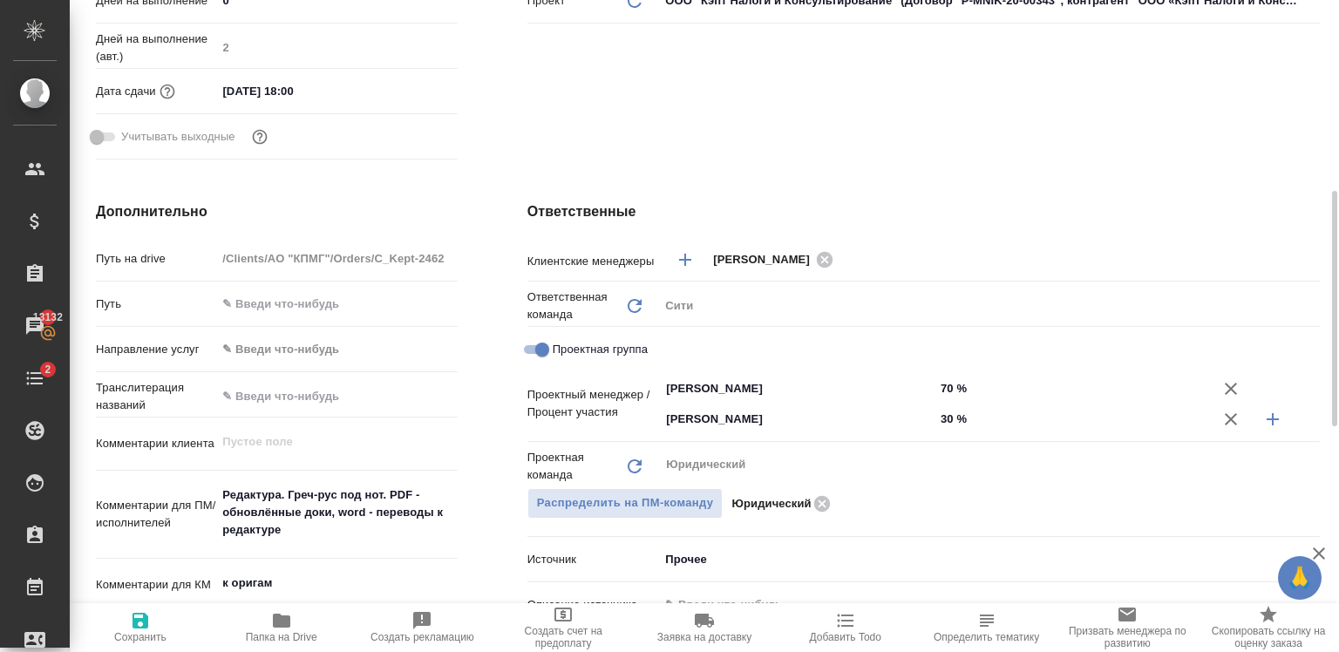
click at [160, 628] on span "Сохранить" at bounding box center [140, 626] width 120 height 33
type textarea "x"
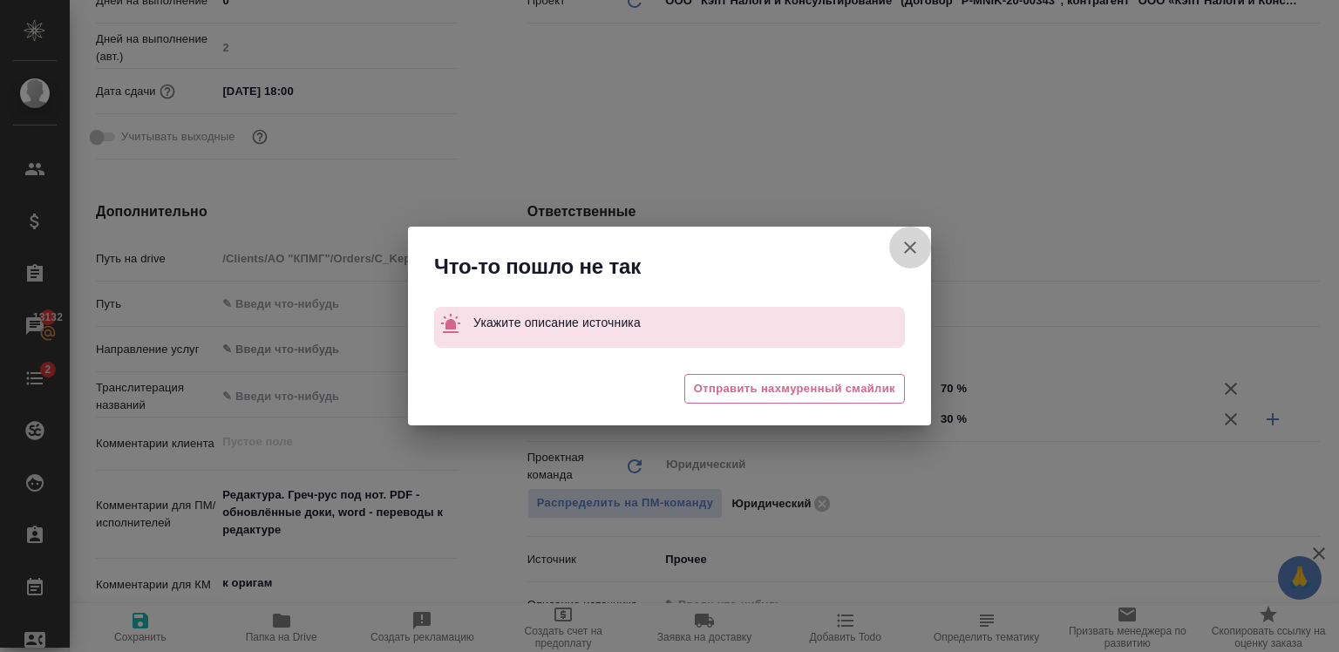
click at [904, 245] on icon "button" at bounding box center [910, 247] width 21 height 21
type textarea "x"
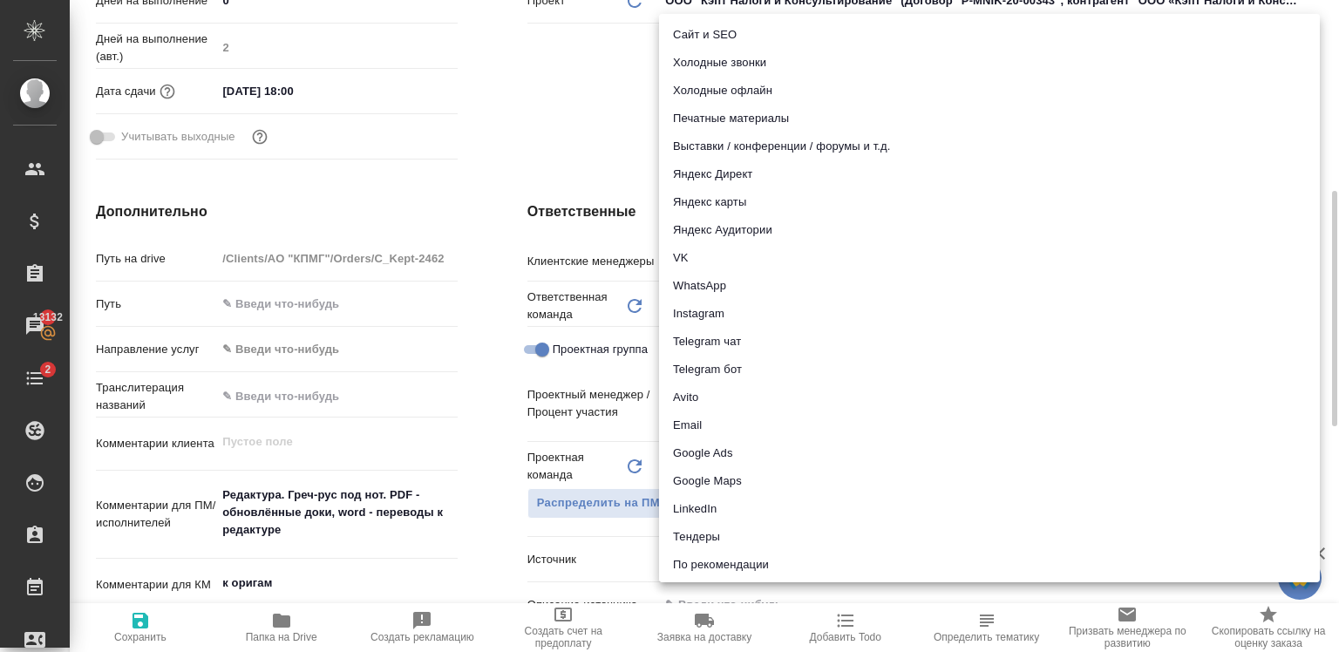
click at [722, 547] on body "🙏 .cls-1 fill:#fff; AWATERA Zaytseva Svetlana Клиенты Спецификации Заказы 13132…" at bounding box center [669, 326] width 1339 height 652
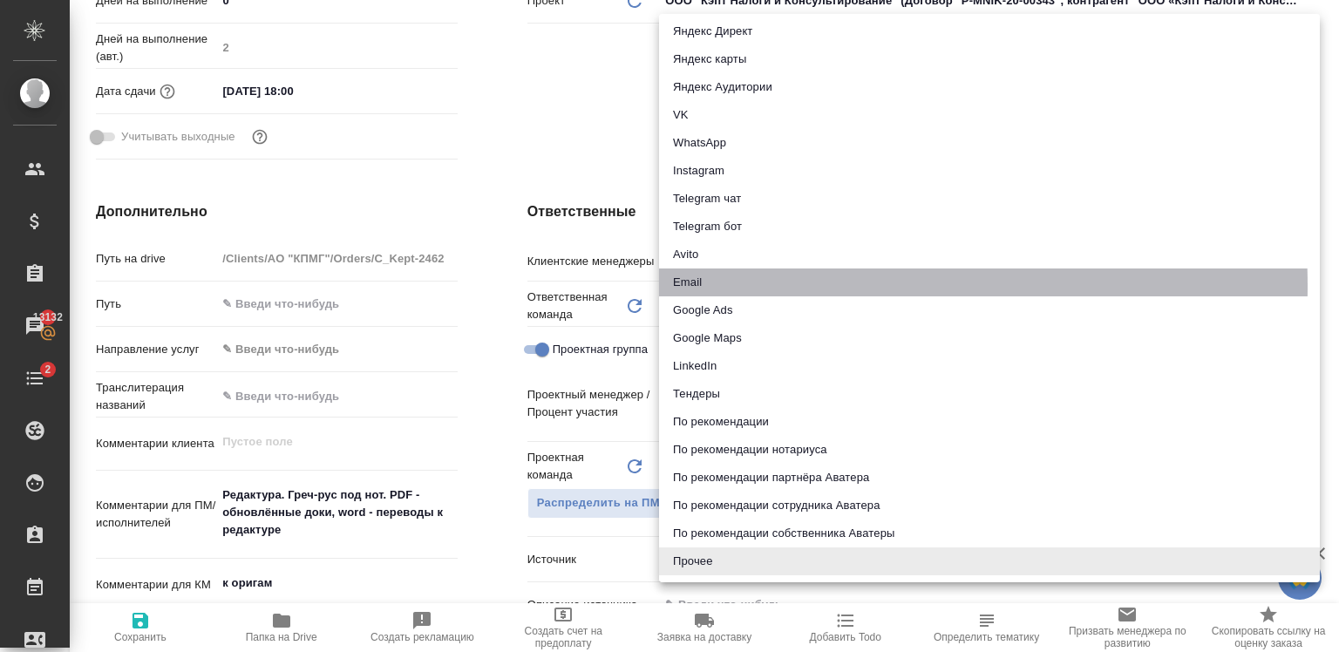
click at [695, 286] on li "Email" at bounding box center [989, 282] width 661 height 28
type textarea "x"
type input "emailAds"
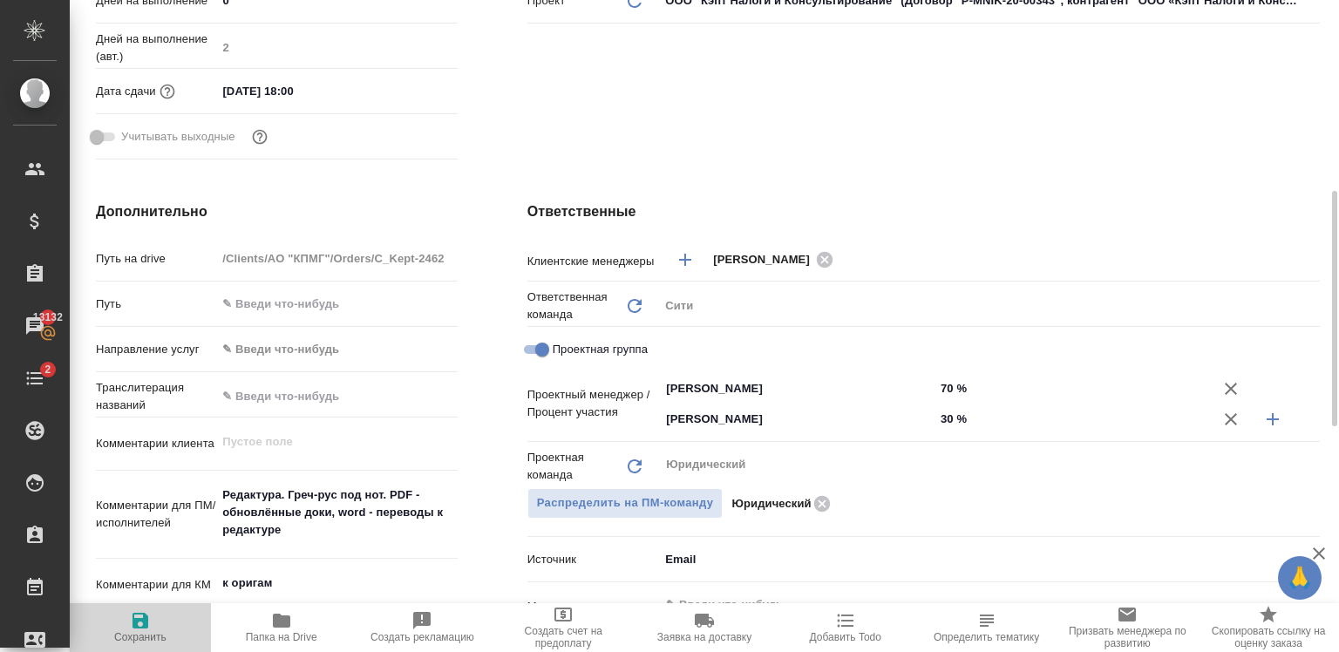
click at [130, 623] on icon "button" at bounding box center [140, 620] width 21 height 21
type textarea "x"
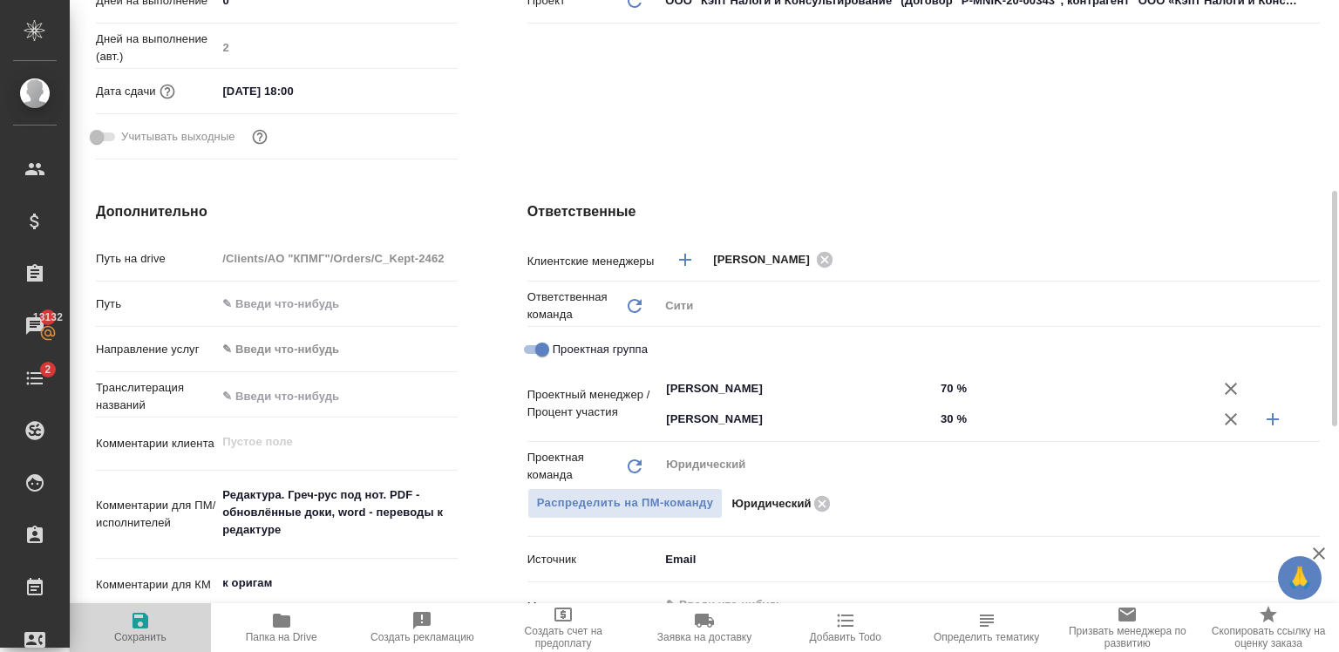
type textarea "x"
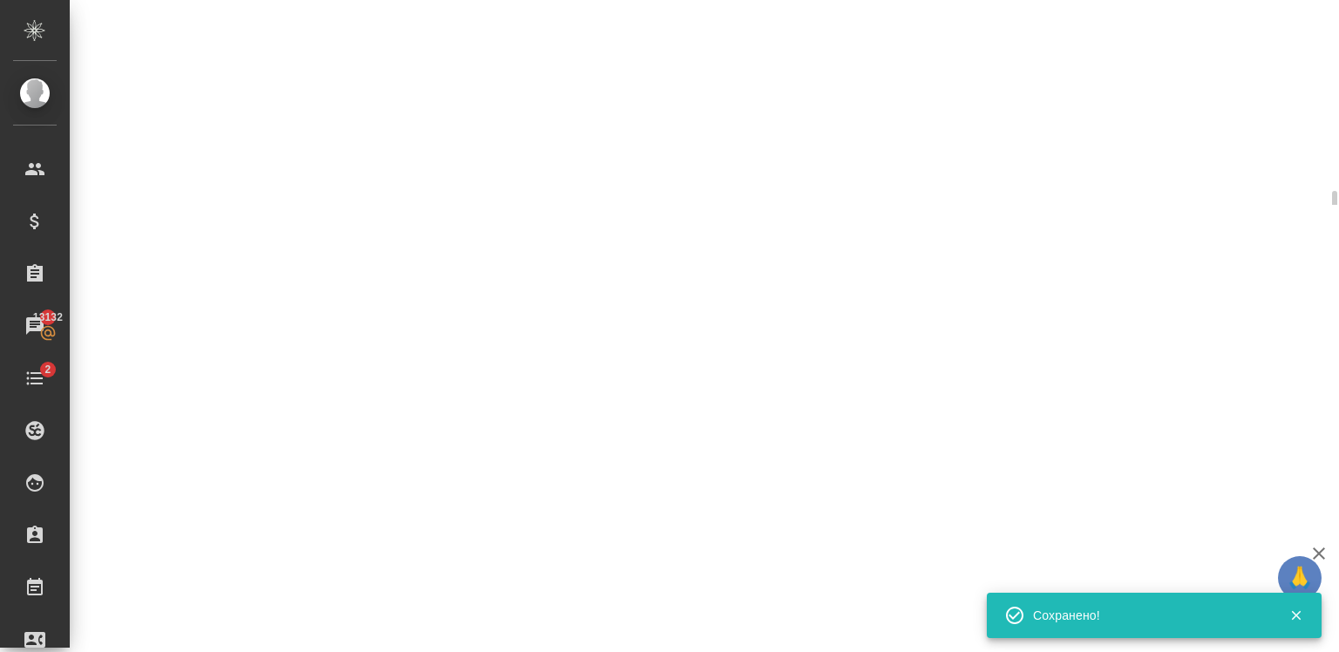
select select "RU"
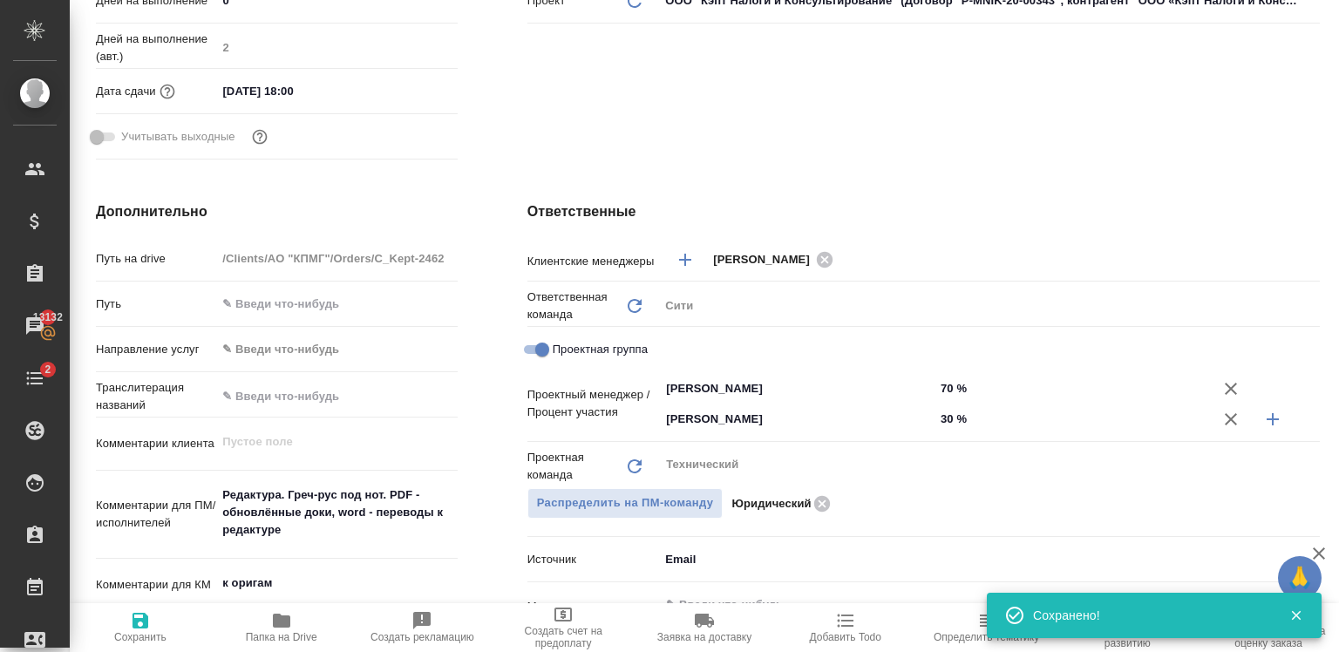
type textarea "x"
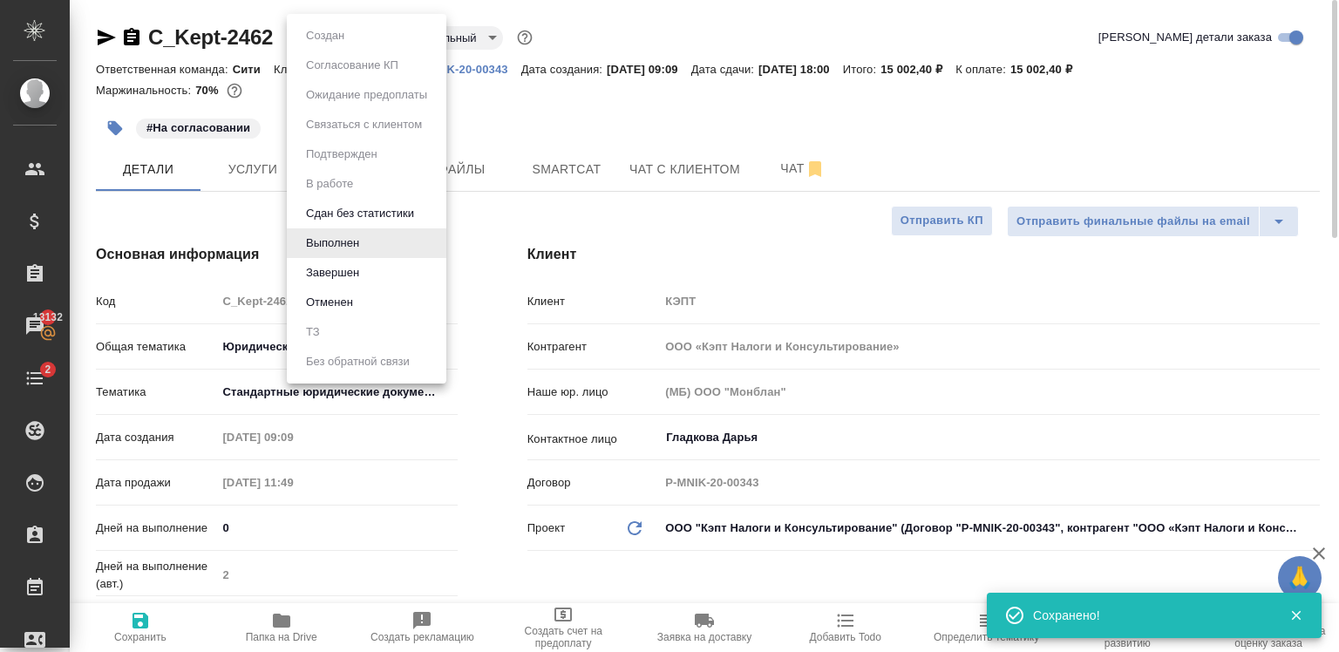
click at [356, 27] on body "🙏 .cls-1 fill:#fff; AWATERA Zaytseva Svetlana Клиенты Спецификации Заказы 13132…" at bounding box center [669, 326] width 1339 height 652
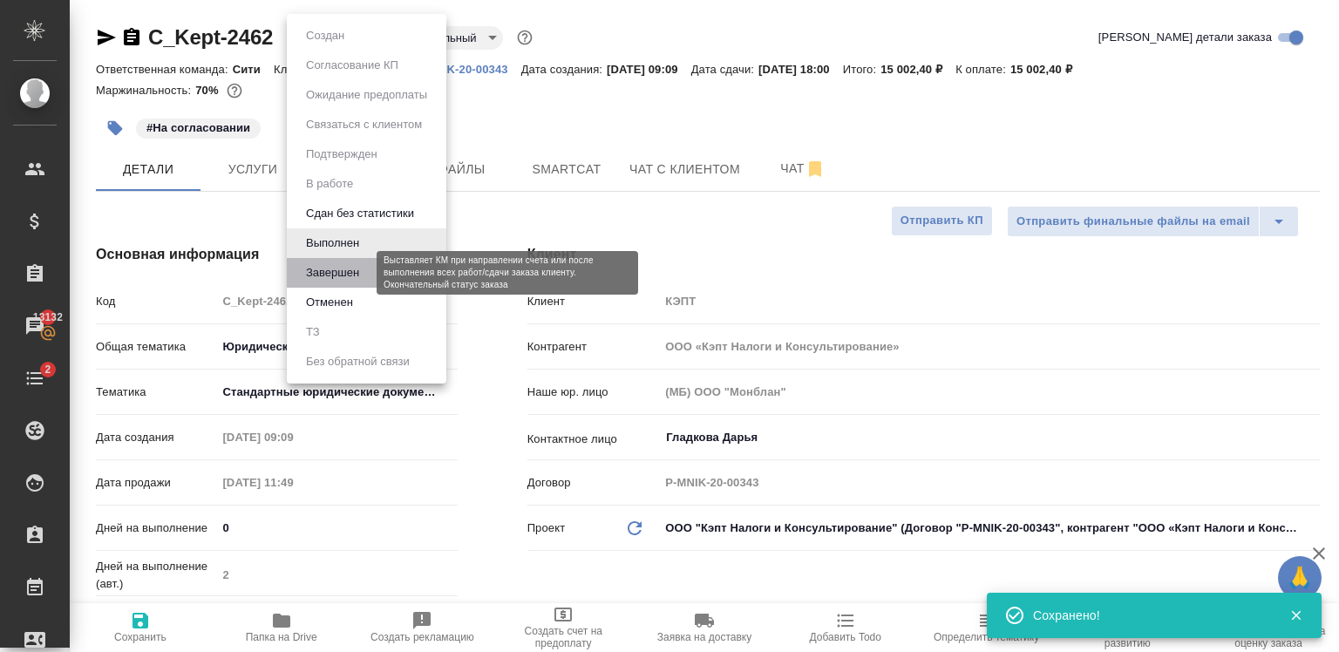
click at [345, 279] on button "Завершен" at bounding box center [333, 272] width 64 height 19
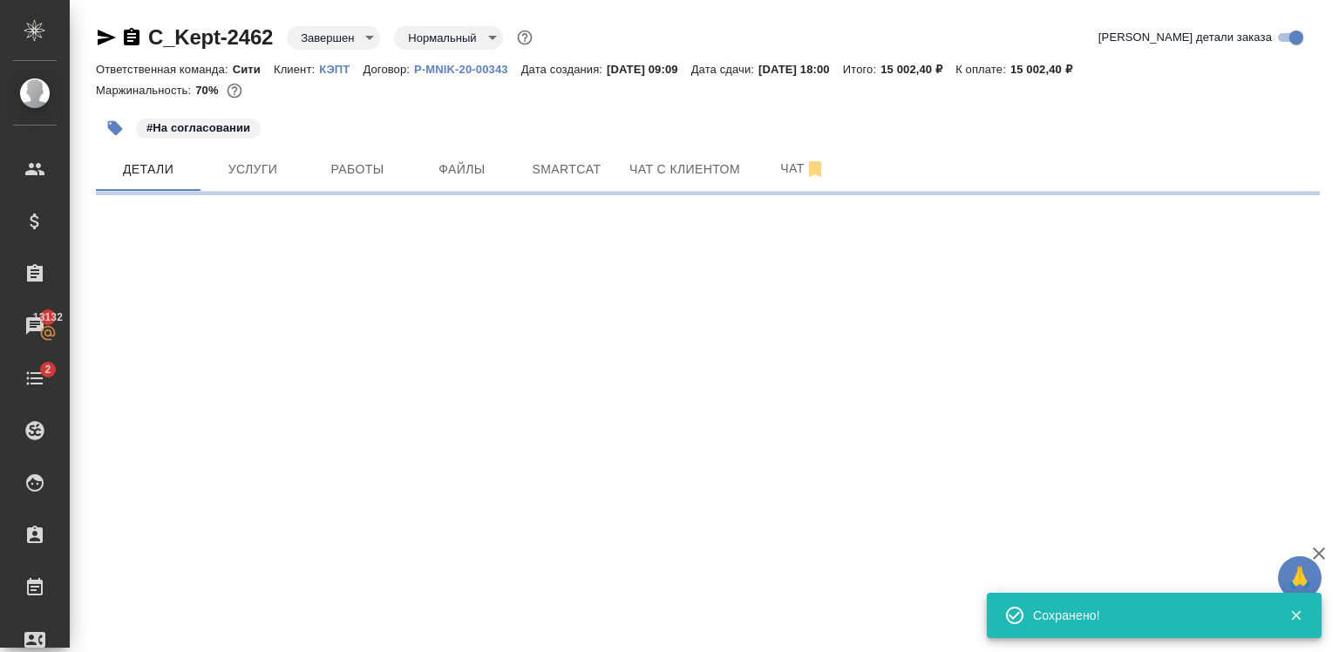
select select "RU"
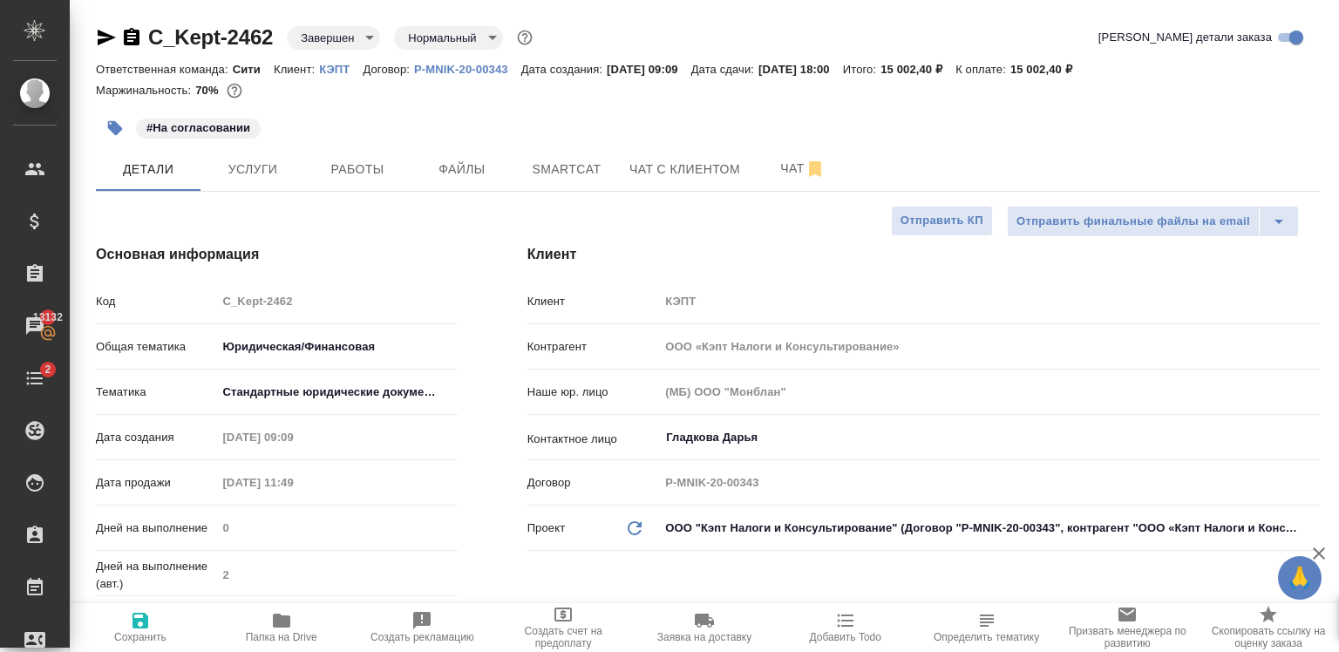
type textarea "x"
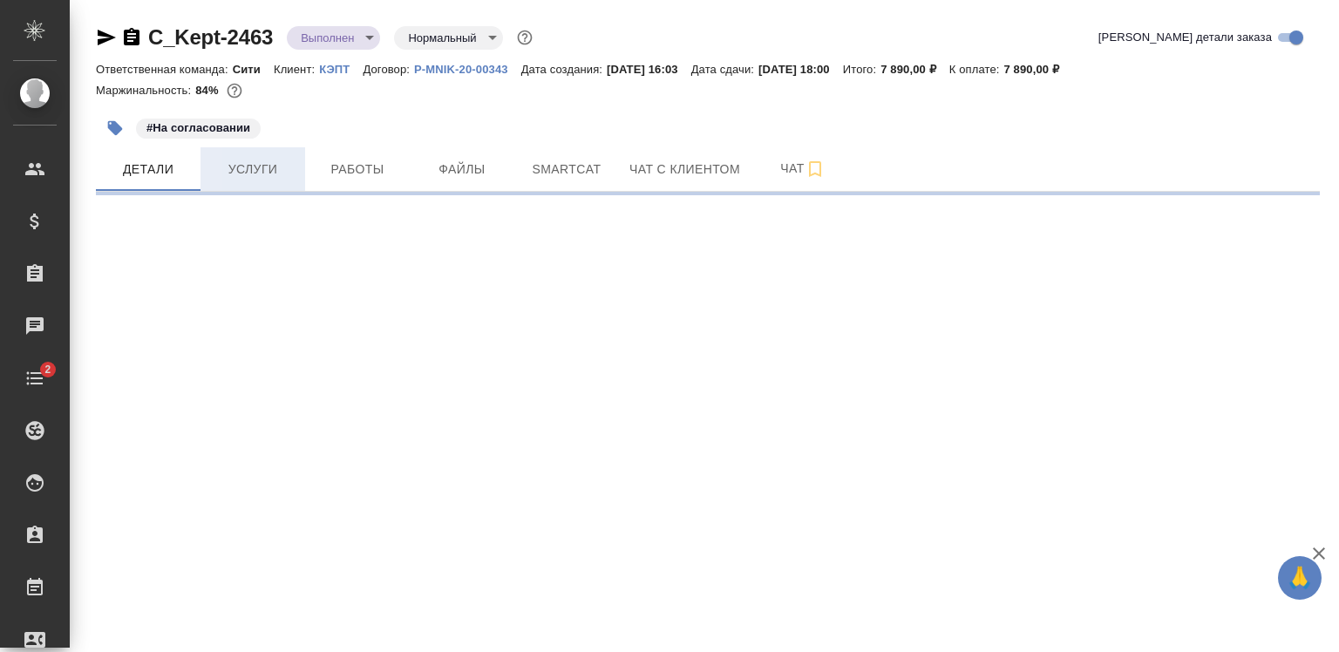
select select "RU"
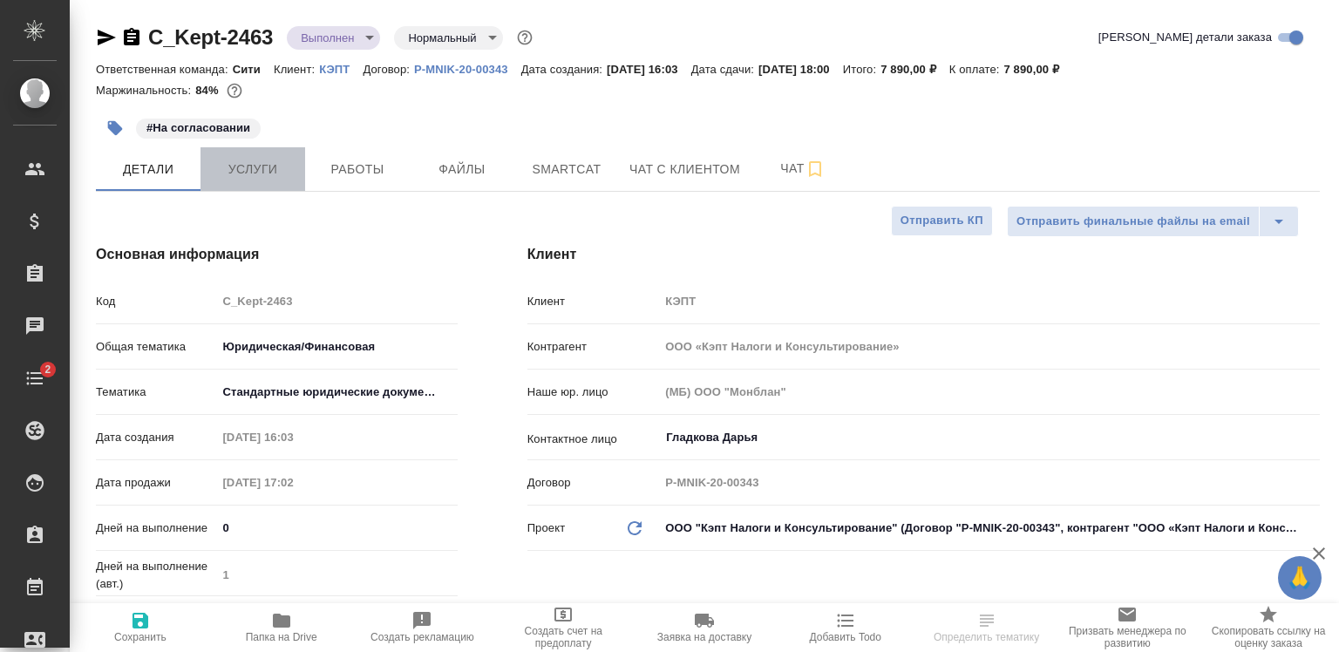
type textarea "x"
click at [241, 164] on span "Услуги" at bounding box center [253, 170] width 84 height 22
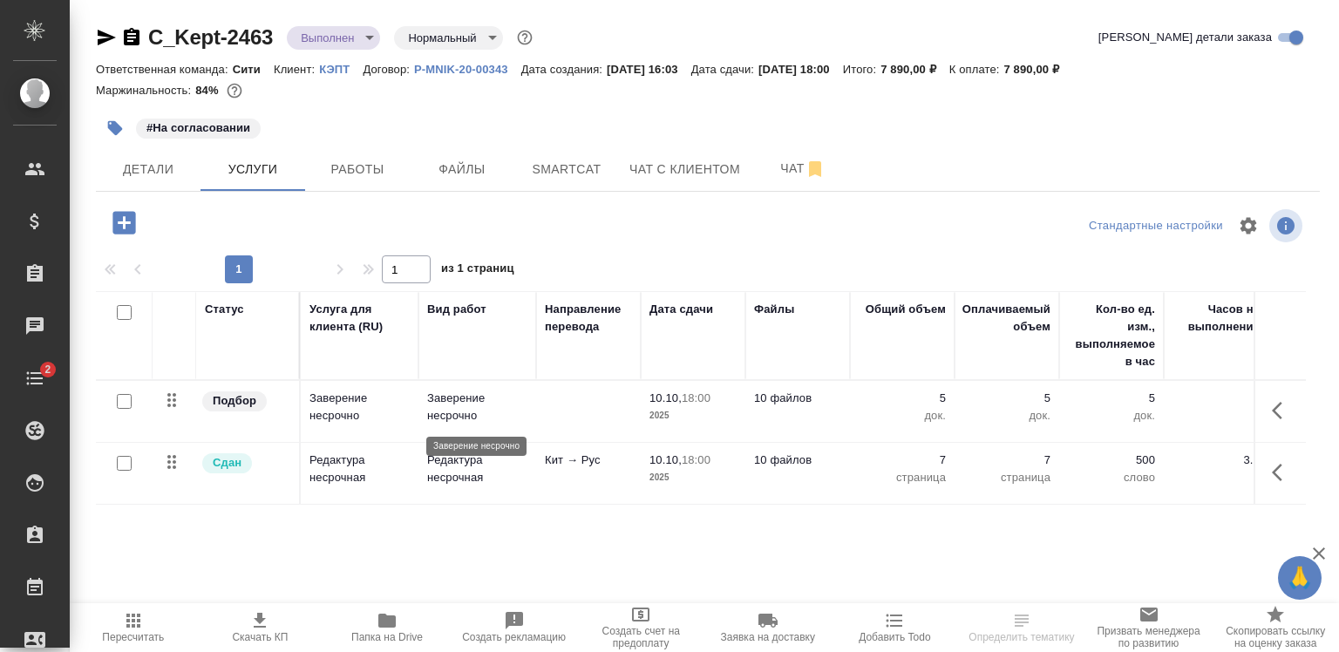
click at [429, 407] on p "Заверение несрочно" at bounding box center [477, 407] width 100 height 35
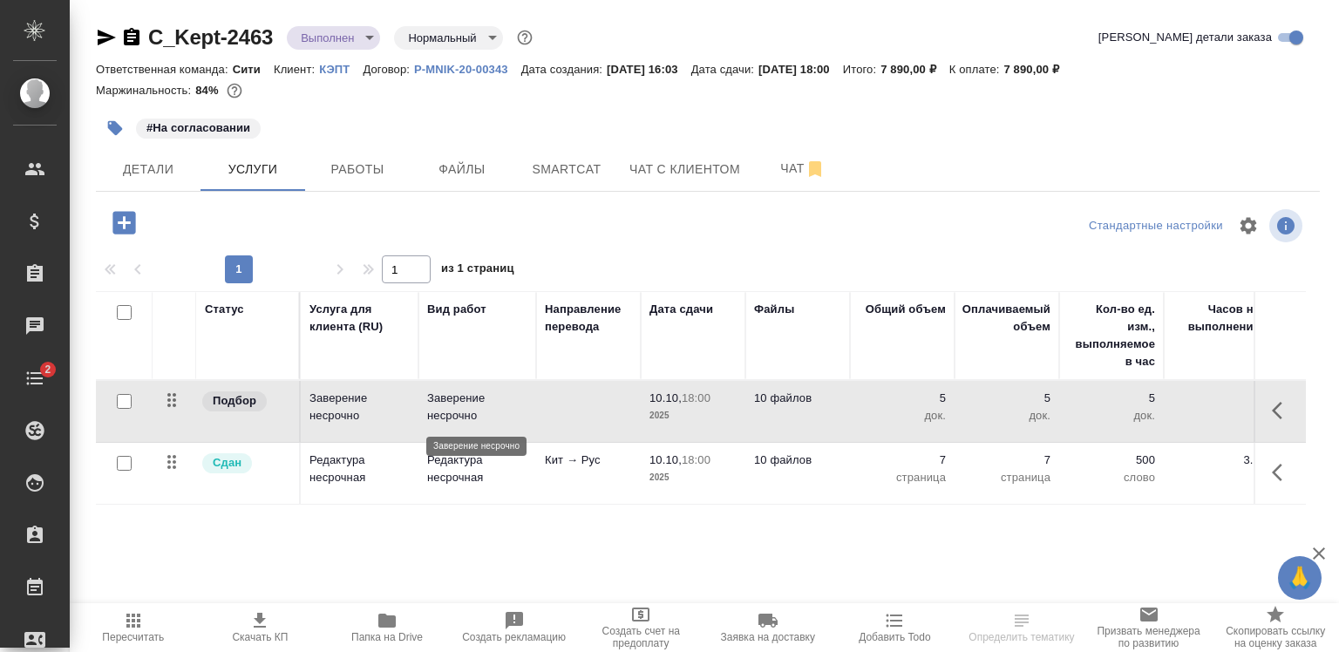
click at [429, 407] on p "Заверение несрочно" at bounding box center [477, 407] width 100 height 35
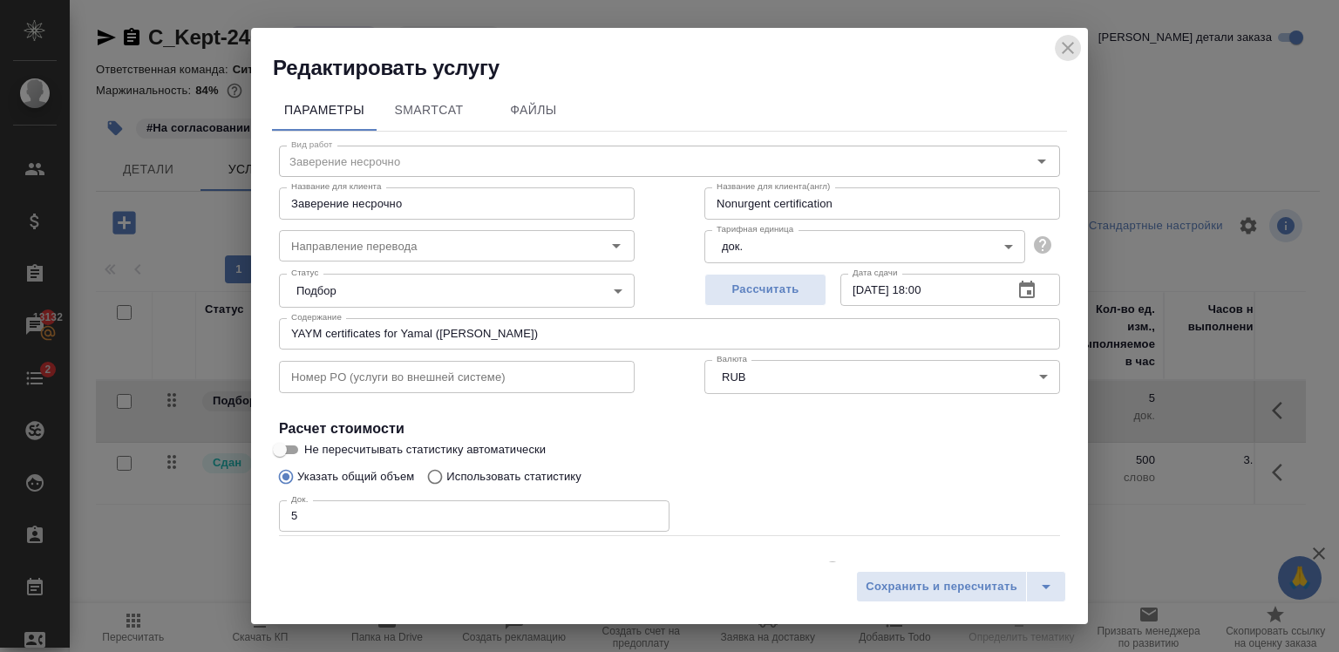
click at [1061, 48] on icon "close" at bounding box center [1067, 47] width 21 height 21
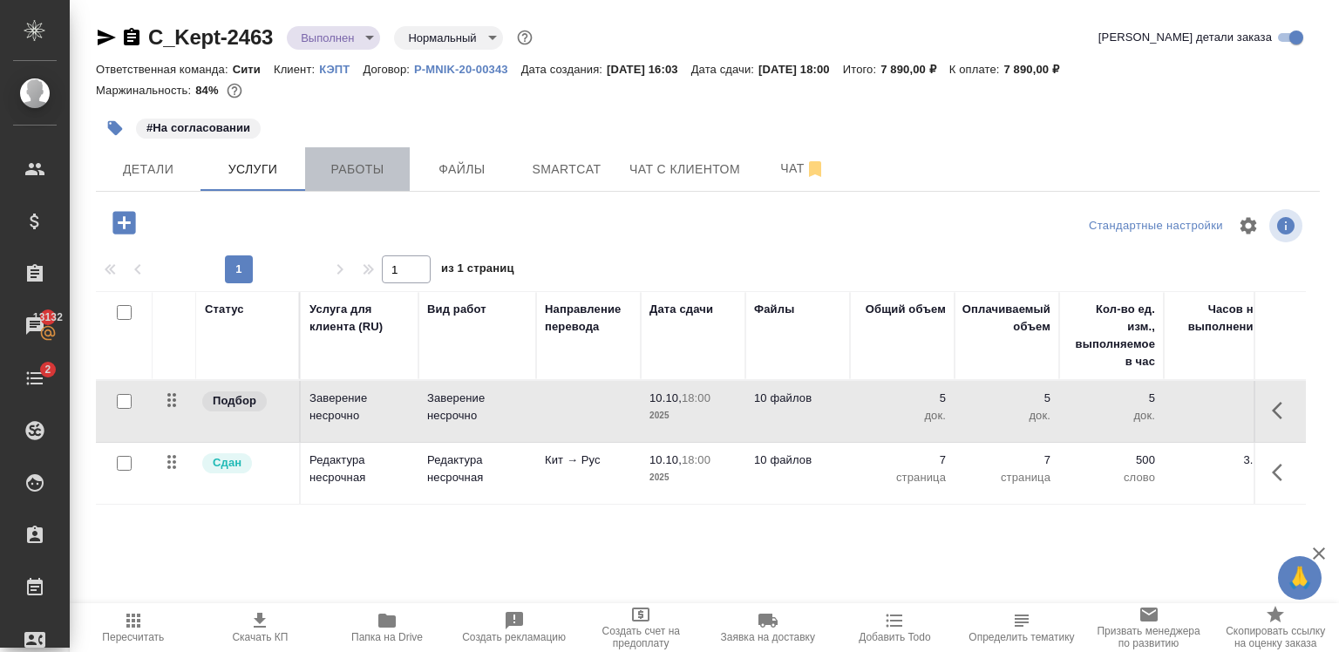
click at [353, 148] on button "Работы" at bounding box center [357, 169] width 105 height 44
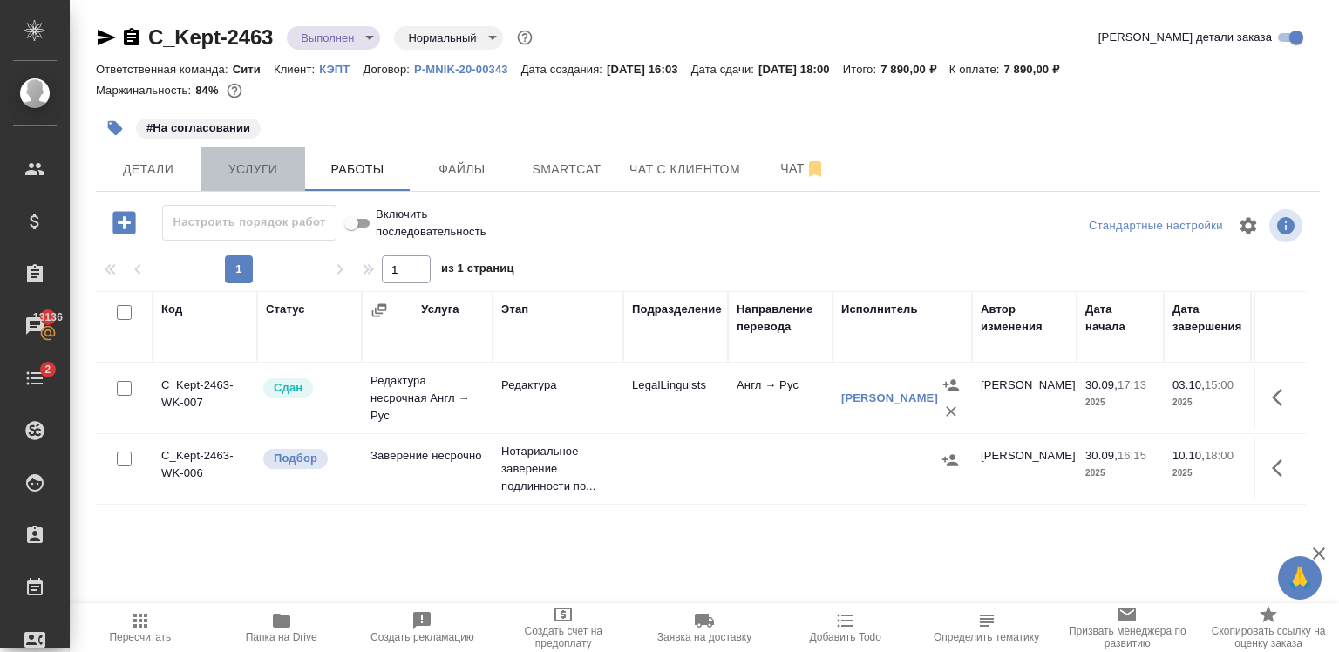
click at [256, 179] on span "Услуги" at bounding box center [253, 170] width 84 height 22
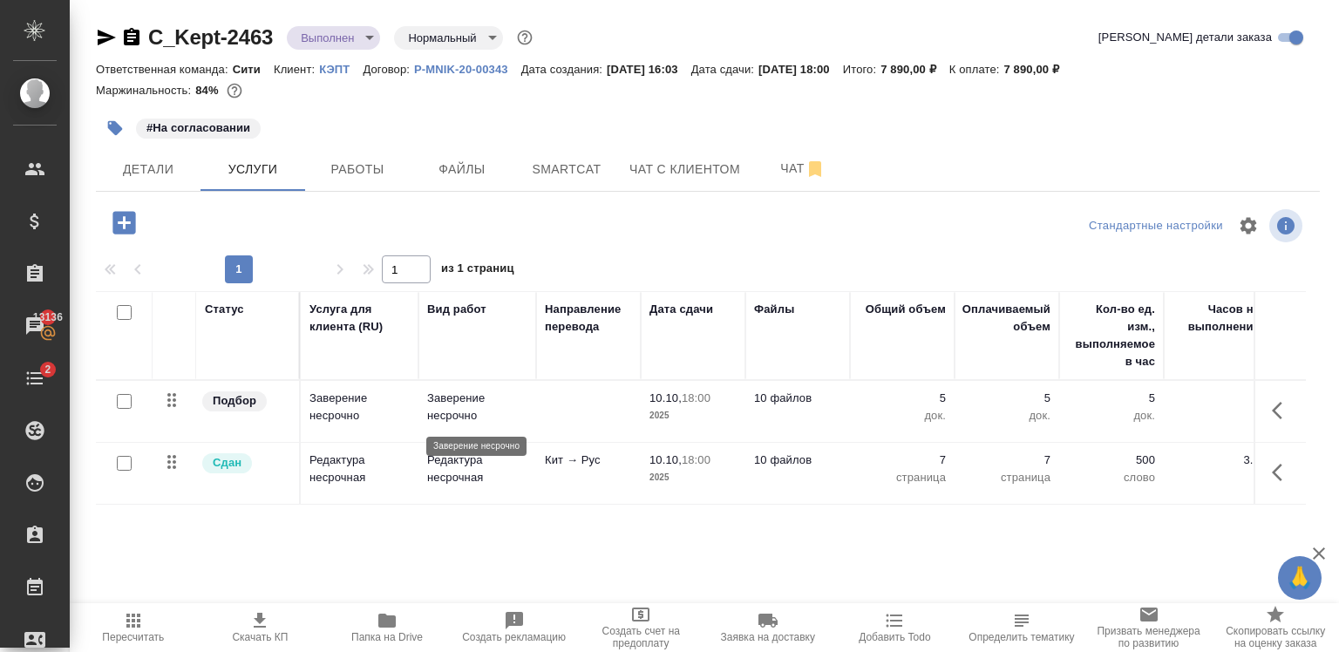
click at [462, 418] on p "Заверение несрочно" at bounding box center [477, 407] width 100 height 35
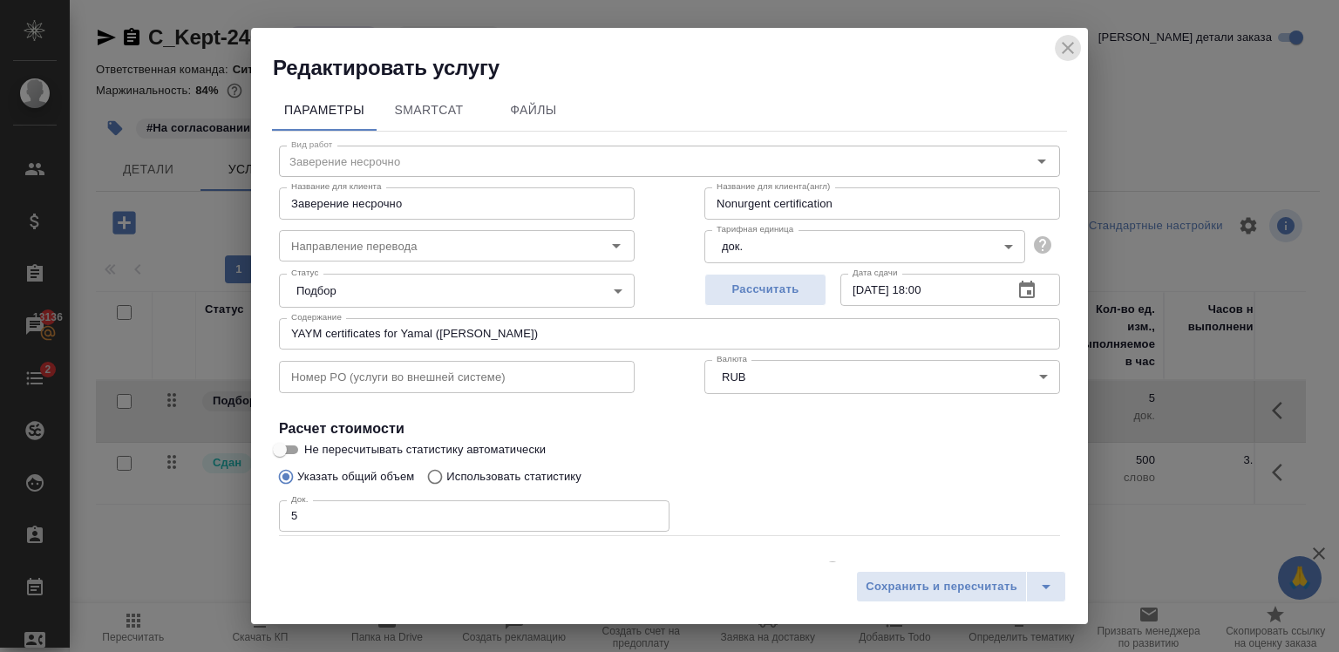
click at [1071, 52] on icon "close" at bounding box center [1068, 48] width 12 height 12
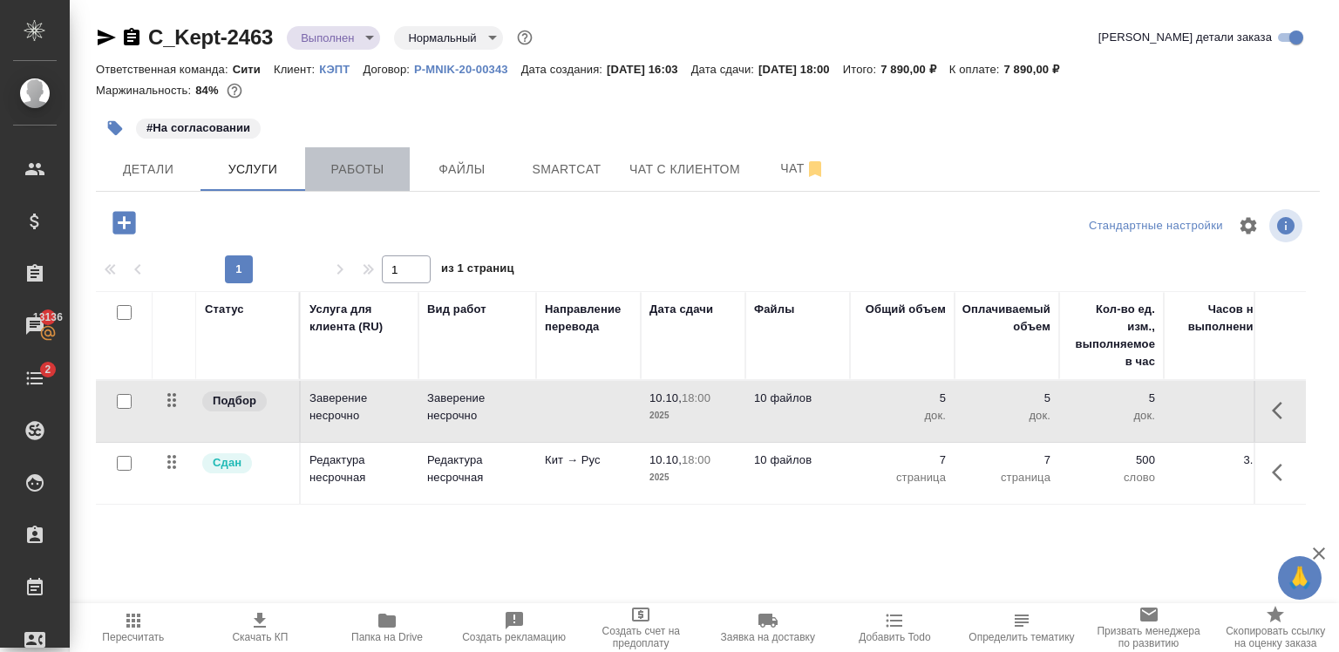
click at [356, 152] on button "Работы" at bounding box center [357, 169] width 105 height 44
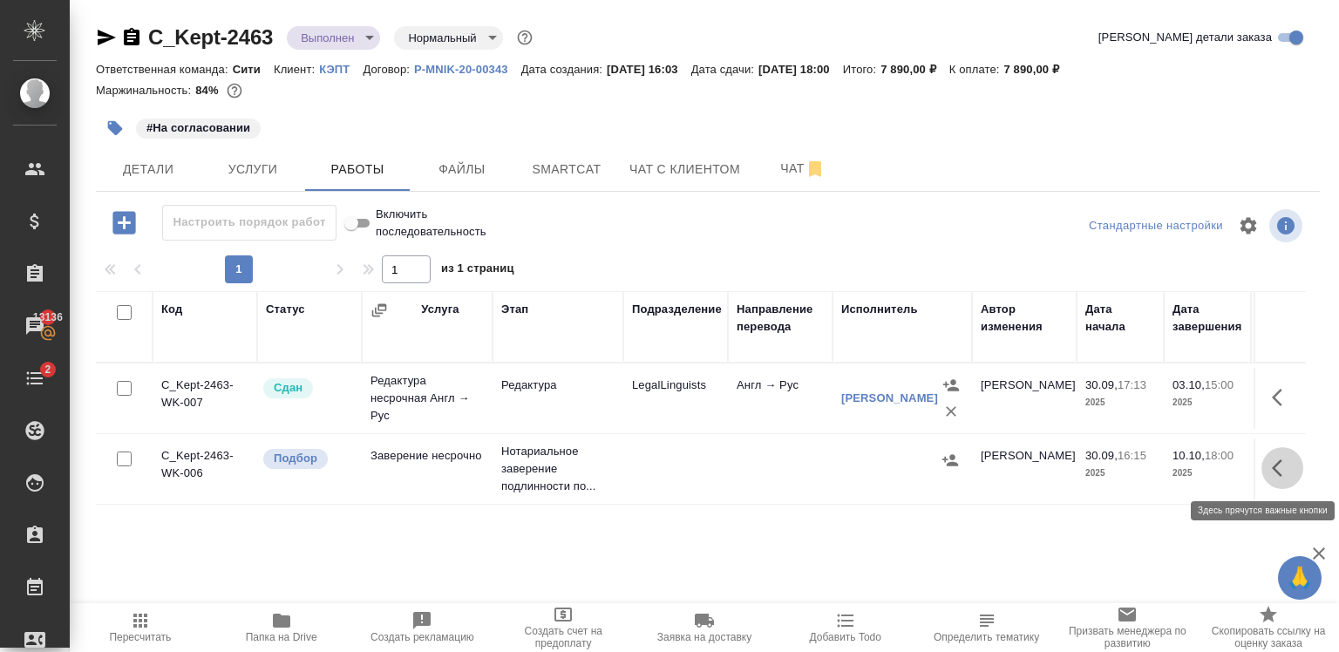
click at [1273, 473] on icon "button" at bounding box center [1282, 468] width 21 height 21
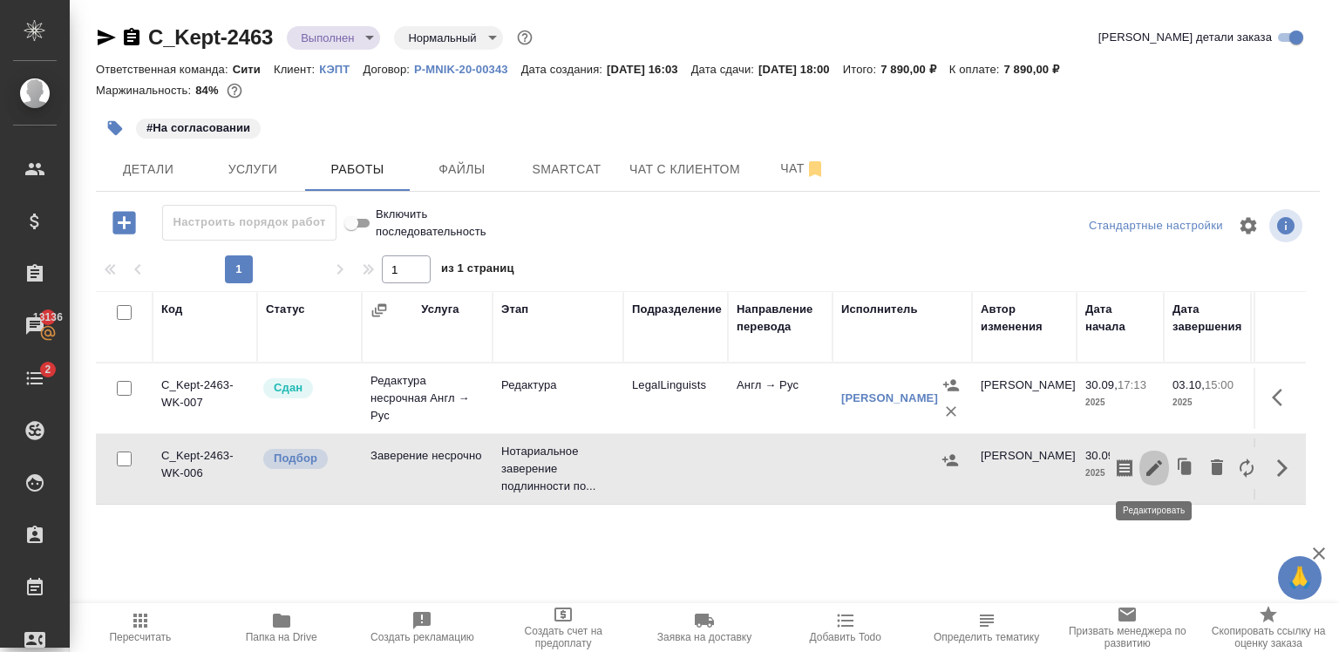
click at [1157, 471] on icon "button" at bounding box center [1154, 468] width 21 height 21
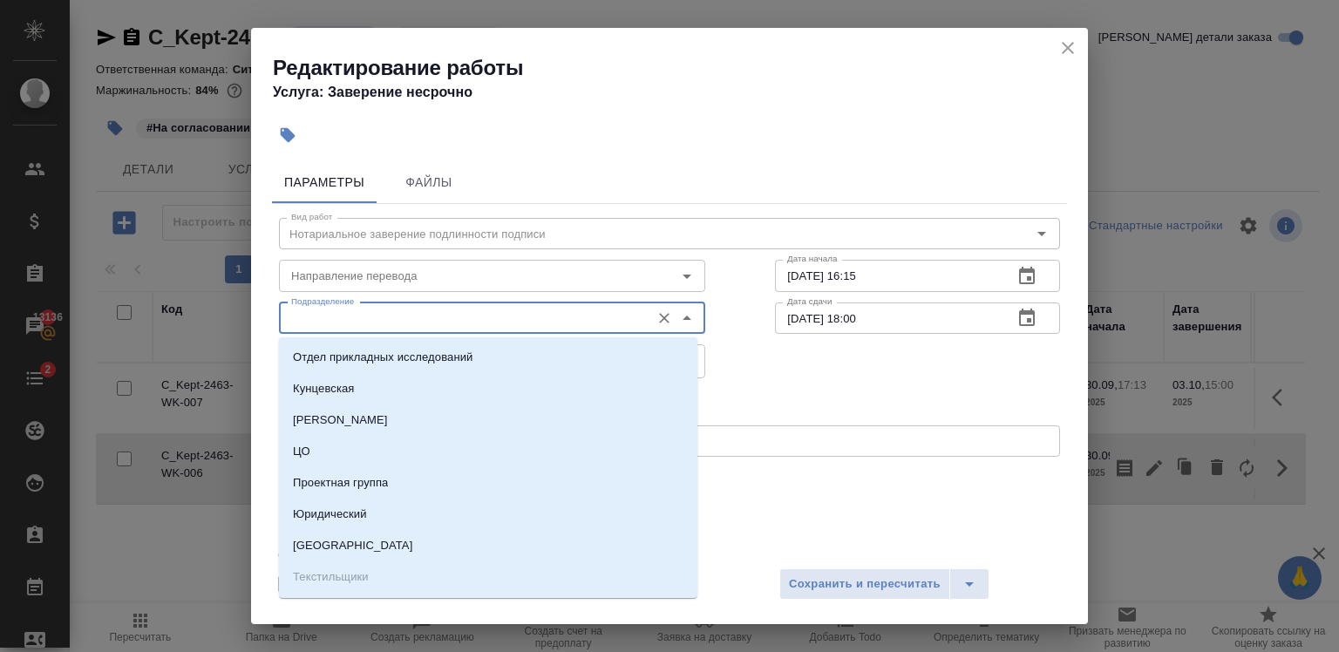
click at [336, 321] on input "Подразделение" at bounding box center [462, 318] width 357 height 21
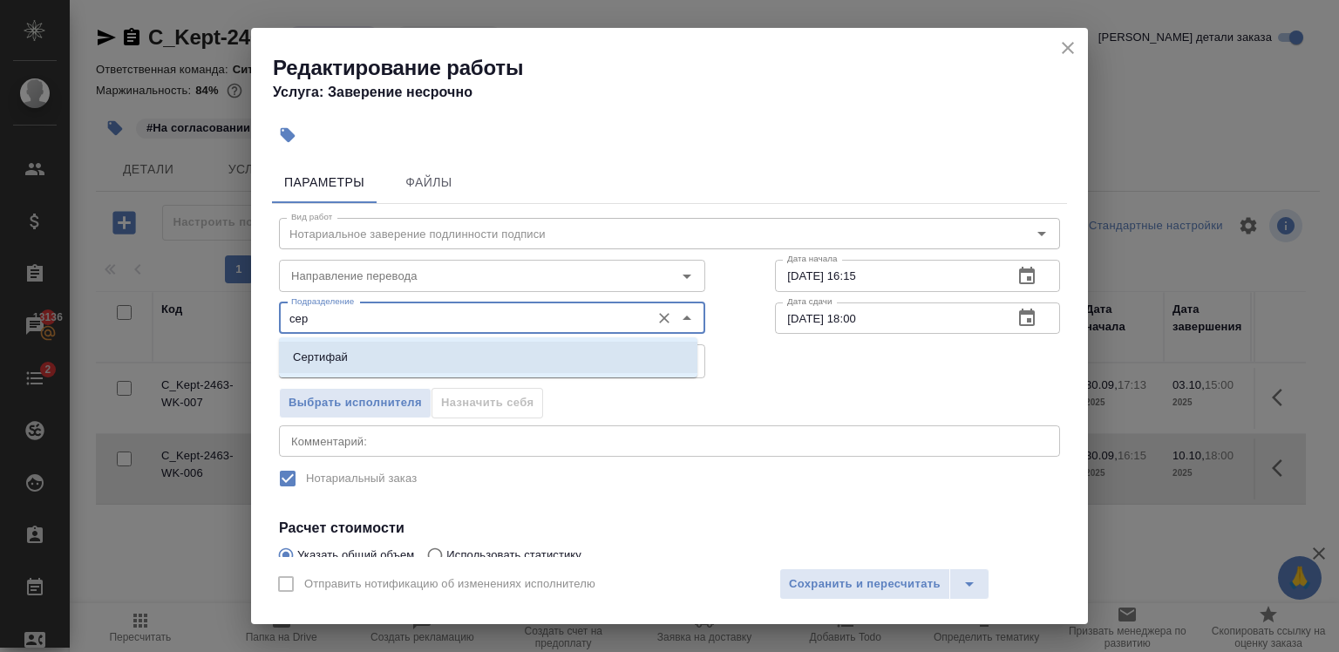
click at [352, 353] on li "Сертифай" at bounding box center [488, 357] width 418 height 31
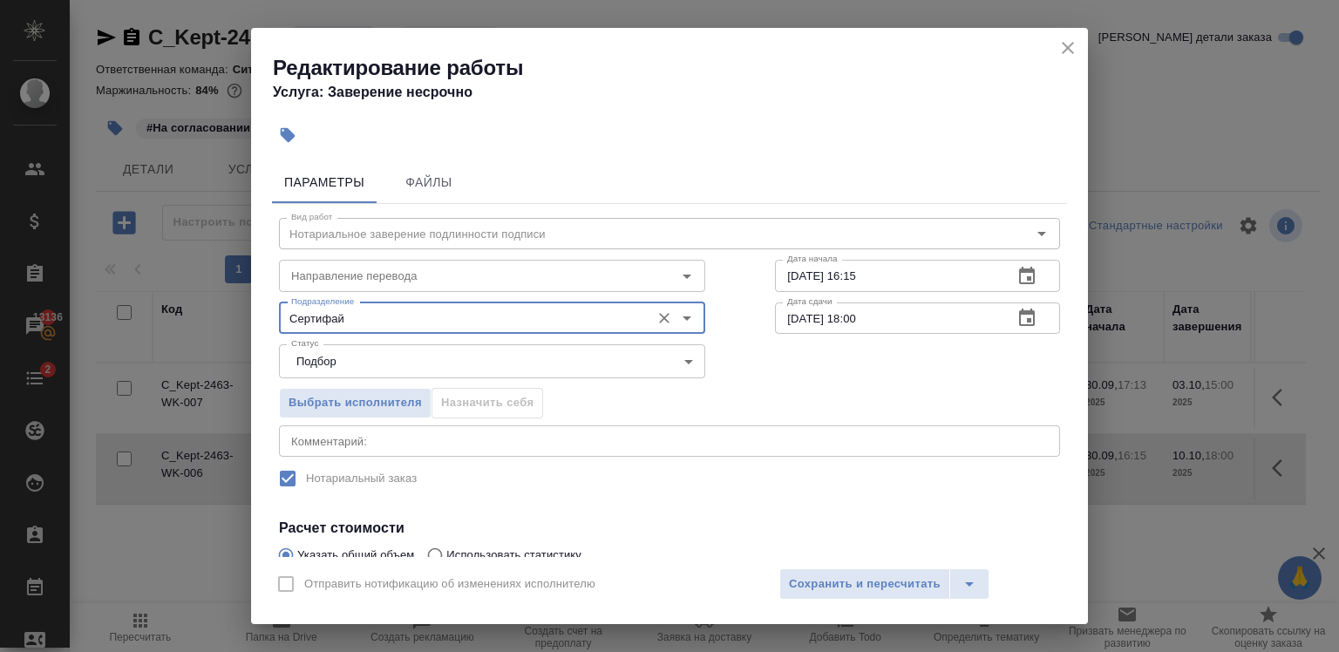
scroll to position [205, 0]
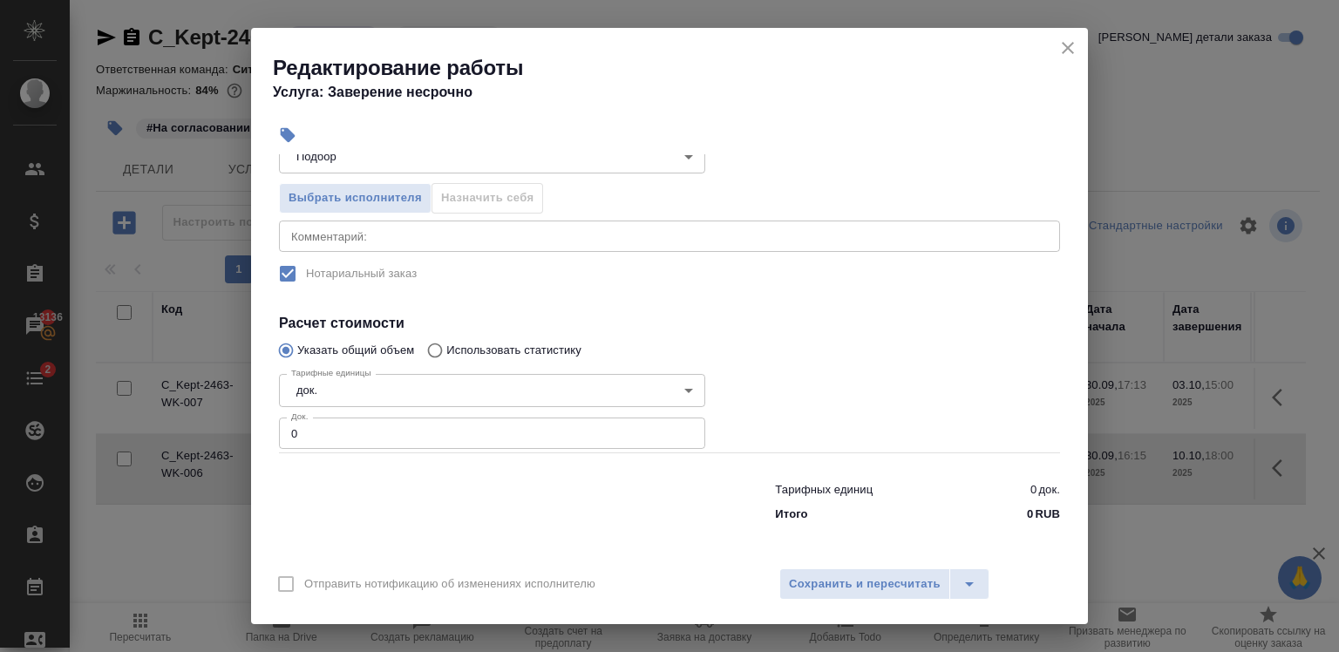
type input "Сертифай"
drag, startPoint x: 528, startPoint y: 449, endPoint x: 509, endPoint y: 434, distance: 24.2
click at [509, 434] on div "Вид работ Нотариальное заверение подлинности подписи Вид работ Направление пере…" at bounding box center [669, 264] width 795 height 531
click at [509, 434] on input "0" at bounding box center [492, 433] width 426 height 31
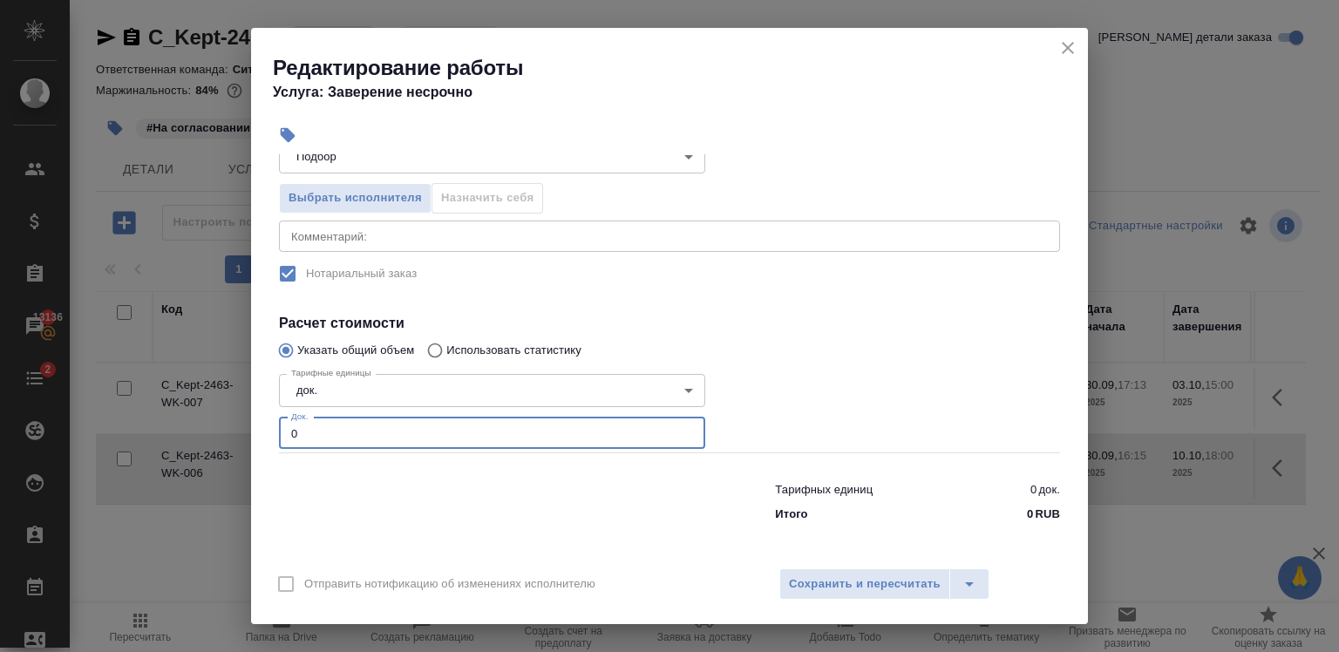
click at [509, 434] on input "0" at bounding box center [492, 433] width 426 height 31
type input "5"
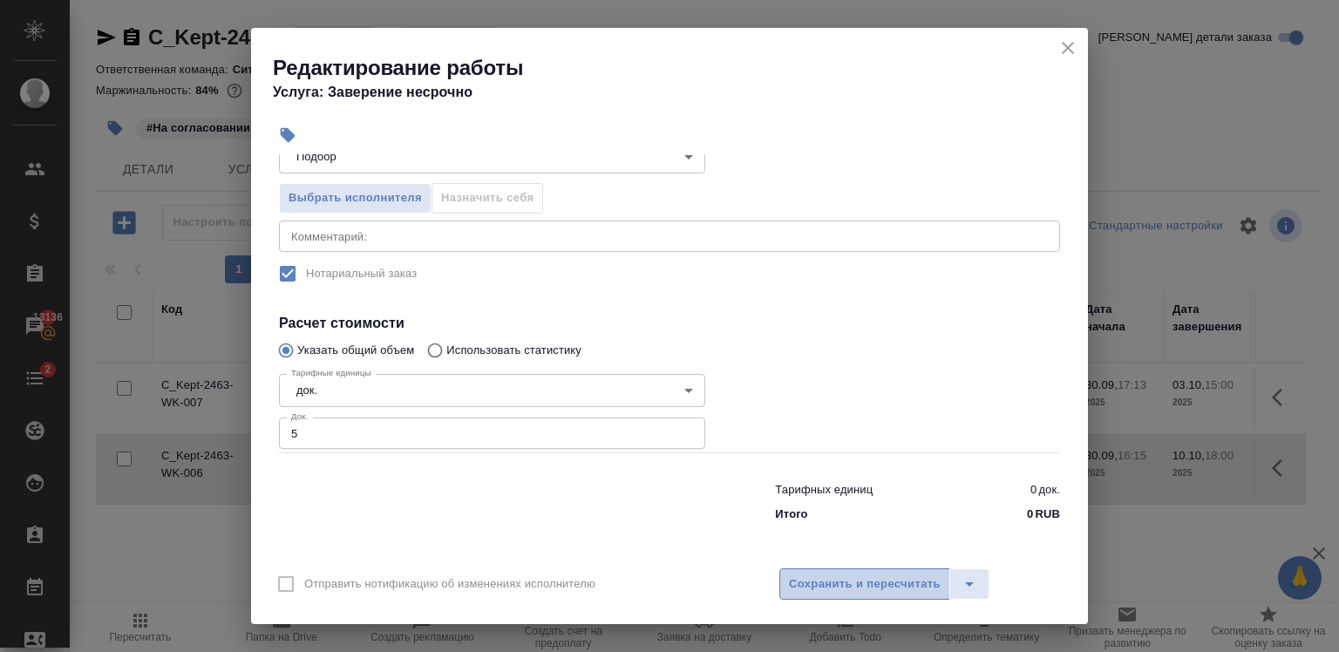
click at [914, 575] on span "Сохранить и пересчитать" at bounding box center [865, 584] width 152 height 20
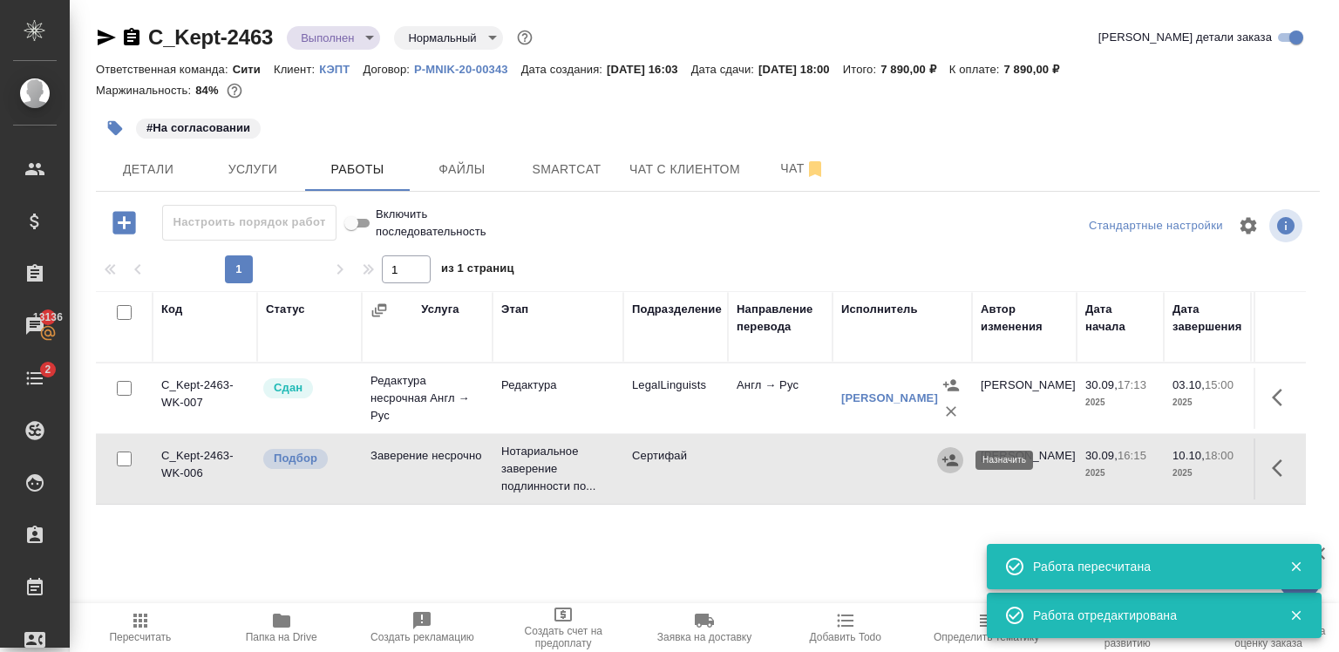
click at [946, 459] on icon "button" at bounding box center [950, 459] width 16 height 11
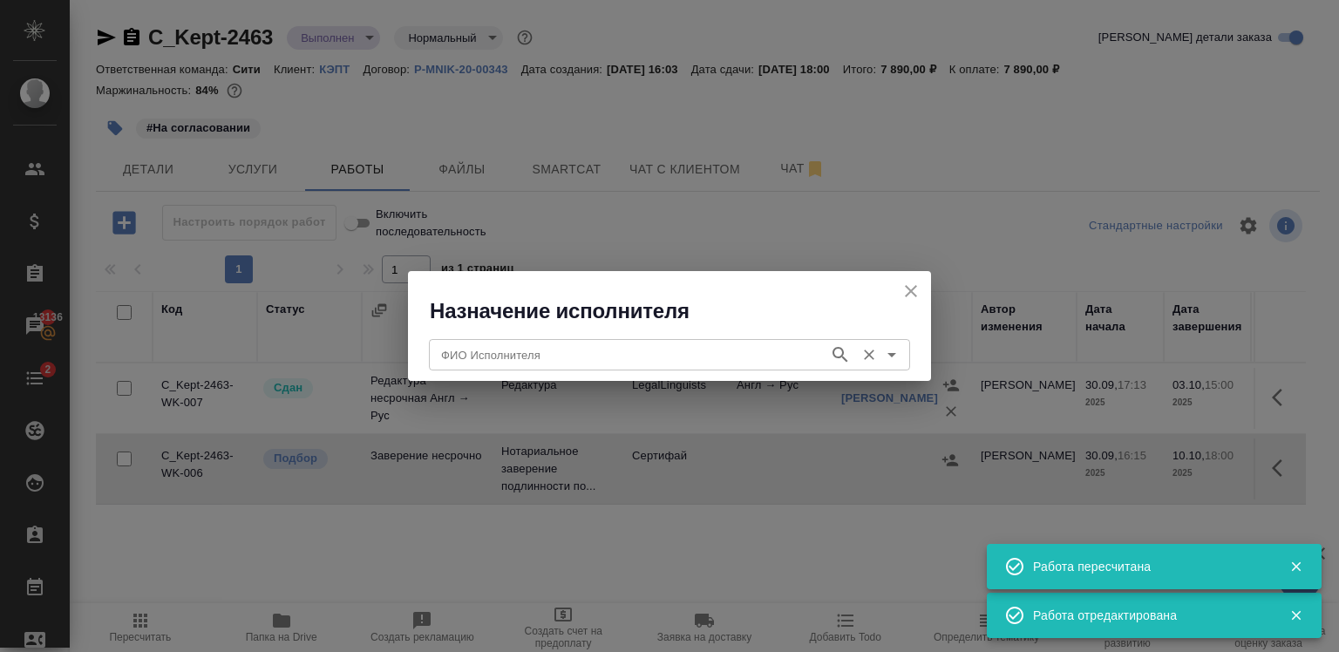
click at [648, 339] on div "ФИО Исполнителя" at bounding box center [669, 354] width 481 height 31
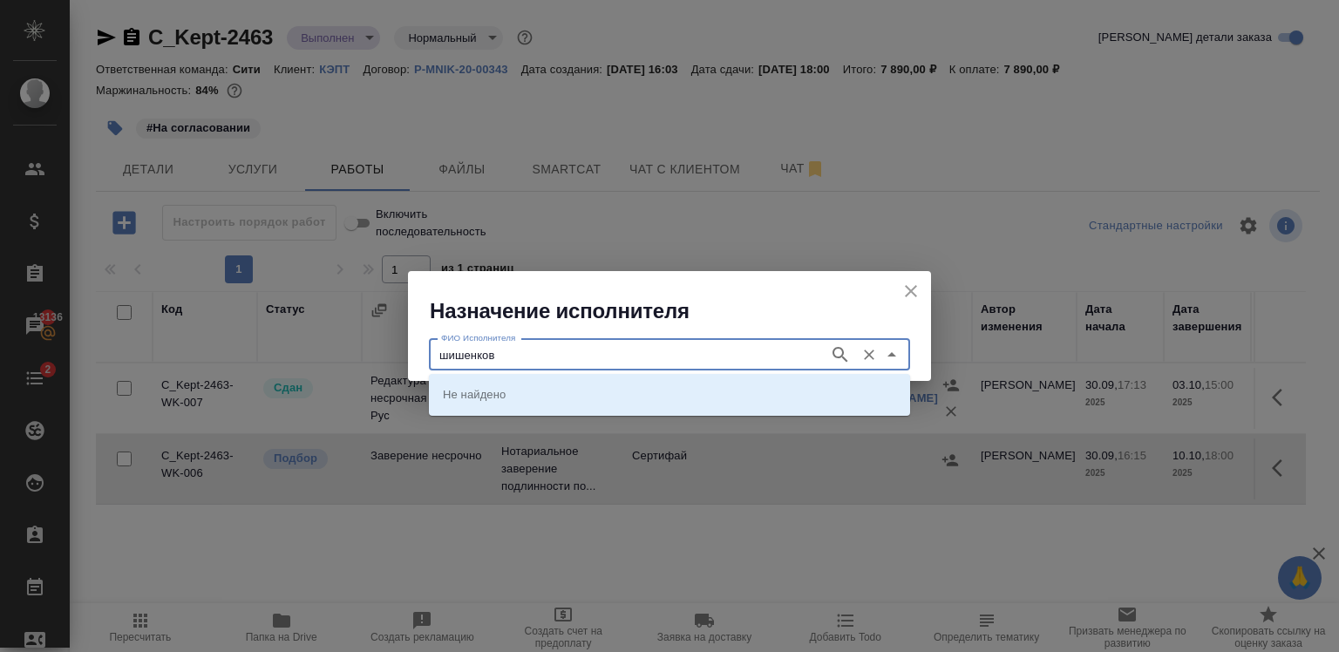
type input "шишенков"
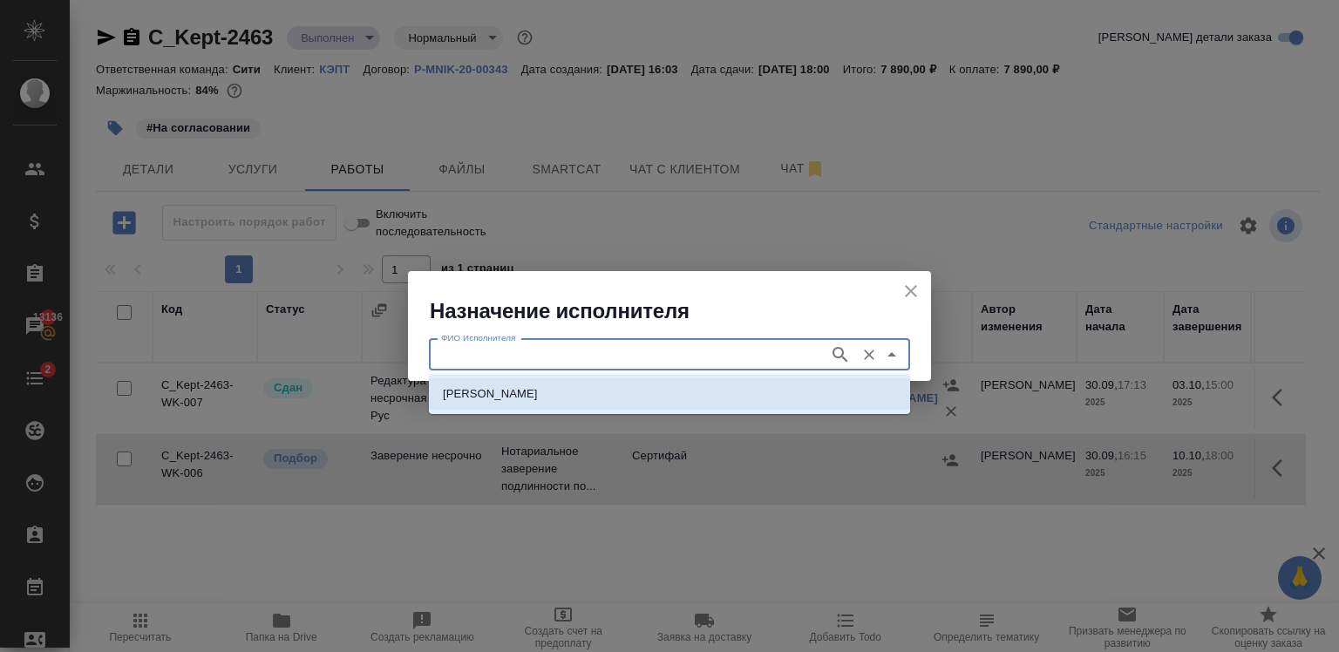
click at [538, 401] on p "НОТАРИУС Шишенков Леонид Васильевич" at bounding box center [490, 393] width 95 height 17
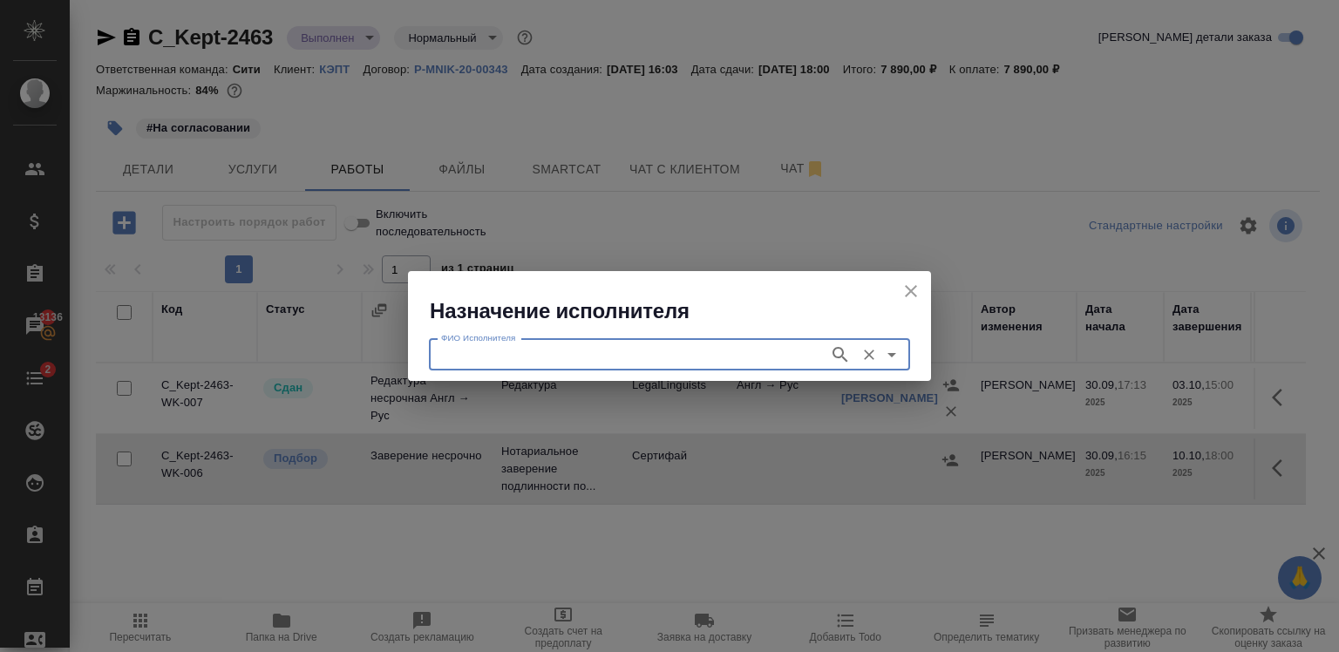
type input "НОТАРИУС Шишенков Леонид Васильевич"
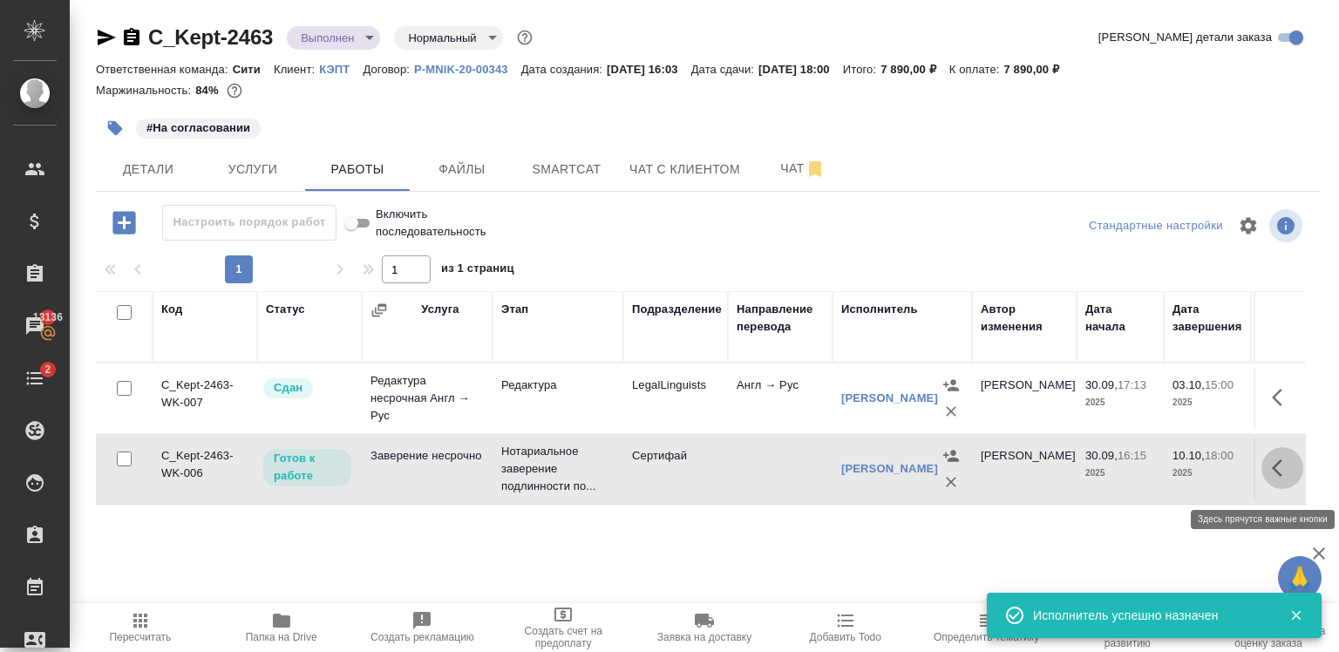
click at [1275, 475] on icon "button" at bounding box center [1277, 467] width 10 height 17
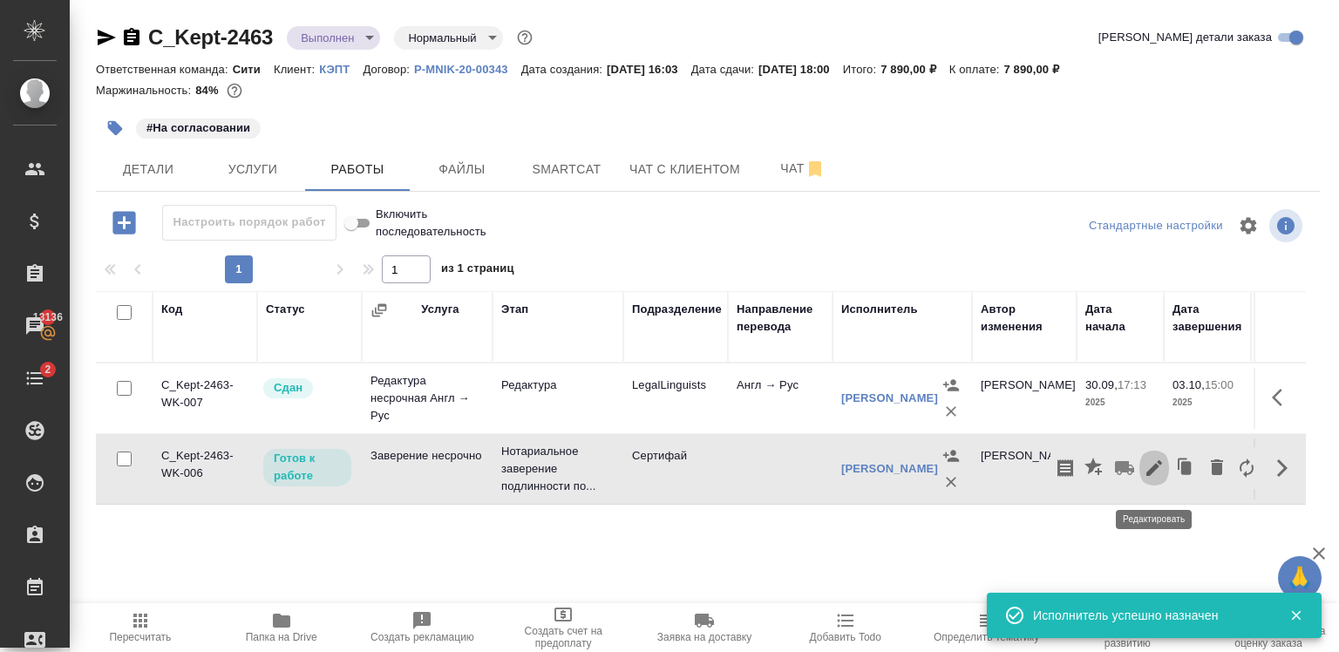
click at [1147, 472] on icon "button" at bounding box center [1154, 468] width 21 height 21
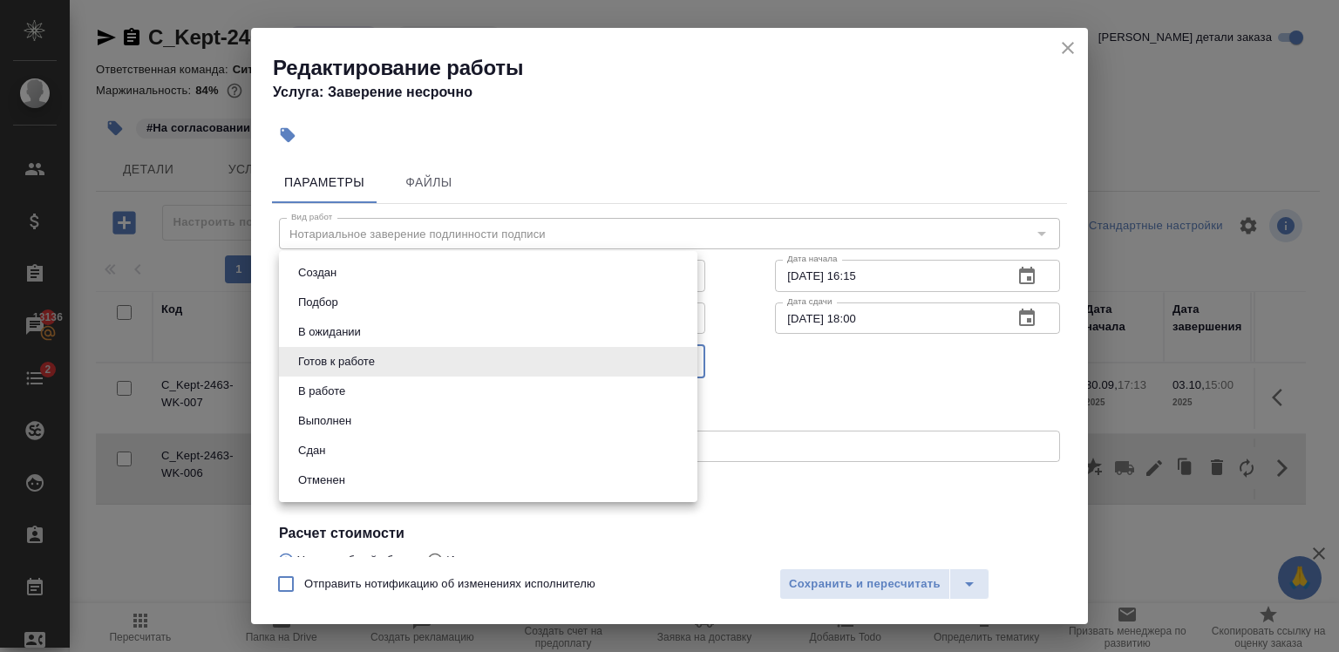
click at [390, 356] on body "🙏 .cls-1 fill:#fff; AWATERA Zaytseva Svetlana Клиенты Спецификации Заказы 13136…" at bounding box center [669, 326] width 1339 height 652
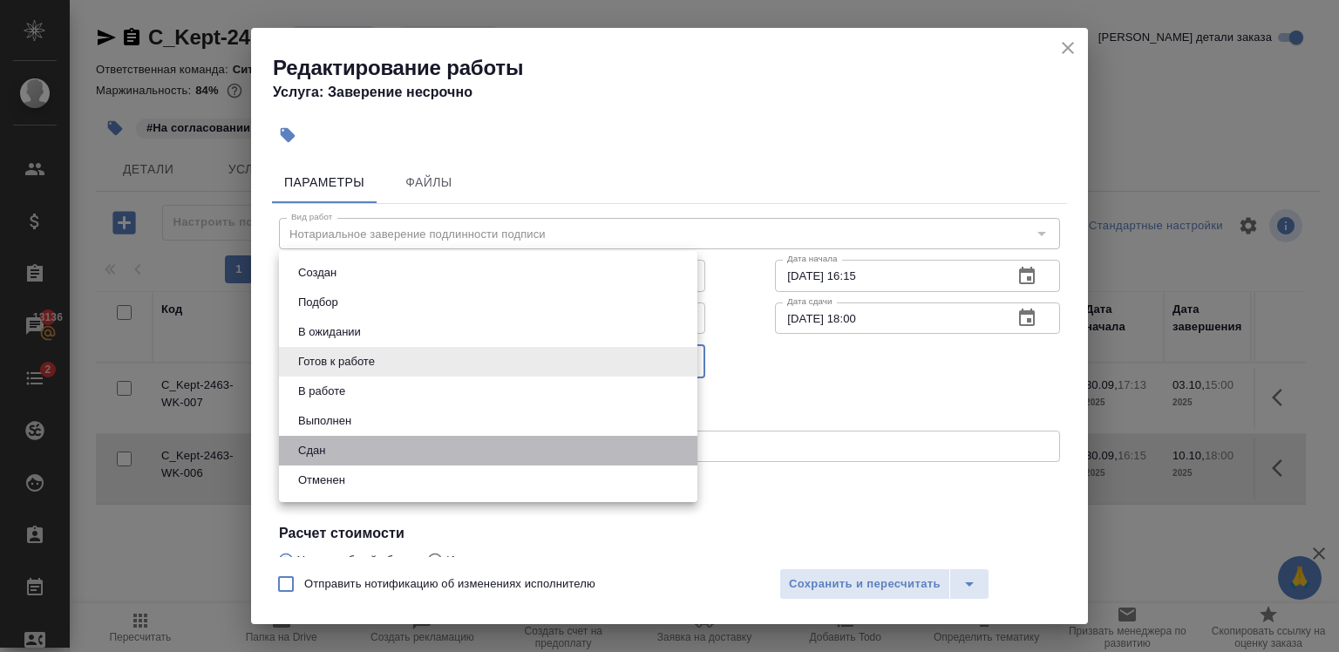
click at [344, 447] on li "Сдан" at bounding box center [488, 451] width 418 height 30
type input "closed"
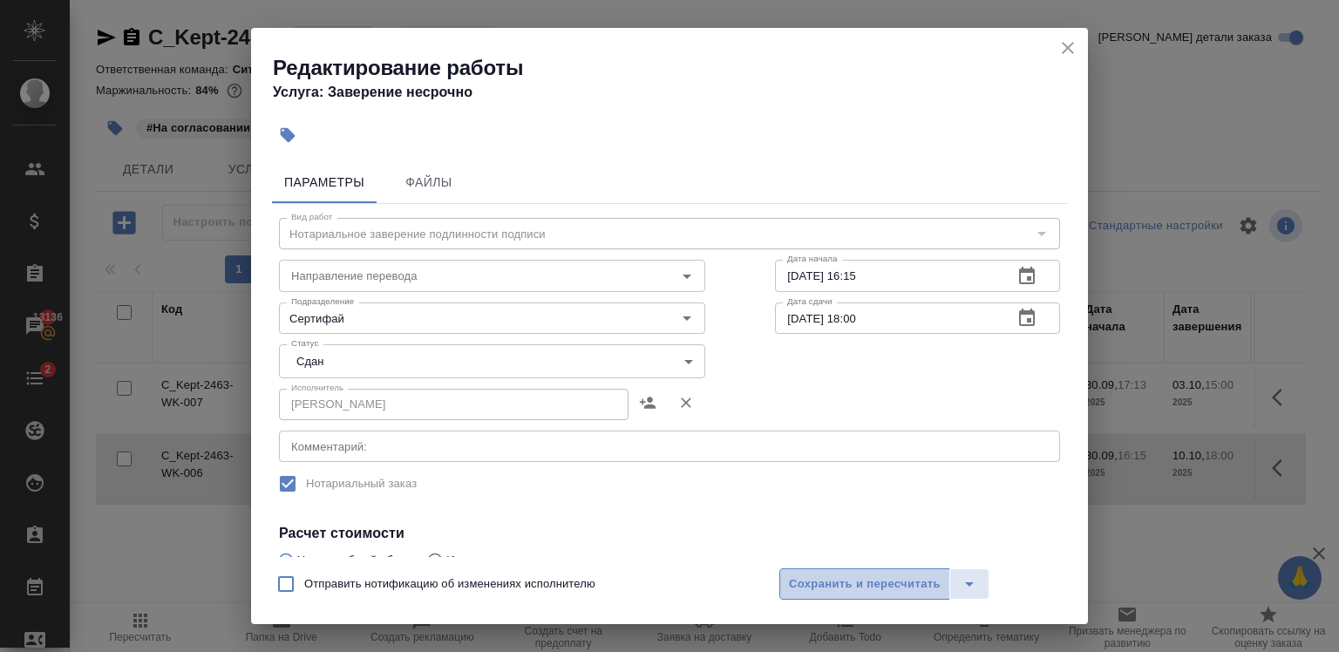
click at [847, 588] on span "Сохранить и пересчитать" at bounding box center [865, 584] width 152 height 20
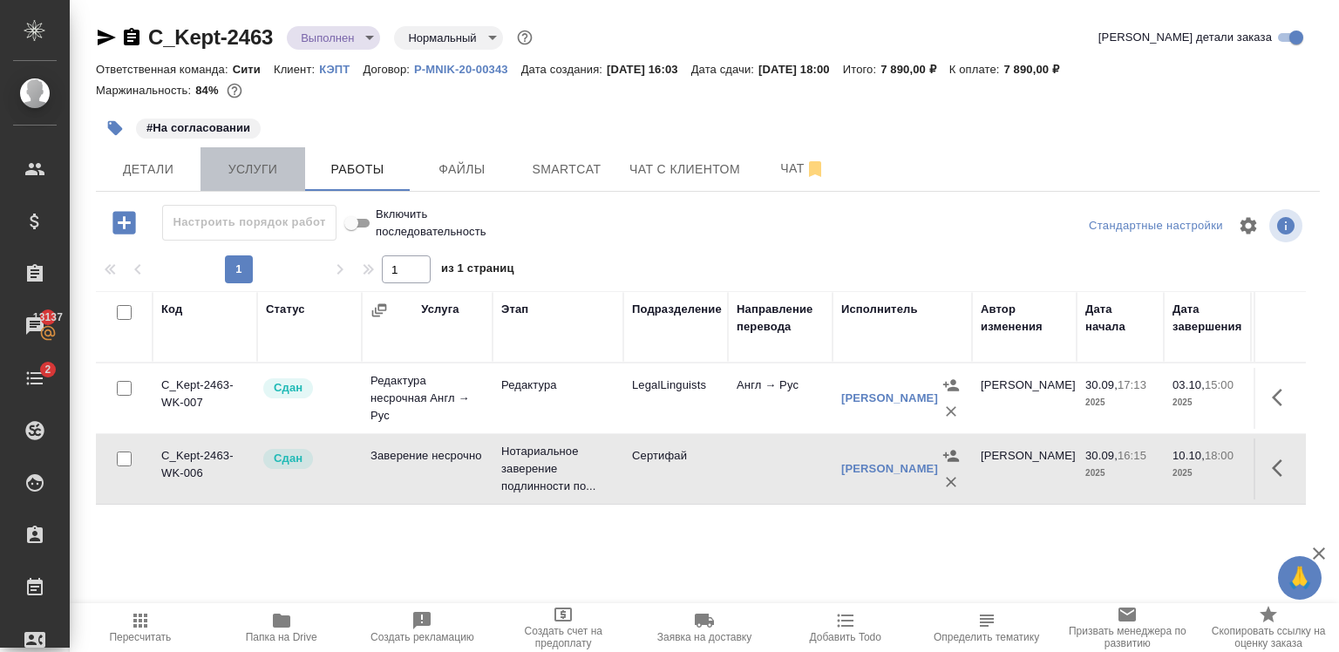
click at [281, 182] on button "Услуги" at bounding box center [252, 169] width 105 height 44
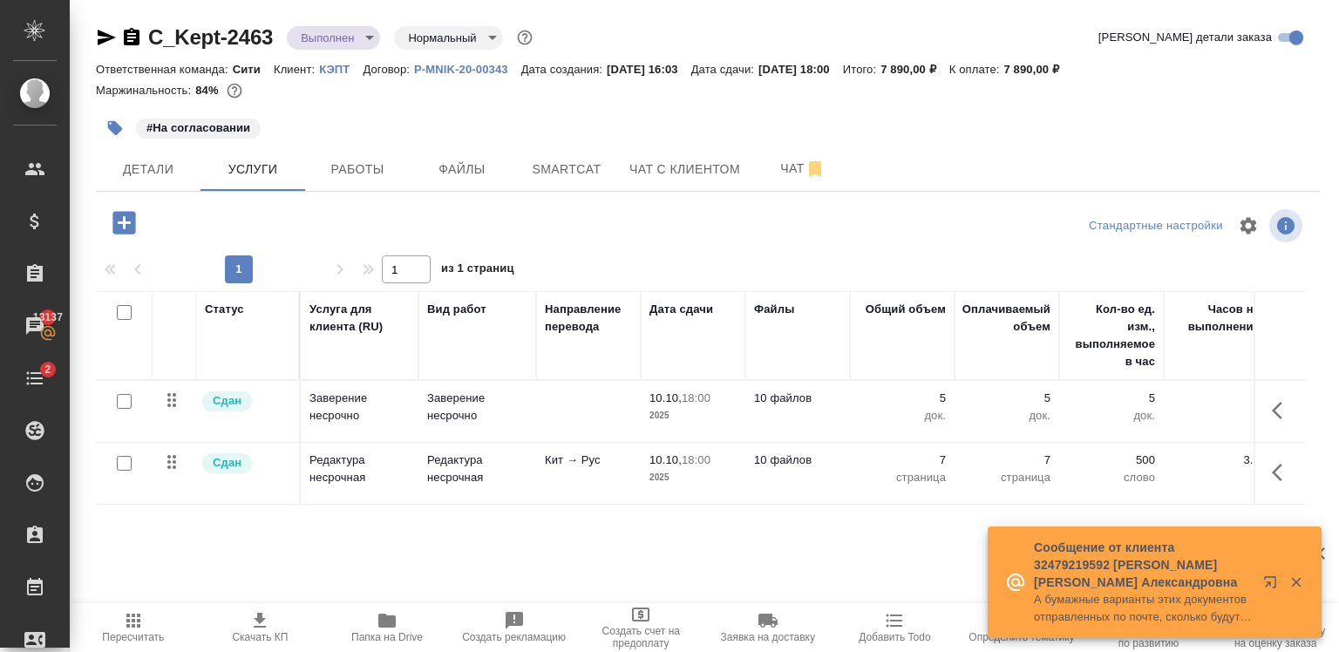
scroll to position [0, 432]
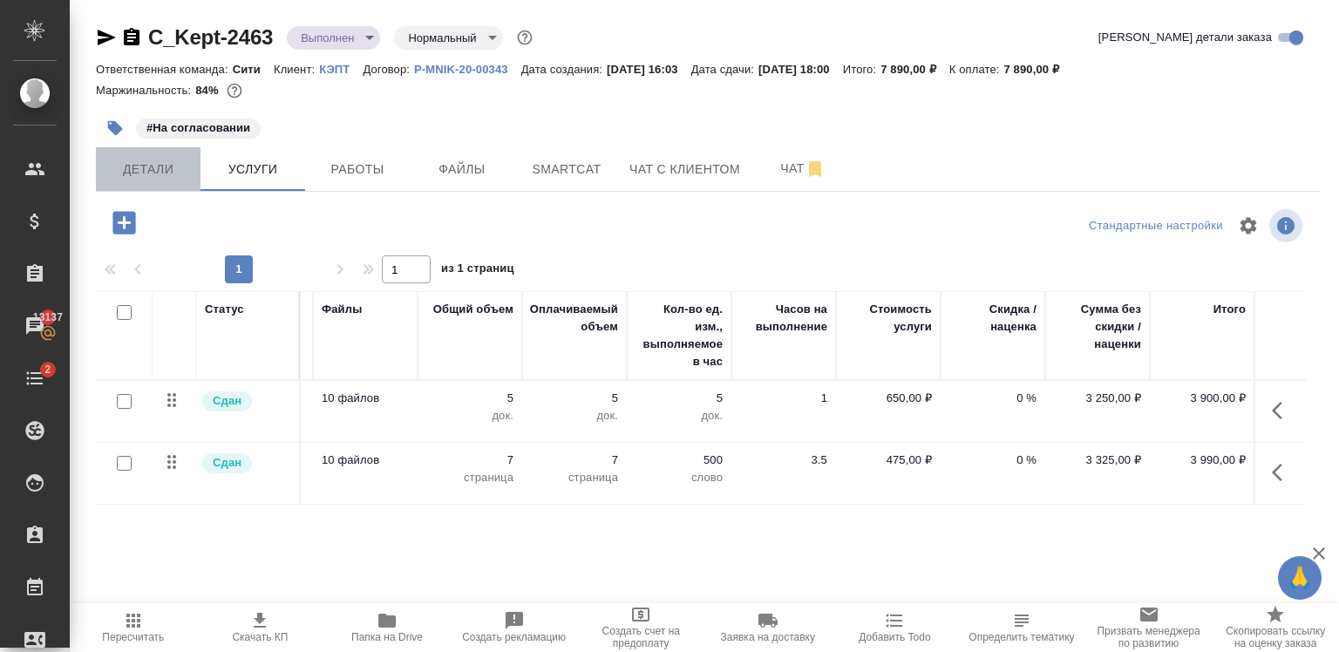
click at [161, 179] on span "Детали" at bounding box center [148, 170] width 84 height 22
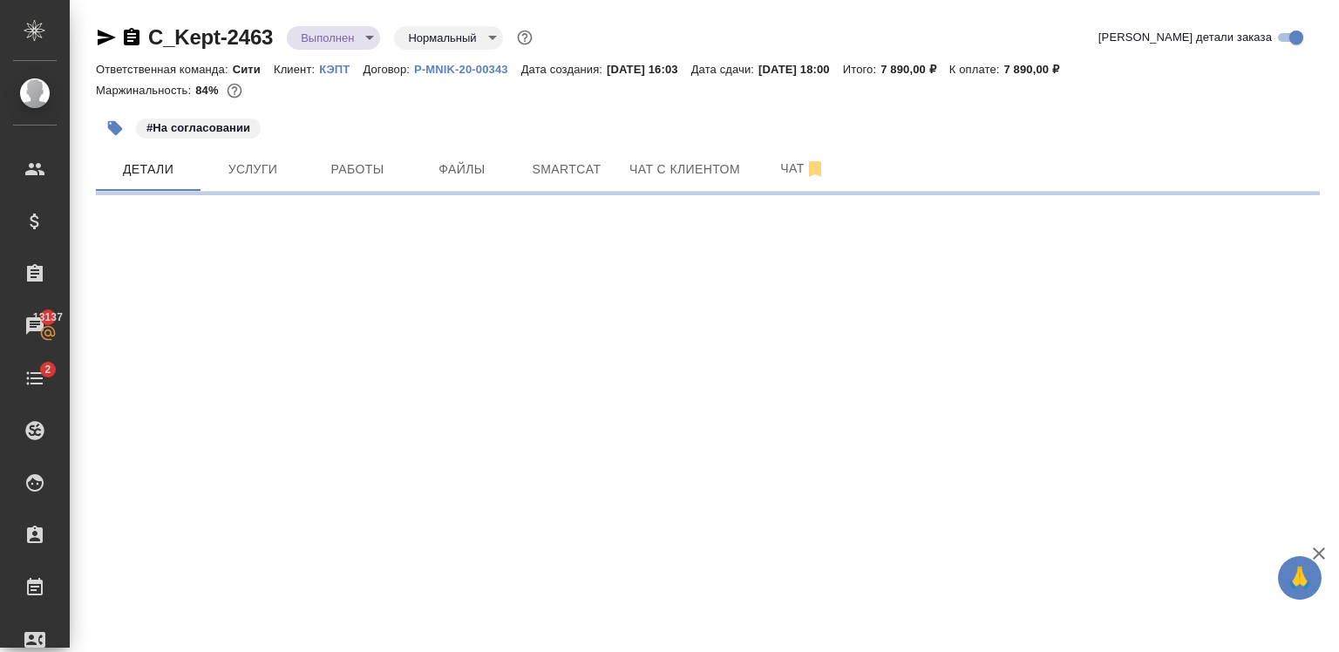
select select "RU"
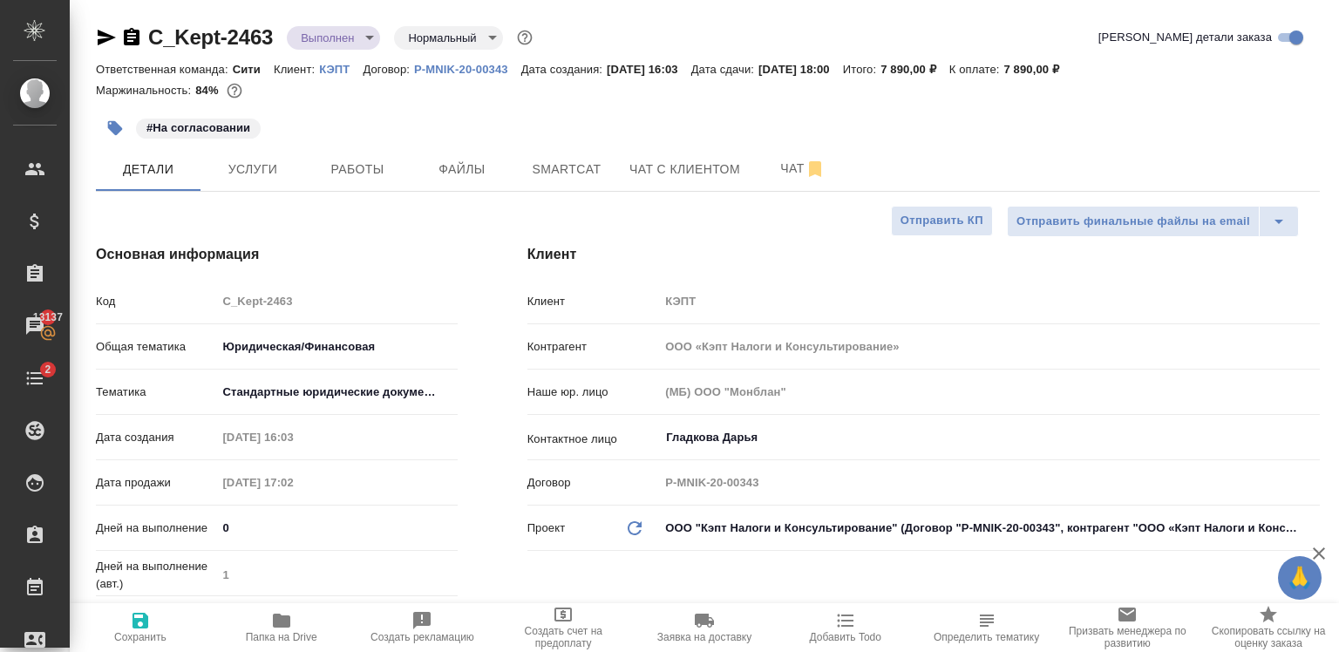
type textarea "x"
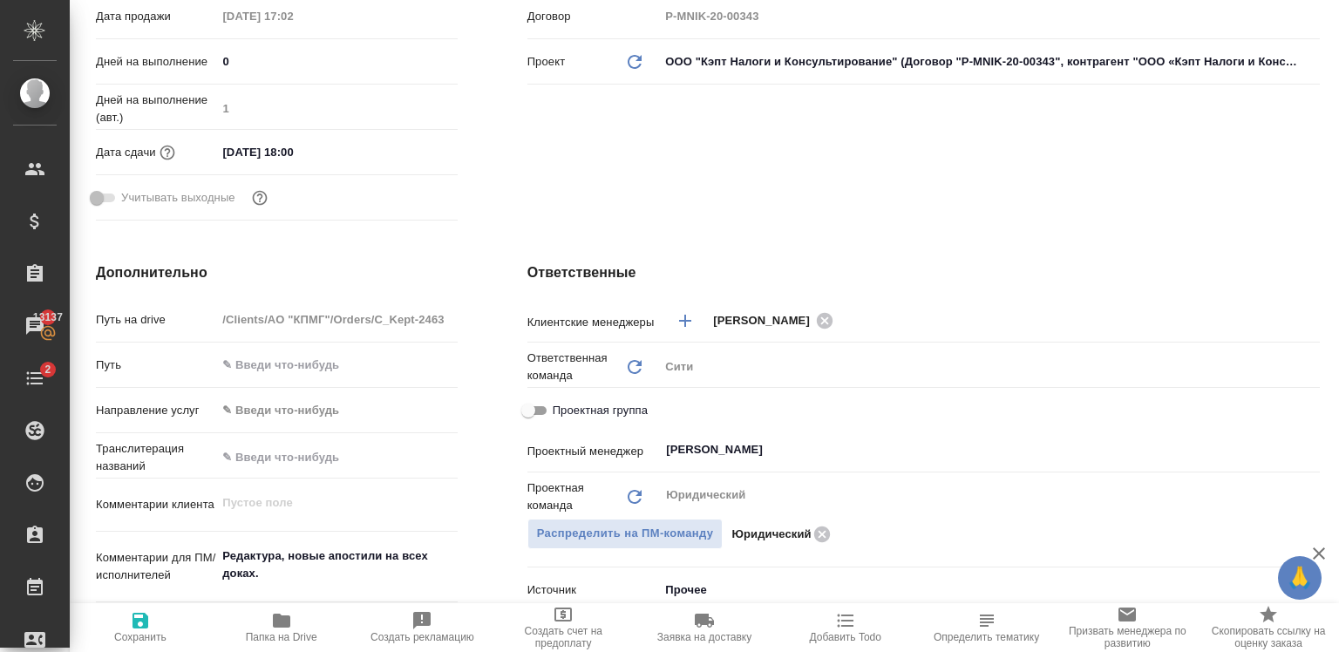
click at [589, 411] on span "Проектная группа" at bounding box center [600, 410] width 95 height 17
click at [560, 411] on input "Проектная группа" at bounding box center [528, 410] width 63 height 21
checkbox input "true"
type textarea "x"
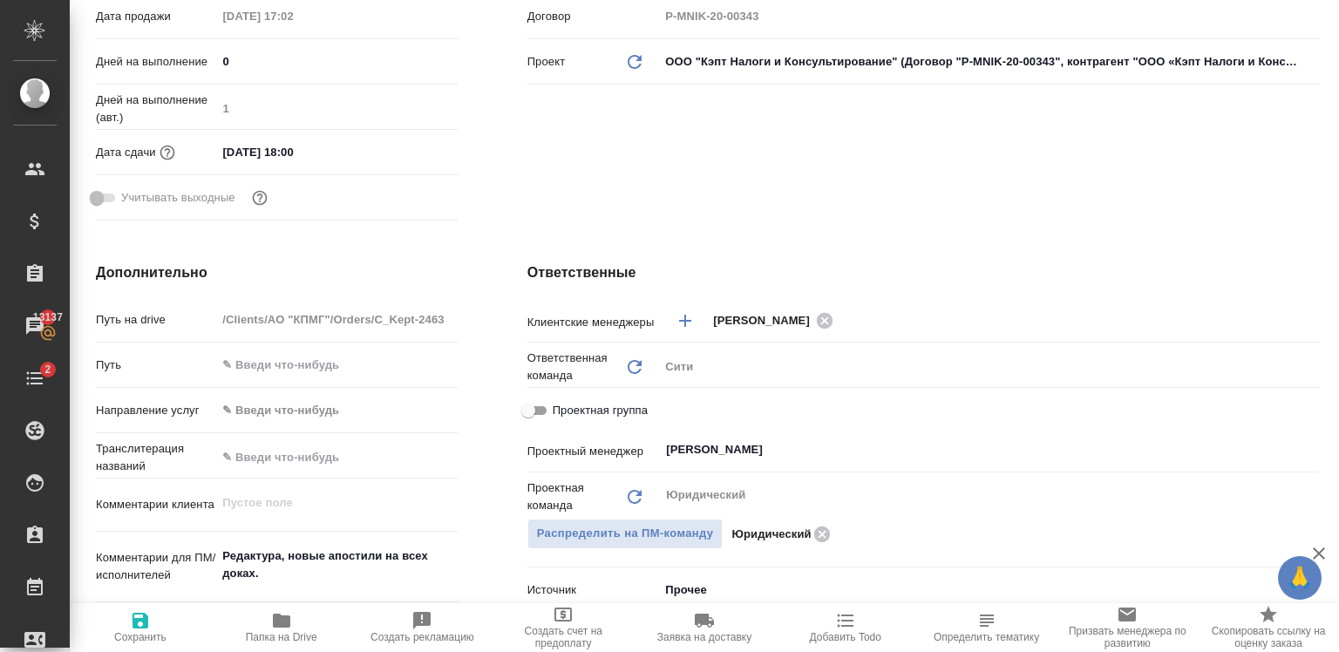
type textarea "x"
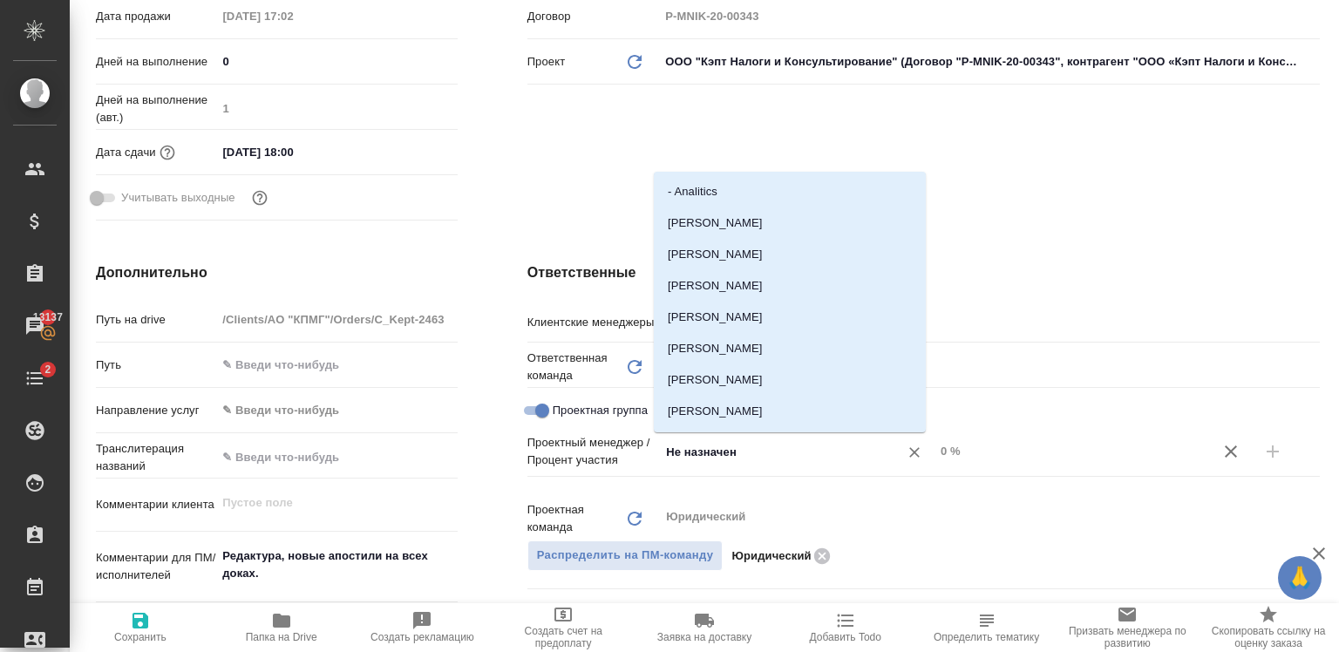
click at [708, 454] on input "Не назначен" at bounding box center [767, 451] width 207 height 21
type input "баб"
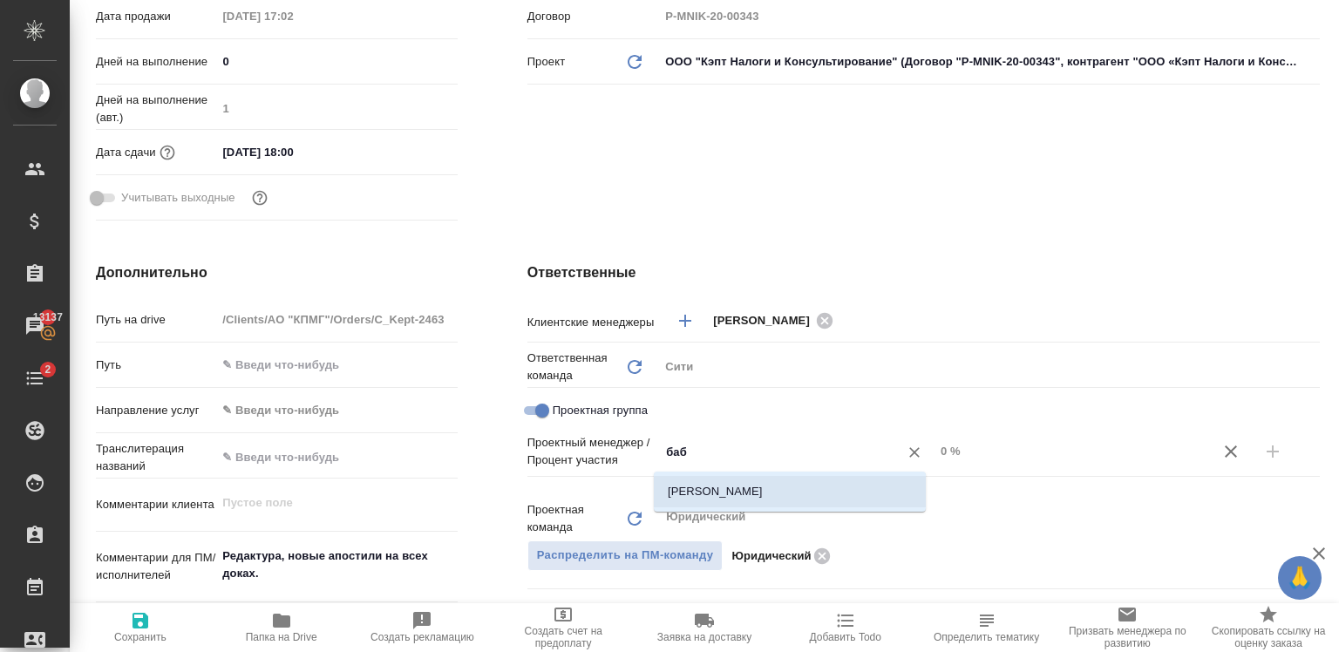
click at [733, 487] on li "Бабкина Анастасия" at bounding box center [790, 491] width 272 height 31
type textarea "x"
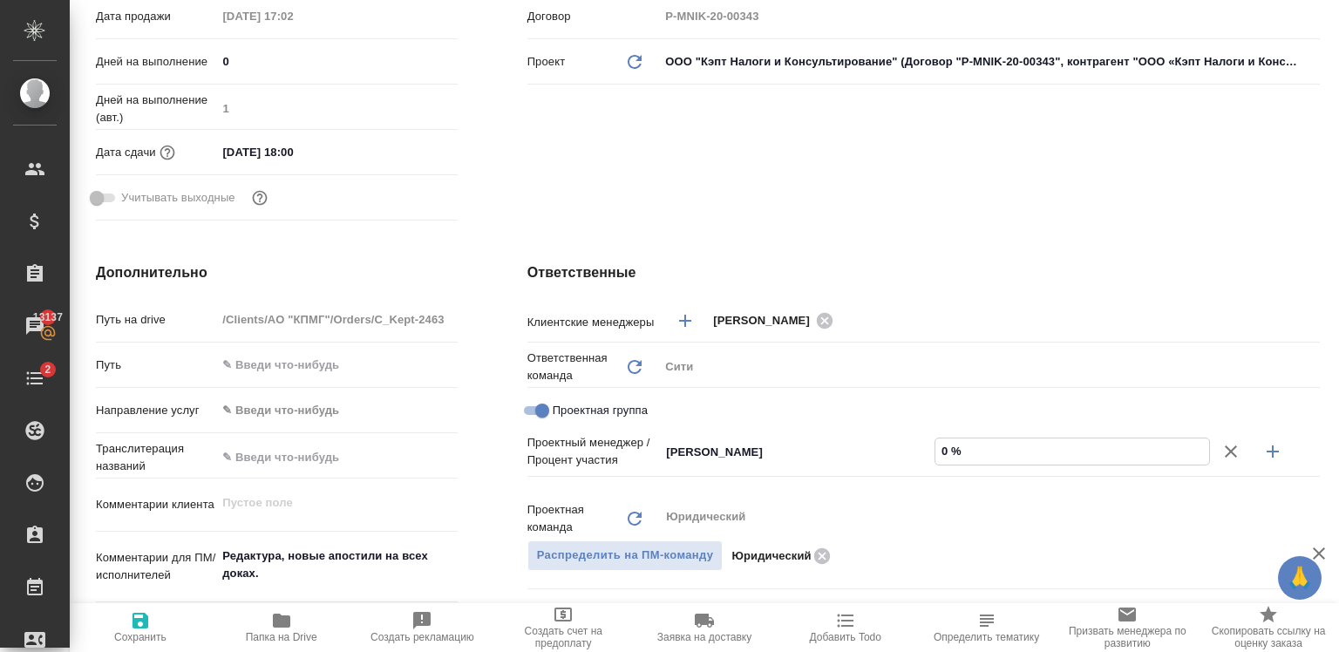
drag, startPoint x: 941, startPoint y: 452, endPoint x: 932, endPoint y: 450, distance: 9.9
click at [935, 450] on input "0 %" at bounding box center [1072, 450] width 274 height 25
type textarea "x"
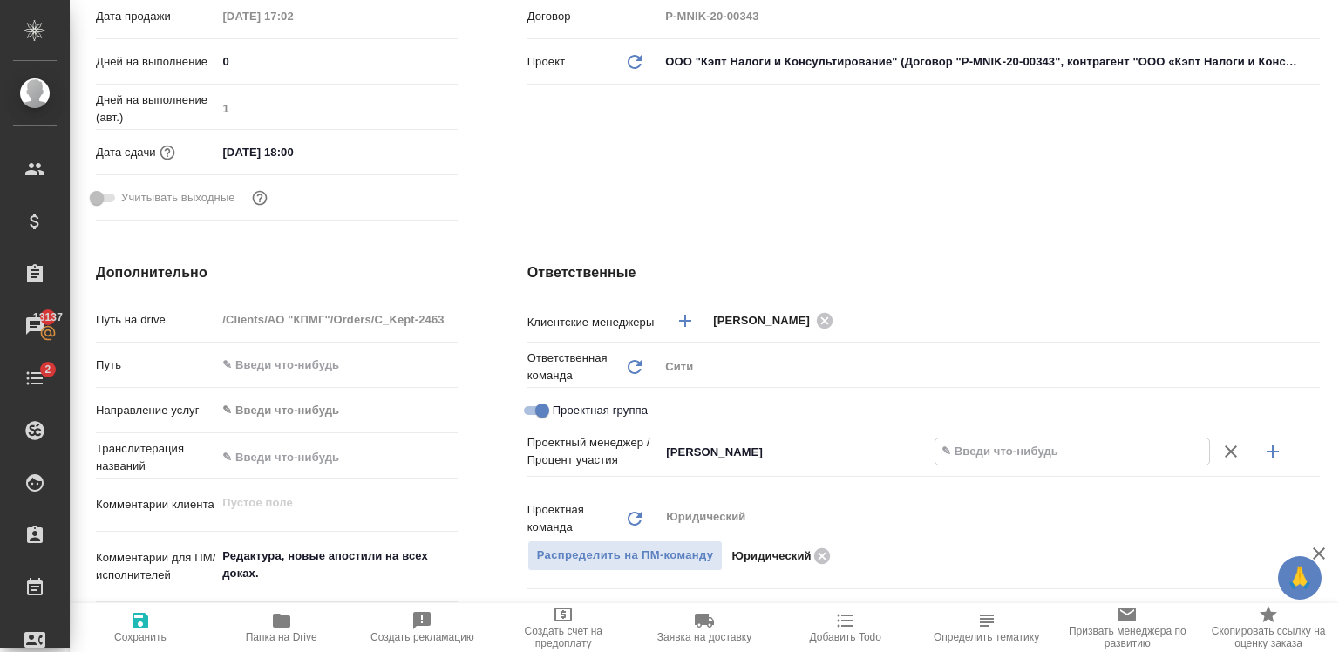
type textarea "x"
type input "5 %"
type textarea "x"
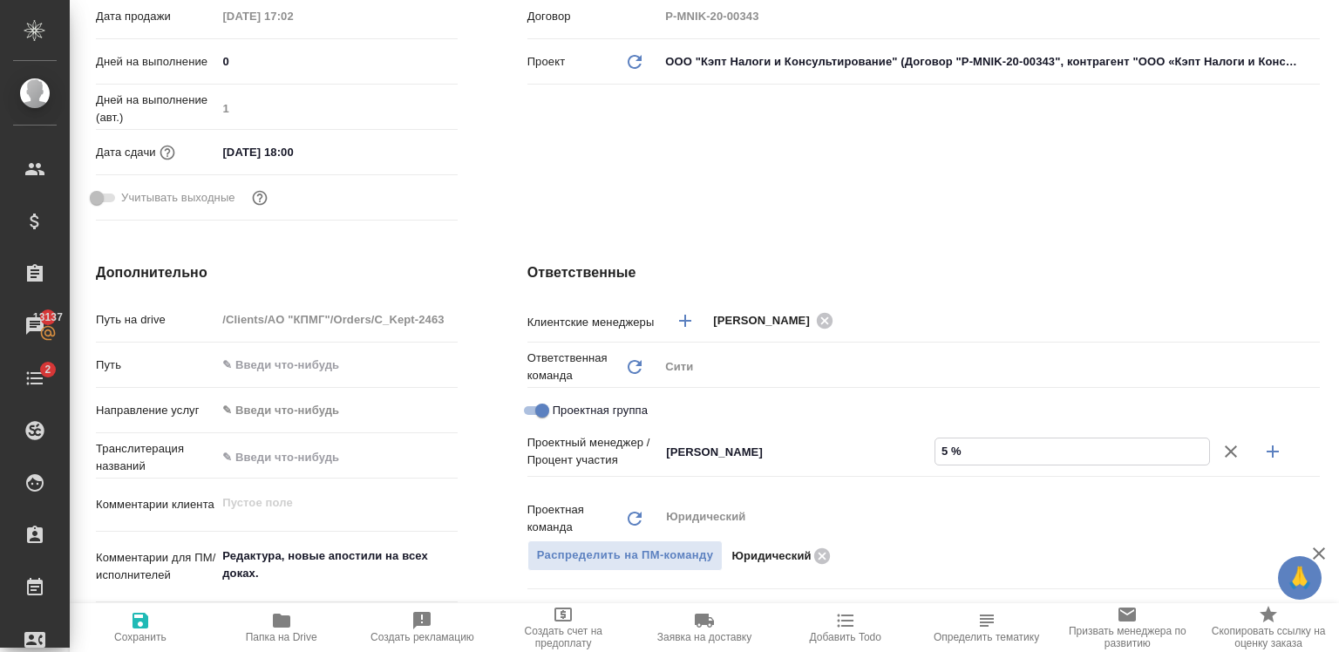
type textarea "x"
type input "51 %"
click at [1262, 453] on icon "button" at bounding box center [1272, 451] width 21 height 21
type textarea "x"
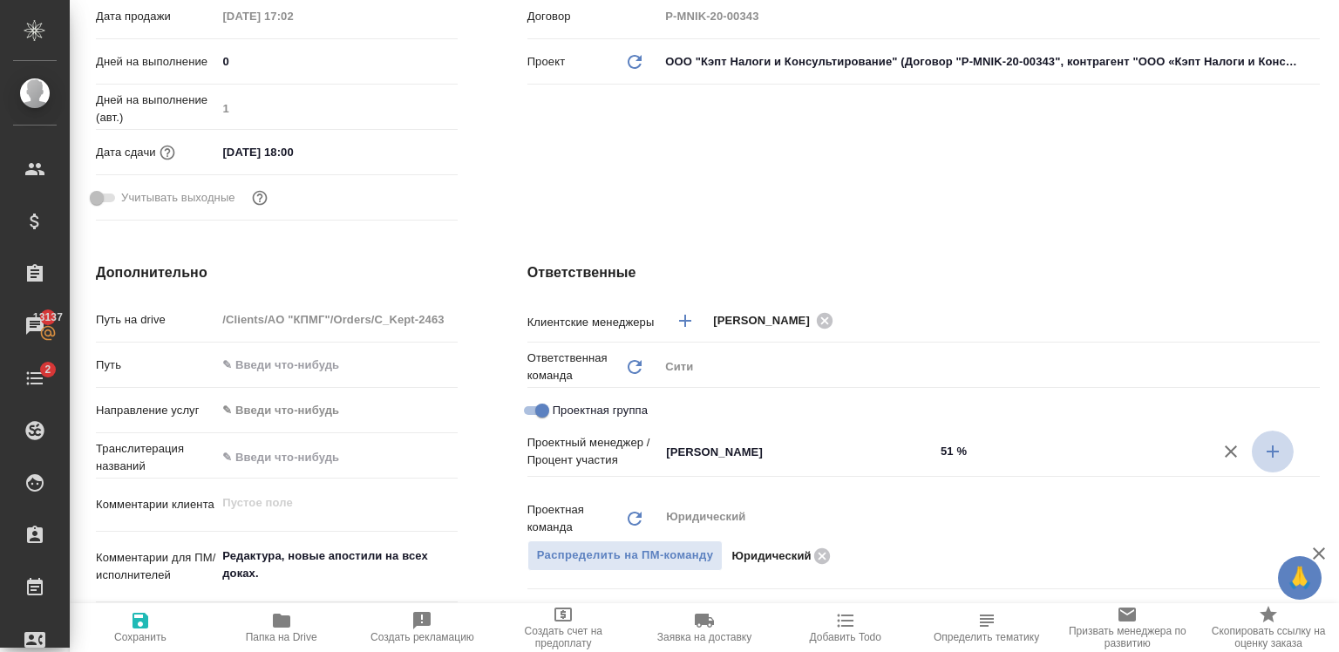
type textarea "x"
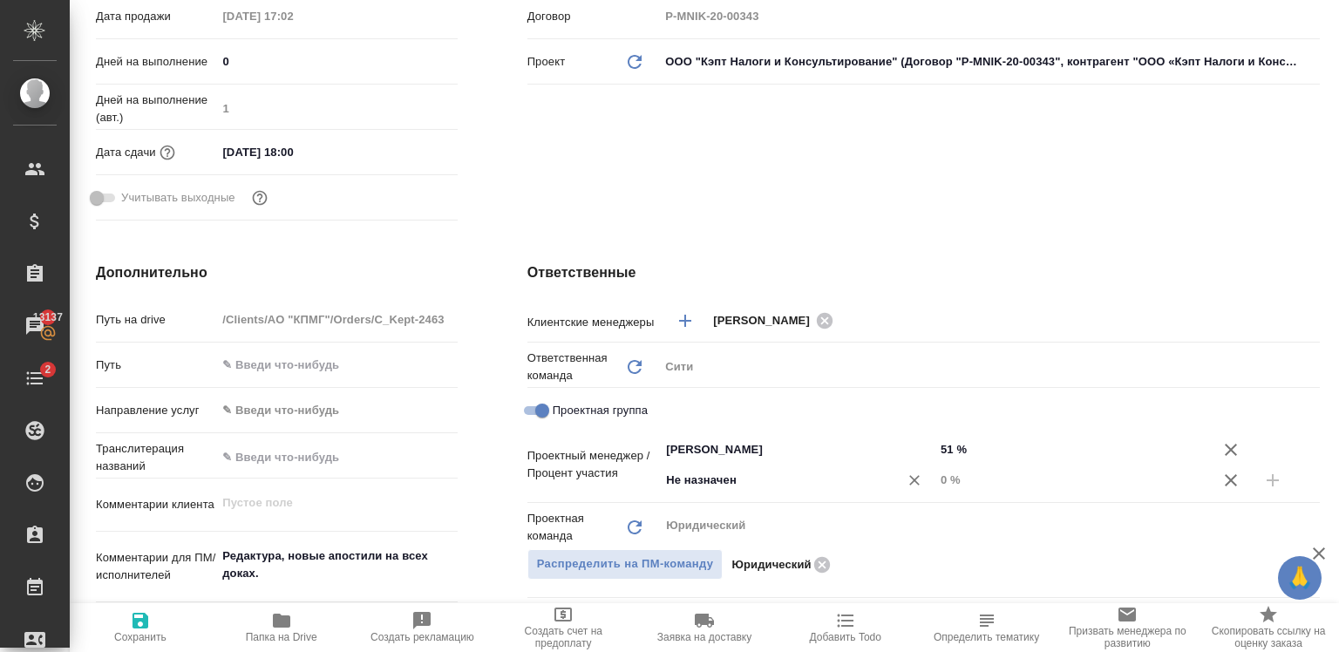
click at [725, 475] on input "Не назначен" at bounding box center [767, 480] width 207 height 21
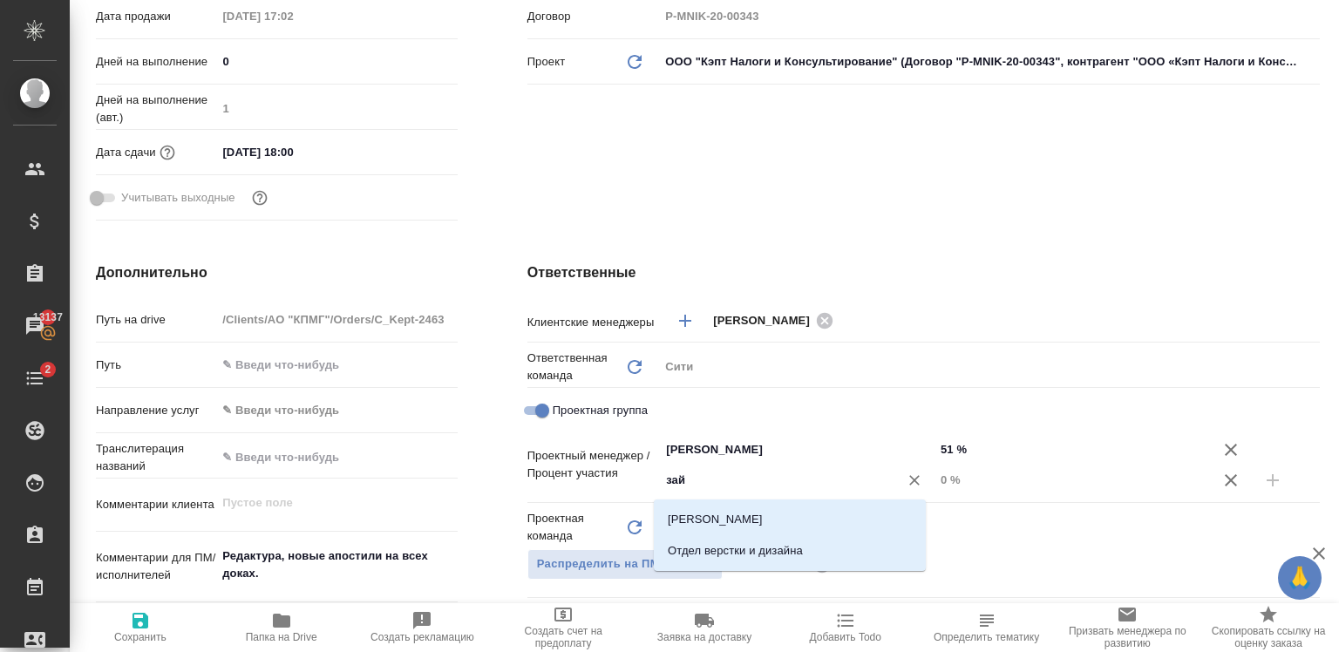
type input "зайц"
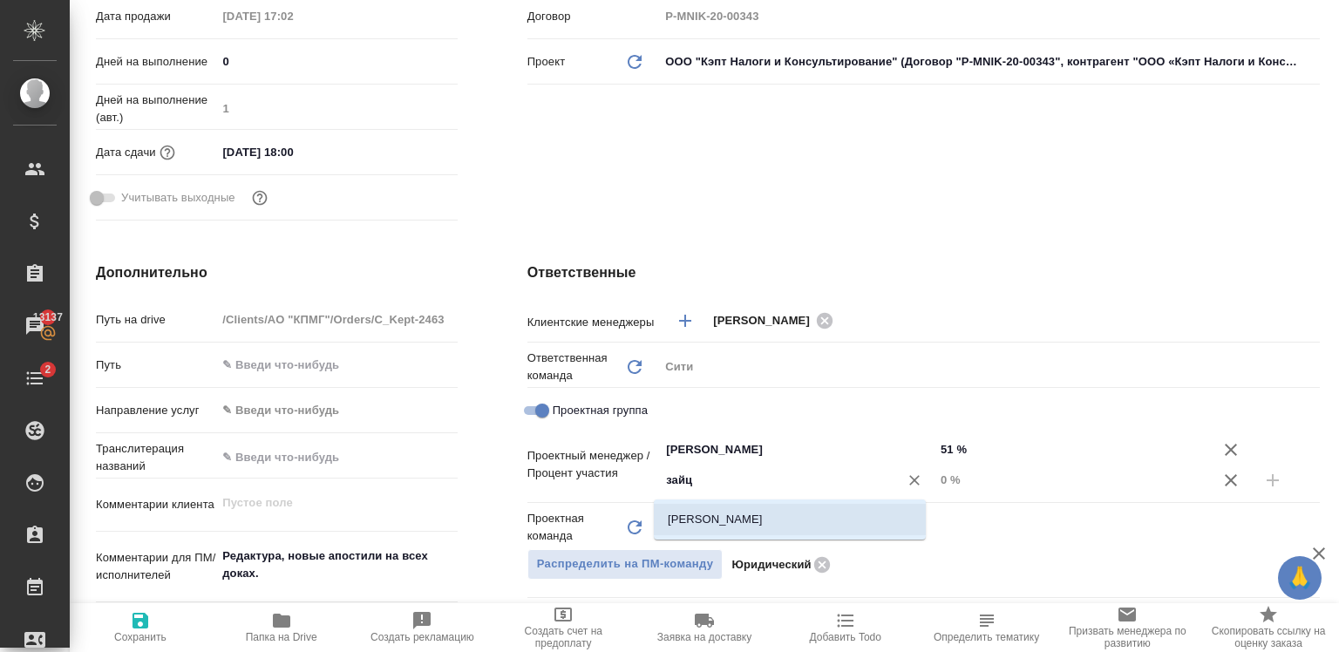
click at [737, 519] on li "Зайцева Светлана" at bounding box center [790, 519] width 272 height 31
type textarea "x"
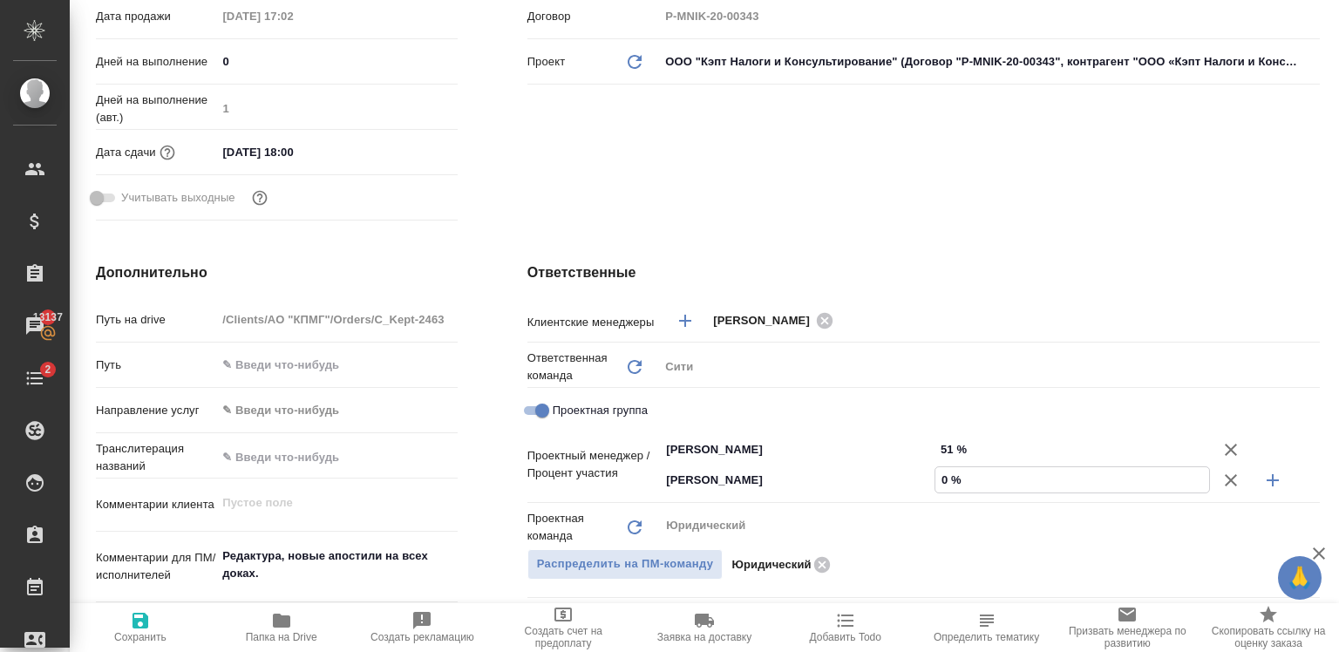
click at [940, 474] on input "0 %" at bounding box center [1072, 479] width 274 height 25
type textarea "x"
type input "4 %"
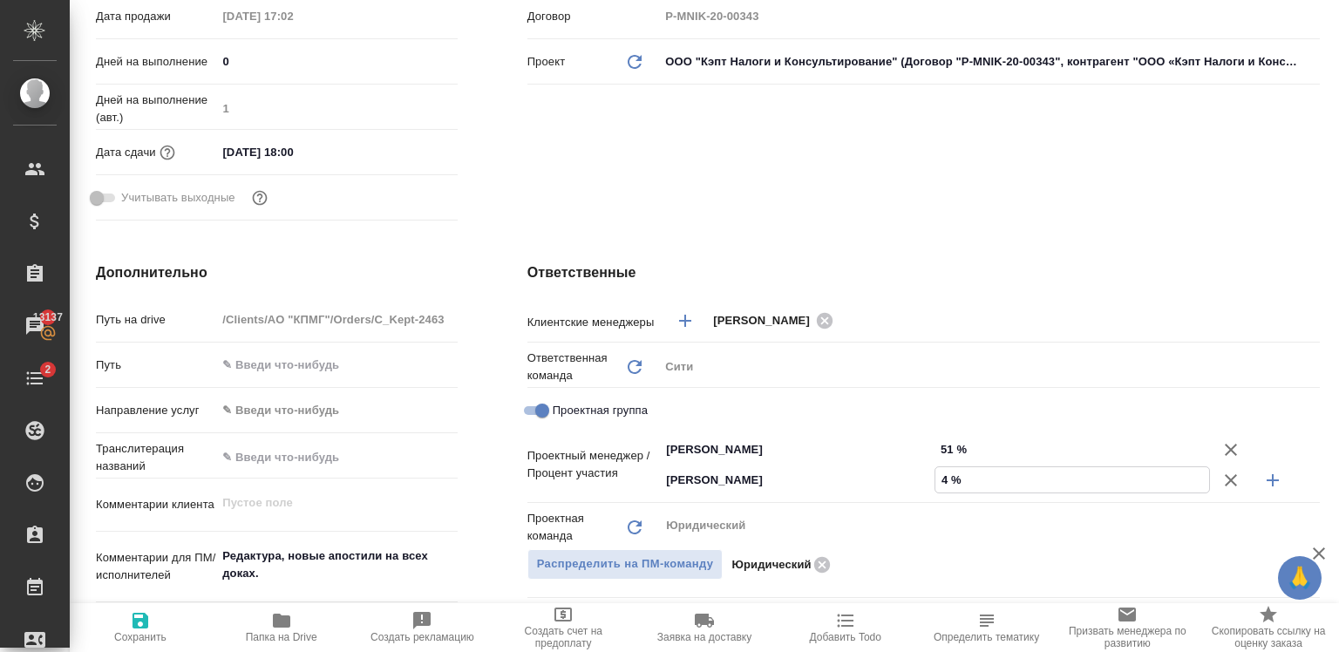
type textarea "x"
type input "49 %"
type textarea "x"
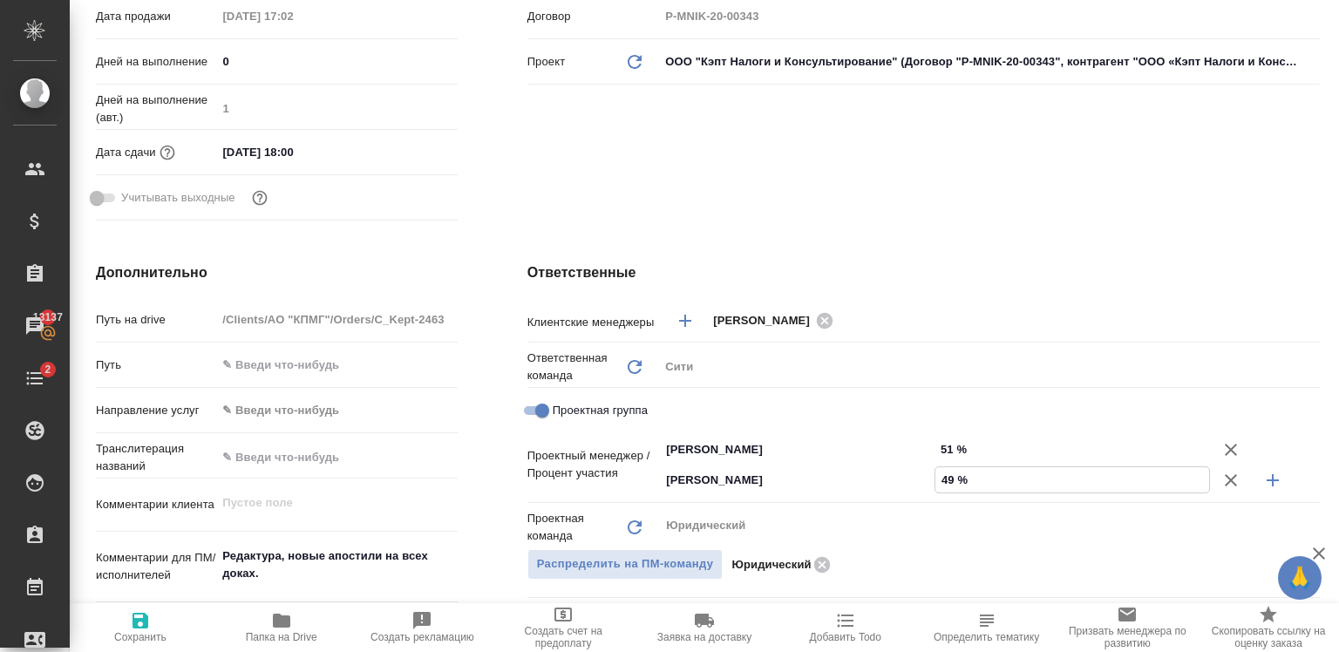
type textarea "x"
type input "49 %"
click at [145, 619] on icon "button" at bounding box center [140, 621] width 16 height 16
type textarea "x"
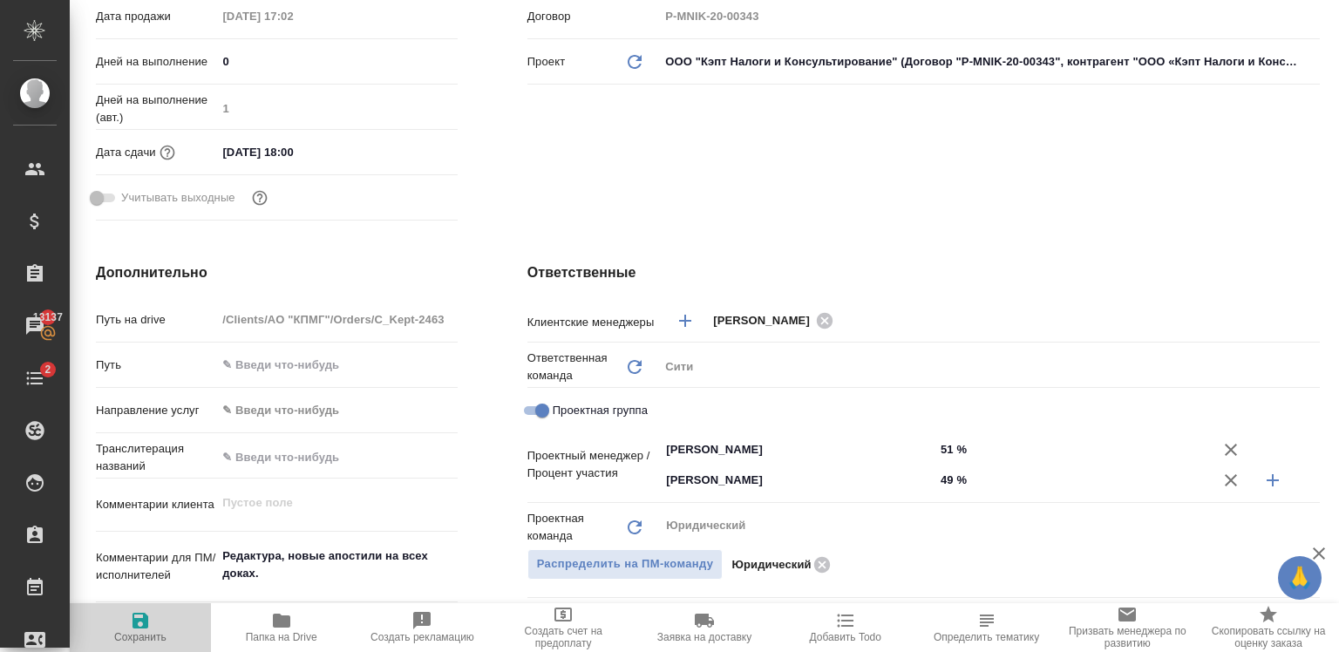
type textarea "x"
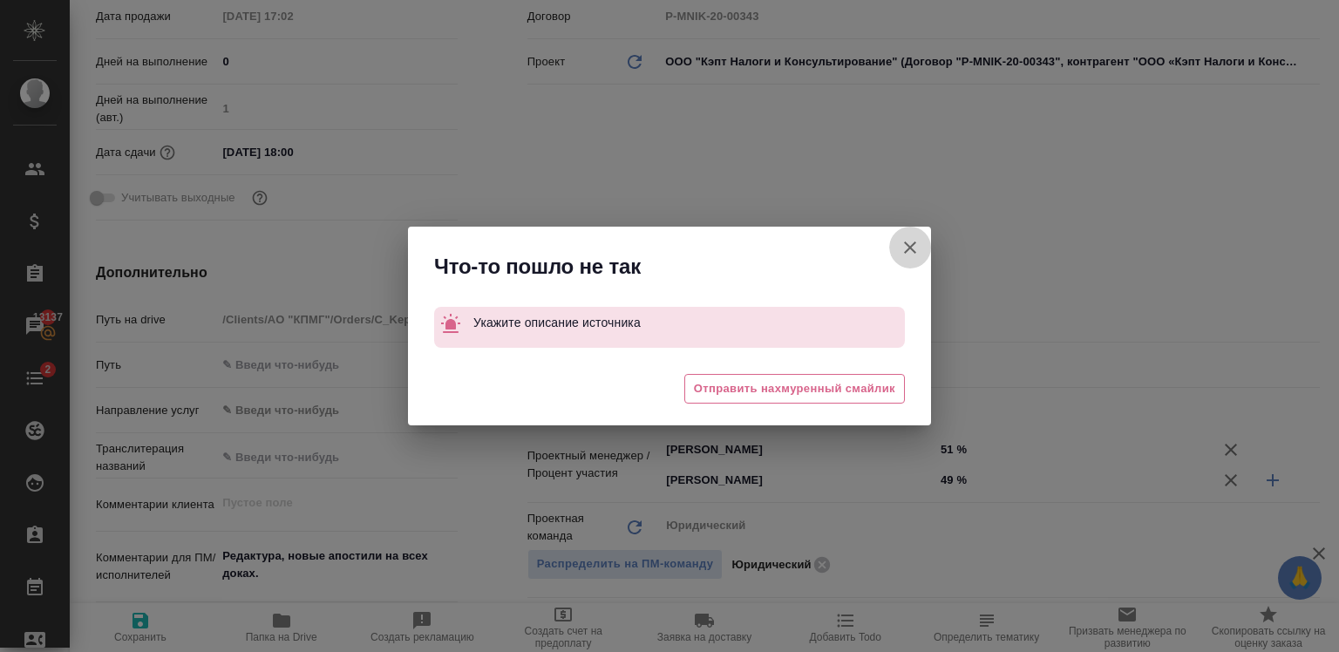
click at [906, 251] on icon "button" at bounding box center [910, 247] width 12 height 12
type textarea "x"
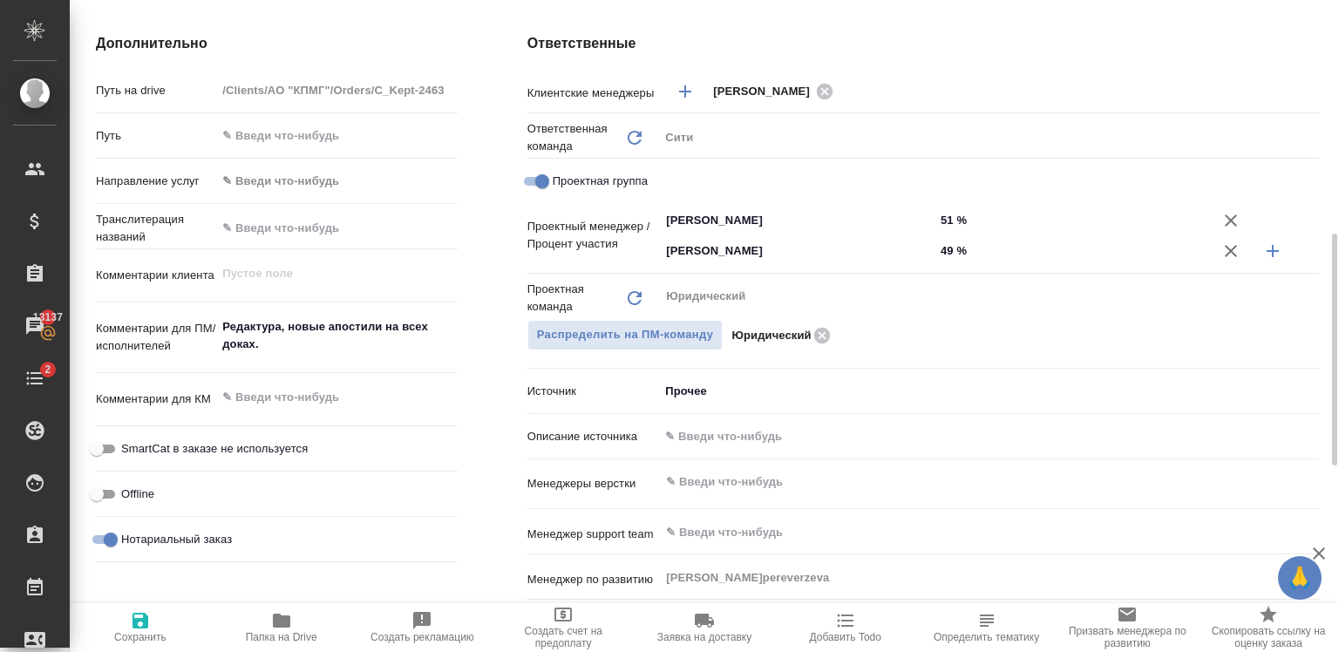
scroll to position [701, 0]
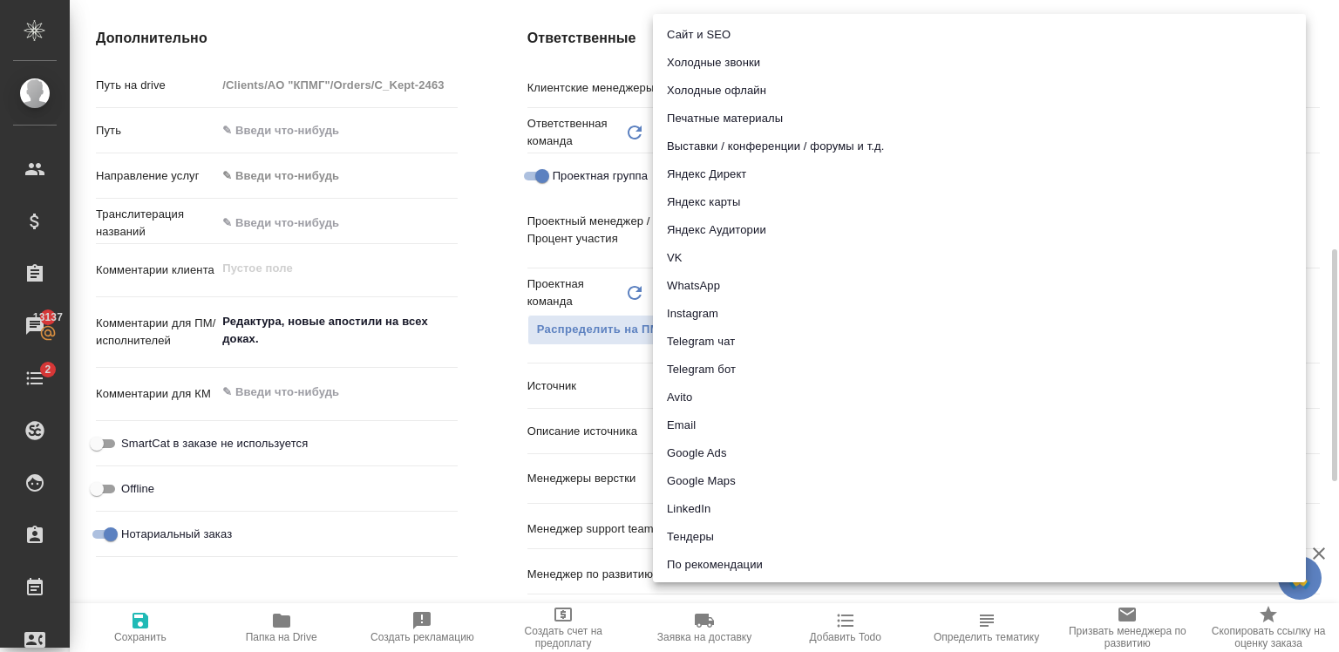
click at [704, 388] on body "🙏 .cls-1 fill:#fff; AWATERA Zaytseva Svetlana Клиенты Спецификации Заказы 13137…" at bounding box center [669, 326] width 1339 height 652
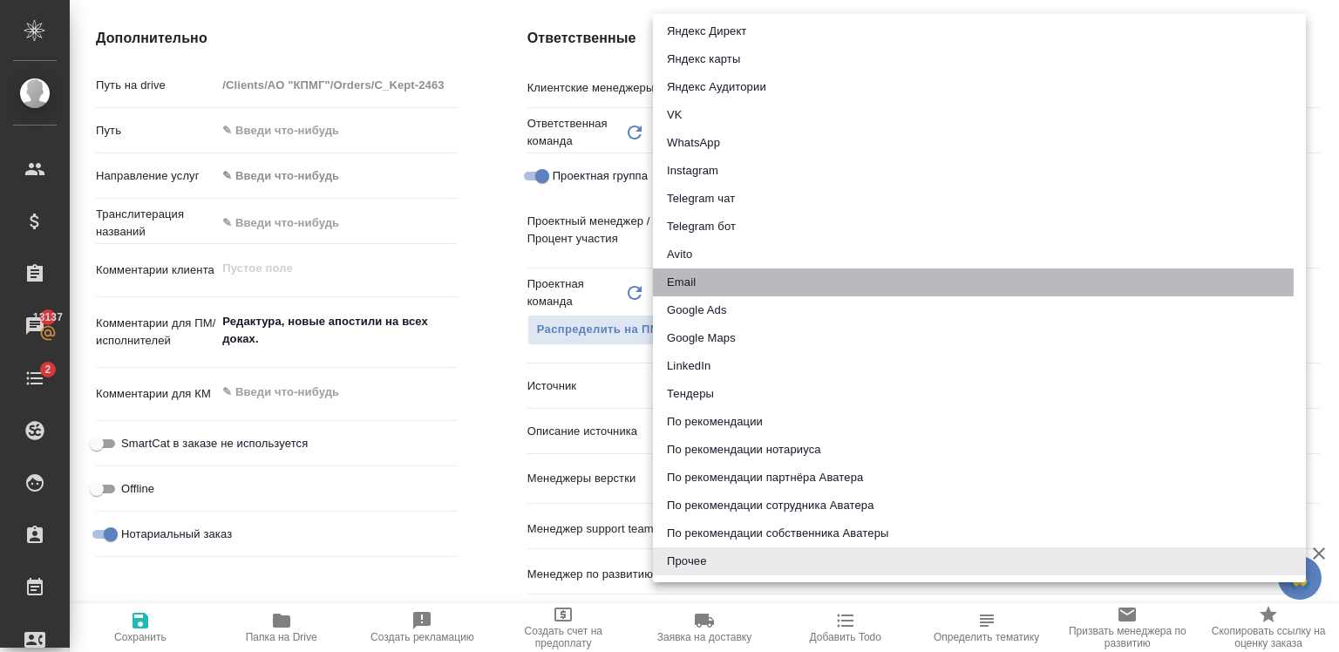
click at [703, 282] on li "Email" at bounding box center [979, 282] width 653 height 28
type textarea "x"
type input "emailAds"
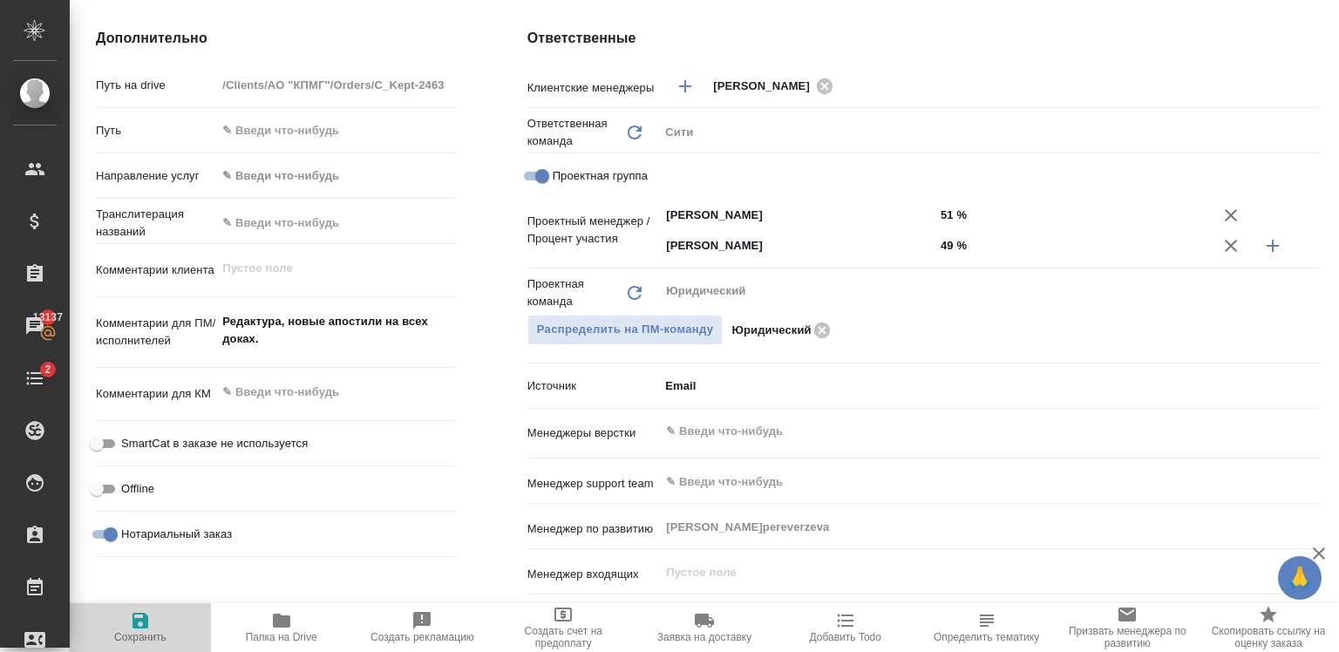
click at [126, 626] on span "Сохранить" at bounding box center [140, 626] width 120 height 33
type textarea "x"
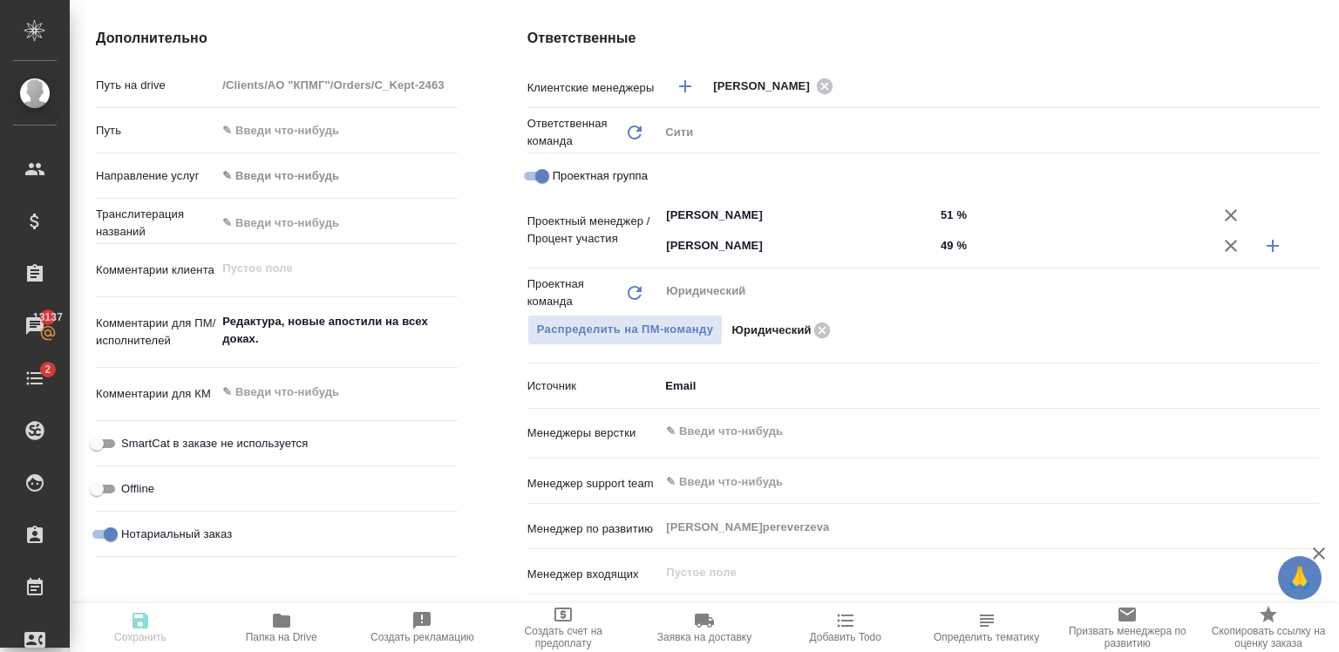
type textarea "x"
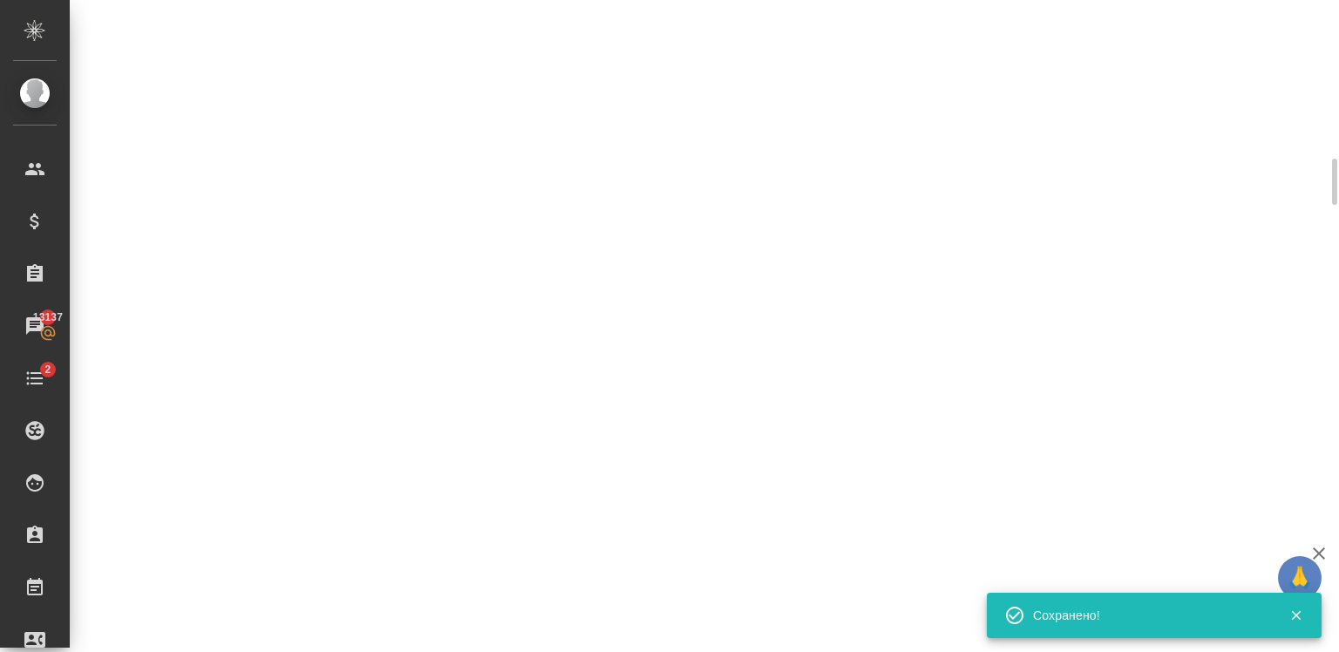
select select "RU"
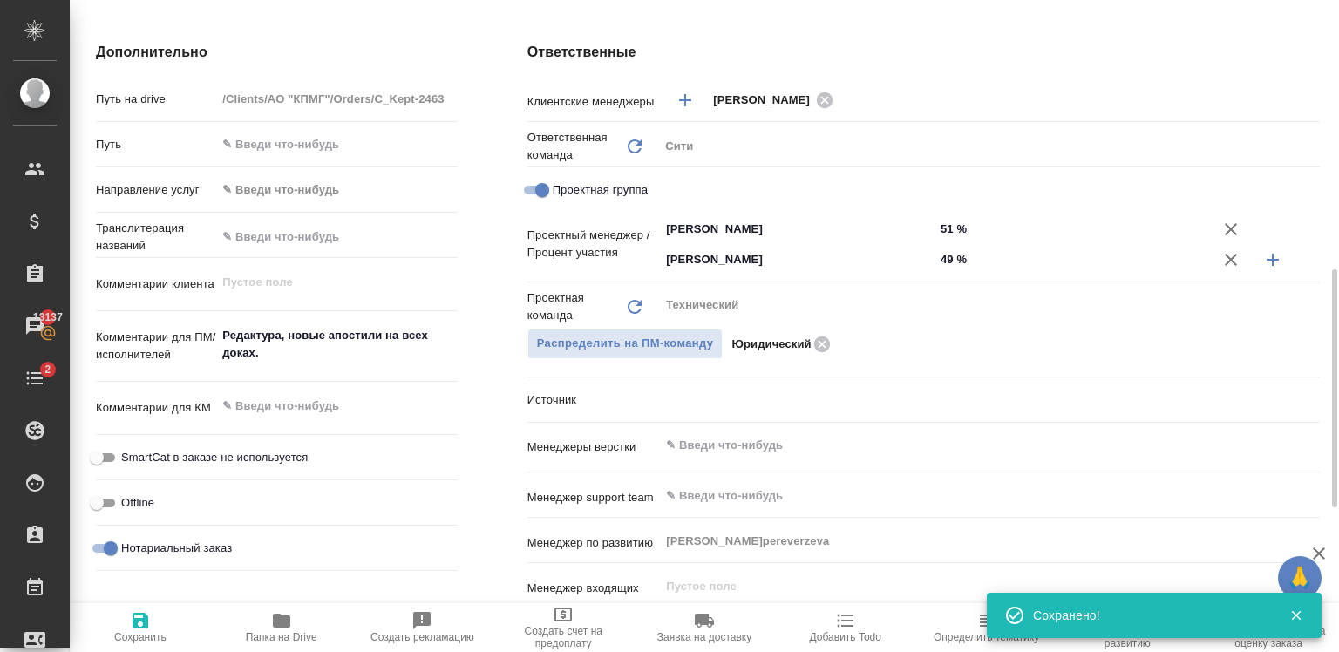
scroll to position [701, 0]
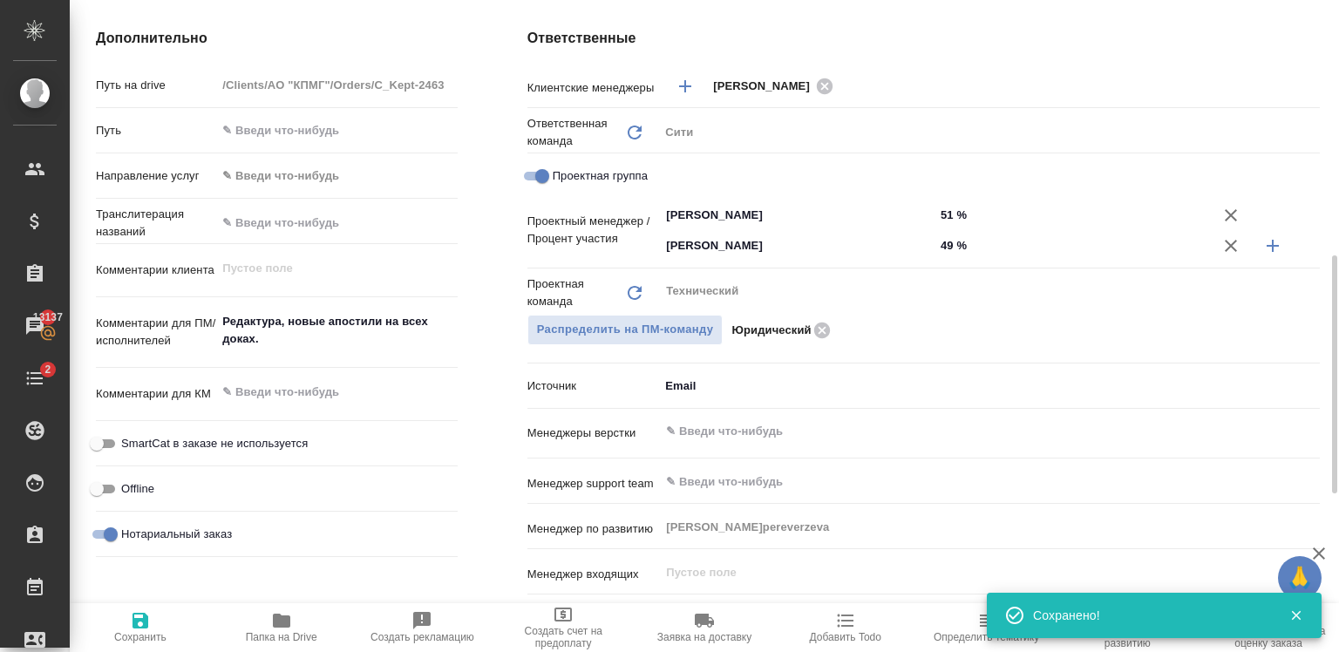
type textarea "x"
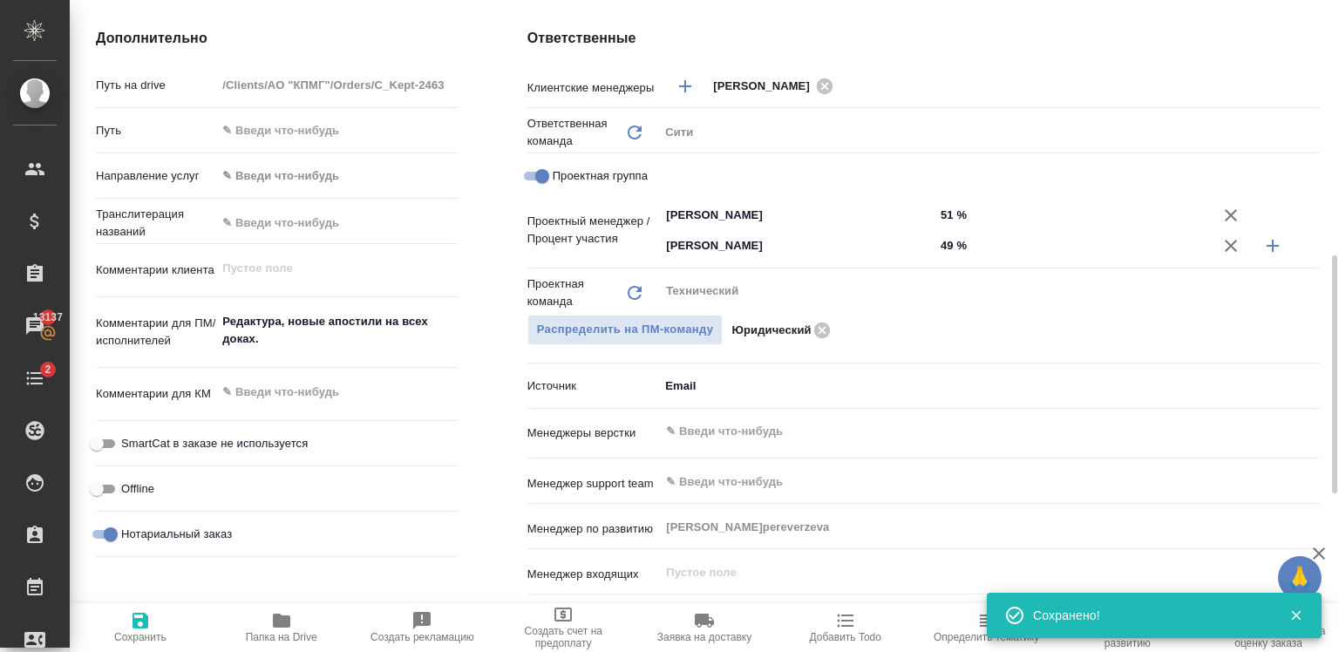
type textarea "x"
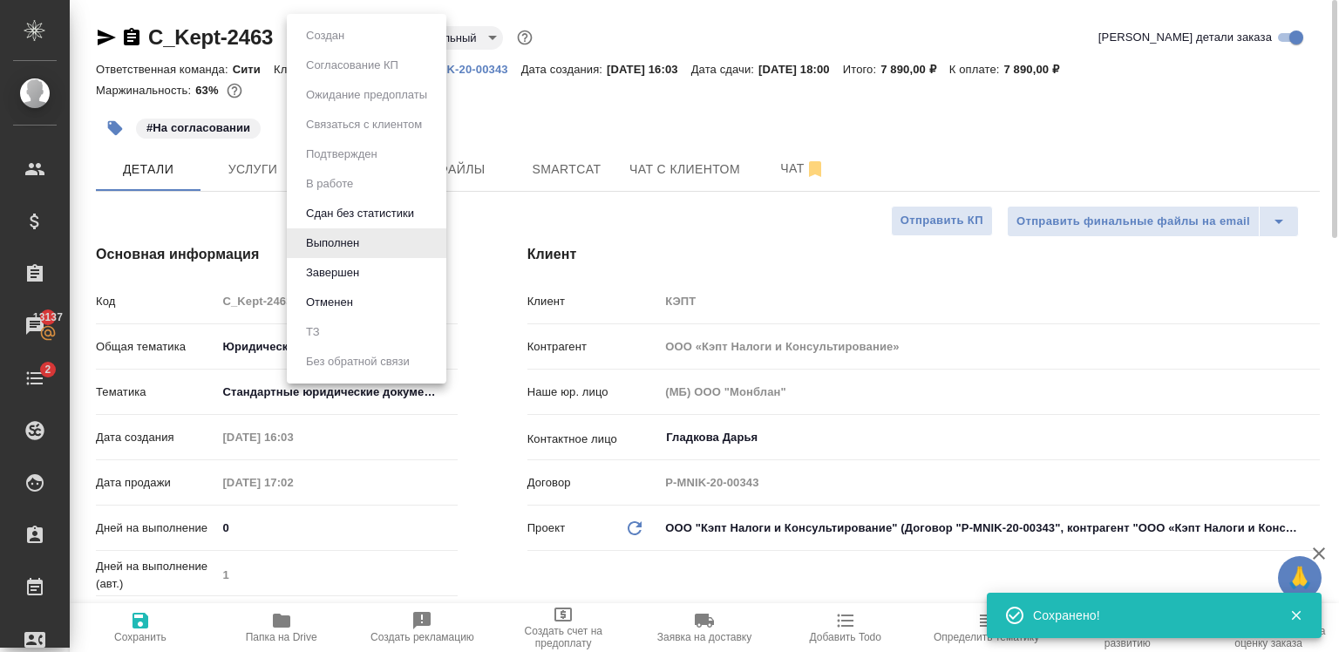
click at [338, 37] on body "🙏 .cls-1 fill:#fff; AWATERA Zaytseva Svetlana Клиенты Спецификации Заказы 13137…" at bounding box center [669, 326] width 1339 height 652
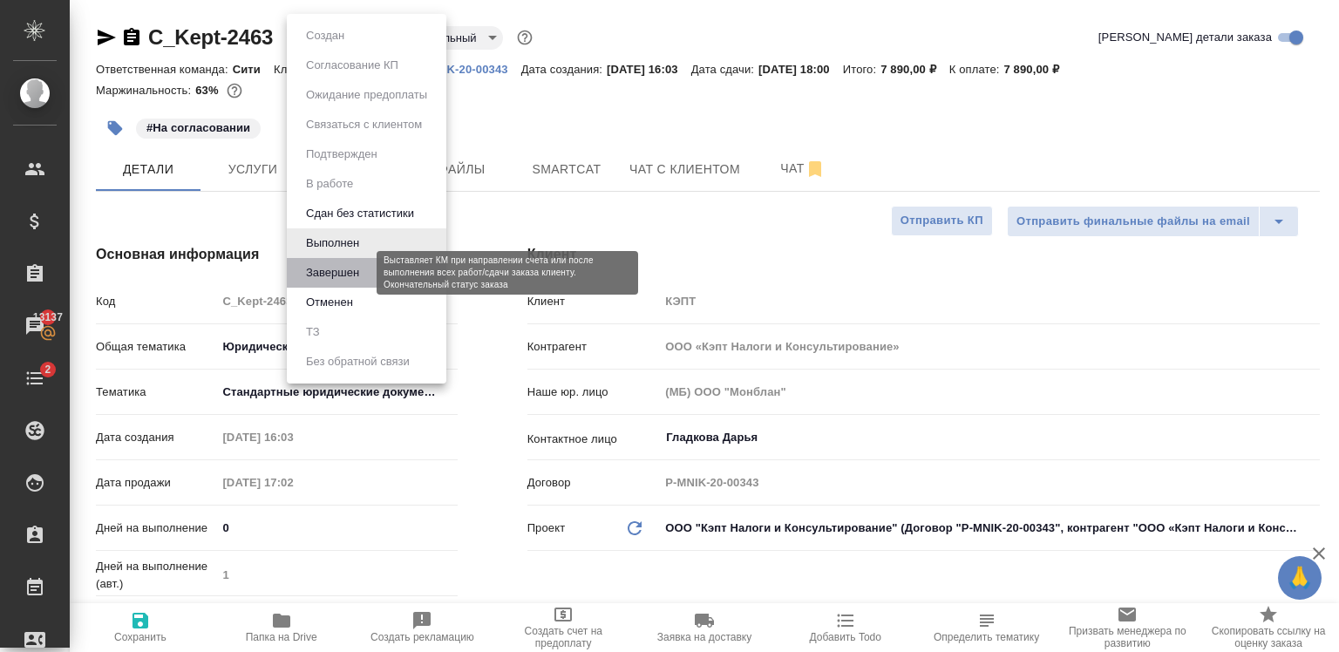
click at [331, 268] on button "Завершен" at bounding box center [333, 272] width 64 height 19
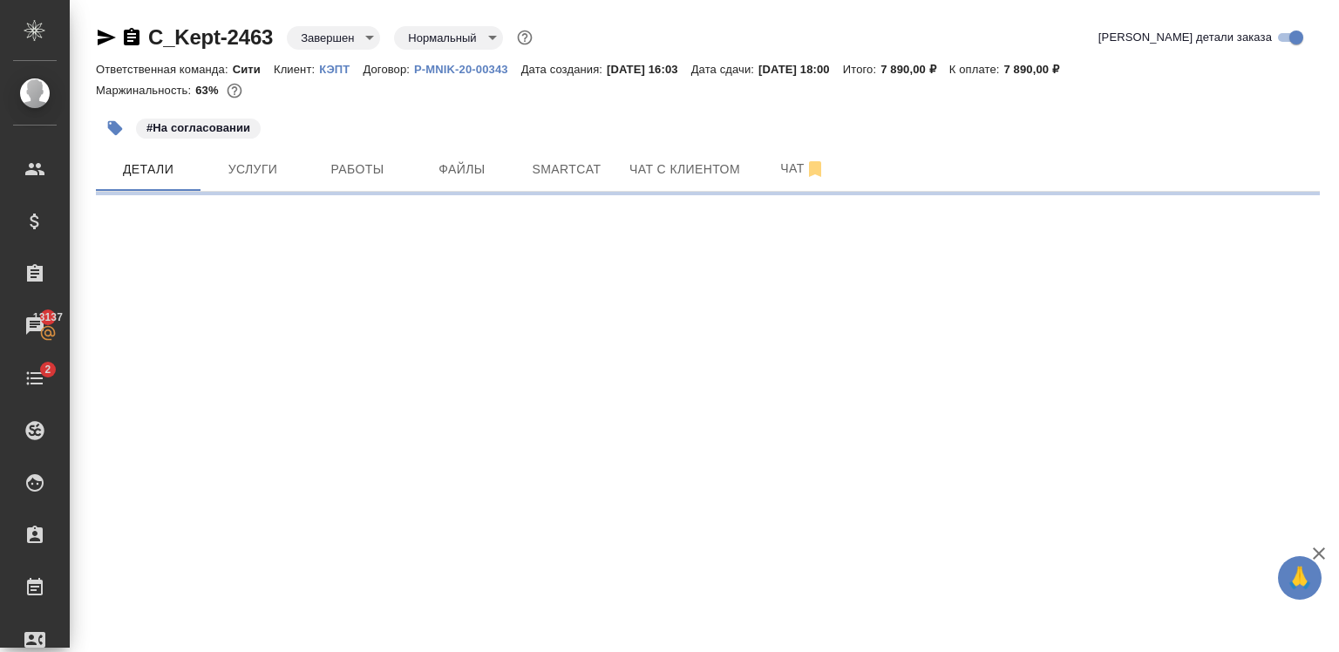
select select "RU"
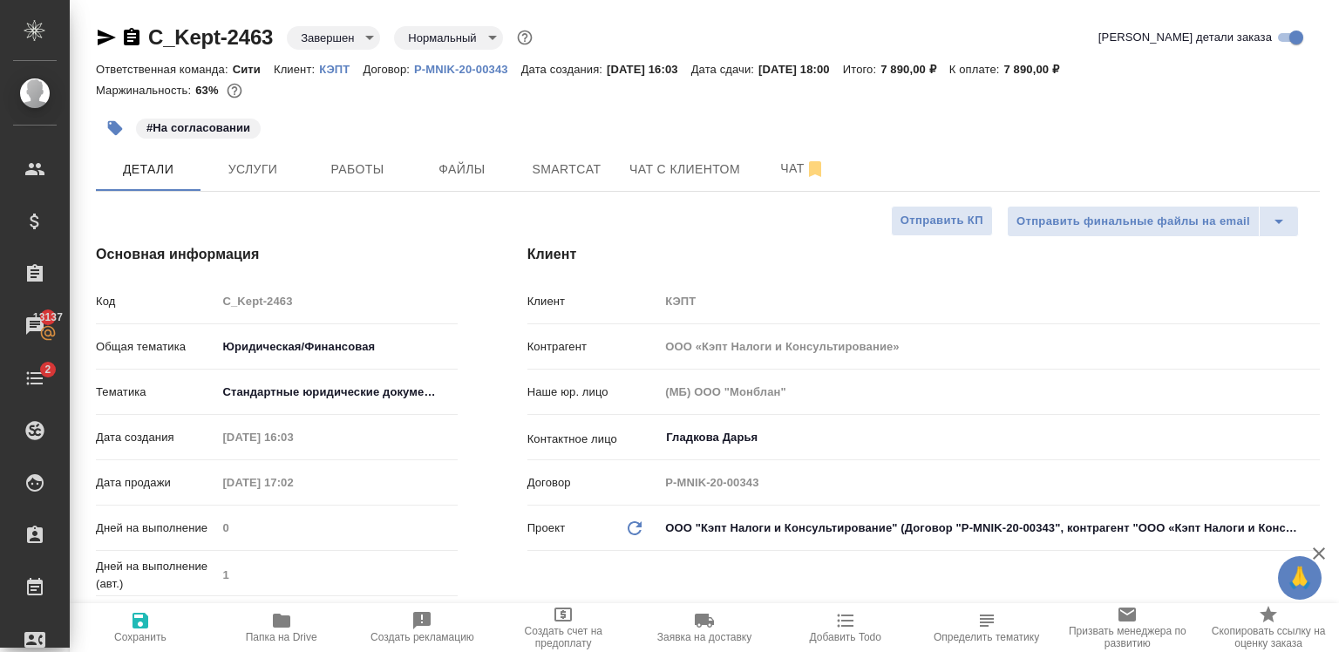
type textarea "x"
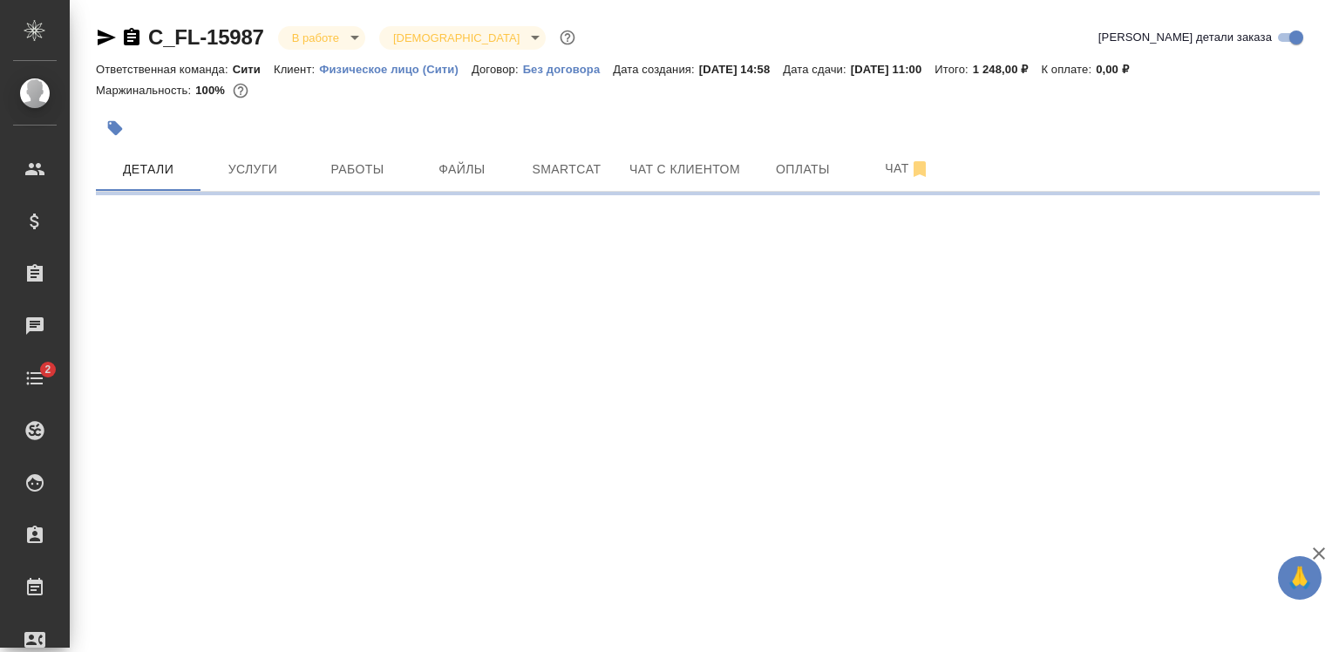
select select "RU"
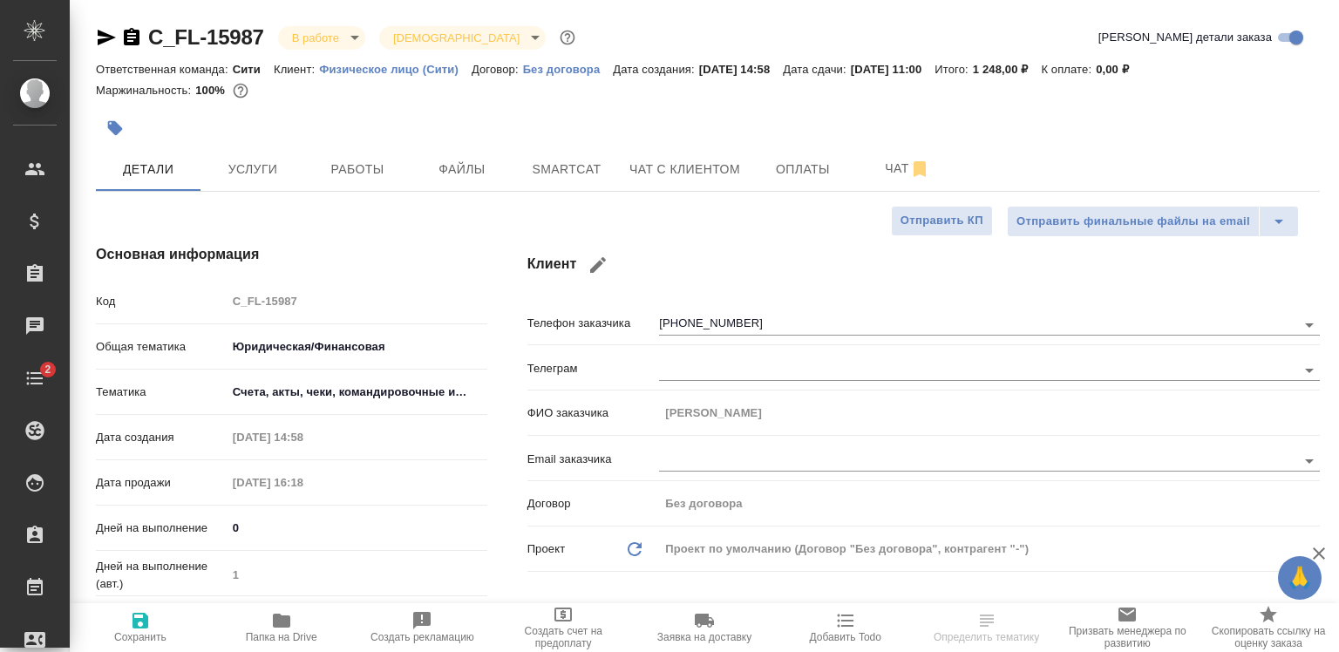
type textarea "x"
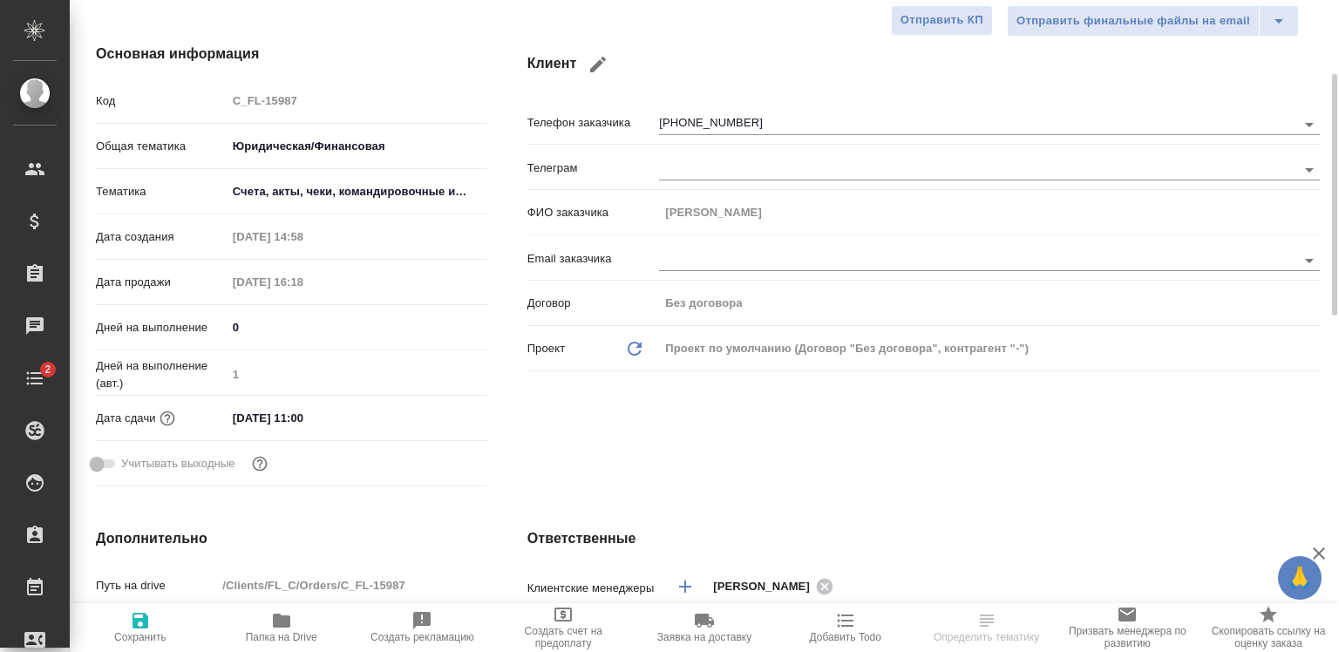
scroll to position [237, 0]
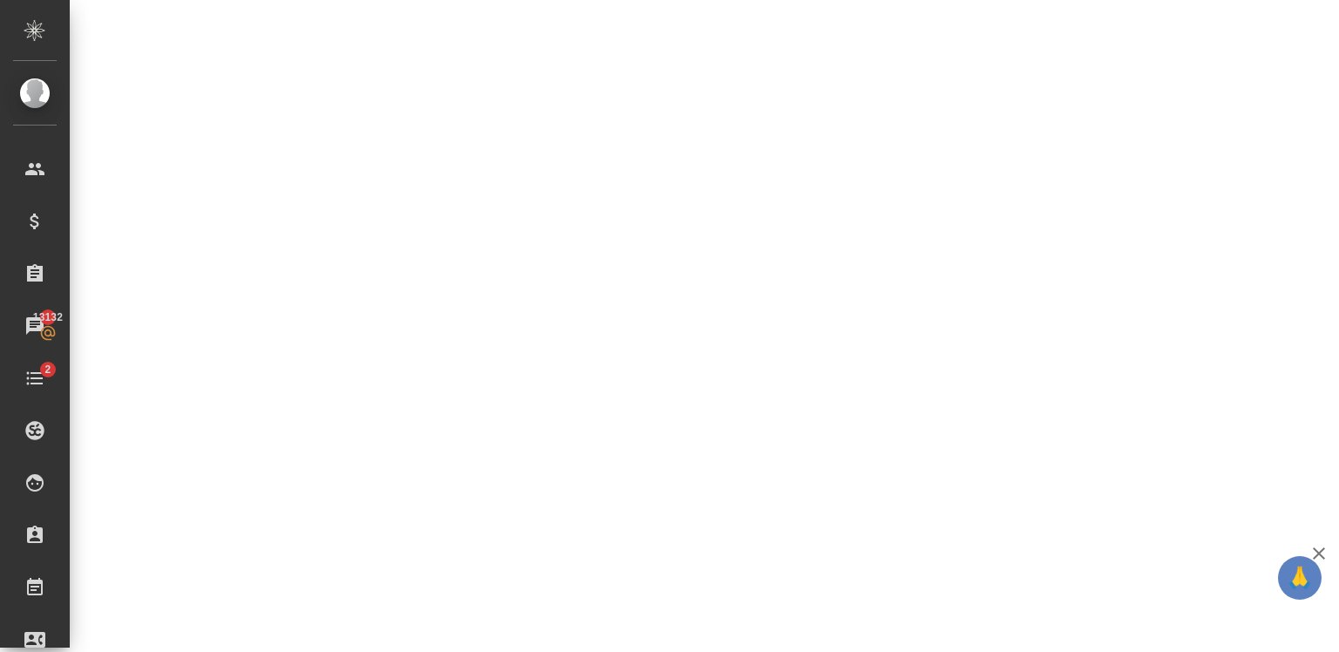
select select "RU"
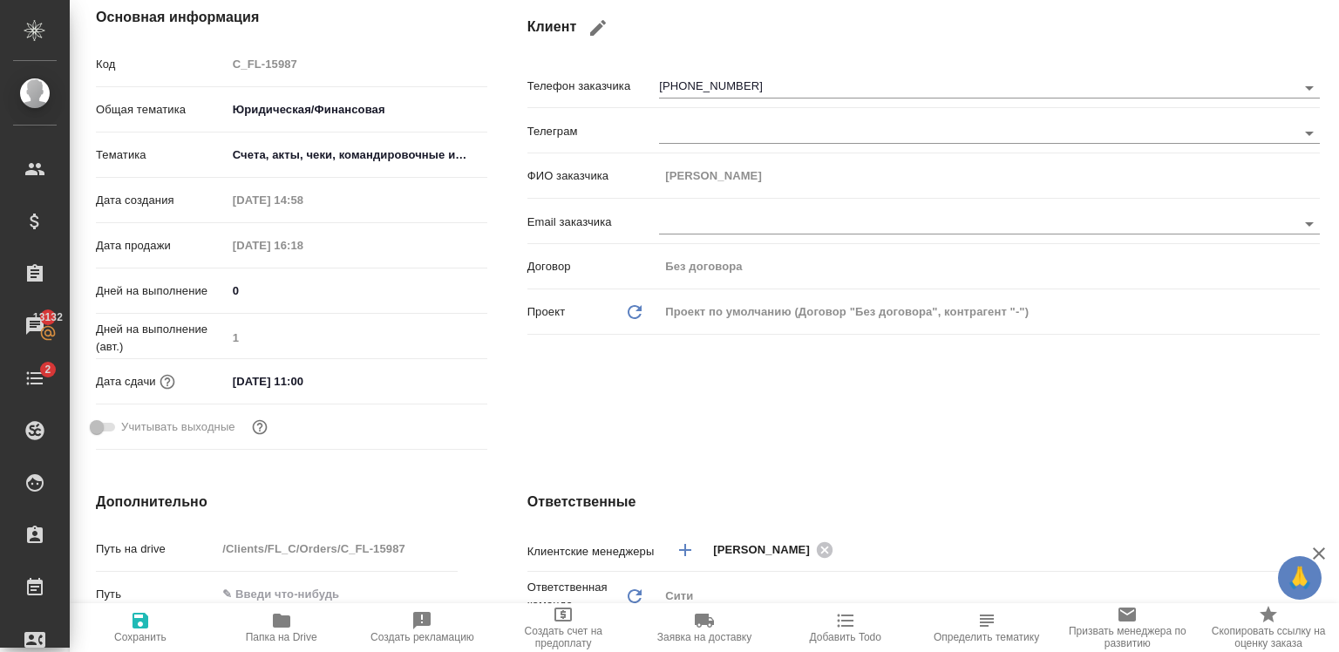
type textarea "x"
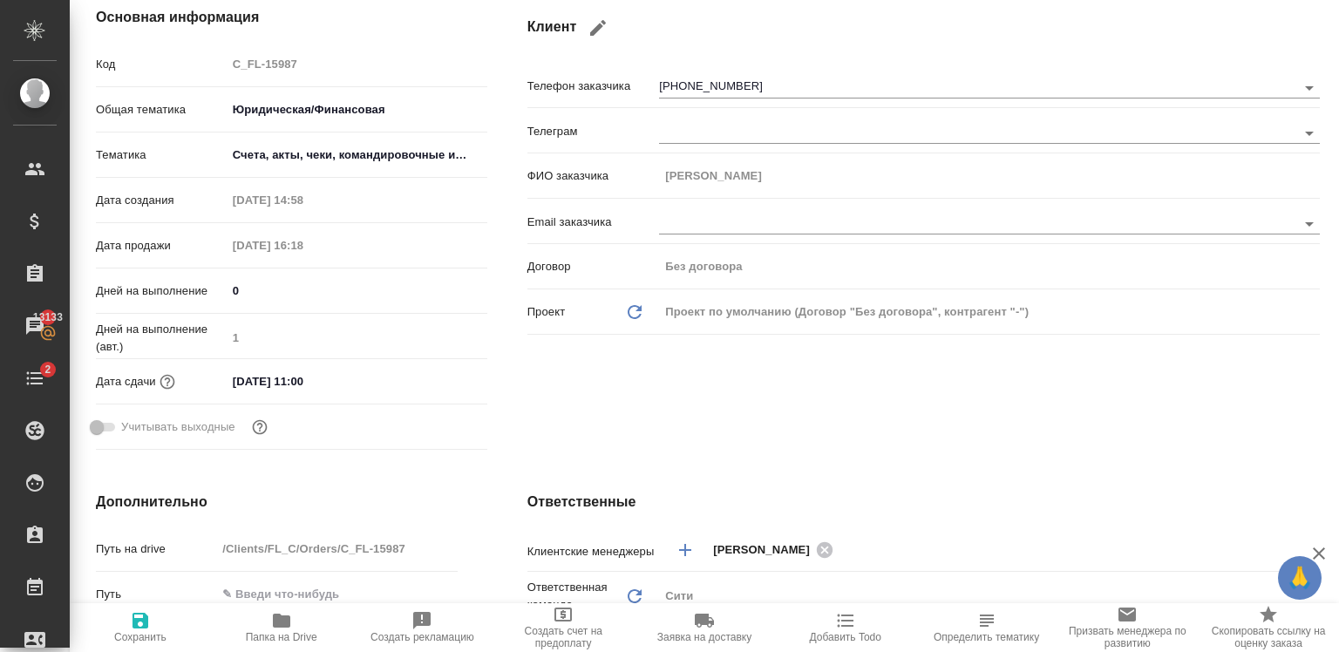
type textarea "x"
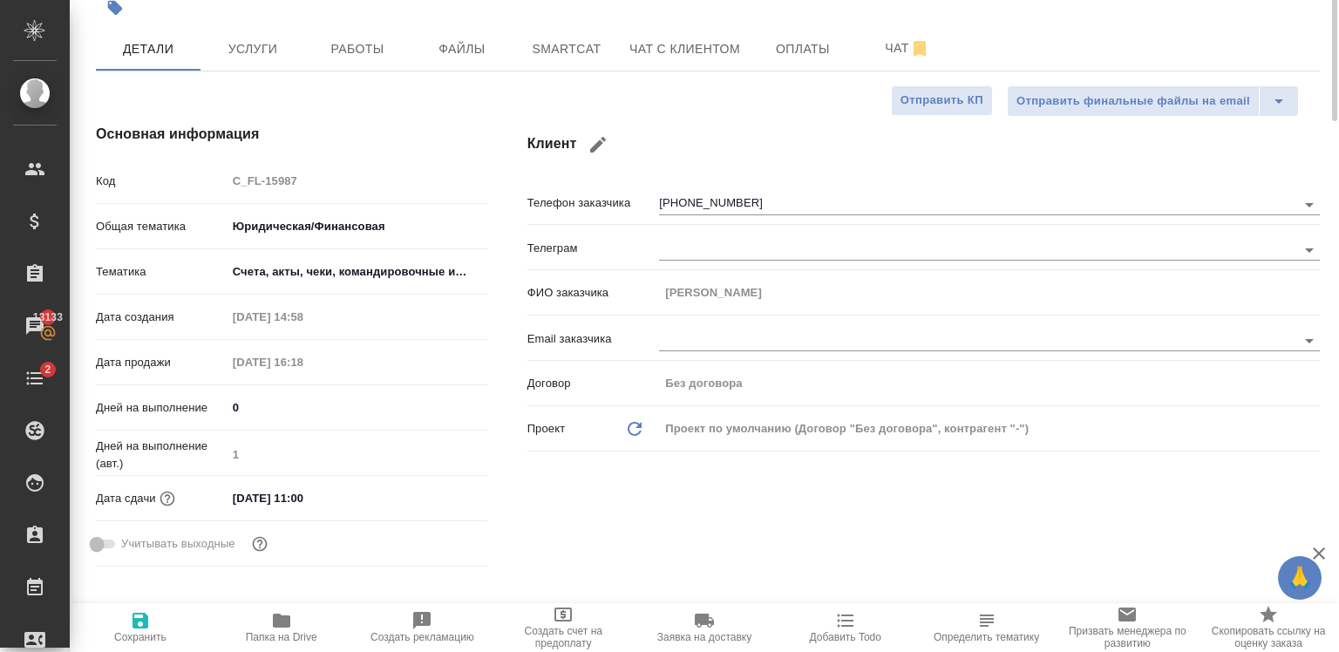
scroll to position [0, 0]
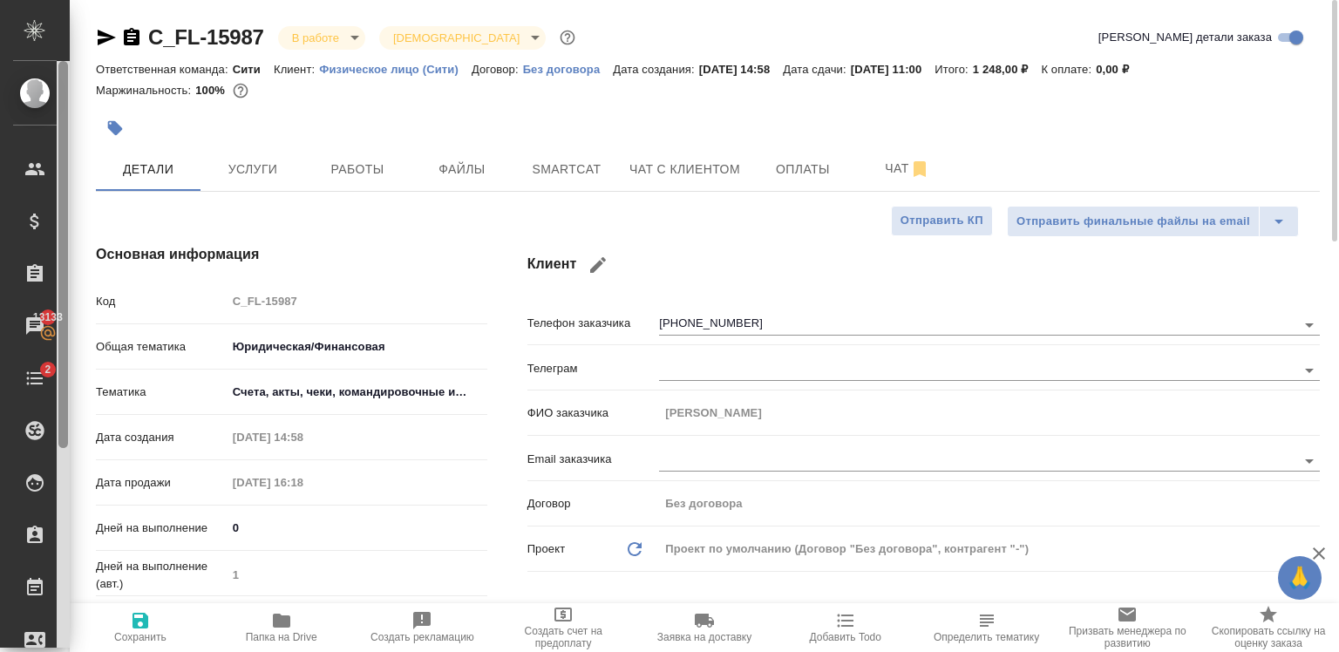
type textarea "x"
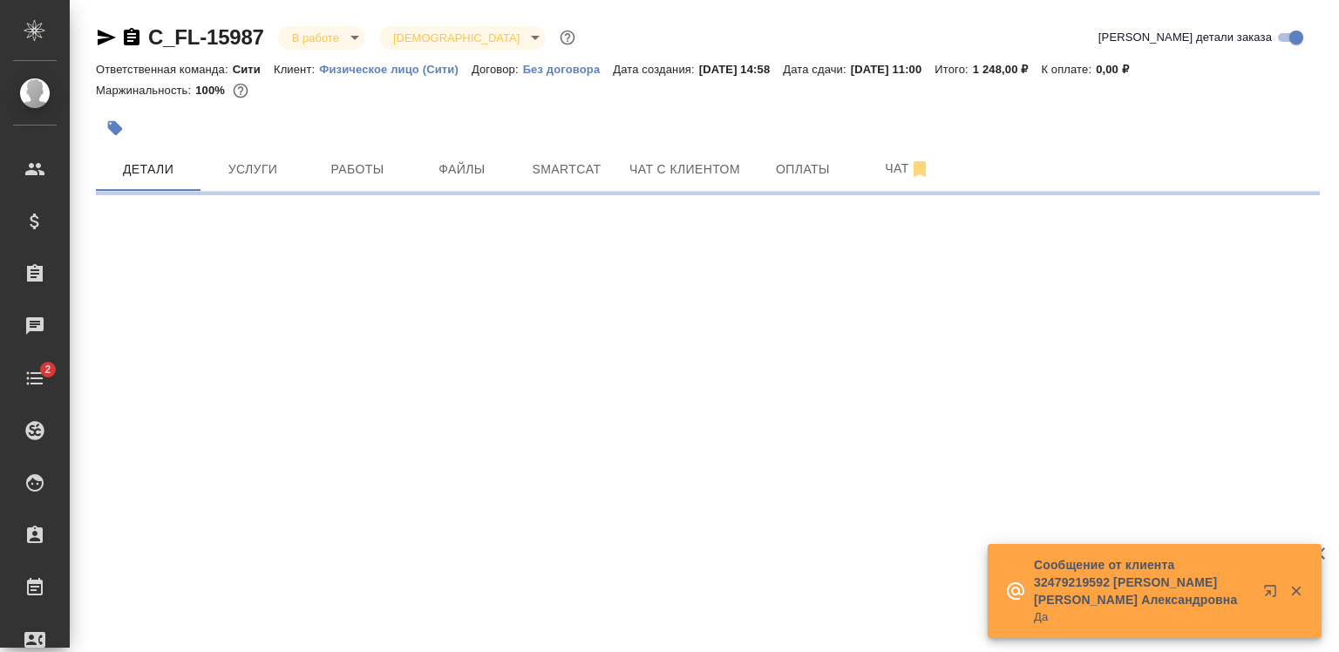
select select "RU"
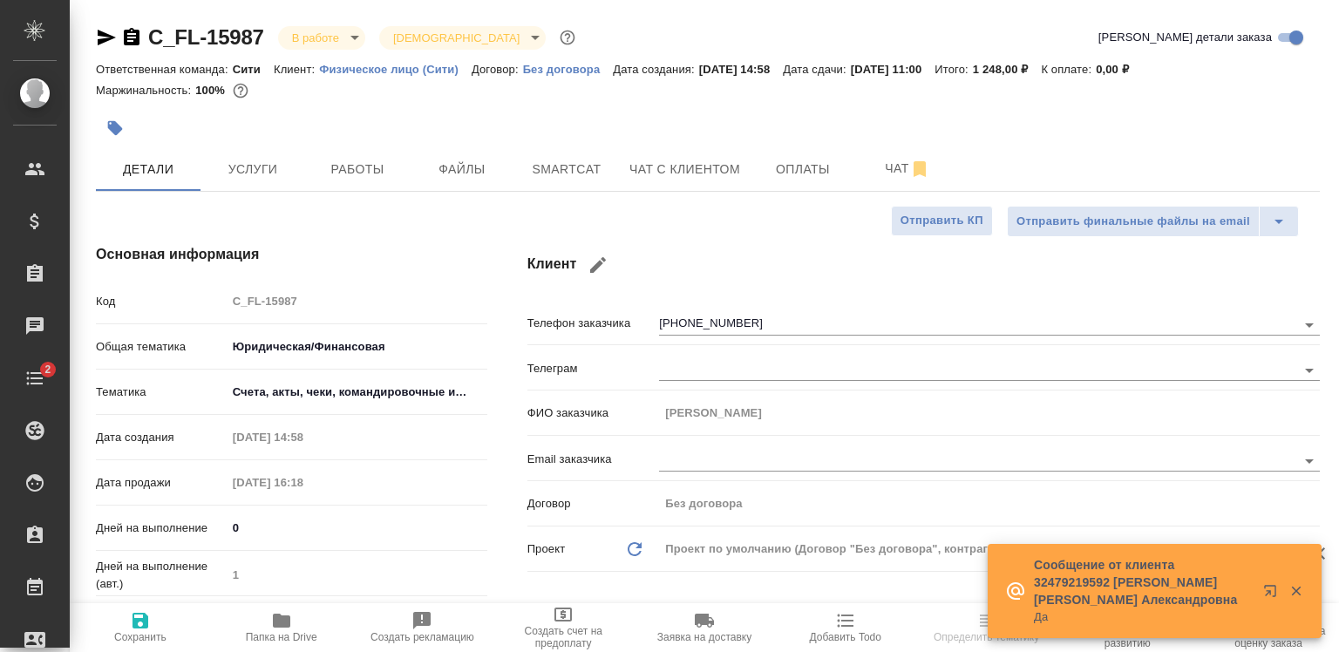
type textarea "x"
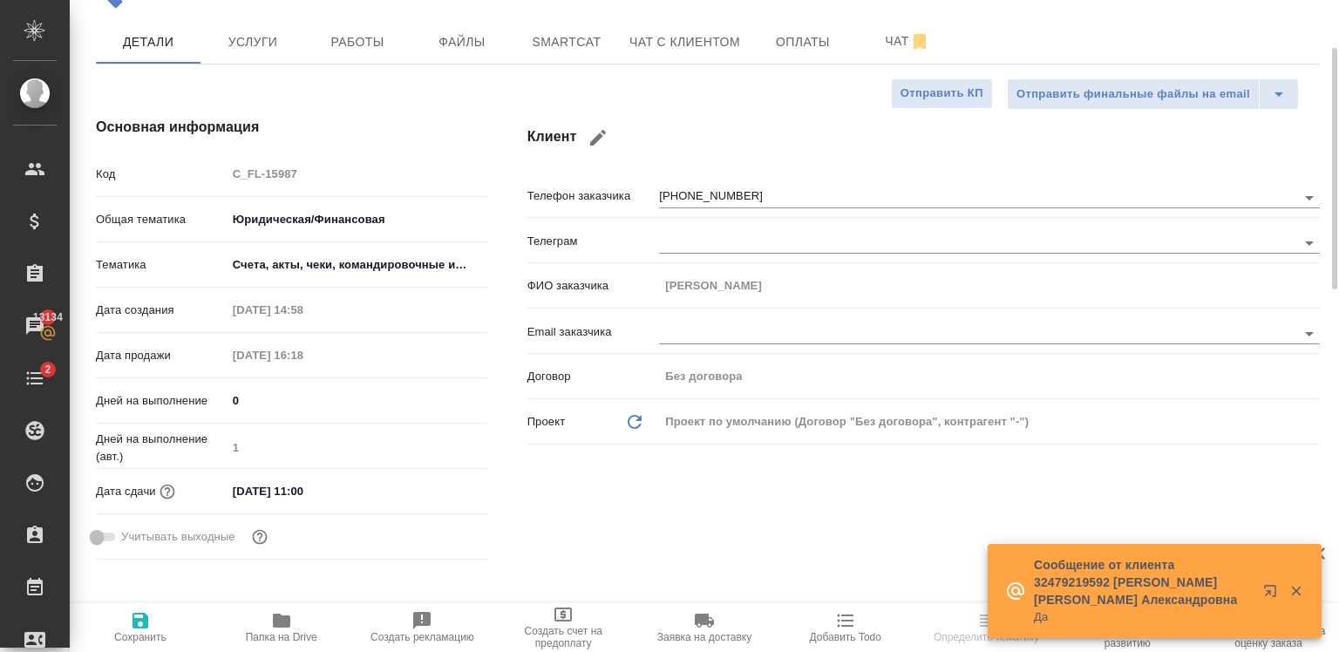
scroll to position [128, 0]
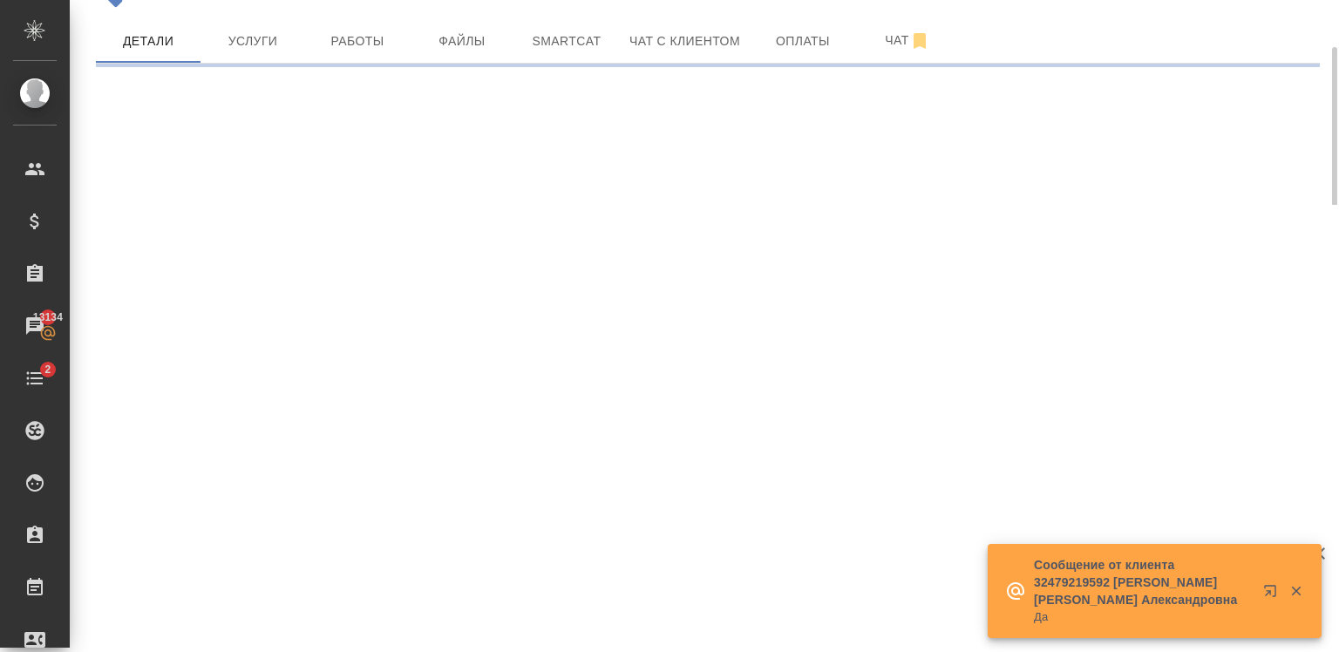
select select "RU"
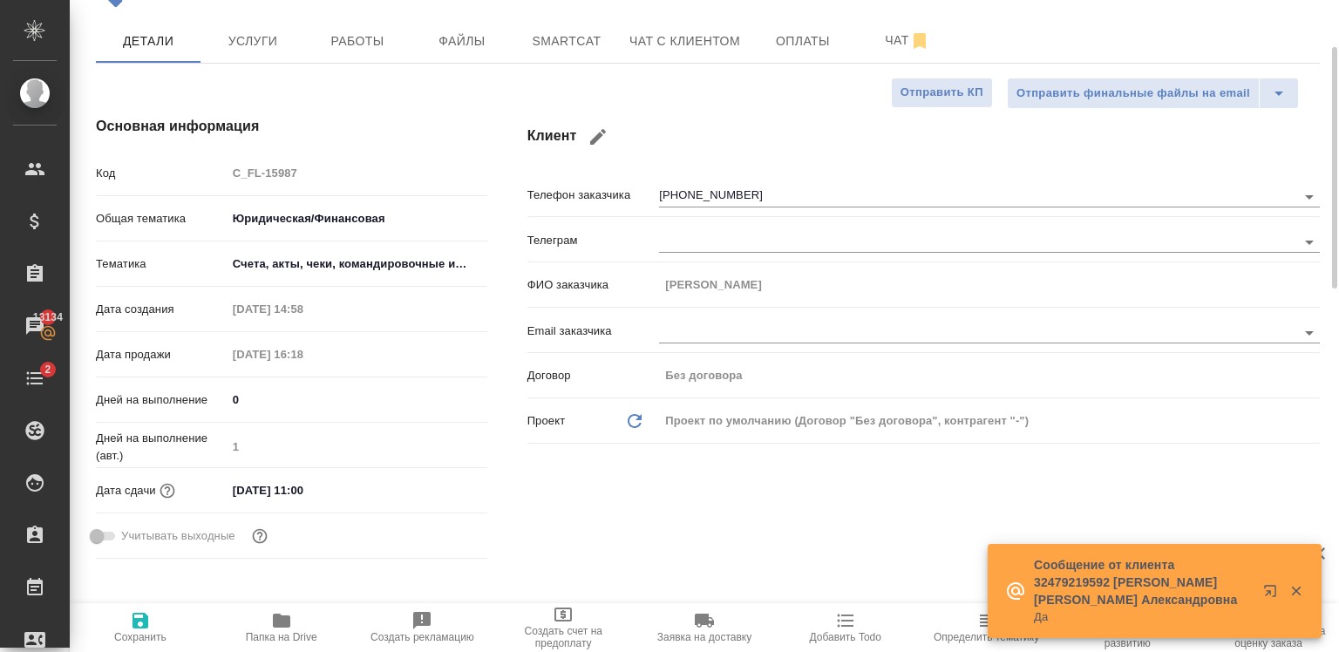
type textarea "x"
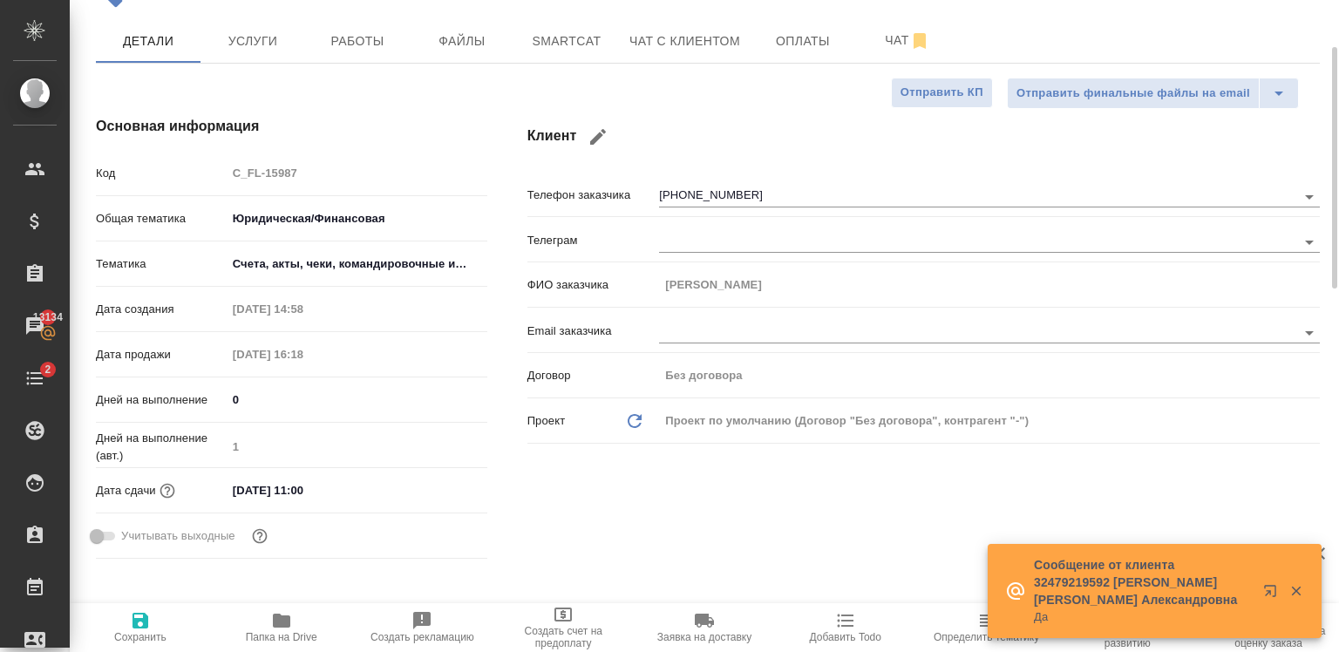
type textarea "x"
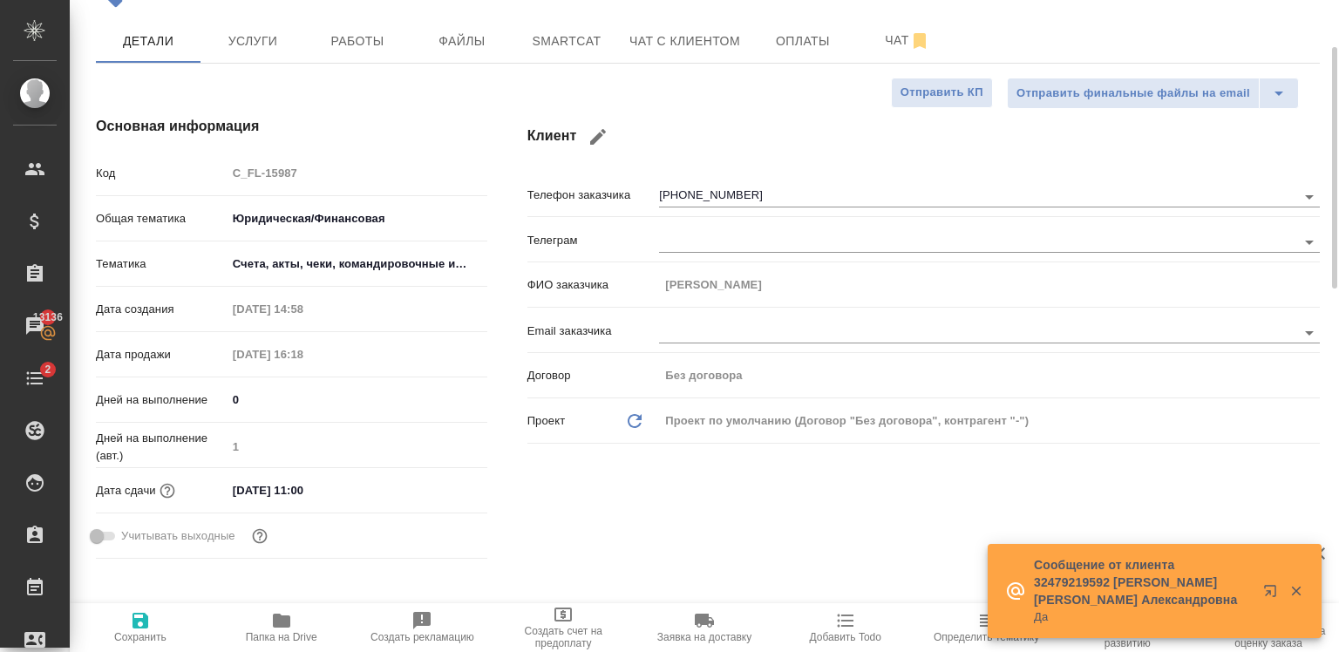
type textarea "x"
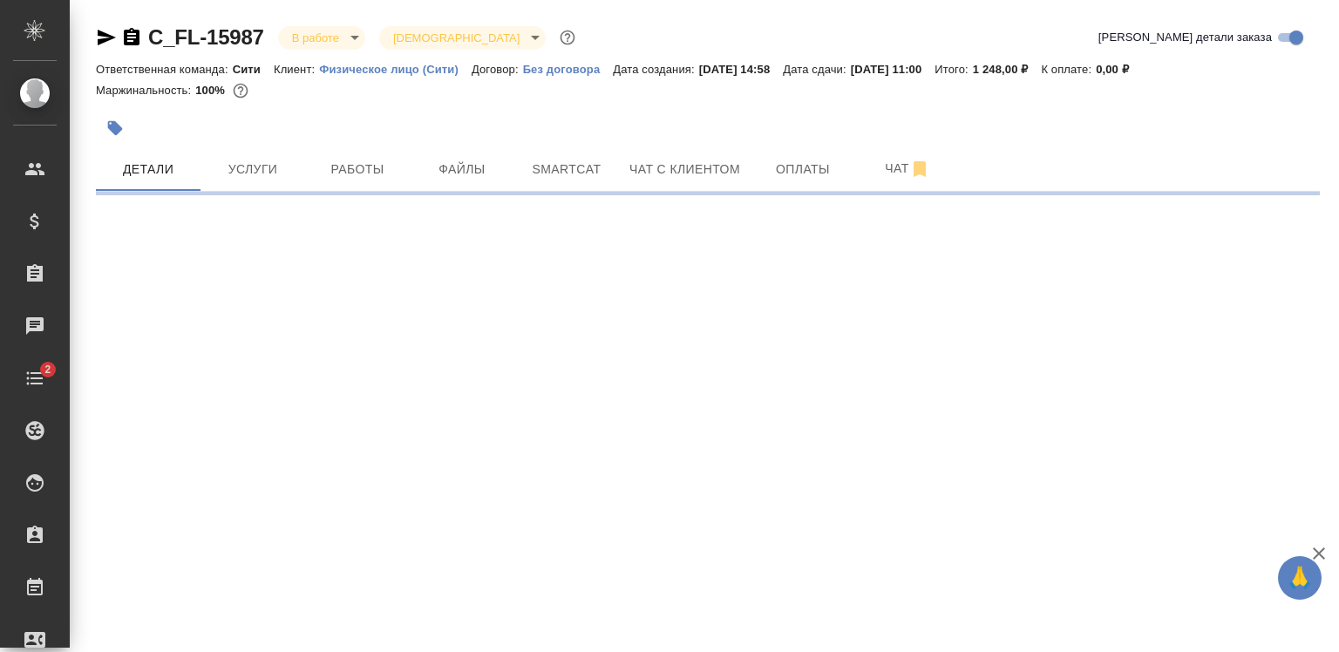
select select "RU"
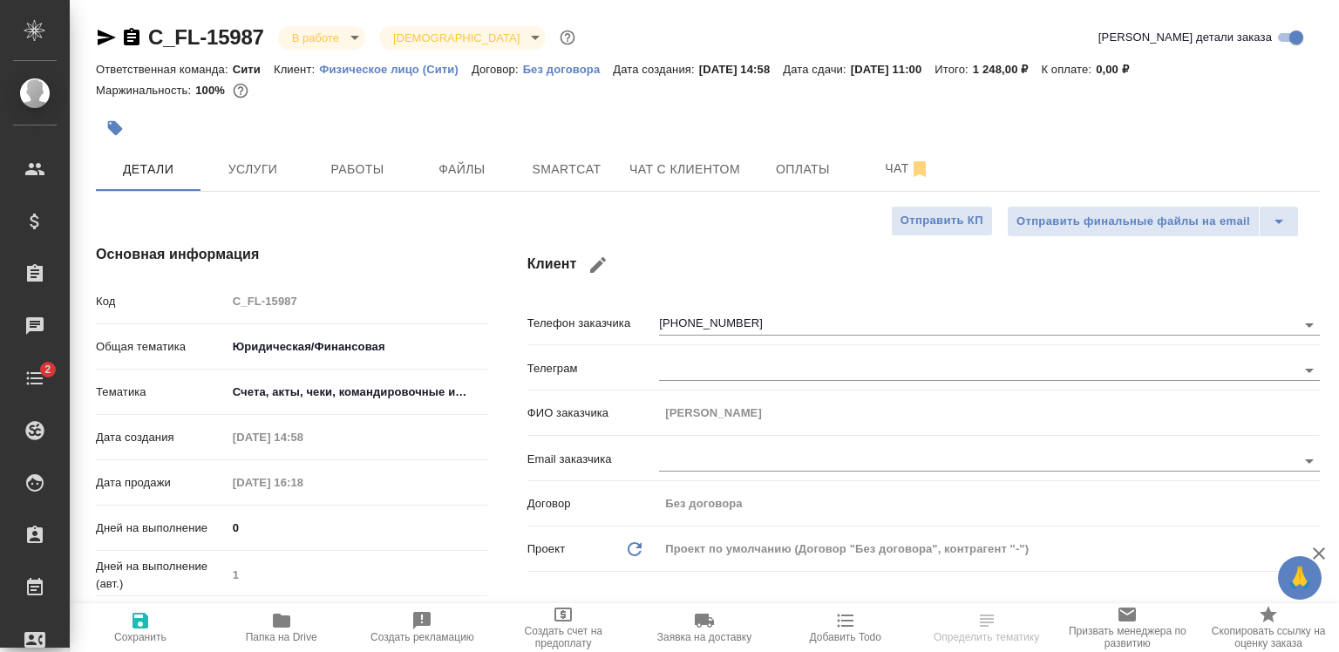
type textarea "x"
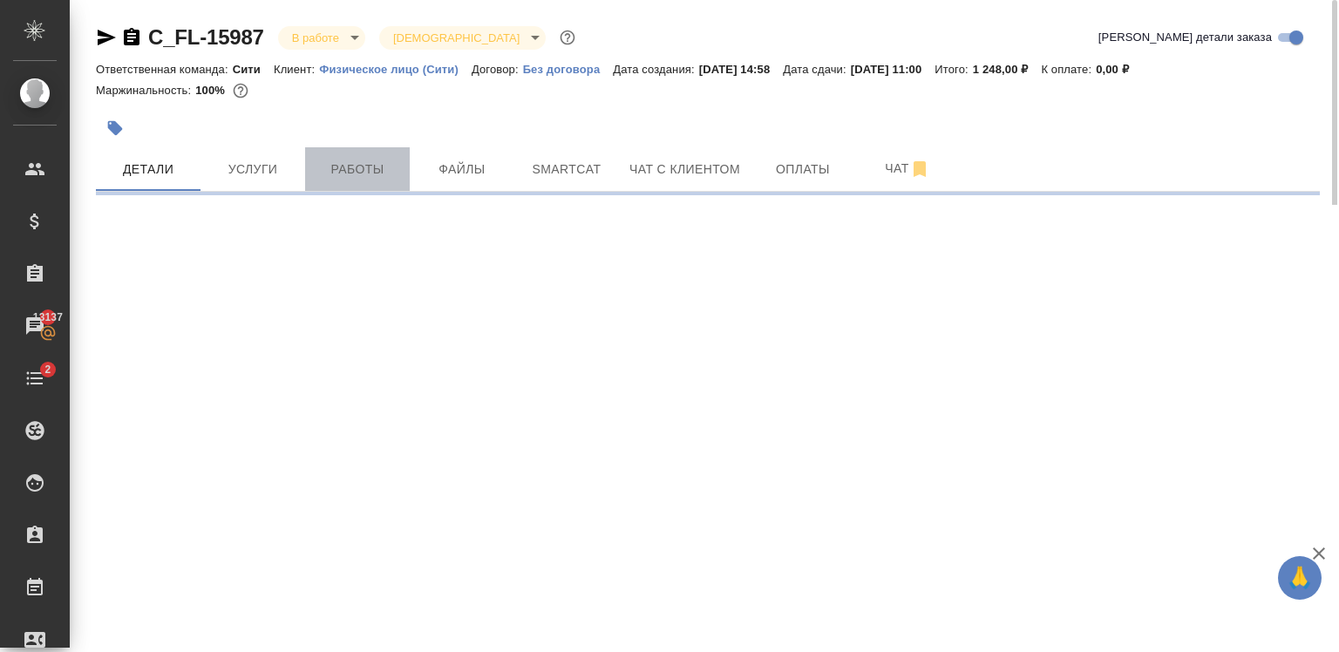
click at [330, 166] on span "Работы" at bounding box center [358, 170] width 84 height 22
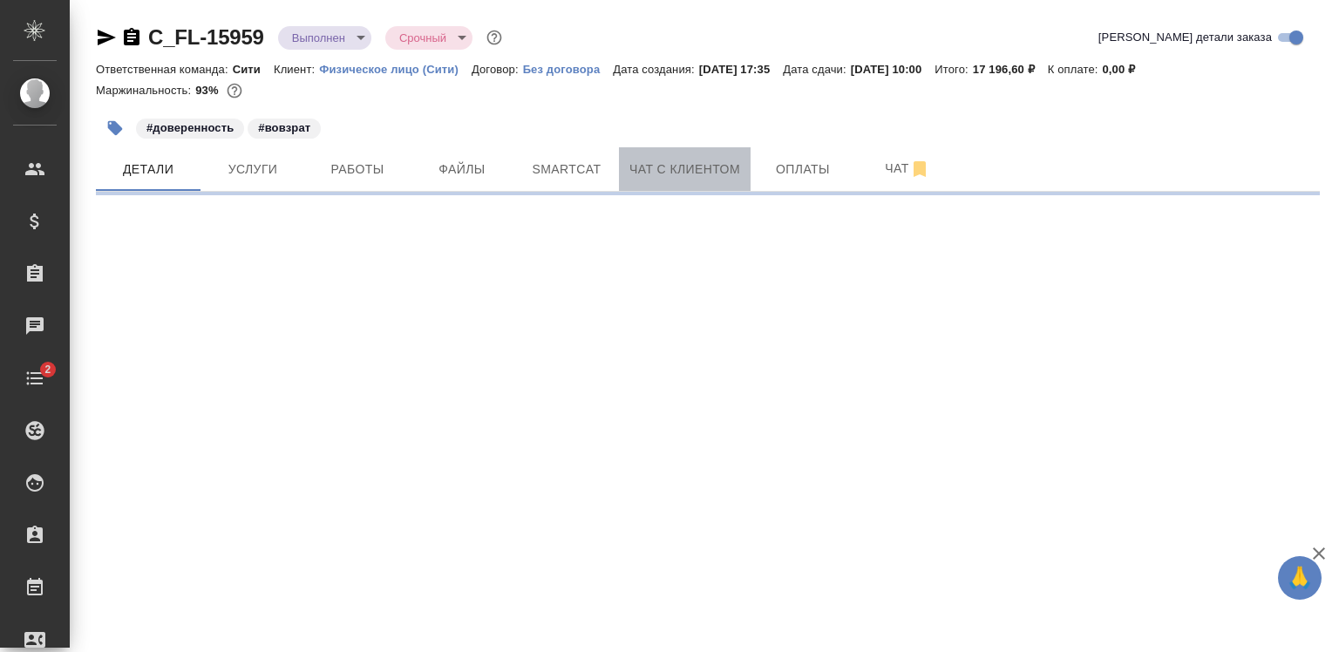
click at [645, 174] on span "Чат с клиентом" at bounding box center [684, 170] width 111 height 22
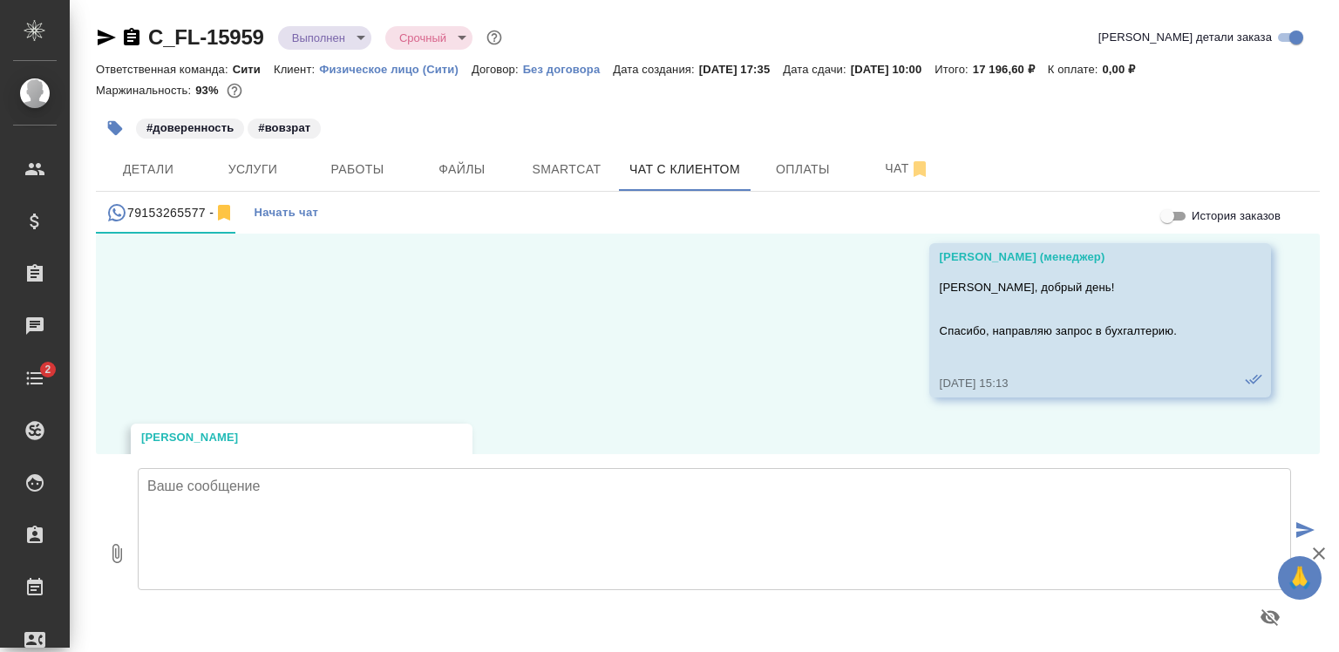
scroll to position [3711, 0]
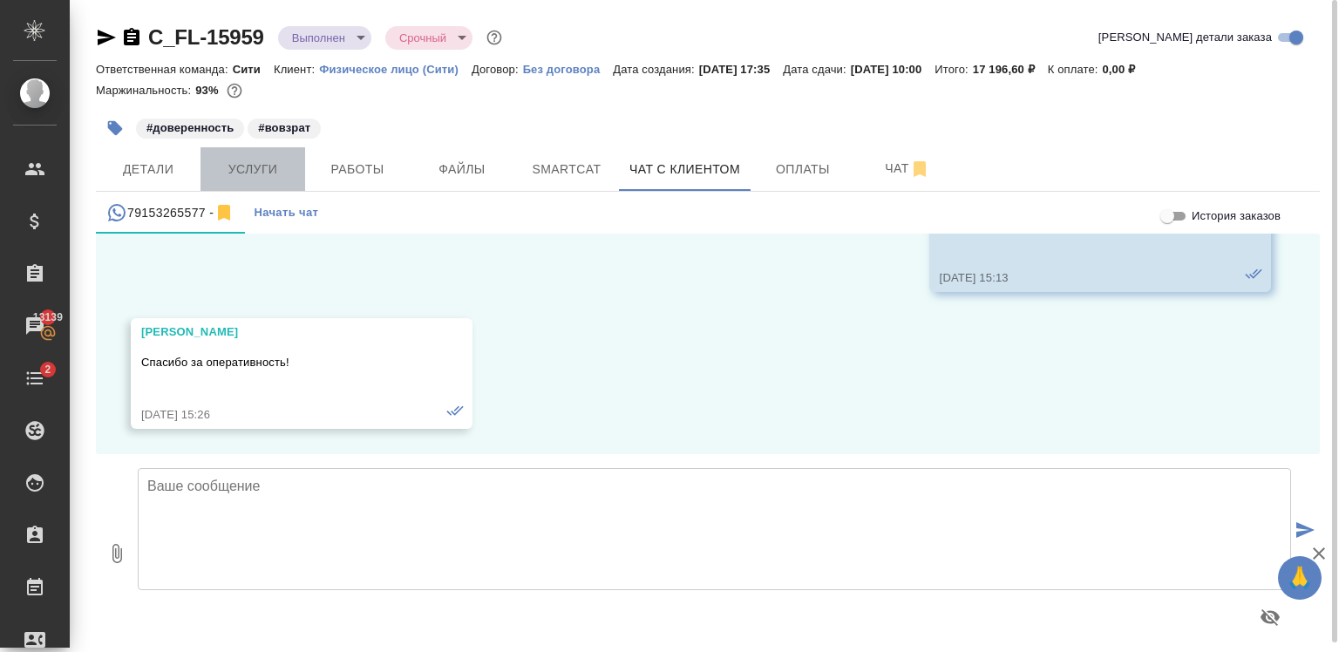
click at [290, 167] on span "Услуги" at bounding box center [253, 170] width 84 height 22
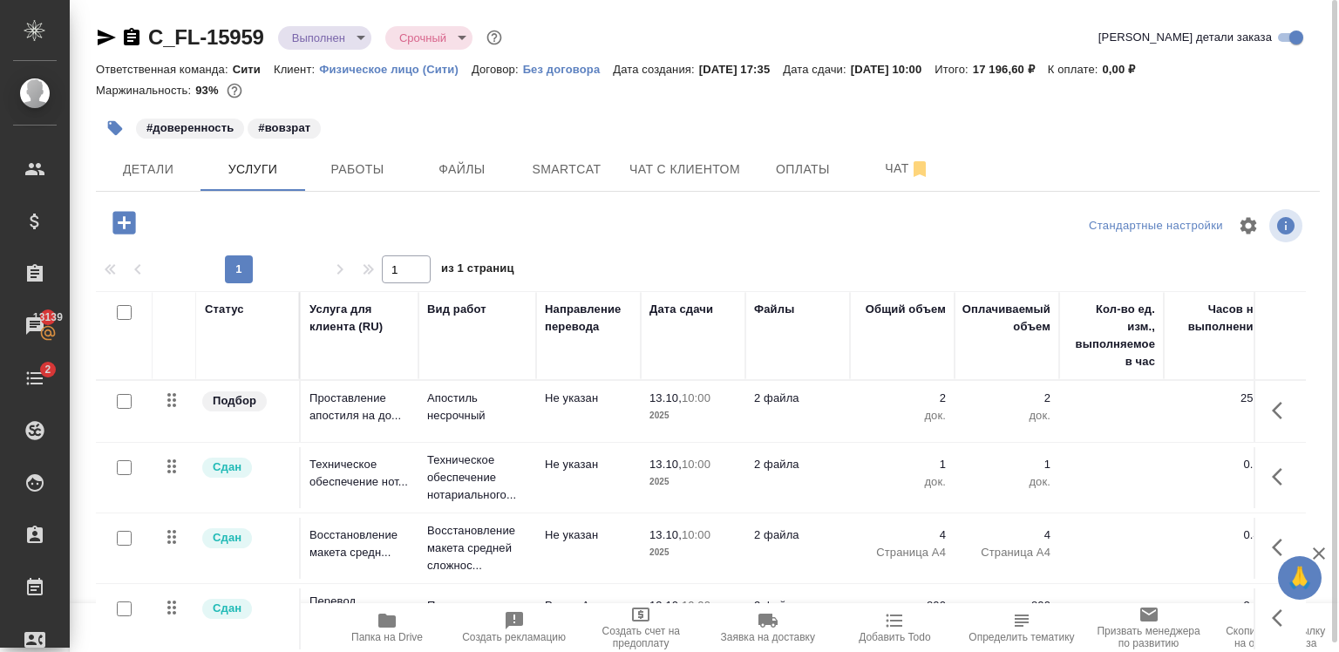
click at [123, 404] on input "checkbox" at bounding box center [124, 401] width 15 height 15
checkbox input "true"
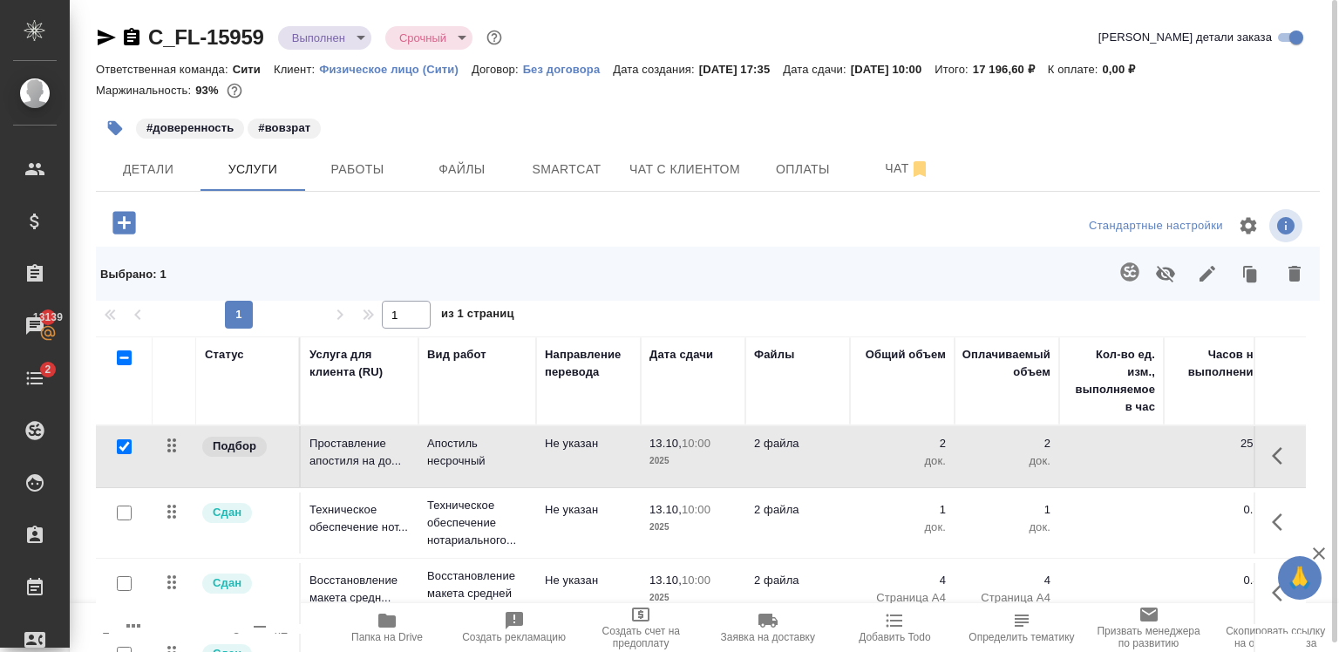
click at [1287, 282] on icon "button" at bounding box center [1294, 273] width 21 height 21
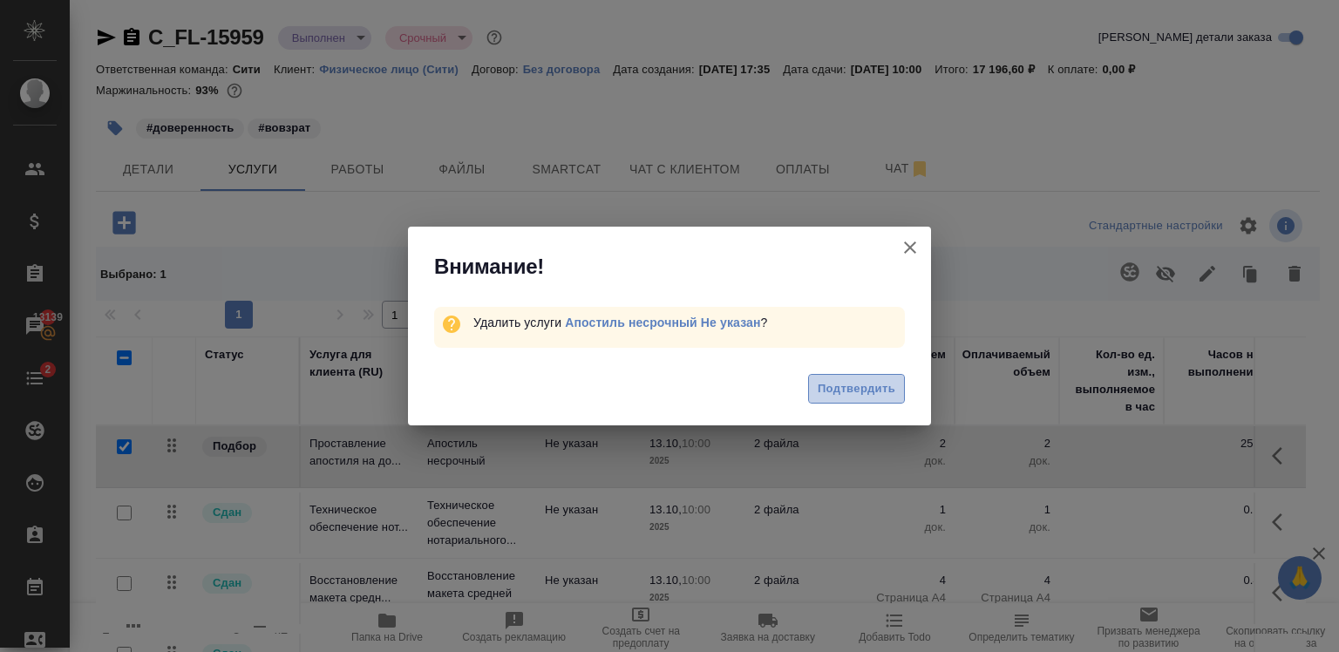
click at [839, 390] on span "Подтвердить" at bounding box center [857, 389] width 78 height 20
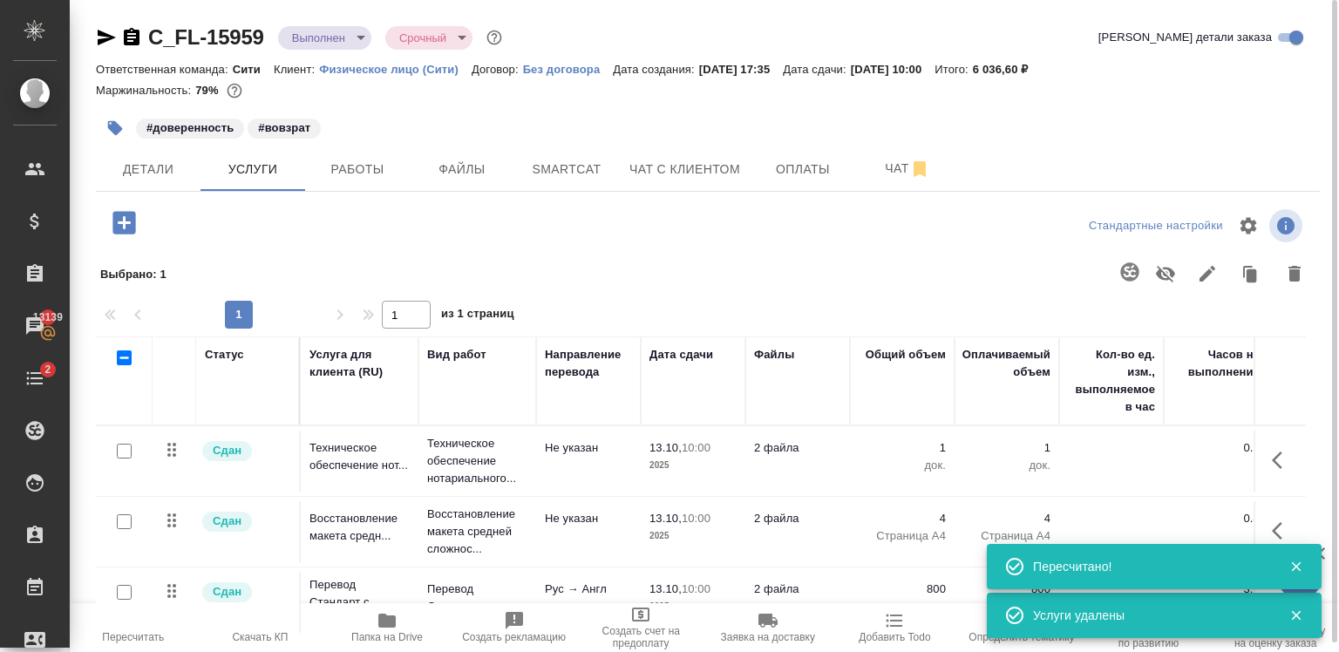
scroll to position [104, 0]
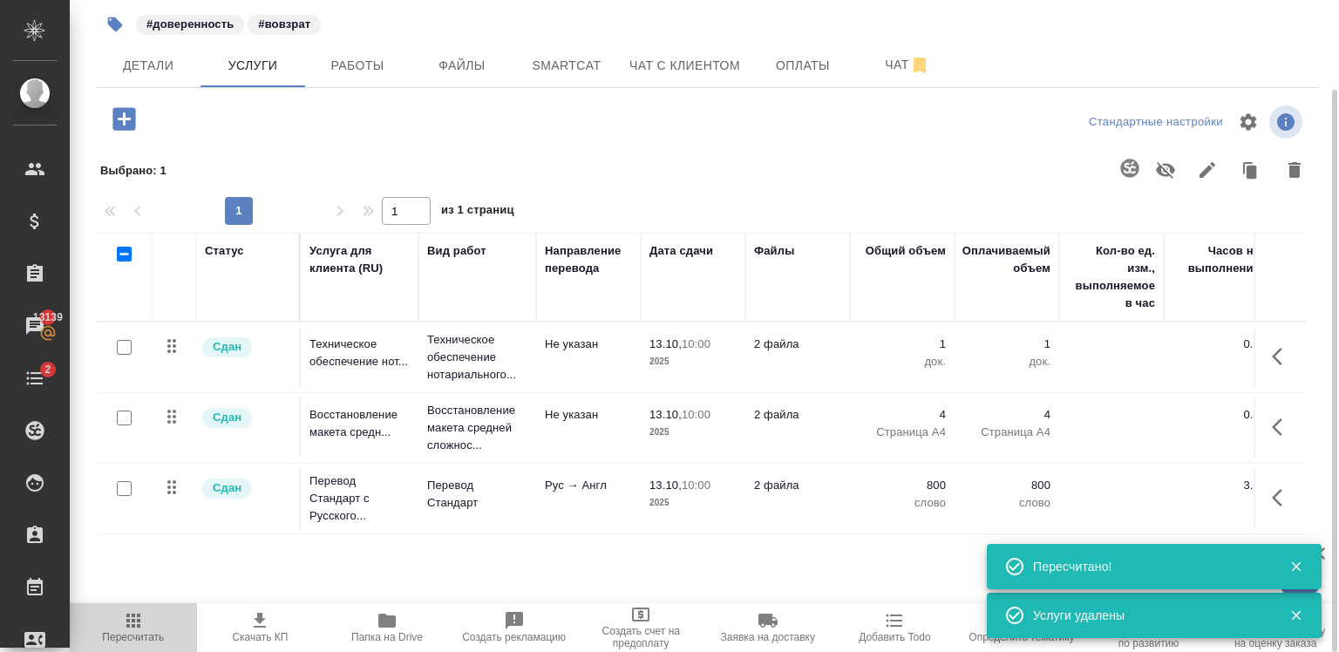
click at [124, 632] on span "Пересчитать" at bounding box center [133, 637] width 62 height 12
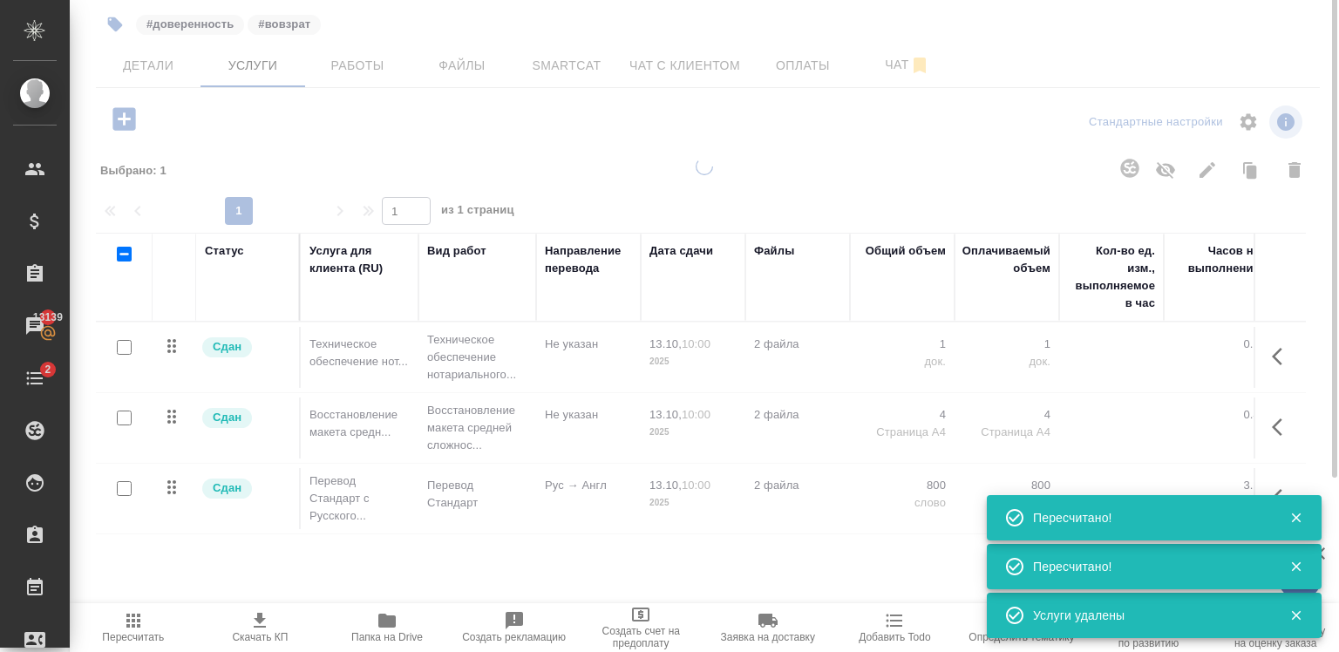
scroll to position [0, 0]
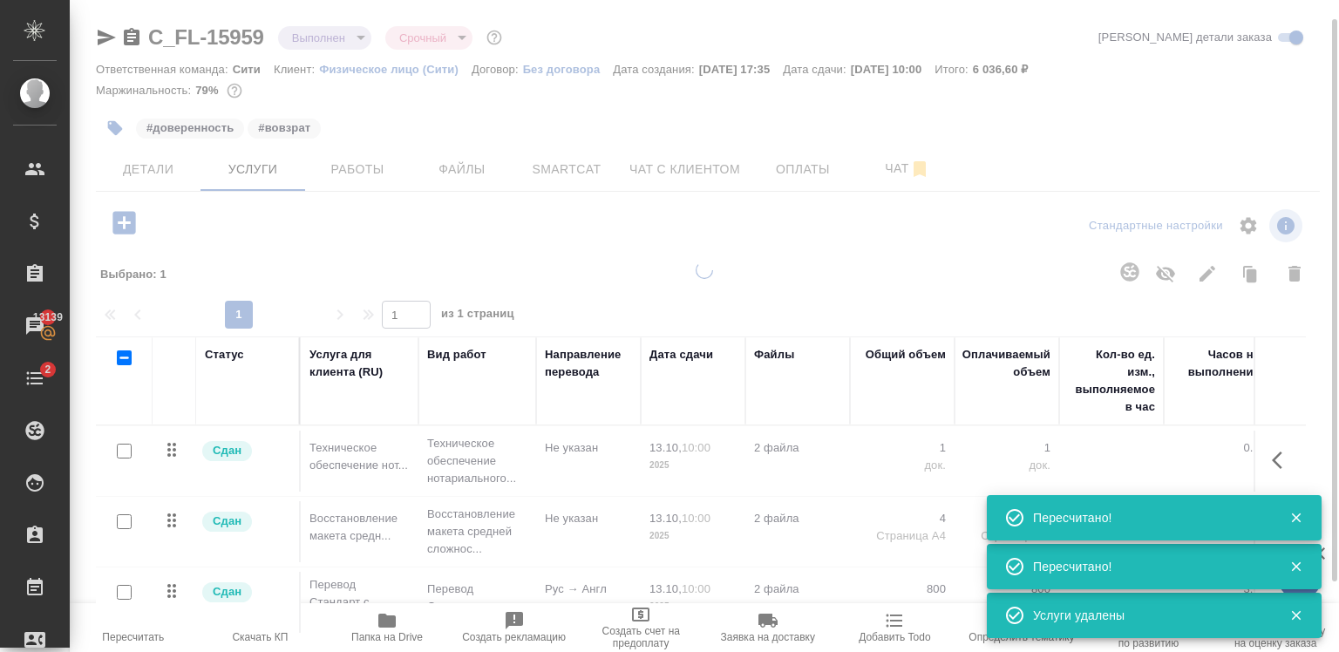
type input "normal"
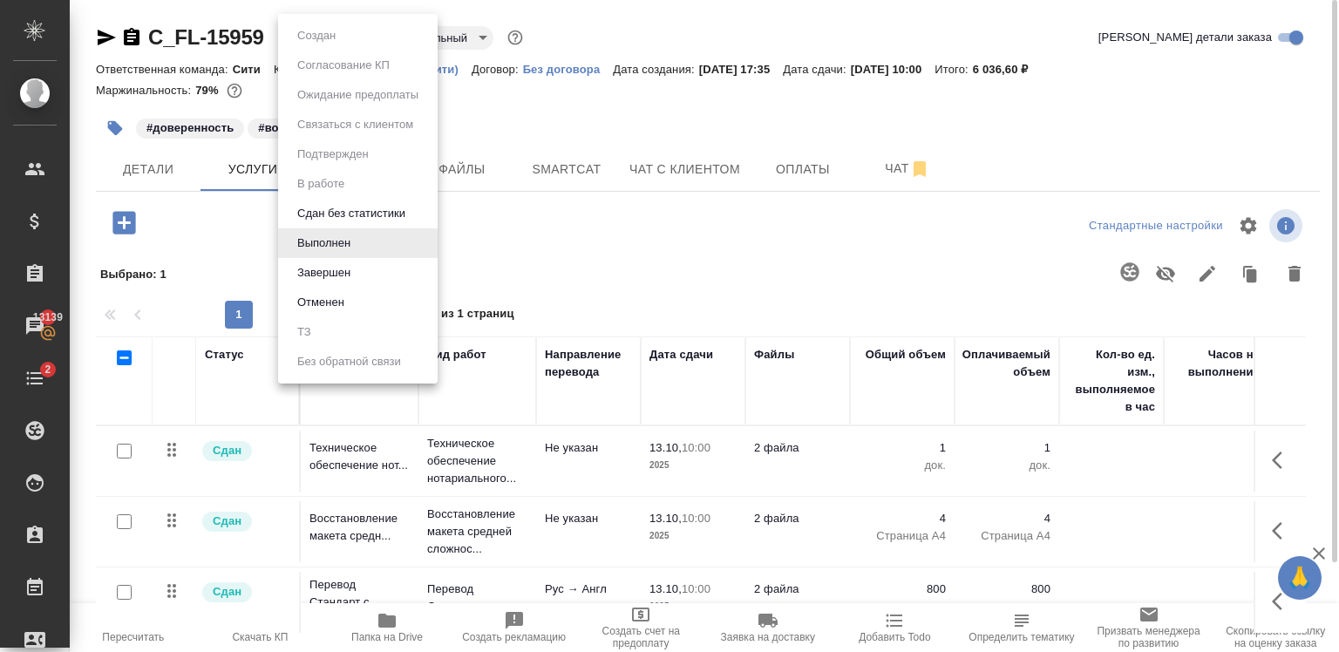
click at [323, 35] on body "🙏 .cls-1 fill:#fff; AWATERA Zaytseva Svetlana Клиенты Спецификации Заказы 13139…" at bounding box center [669, 326] width 1339 height 652
click at [566, 255] on div at bounding box center [669, 326] width 1339 height 652
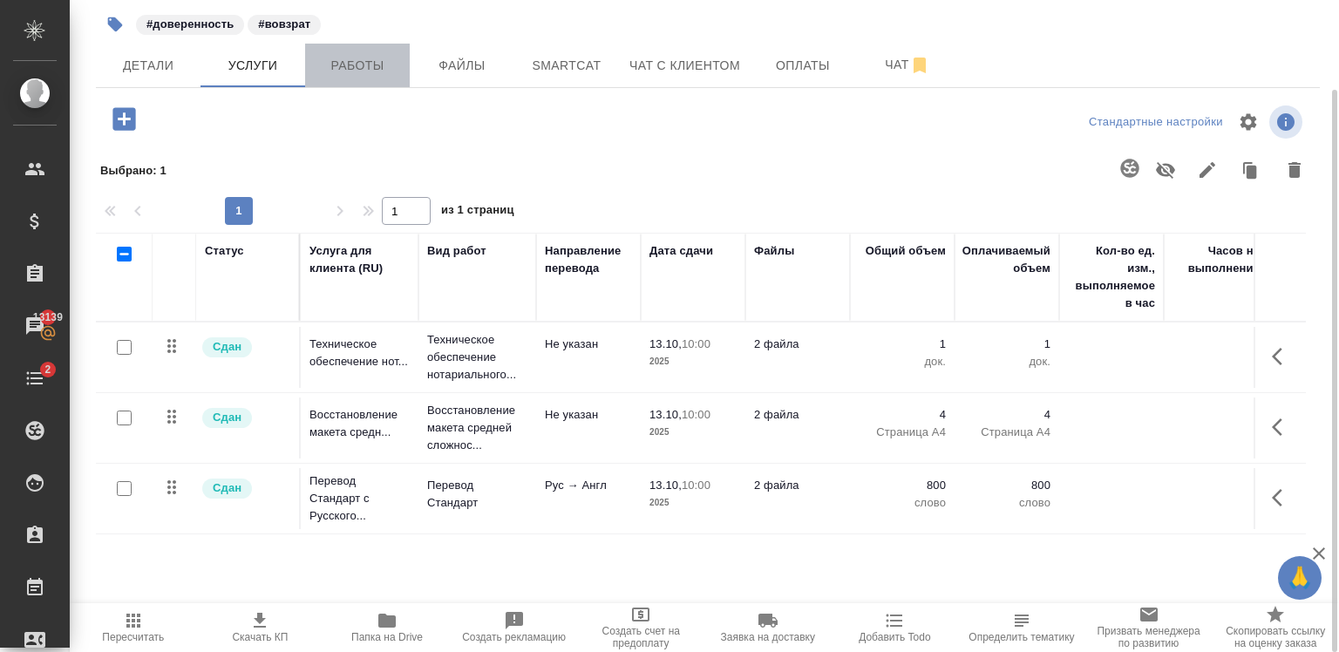
click at [372, 66] on span "Работы" at bounding box center [358, 66] width 84 height 22
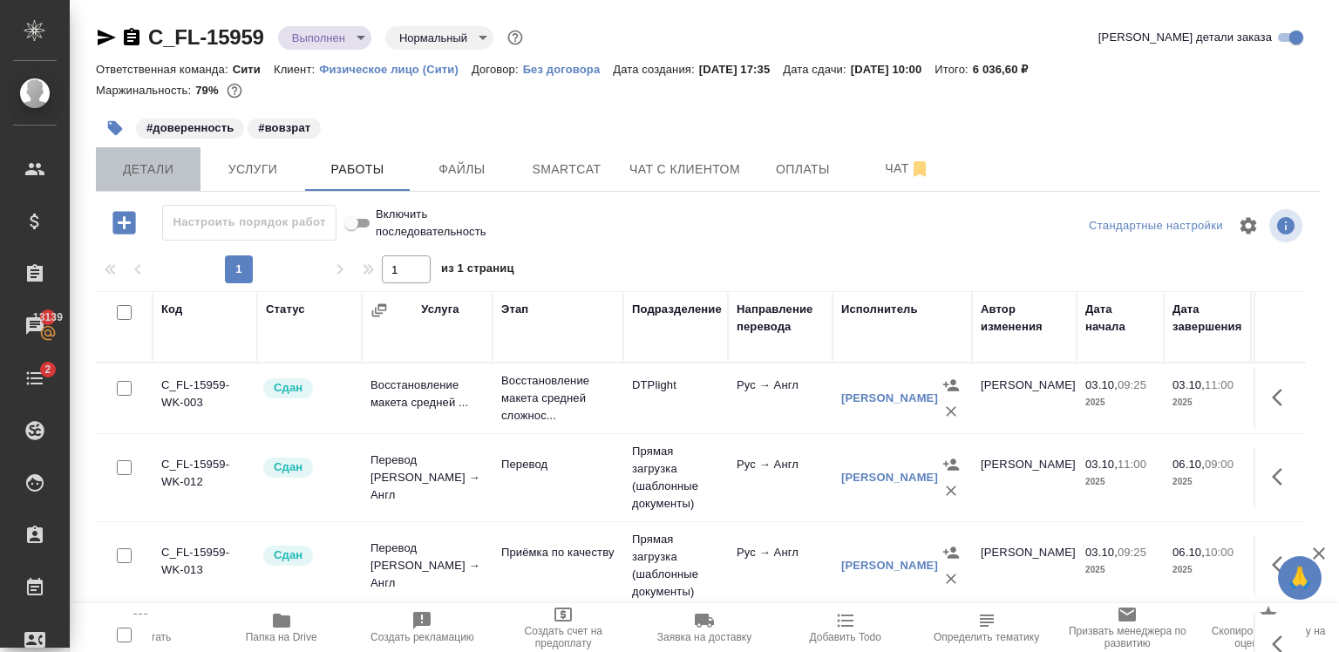
click at [139, 160] on span "Детали" at bounding box center [148, 170] width 84 height 22
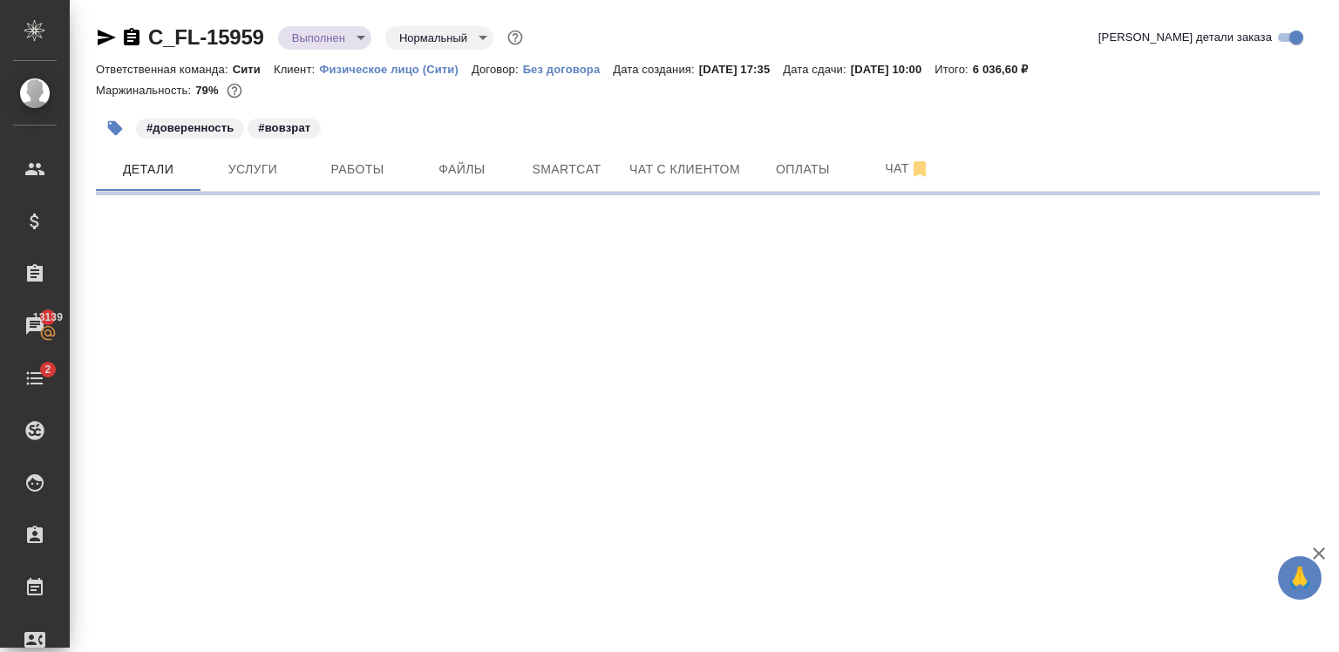
select select "RU"
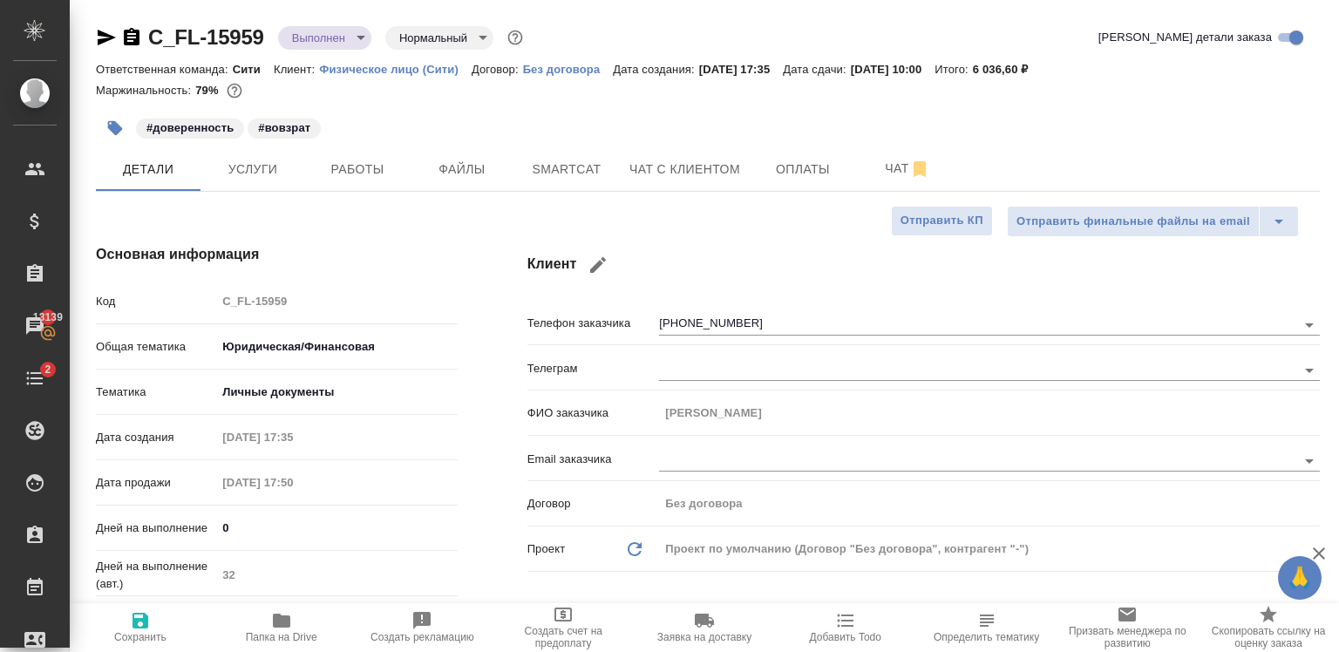
type textarea "x"
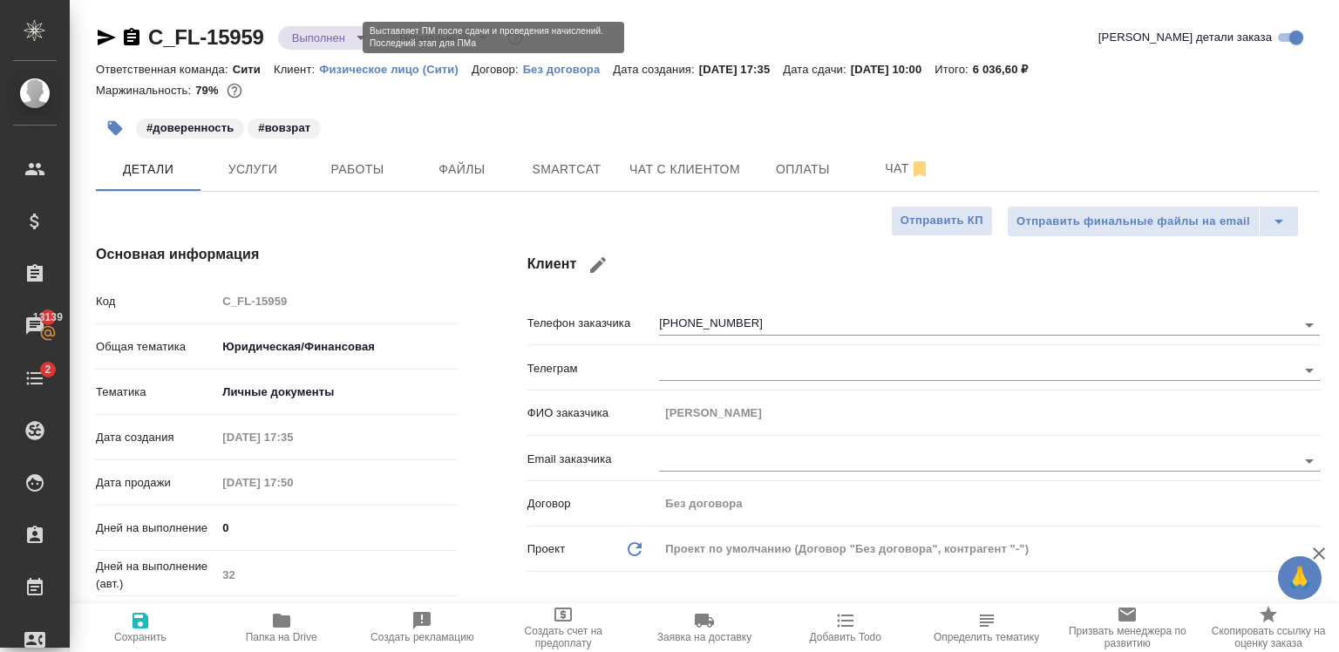
click at [340, 33] on body "🙏 .cls-1 fill:#fff; AWATERA Zaytseva Svetlana Клиенты Спецификации Заказы 13139…" at bounding box center [669, 326] width 1339 height 652
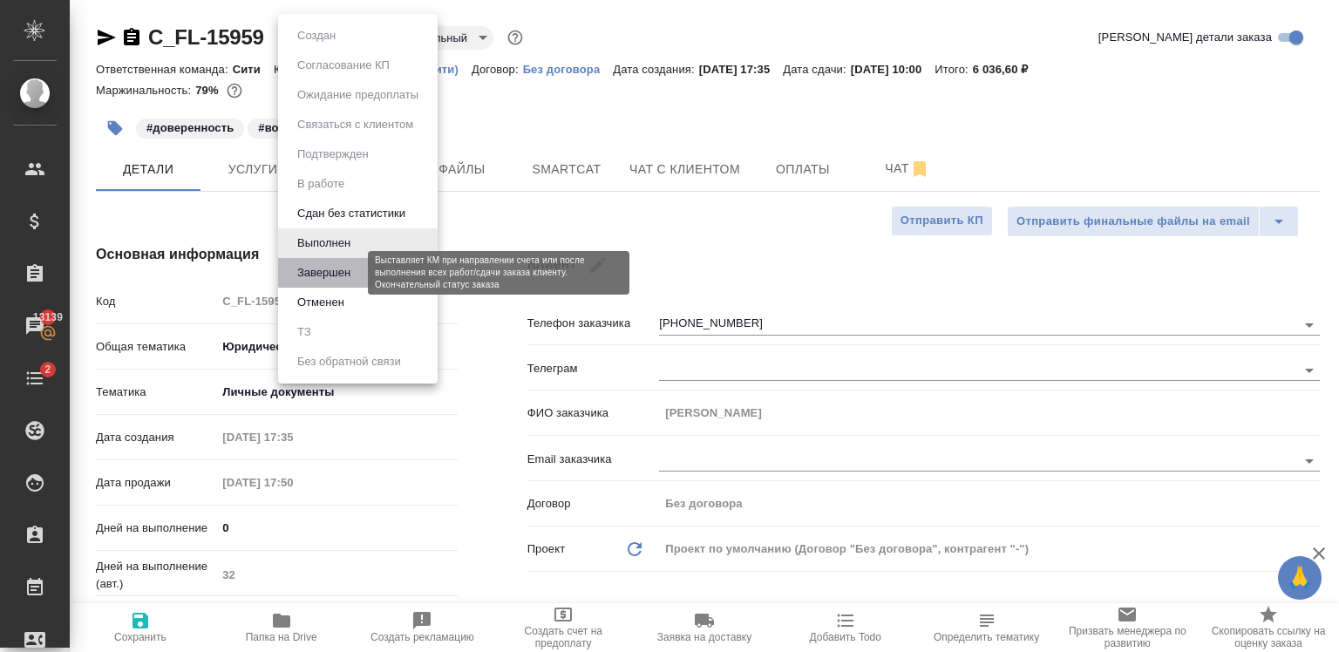
click at [342, 268] on button "Завершен" at bounding box center [324, 272] width 64 height 19
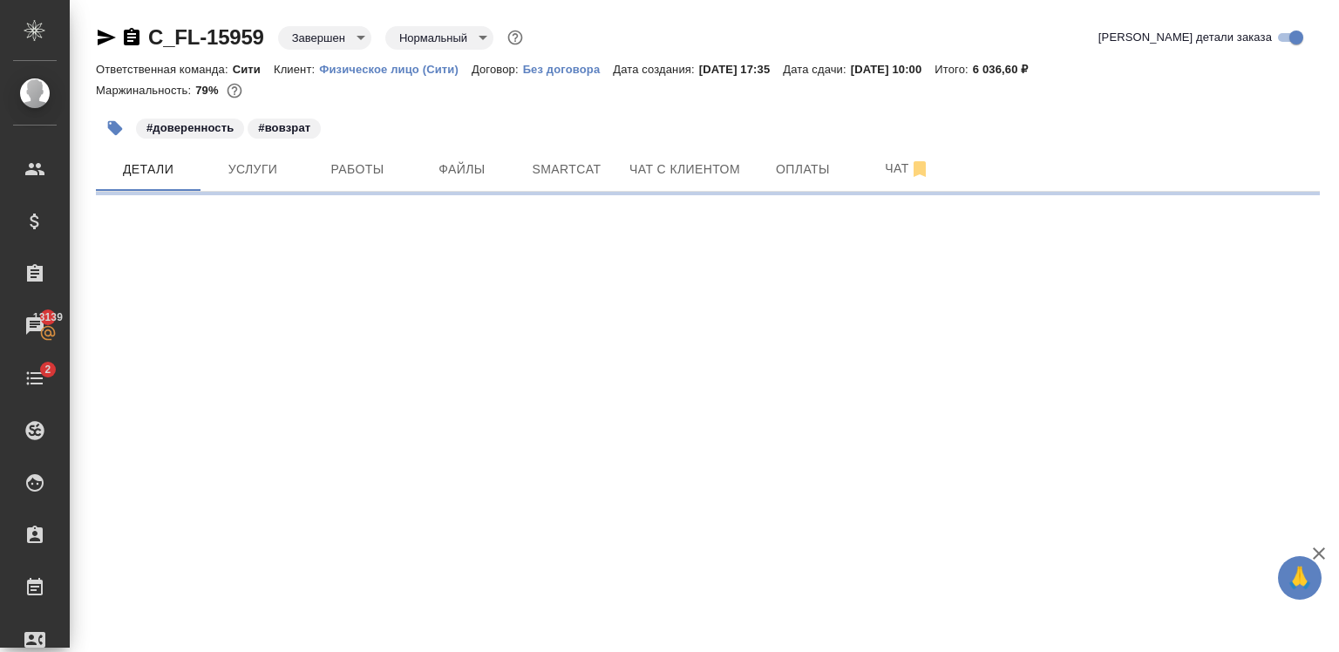
select select "RU"
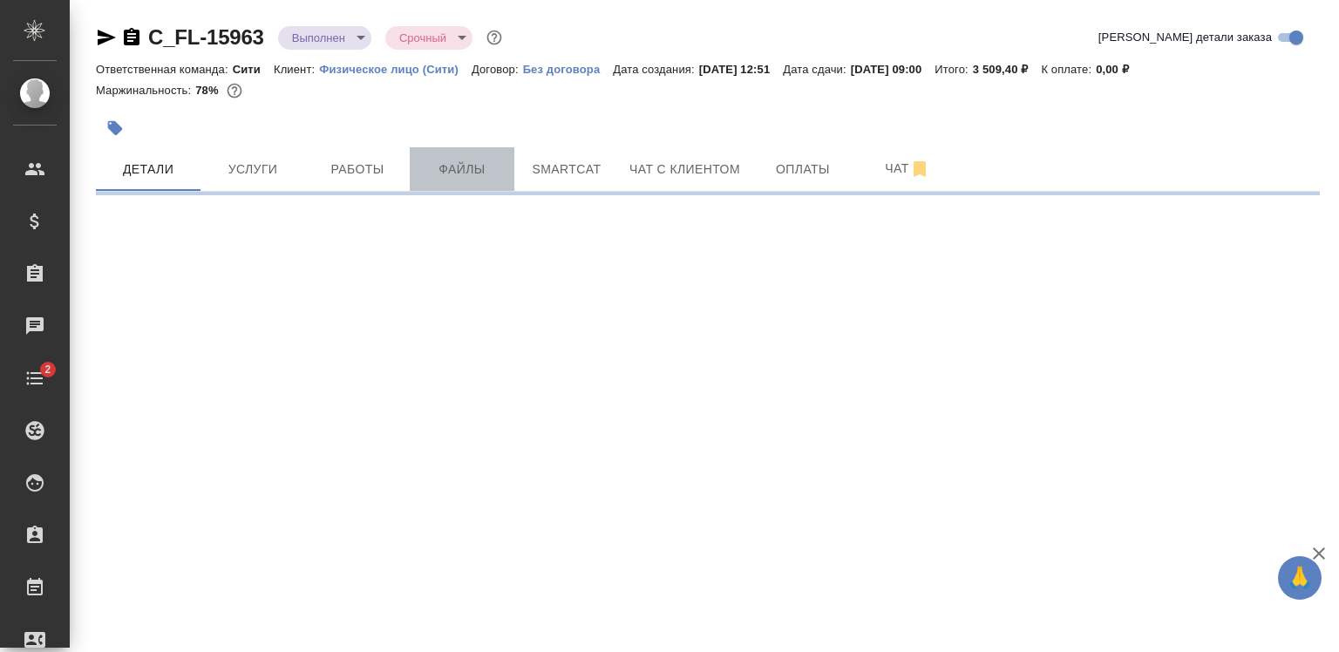
click at [499, 155] on button "Файлы" at bounding box center [462, 169] width 105 height 44
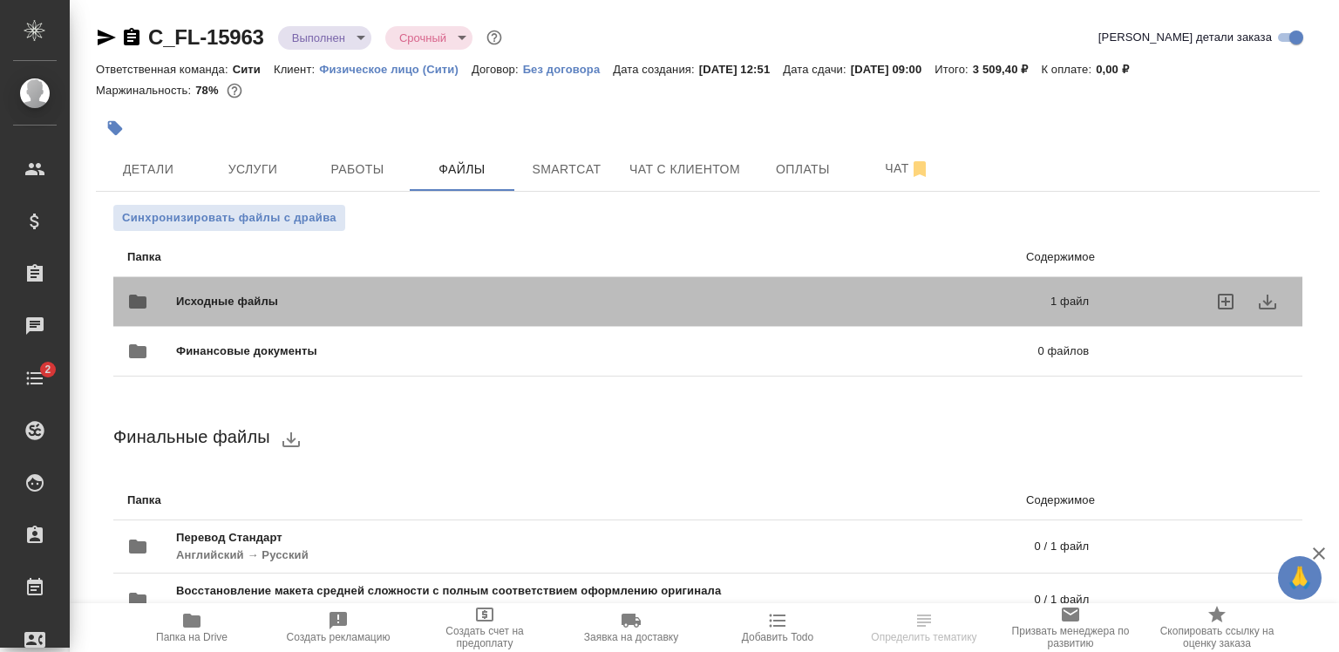
click at [522, 286] on div "Исходные файлы 1 файл" at bounding box center [607, 302] width 961 height 42
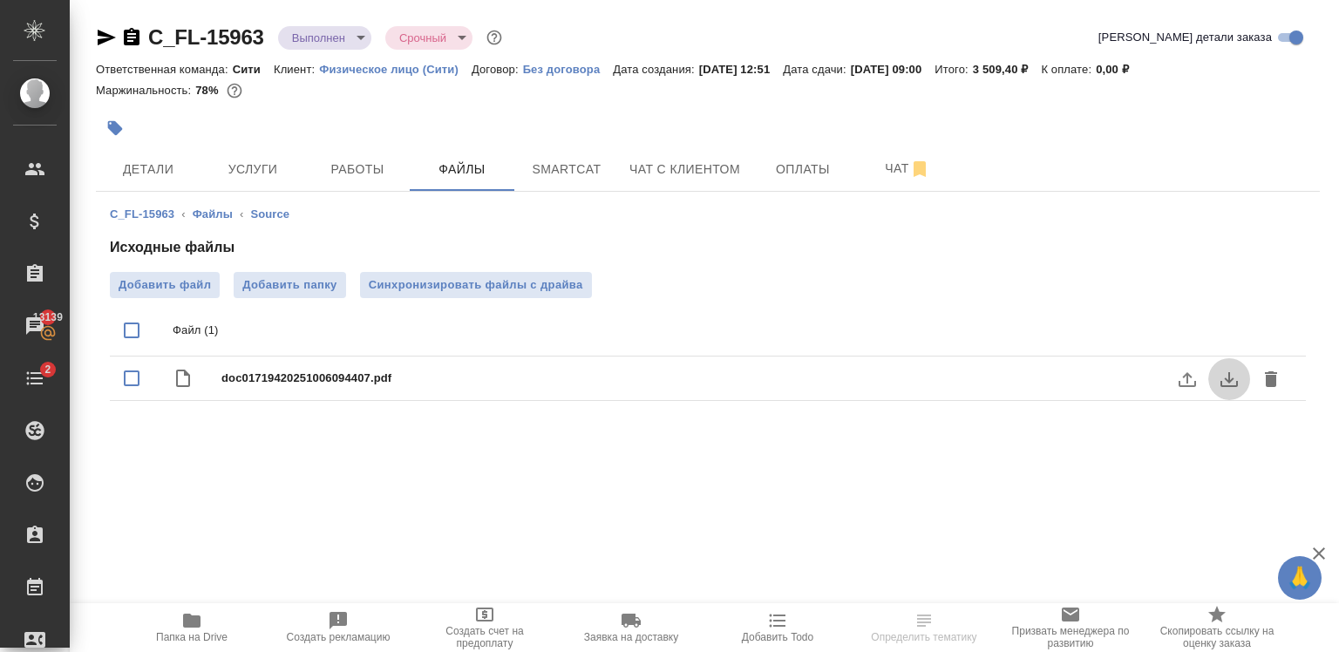
click at [1234, 394] on button "download" at bounding box center [1229, 379] width 42 height 42
click at [365, 160] on span "Работы" at bounding box center [358, 170] width 84 height 22
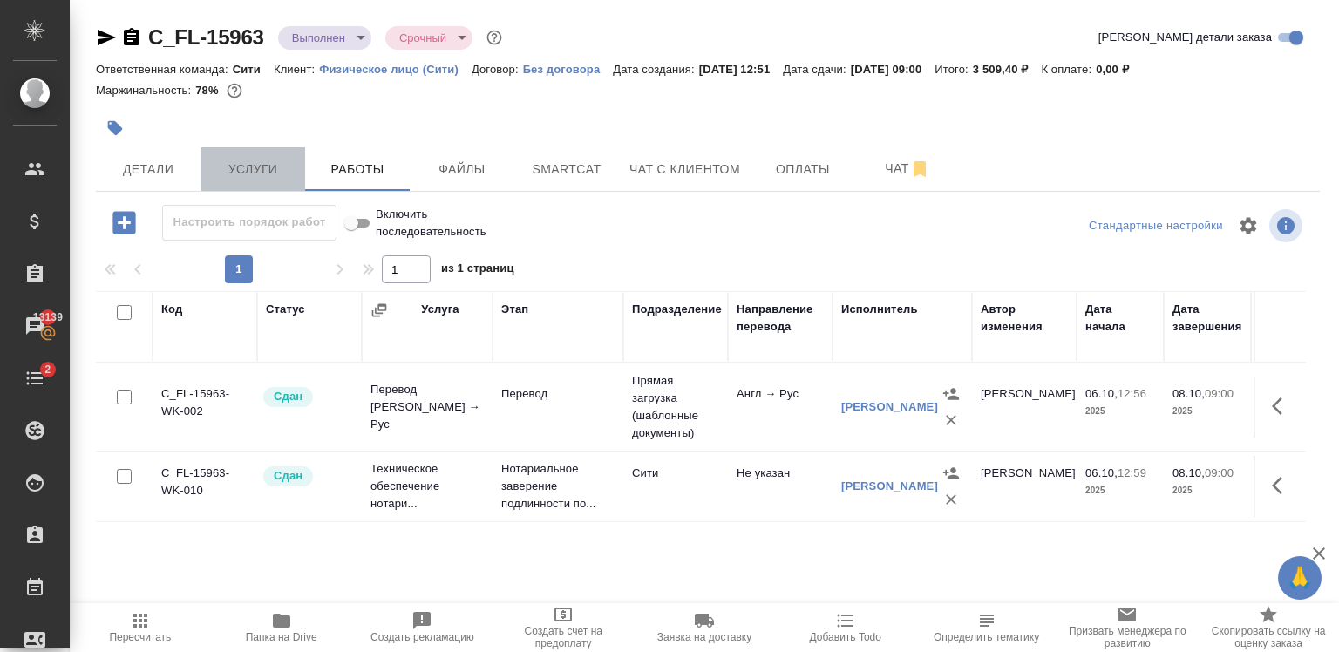
click at [225, 178] on span "Услуги" at bounding box center [253, 170] width 84 height 22
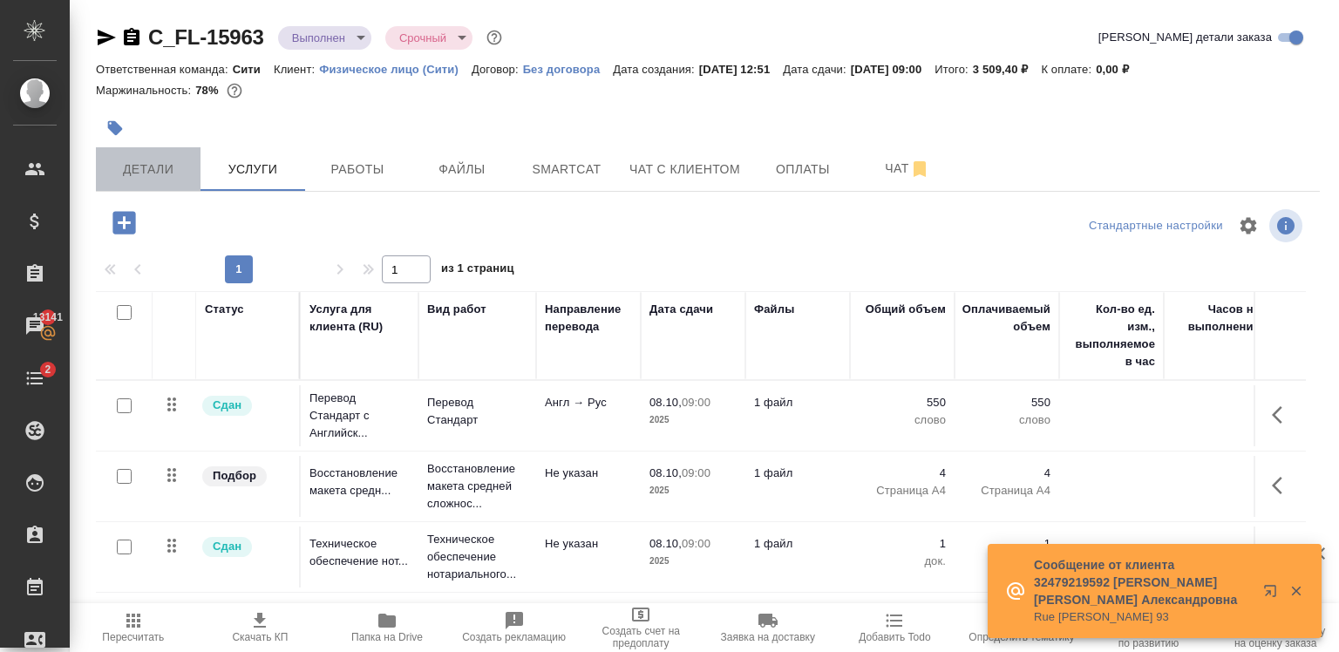
click at [178, 168] on span "Детали" at bounding box center [148, 170] width 84 height 22
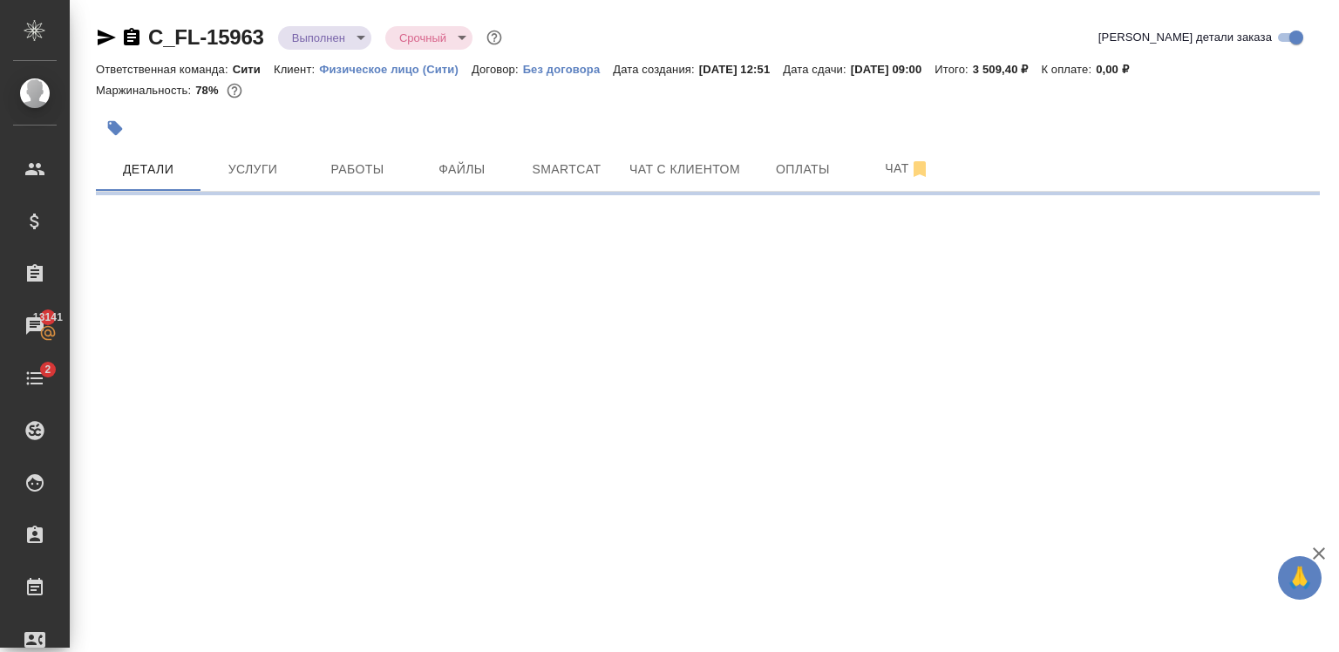
select select "RU"
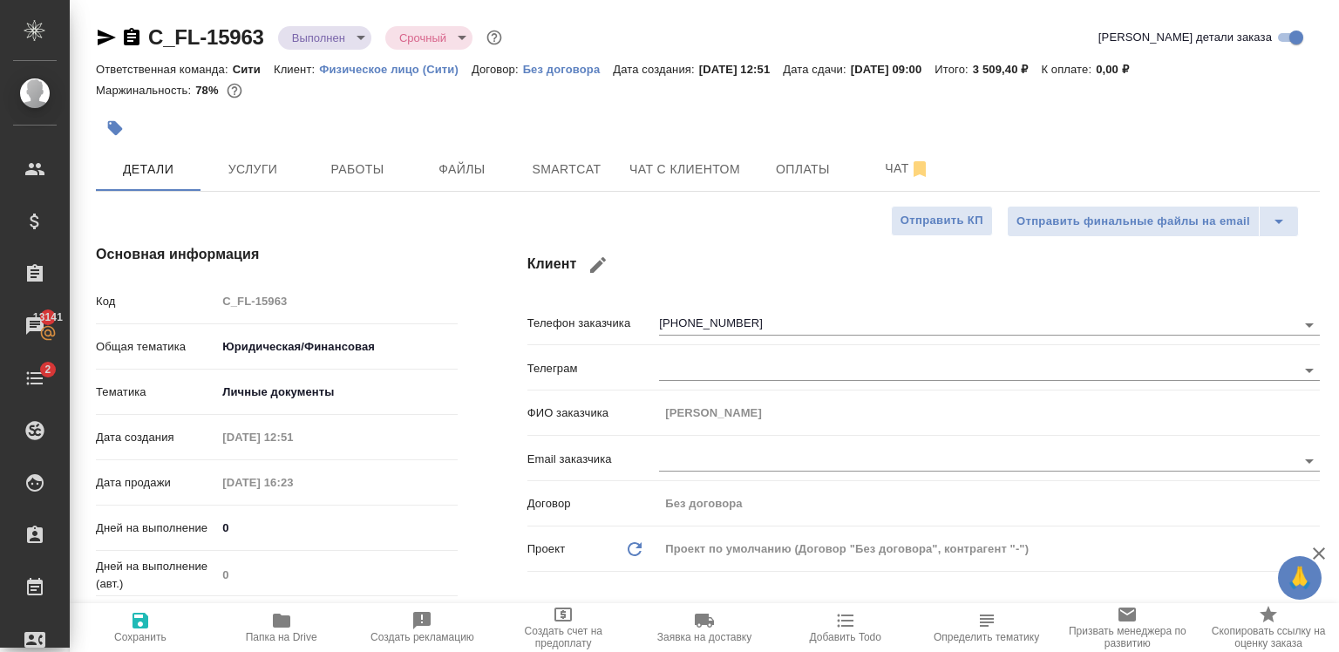
type textarea "x"
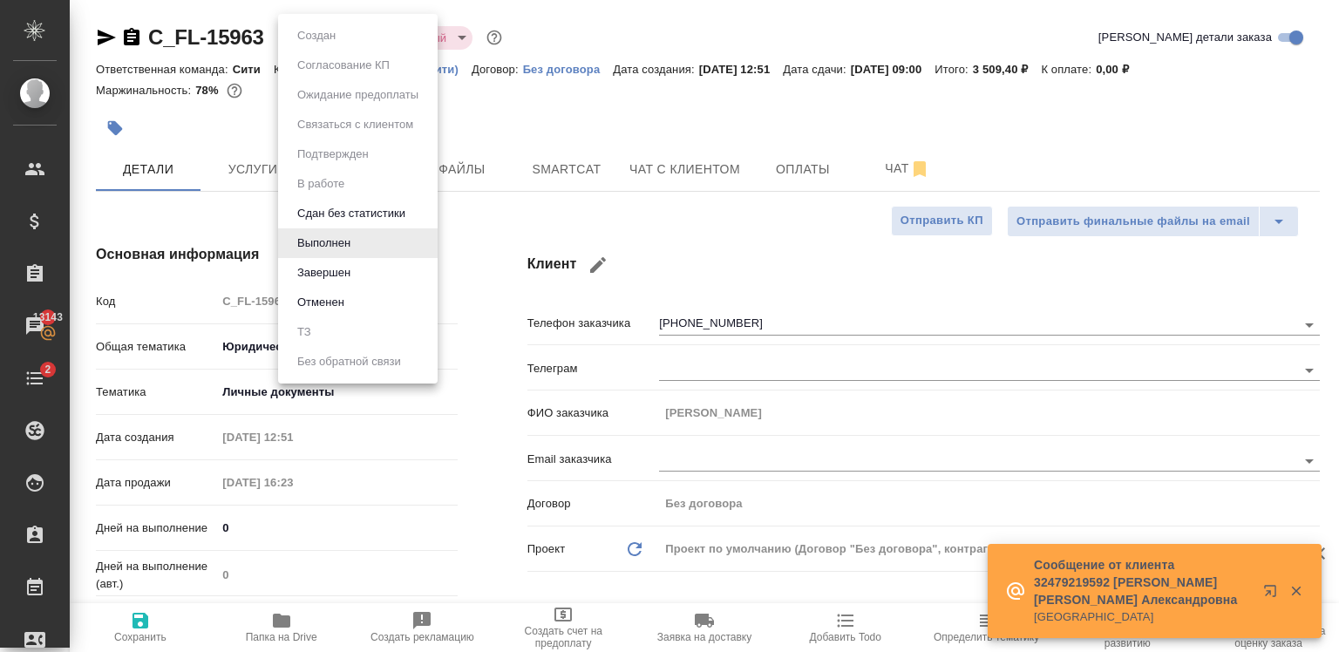
click at [360, 35] on body "🙏 .cls-1 fill:#fff; AWATERA Zaytseva Svetlana Клиенты Спецификации Заказы 13143…" at bounding box center [669, 326] width 1339 height 652
click at [314, 284] on li "Завершен" at bounding box center [358, 273] width 160 height 30
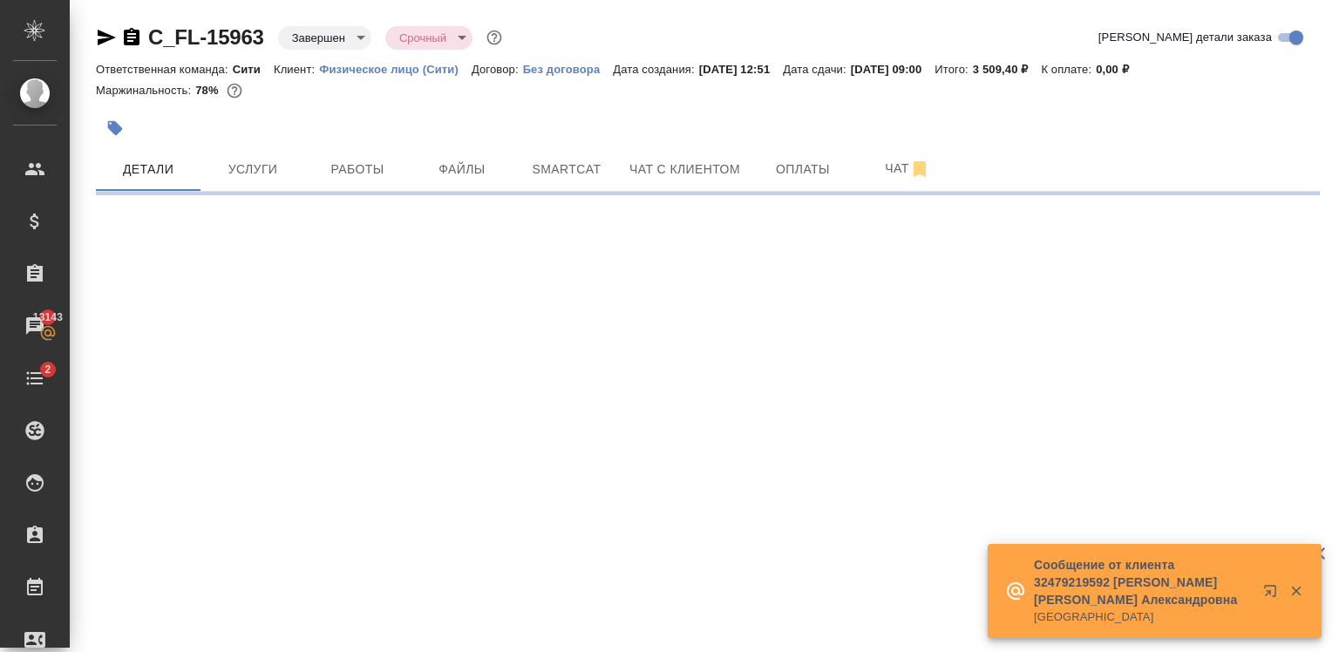
select select "RU"
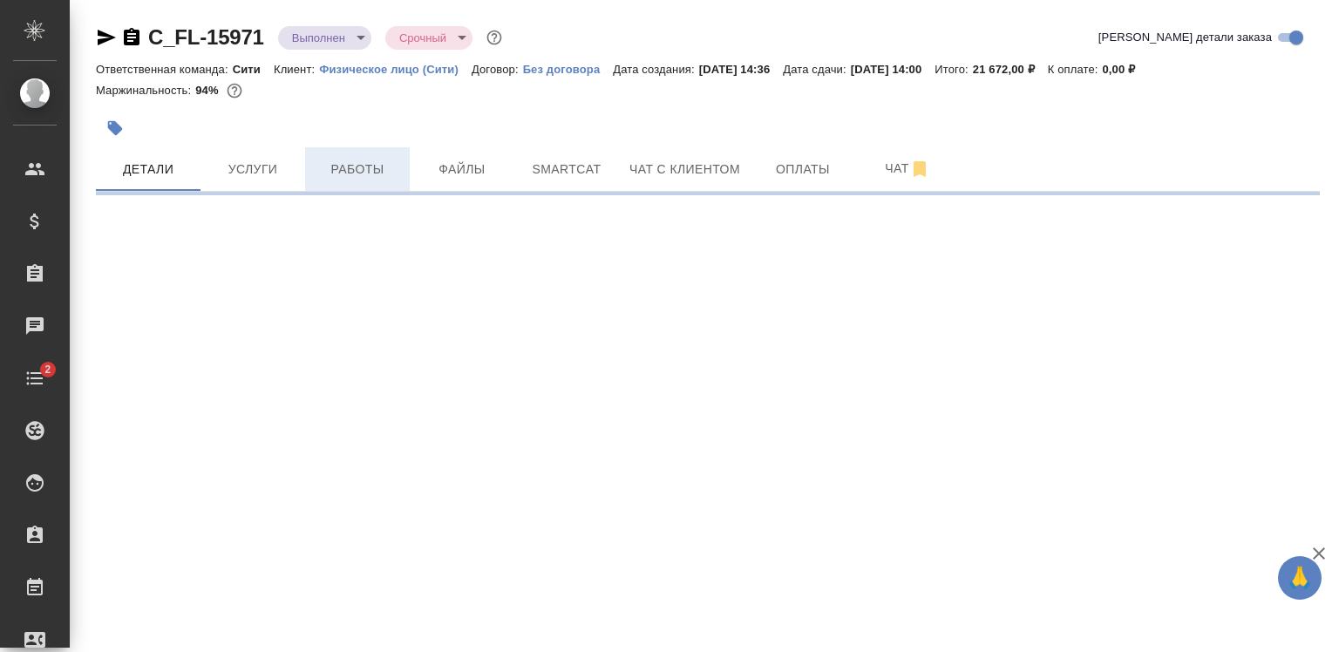
click at [341, 175] on span "Работы" at bounding box center [358, 170] width 84 height 22
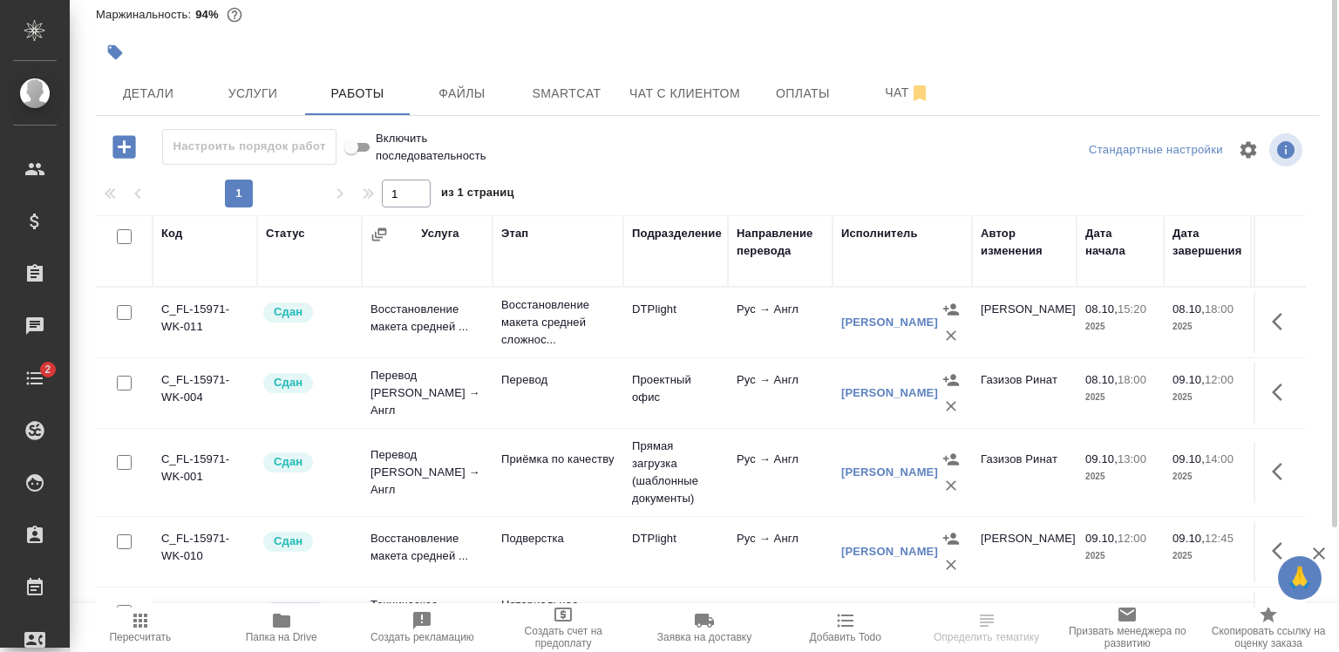
scroll to position [62, 0]
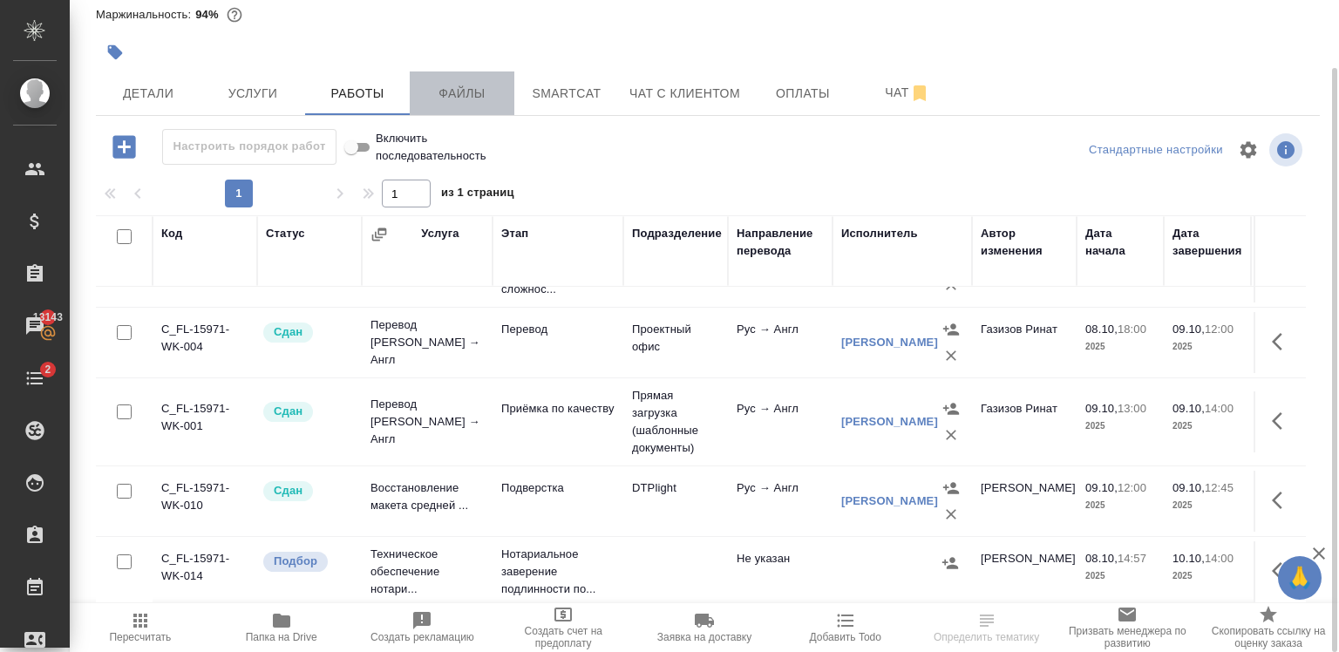
click at [447, 90] on span "Файлы" at bounding box center [462, 94] width 84 height 22
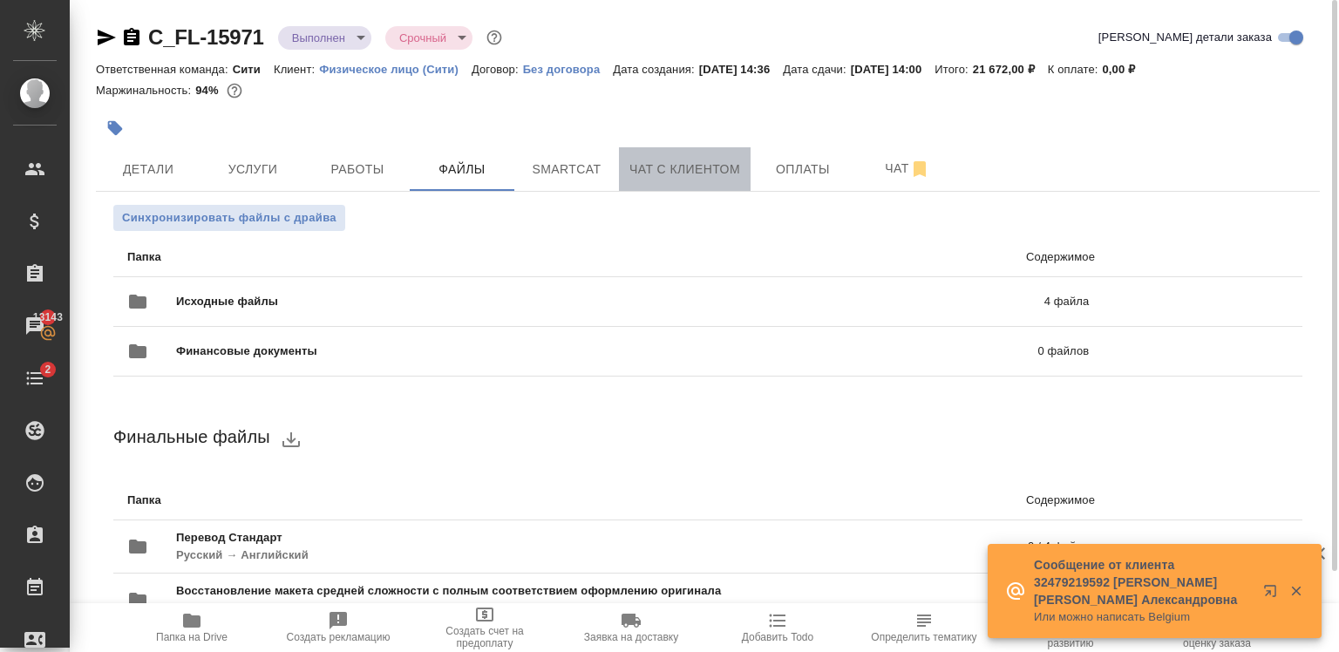
click at [694, 188] on button "Чат с клиентом" at bounding box center [685, 169] width 132 height 44
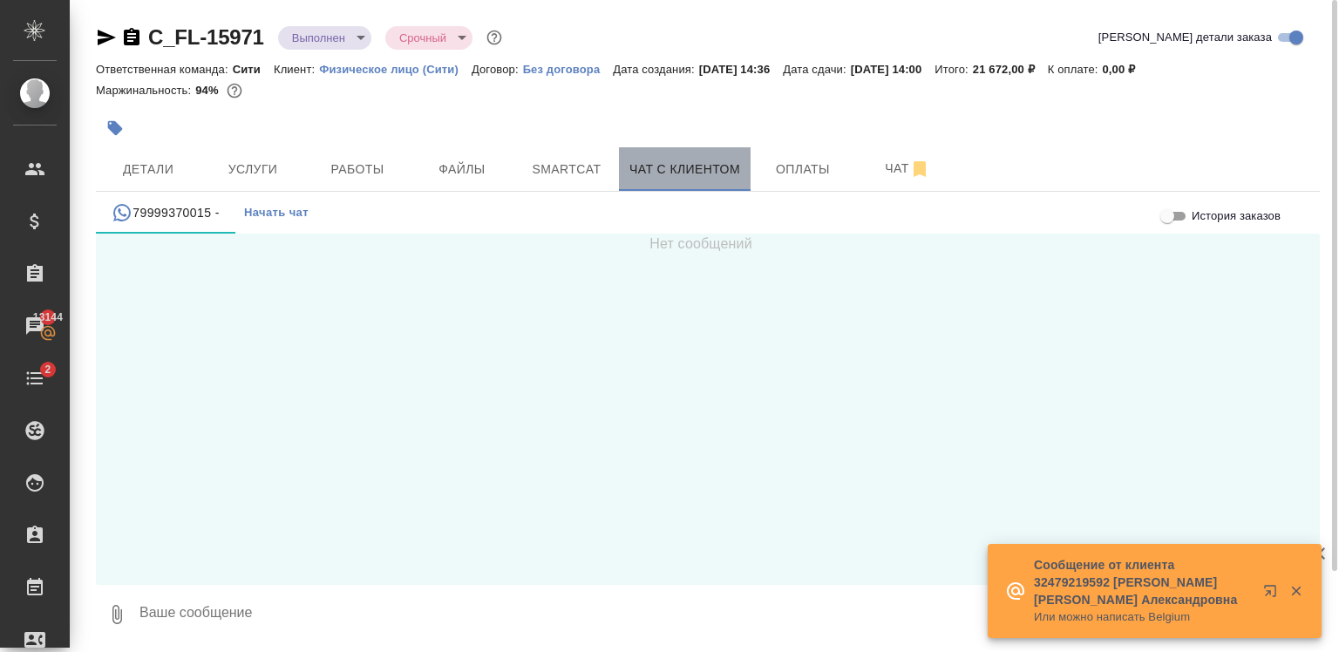
click at [662, 171] on span "Чат с клиентом" at bounding box center [684, 170] width 111 height 22
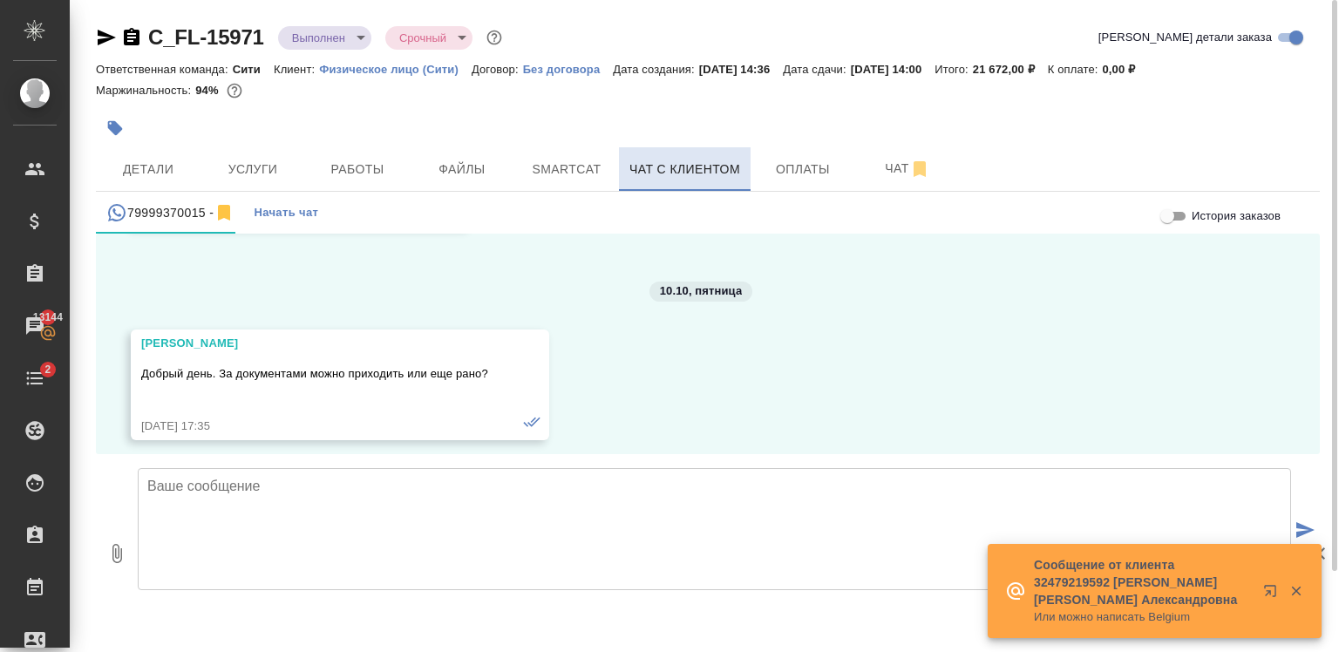
scroll to position [2808, 0]
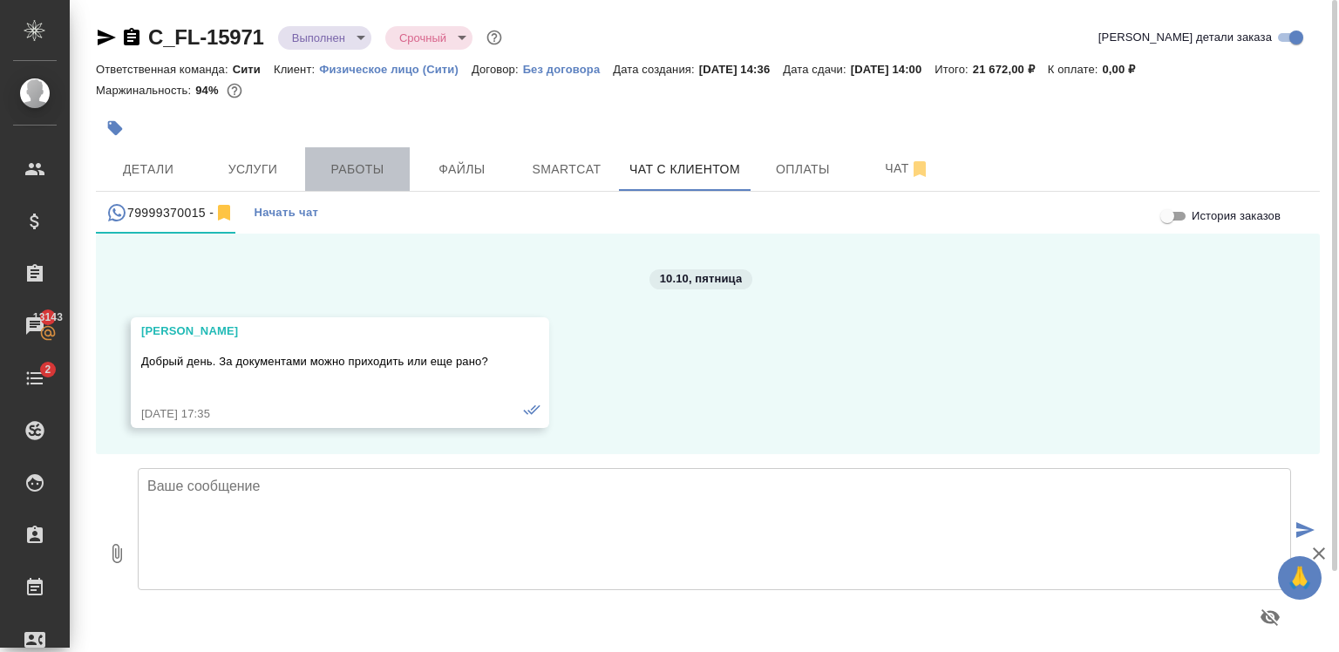
click at [316, 165] on span "Работы" at bounding box center [358, 170] width 84 height 22
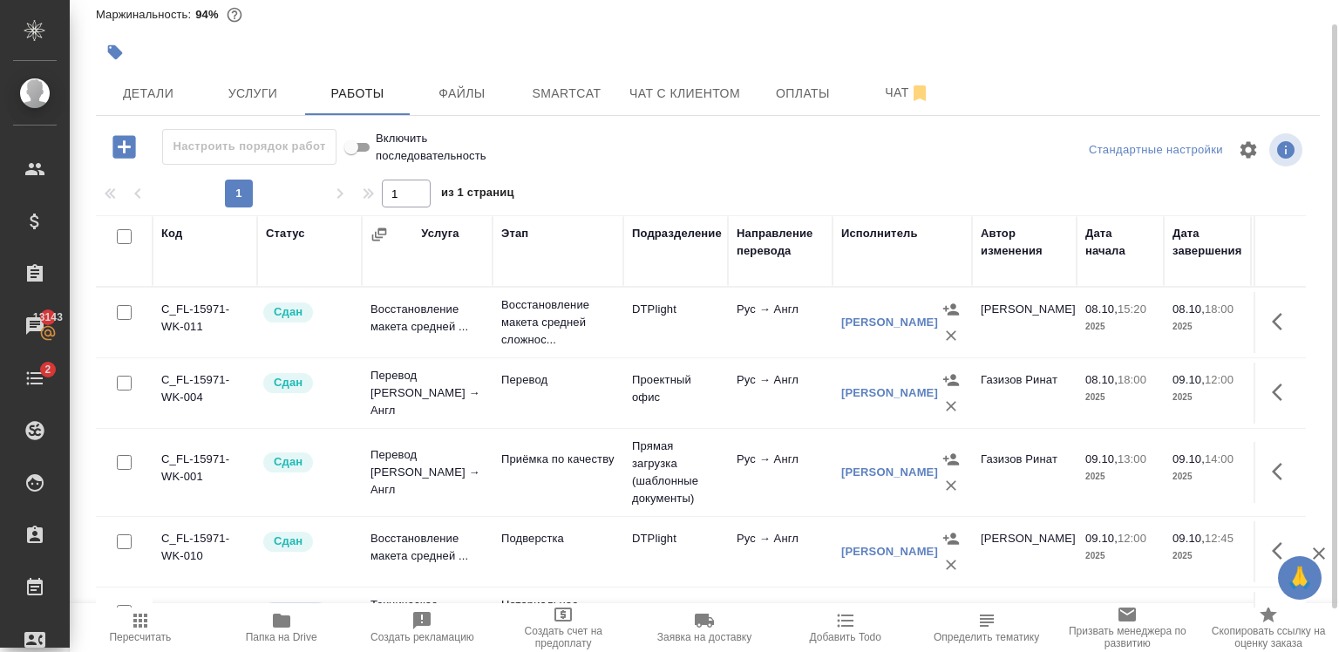
scroll to position [62, 0]
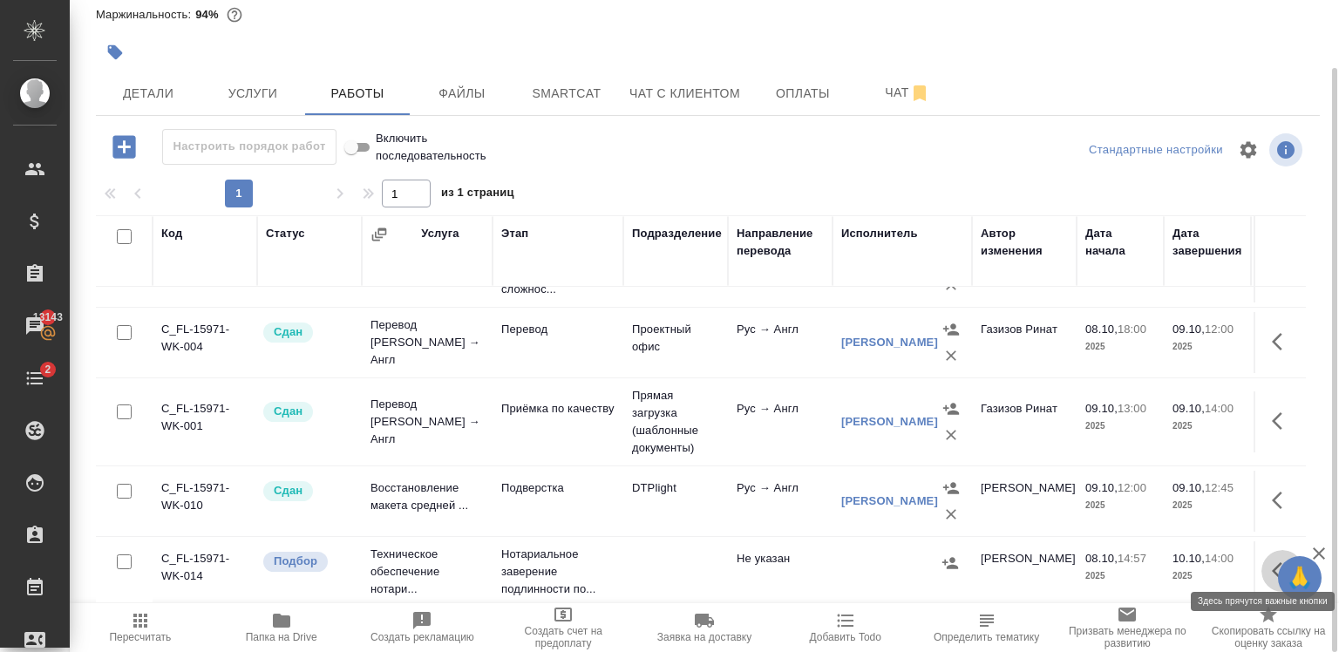
click at [1272, 560] on icon "button" at bounding box center [1282, 570] width 21 height 21
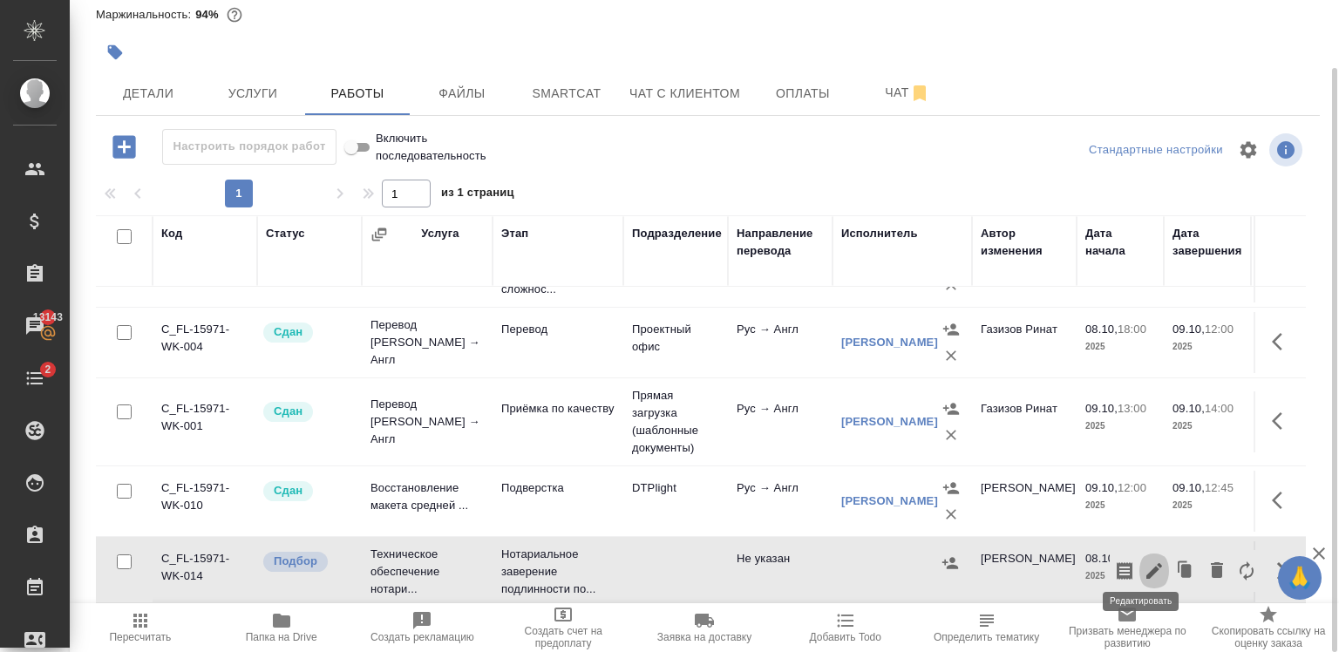
click at [1146, 564] on icon "button" at bounding box center [1154, 571] width 16 height 16
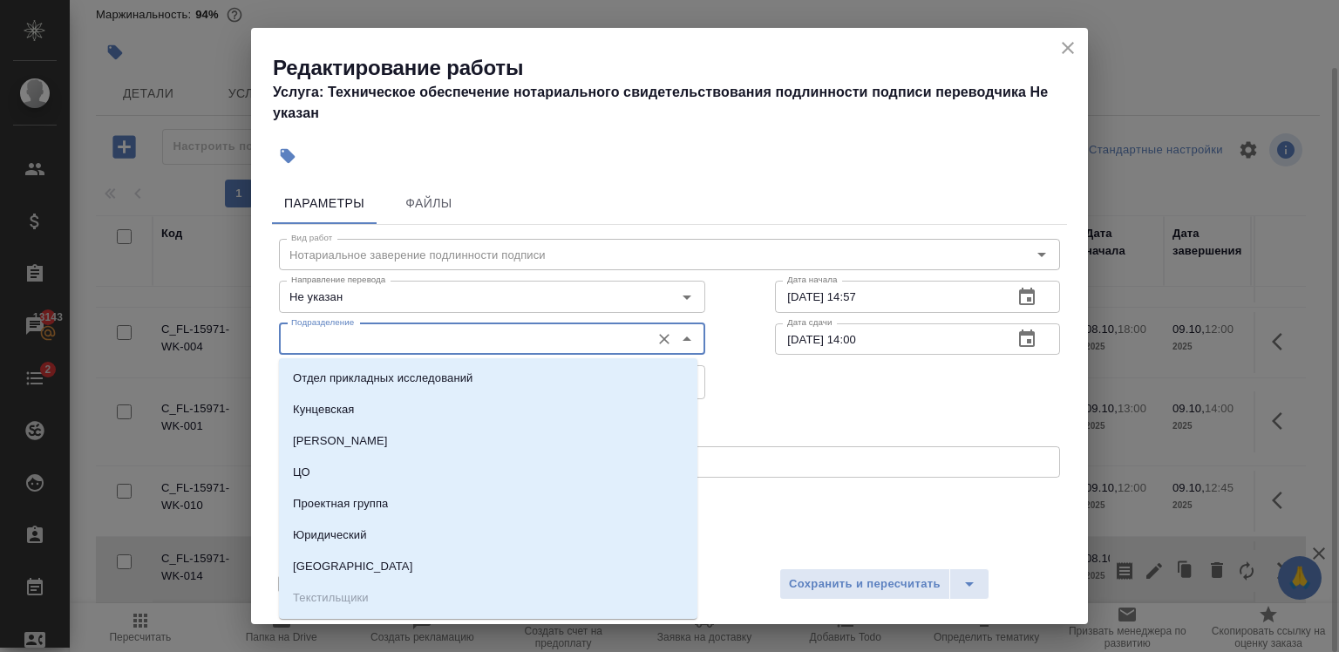
click at [506, 344] on input "Подразделение" at bounding box center [462, 339] width 357 height 21
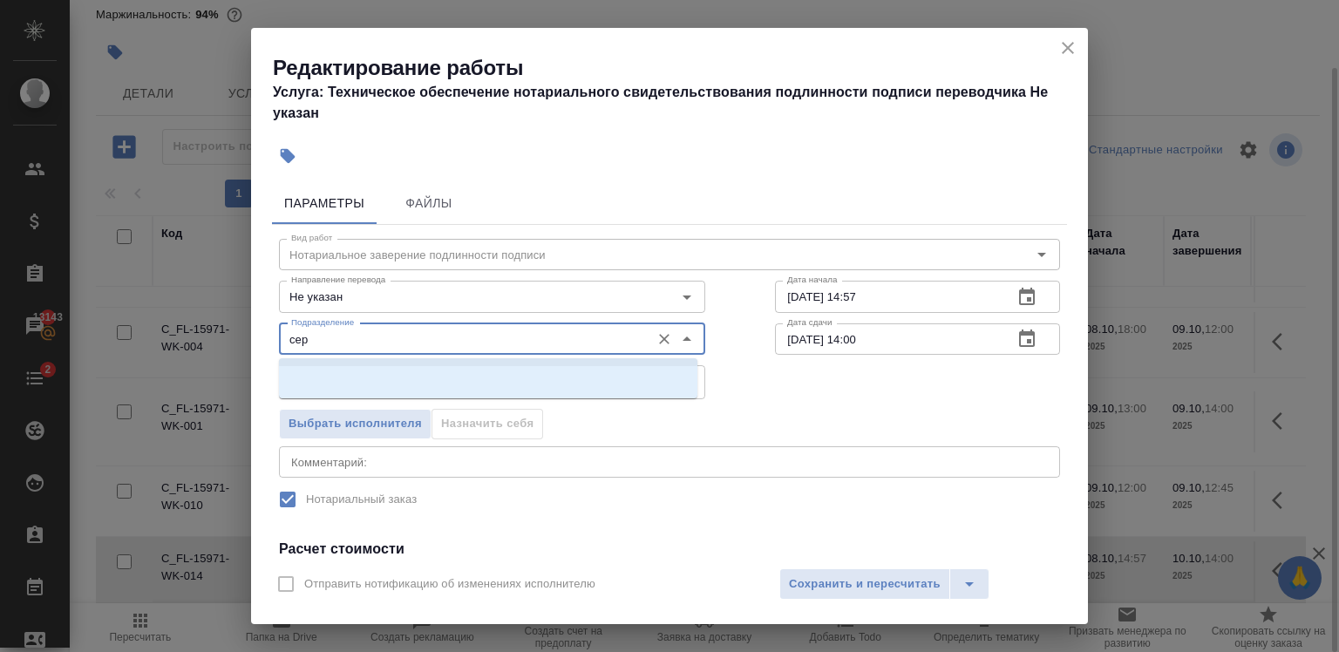
scroll to position [0, 0]
click at [490, 385] on li "Сертифай" at bounding box center [488, 378] width 418 height 31
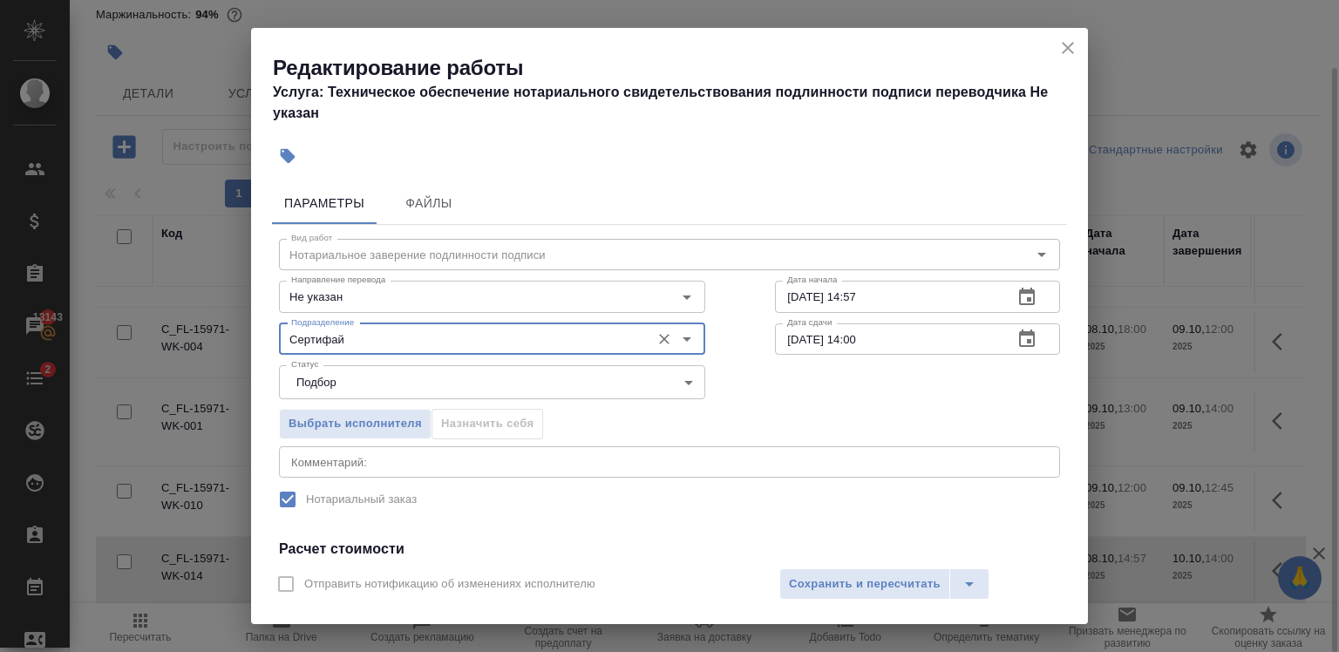
scroll to position [226, 0]
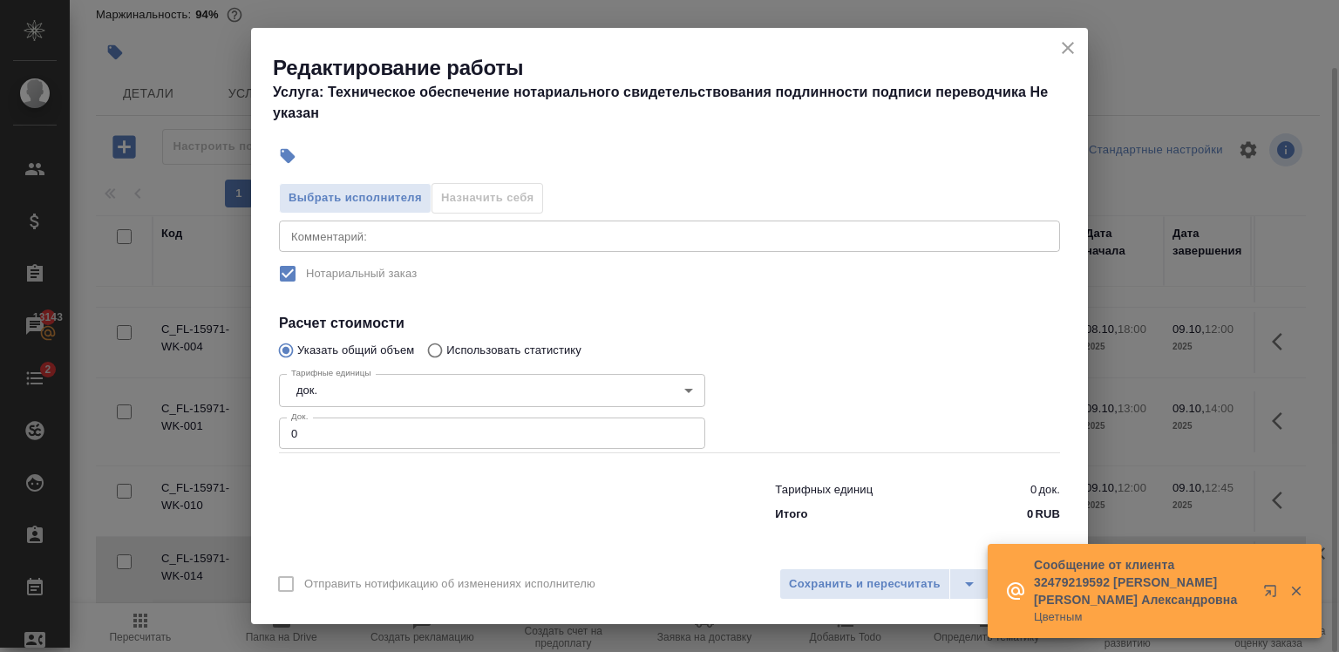
type input "Сертифай"
click at [506, 444] on input "0" at bounding box center [492, 433] width 426 height 31
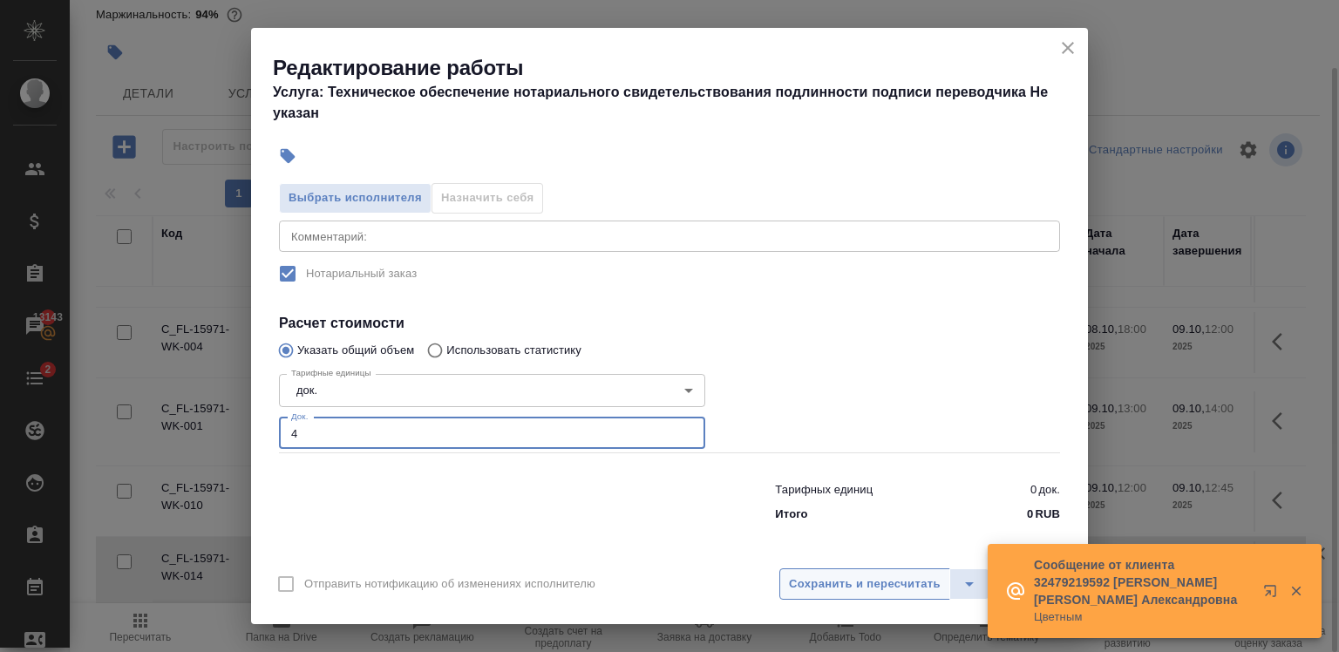
type input "4"
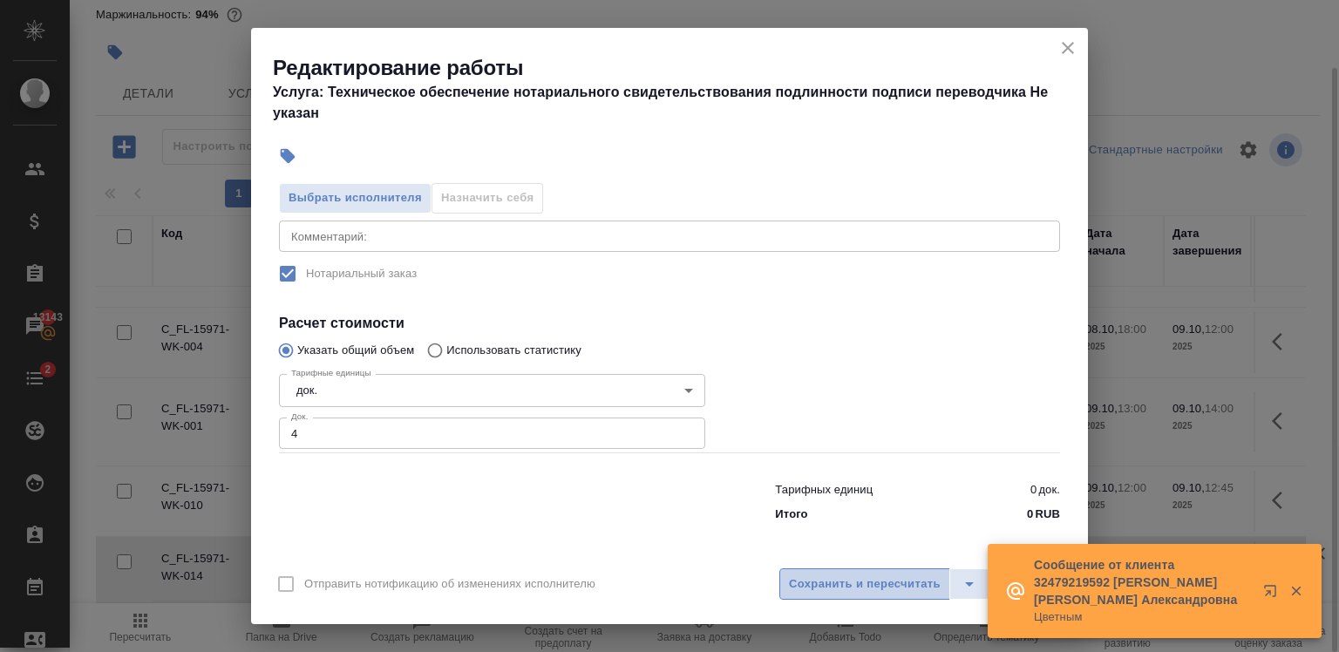
click at [832, 582] on span "Сохранить и пересчитать" at bounding box center [865, 584] width 152 height 20
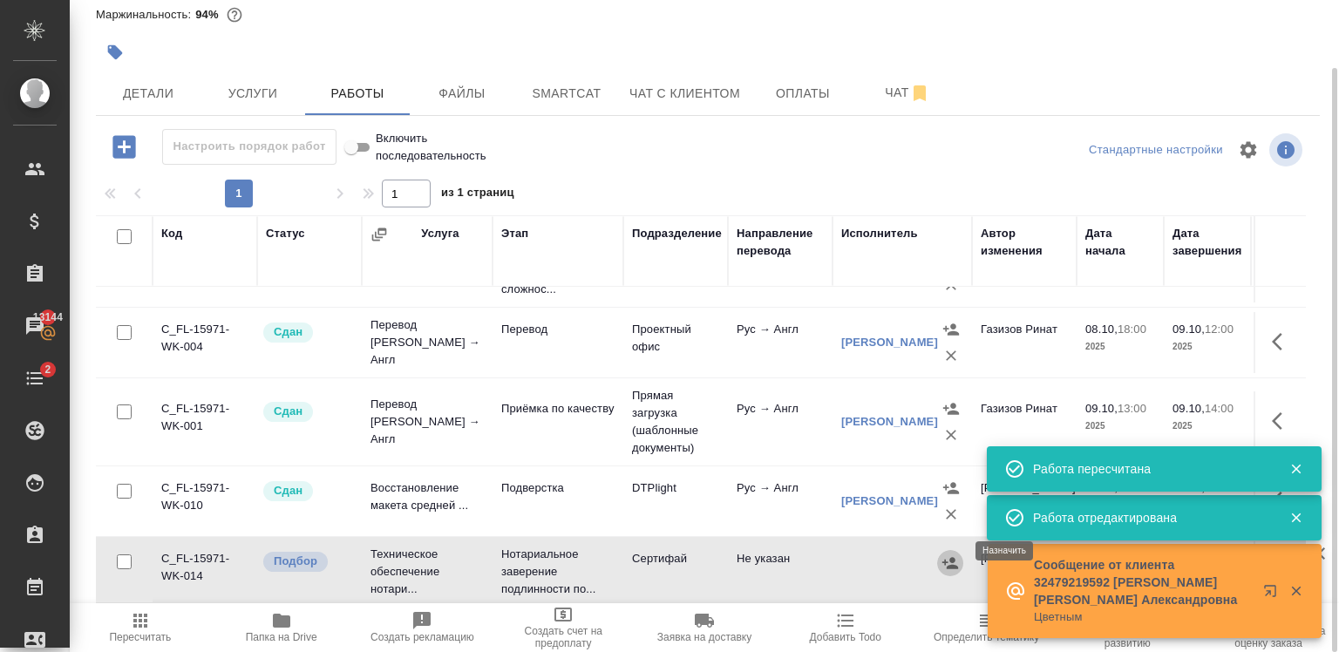
click at [952, 557] on icon "button" at bounding box center [950, 562] width 16 height 11
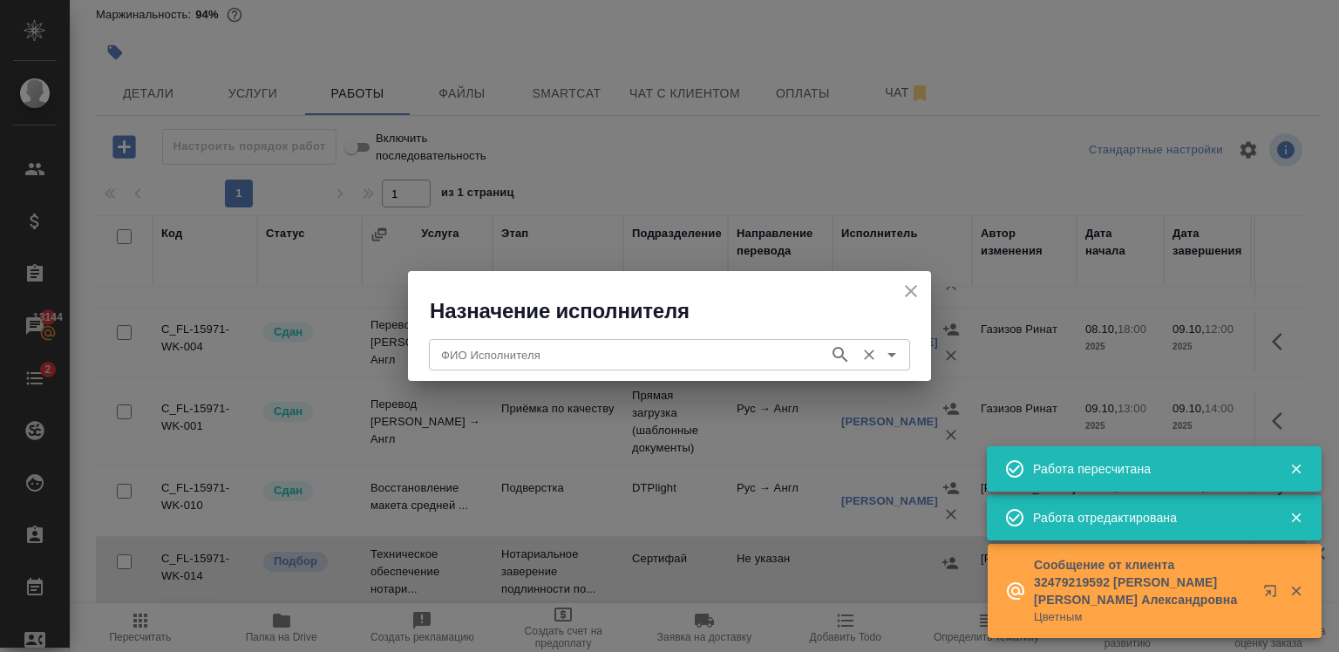
click at [716, 345] on input "ФИО Исполнителя" at bounding box center [627, 354] width 386 height 21
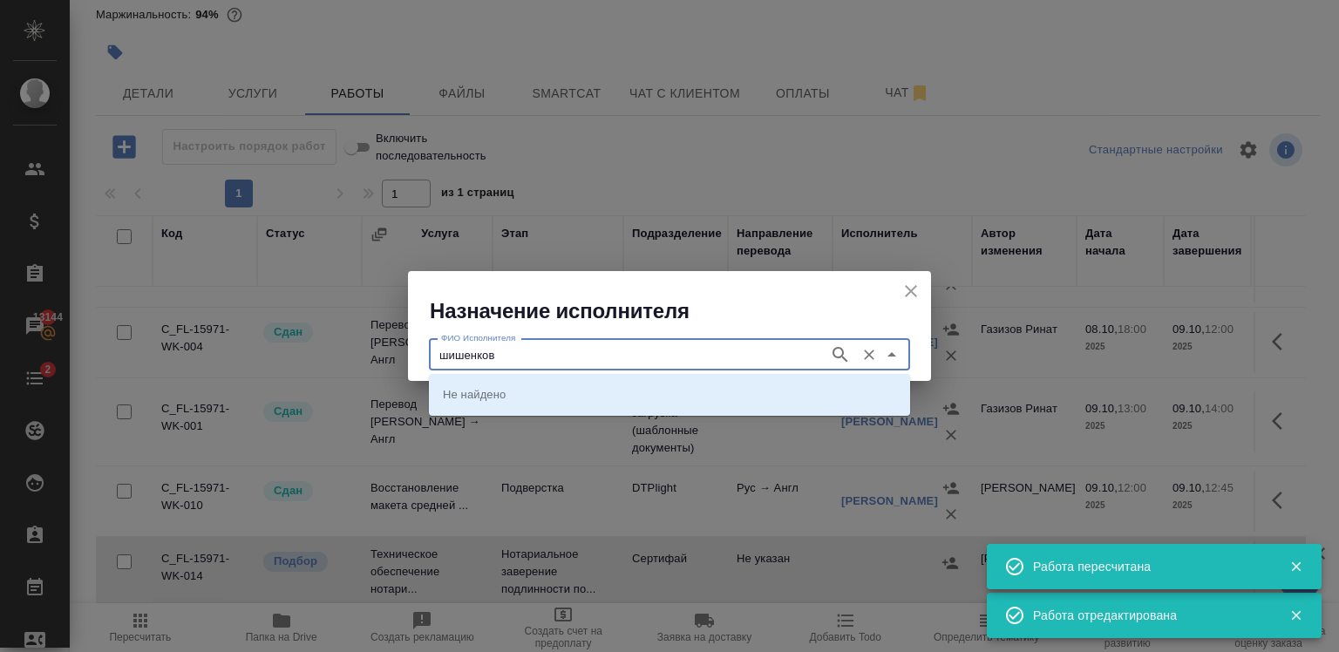
type input "шишенков"
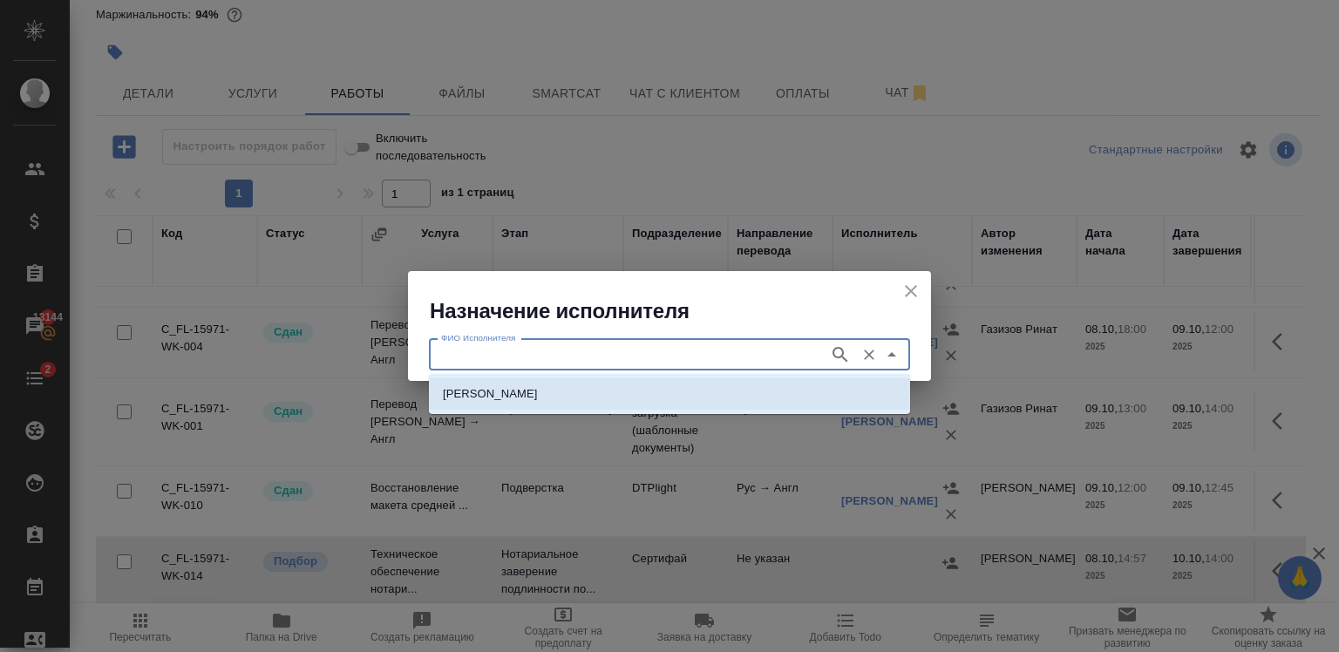
click at [686, 396] on li "НОТАРИУС Шишенков Леонид Васильевич" at bounding box center [669, 393] width 481 height 31
type input "НОТАРИУС Шишенков Леонид Васильевич"
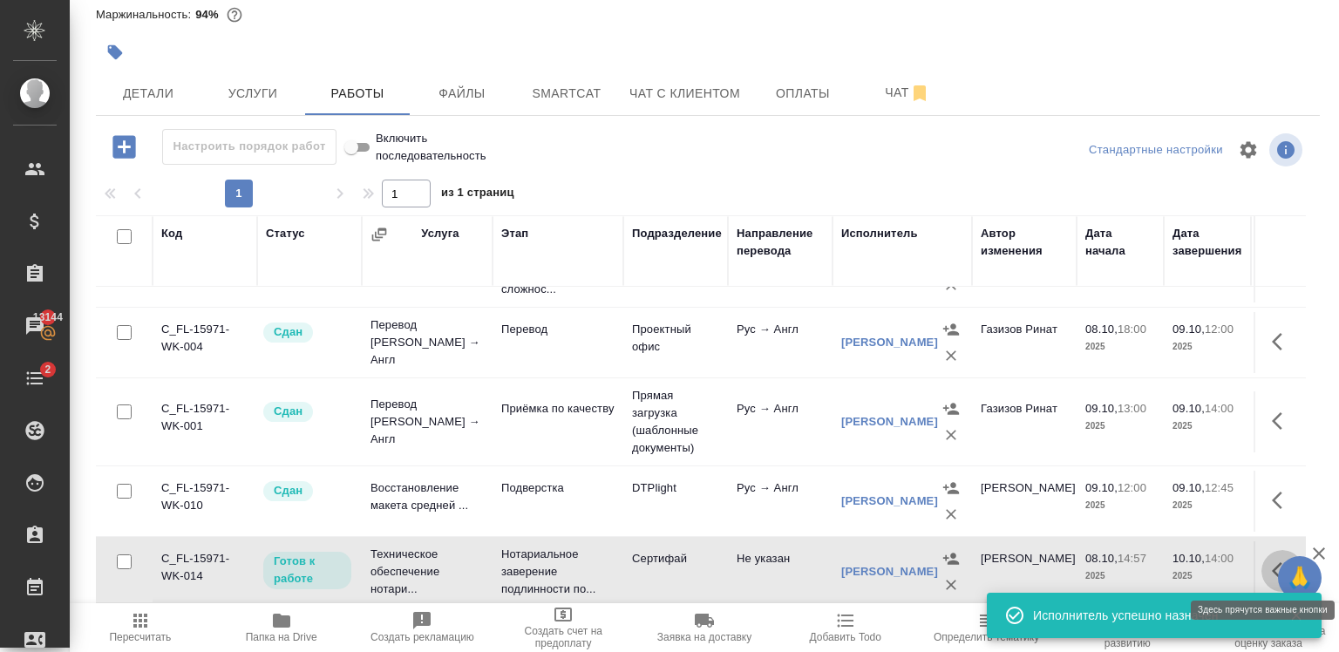
click at [1272, 569] on icon "button" at bounding box center [1282, 570] width 21 height 21
click at [1139, 562] on button "button" at bounding box center [1154, 571] width 30 height 42
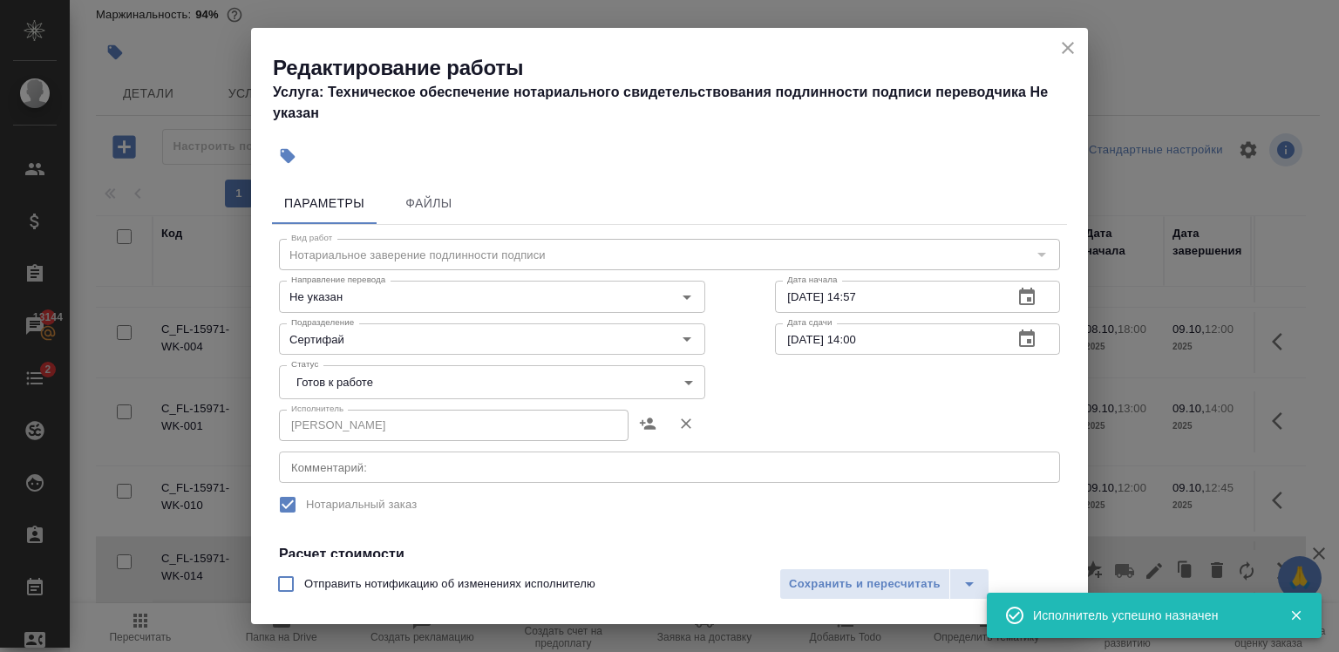
click at [401, 387] on body "🙏 .cls-1 fill:#fff; AWATERA Zaytseva Svetlana Клиенты Спецификации Заказы 13144…" at bounding box center [669, 326] width 1339 height 652
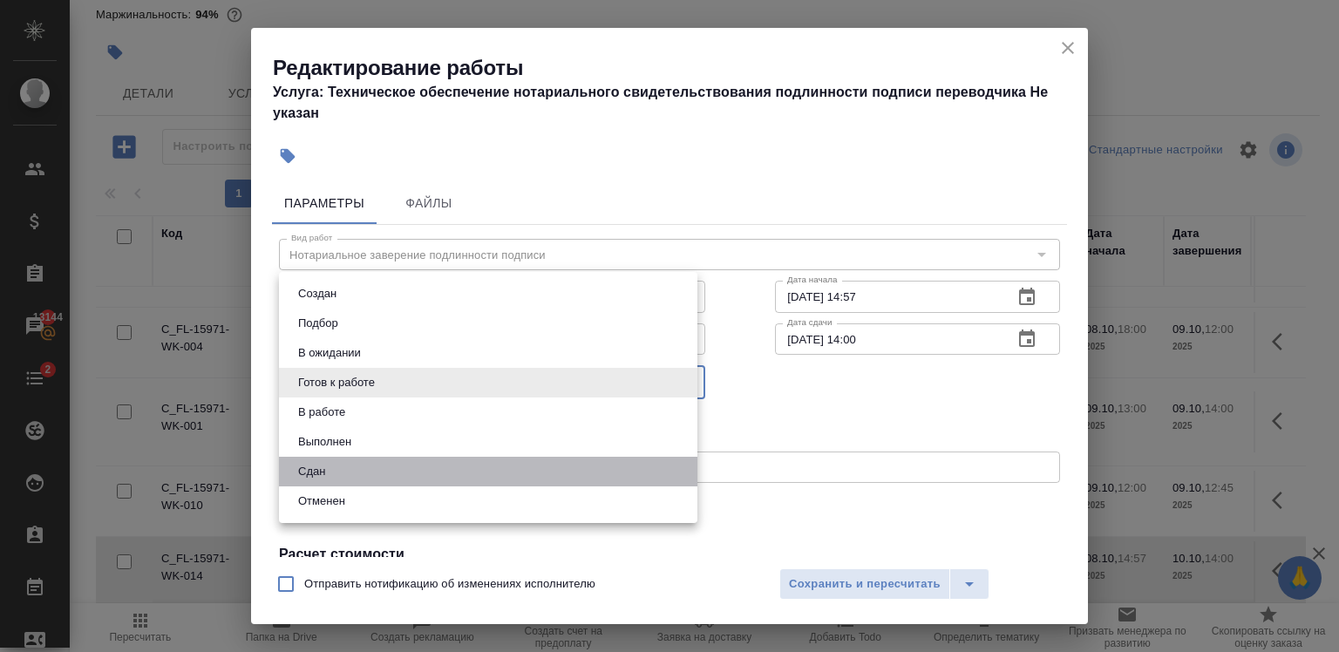
click at [373, 468] on li "Сдан" at bounding box center [488, 472] width 418 height 30
type input "closed"
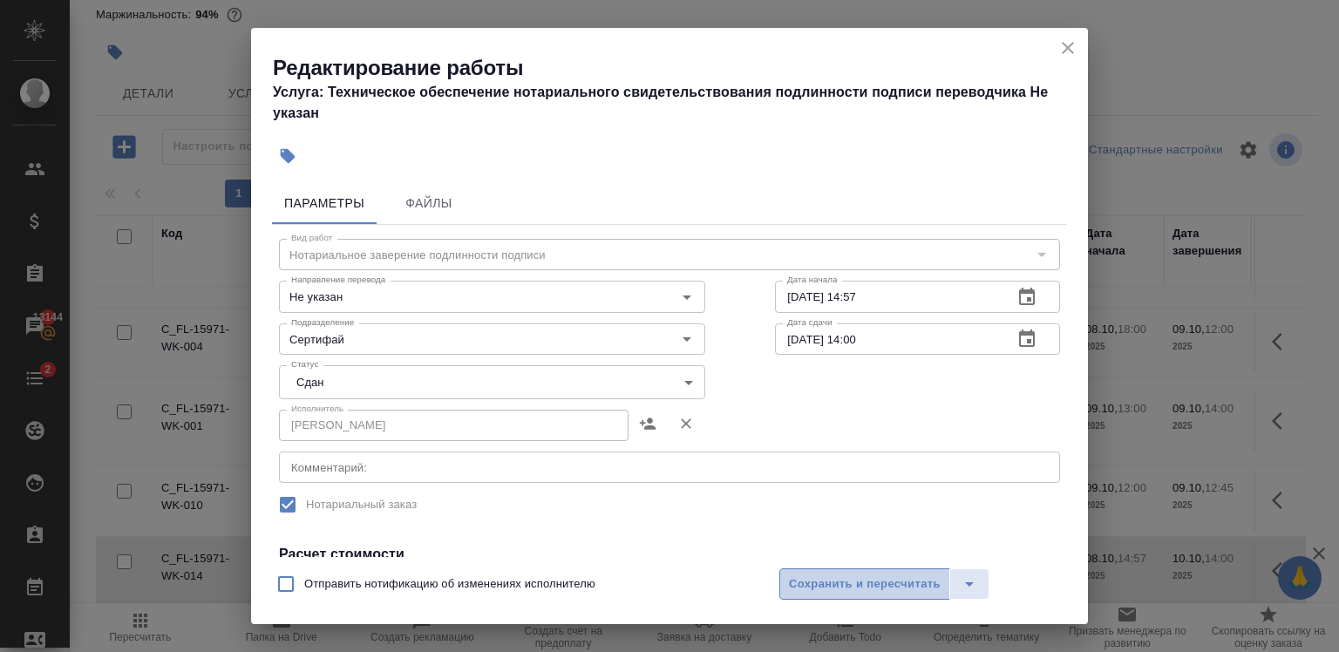
click at [878, 586] on span "Сохранить и пересчитать" at bounding box center [865, 584] width 152 height 20
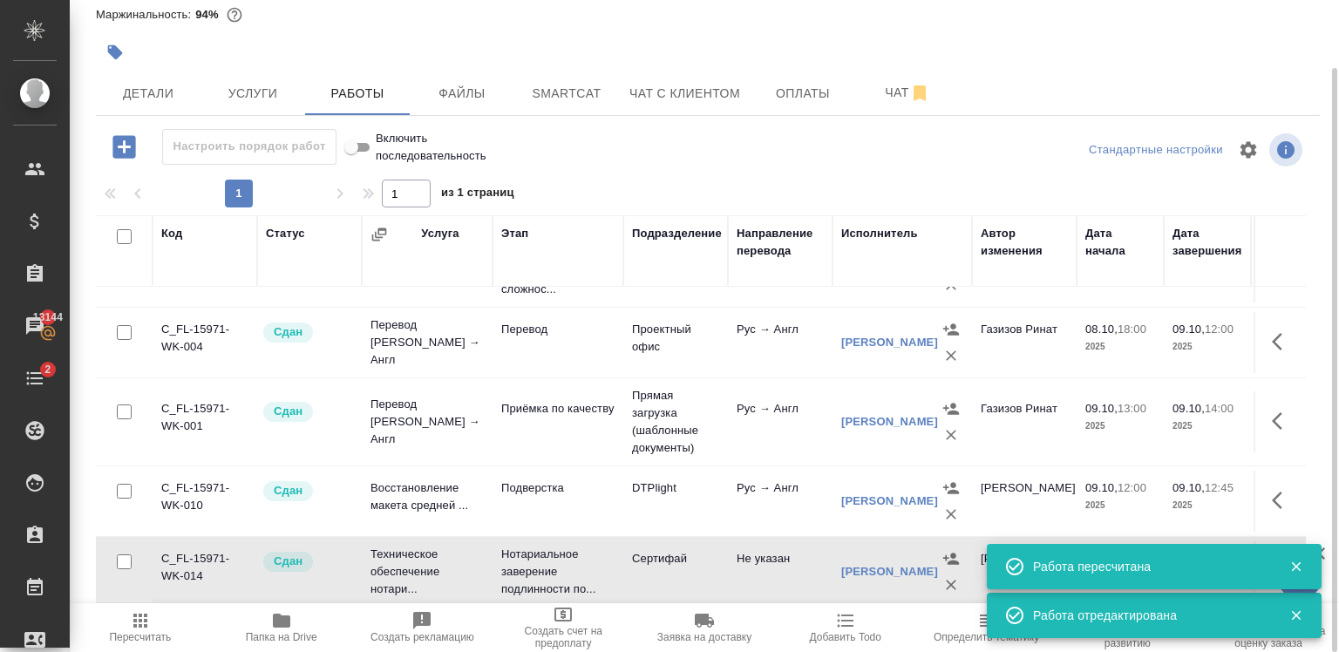
scroll to position [0, 0]
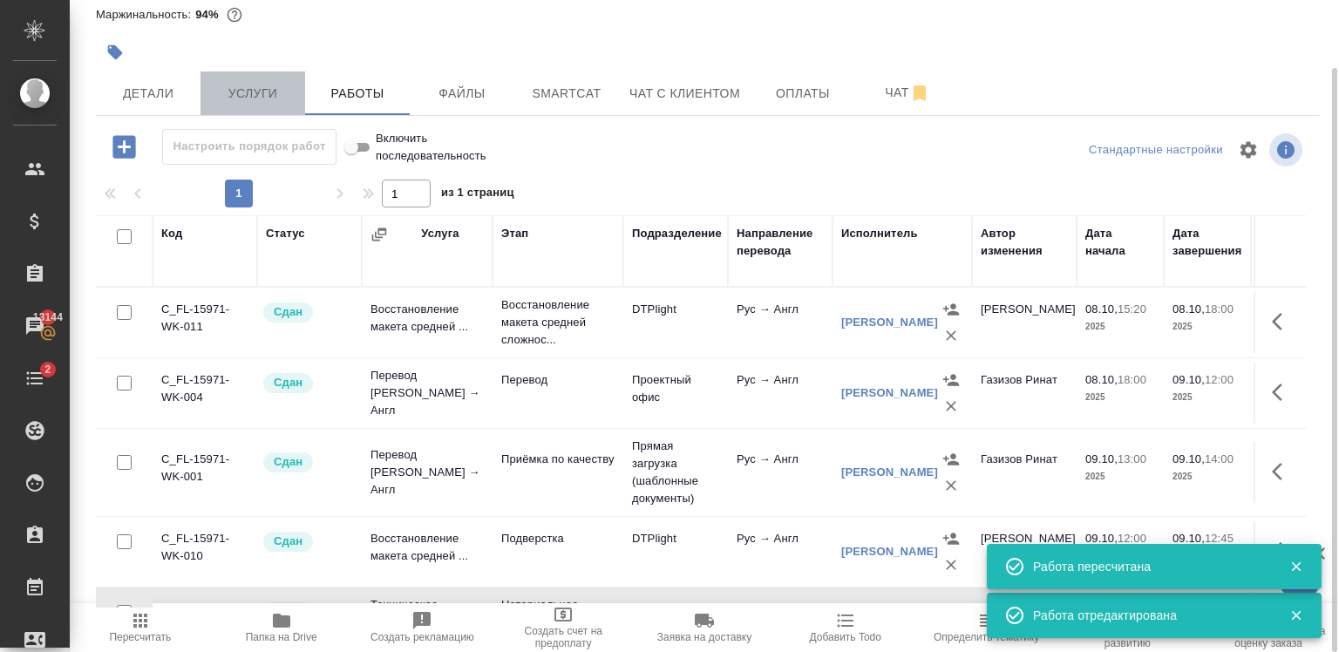
click at [257, 90] on span "Услуги" at bounding box center [253, 94] width 84 height 22
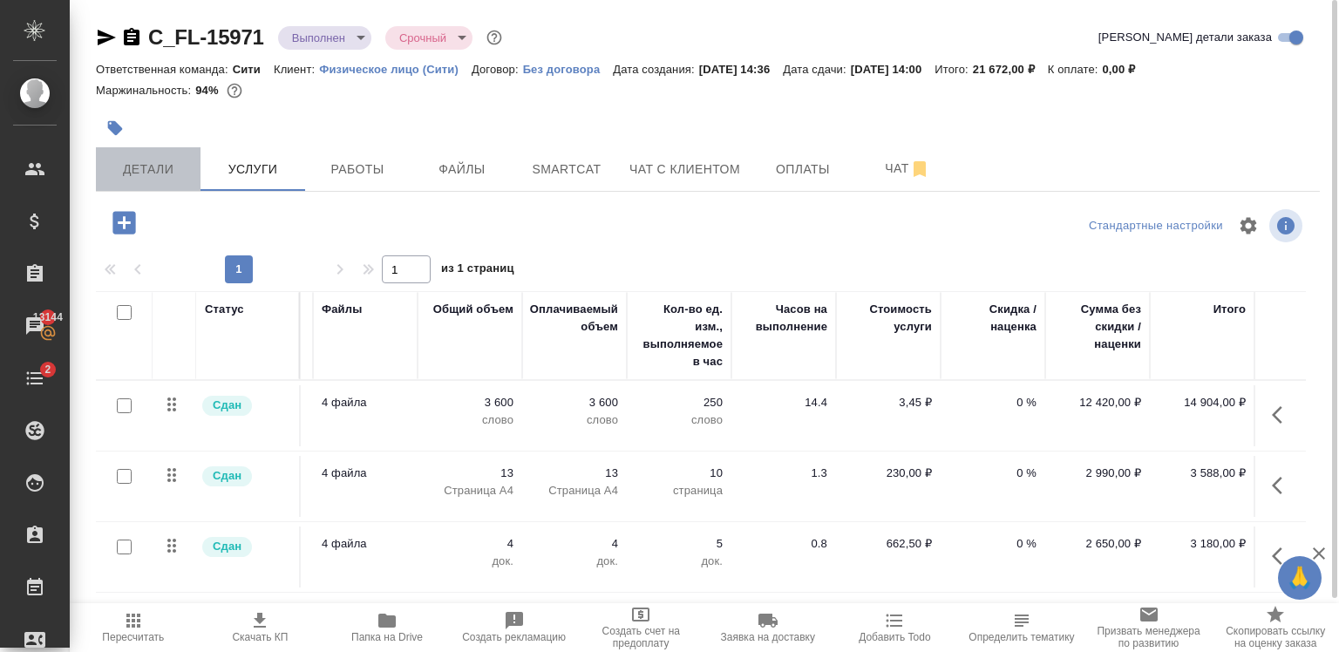
click at [166, 168] on span "Детали" at bounding box center [148, 170] width 84 height 22
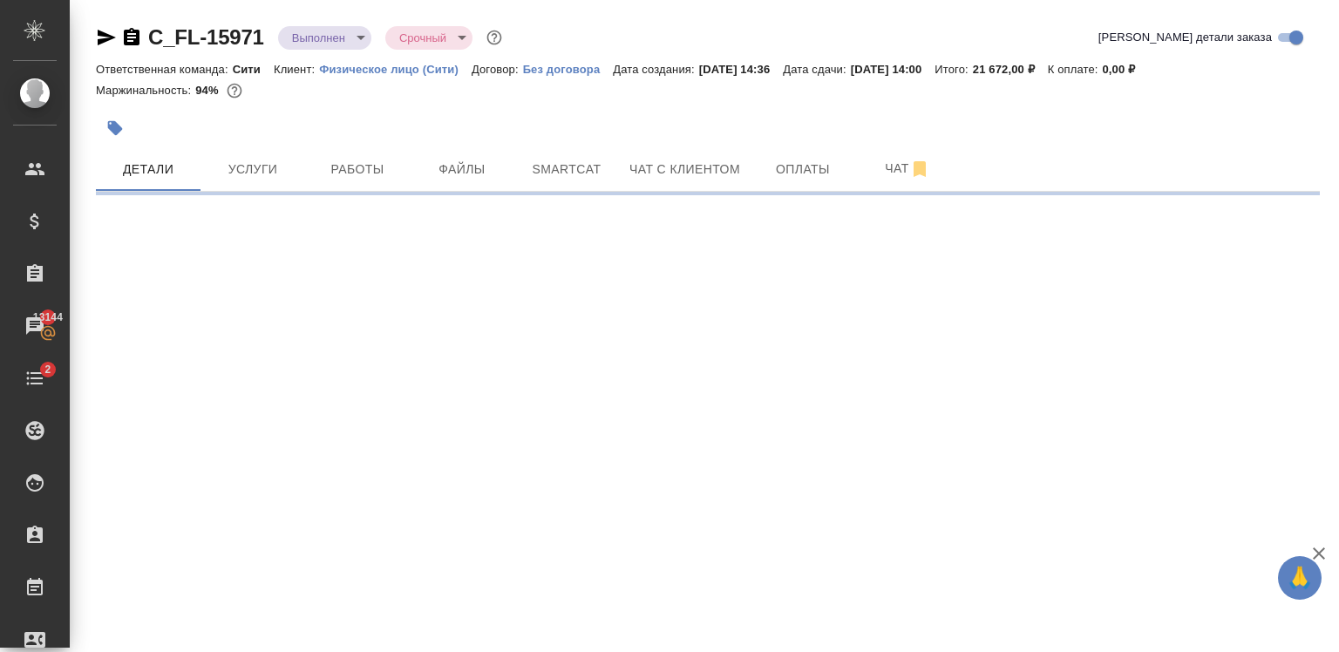
select select "RU"
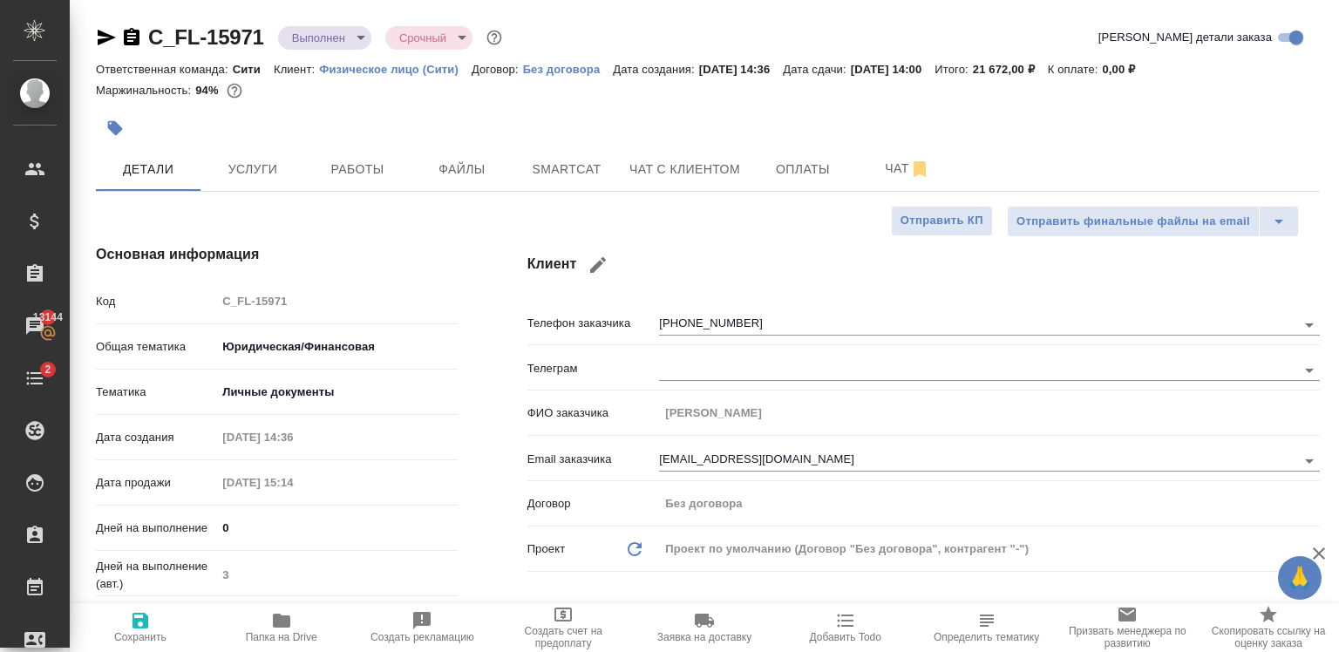
type textarea "x"
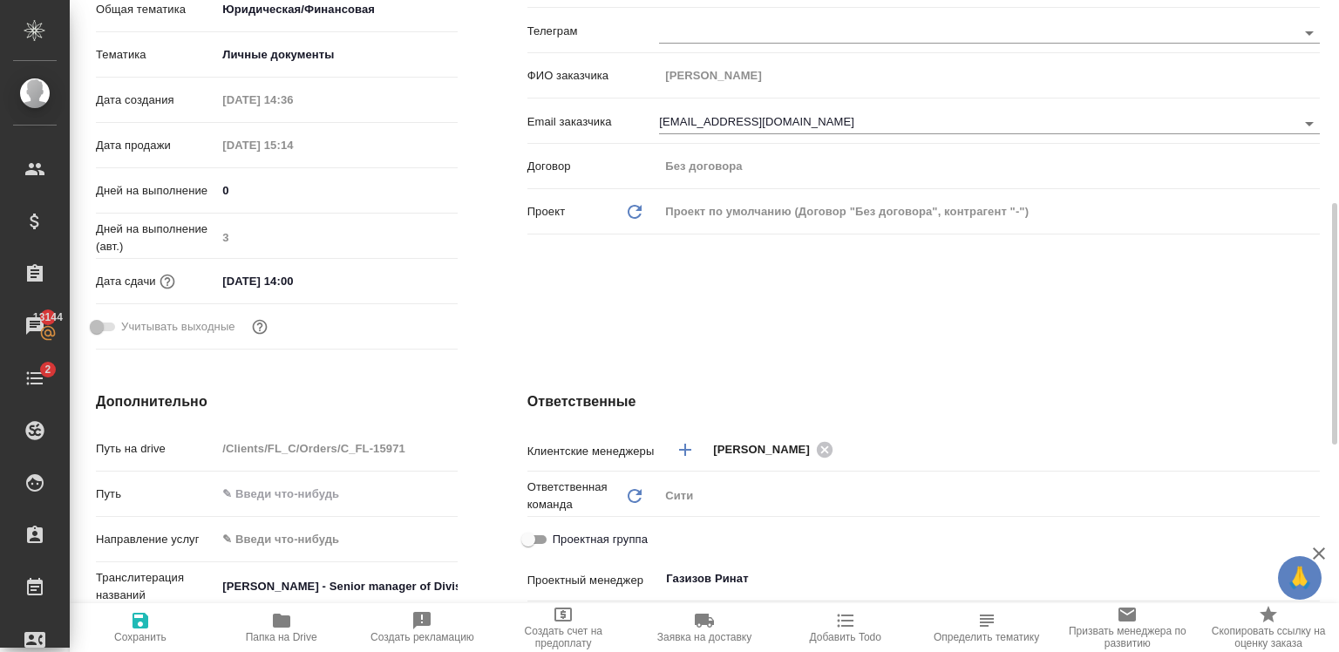
scroll to position [412, 0]
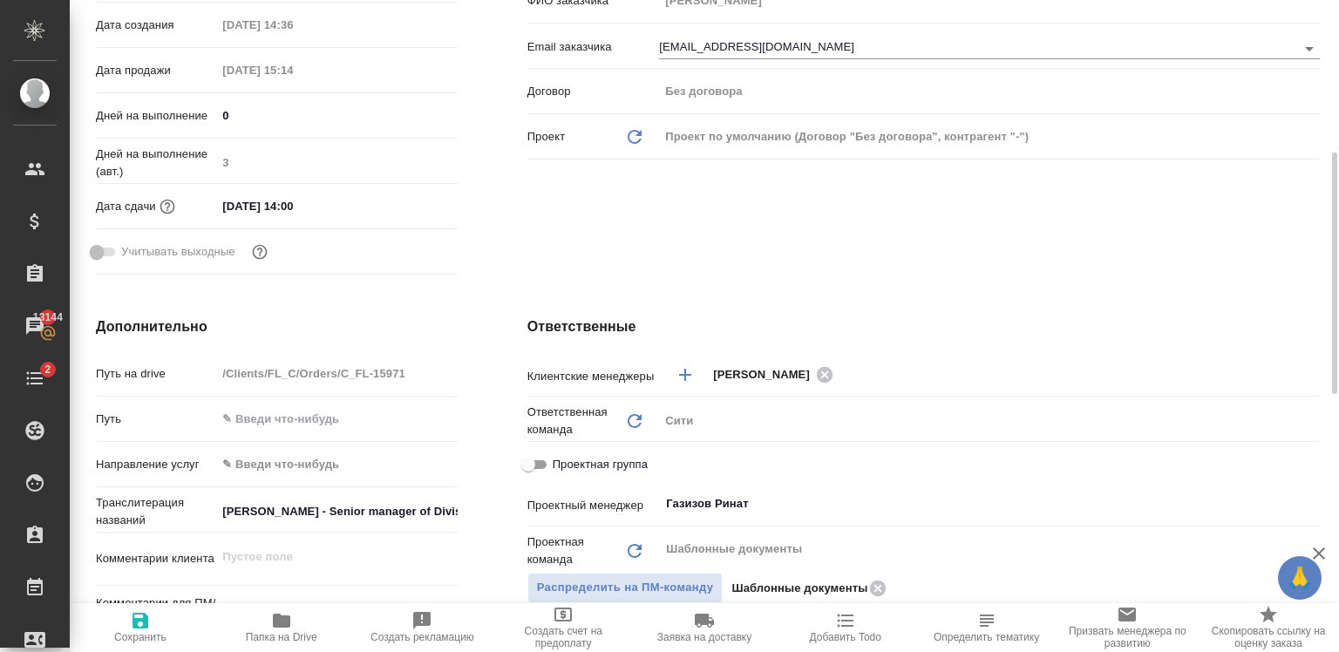
click at [592, 462] on span "Проектная группа" at bounding box center [600, 464] width 95 height 17
click at [560, 462] on input "Проектная группа" at bounding box center [528, 464] width 63 height 21
checkbox input "true"
type textarea "x"
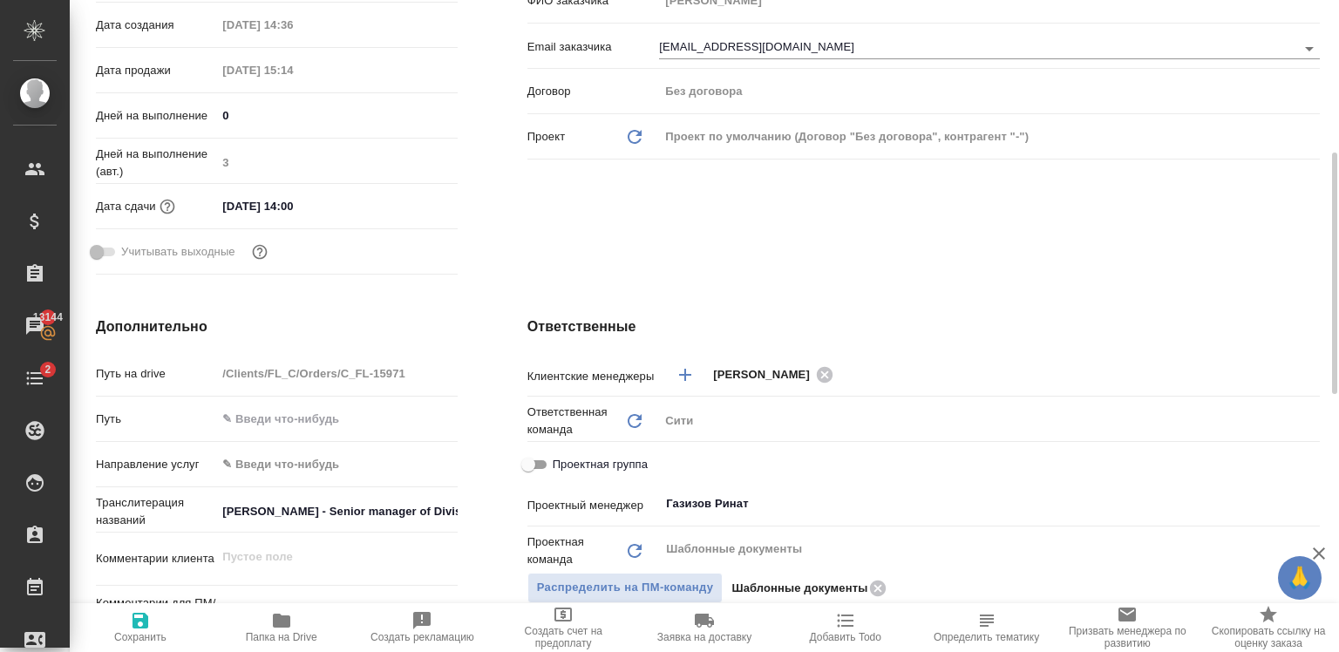
type textarea "x"
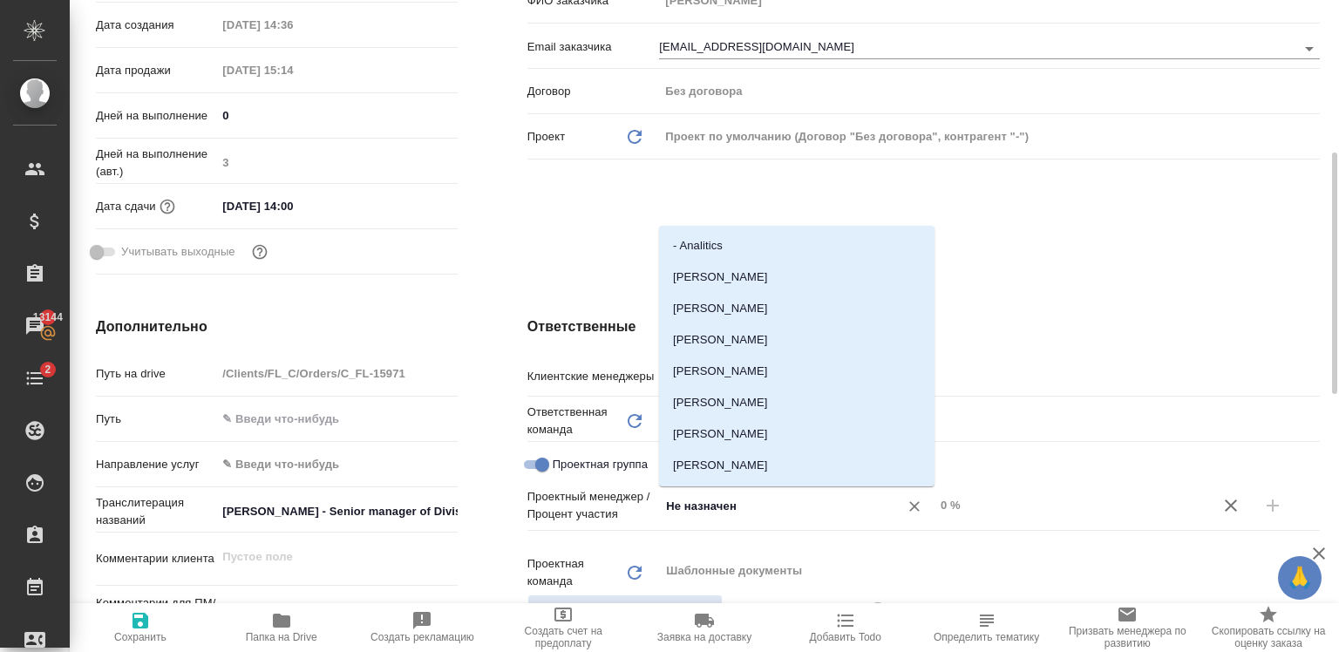
click at [751, 511] on input "Не назначен" at bounding box center [767, 505] width 207 height 21
type input "рина"
click at [699, 370] on li "Газизов Ринат" at bounding box center [796, 371] width 275 height 31
type textarea "x"
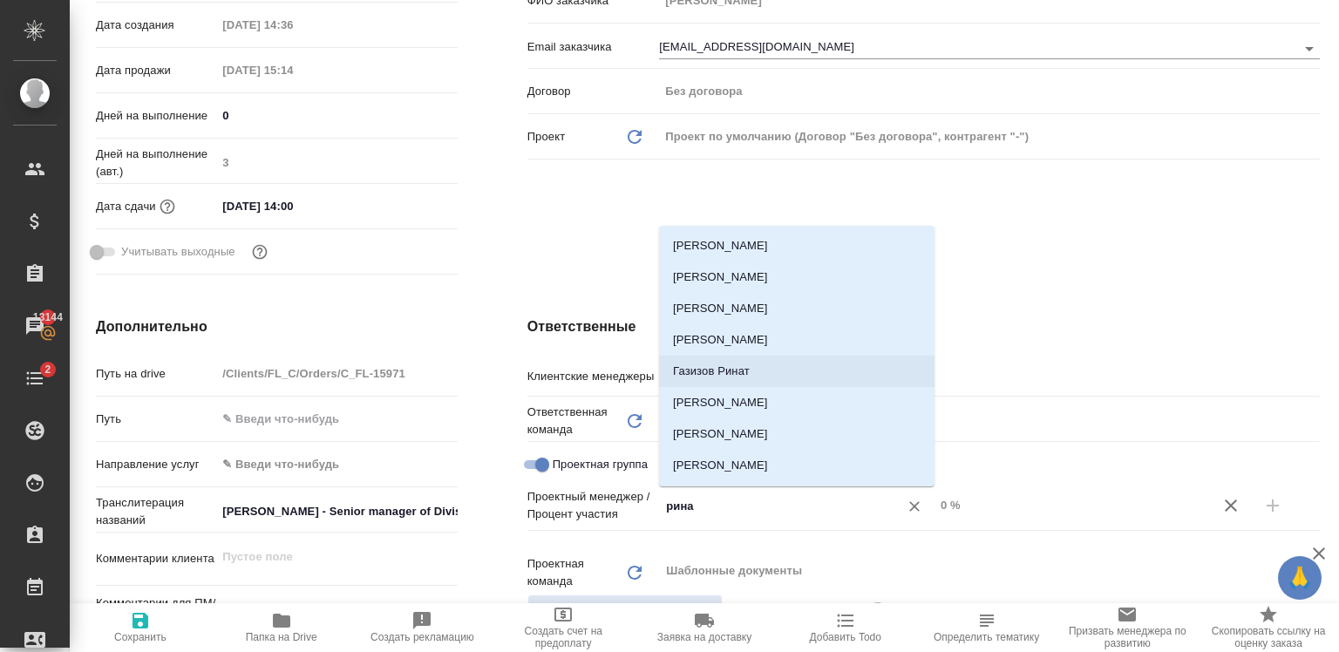
type textarea "x"
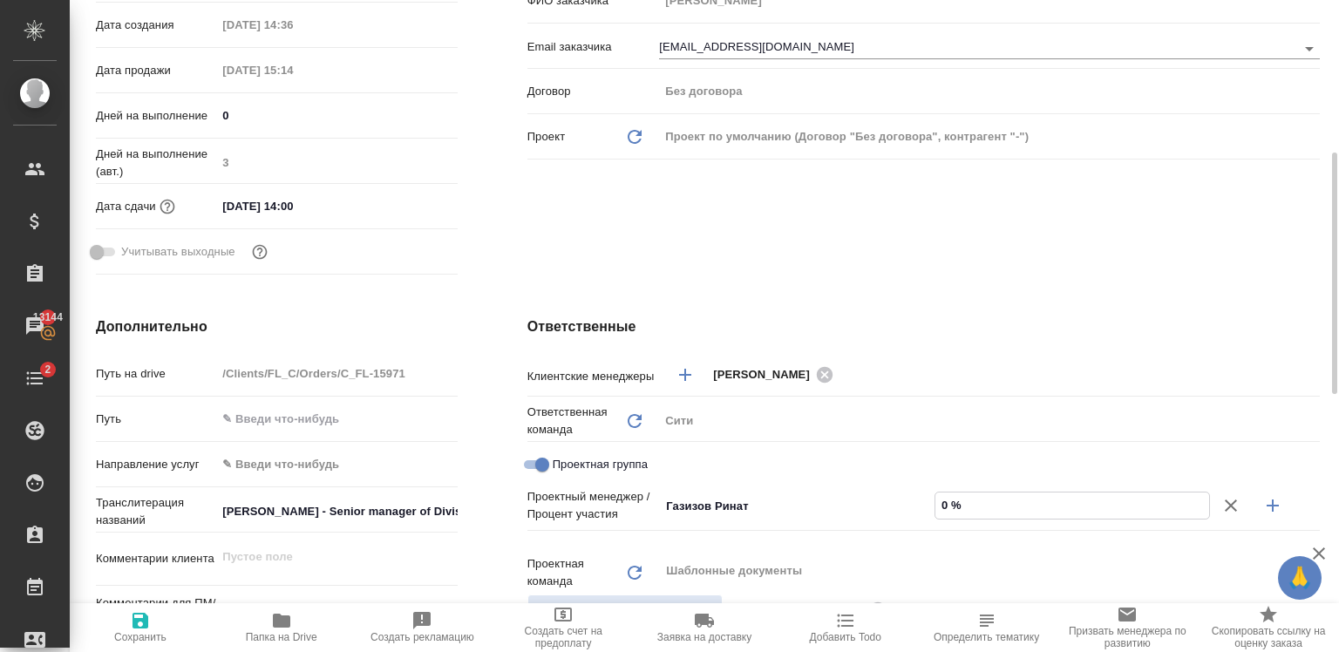
click at [948, 504] on input "0 %" at bounding box center [1072, 504] width 274 height 25
type textarea "x"
type input "8 %"
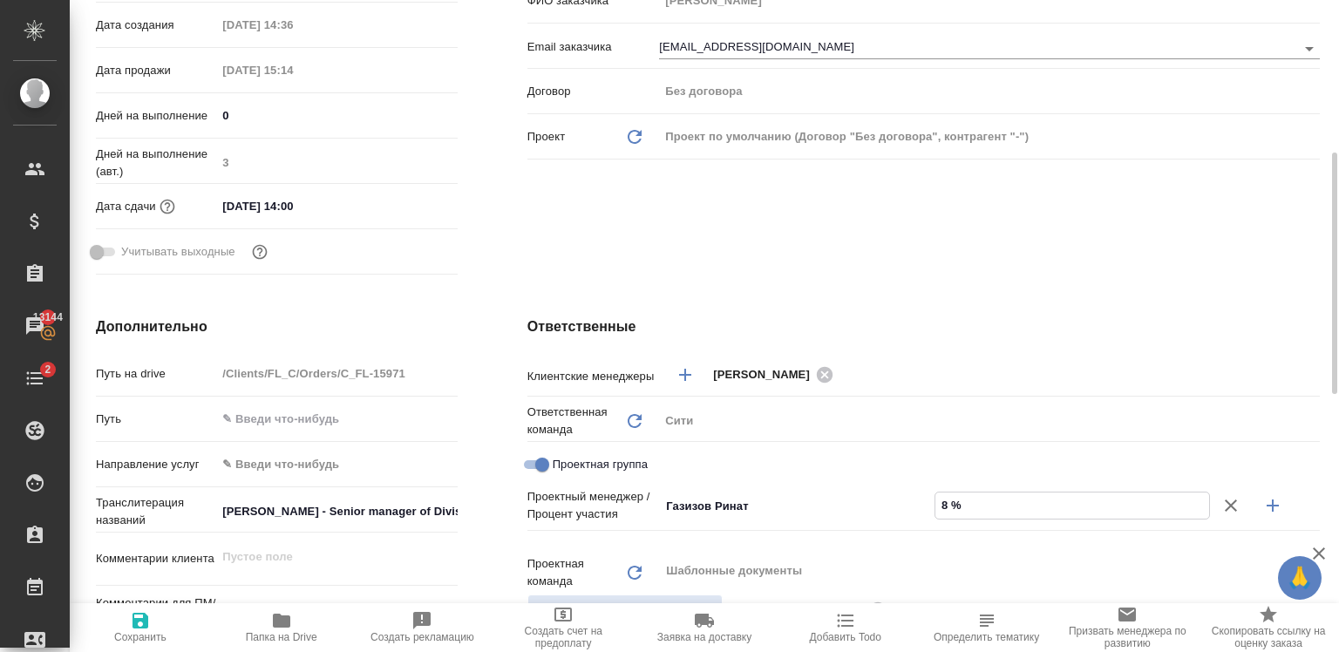
type textarea "x"
type input "86 %"
type textarea "x"
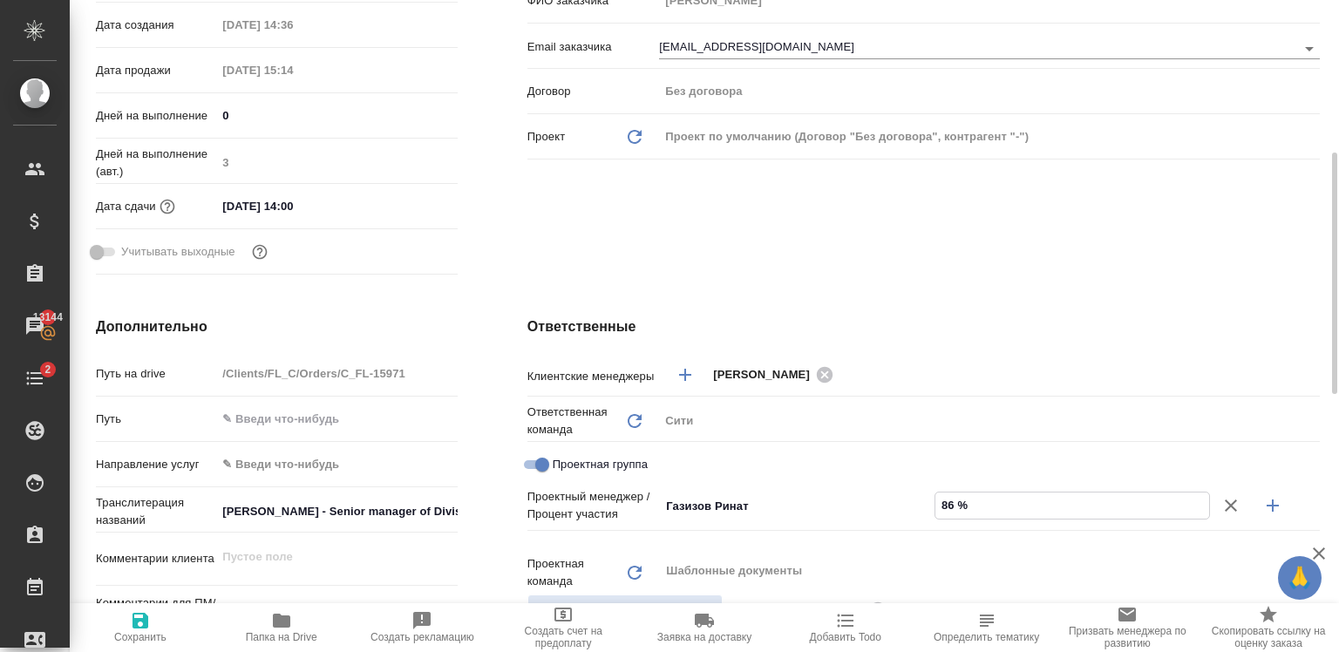
type textarea "x"
type input "86 %"
click at [1266, 506] on icon "button" at bounding box center [1272, 505] width 12 height 12
type textarea "x"
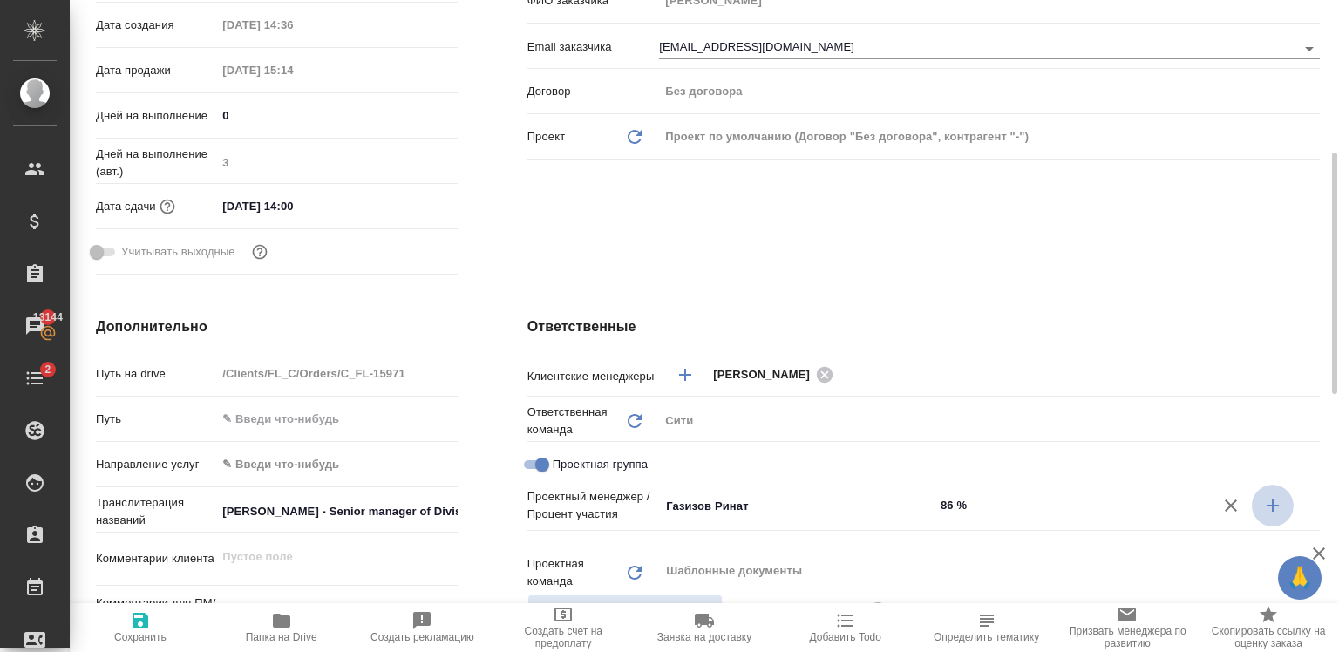
type textarea "x"
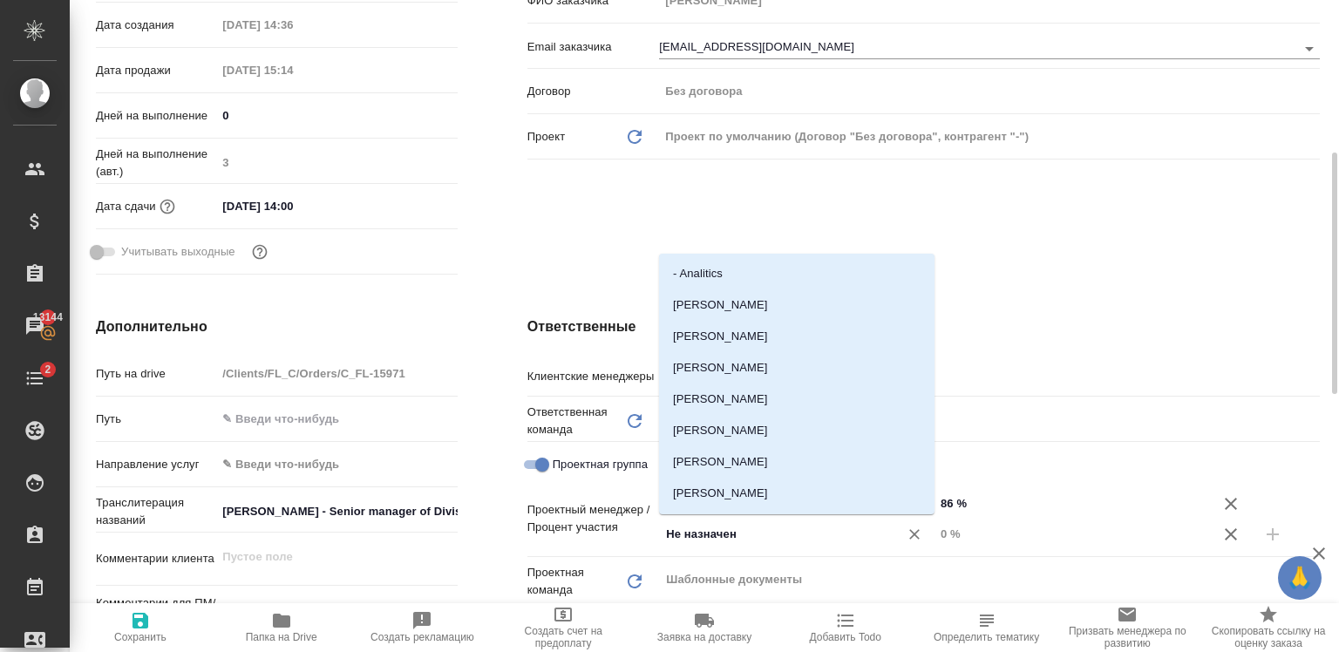
click at [685, 535] on input "Не назначен" at bounding box center [767, 534] width 207 height 21
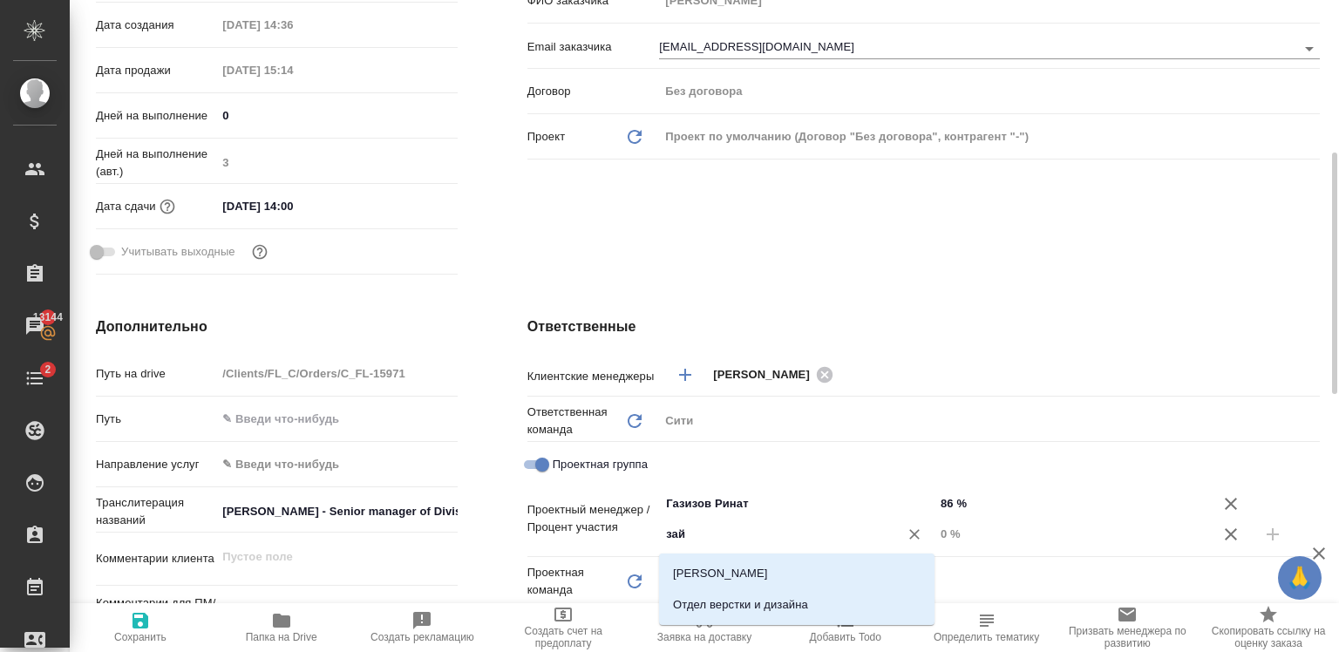
type input "зайц"
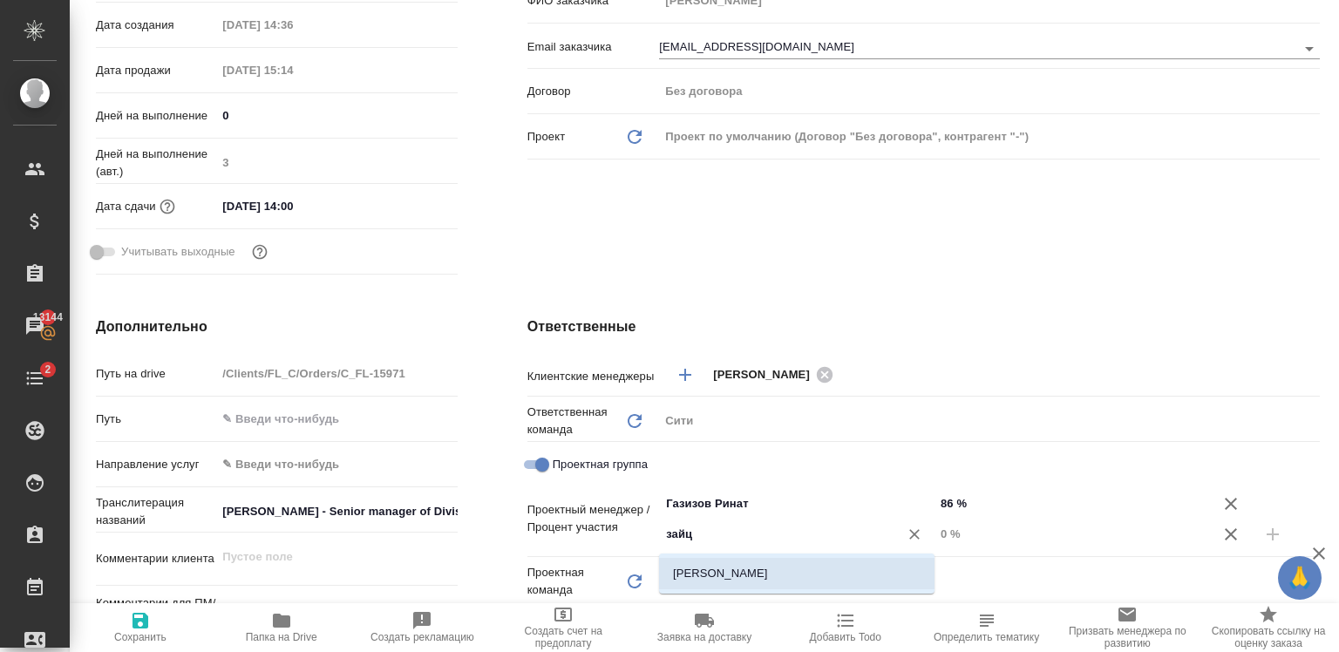
click at [743, 578] on li "Зайцева Светлана" at bounding box center [796, 573] width 275 height 31
type textarea "x"
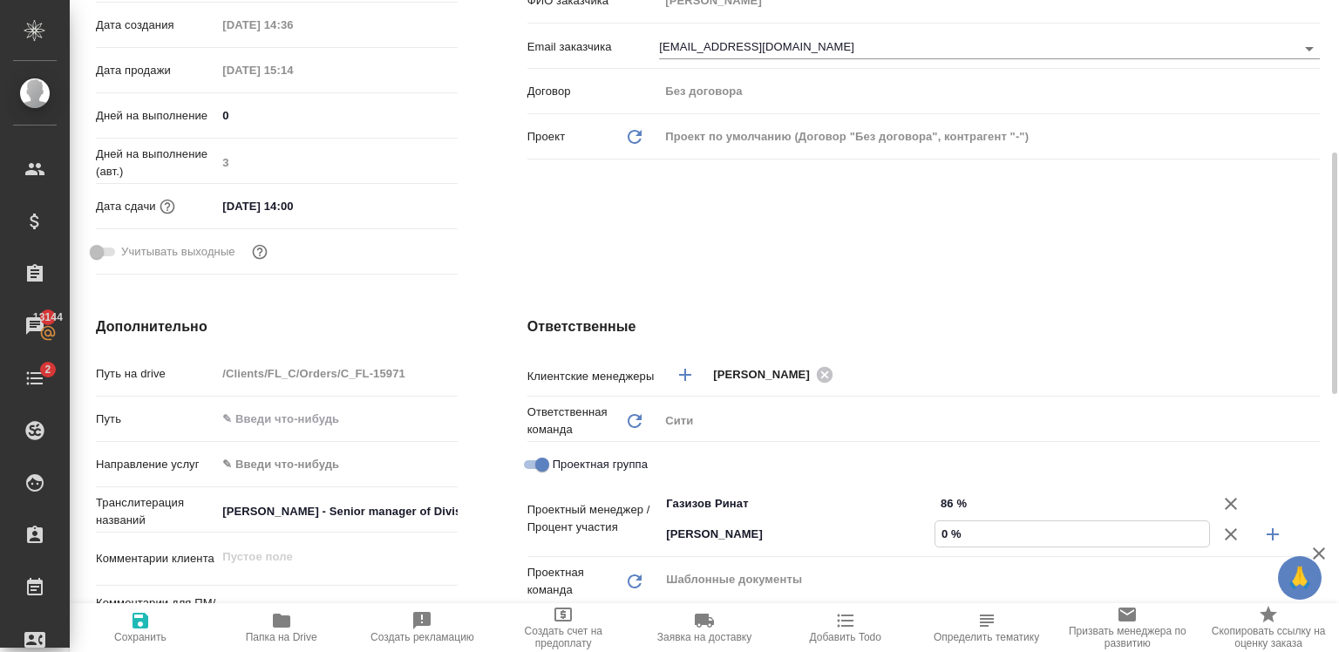
drag, startPoint x: 948, startPoint y: 538, endPoint x: 935, endPoint y: 533, distance: 13.8
click at [935, 533] on input "0 %" at bounding box center [1072, 533] width 274 height 25
type input "1 %"
type textarea "x"
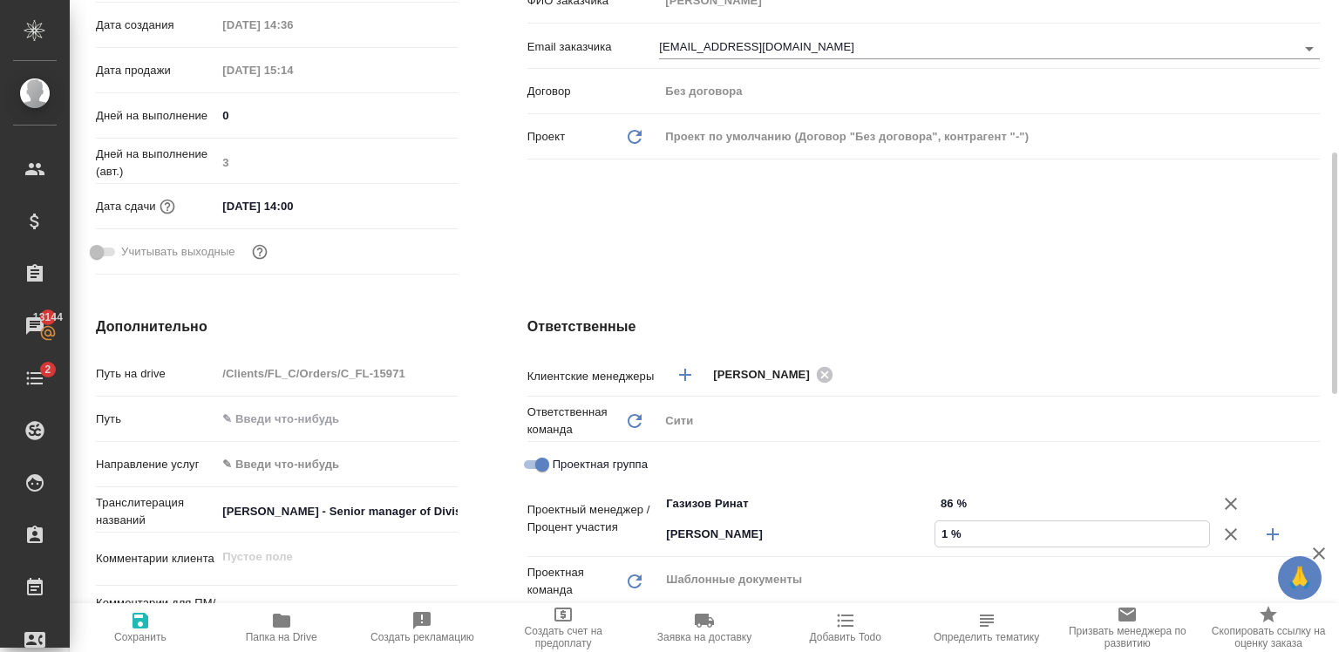
type textarea "x"
type input "14 %"
type textarea "x"
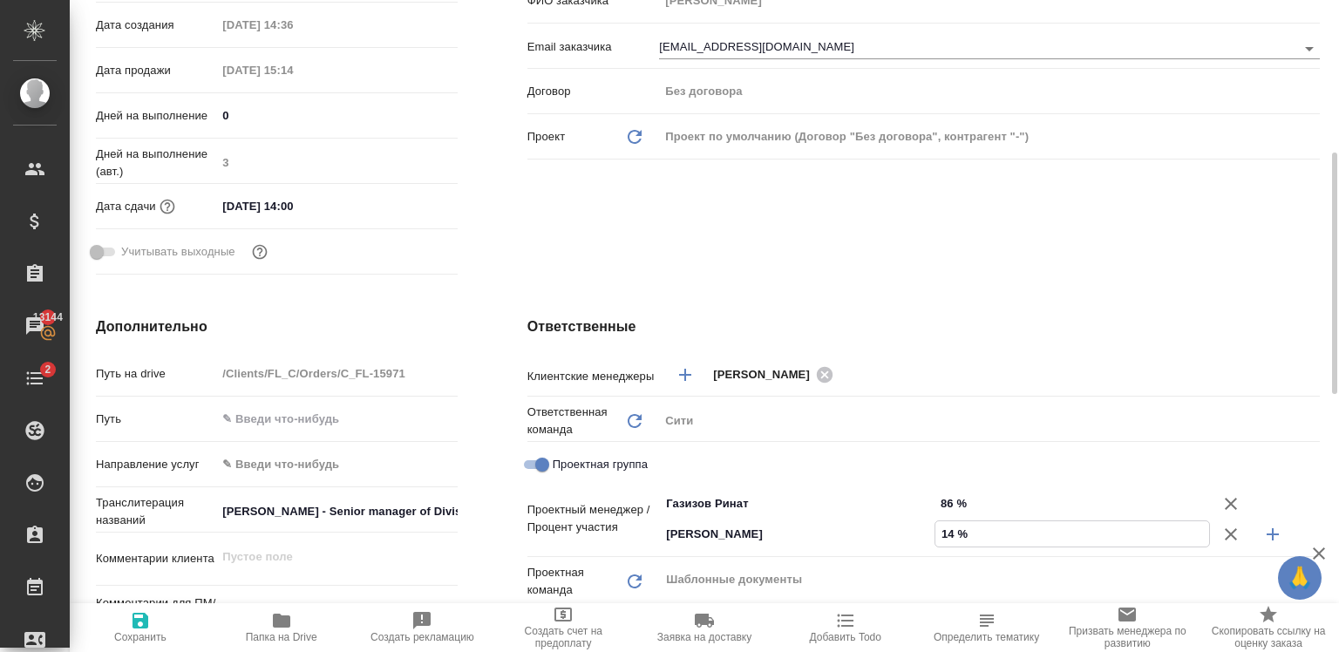
type input "14 %"
click at [907, 293] on div "Ответственные Клиентские менеджеры Зайцева Светлана ​ Ответственная команда Обн…" at bounding box center [923, 649] width 862 height 735
click at [133, 635] on span "Сохранить" at bounding box center [140, 637] width 52 height 12
type textarea "x"
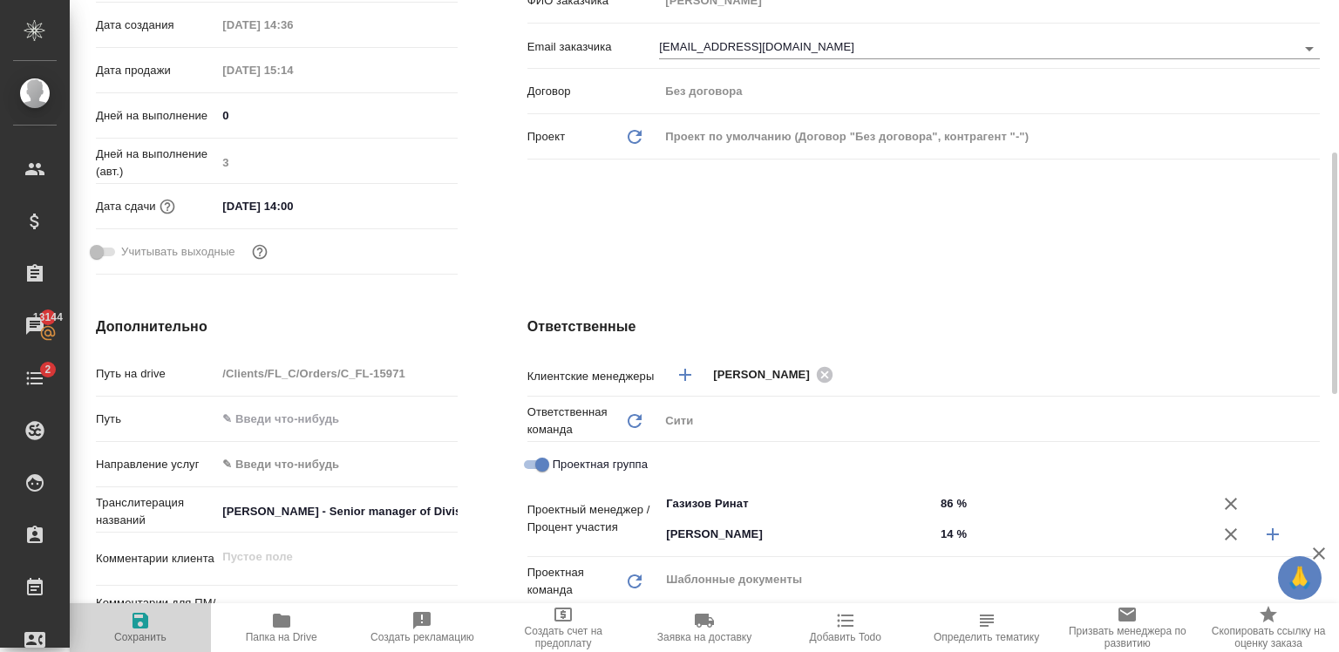
type textarea "x"
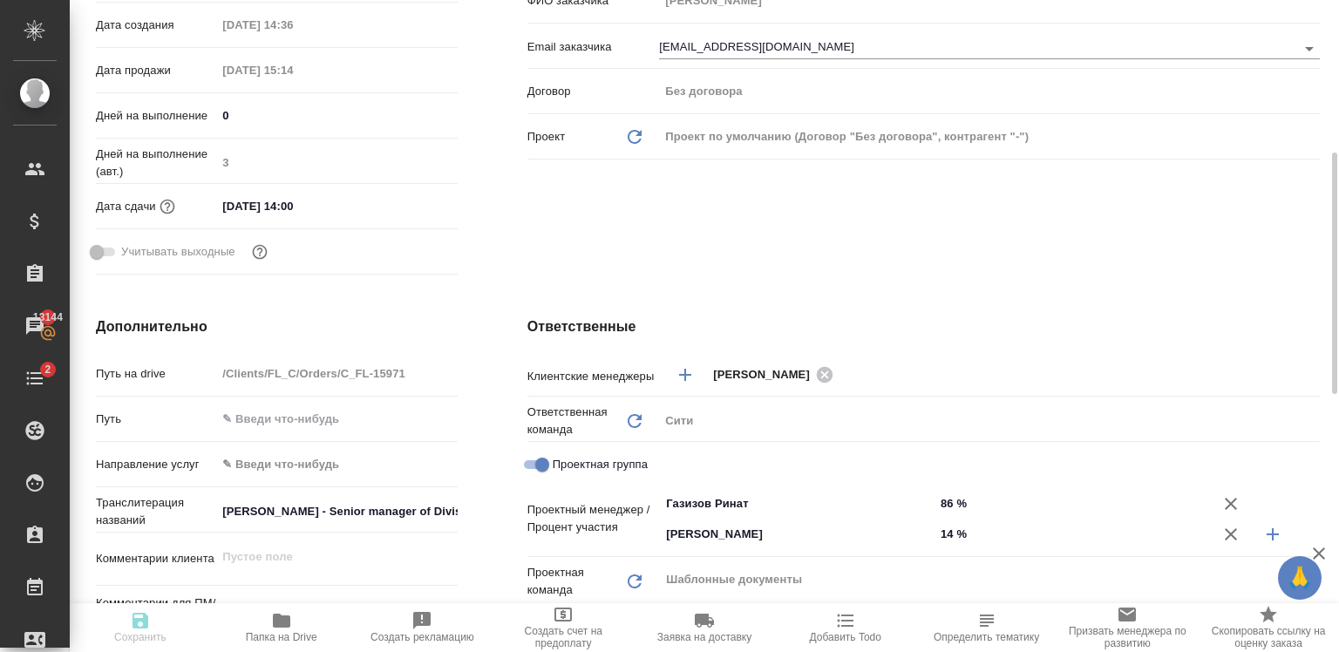
type textarea "x"
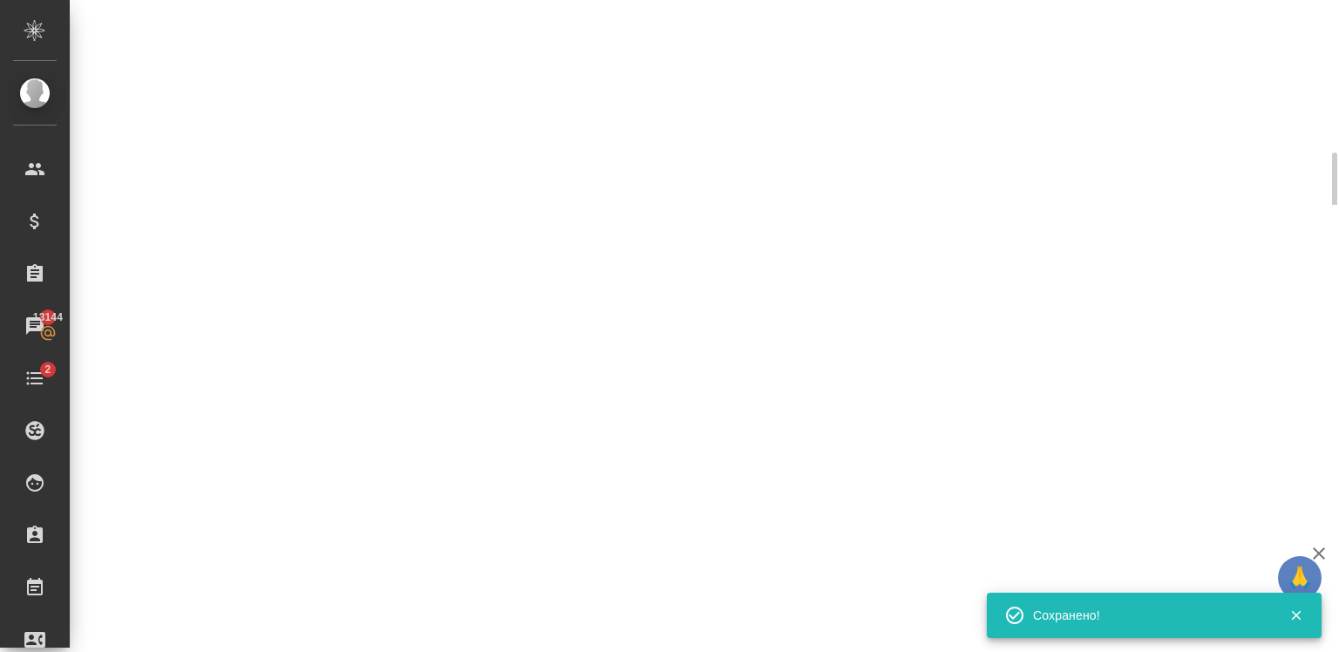
select select "RU"
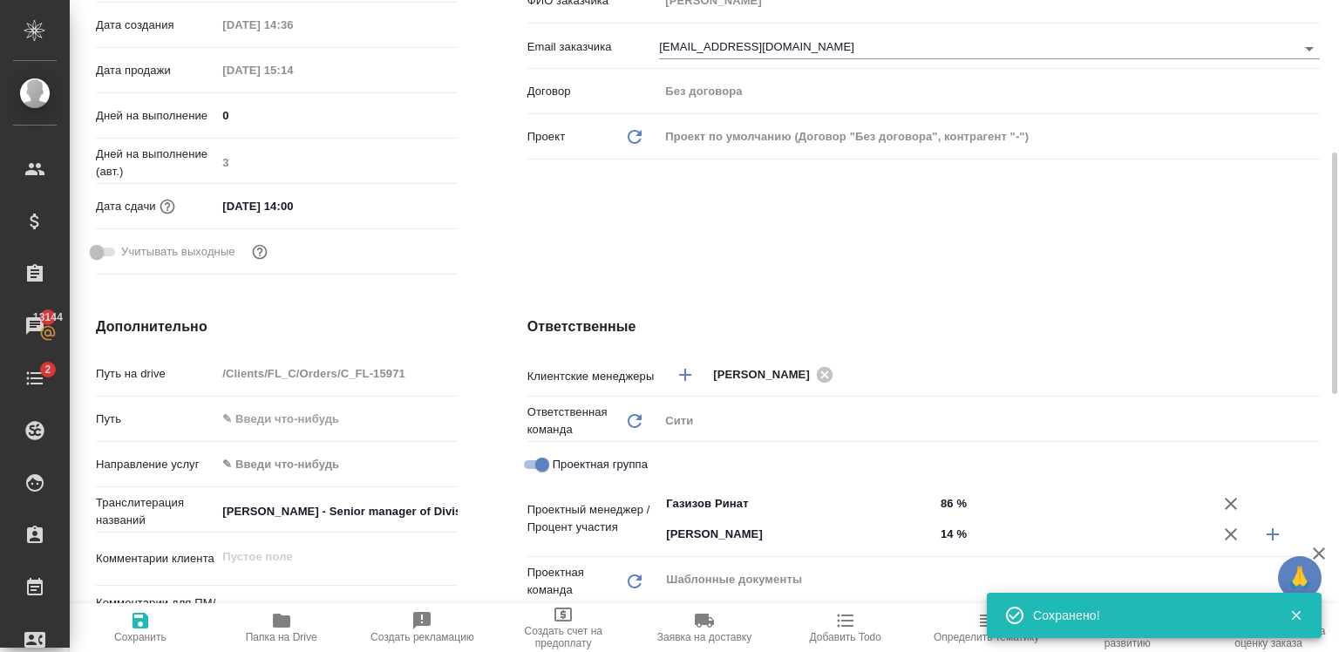
type textarea "x"
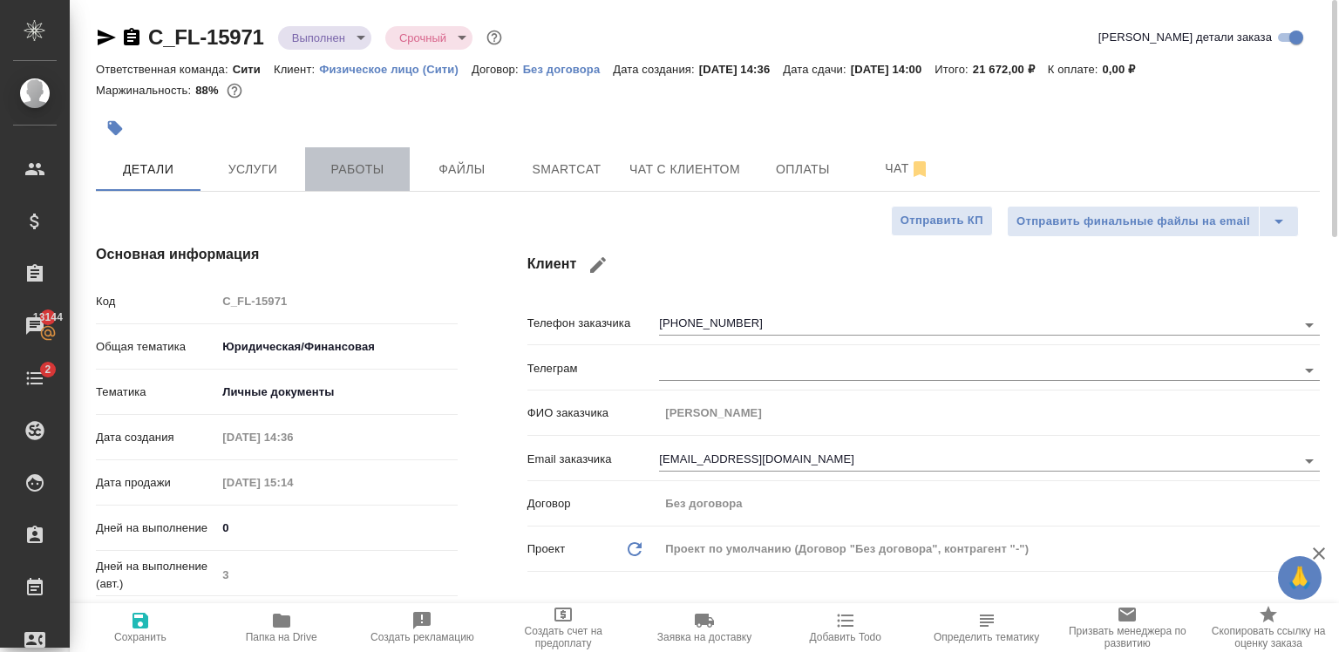
click at [342, 175] on span "Работы" at bounding box center [358, 170] width 84 height 22
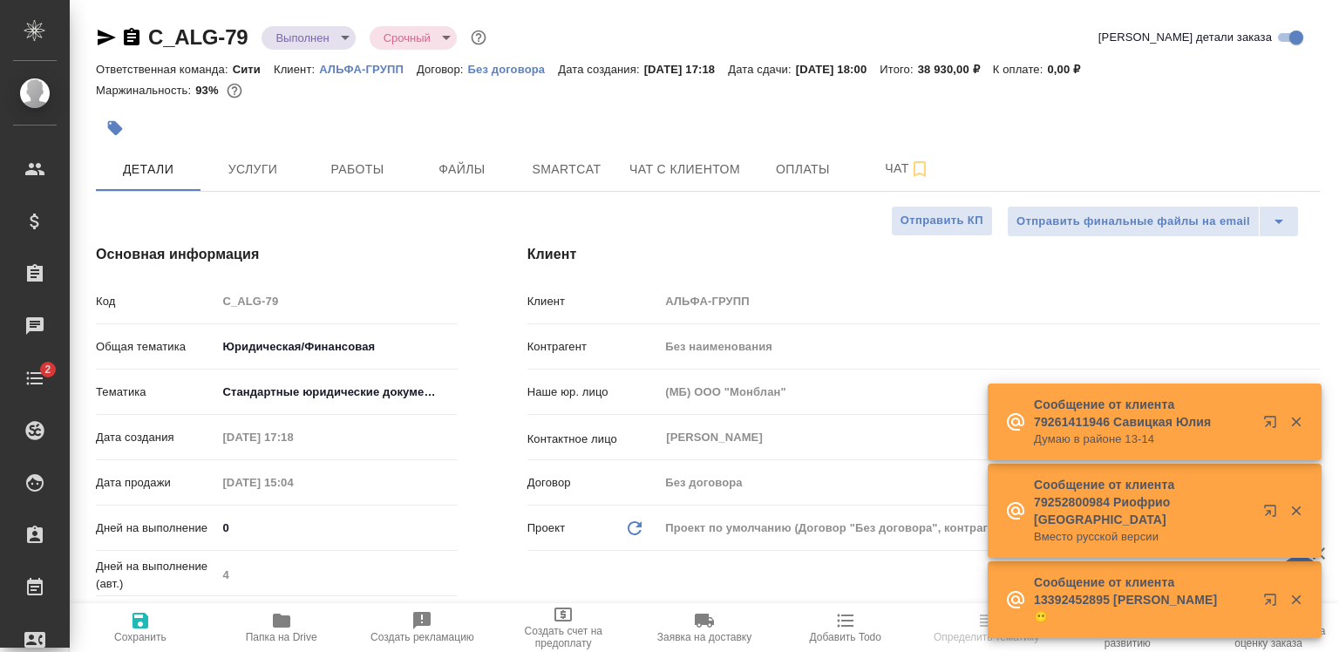
select select "RU"
type input "[PERSON_NAME]"
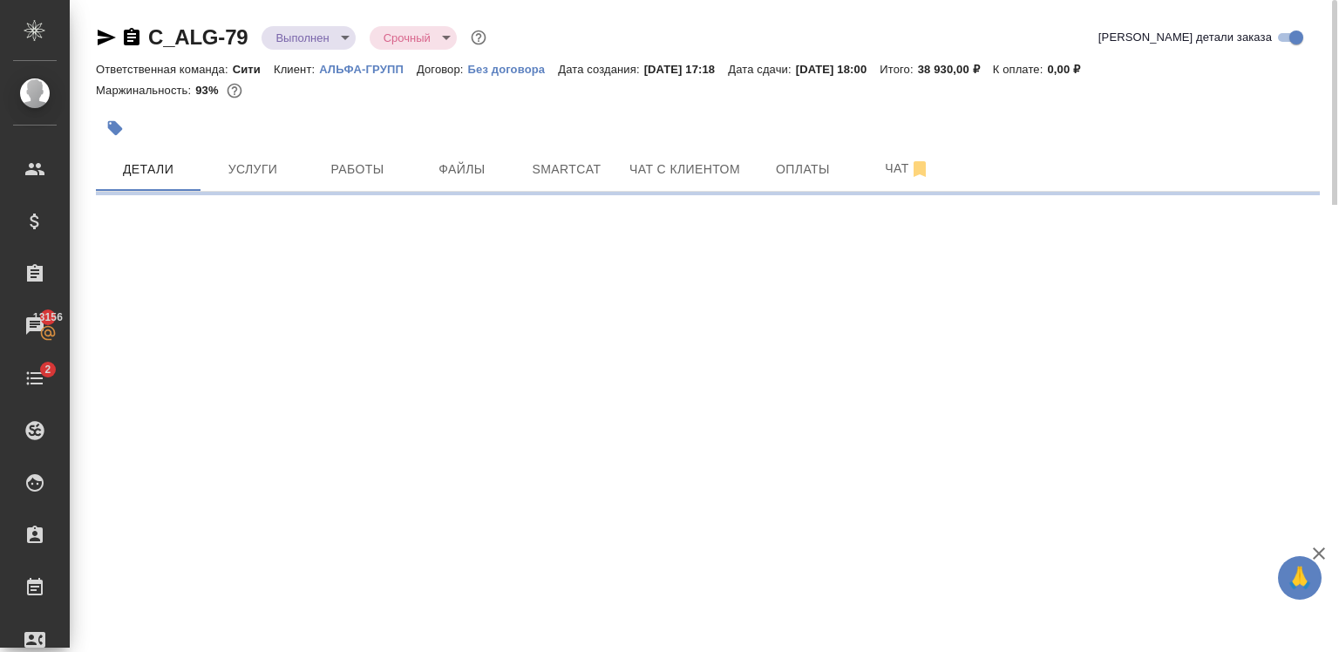
select select "RU"
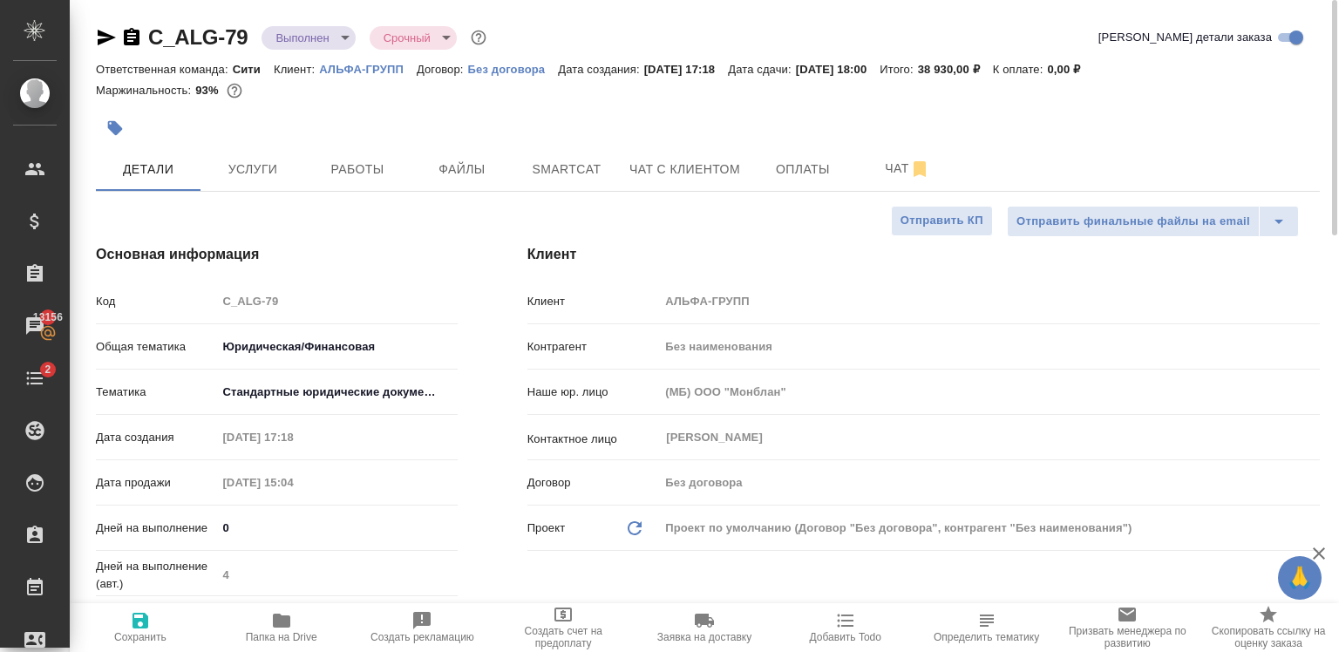
type textarea "x"
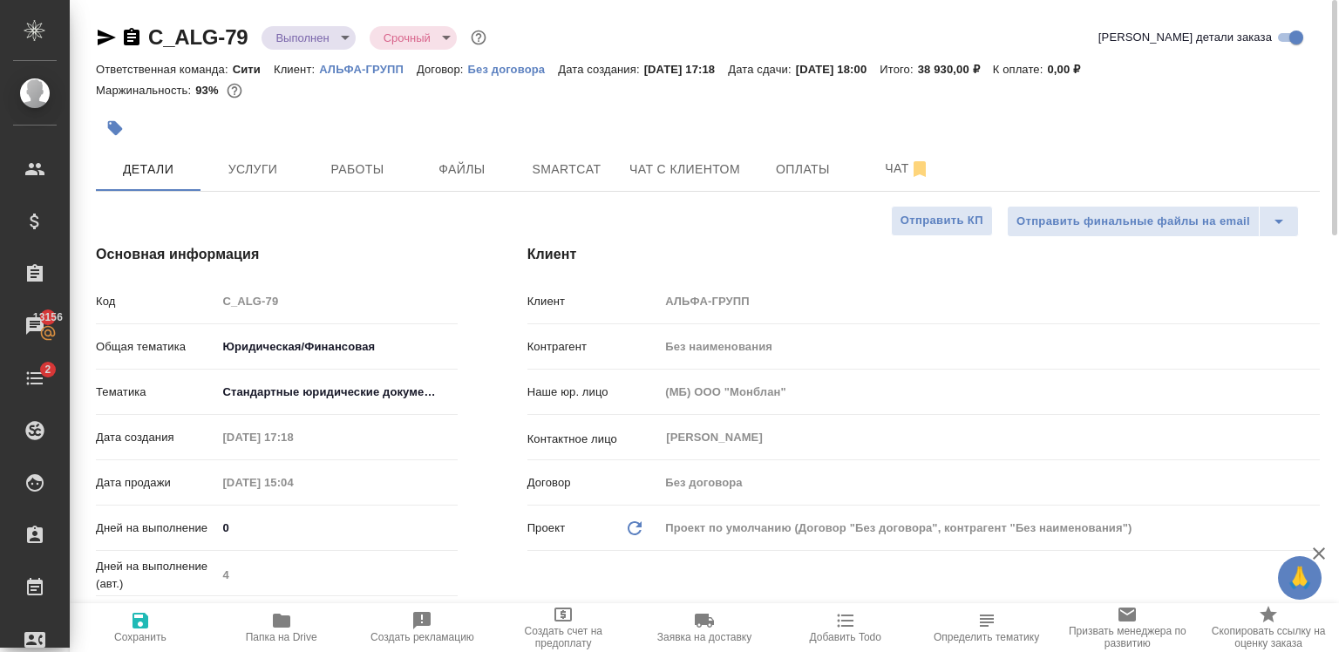
type textarea "x"
click at [903, 153] on button "Чат" at bounding box center [907, 169] width 105 height 44
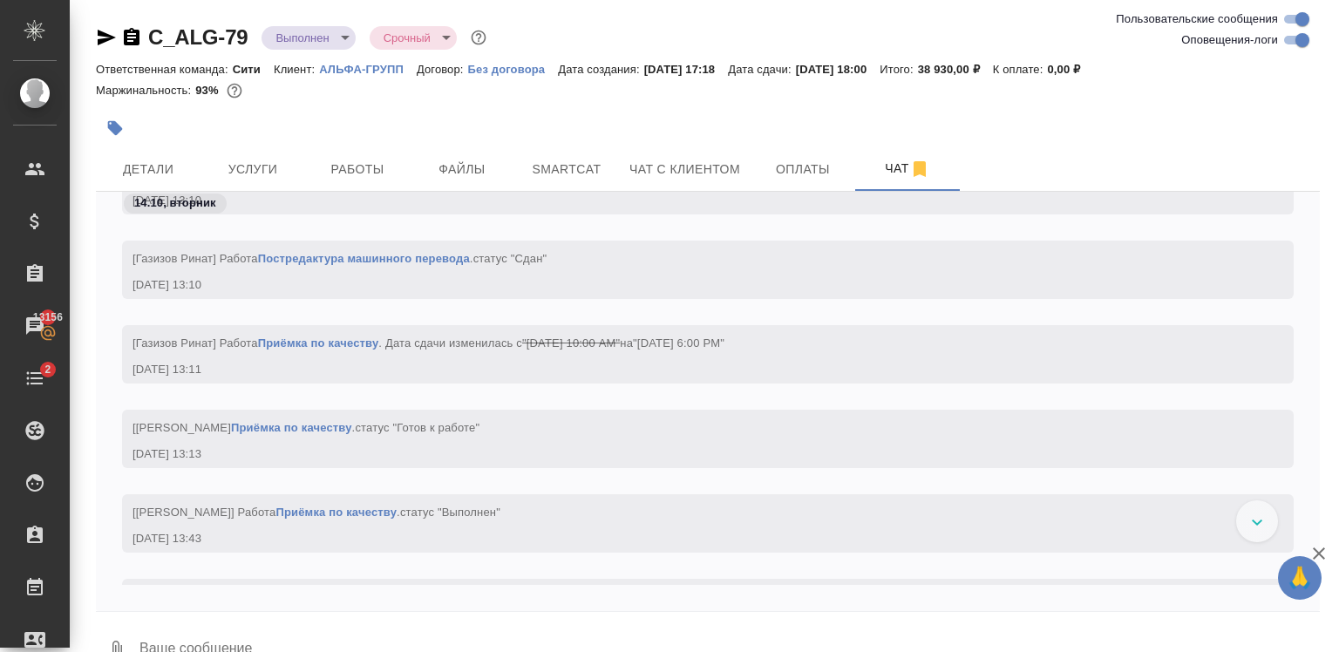
scroll to position [7315, 0]
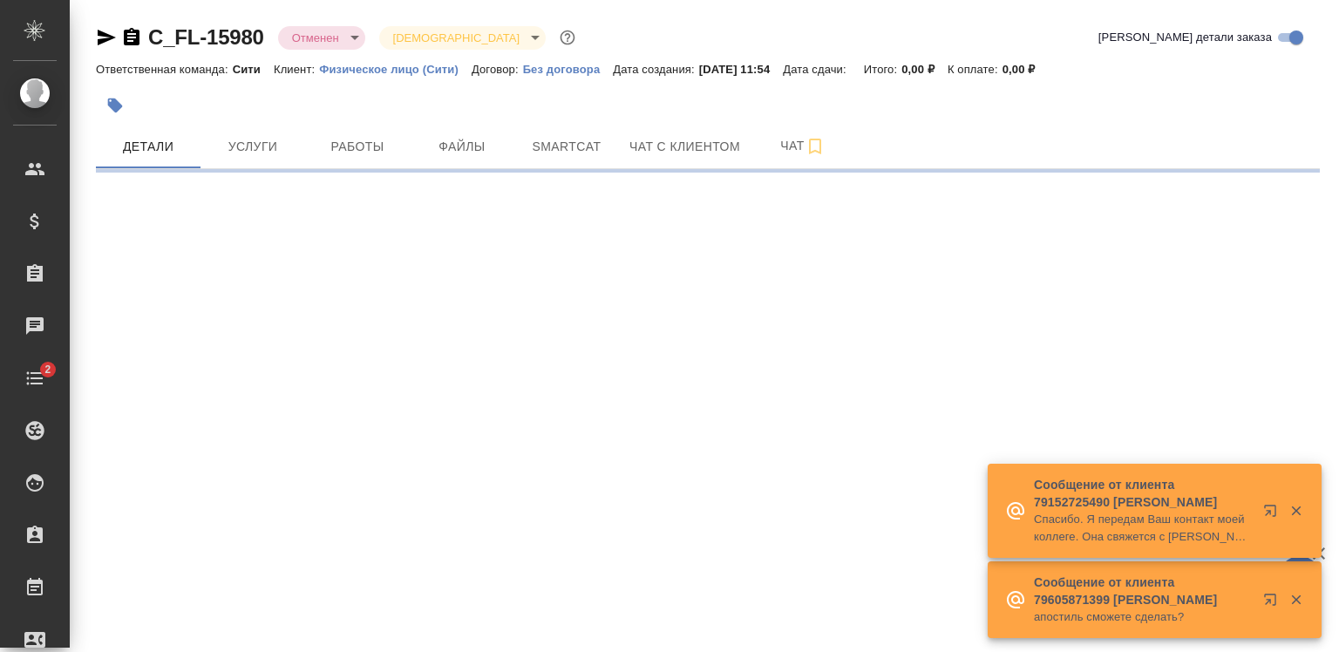
select select "RU"
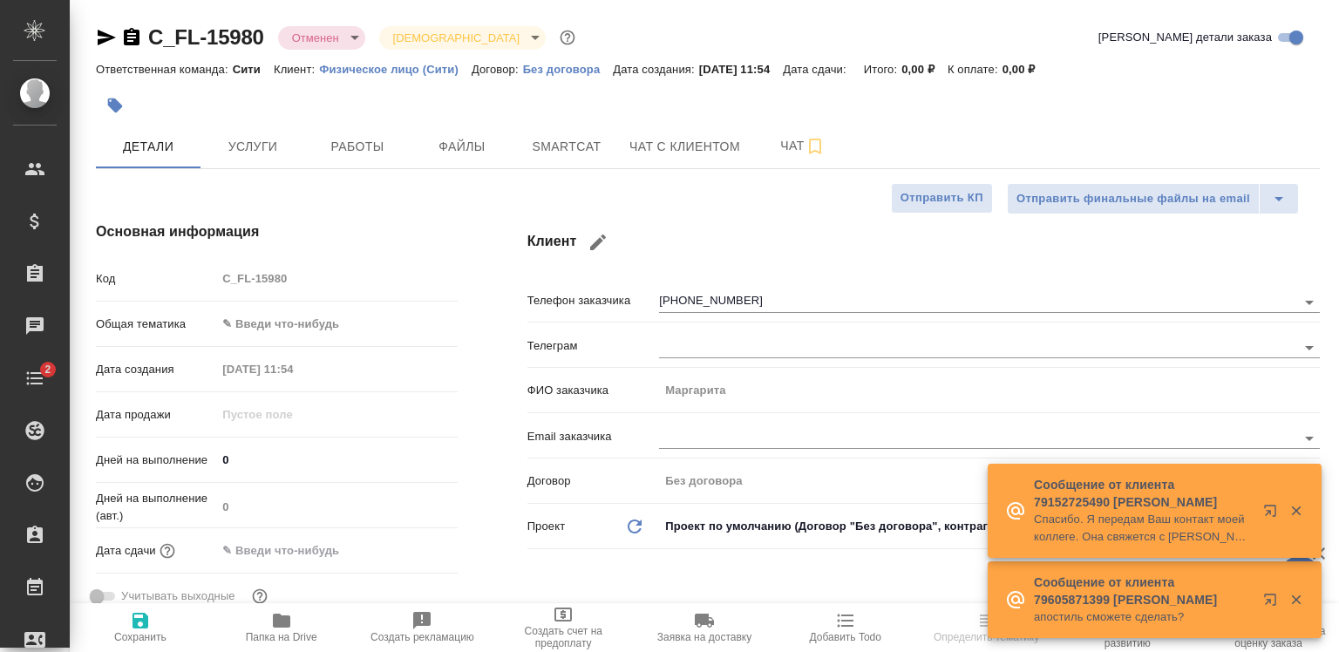
type textarea "x"
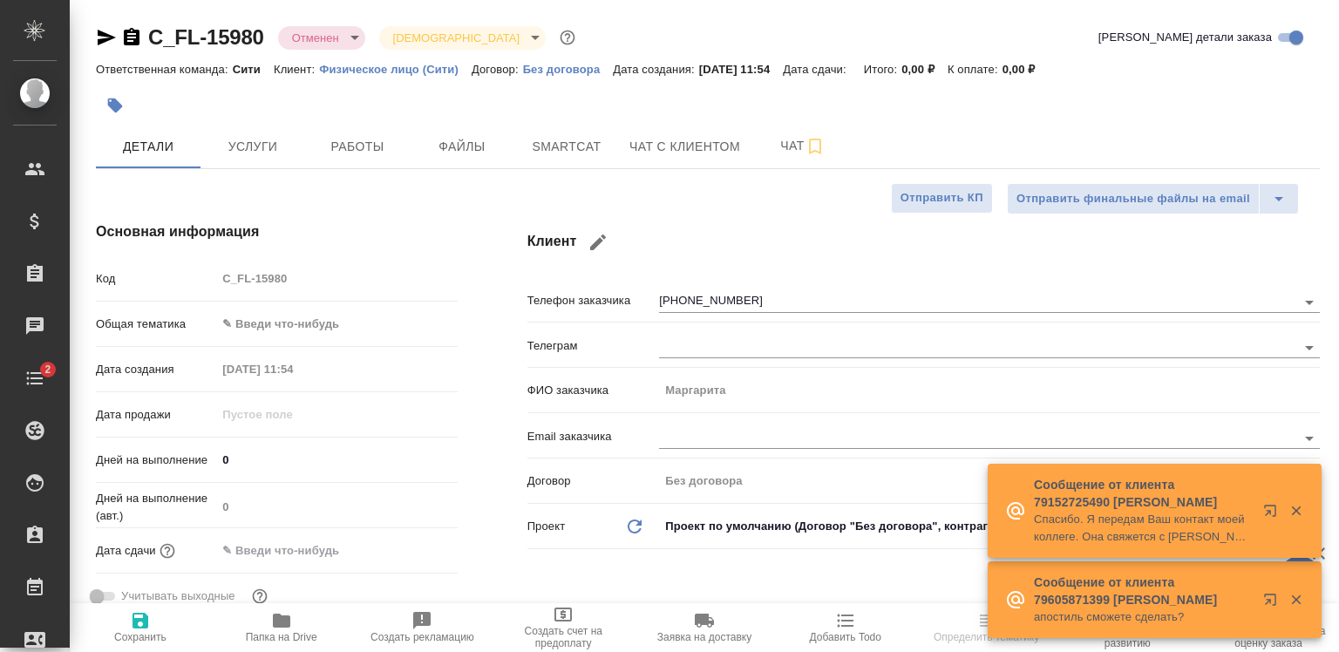
type textarea "x"
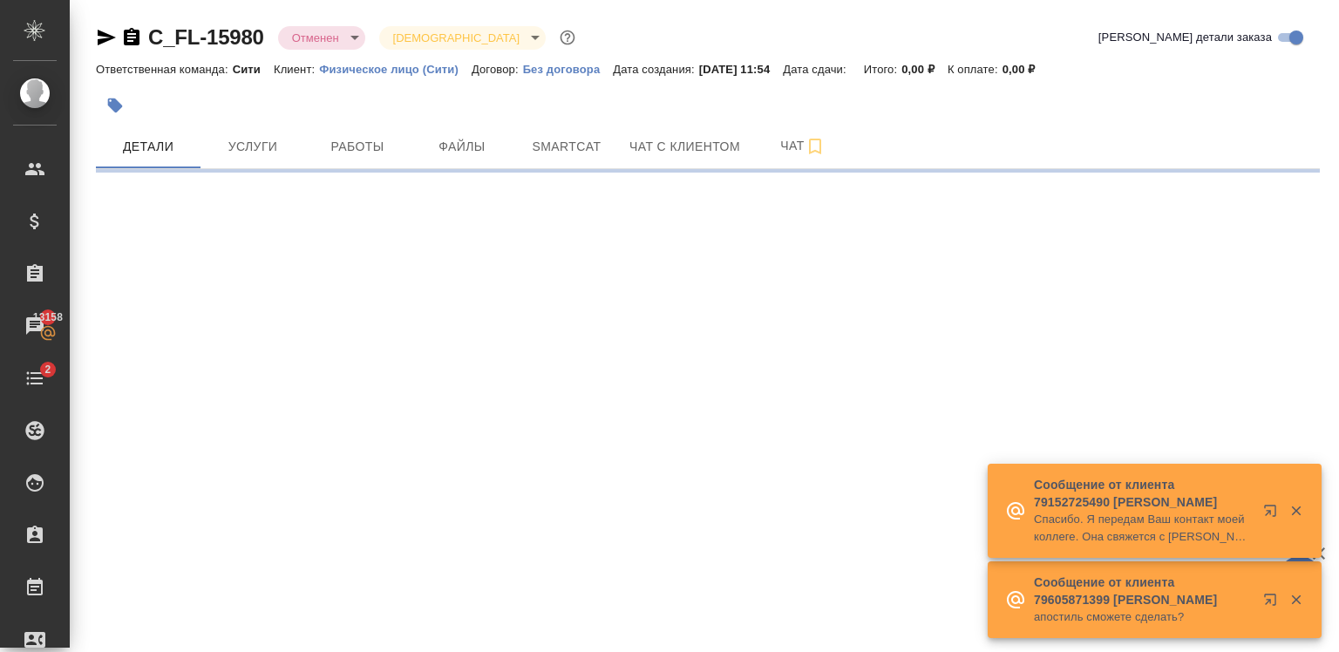
select select "RU"
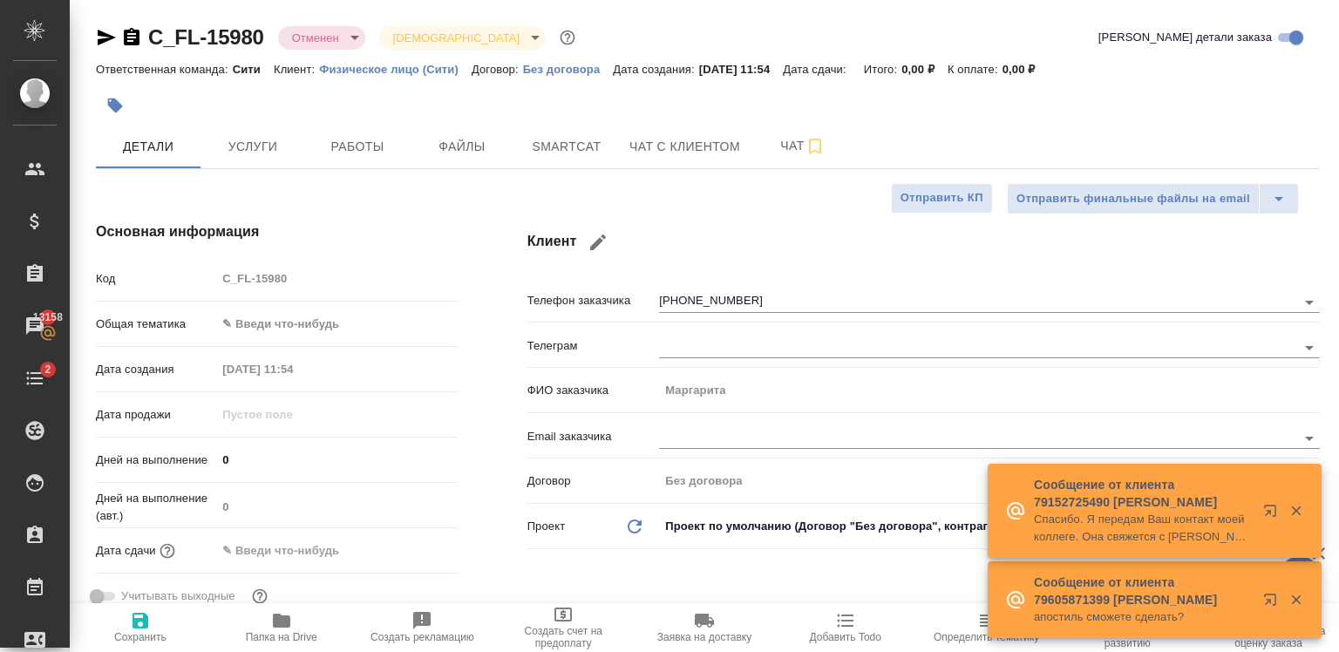
type textarea "x"
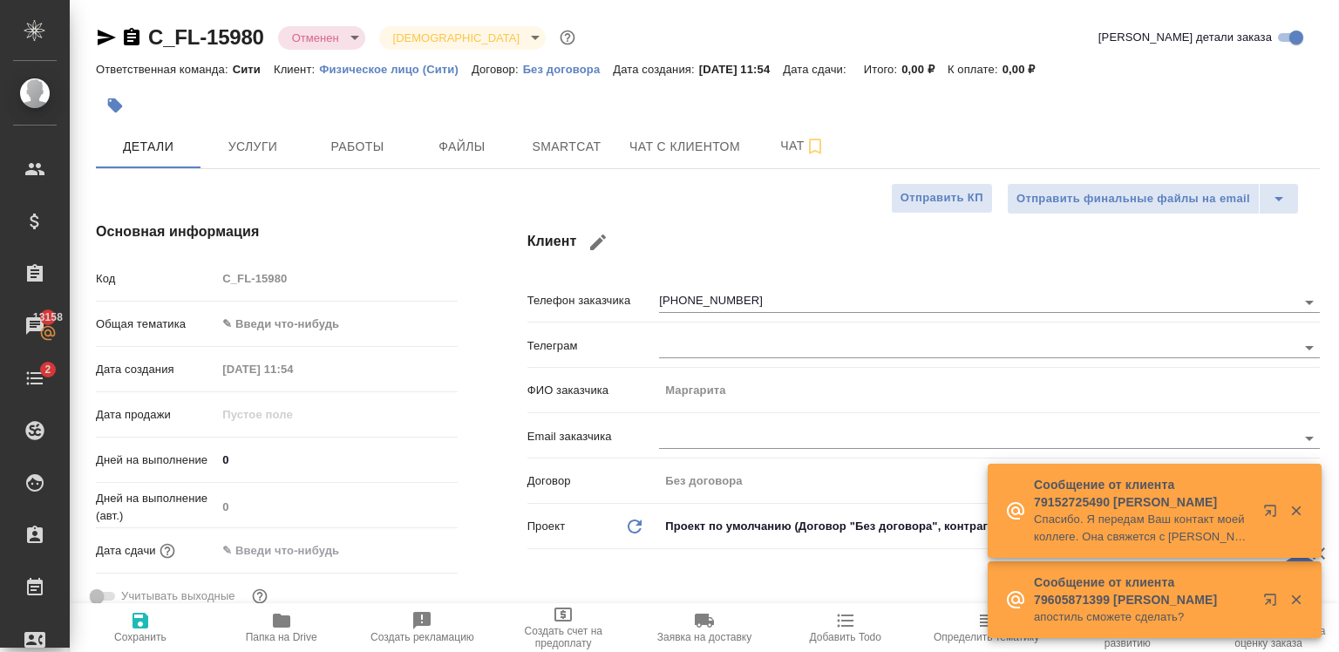
type textarea "x"
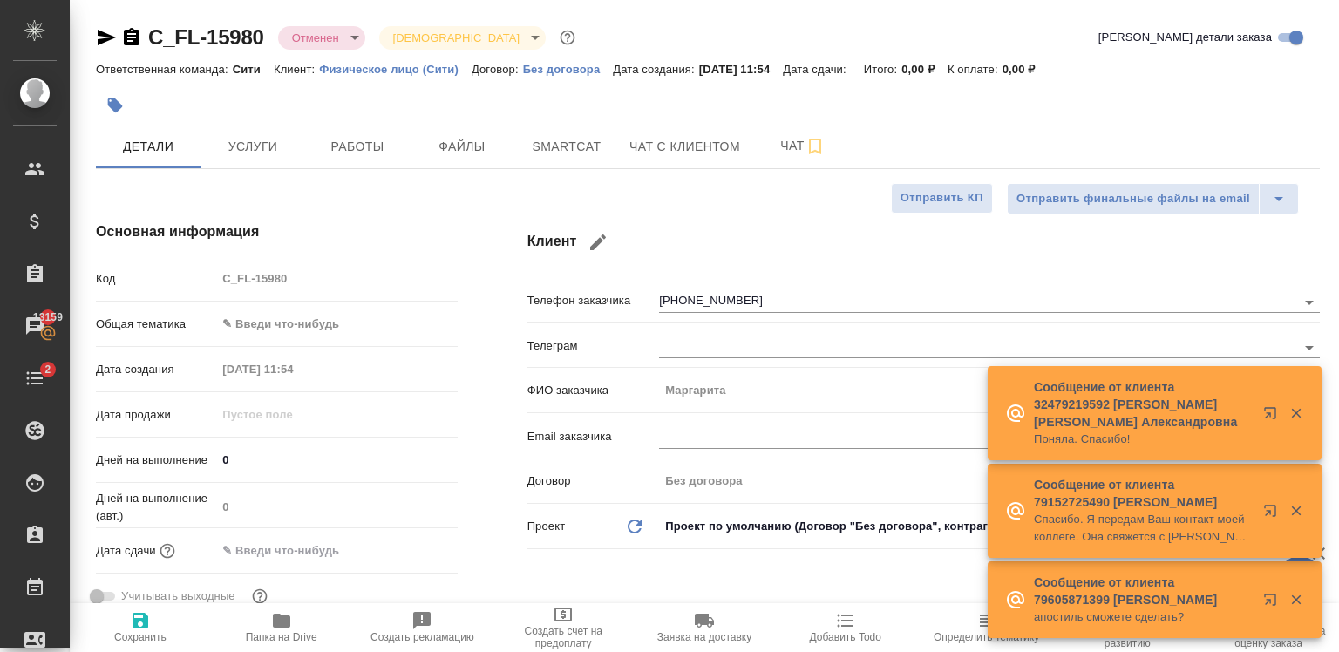
type textarea "x"
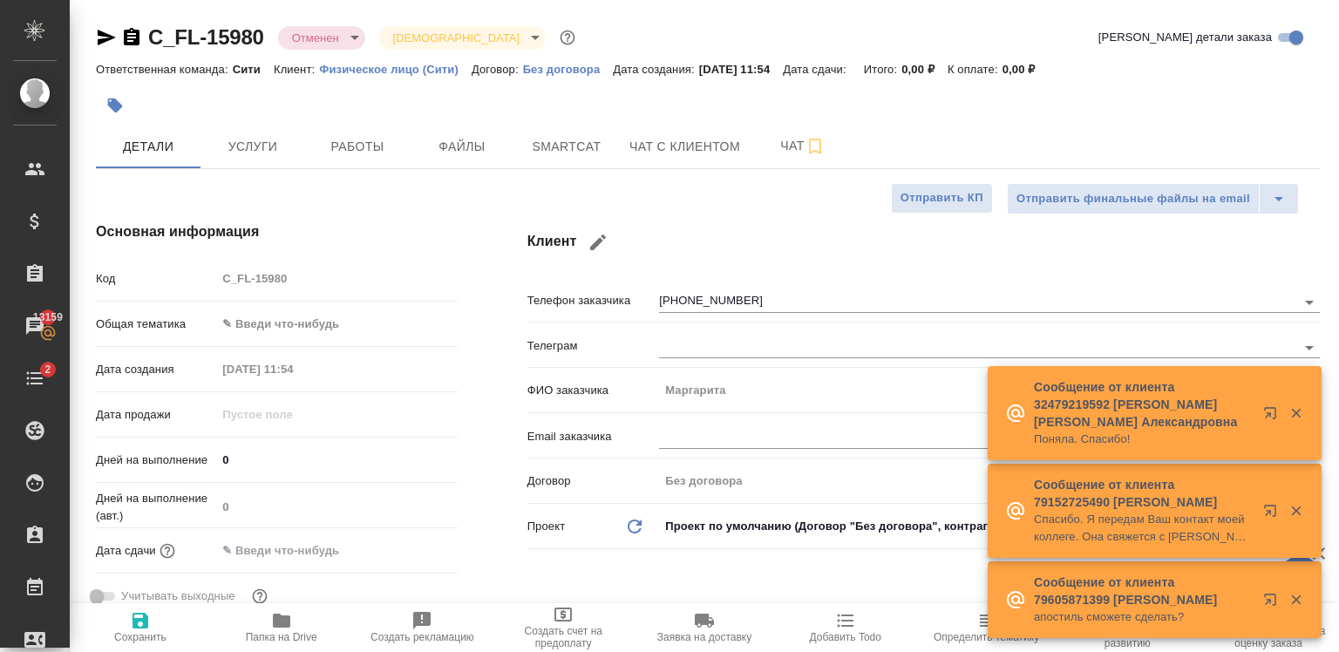
type textarea "x"
